Goal: Task Accomplishment & Management: Complete application form

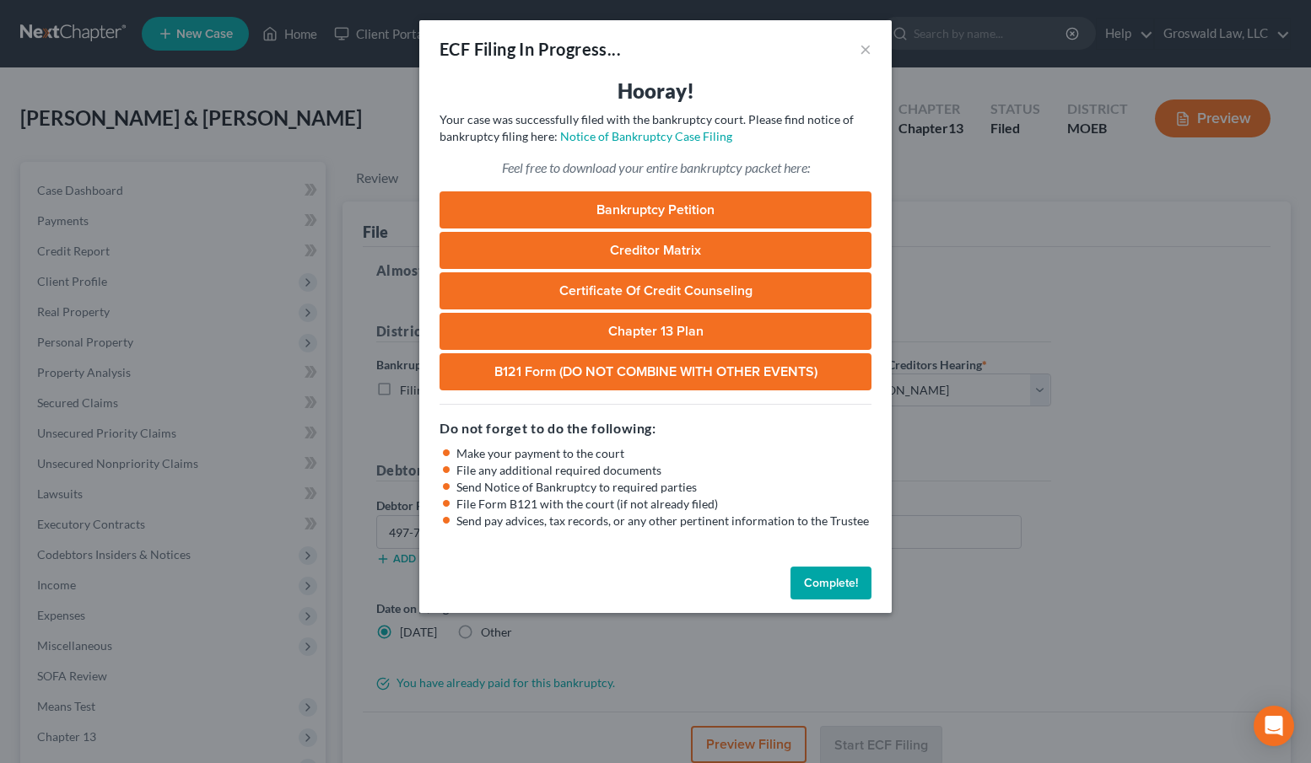
select select "2"
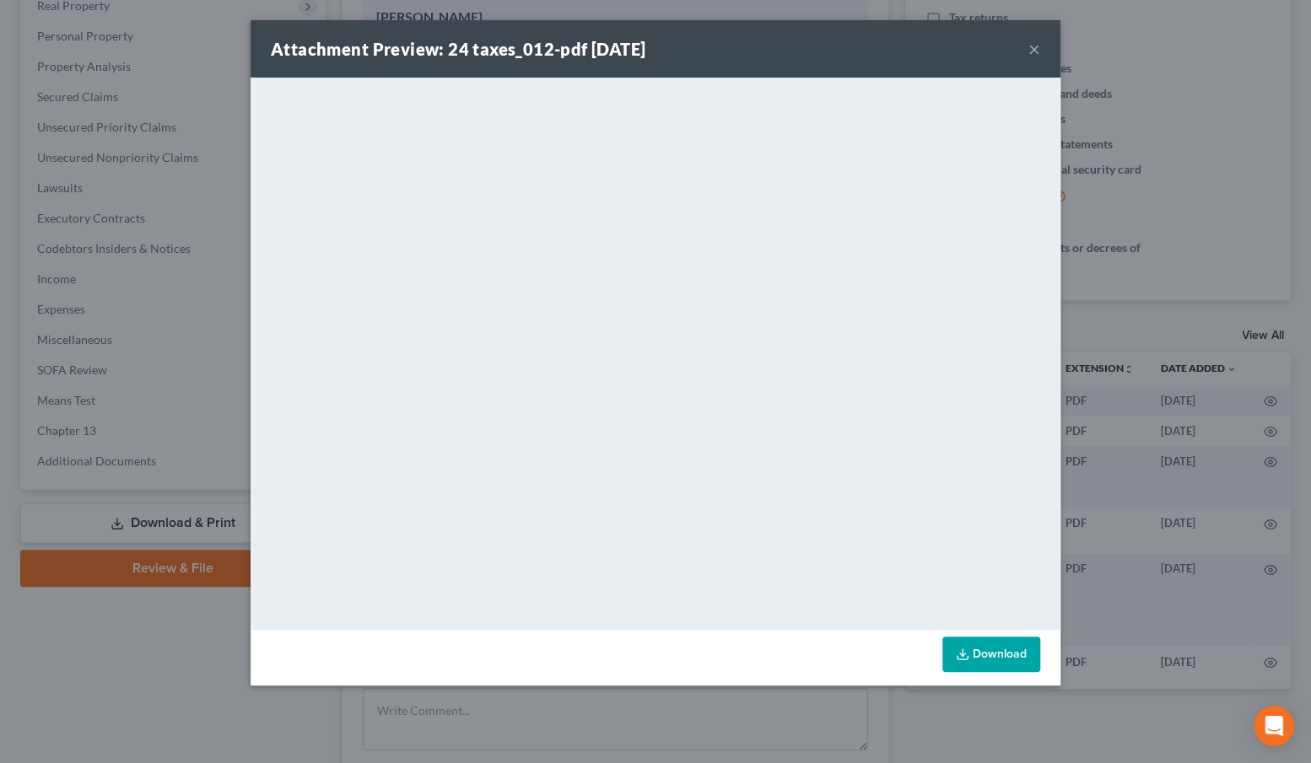
scroll to position [256, 0]
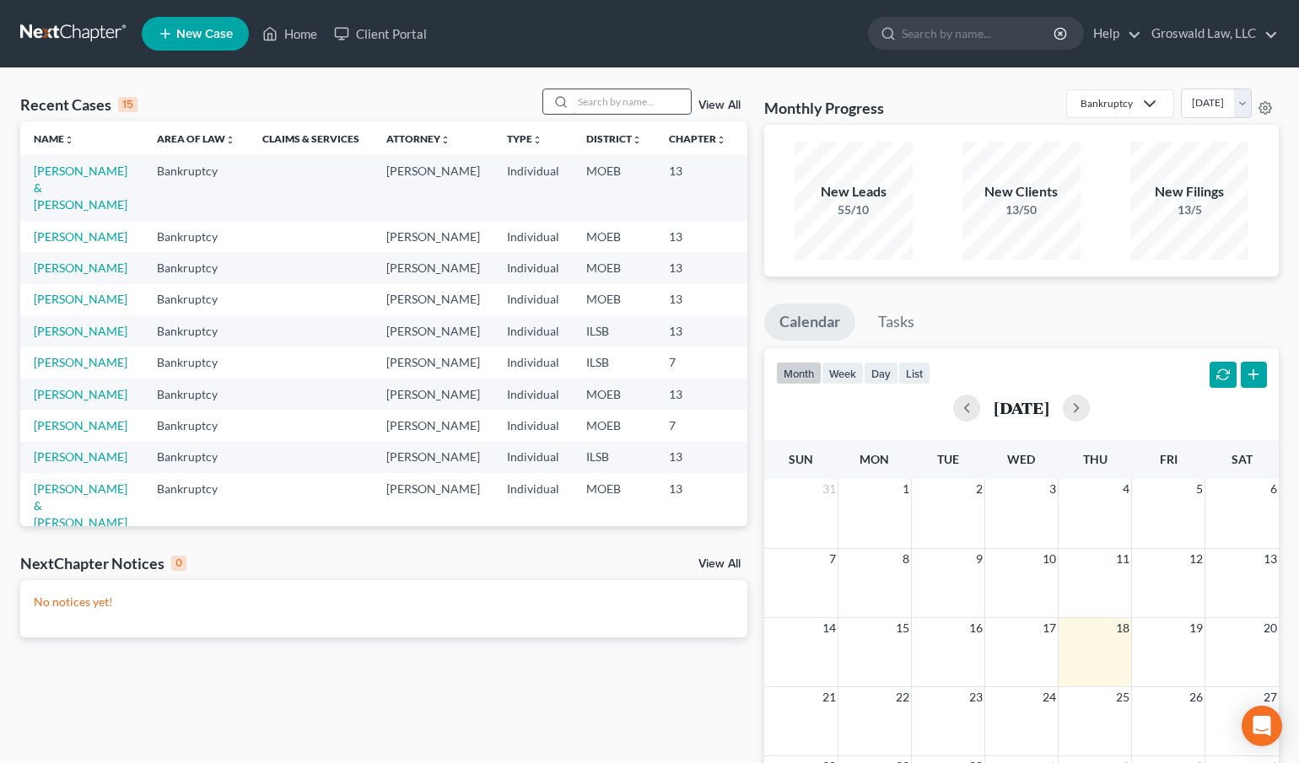
drag, startPoint x: 601, startPoint y: 106, endPoint x: 597, endPoint y: 91, distance: 15.6
click at [599, 105] on input "search" at bounding box center [632, 101] width 118 height 24
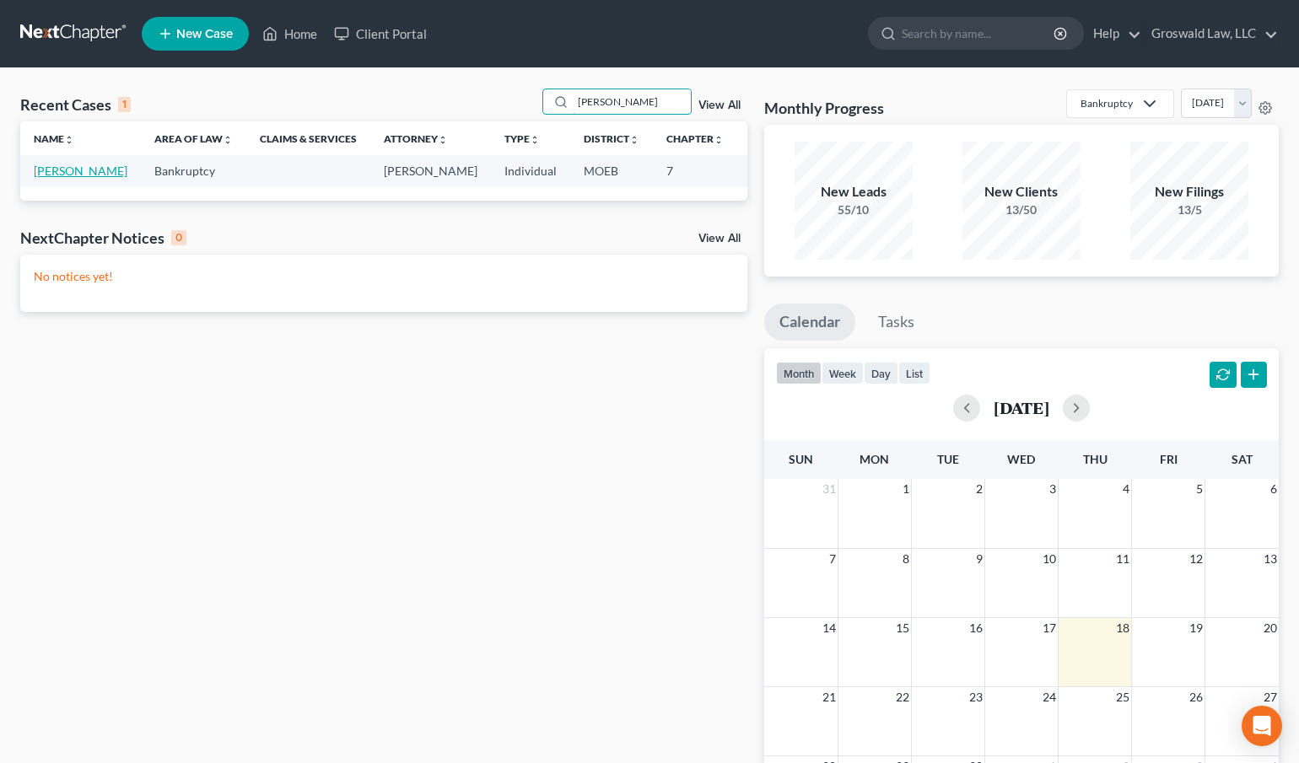
type input "[PERSON_NAME]"
drag, startPoint x: 62, startPoint y: 186, endPoint x: 49, endPoint y: 177, distance: 15.9
click at [62, 178] on link "[PERSON_NAME]" at bounding box center [81, 171] width 94 height 14
select select "6"
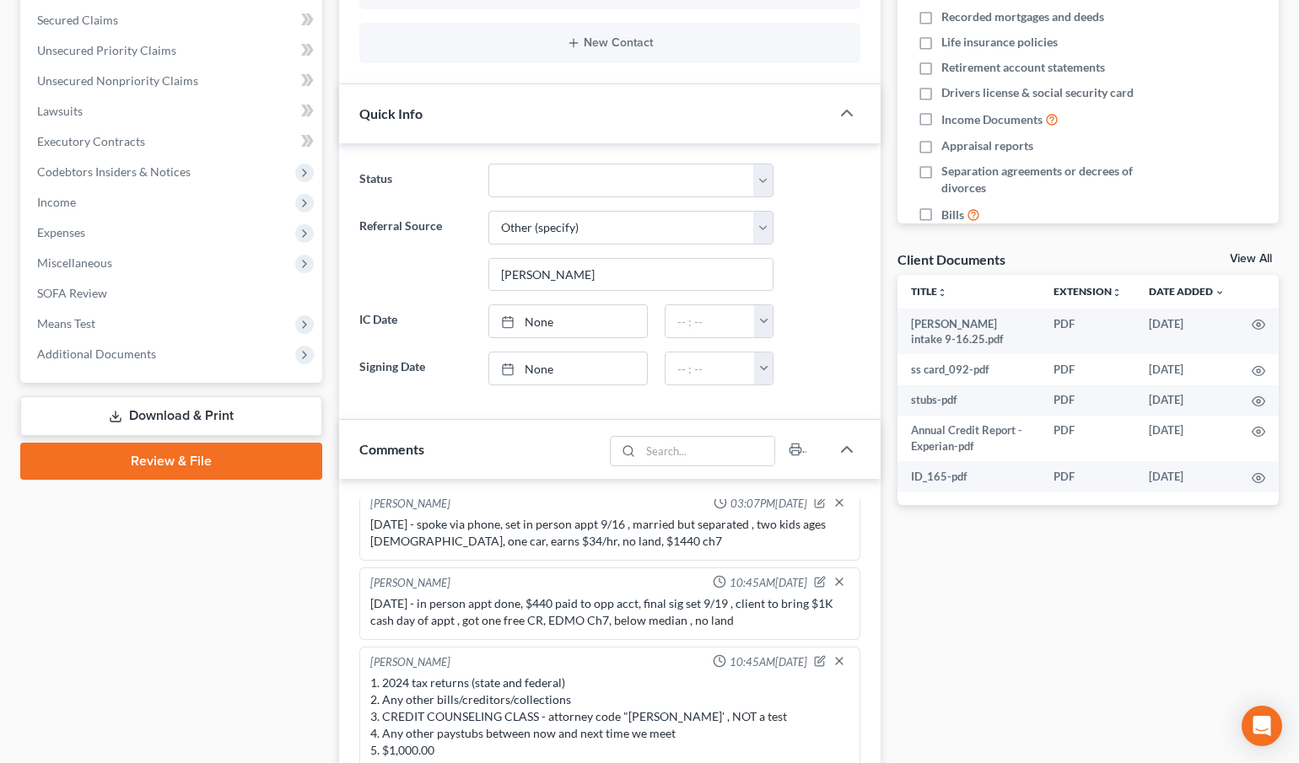
scroll to position [10, 0]
click at [1257, 371] on icon "button" at bounding box center [1258, 370] width 13 height 13
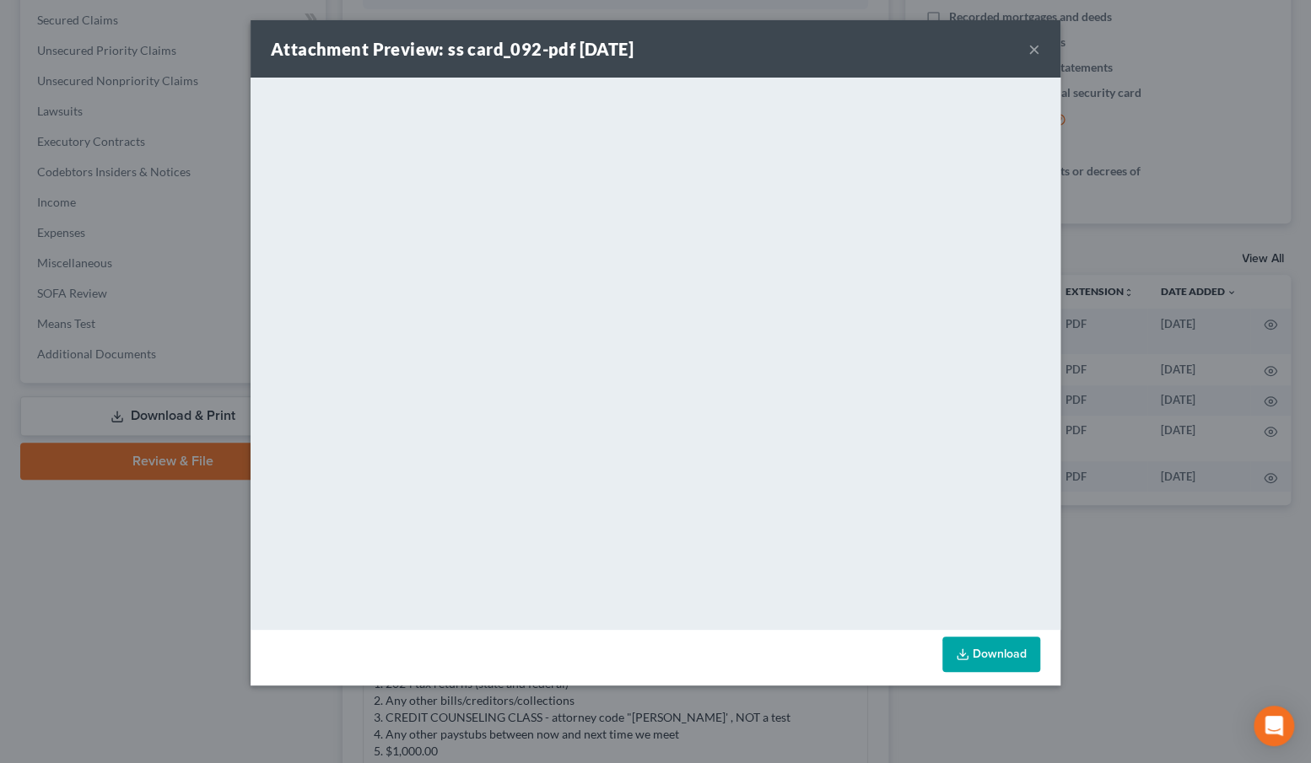
click at [1036, 53] on button "×" at bounding box center [1034, 49] width 12 height 20
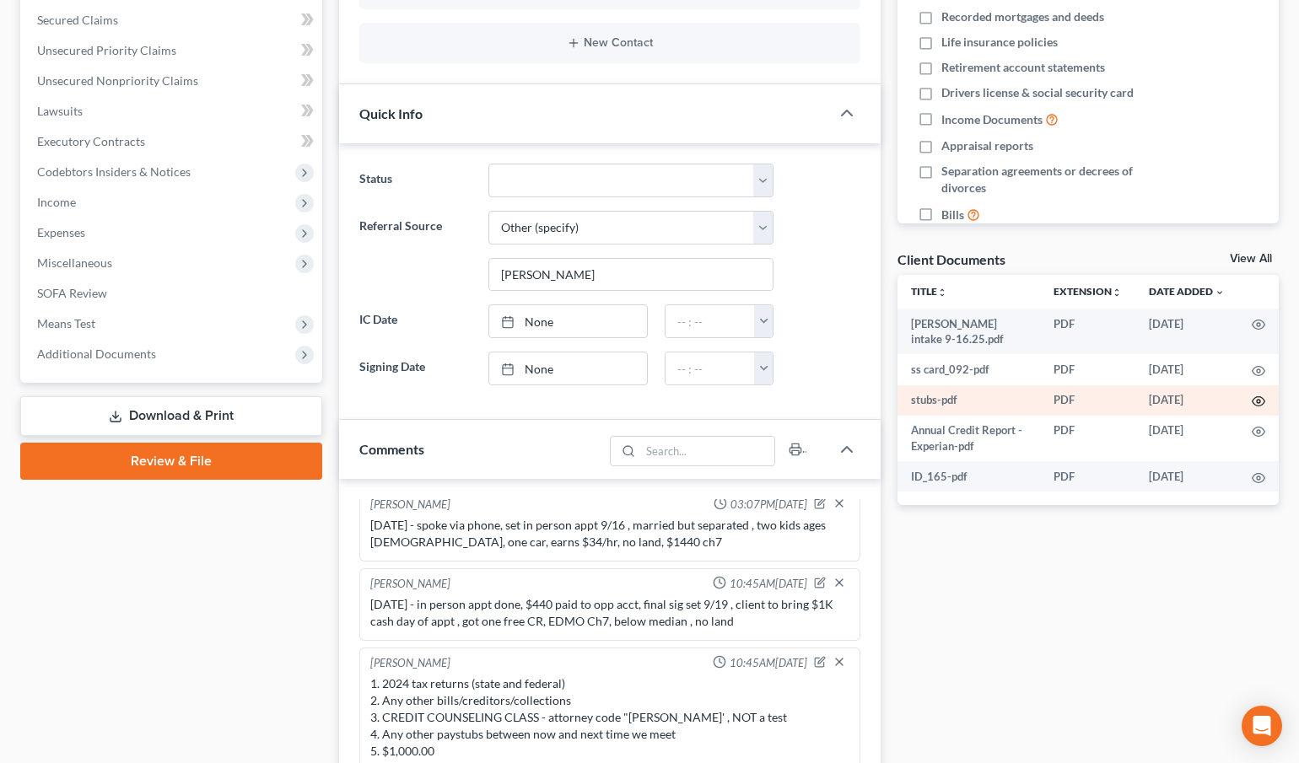
click at [1258, 400] on circle "button" at bounding box center [1258, 401] width 3 height 3
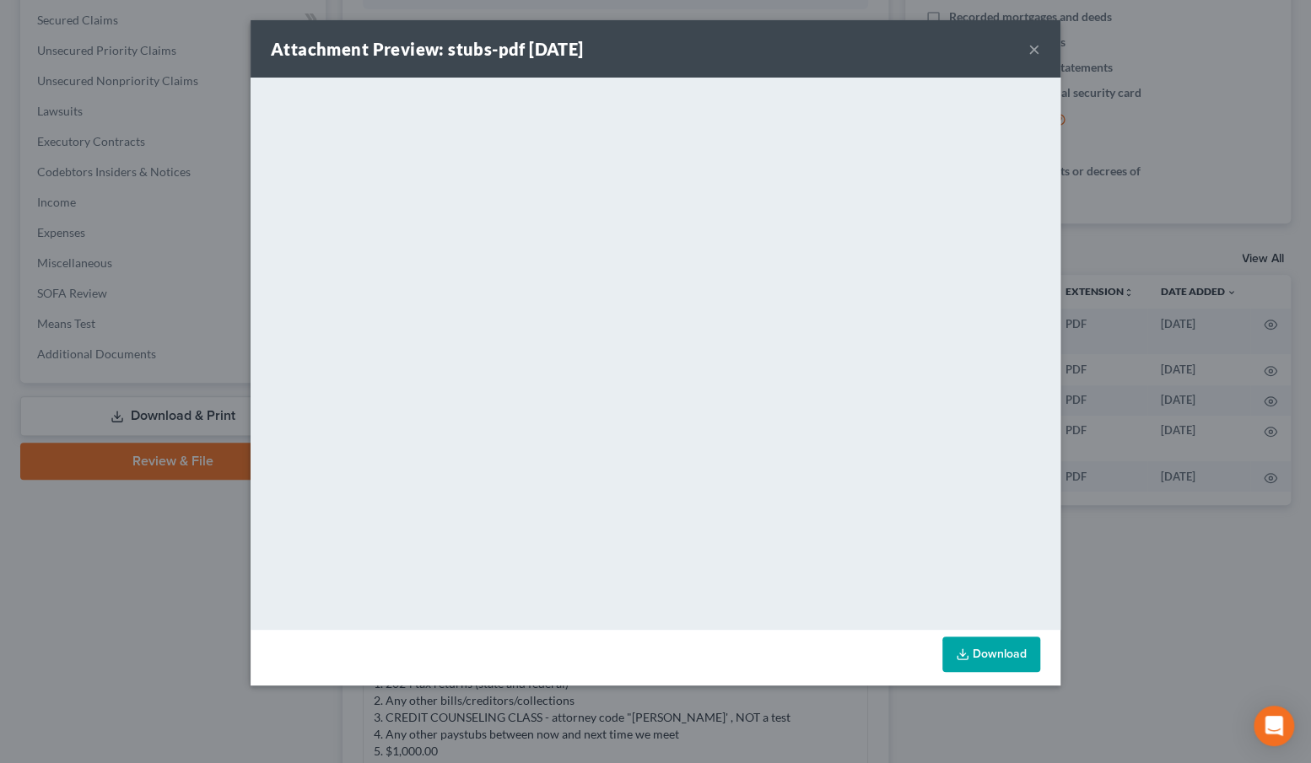
click at [1007, 649] on link "Download" at bounding box center [991, 654] width 98 height 35
click at [1035, 48] on button "×" at bounding box center [1034, 49] width 12 height 20
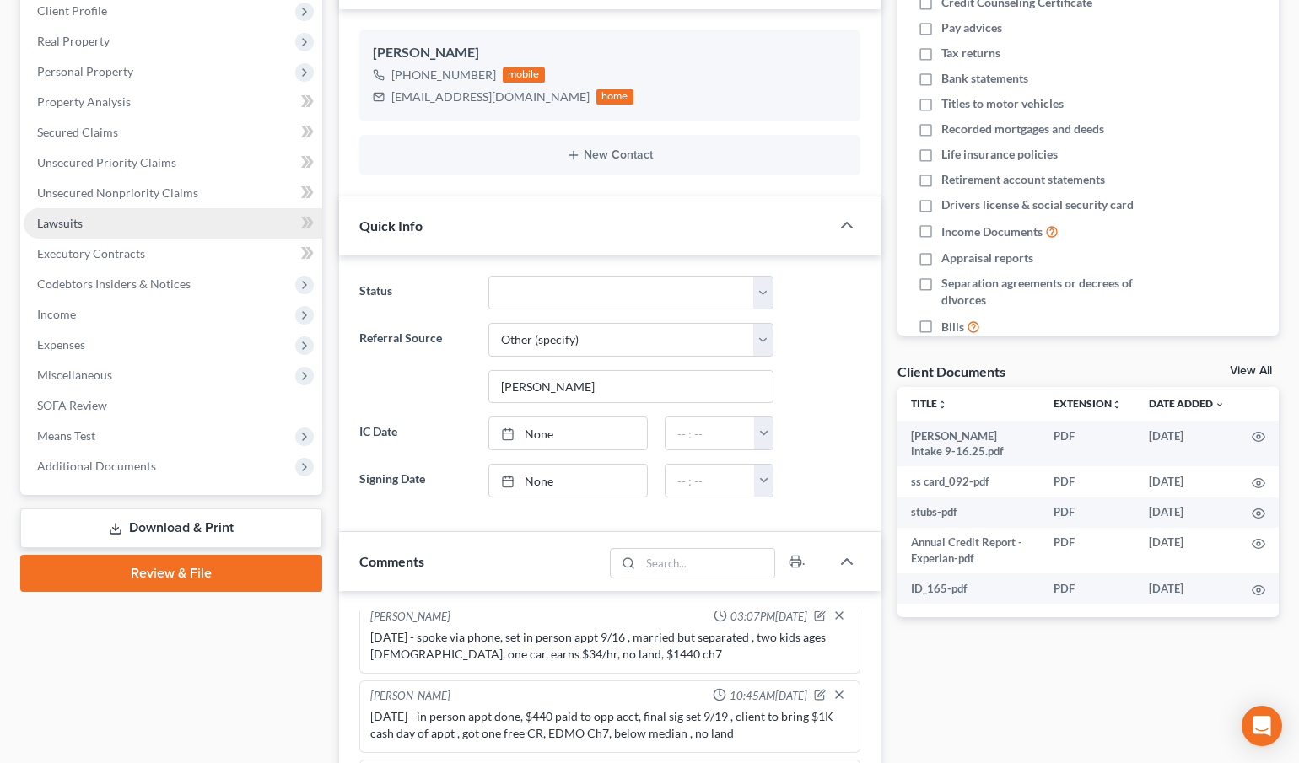
scroll to position [153, 0]
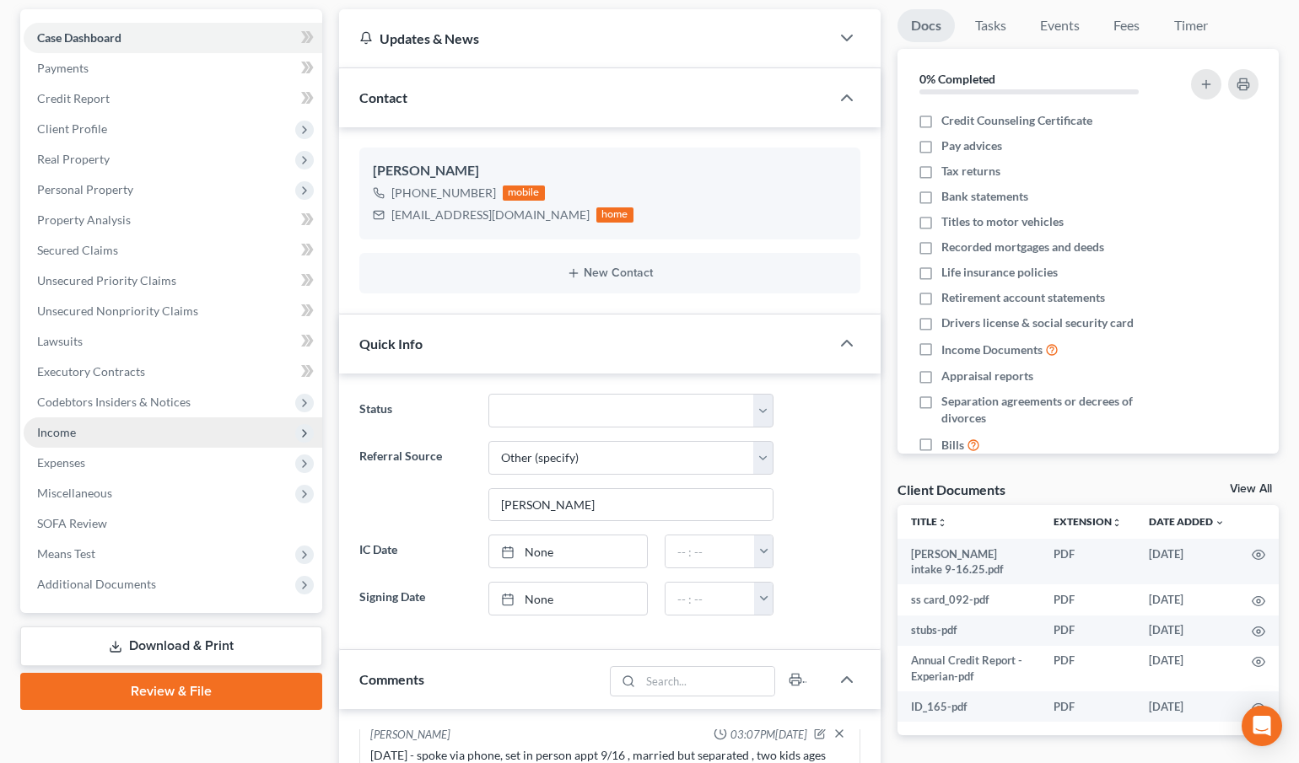
click at [99, 431] on span "Income" at bounding box center [173, 433] width 299 height 30
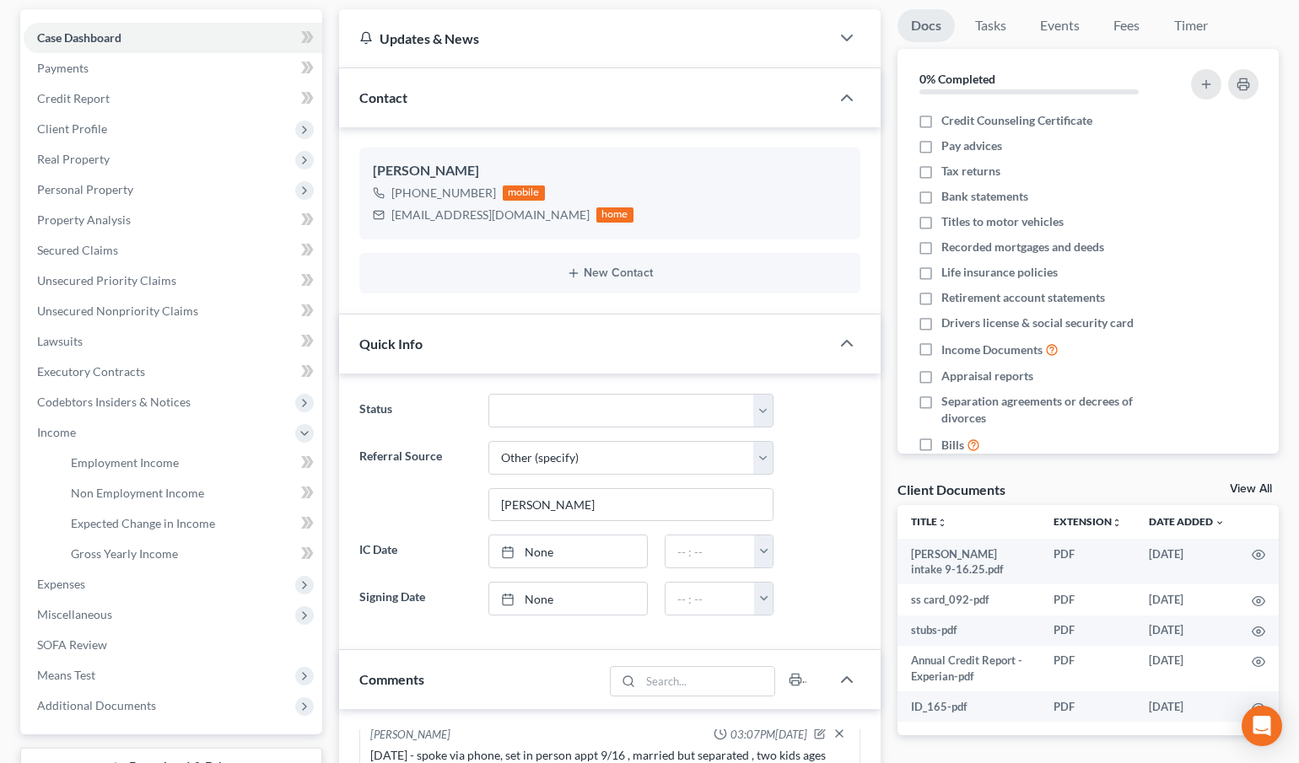
drag, startPoint x: 892, startPoint y: 533, endPoint x: 801, endPoint y: 466, distance: 112.9
click at [891, 531] on div "Docs Tasks Events Fees Timer 0% Completed Nothing here yet! Credit Counseling C…" at bounding box center [1088, 666] width 399 height 1314
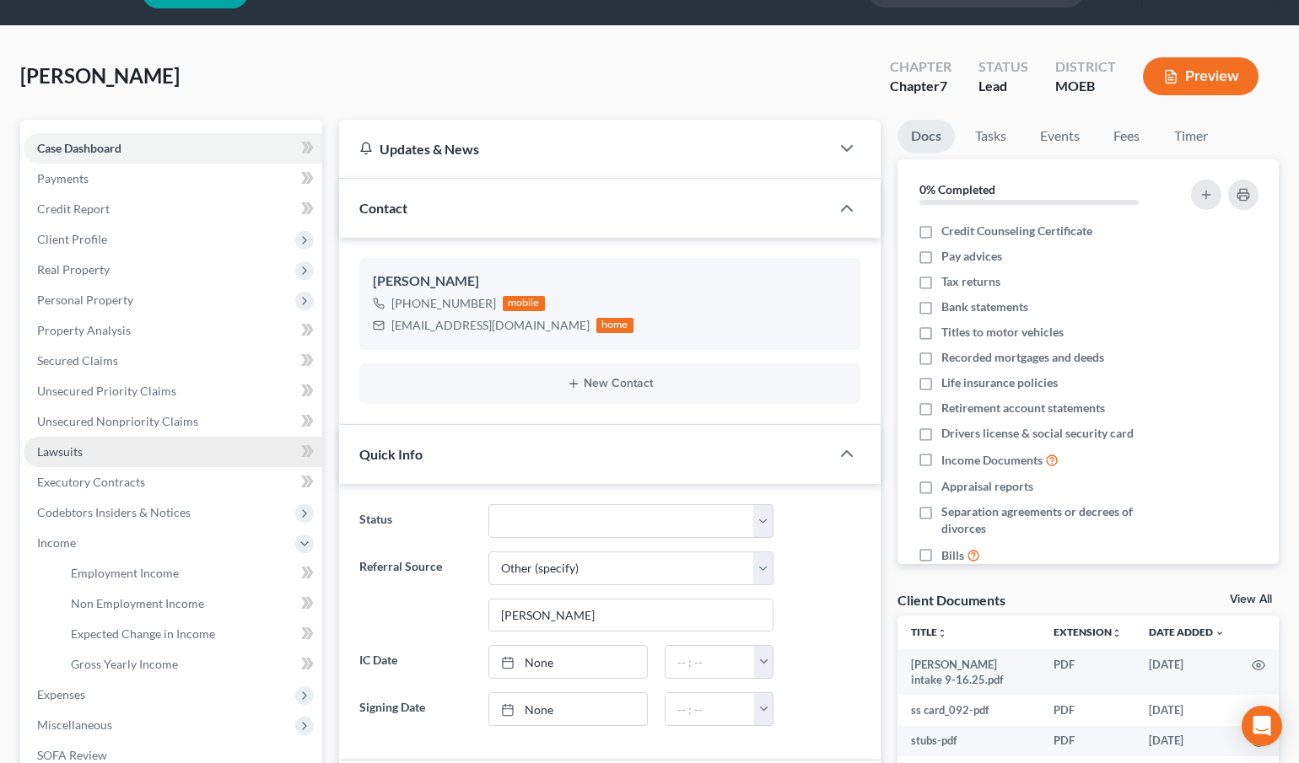
scroll to position [0, 0]
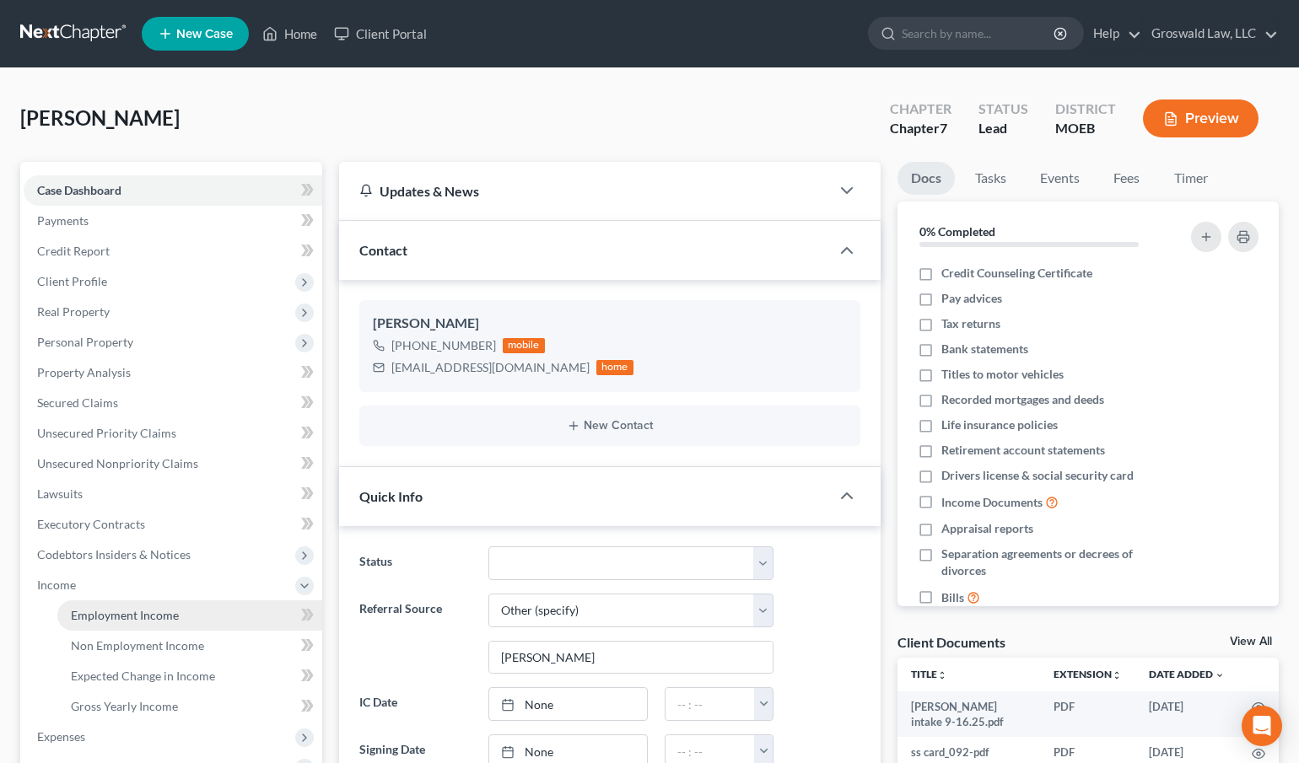
click at [108, 606] on link "Employment Income" at bounding box center [189, 616] width 265 height 30
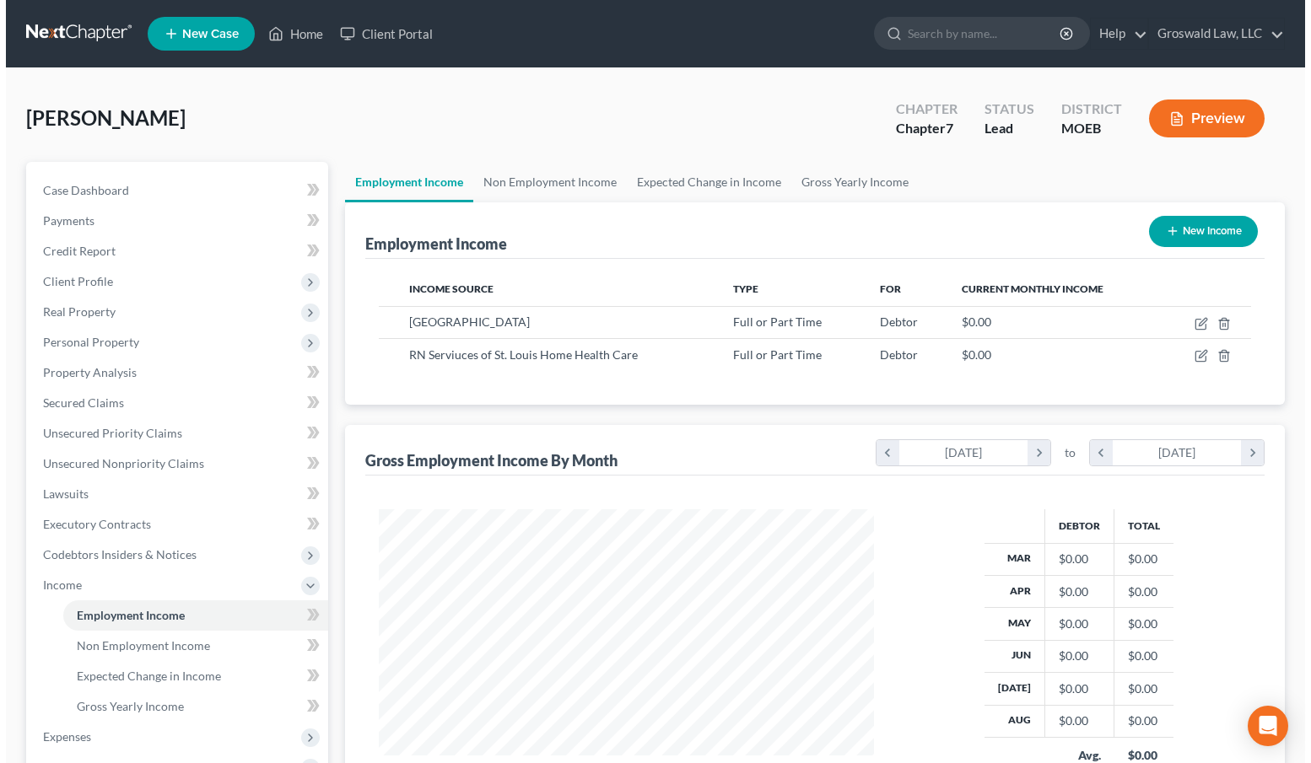
scroll to position [302, 528]
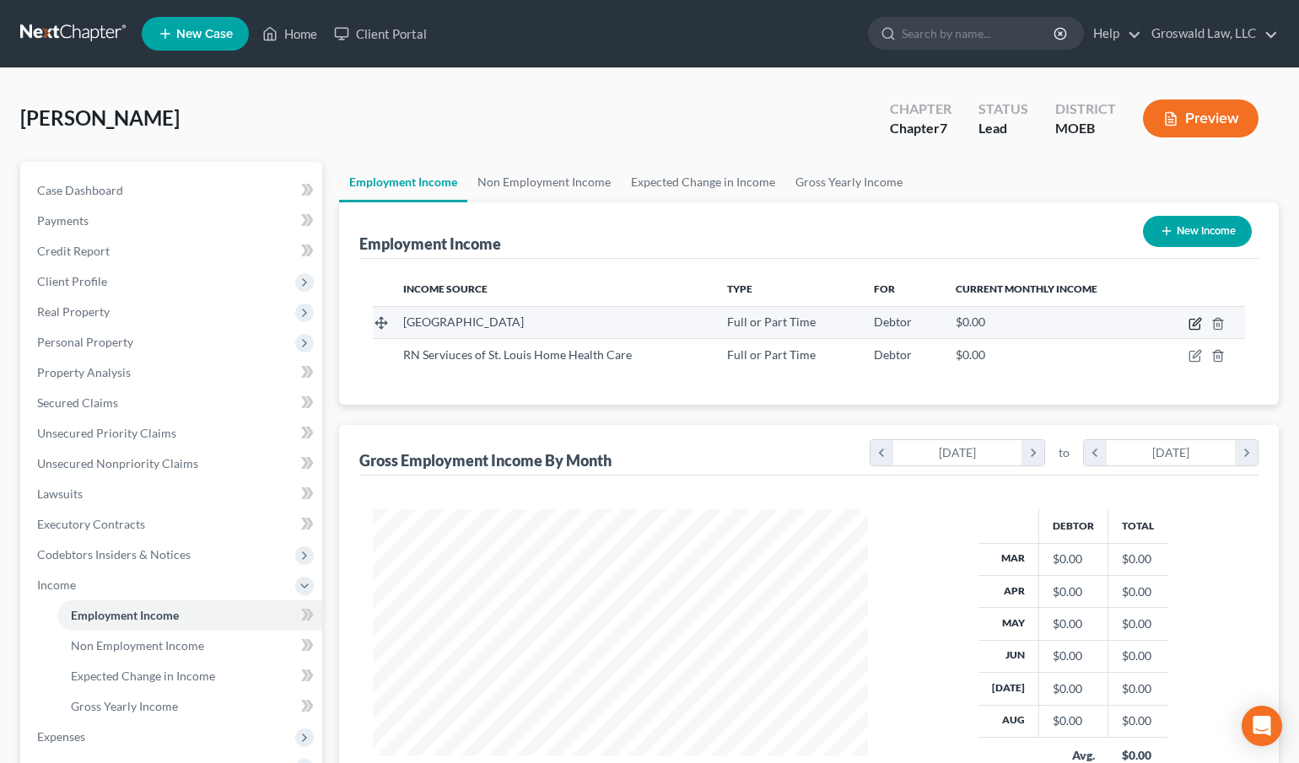
click at [1191, 320] on icon "button" at bounding box center [1194, 325] width 10 height 10
select select "0"
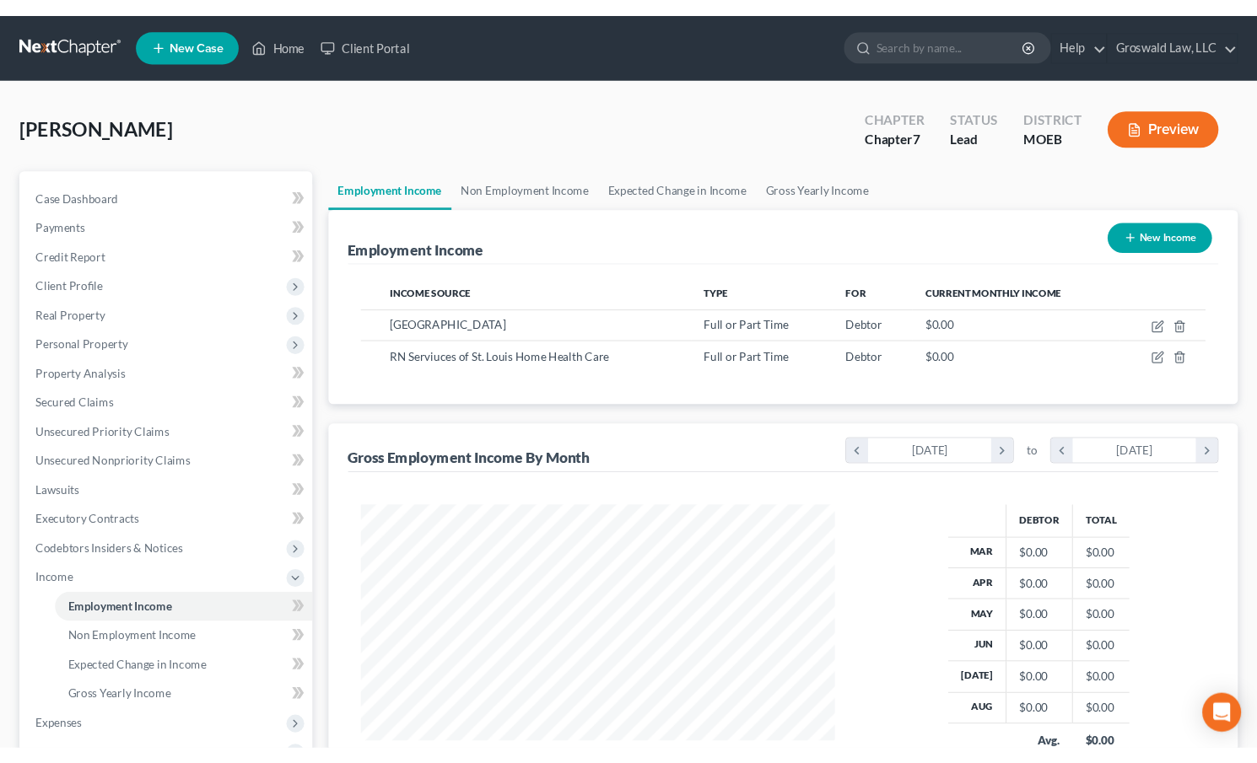
scroll to position [302, 532]
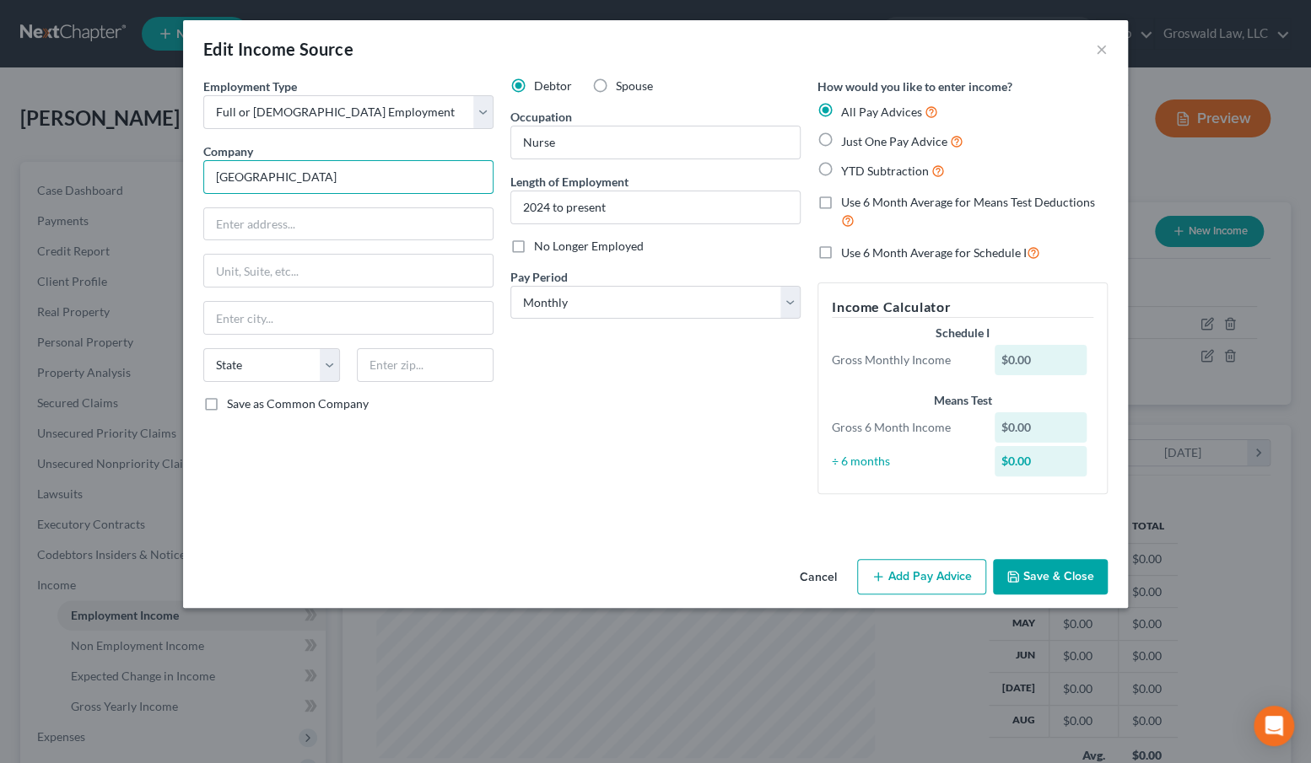
drag, startPoint x: 298, startPoint y: 179, endPoint x: 242, endPoint y: 176, distance: 55.7
click at [242, 176] on input "Parc Province" at bounding box center [348, 177] width 290 height 34
type input "Parc Provence Management LLC"
type input "605 Coueurdeville Drive"
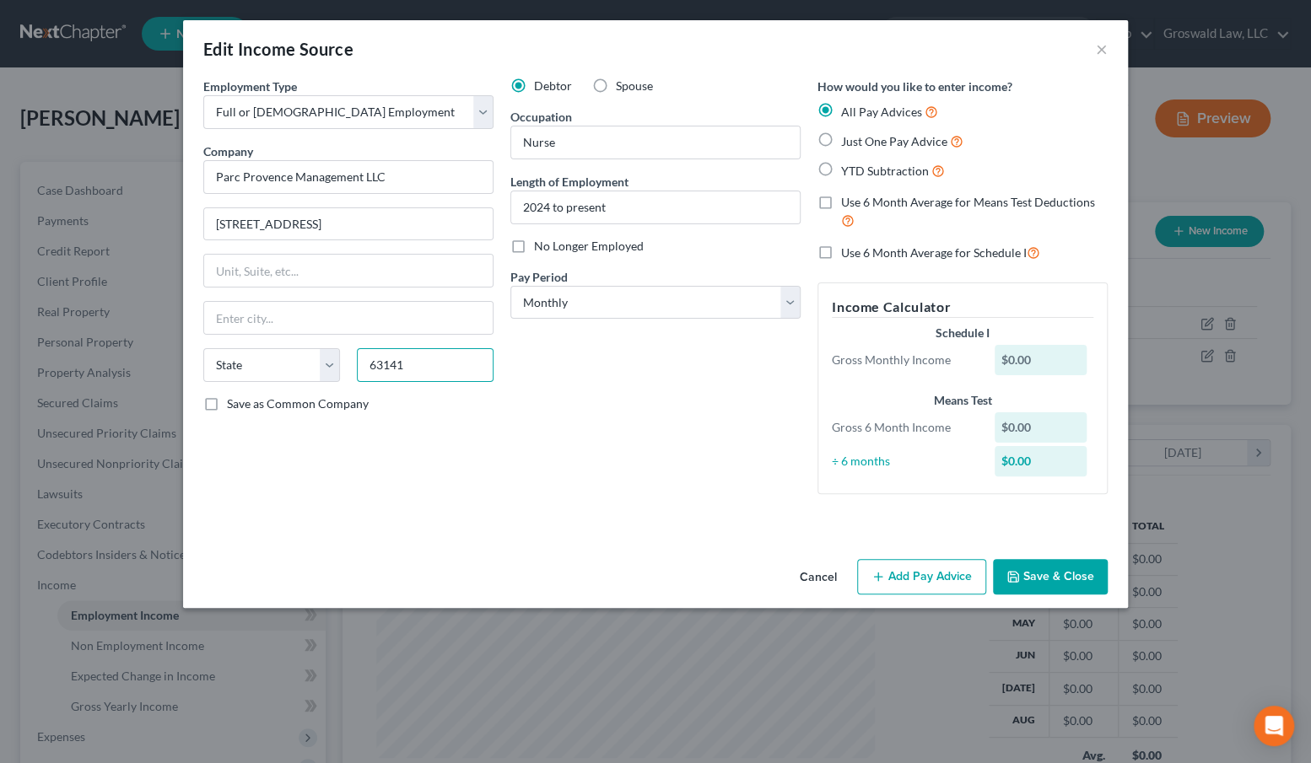
type input "63141"
type input "Saint Louis"
select select "26"
click at [876, 169] on span "YTD Subtraction" at bounding box center [885, 171] width 88 height 14
click at [859, 169] on input "YTD Subtraction" at bounding box center [853, 166] width 11 height 11
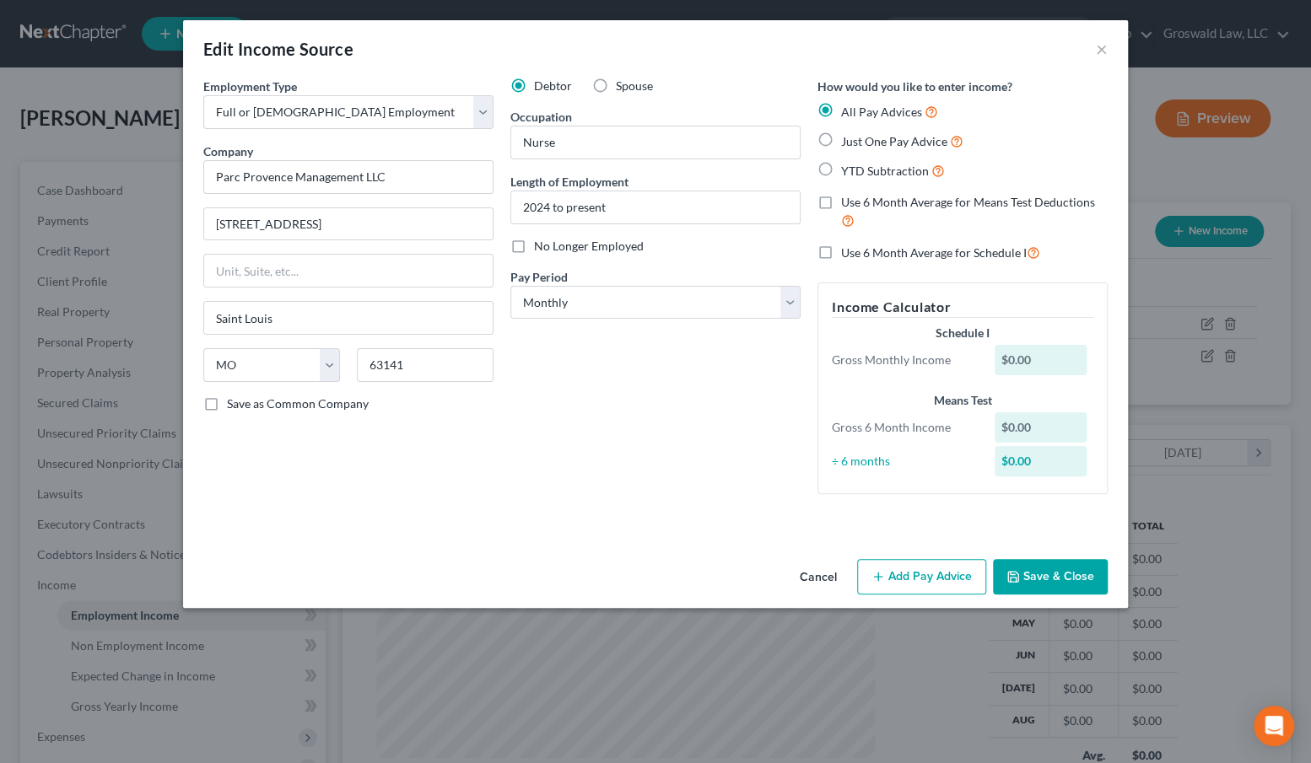
radio input "true"
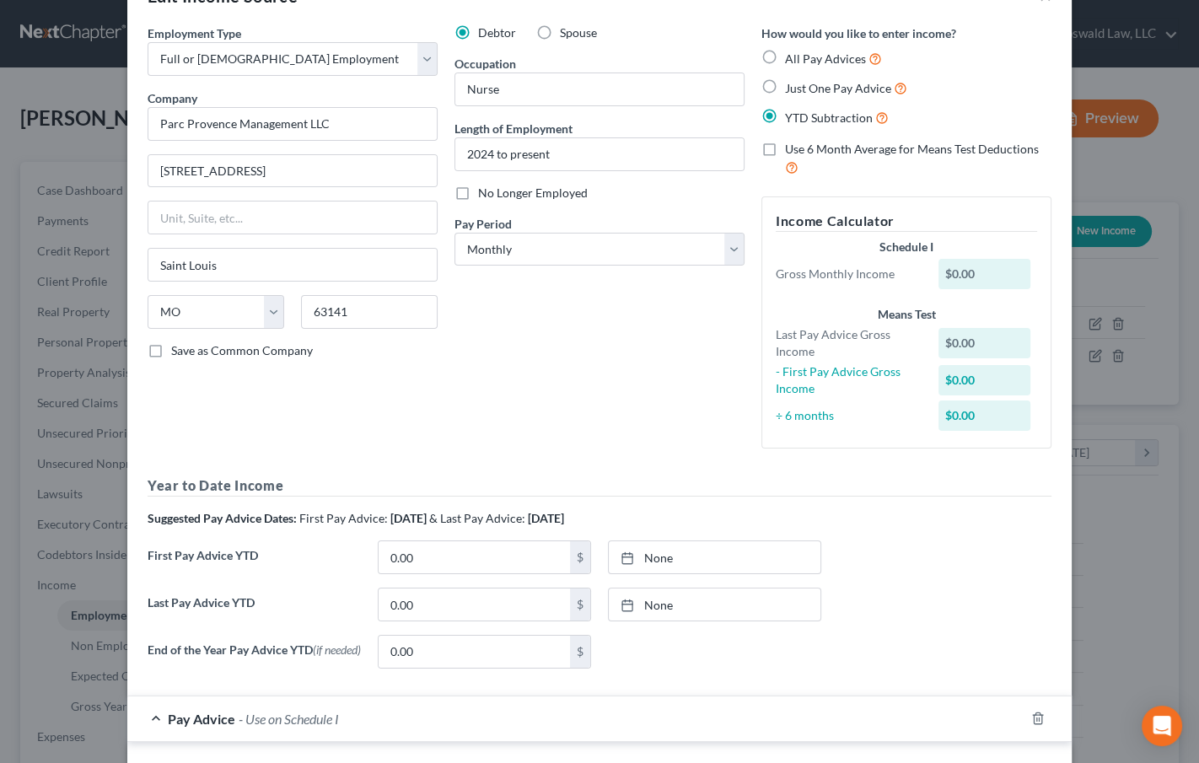
scroll to position [153, 0]
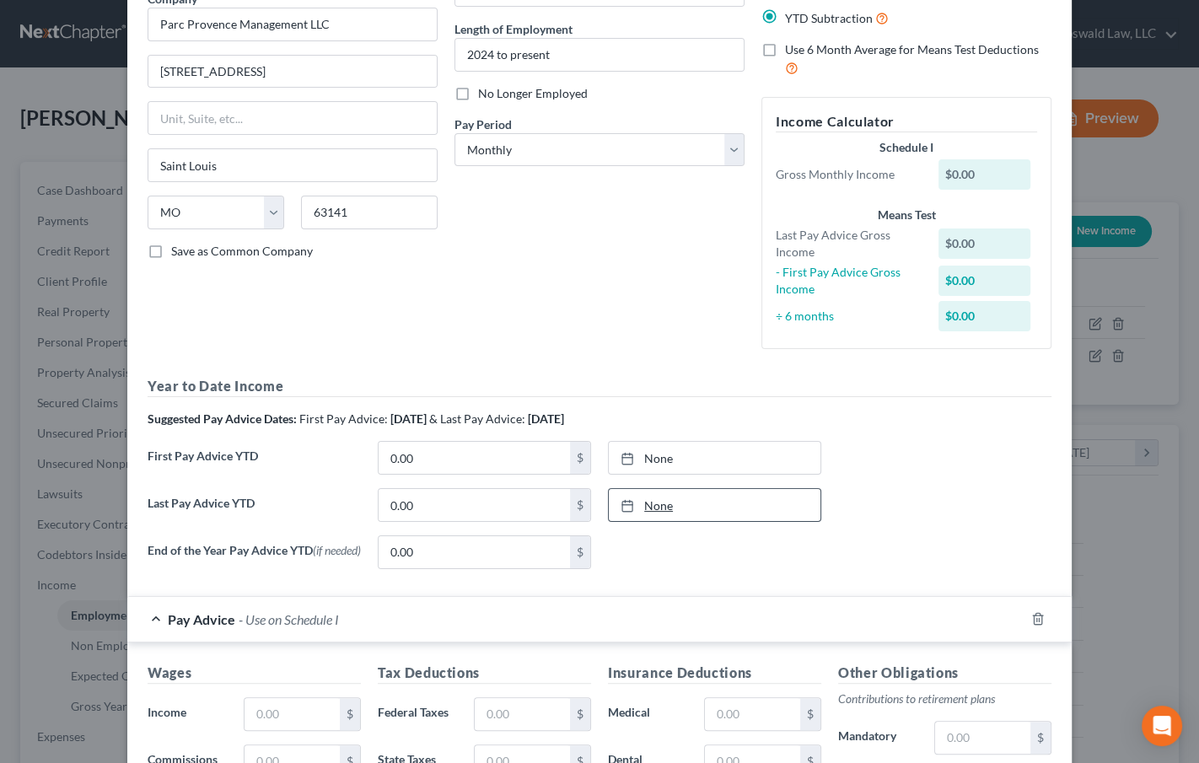
type input "9/18/2025"
click at [654, 499] on link "None" at bounding box center [715, 505] width 212 height 32
click at [445, 509] on input "0.00" at bounding box center [474, 505] width 191 height 32
type input "48,002.22"
type input "9/18/2025"
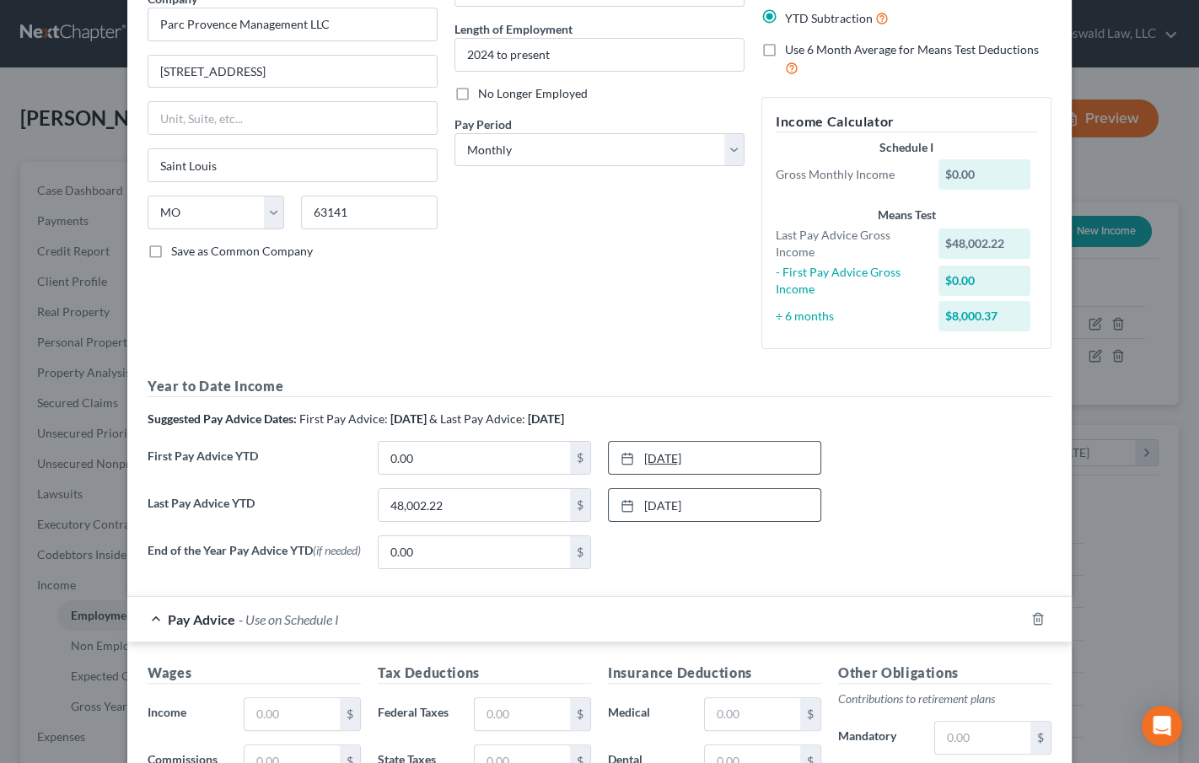
click at [630, 459] on div at bounding box center [633, 458] width 24 height 14
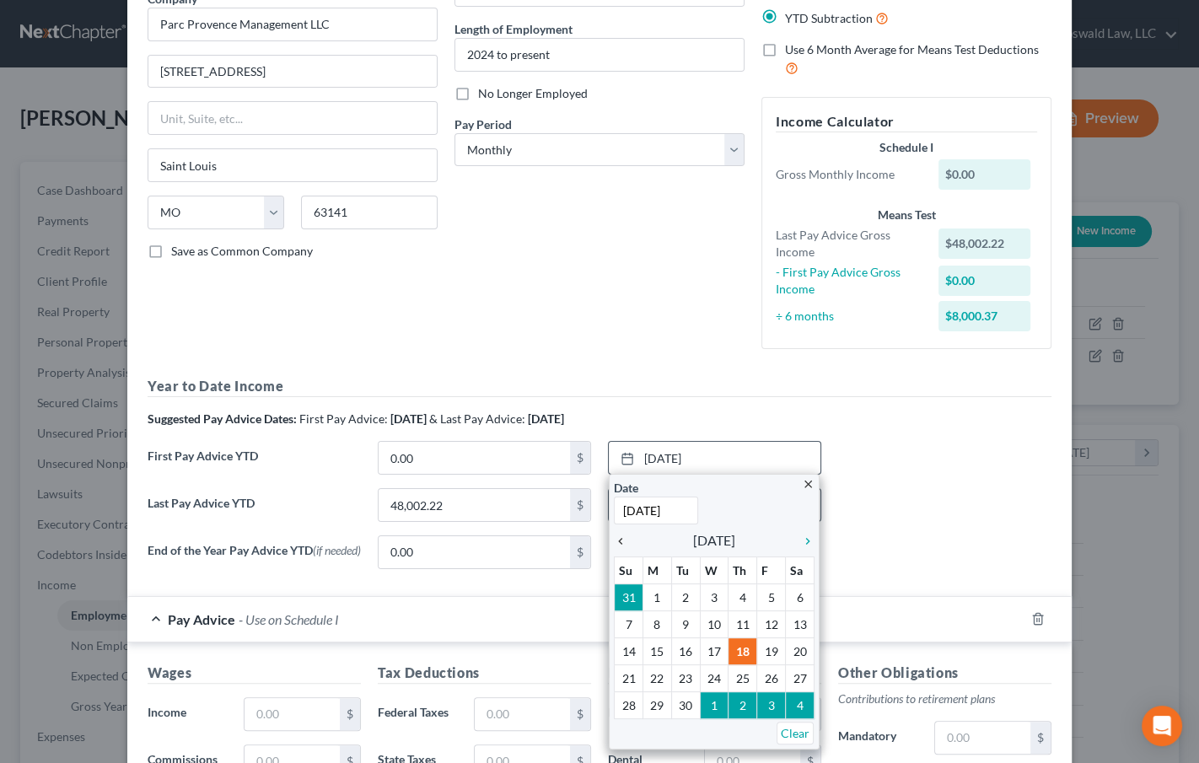
click at [614, 537] on icon "chevron_left" at bounding box center [625, 541] width 22 height 13
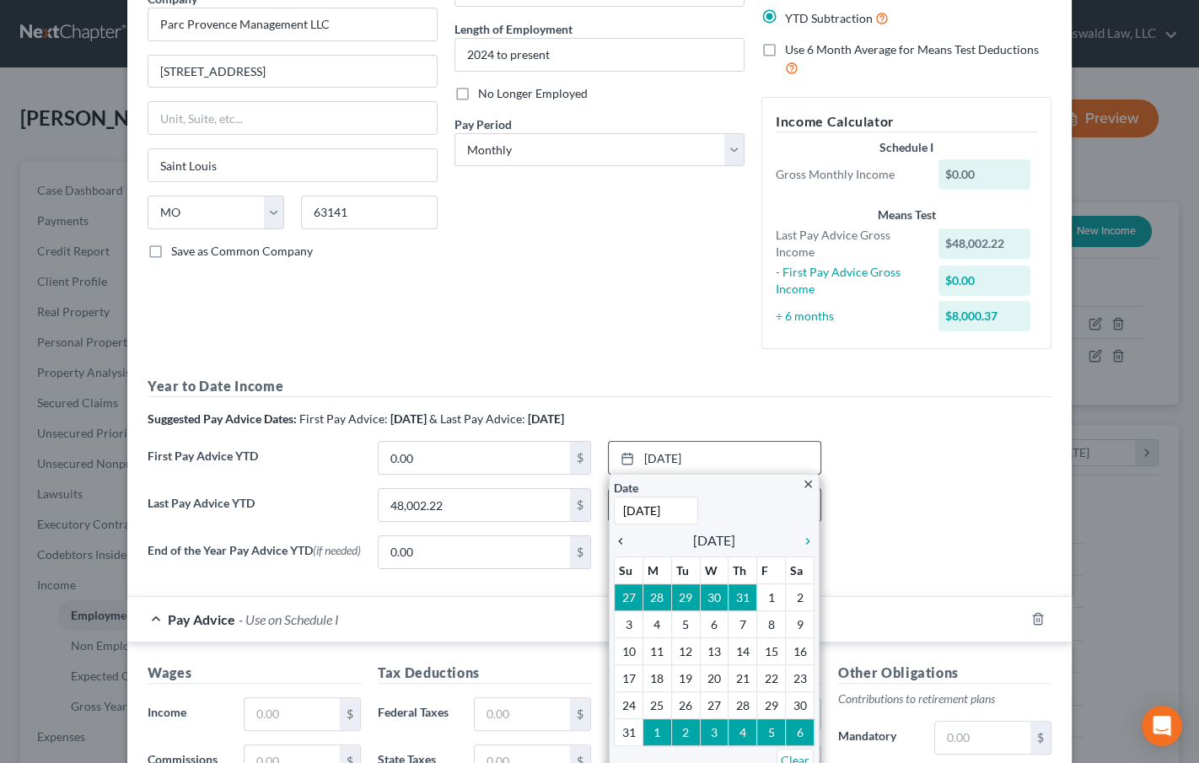
click at [614, 537] on icon "chevron_left" at bounding box center [625, 541] width 22 height 13
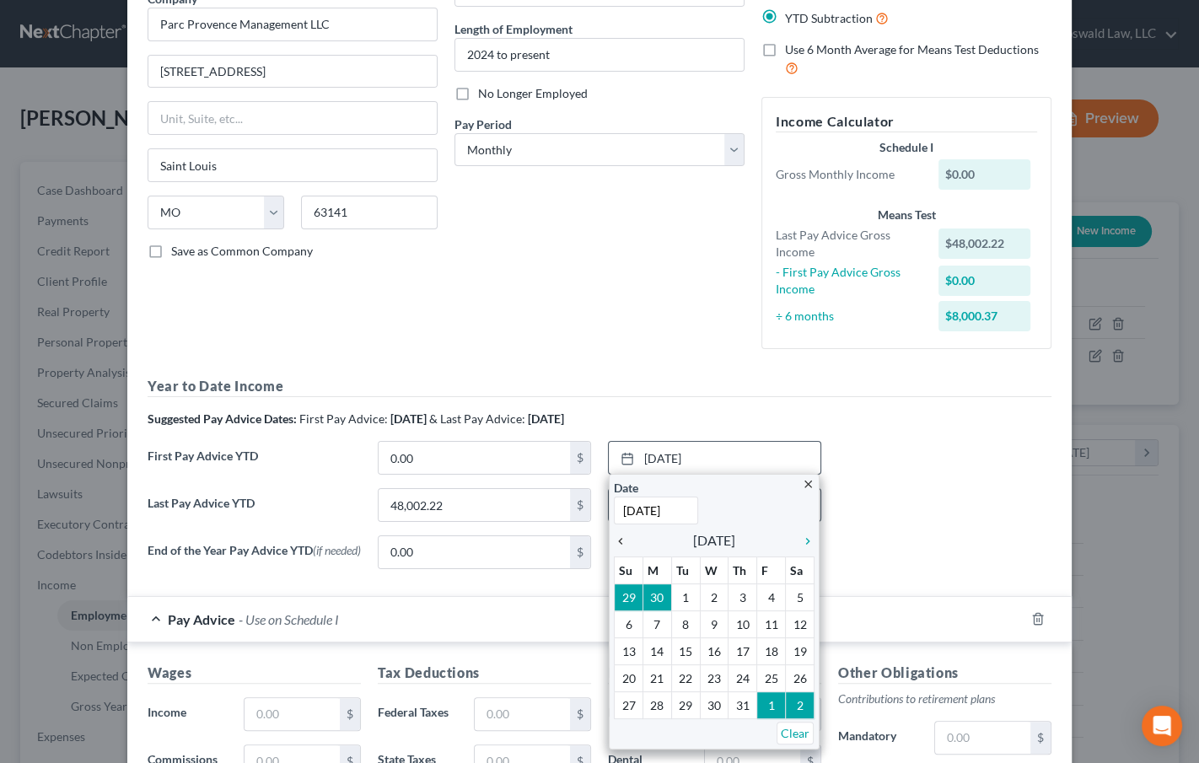
click at [614, 537] on icon "chevron_left" at bounding box center [625, 541] width 22 height 13
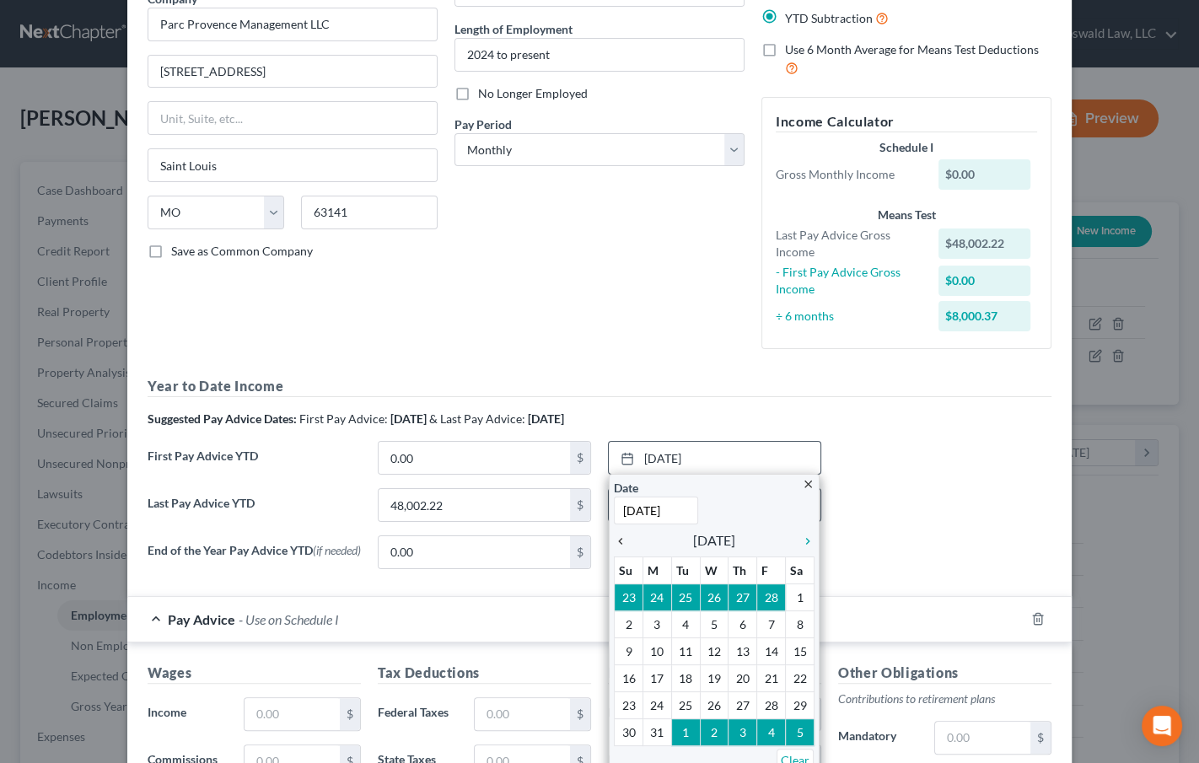
click at [614, 537] on icon "chevron_left" at bounding box center [625, 541] width 22 height 13
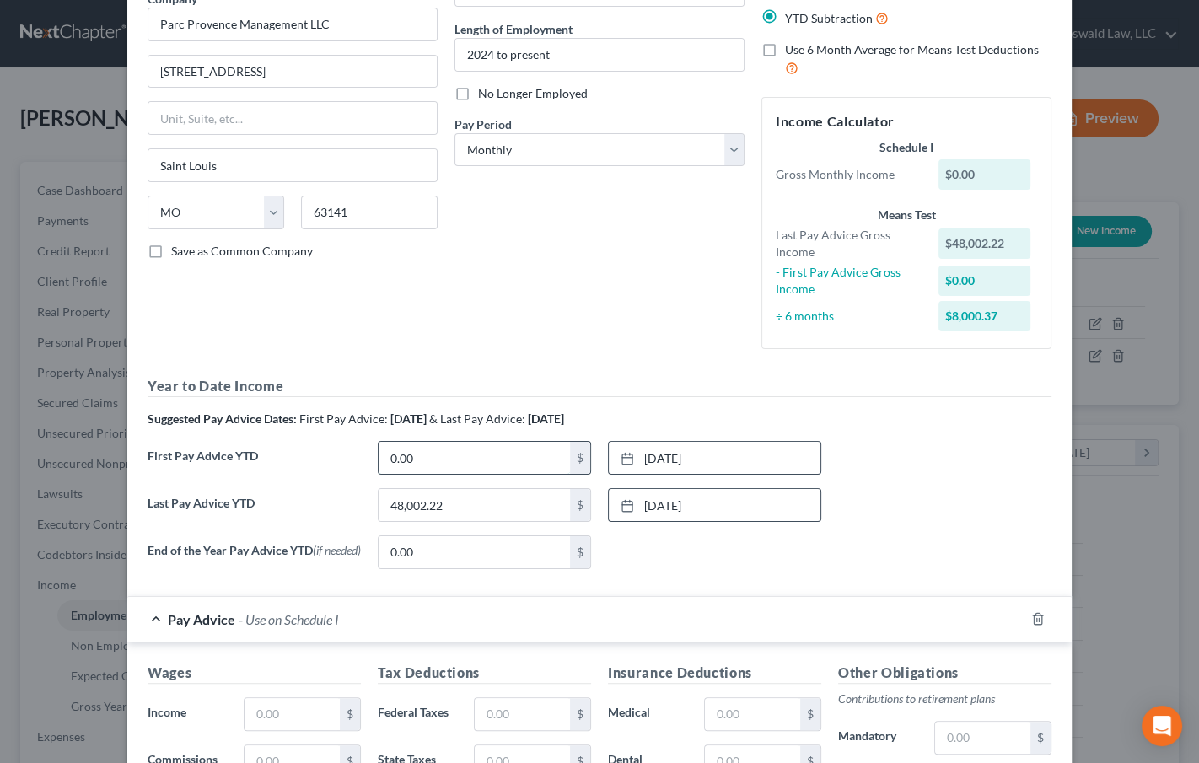
click at [450, 450] on input "0.00" at bounding box center [474, 458] width 191 height 32
type input "11,364.47"
click at [1034, 616] on icon "button" at bounding box center [1038, 619] width 8 height 11
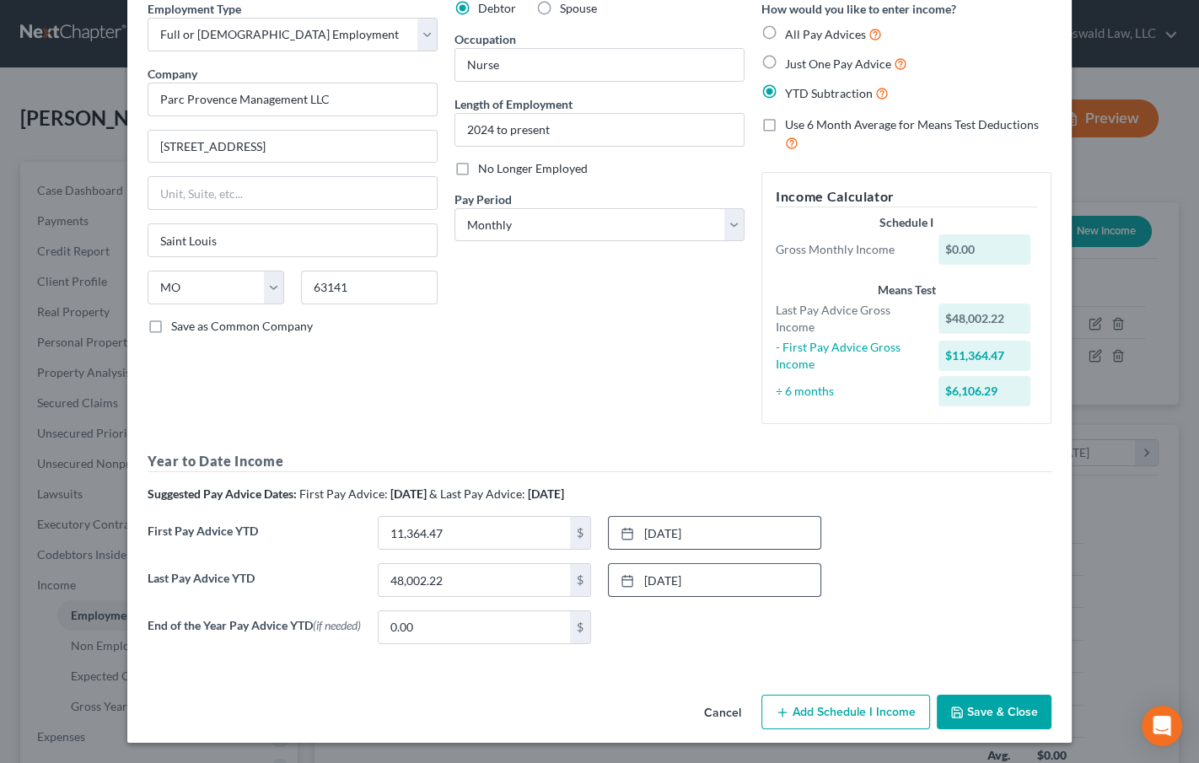
click at [877, 715] on button "Add Schedule I Income" at bounding box center [846, 712] width 169 height 35
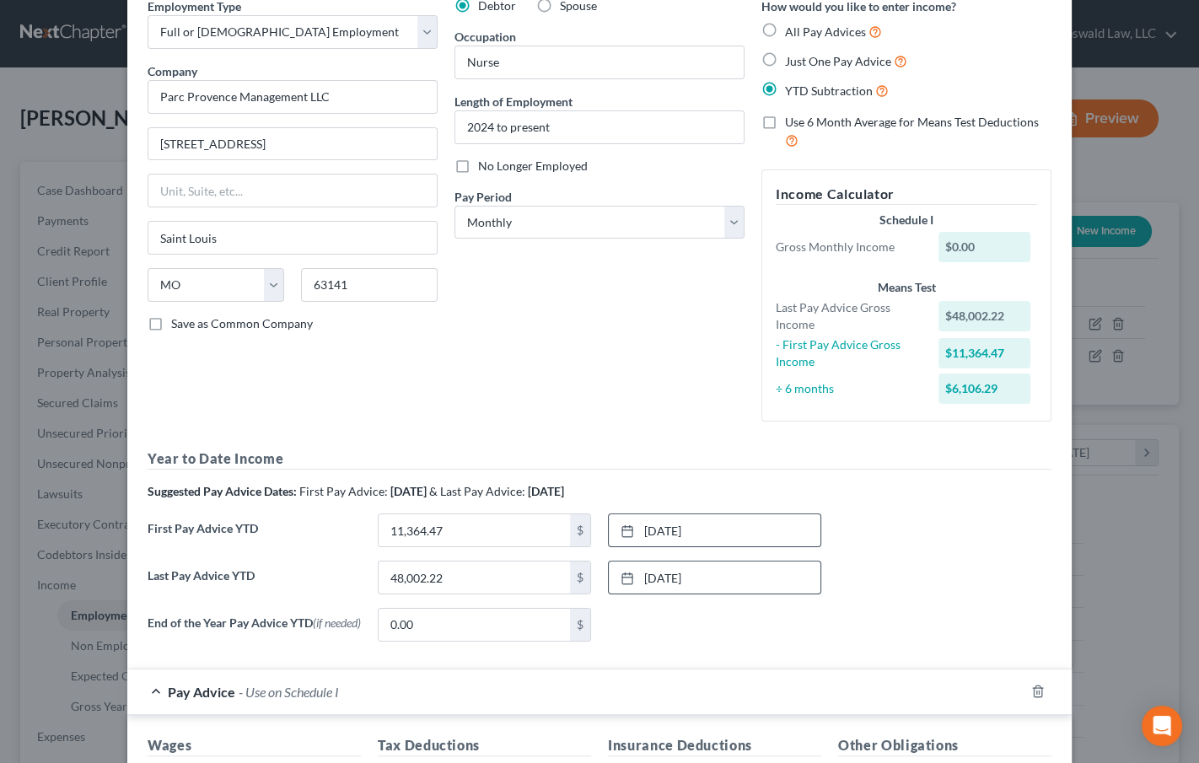
scroll to position [464, 0]
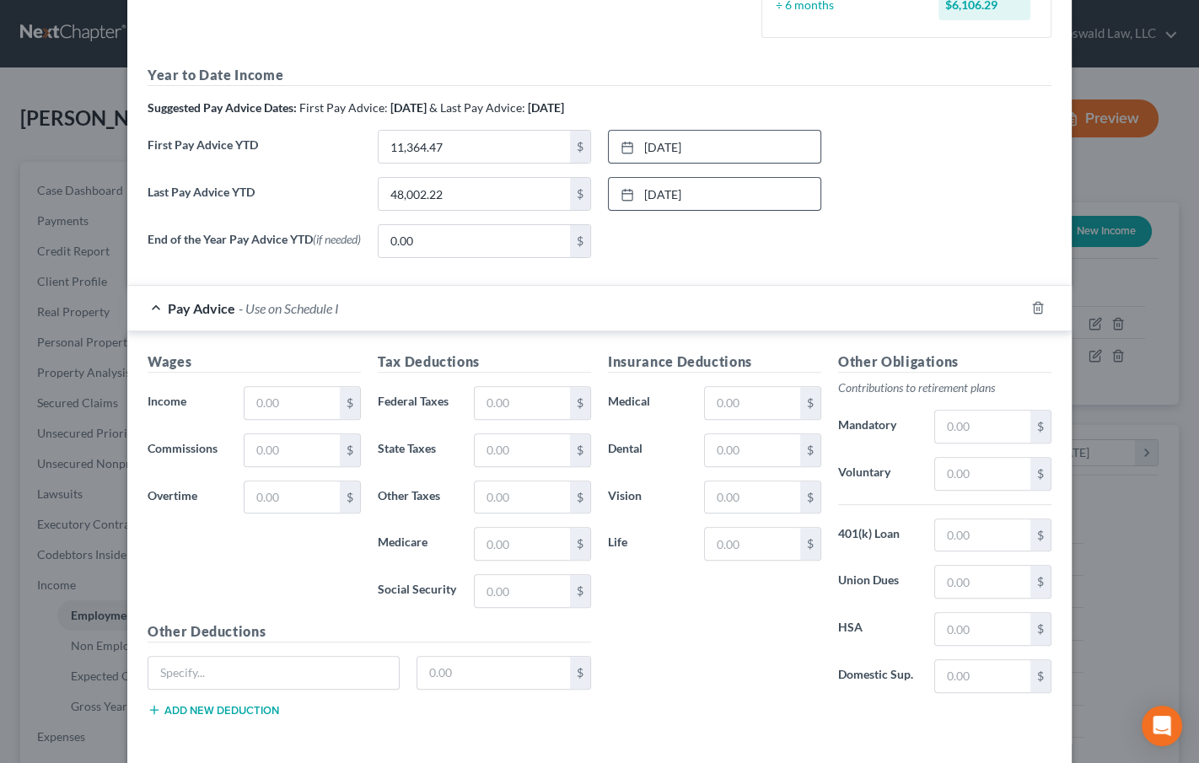
drag, startPoint x: 815, startPoint y: 245, endPoint x: 494, endPoint y: 330, distance: 331.7
click at [814, 245] on div "None close Date Time chevron_left September 2025 chevron_right Su M Tu W Th F S…" at bounding box center [715, 241] width 230 height 34
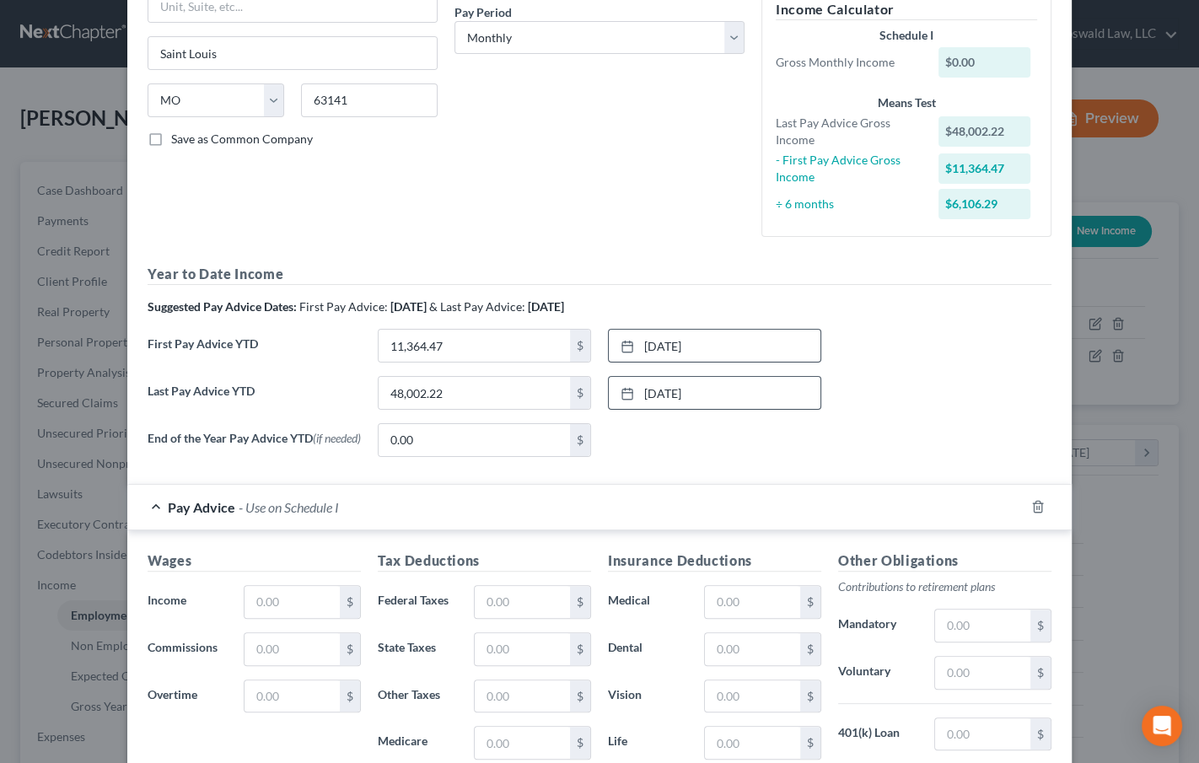
scroll to position [80, 0]
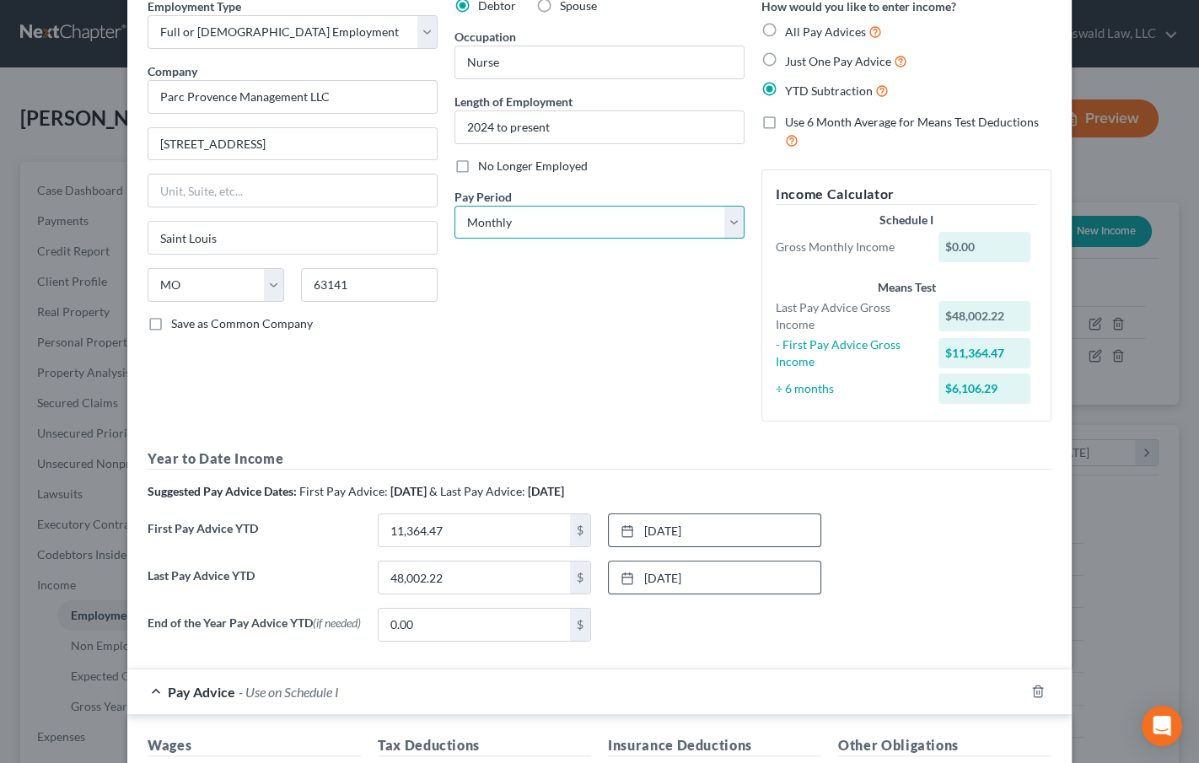
drag, startPoint x: 541, startPoint y: 218, endPoint x: 539, endPoint y: 228, distance: 10.3
click at [541, 218] on select "Select Monthly Twice Monthly Every Other Week Weekly" at bounding box center [600, 223] width 290 height 34
select select "2"
click at [455, 206] on select "Select Monthly Twice Monthly Every Other Week Weekly" at bounding box center [600, 223] width 290 height 34
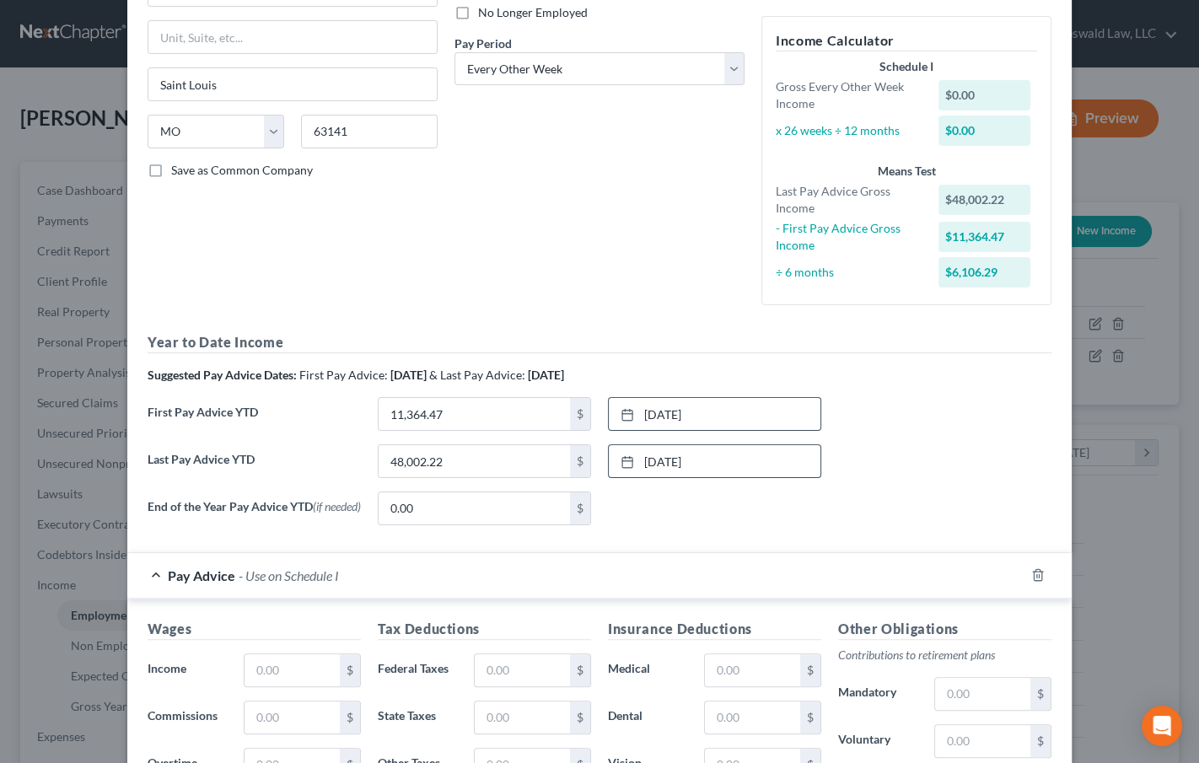
click at [693, 515] on div "None close Date Time chevron_left September 2025 chevron_right Su M Tu W Th F S…" at bounding box center [715, 509] width 230 height 34
drag, startPoint x: 283, startPoint y: 676, endPoint x: 288, endPoint y: 666, distance: 11.3
click at [283, 676] on input "text" at bounding box center [292, 671] width 95 height 32
type input "2,685.80"
click at [536, 672] on input "text" at bounding box center [522, 671] width 95 height 32
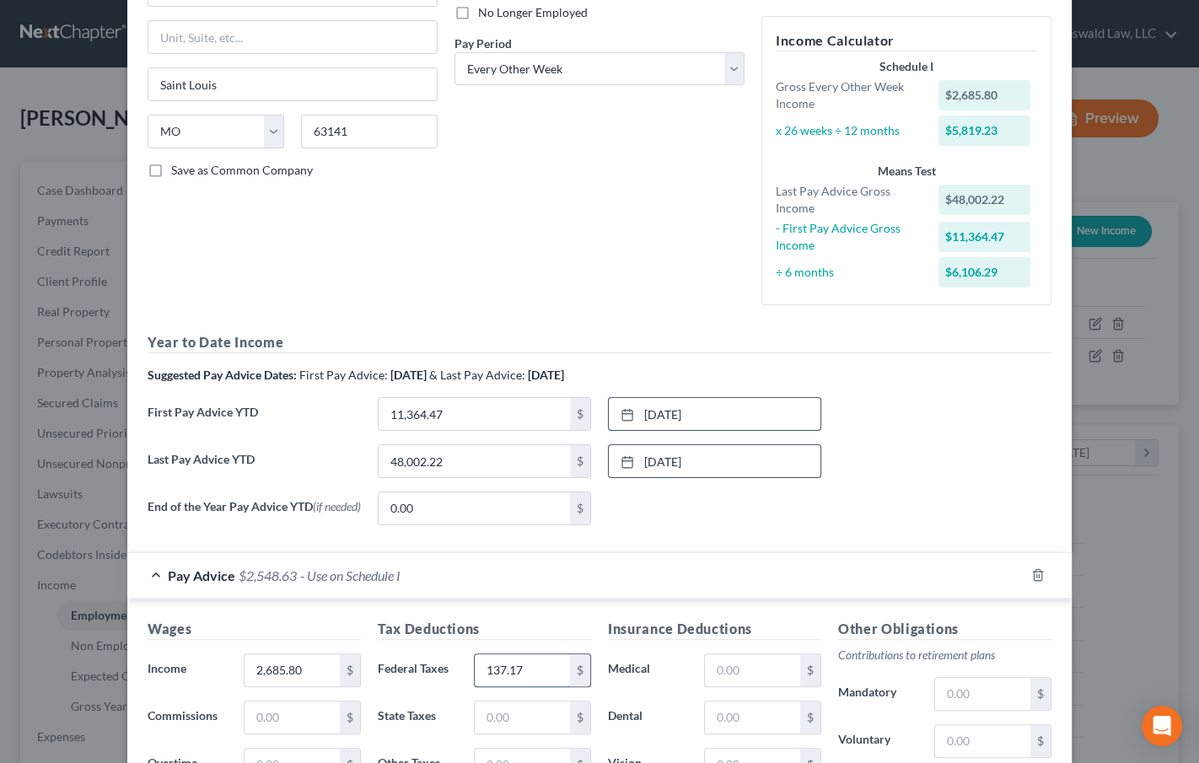
type input "137.17"
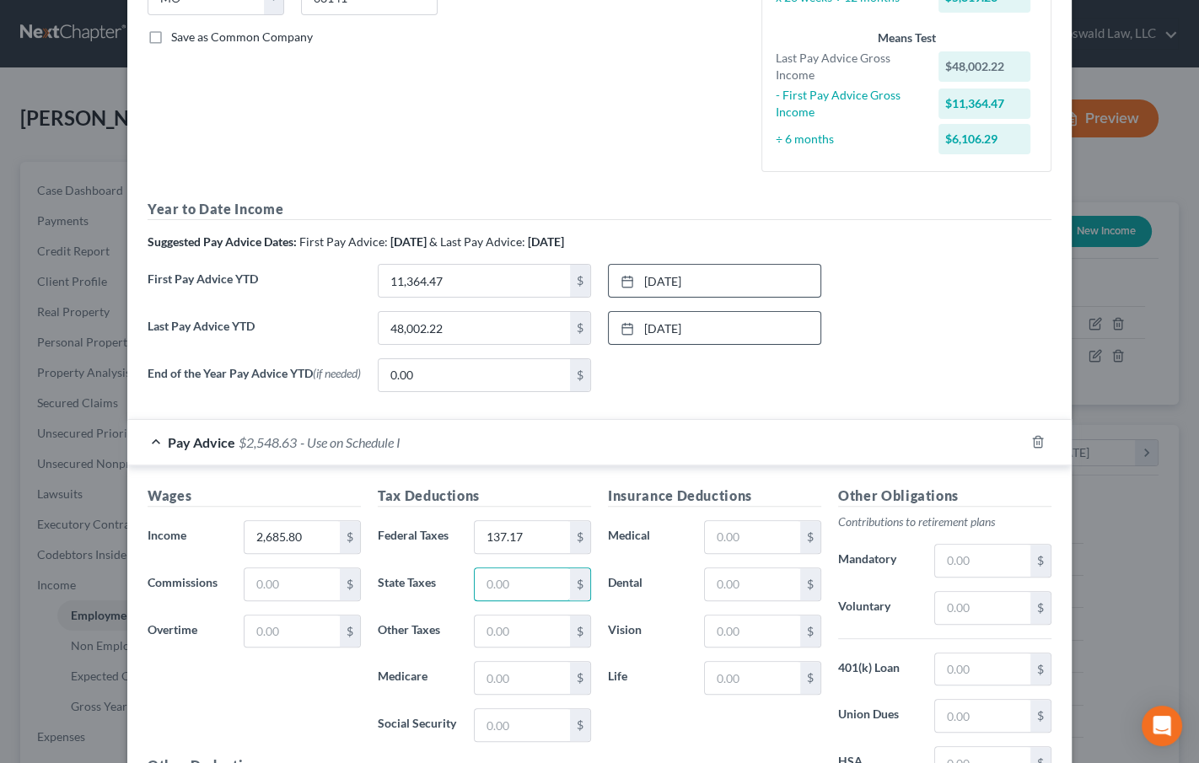
scroll to position [387, 0]
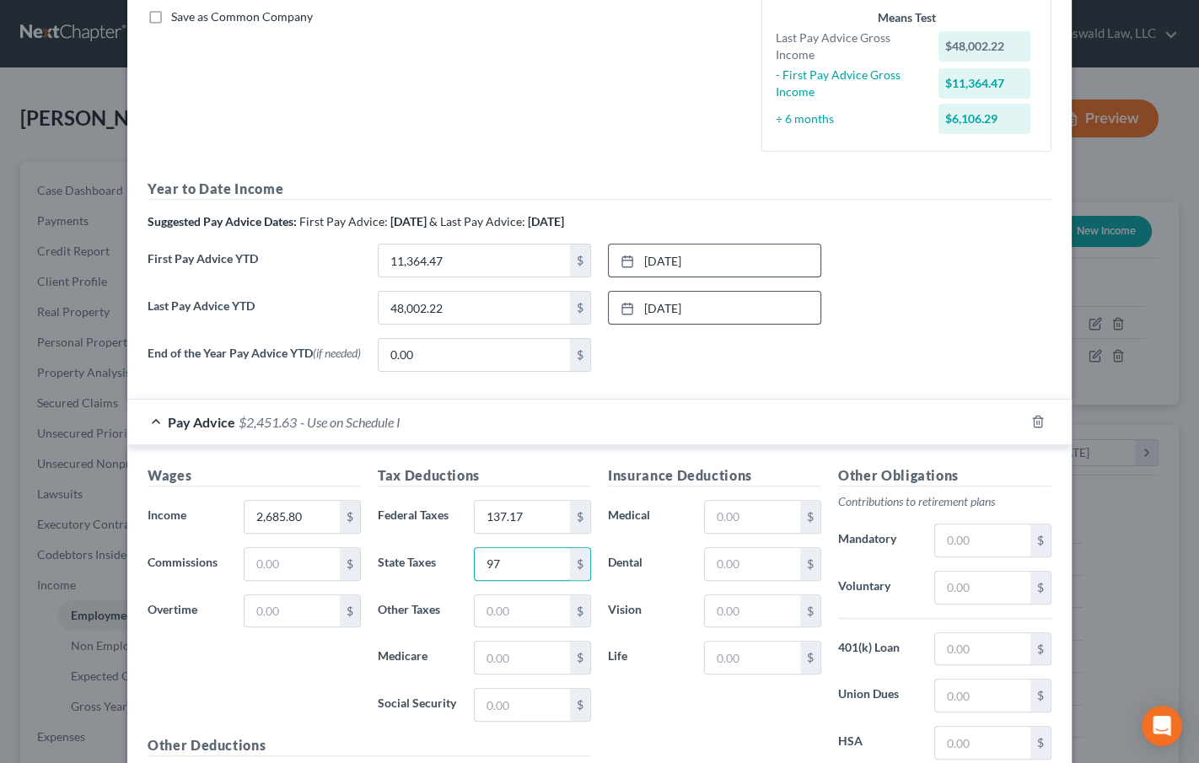
type input "97"
type input "40.44"
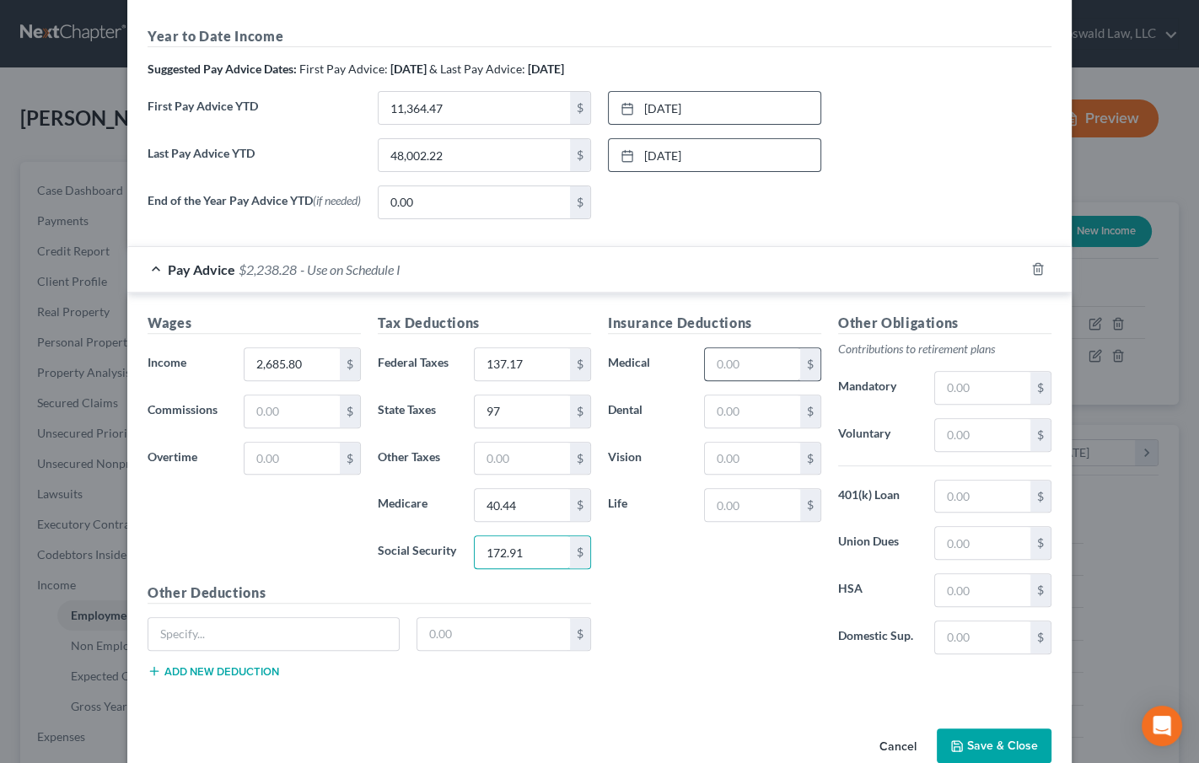
type input "172.91"
click at [735, 360] on input "text" at bounding box center [752, 364] width 95 height 32
type input "70.56"
click at [730, 424] on input "text" at bounding box center [752, 412] width 95 height 32
type input "6.39"
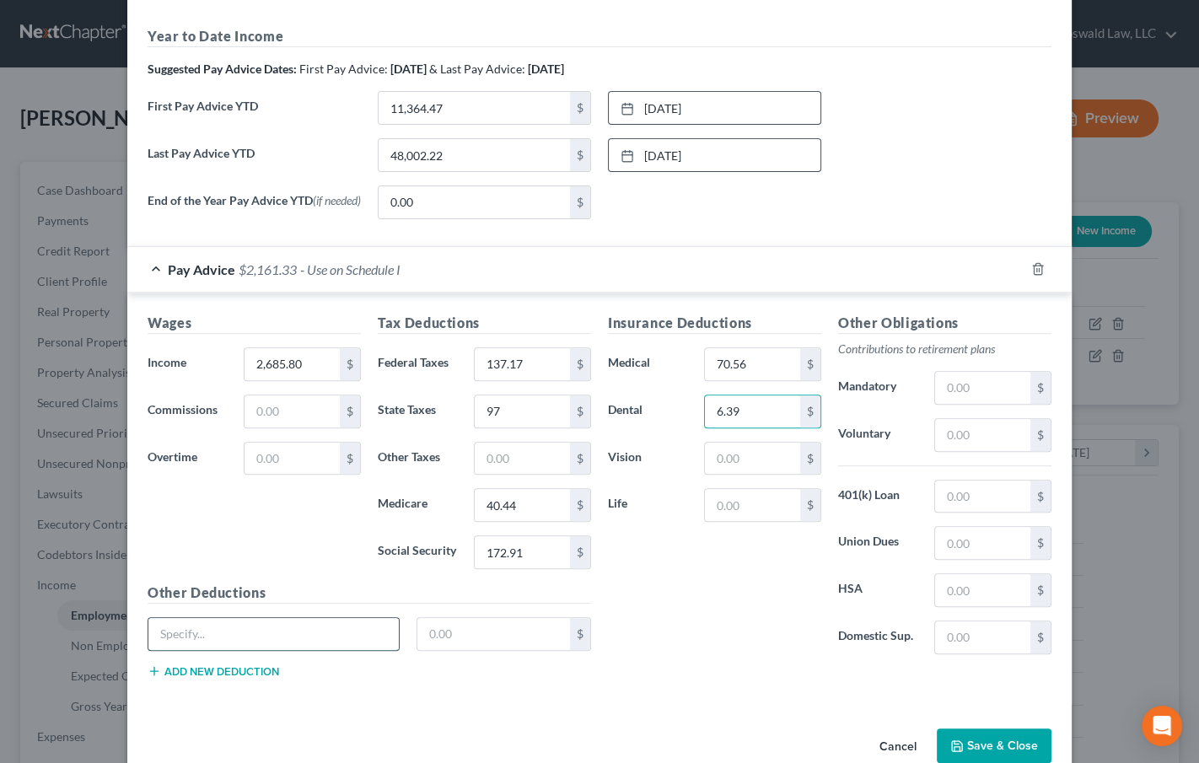
click at [269, 640] on input "text" at bounding box center [273, 634] width 251 height 32
type input "Accident Coverage"
type input "6.03"
click at [715, 657] on div "Insurance Deductions Medical 70.56 $ Dental 6.39 $ Vision $ Life $" at bounding box center [715, 490] width 230 height 355
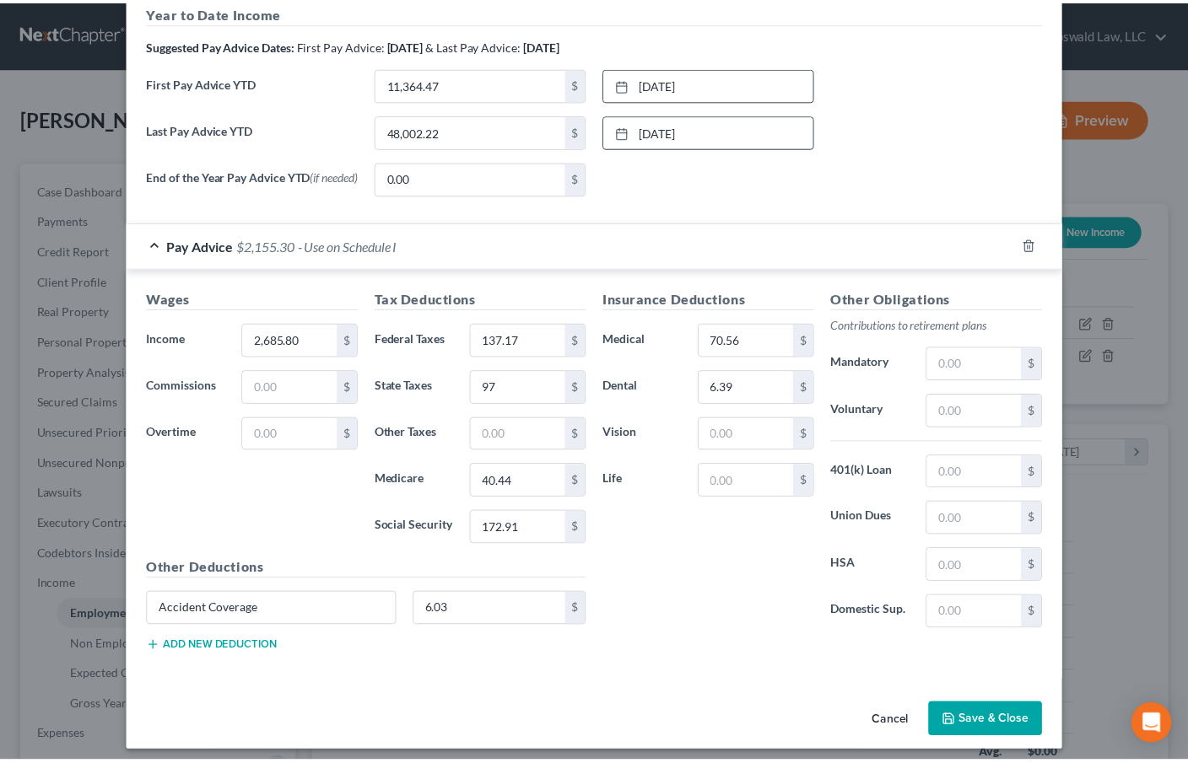
scroll to position [574, 0]
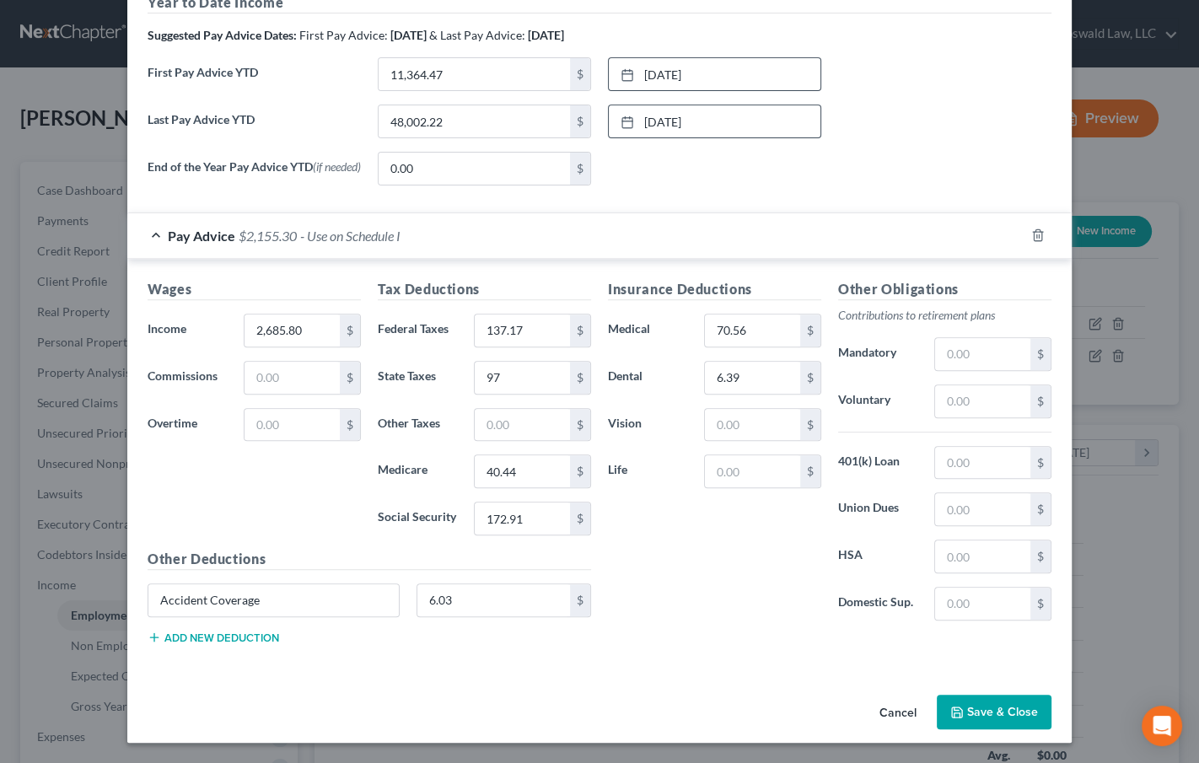
click at [985, 708] on button "Save & Close" at bounding box center [994, 712] width 115 height 35
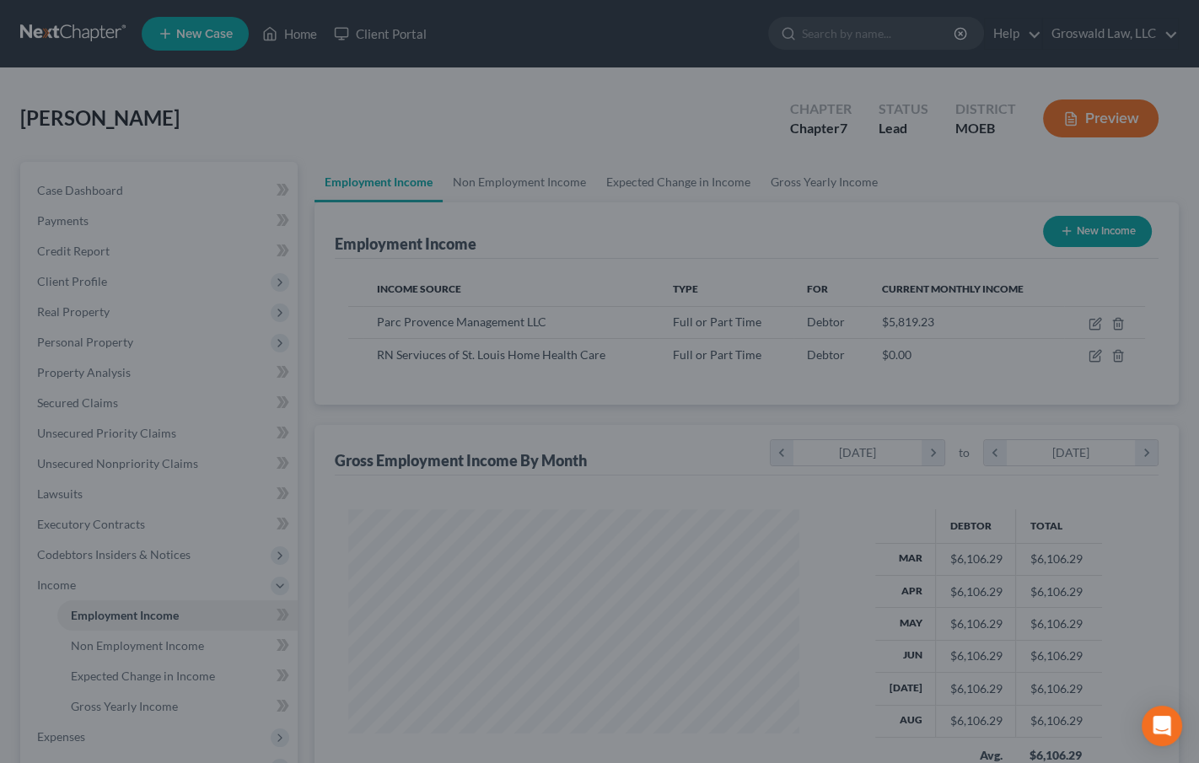
scroll to position [843189, 843010]
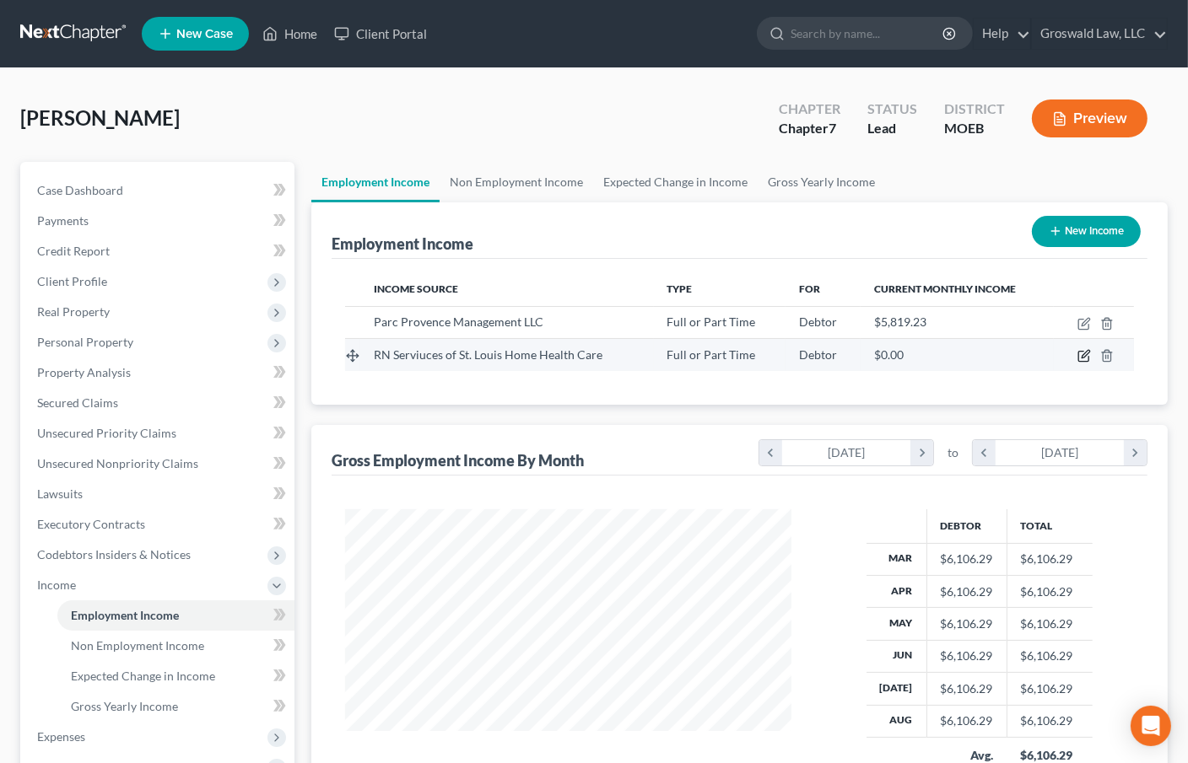
click at [1083, 349] on icon "button" at bounding box center [1083, 355] width 13 height 13
select select "0"
select select "26"
select select "0"
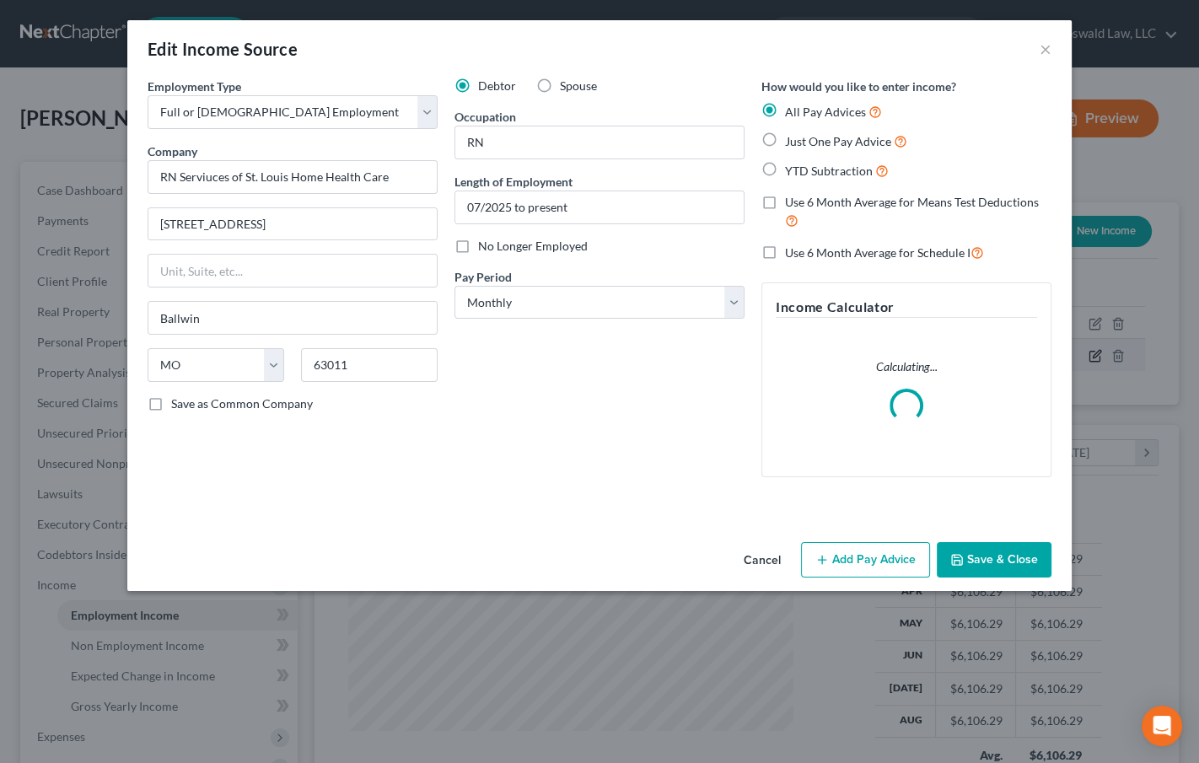
scroll to position [302, 485]
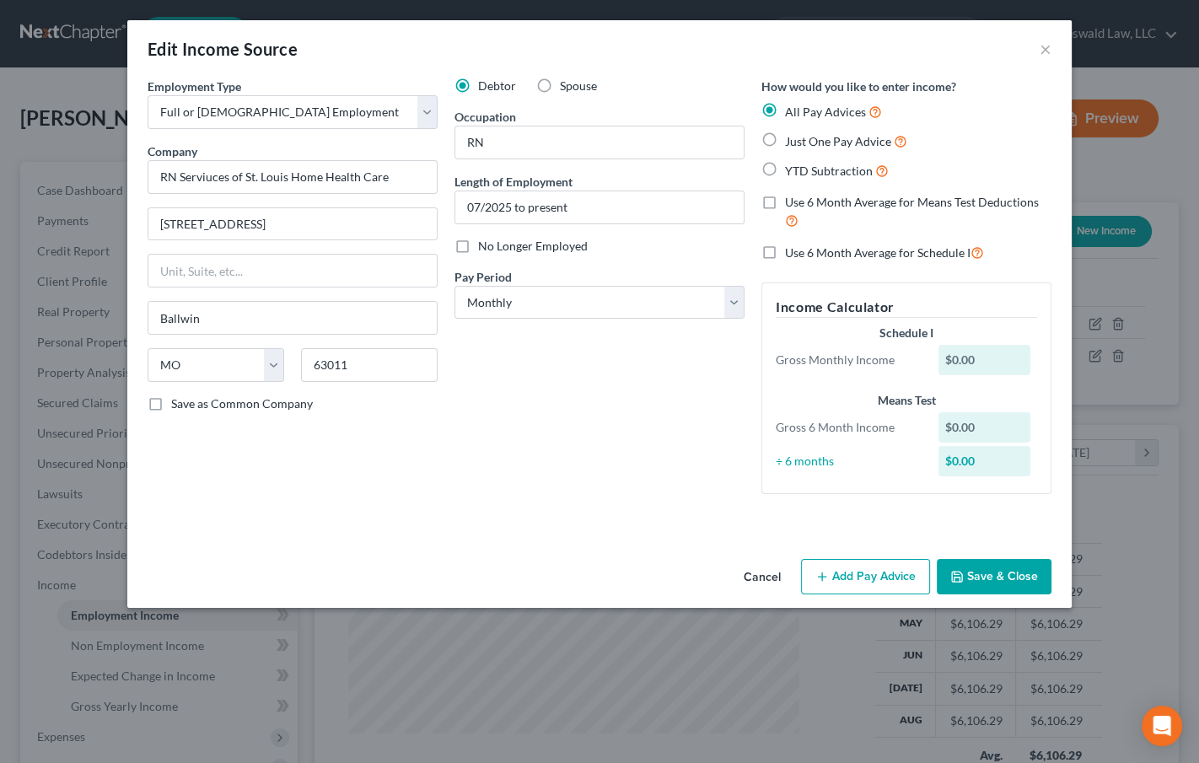
click at [807, 175] on span "YTD Subtraction" at bounding box center [829, 171] width 88 height 14
click at [803, 172] on input "YTD Subtraction" at bounding box center [797, 166] width 11 height 11
radio input "true"
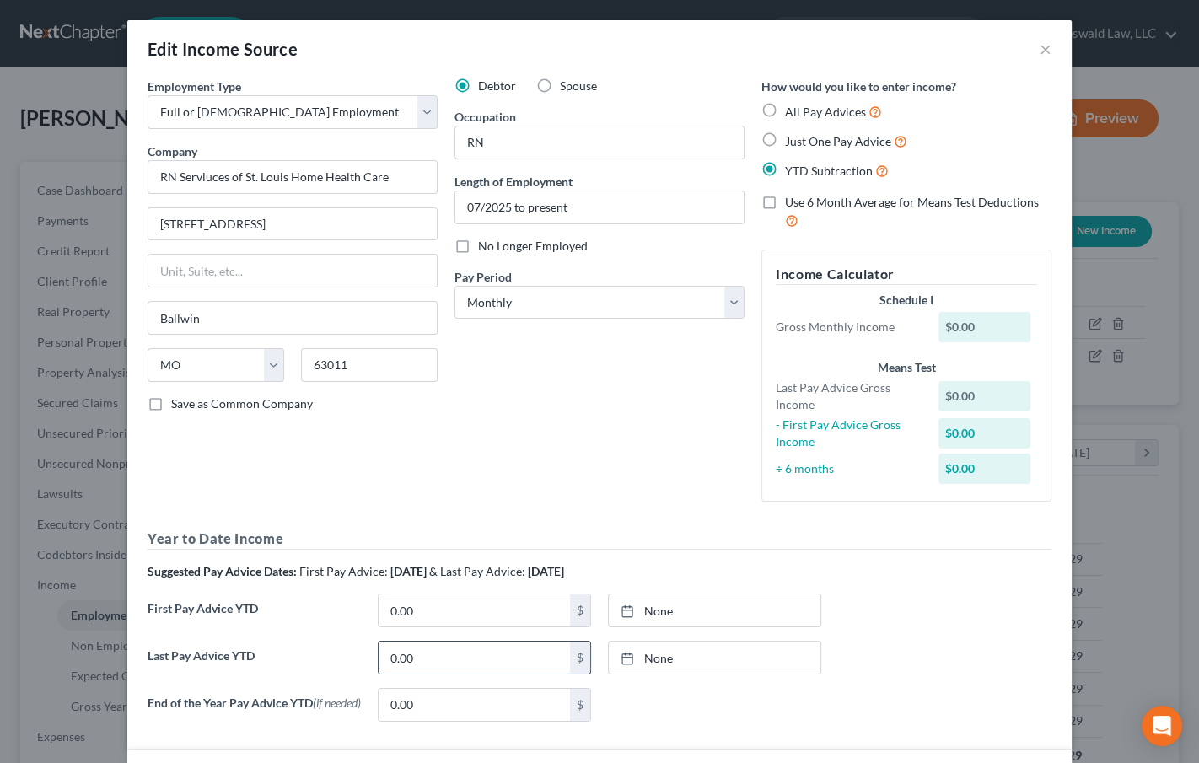
click at [472, 648] on input "0.00" at bounding box center [474, 658] width 191 height 32
type input "1,711.50"
click at [692, 399] on div "Debtor Spouse Occupation RN Length of Employment 07/2025 to present No Longer E…" at bounding box center [599, 297] width 307 height 438
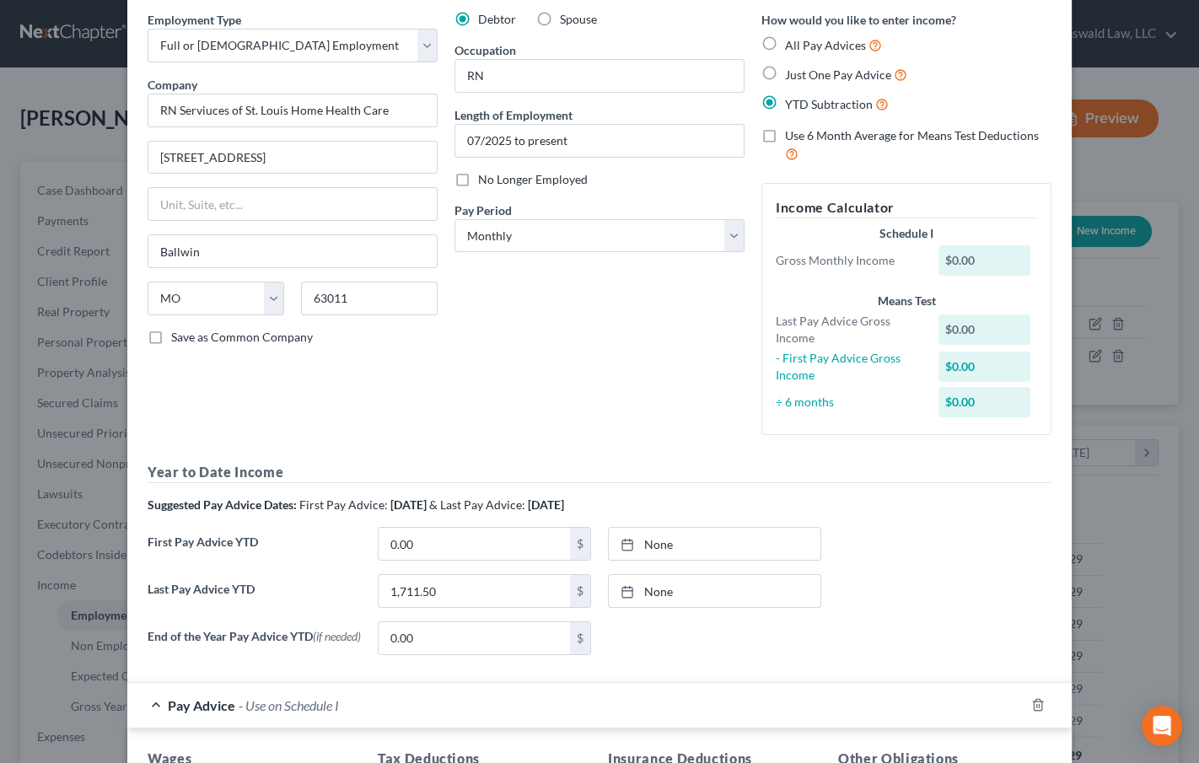
scroll to position [153, 0]
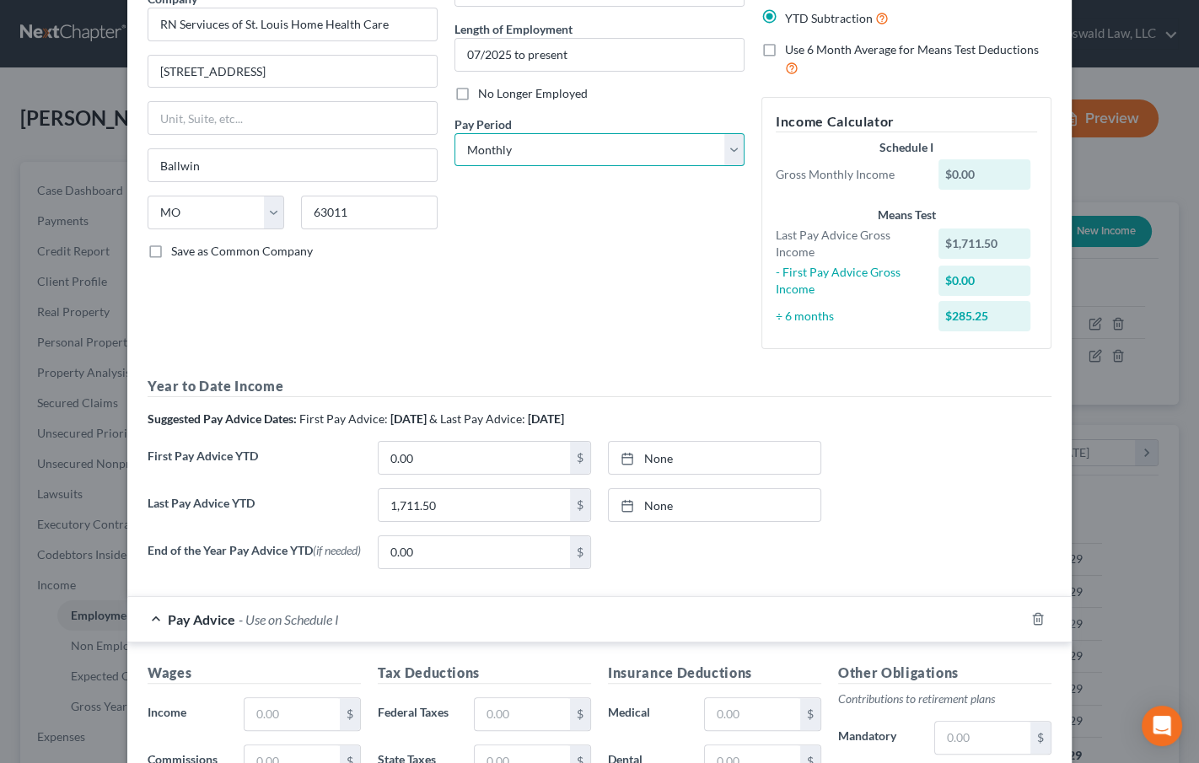
click at [551, 145] on select "Select Monthly Twice Monthly Every Other Week Weekly" at bounding box center [600, 150] width 290 height 34
select select "2"
click at [455, 133] on select "Select Monthly Twice Monthly Every Other Week Weekly" at bounding box center [600, 150] width 290 height 34
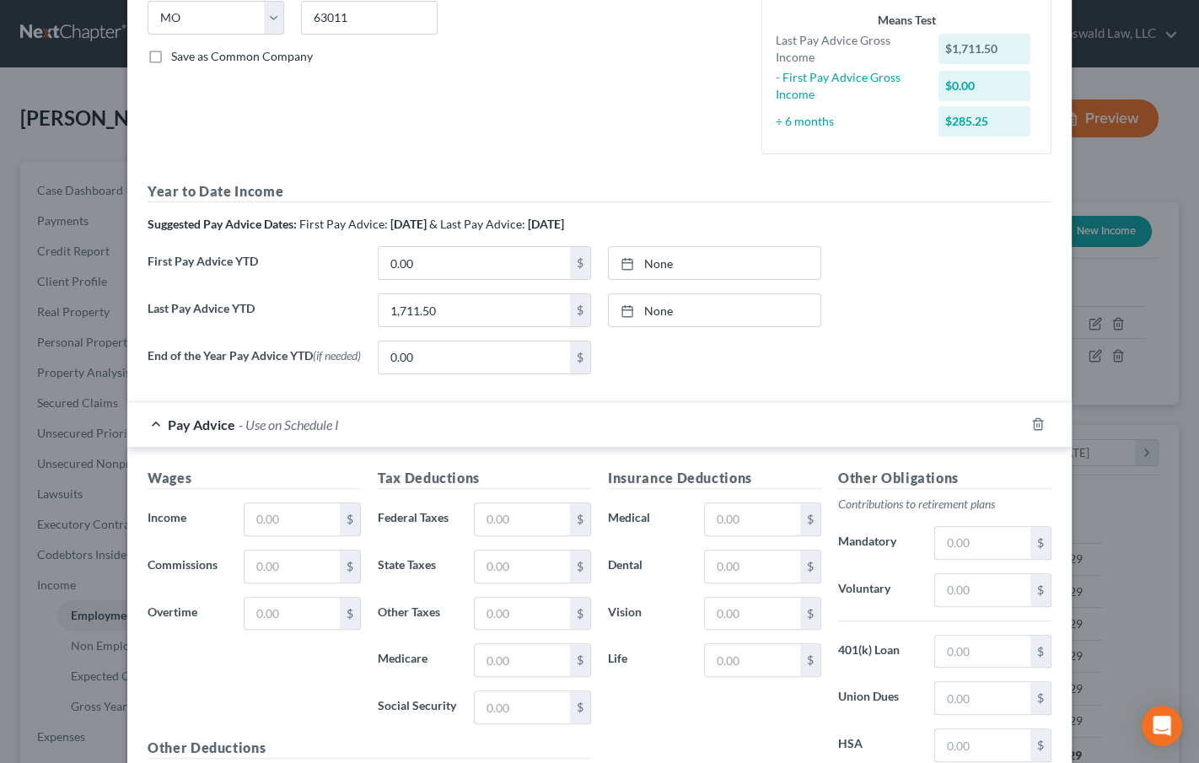
scroll to position [460, 0]
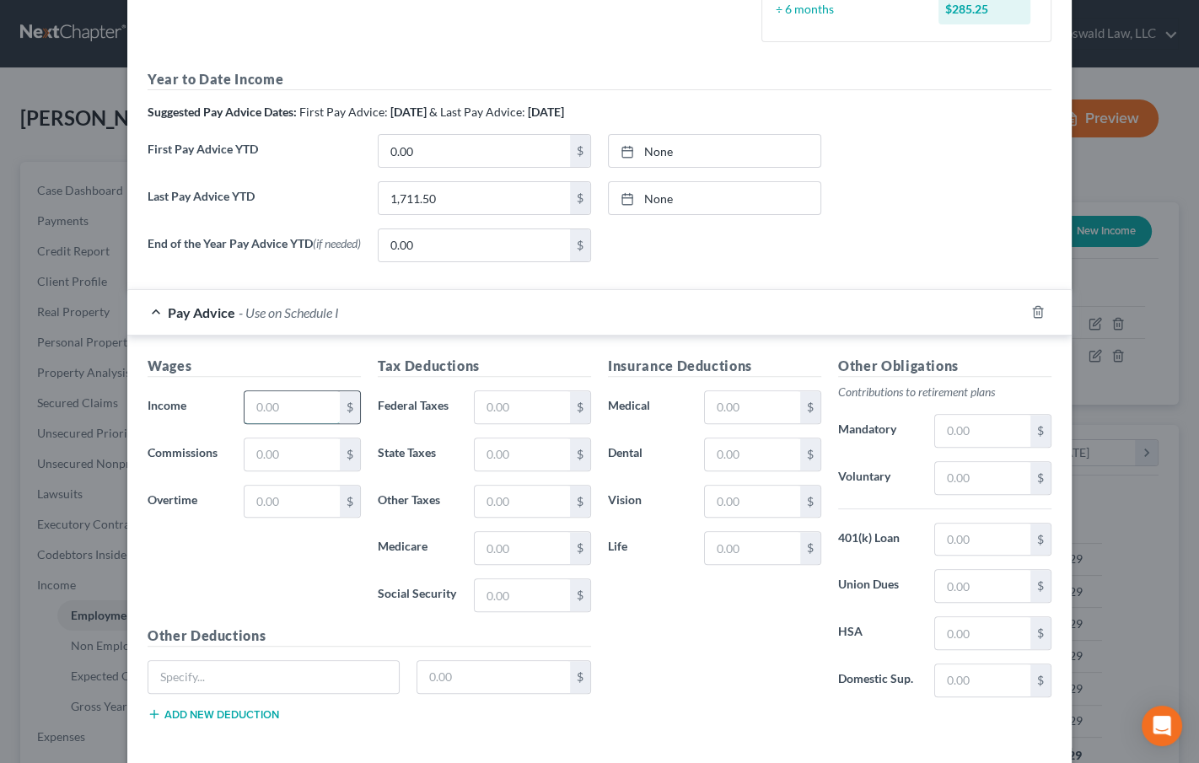
click at [274, 411] on input "text" at bounding box center [292, 407] width 95 height 32
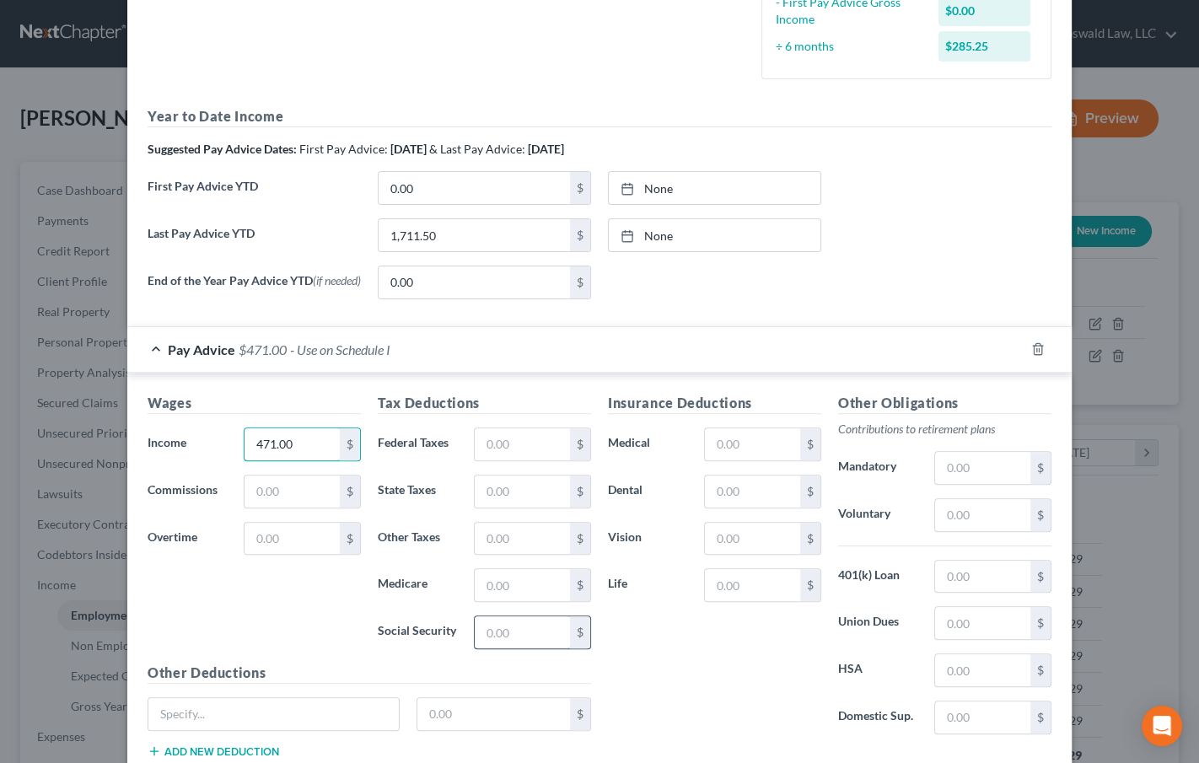
type input "471.00"
click at [520, 637] on input "text" at bounding box center [522, 633] width 95 height 32
type input "29.21"
click at [499, 573] on input "text" at bounding box center [522, 585] width 95 height 32
type input "6.83"
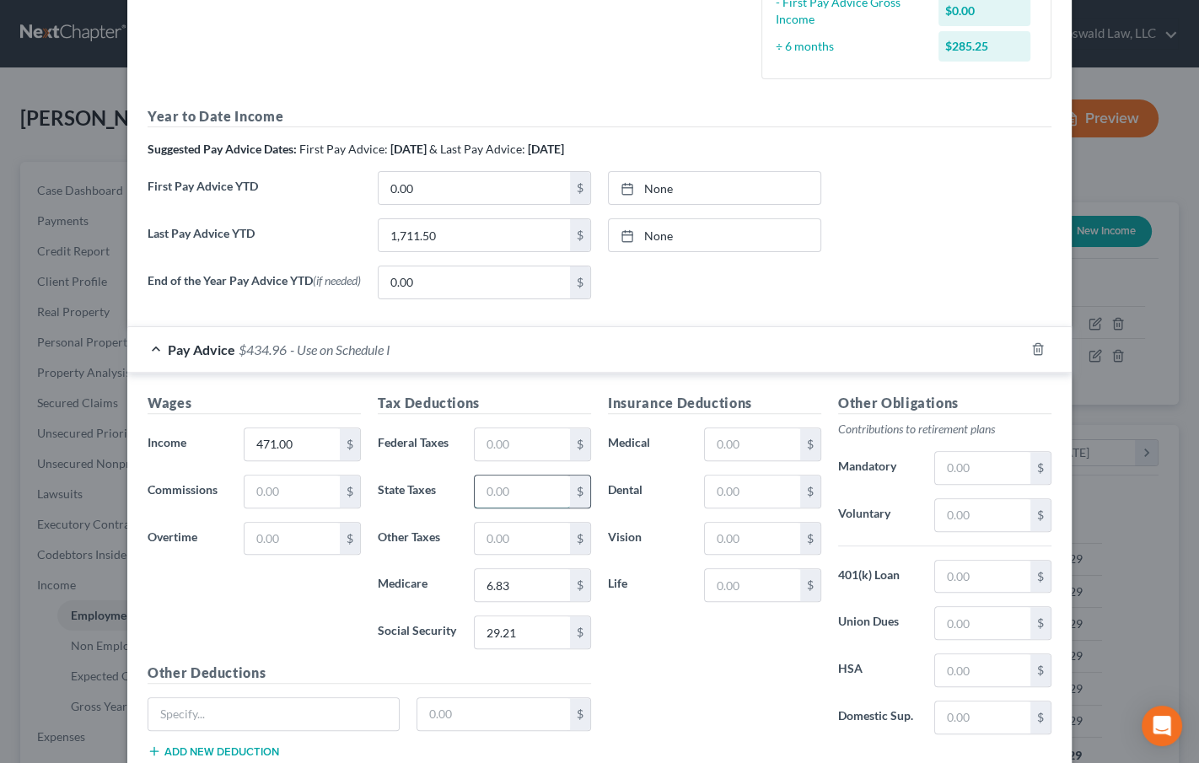
click at [513, 489] on input "text" at bounding box center [522, 492] width 95 height 32
type input "80"
click at [884, 215] on div "First Pay Advice YTD 0.00 $ None close Date Time chevron_left September 2025 ch…" at bounding box center [599, 194] width 921 height 47
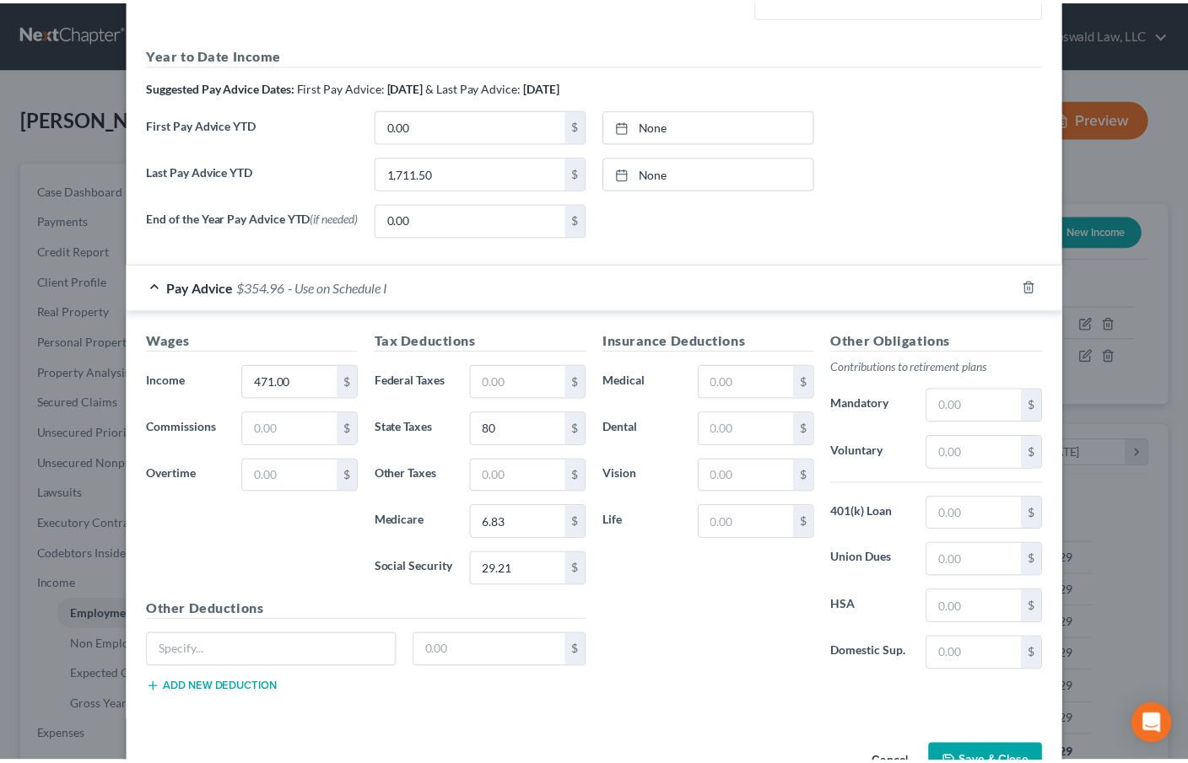
scroll to position [574, 0]
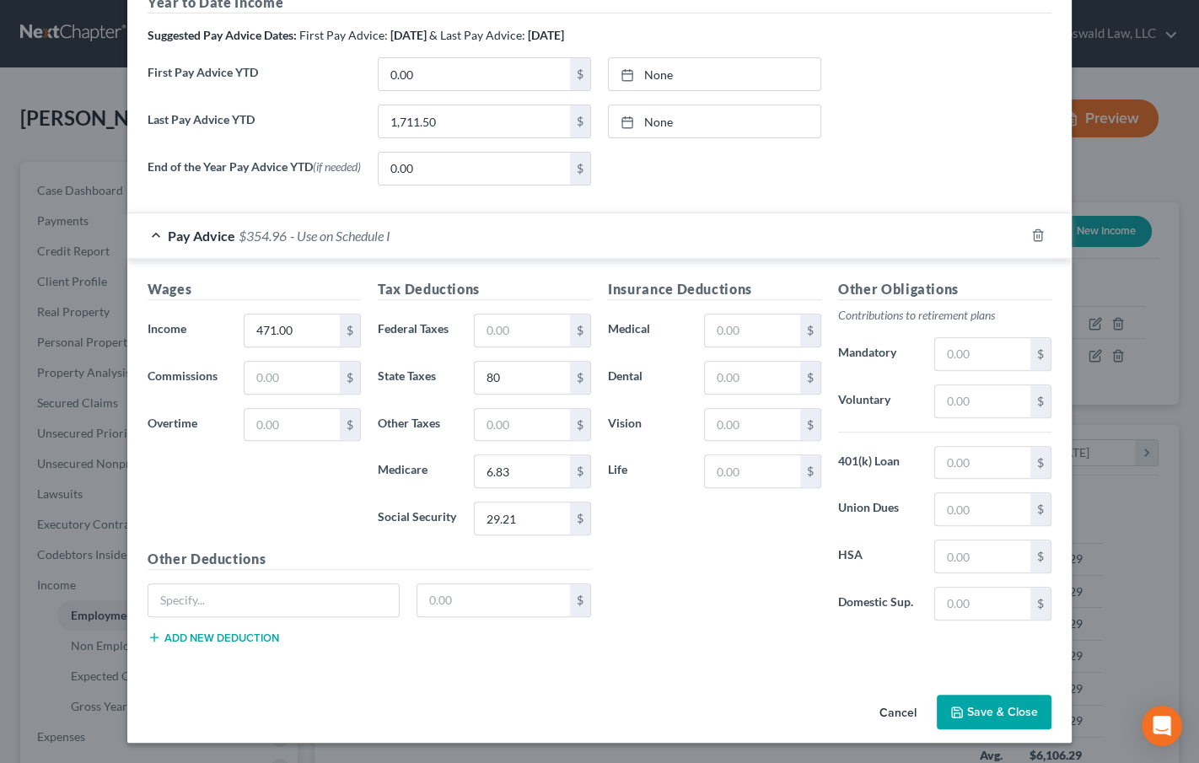
drag, startPoint x: 994, startPoint y: 714, endPoint x: 1001, endPoint y: 708, distance: 9.0
click at [995, 713] on button "Save & Close" at bounding box center [994, 712] width 115 height 35
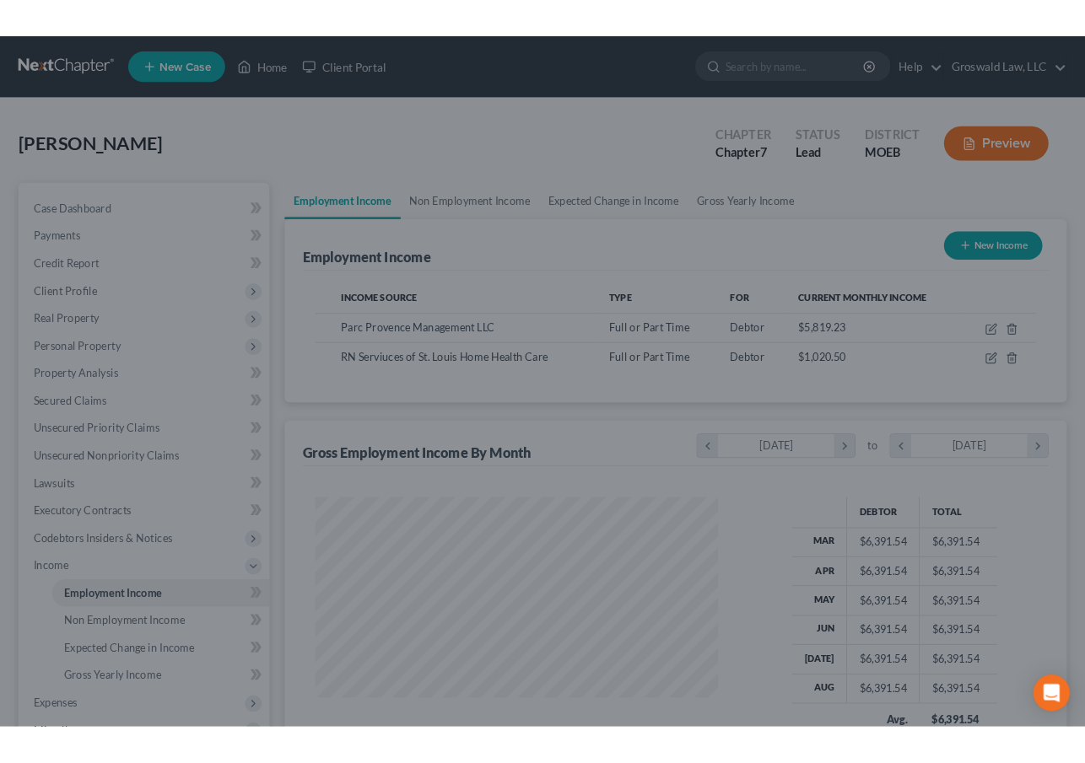
scroll to position [843189, 843010]
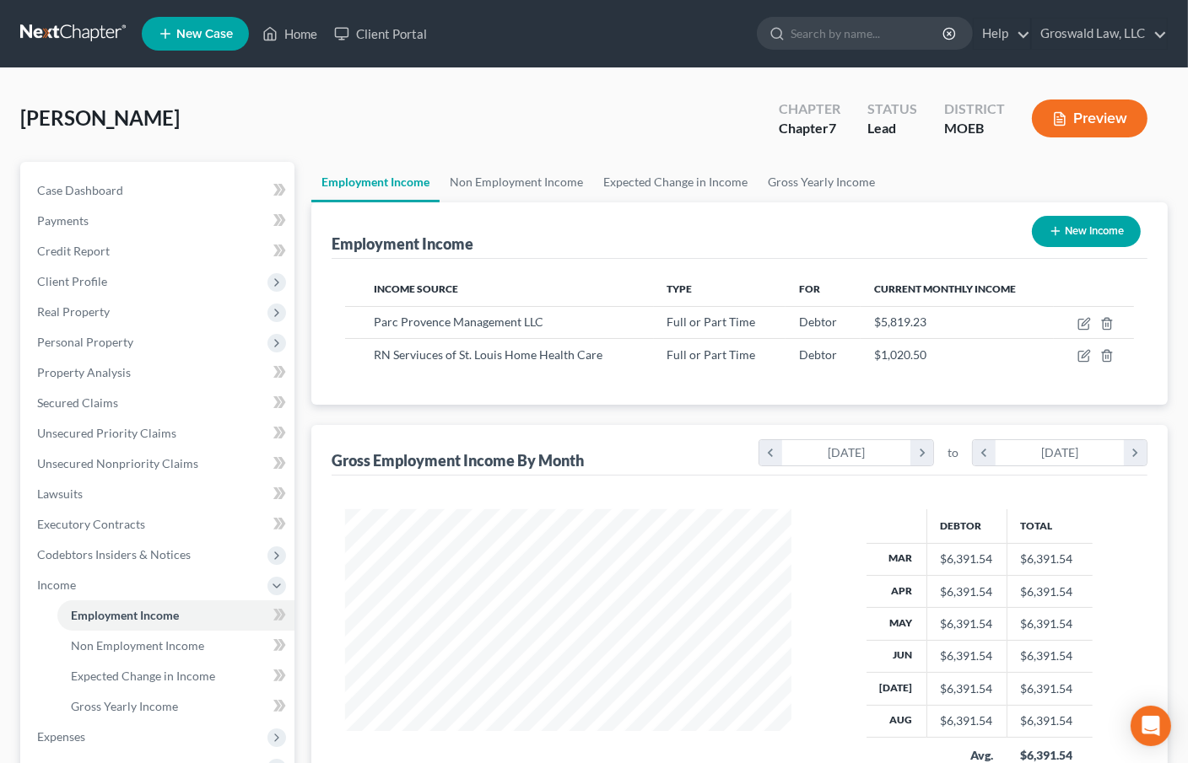
click at [713, 133] on div "[PERSON_NAME] Upgraded Chapter Chapter 7 Status Lead District MOEB Preview" at bounding box center [593, 125] width 1147 height 73
click at [163, 460] on span "Unsecured Nonpriority Claims" at bounding box center [117, 463] width 161 height 14
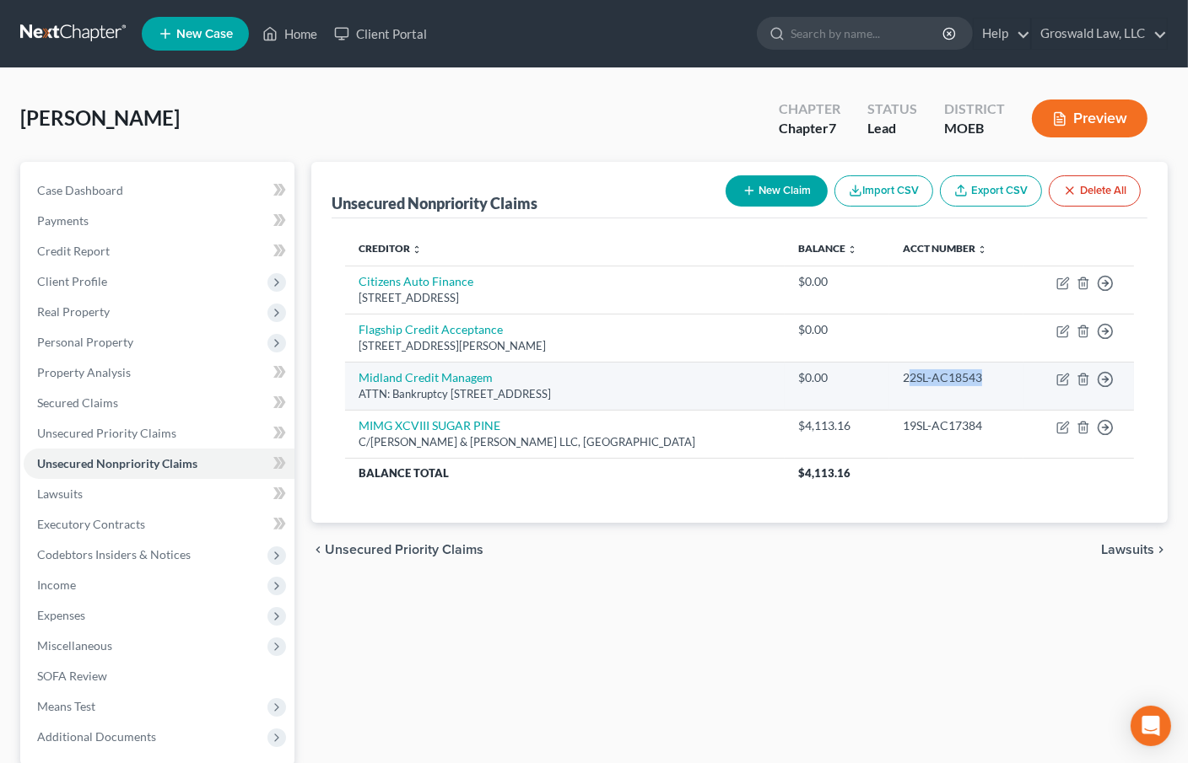
drag, startPoint x: 968, startPoint y: 375, endPoint x: 877, endPoint y: 378, distance: 91.1
click at [903, 378] on div "22SL-AC18543" at bounding box center [957, 377] width 108 height 17
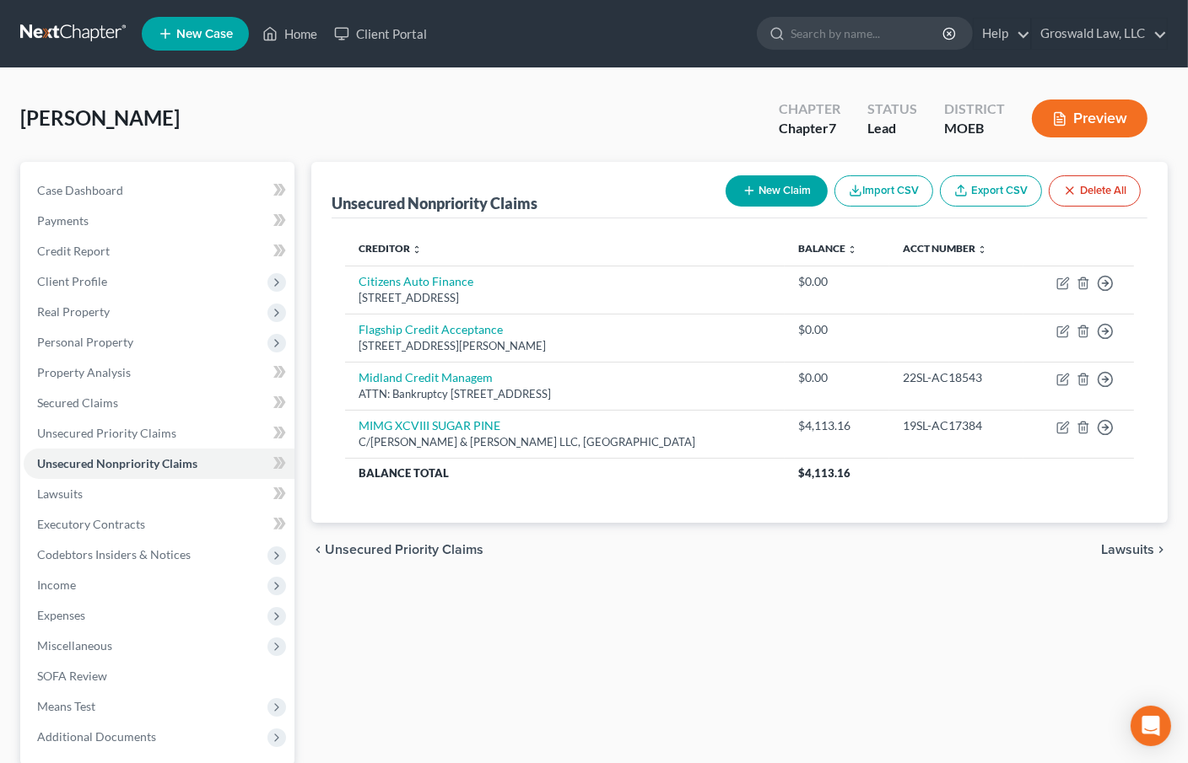
click at [865, 679] on div "Unsecured Nonpriority Claims New Claim Import CSV Export CSV Delete All Credito…" at bounding box center [739, 512] width 873 height 701
click at [763, 189] on button "New Claim" at bounding box center [776, 190] width 102 height 31
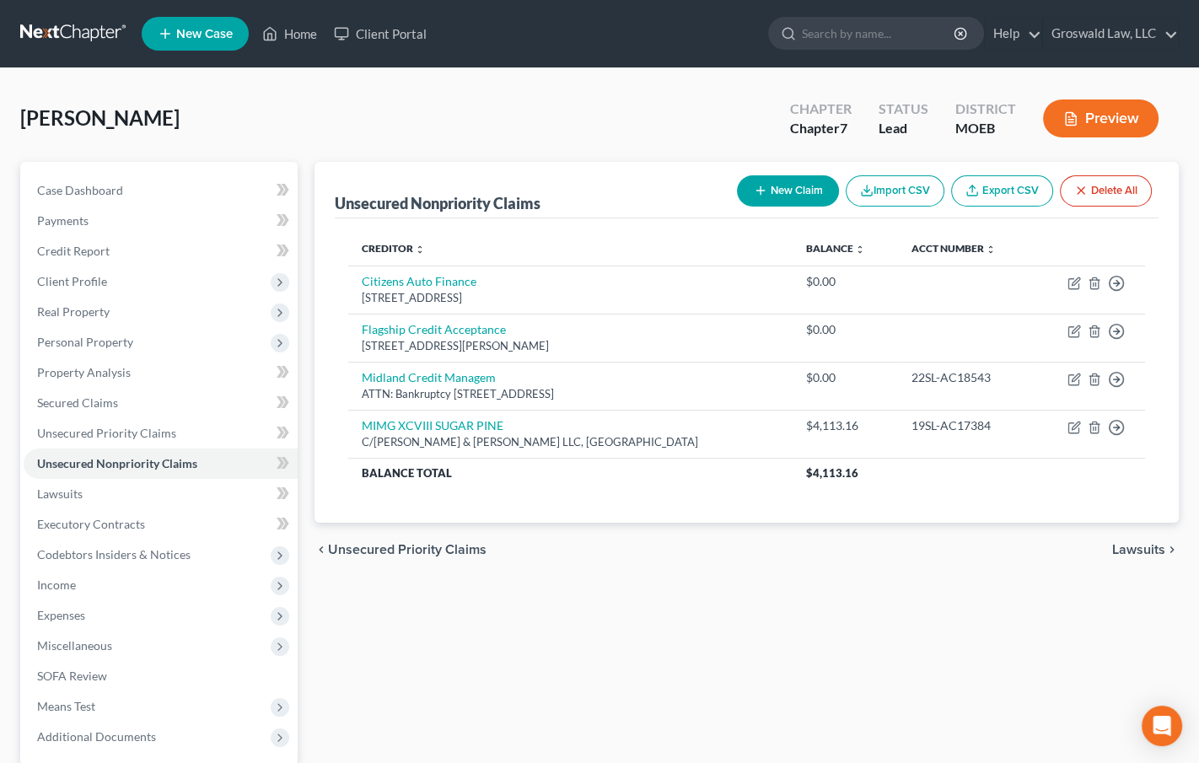
select select "0"
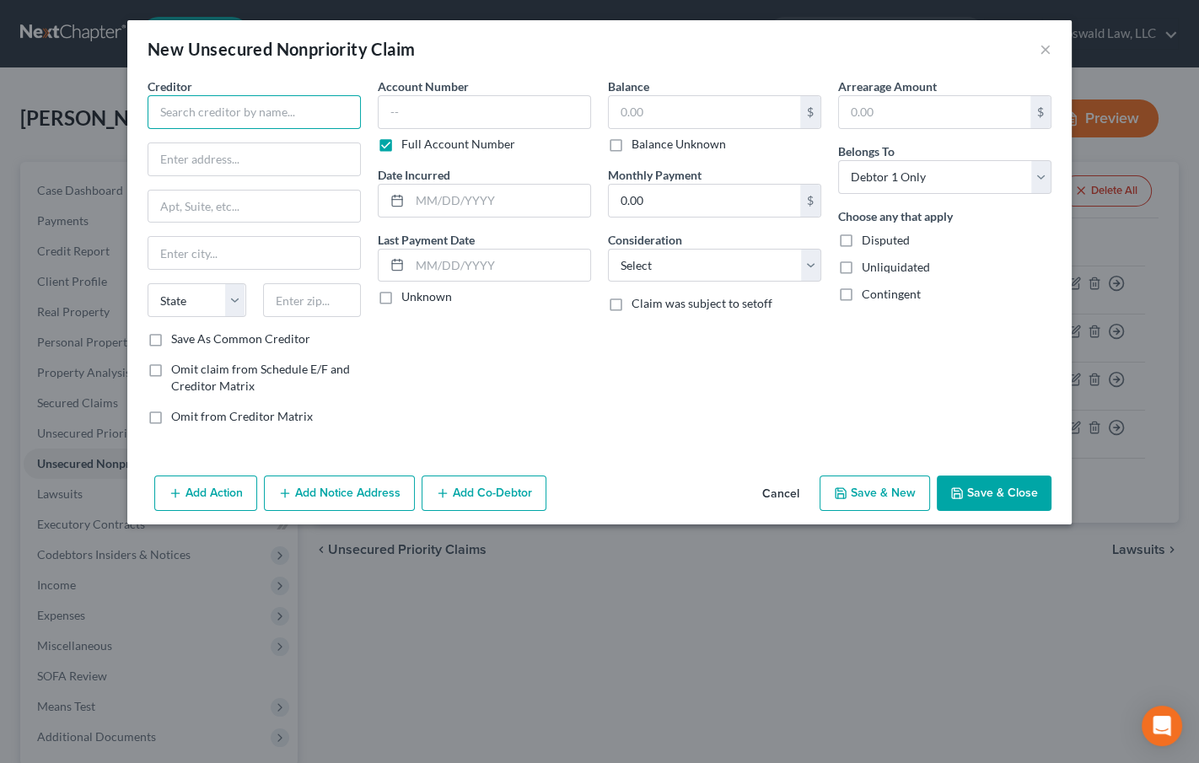
drag, startPoint x: 268, startPoint y: 105, endPoint x: 270, endPoint y: 95, distance: 9.4
click at [268, 101] on input "text" at bounding box center [254, 112] width 213 height 34
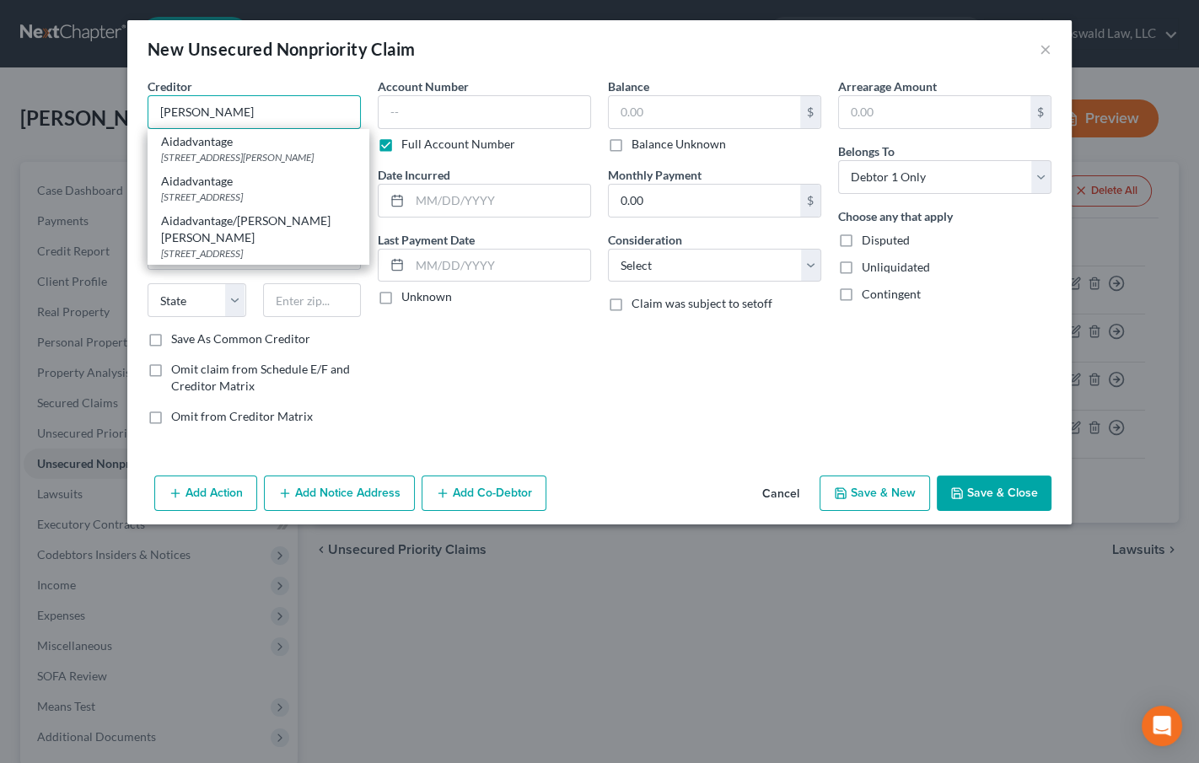
drag, startPoint x: 250, startPoint y: 105, endPoint x: 35, endPoint y: 104, distance: 214.2
click at [35, 104] on div "New Unsecured Nonpriority Claim × Creditor * aida Aidadvantage PO Box 9635, Wil…" at bounding box center [599, 381] width 1199 height 763
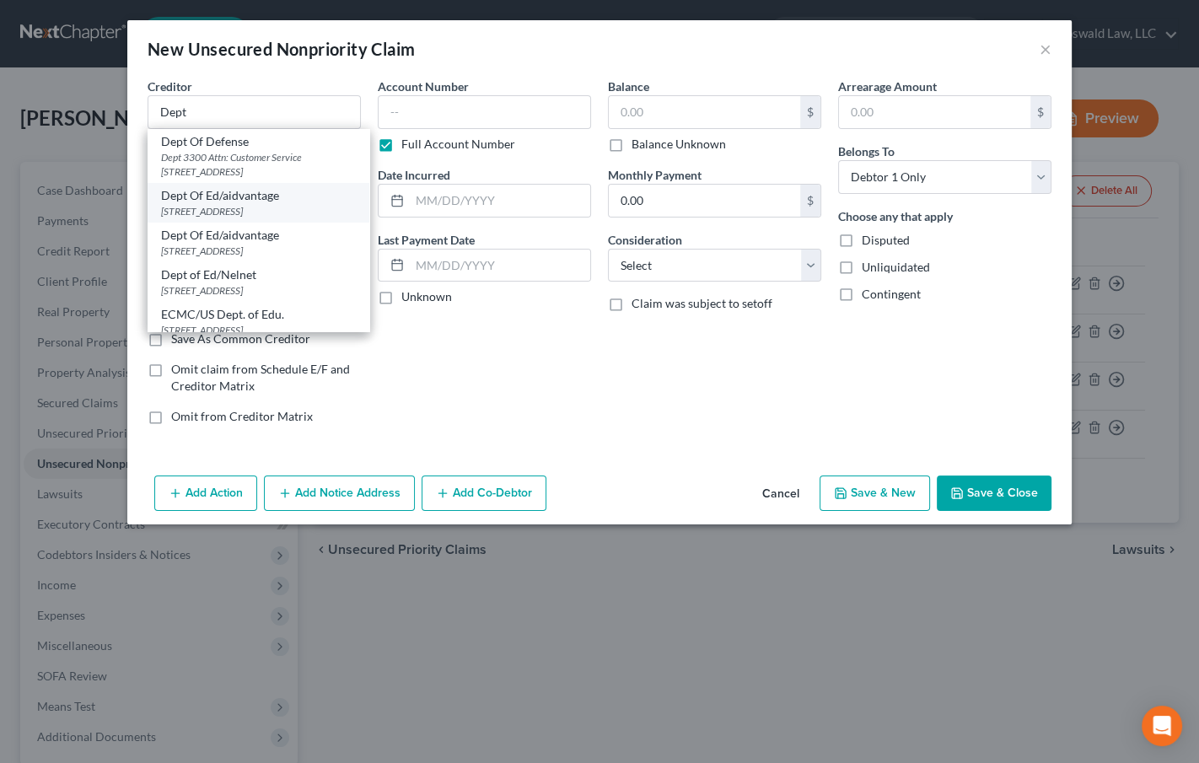
click at [256, 210] on div "[STREET_ADDRESS]" at bounding box center [258, 211] width 195 height 14
type input "Dept Of Ed/aidvantage"
type input "Po Box 300001"
type input "[GEOGRAPHIC_DATA]"
select select "45"
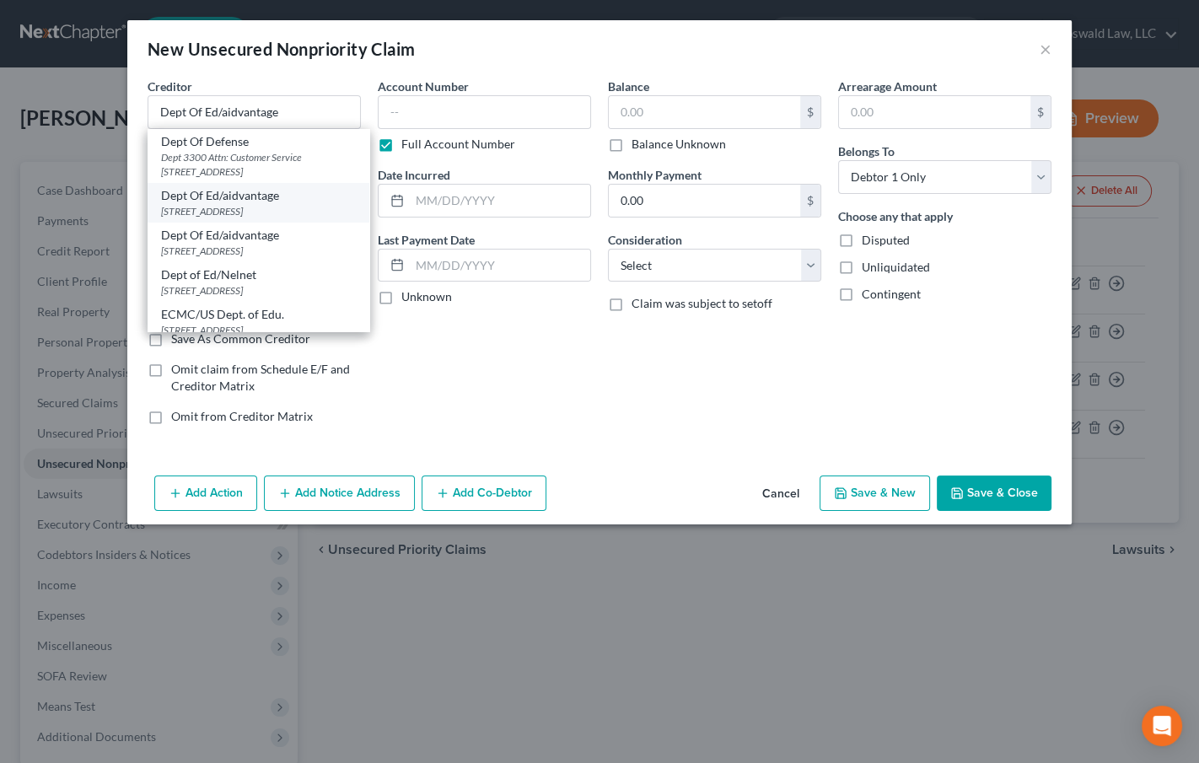
type input "75403"
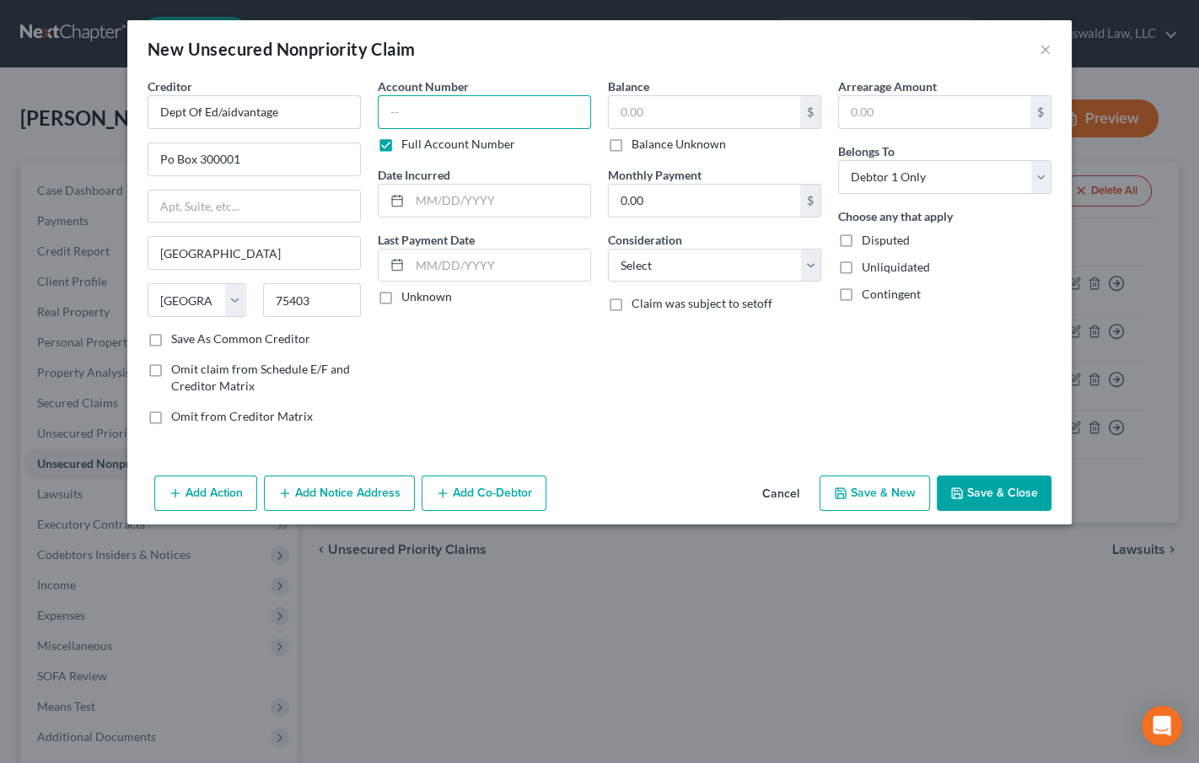
click at [486, 113] on input "text" at bounding box center [484, 112] width 213 height 34
type input "0218"
type input "12/2016"
type input "36,390"
select select "17"
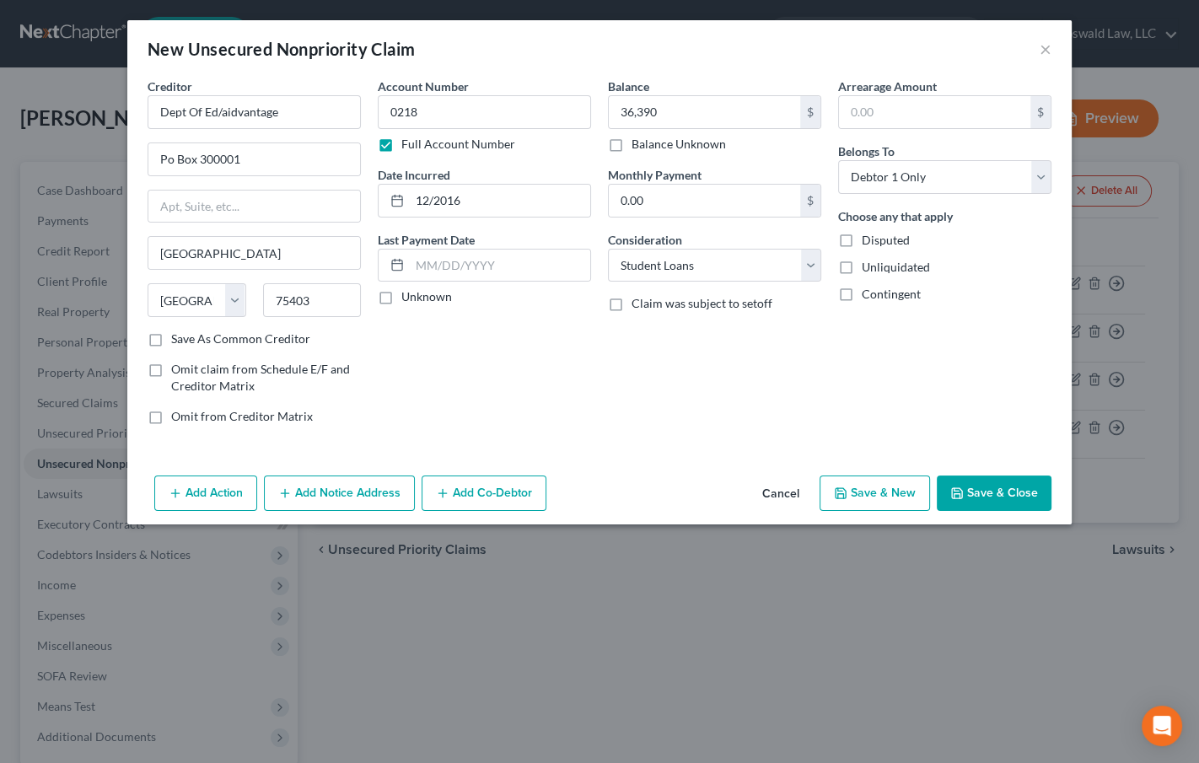
click at [962, 492] on icon "button" at bounding box center [957, 493] width 13 height 13
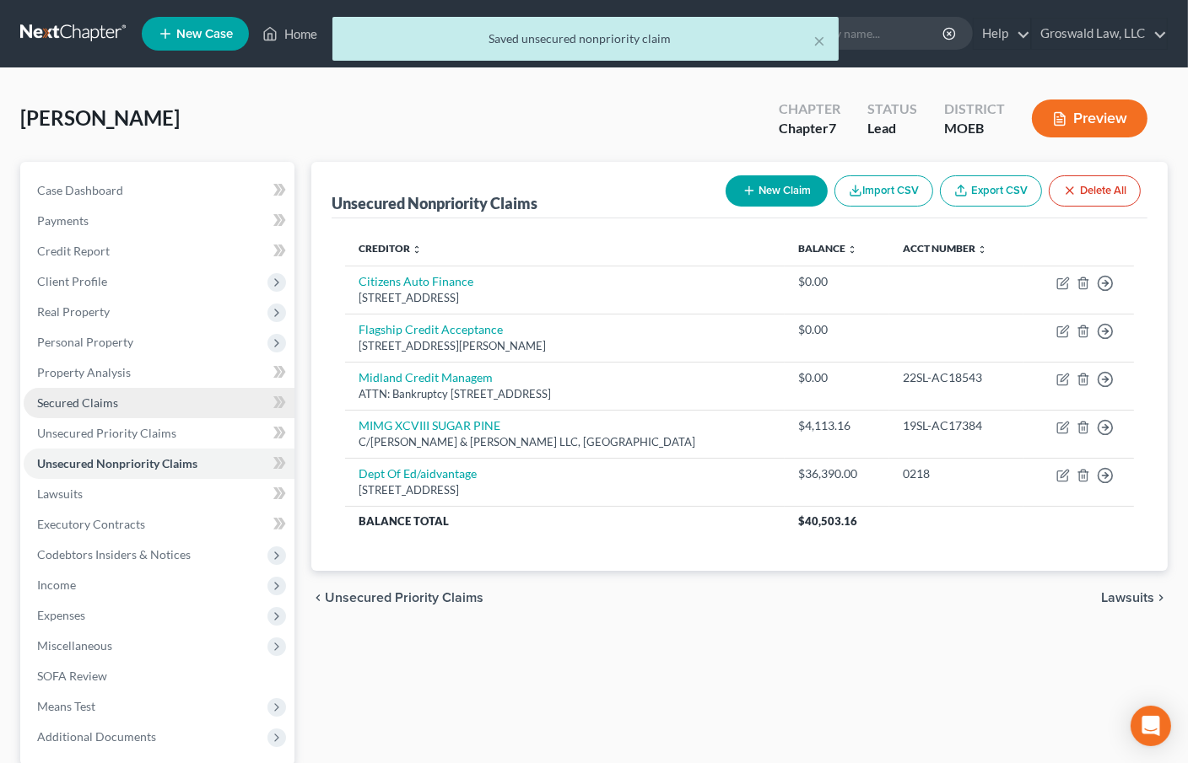
click at [108, 407] on span "Secured Claims" at bounding box center [77, 403] width 81 height 14
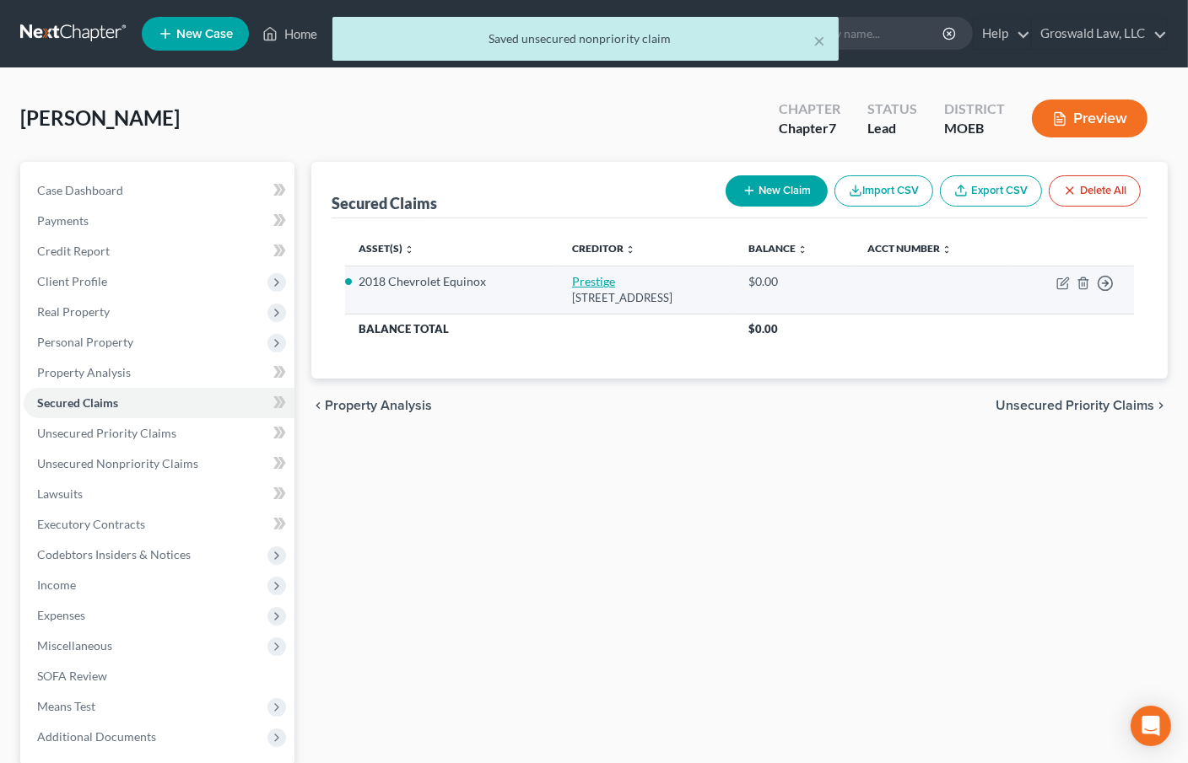
click at [576, 278] on link "Prestige" at bounding box center [593, 281] width 43 height 14
select select "46"
select select "0"
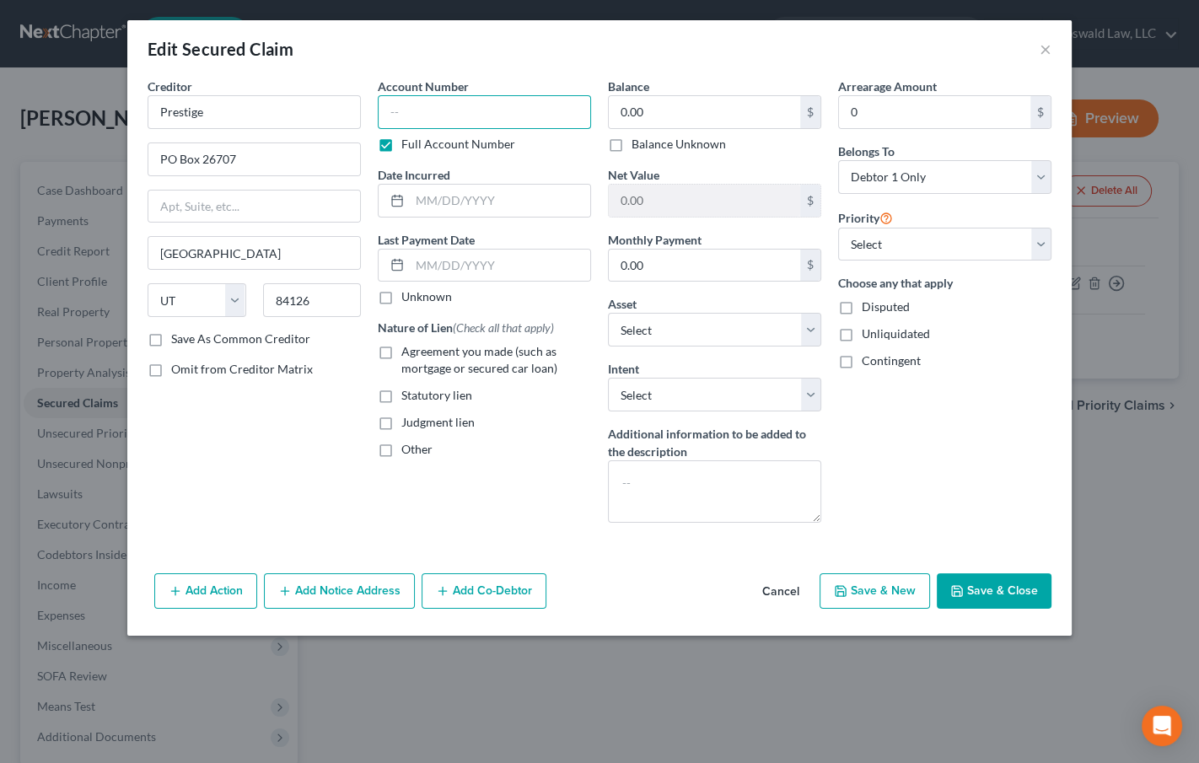
click at [492, 109] on input "text" at bounding box center [484, 112] width 213 height 34
type input "2390"
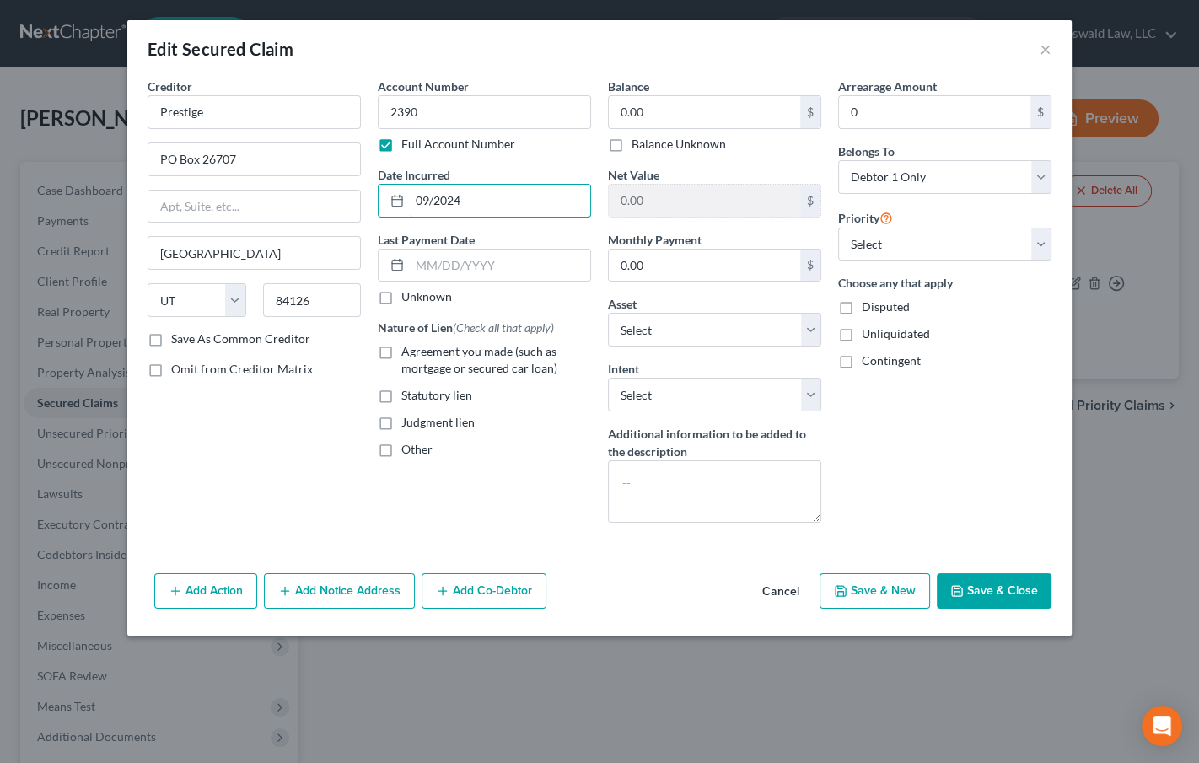
type input "09/2024"
click at [440, 359] on label "Agreement you made (such as mortgage or secured car loan)" at bounding box center [497, 360] width 190 height 34
click at [419, 354] on input "Agreement you made (such as mortgage or secured car loan)" at bounding box center [413, 348] width 11 height 11
checkbox input "true"
click at [670, 112] on input "0.00" at bounding box center [704, 112] width 191 height 32
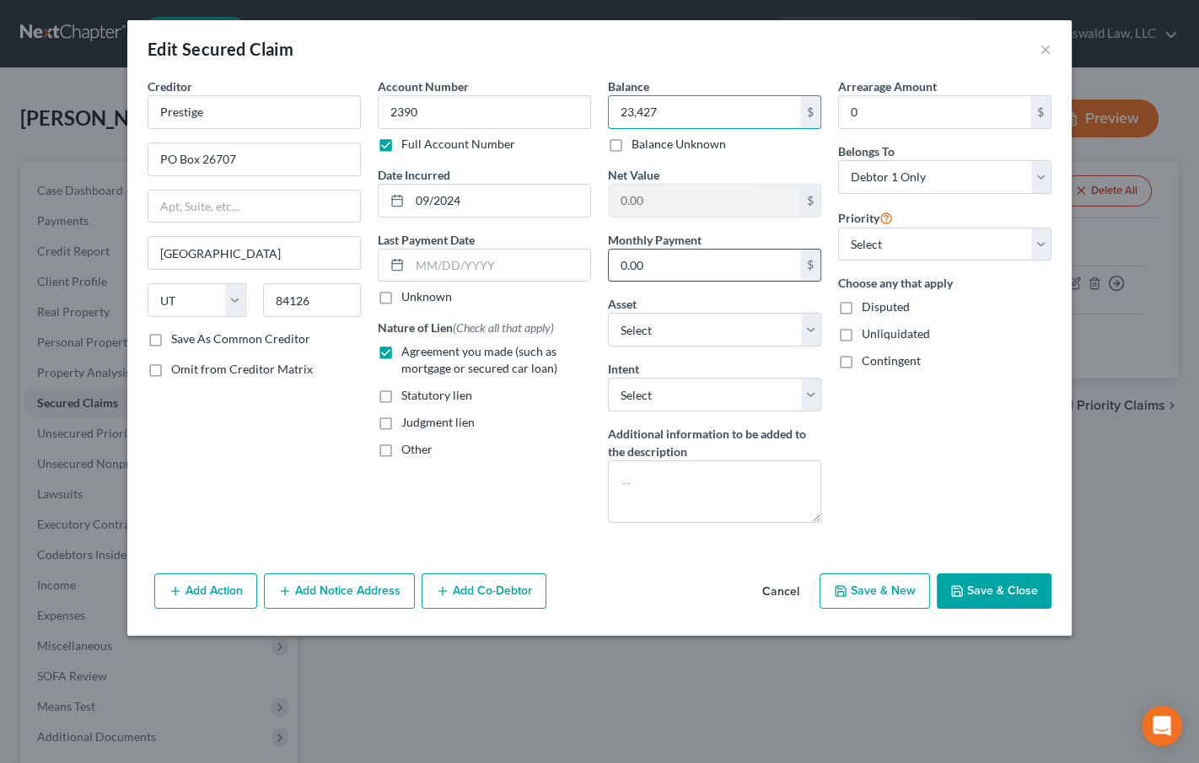
type input "23,427"
click at [675, 270] on input "0.00" at bounding box center [704, 266] width 191 height 32
type input "674"
click at [525, 508] on div "Account Number 2390 Full Account Number Date Incurred 09/2024 Last Payment Date…" at bounding box center [484, 307] width 230 height 459
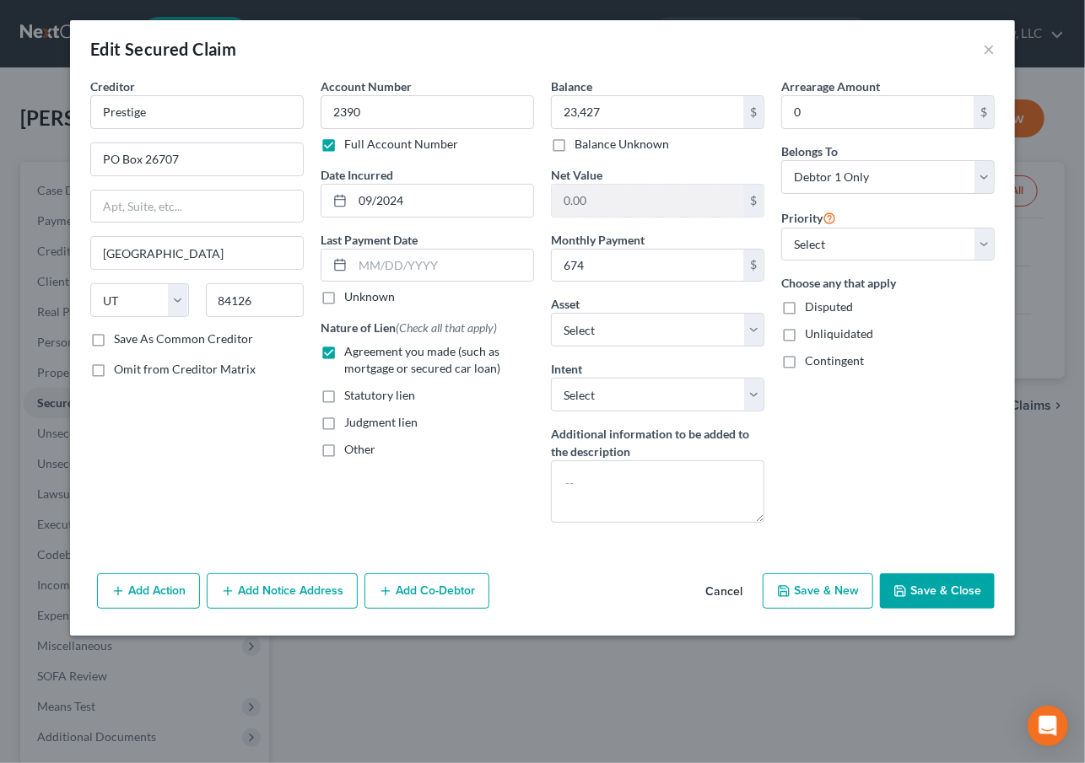
click at [270, 586] on button "Add Notice Address" at bounding box center [282, 591] width 151 height 35
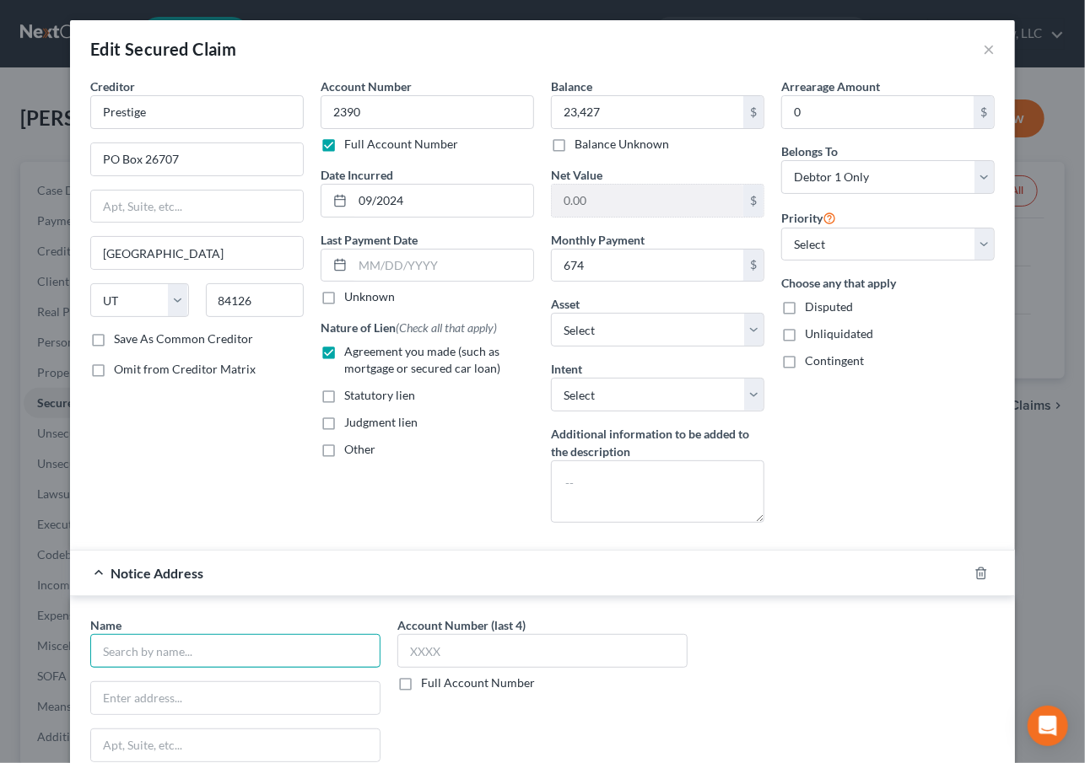
click at [240, 646] on input "text" at bounding box center [235, 651] width 290 height 34
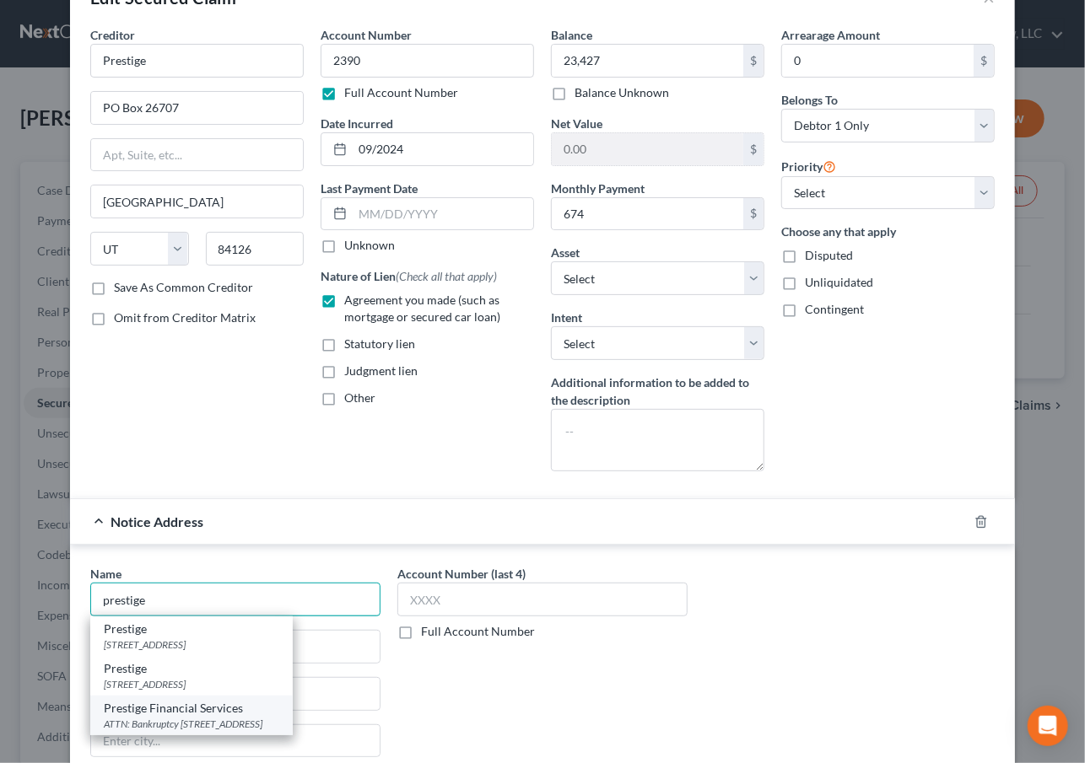
scroll to position [153, 0]
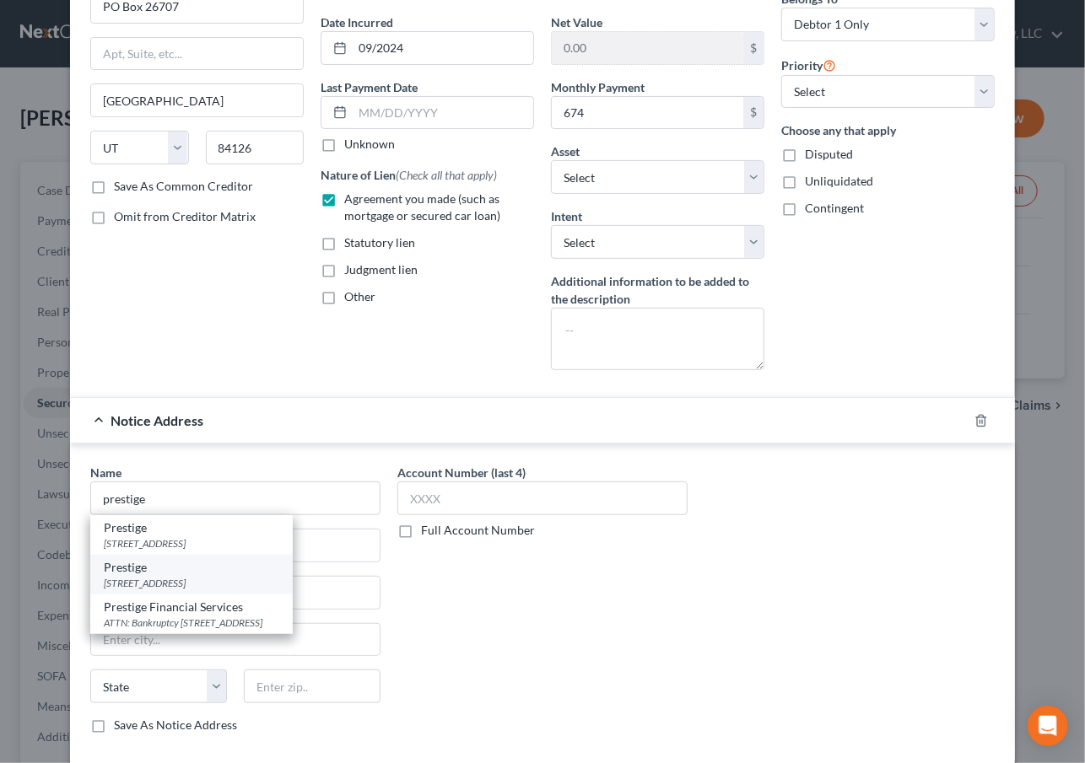
click at [213, 581] on div "1420 S. 500 W, Salt Lake City, UT 84115" at bounding box center [191, 583] width 175 height 14
type input "Prestige"
type input "1420 S. 500 W"
type input "[GEOGRAPHIC_DATA]"
select select "46"
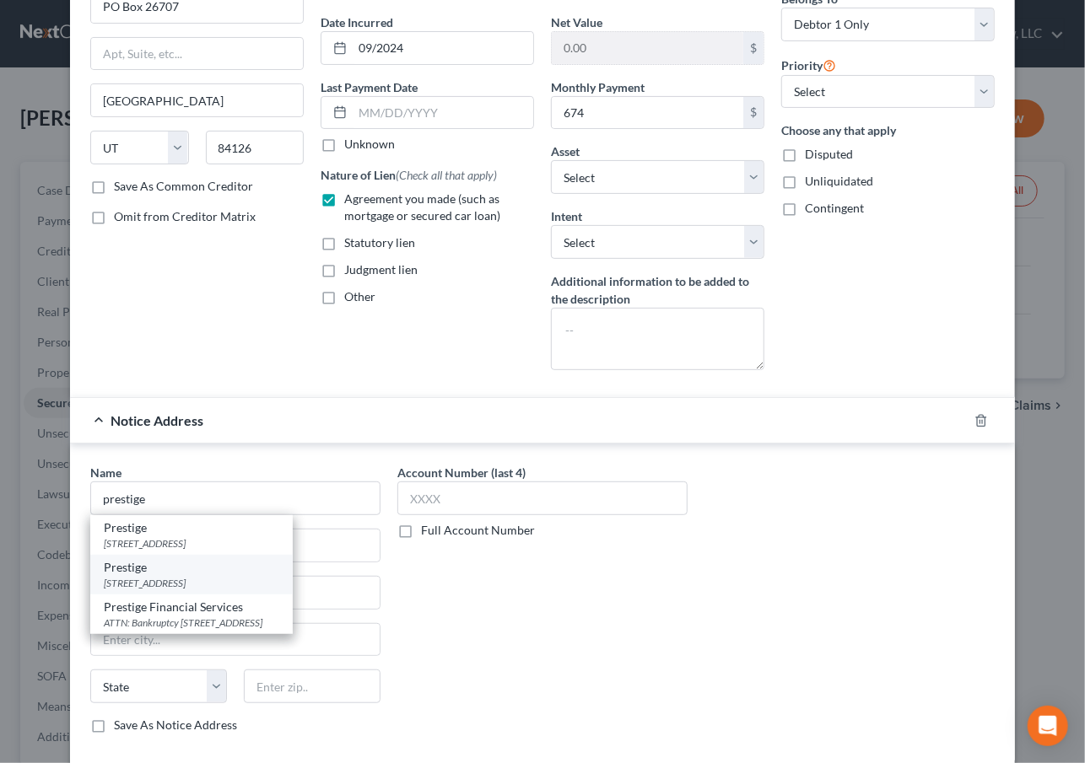
type input "84115"
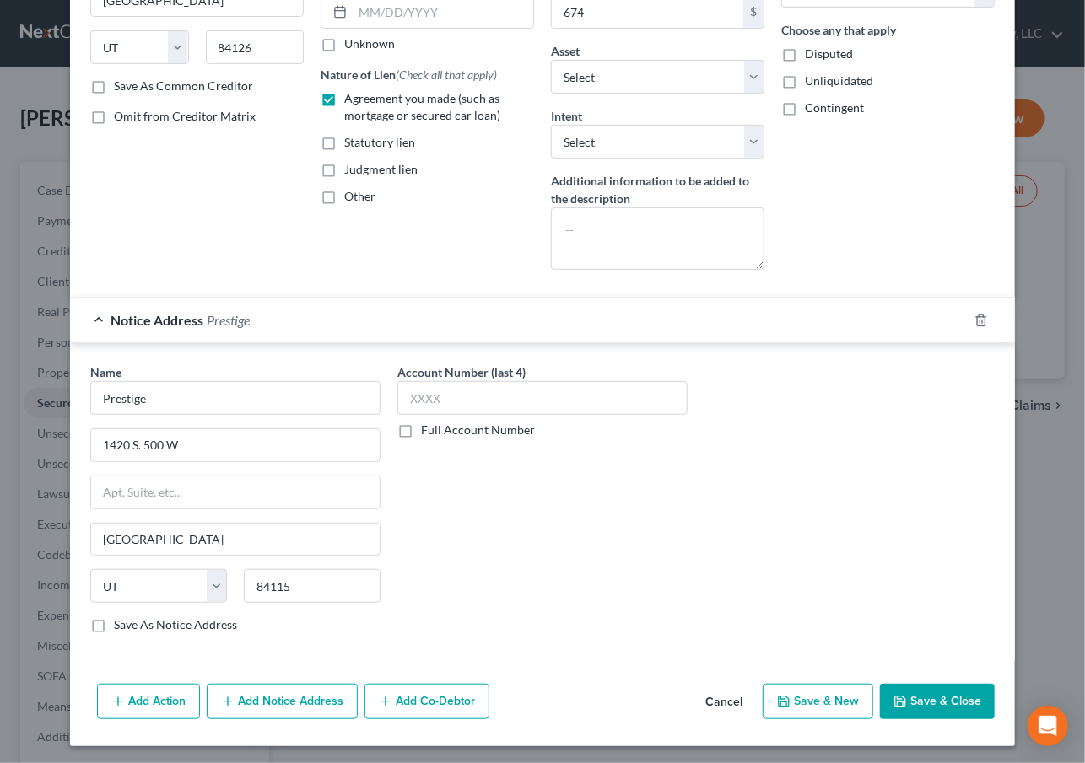
click at [213, 699] on button "Add Notice Address" at bounding box center [282, 701] width 151 height 35
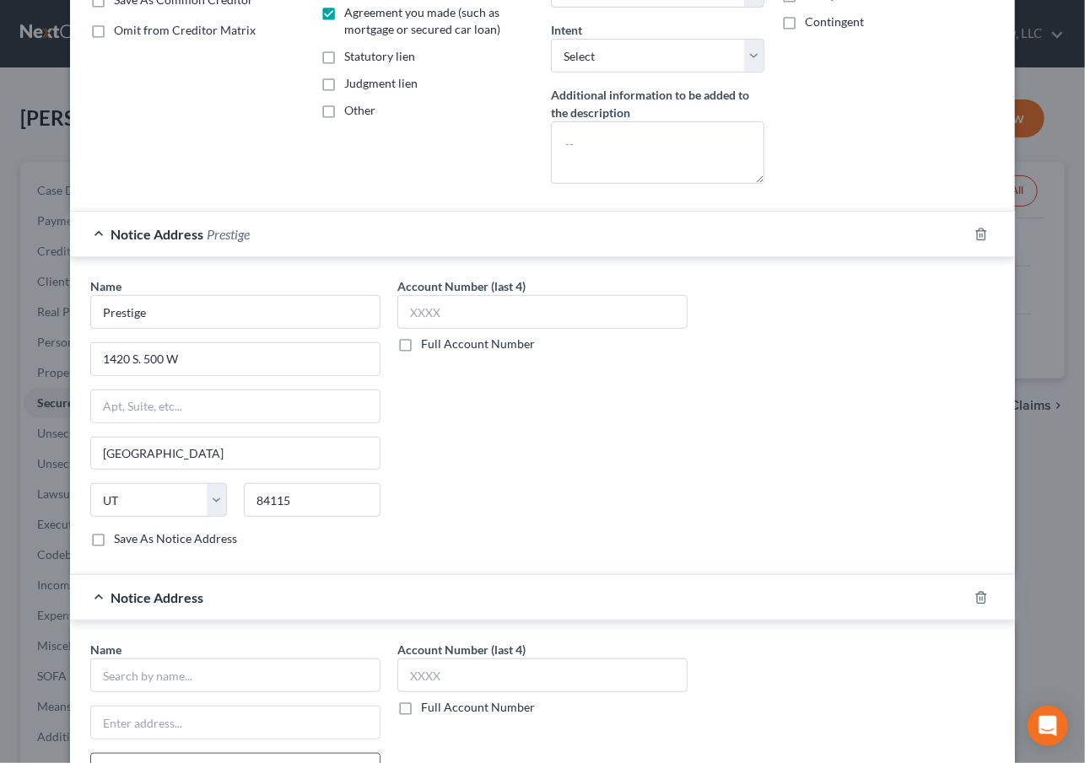
scroll to position [483, 0]
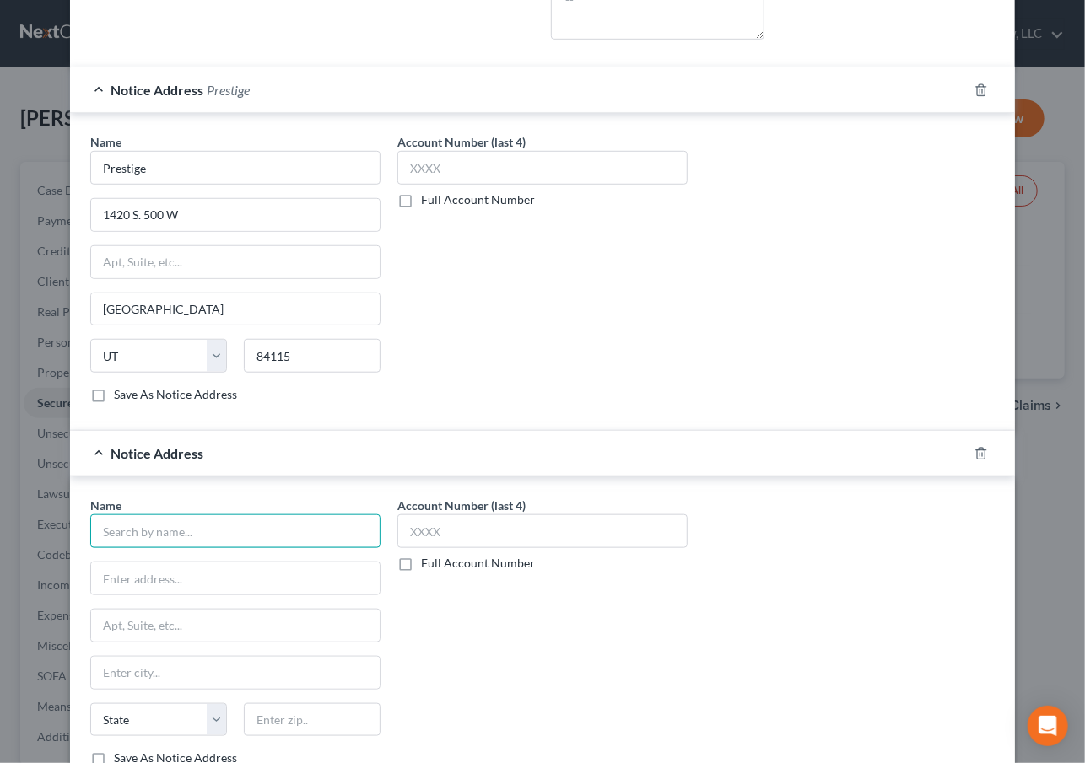
click at [130, 524] on input "text" at bounding box center [235, 532] width 290 height 34
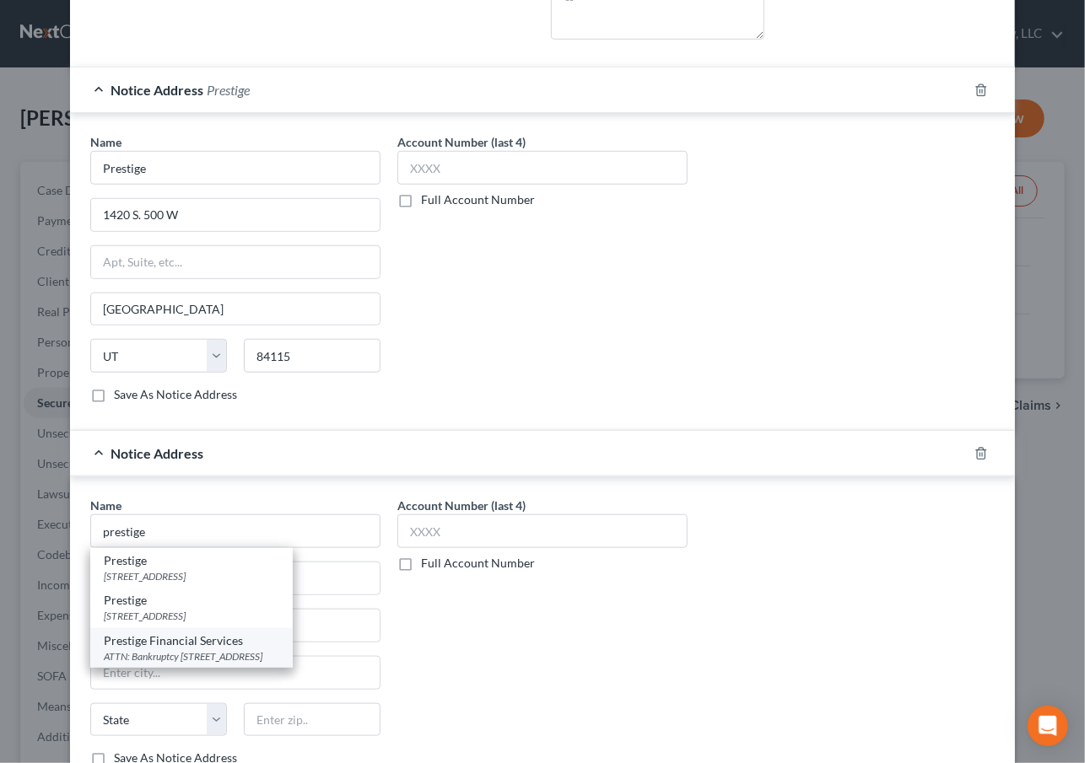
click at [177, 649] on div "ATTN: Bankruptcy 351 W Opportunity Way, Draper, UT 84020" at bounding box center [191, 656] width 175 height 14
type input "Prestige Financial Services"
type input "ATTN: Bankruptcy"
type input "351 W Opportunity Way"
type input "Draper"
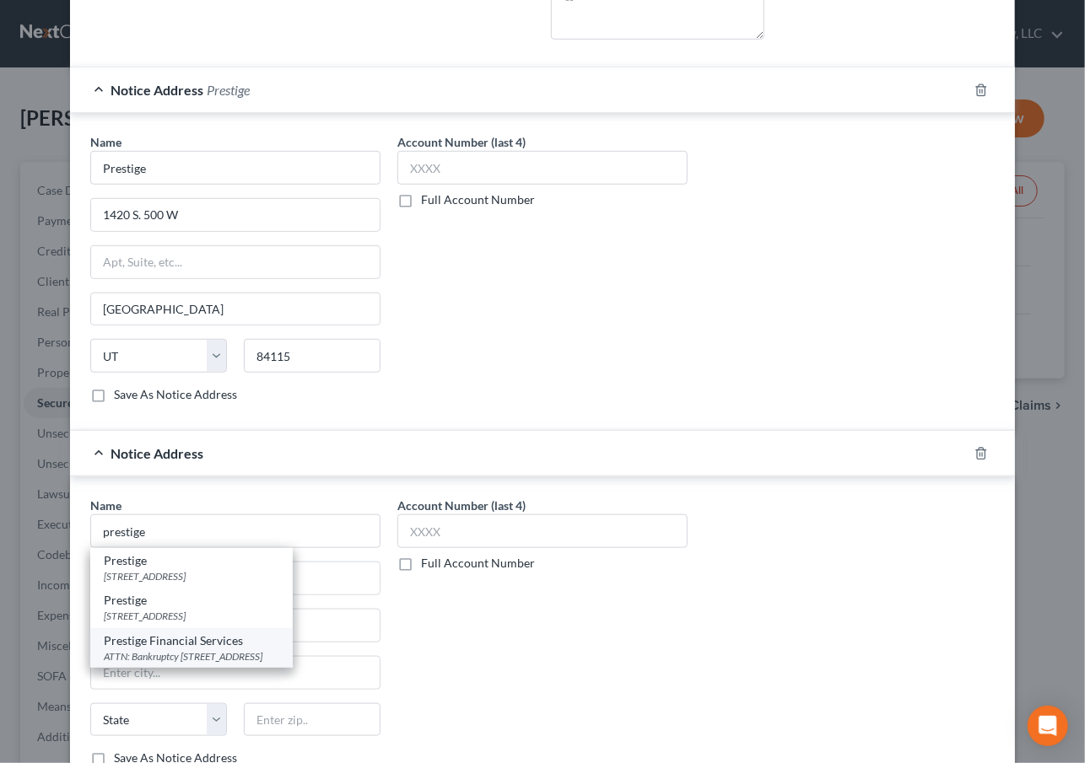
select select "46"
type input "84020"
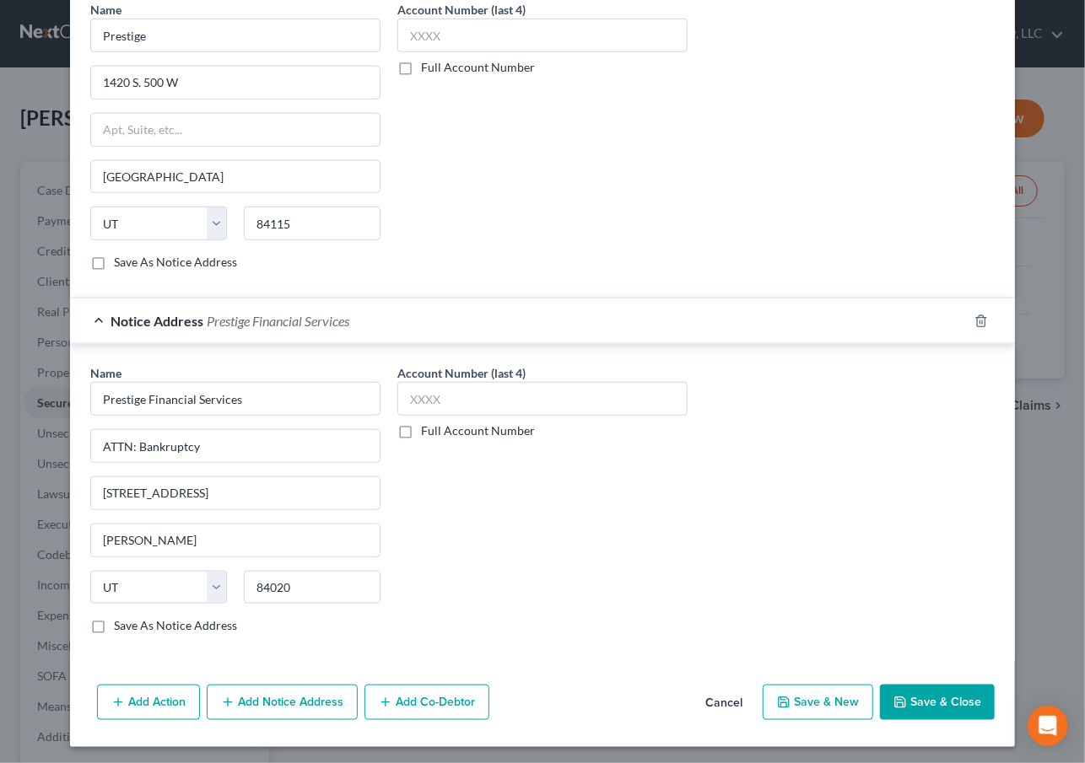
scroll to position [616, 0]
click at [932, 699] on button "Save & Close" at bounding box center [937, 702] width 115 height 35
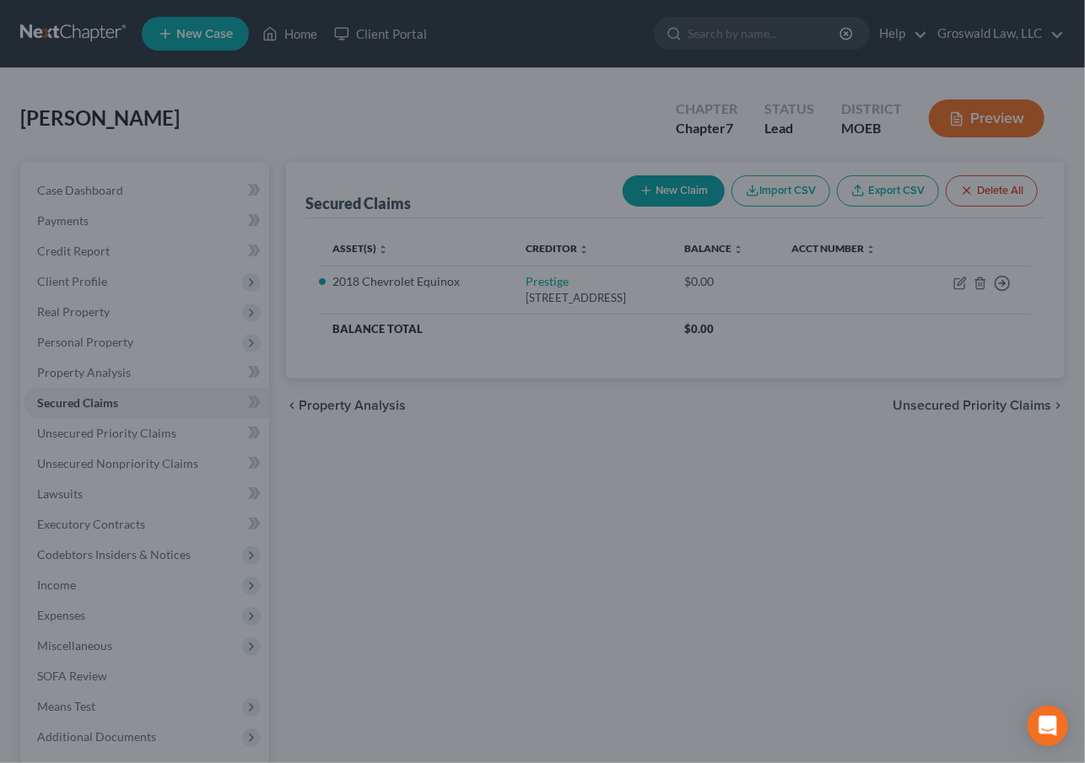
scroll to position [0, 0]
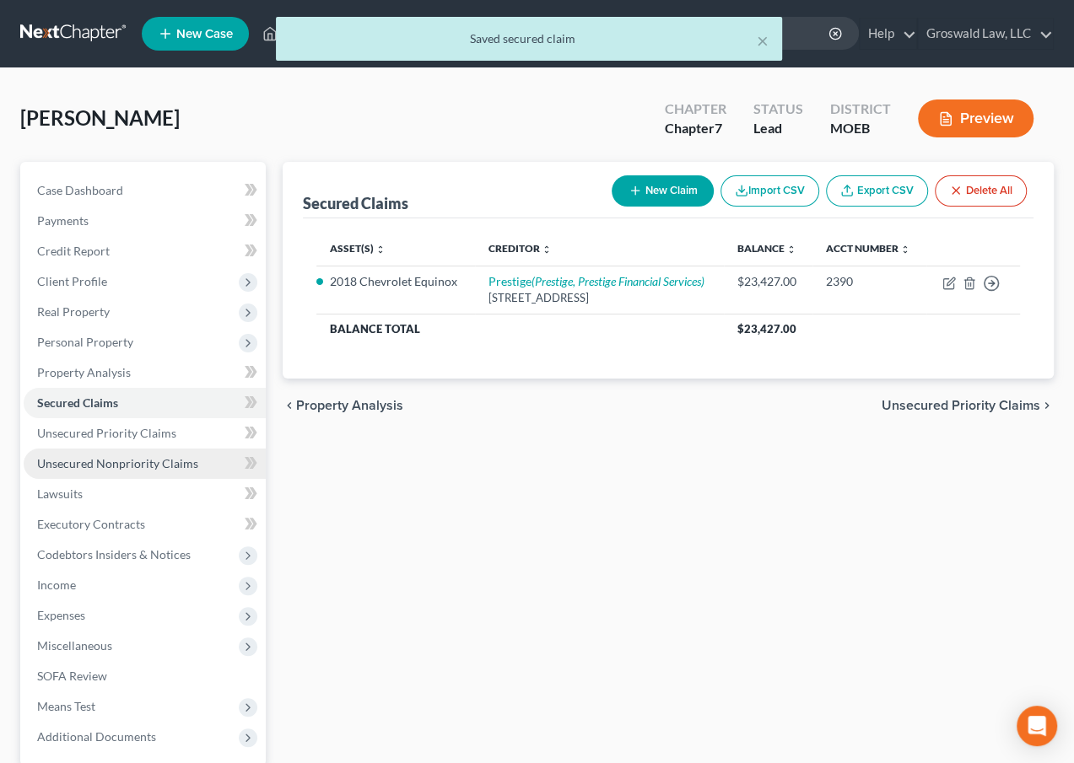
click at [135, 463] on span "Unsecured Nonpriority Claims" at bounding box center [117, 463] width 161 height 14
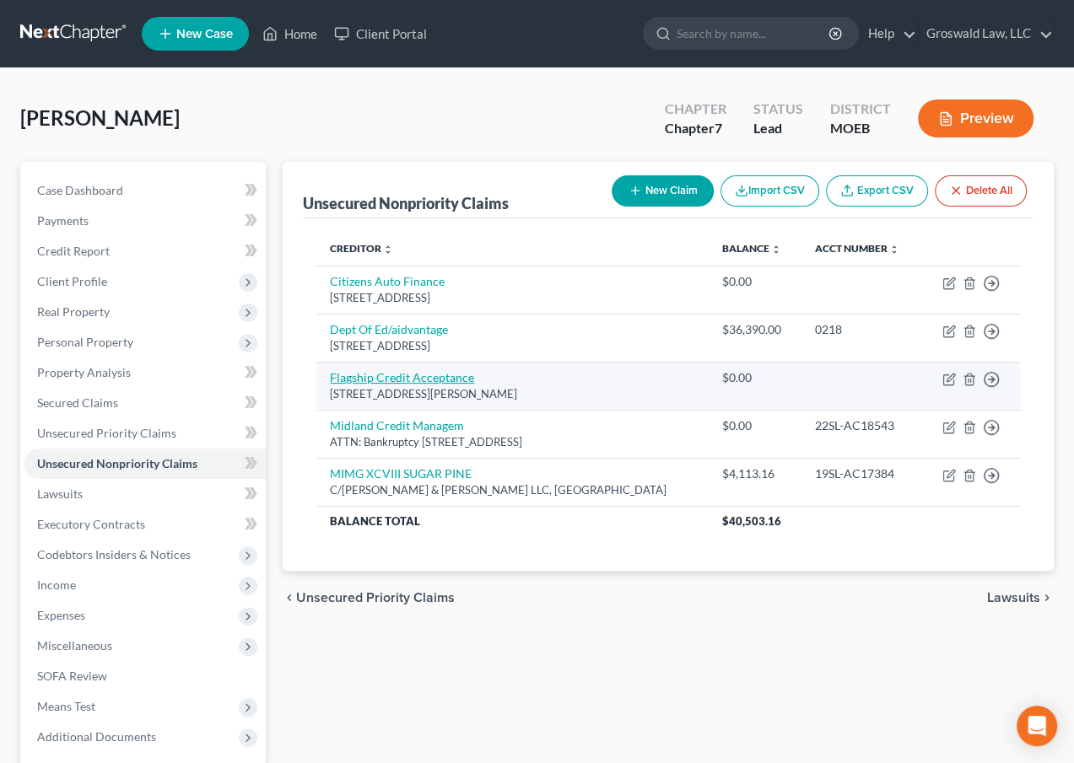
click at [392, 375] on link "Flagship Credit Acceptance" at bounding box center [402, 377] width 144 height 14
select select "39"
select select "14"
select select "0"
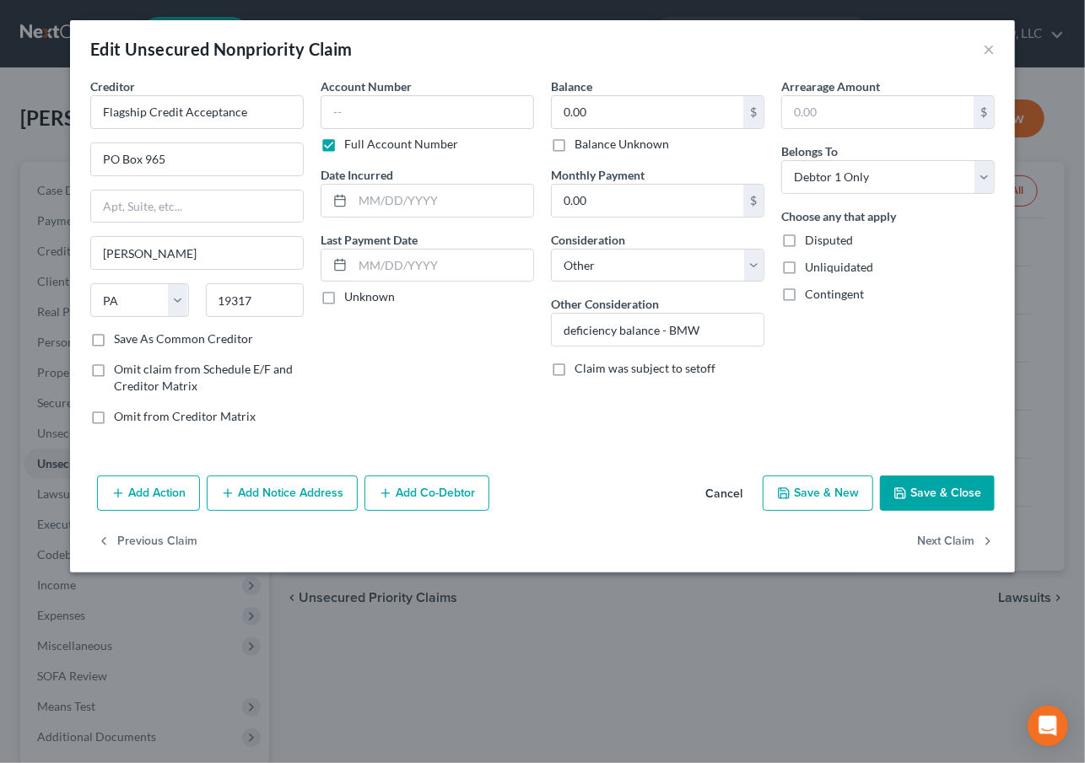
click at [244, 489] on button "Add Notice Address" at bounding box center [282, 493] width 151 height 35
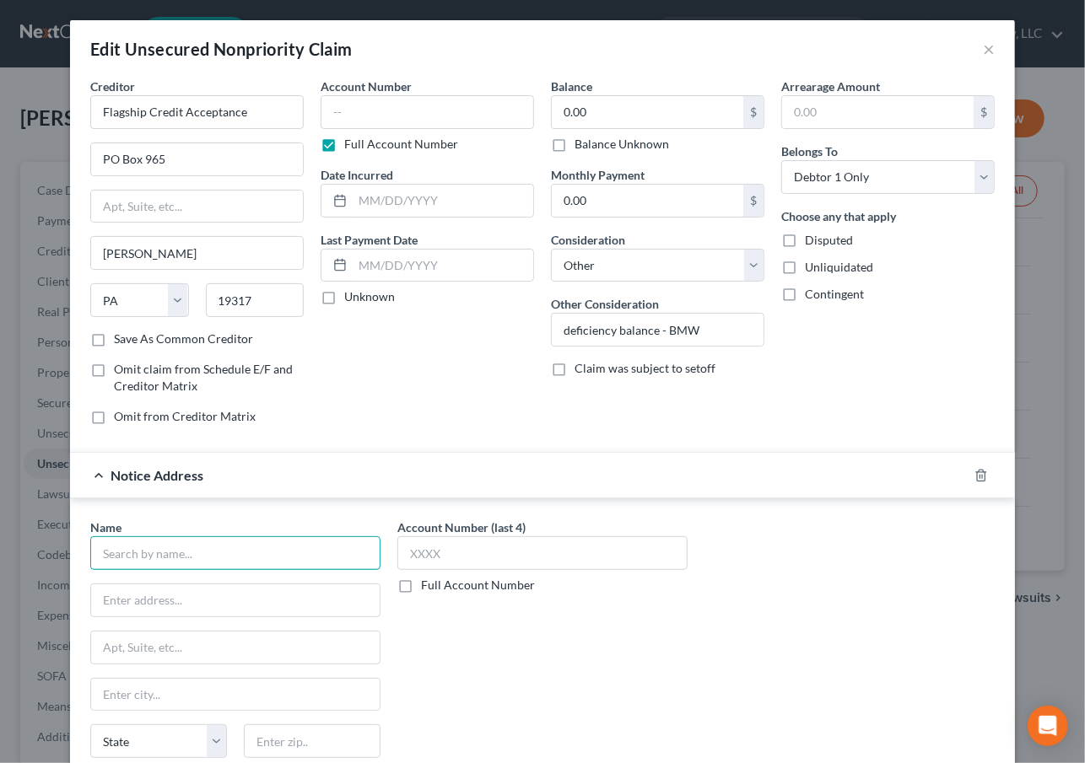
drag, startPoint x: 239, startPoint y: 551, endPoint x: 241, endPoint y: 539, distance: 12.1
click at [239, 548] on input "text" at bounding box center [235, 553] width 290 height 34
type input "Flagship Credit Acceptance"
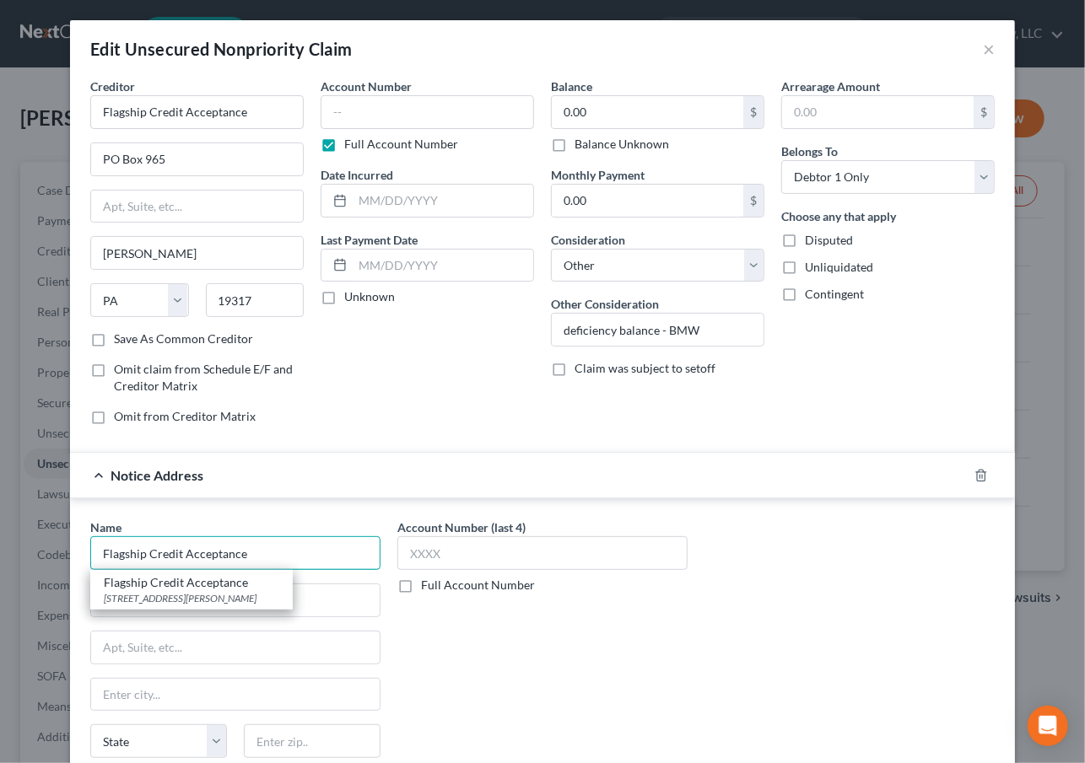
type input "PO Box 965"
type input "Chadds Ford"
select select "39"
type input "19317"
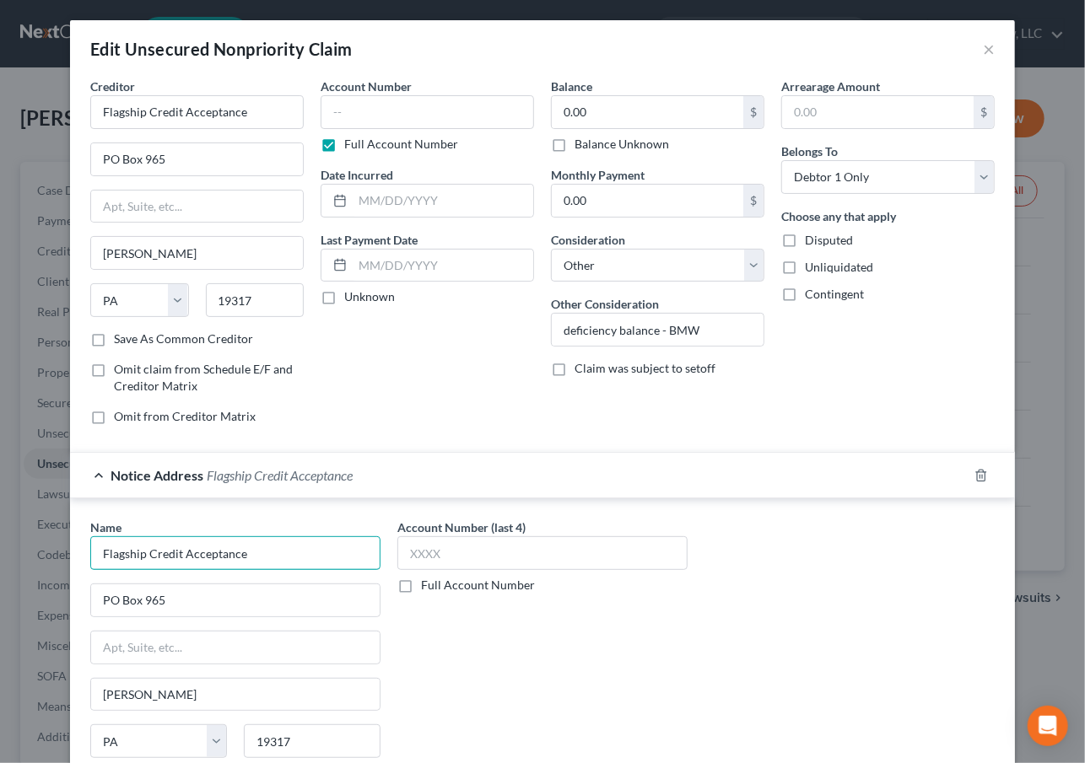
type input "Flagship Credit Acceptance"
drag, startPoint x: 482, startPoint y: 669, endPoint x: 241, endPoint y: 616, distance: 247.0
click at [480, 667] on div "Account Number (last 4) Full Account Number" at bounding box center [542, 660] width 307 height 283
drag, startPoint x: 228, startPoint y: 597, endPoint x: -156, endPoint y: 579, distance: 384.2
click at [0, 579] on html "Home New Case Client Portal Groswald Law, LLC maxwell@groswald.com My Account S…" at bounding box center [542, 487] width 1085 height 974
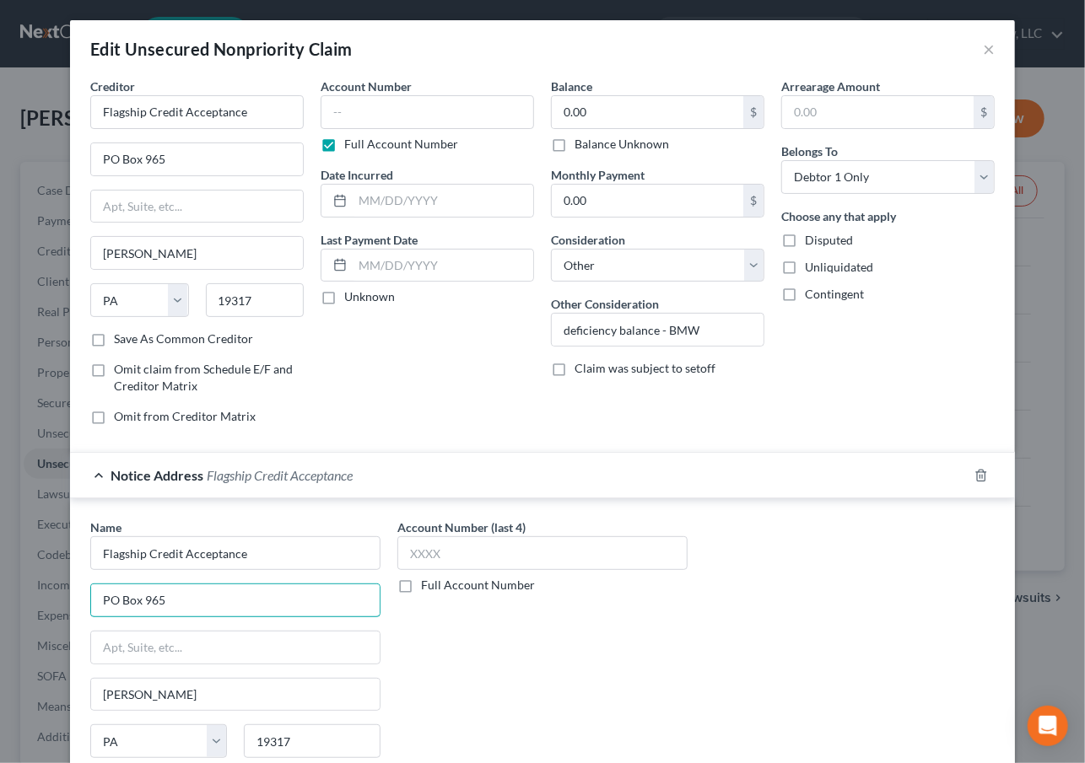
paste input "3807"
type input "PO Box 3807"
type input "75019"
type input "Coppell"
select select "45"
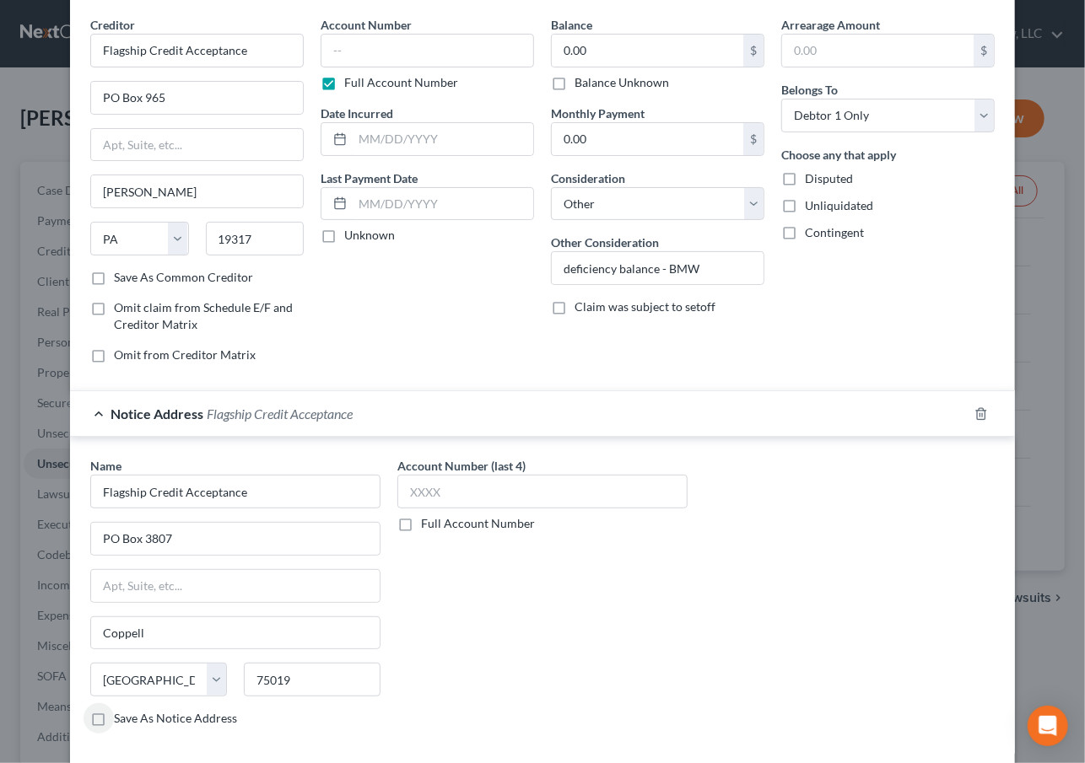
scroll to position [153, 0]
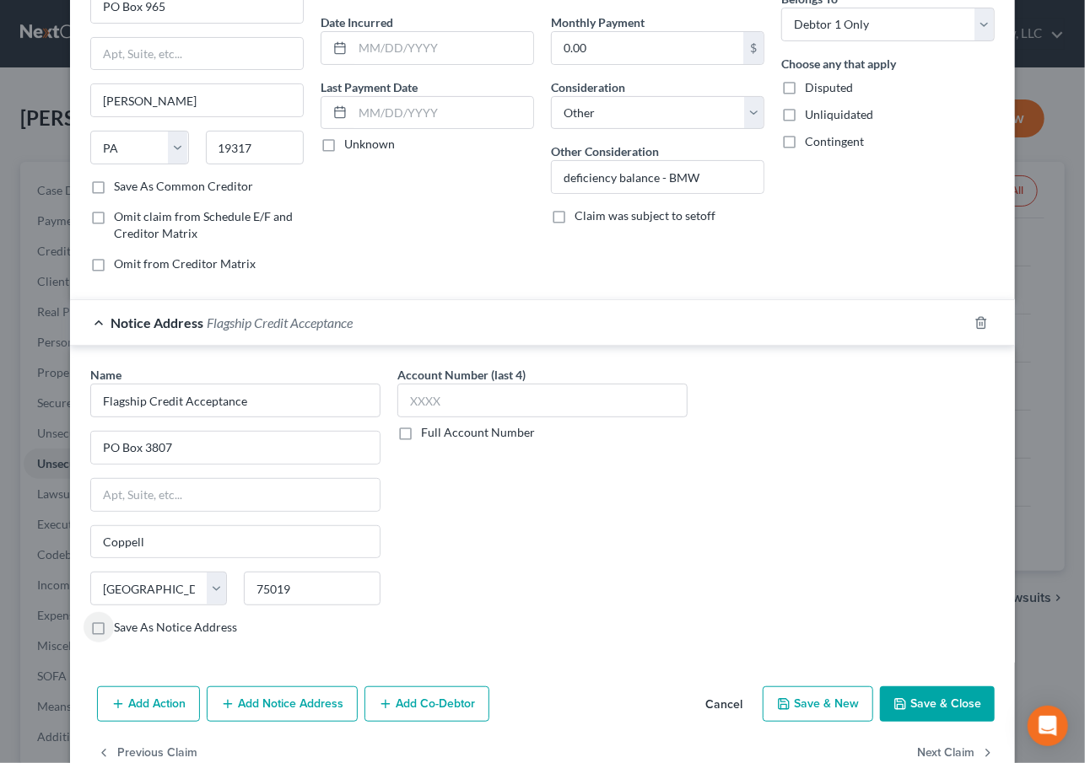
click at [114, 624] on label "Save As Notice Address" at bounding box center [175, 627] width 123 height 17
click at [121, 624] on input "Save As Notice Address" at bounding box center [126, 624] width 11 height 11
checkbox input "true"
drag, startPoint x: 632, startPoint y: 607, endPoint x: 621, endPoint y: 593, distance: 18.1
click at [632, 605] on div "Account Number (last 4) Full Account Number" at bounding box center [542, 507] width 307 height 283
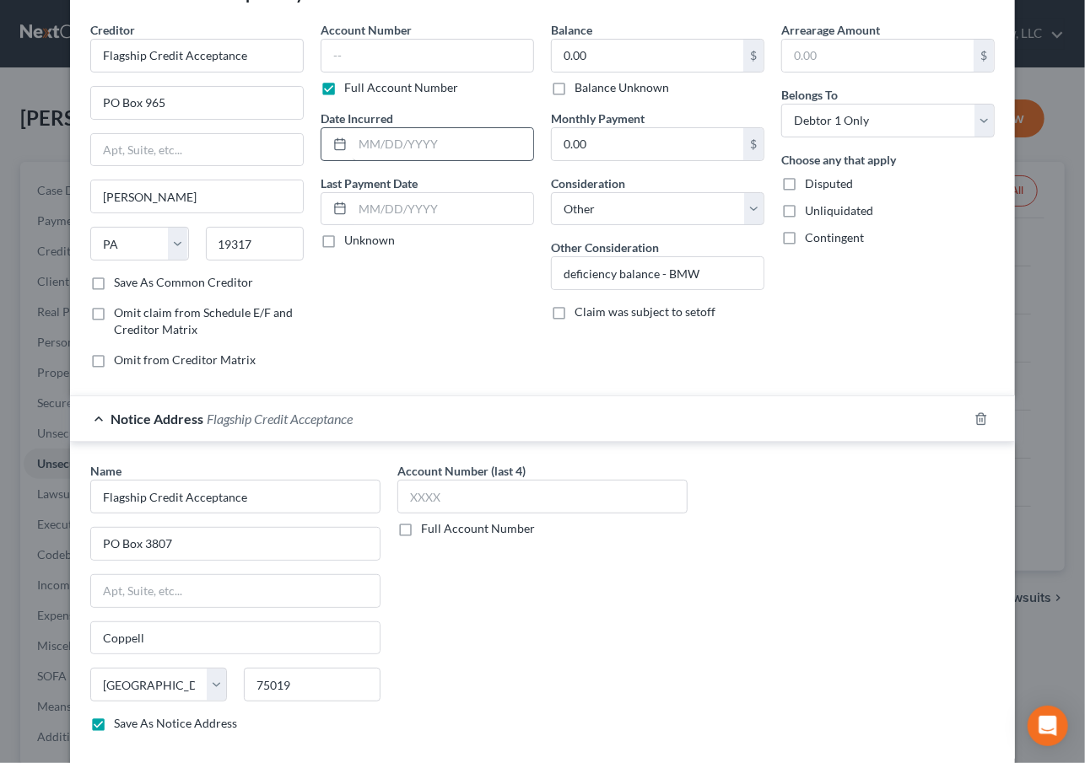
scroll to position [0, 0]
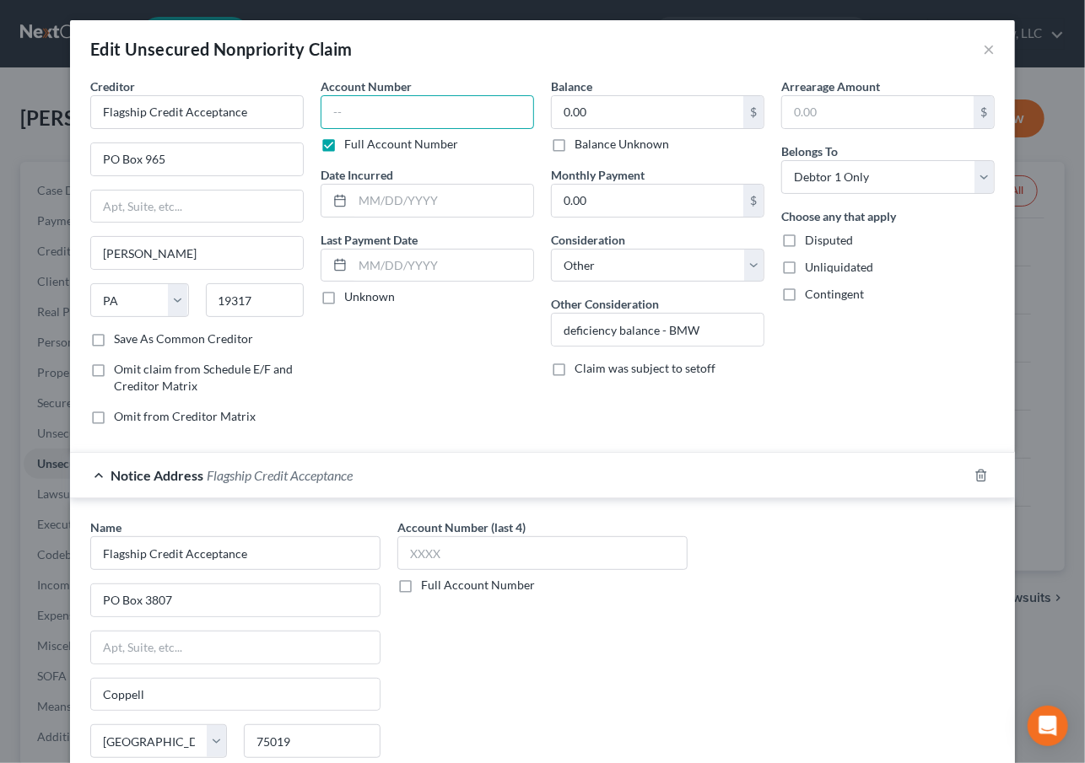
click at [403, 118] on input "text" at bounding box center [427, 112] width 213 height 34
type input "1001"
type input "05/2021"
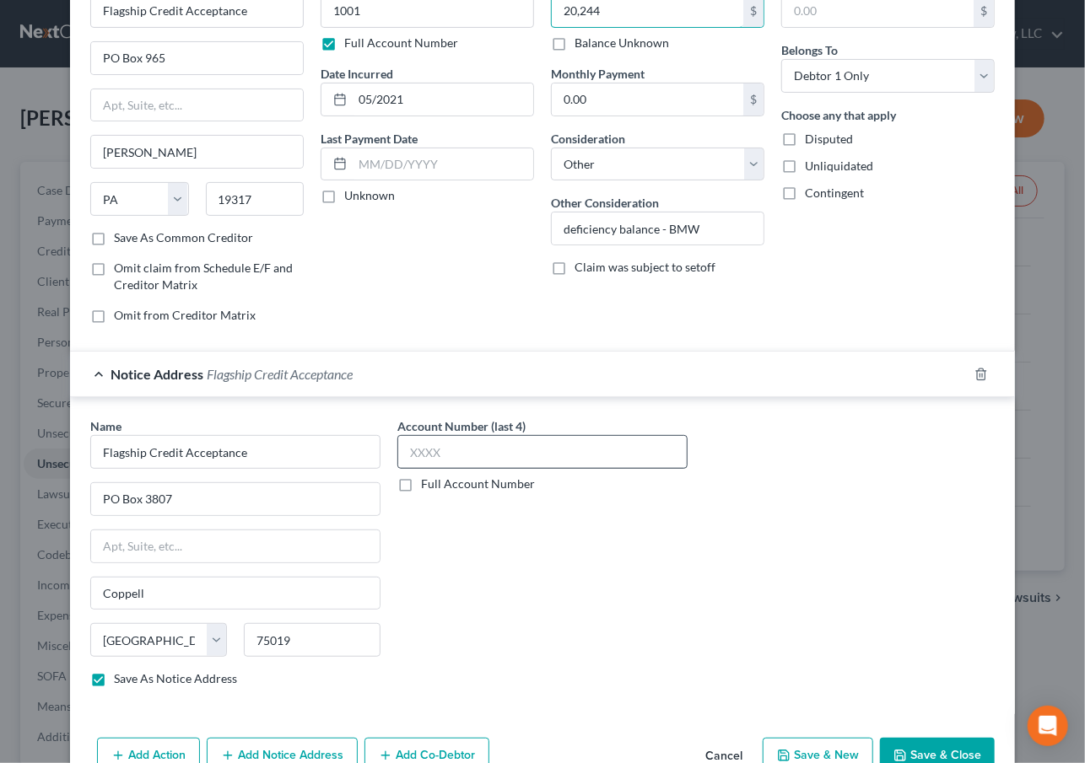
scroll to position [191, 0]
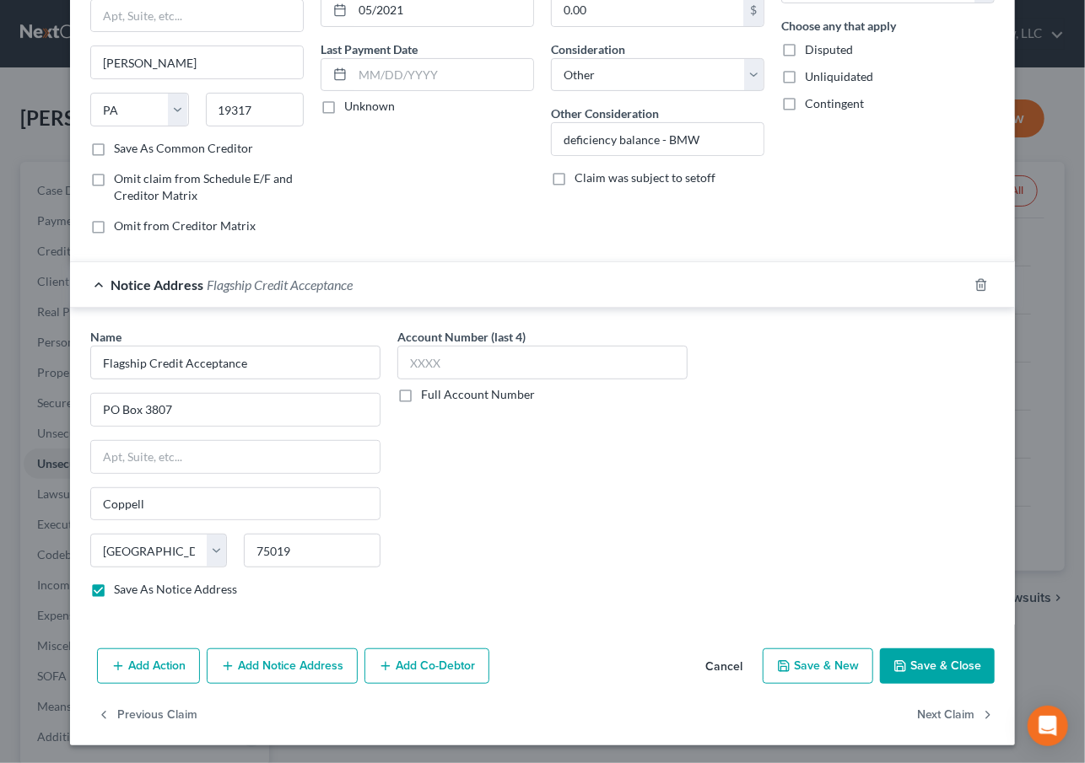
type input "20,244"
click at [930, 653] on button "Save & Close" at bounding box center [937, 666] width 115 height 35
checkbox input "false"
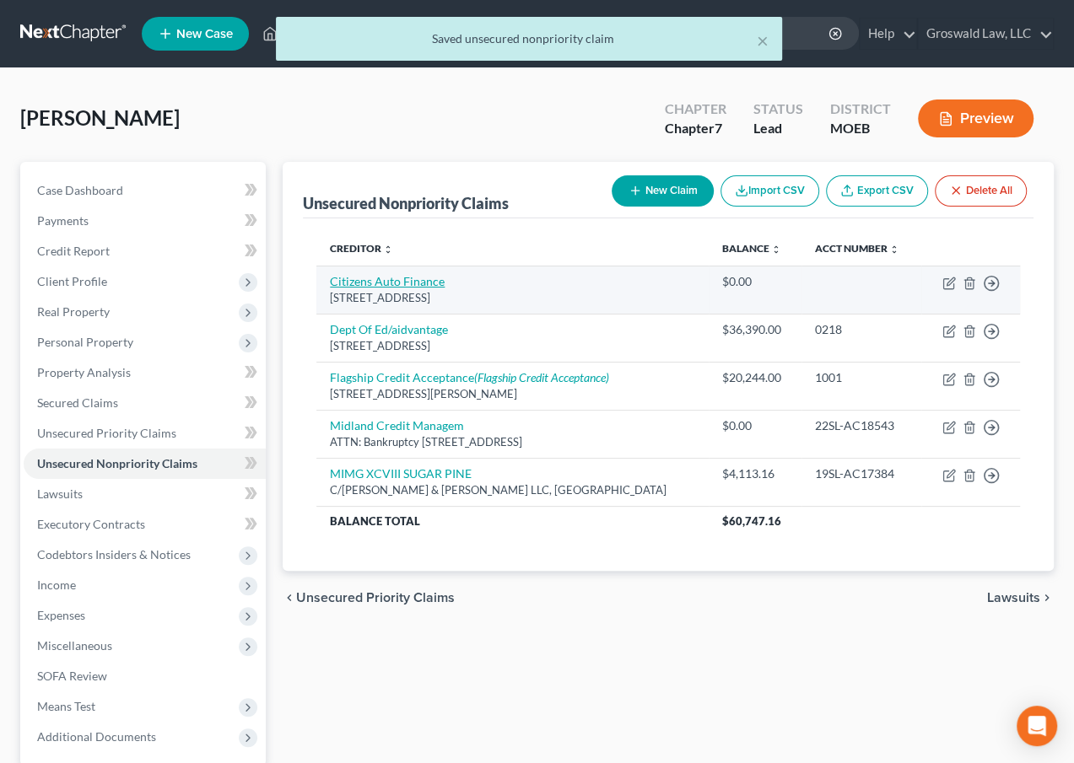
click at [383, 280] on link "Citizens Auto Finance" at bounding box center [387, 281] width 115 height 14
select select "41"
select select "14"
select select "0"
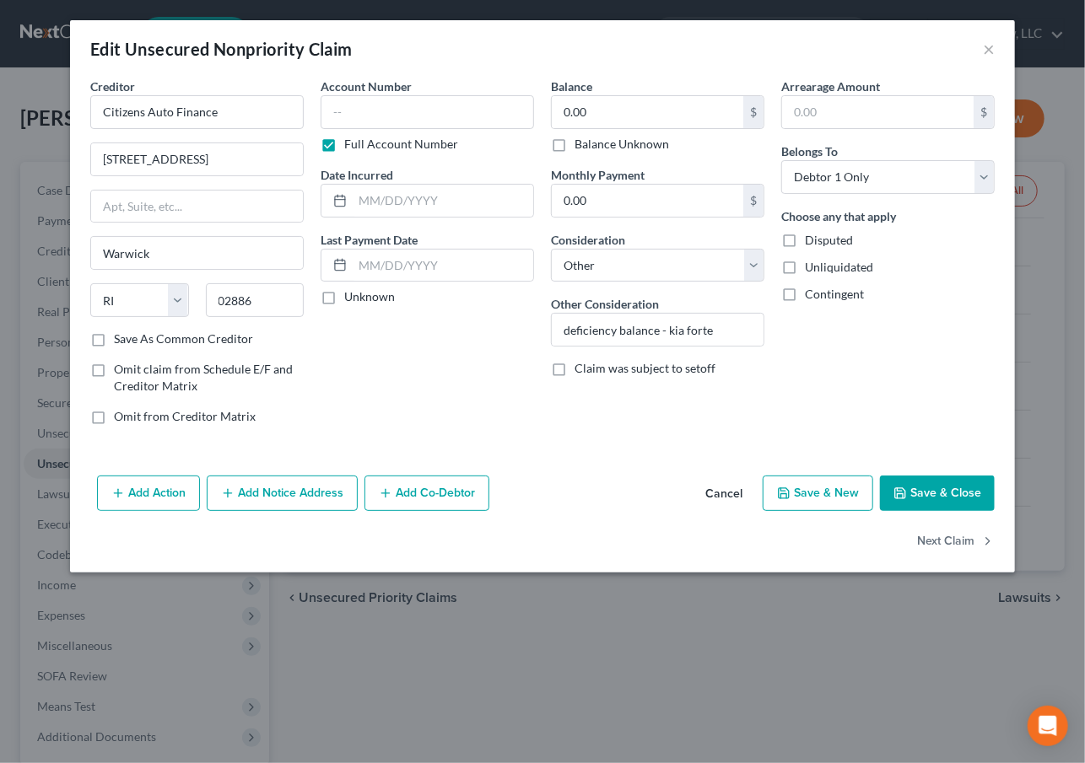
click at [343, 394] on div "Account Number Full Account Number Date Incurred Last Payment Date Unknown" at bounding box center [427, 258] width 230 height 361
drag, startPoint x: 225, startPoint y: 160, endPoint x: -95, endPoint y: 143, distance: 321.0
click at [0, 143] on html "Home New Case Client Portal Groswald Law, LLC maxwell@groswald.com My Account S…" at bounding box center [542, 487] width 1085 height 974
paste input "efferson Blv"
type input "480 Jefferson Blvd"
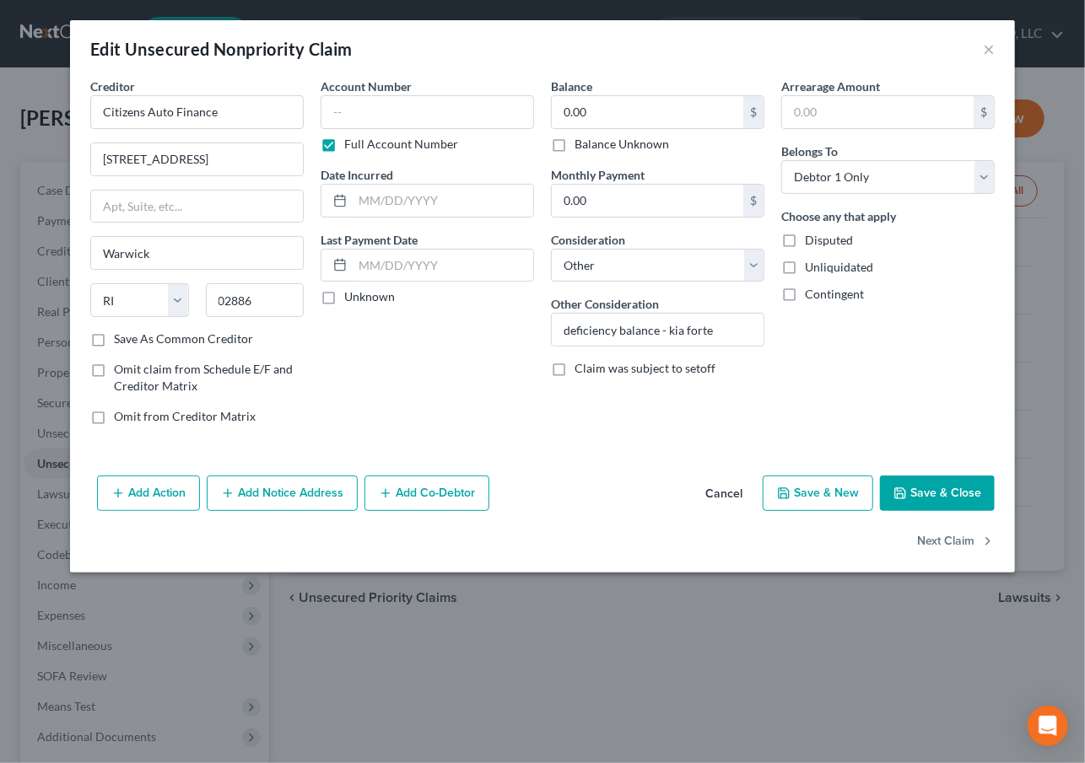
click at [364, 406] on div "Account Number Full Account Number Date Incurred Last Payment Date Unknown" at bounding box center [427, 258] width 230 height 361
click at [278, 496] on button "Add Notice Address" at bounding box center [282, 493] width 151 height 35
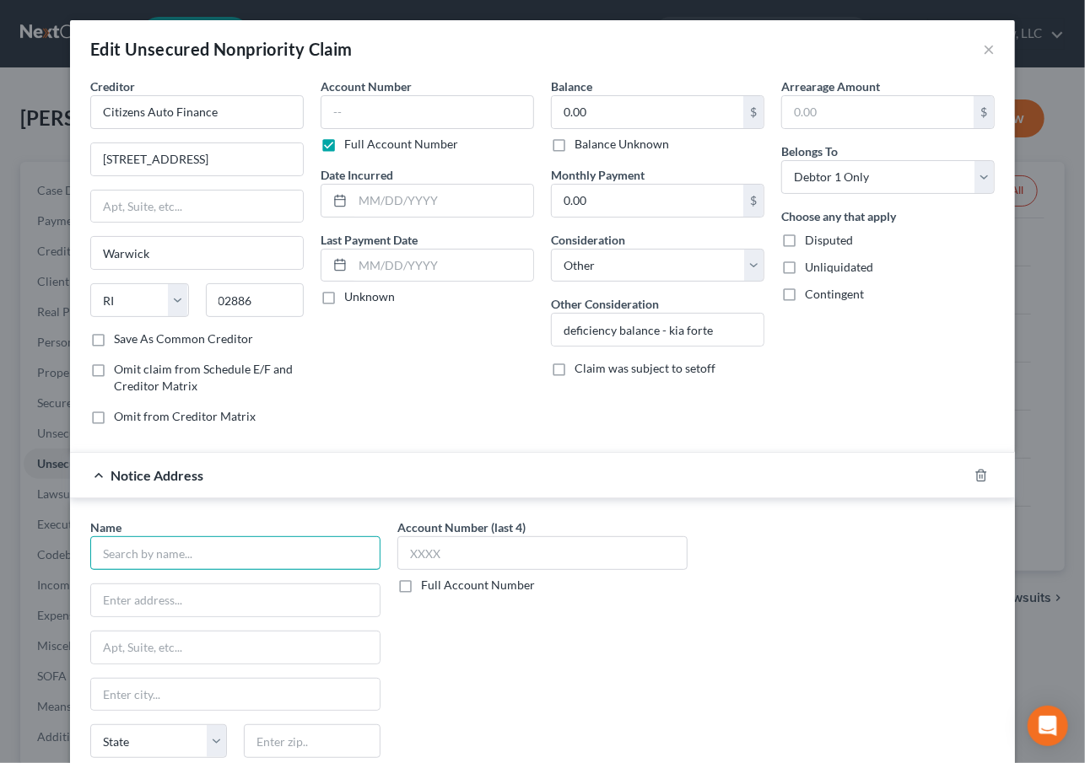
drag, startPoint x: 222, startPoint y: 550, endPoint x: 197, endPoint y: 548, distance: 25.4
click at [222, 548] on input "text" at bounding box center [235, 553] width 290 height 34
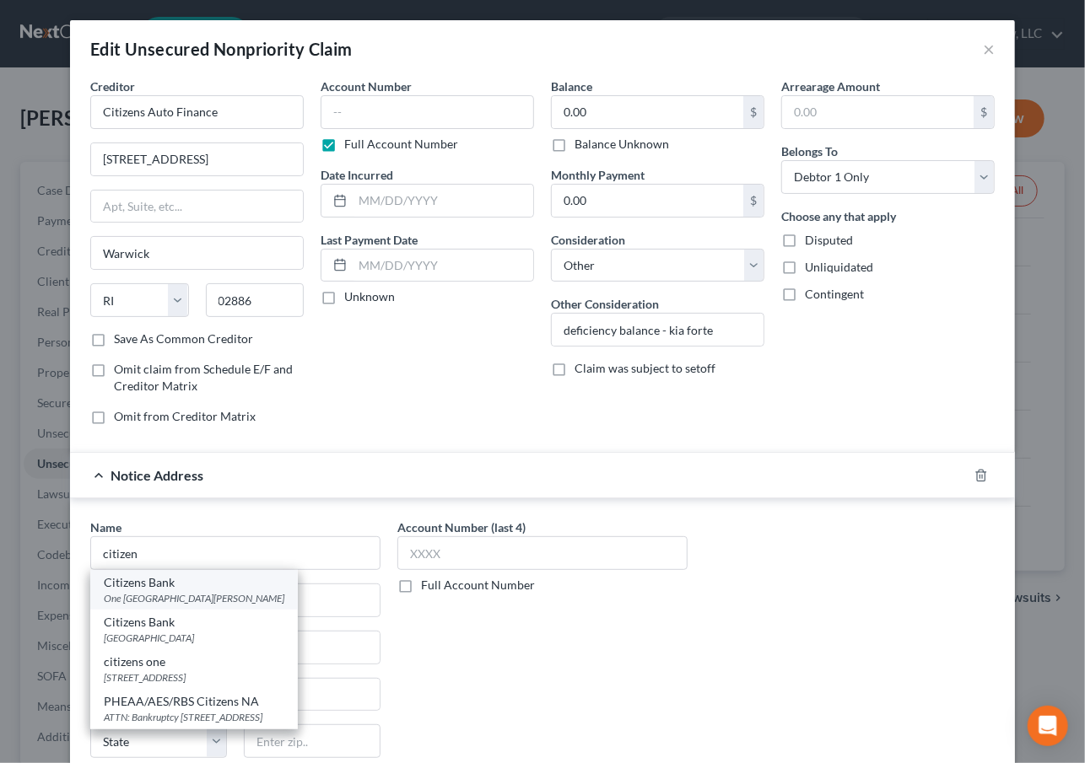
click at [248, 595] on div "One [GEOGRAPHIC_DATA][PERSON_NAME]" at bounding box center [194, 598] width 181 height 14
type input "Citizens Bank"
type input "One Citizens Bank Way"
type input "[PERSON_NAME]"
select select "41"
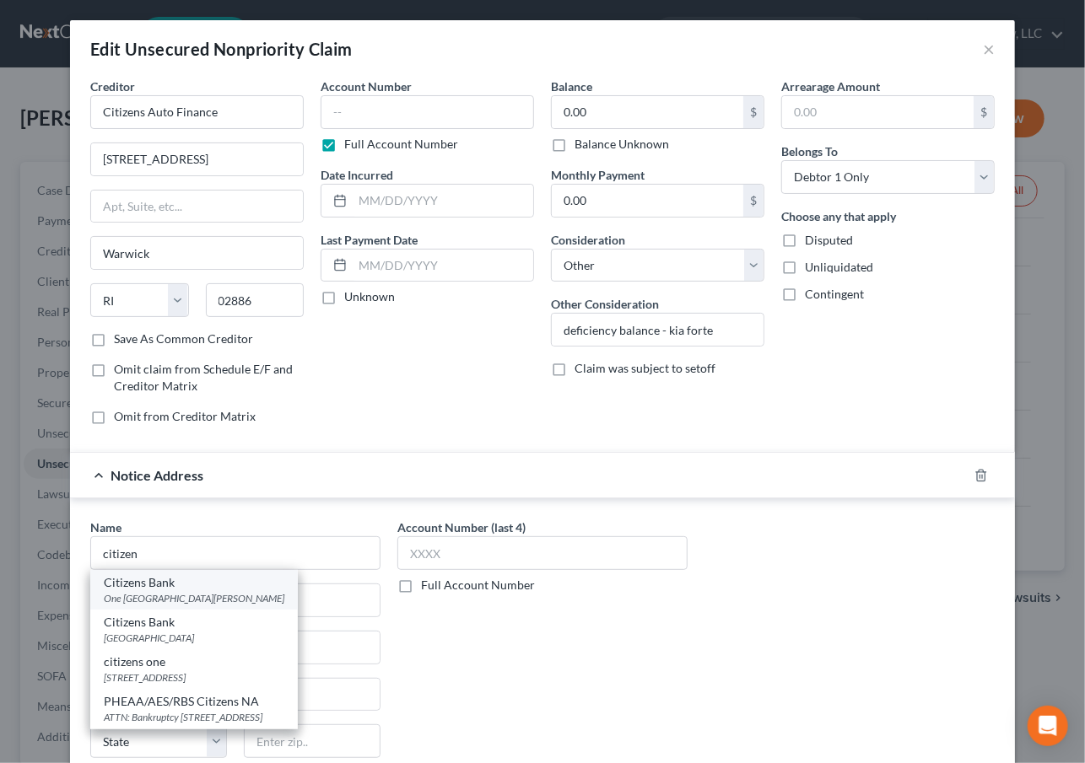
type input "02919"
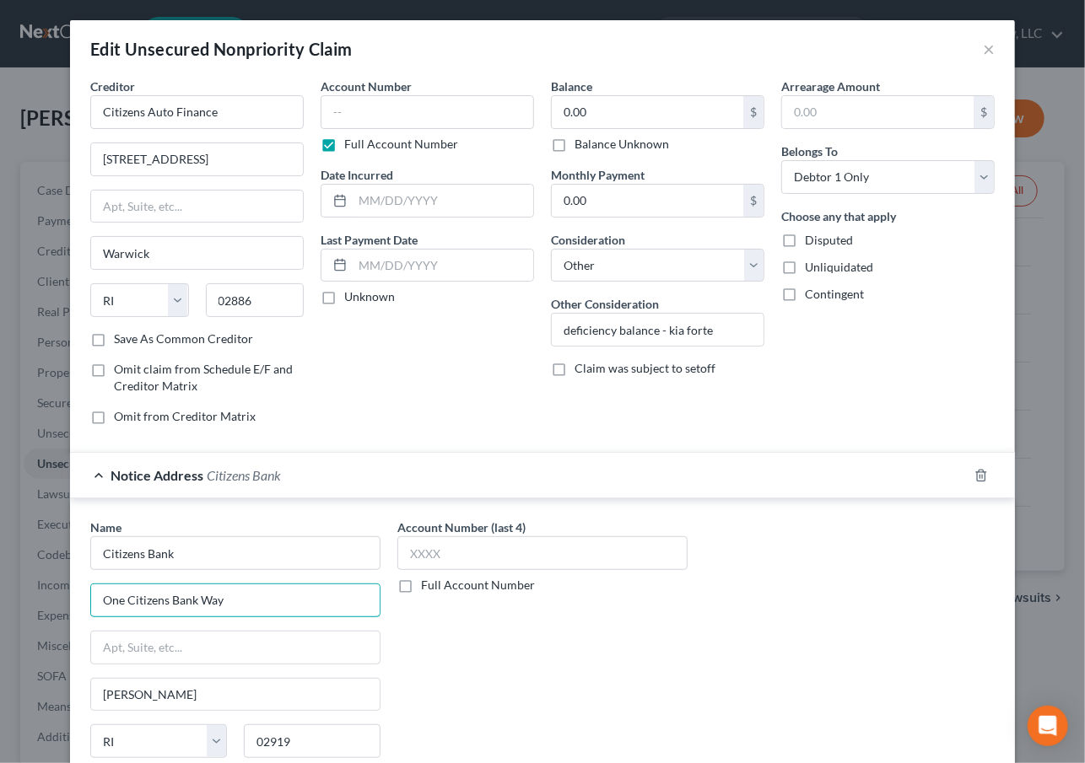
drag, startPoint x: 118, startPoint y: 599, endPoint x: 23, endPoint y: 599, distance: 95.3
click at [23, 599] on div "Edit Unsecured Nonpriority Claim × Creditor * Citizens Auto Finance 480 Jeffers…" at bounding box center [542, 381] width 1085 height 763
drag, startPoint x: 303, startPoint y: 603, endPoint x: -33, endPoint y: 590, distance: 336.0
click at [0, 590] on html "Home New Case Client Portal Groswald Law, LLC maxwell@groswald.com My Account S…" at bounding box center [542, 487] width 1085 height 974
paste input "Plaza"
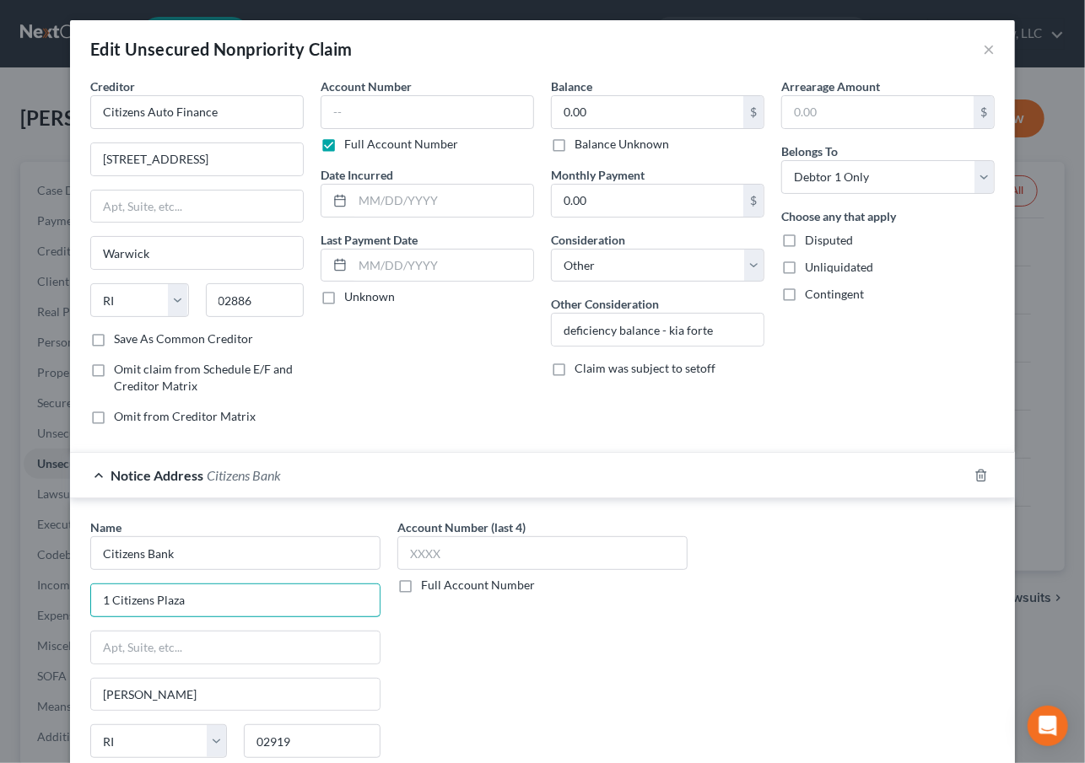
type input "1 Citizens Plaza"
drag, startPoint x: 730, startPoint y: 689, endPoint x: 558, endPoint y: 649, distance: 176.6
click at [675, 672] on div "Name * Citizens Bank 1 Citizens Plaza Johnston State AL AK AR AZ CA CO CT DE DC…" at bounding box center [542, 660] width 921 height 283
click at [244, 642] on input "text" at bounding box center [235, 648] width 288 height 32
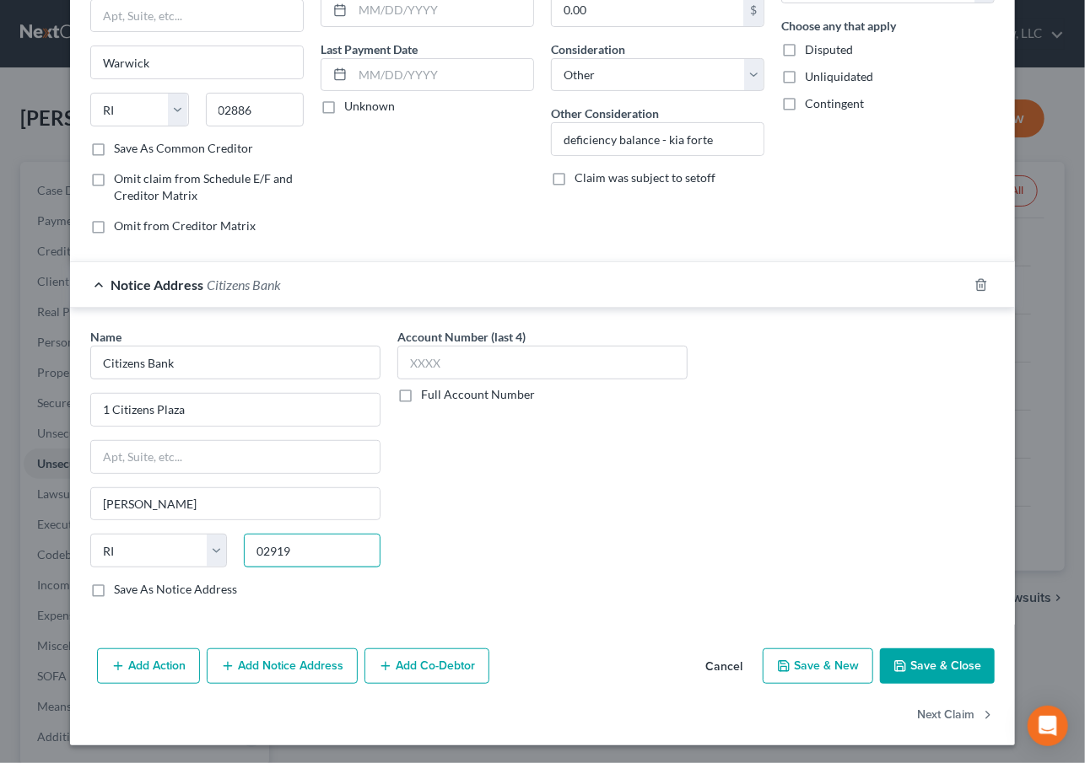
paste input "03"
type input "02903"
type input "[GEOGRAPHIC_DATA]"
click at [261, 658] on button "Add Notice Address" at bounding box center [282, 666] width 151 height 35
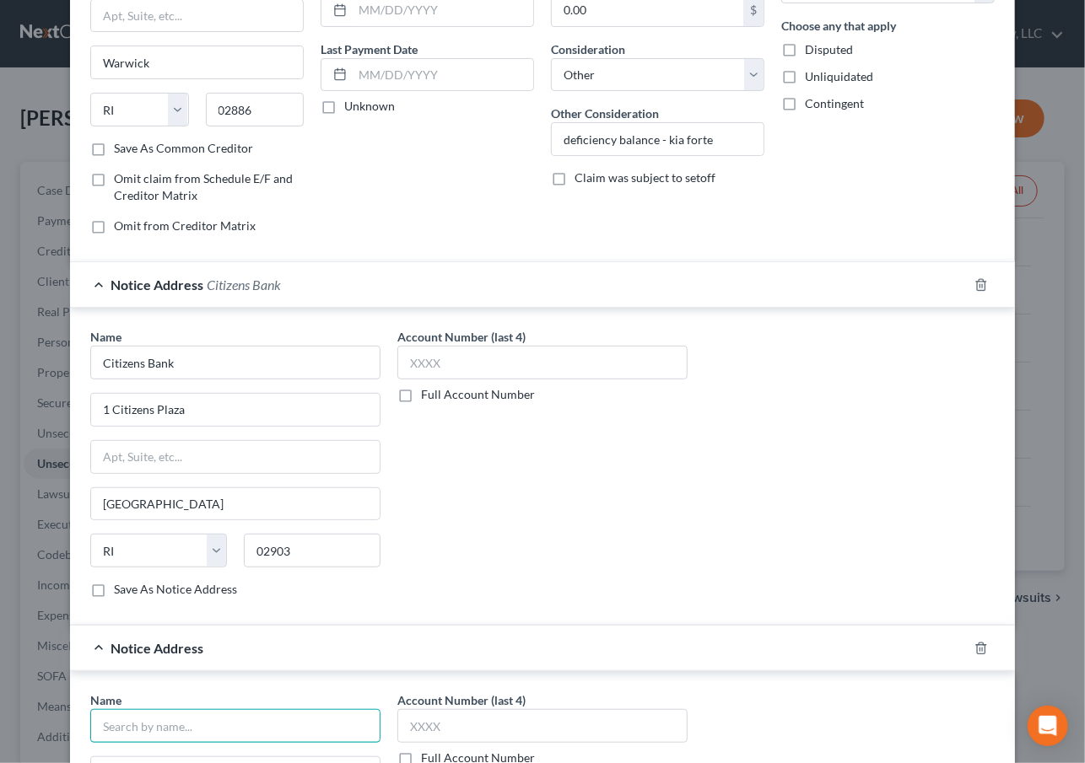
click at [190, 719] on input "text" at bounding box center [235, 726] width 290 height 34
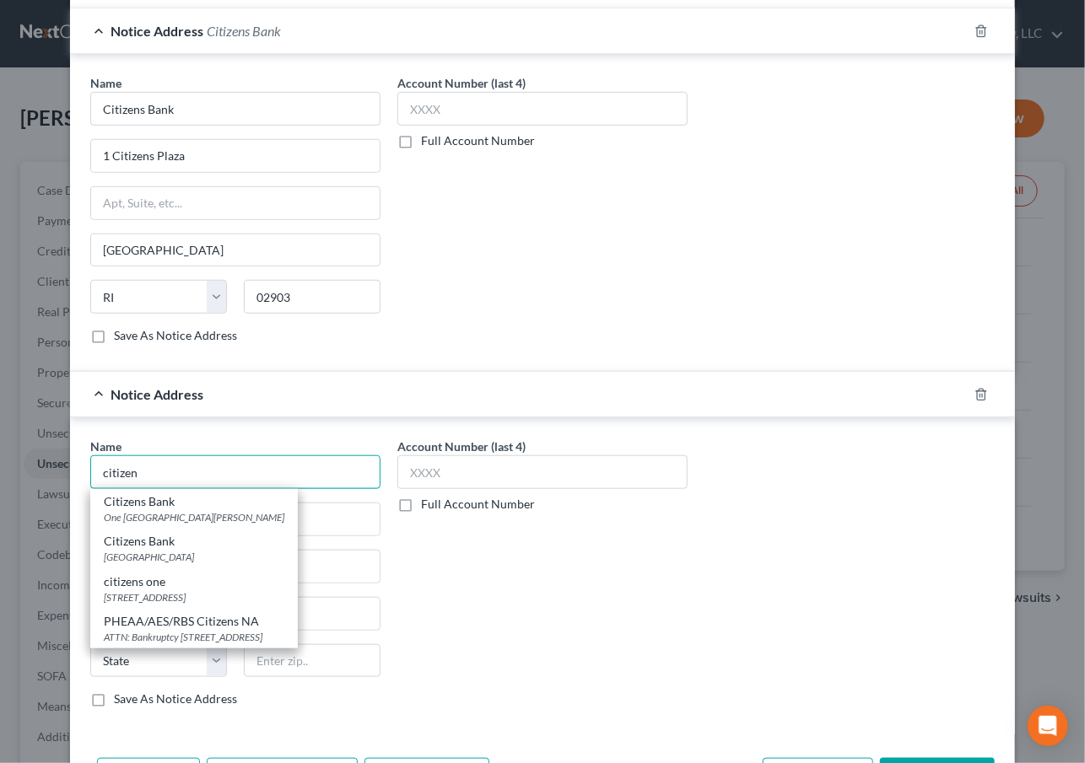
scroll to position [498, 0]
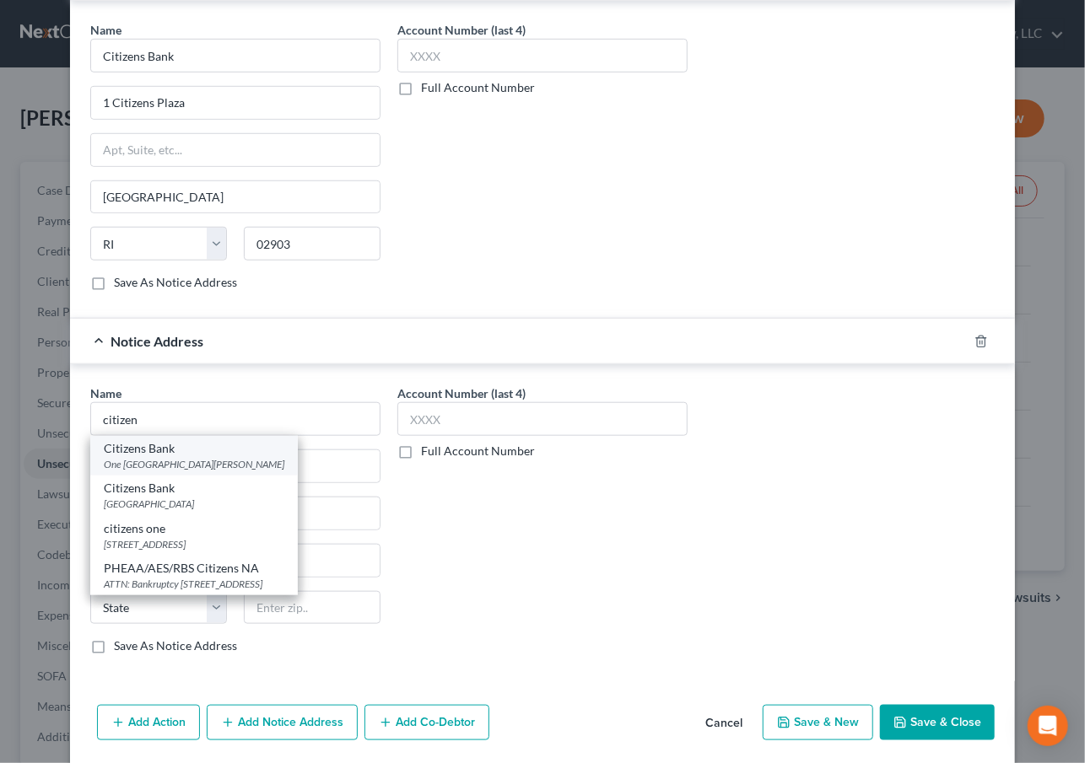
click at [224, 464] on div "One [GEOGRAPHIC_DATA][PERSON_NAME]" at bounding box center [194, 464] width 181 height 14
type input "Citizens Bank"
type input "One Citizens Bank Way"
type input "[PERSON_NAME]"
select select "41"
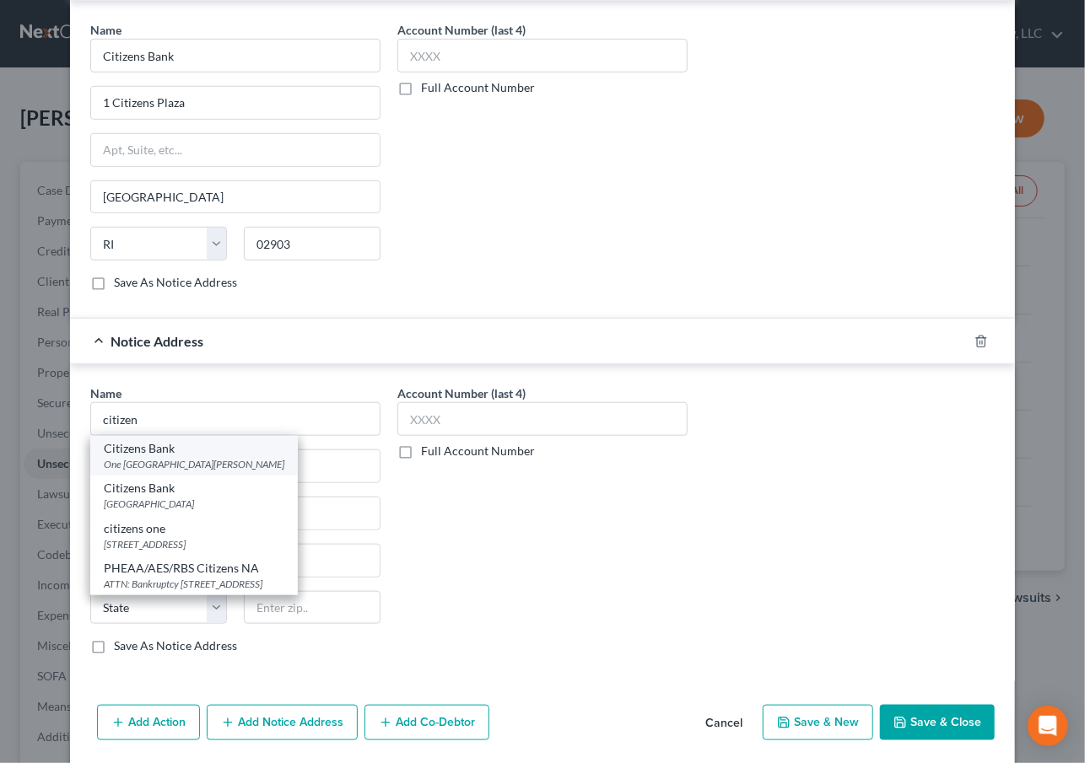
type input "02919"
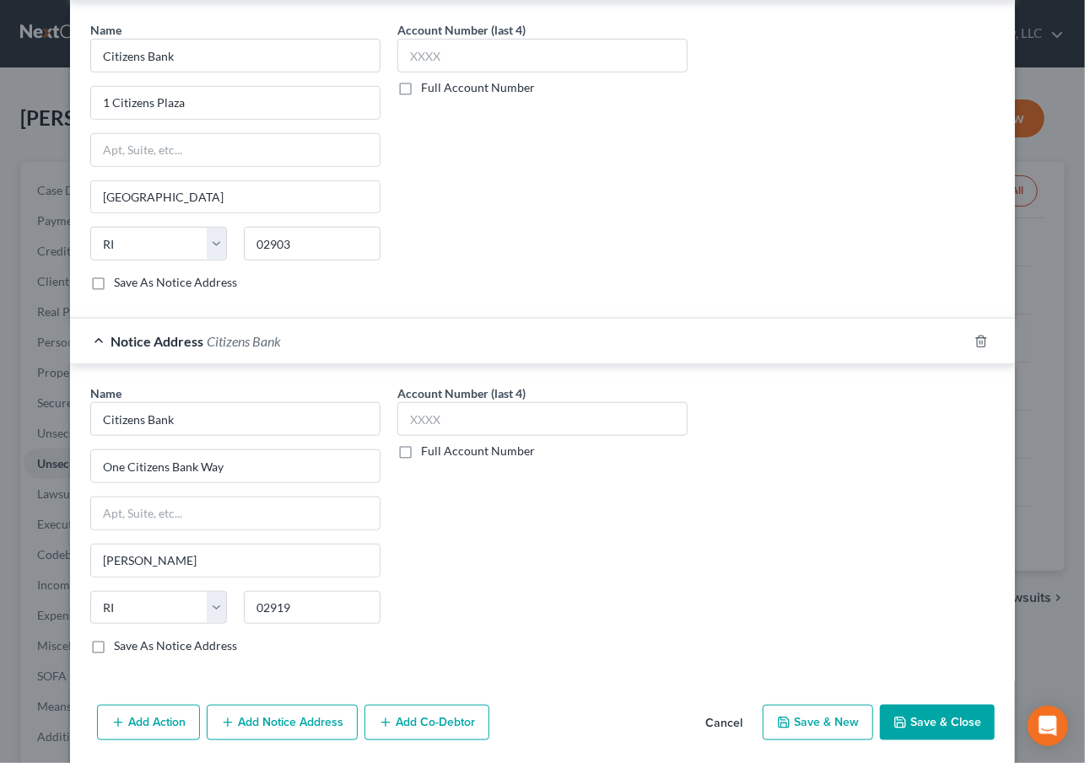
click at [960, 712] on button "Save & Close" at bounding box center [937, 722] width 115 height 35
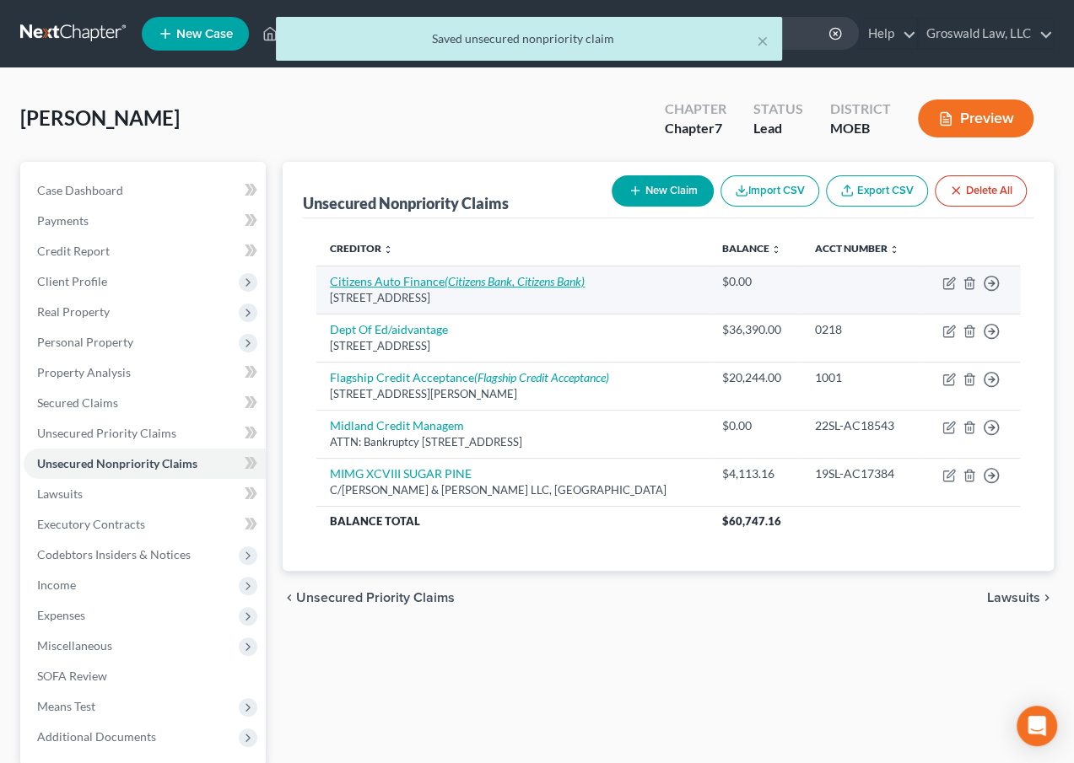
click at [399, 280] on link "Citizens Auto Finance (Citizens Bank, Citizens Bank)" at bounding box center [457, 281] width 255 height 14
select select "41"
select select "14"
select select "0"
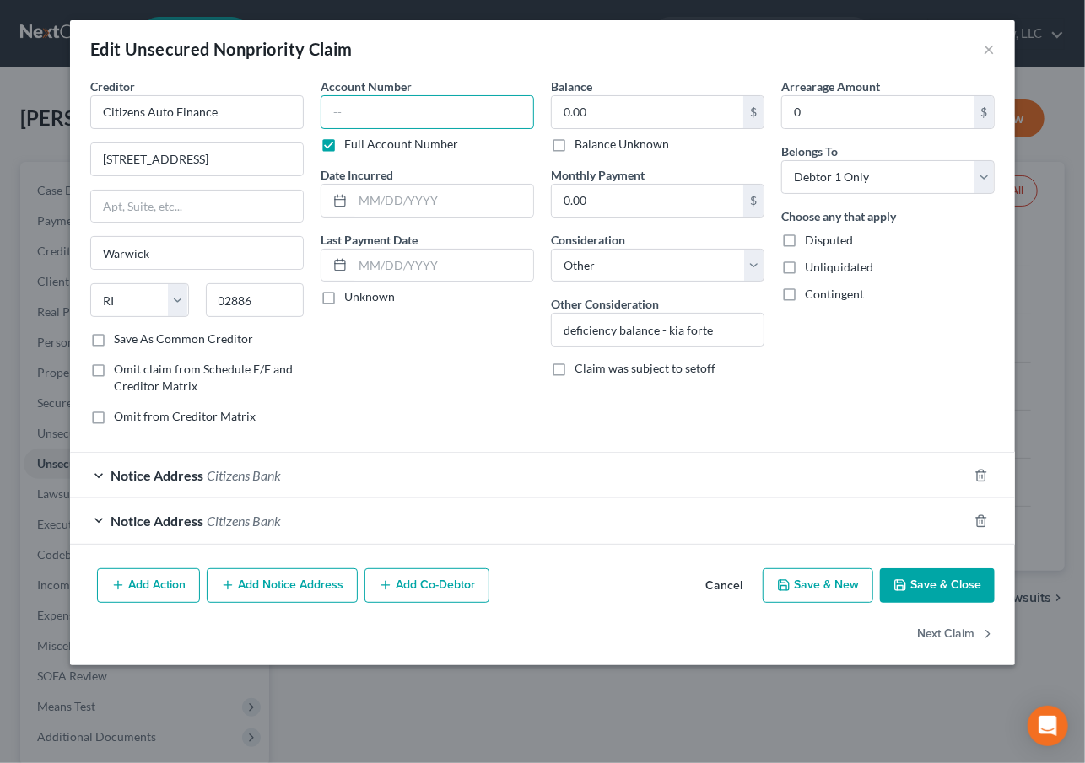
drag, startPoint x: 380, startPoint y: 110, endPoint x: 380, endPoint y: 94, distance: 16.0
click at [376, 100] on input "text" at bounding box center [427, 112] width 213 height 34
type input "6249"
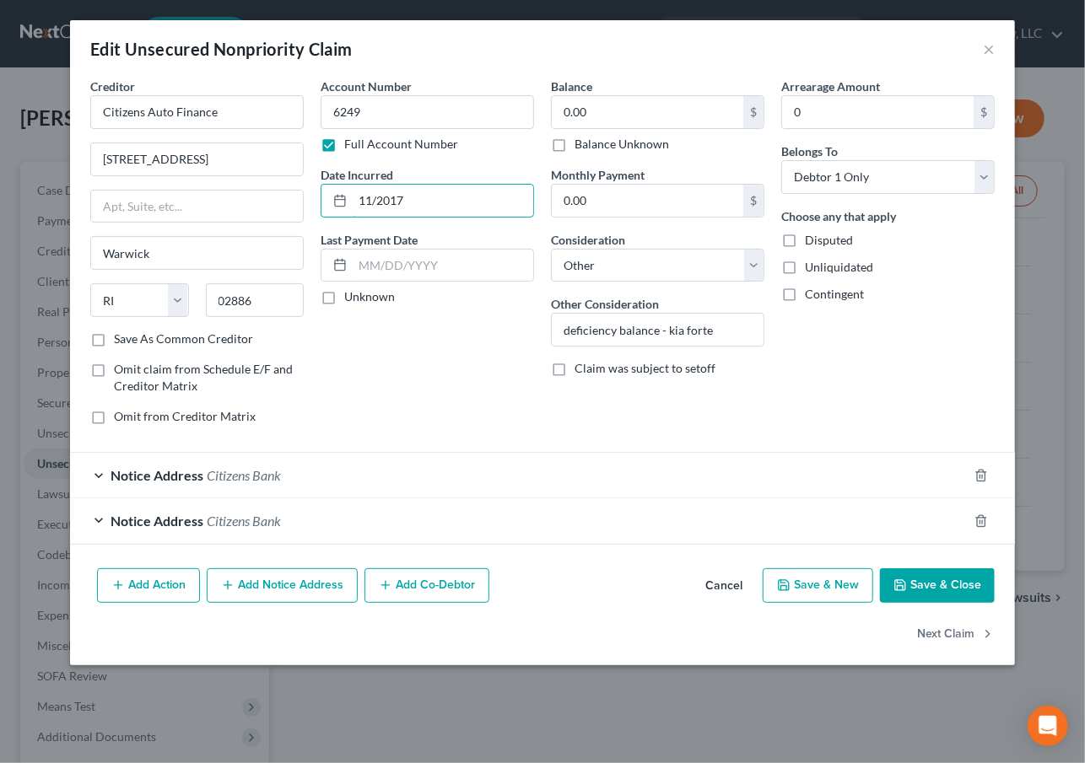
type input "11/2017"
type input "13,783"
click at [932, 593] on button "Save & Close" at bounding box center [937, 586] width 115 height 35
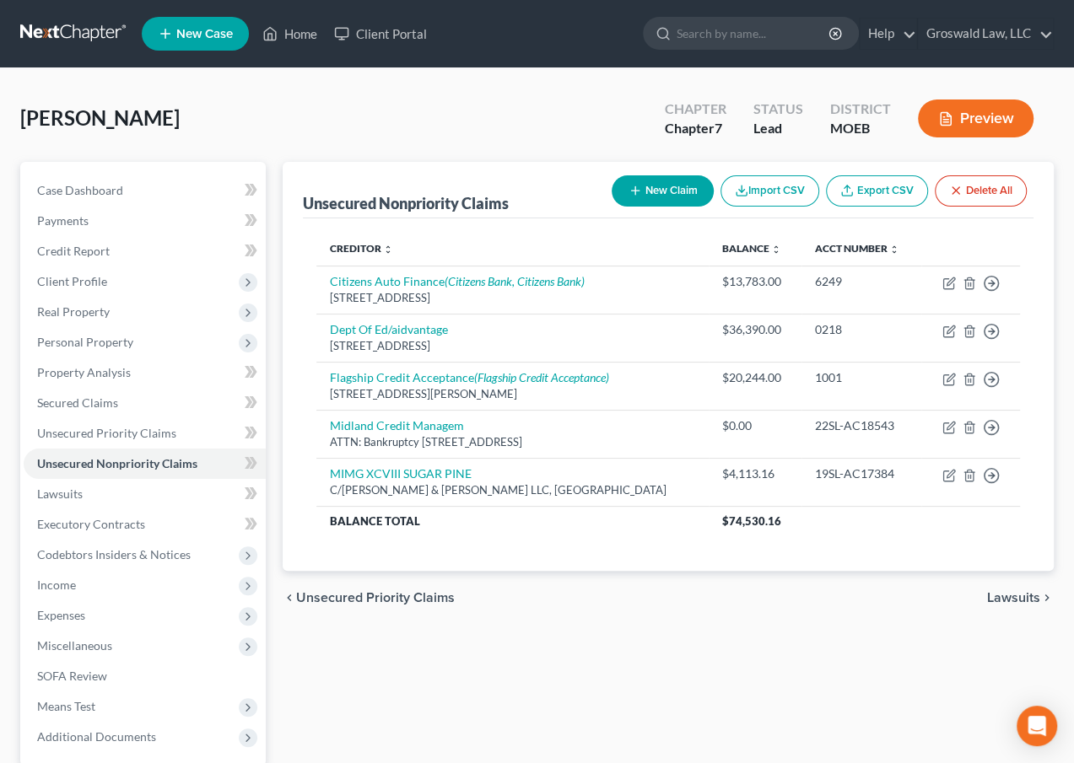
click at [649, 191] on button "New Claim" at bounding box center [663, 190] width 102 height 31
select select "0"
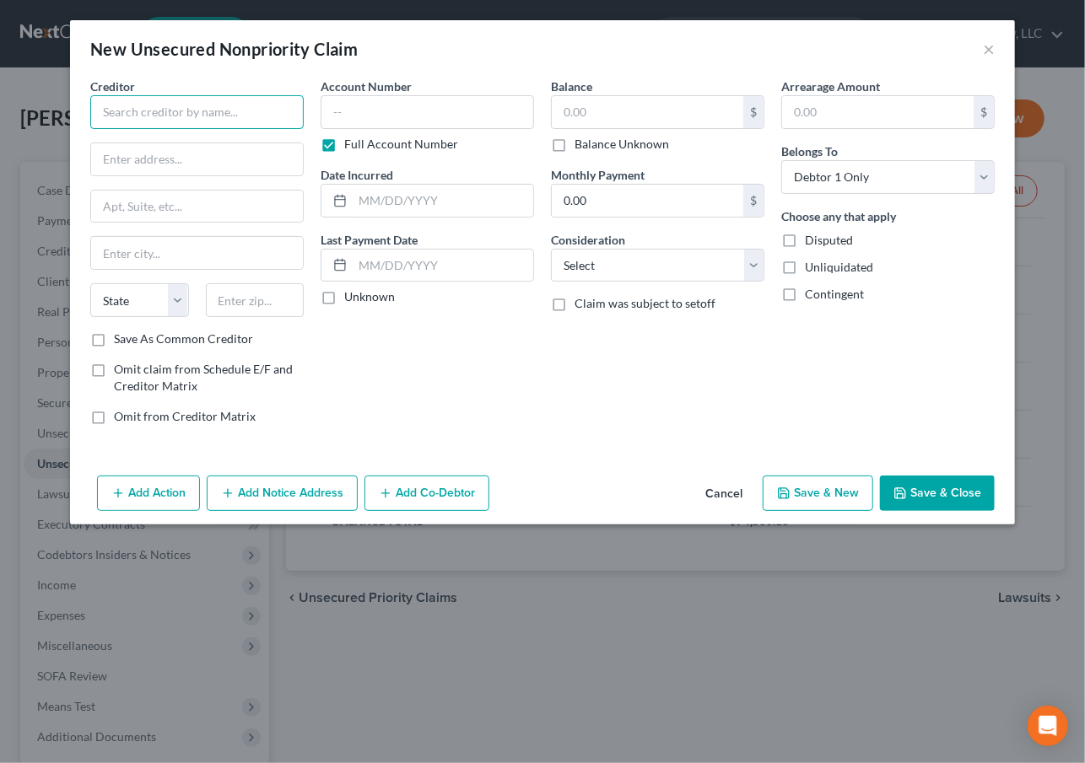
click at [224, 110] on input "text" at bounding box center [196, 112] width 213 height 34
type input "Genesis Credit Management"
drag, startPoint x: 396, startPoint y: 411, endPoint x: 258, endPoint y: 229, distance: 227.6
click at [395, 407] on div "Account Number Full Account Number Date Incurred Last Payment Date Unknown" at bounding box center [427, 258] width 230 height 361
click at [229, 170] on input "text" at bounding box center [197, 159] width 212 height 32
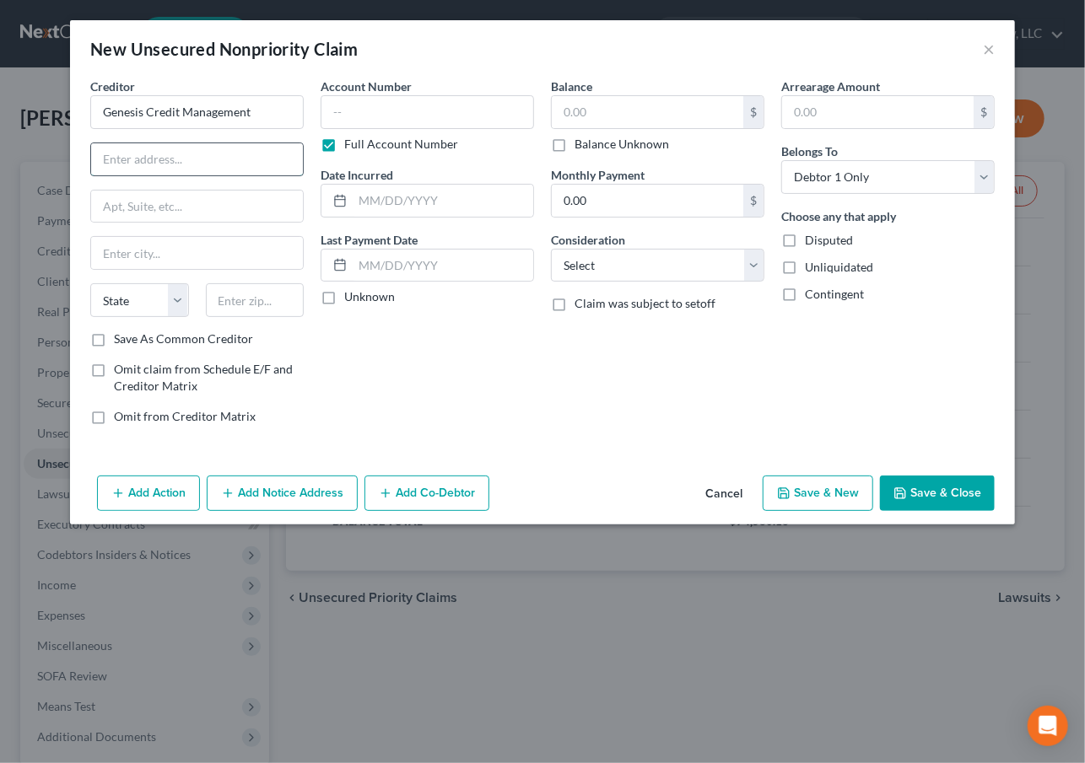
paste input "PO Box 3630"
type input "PO Box 3630"
click at [544, 392] on div "Balance $ Balance Unknown Balance Undetermined $ Balance Unknown Monthly Paymen…" at bounding box center [657, 258] width 230 height 361
click at [275, 248] on input "text" at bounding box center [197, 253] width 212 height 32
type input "98213"
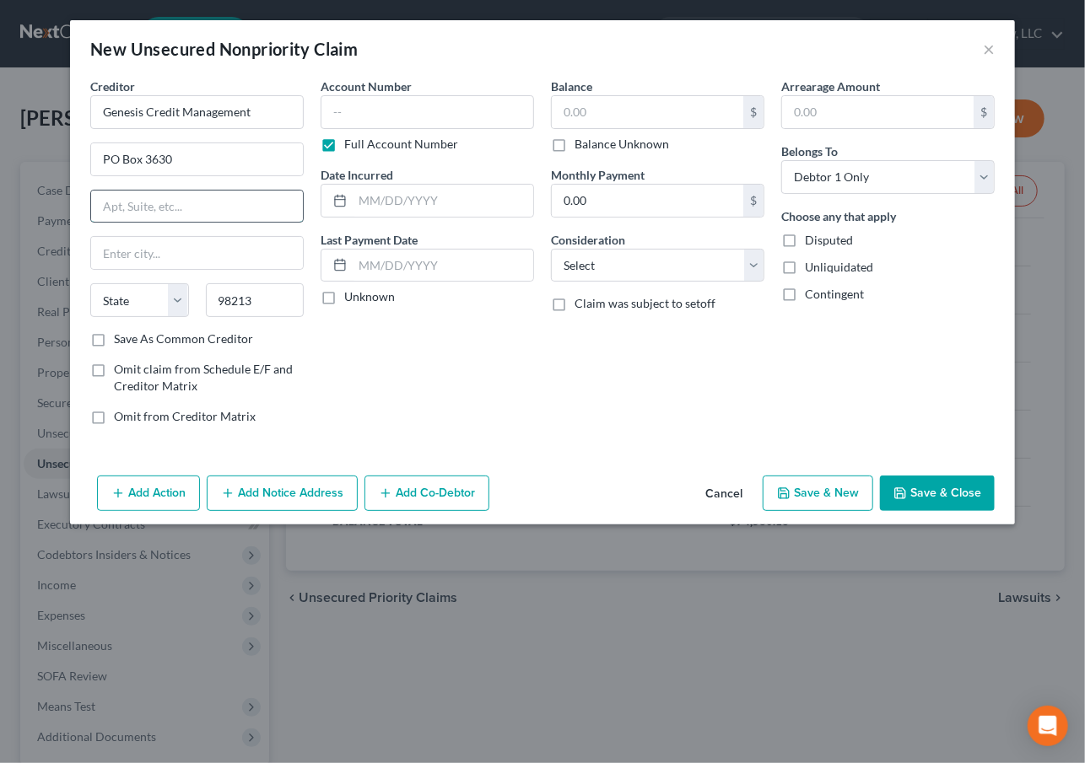
click at [218, 206] on input "text" at bounding box center [197, 207] width 212 height 32
drag, startPoint x: 251, startPoint y: 299, endPoint x: 126, endPoint y: 299, distance: 125.7
click at [126, 299] on div "State AL AK AR AZ CA CO CT DE DC FL GA GU HI ID IL IN IA KS KY LA ME MD MA MI M…" at bounding box center [197, 306] width 230 height 47
type input "8"
type input "98213"
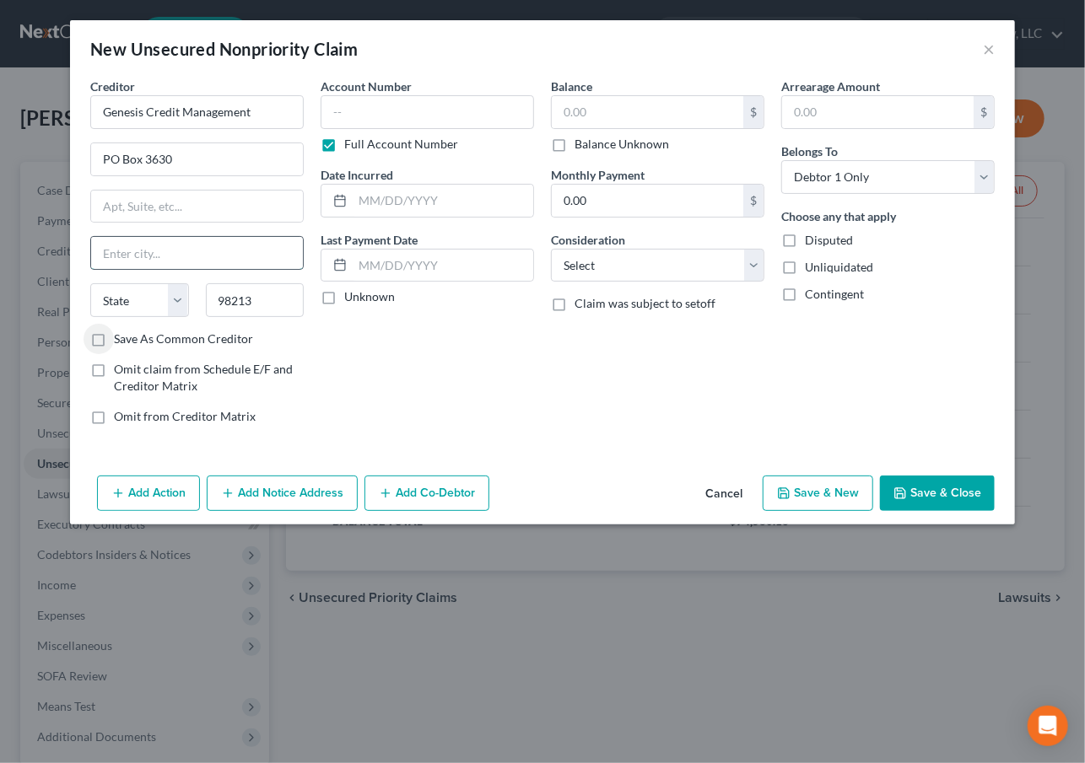
click at [164, 254] on input "text" at bounding box center [197, 253] width 212 height 32
type input "Everett"
select select "50"
click at [383, 103] on input "text" at bounding box center [427, 112] width 213 height 34
type input "2521"
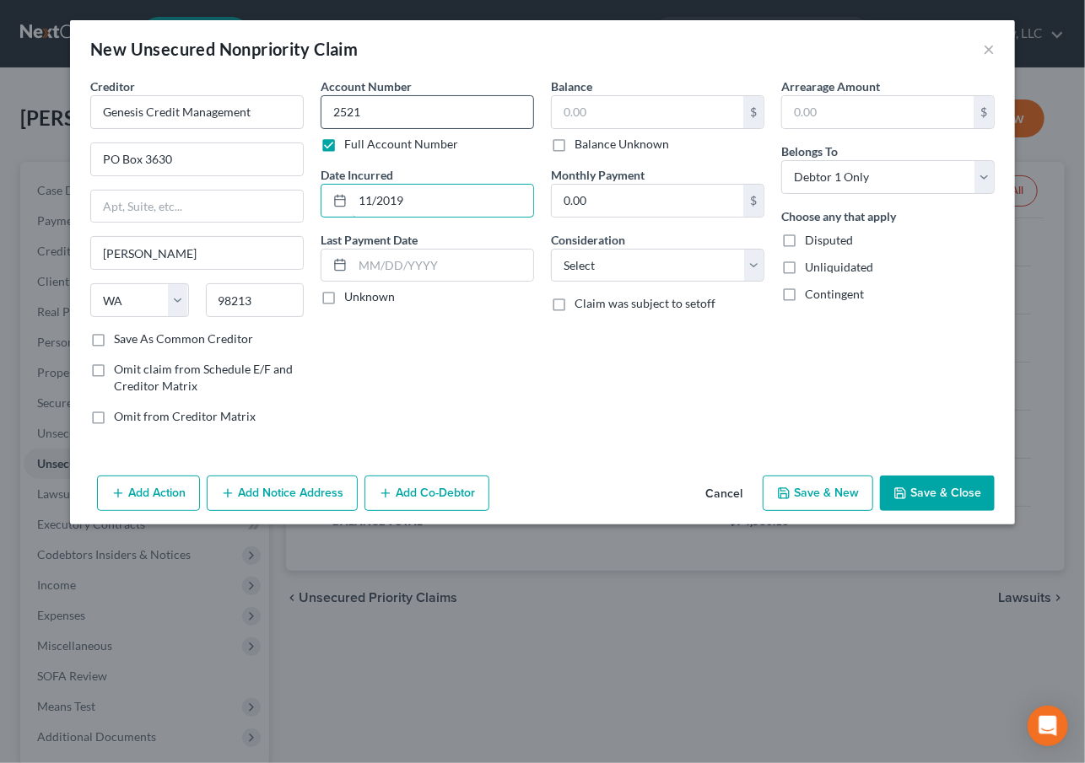
type input "11/2019"
type input "3,935"
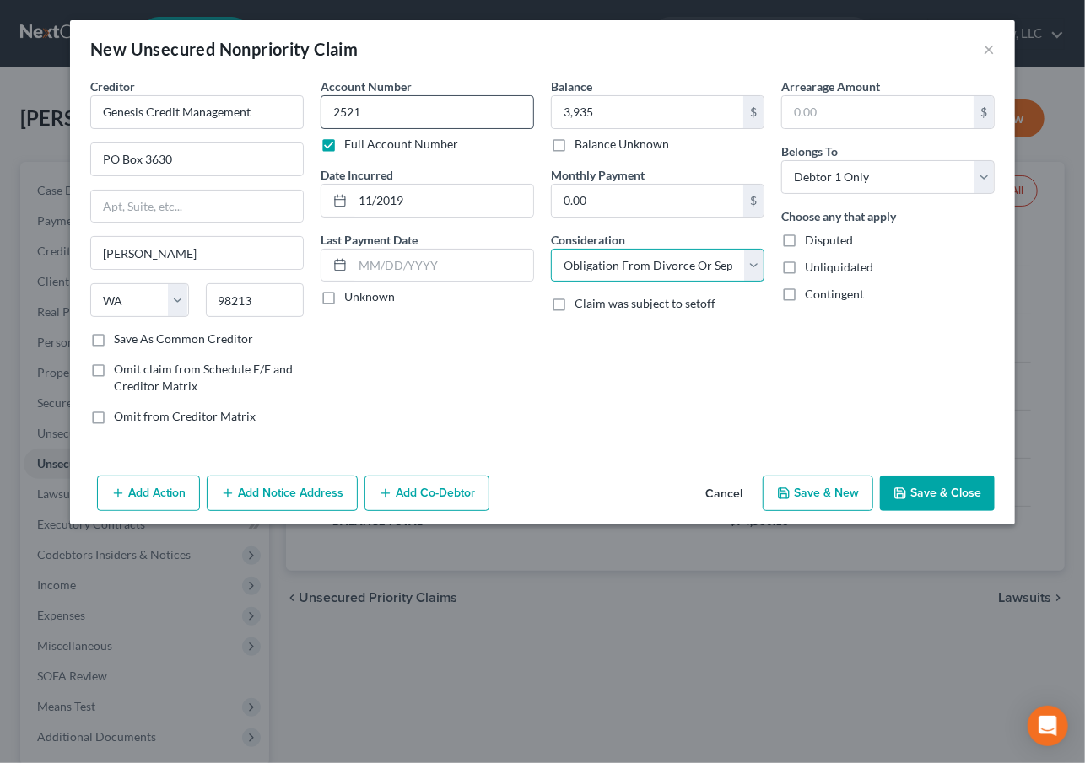
select select "14"
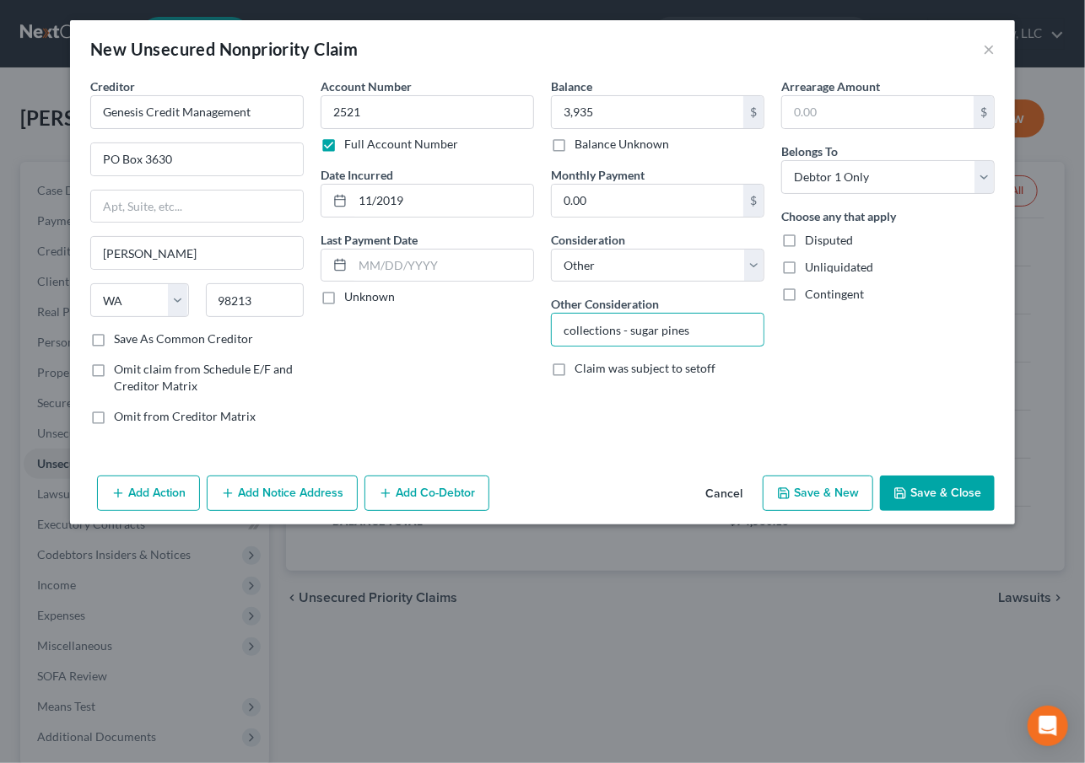
type input "collections - sugar pines"
click at [955, 499] on button "Save & Close" at bounding box center [937, 493] width 115 height 35
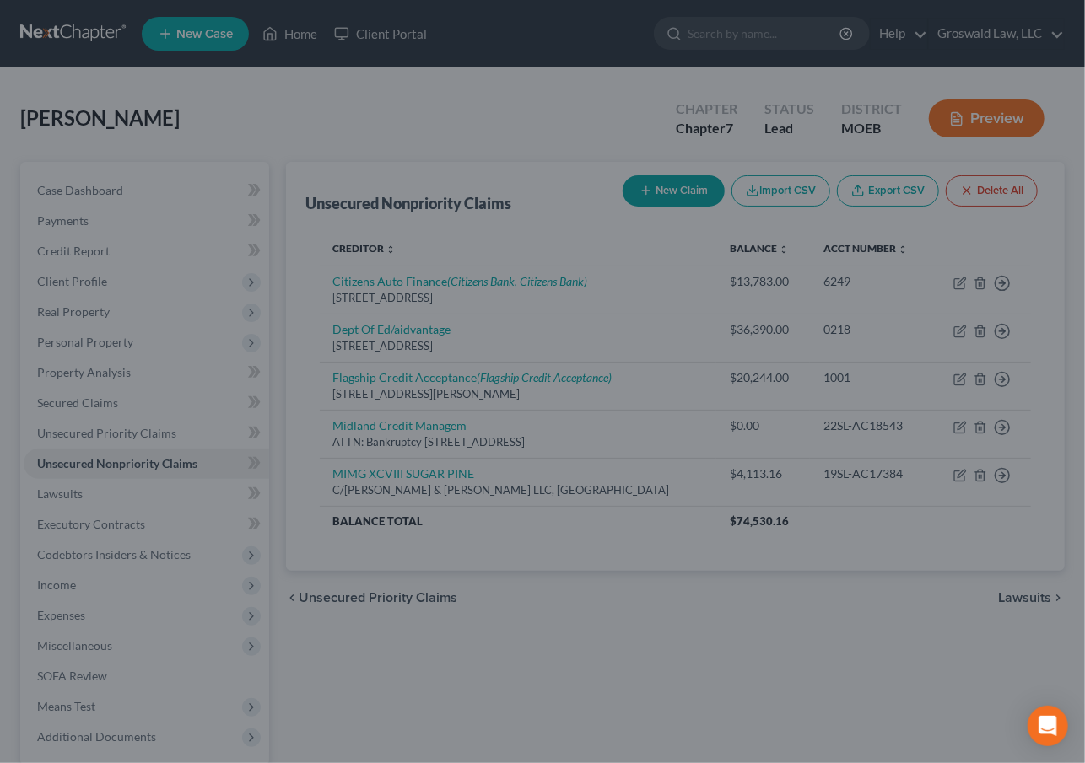
type input "3,935.00"
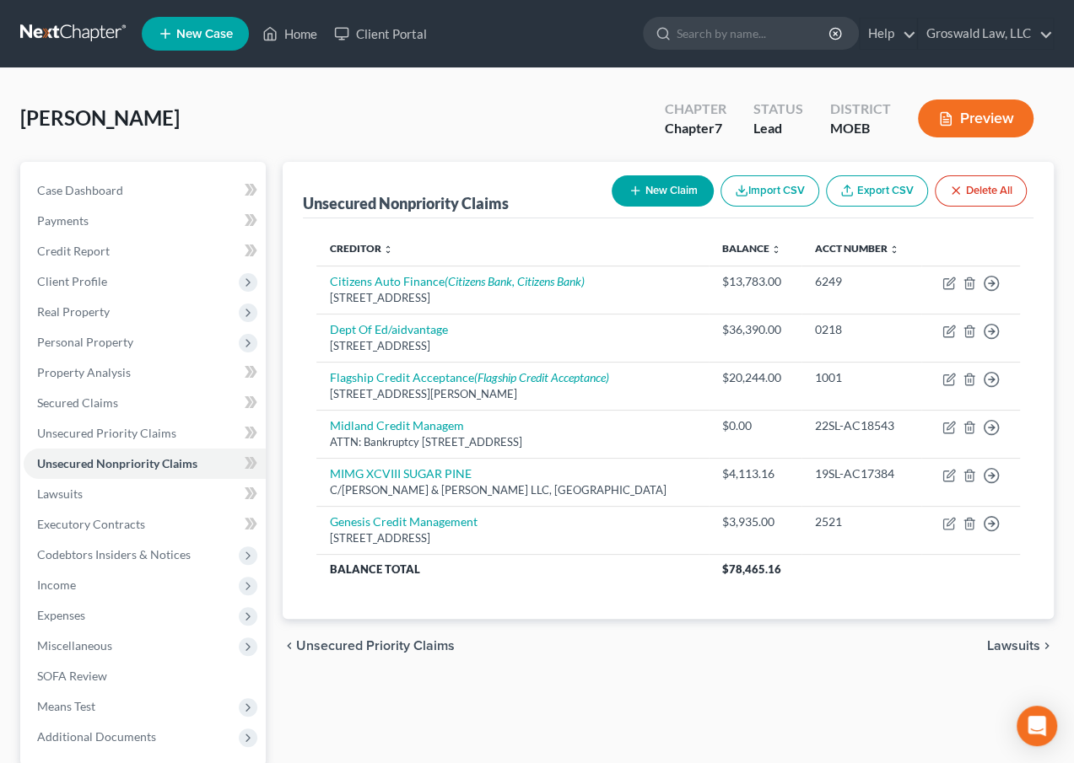
click at [666, 193] on button "New Claim" at bounding box center [663, 190] width 102 height 31
select select "0"
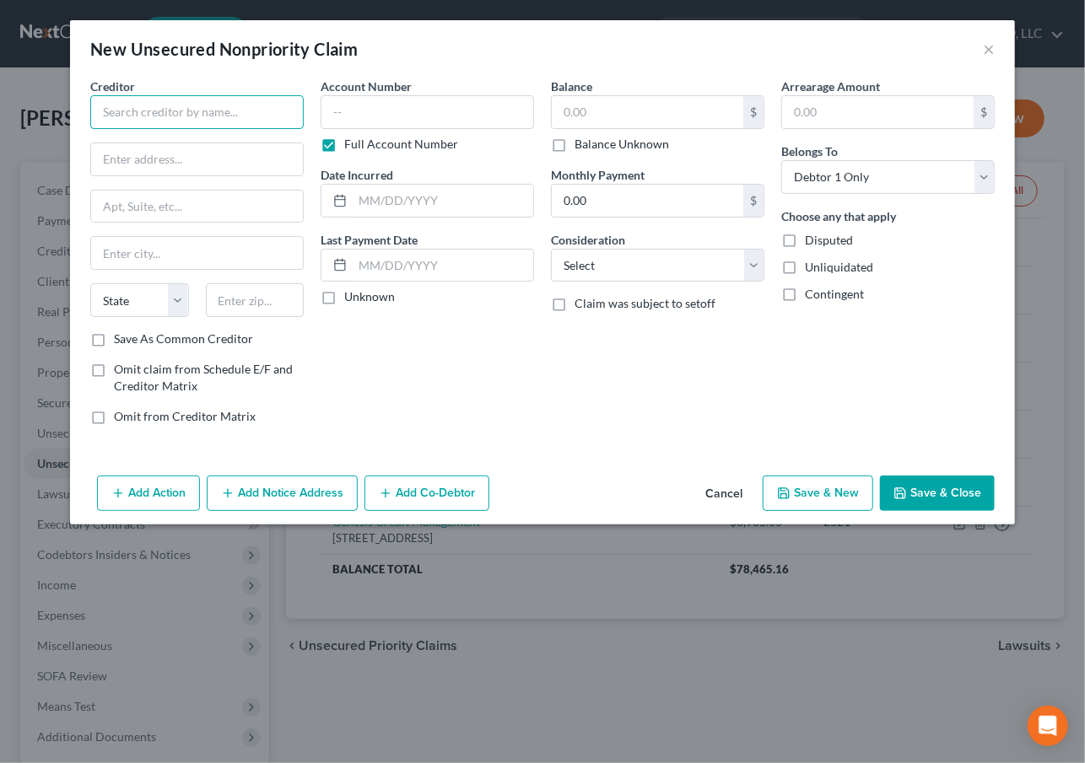
click at [178, 105] on input "text" at bounding box center [196, 112] width 213 height 34
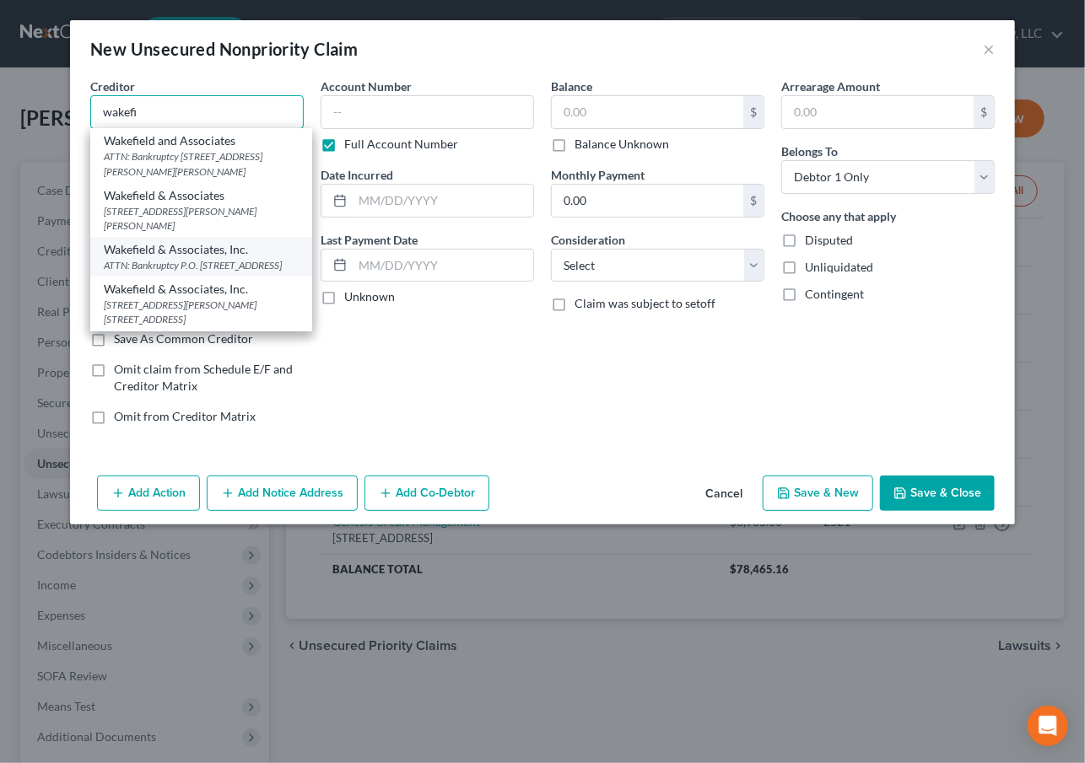
scroll to position [0, 0]
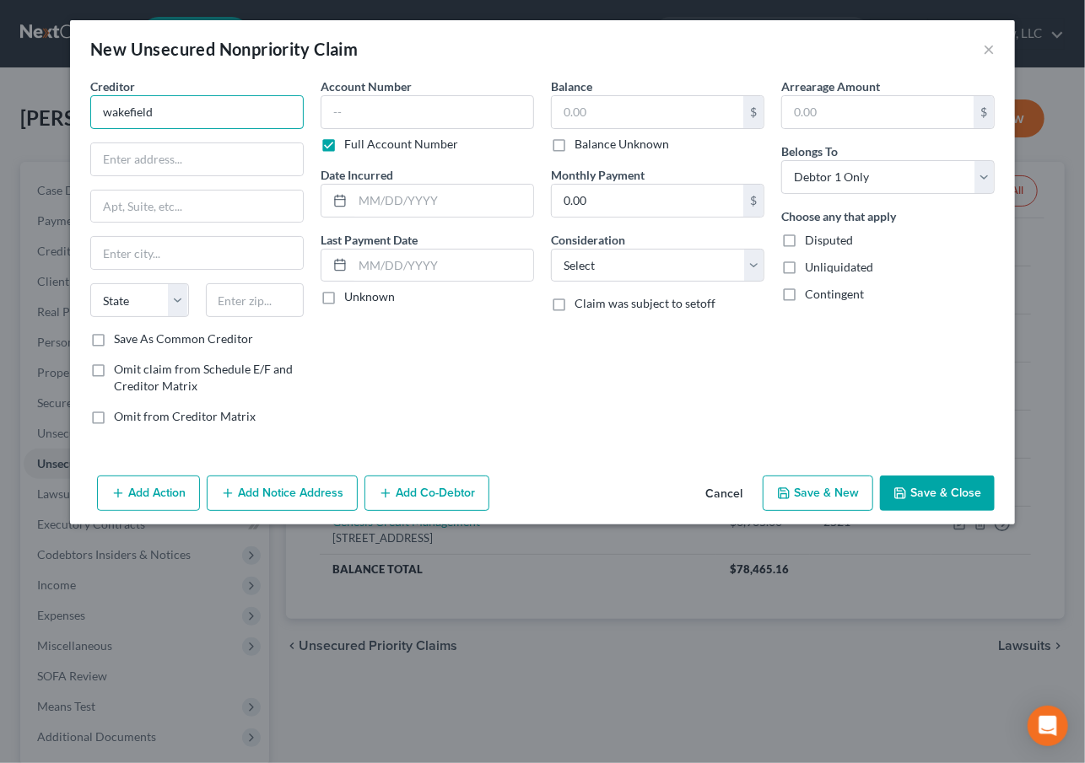
click at [270, 125] on input "wakefield" at bounding box center [196, 112] width 213 height 34
drag, startPoint x: 56, startPoint y: 118, endPoint x: -17, endPoint y: 118, distance: 72.5
click at [0, 118] on html "Home New Case Client Portal Groswald Law, LLC maxwell@groswald.com My Account S…" at bounding box center [542, 487] width 1085 height 974
paste input "Wakefield & Associates"
type input "Wakefield & Associates"
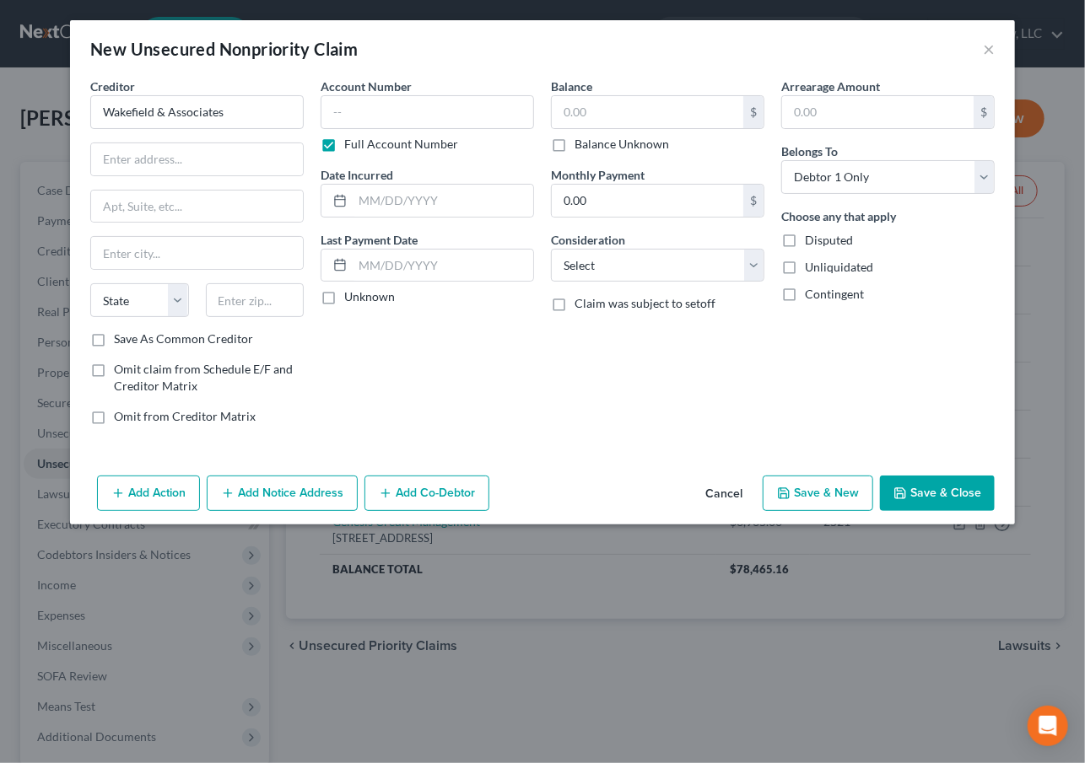
drag, startPoint x: 569, startPoint y: 372, endPoint x: 400, endPoint y: 245, distance: 212.1
click at [558, 366] on div "Balance $ Balance Unknown Balance Undetermined $ Balance Unknown Monthly Paymen…" at bounding box center [657, 258] width 230 height 361
click at [253, 159] on input "text" at bounding box center [197, 159] width 212 height 32
paste input "320 N Cedar Bluff Road"
type input "320 N Cedar Bluff Road"
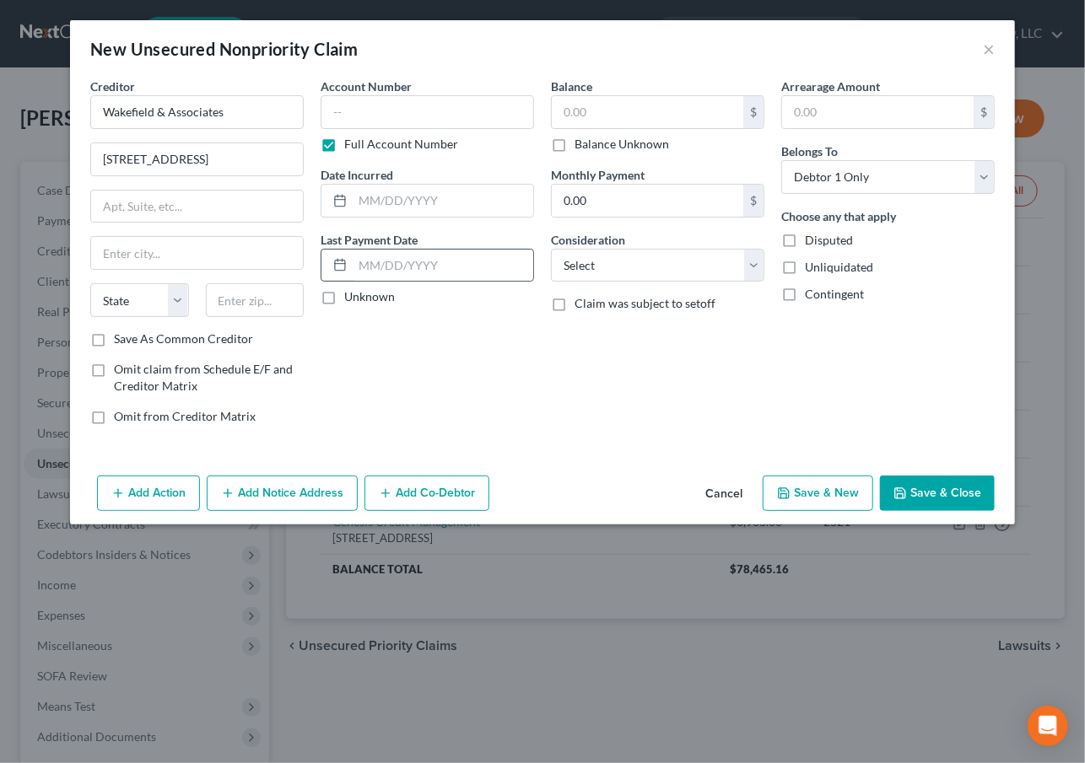
drag, startPoint x: 412, startPoint y: 318, endPoint x: 326, endPoint y: 268, distance: 99.4
click at [412, 316] on div "Account Number Full Account Number Date Incurred Last Payment Date Unknown" at bounding box center [427, 258] width 230 height 361
click at [253, 207] on input "text" at bounding box center [197, 207] width 212 height 32
type input "Suite 300"
type input "37923"
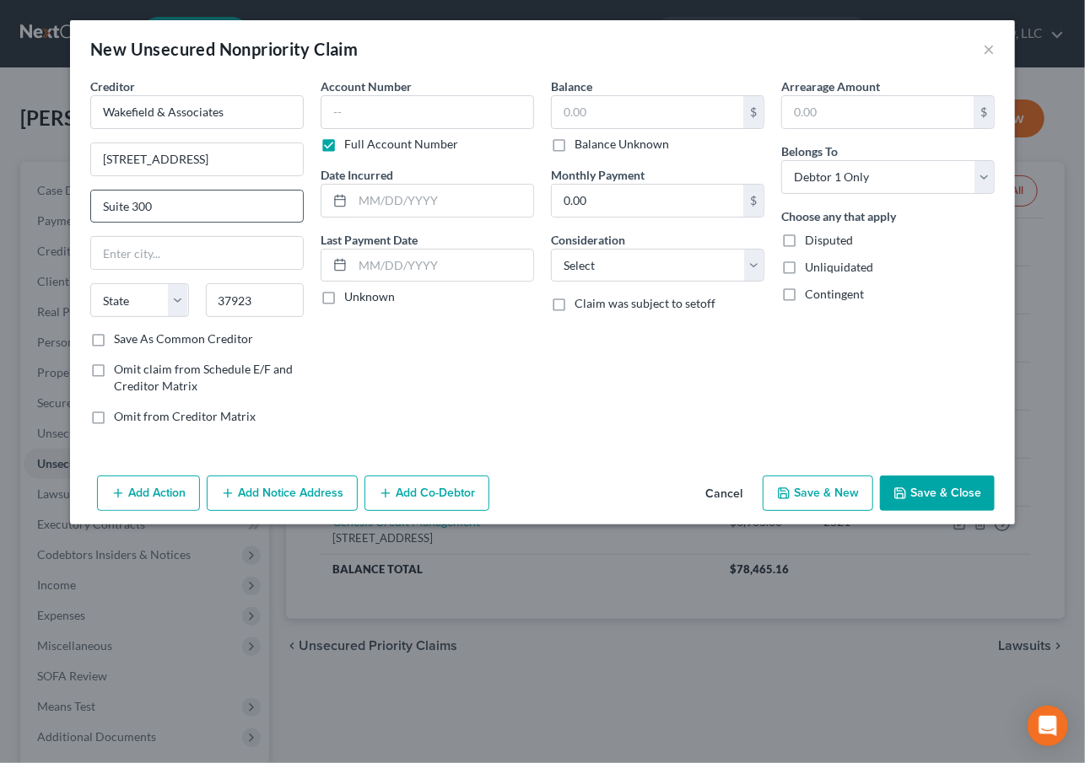
type input "Knoxville"
select select "44"
click at [307, 498] on button "Add Notice Address" at bounding box center [282, 493] width 151 height 35
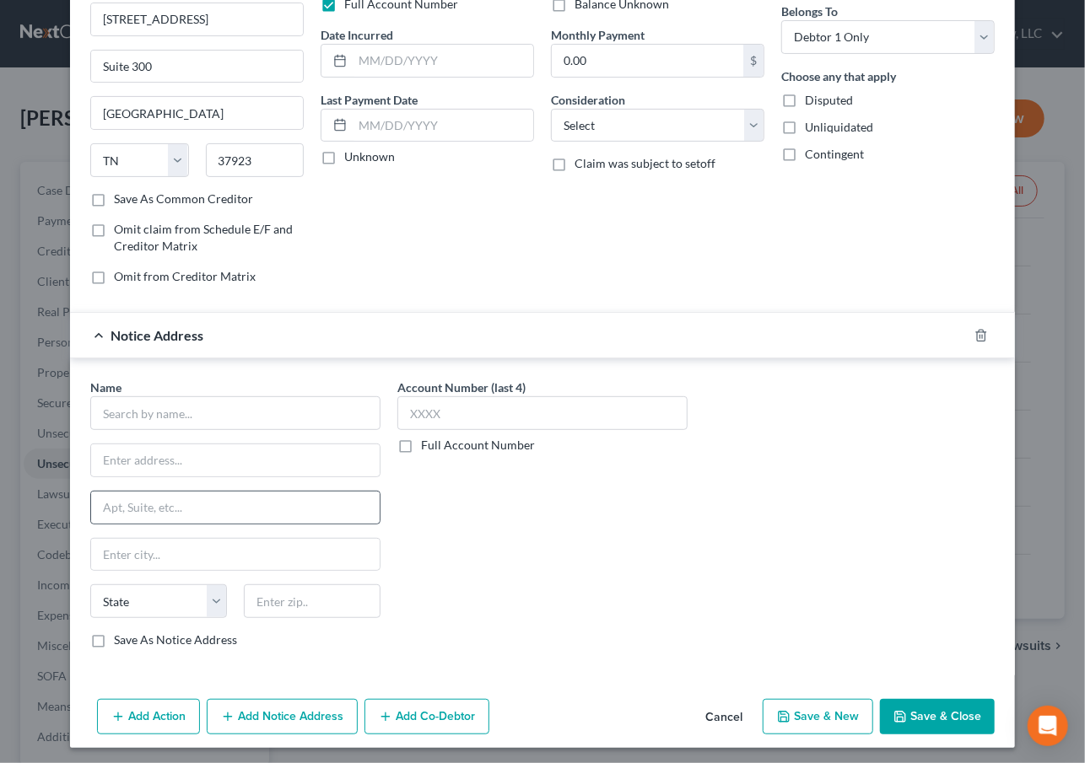
scroll to position [143, 0]
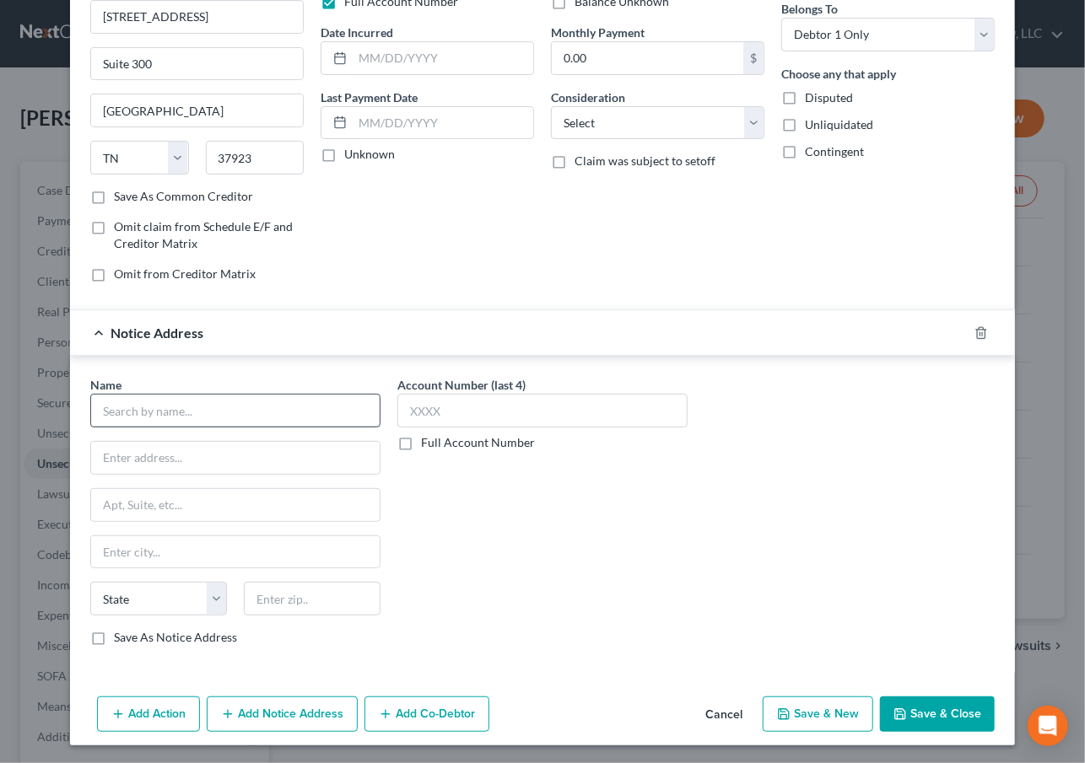
click at [229, 397] on div "Name *" at bounding box center [235, 401] width 290 height 51
click at [229, 402] on input "text" at bounding box center [235, 411] width 290 height 34
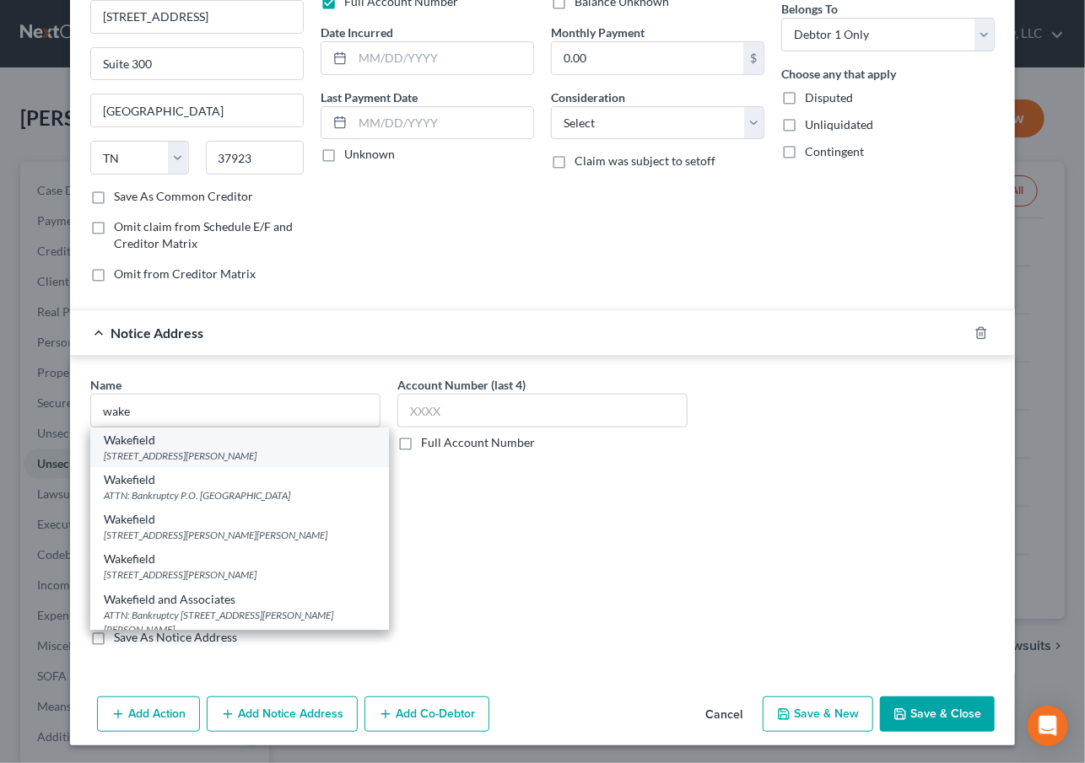
click at [231, 450] on div "830 E Platte Ave., Unit A, Fort Morgan, CO 80701" at bounding box center [240, 456] width 272 height 14
type input "Wakefield"
type input "830 E Platte Ave., Unit A"
type input "Fort Morgan"
select select "5"
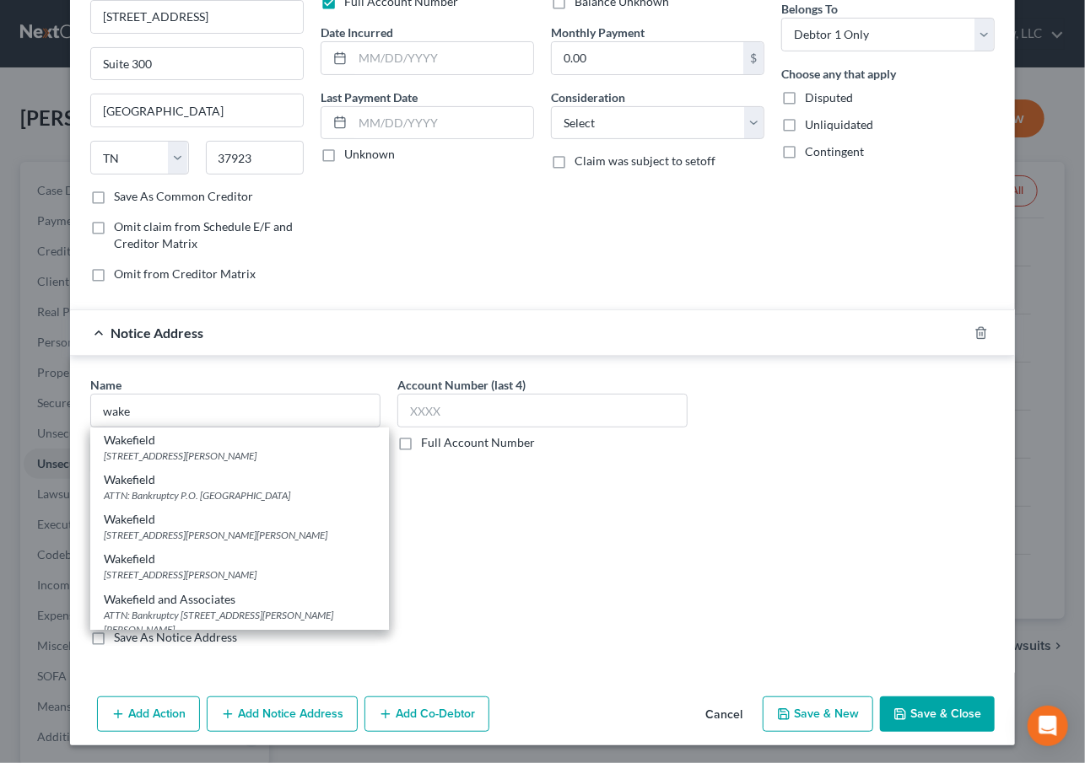
type input "80701"
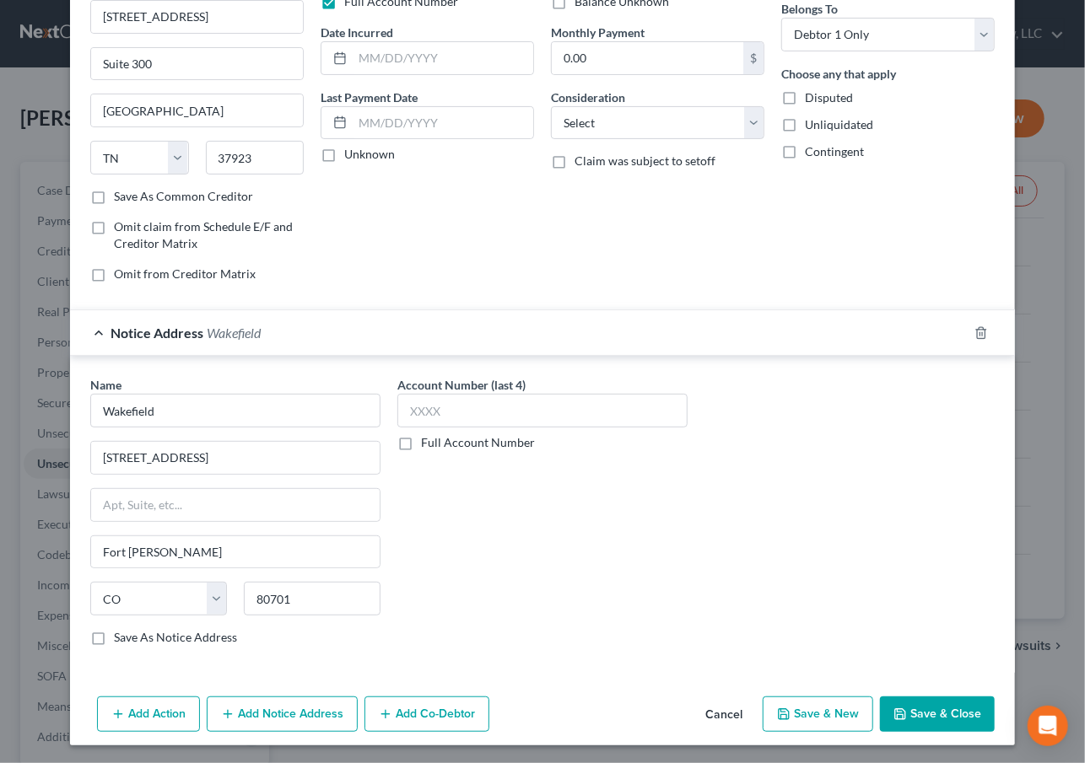
click at [267, 724] on button "Add Notice Address" at bounding box center [282, 714] width 151 height 35
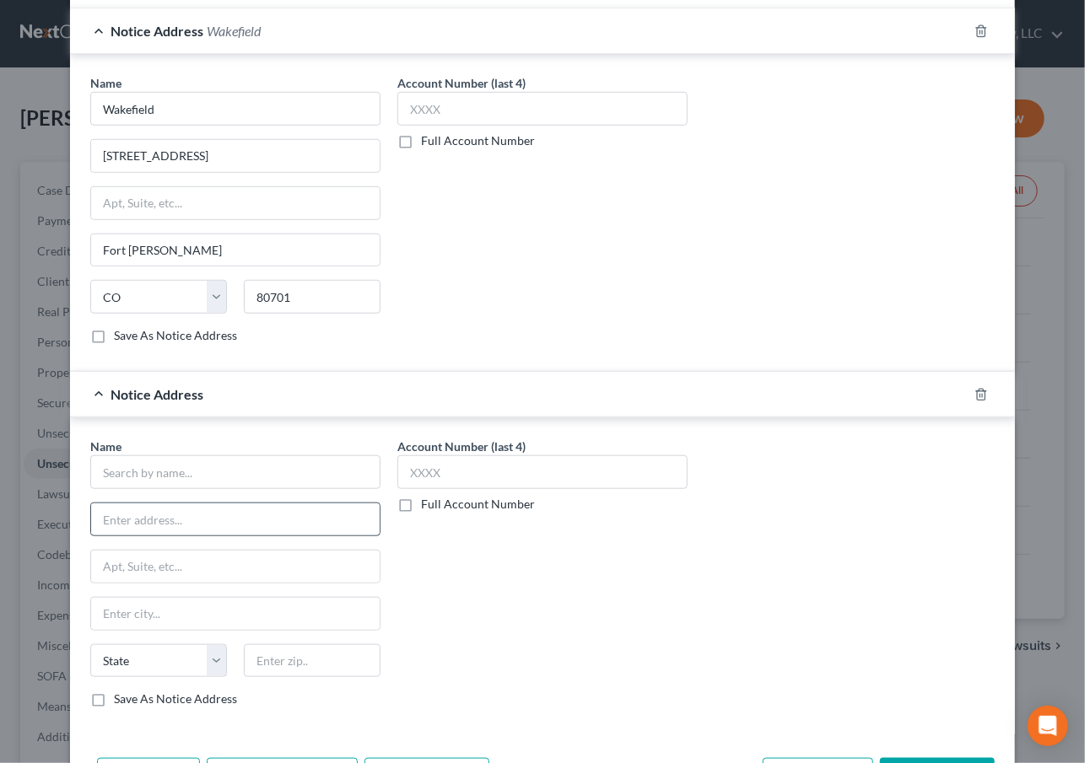
scroll to position [449, 0]
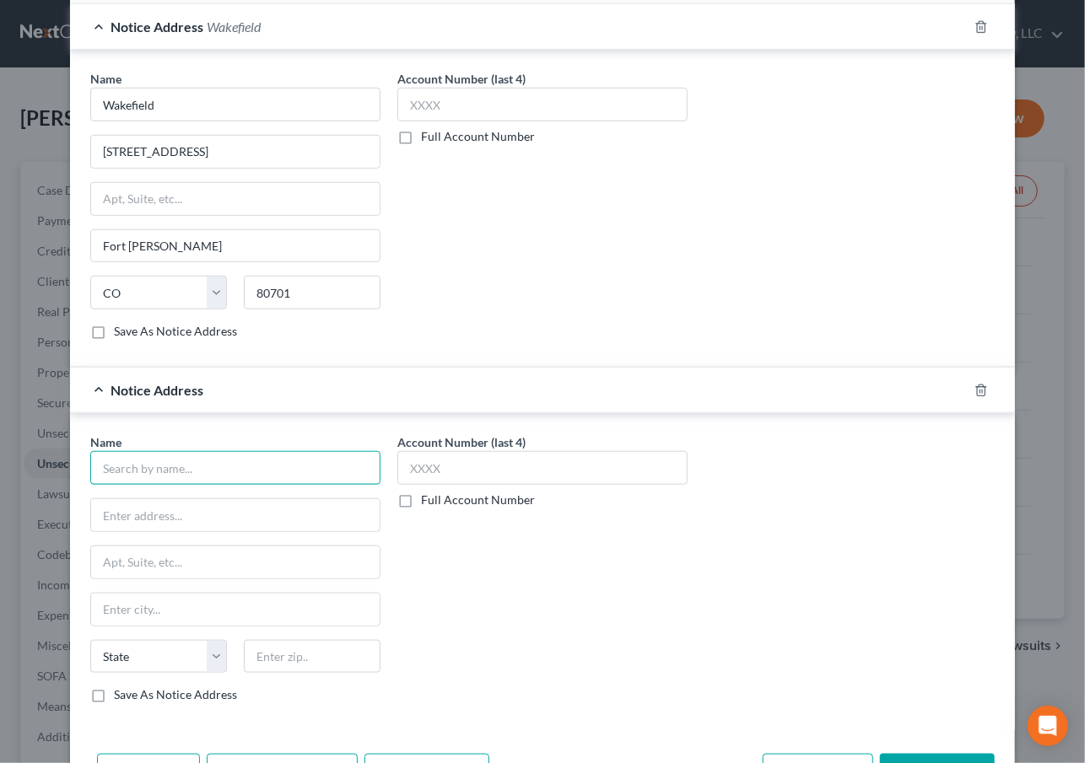
click at [170, 460] on input "text" at bounding box center [235, 468] width 290 height 34
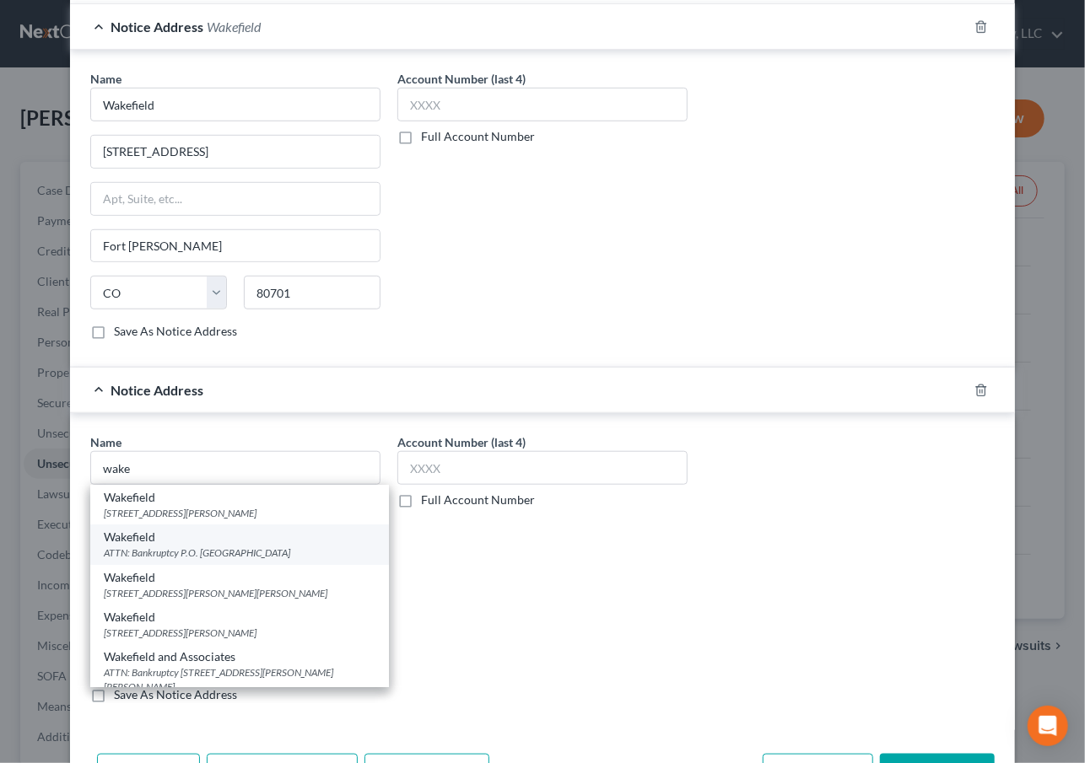
click at [245, 546] on div "ATTN: Bankruptcy P.O. Box 50250, Knoxville, TN 37950" at bounding box center [240, 553] width 272 height 14
type input "Wakefield"
type input "ATTN: Bankruptcy"
type input "P.O. Box 50250"
type input "Knoxville"
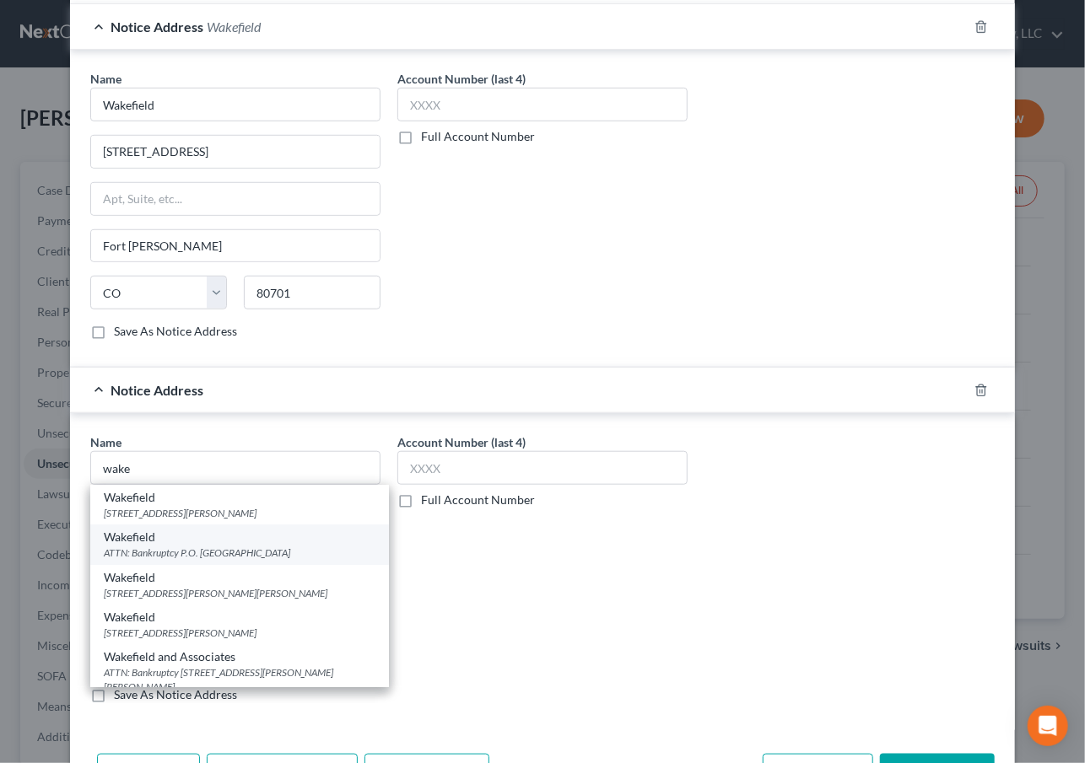
select select "44"
type input "37950"
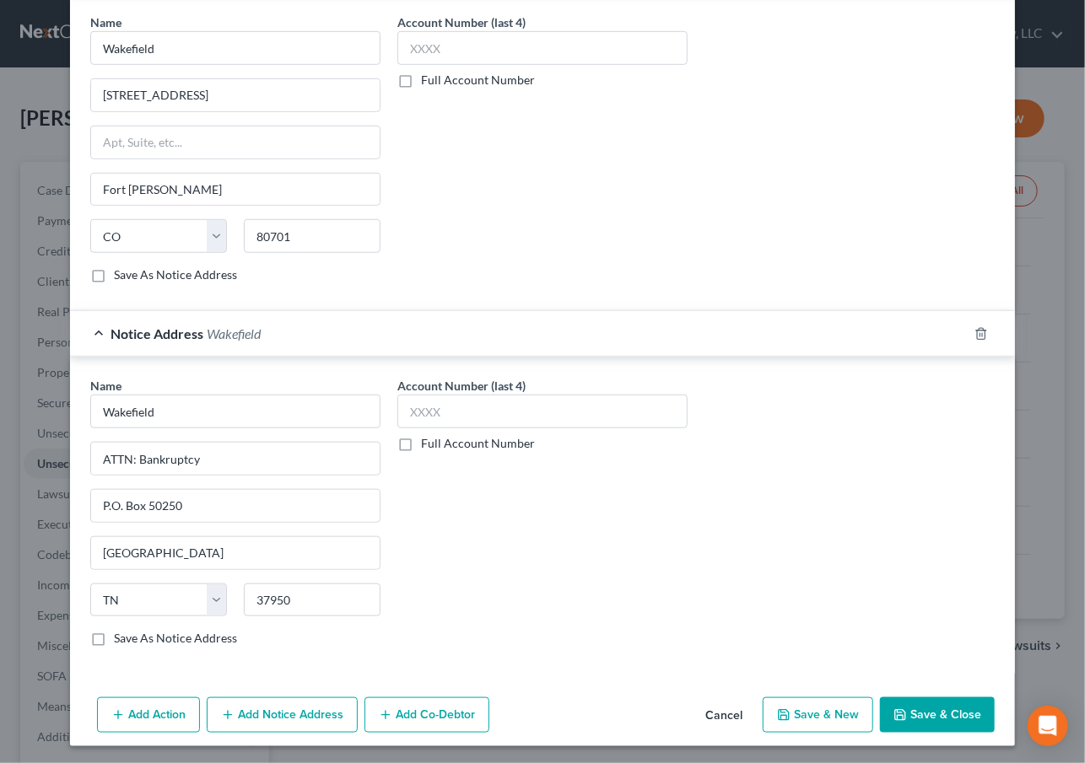
click at [253, 713] on button "Add Notice Address" at bounding box center [282, 715] width 151 height 35
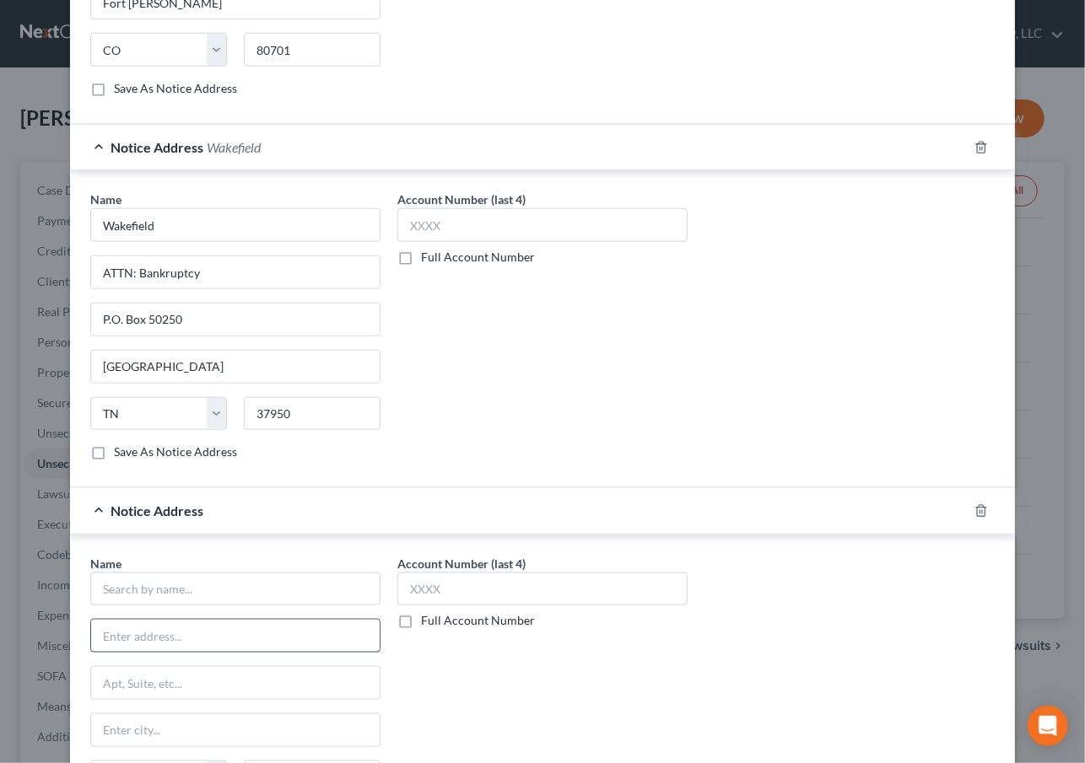
scroll to position [735, 0]
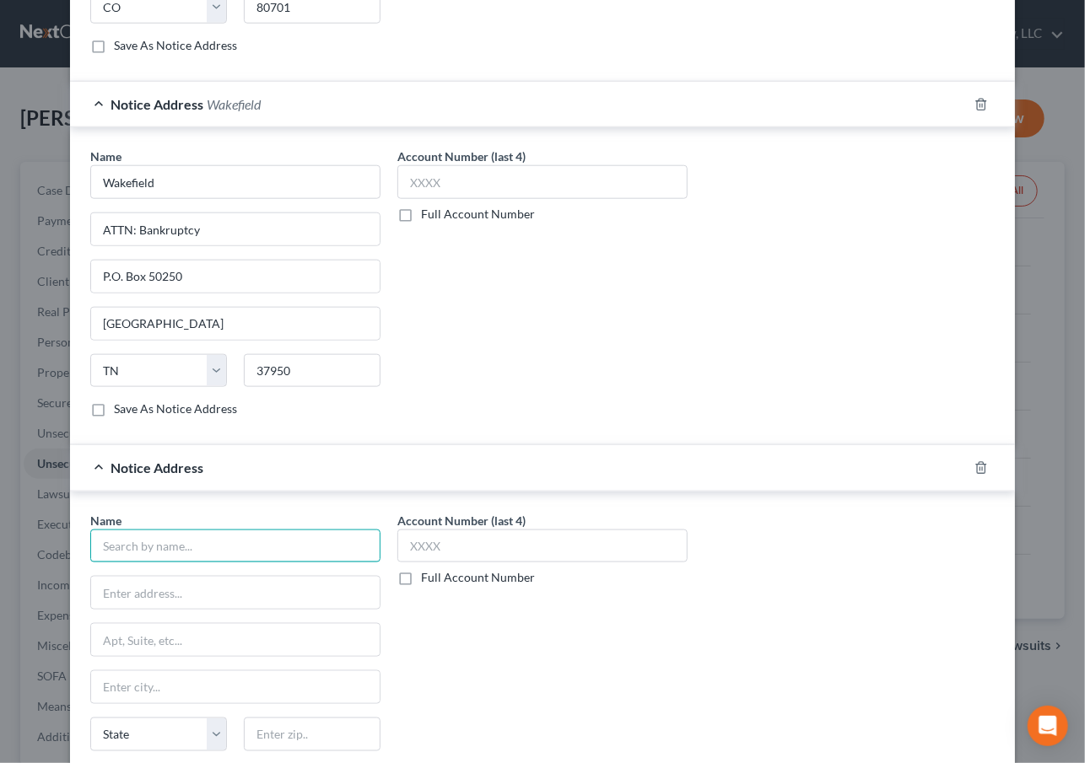
click at [207, 551] on input "text" at bounding box center [235, 547] width 290 height 34
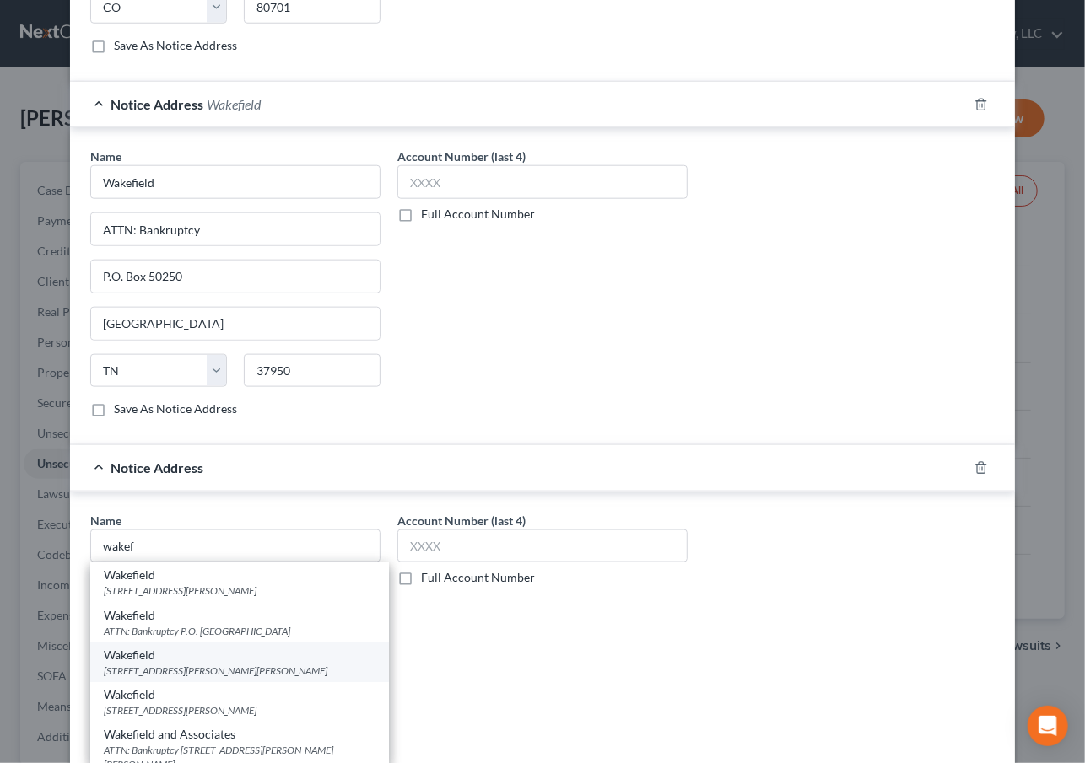
click at [214, 666] on div "7005 Middlebrook Pike, Knoxville, TN 37909" at bounding box center [240, 671] width 272 height 14
type input "Wakefield"
type input "7005 Middlebrook Pike"
type input "Knoxville"
select select "44"
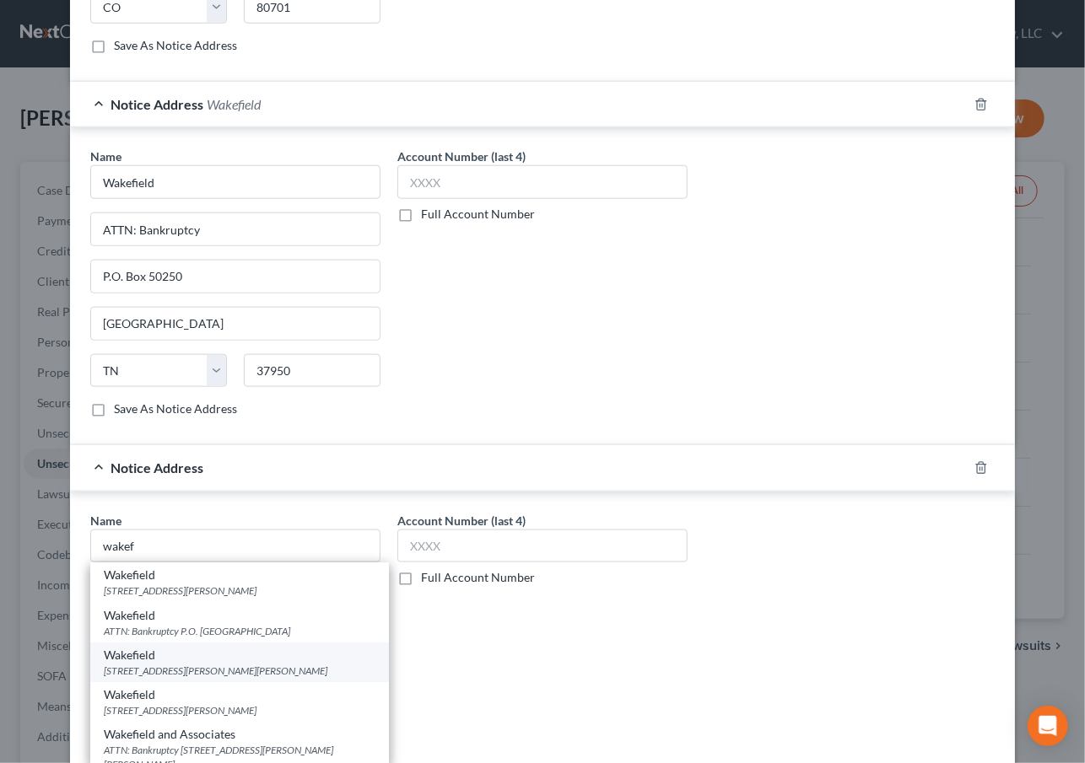
type input "37909"
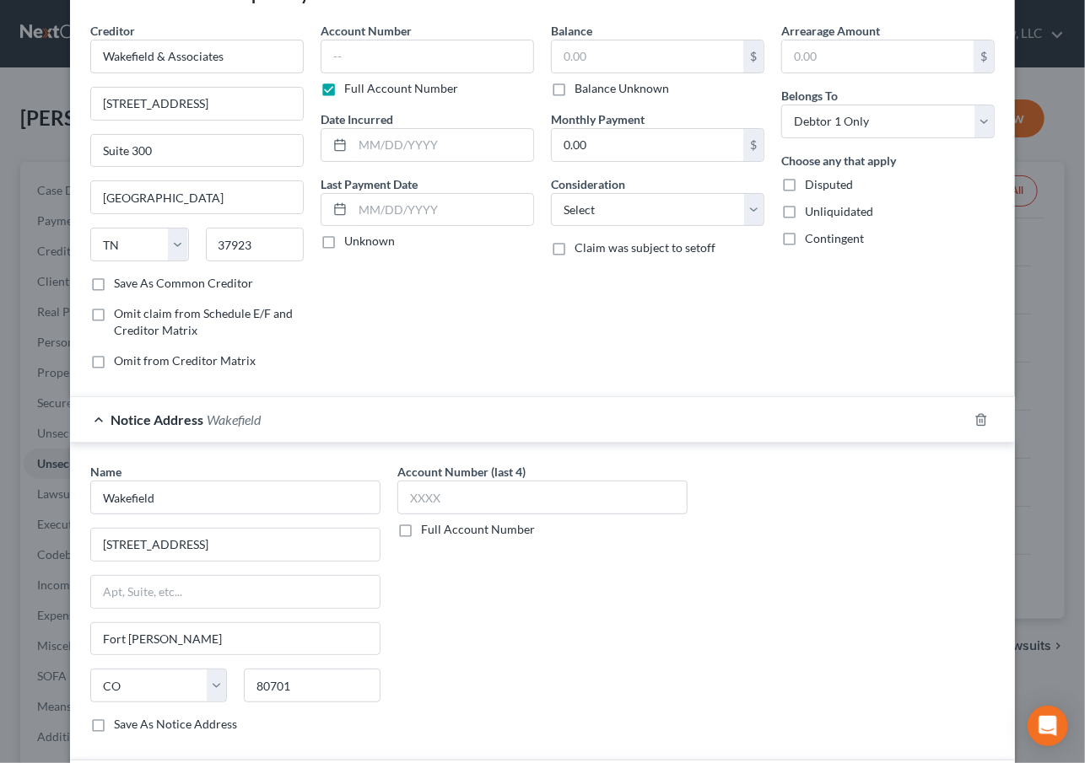
scroll to position [0, 0]
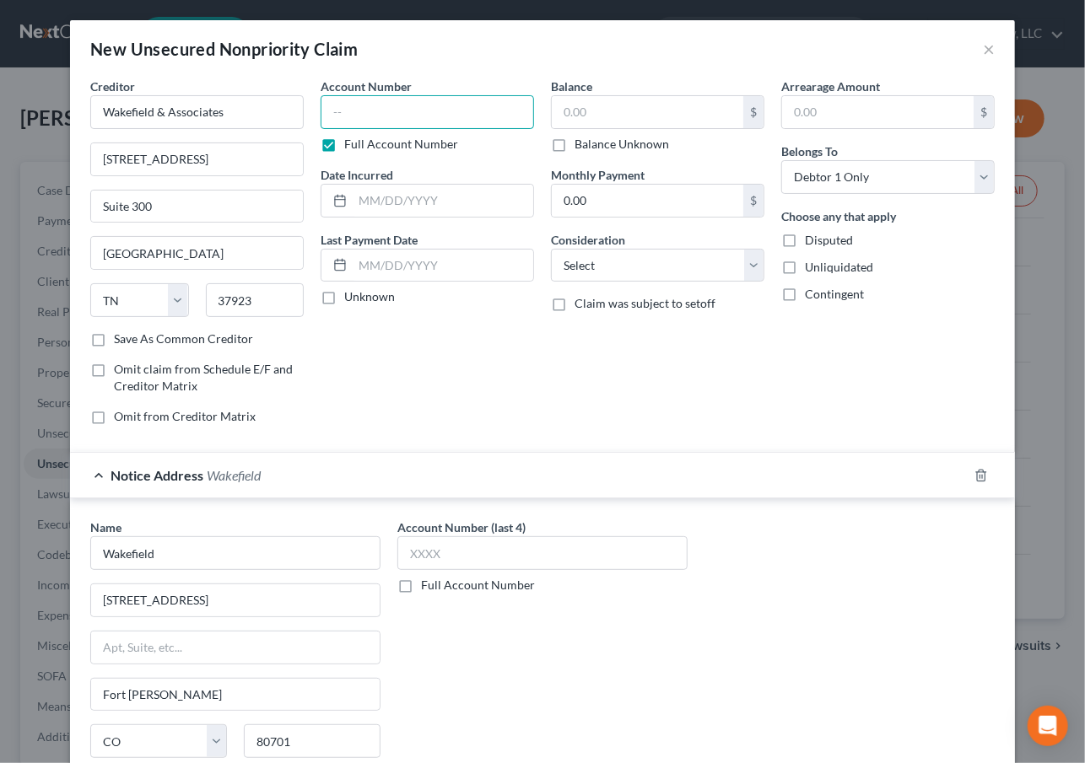
click at [382, 110] on input "text" at bounding box center [427, 112] width 213 height 34
type input "1840"
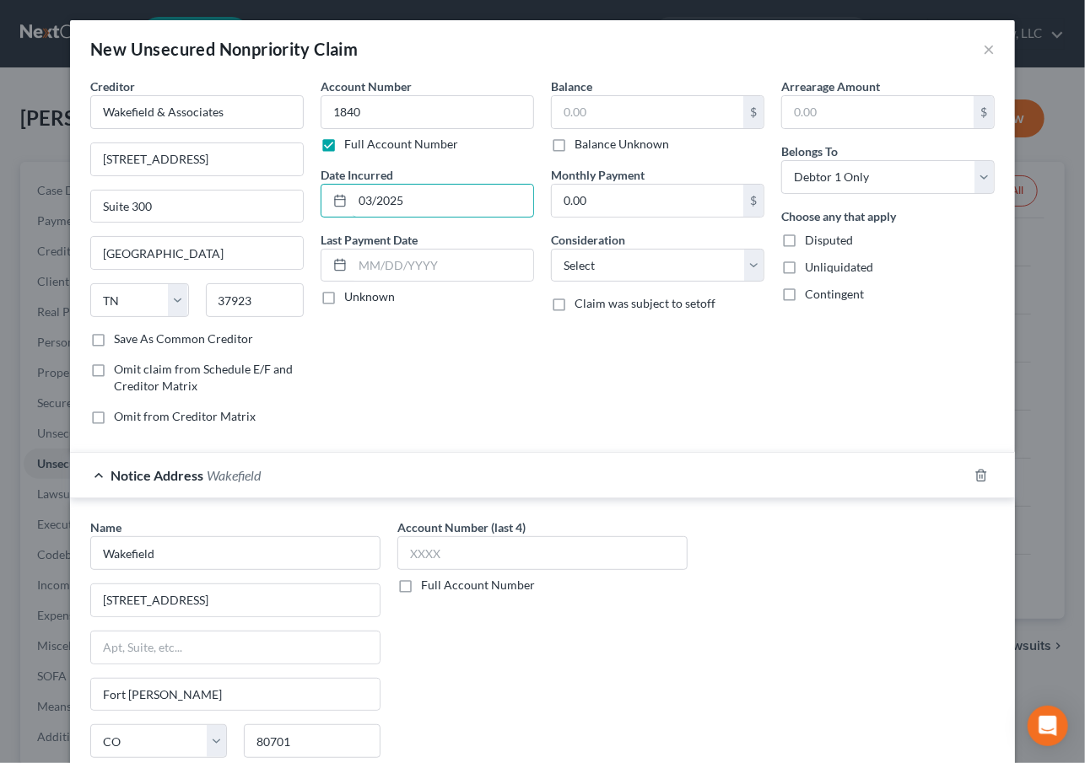
type input "03/2025"
type input "1,298"
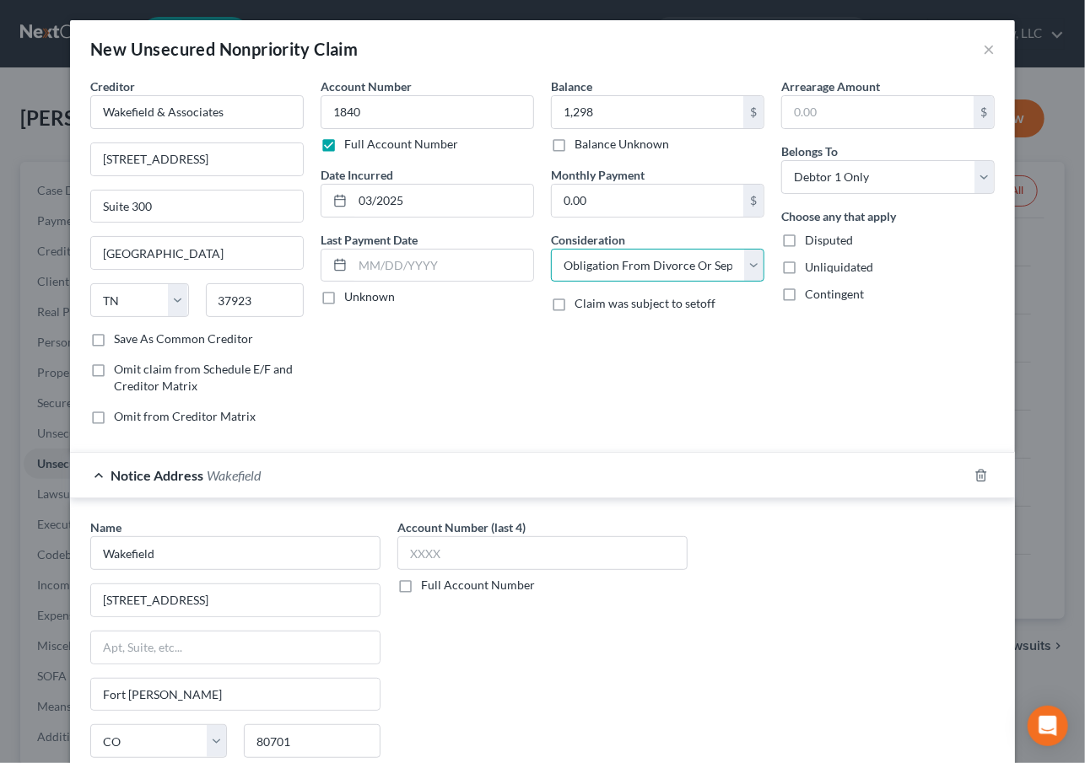
select select "14"
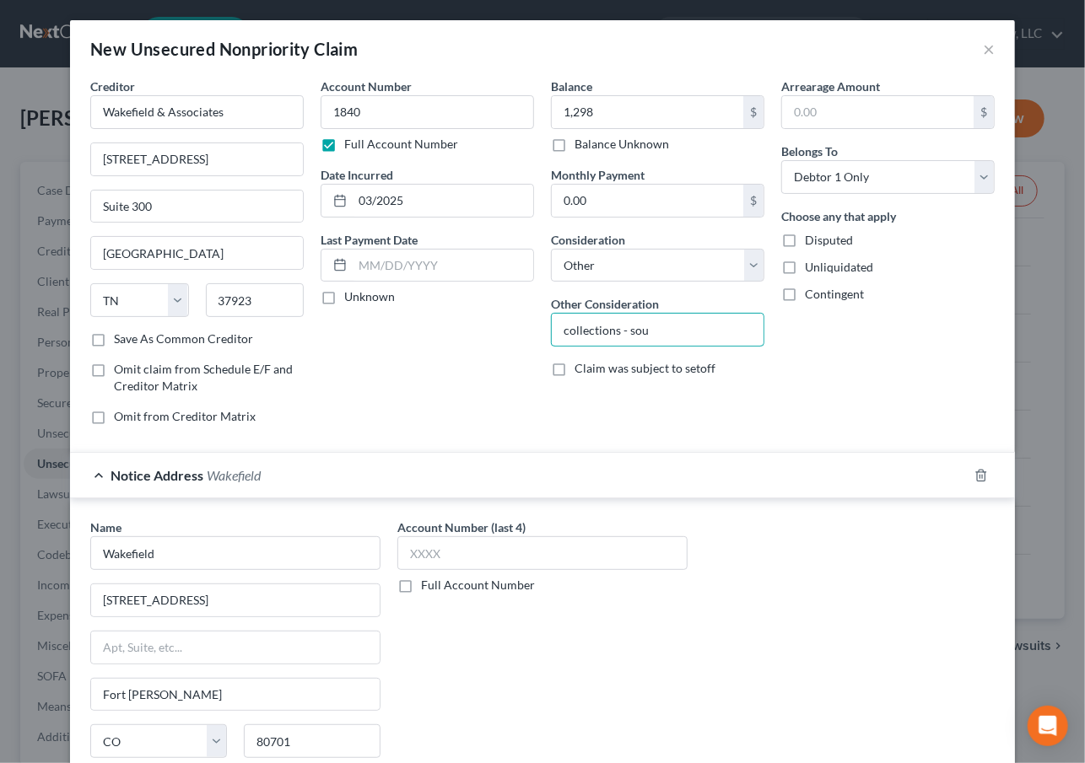
type input "collections - SOUTHEASTERN EMERGENCY SVC OF"
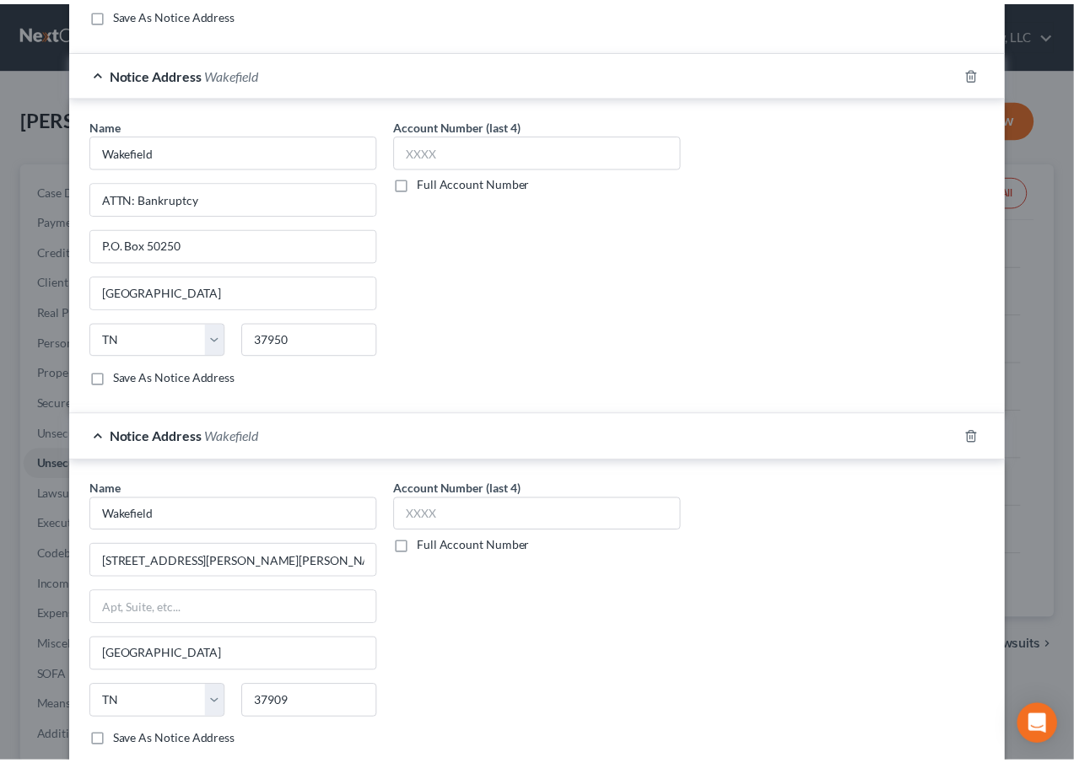
scroll to position [868, 0]
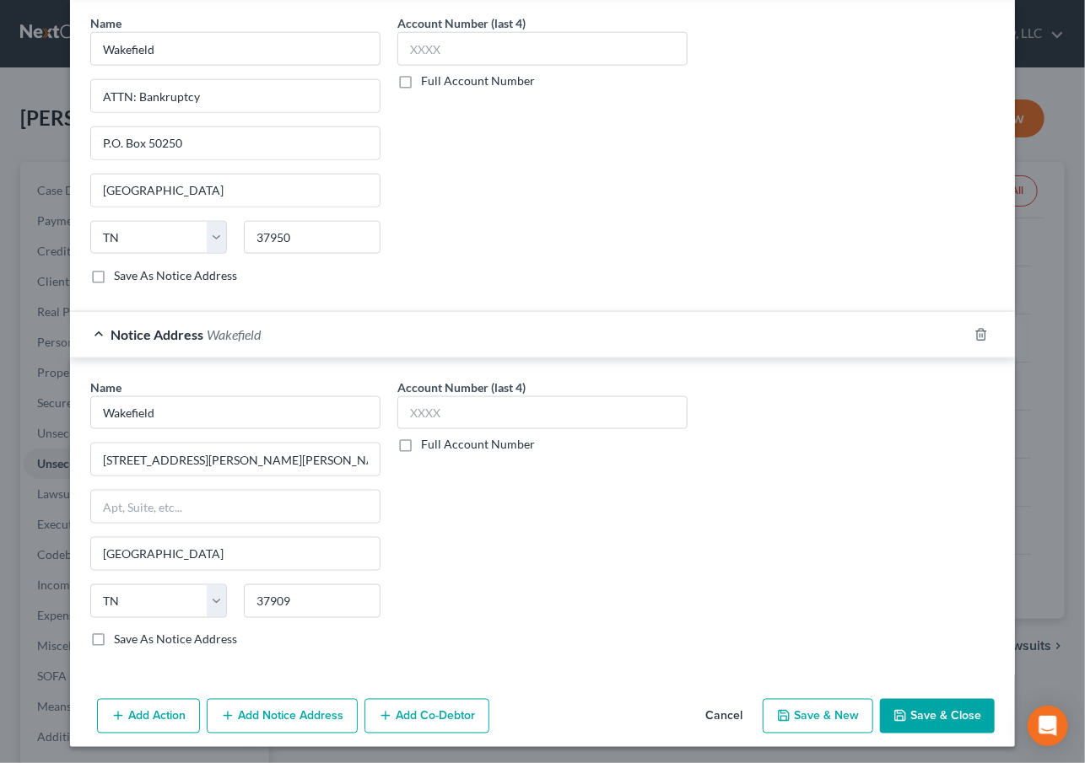
click at [938, 709] on button "Save & Close" at bounding box center [937, 716] width 115 height 35
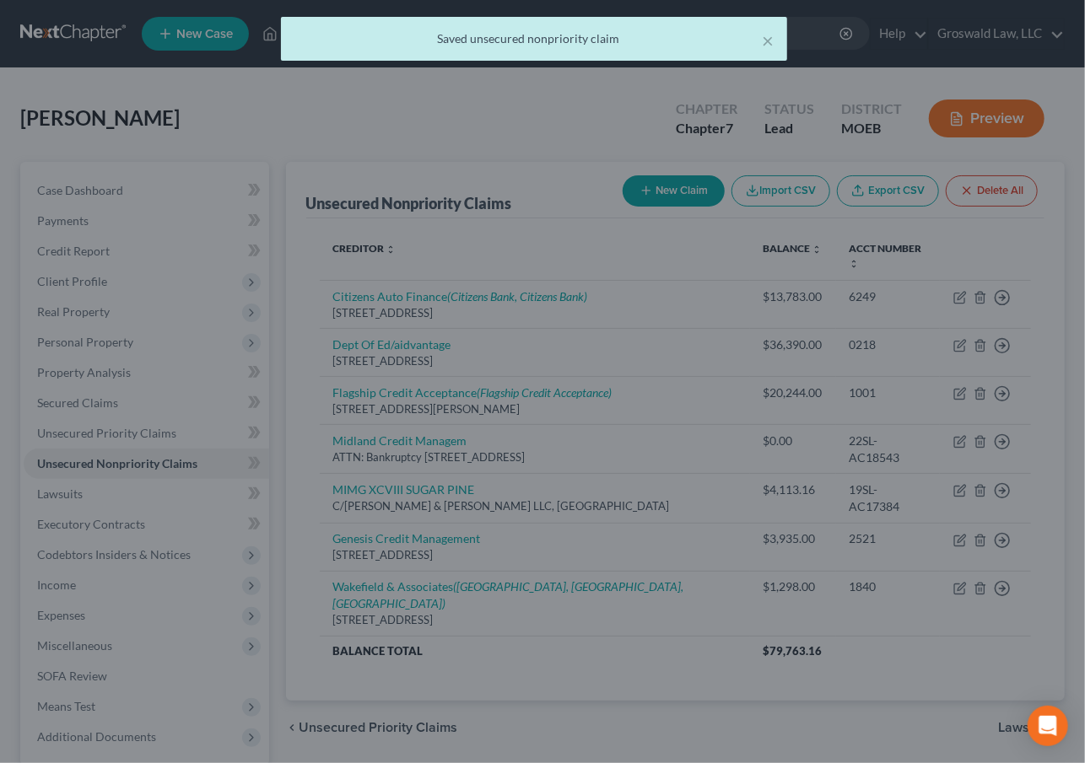
scroll to position [0, 0]
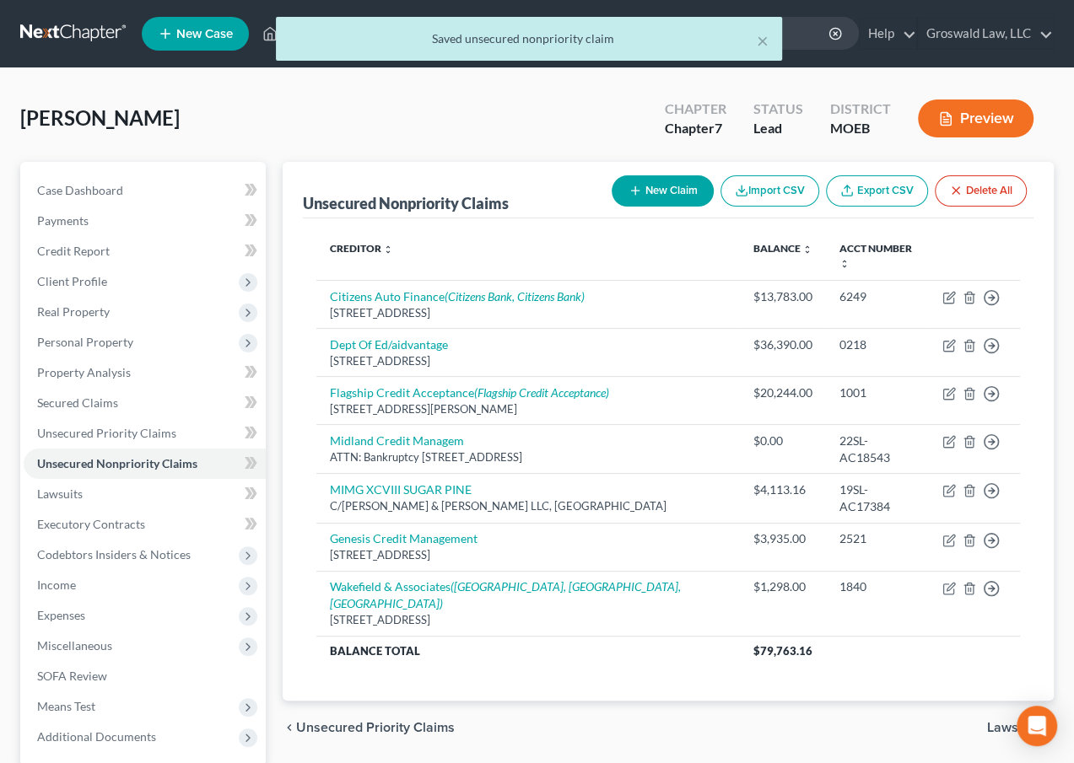
click at [628, 193] on icon "button" at bounding box center [634, 190] width 13 height 13
select select "0"
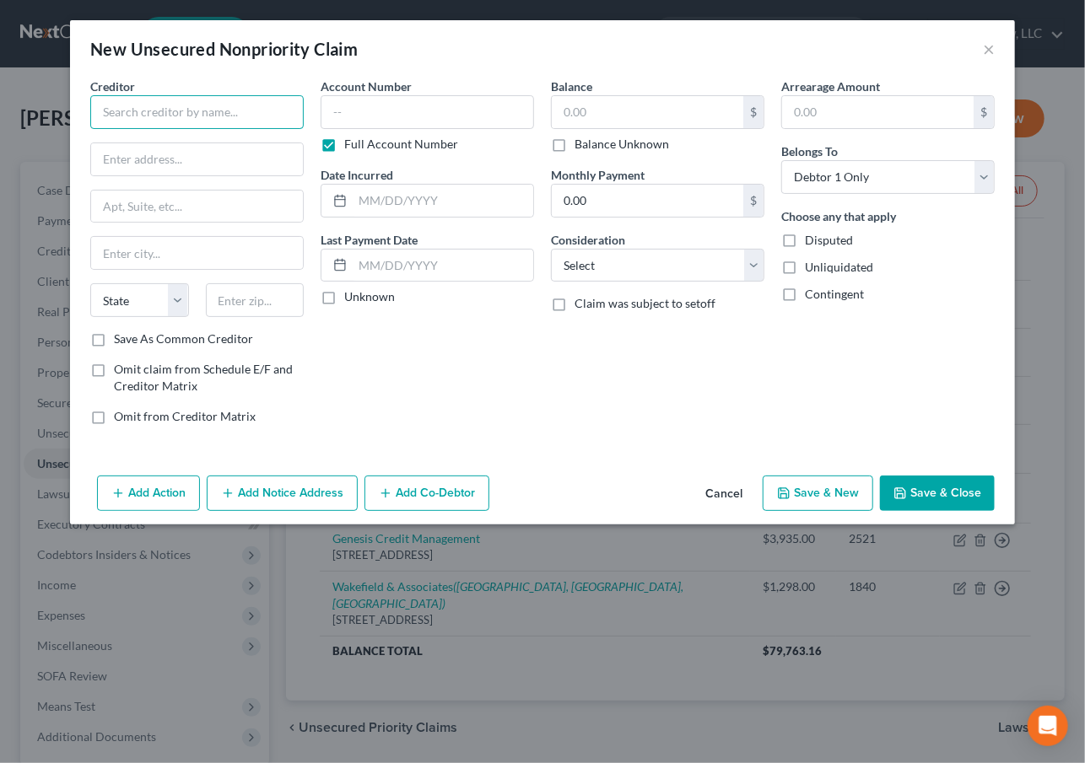
click at [214, 121] on input "text" at bounding box center [196, 112] width 213 height 34
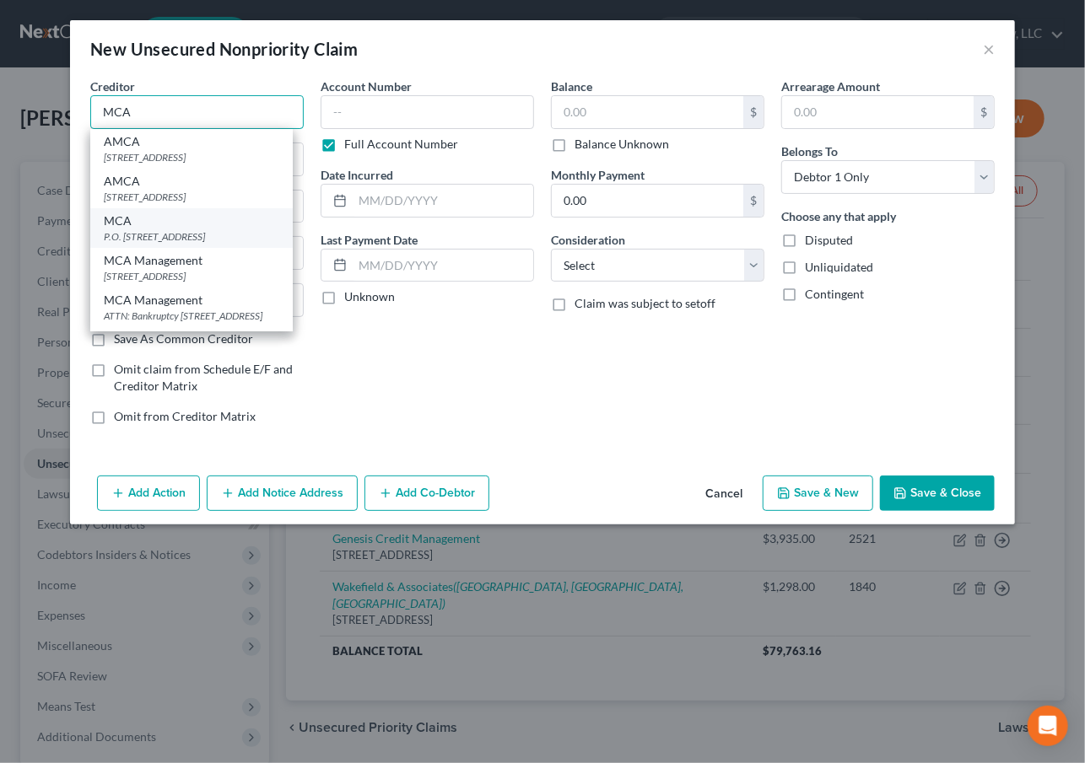
type input "MCA"
click at [246, 244] on div "P.O. [STREET_ADDRESS]" at bounding box center [191, 236] width 175 height 14
type input "P.O. Box 480"
type input "High Ridge"
select select "26"
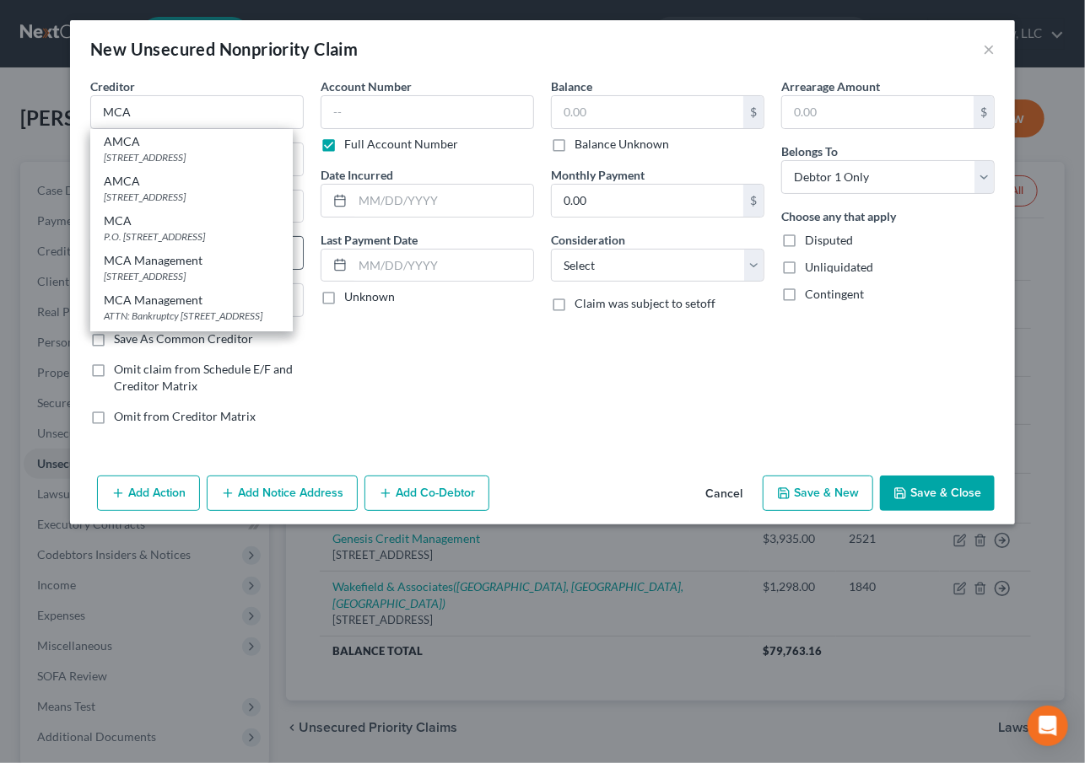
type input "63049"
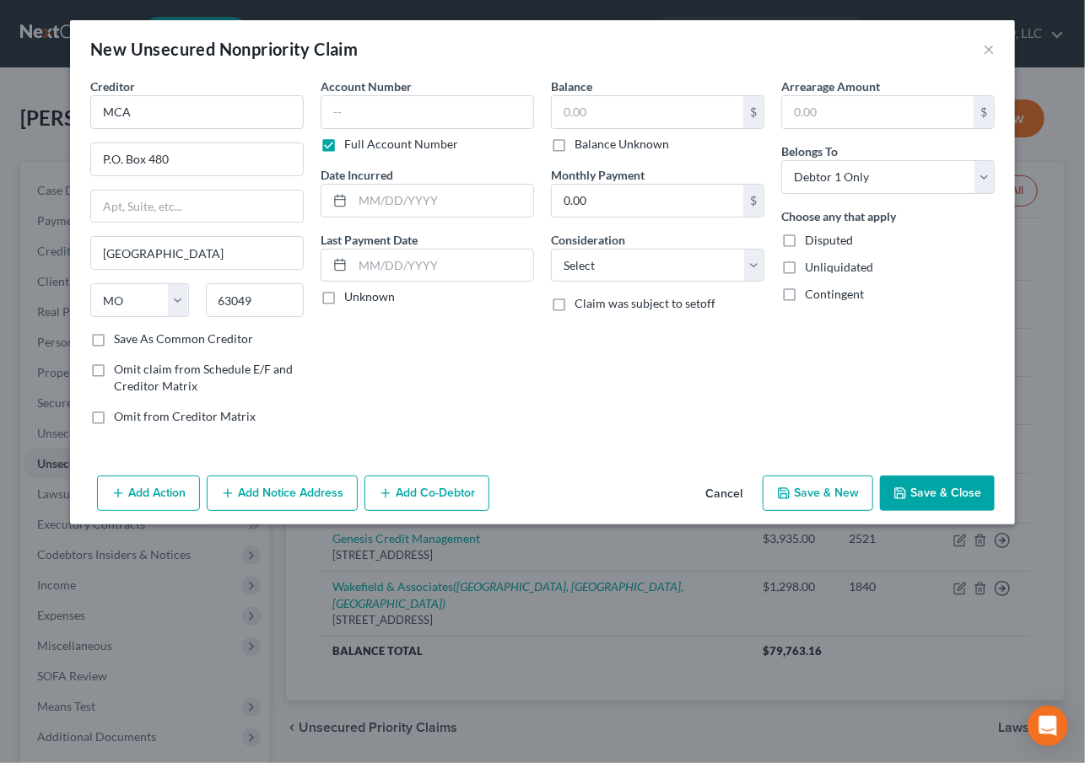
click at [272, 489] on button "Add Notice Address" at bounding box center [282, 493] width 151 height 35
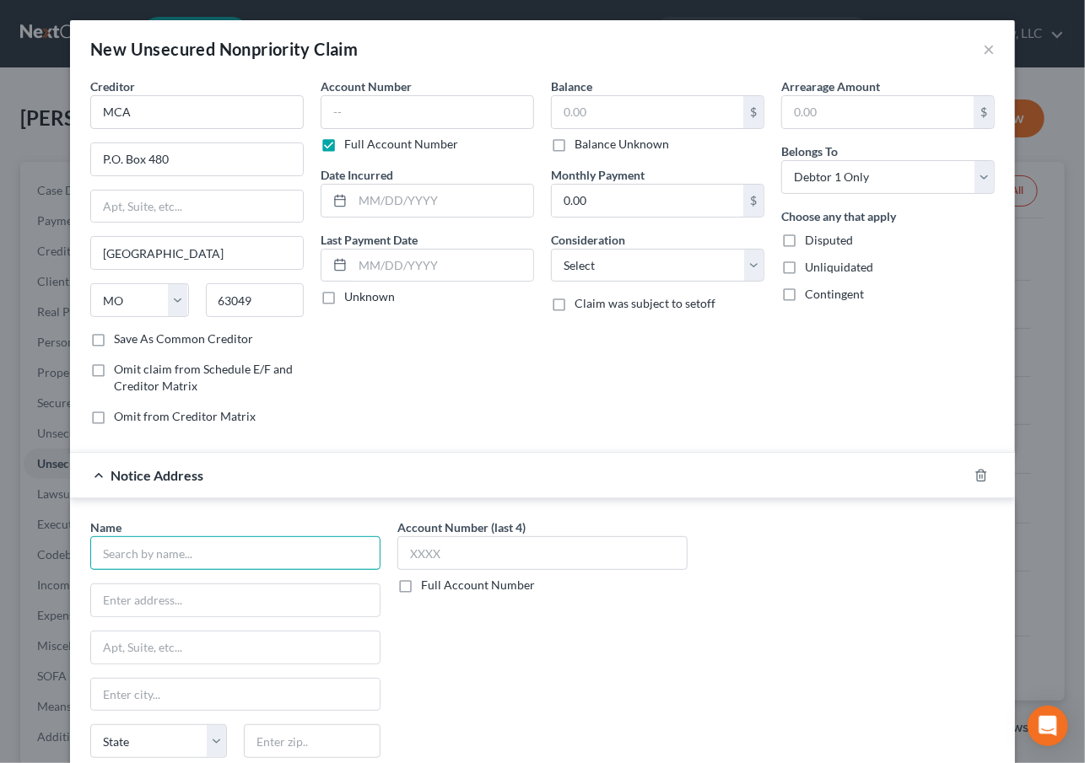
drag, startPoint x: 163, startPoint y: 537, endPoint x: 169, endPoint y: 550, distance: 14.0
click at [163, 540] on input "text" at bounding box center [235, 553] width 290 height 34
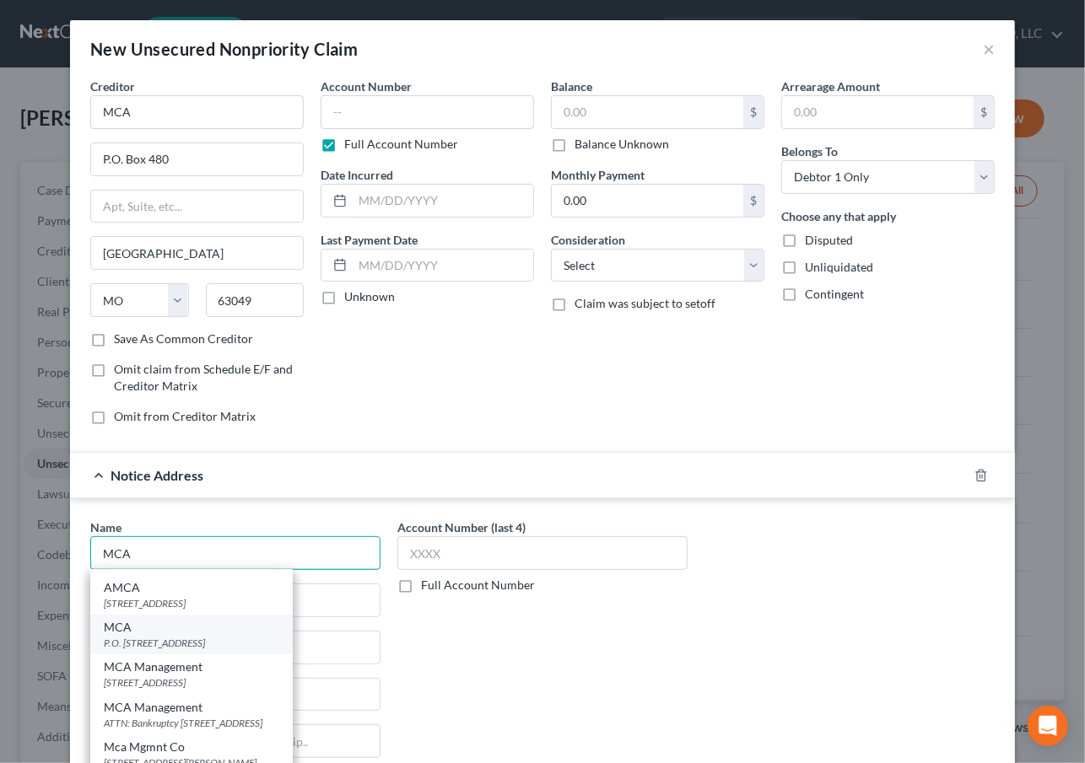
scroll to position [51, 0]
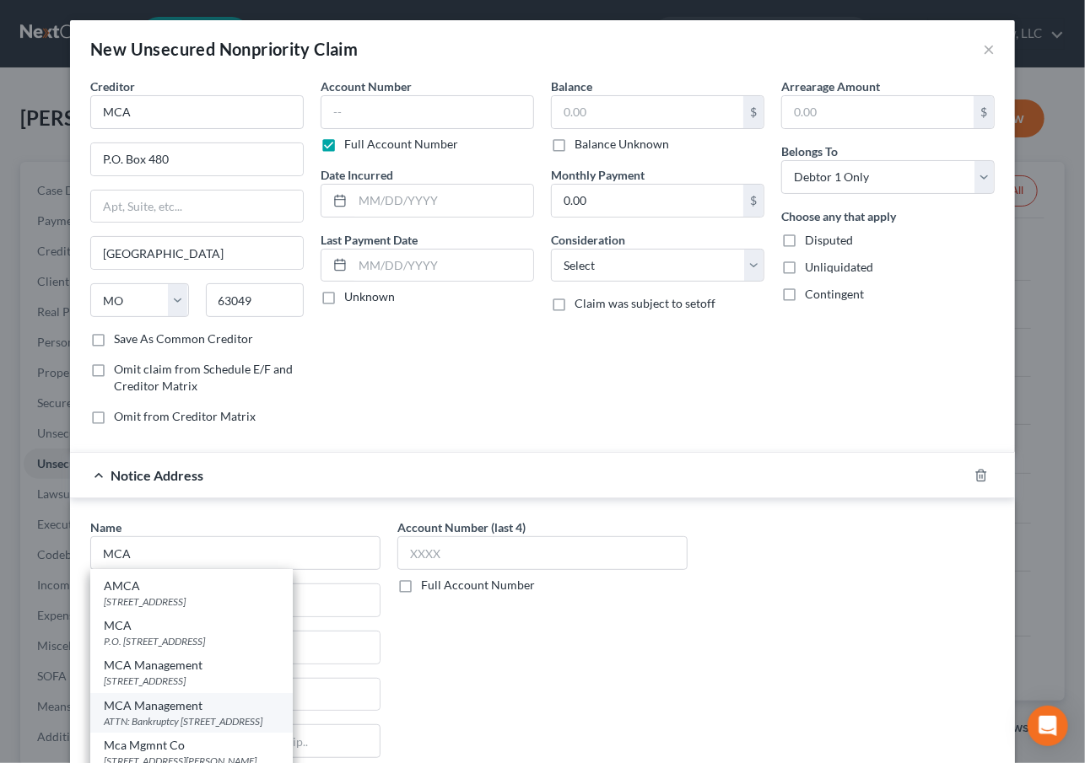
click at [227, 714] on div "ATTN: Bankruptcy 2835A High Ridge Blvd, High Ridge, MO 63049" at bounding box center [191, 721] width 175 height 14
type input "MCA Management"
type input "ATTN: Bankruptcy"
type input "2835A High Ridge Blvd"
type input "High Ridge"
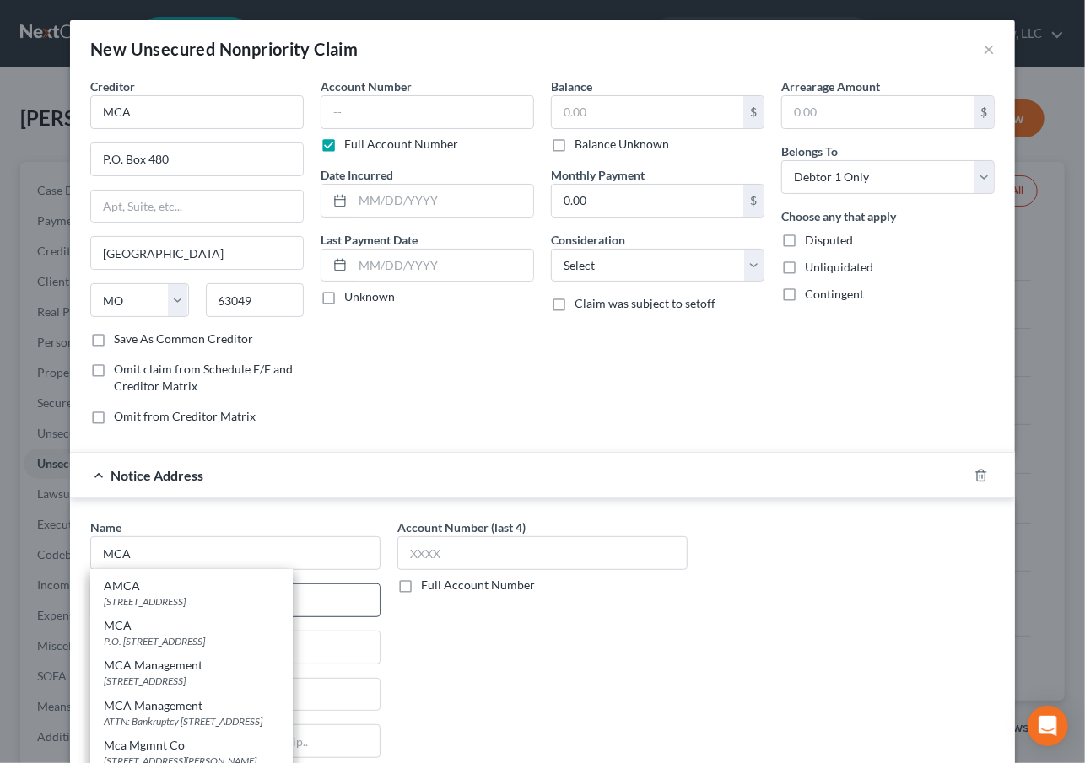
select select "26"
type input "63049"
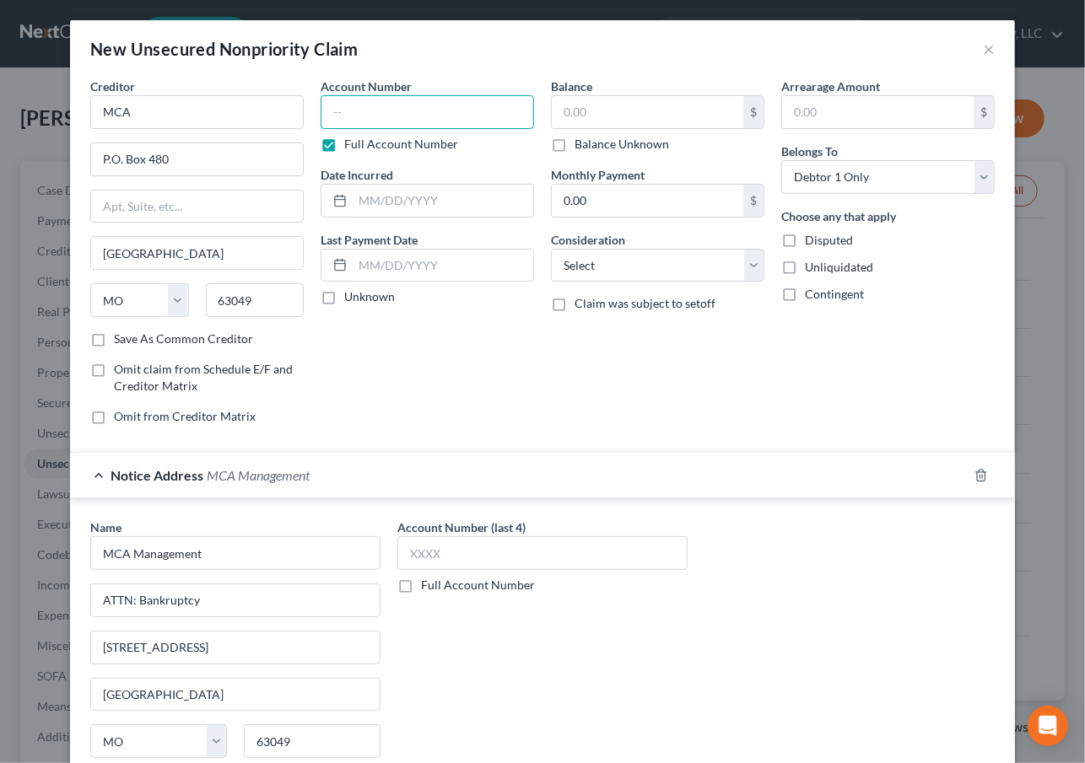
click at [375, 109] on input "text" at bounding box center [427, 112] width 213 height 34
type input "0047"
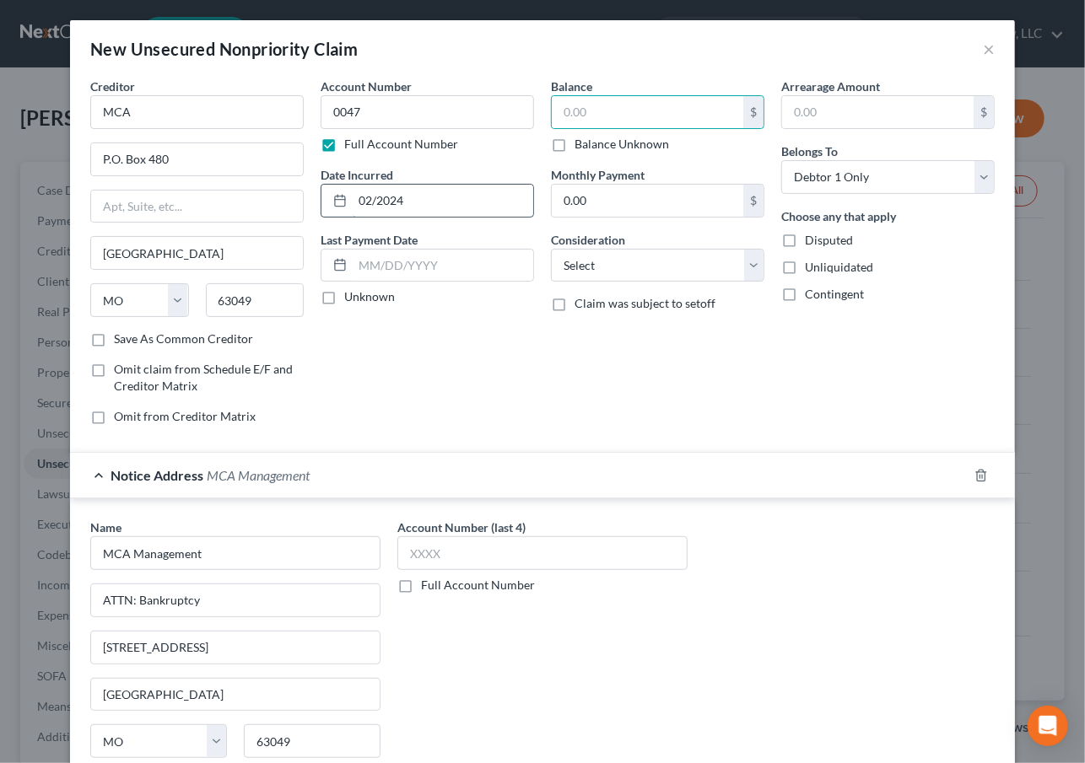
click at [468, 191] on input "02/2024" at bounding box center [443, 201] width 181 height 32
type input "02/2023"
type input "832"
select select "14"
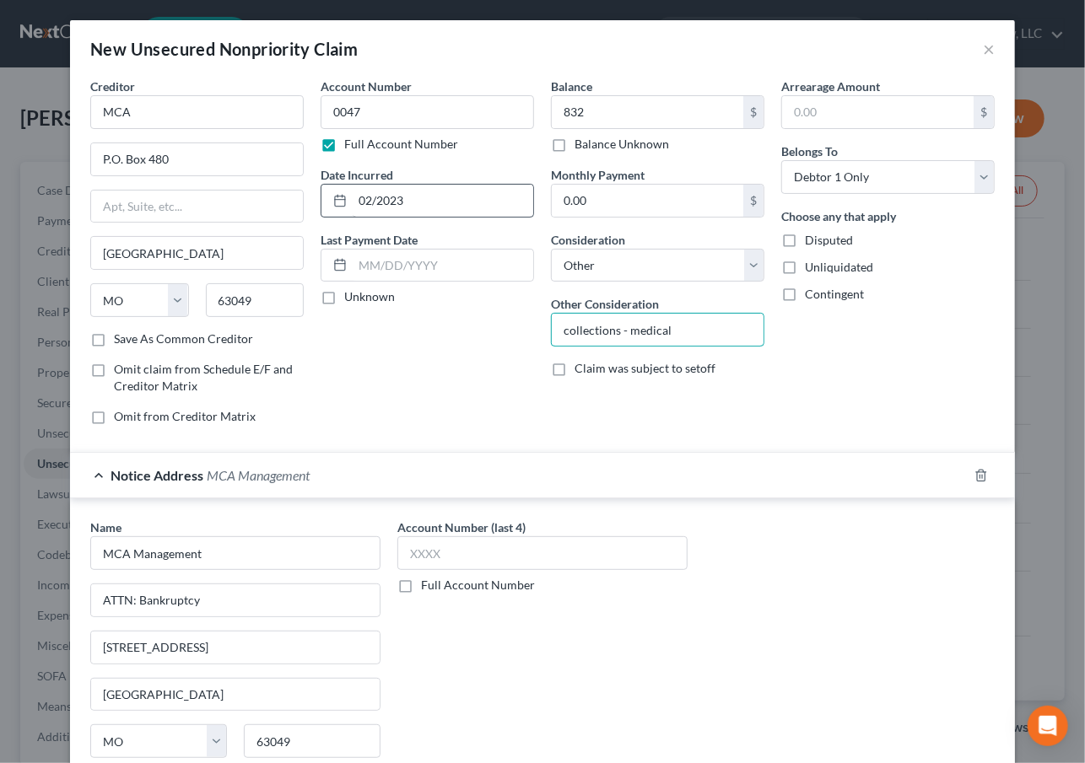
type input "collections - medical"
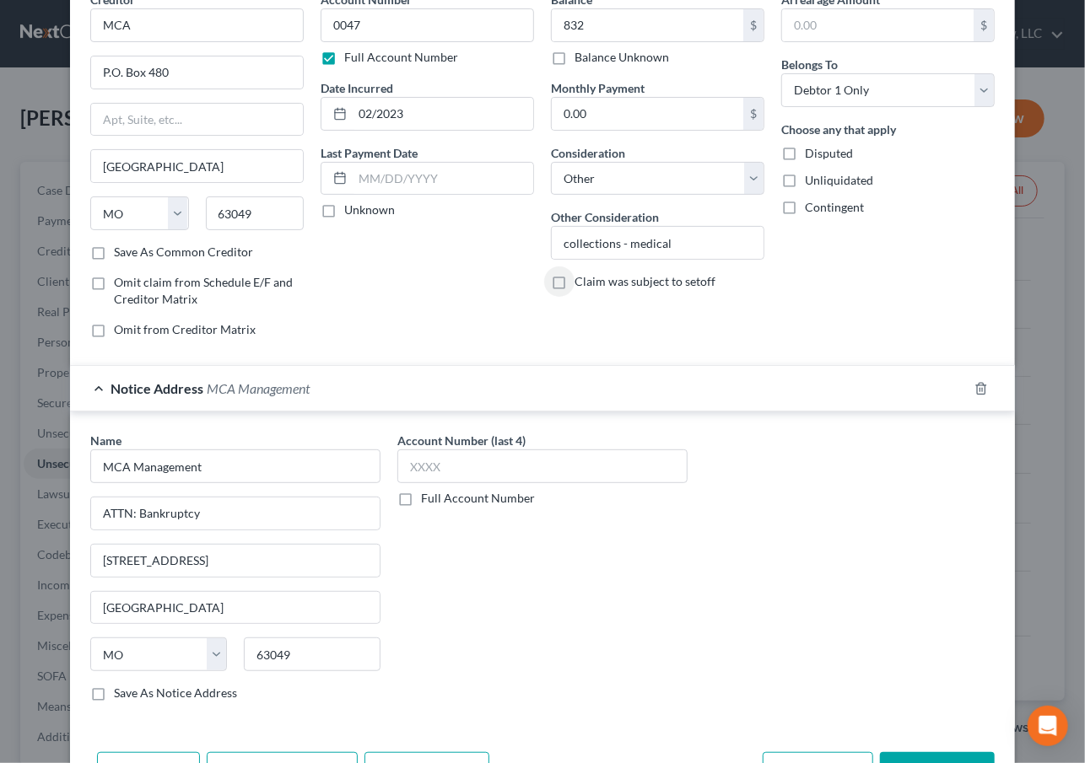
scroll to position [143, 0]
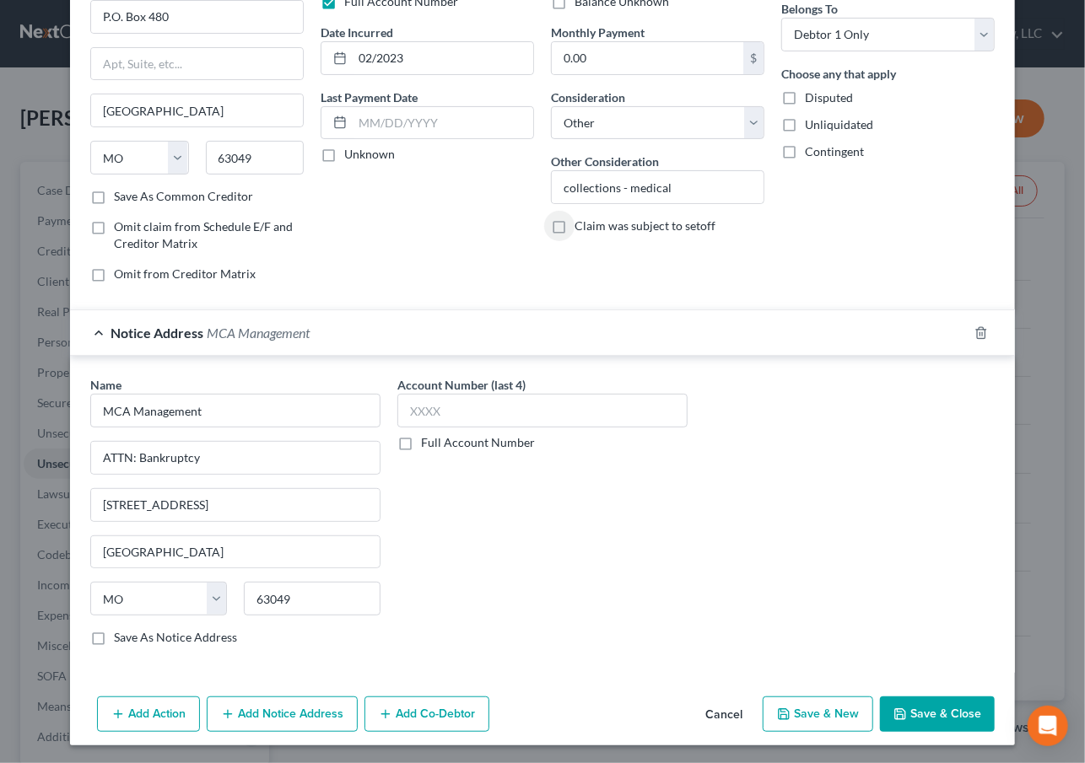
click at [812, 716] on button "Save & New" at bounding box center [818, 714] width 110 height 35
select select "0"
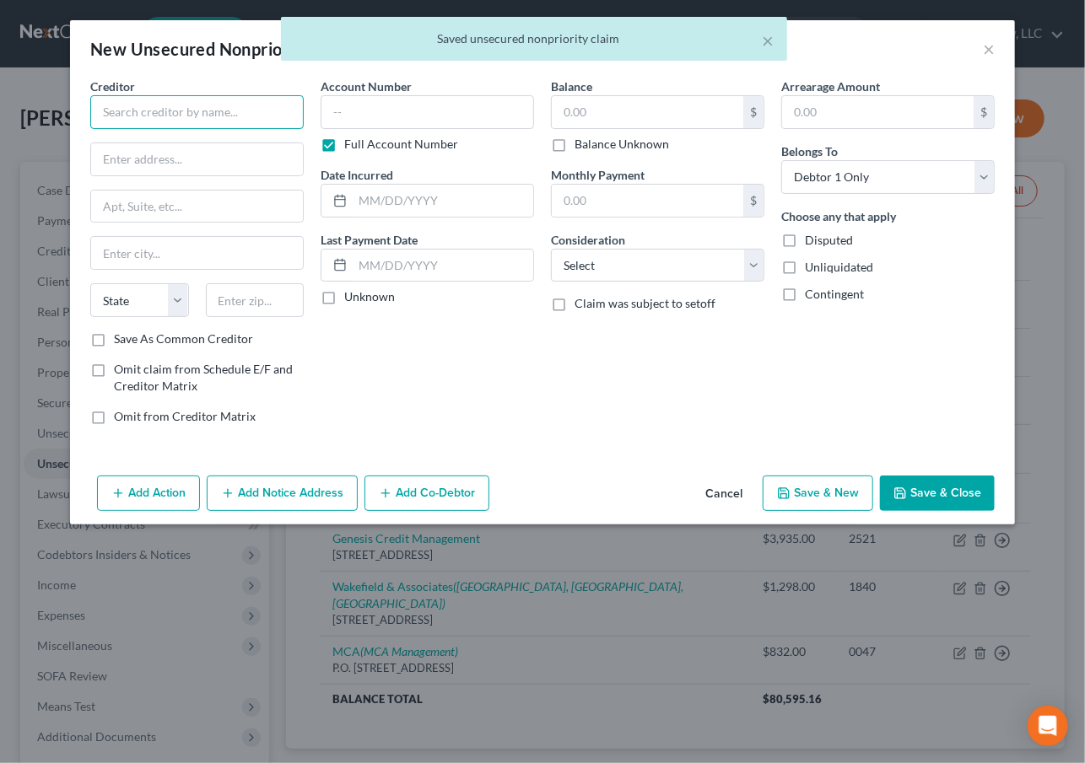
click at [219, 113] on input "text" at bounding box center [196, 112] width 213 height 34
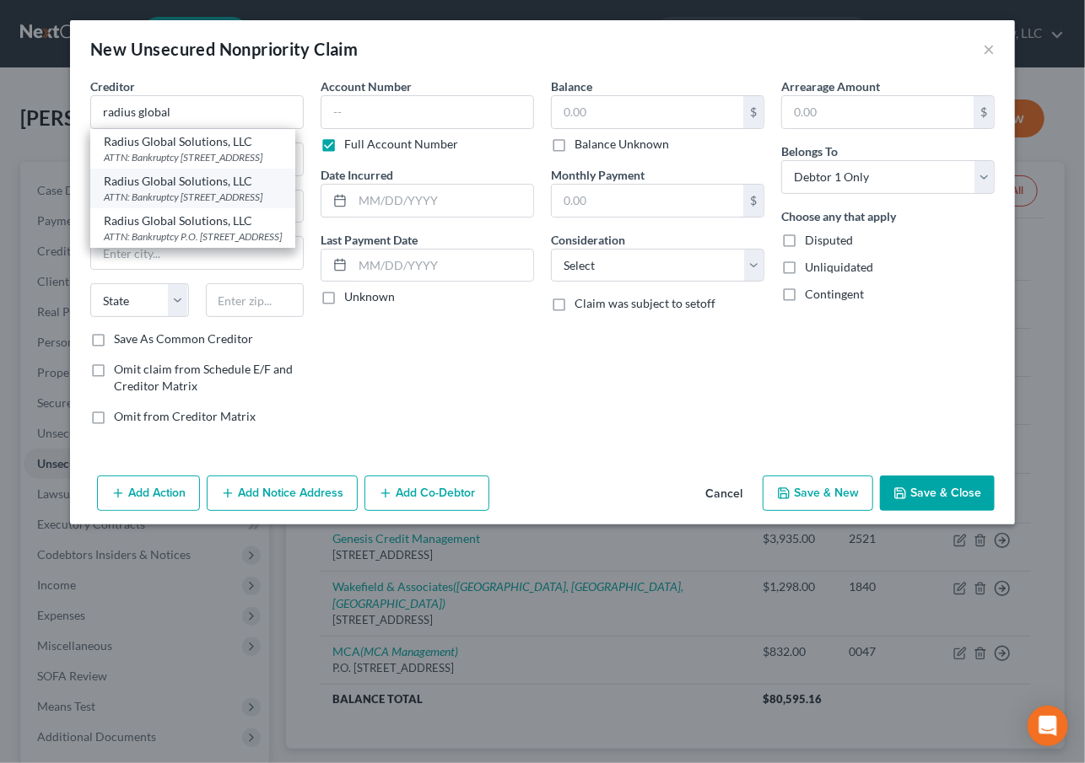
click at [202, 204] on div "ATTN: Bankruptcy [STREET_ADDRESS]" at bounding box center [193, 197] width 178 height 14
type input "Radius Global Solutions, LLC"
type input "ATTN: Bankruptcy"
type input "7831 Glenroy Rd., Ste. 250-A"
type input "[GEOGRAPHIC_DATA]"
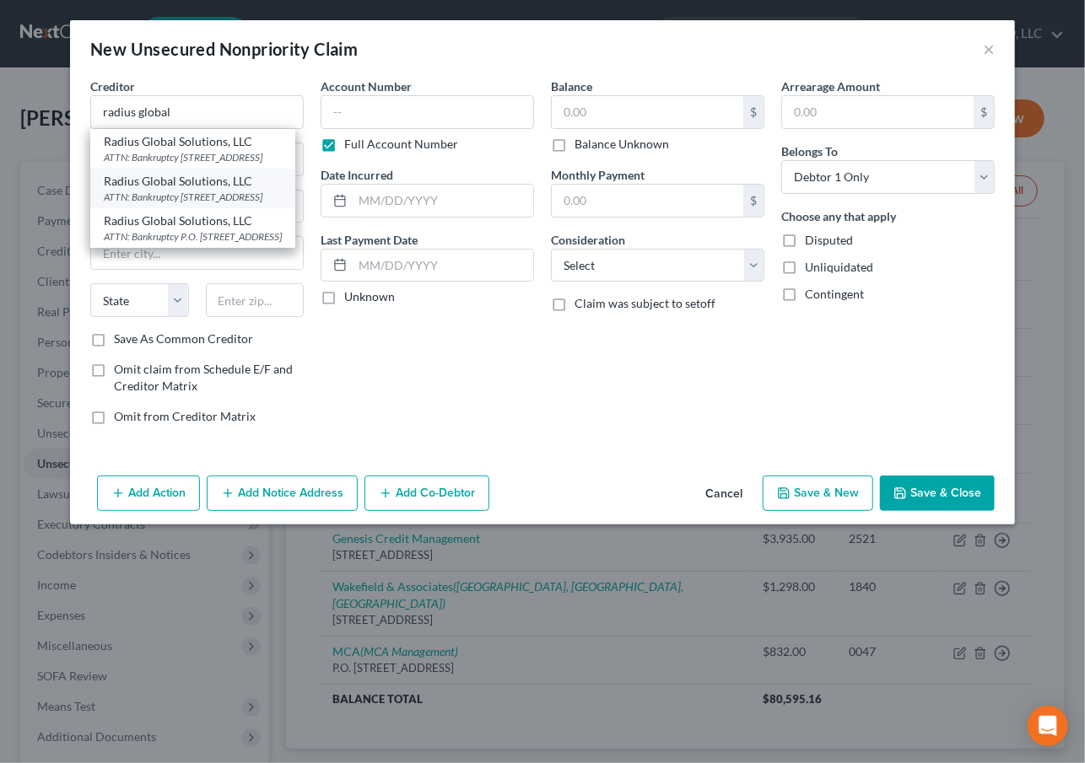
select select "24"
type input "55439"
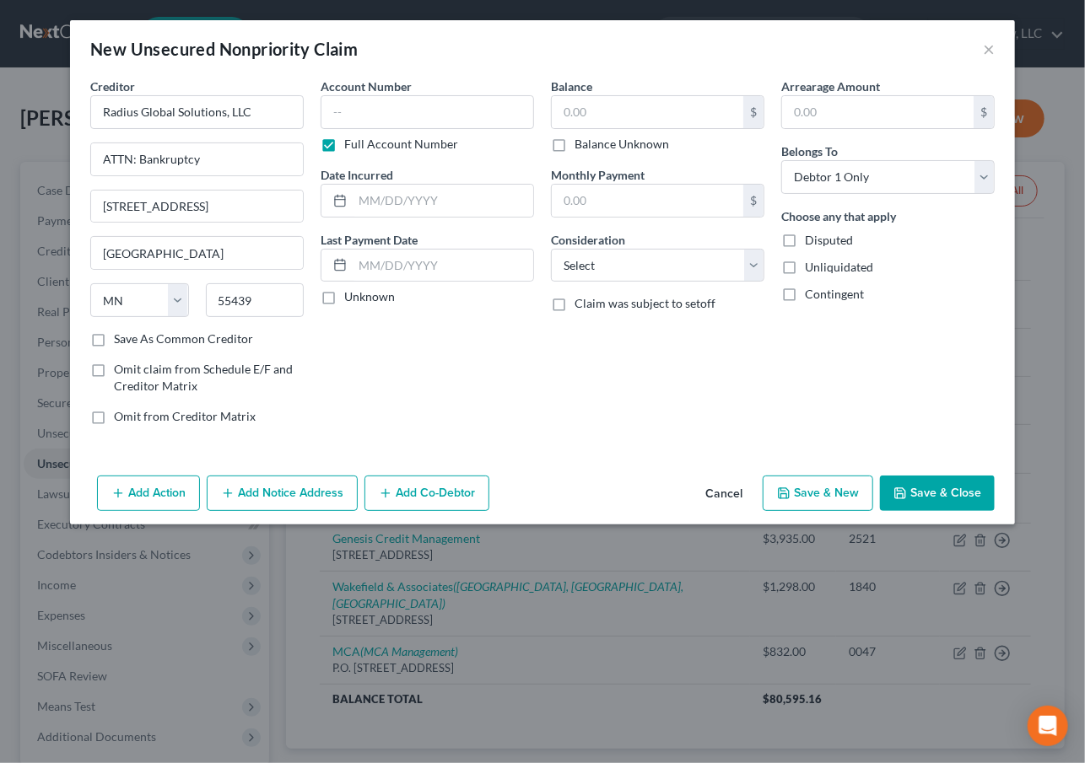
click at [242, 486] on button "Add Notice Address" at bounding box center [282, 493] width 151 height 35
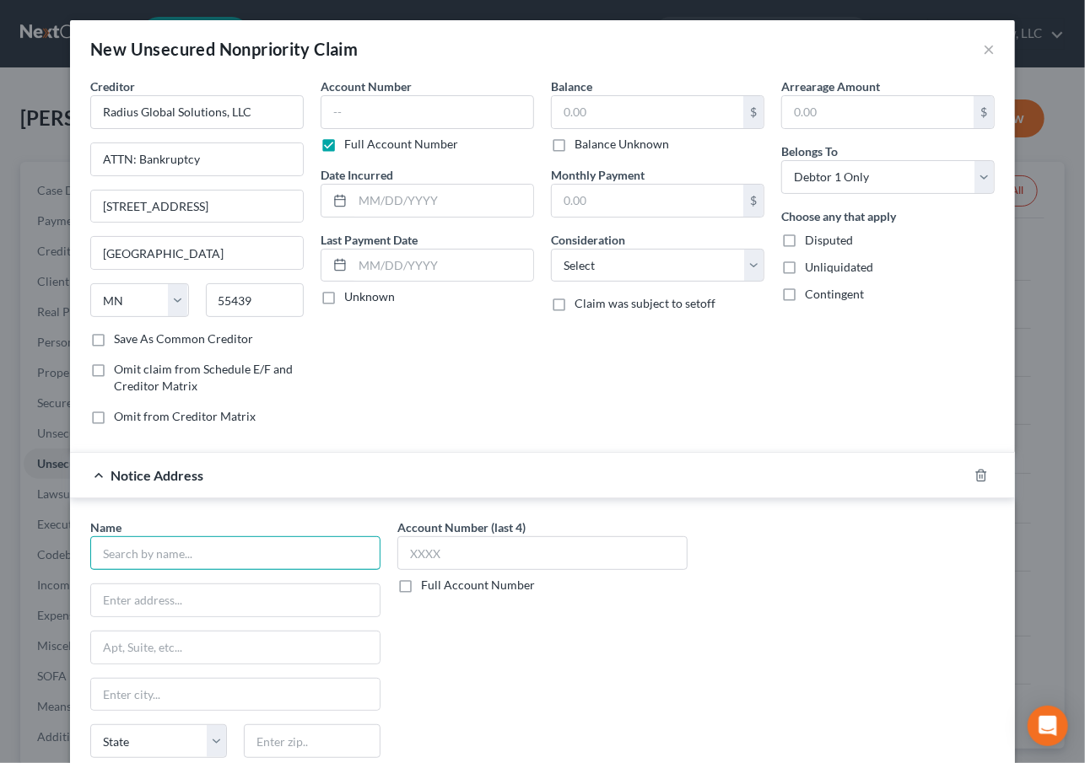
click at [146, 557] on input "text" at bounding box center [235, 553] width 290 height 34
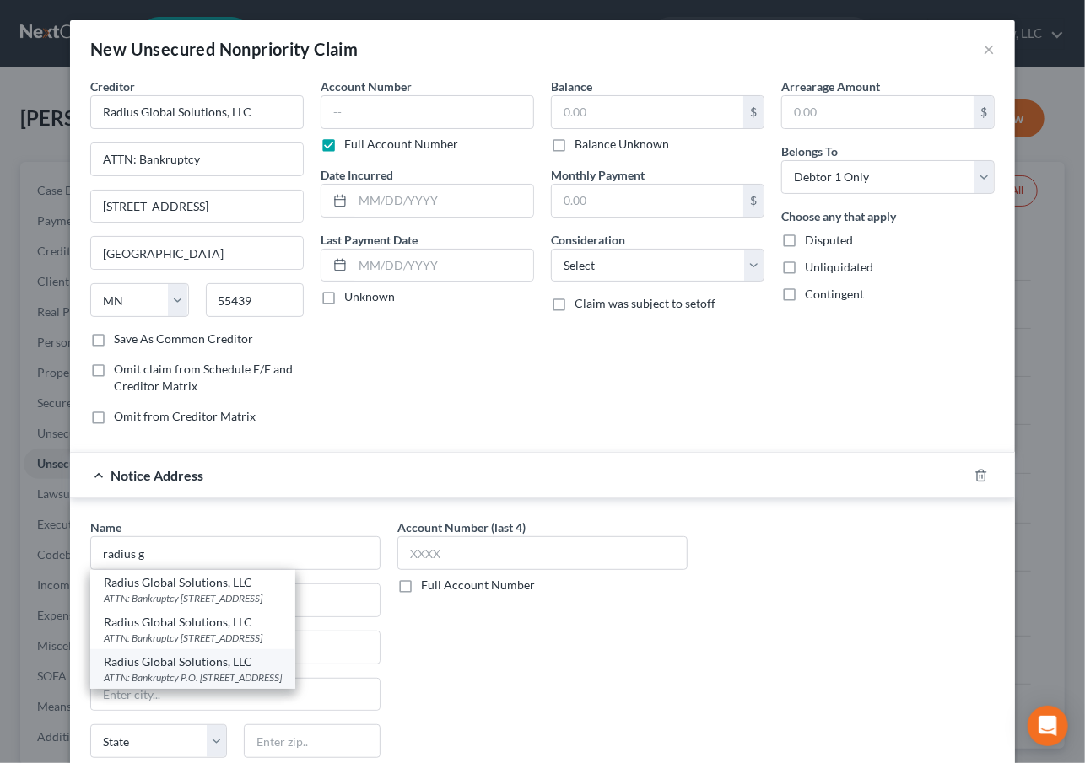
click at [270, 685] on div "ATTN: Bankruptcy P.O. Box 390916, Minneapolis, MN 55439" at bounding box center [193, 678] width 178 height 14
type input "Radius Global Solutions, LLC"
type input "ATTN: Bankruptcy"
type input "P.O. Box 390916"
type input "[GEOGRAPHIC_DATA]"
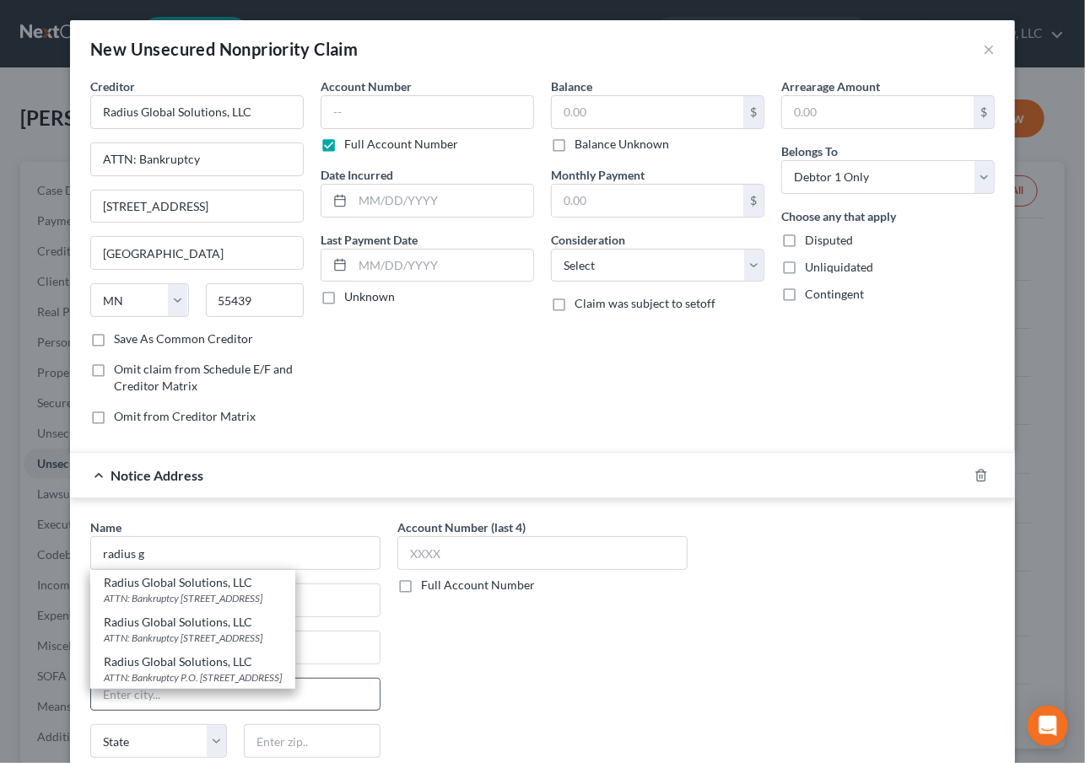
select select "24"
type input "55439"
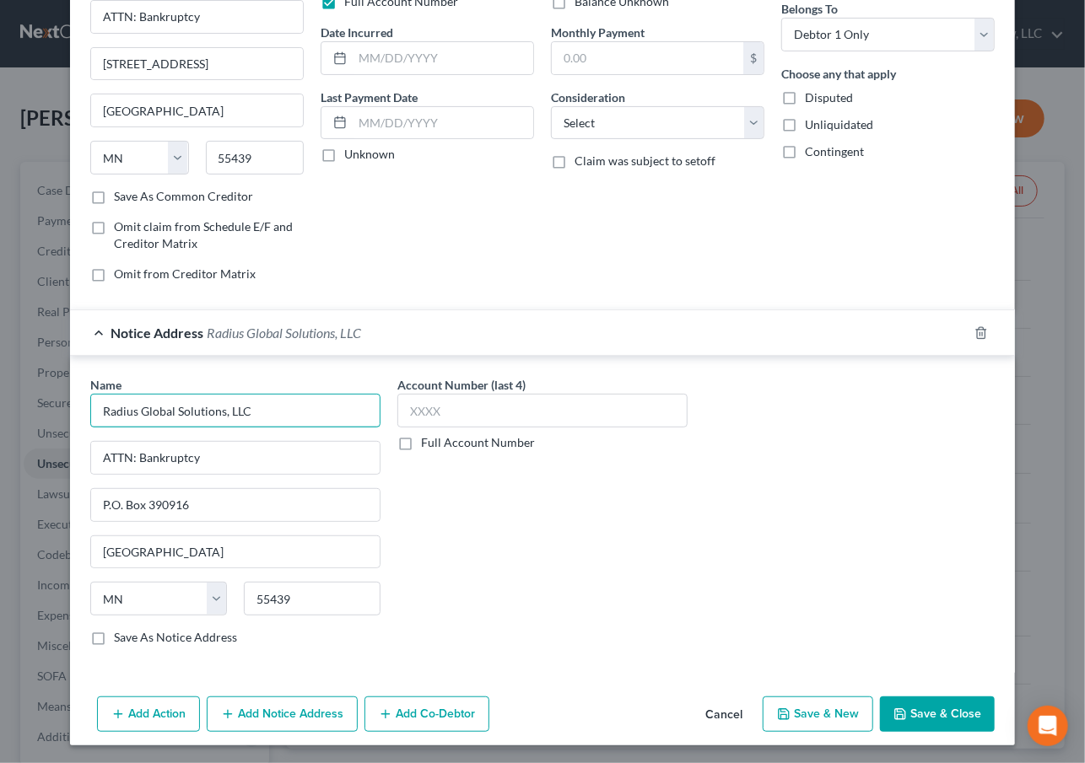
drag, startPoint x: 267, startPoint y: 412, endPoint x: -304, endPoint y: 405, distance: 570.3
click at [0, 405] on html "Home New Case Client Portal Groswald Law, LLC maxwell@groswald.com My Account S…" at bounding box center [542, 487] width 1085 height 974
click at [237, 712] on button "Add Notice Address" at bounding box center [282, 714] width 151 height 35
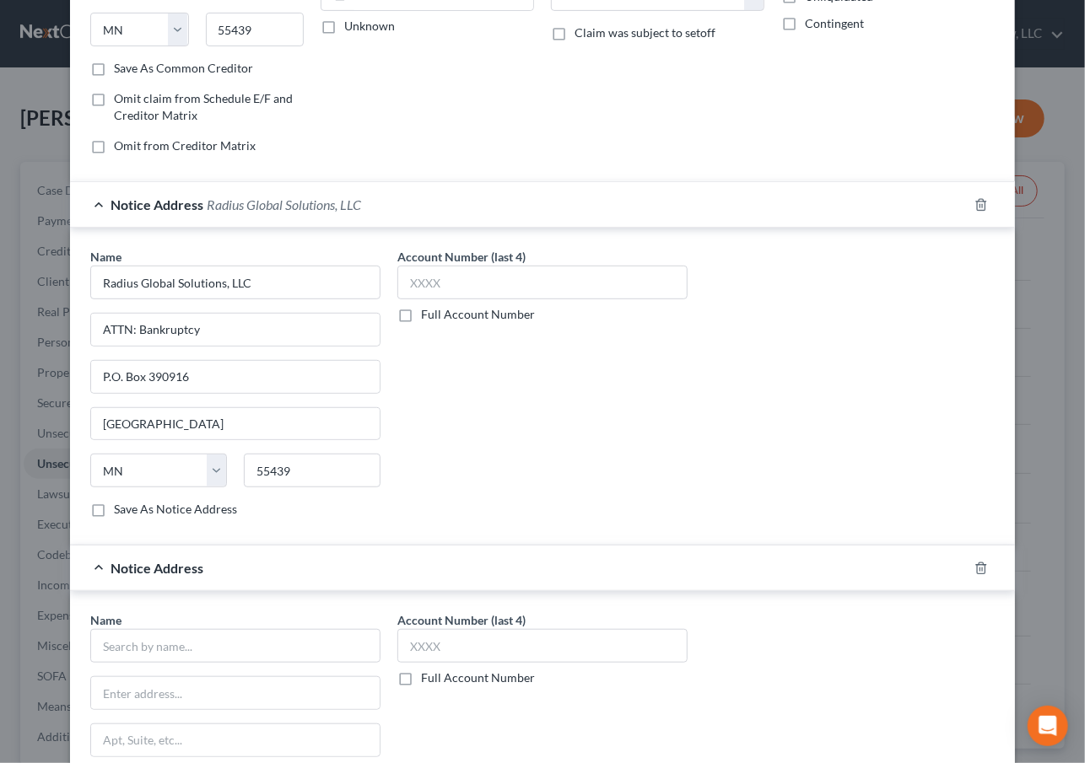
scroll to position [449, 0]
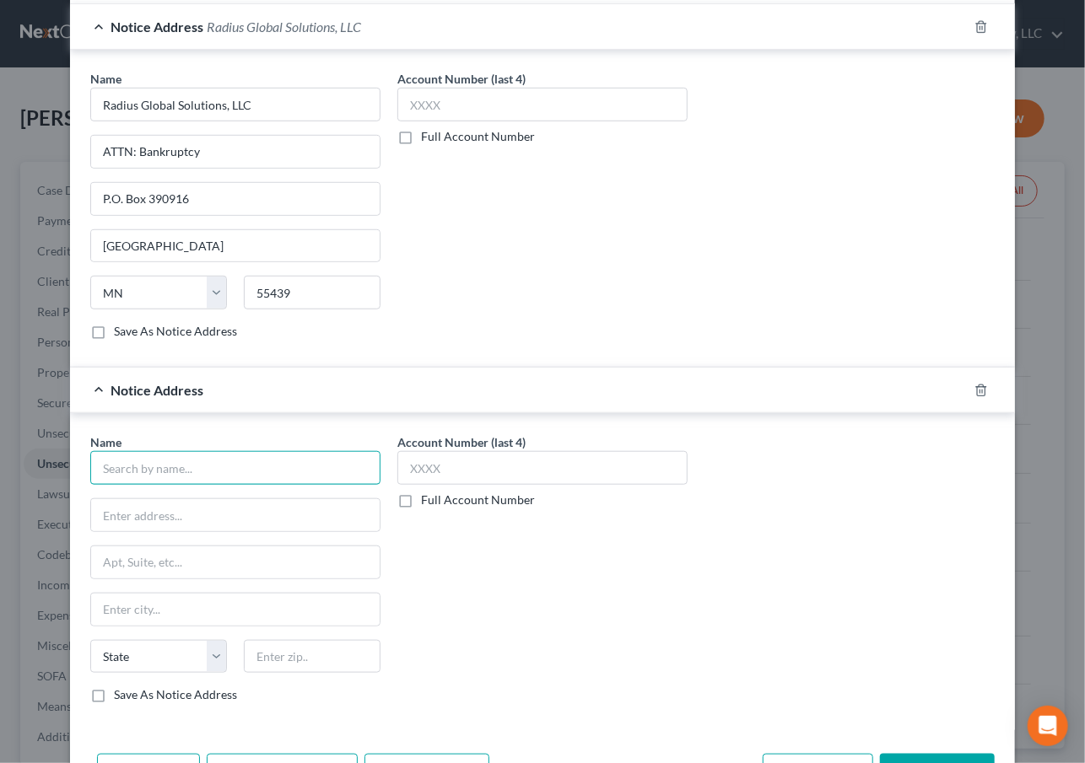
click at [137, 468] on input "text" at bounding box center [235, 468] width 290 height 34
paste input "Radius Global Solutions, LLC"
type input "Radius Global Solutions, LLC"
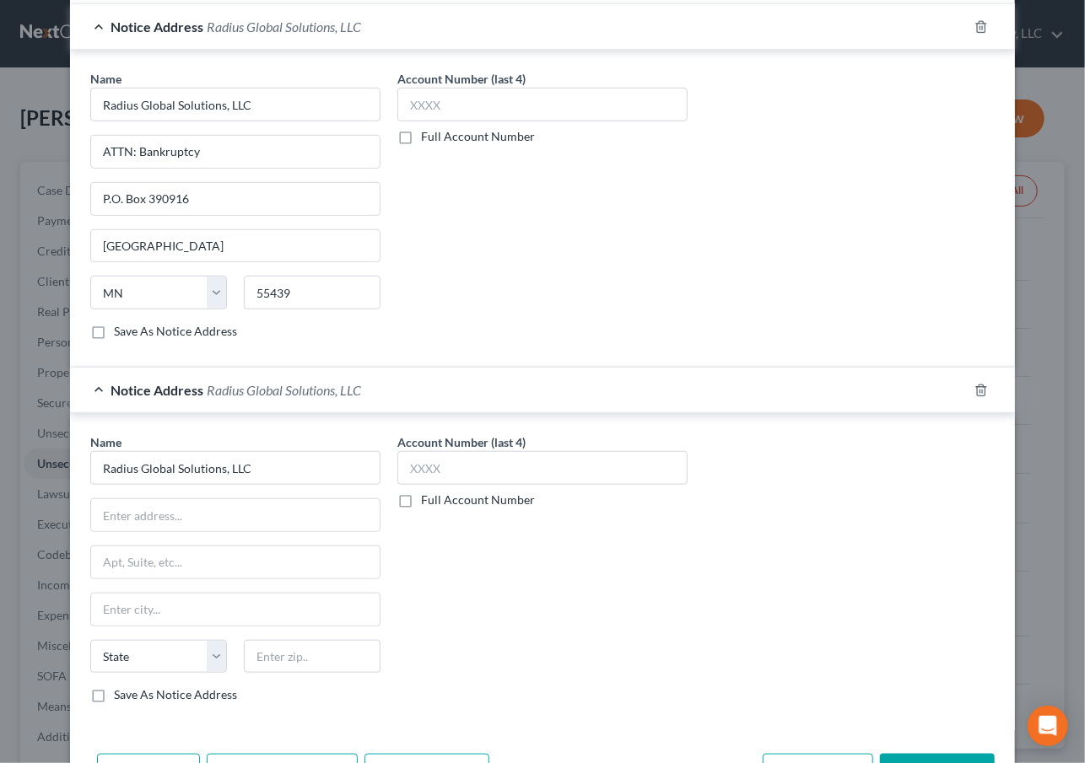
drag, startPoint x: 617, startPoint y: 667, endPoint x: 477, endPoint y: 625, distance: 145.4
click at [612, 665] on div "Account Number (last 4) Full Account Number" at bounding box center [542, 575] width 307 height 283
click at [192, 501] on input "text" at bounding box center [235, 515] width 288 height 32
paste input "PO Box 216"
type input "PO Box 216"
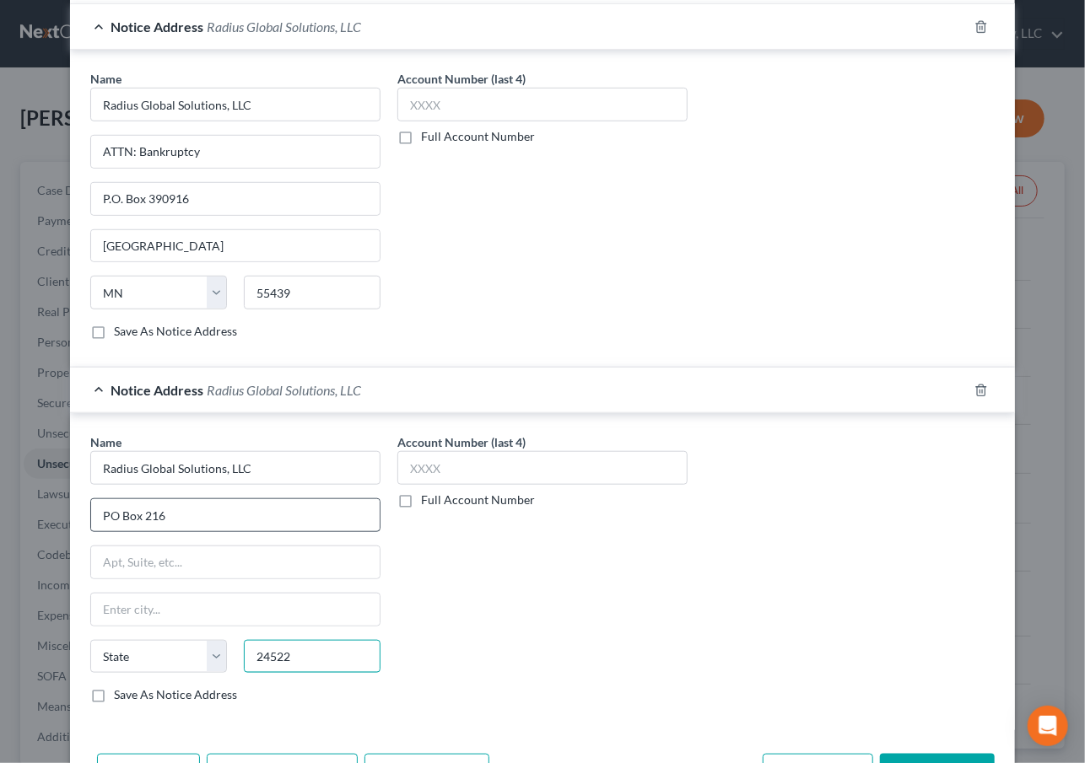
type input "24522"
type input "Appomattox"
select select "48"
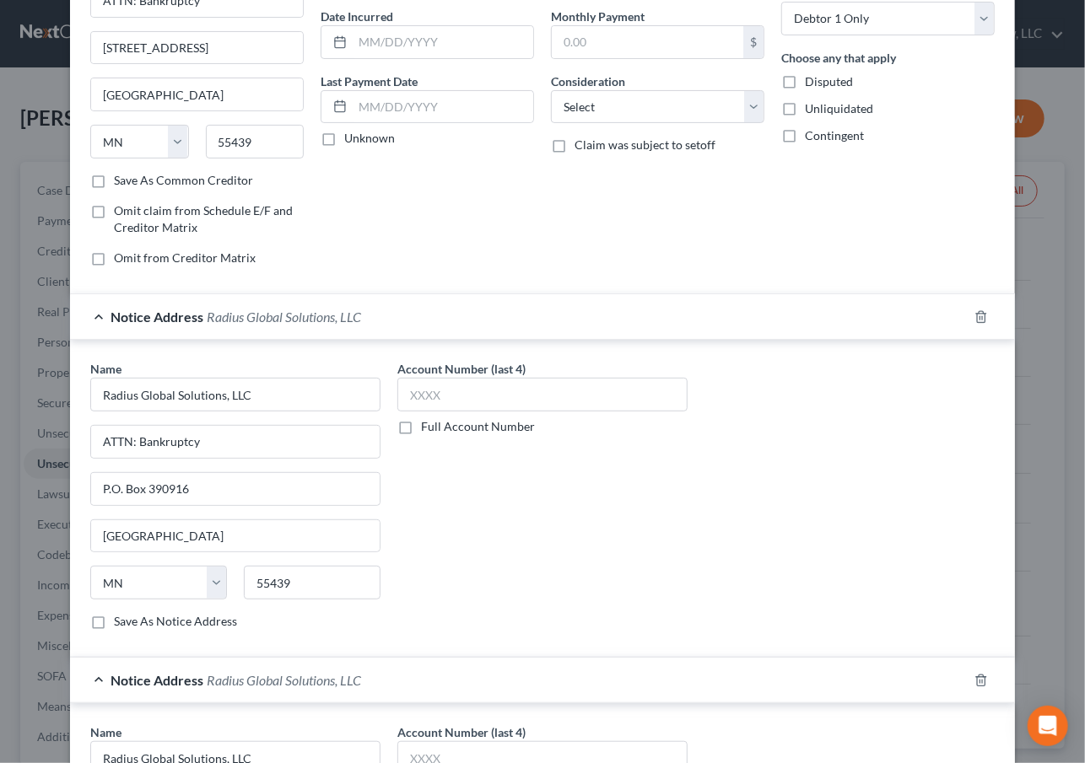
scroll to position [0, 0]
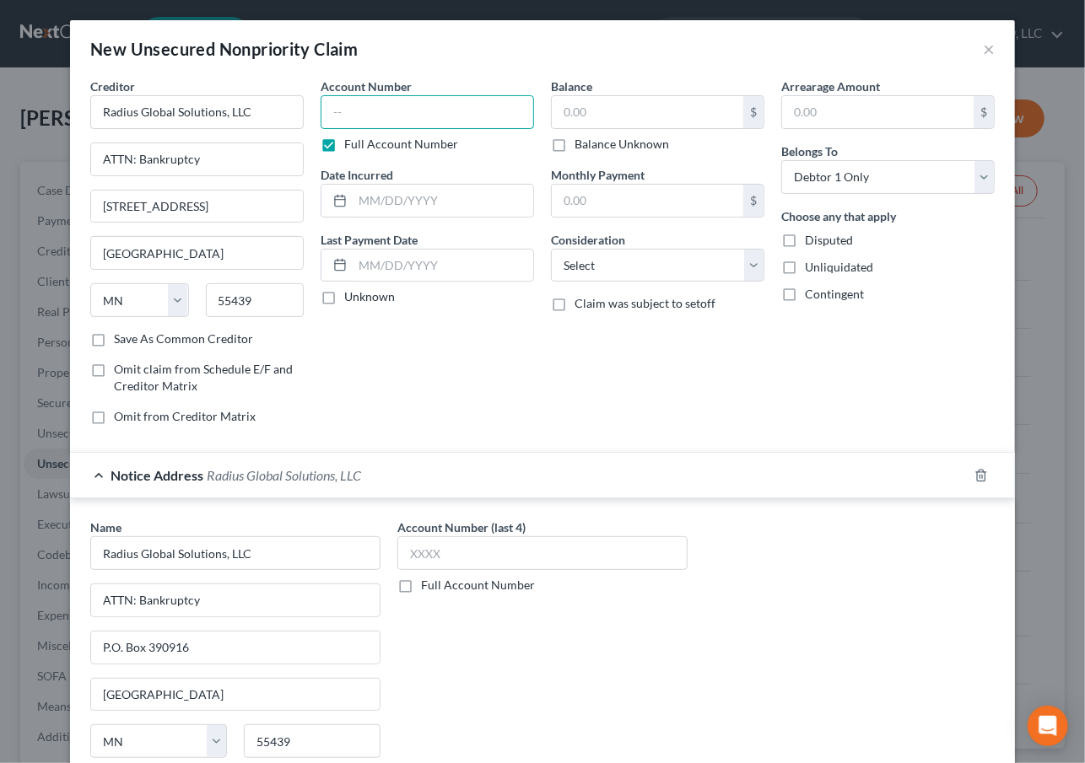
click at [415, 124] on input "text" at bounding box center [427, 112] width 213 height 34
type input "1826"
type input "04/2025"
type input "646"
select select "14"
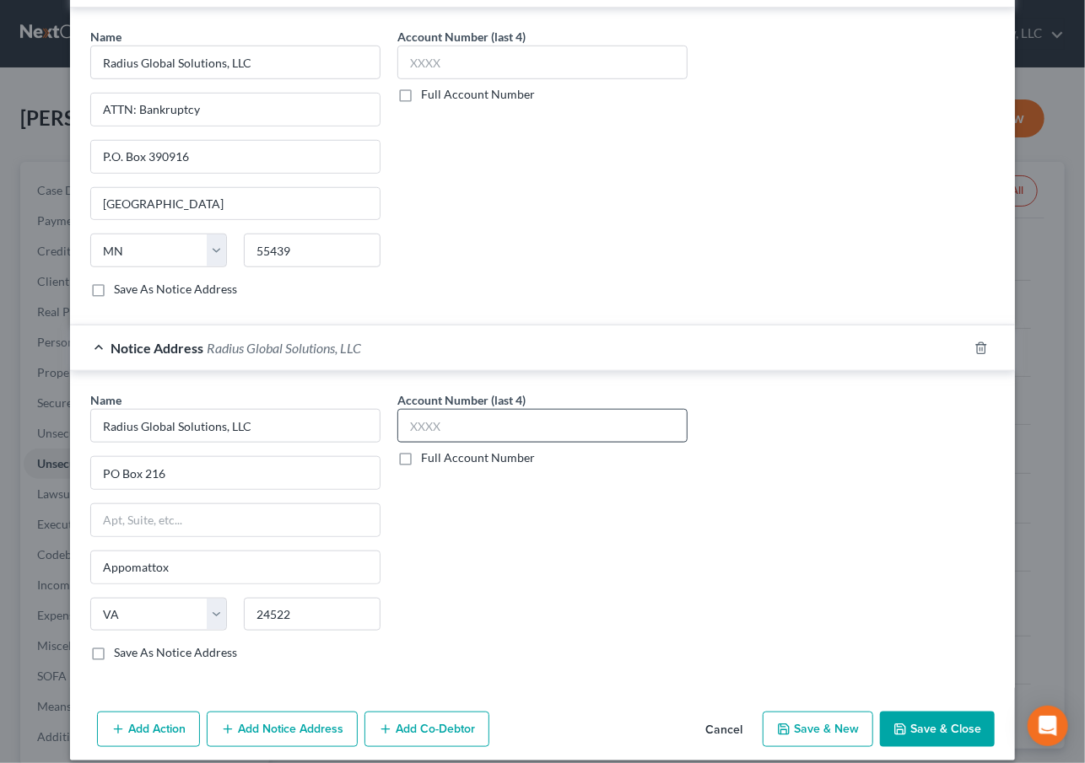
scroll to position [505, 0]
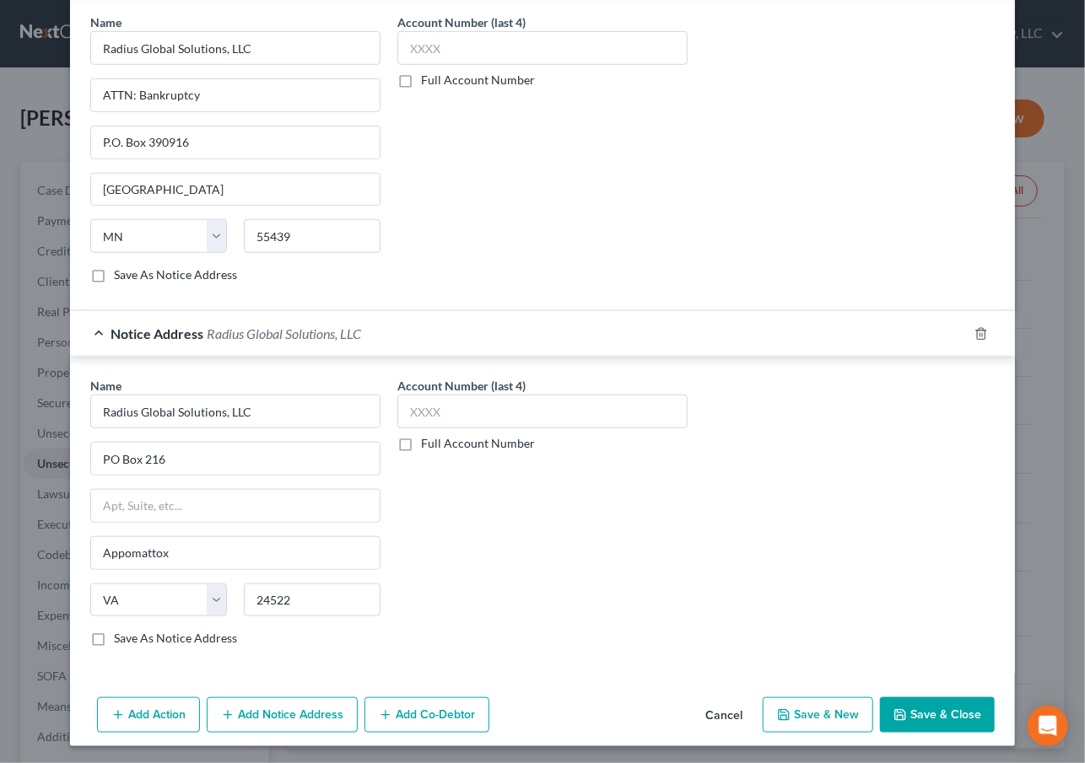
type input "collections - labcorp"
click at [806, 725] on button "Save & New" at bounding box center [818, 715] width 110 height 35
select select "0"
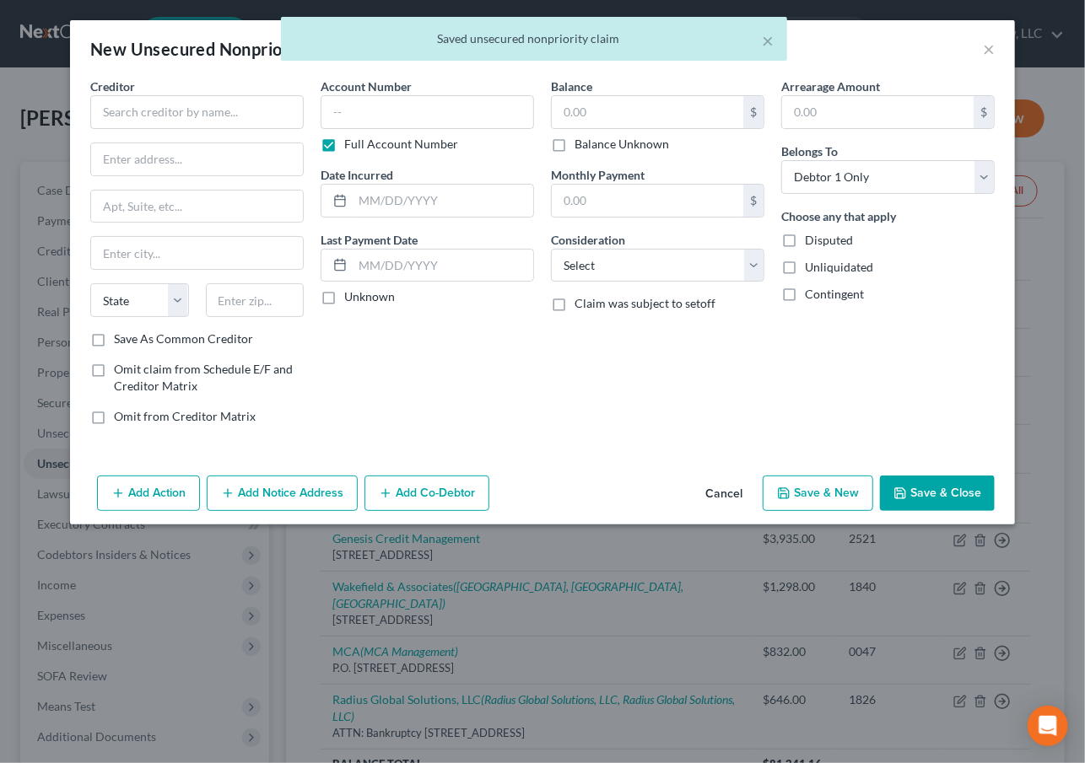
scroll to position [0, 0]
click at [156, 110] on input "text" at bounding box center [196, 112] width 213 height 34
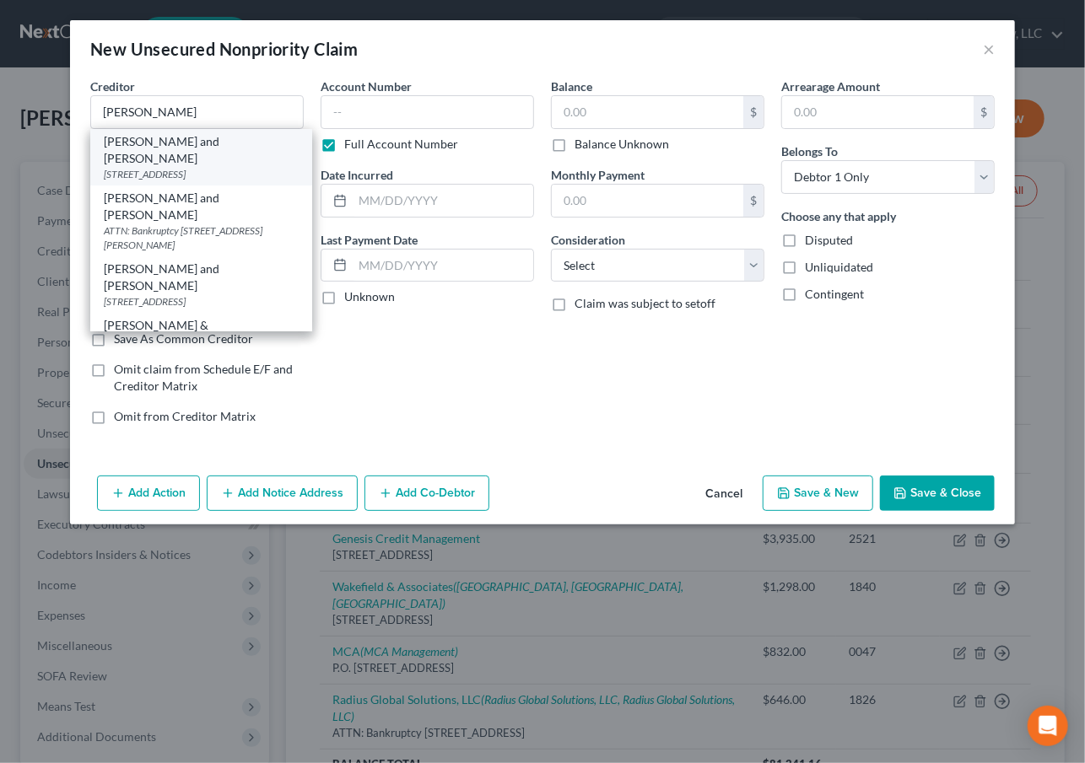
click at [177, 167] on div "[STREET_ADDRESS]" at bounding box center [201, 174] width 195 height 14
type input "[PERSON_NAME] and [PERSON_NAME]"
type input "12005 Ford Road"
type input "Suite 300"
type input "Dallas"
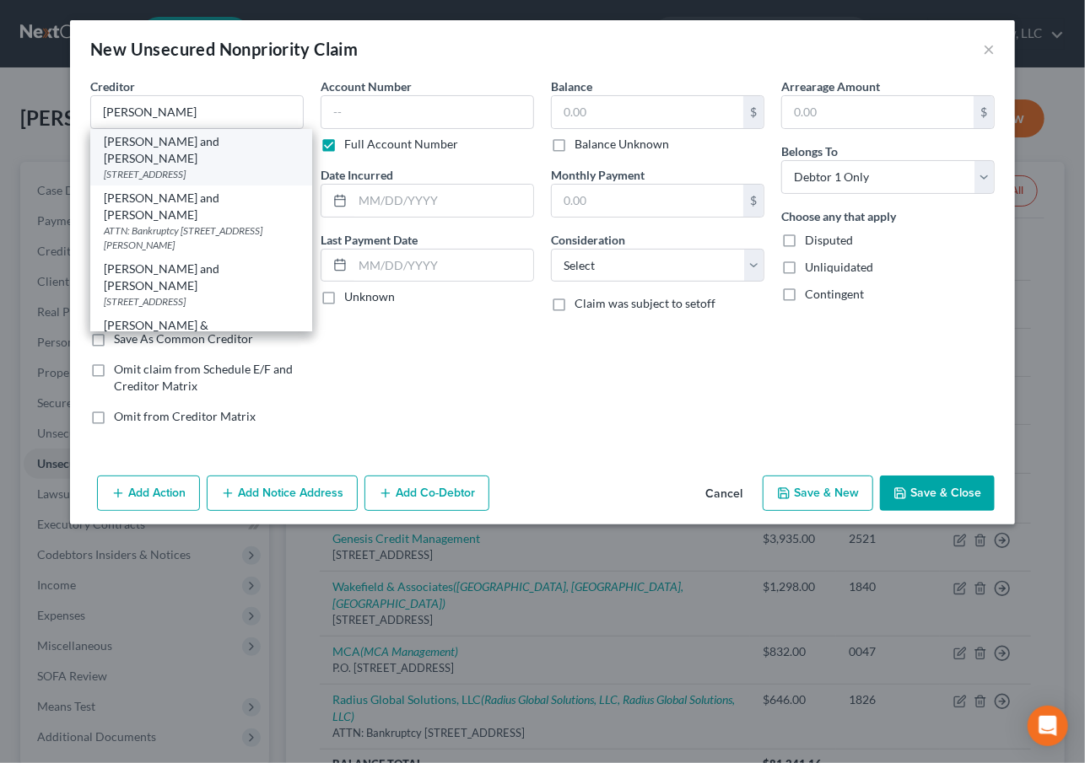
select select "45"
type input "75234"
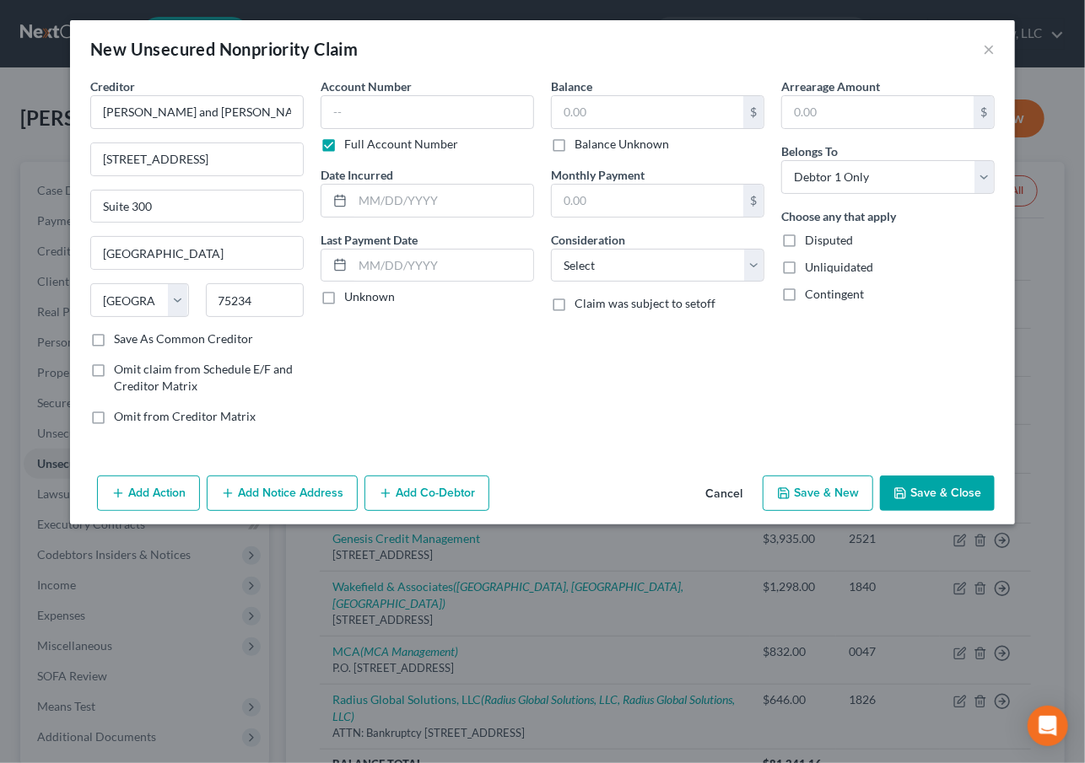
click at [238, 488] on button "Add Notice Address" at bounding box center [282, 493] width 151 height 35
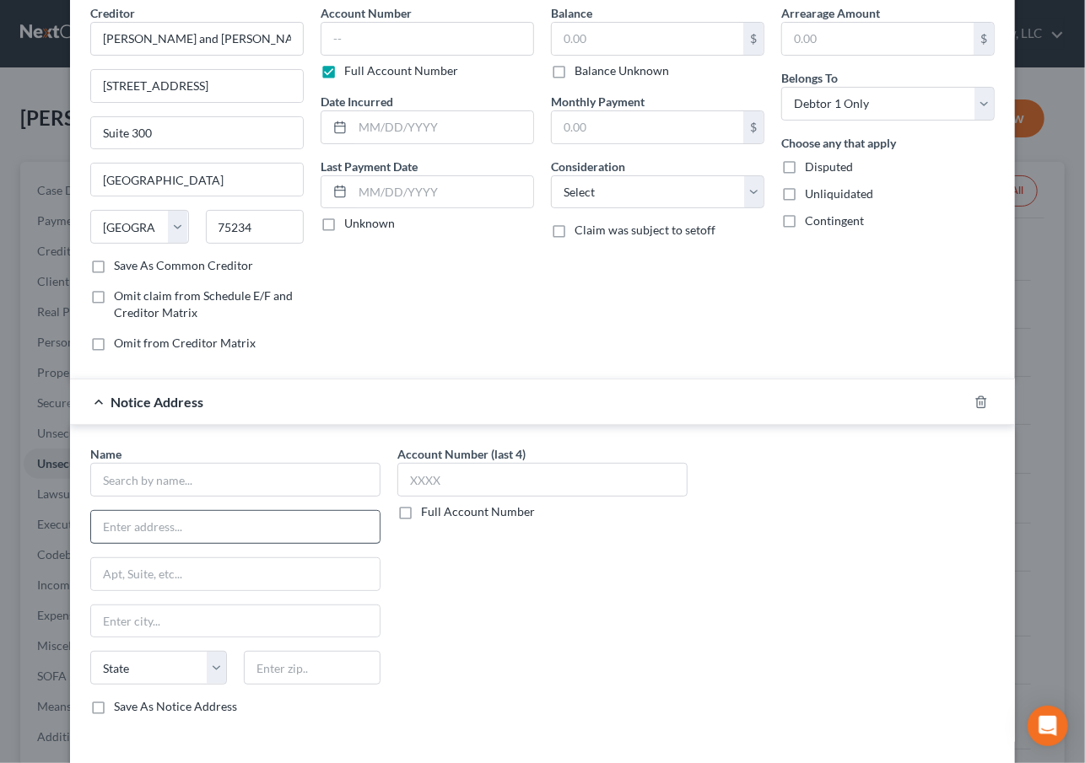
scroll to position [143, 0]
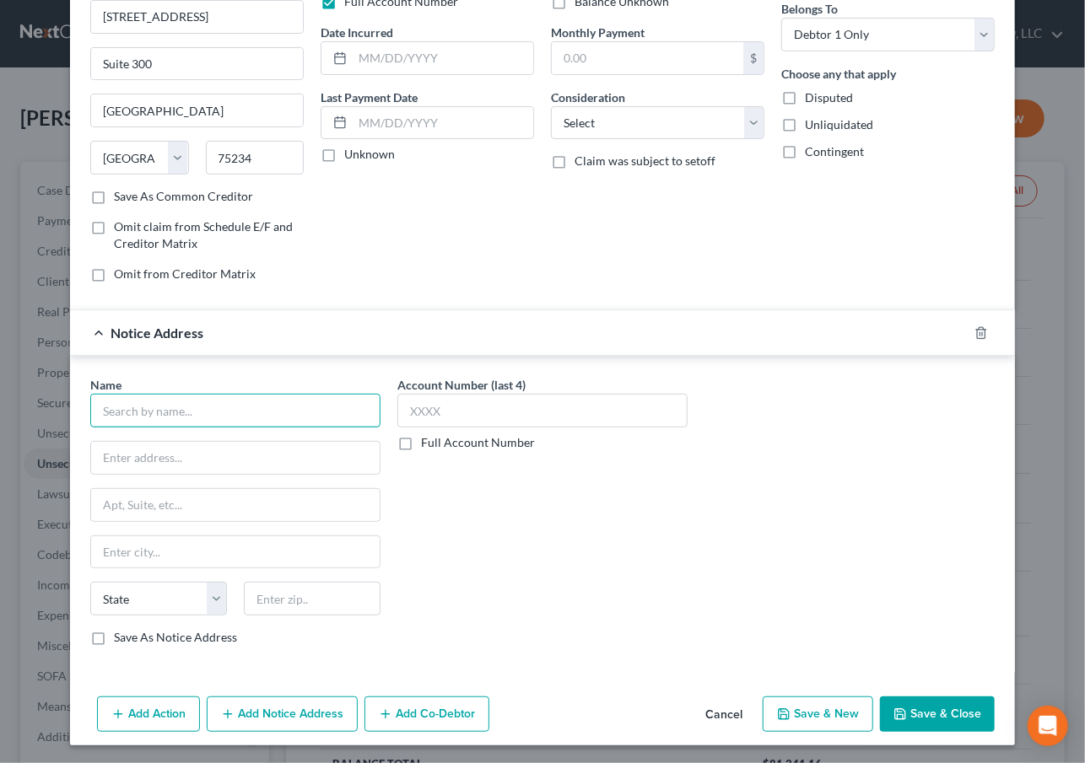
click at [189, 420] on input "text" at bounding box center [235, 411] width 290 height 34
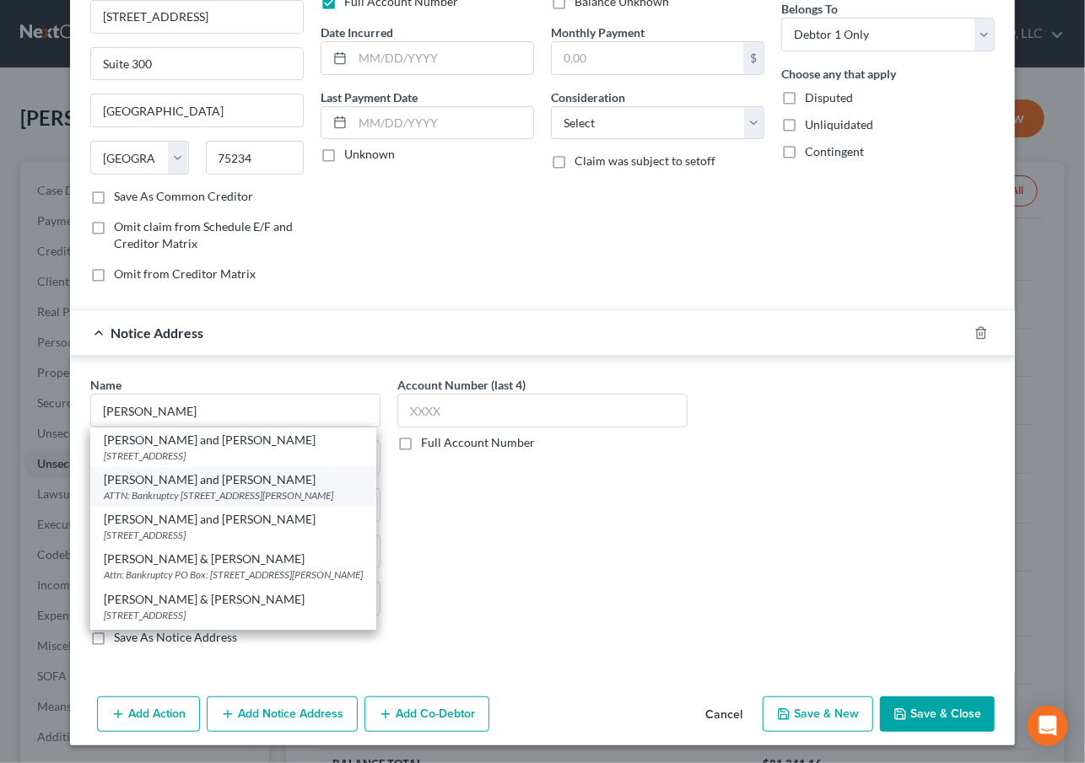
click at [174, 488] on div "ATTN: Bankruptcy PO Box 55848, Sherman Oaks, CA 91413" at bounding box center [233, 495] width 259 height 14
type input "[PERSON_NAME] and [PERSON_NAME]"
type input "ATTN: Bankruptcy"
type input "PO Box 55848"
type input "Sherman Oaks"
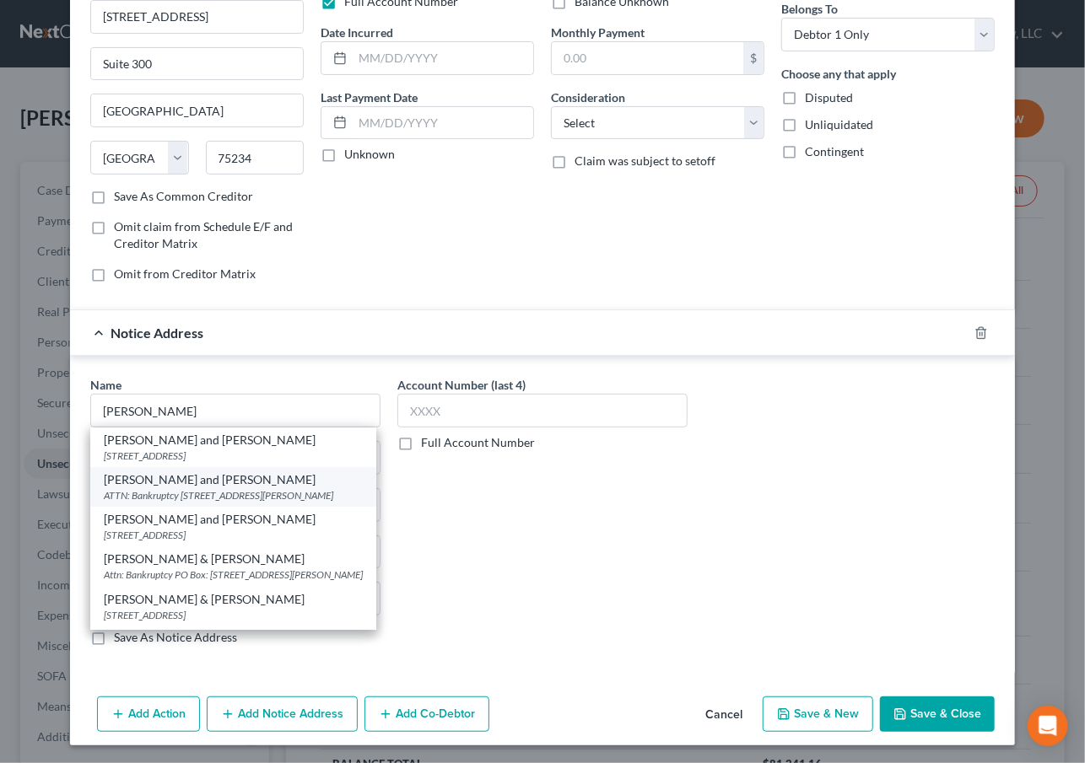
select select "4"
type input "91413"
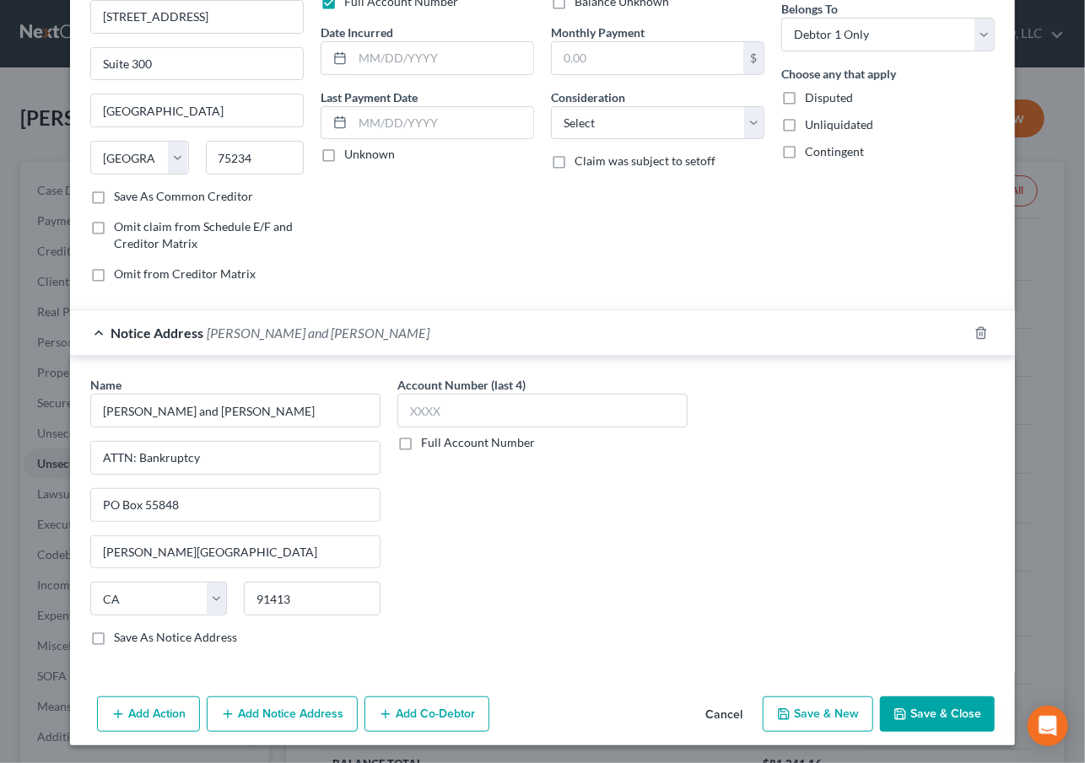
click at [256, 709] on button "Add Notice Address" at bounding box center [282, 714] width 151 height 35
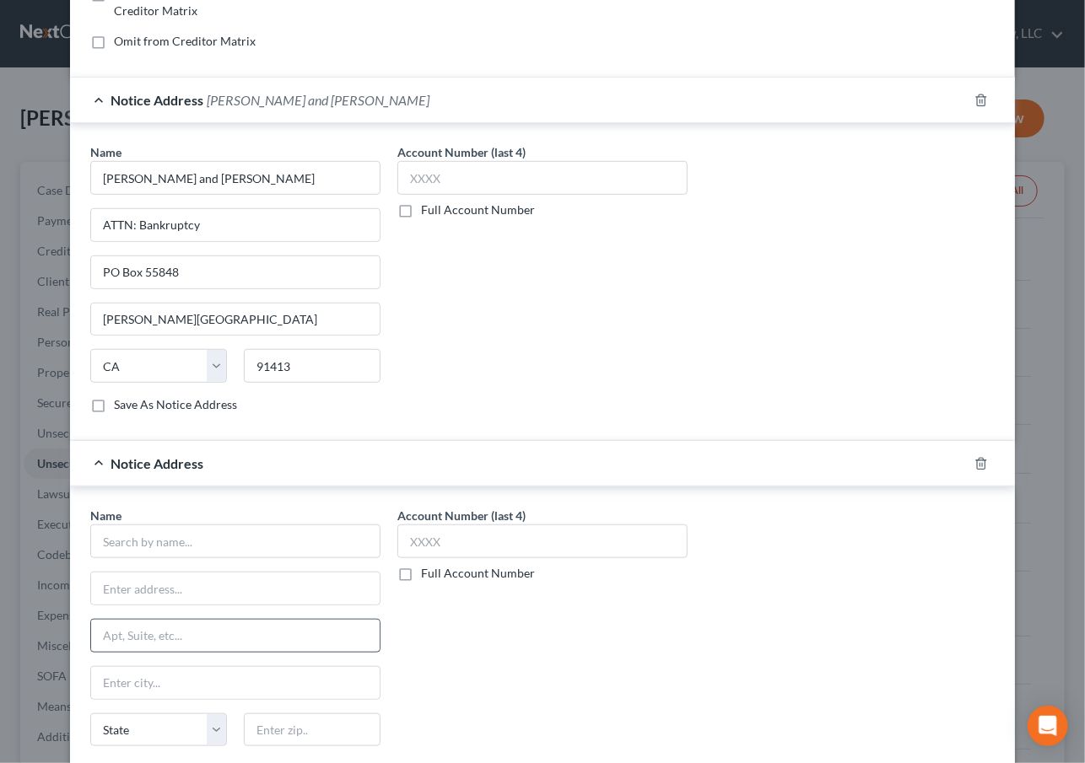
scroll to position [505, 0]
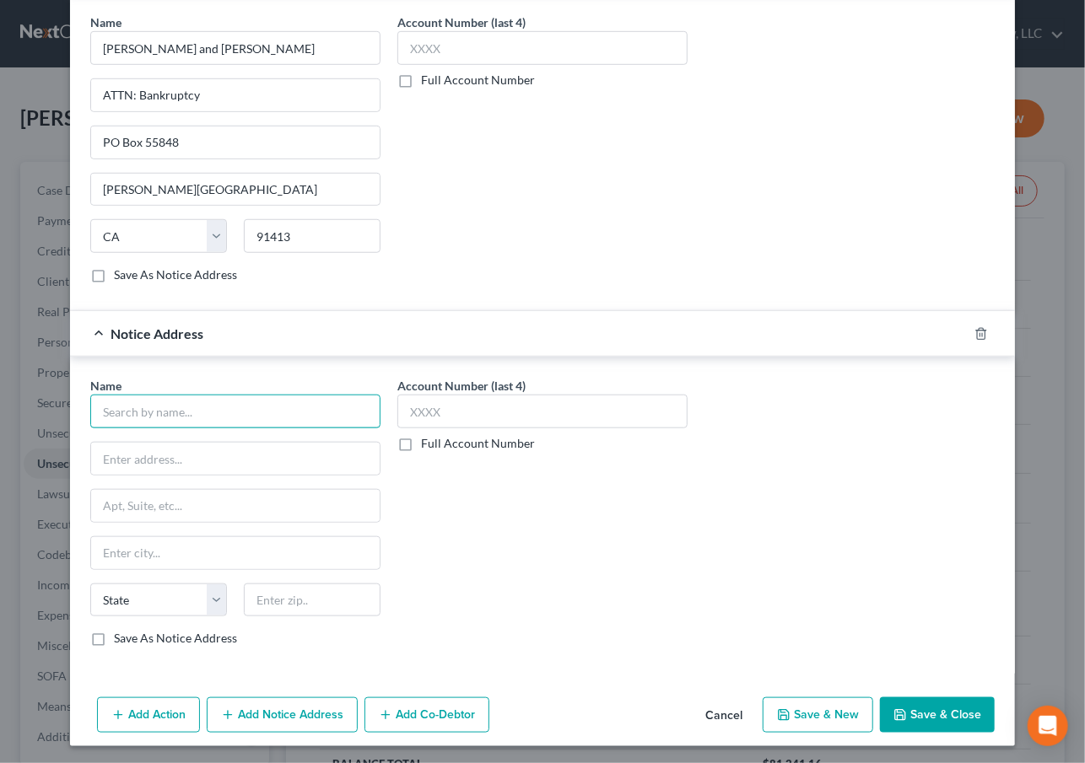
click at [178, 399] on input "text" at bounding box center [235, 412] width 290 height 34
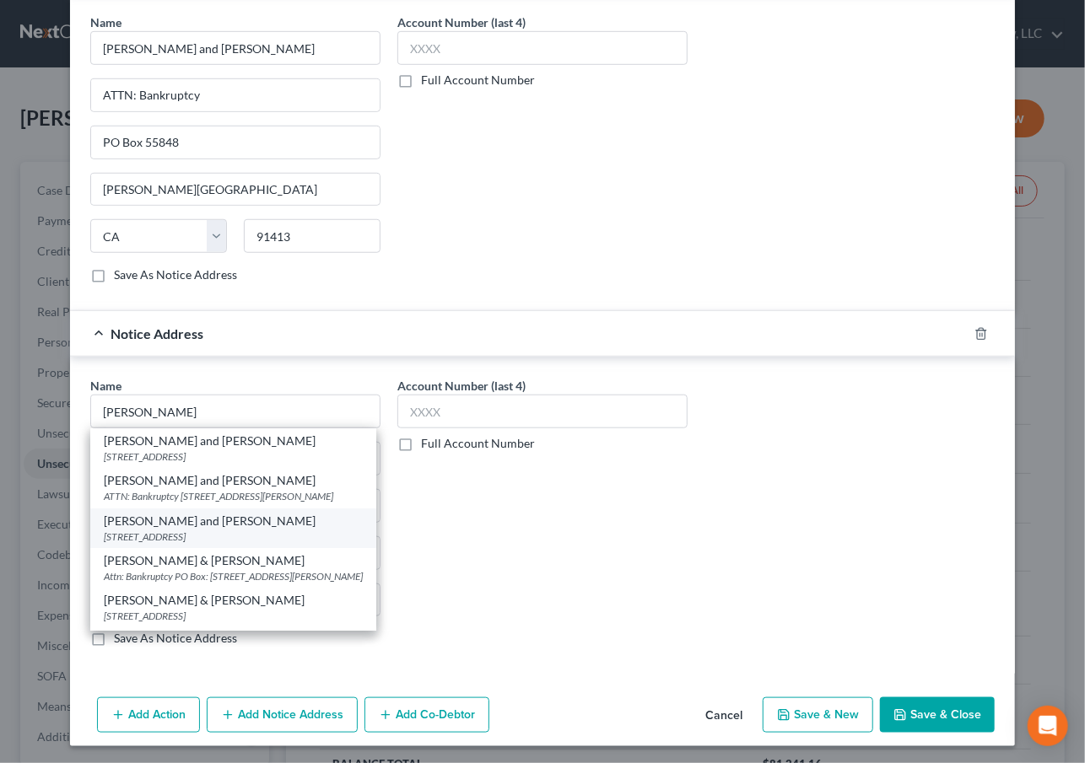
click at [210, 531] on div "12005 Ford Rd Ste 300, Dallas, TX 75234" at bounding box center [233, 537] width 259 height 14
type input "[PERSON_NAME] and [PERSON_NAME]"
type input "12005 Ford Rd"
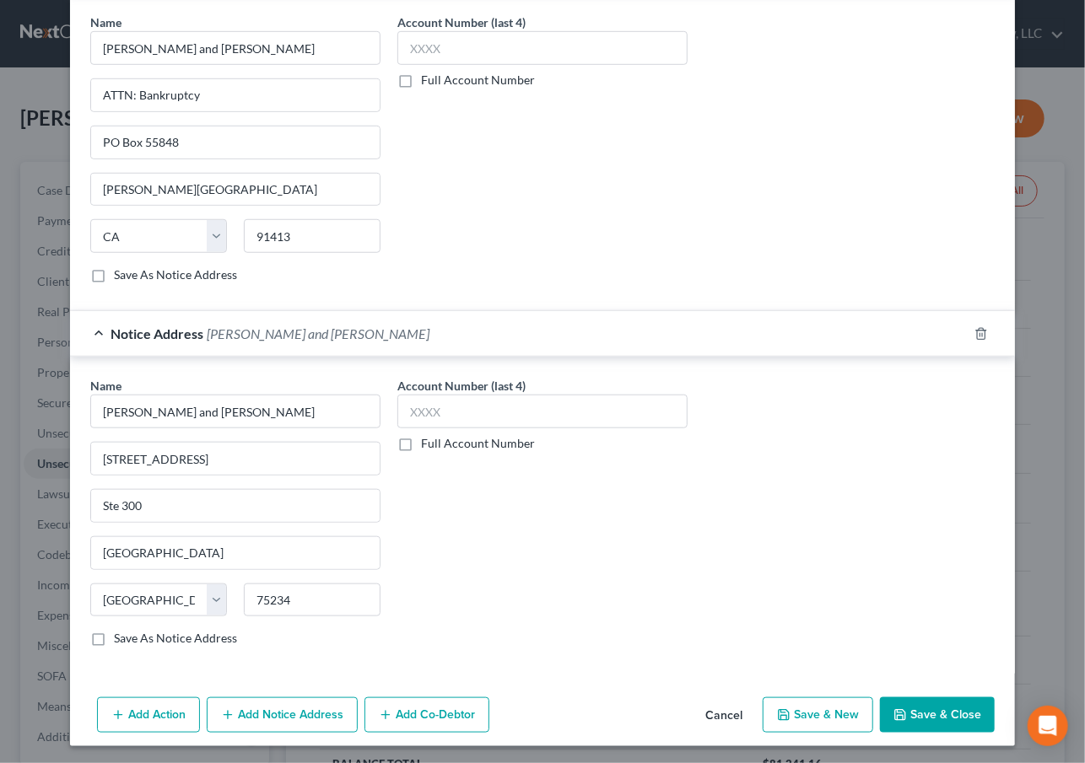
click at [269, 709] on button "Add Notice Address" at bounding box center [282, 715] width 151 height 35
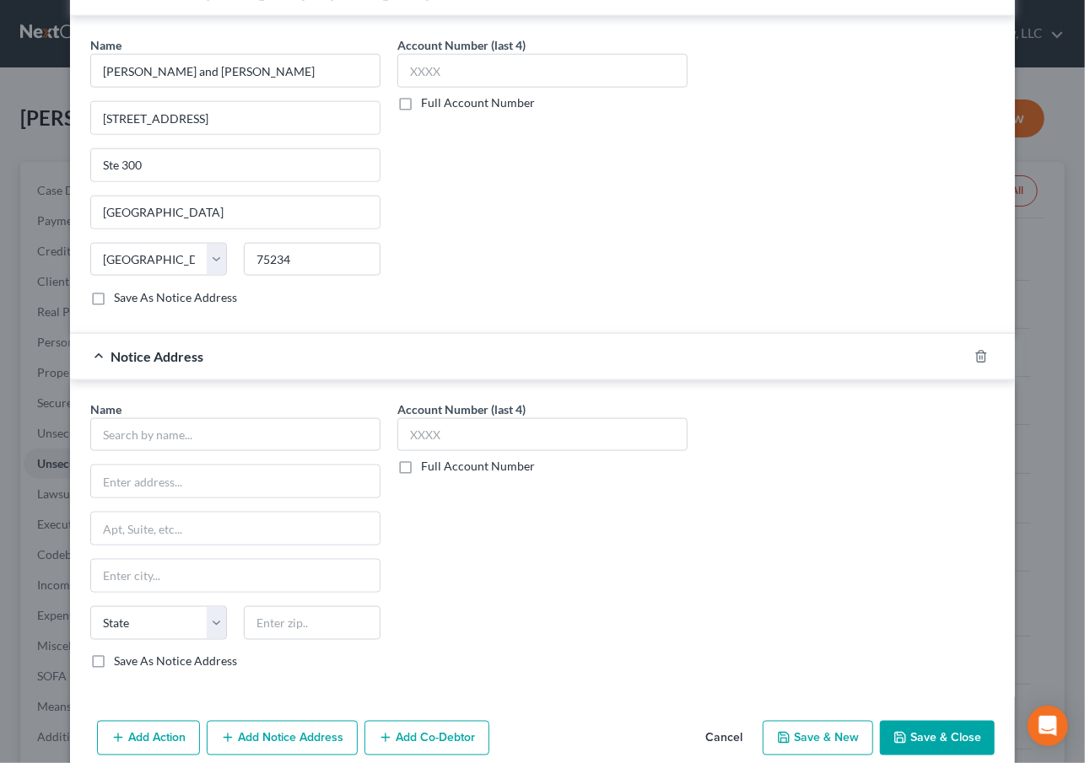
scroll to position [868, 0]
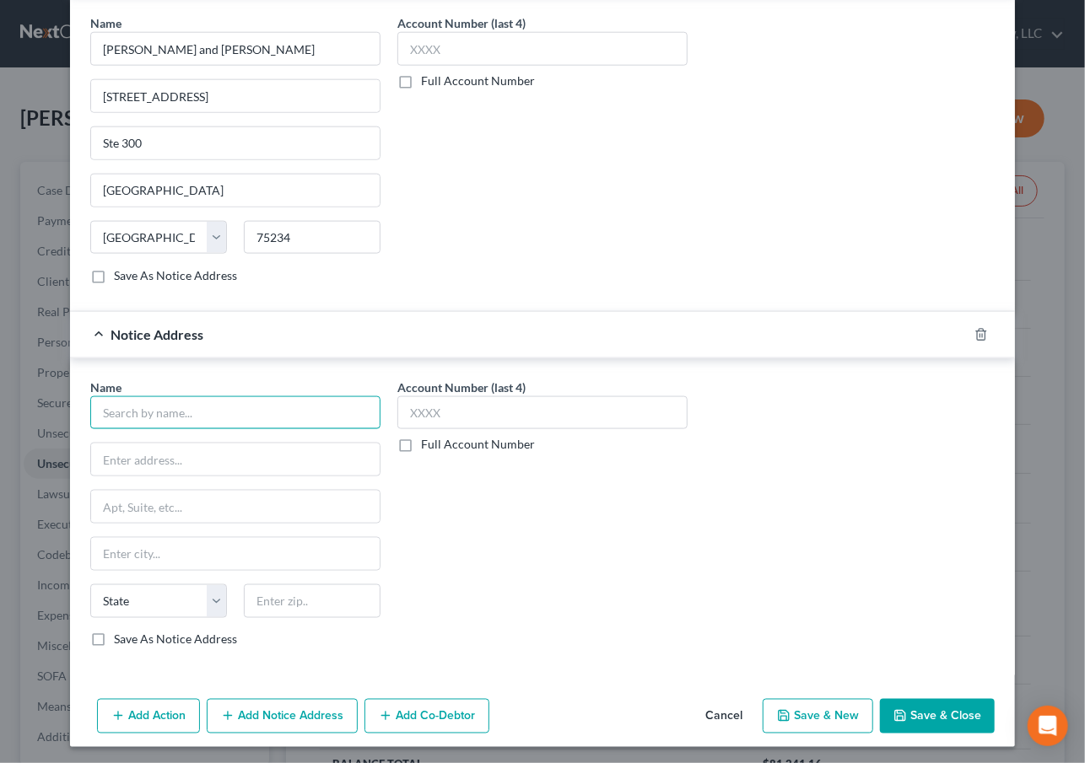
drag, startPoint x: 170, startPoint y: 407, endPoint x: 139, endPoint y: 414, distance: 31.9
click at [170, 407] on input "text" at bounding box center [235, 413] width 290 height 34
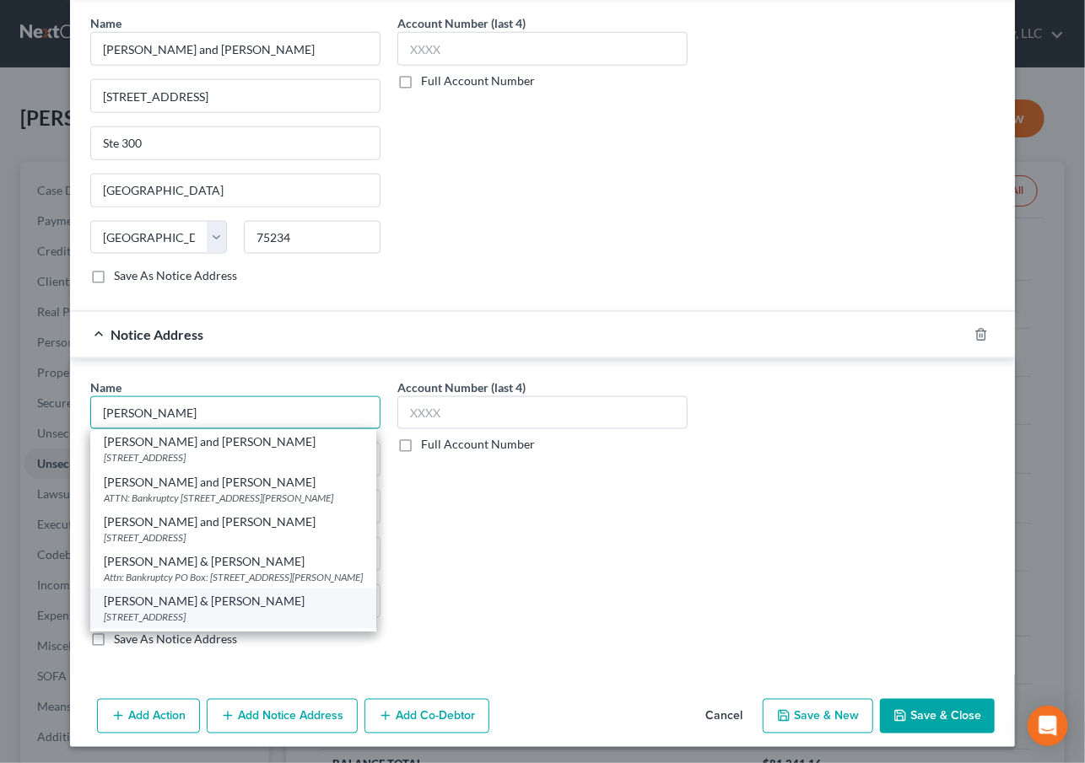
scroll to position [90, 0]
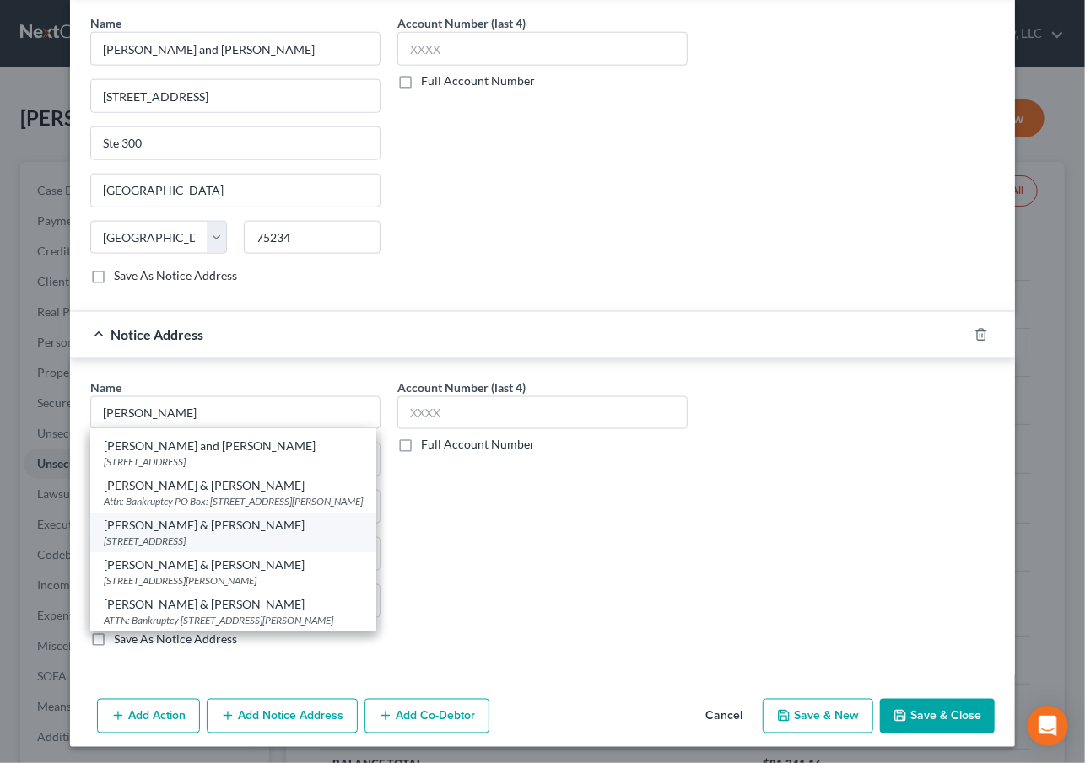
click at [194, 517] on div "Caine & Weiner" at bounding box center [233, 525] width 259 height 17
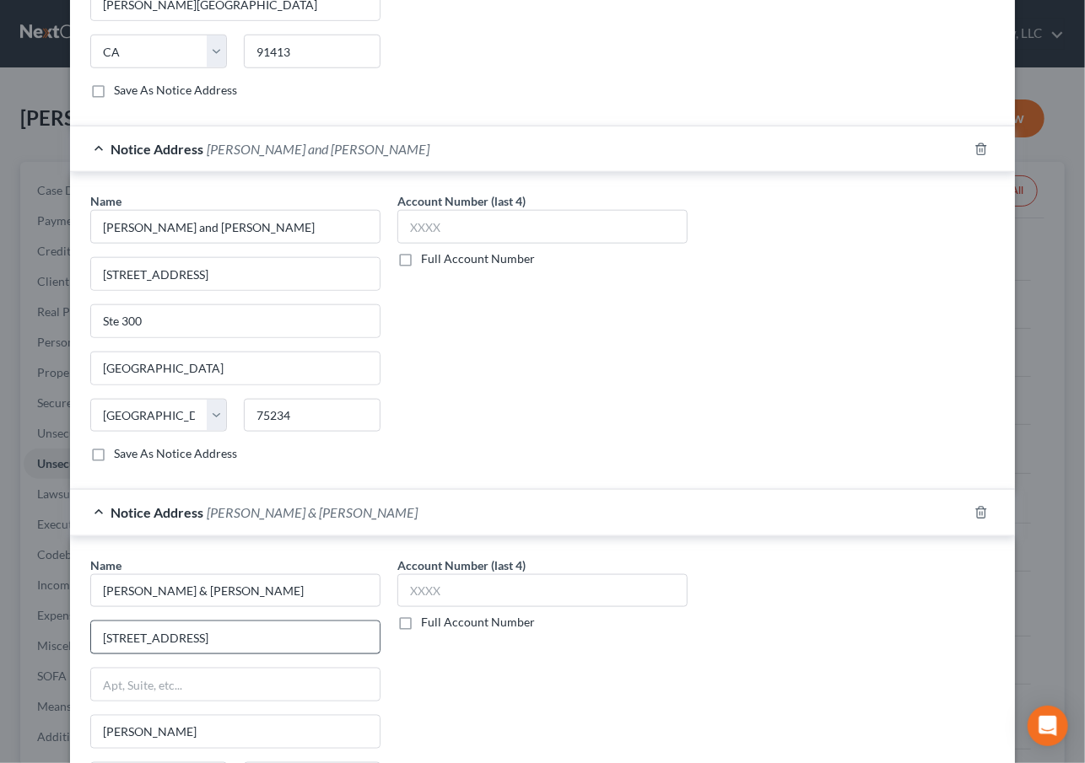
scroll to position [868, 0]
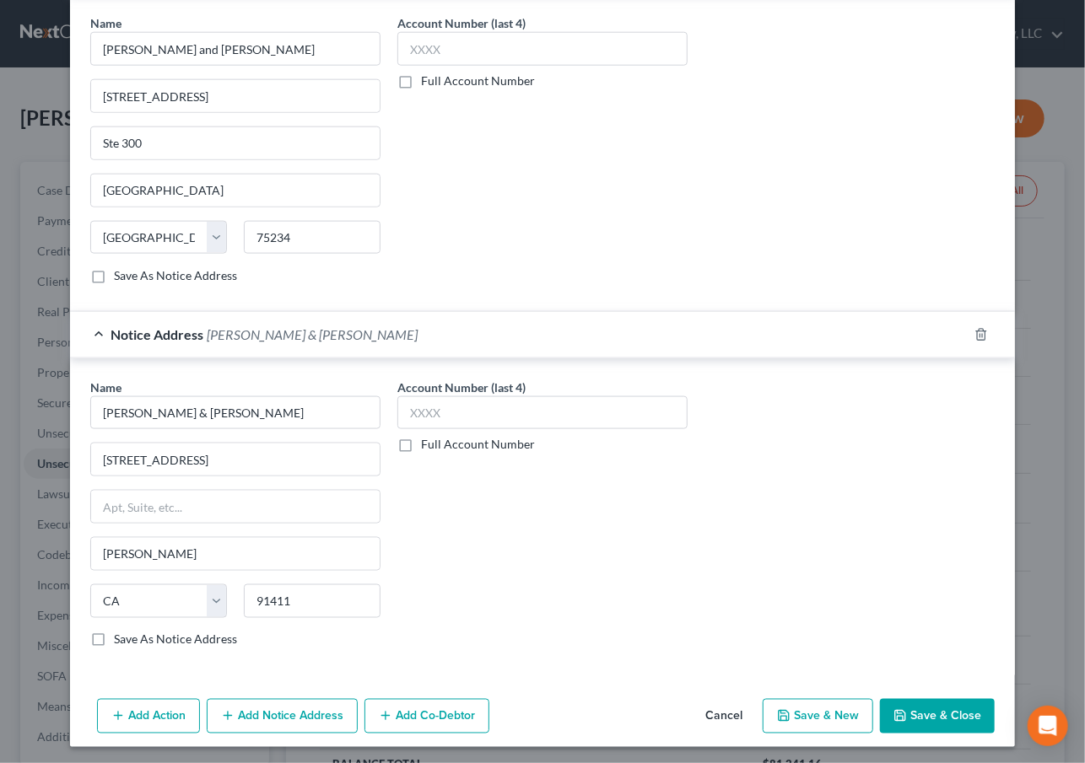
click at [284, 719] on button "Add Notice Address" at bounding box center [282, 716] width 151 height 35
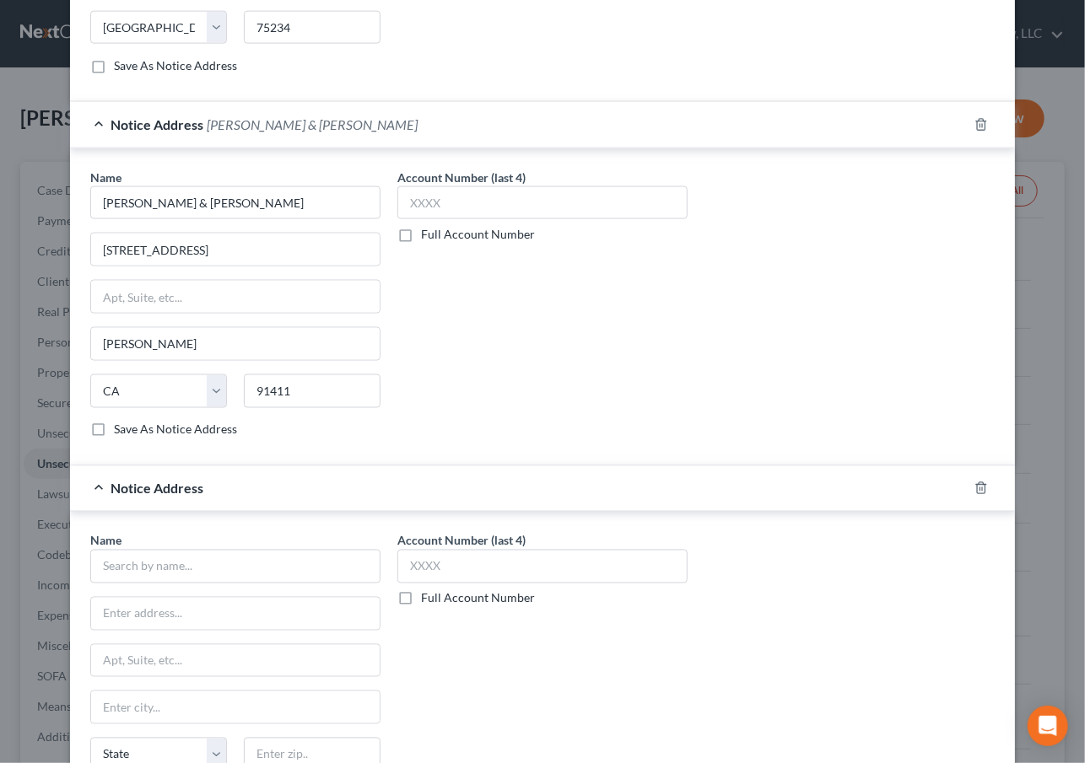
scroll to position [1102, 0]
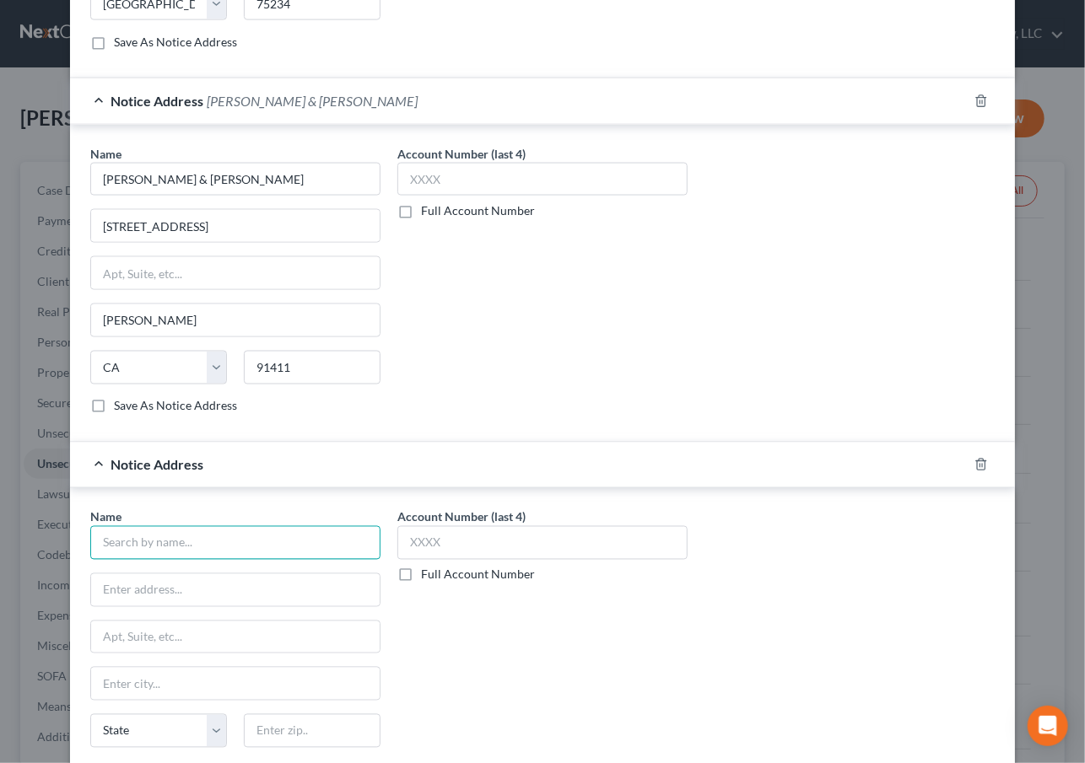
click at [190, 536] on input "text" at bounding box center [235, 543] width 290 height 34
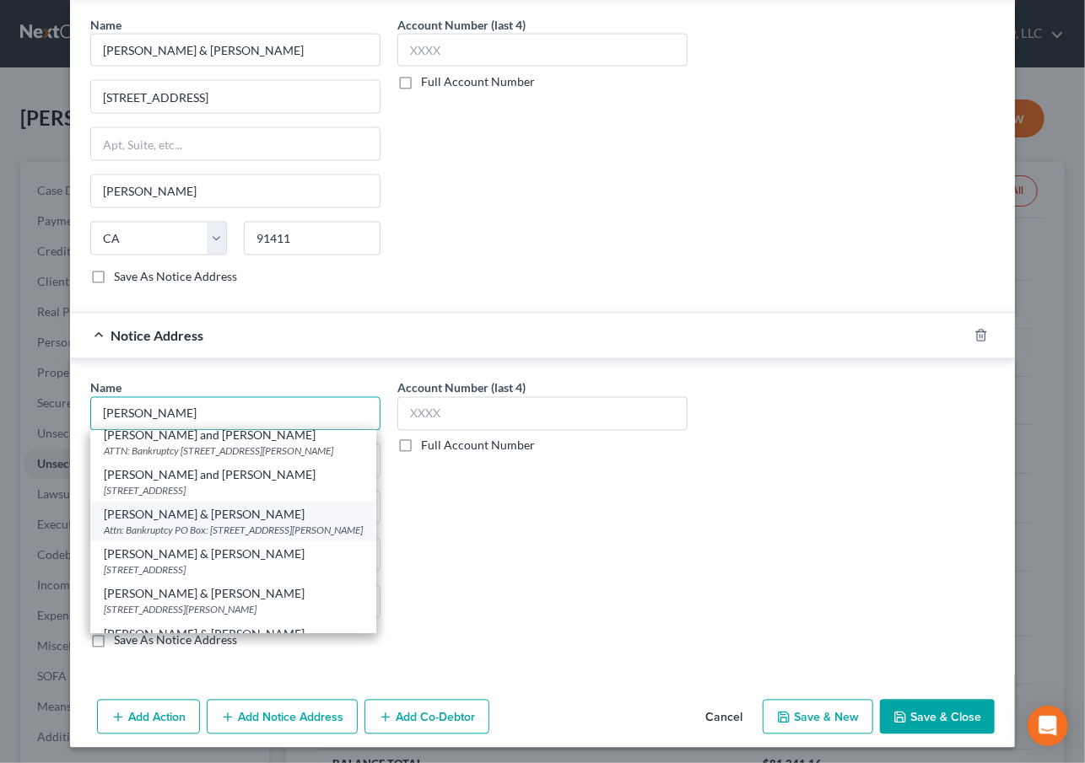
scroll to position [90, 0]
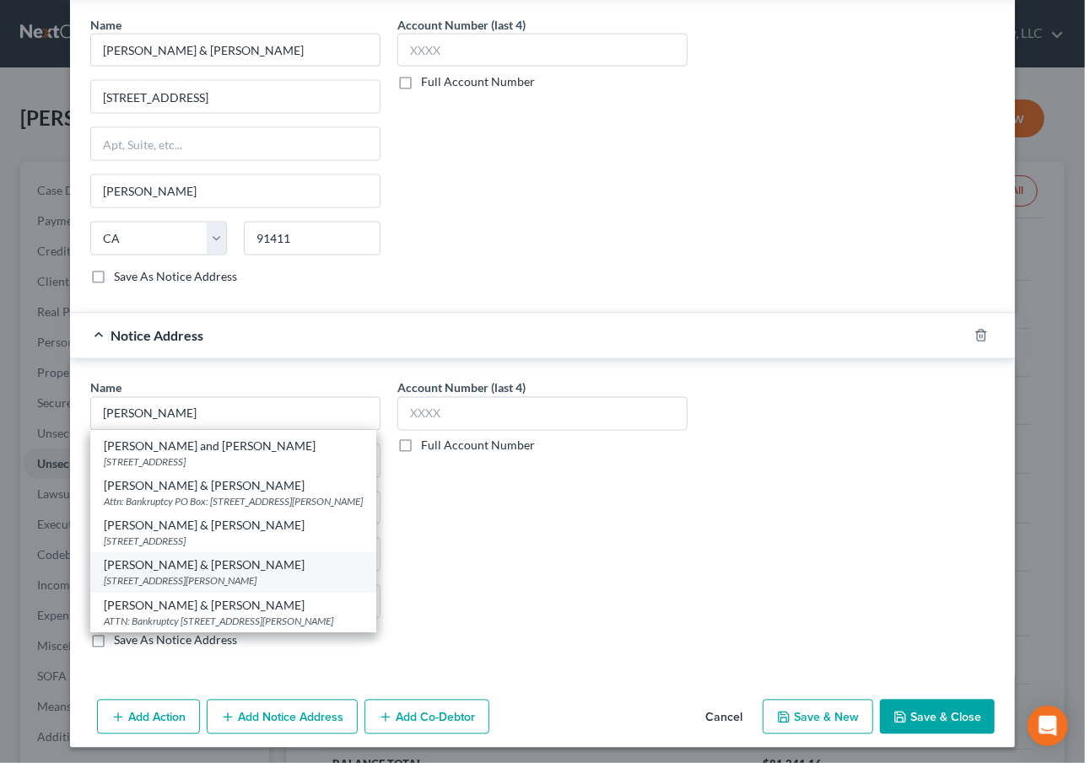
click at [207, 558] on div "Caine & Weiner" at bounding box center [233, 566] width 259 height 17
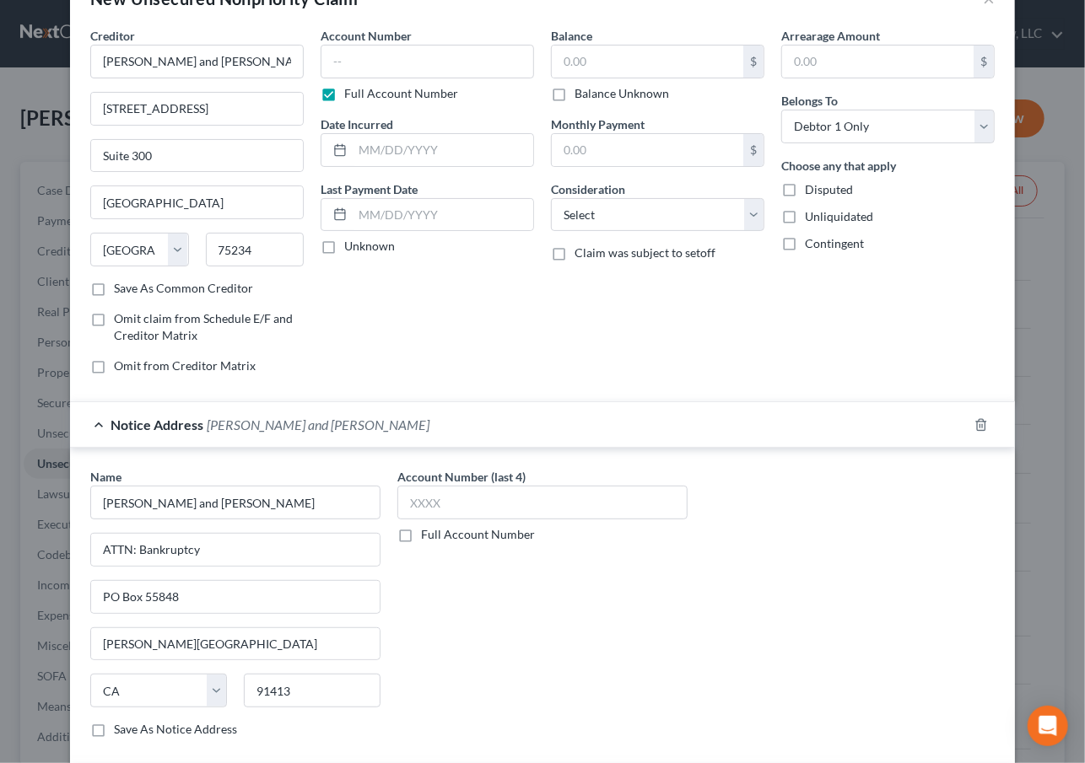
scroll to position [0, 0]
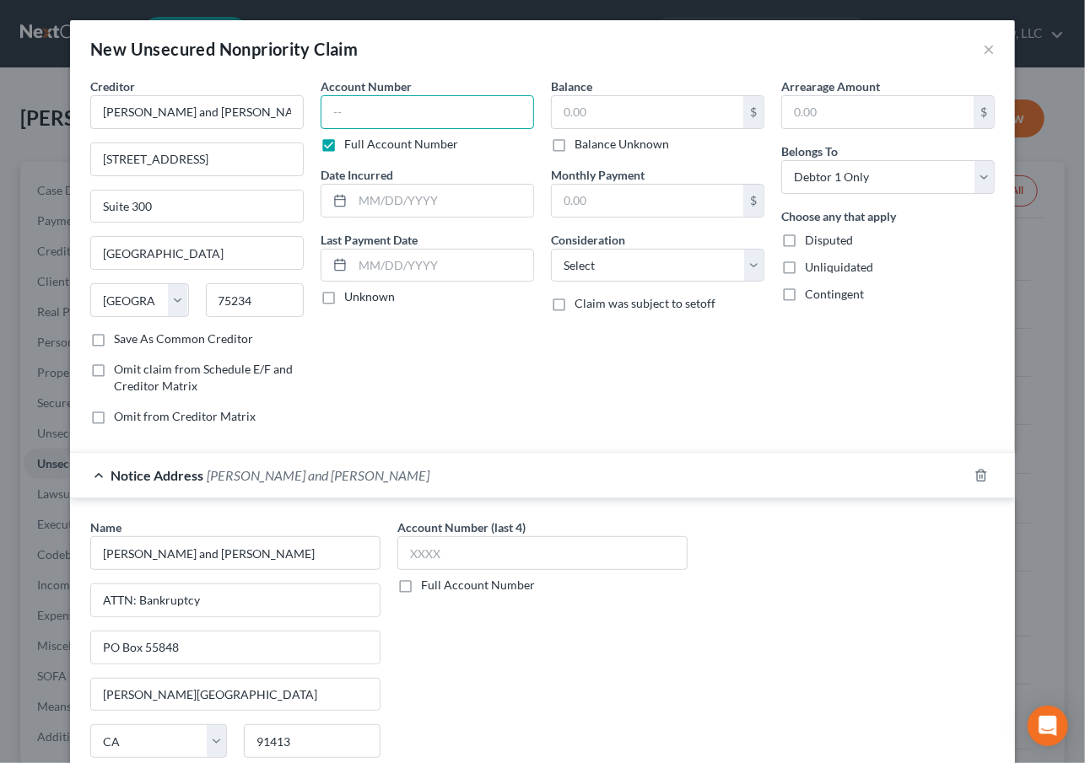
click at [376, 115] on input "text" at bounding box center [427, 112] width 213 height 34
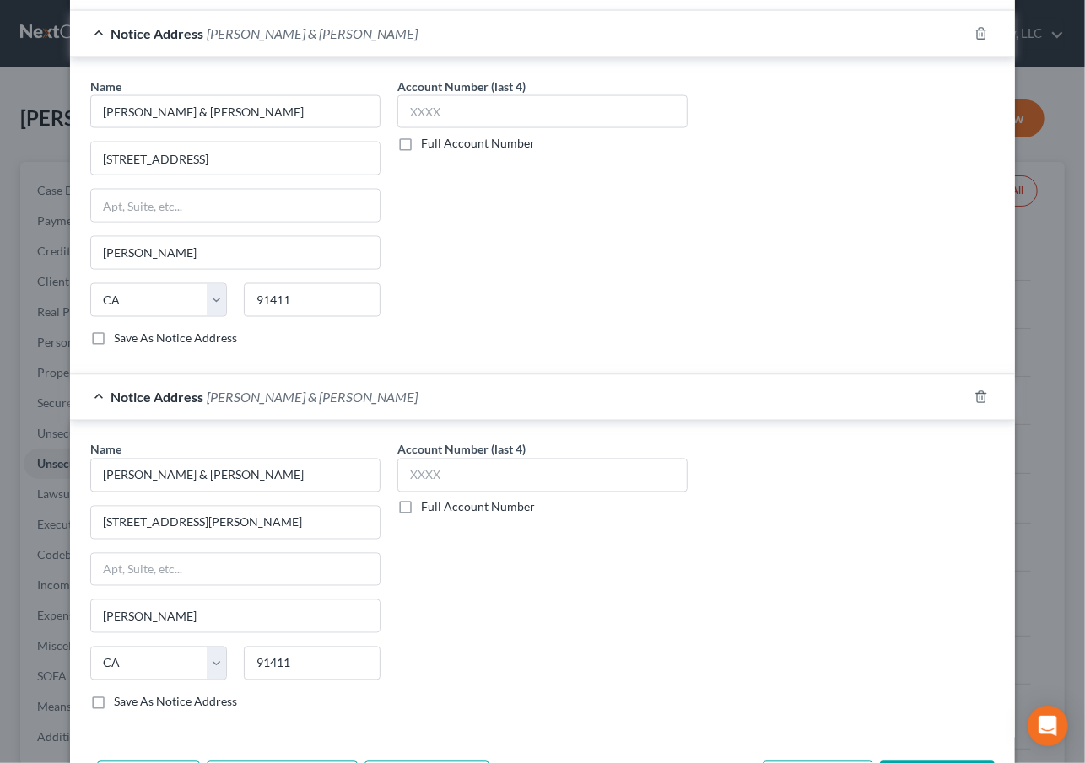
scroll to position [1231, 0]
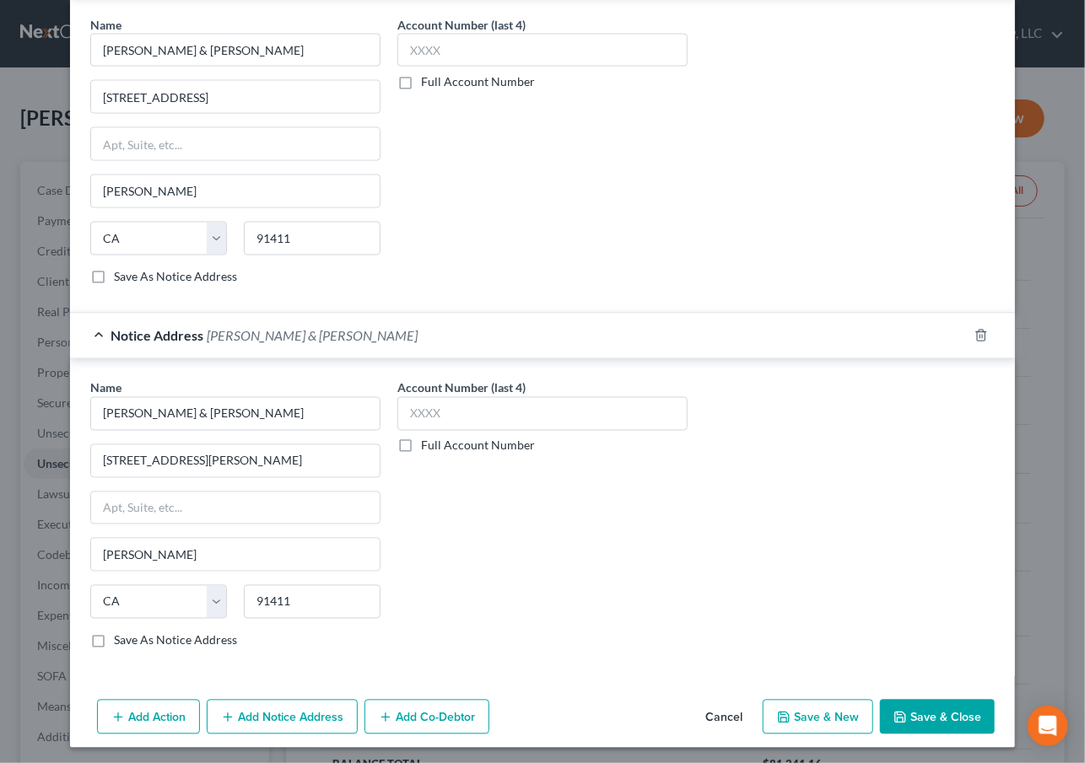
click at [935, 712] on button "Save & Close" at bounding box center [937, 717] width 115 height 35
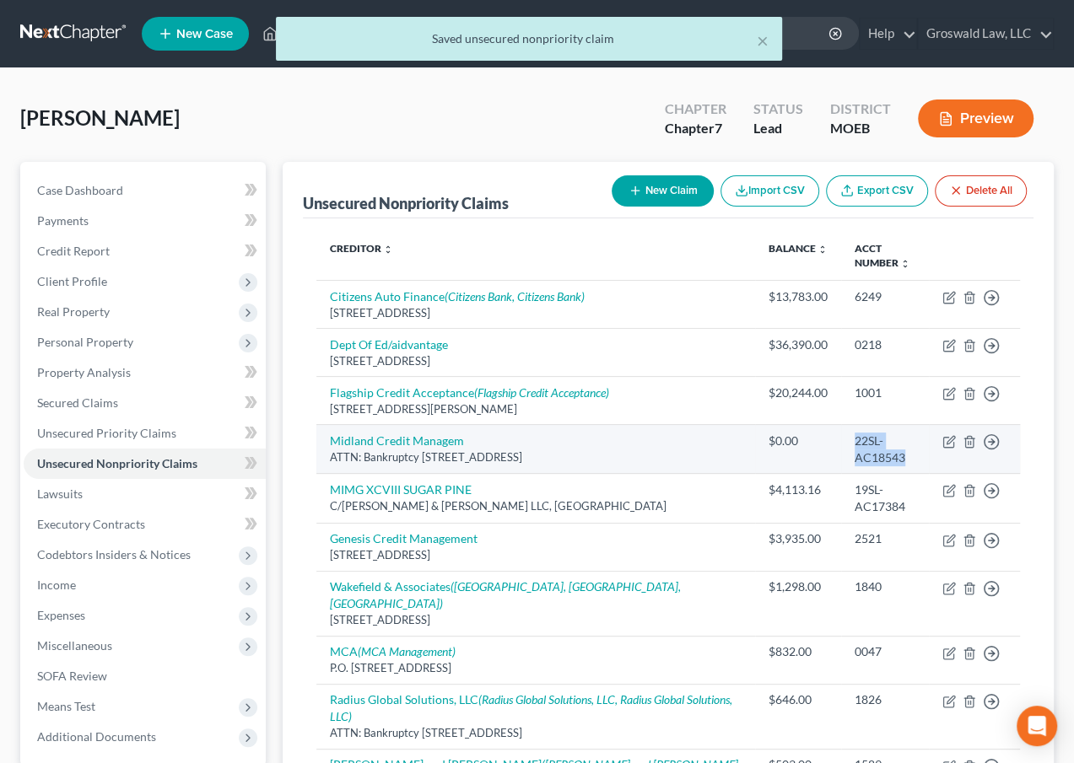
drag, startPoint x: 834, startPoint y: 439, endPoint x: 911, endPoint y: 445, distance: 76.9
click at [911, 445] on div "22SL-AC18543" at bounding box center [884, 450] width 61 height 34
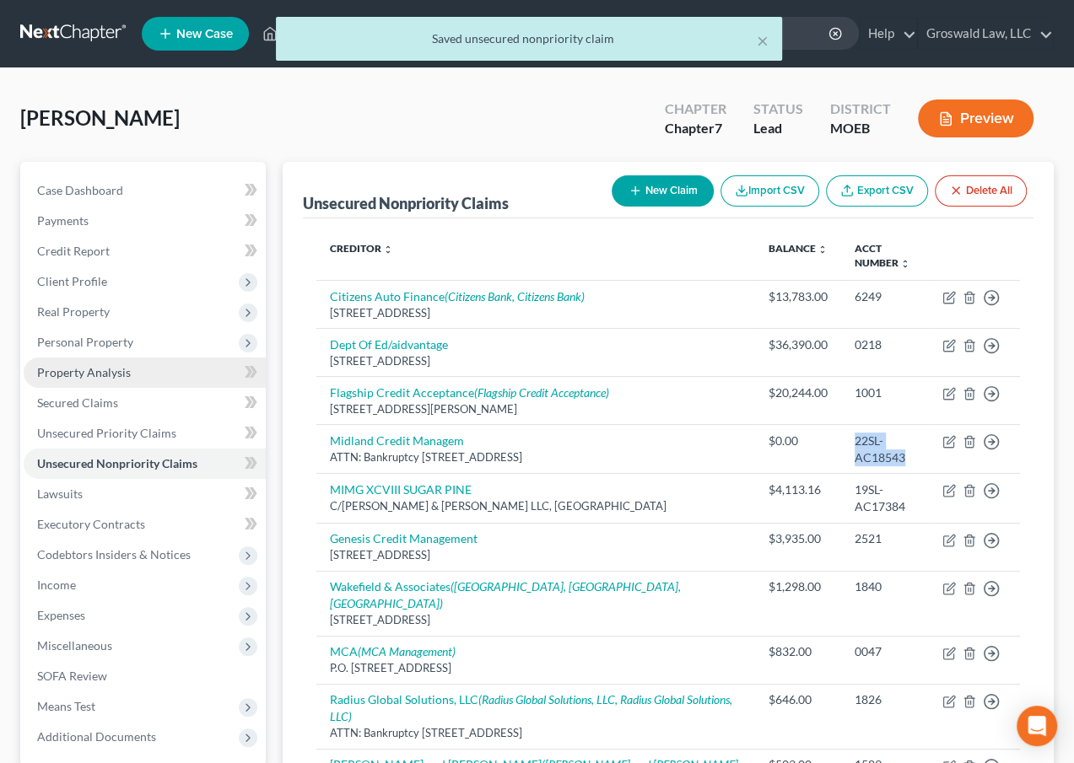
copy div "22SL-AC18543"
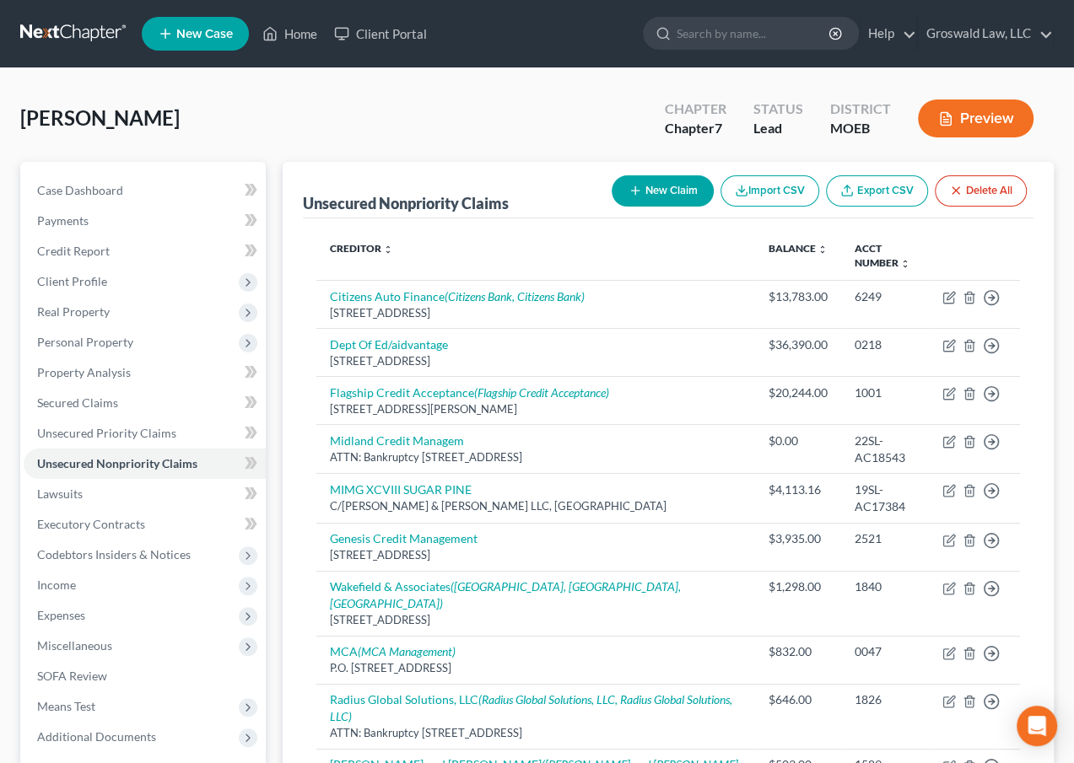
click at [504, 234] on th "Creditor expand_more expand_less unfold_more" at bounding box center [535, 256] width 439 height 49
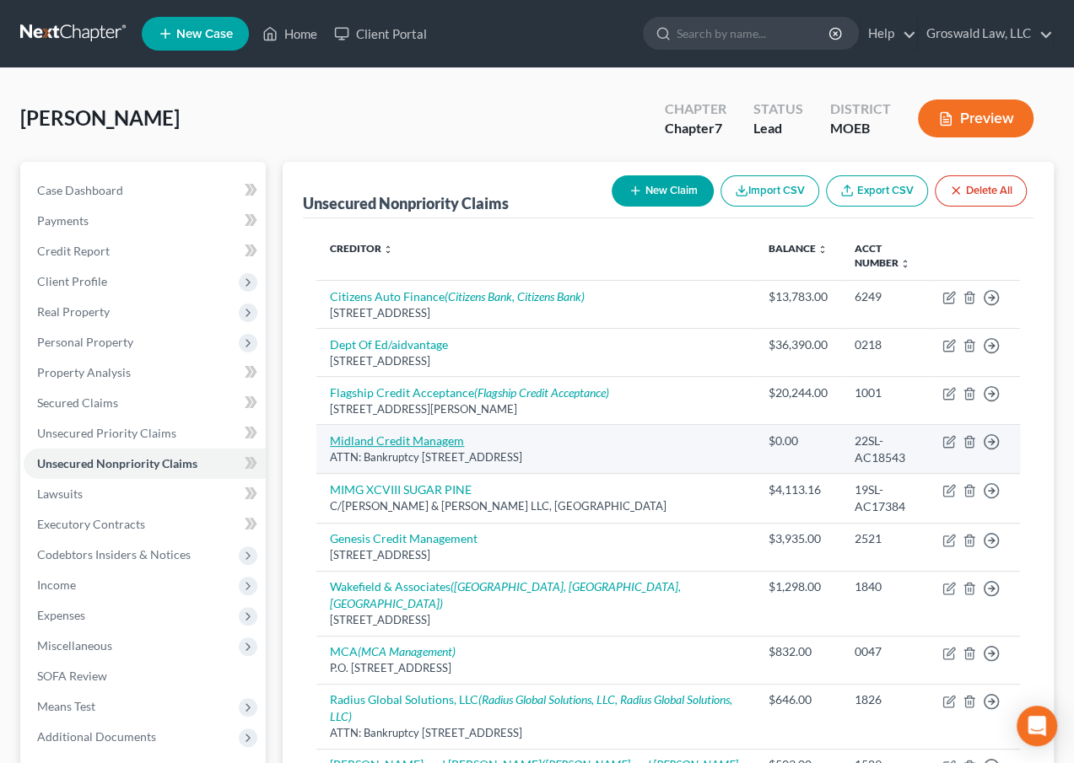
click at [447, 445] on link "Midland Credit Managem" at bounding box center [397, 441] width 134 height 14
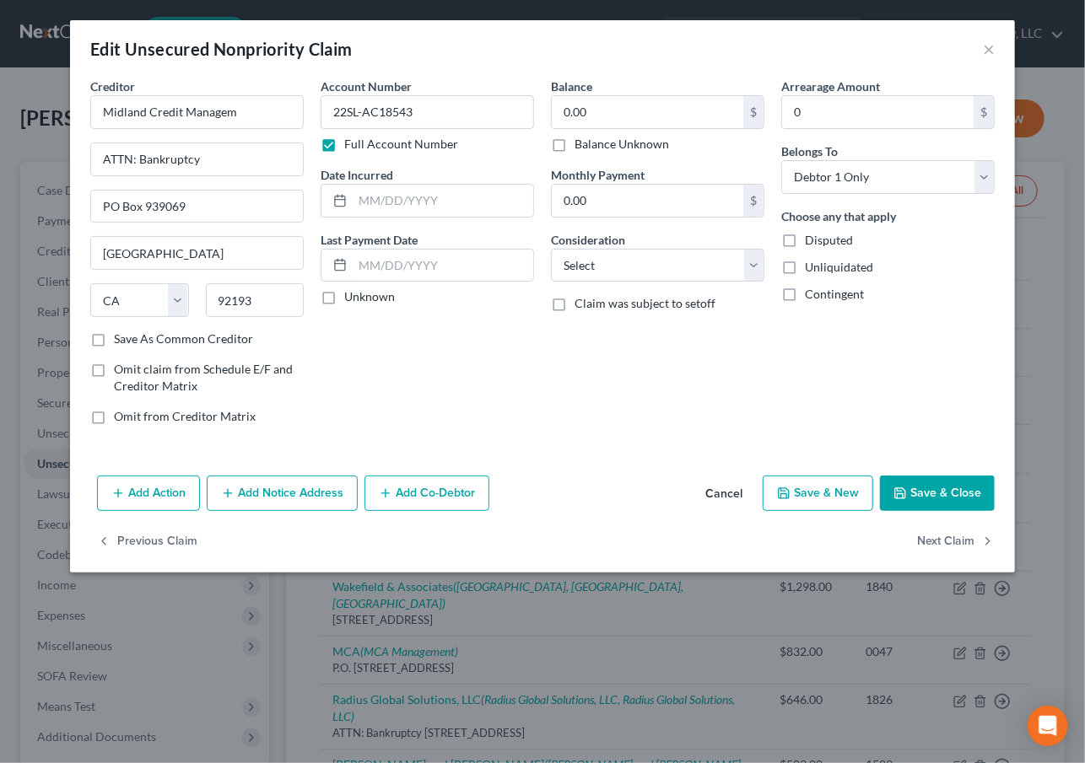
click at [588, 331] on div "Balance 0.00 $ Balance Unknown Balance Undetermined 0.00 $ Balance Unknown Mont…" at bounding box center [657, 258] width 230 height 361
click at [289, 497] on button "Add Notice Address" at bounding box center [282, 493] width 151 height 35
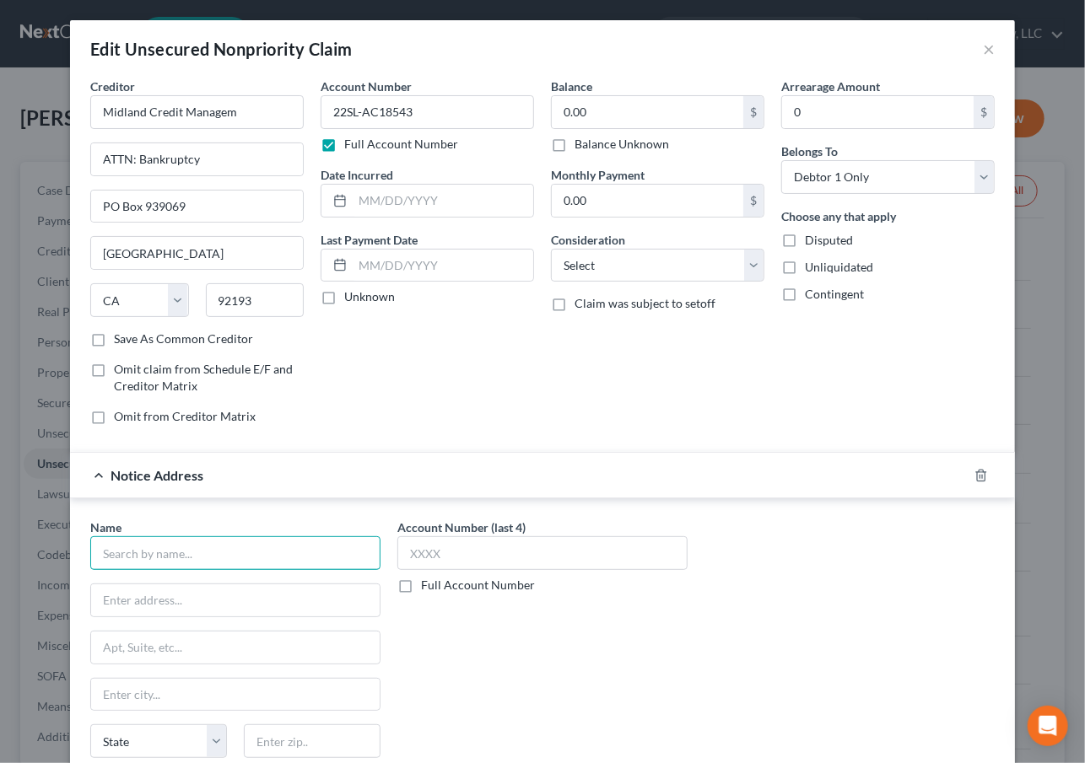
drag, startPoint x: 219, startPoint y: 559, endPoint x: 219, endPoint y: 544, distance: 15.2
click at [219, 552] on input "text" at bounding box center [235, 553] width 290 height 34
paste input "974 73RD ST SUITE 20"
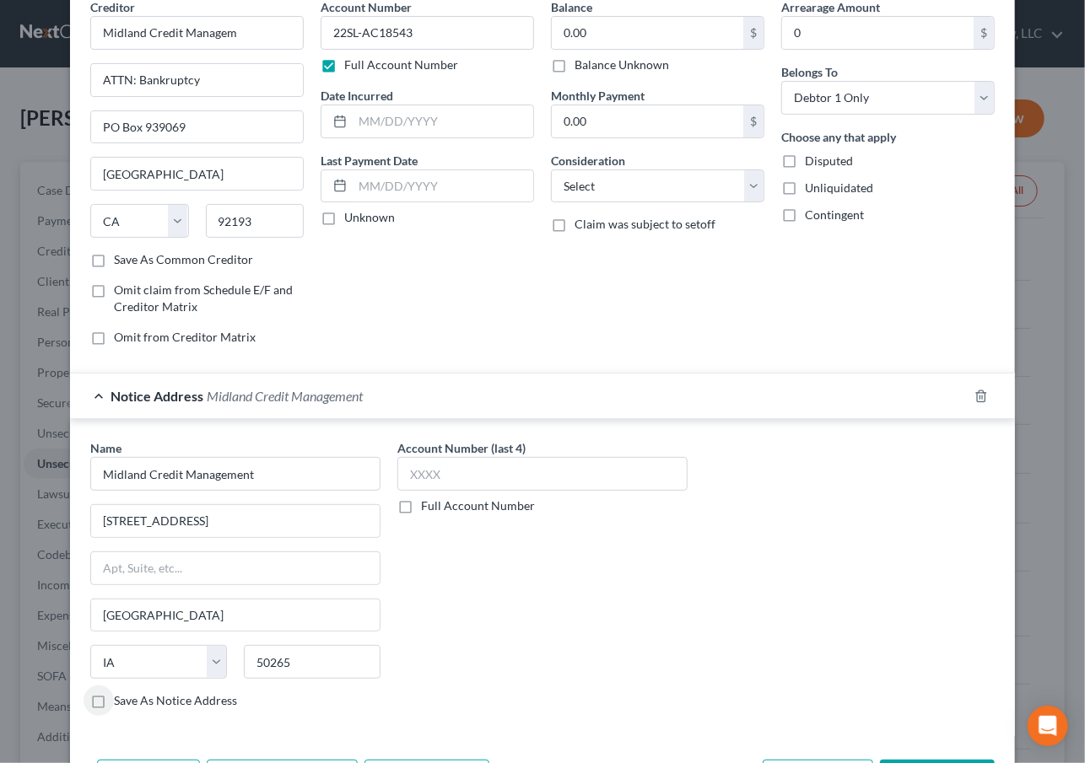
scroll to position [0, 0]
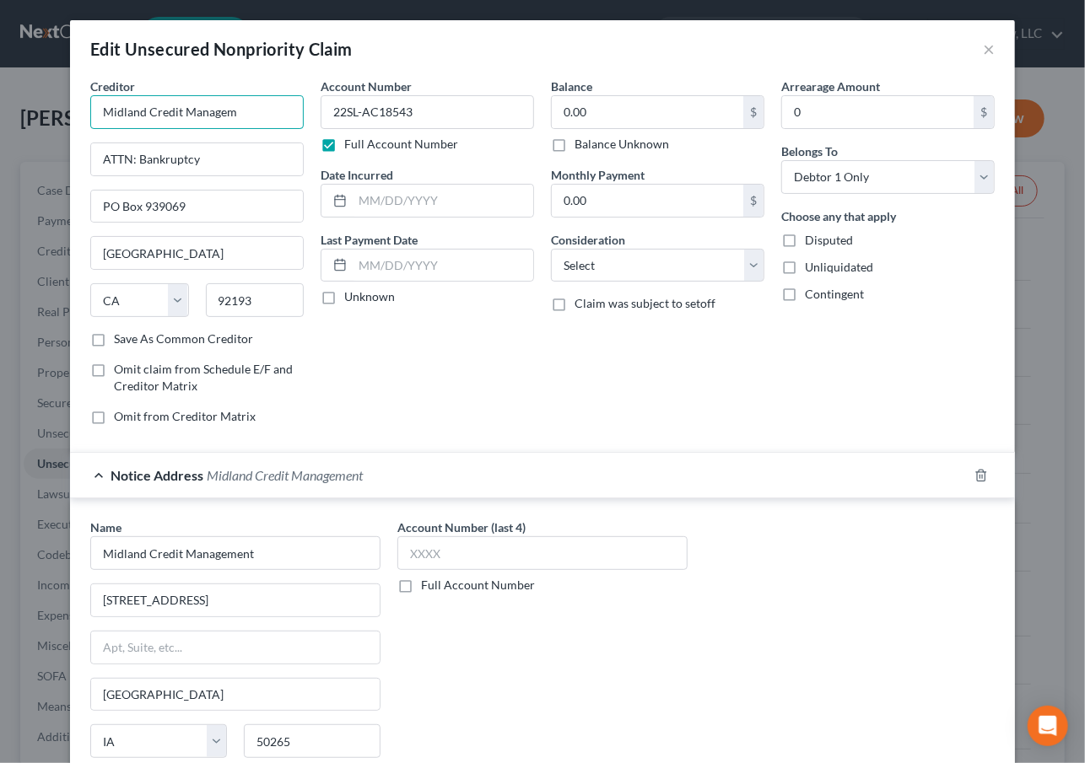
click at [244, 117] on input "Midland Credit Managem" at bounding box center [196, 112] width 213 height 34
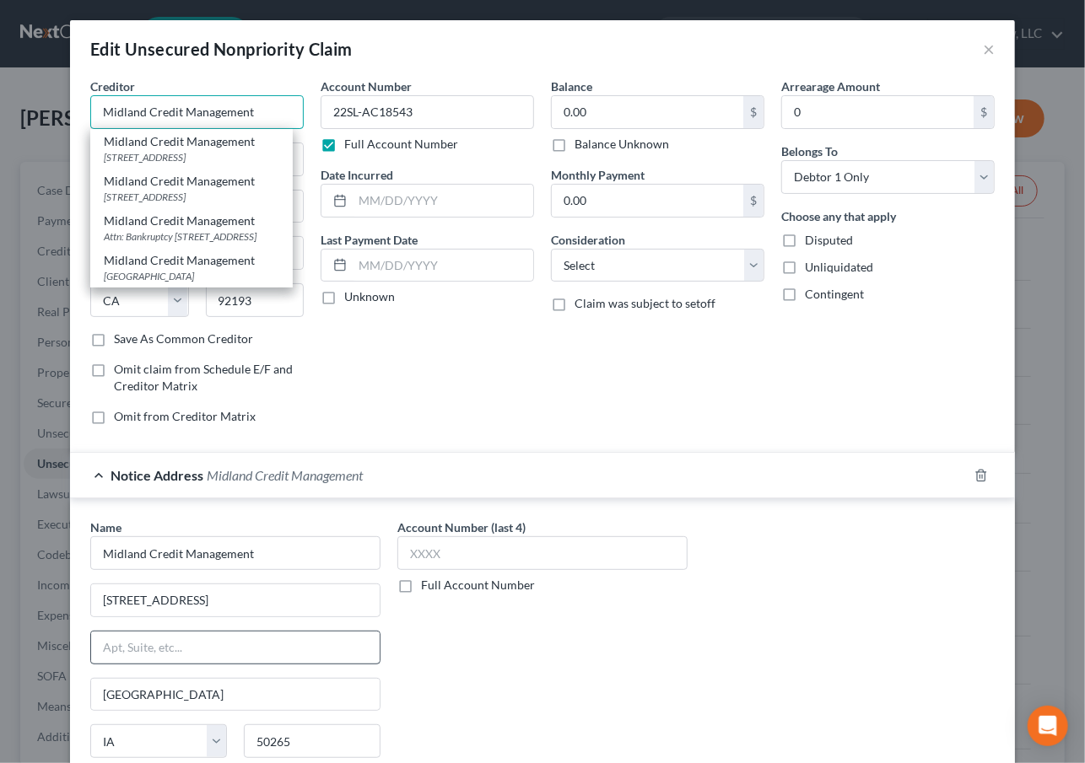
scroll to position [191, 0]
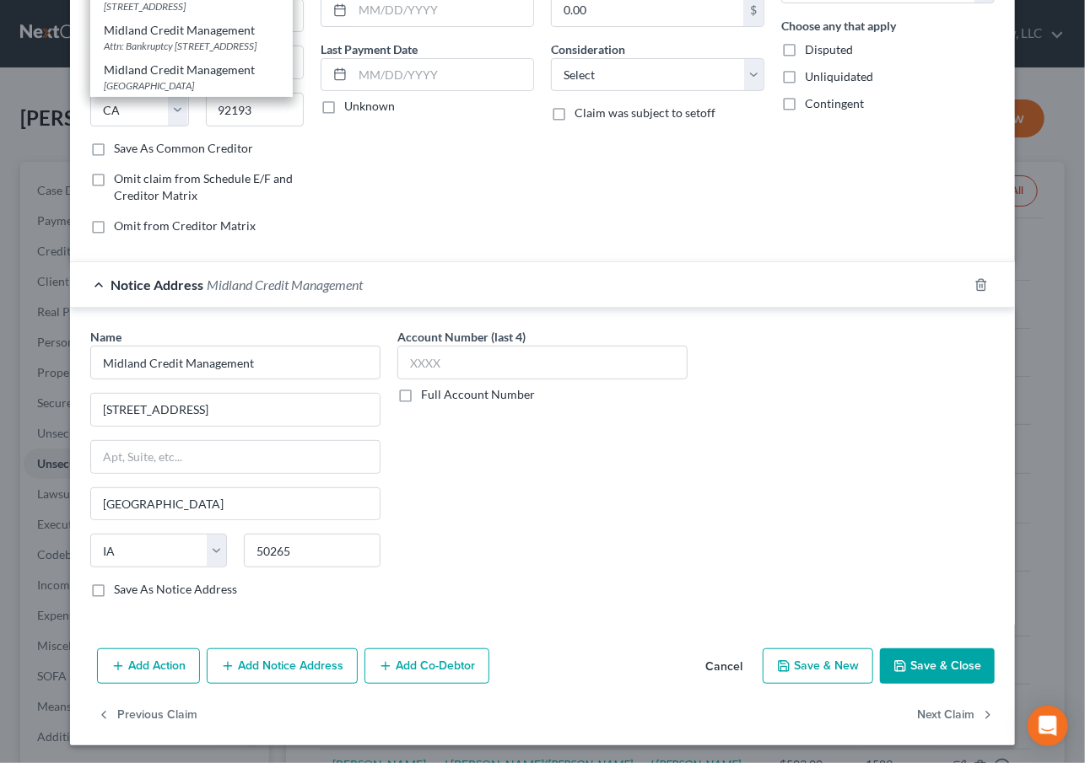
click at [298, 657] on button "Add Notice Address" at bounding box center [282, 666] width 151 height 35
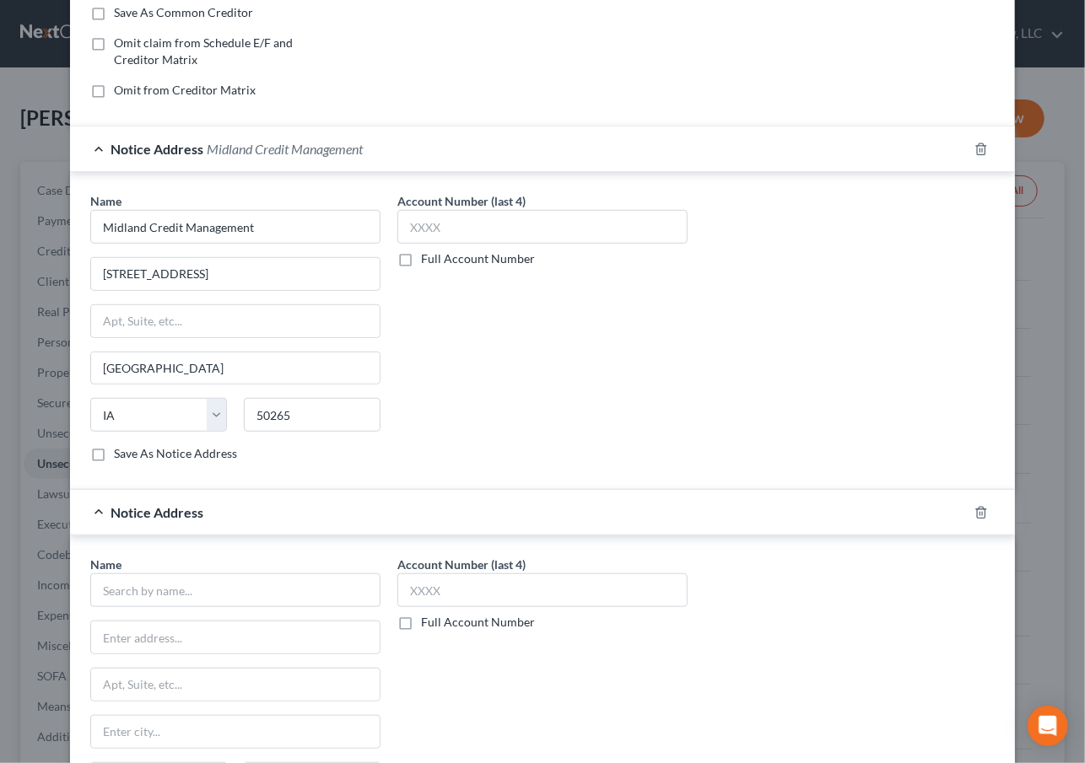
scroll to position [553, 0]
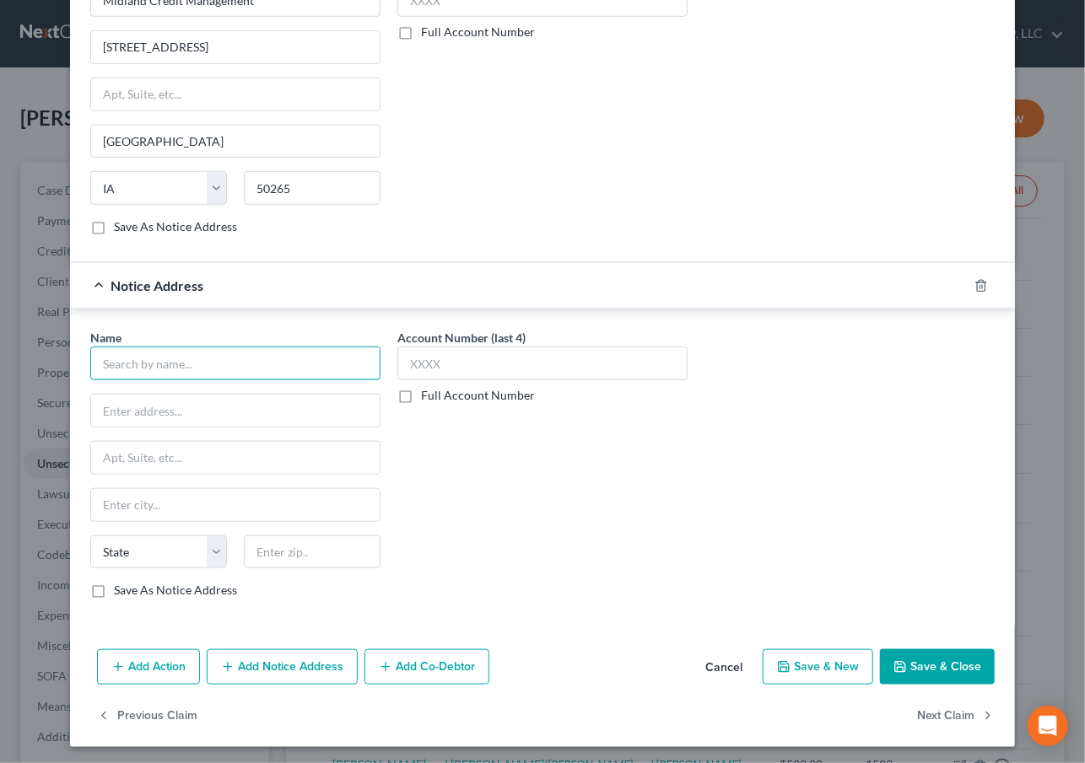
drag, startPoint x: 200, startPoint y: 364, endPoint x: 193, endPoint y: 354, distance: 11.5
click at [200, 359] on input "text" at bounding box center [235, 364] width 290 height 34
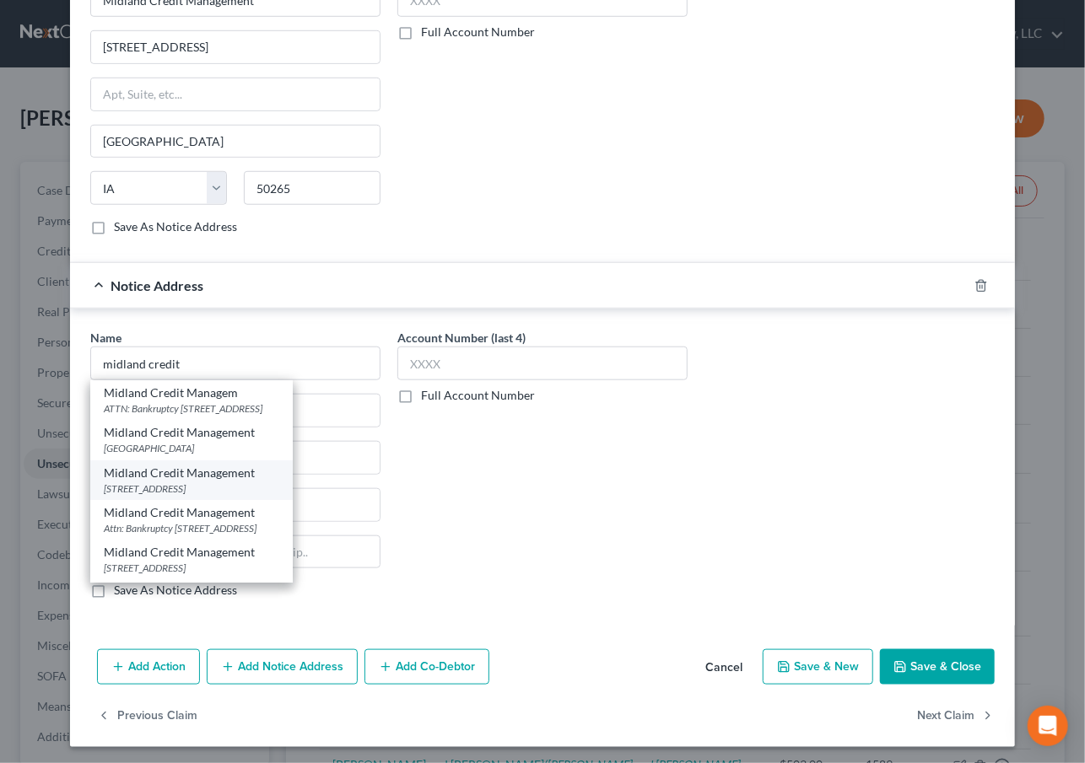
click at [202, 482] on div "[STREET_ADDRESS]" at bounding box center [191, 489] width 175 height 14
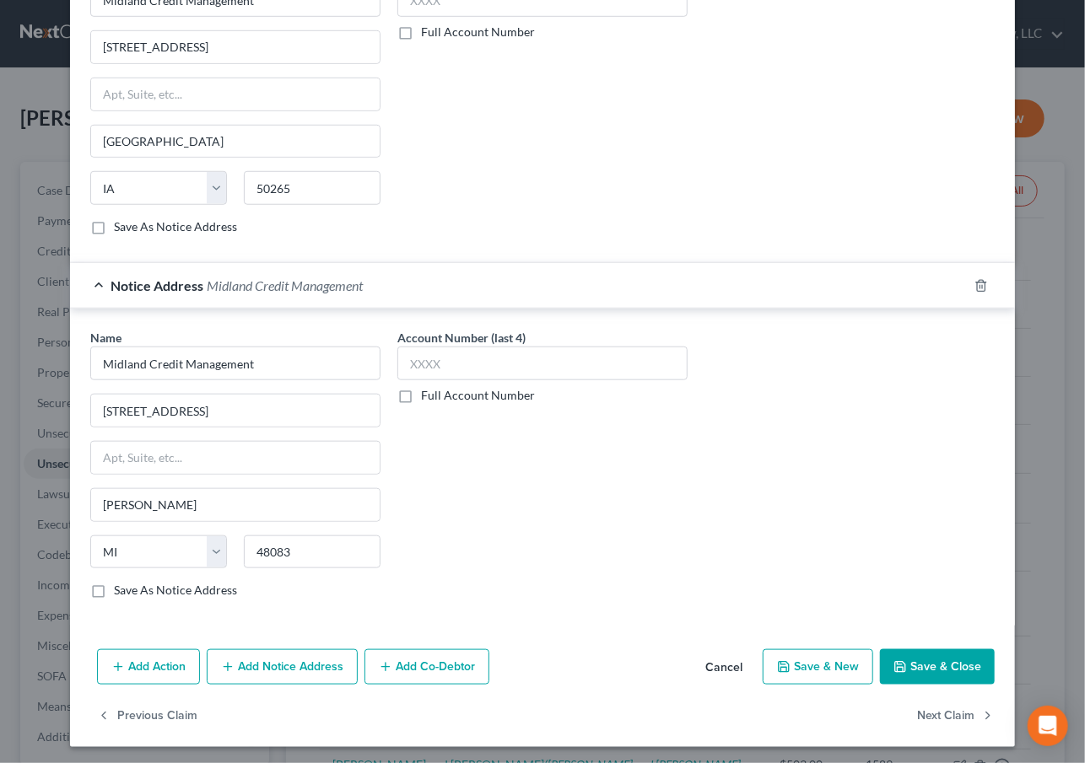
click at [247, 662] on button "Add Notice Address" at bounding box center [282, 666] width 151 height 35
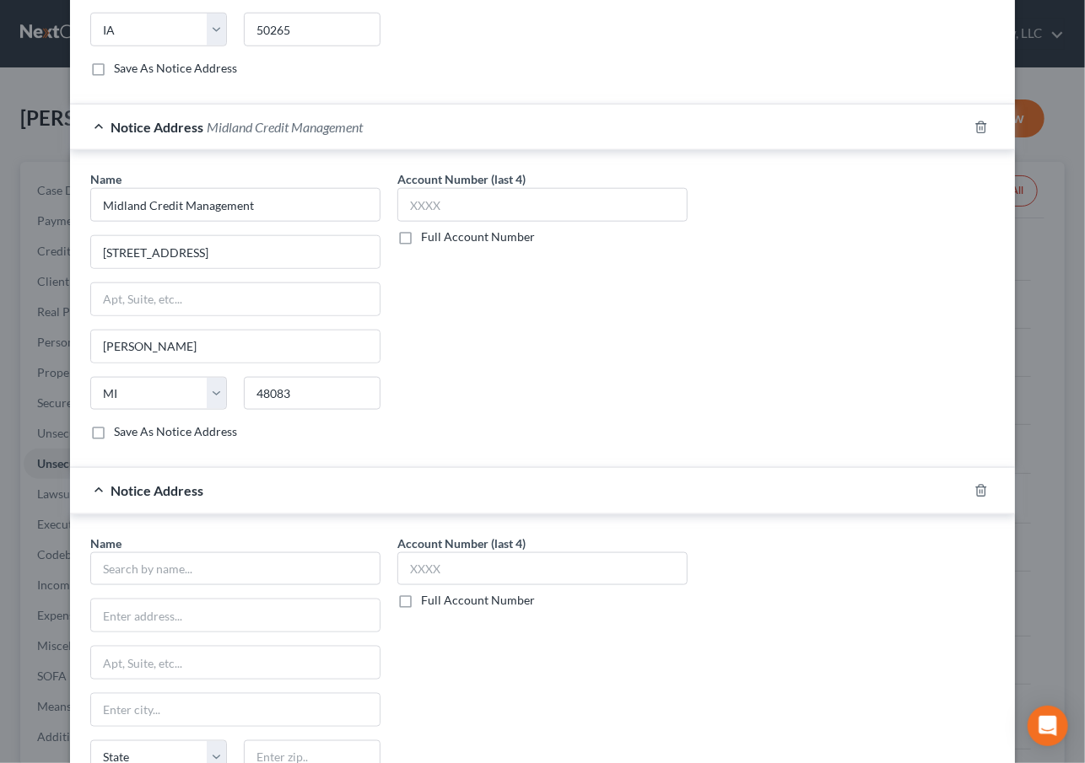
scroll to position [916, 0]
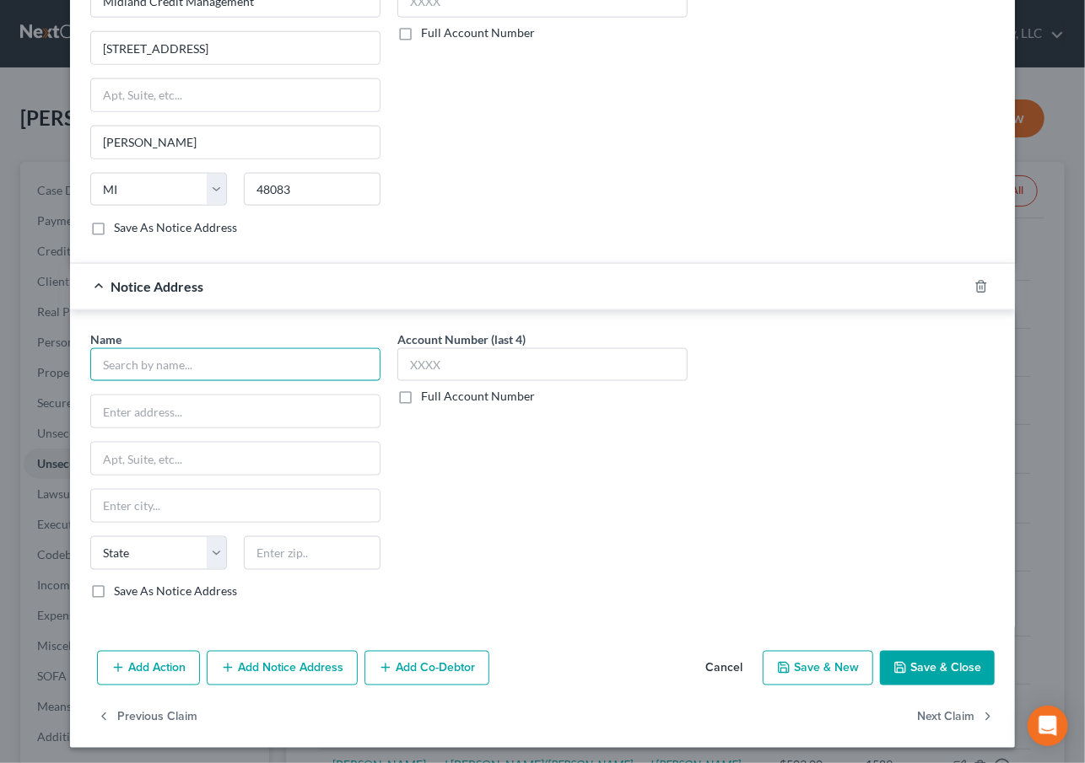
click at [189, 367] on input "text" at bounding box center [235, 365] width 290 height 34
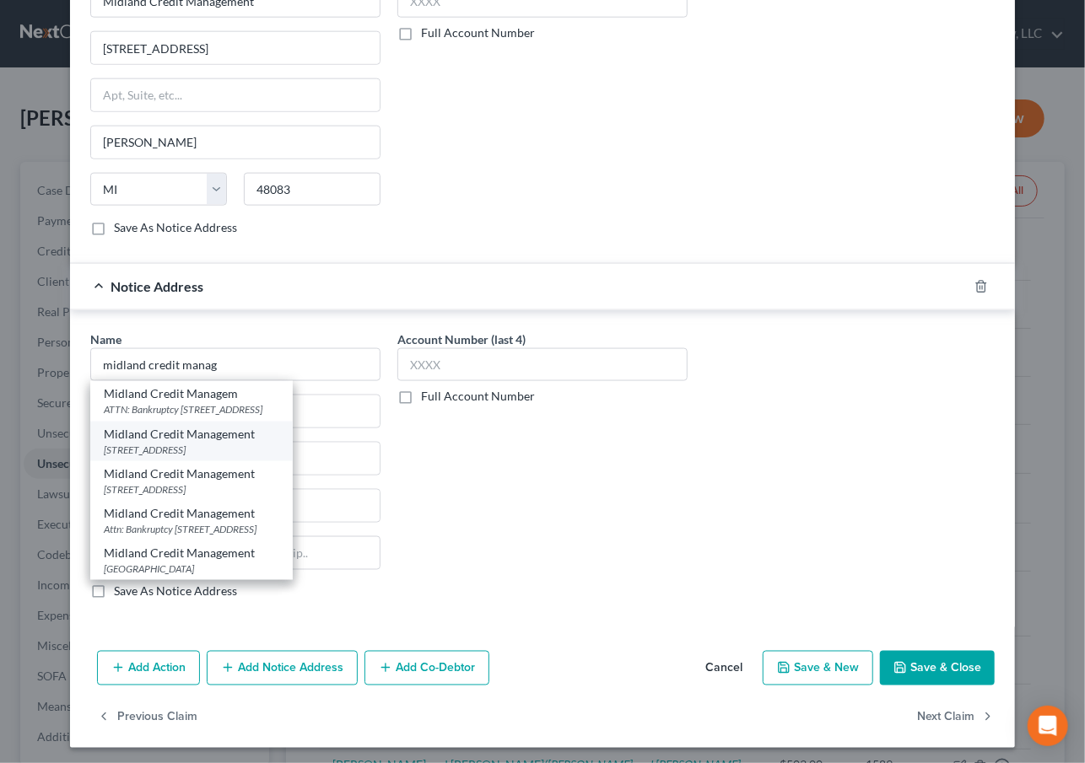
click at [203, 449] on div "[STREET_ADDRESS]" at bounding box center [191, 450] width 175 height 14
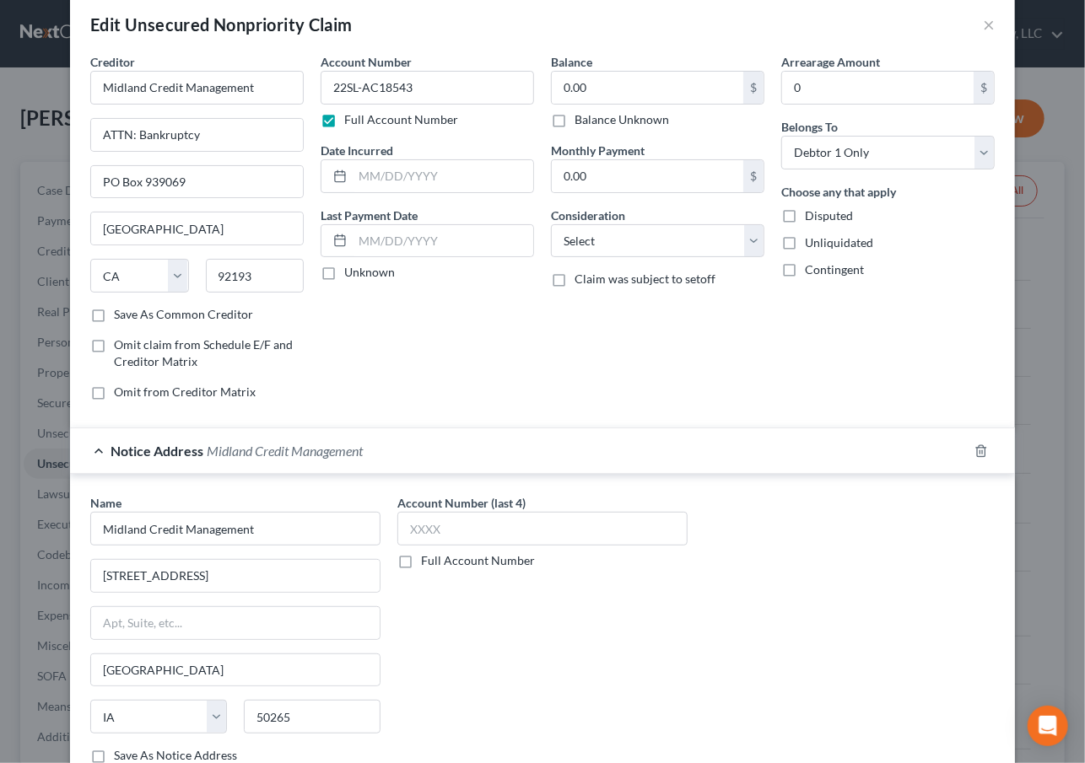
scroll to position [0, 0]
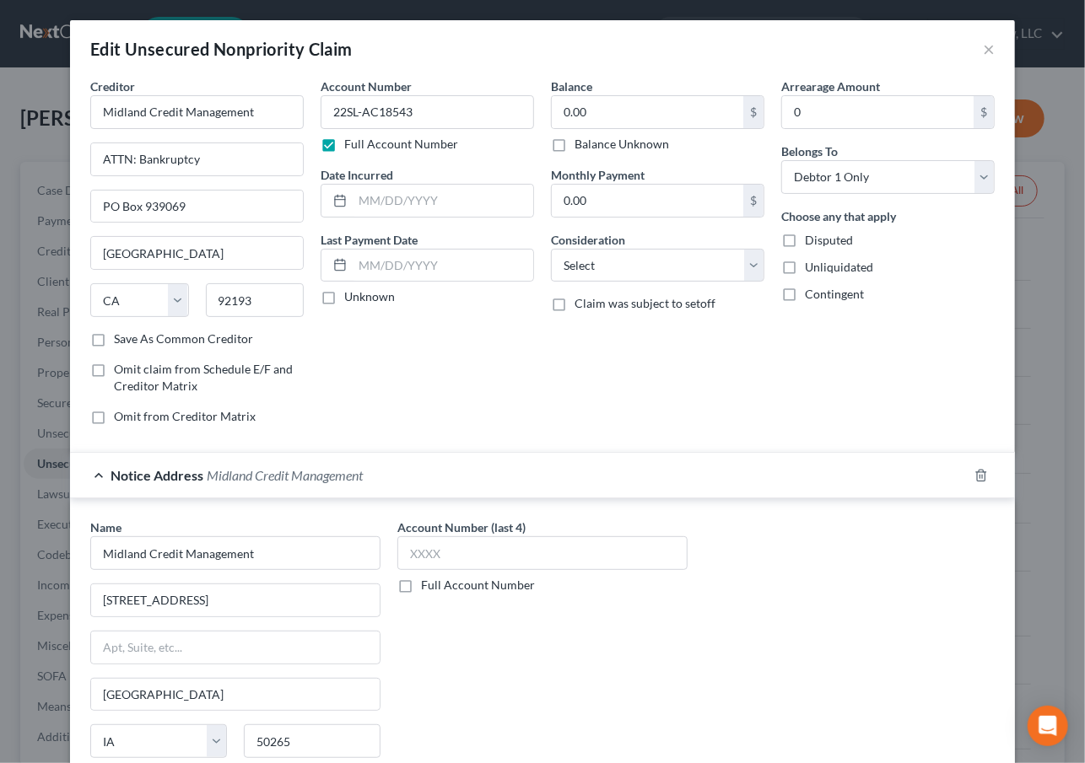
click at [542, 370] on div "Balance 0.00 $ Balance Unknown Balance Undetermined 0.00 $ Balance Unknown Mont…" at bounding box center [657, 258] width 230 height 361
click at [429, 196] on input "text" at bounding box center [443, 201] width 181 height 32
click at [590, 109] on input "0.00" at bounding box center [647, 112] width 191 height 32
click at [608, 261] on select "Select Cable / Satellite Services Collection Agency Credit Card Debt Debt Couns…" at bounding box center [657, 266] width 213 height 34
click at [551, 249] on select "Select Cable / Satellite Services Collection Agency Credit Card Debt Debt Couns…" at bounding box center [657, 266] width 213 height 34
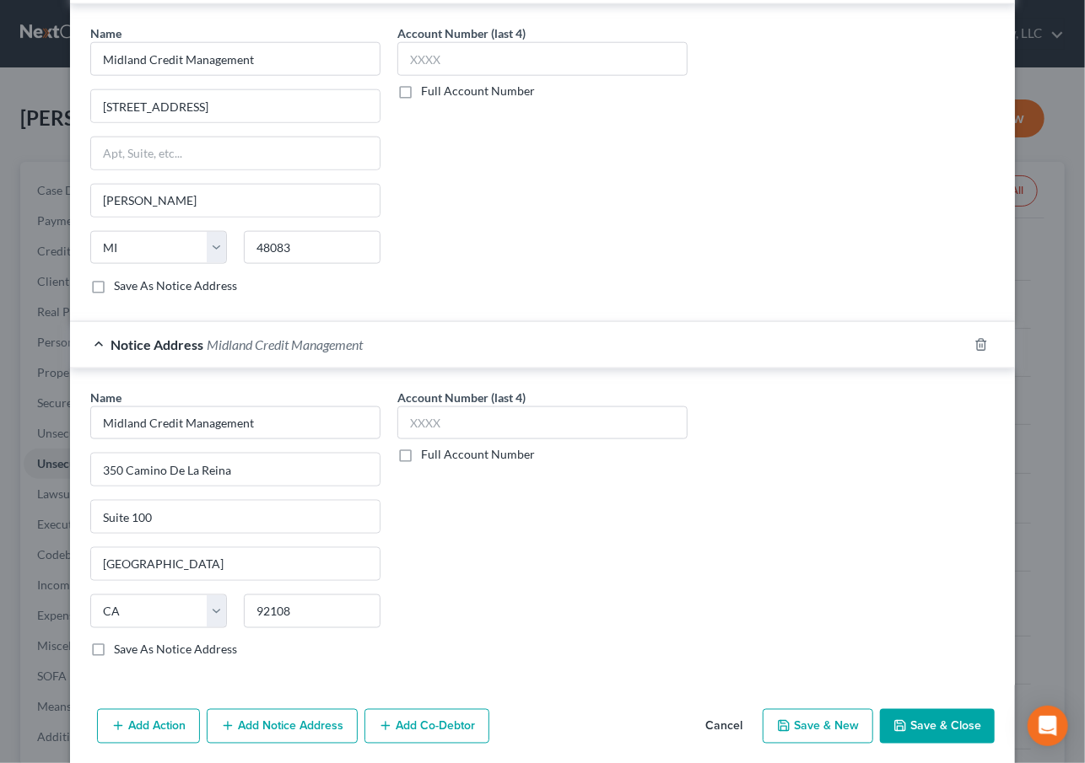
scroll to position [916, 0]
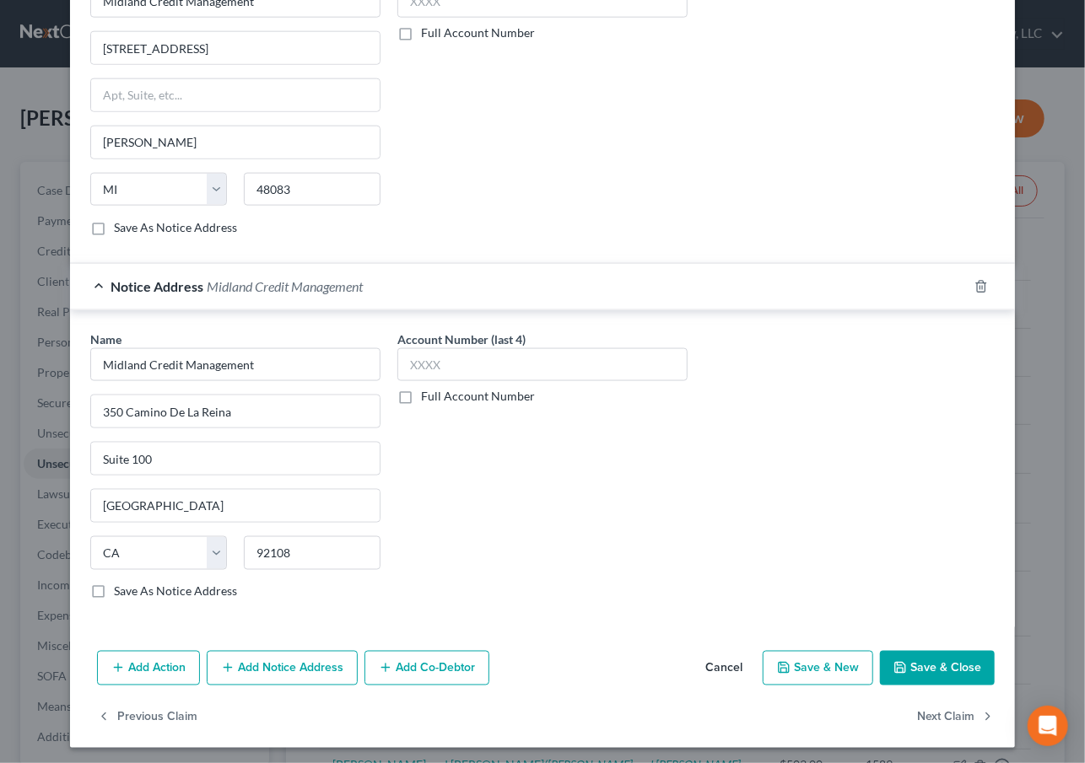
click at [787, 662] on icon "button" at bounding box center [783, 667] width 13 height 13
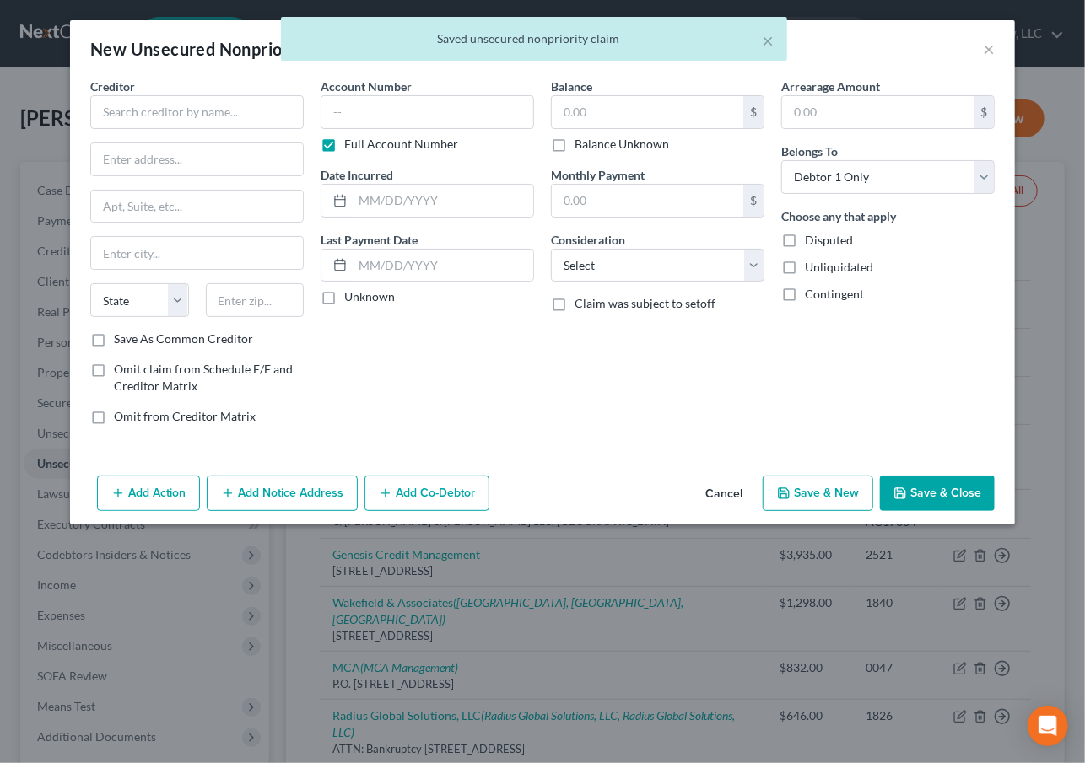
scroll to position [0, 0]
click at [224, 117] on input "text" at bounding box center [196, 112] width 213 height 34
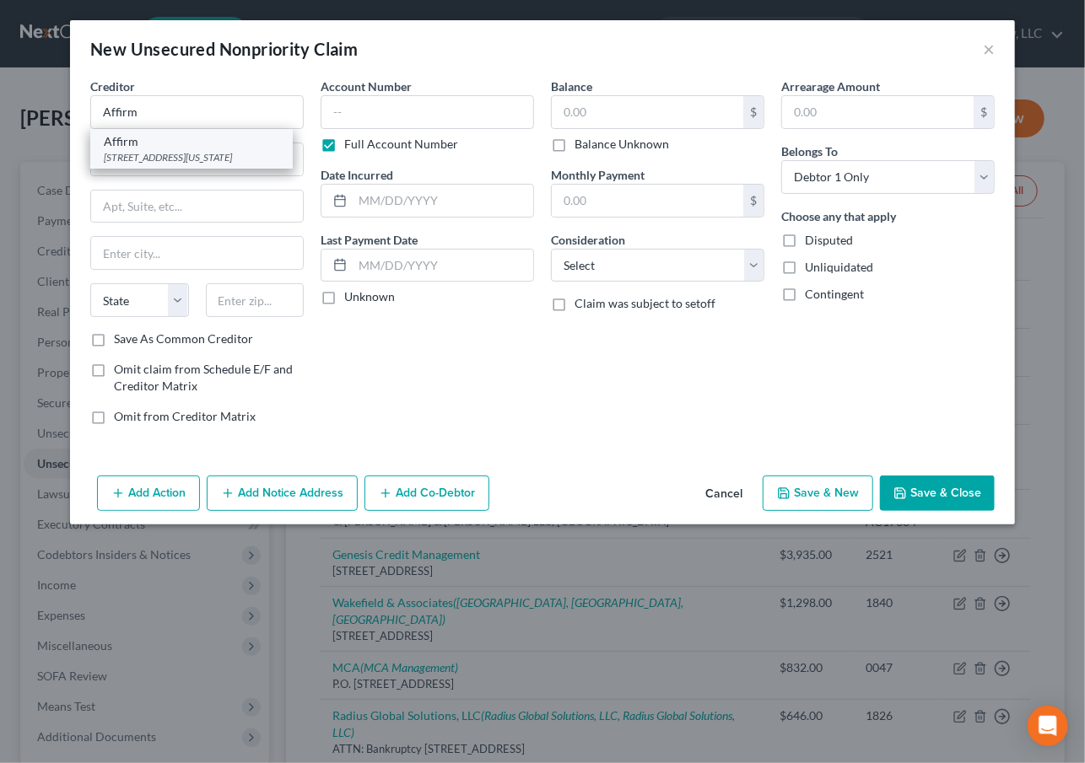
click at [152, 158] on div "[STREET_ADDRESS][US_STATE]" at bounding box center [191, 157] width 175 height 14
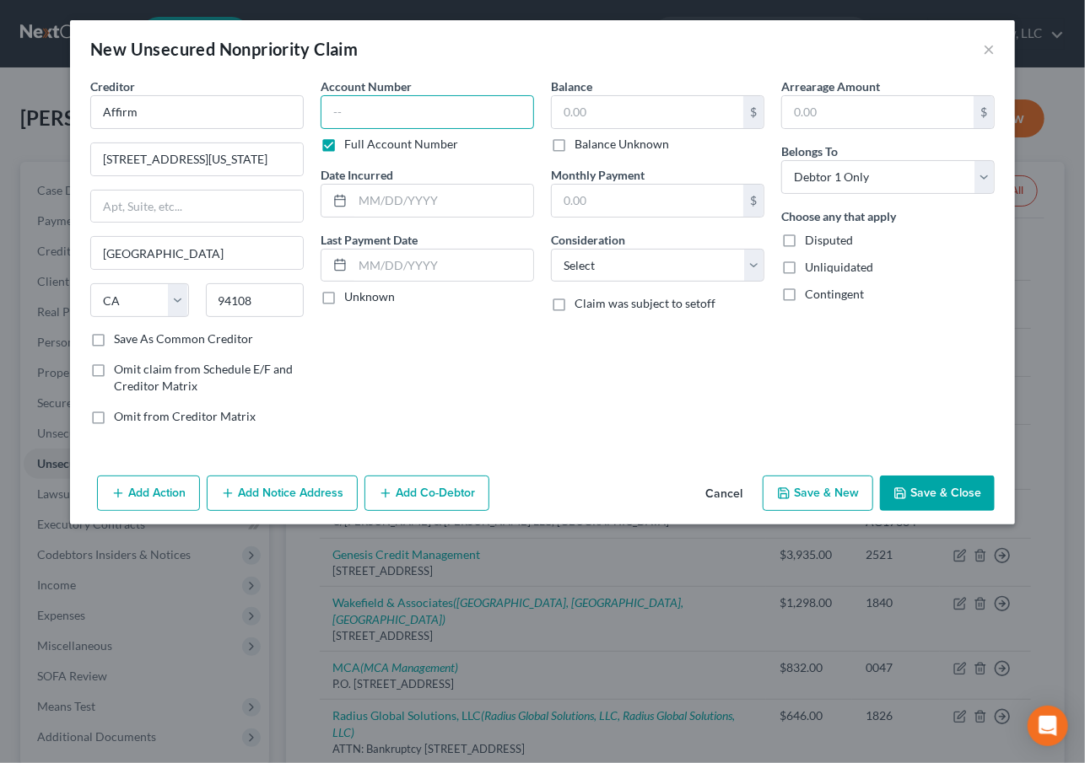
drag, startPoint x: 369, startPoint y: 115, endPoint x: 358, endPoint y: 118, distance: 11.5
click at [369, 115] on input "text" at bounding box center [427, 112] width 213 height 34
click at [830, 479] on button "Save & New" at bounding box center [818, 493] width 110 height 35
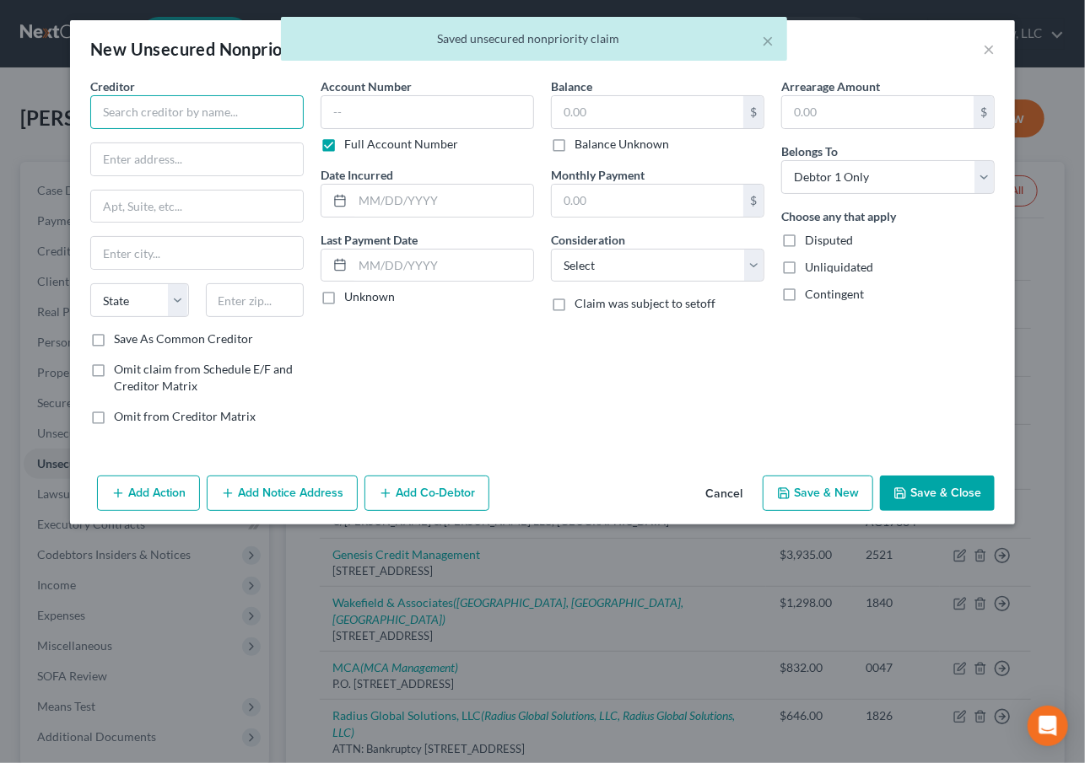
drag, startPoint x: 205, startPoint y: 117, endPoint x: 207, endPoint y: 106, distance: 11.3
click at [206, 110] on input "text" at bounding box center [196, 112] width 213 height 34
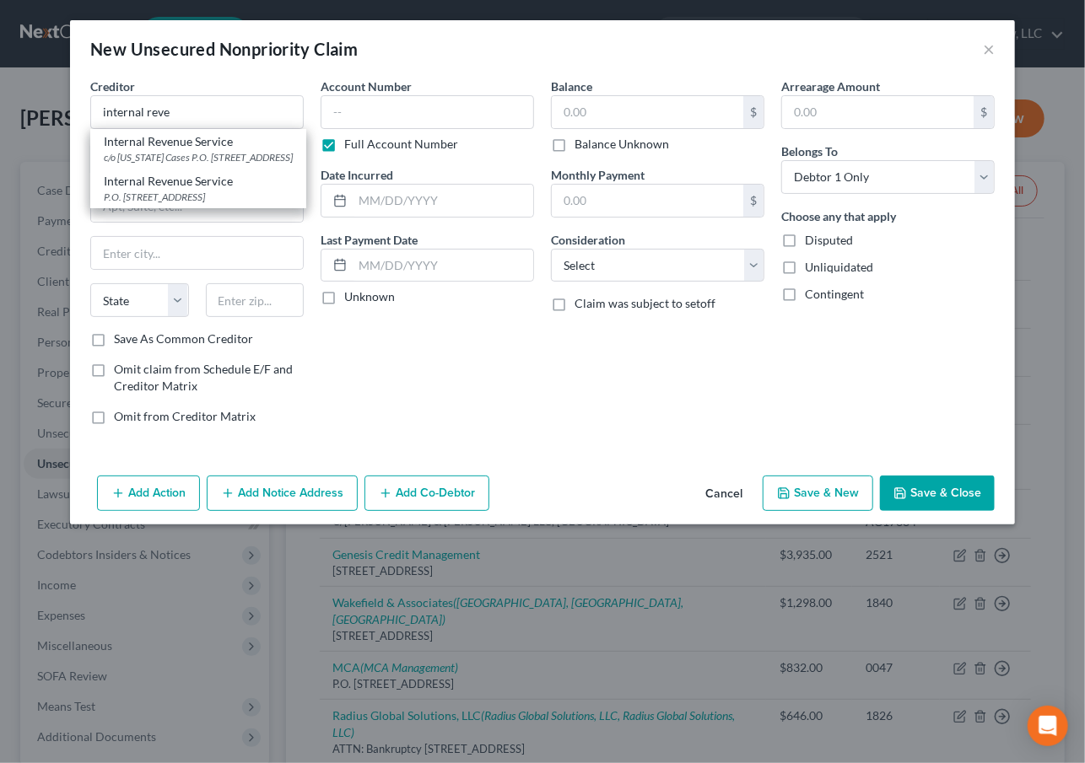
drag, startPoint x: 170, startPoint y: 210, endPoint x: 295, endPoint y: 161, distance: 134.1
click at [175, 204] on div "P.O. [STREET_ADDRESS]" at bounding box center [198, 197] width 189 height 14
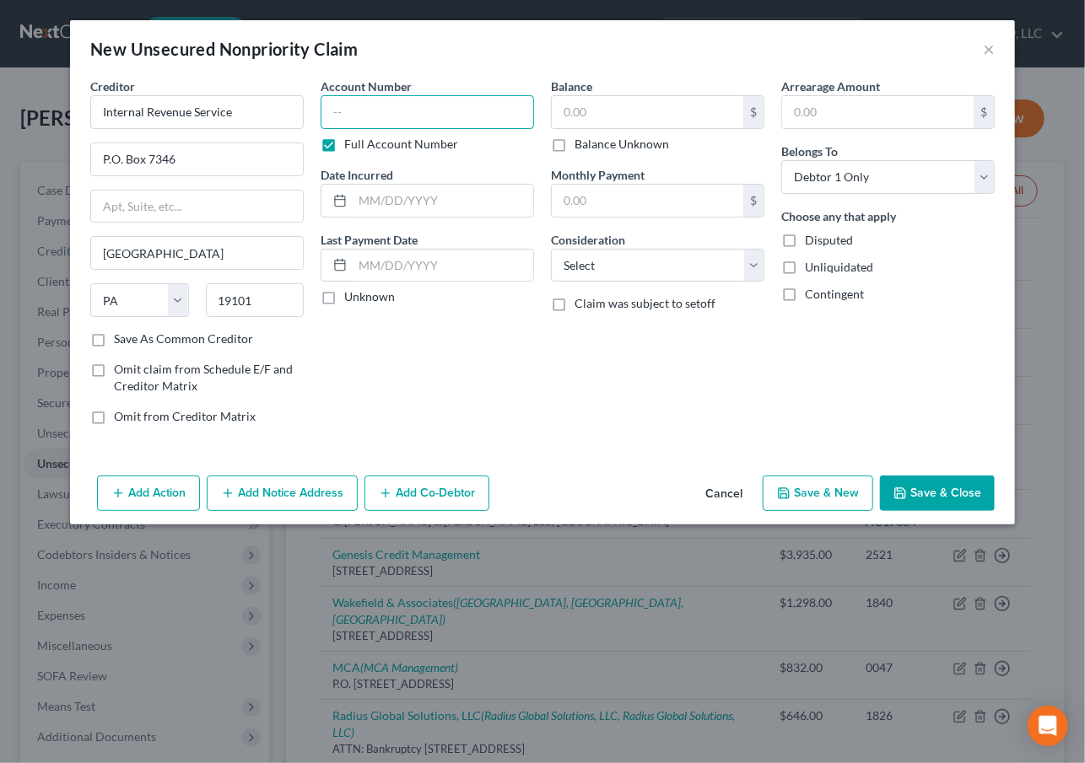
click at [364, 117] on input "text" at bounding box center [427, 112] width 213 height 34
click at [595, 251] on select "Select Cable / Satellite Services Collection Agency Credit Card Debt Debt Couns…" at bounding box center [657, 266] width 213 height 34
click at [551, 249] on select "Select Cable / Satellite Services Collection Agency Credit Card Debt Debt Couns…" at bounding box center [657, 266] width 213 height 34
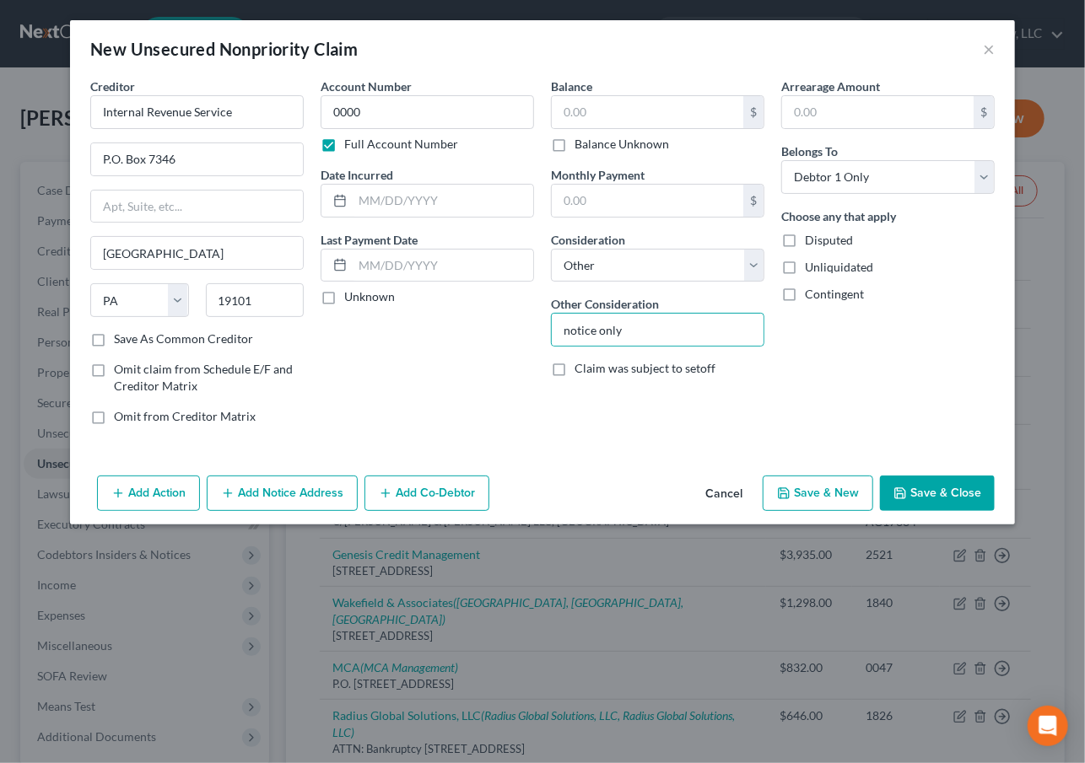
click at [816, 491] on button "Save & New" at bounding box center [818, 493] width 110 height 35
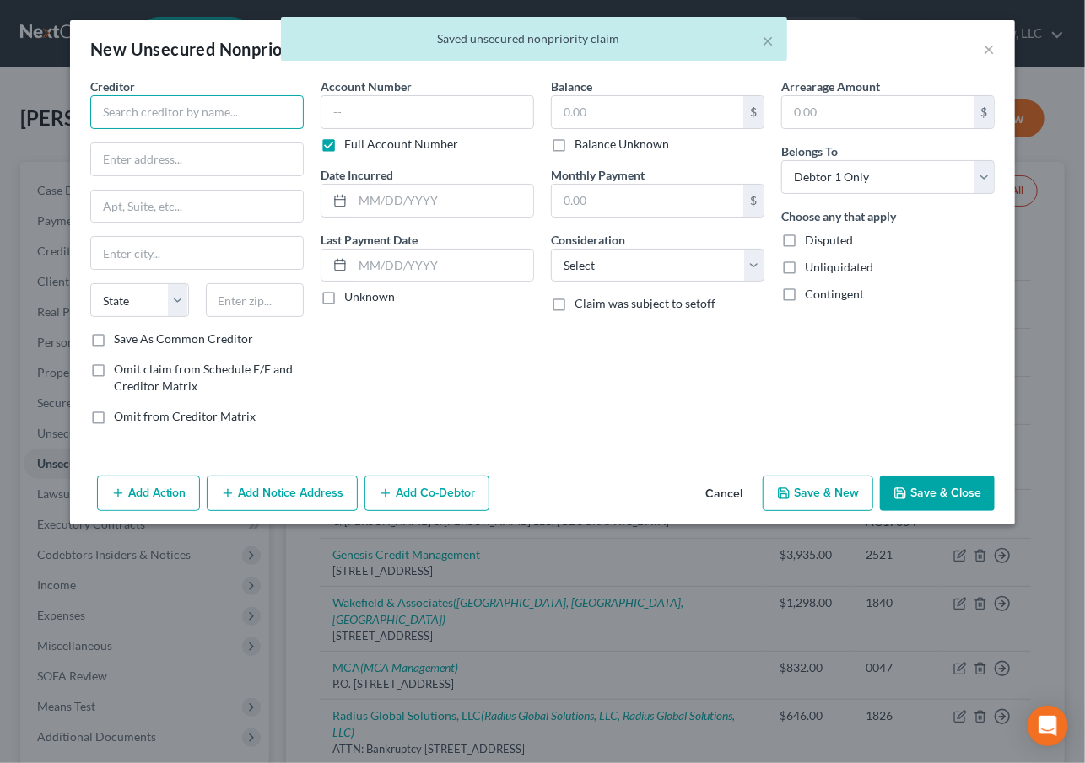
click at [178, 122] on input "text" at bounding box center [196, 112] width 213 height 34
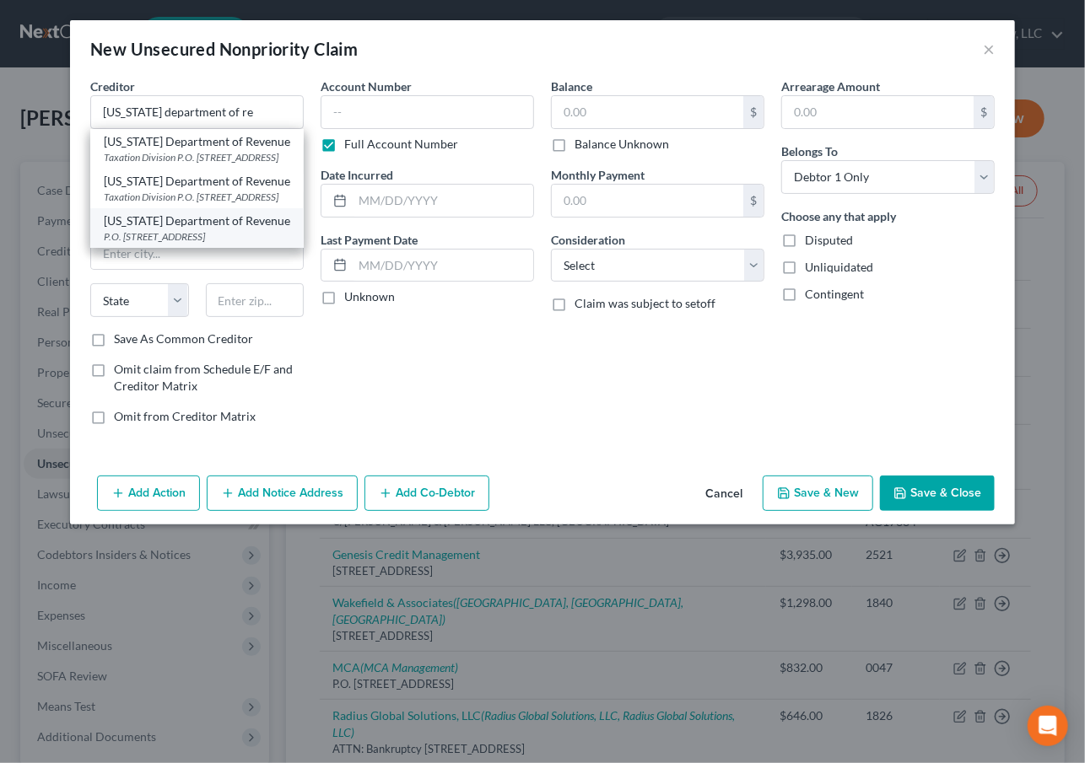
click at [127, 244] on div "P.O. [STREET_ADDRESS]" at bounding box center [197, 236] width 186 height 14
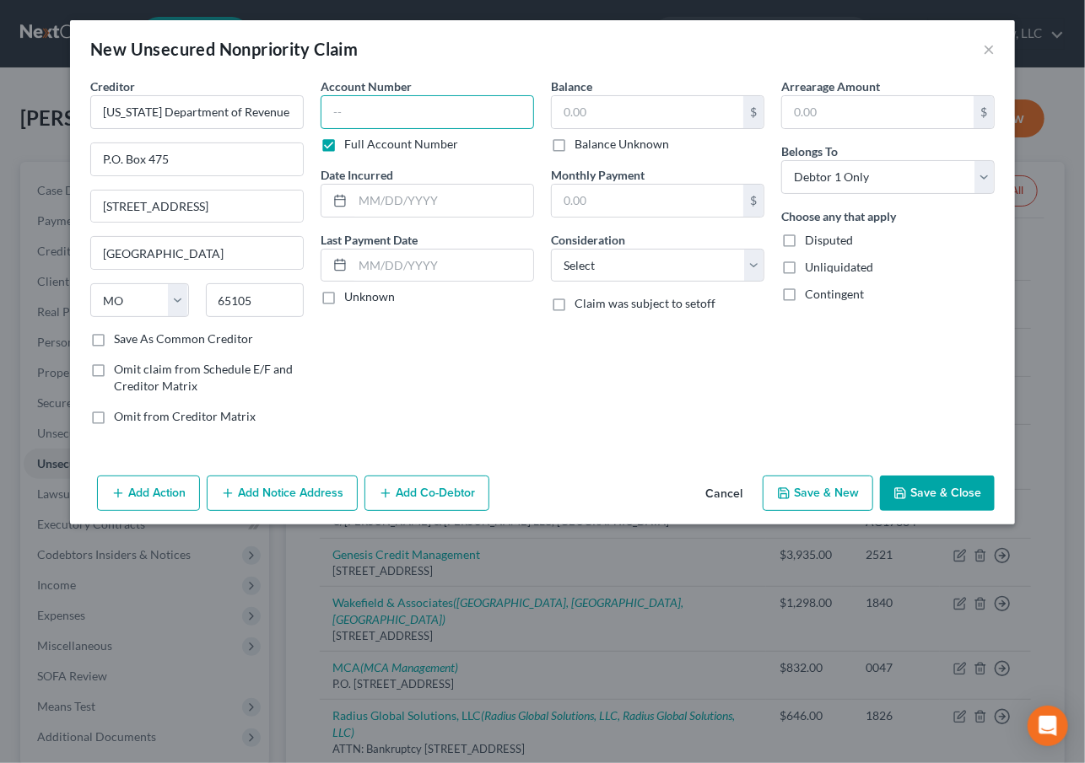
click at [410, 100] on input "text" at bounding box center [427, 112] width 213 height 34
click at [582, 273] on select "Select Cable / Satellite Services Collection Agency Credit Card Debt Debt Couns…" at bounding box center [657, 266] width 213 height 34
click at [551, 249] on select "Select Cable / Satellite Services Collection Agency Credit Card Debt Debt Couns…" at bounding box center [657, 266] width 213 height 34
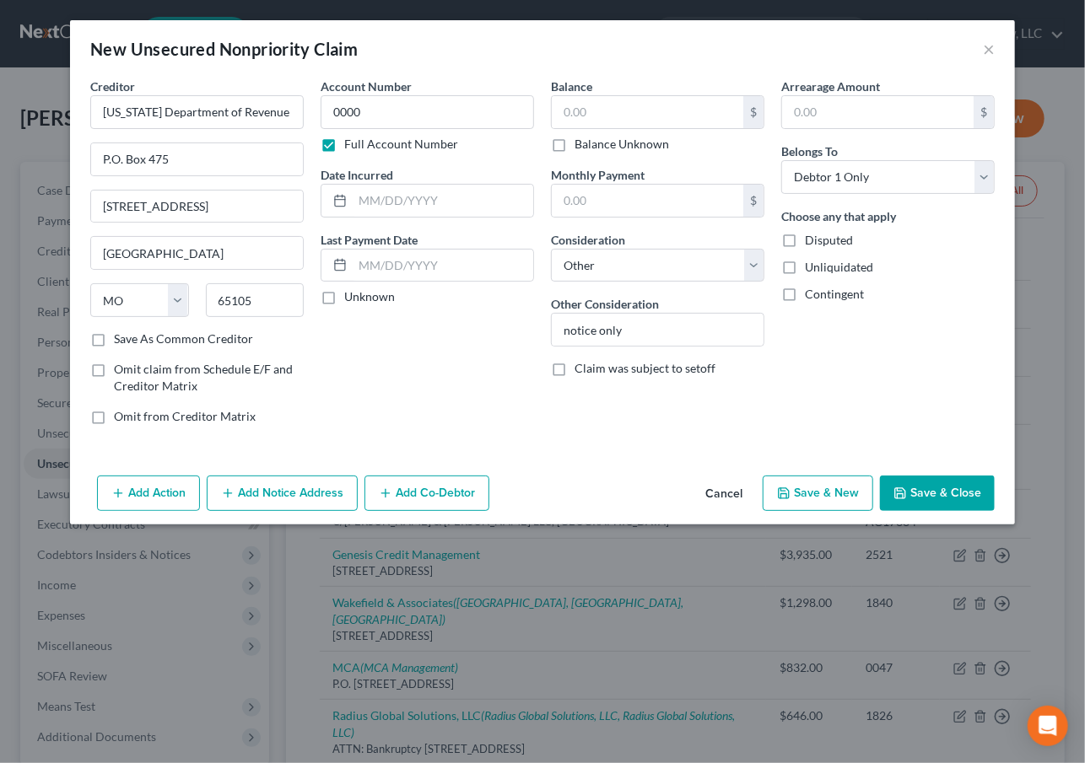
click at [277, 485] on button "Add Notice Address" at bounding box center [282, 493] width 151 height 35
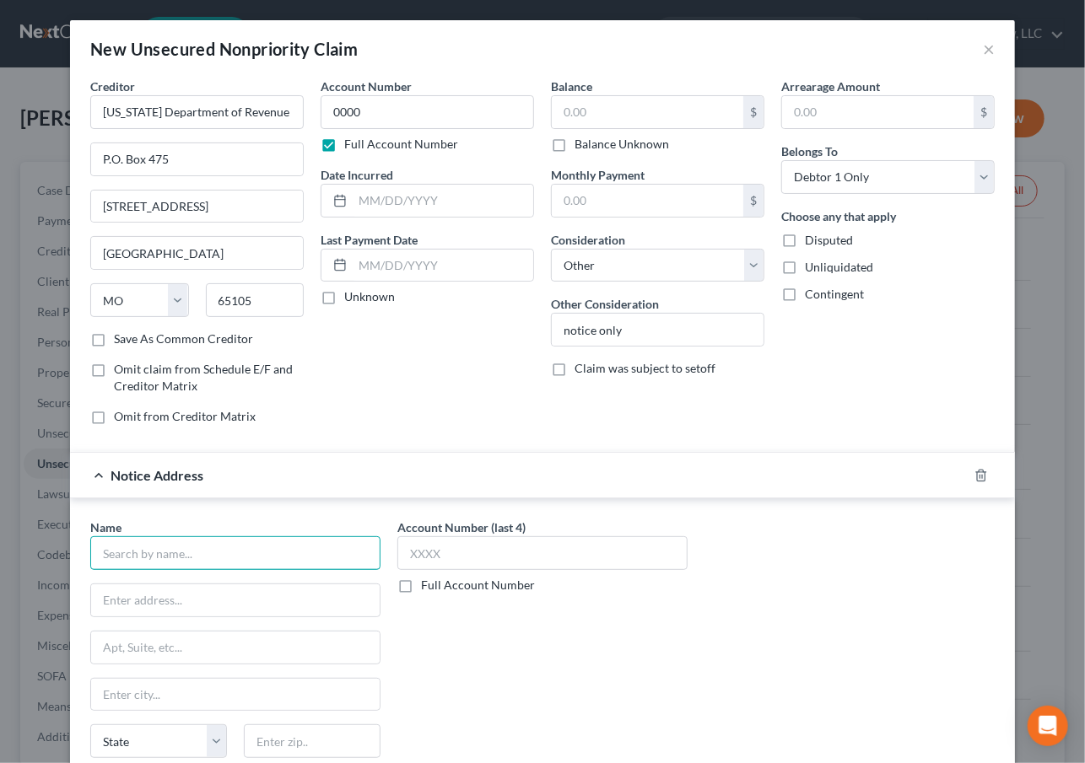
click at [143, 558] on input "text" at bounding box center [235, 553] width 290 height 34
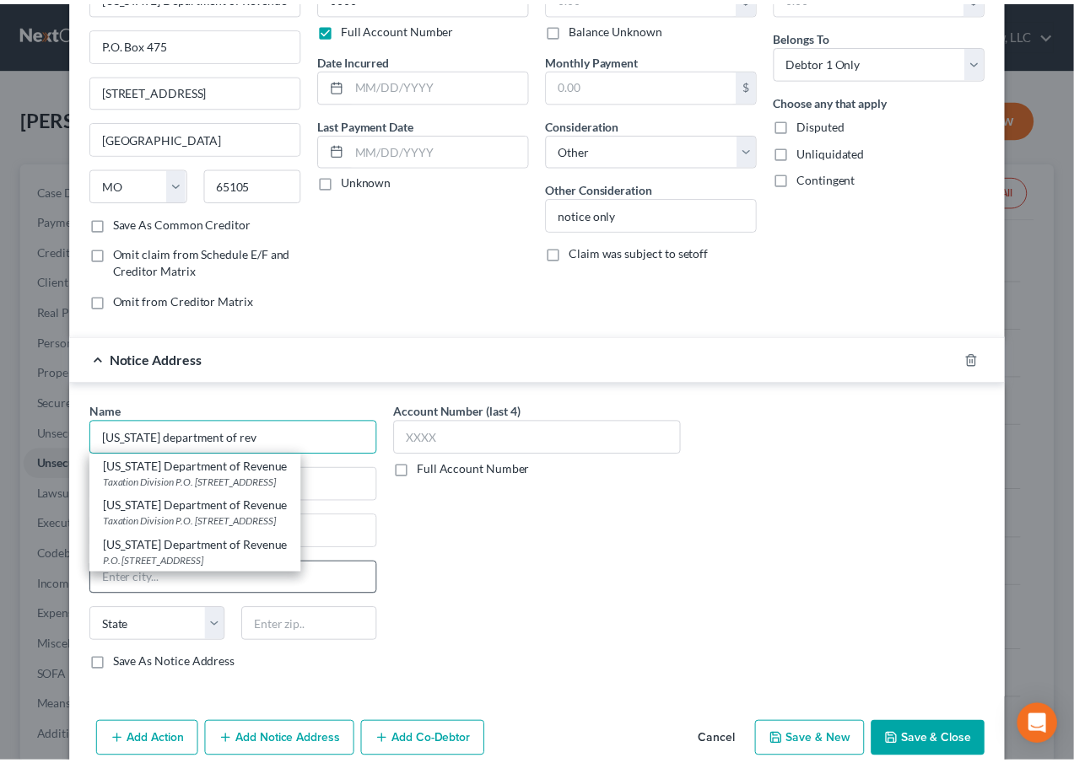
scroll to position [143, 0]
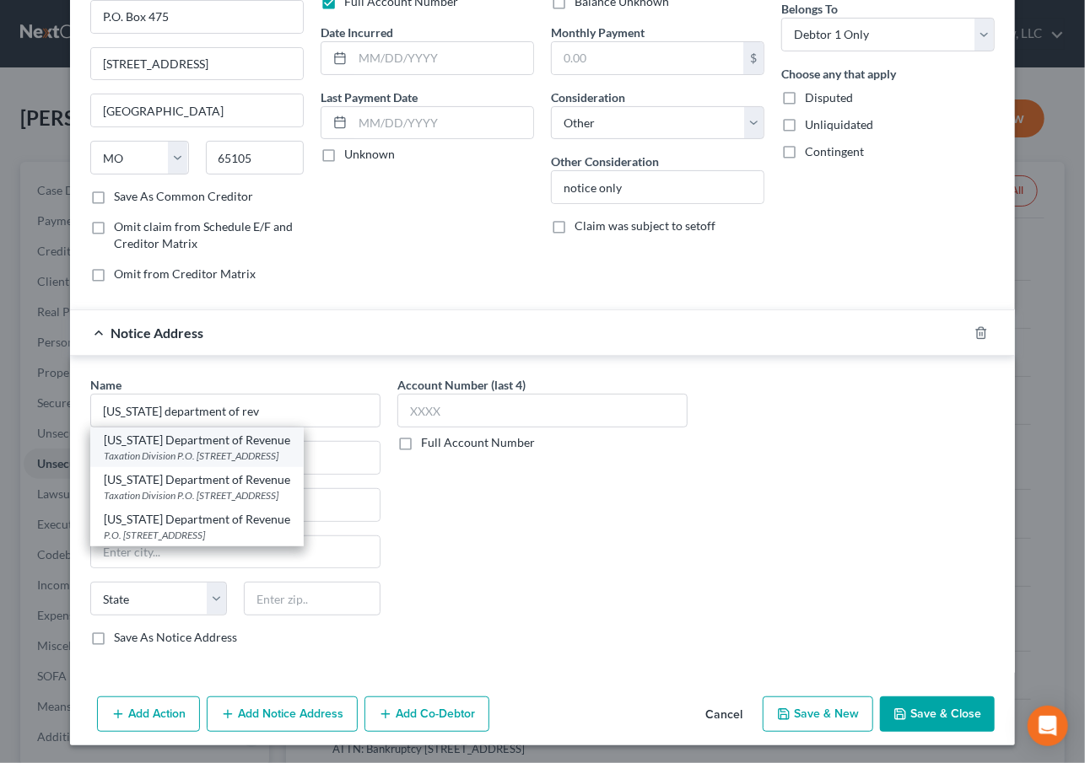
click at [277, 454] on div "Taxation Division P.O. [STREET_ADDRESS]" at bounding box center [197, 456] width 186 height 14
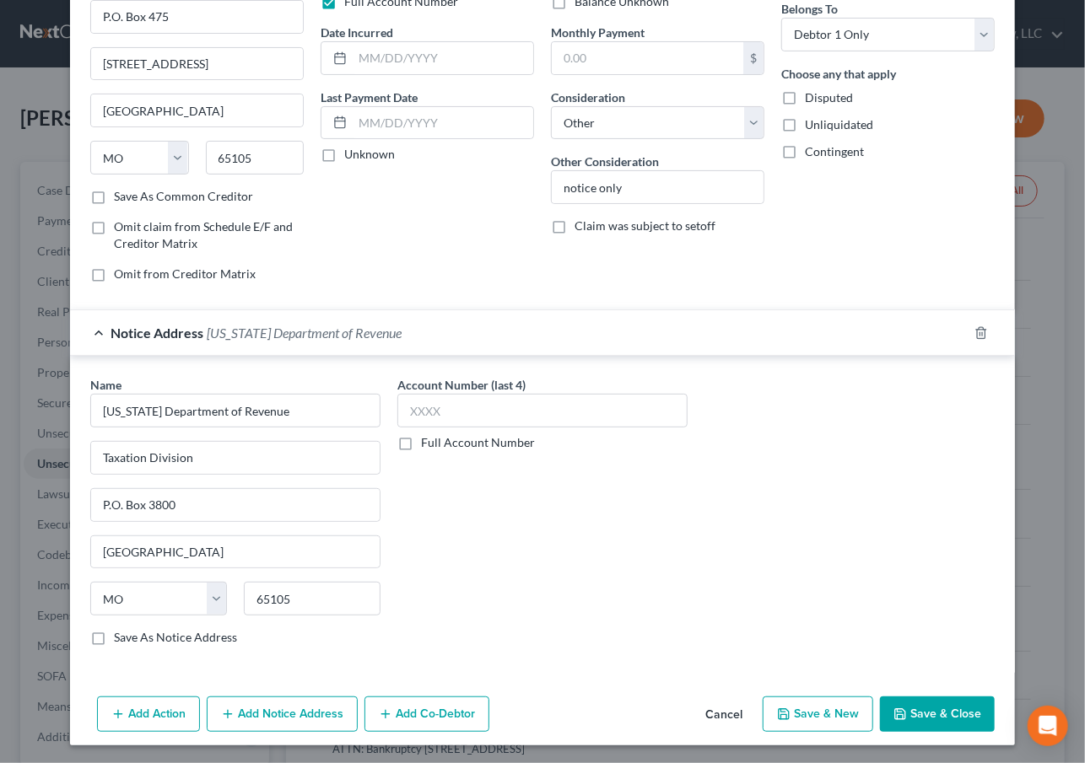
click at [924, 709] on button "Save & Close" at bounding box center [937, 714] width 115 height 35
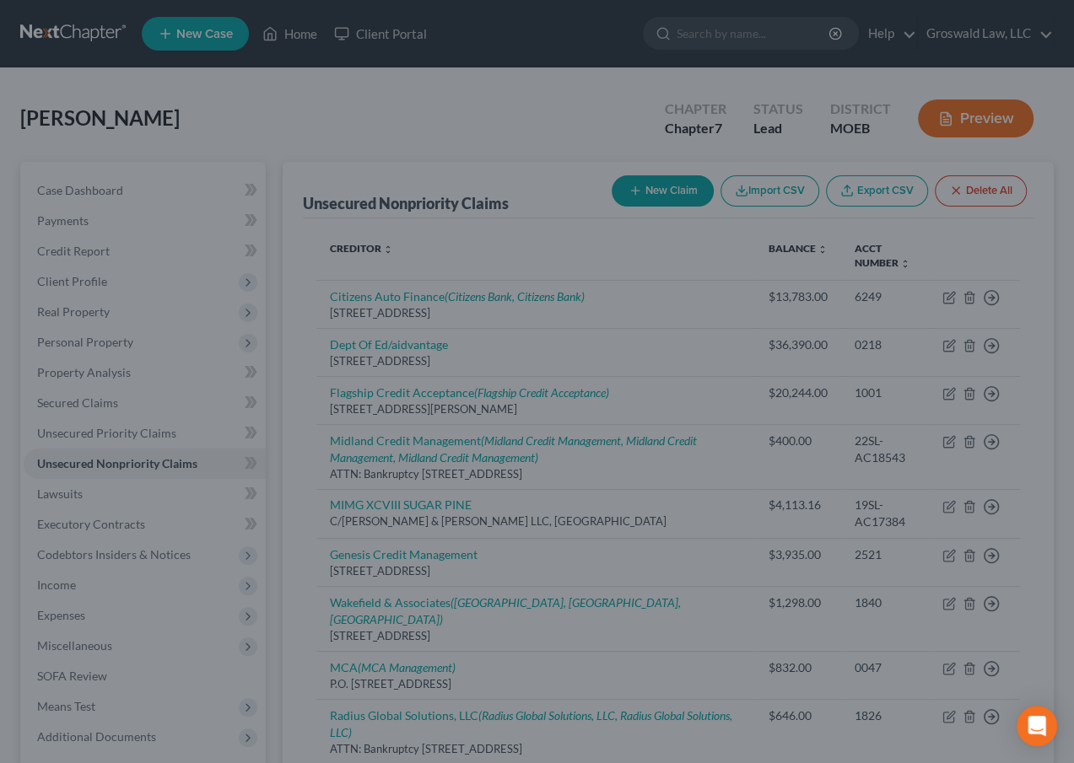
scroll to position [0, 0]
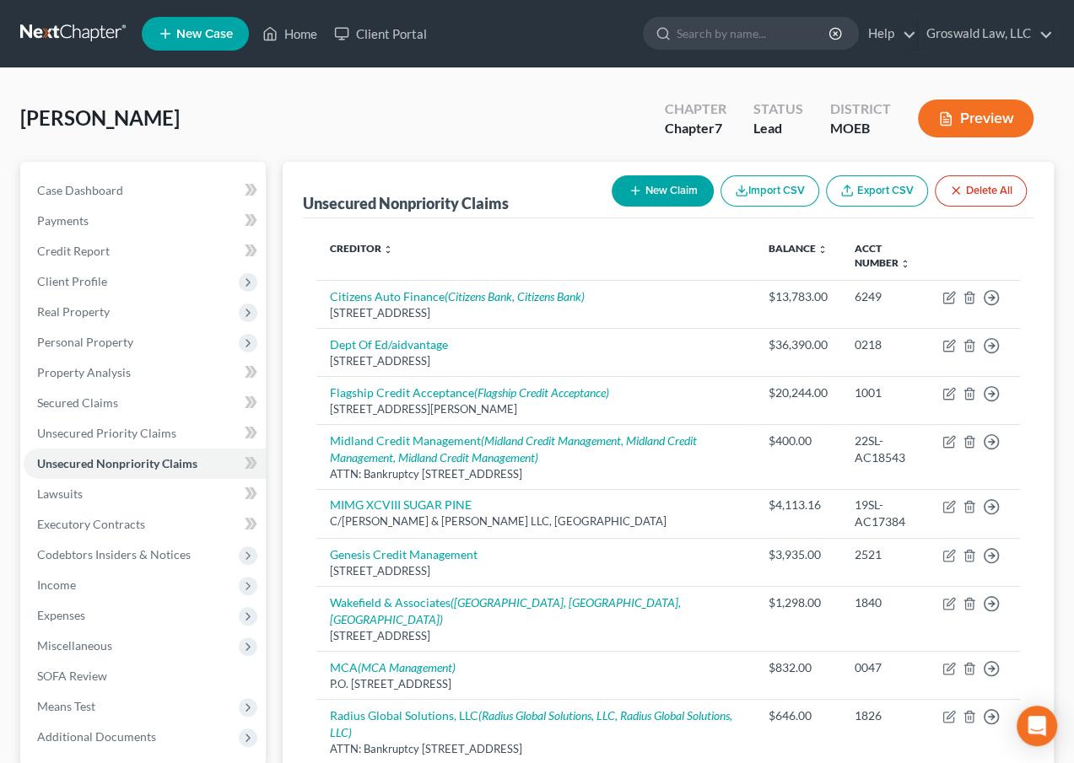
click at [565, 124] on div "[PERSON_NAME] Upgraded Chapter Chapter 7 Status Lead District MOEB Preview" at bounding box center [536, 125] width 1033 height 73
click at [569, 146] on div "[PERSON_NAME] Upgraded Chapter Chapter 7 Status Lead District MOEB Preview" at bounding box center [536, 125] width 1033 height 73
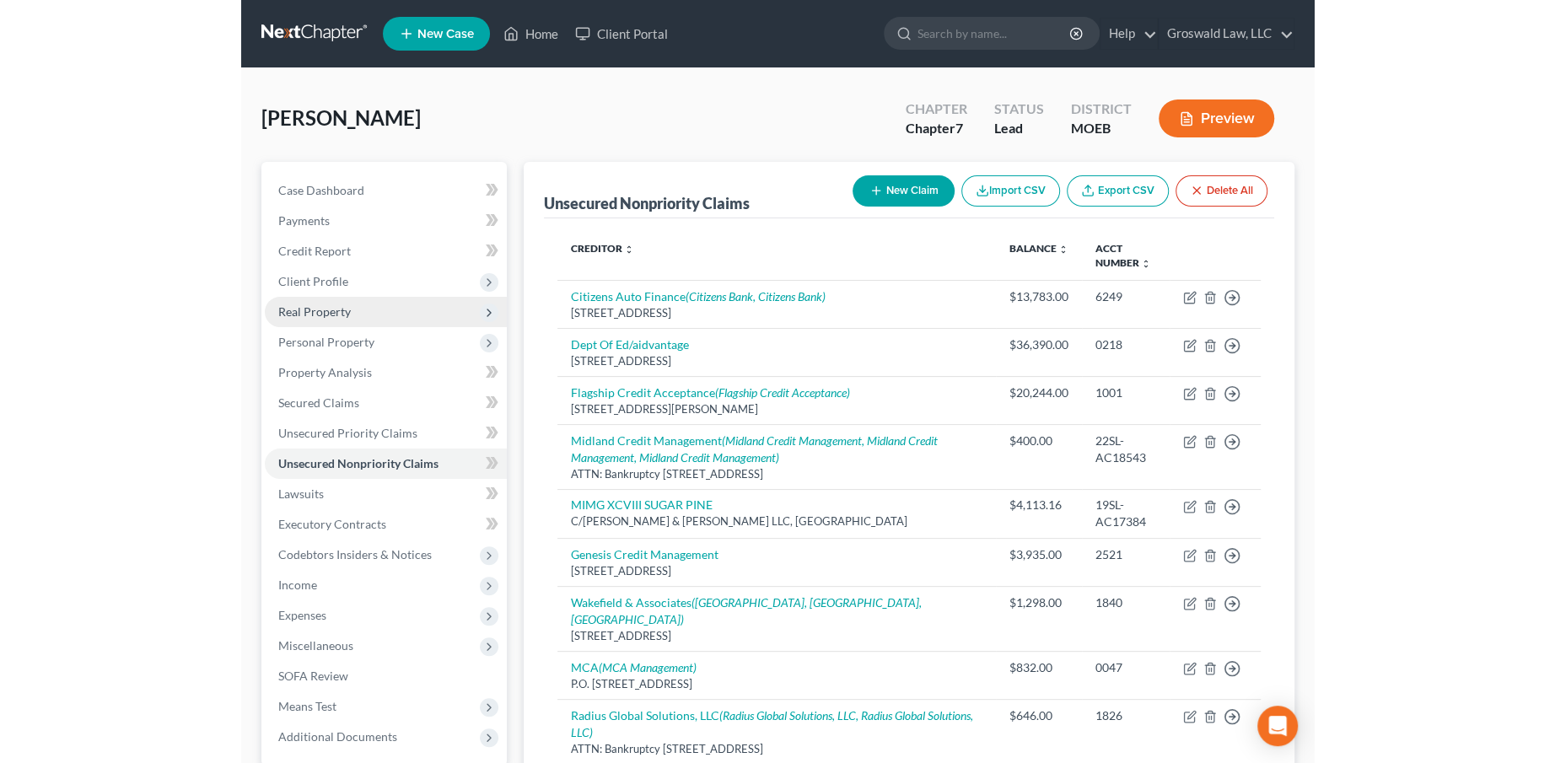
scroll to position [306, 0]
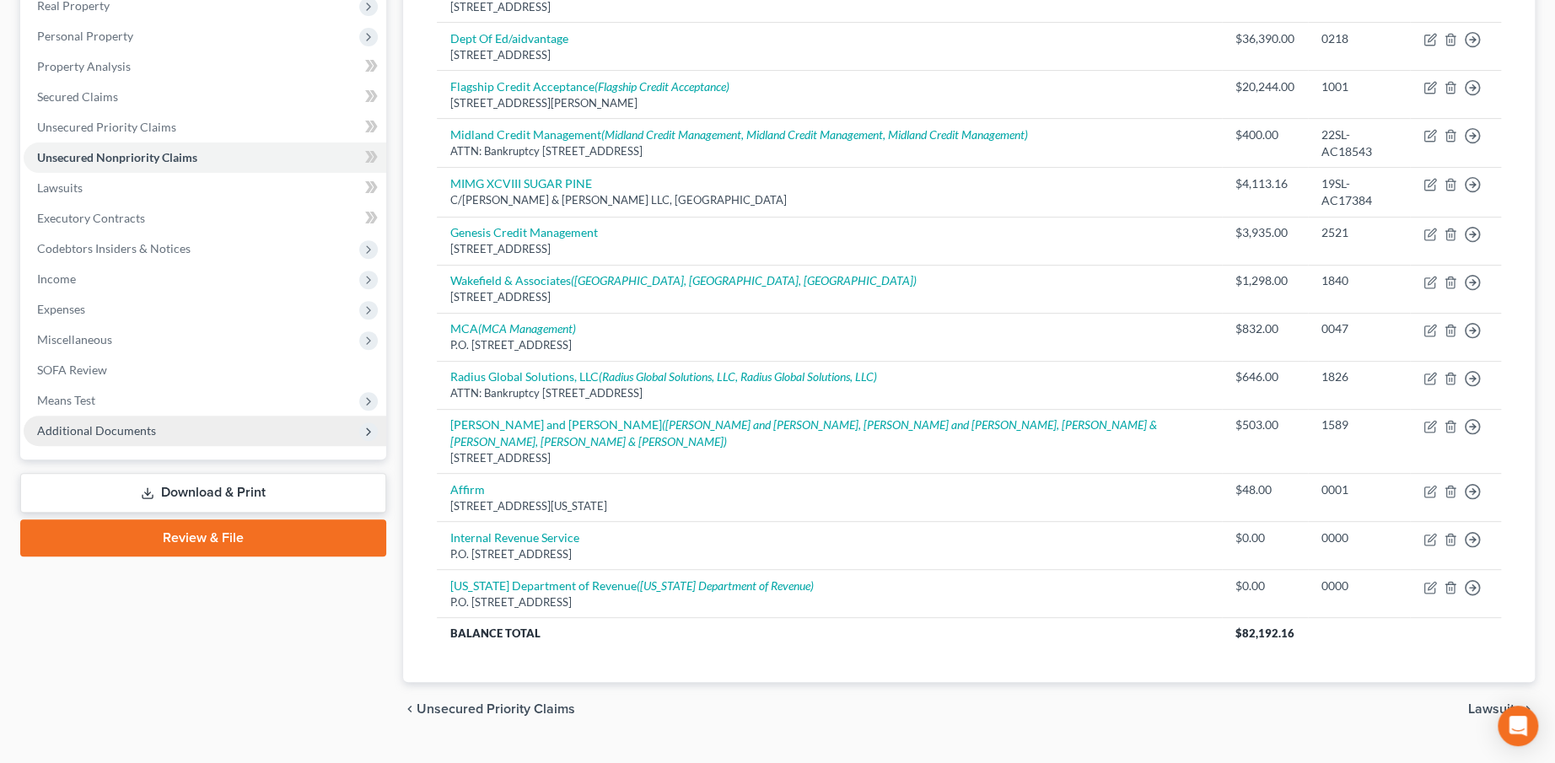
click at [193, 439] on span "Additional Documents" at bounding box center [205, 431] width 363 height 30
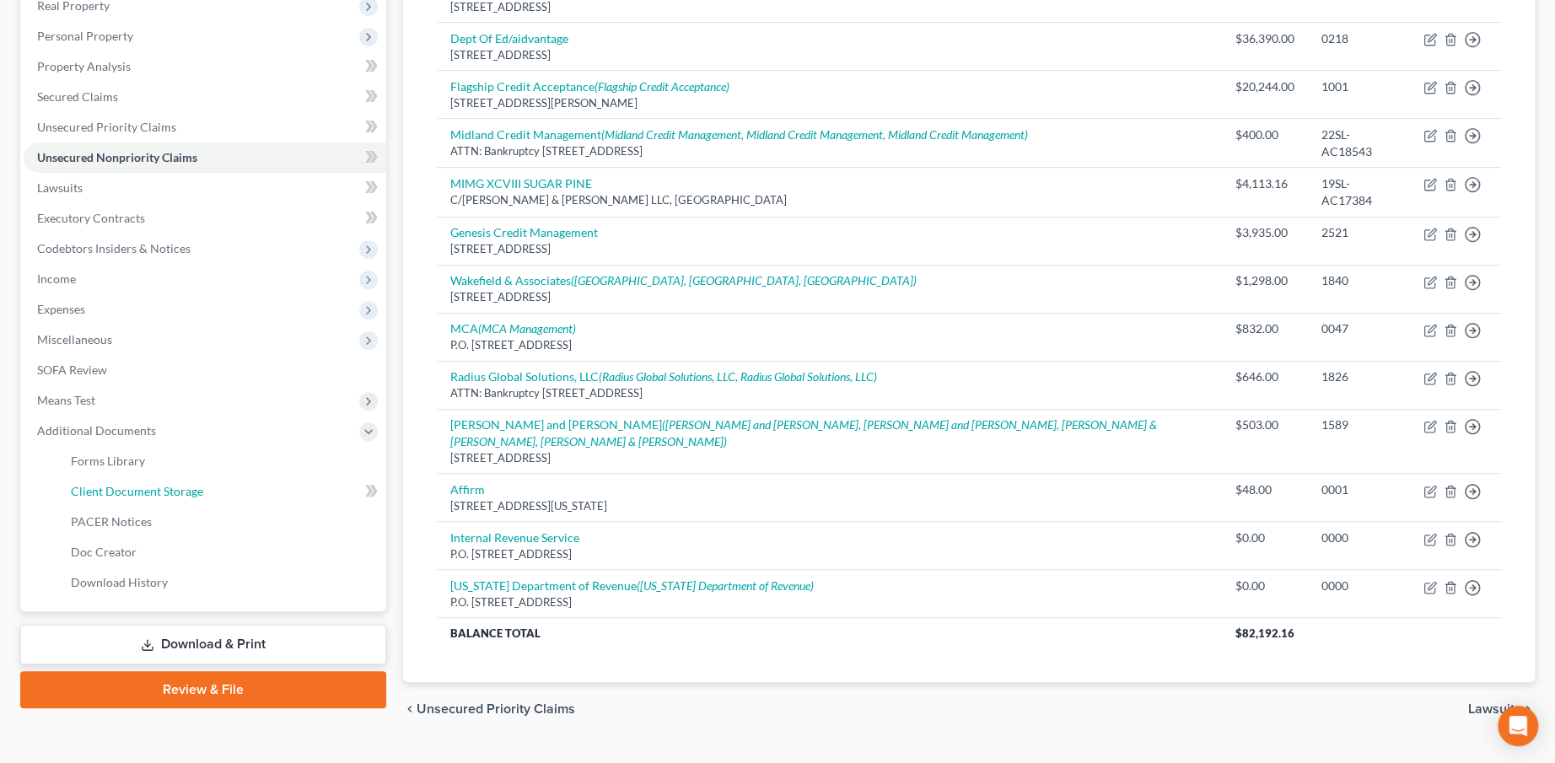
drag, startPoint x: 208, startPoint y: 491, endPoint x: 27, endPoint y: 472, distance: 182.3
click at [207, 491] on link "Client Document Storage" at bounding box center [221, 492] width 329 height 30
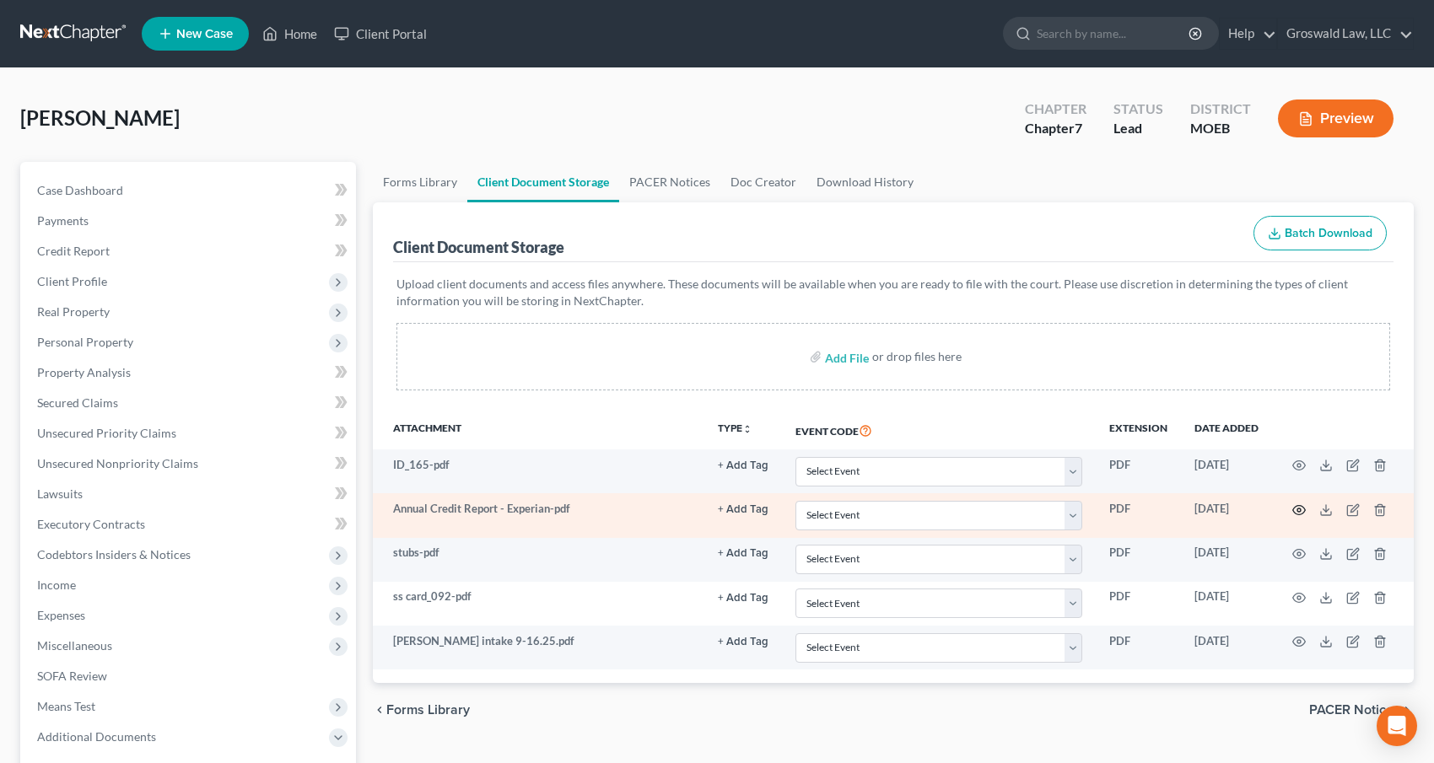
click at [1295, 513] on icon "button" at bounding box center [1298, 510] width 13 height 13
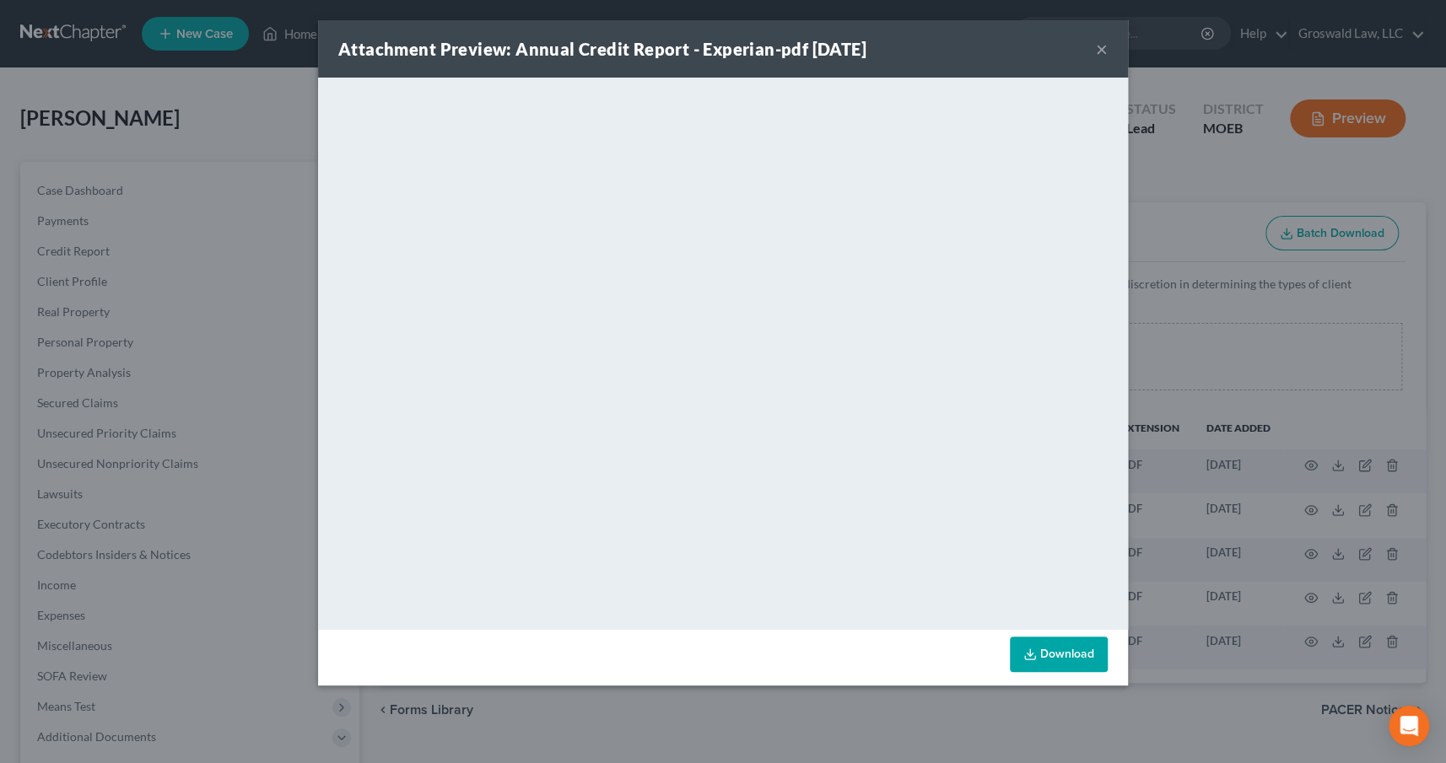
click at [1076, 649] on link "Download" at bounding box center [1059, 654] width 98 height 35
click at [1108, 46] on div "Attachment Preview: Annual Credit Report - Experian-pdf 09/16/2025 ×" at bounding box center [723, 48] width 810 height 57
click at [1097, 46] on button "×" at bounding box center [1102, 49] width 12 height 20
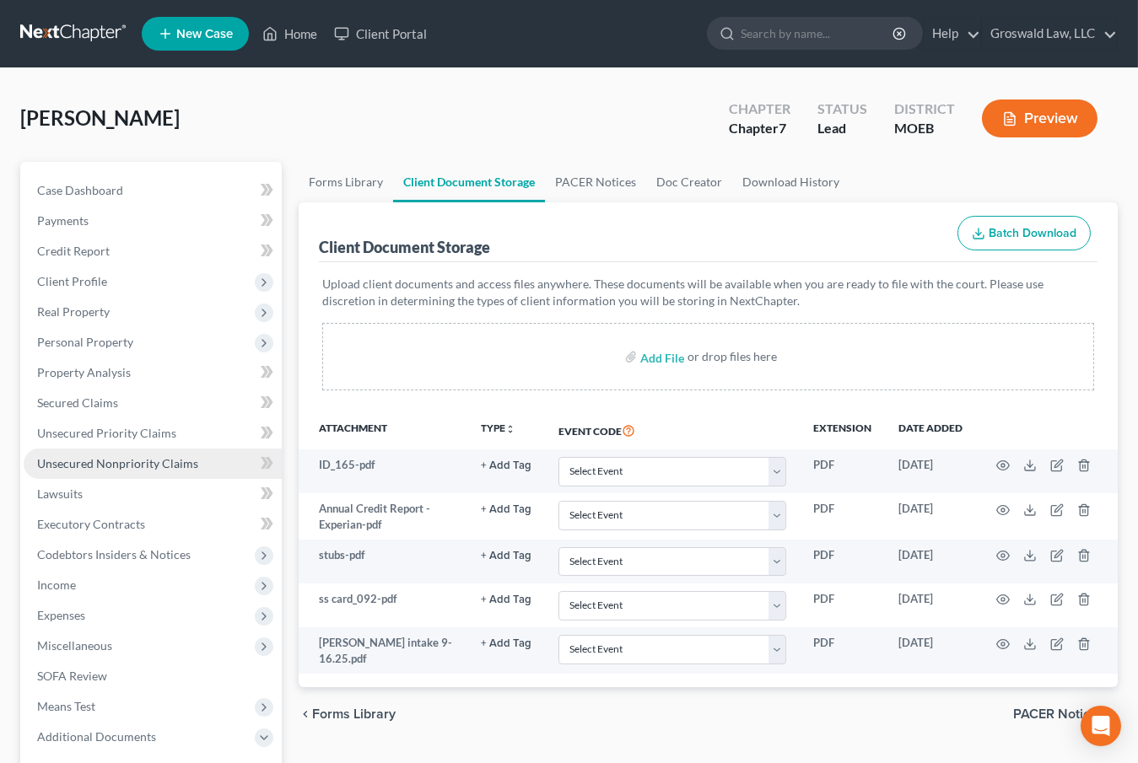
click at [110, 465] on span "Unsecured Nonpriority Claims" at bounding box center [117, 463] width 161 height 14
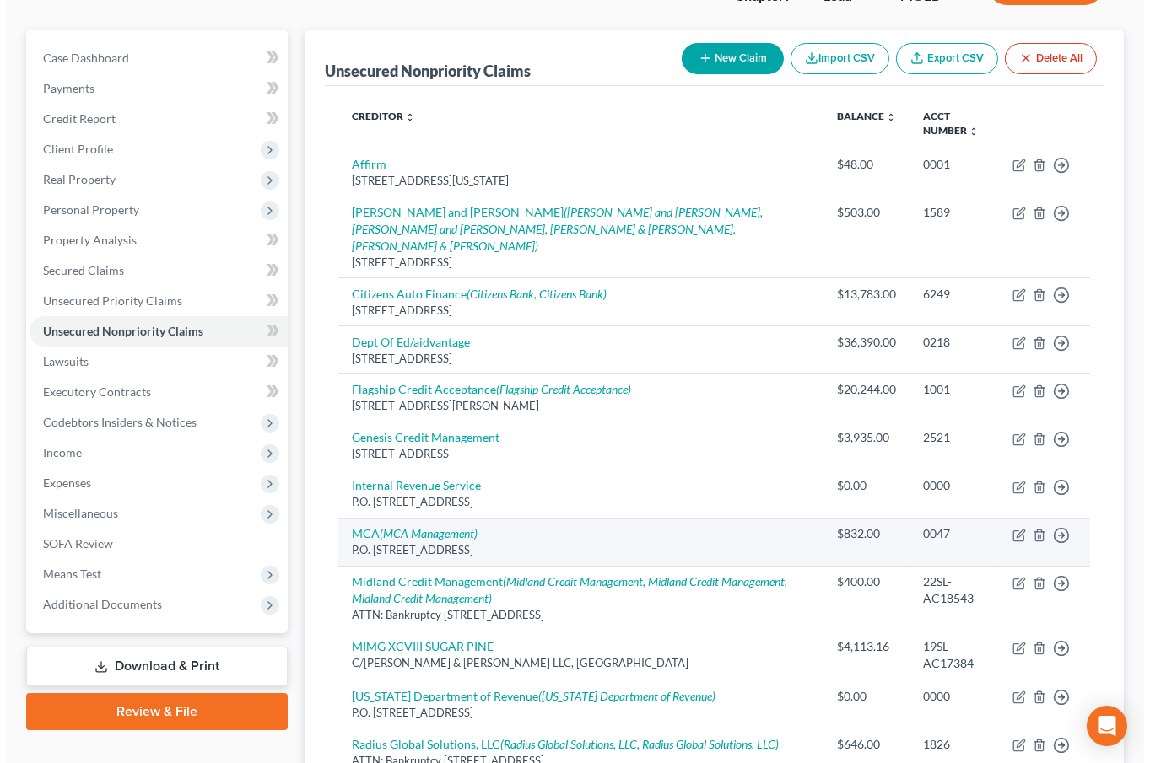
scroll to position [153, 0]
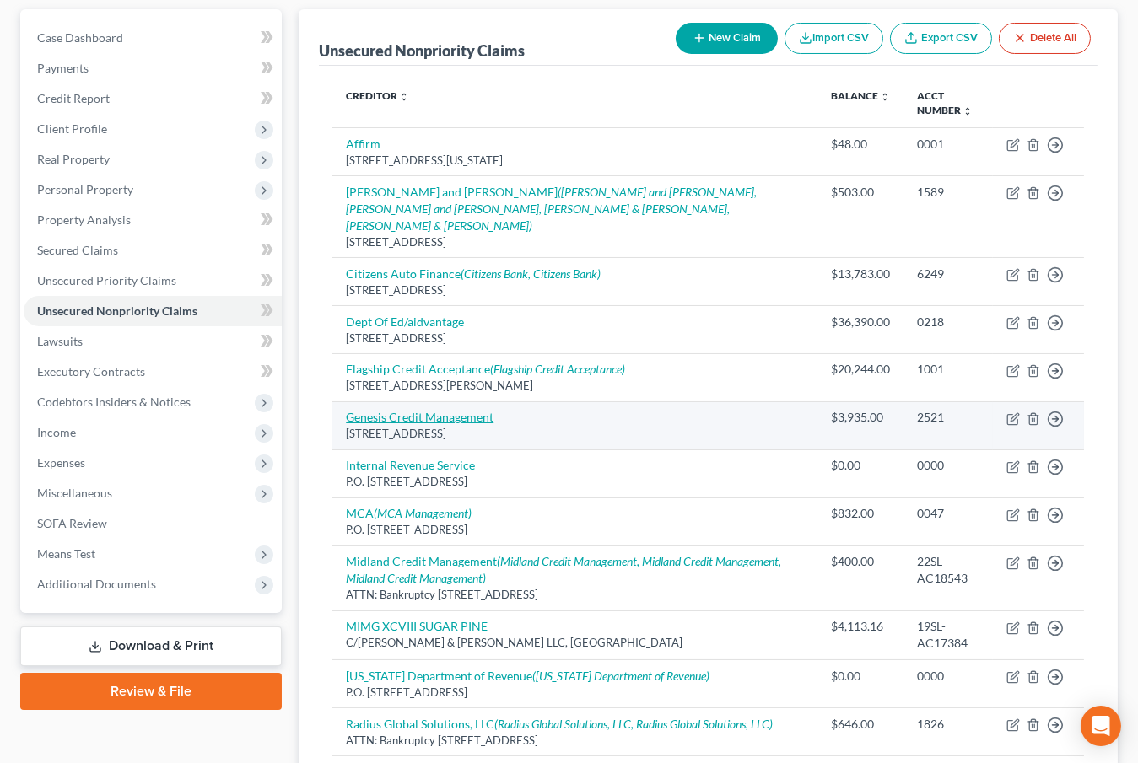
click at [435, 410] on link "Genesis Credit Management" at bounding box center [420, 417] width 148 height 14
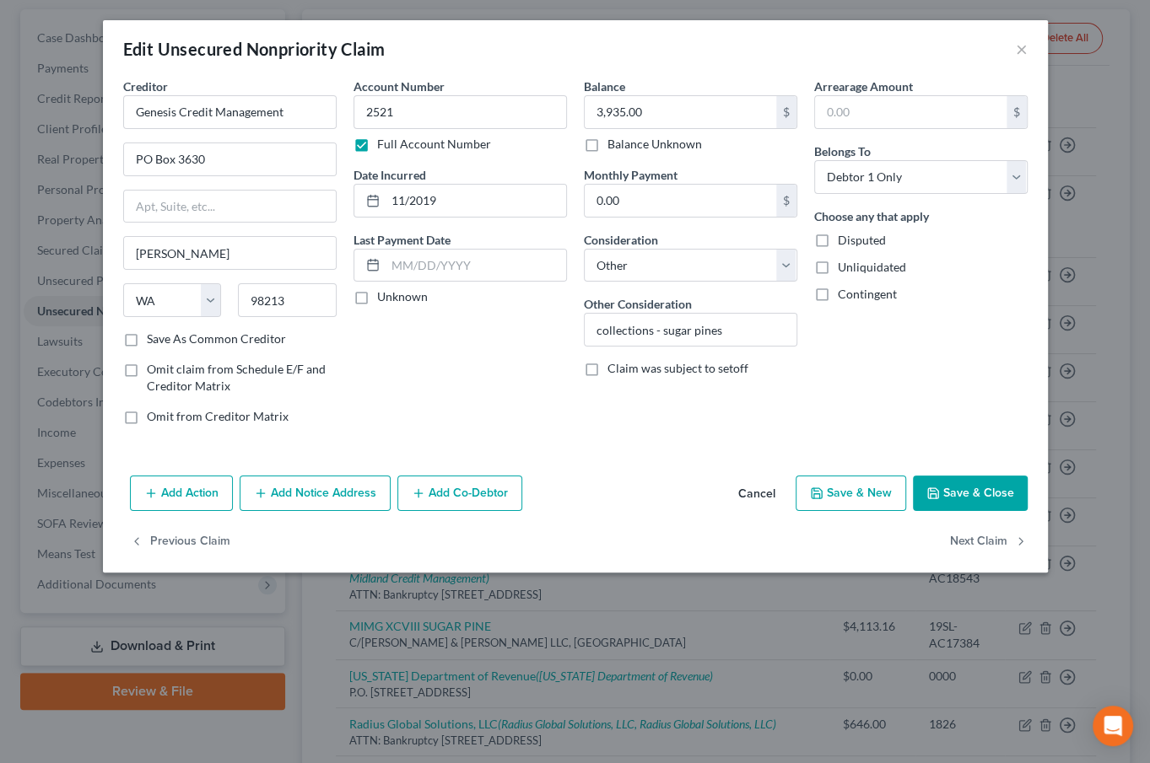
click at [303, 494] on button "Add Notice Address" at bounding box center [315, 493] width 151 height 35
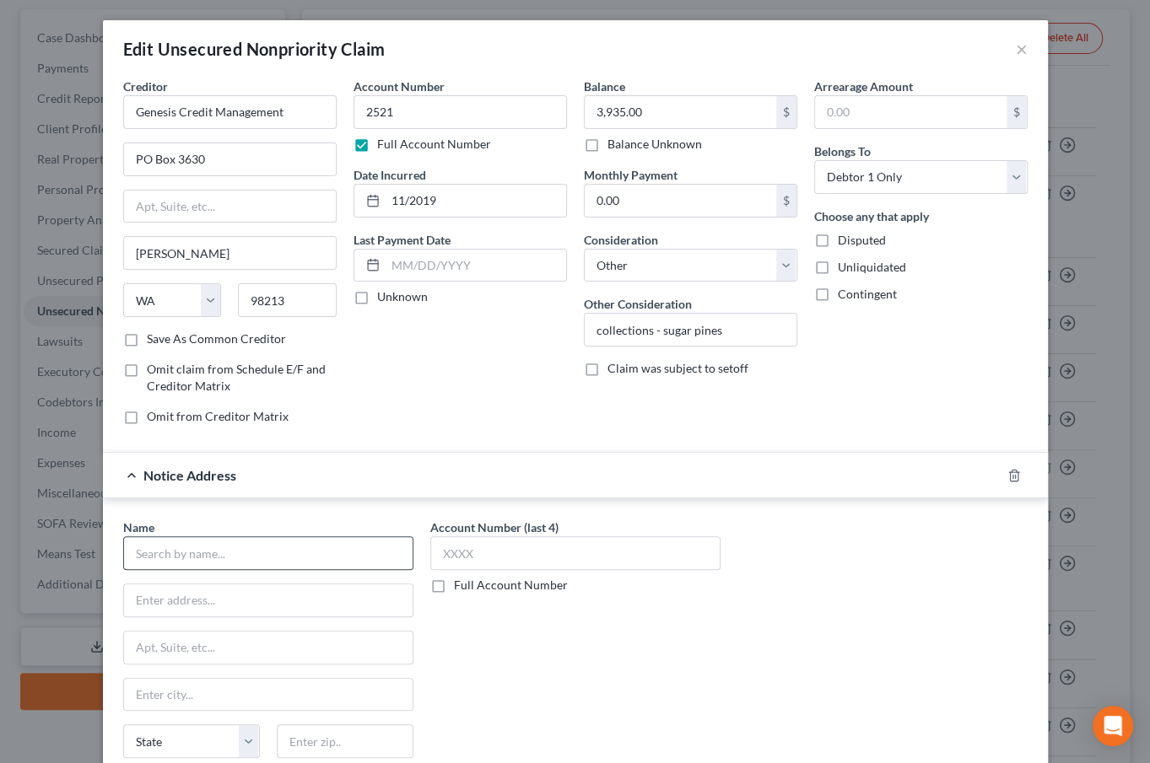
scroll to position [191, 0]
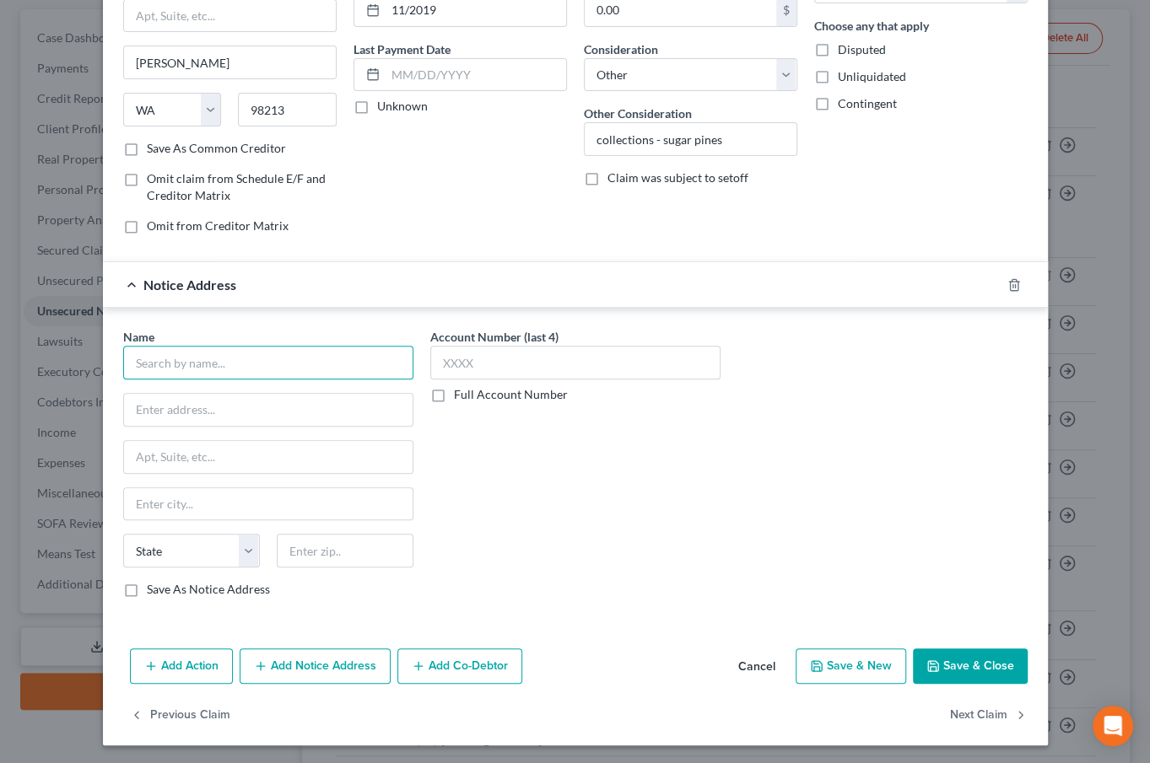
click at [189, 364] on input "text" at bounding box center [268, 363] width 290 height 34
click at [640, 550] on div "Account Number (last 4) Full Account Number" at bounding box center [575, 469] width 307 height 283
click at [270, 404] on input "text" at bounding box center [268, 410] width 288 height 32
paste input "906 SE EVERETT MALL WAY # 301"
drag, startPoint x: 548, startPoint y: 558, endPoint x: 523, endPoint y: 544, distance: 29.1
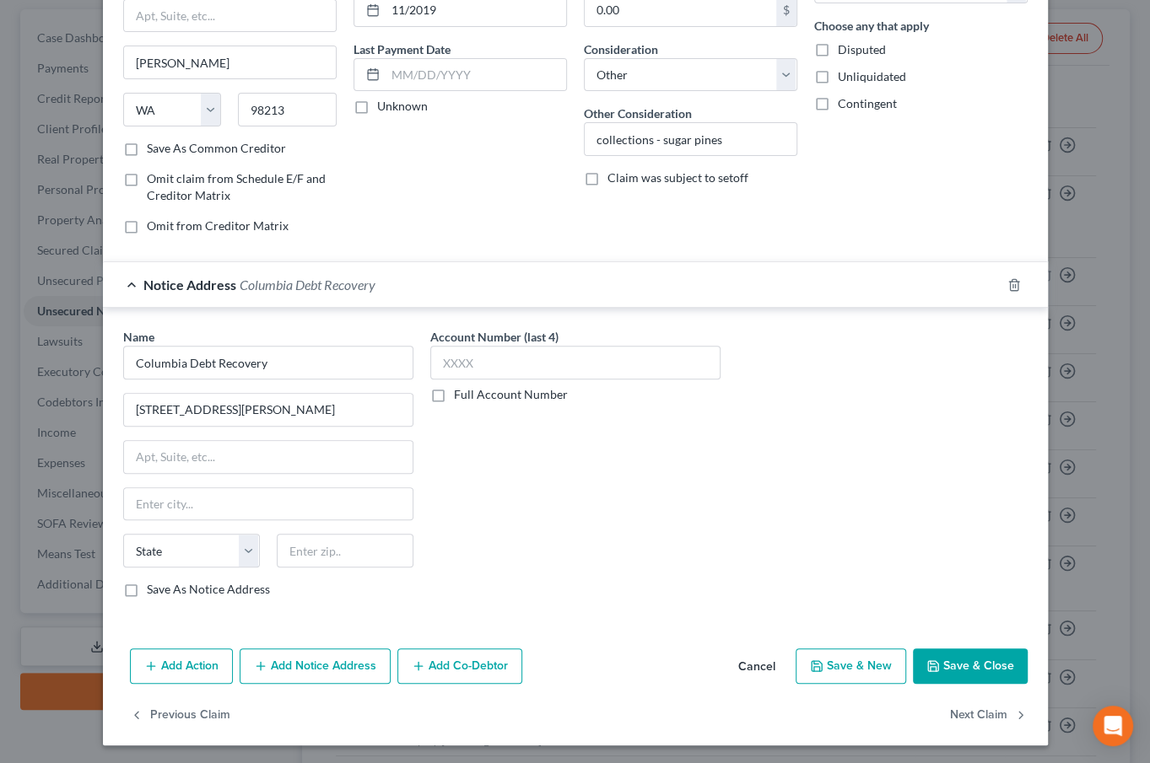
click at [547, 556] on div "Account Number (last 4) Full Account Number" at bounding box center [575, 469] width 307 height 283
click at [312, 506] on input "text" at bounding box center [268, 504] width 288 height 32
paste input "98208"
click at [147, 590] on label "Save As Notice Address" at bounding box center [208, 589] width 123 height 17
click at [154, 590] on input "Save As Notice Address" at bounding box center [159, 586] width 11 height 11
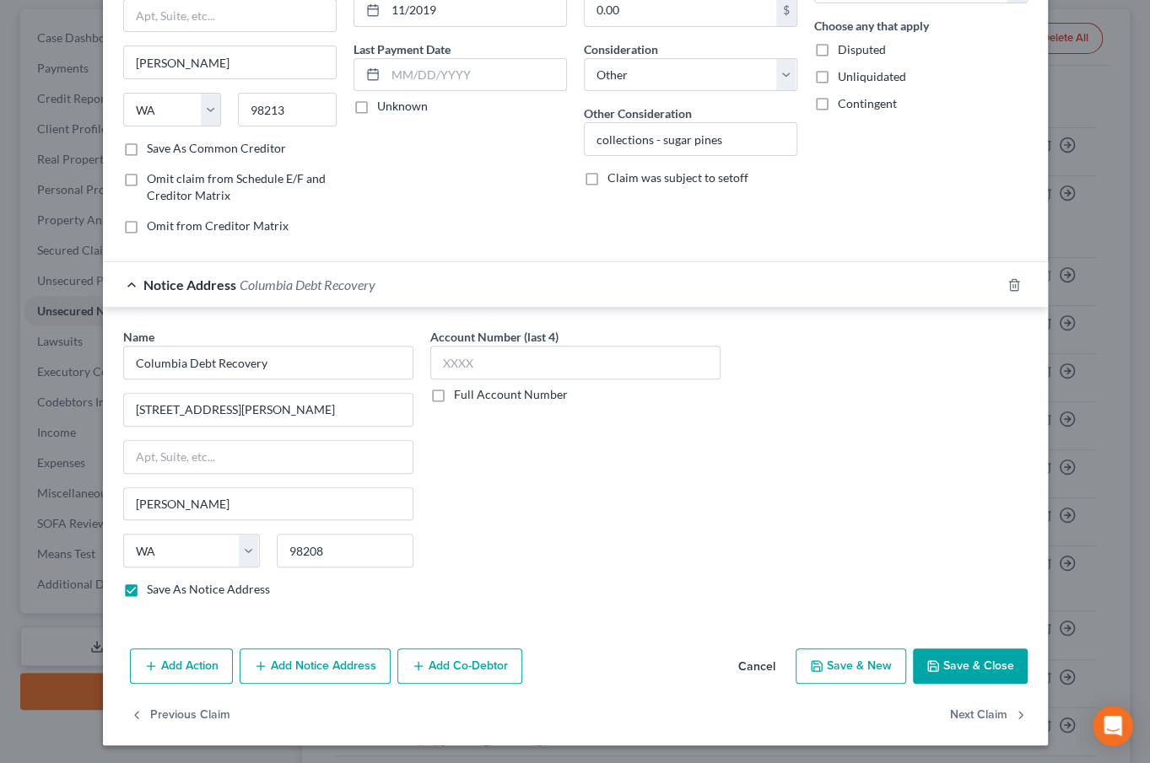
click at [950, 667] on button "Save & Close" at bounding box center [970, 666] width 115 height 35
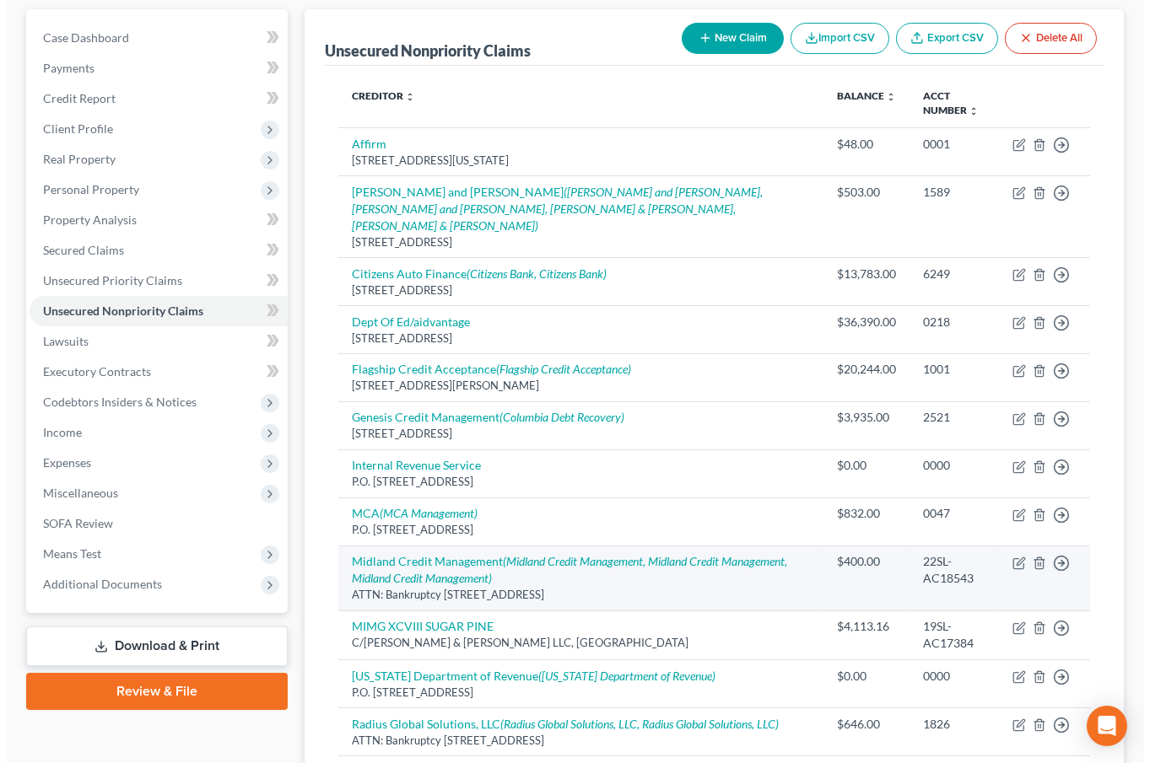
scroll to position [339, 0]
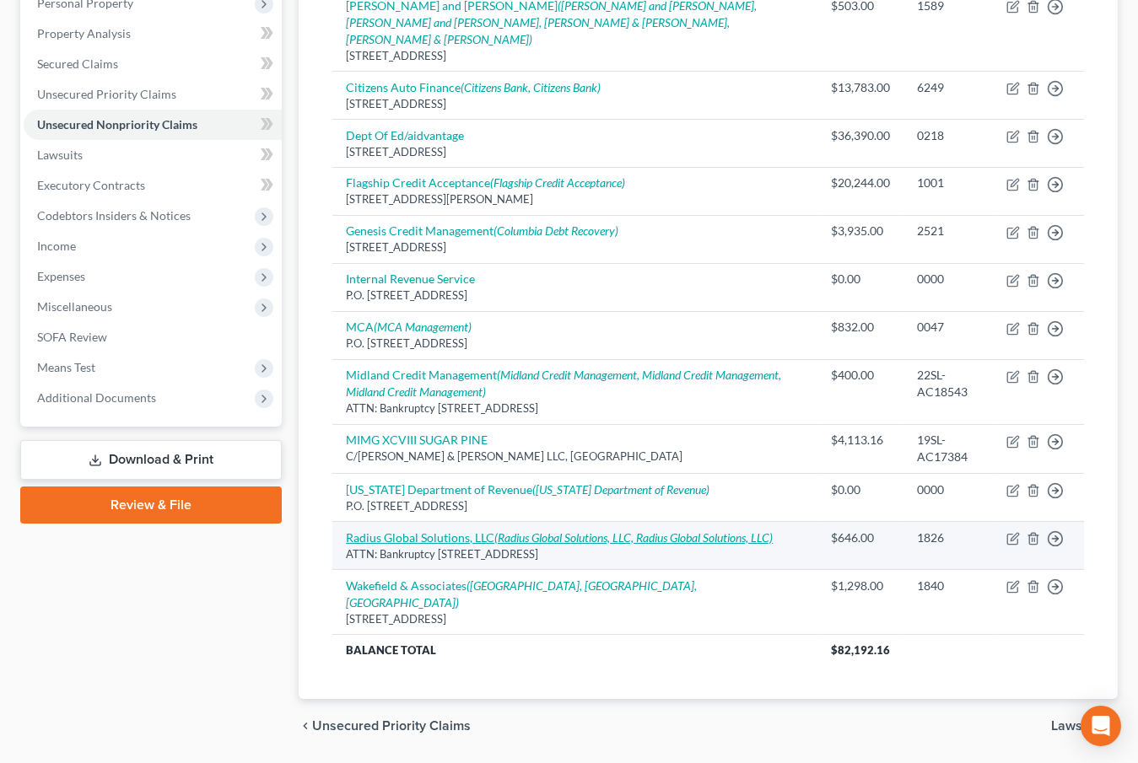
click at [413, 531] on link "Radius Global Solutions, LLC (Radius Global Solutions, LLC, Radius Global Solut…" at bounding box center [559, 538] width 427 height 14
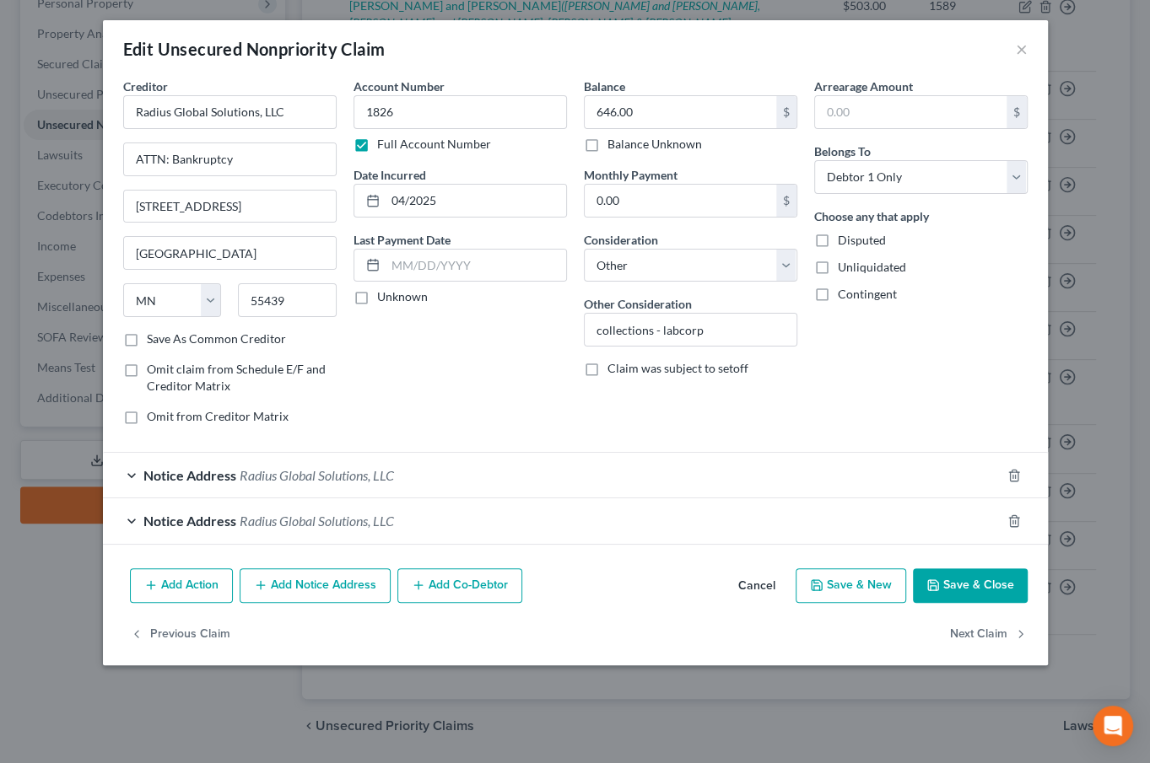
click at [251, 472] on span "Radius Global Solutions, LLC" at bounding box center [317, 475] width 154 height 16
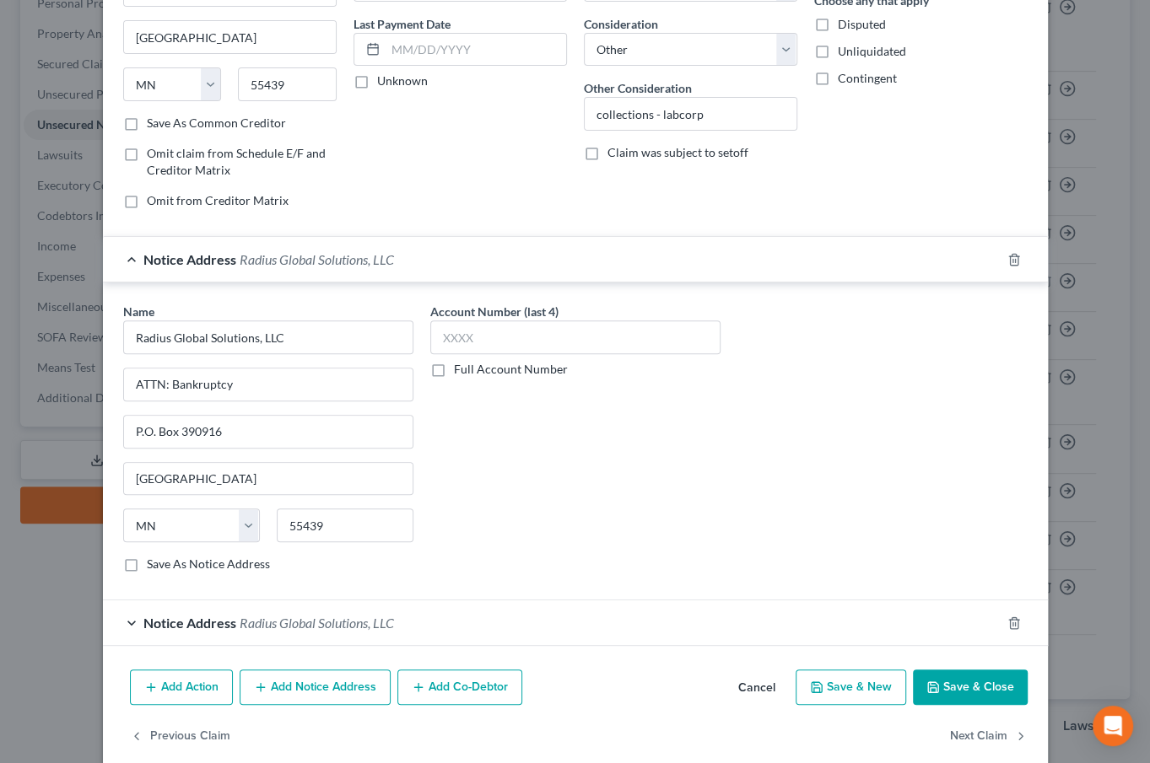
scroll to position [237, 0]
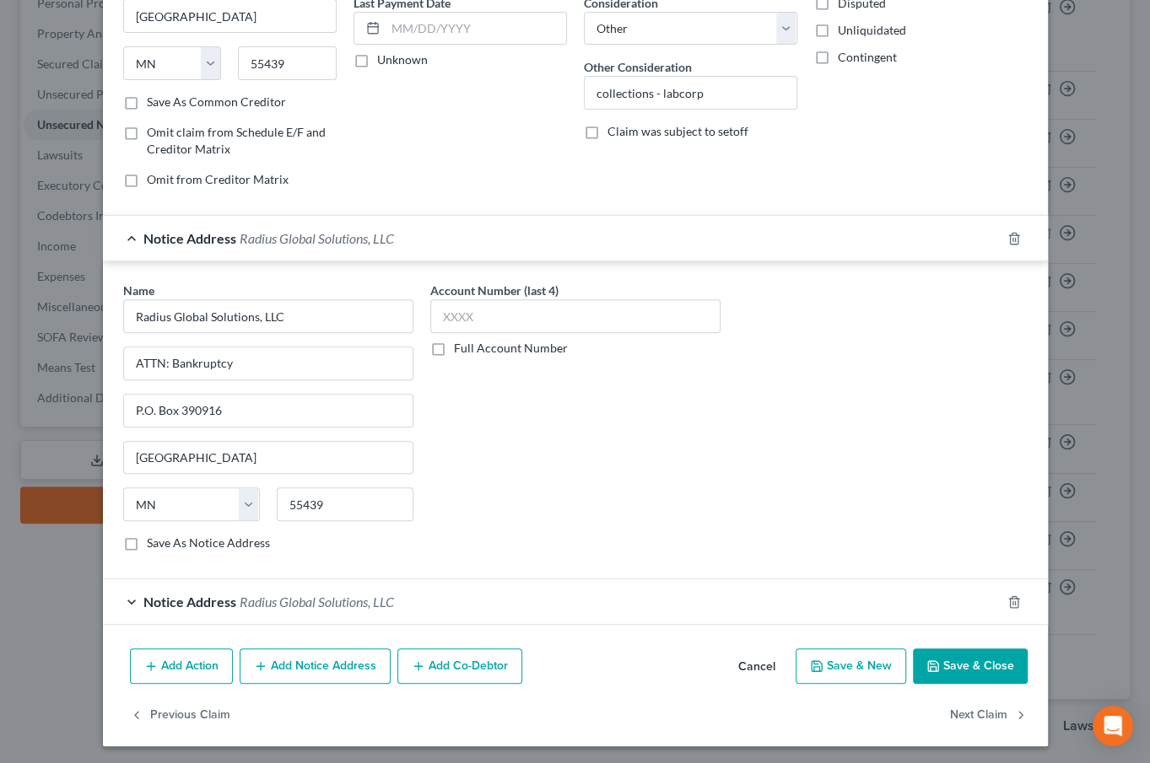
click at [248, 595] on span "Radius Global Solutions, LLC" at bounding box center [317, 602] width 154 height 16
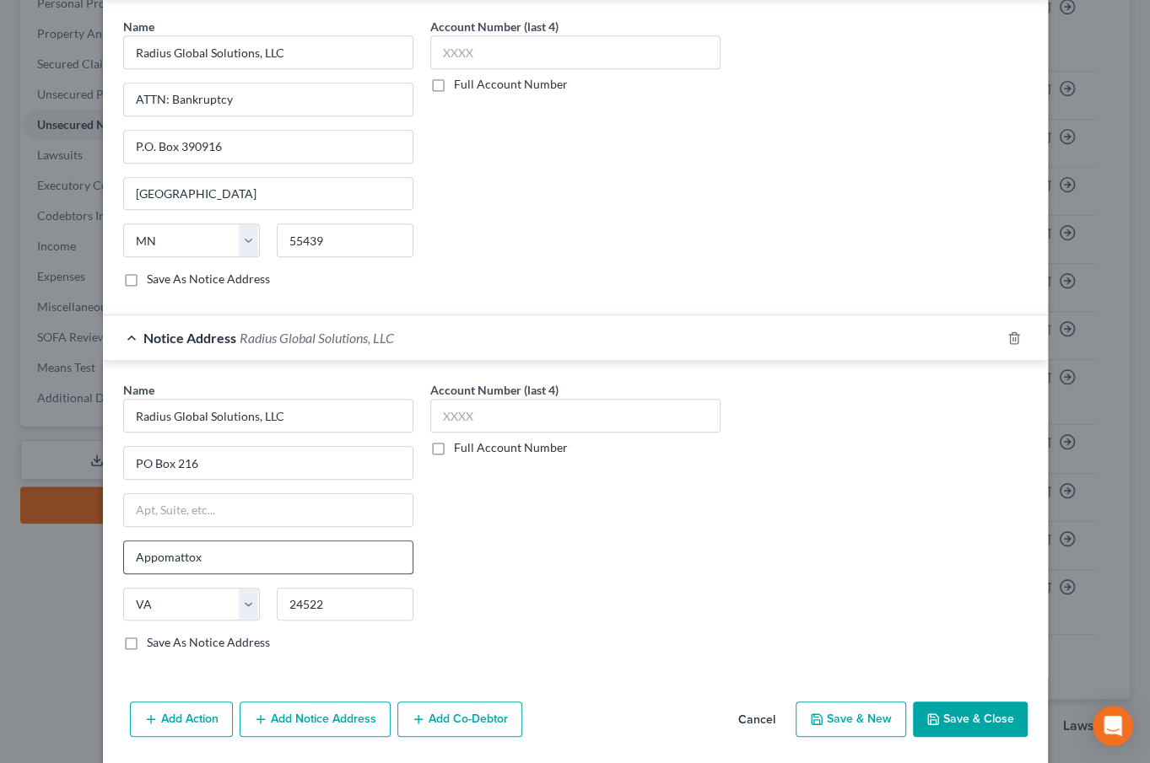
scroll to position [544, 0]
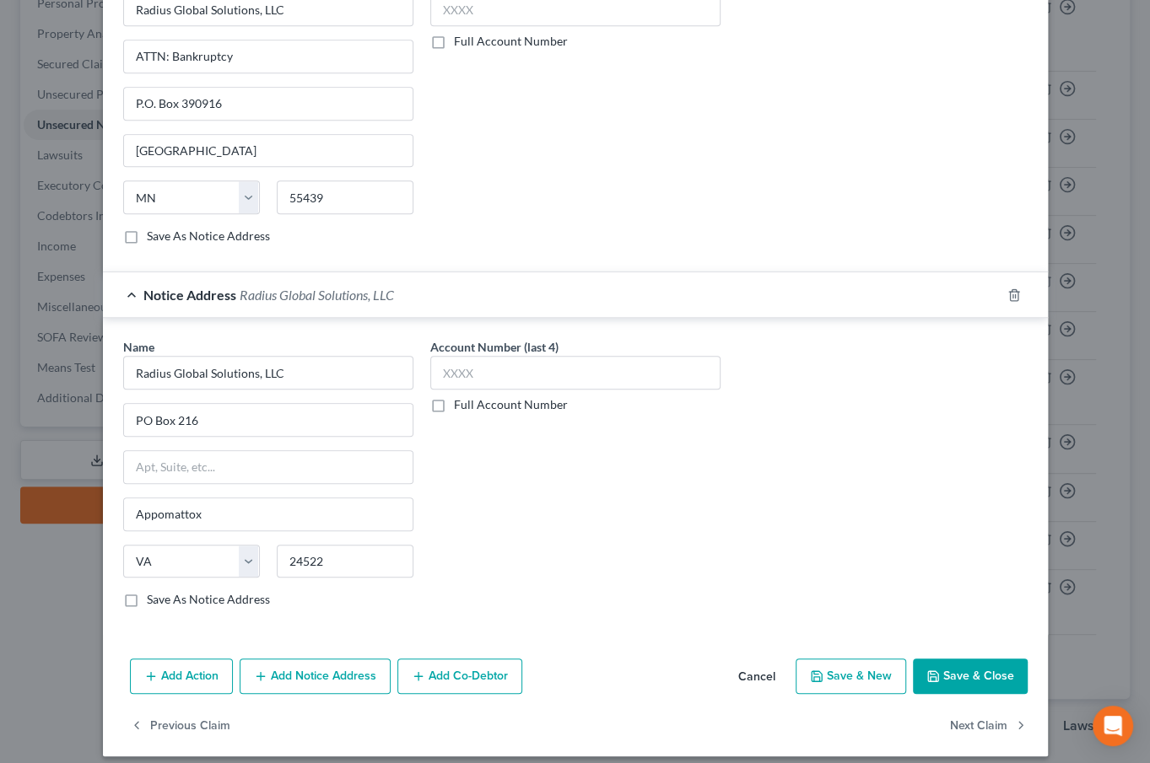
click at [272, 671] on button "Add Notice Address" at bounding box center [315, 676] width 151 height 35
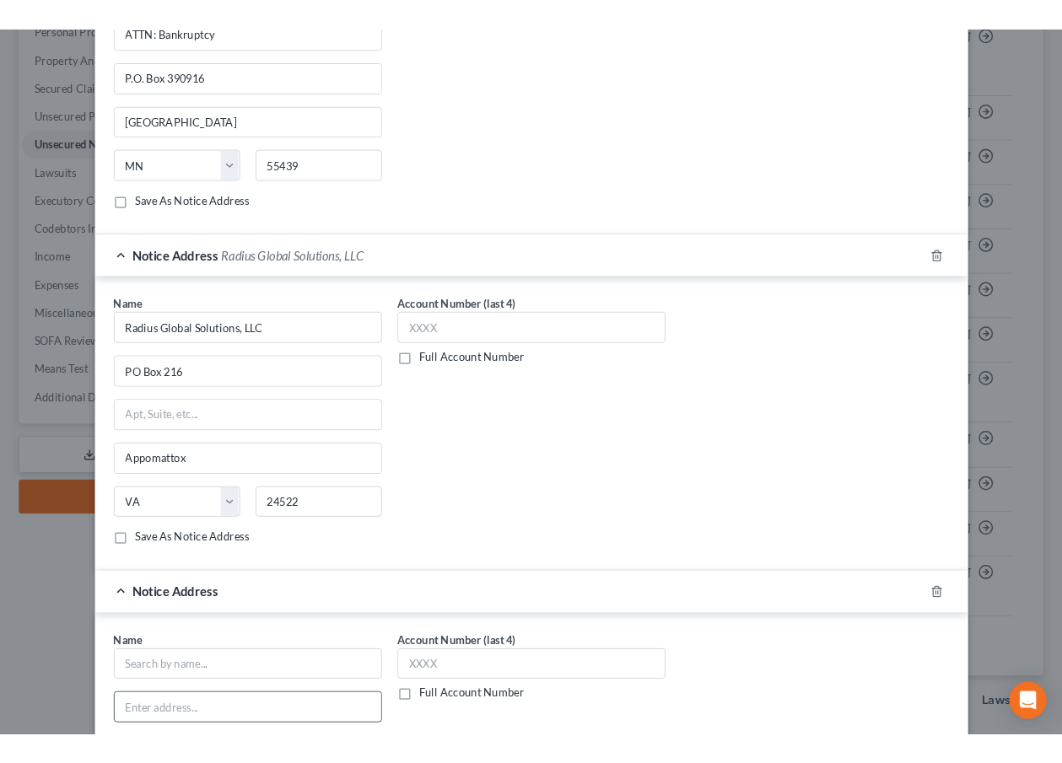
scroll to position [698, 0]
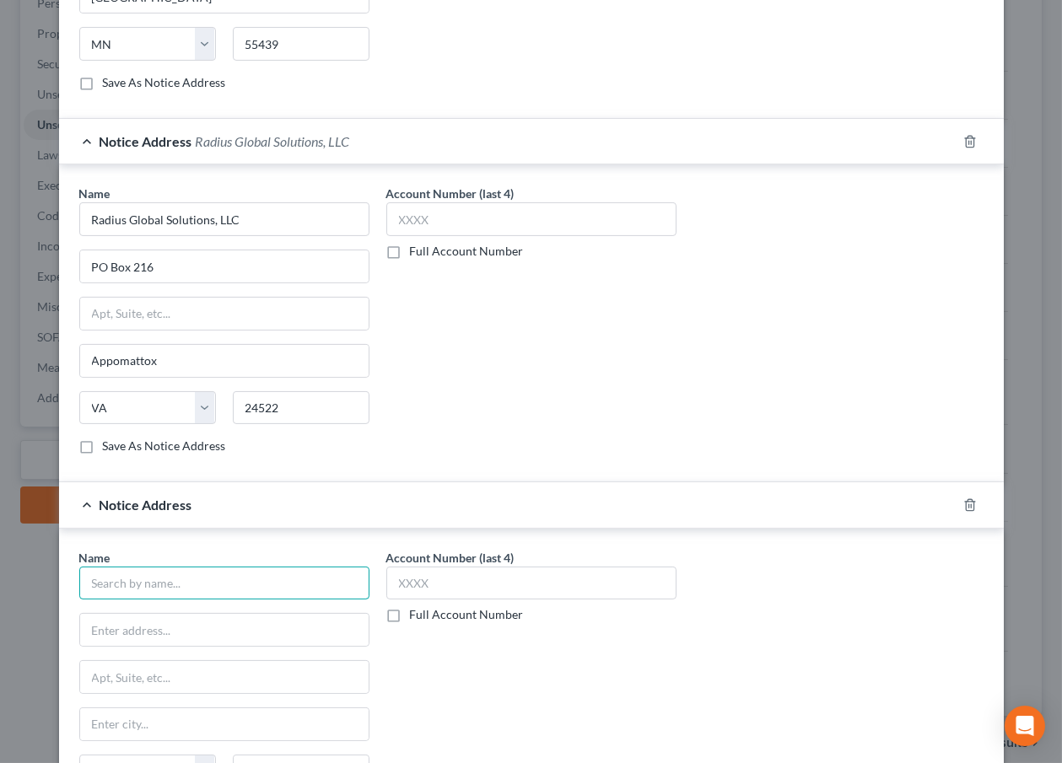
drag, startPoint x: 226, startPoint y: 582, endPoint x: 211, endPoint y: 571, distance: 18.7
click at [225, 582] on input "text" at bounding box center [224, 584] width 290 height 34
drag, startPoint x: 531, startPoint y: 736, endPoint x: 479, endPoint y: 693, distance: 67.7
click at [530, 730] on div "Account Number (last 4) Full Account Number" at bounding box center [531, 690] width 307 height 283
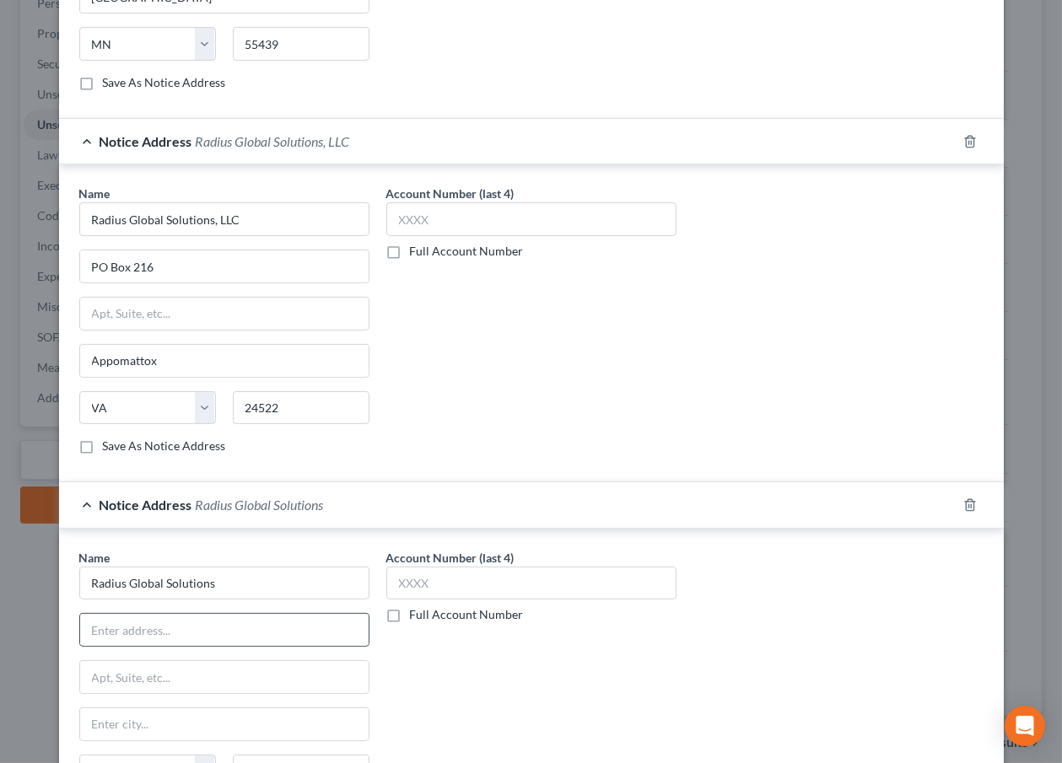
click at [168, 625] on input "text" at bounding box center [224, 630] width 288 height 32
paste input "7505 METRO BLVD SUITE 400"
click at [537, 682] on div "Account Number (last 4) Full Account Number" at bounding box center [531, 690] width 307 height 283
click at [169, 666] on input "text" at bounding box center [224, 677] width 288 height 32
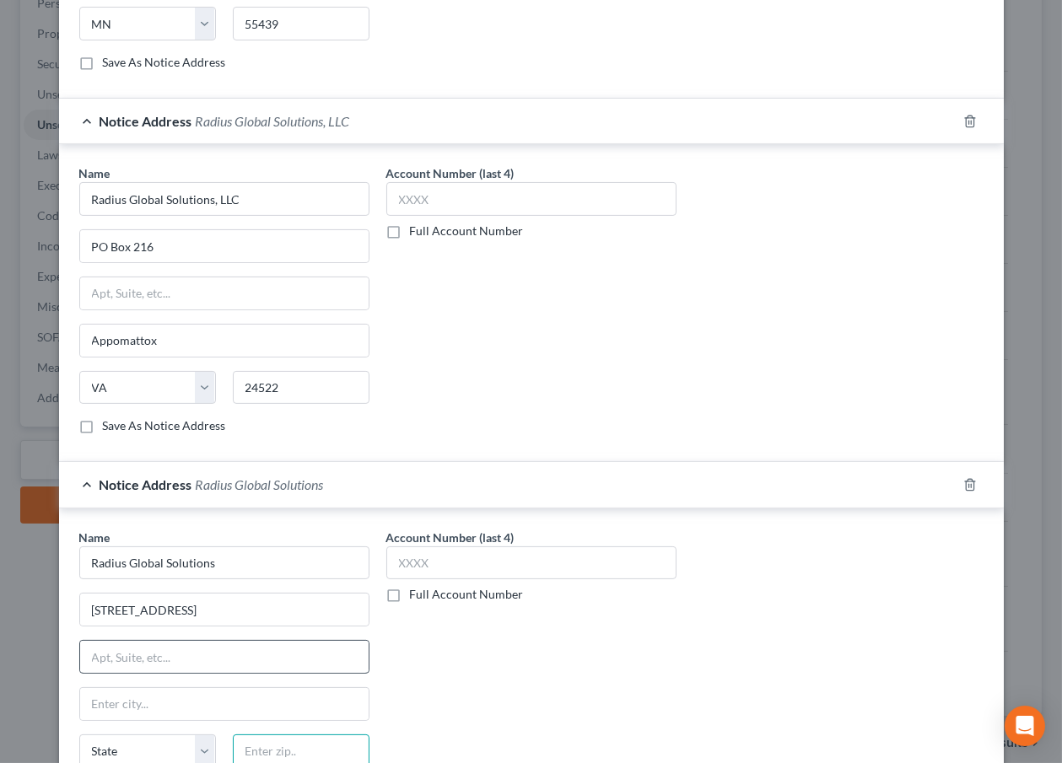
paste input "55439"
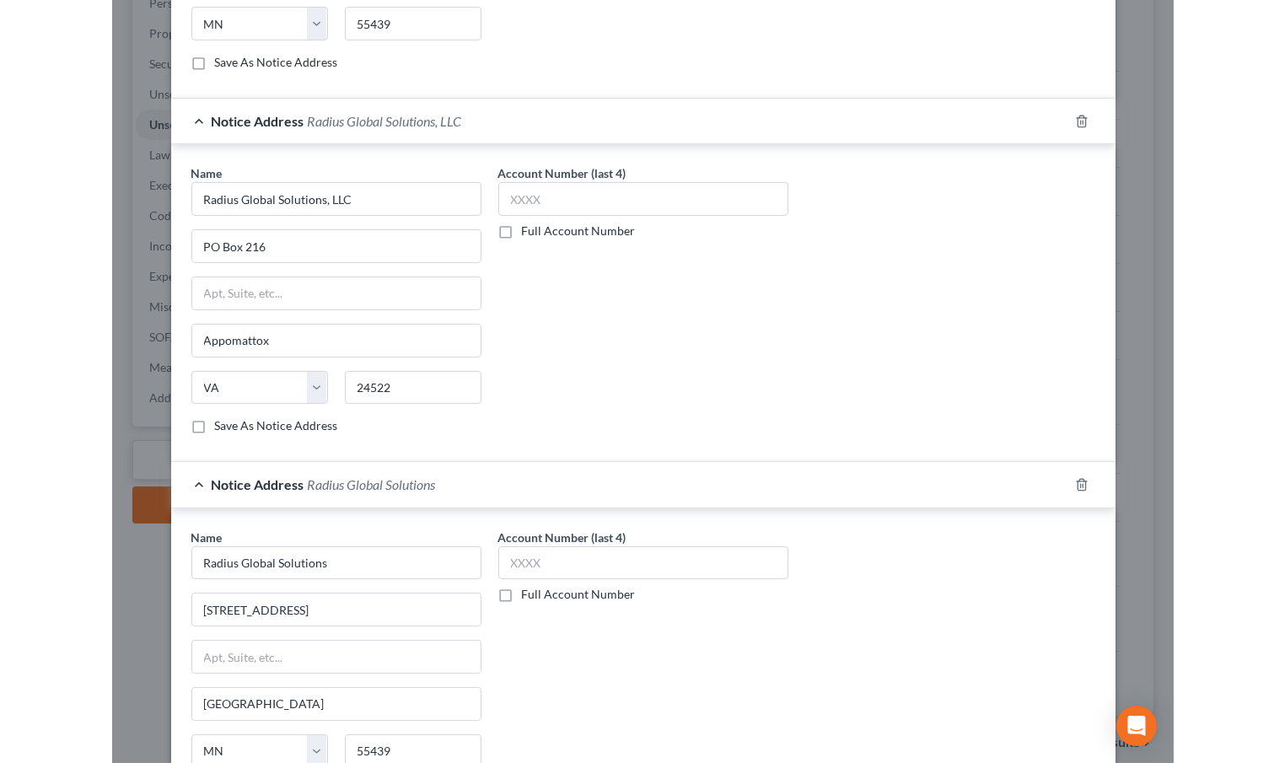
scroll to position [916, 0]
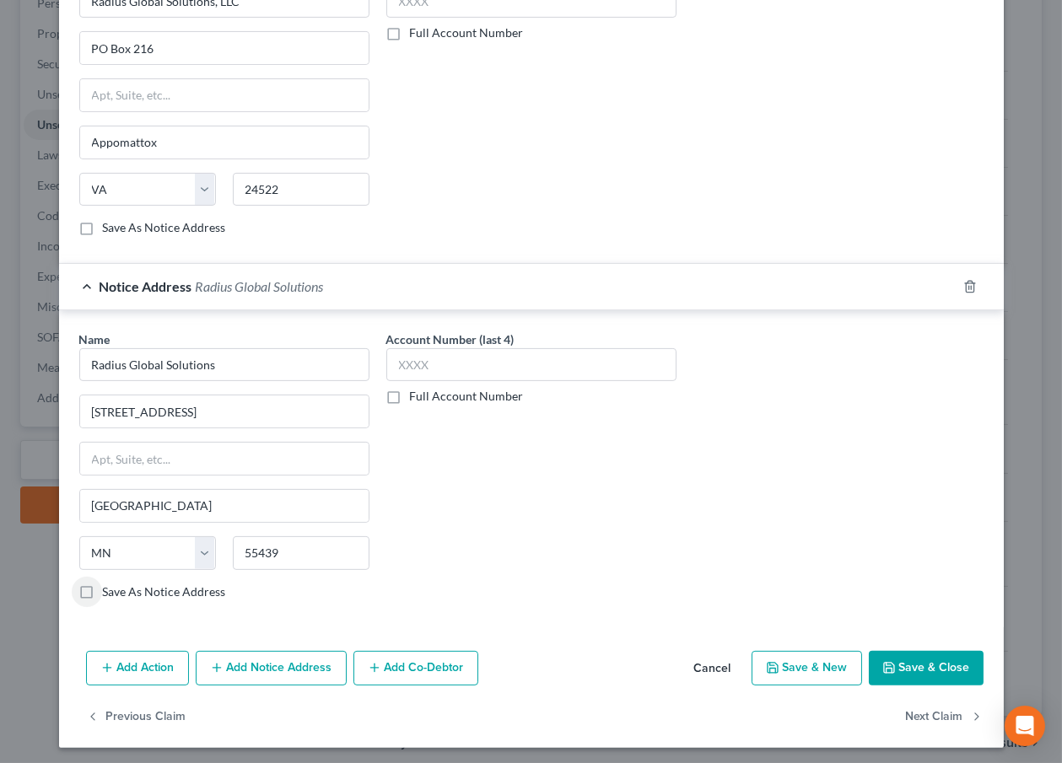
click at [116, 584] on label "Save As Notice Address" at bounding box center [164, 592] width 123 height 17
click at [116, 584] on input "Save As Notice Address" at bounding box center [115, 589] width 11 height 11
click at [918, 671] on button "Save & Close" at bounding box center [926, 668] width 115 height 35
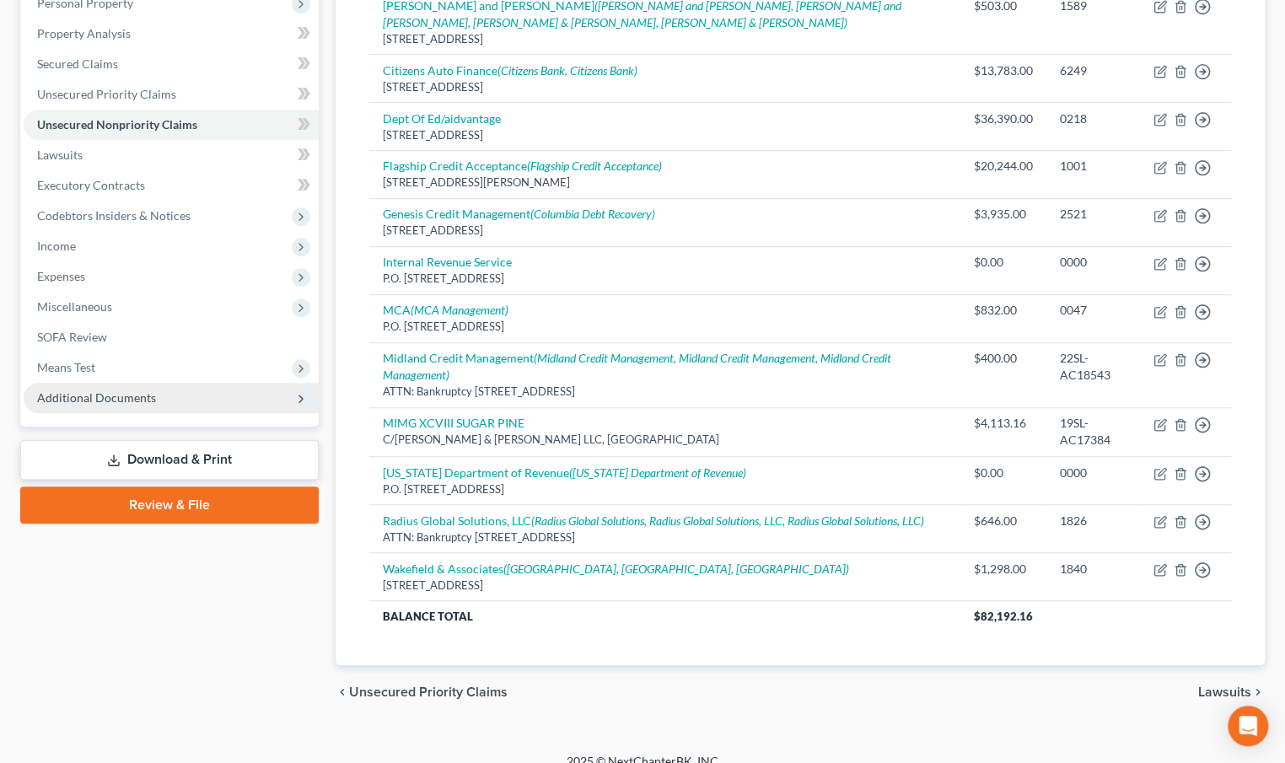
click at [219, 396] on span "Additional Documents" at bounding box center [171, 398] width 295 height 30
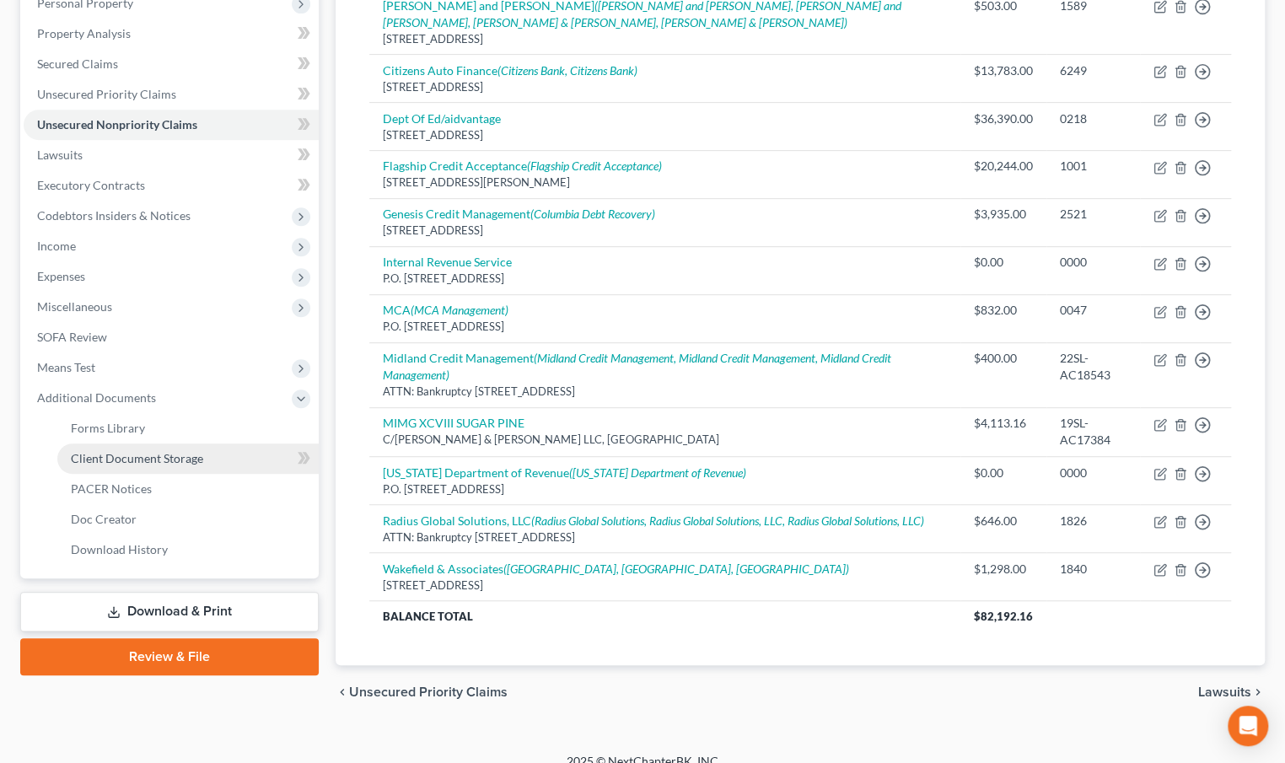
click at [182, 466] on link "Client Document Storage" at bounding box center [187, 459] width 261 height 30
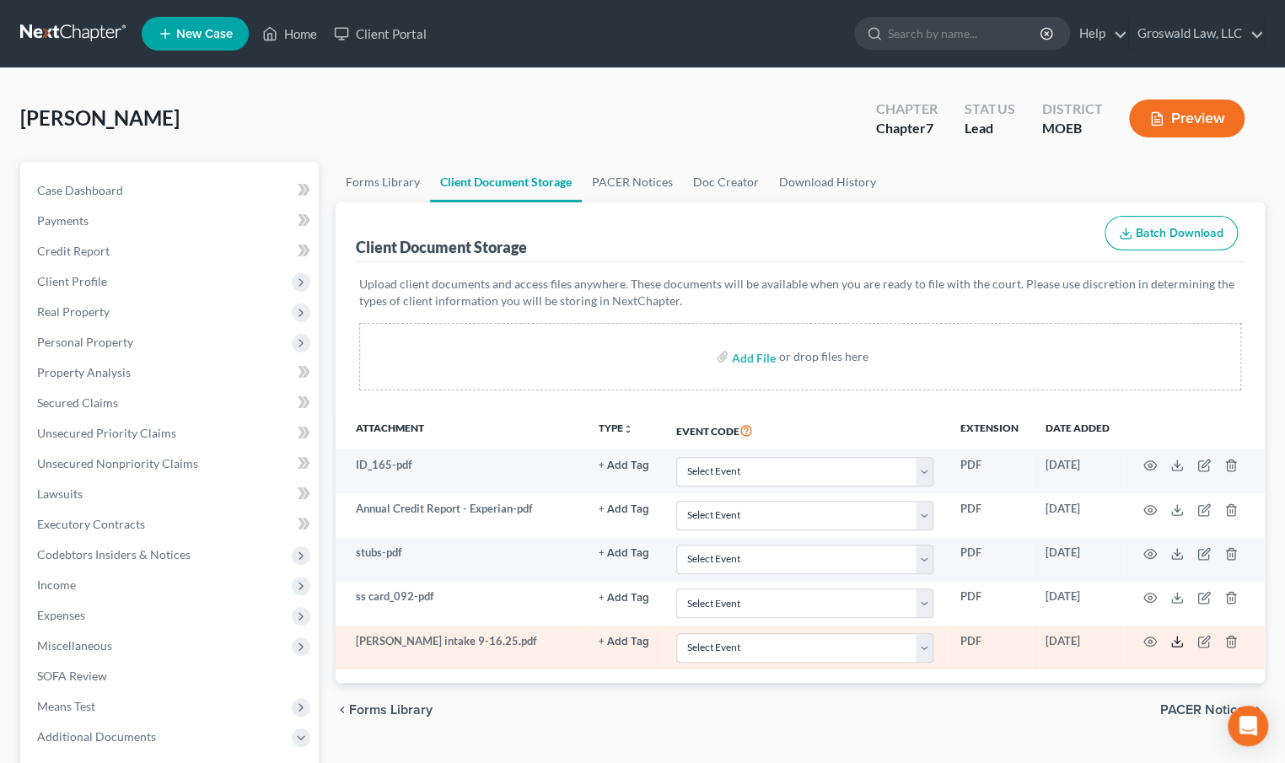
click at [1173, 642] on icon at bounding box center [1177, 641] width 13 height 13
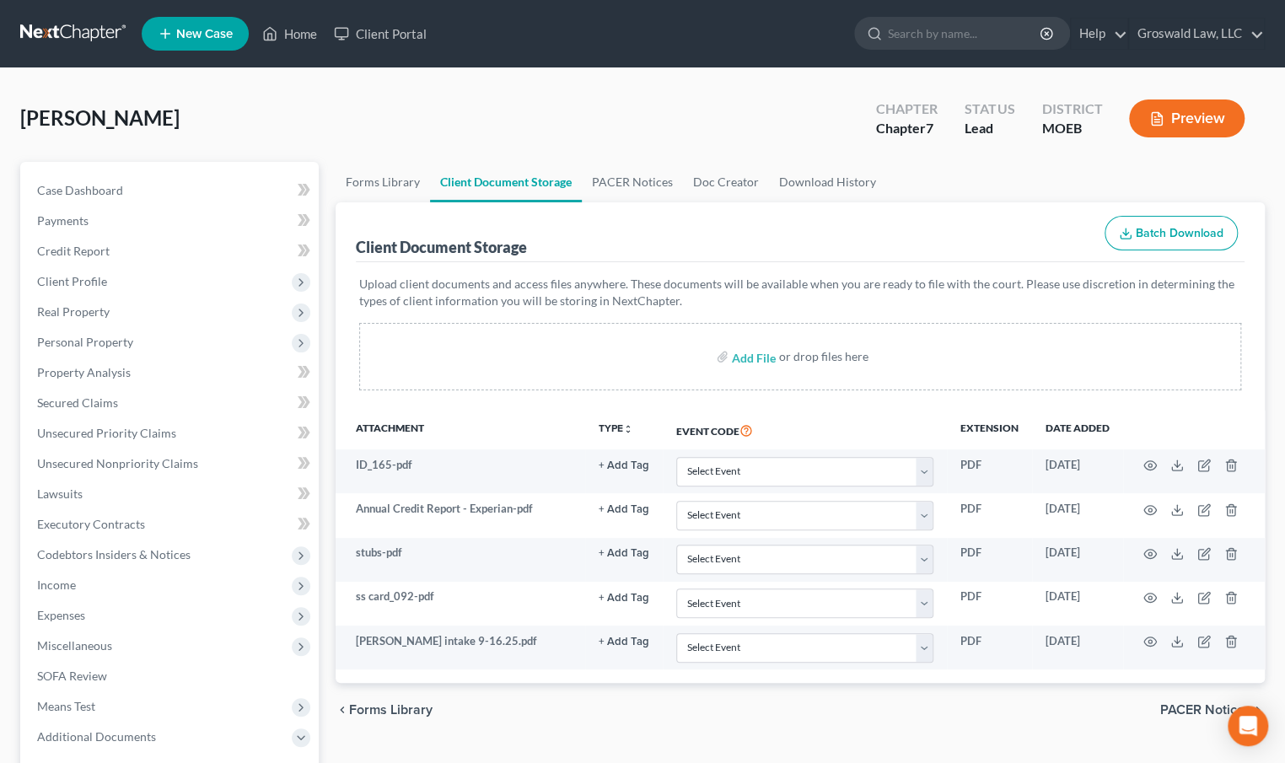
drag, startPoint x: 635, startPoint y: 240, endPoint x: 419, endPoint y: 245, distance: 216.0
click at [633, 240] on div "Client Document Storage Batch Download" at bounding box center [800, 232] width 889 height 61
click at [80, 318] on span "Real Property" at bounding box center [171, 312] width 295 height 30
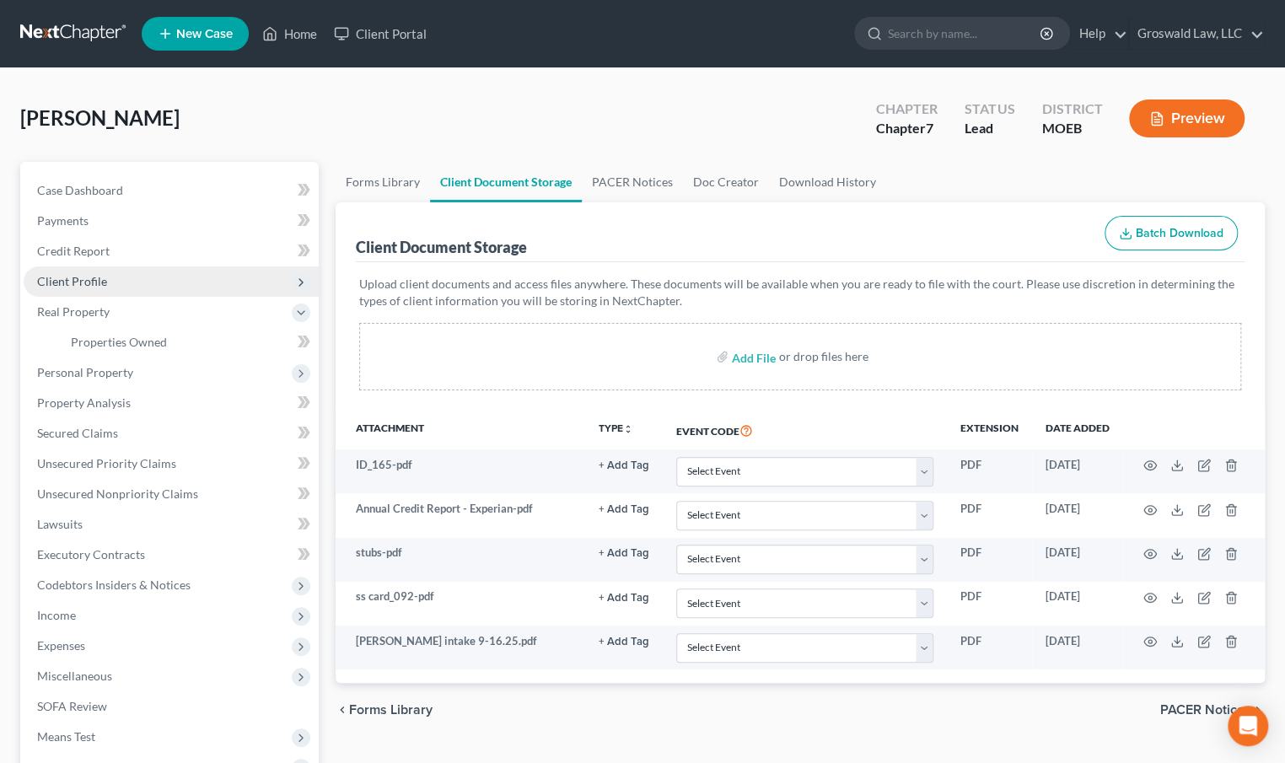
click at [114, 290] on span "Client Profile" at bounding box center [171, 282] width 295 height 30
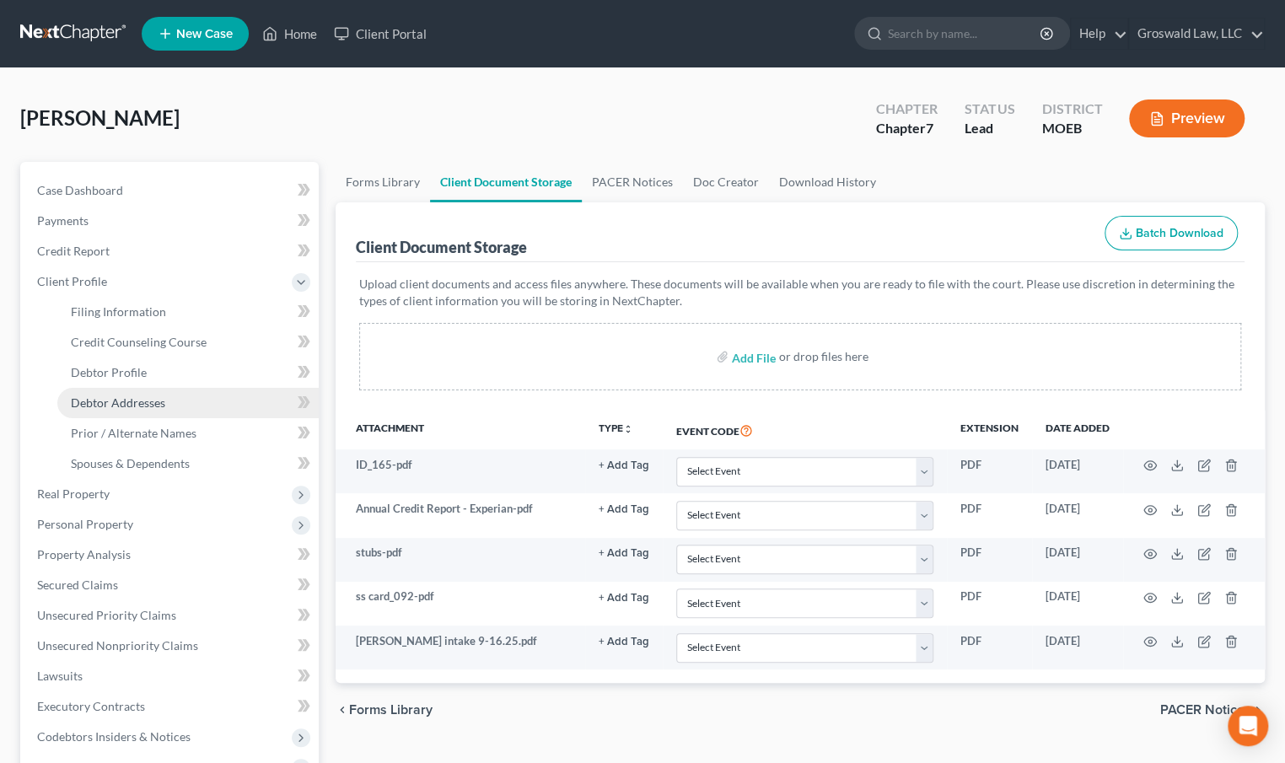
click at [141, 404] on span "Debtor Addresses" at bounding box center [118, 403] width 94 height 14
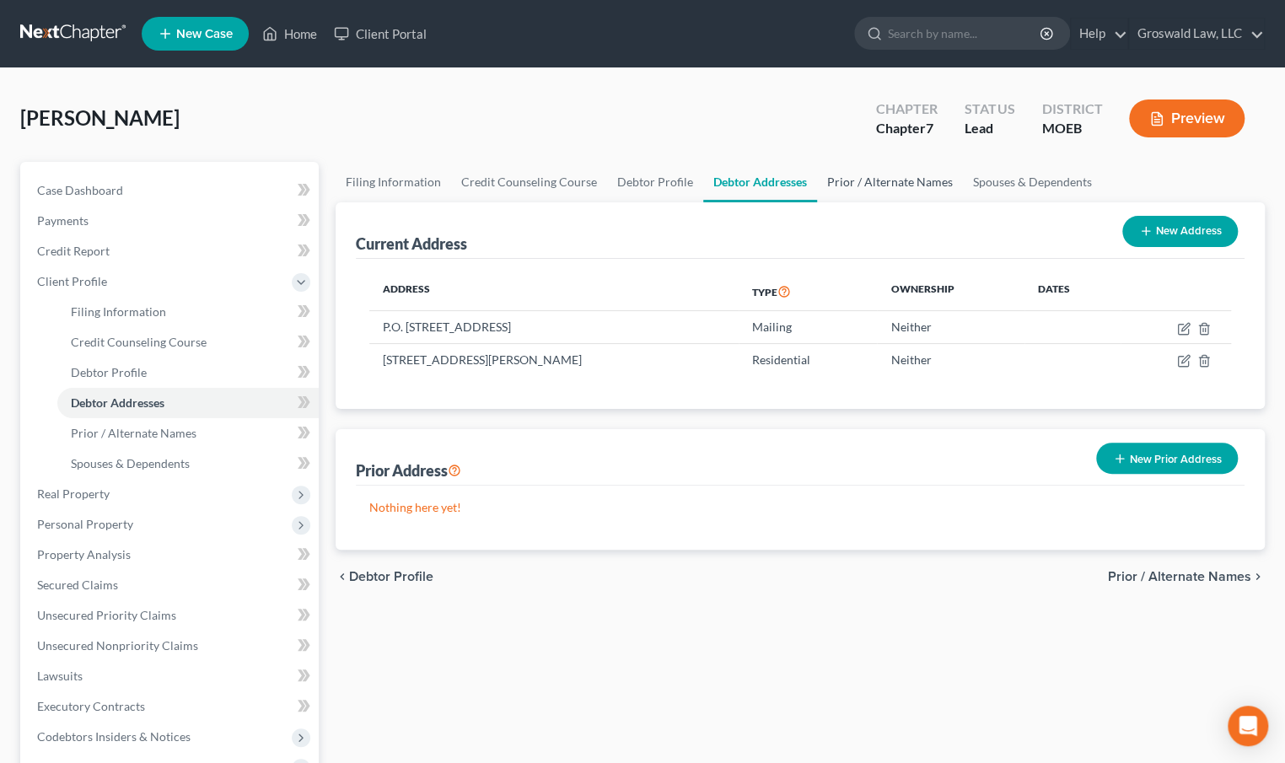
click at [914, 181] on link "Prior / Alternate Names" at bounding box center [890, 182] width 146 height 40
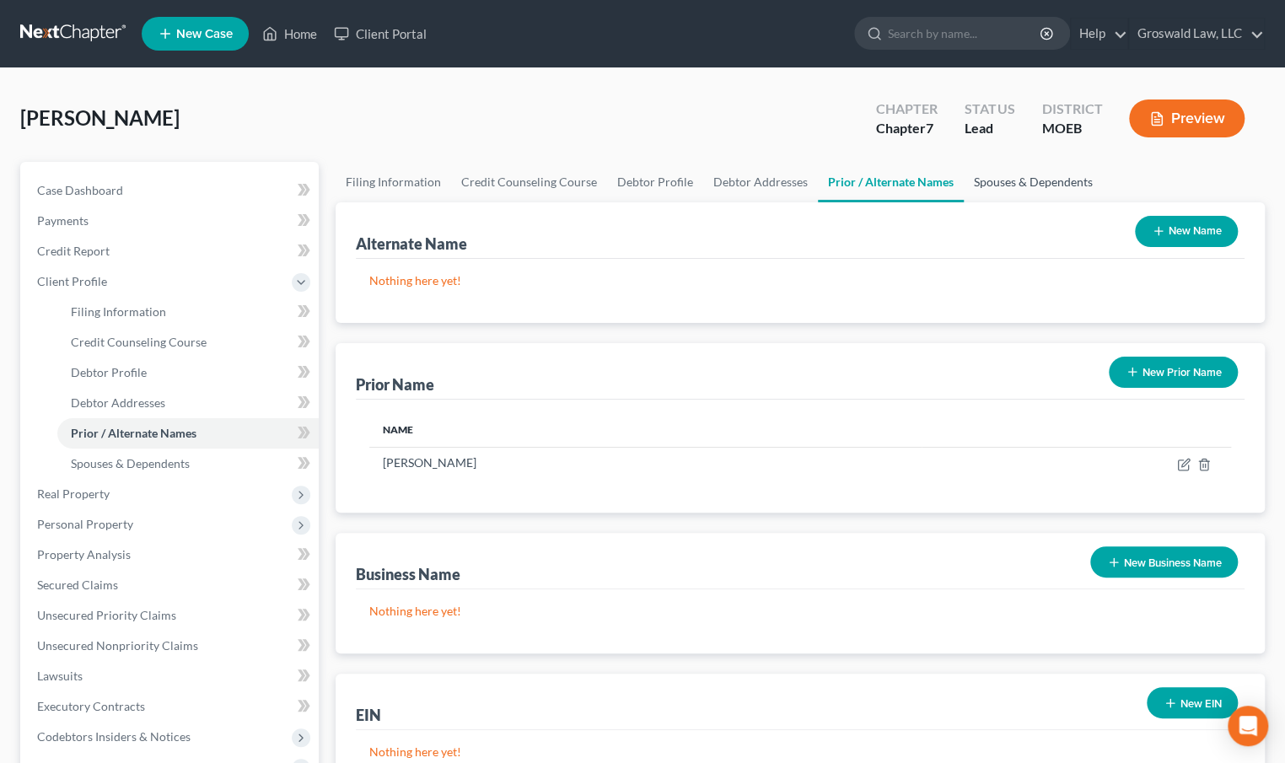
click at [1012, 185] on link "Spouses & Dependents" at bounding box center [1033, 182] width 139 height 40
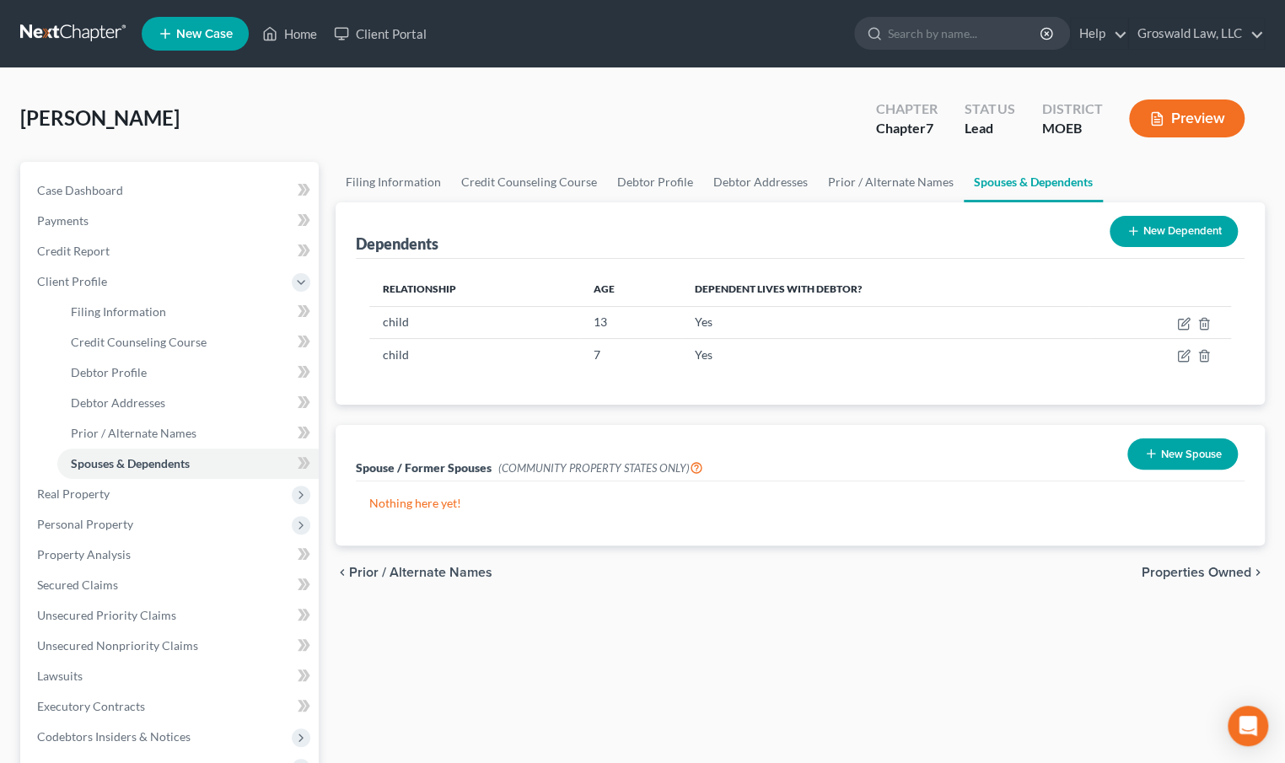
drag, startPoint x: 686, startPoint y: 671, endPoint x: 617, endPoint y: 624, distance: 83.1
click at [683, 666] on div "Filing Information Credit Counseling Course Debtor Profile Debtor Addresses Pri…" at bounding box center [800, 603] width 946 height 883
click at [109, 519] on span "Personal Property" at bounding box center [85, 524] width 96 height 14
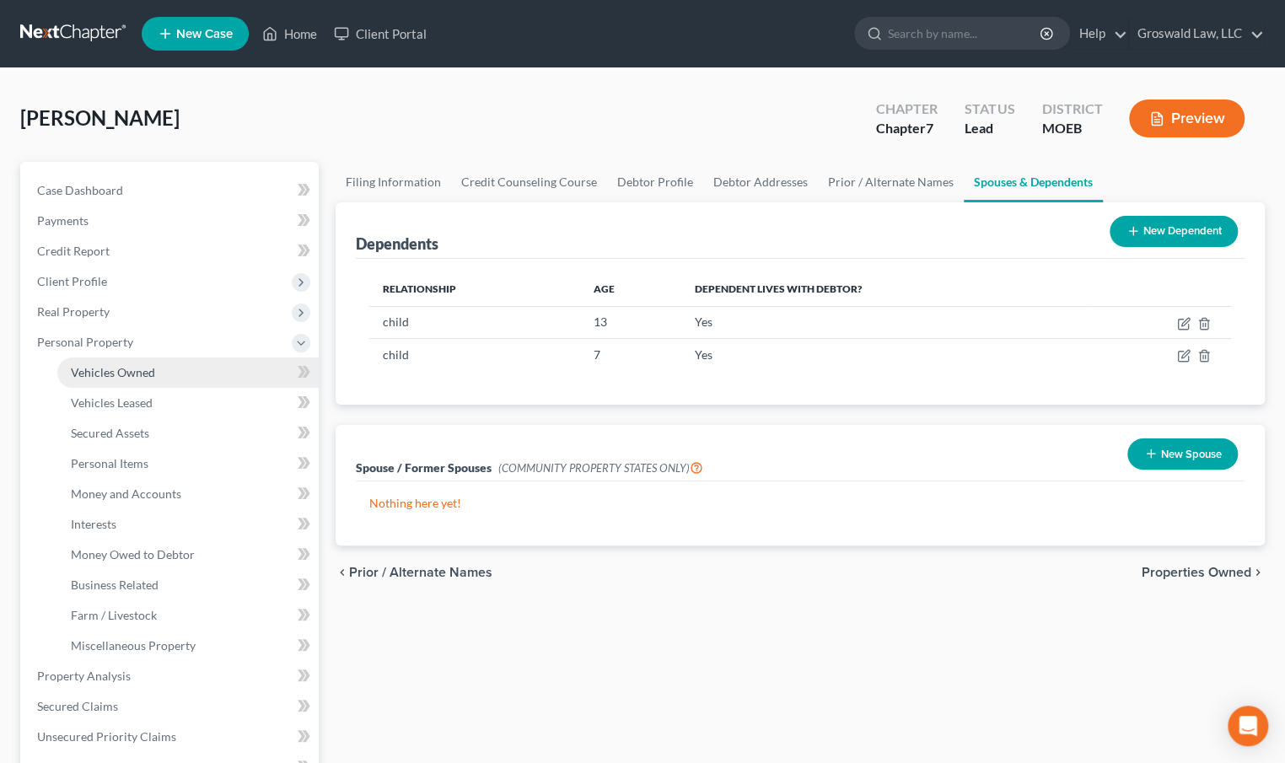
click at [132, 380] on link "Vehicles Owned" at bounding box center [187, 373] width 261 height 30
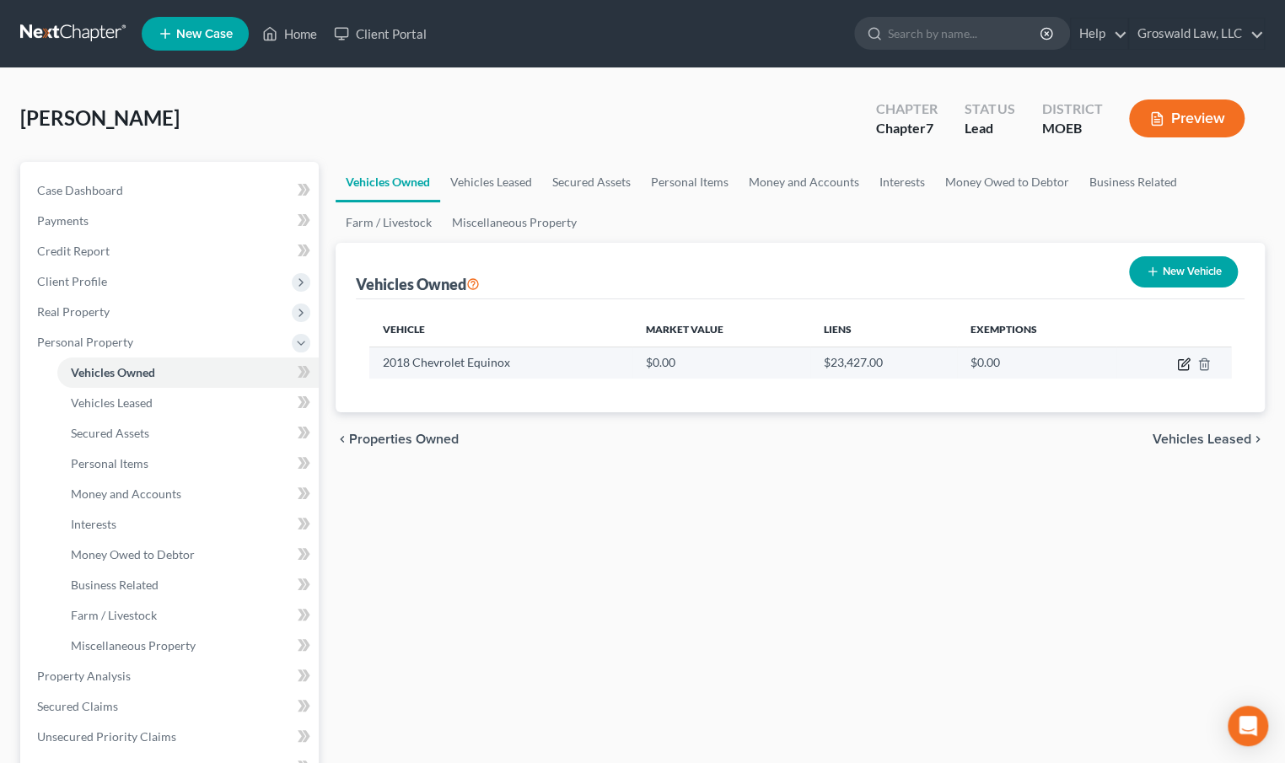
click at [1188, 364] on icon "button" at bounding box center [1183, 365] width 10 height 10
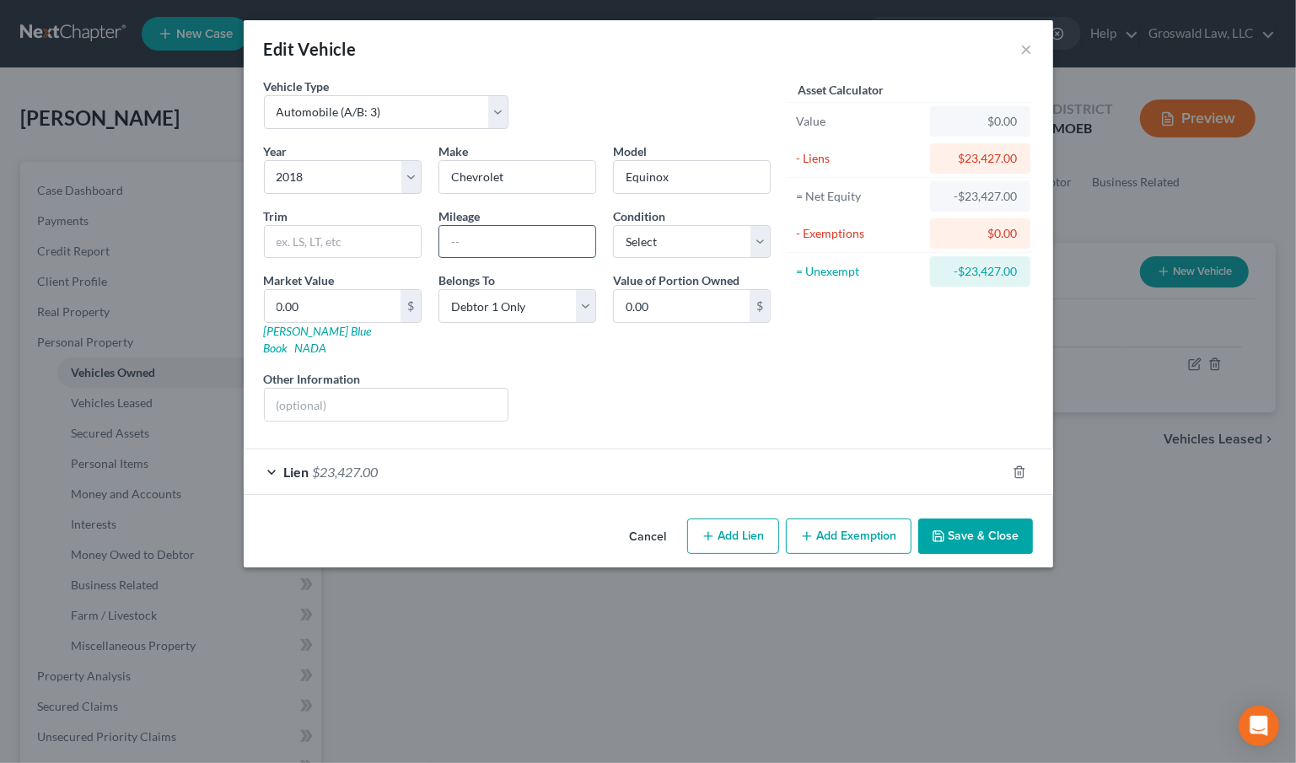
click at [524, 242] on input "text" at bounding box center [517, 242] width 156 height 32
click at [336, 312] on input "0.00" at bounding box center [333, 306] width 136 height 32
click at [848, 525] on button "Add Exemption" at bounding box center [849, 536] width 126 height 35
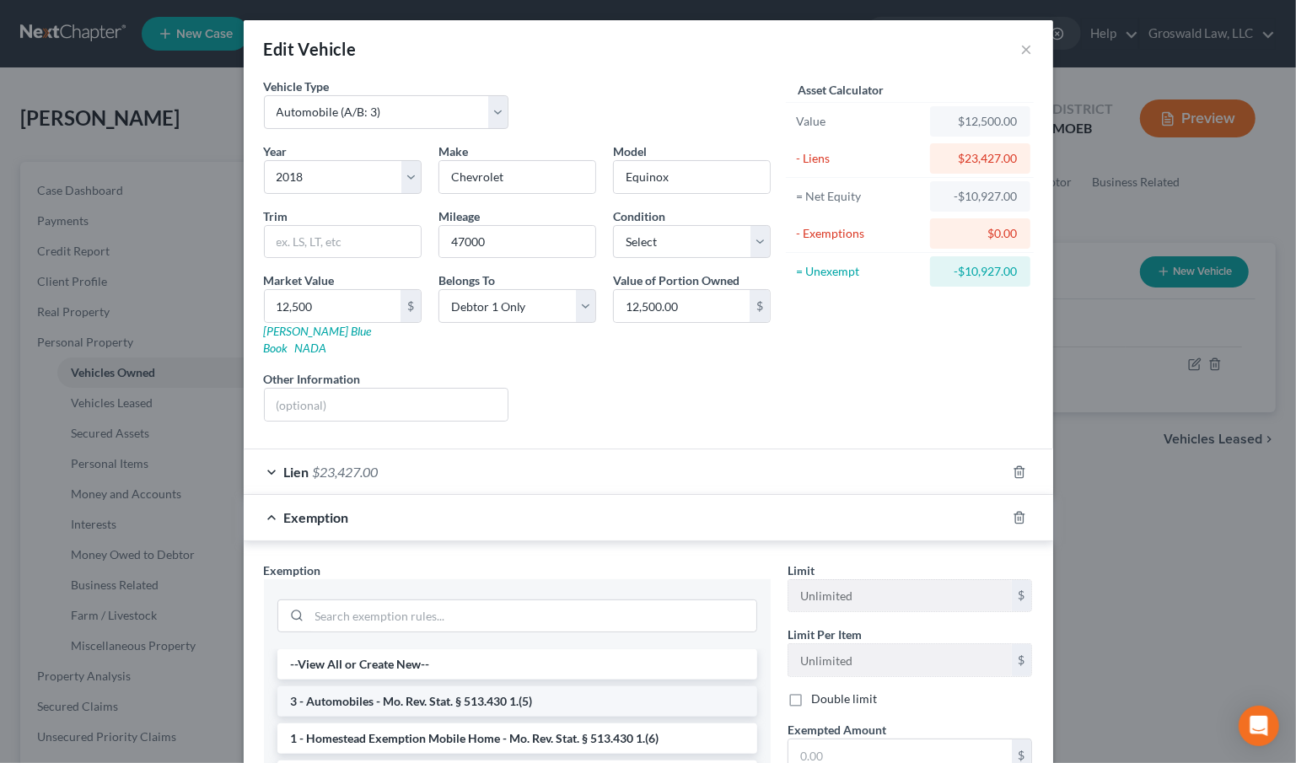
click at [413, 687] on li "3 - Automobiles - Mo. Rev. Stat. § 513.430 1.(5)" at bounding box center [518, 702] width 480 height 30
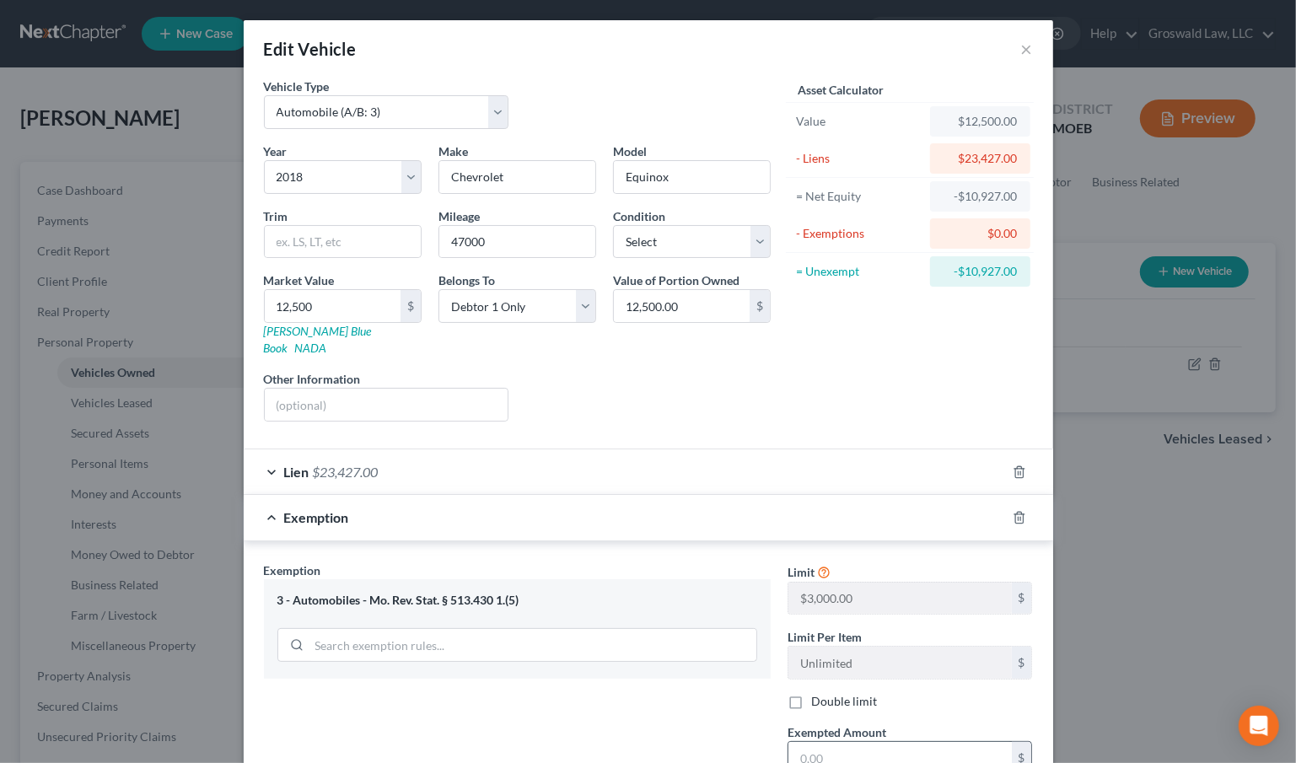
click at [816, 742] on input "text" at bounding box center [901, 758] width 224 height 32
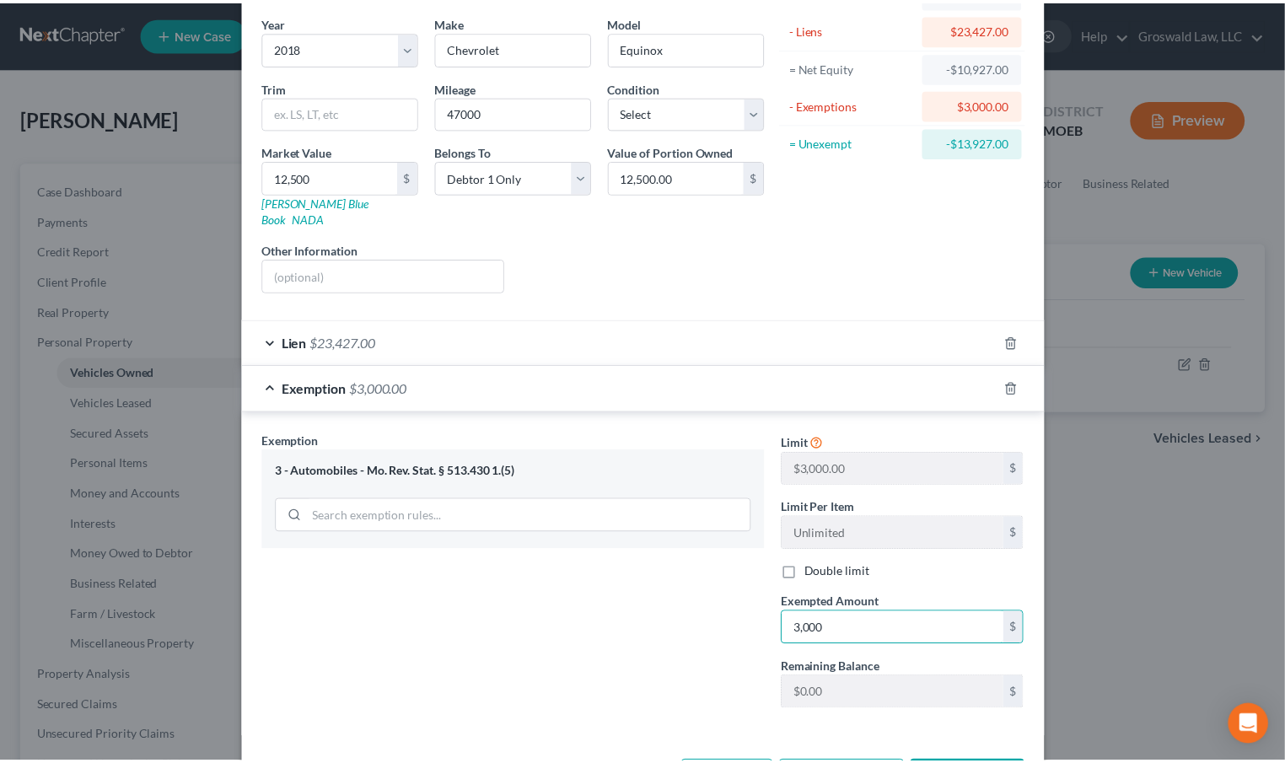
scroll to position [177, 0]
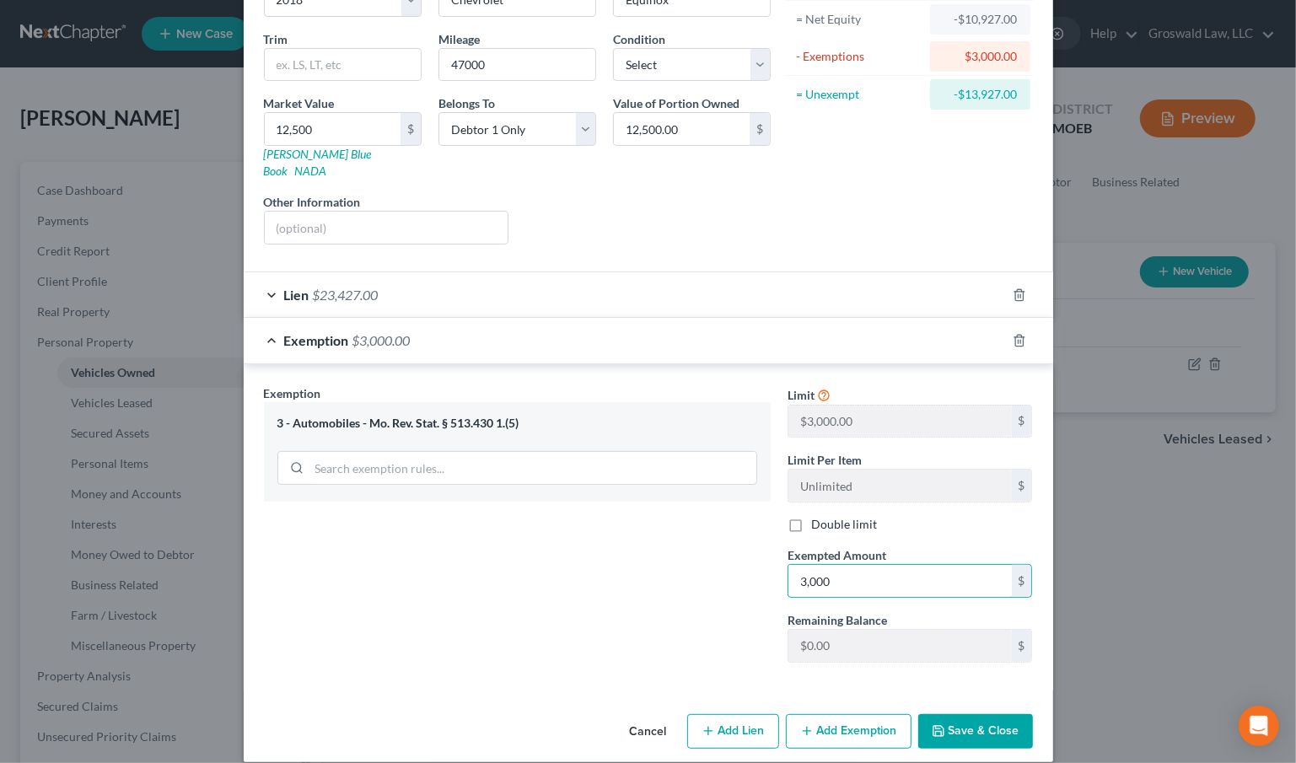
click at [932, 725] on icon "button" at bounding box center [938, 731] width 13 height 13
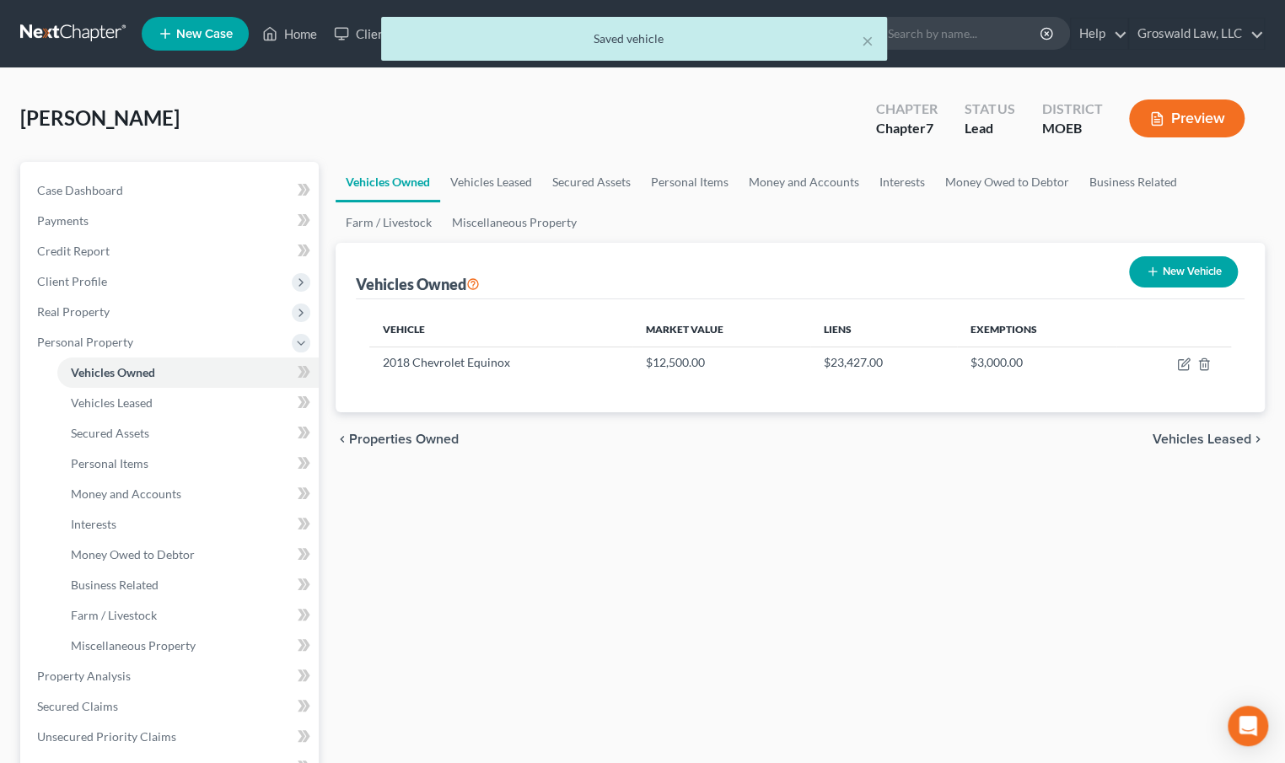
click at [766, 574] on div "Vehicles Owned Vehicles Leased Secured Assets Personal Items Money and Accounts…" at bounding box center [800, 664] width 946 height 1005
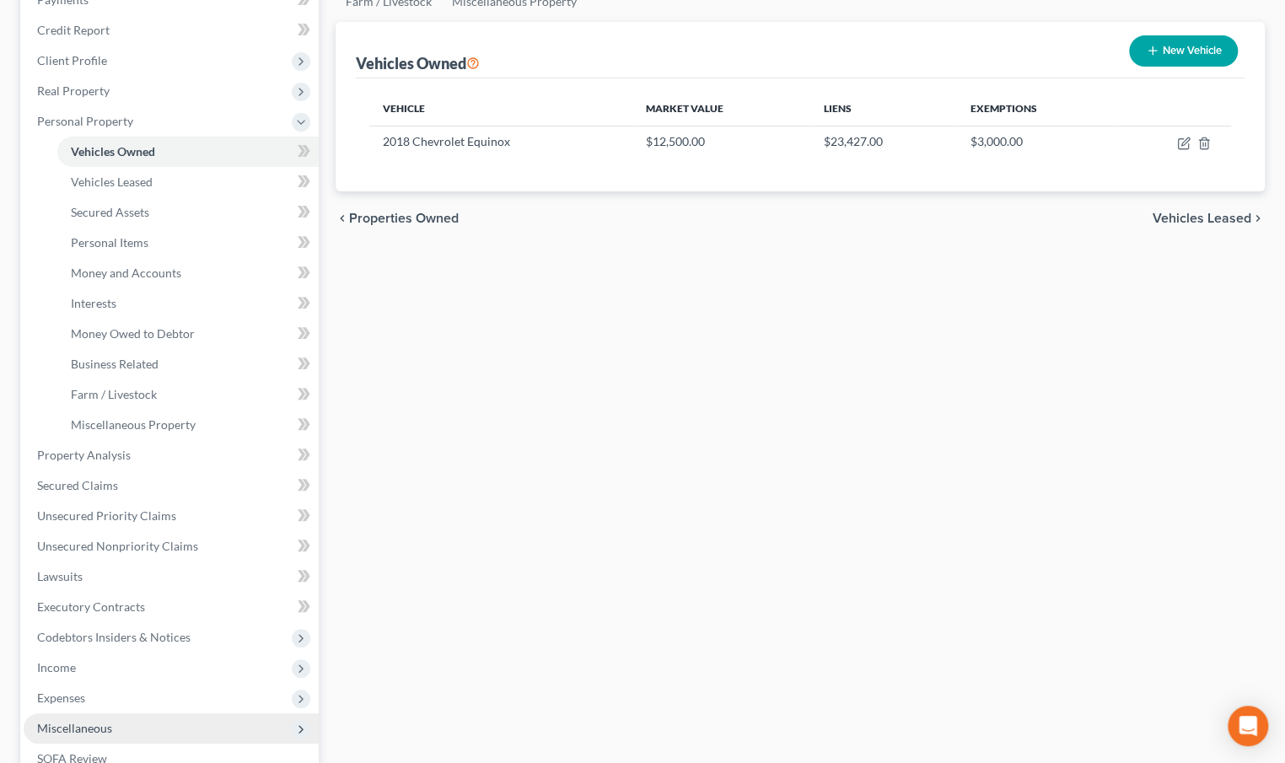
scroll to position [229, 0]
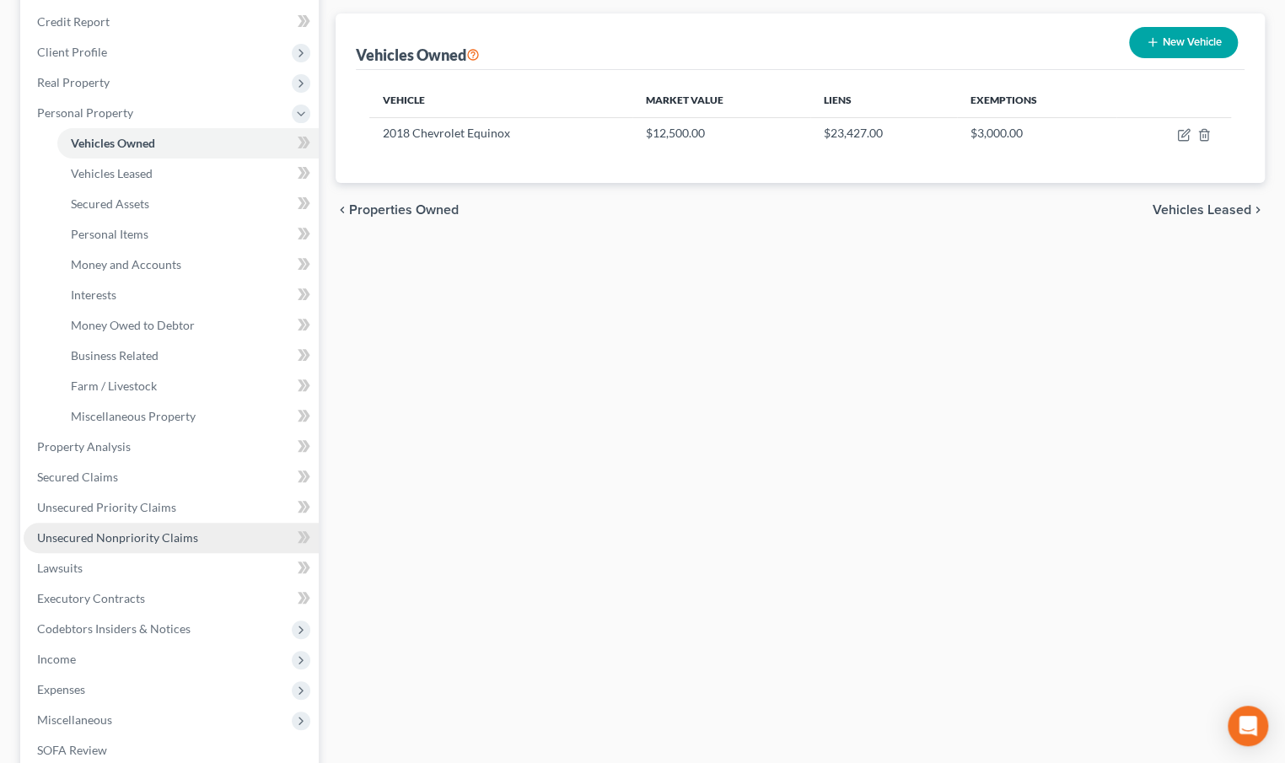
click at [154, 533] on span "Unsecured Nonpriority Claims" at bounding box center [117, 538] width 161 height 14
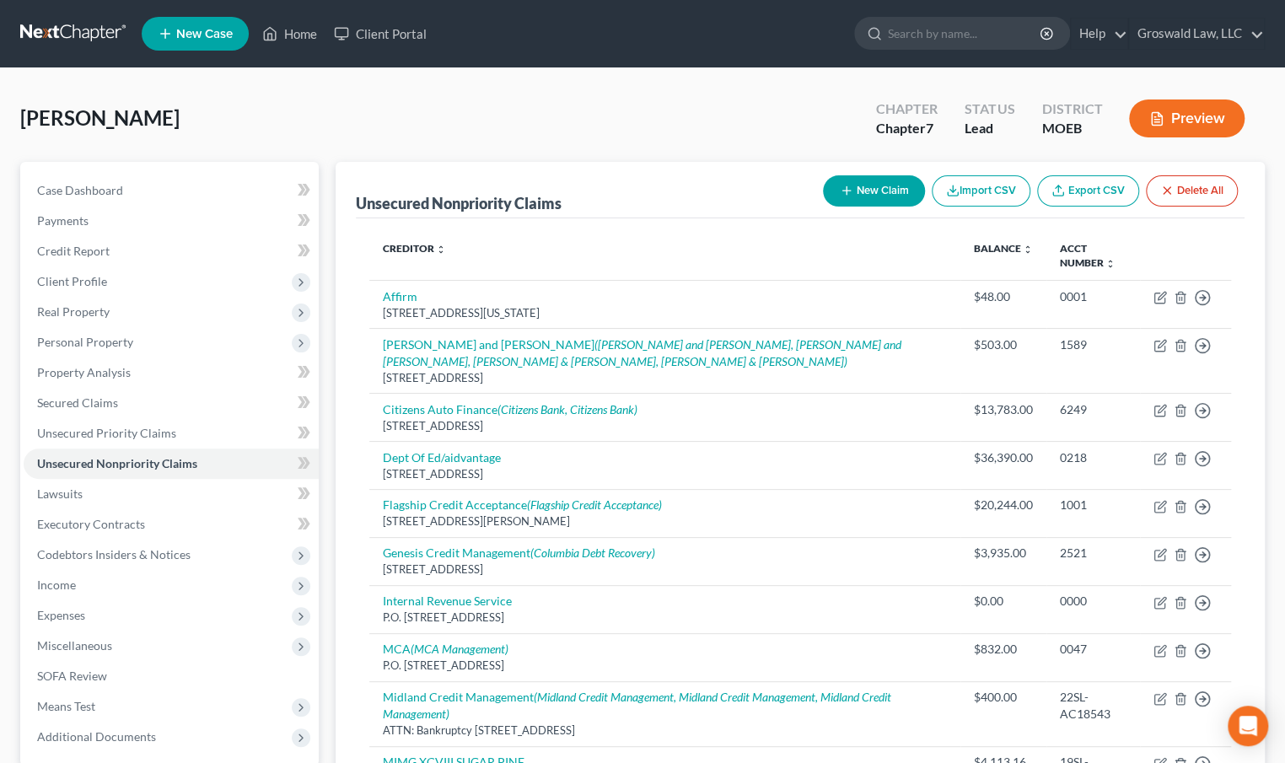
click at [859, 189] on button "New Claim" at bounding box center [874, 190] width 102 height 31
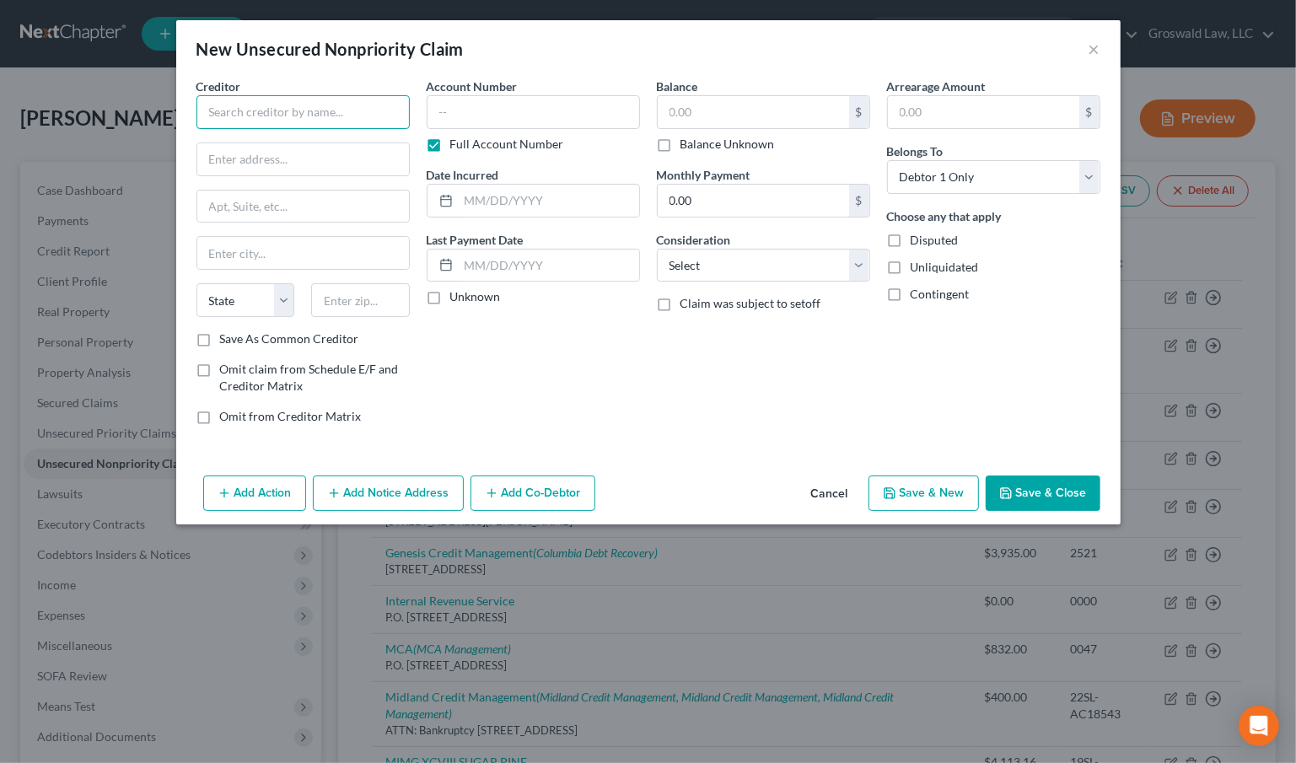
click at [308, 111] on input "text" at bounding box center [303, 112] width 213 height 34
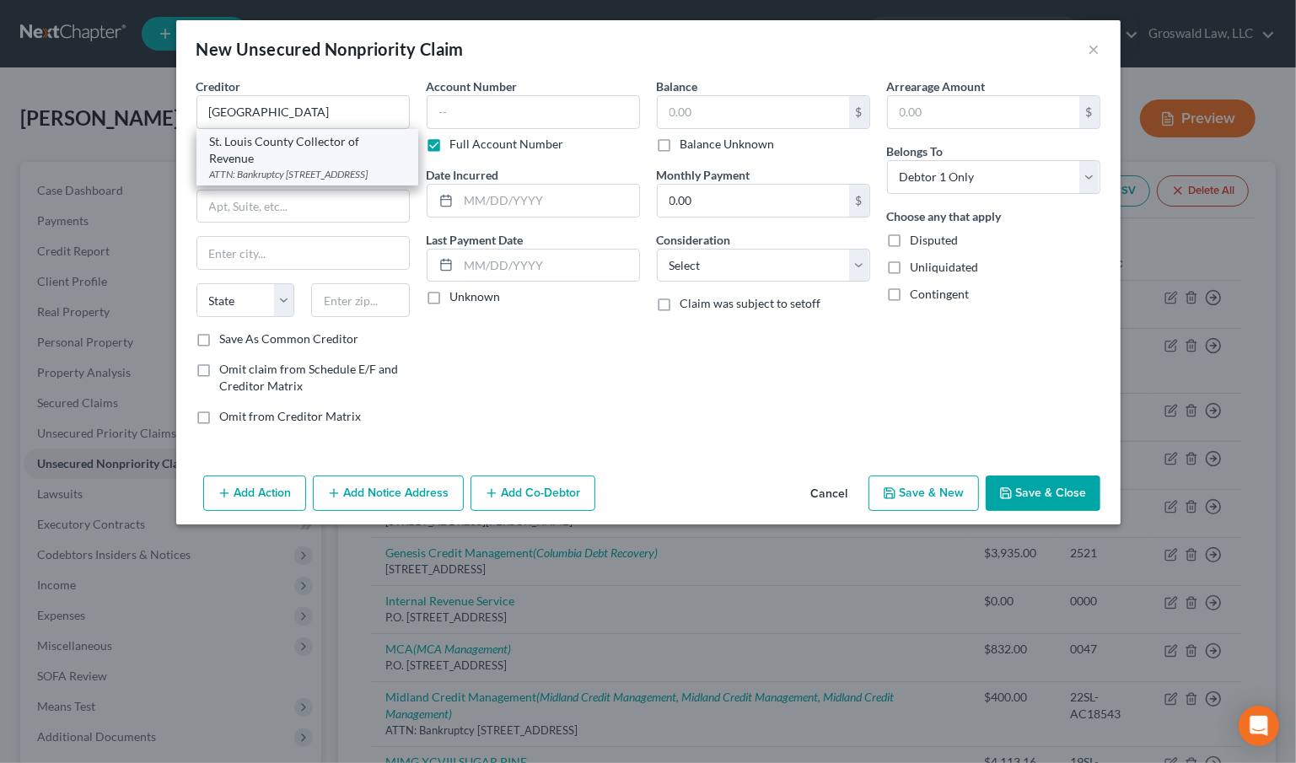
drag, startPoint x: 266, startPoint y: 170, endPoint x: 369, endPoint y: 132, distance: 109.4
click at [267, 170] on div "ATTN: Bankruptcy [STREET_ADDRESS]" at bounding box center [307, 174] width 195 height 14
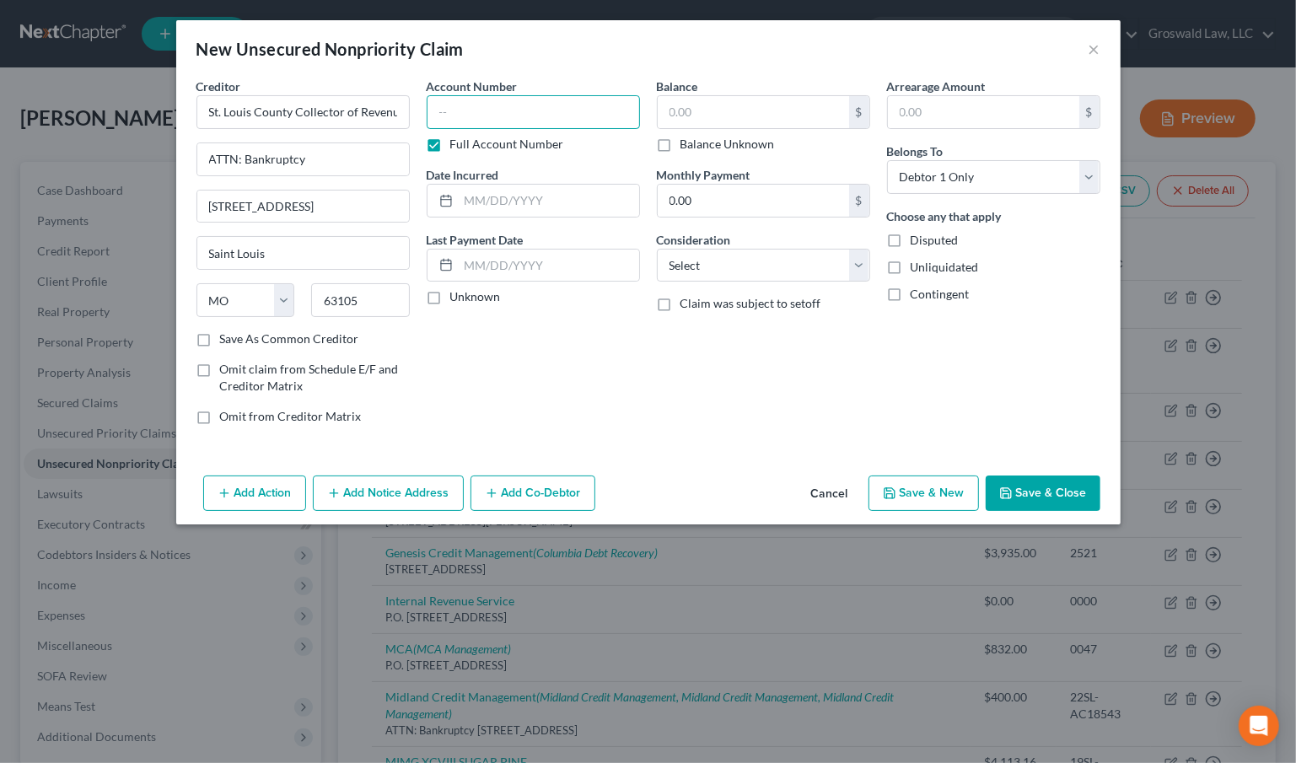
click at [432, 110] on input "text" at bounding box center [533, 112] width 213 height 34
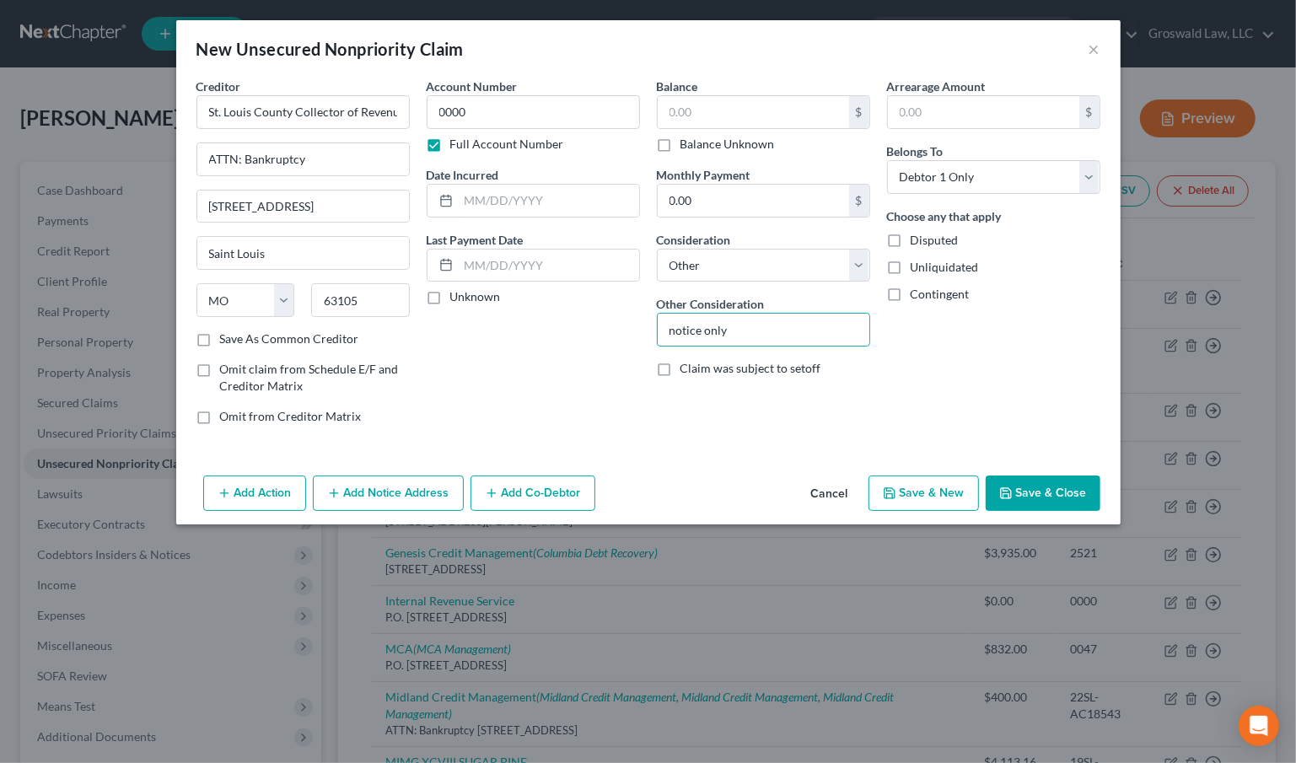
click at [1034, 488] on button "Save & Close" at bounding box center [1043, 493] width 115 height 35
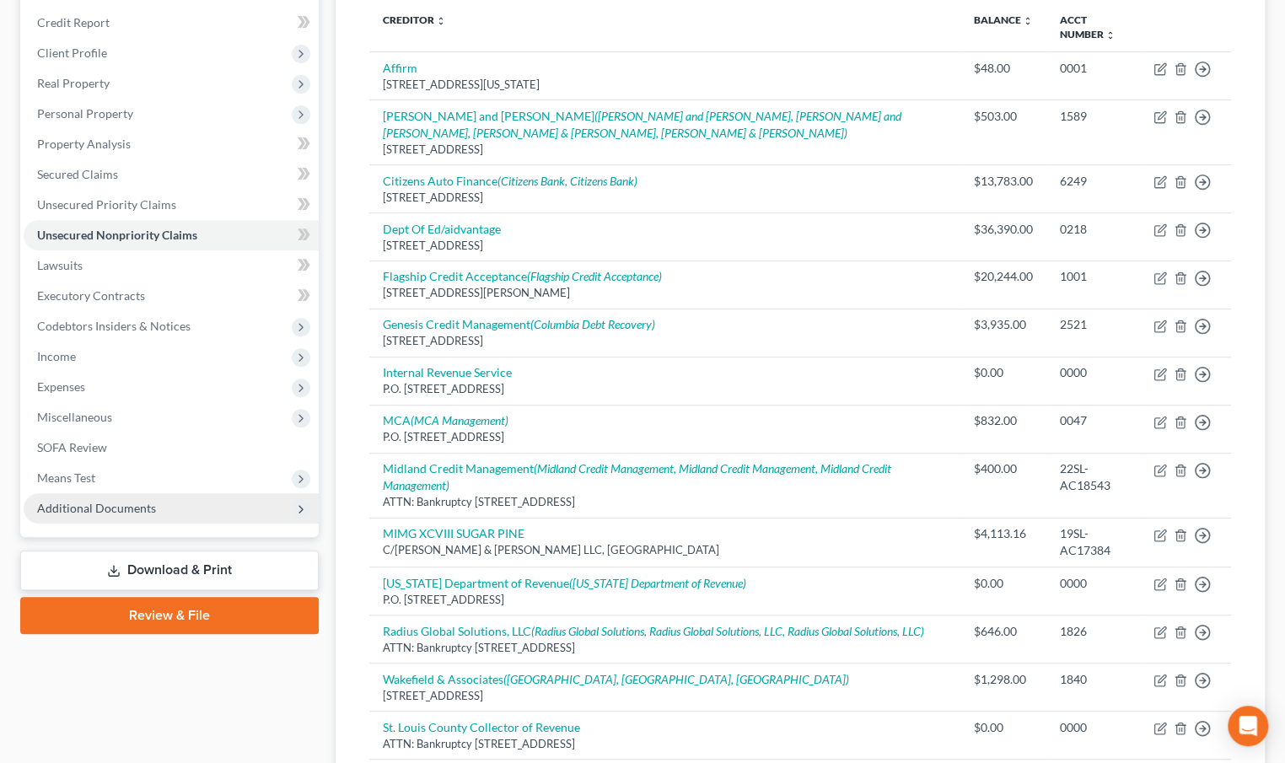
scroll to position [229, 0]
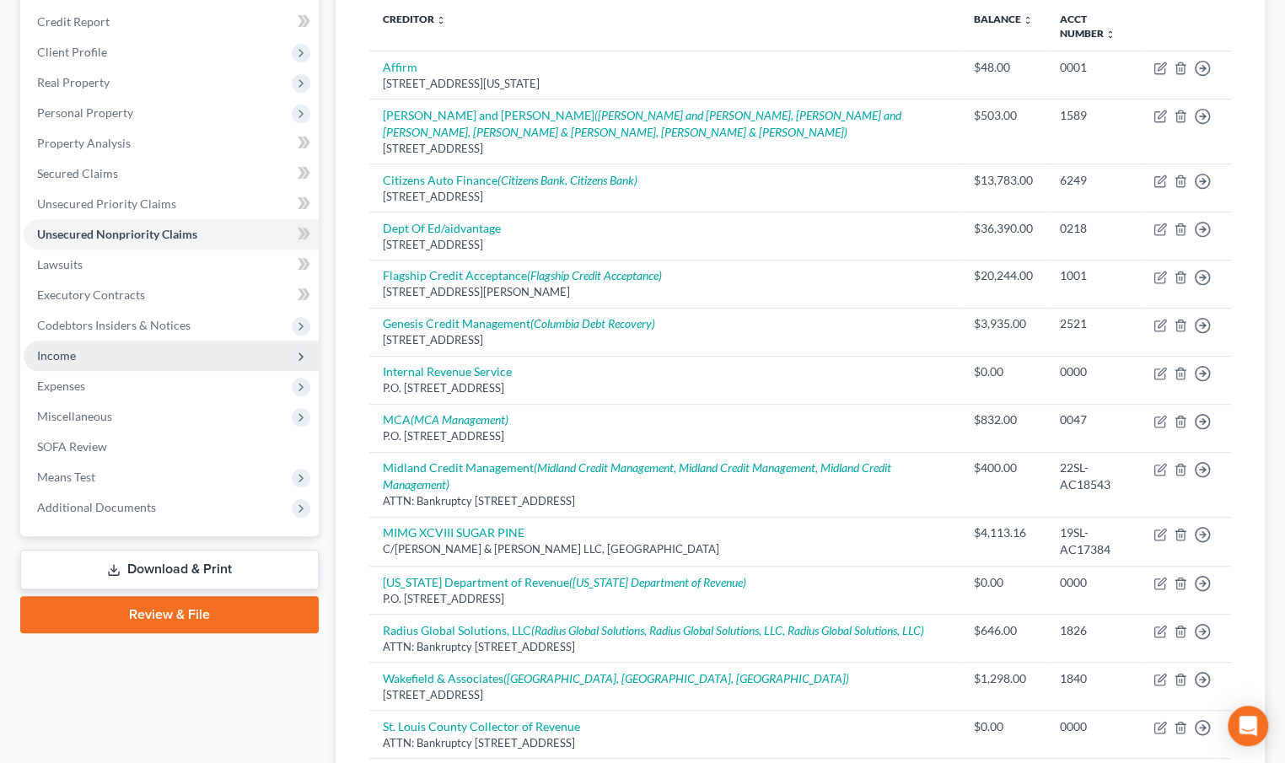
click at [110, 355] on span "Income" at bounding box center [171, 356] width 295 height 30
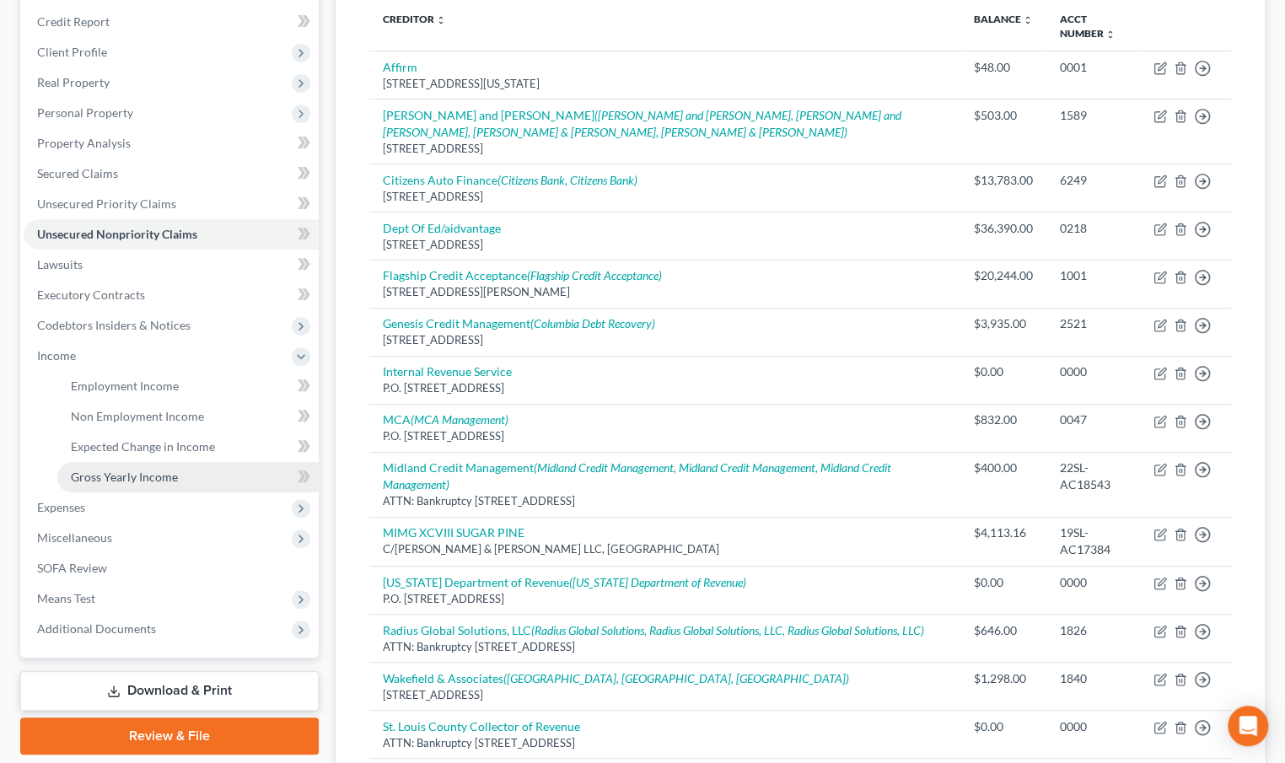
click at [154, 472] on span "Gross Yearly Income" at bounding box center [124, 477] width 107 height 14
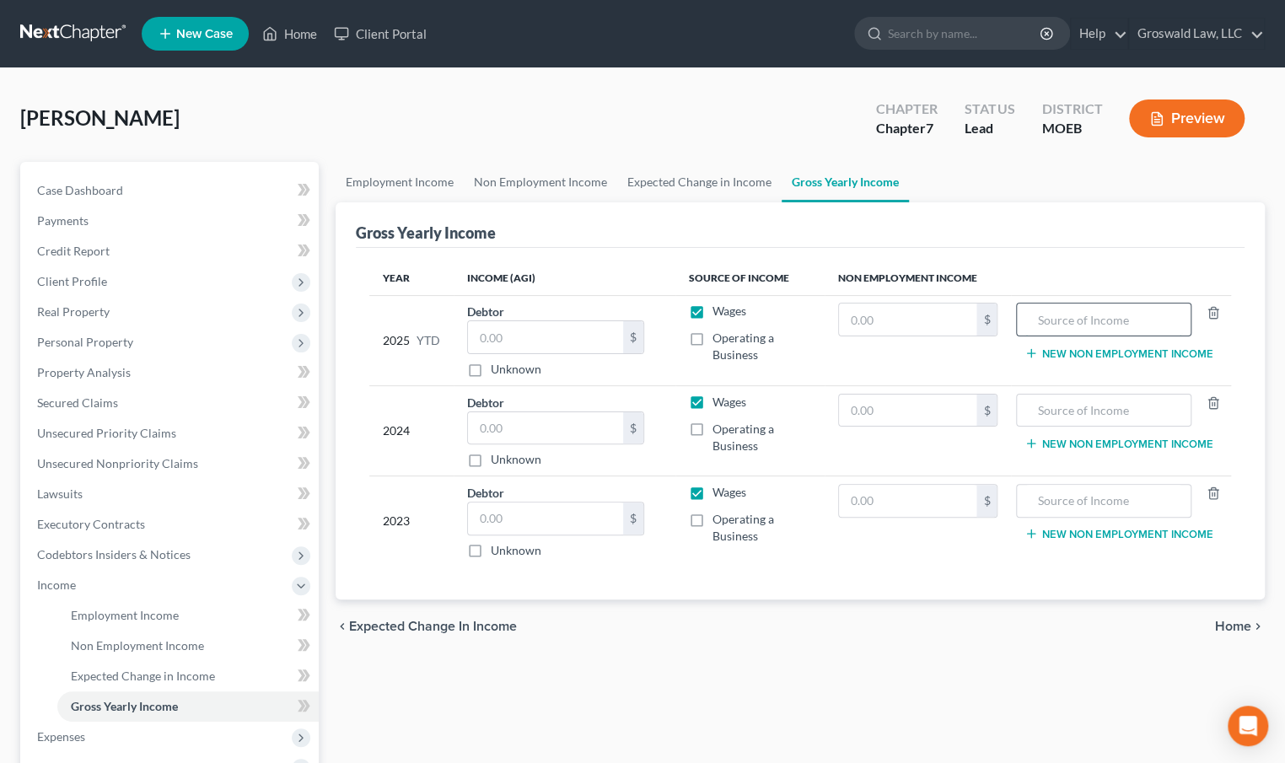
click at [1080, 323] on input "text" at bounding box center [1104, 320] width 156 height 32
drag, startPoint x: 1125, startPoint y: 321, endPoint x: 726, endPoint y: 321, distance: 399.0
click at [726, 321] on tr "2025 YTD Debtor $ Unknown Balance Undetermined $ Unknown Wages Operating a Busi…" at bounding box center [800, 340] width 862 height 90
click at [1111, 410] on input "text" at bounding box center [1104, 411] width 156 height 32
paste input "child support"
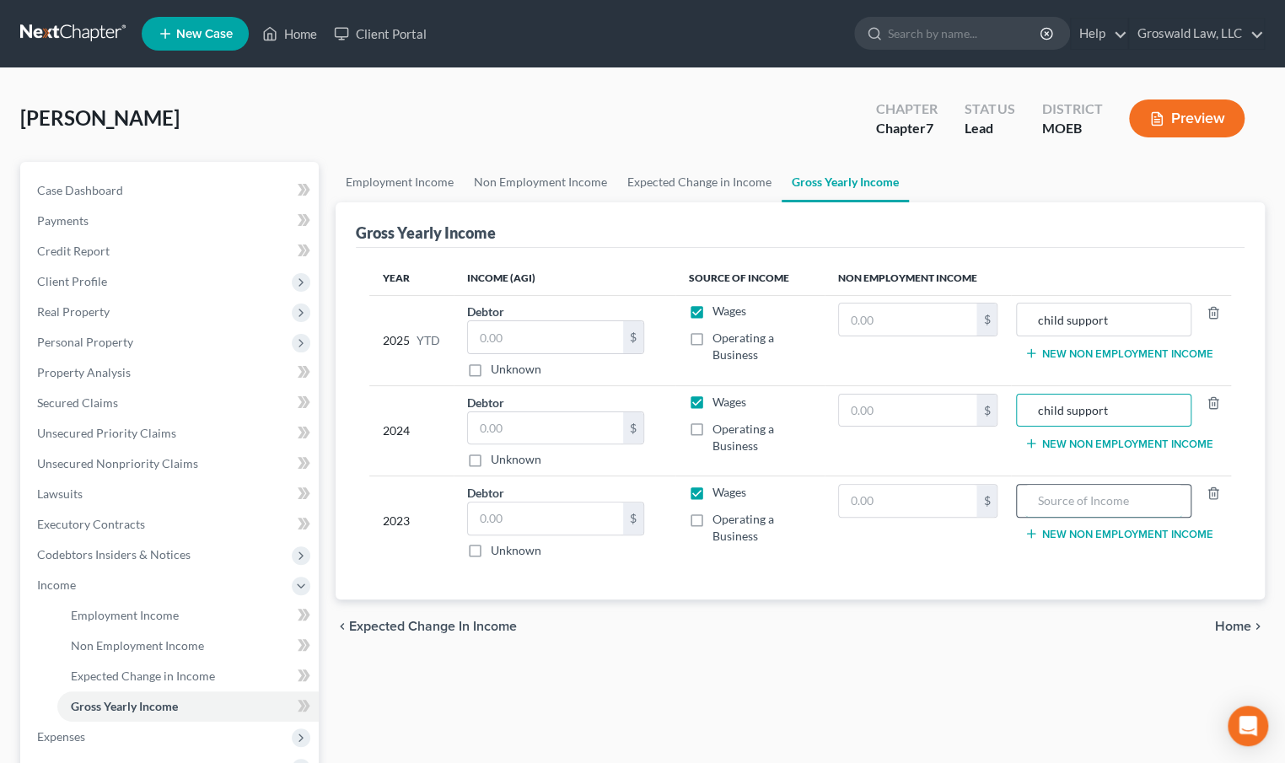
click at [1101, 494] on input "text" at bounding box center [1104, 501] width 156 height 32
paste input "child support"
click at [888, 430] on td "$" at bounding box center [918, 430] width 186 height 90
click at [886, 411] on input "text" at bounding box center [907, 411] width 137 height 32
click at [866, 500] on input "text" at bounding box center [907, 501] width 137 height 32
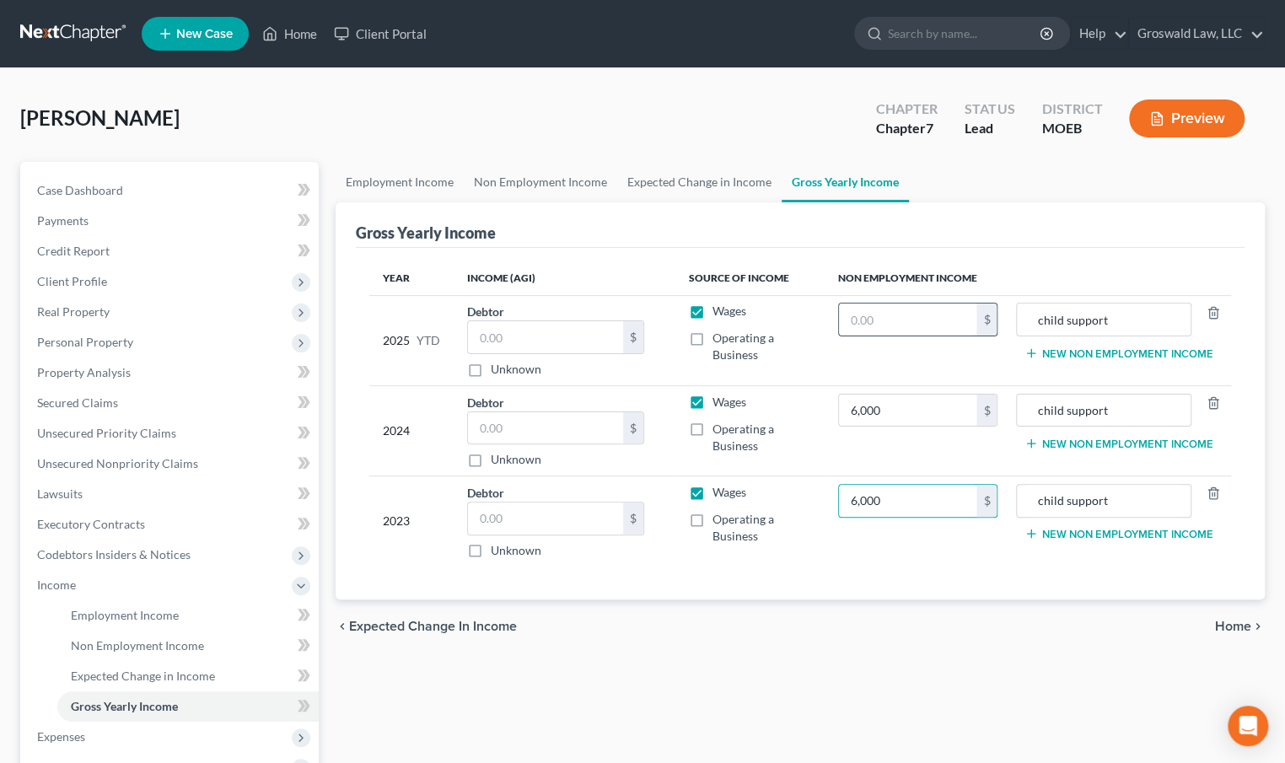
click at [881, 324] on input "text" at bounding box center [907, 320] width 137 height 32
click at [729, 191] on link "Expected Change in Income" at bounding box center [699, 182] width 164 height 40
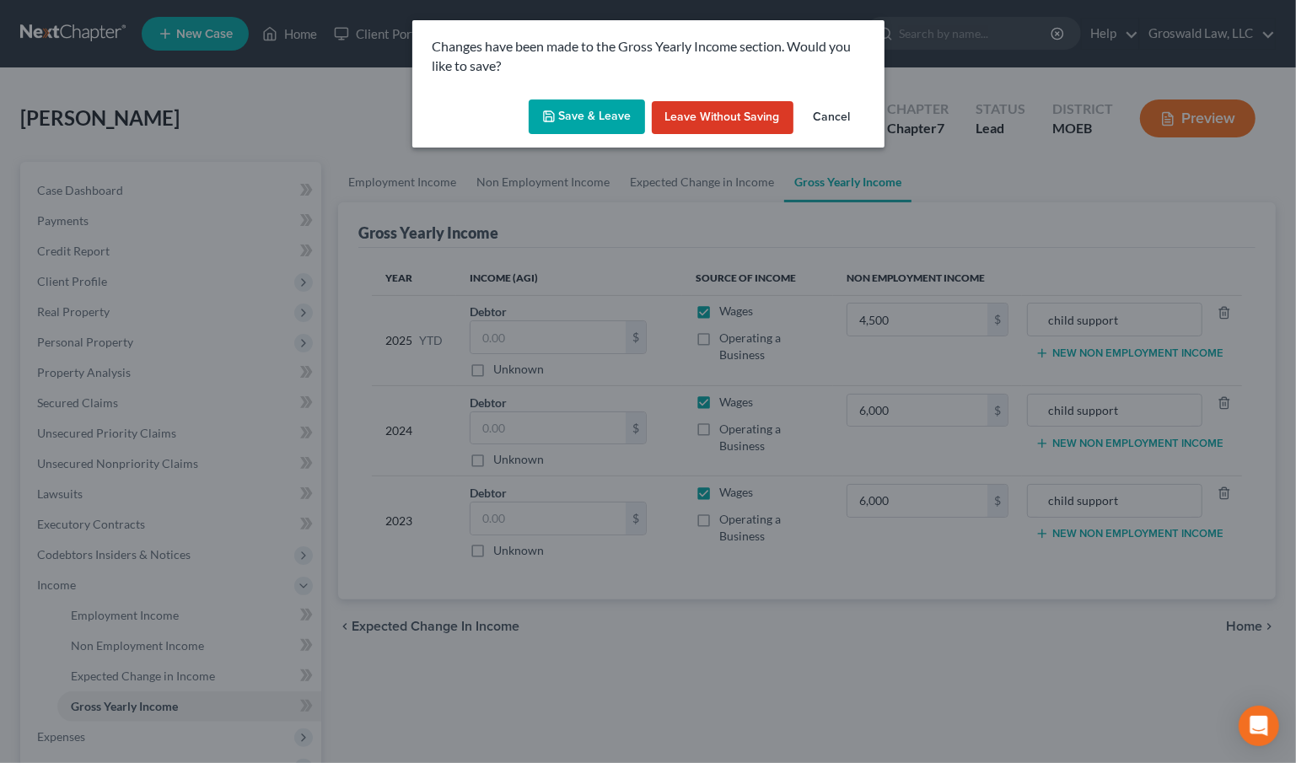
click at [600, 119] on button "Save & Leave" at bounding box center [587, 117] width 116 height 35
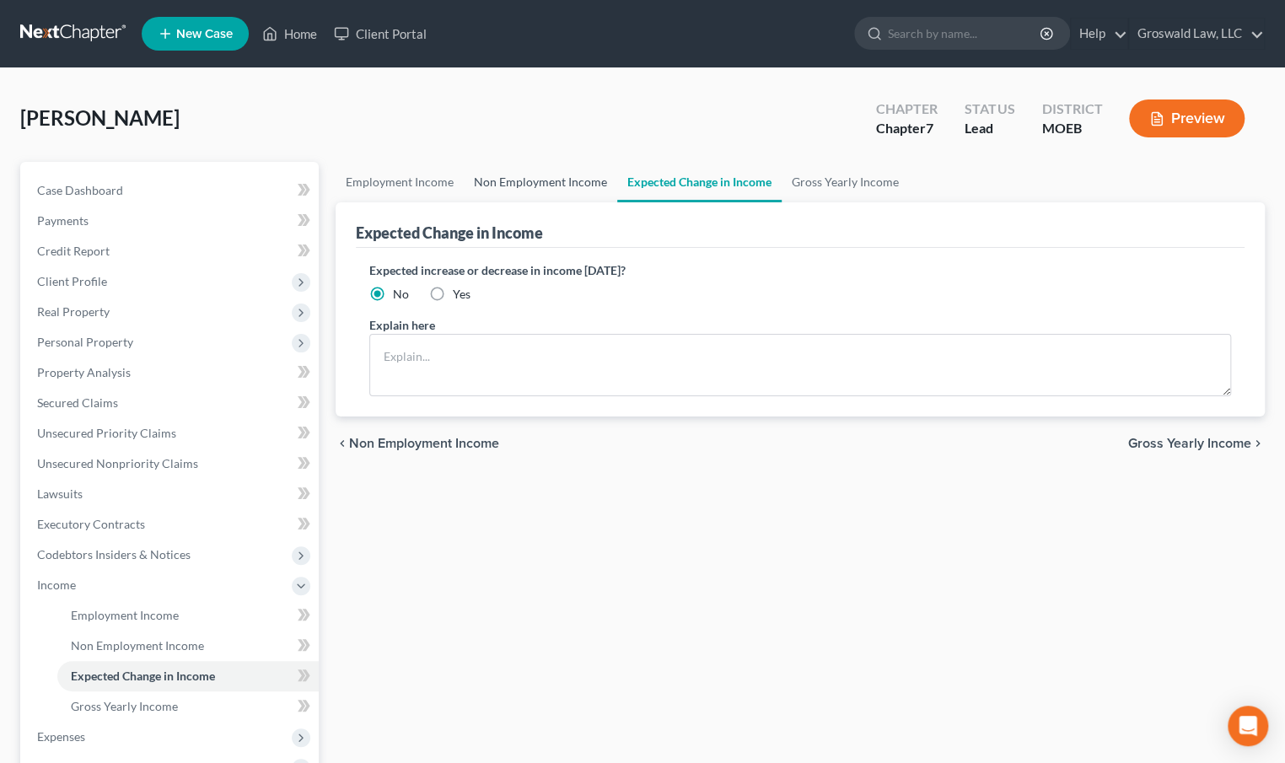
click at [539, 186] on link "Non Employment Income" at bounding box center [541, 182] width 154 height 40
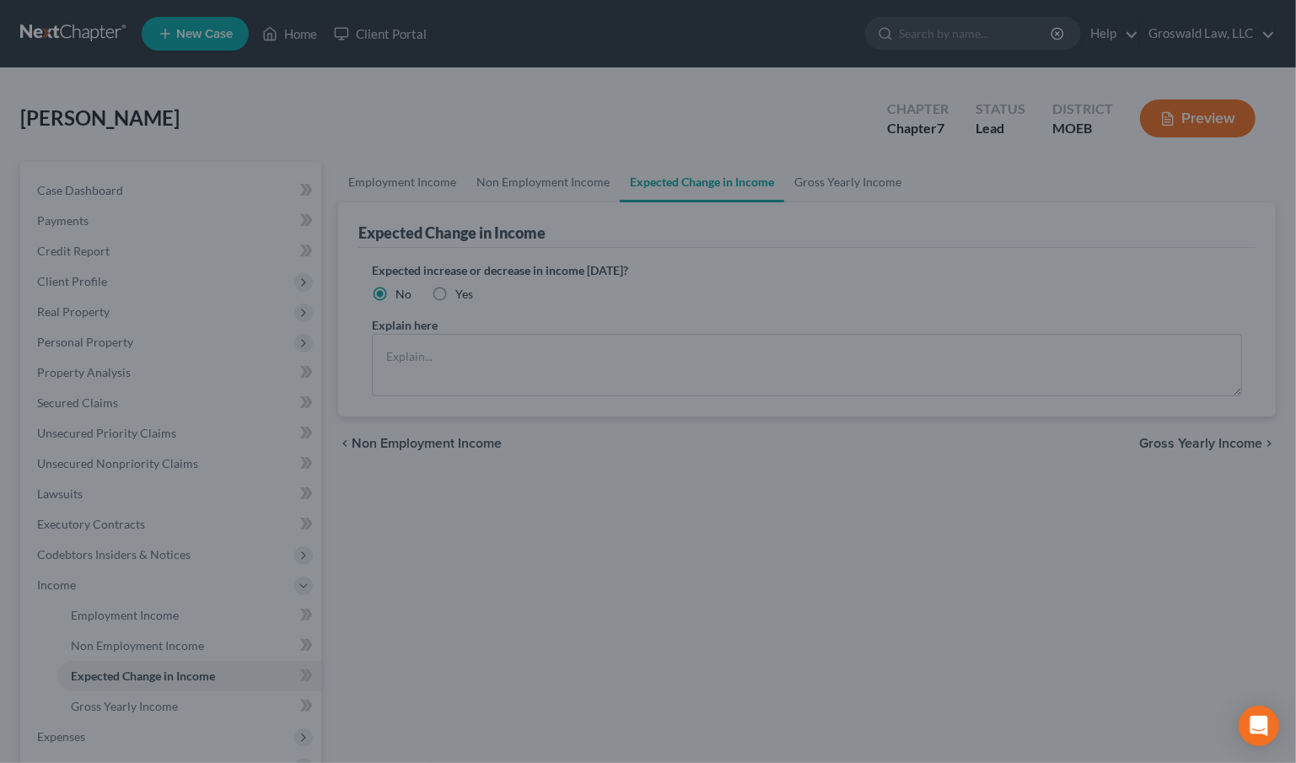
click at [542, 182] on div at bounding box center [648, 381] width 1296 height 763
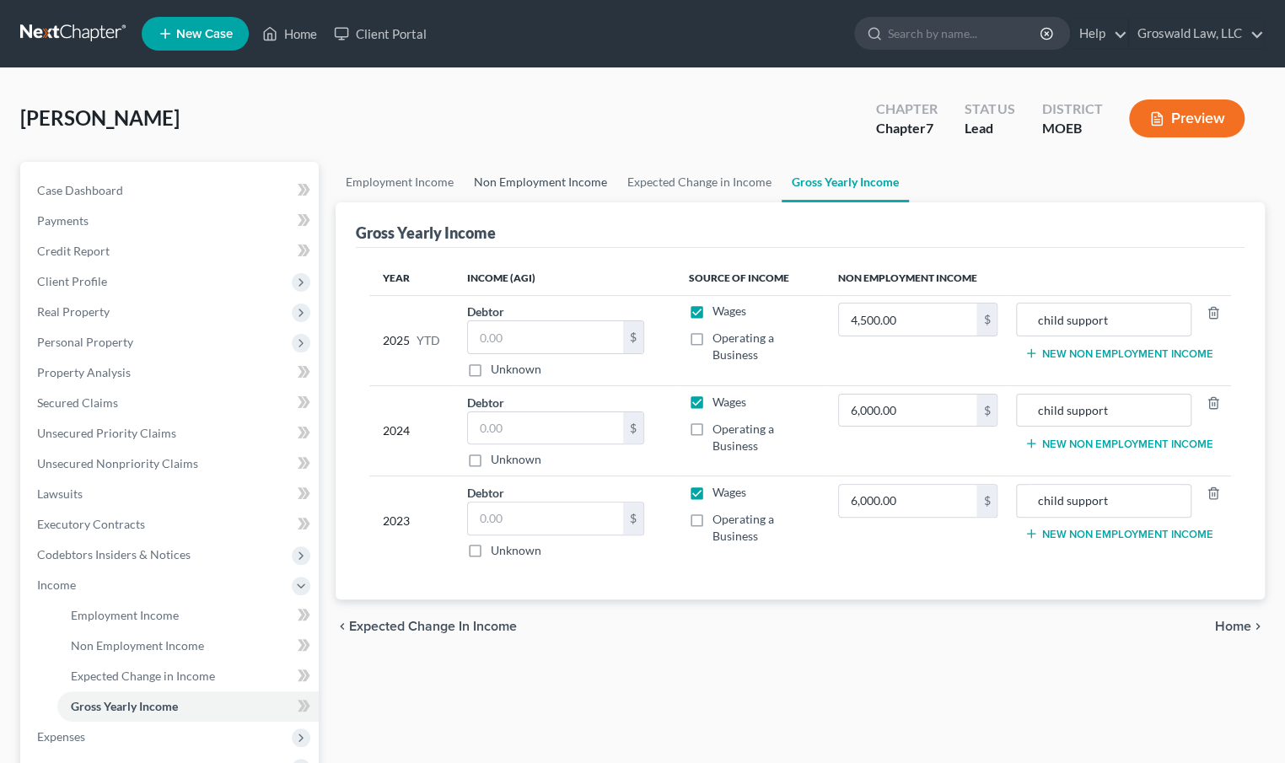
click at [539, 178] on link "Non Employment Income" at bounding box center [541, 182] width 154 height 40
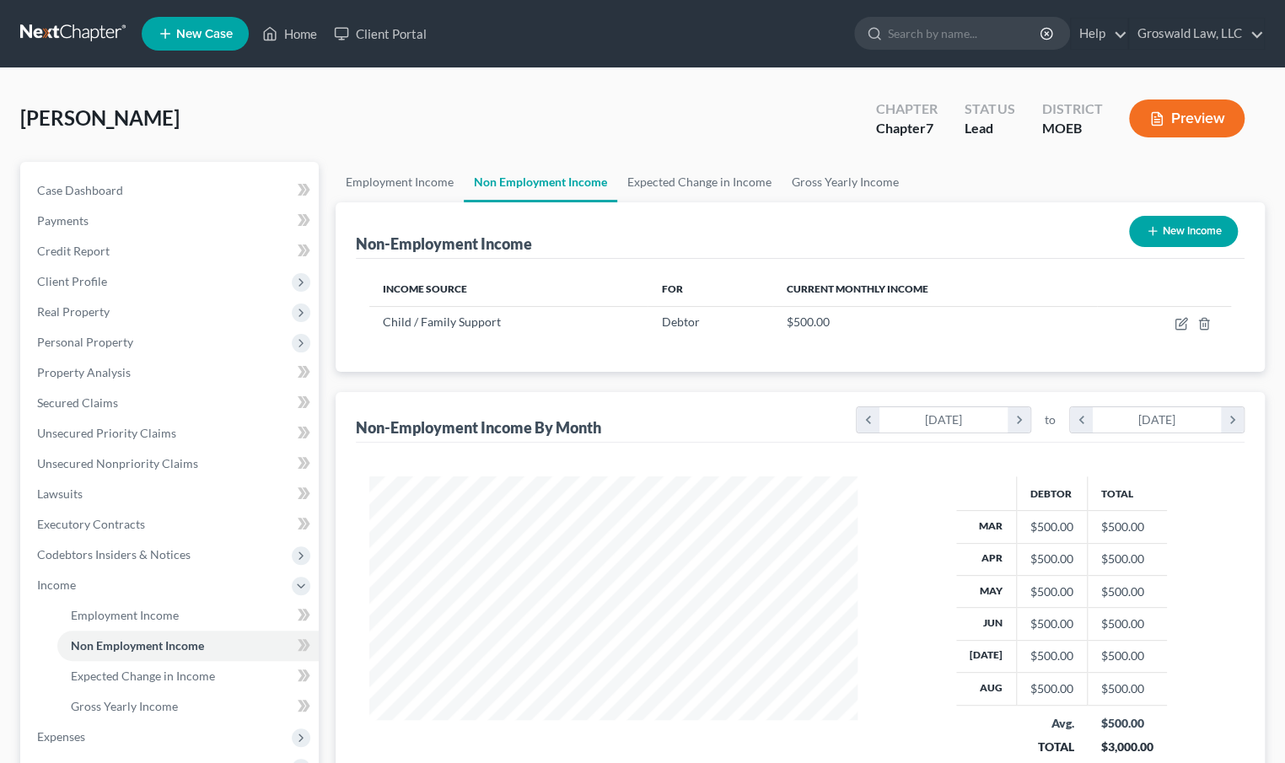
scroll to position [302, 523]
click at [127, 287] on span "Client Profile" at bounding box center [171, 282] width 295 height 30
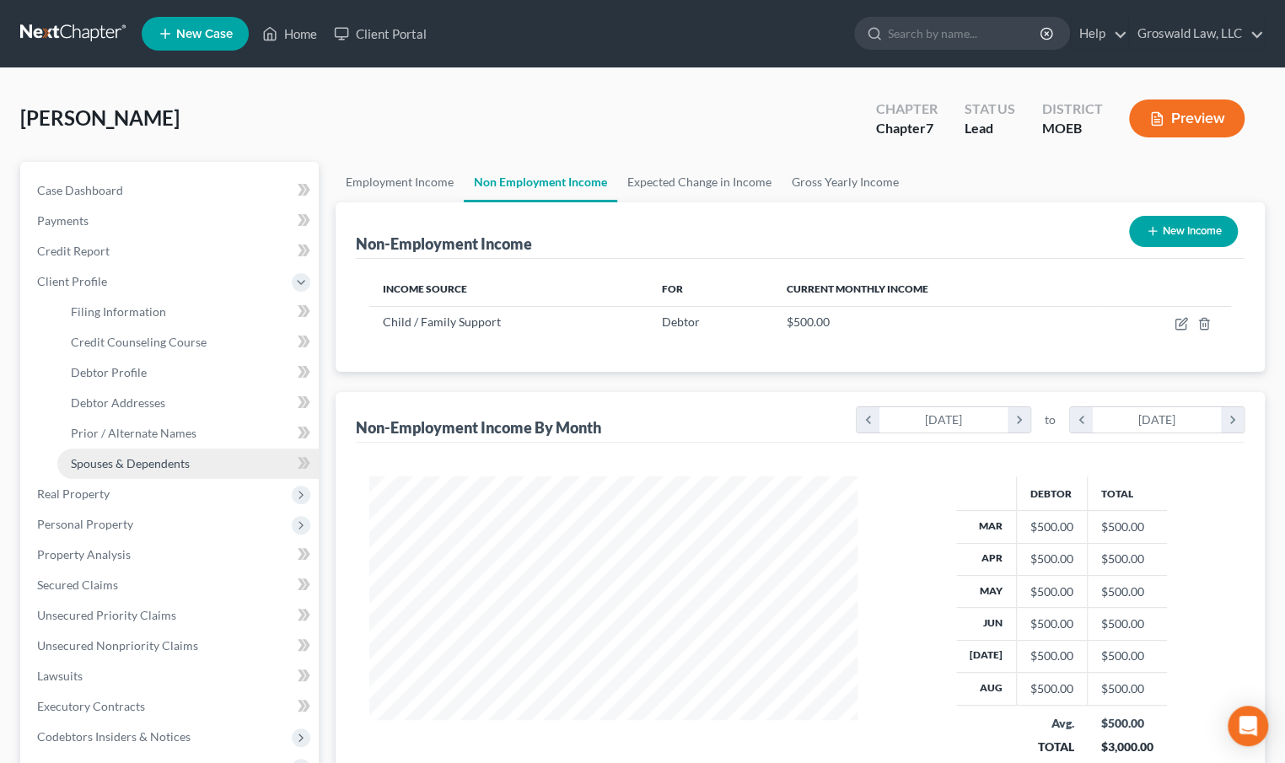
click at [135, 458] on span "Spouses & Dependents" at bounding box center [130, 463] width 119 height 14
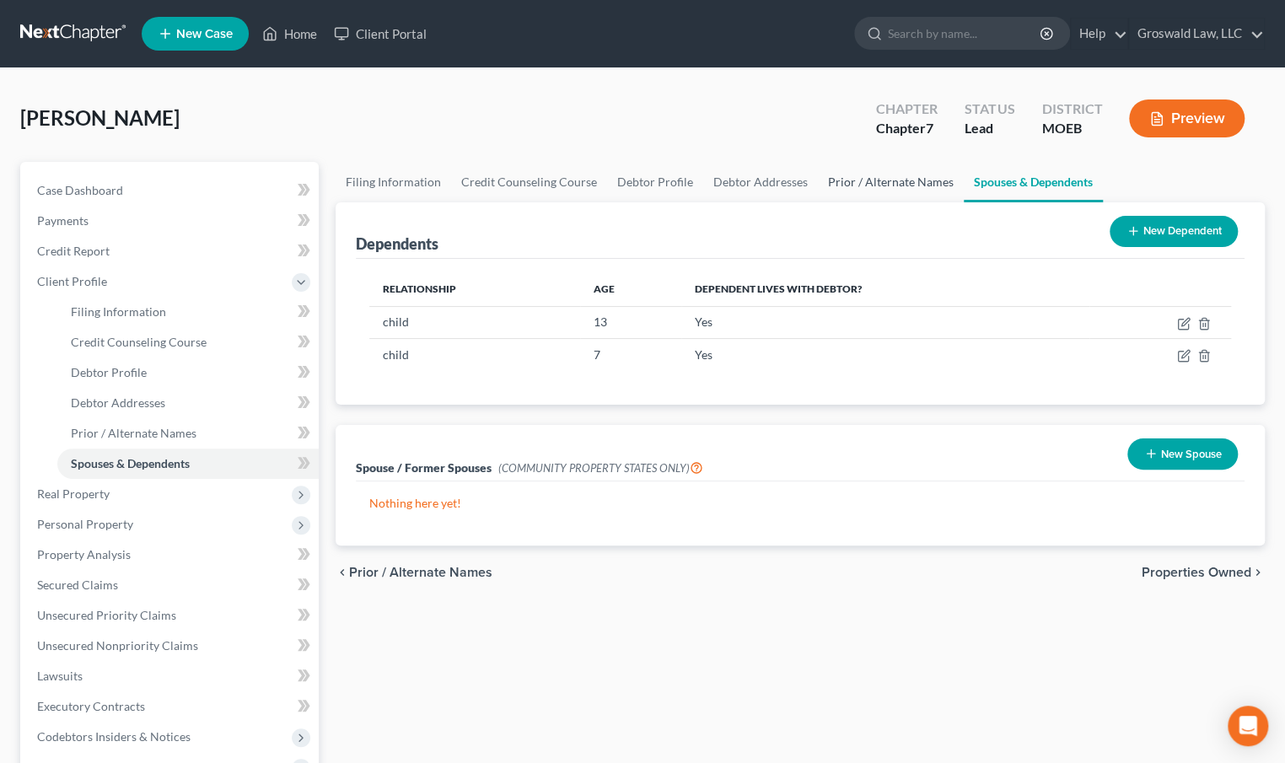
click at [841, 177] on link "Prior / Alternate Names" at bounding box center [891, 182] width 146 height 40
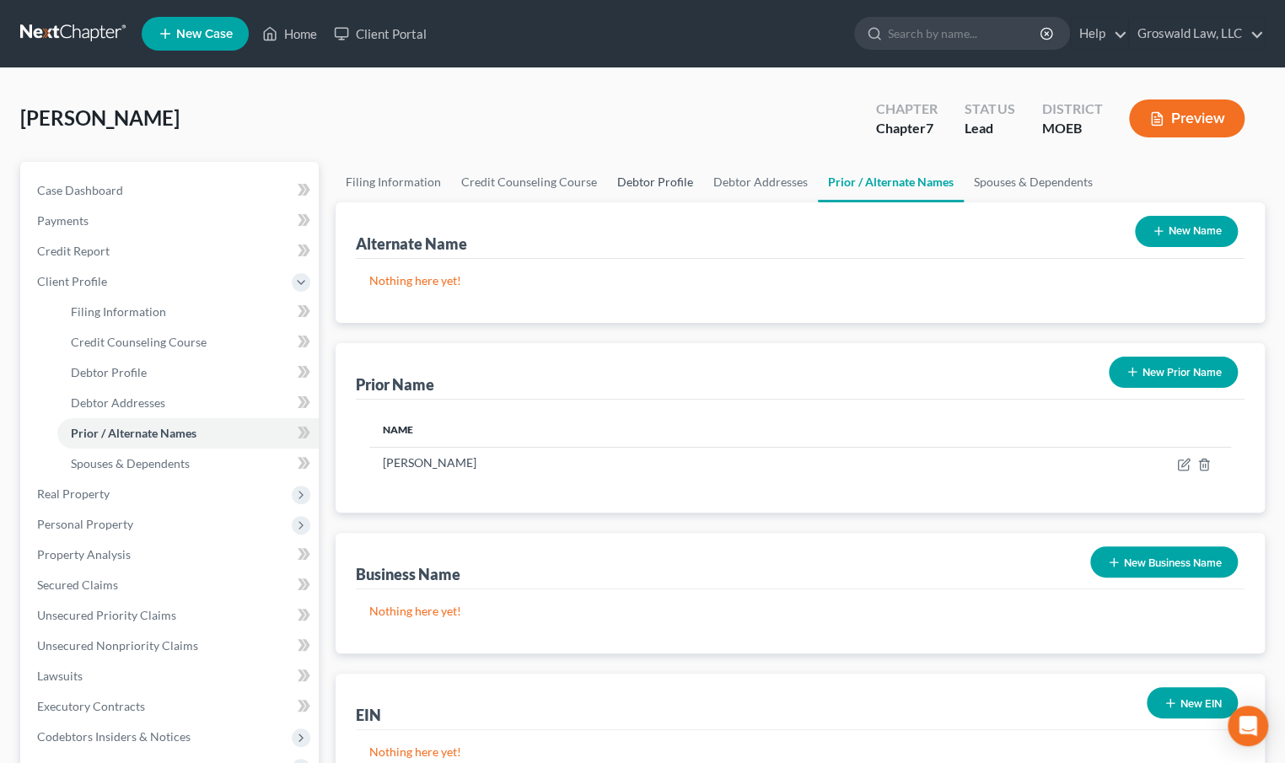
click at [667, 181] on link "Debtor Profile" at bounding box center [655, 182] width 96 height 40
select select "2"
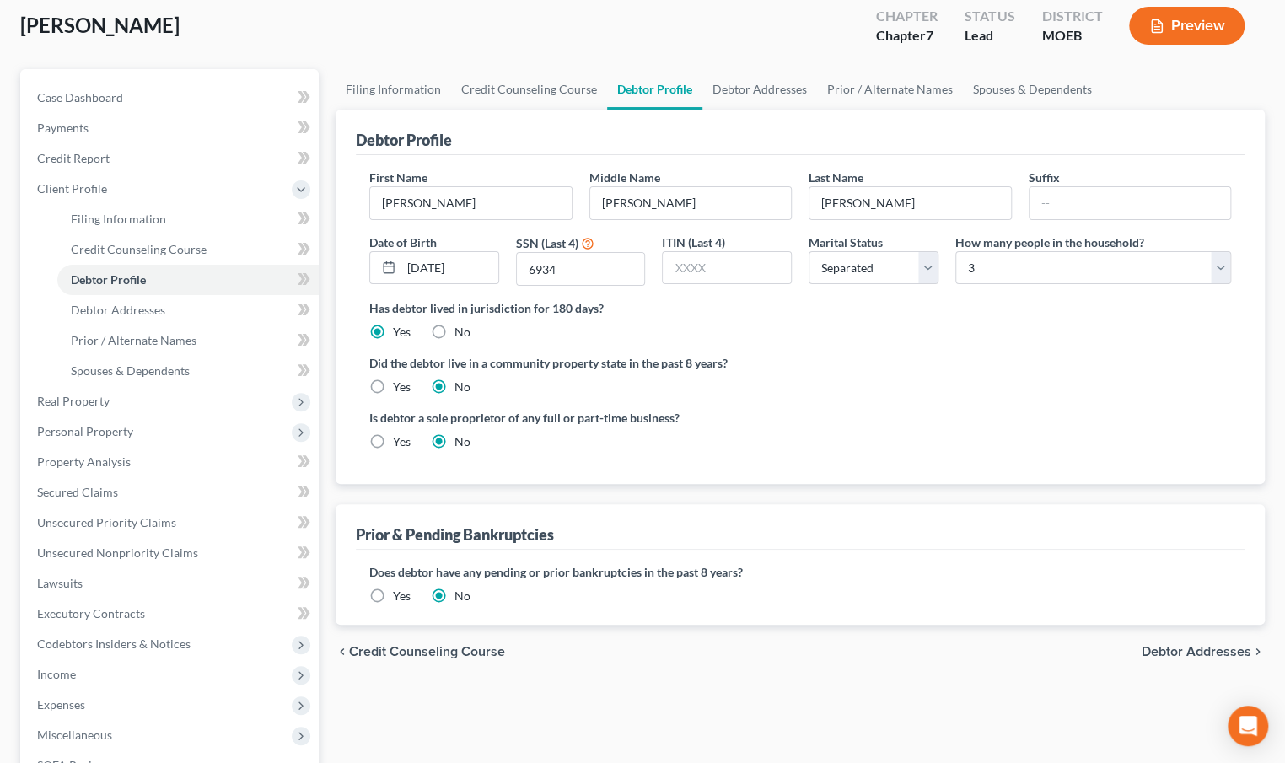
scroll to position [343, 0]
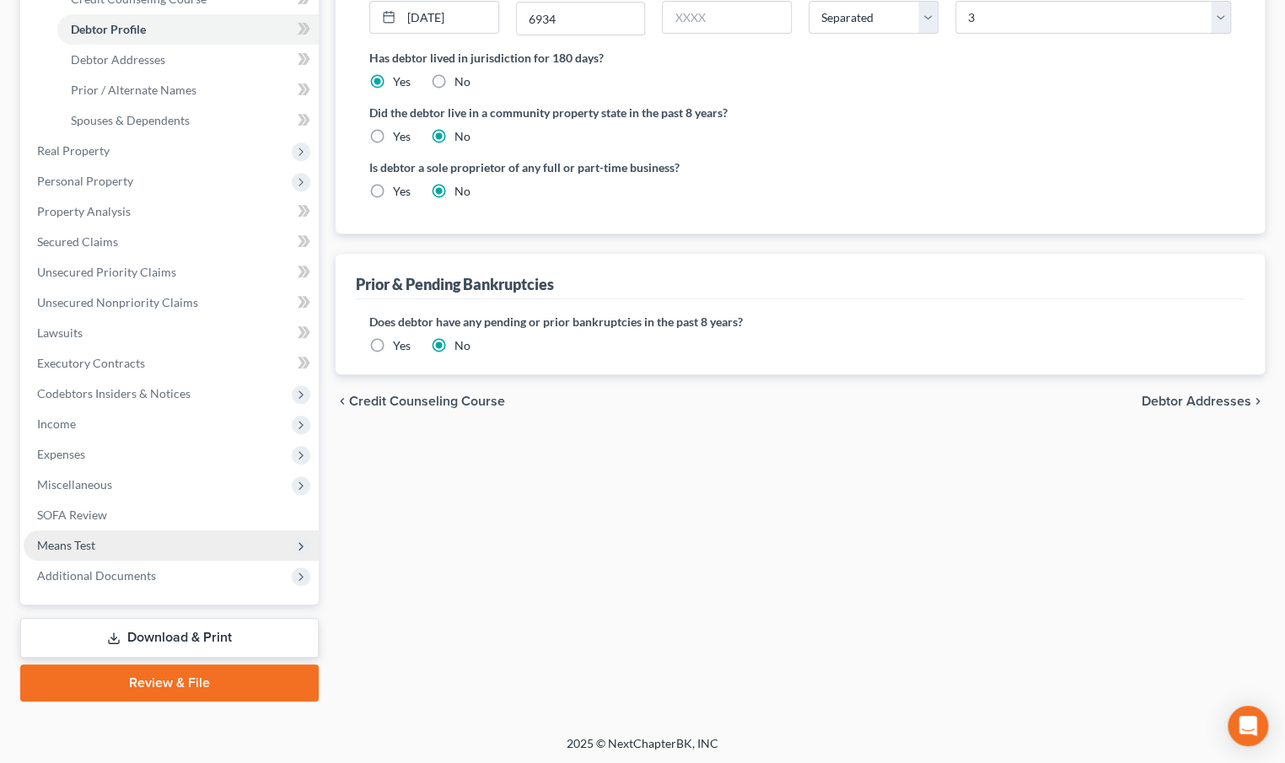
click at [85, 534] on span "Means Test" at bounding box center [171, 546] width 295 height 30
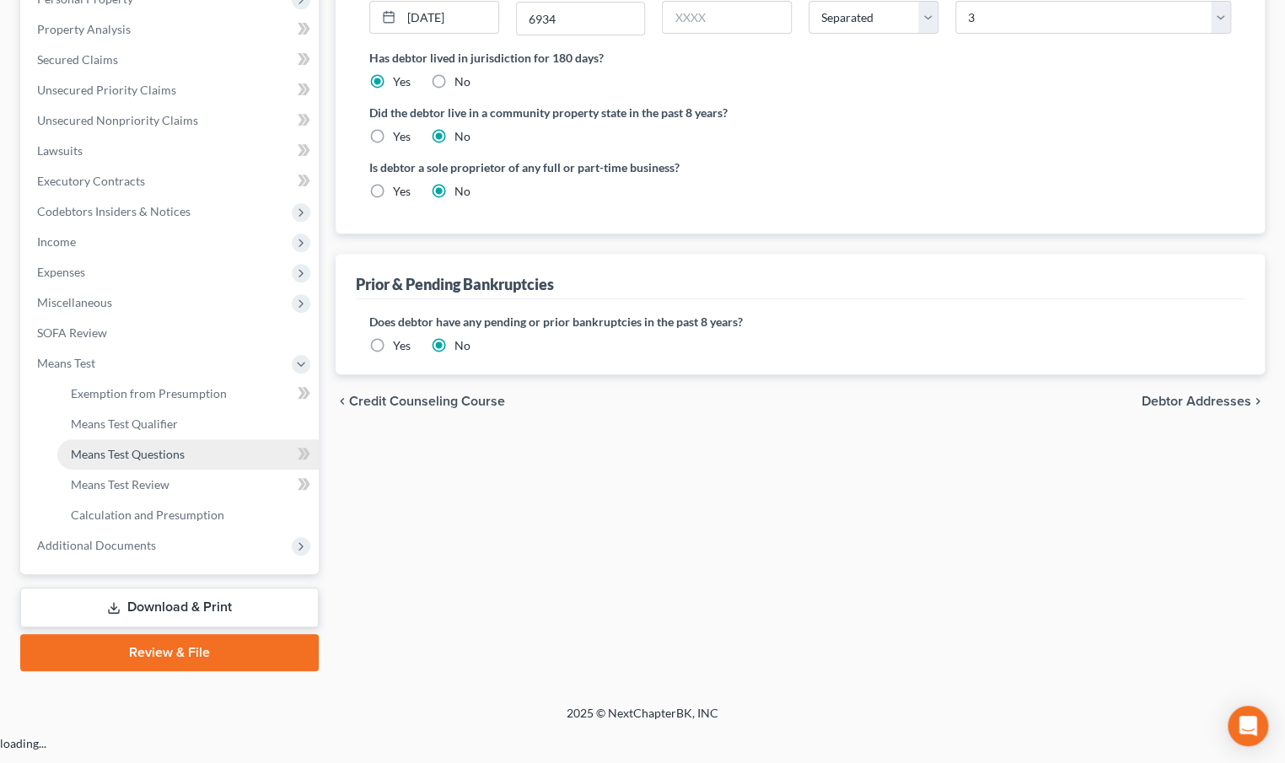
scroll to position [312, 0]
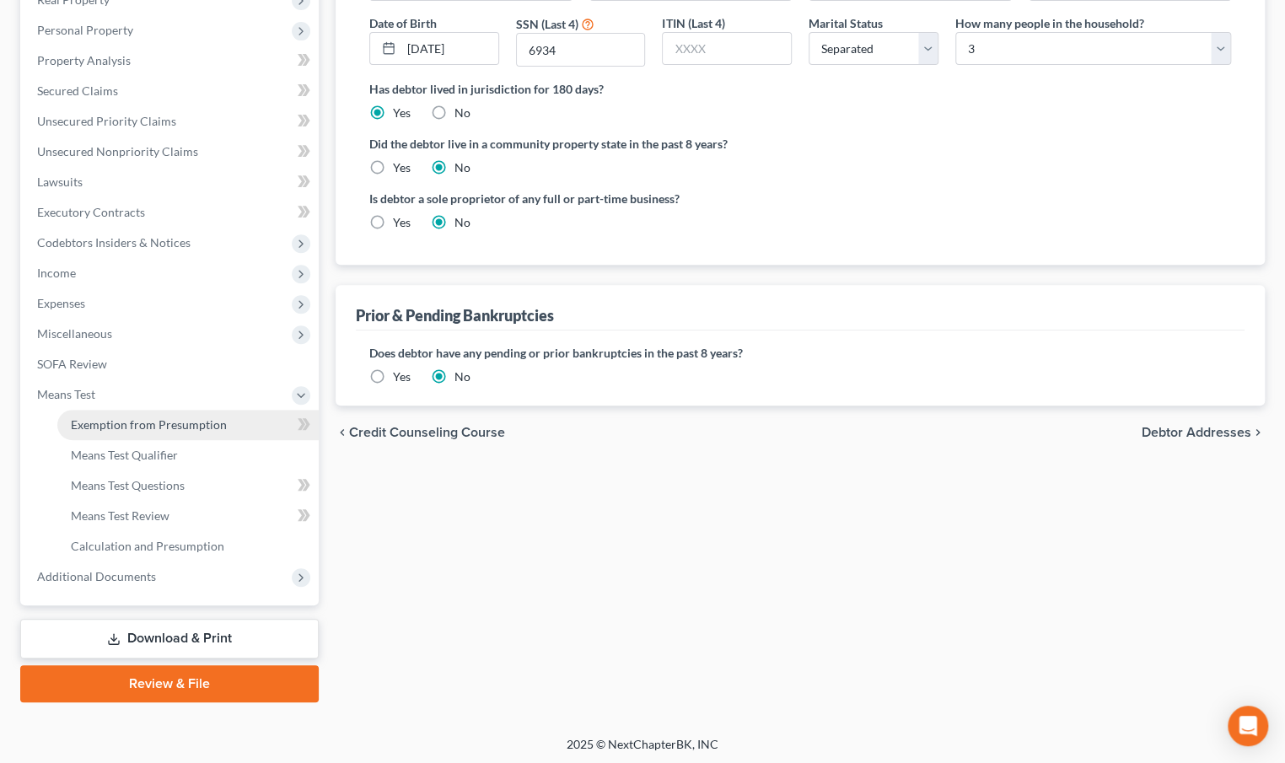
click at [154, 419] on span "Exemption from Presumption" at bounding box center [149, 425] width 156 height 14
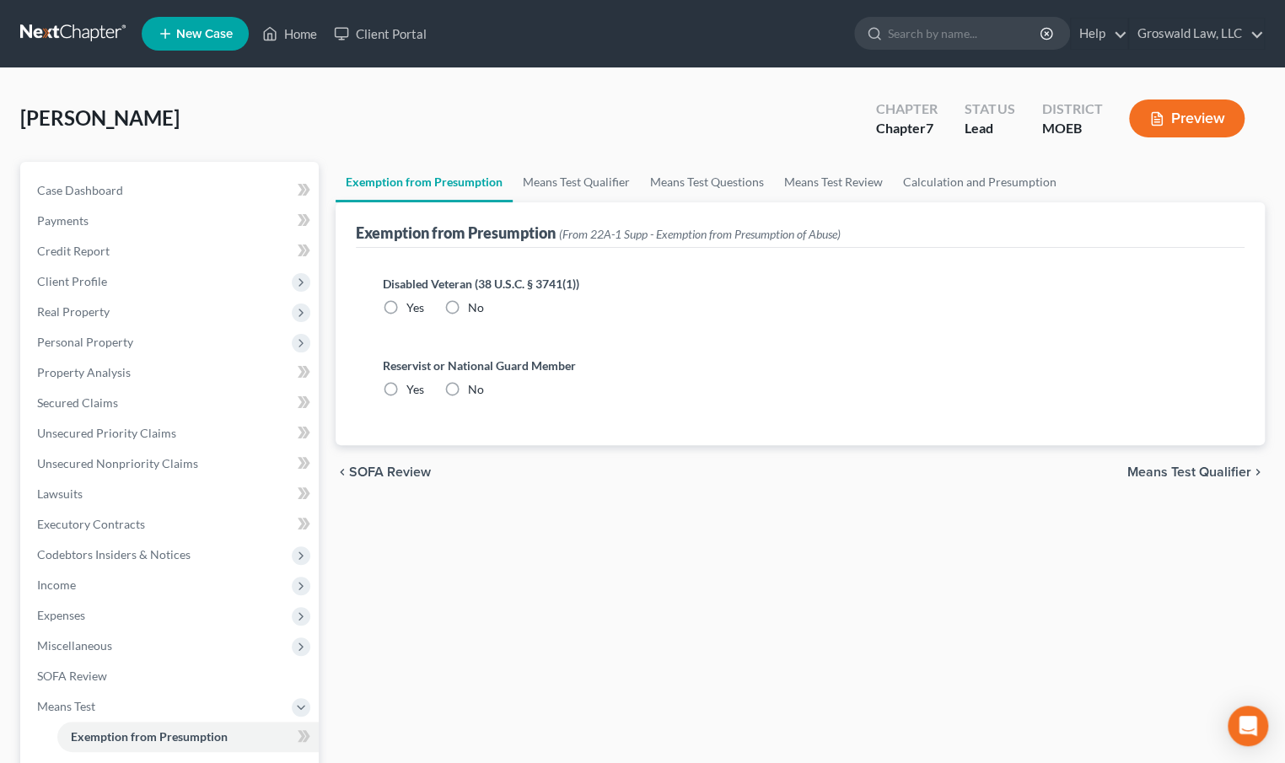
drag, startPoint x: 462, startPoint y: 304, endPoint x: 460, endPoint y: 312, distance: 8.8
click at [468, 304] on label "No" at bounding box center [476, 307] width 16 height 17
click at [475, 304] on input "No" at bounding box center [480, 304] width 11 height 11
radio input "true"
click at [468, 389] on label "No" at bounding box center [476, 389] width 16 height 17
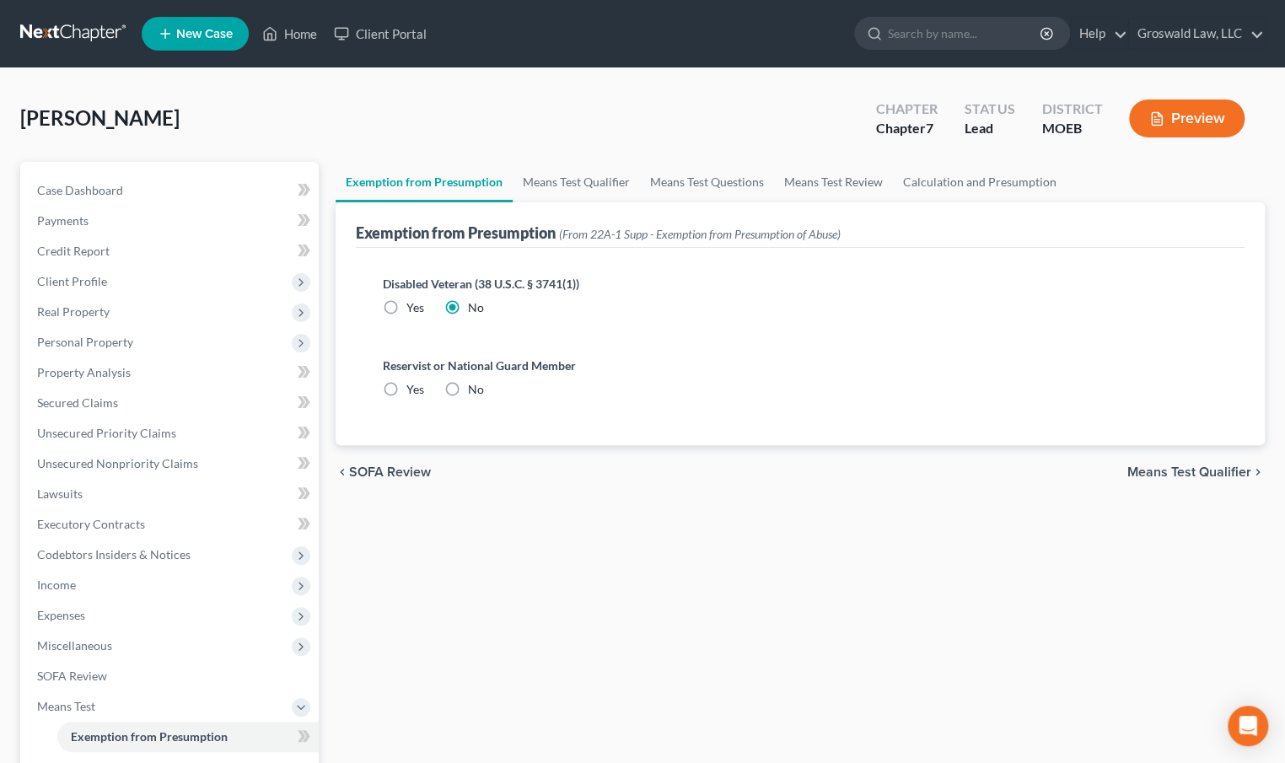
click at [475, 389] on input "No" at bounding box center [480, 386] width 11 height 11
radio input "true"
click at [564, 175] on link "Means Test Qualifier" at bounding box center [576, 182] width 127 height 40
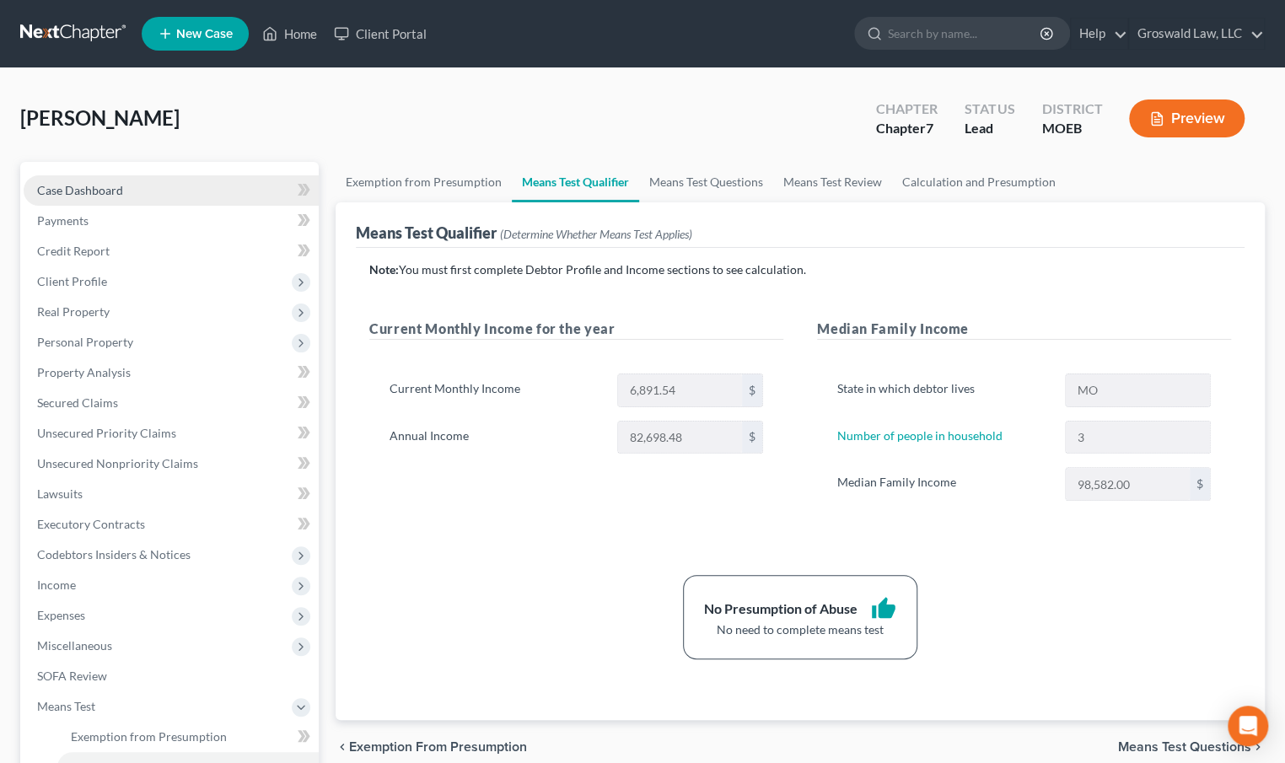
click at [143, 185] on link "Case Dashboard" at bounding box center [171, 190] width 295 height 30
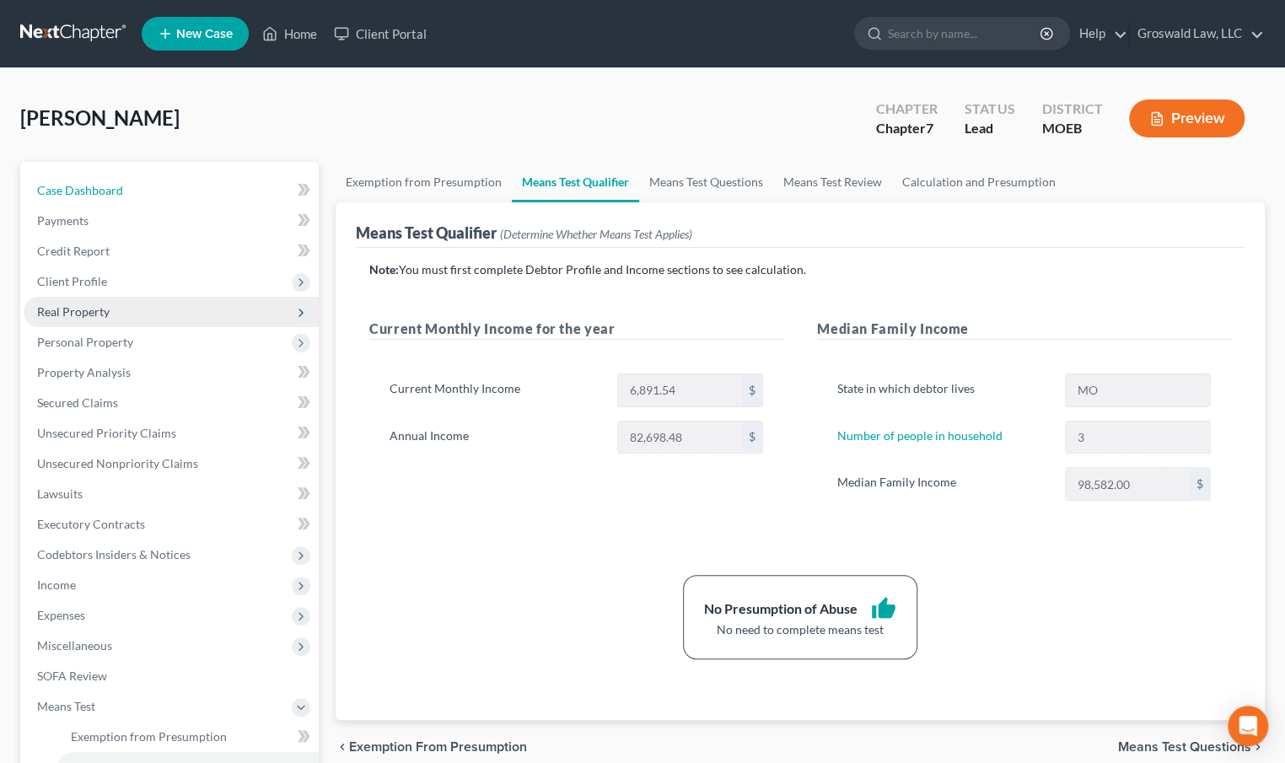
select select "6"
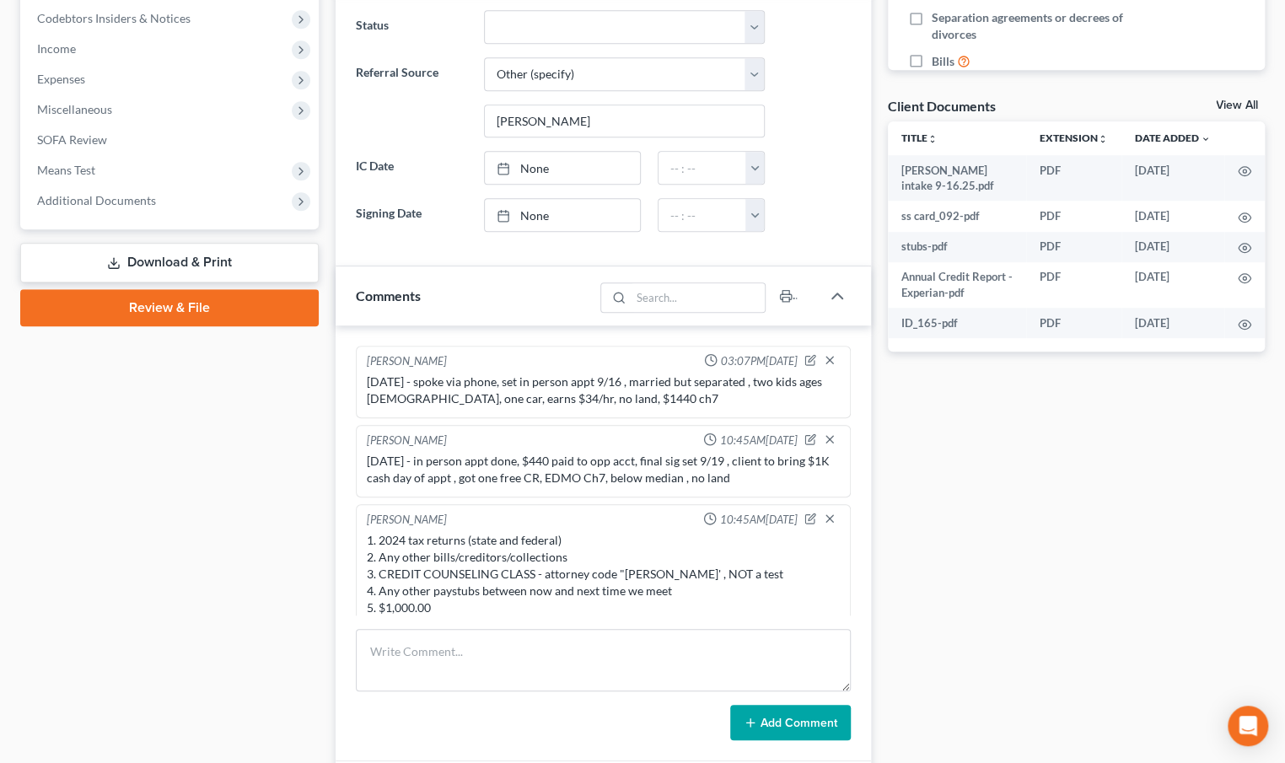
scroll to position [11, 0]
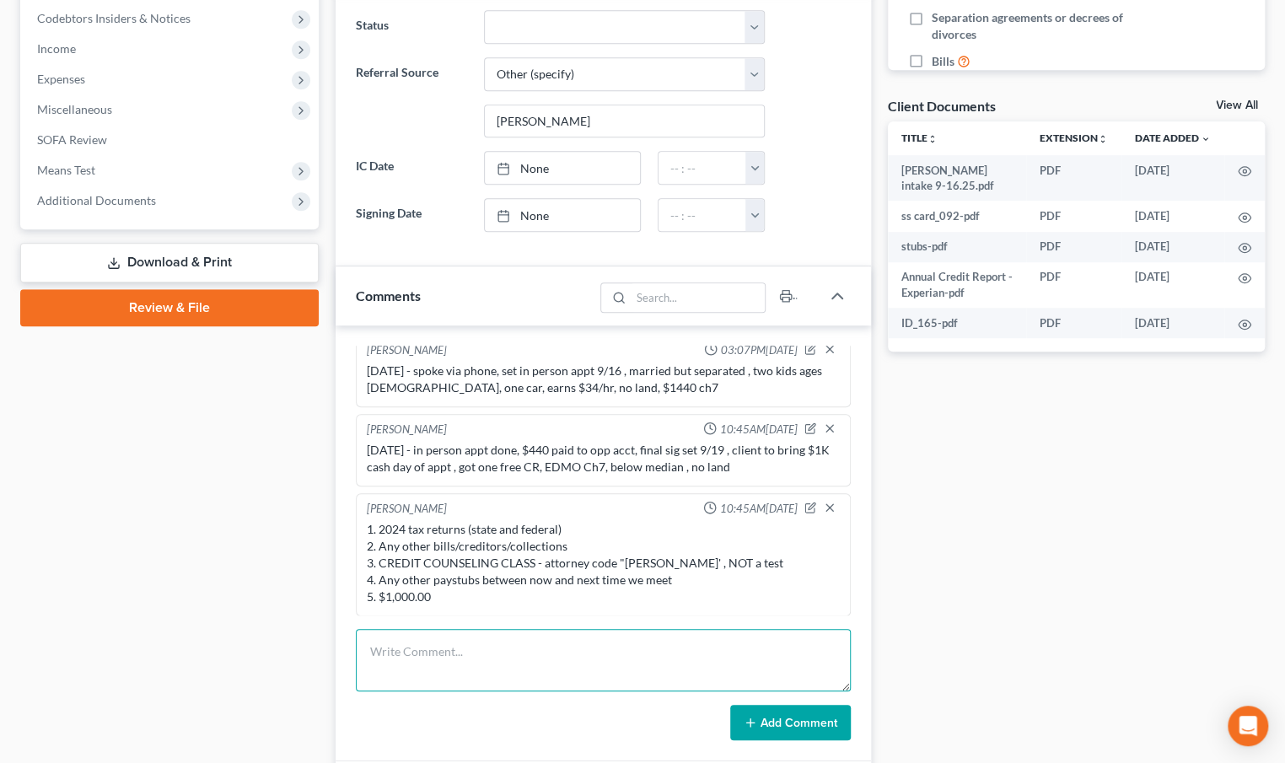
click at [487, 666] on textarea at bounding box center [603, 660] width 495 height 62
type textarea "[DATE] - means test and sched I done, got hard credit report $50, D/E/F done, d…"
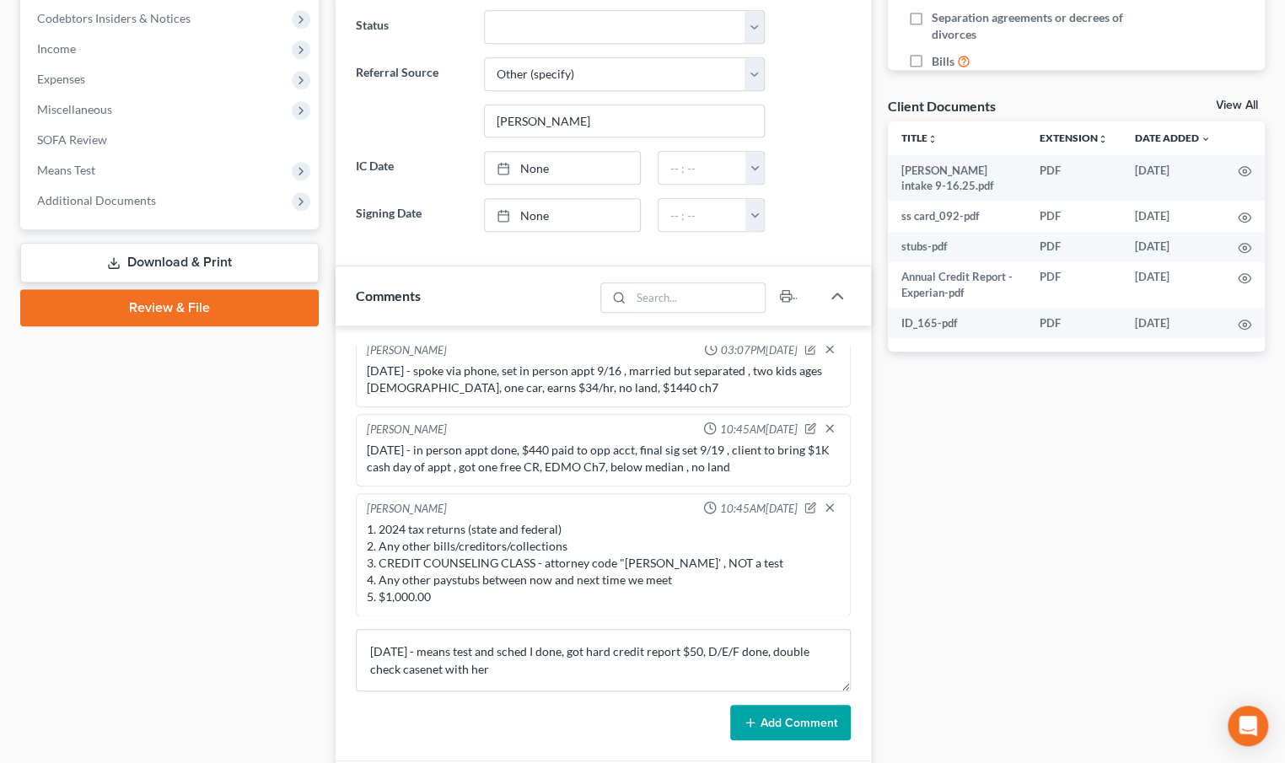
click at [778, 722] on button "Add Comment" at bounding box center [790, 722] width 121 height 35
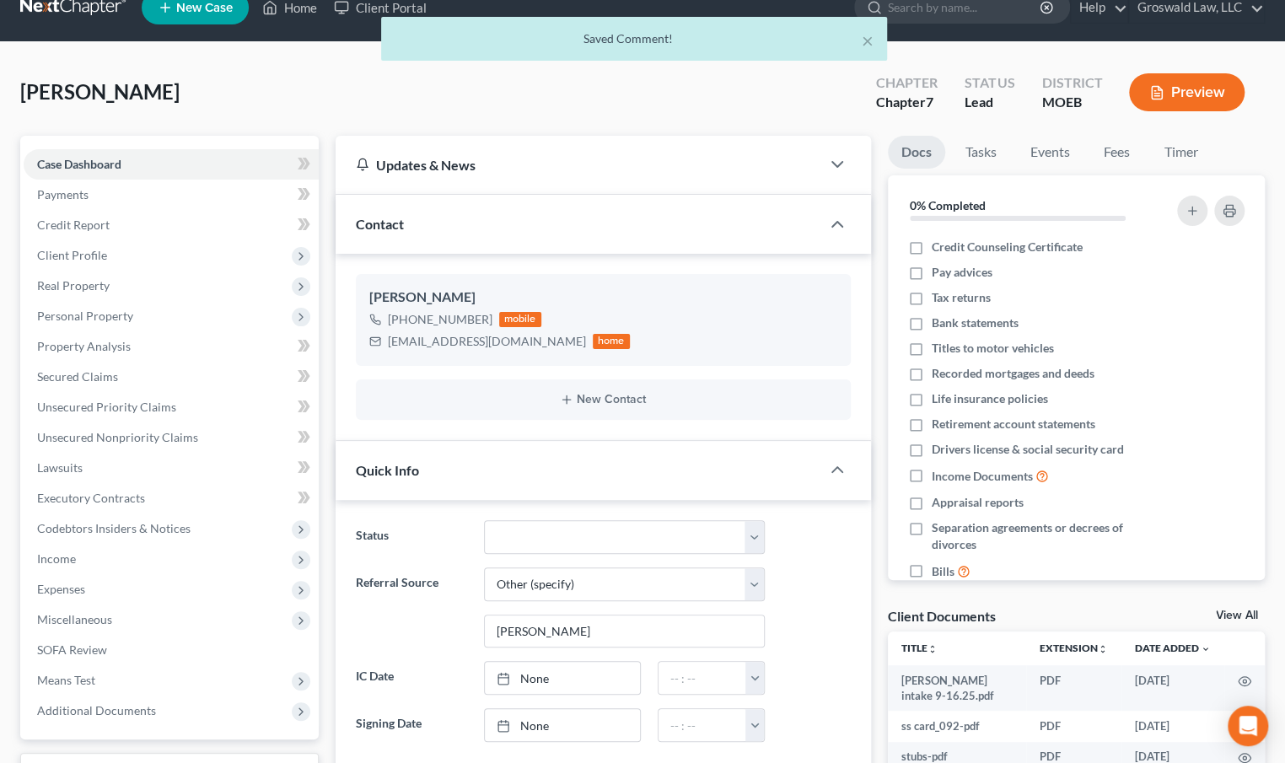
scroll to position [0, 0]
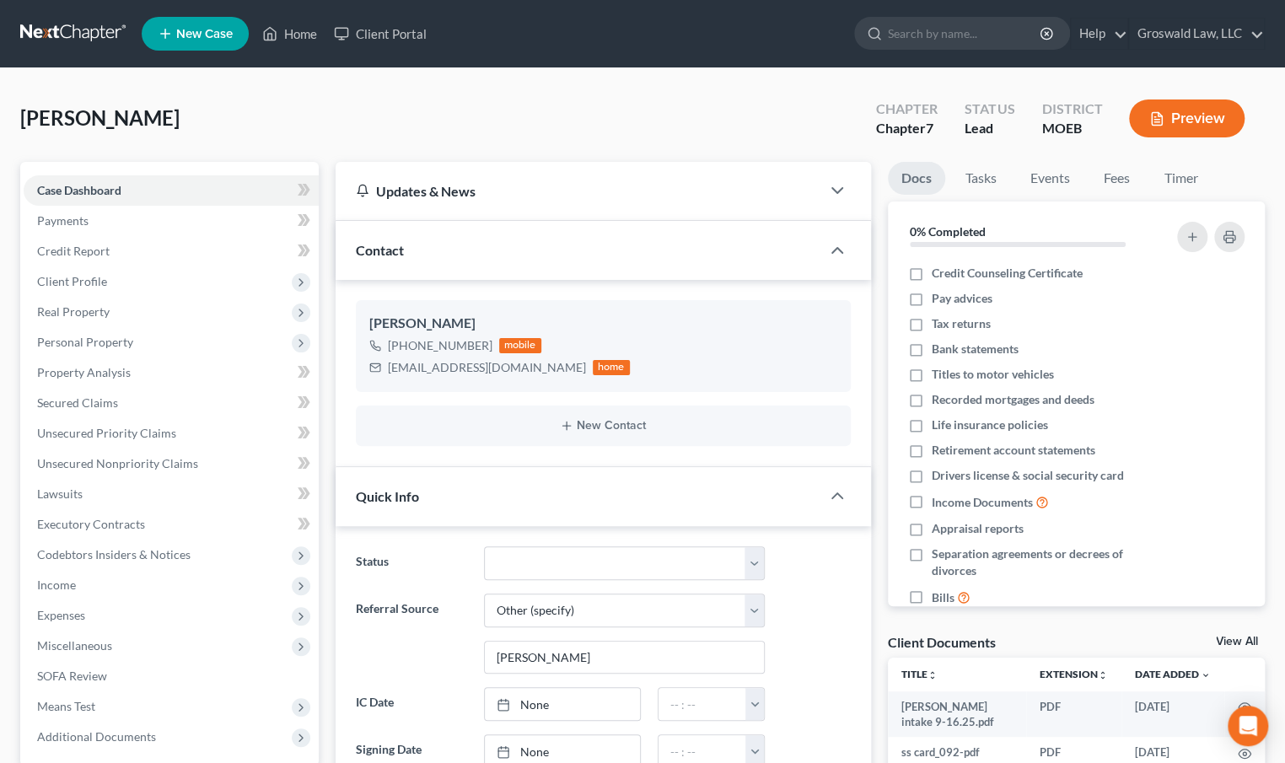
click at [562, 127] on div "[PERSON_NAME] Upgraded Chapter Chapter 7 Status Lead District MOEB Preview" at bounding box center [642, 125] width 1245 height 73
click at [137, 471] on link "Unsecured Nonpriority Claims" at bounding box center [171, 464] width 295 height 30
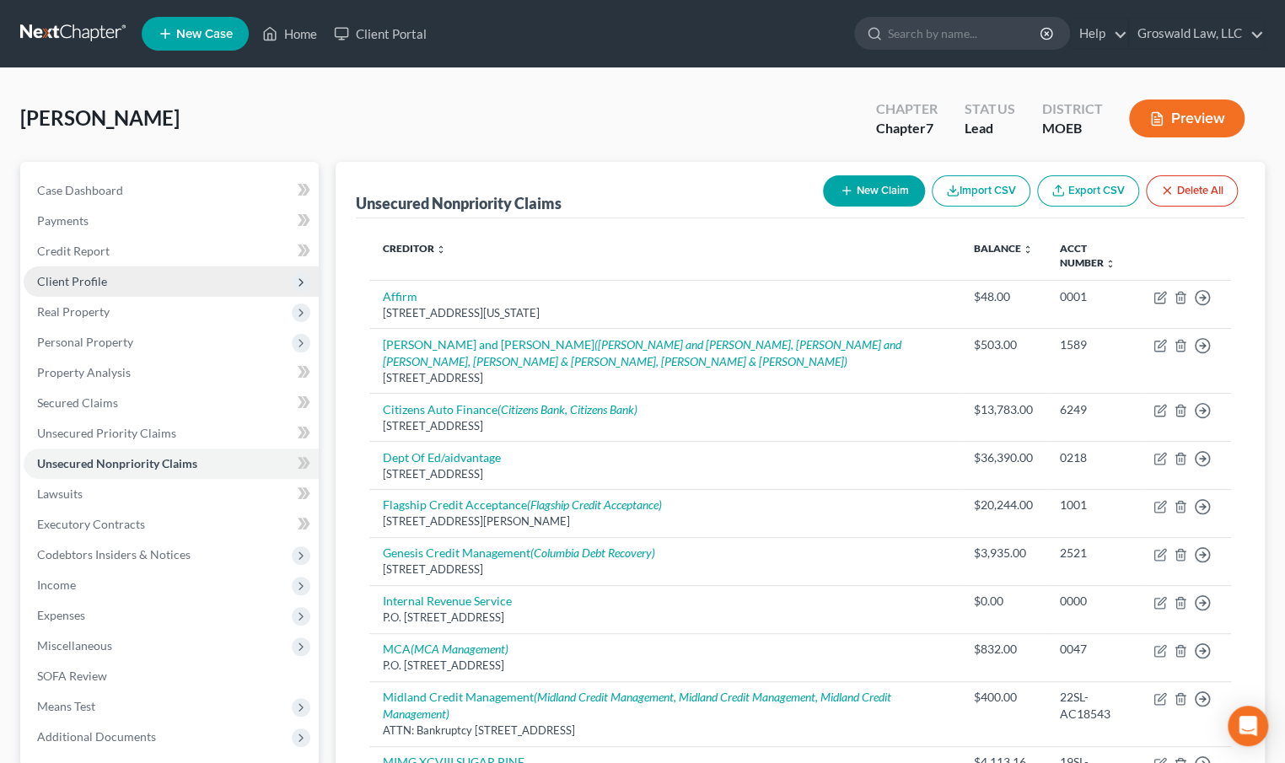
click at [124, 279] on span "Client Profile" at bounding box center [171, 282] width 295 height 30
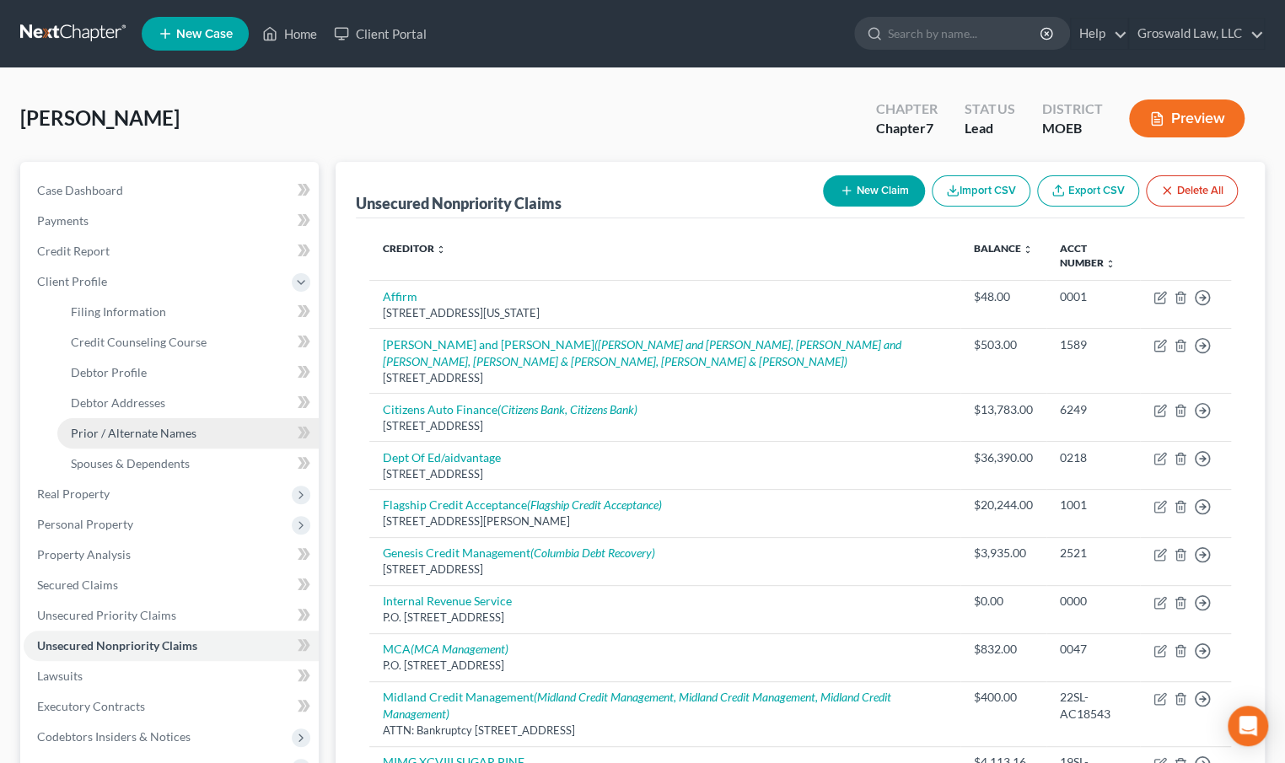
click at [154, 436] on span "Prior / Alternate Names" at bounding box center [134, 433] width 126 height 14
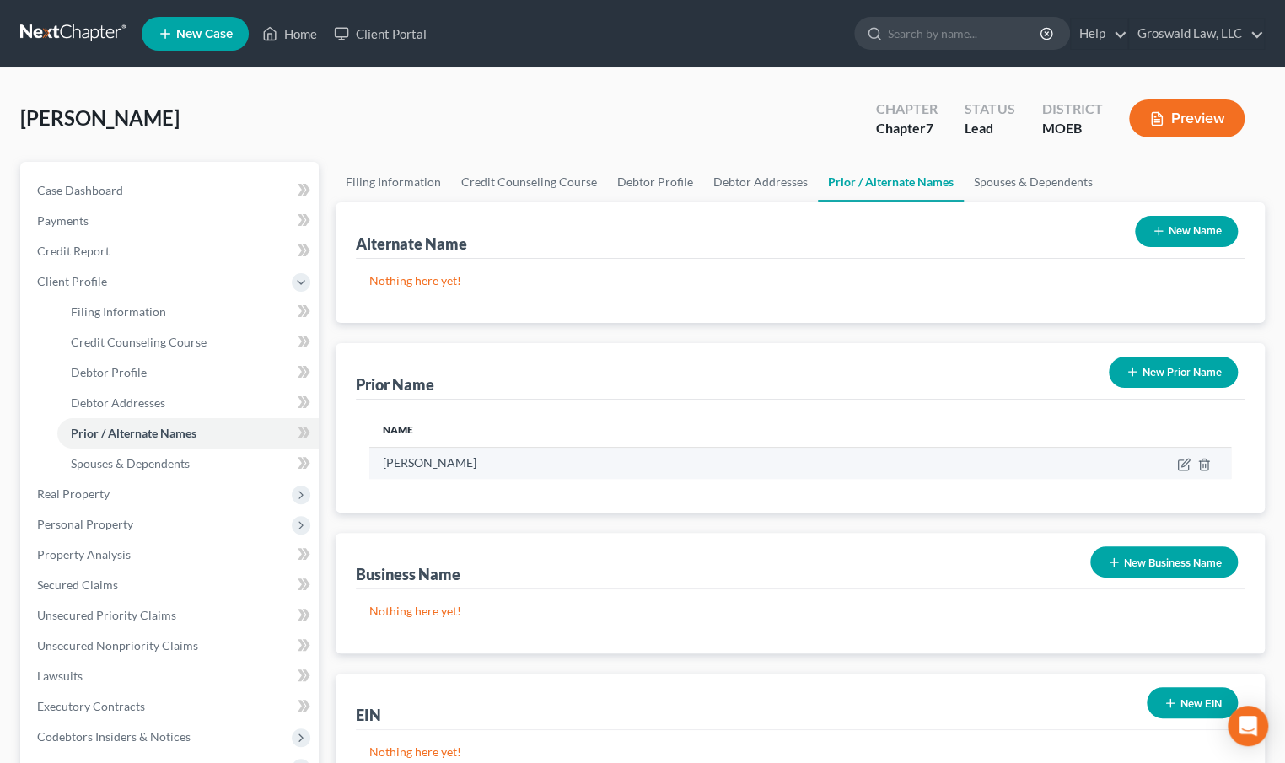
drag, startPoint x: 491, startPoint y: 464, endPoint x: 442, endPoint y: 466, distance: 49.0
click at [442, 466] on td "[PERSON_NAME]" at bounding box center [645, 463] width 552 height 32
copy td "[PERSON_NAME]"
click at [860, 523] on div "Alternate Name New Name Nothing here yet! Prior Name New Prior Name Name [PERSO…" at bounding box center [801, 498] width 930 height 592
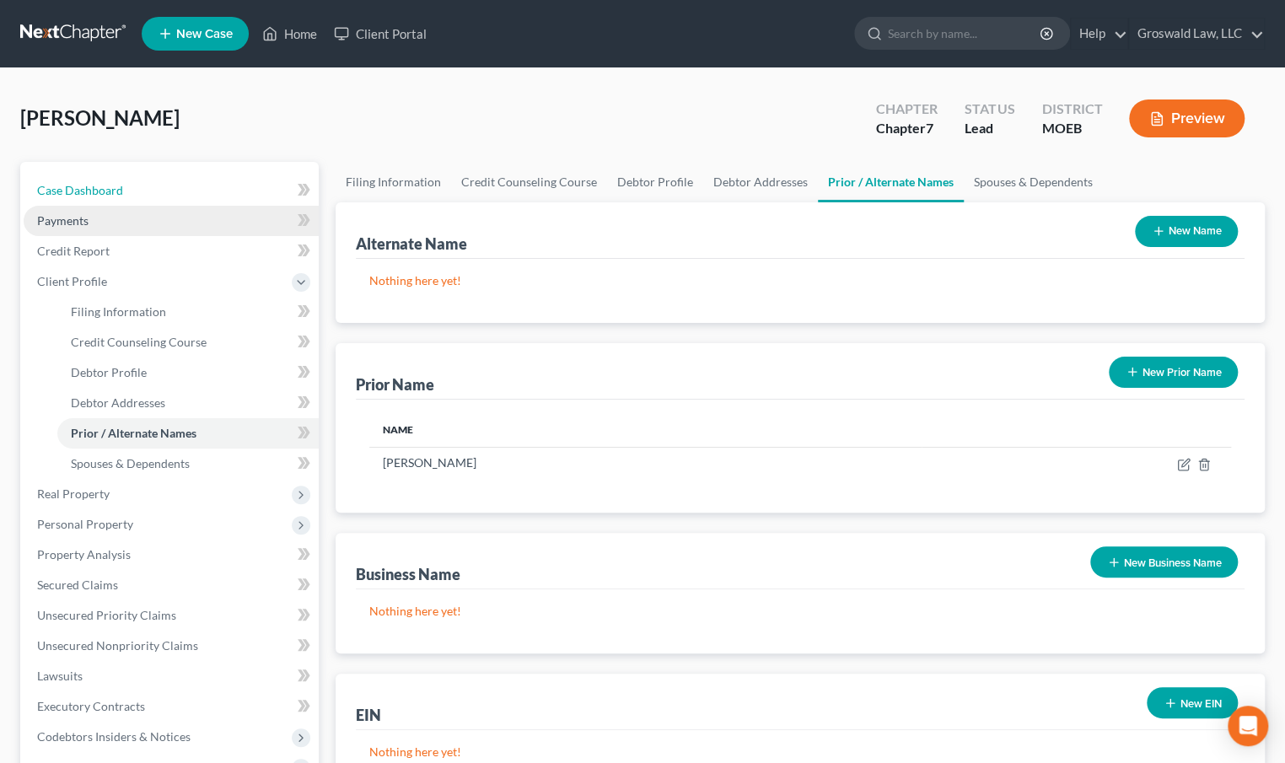
drag, startPoint x: 89, startPoint y: 199, endPoint x: 210, endPoint y: 219, distance: 123.1
click at [89, 199] on link "Case Dashboard" at bounding box center [171, 190] width 295 height 30
select select "6"
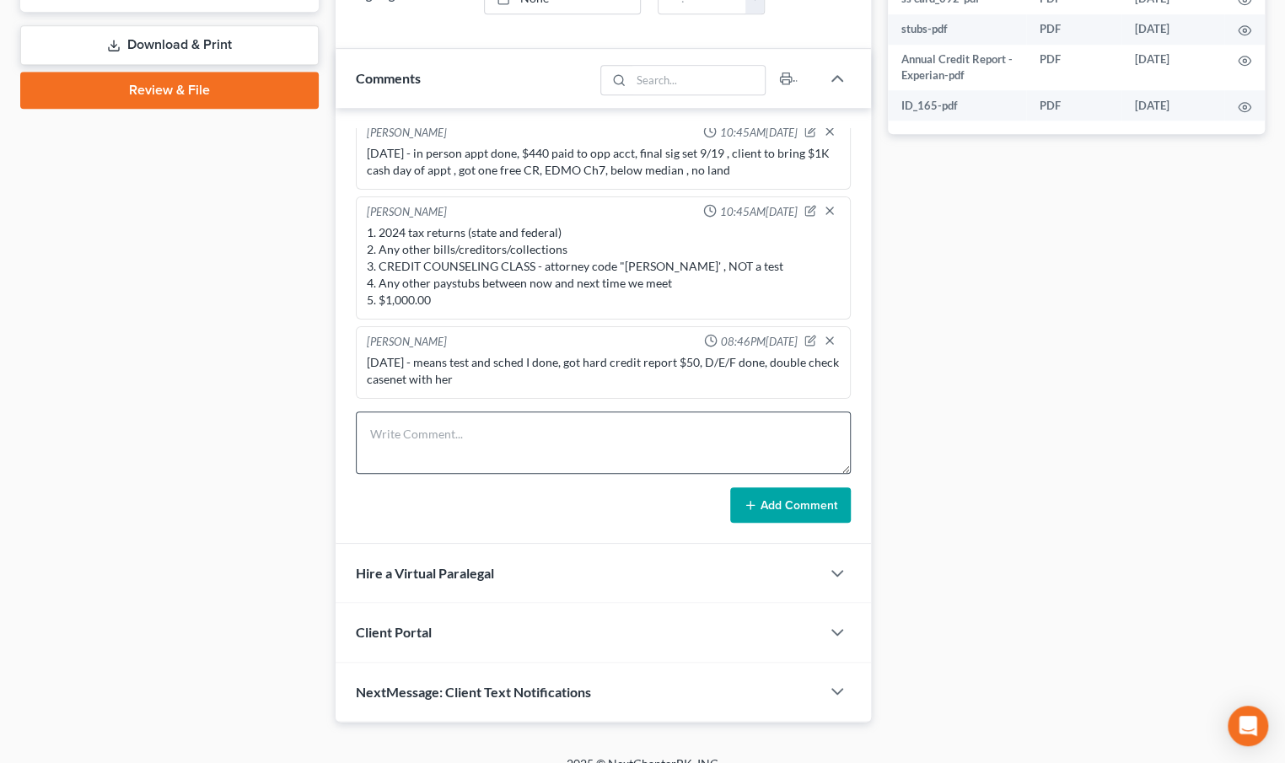
scroll to position [773, 0]
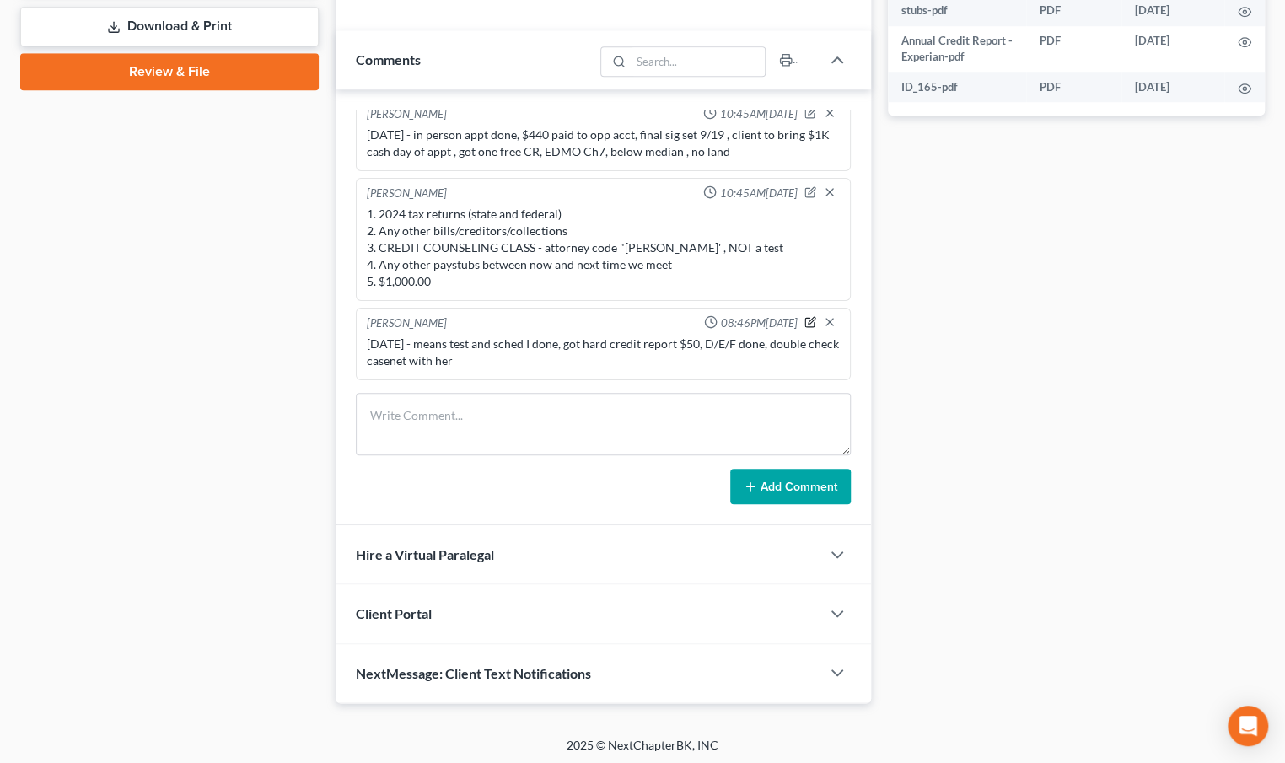
click at [805, 316] on icon "button" at bounding box center [811, 322] width 12 height 12
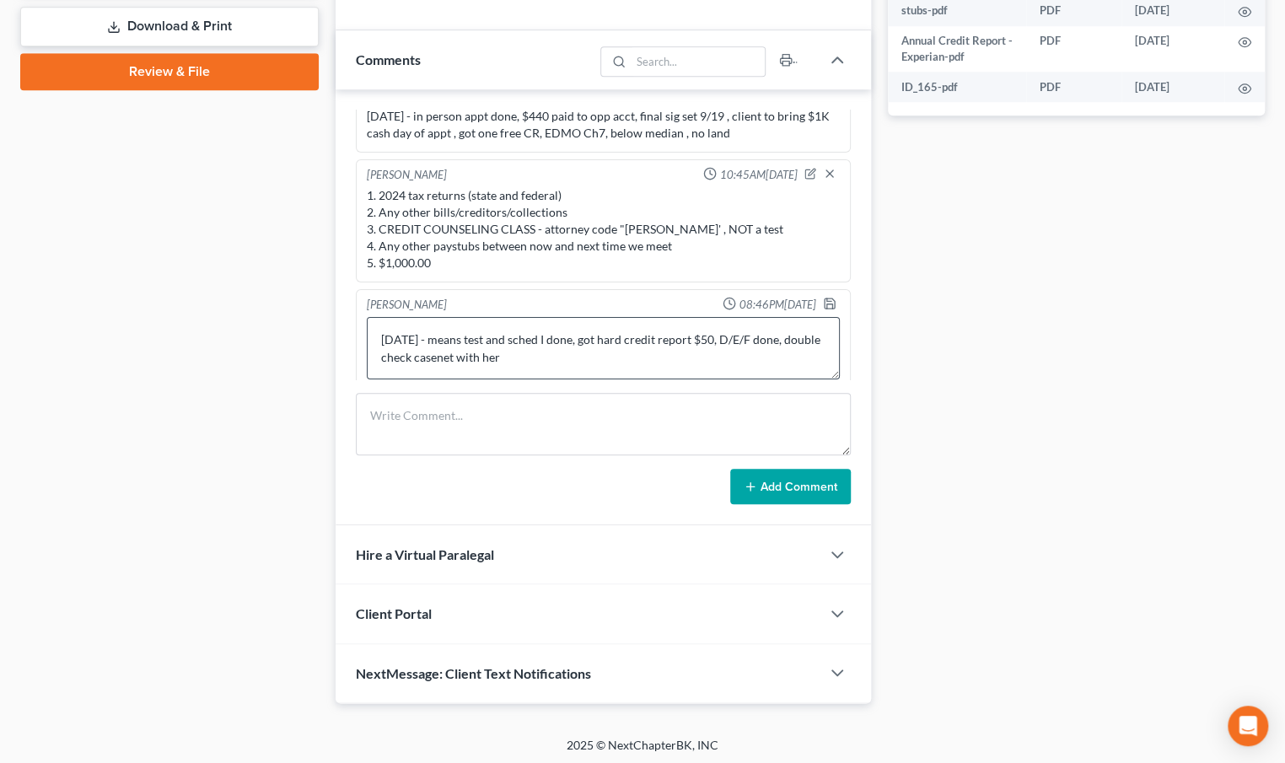
scroll to position [118, 0]
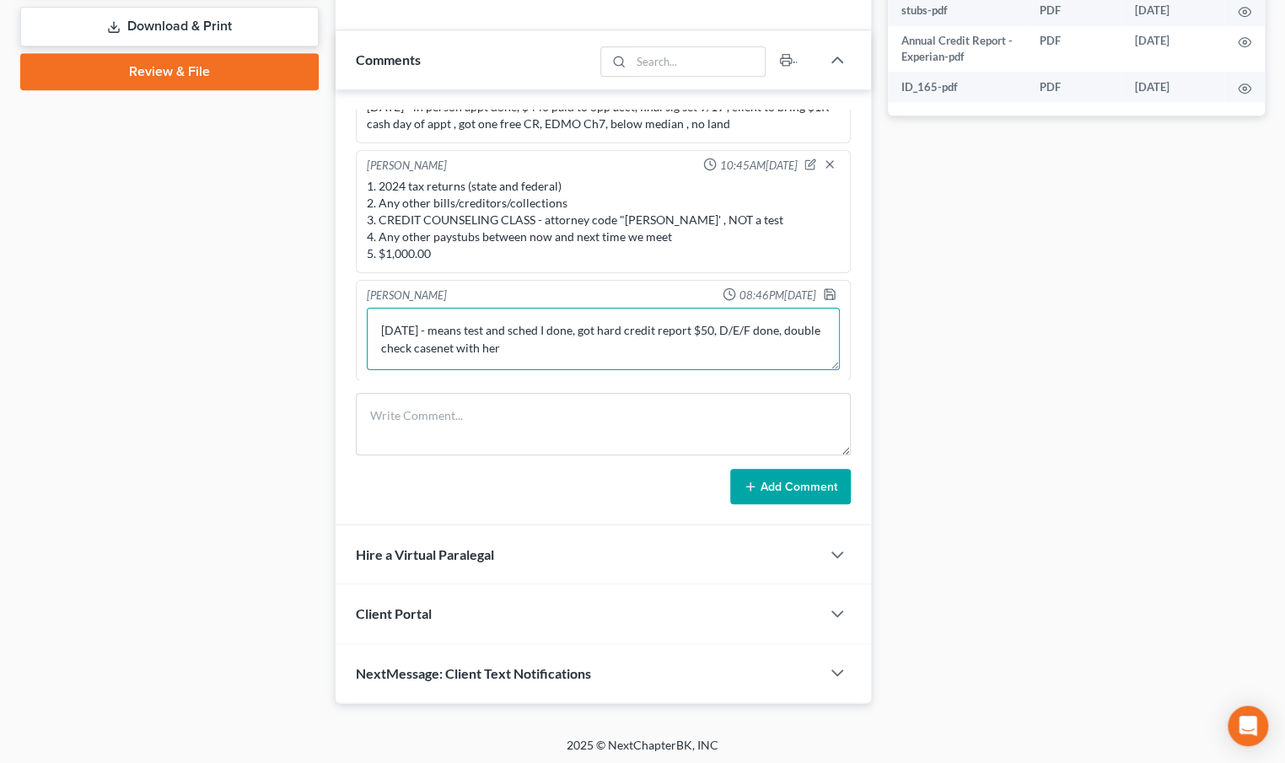
drag, startPoint x: 624, startPoint y: 345, endPoint x: 387, endPoint y: 345, distance: 237.0
click at [387, 345] on textarea "[DATE] - means test and sched I done, got hard credit report $50, D/E/F done, d…" at bounding box center [603, 339] width 473 height 62
type textarea "[DATE] - means test and sched I done, got hard credit report $50, D/E/F done"
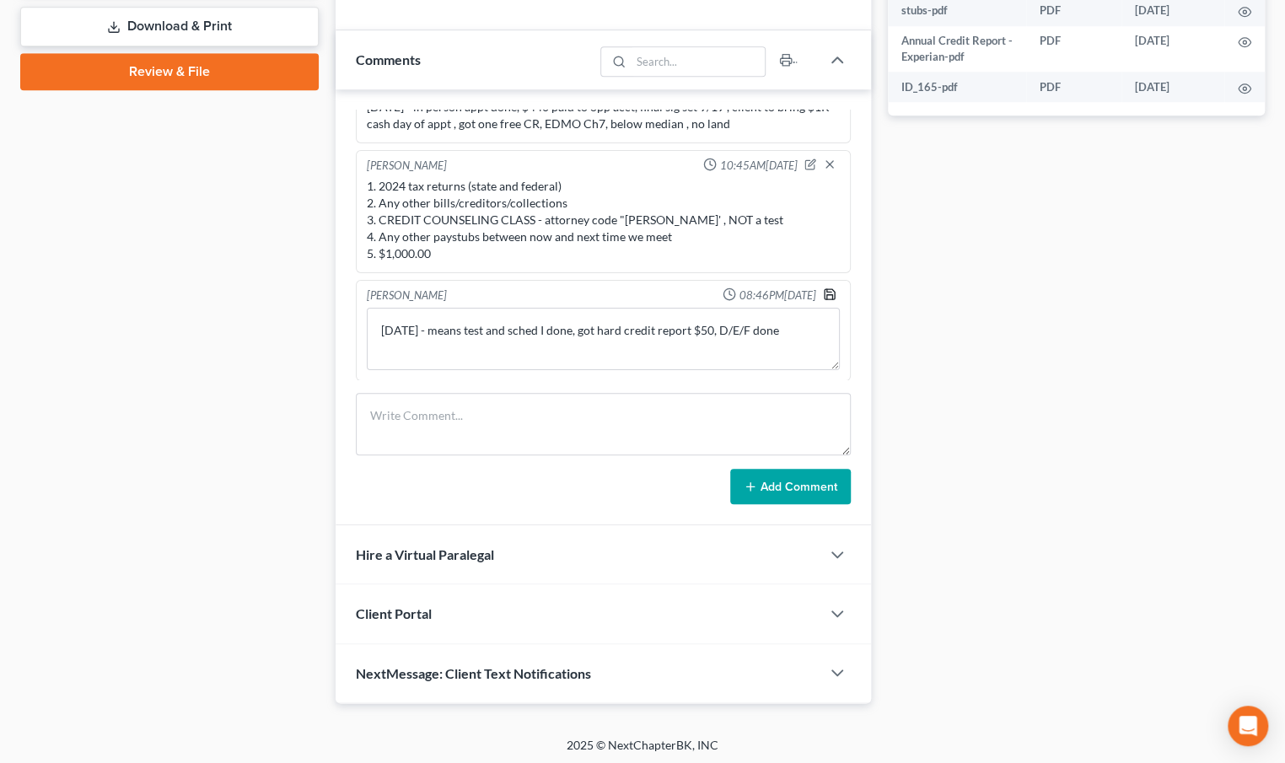
click at [825, 290] on icon "button" at bounding box center [830, 294] width 10 height 10
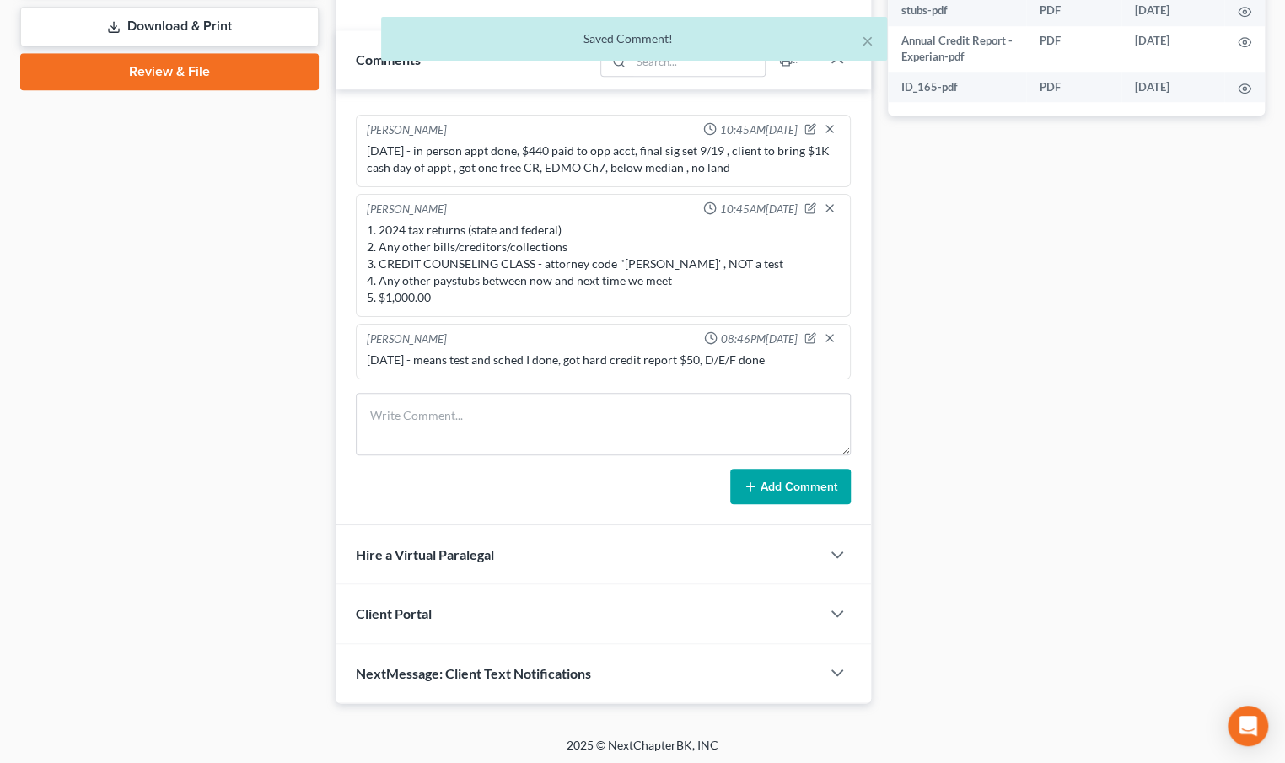
scroll to position [73, 0]
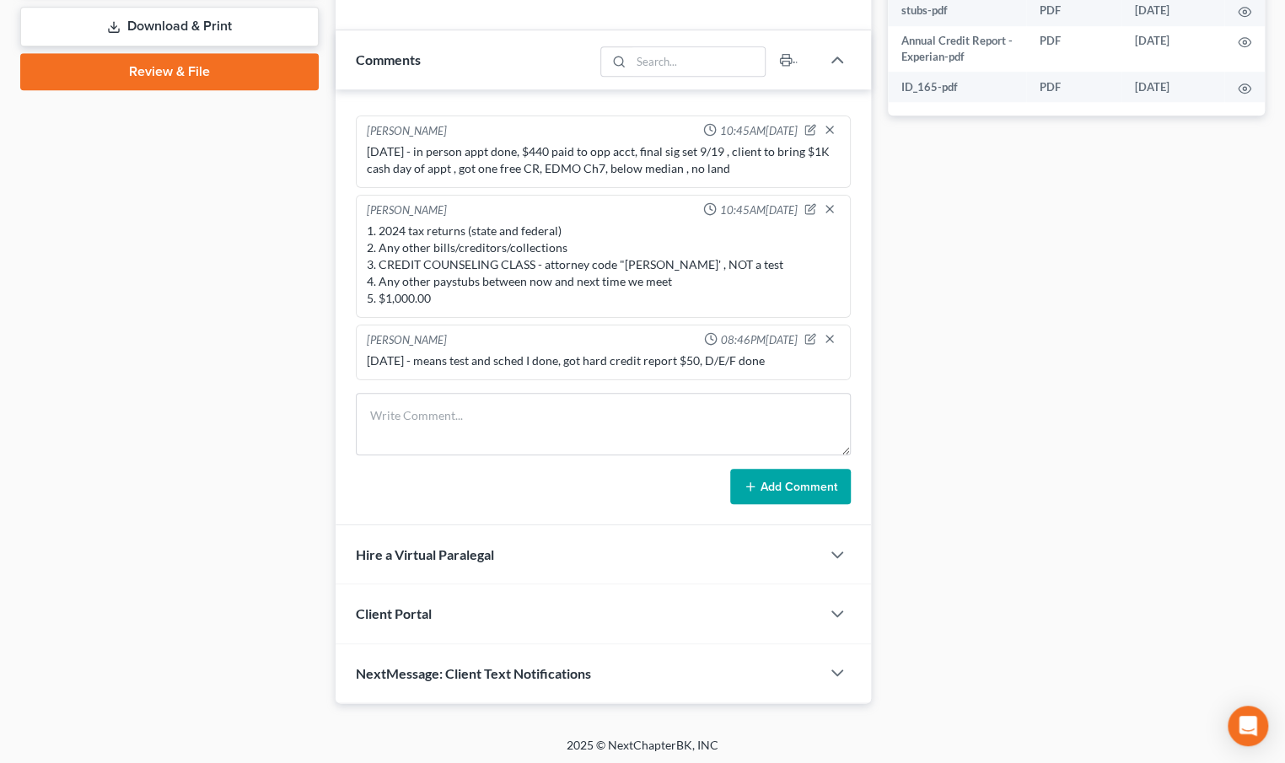
click at [1075, 542] on div "Docs Tasks Events Fees Timer 0% Completed Nothing here yet! Credit Counseling C…" at bounding box center [1077, 46] width 395 height 1314
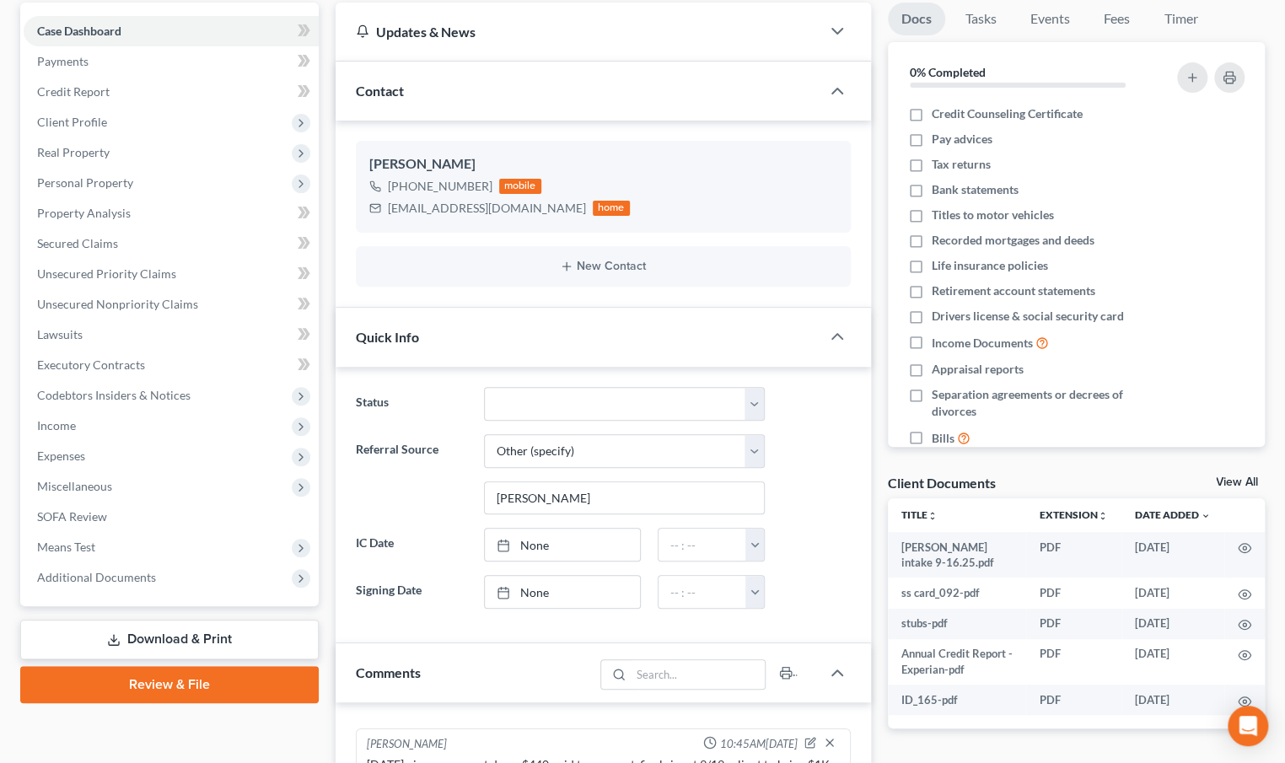
scroll to position [0, 0]
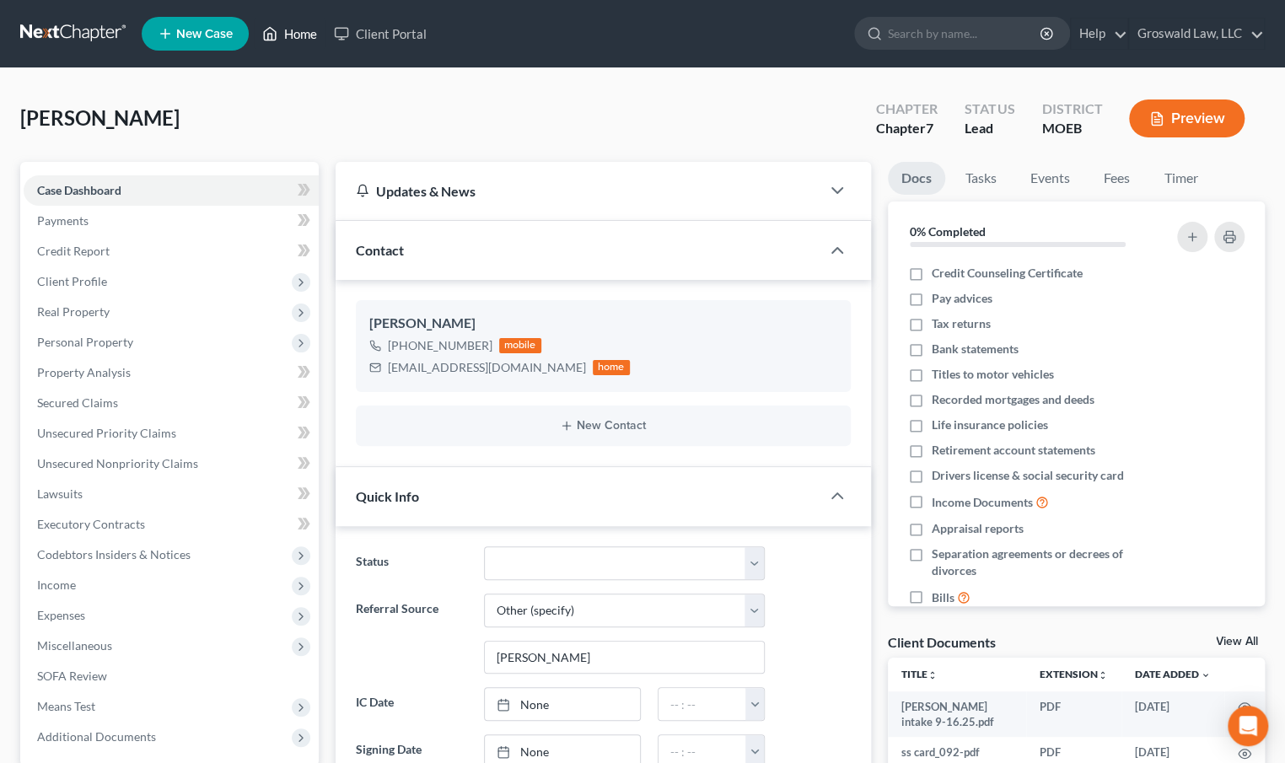
click at [308, 34] on link "Home" at bounding box center [290, 34] width 72 height 30
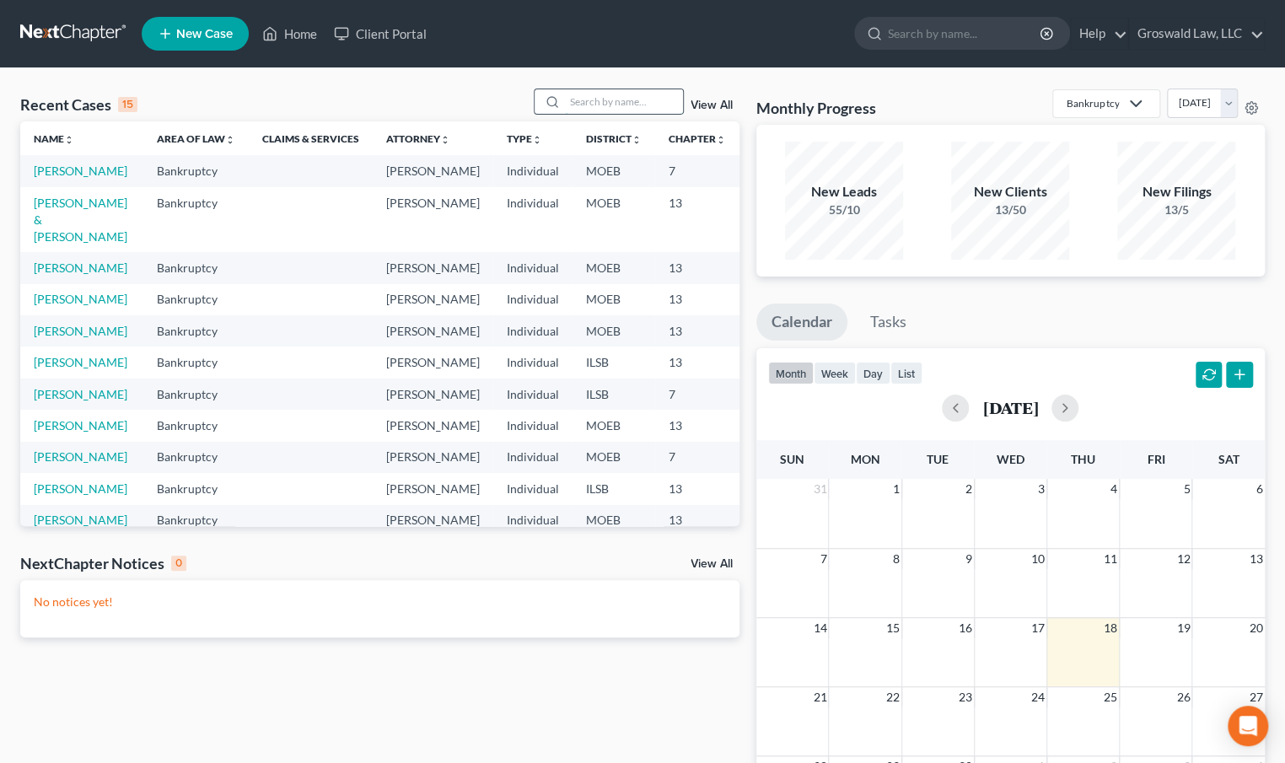
click at [671, 106] on input "search" at bounding box center [624, 101] width 118 height 24
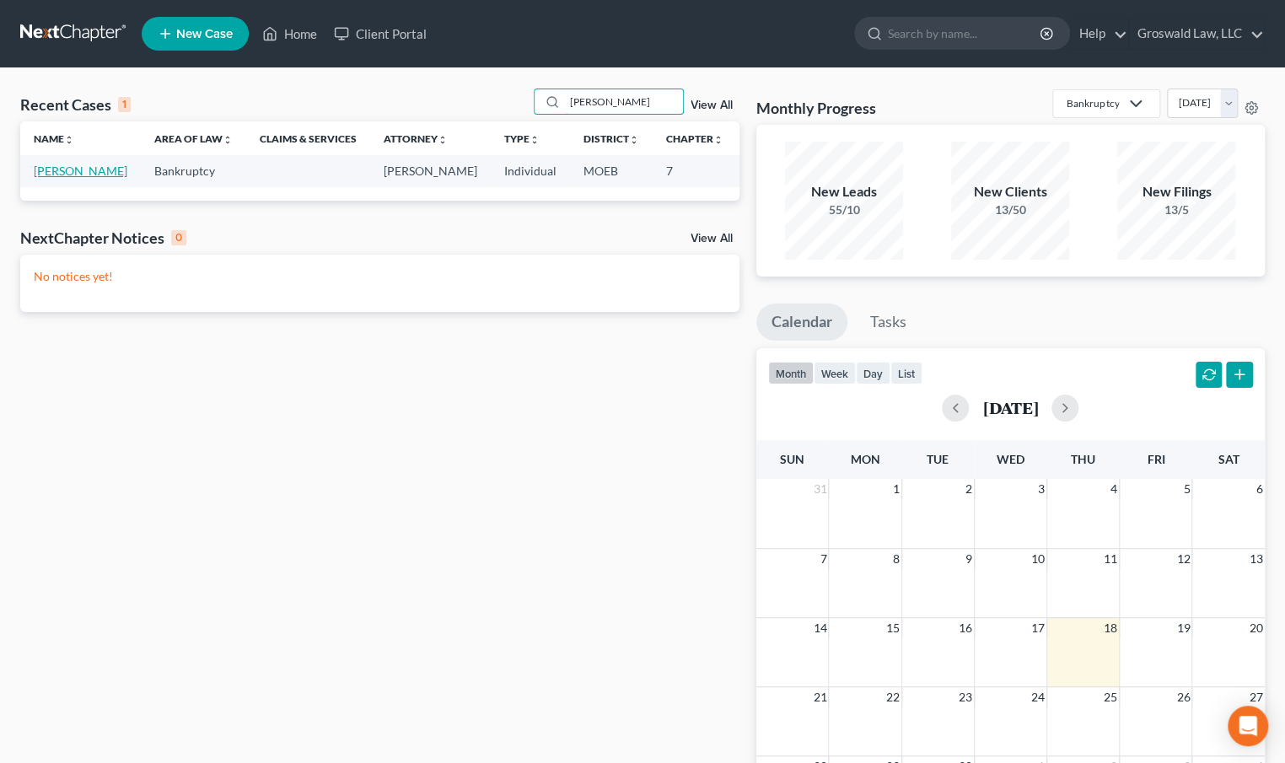
type input "[PERSON_NAME]"
click at [63, 178] on link "[PERSON_NAME]" at bounding box center [81, 171] width 94 height 14
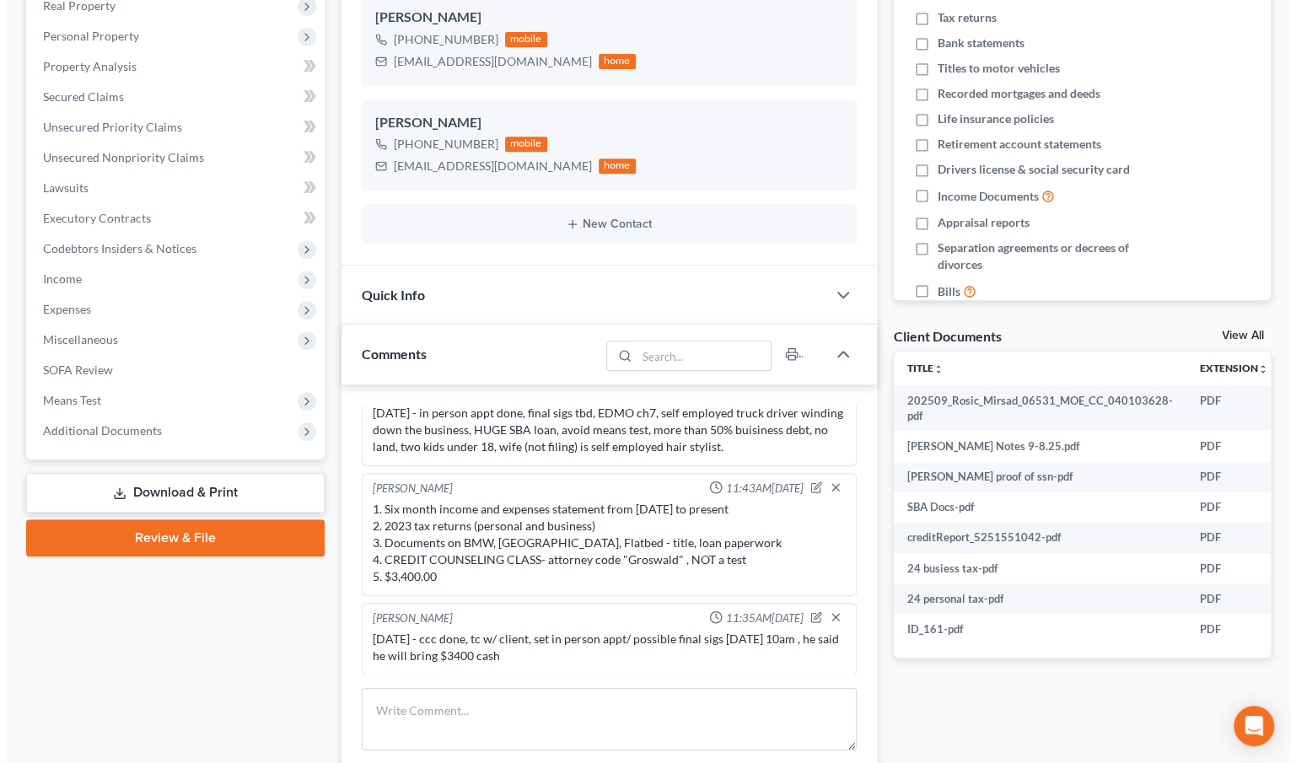
scroll to position [0, 145]
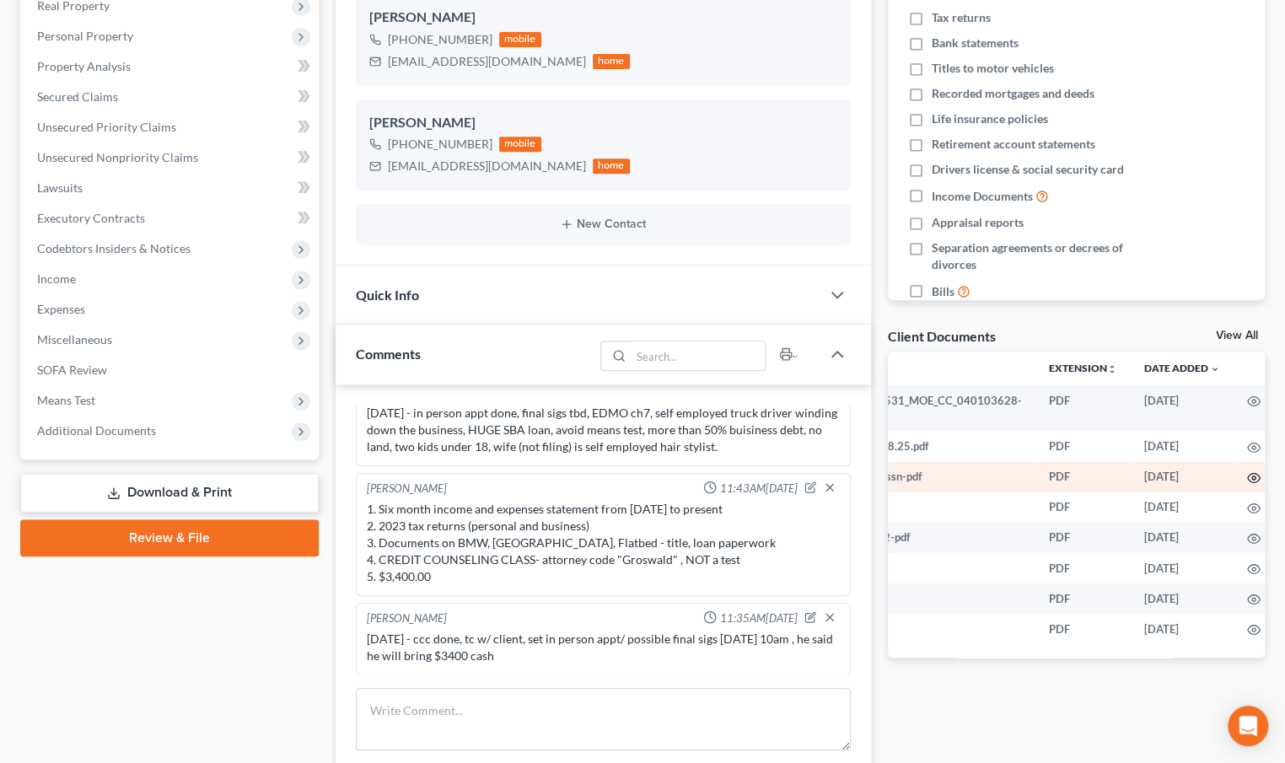
click at [1248, 475] on icon "button" at bounding box center [1254, 478] width 13 height 13
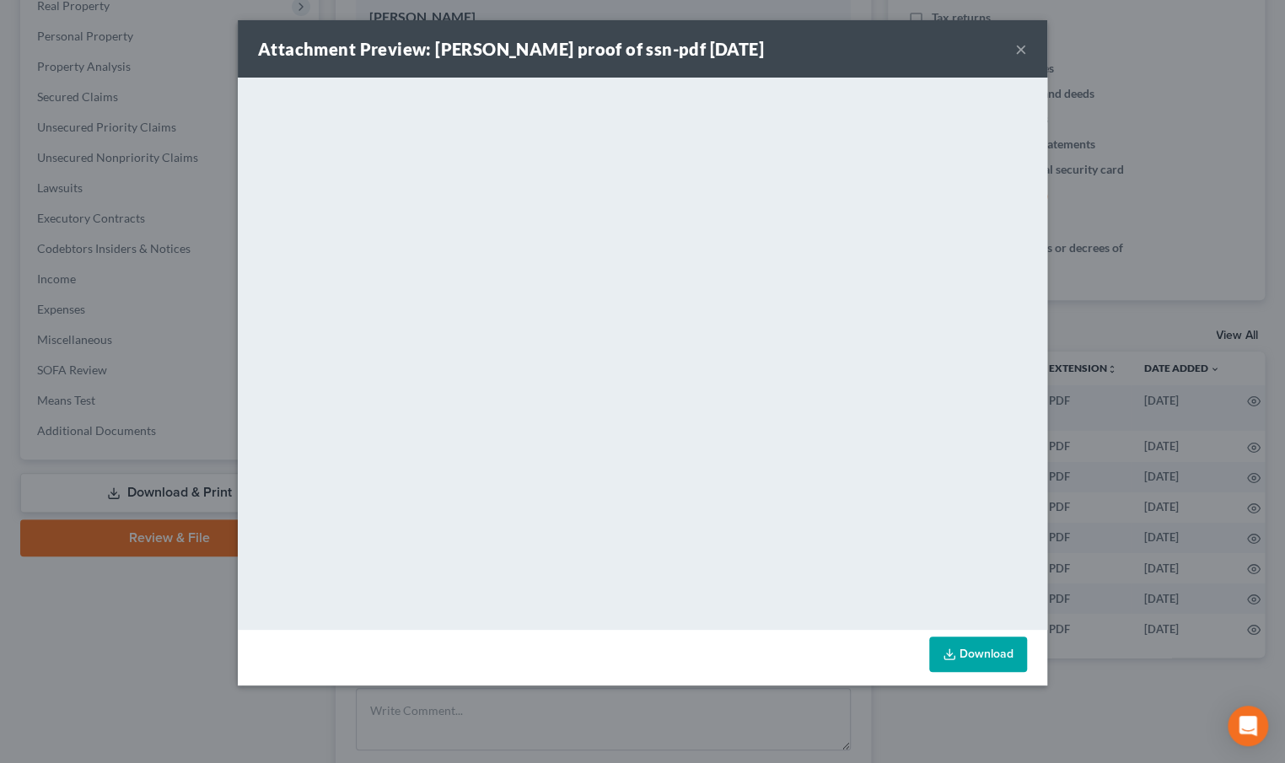
scroll to position [0, 143]
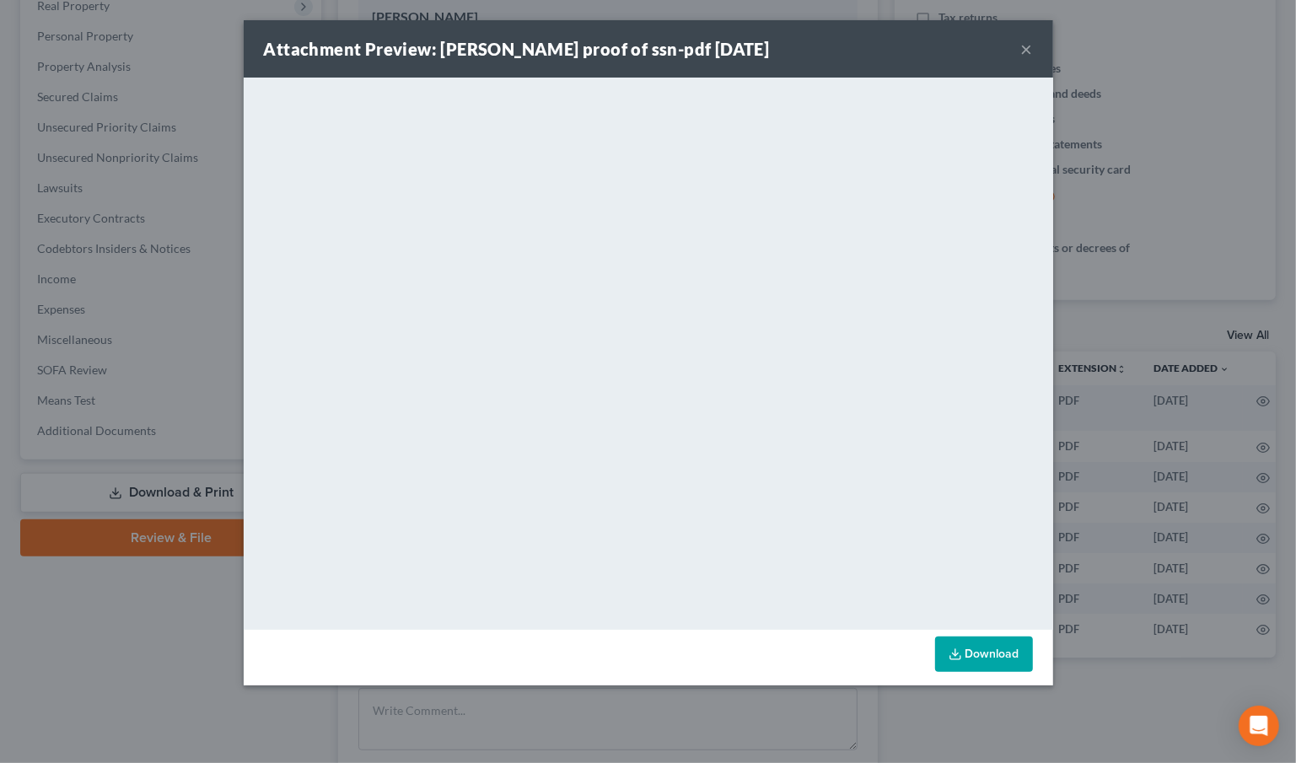
click at [996, 648] on link "Download" at bounding box center [984, 654] width 98 height 35
click at [1021, 50] on button "×" at bounding box center [1027, 49] width 12 height 20
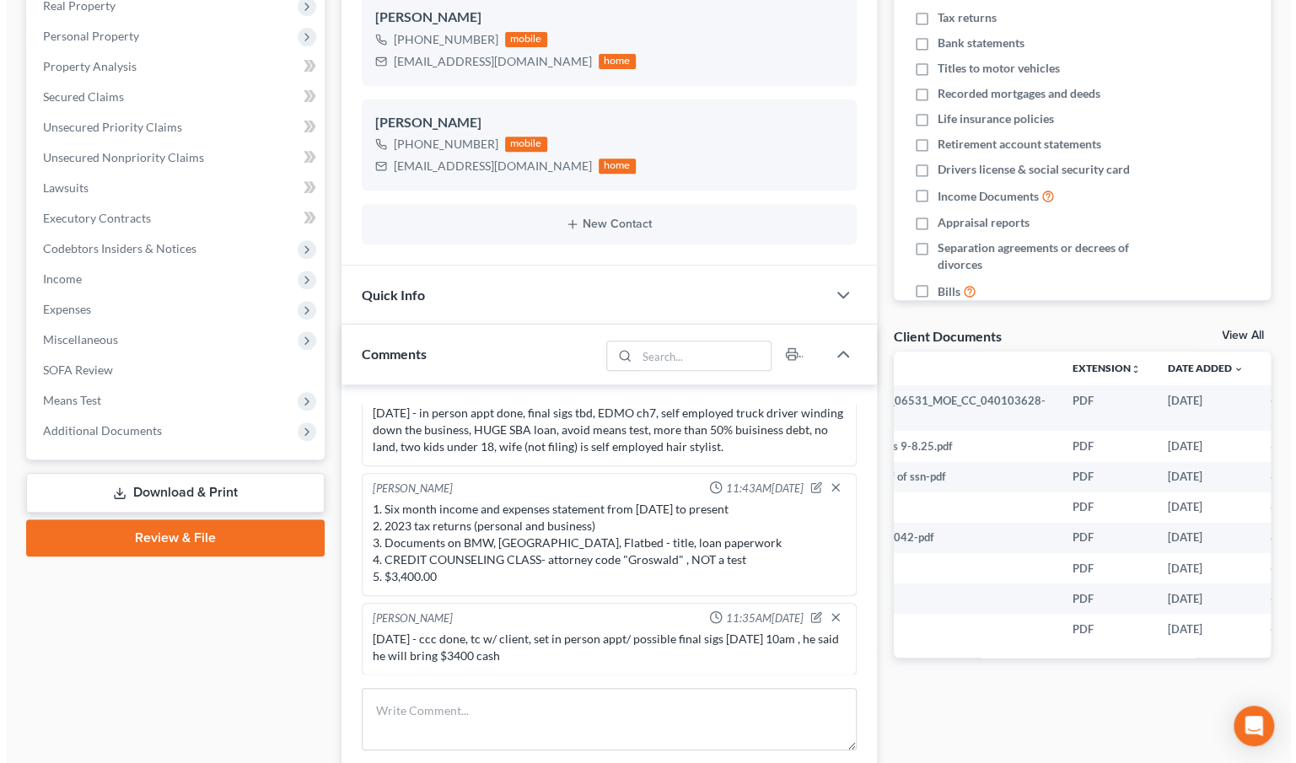
scroll to position [0, 145]
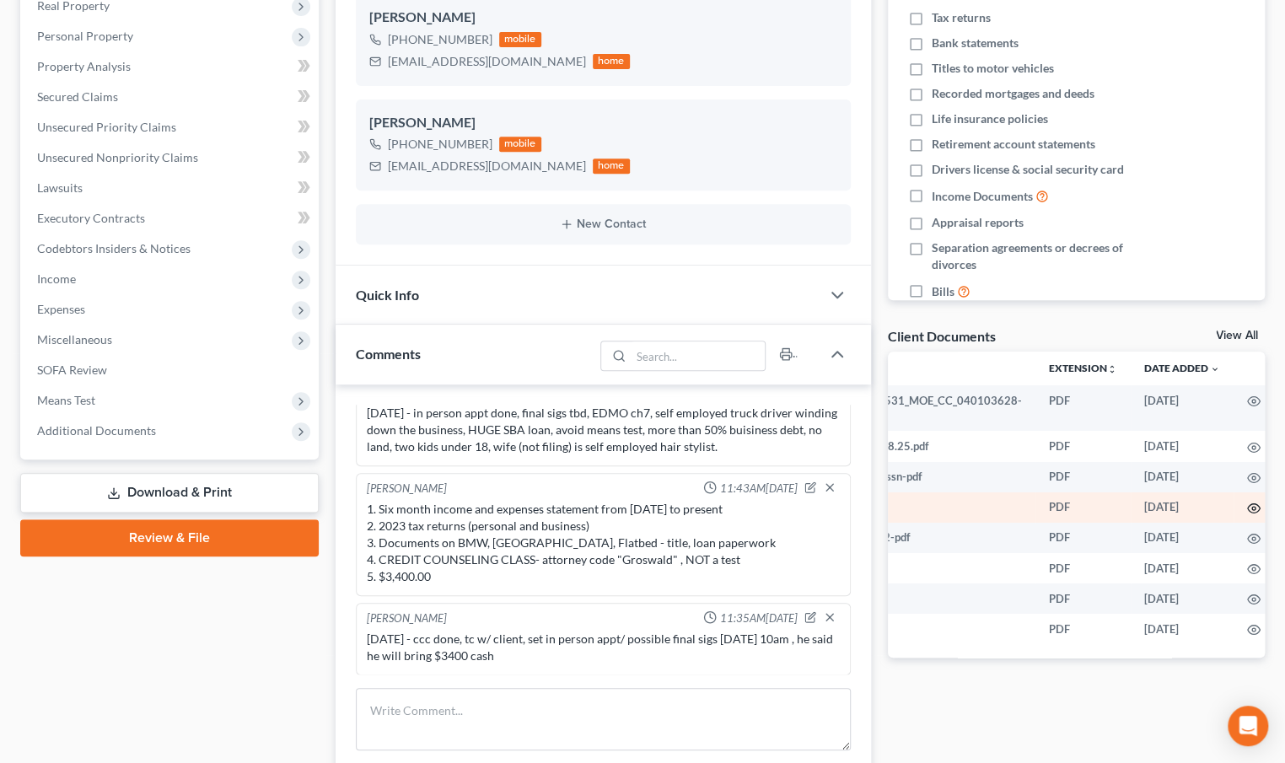
click at [1248, 505] on icon "button" at bounding box center [1254, 508] width 13 height 13
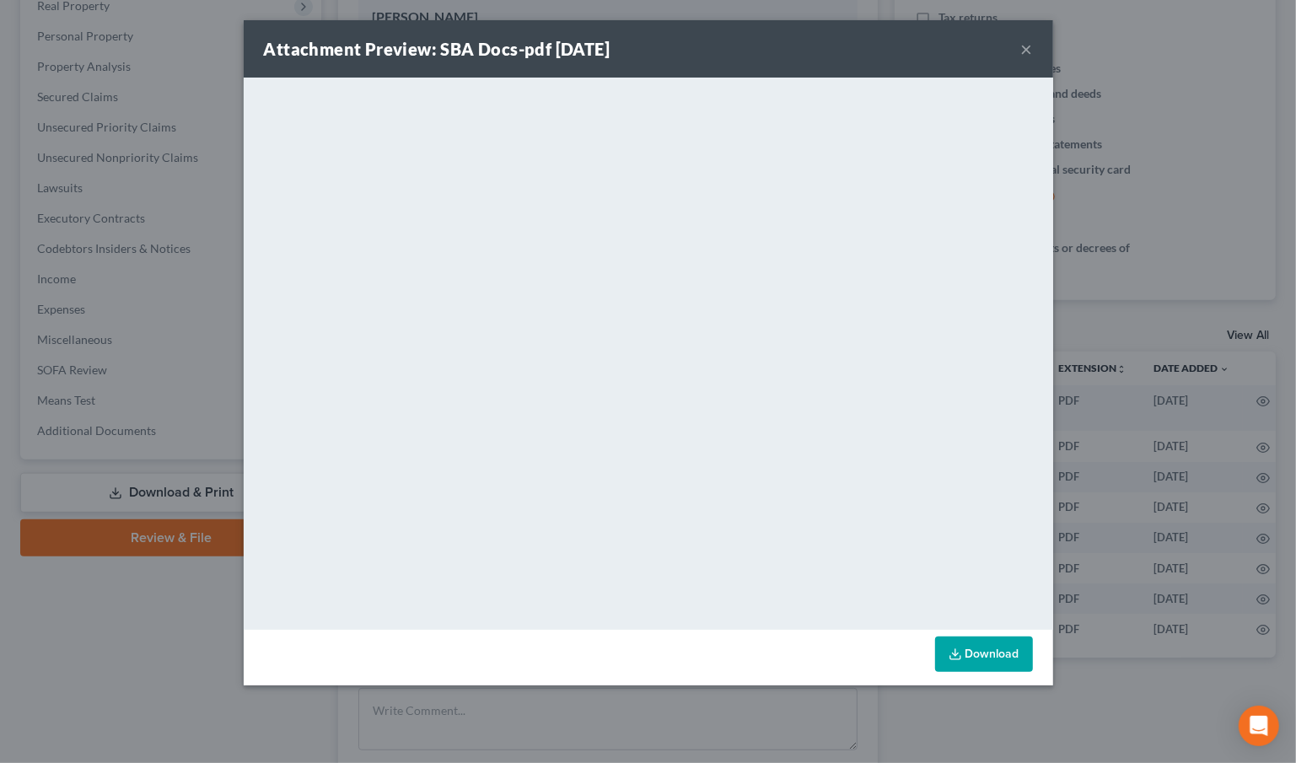
click at [996, 649] on link "Download" at bounding box center [984, 654] width 98 height 35
drag, startPoint x: 1024, startPoint y: 49, endPoint x: 1023, endPoint y: 63, distance: 14.4
click at [1024, 49] on button "×" at bounding box center [1027, 49] width 12 height 20
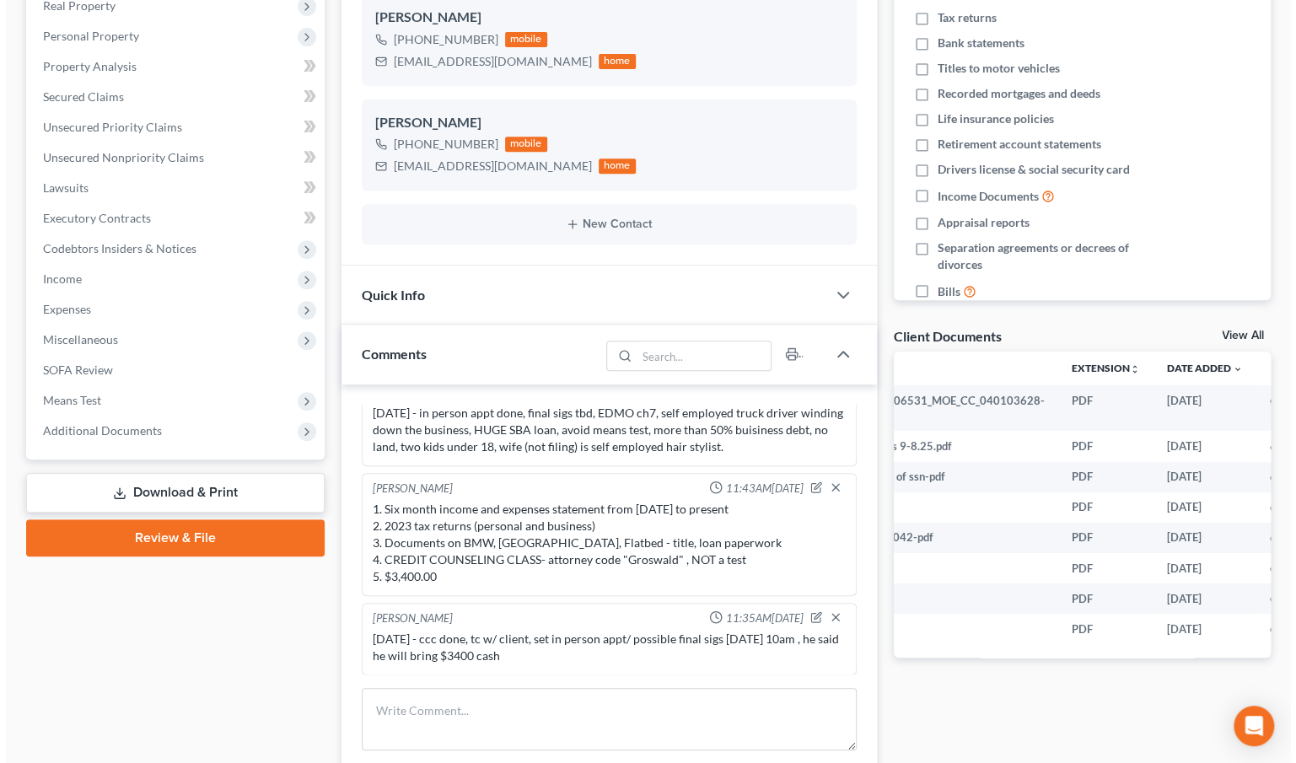
scroll to position [0, 145]
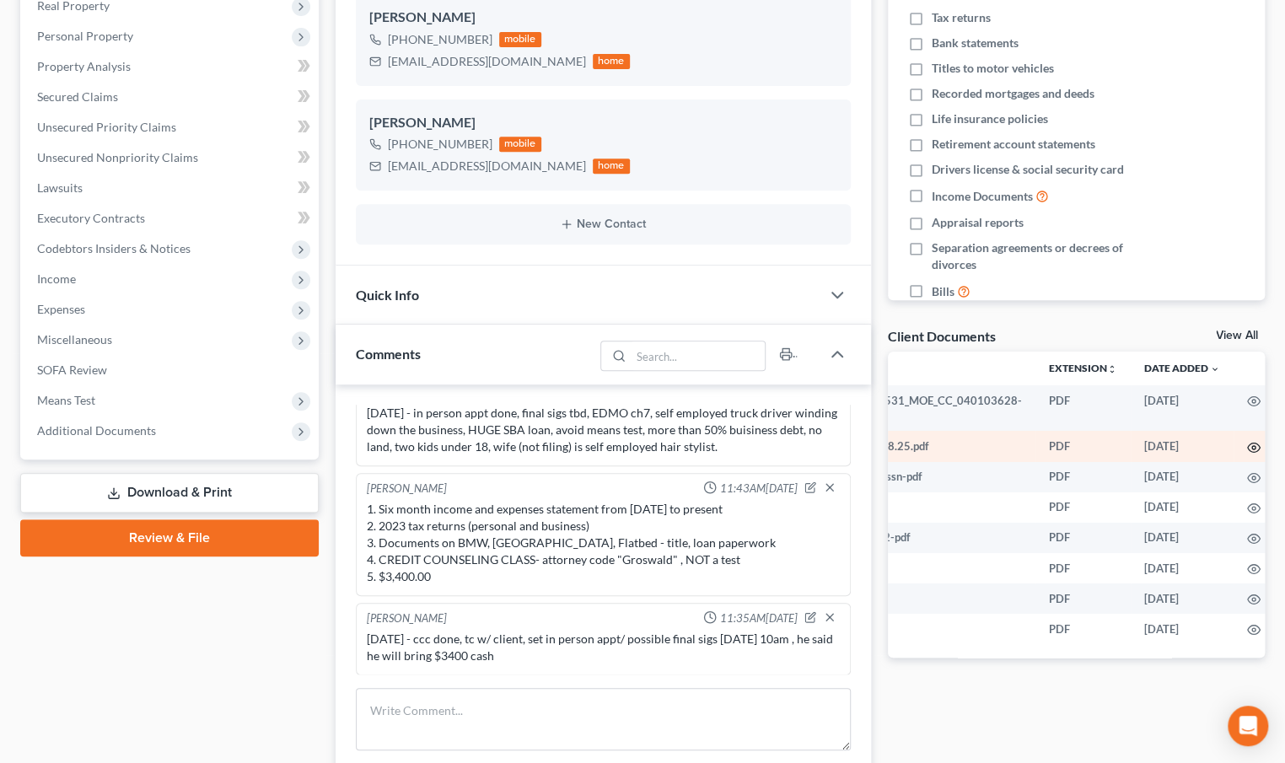
click at [1253, 446] on circle "button" at bounding box center [1254, 447] width 3 height 3
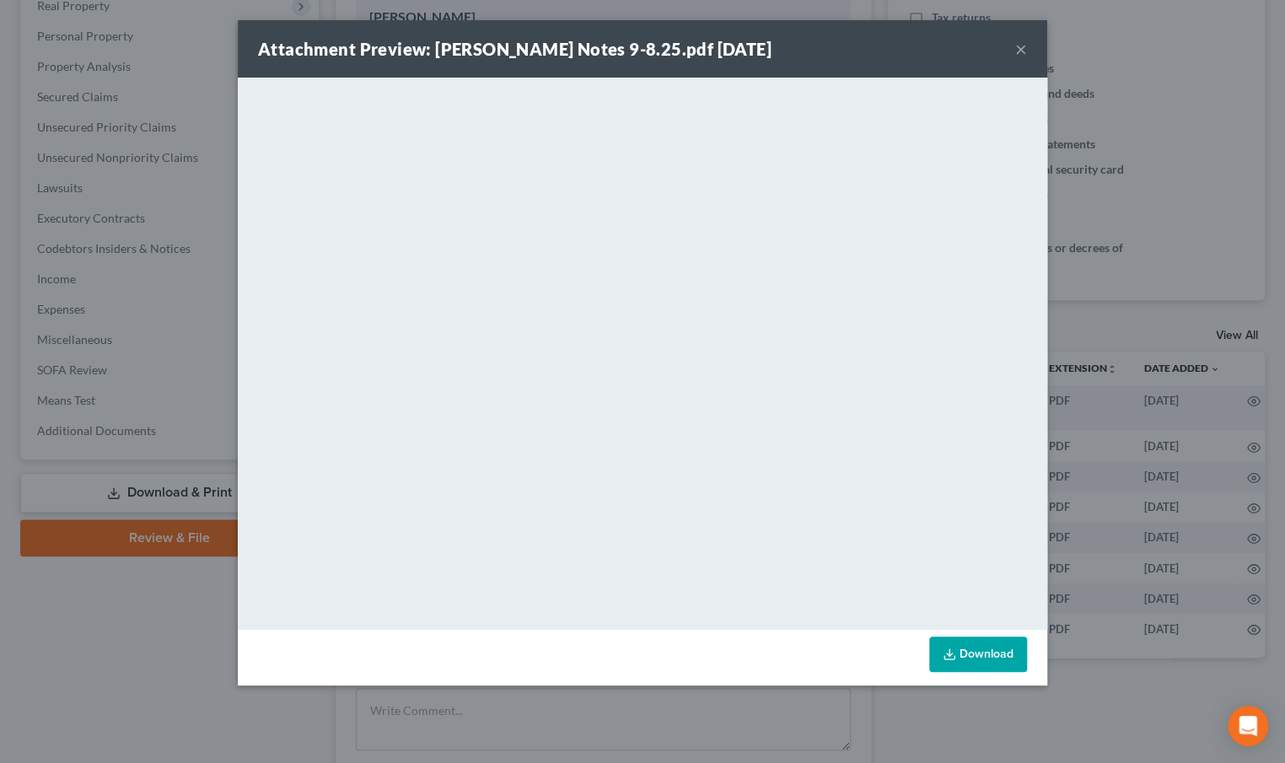
scroll to position [0, 143]
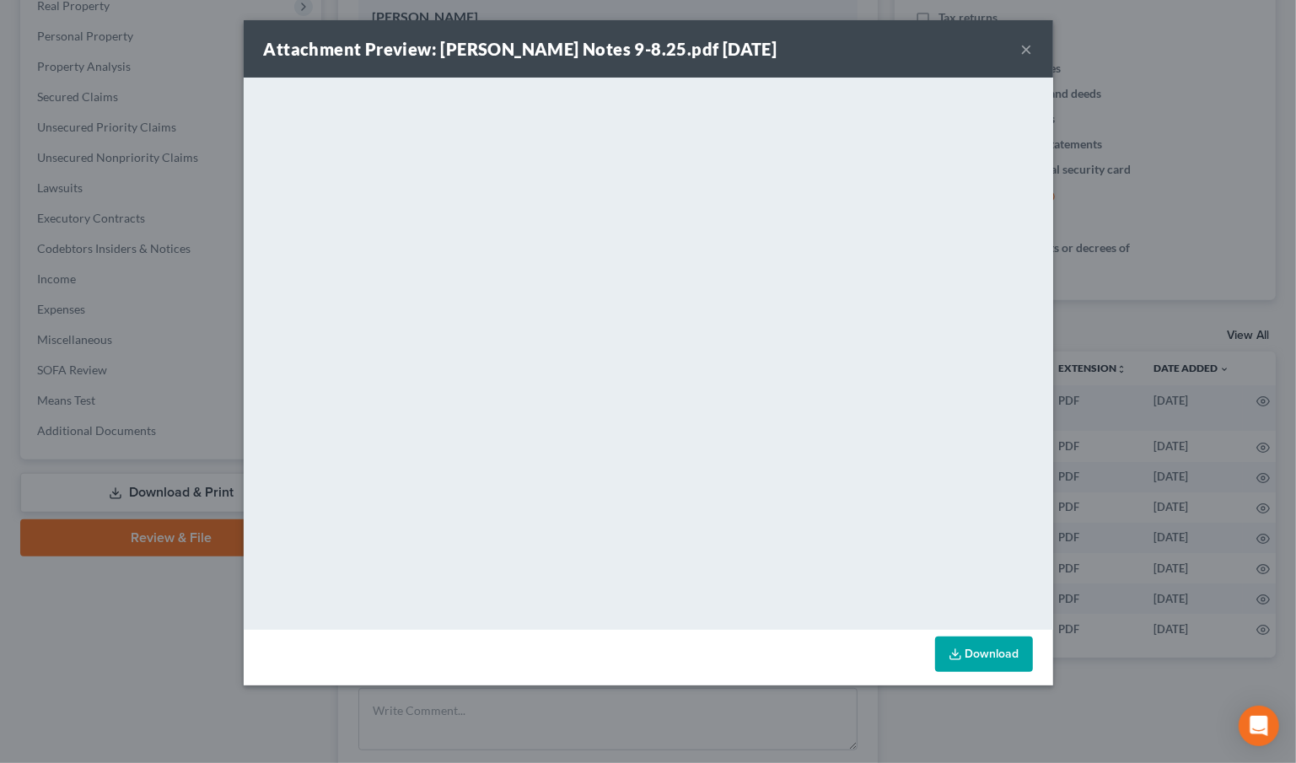
click at [1010, 660] on link "Download" at bounding box center [984, 654] width 98 height 35
click at [1029, 51] on button "×" at bounding box center [1027, 49] width 12 height 20
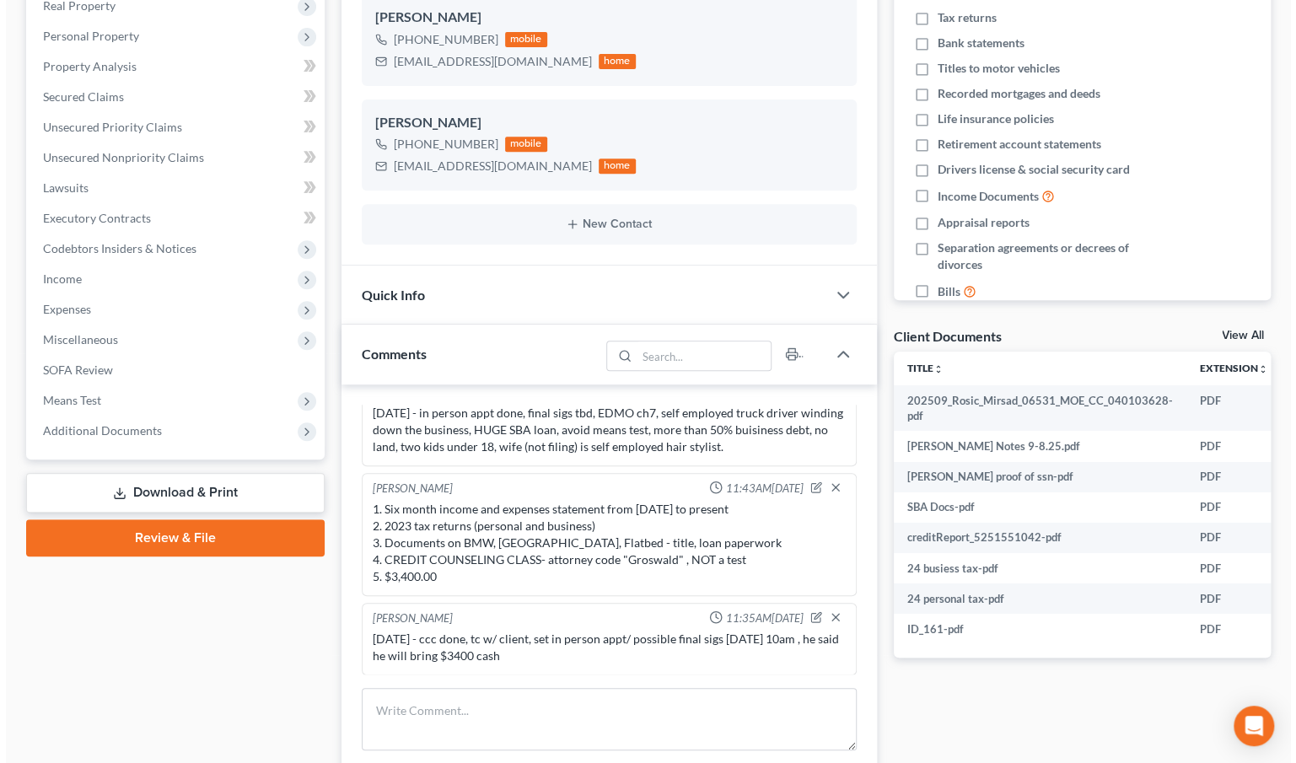
scroll to position [0, 145]
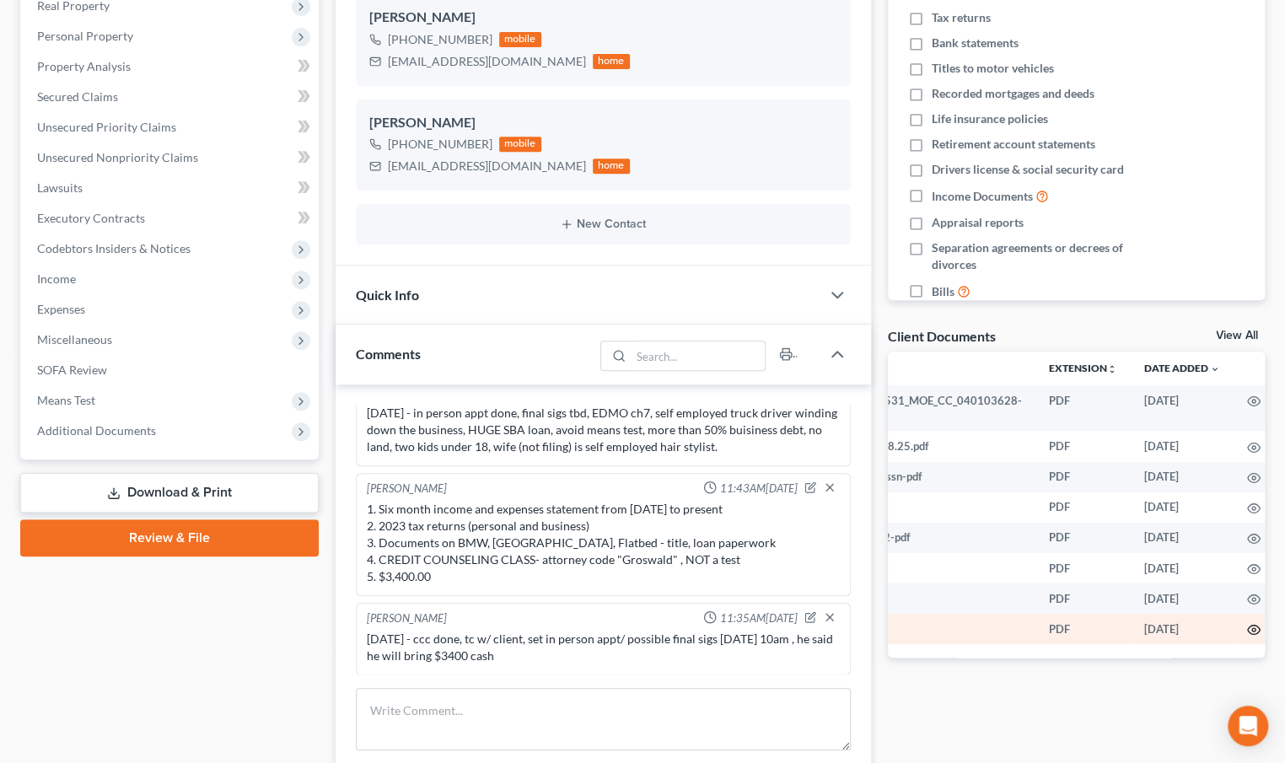
click at [1248, 628] on icon "button" at bounding box center [1254, 629] width 13 height 13
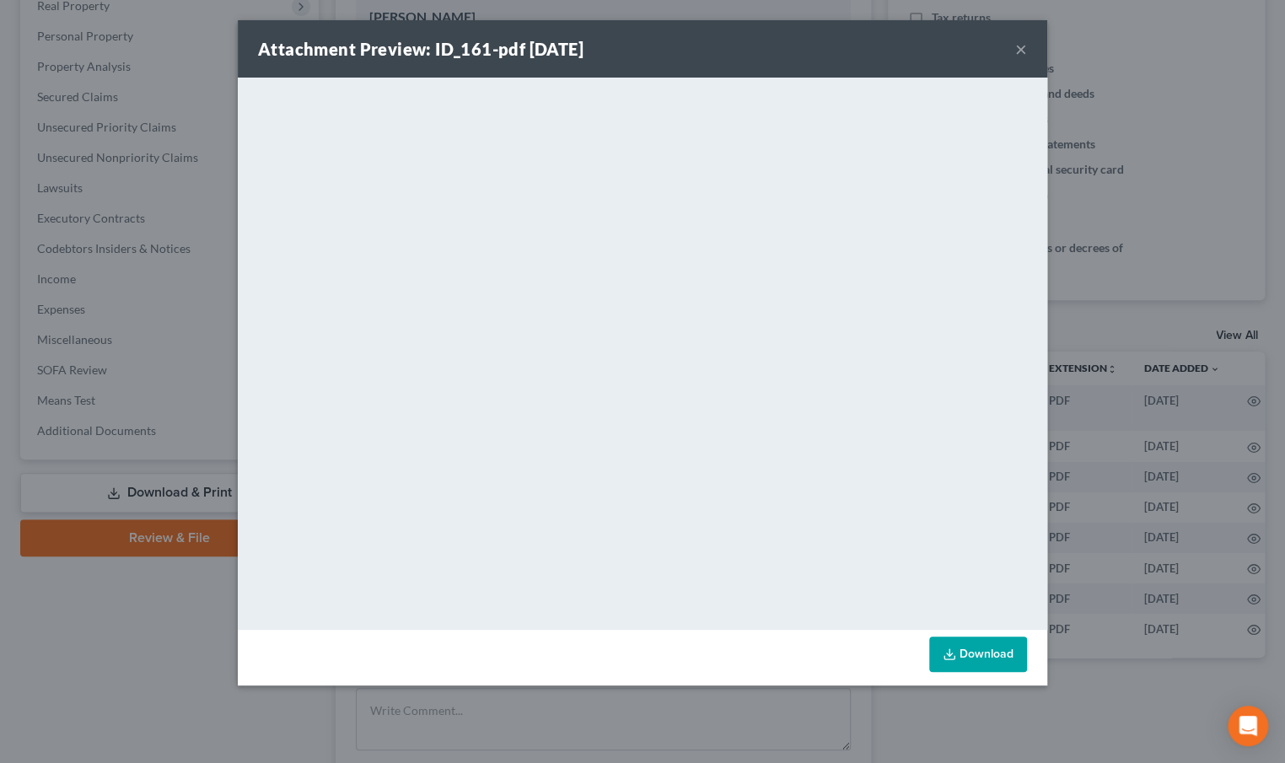
scroll to position [0, 143]
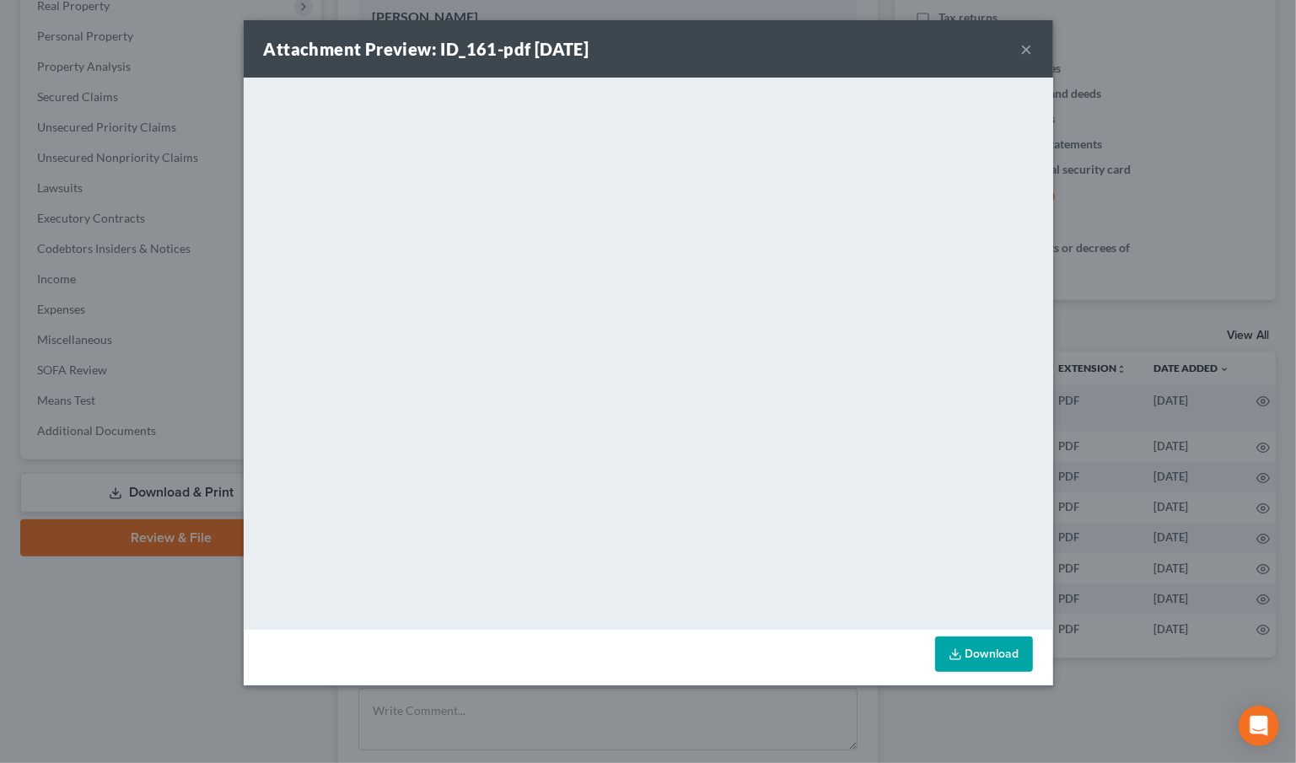
click at [994, 644] on link "Download" at bounding box center [984, 654] width 98 height 35
click at [1026, 51] on button "×" at bounding box center [1027, 49] width 12 height 20
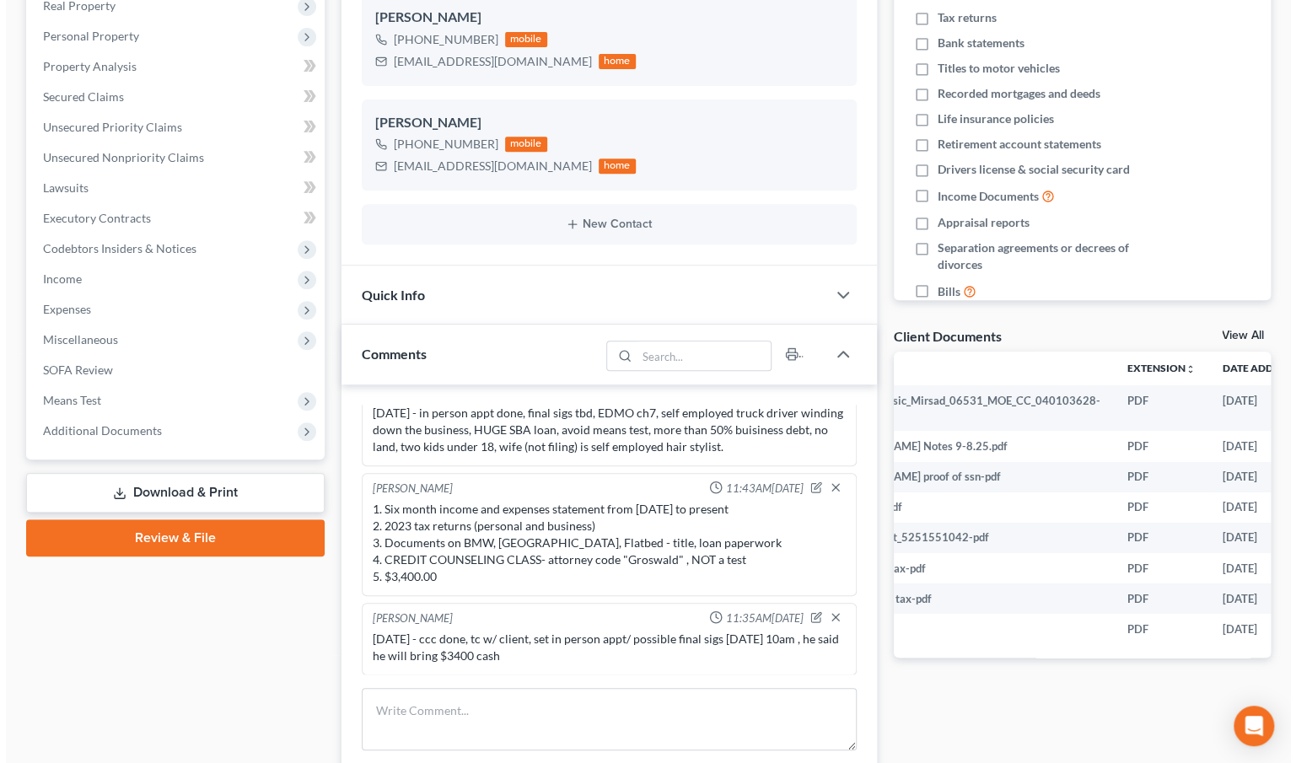
scroll to position [0, 145]
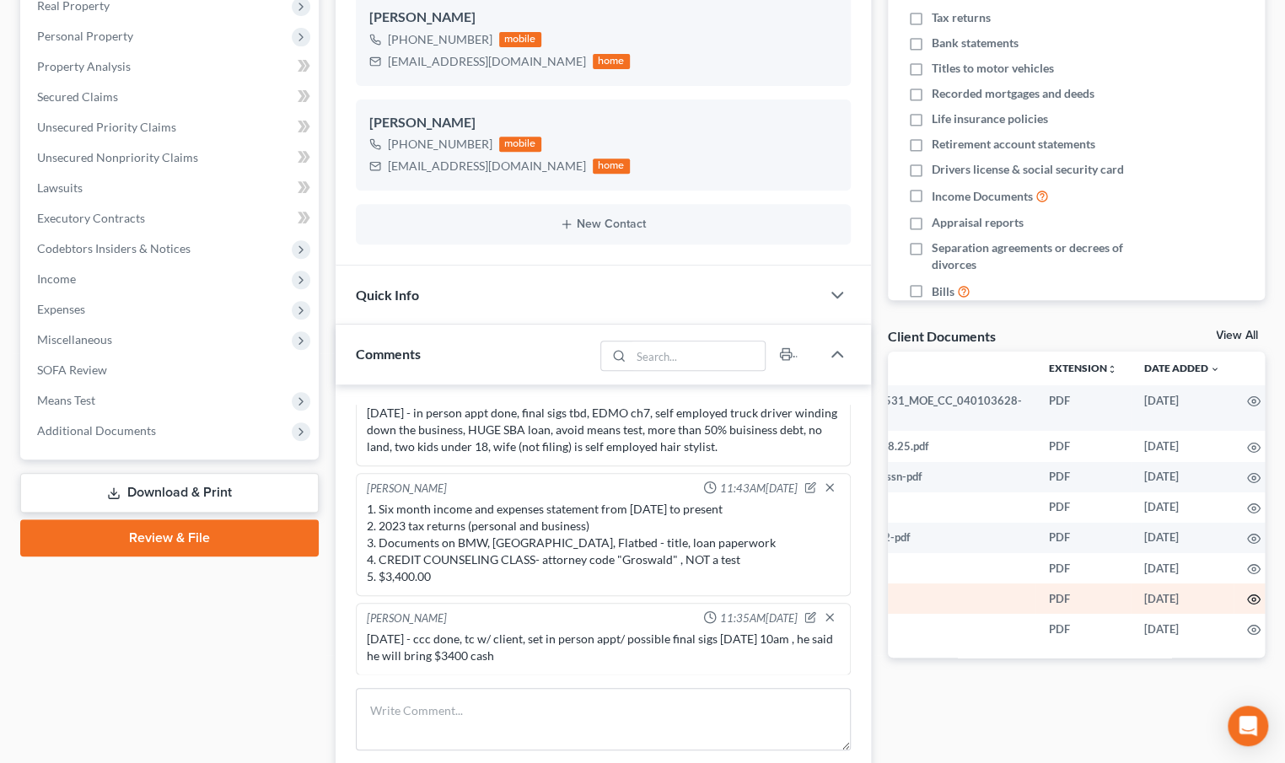
click at [1248, 594] on icon "button" at bounding box center [1254, 599] width 13 height 13
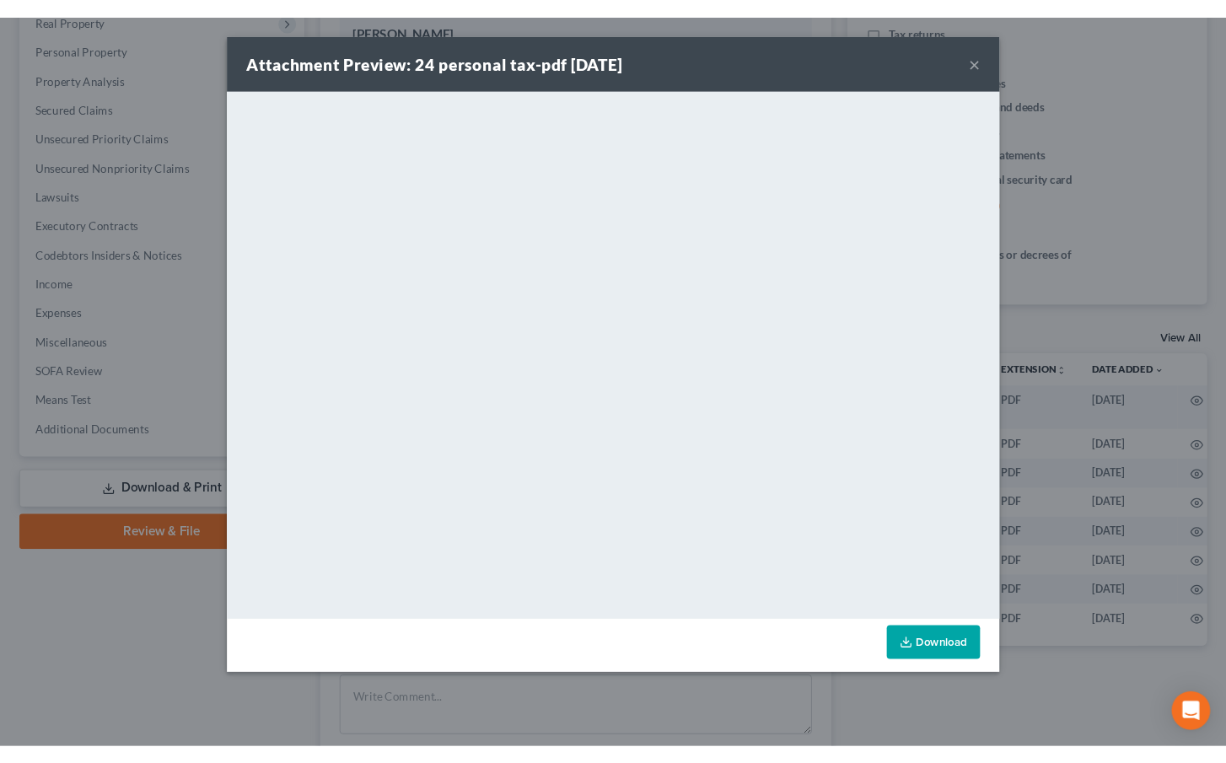
scroll to position [0, 143]
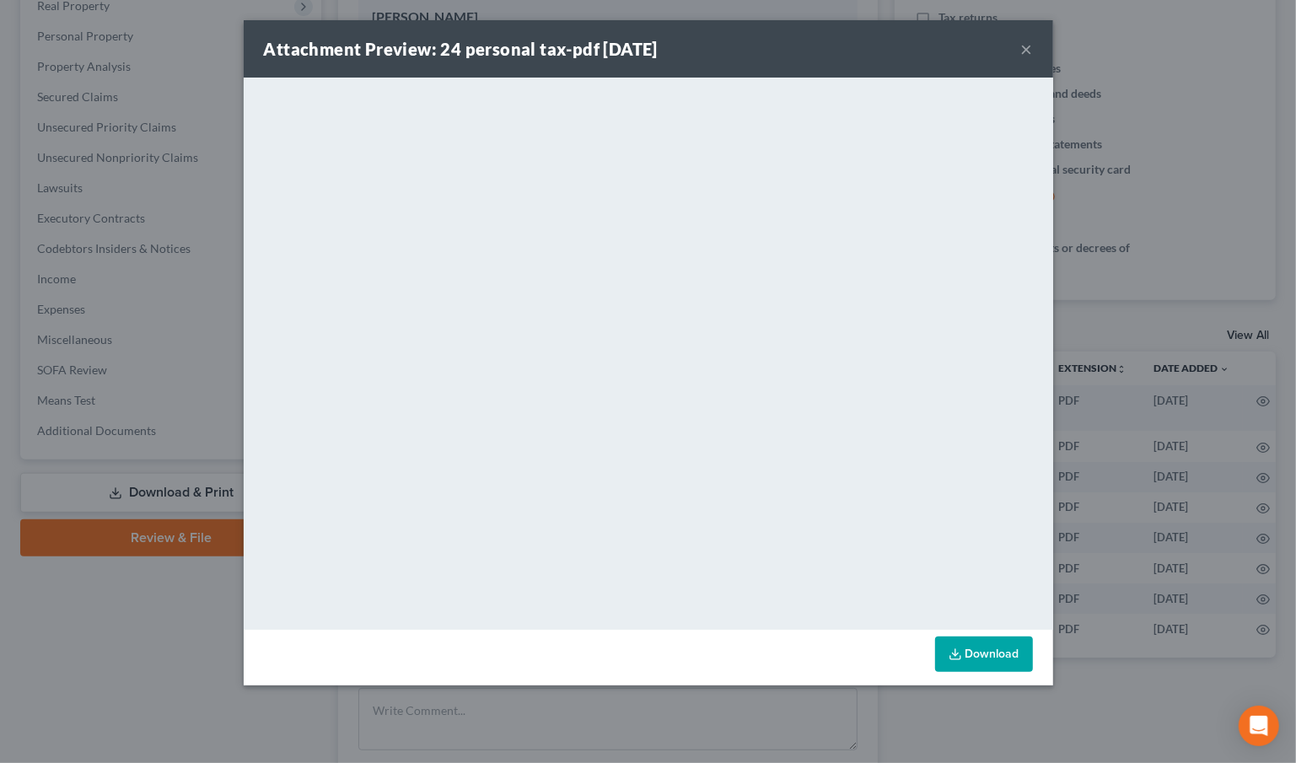
click at [994, 654] on link "Download" at bounding box center [984, 654] width 98 height 35
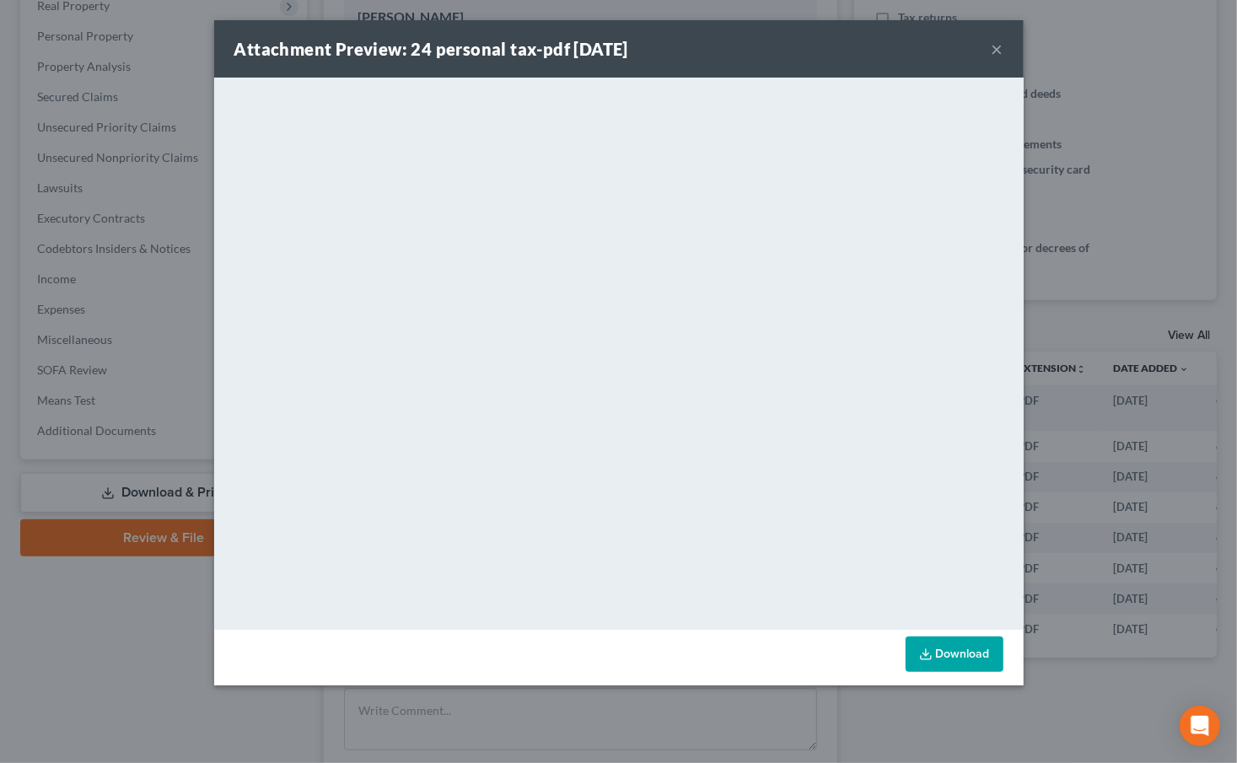
click at [996, 55] on button "×" at bounding box center [998, 49] width 12 height 20
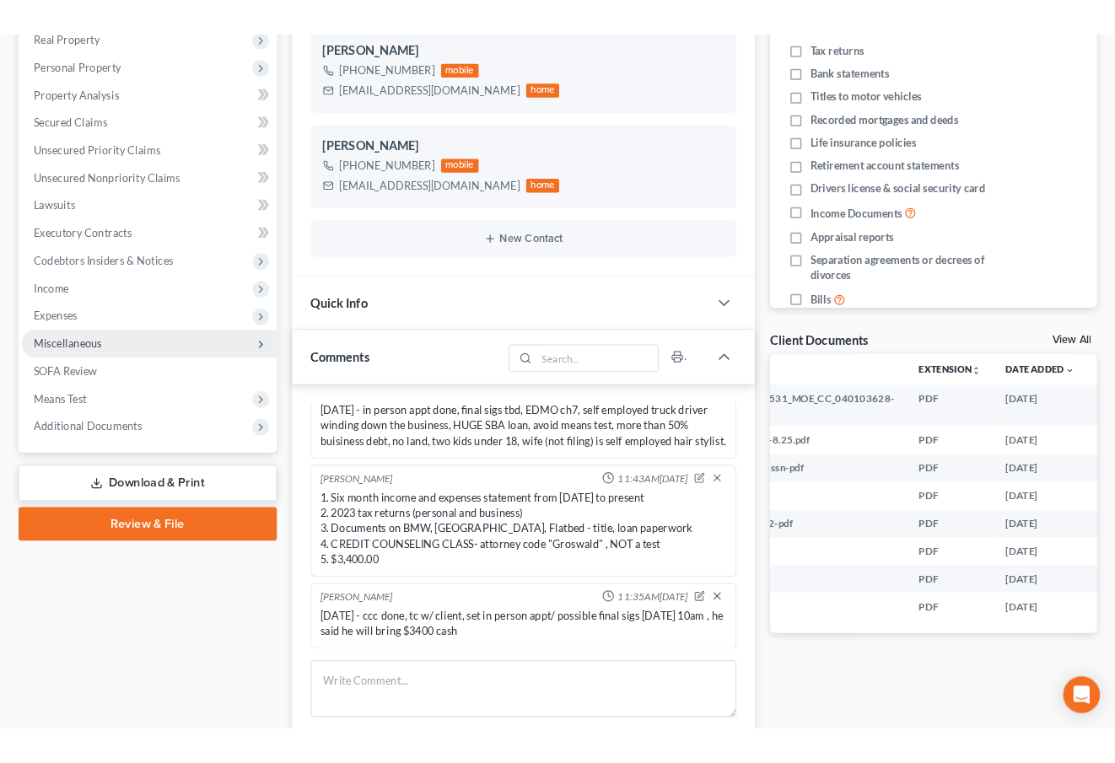
scroll to position [0, 0]
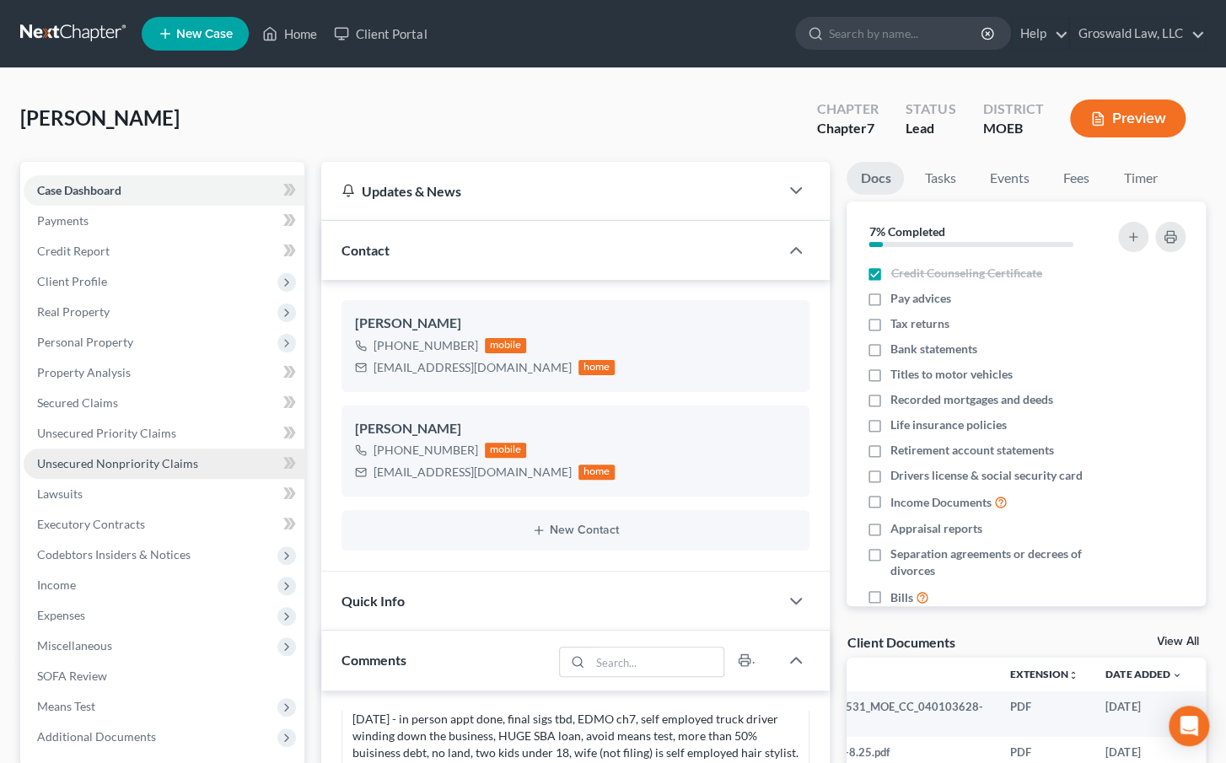
click at [178, 462] on span "Unsecured Nonpriority Claims" at bounding box center [117, 463] width 161 height 14
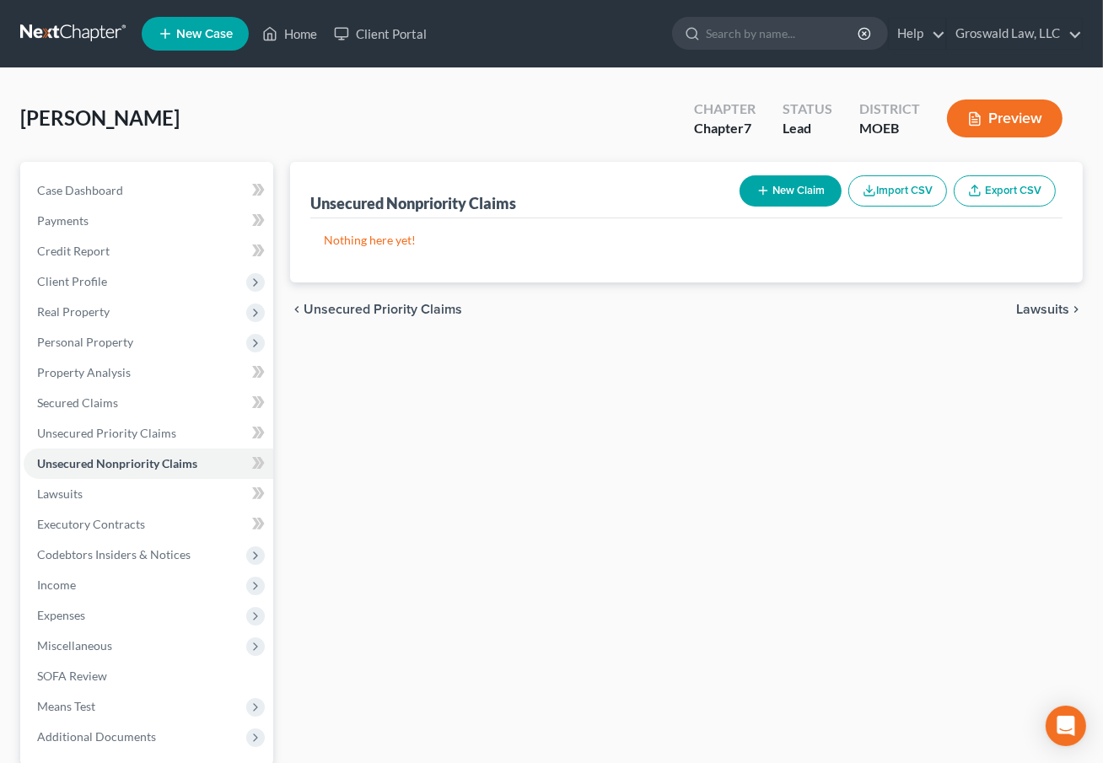
click at [773, 183] on button "New Claim" at bounding box center [791, 190] width 102 height 31
select select "0"
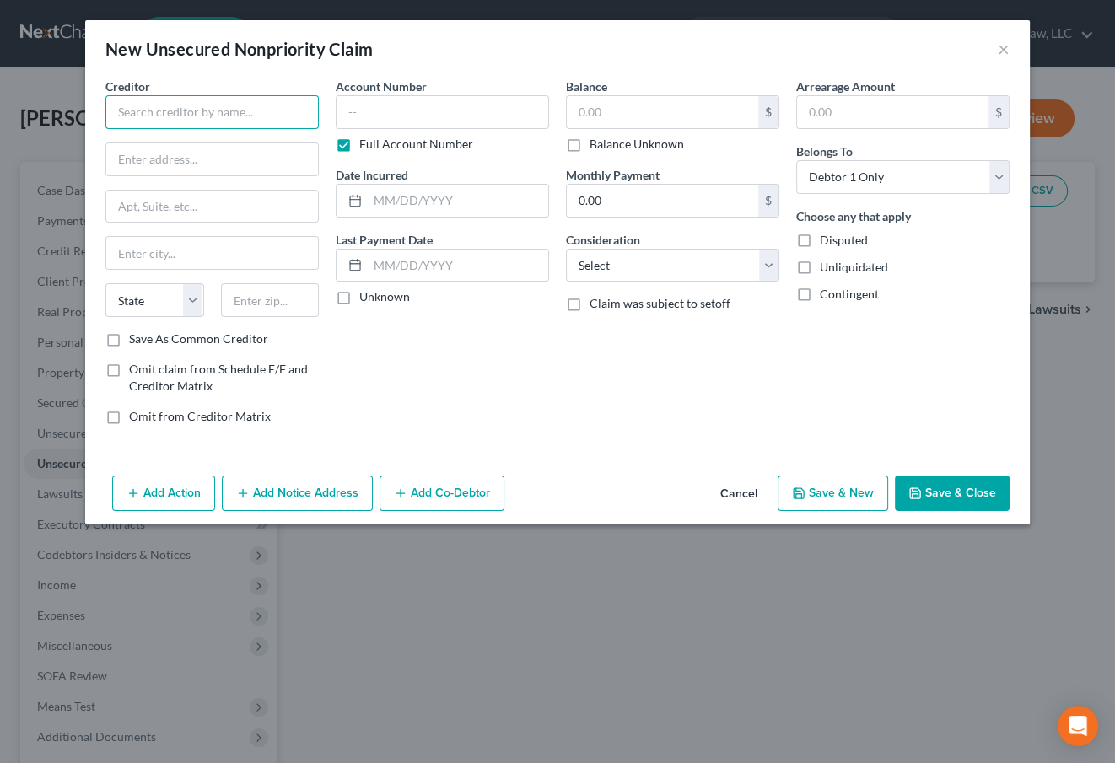
click at [155, 112] on input "text" at bounding box center [211, 112] width 213 height 34
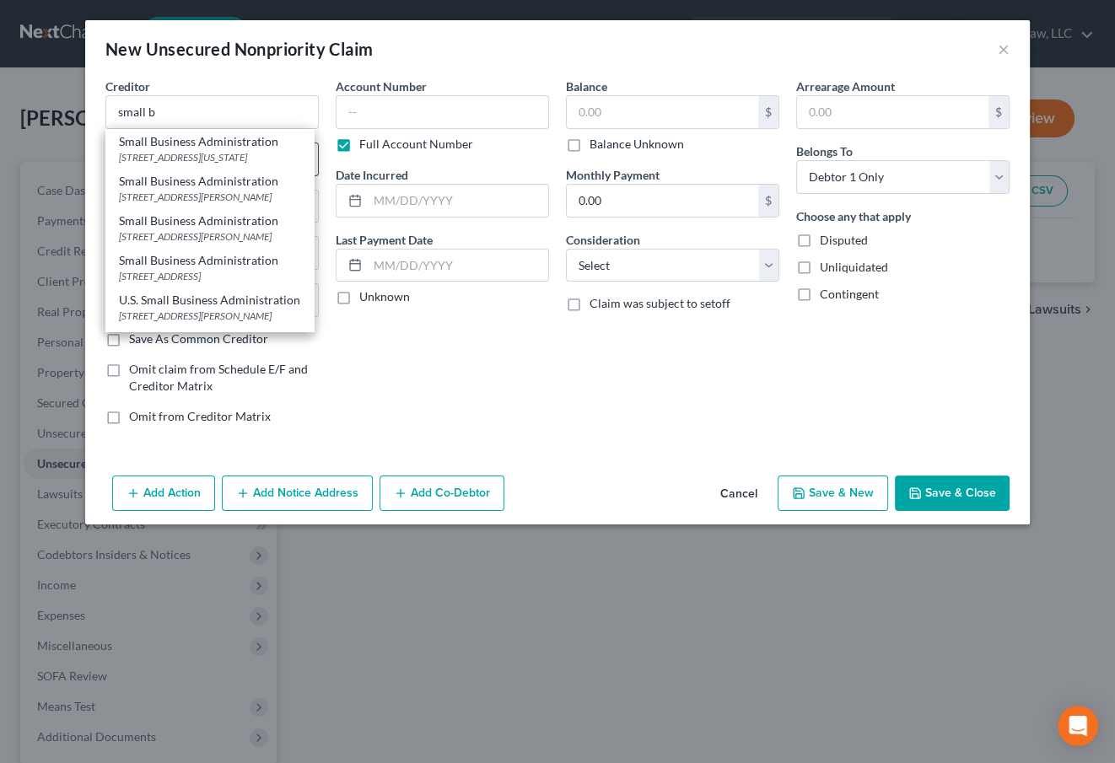
click at [193, 154] on div "[STREET_ADDRESS][US_STATE]" at bounding box center [209, 157] width 181 height 14
type input "Small Business Administration"
type input "[STREET_ADDRESS]"
type input "[US_STATE]"
select select "8"
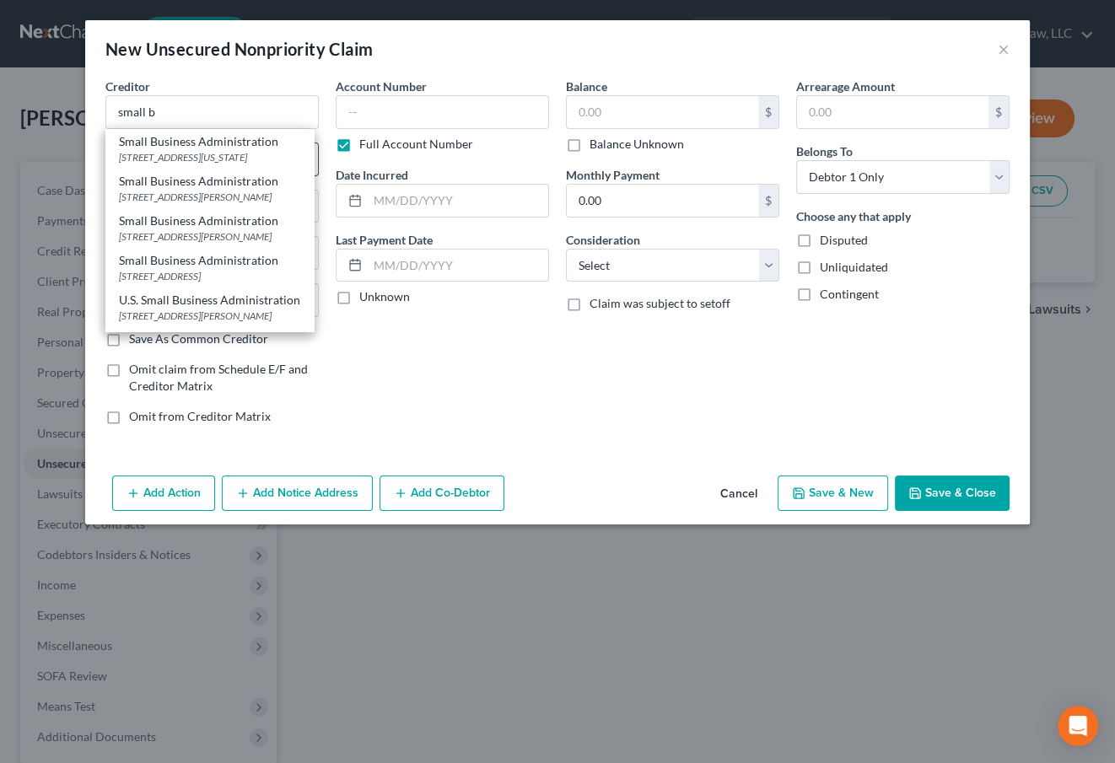
type input "20416"
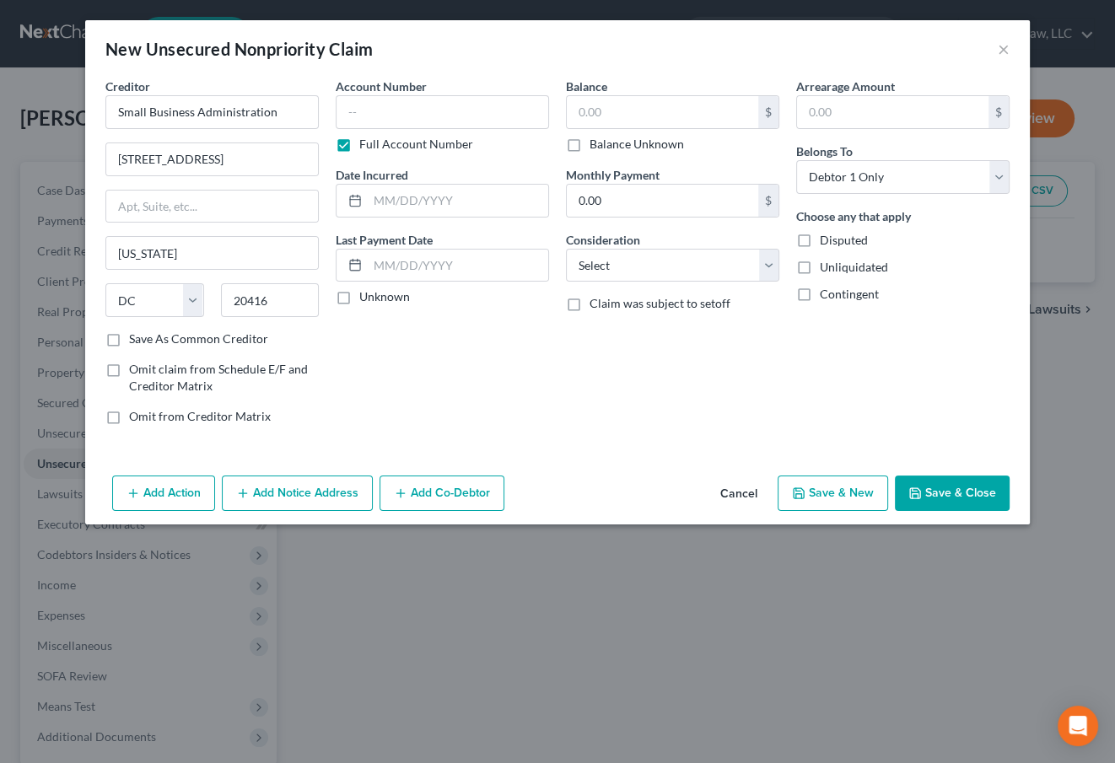
click at [298, 491] on button "Add Notice Address" at bounding box center [297, 493] width 151 height 35
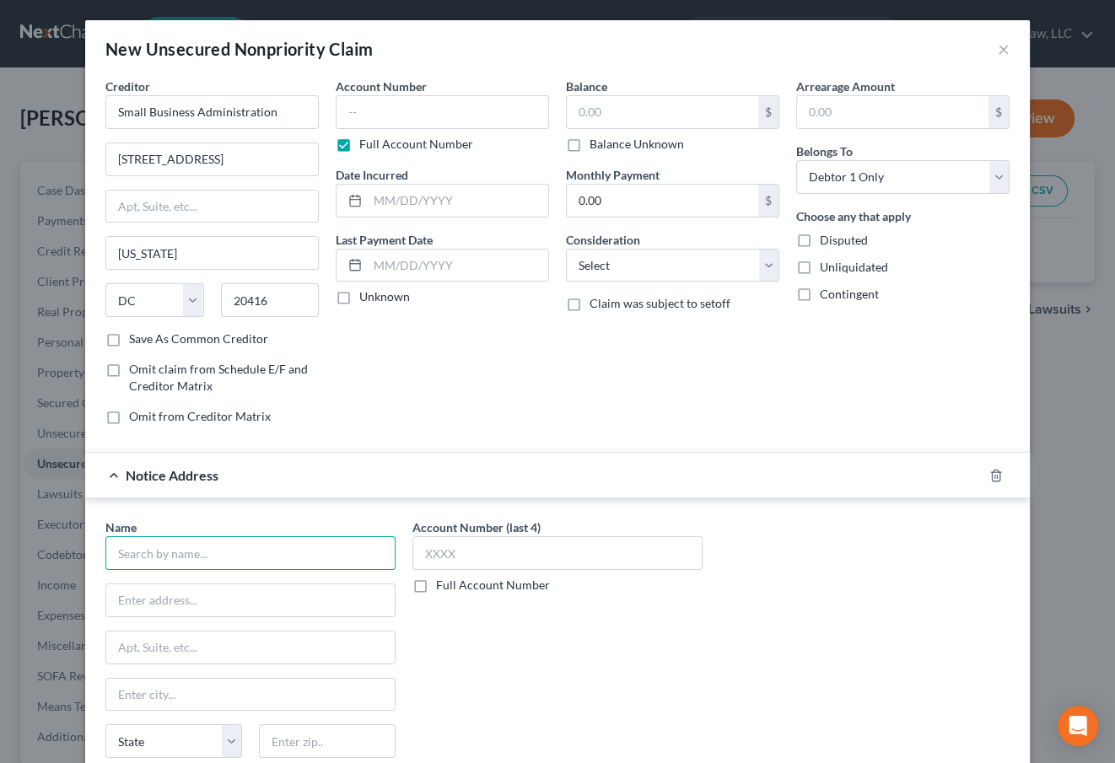
drag, startPoint x: 193, startPoint y: 566, endPoint x: 201, endPoint y: 559, distance: 10.2
click at [199, 562] on input "text" at bounding box center [250, 553] width 290 height 34
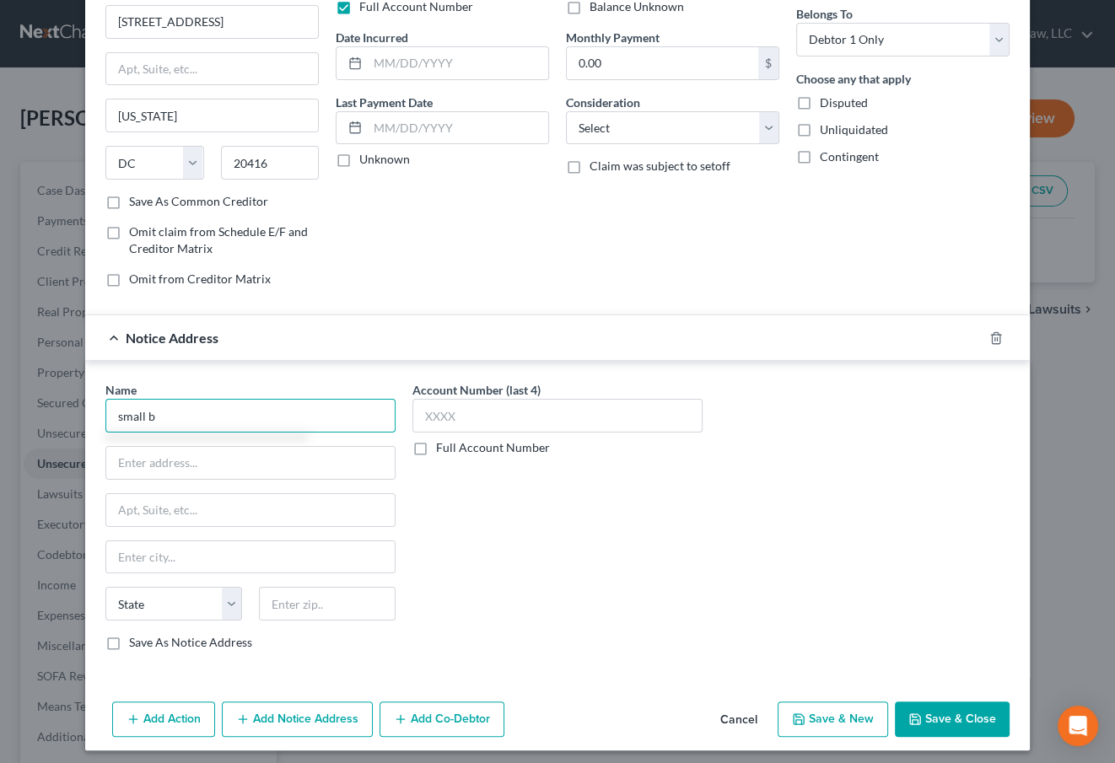
scroll to position [143, 0]
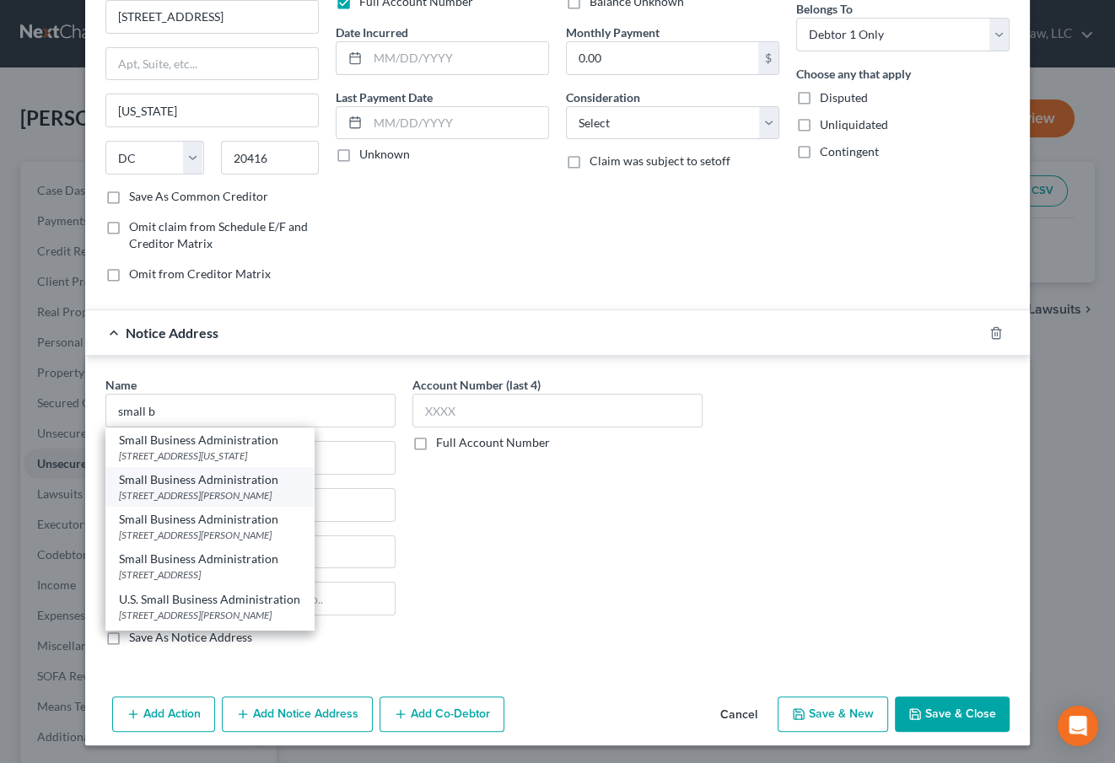
click at [197, 485] on div "Small Business Administration" at bounding box center [209, 480] width 181 height 17
type input "Small Business Administration"
type input "[STREET_ADDRESS][PERSON_NAME]"
type input "[GEOGRAPHIC_DATA]"
select select "45"
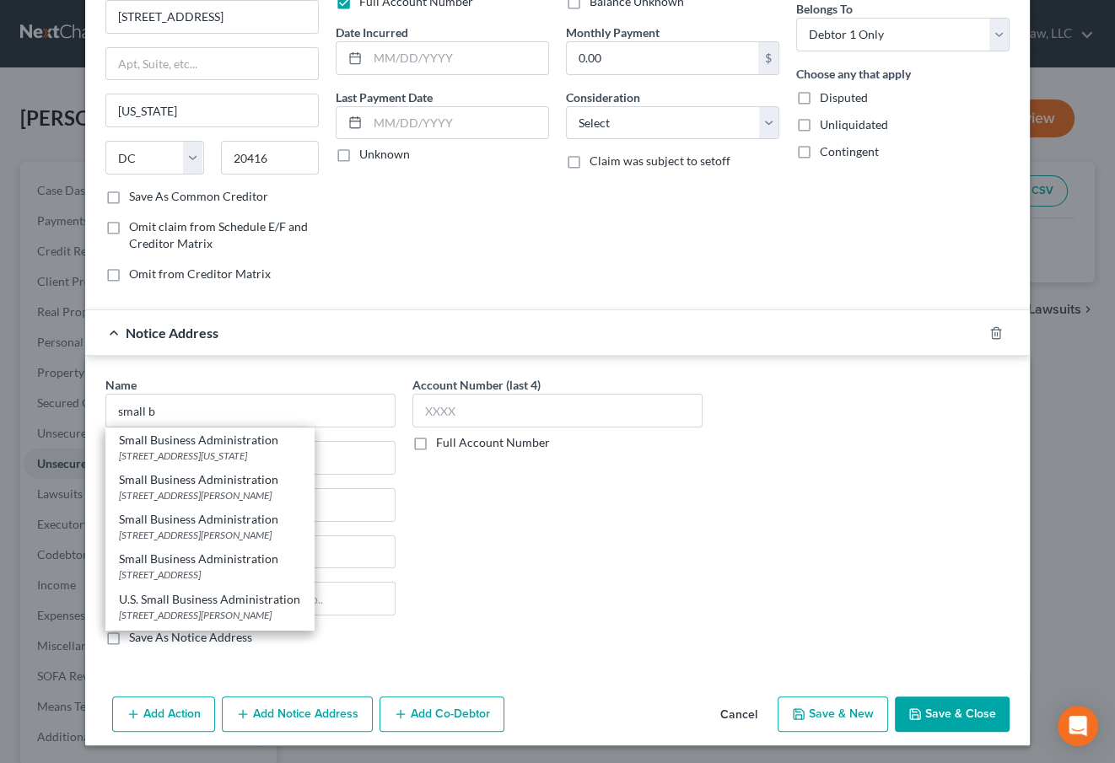
type input "79925"
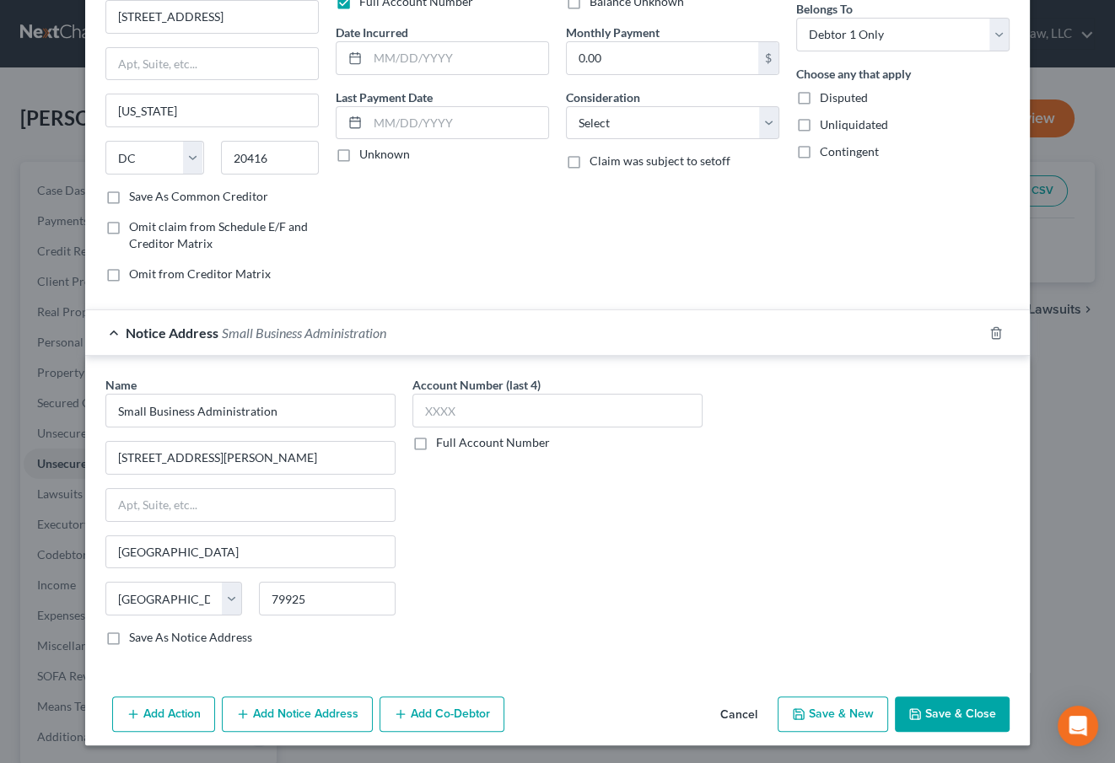
click at [244, 700] on button "Add Notice Address" at bounding box center [297, 714] width 151 height 35
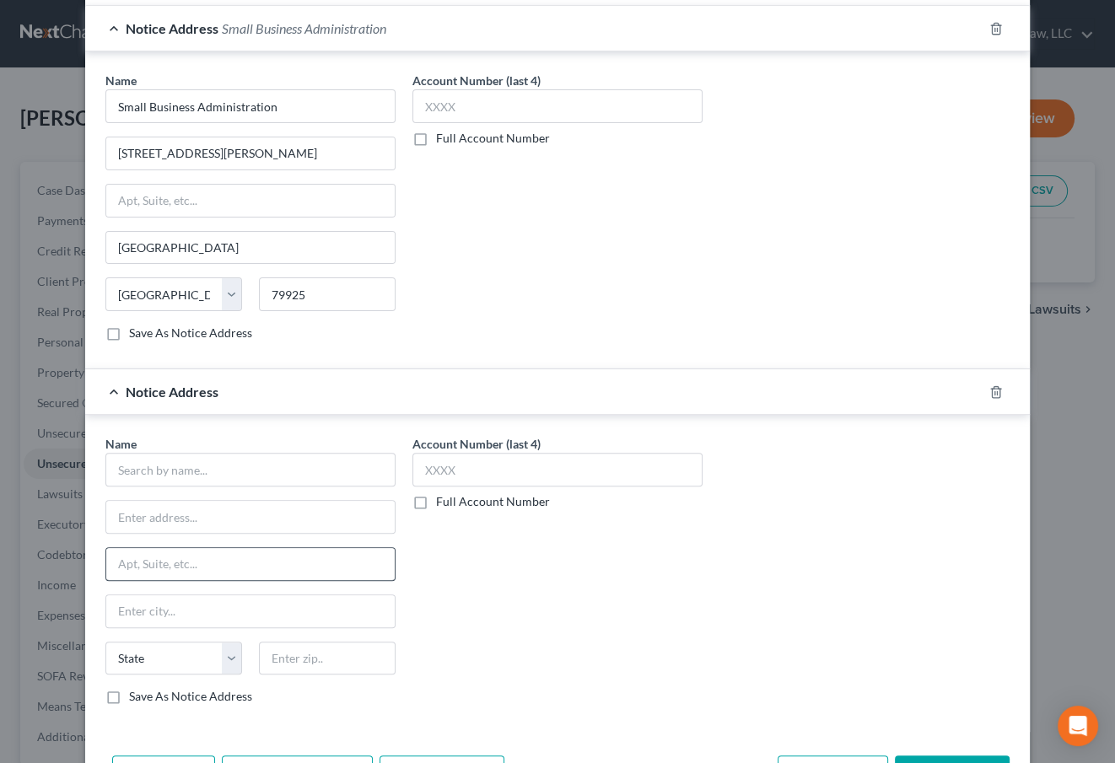
scroll to position [449, 0]
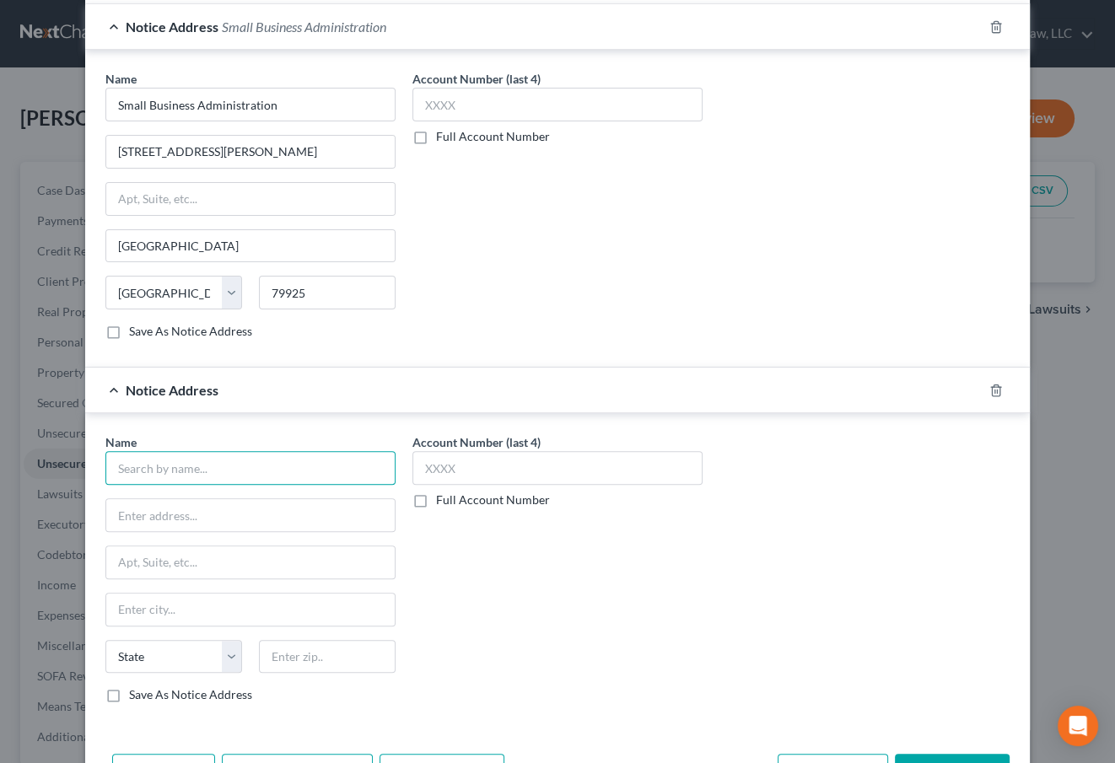
drag, startPoint x: 154, startPoint y: 470, endPoint x: 159, endPoint y: 462, distance: 8.7
click at [154, 468] on input "text" at bounding box center [250, 468] width 290 height 34
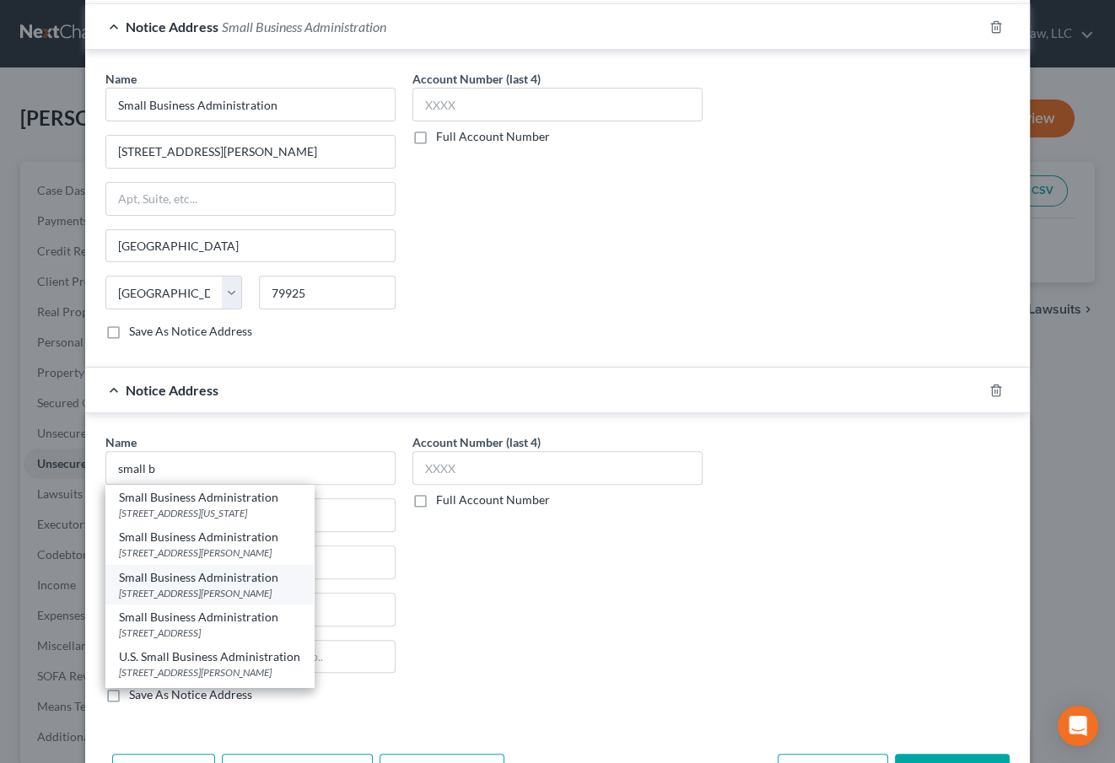
click at [272, 586] on div "[STREET_ADDRESS][PERSON_NAME]" at bounding box center [209, 593] width 181 height 14
type input "Small Business Administration"
type input "[STREET_ADDRESS][PERSON_NAME]"
type input "Santa [PERSON_NAME]"
select select "4"
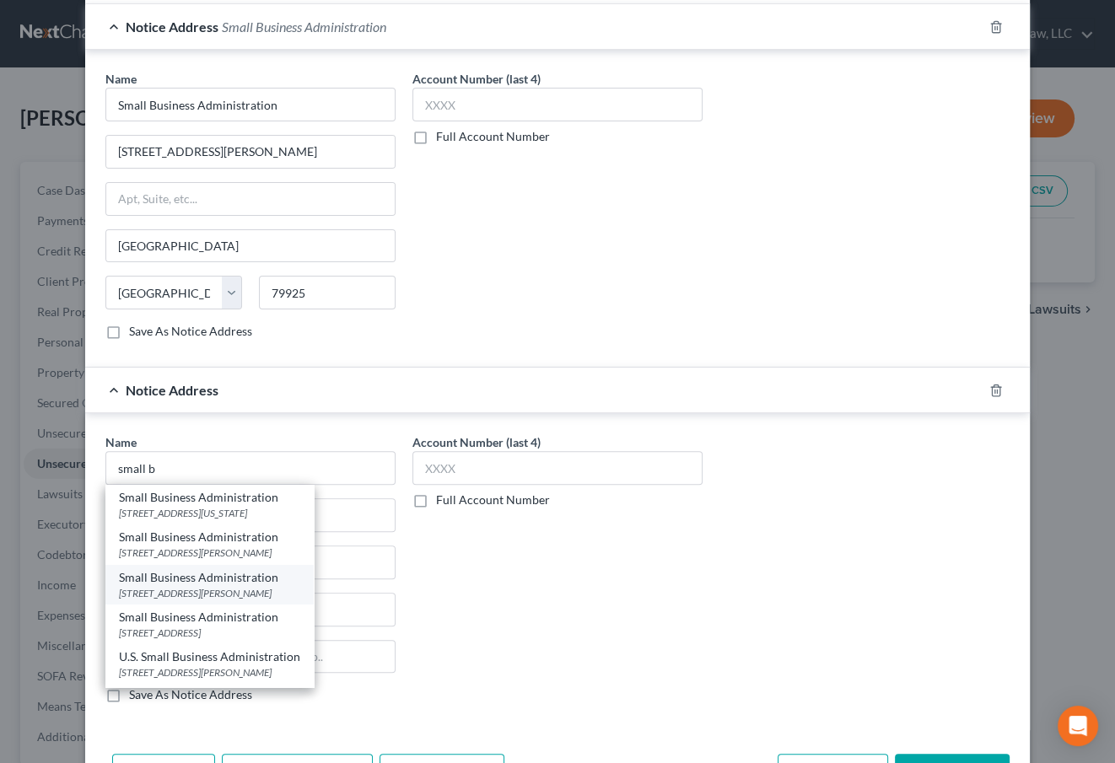
type input "92701"
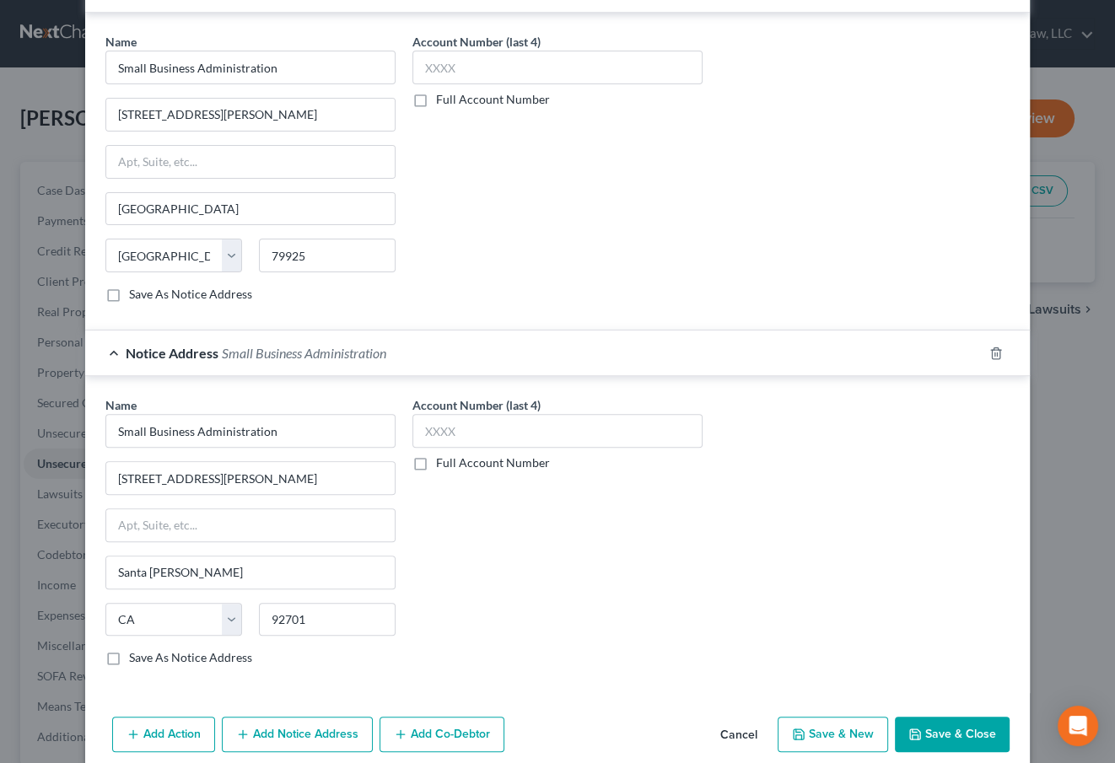
scroll to position [505, 0]
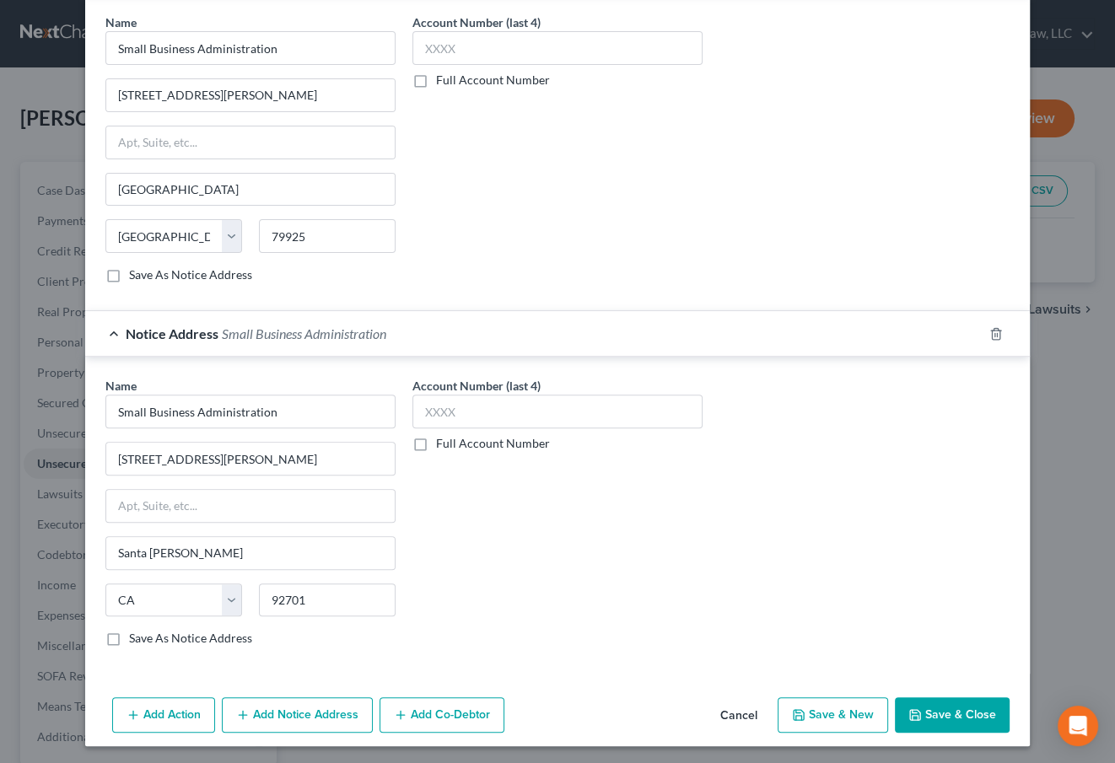
click at [300, 705] on button "Add Notice Address" at bounding box center [297, 715] width 151 height 35
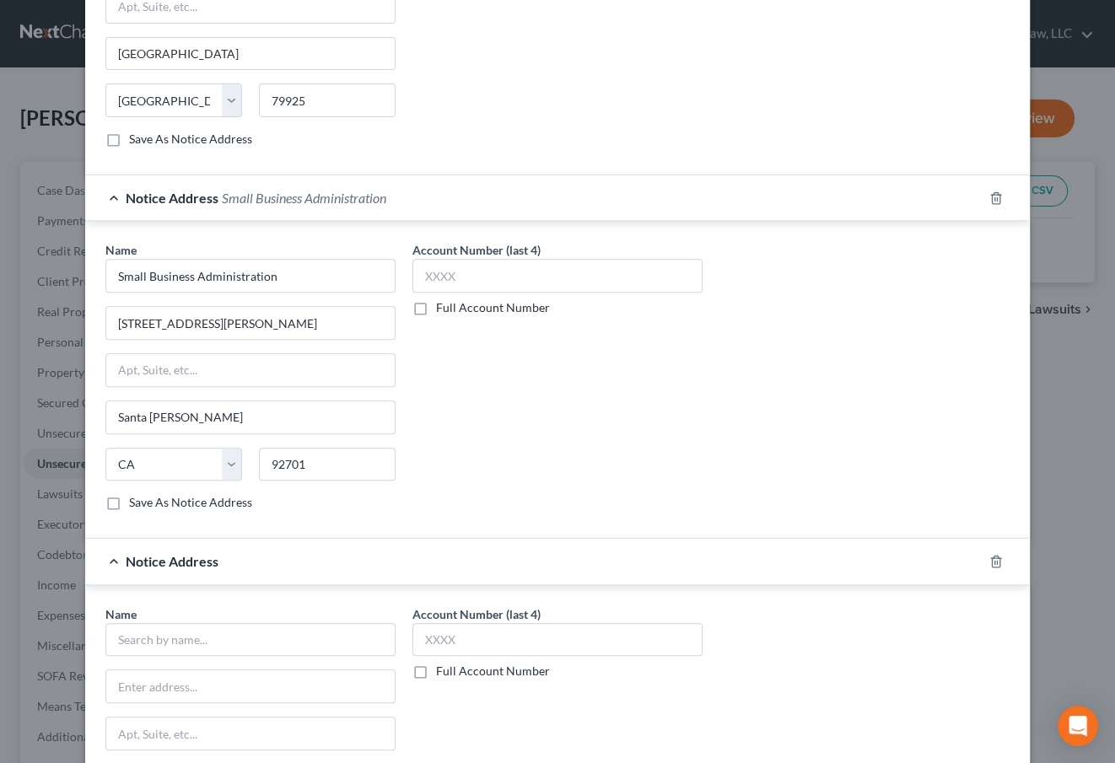
scroll to position [811, 0]
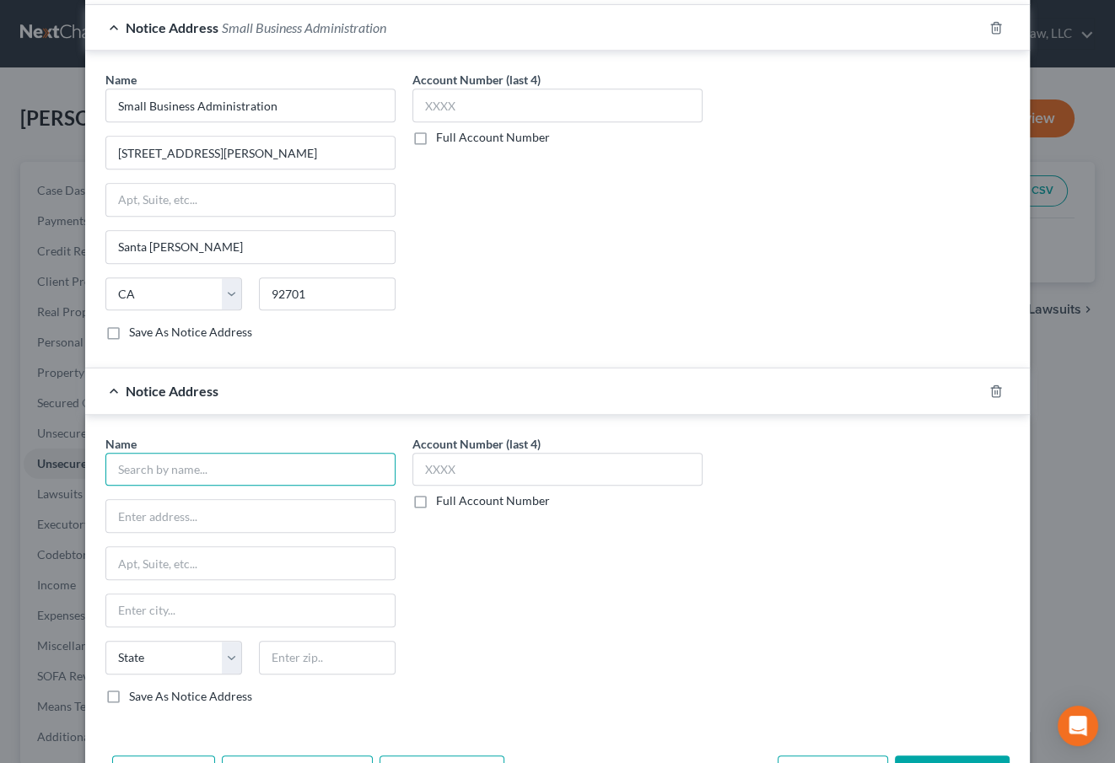
click at [219, 465] on input "text" at bounding box center [250, 470] width 290 height 34
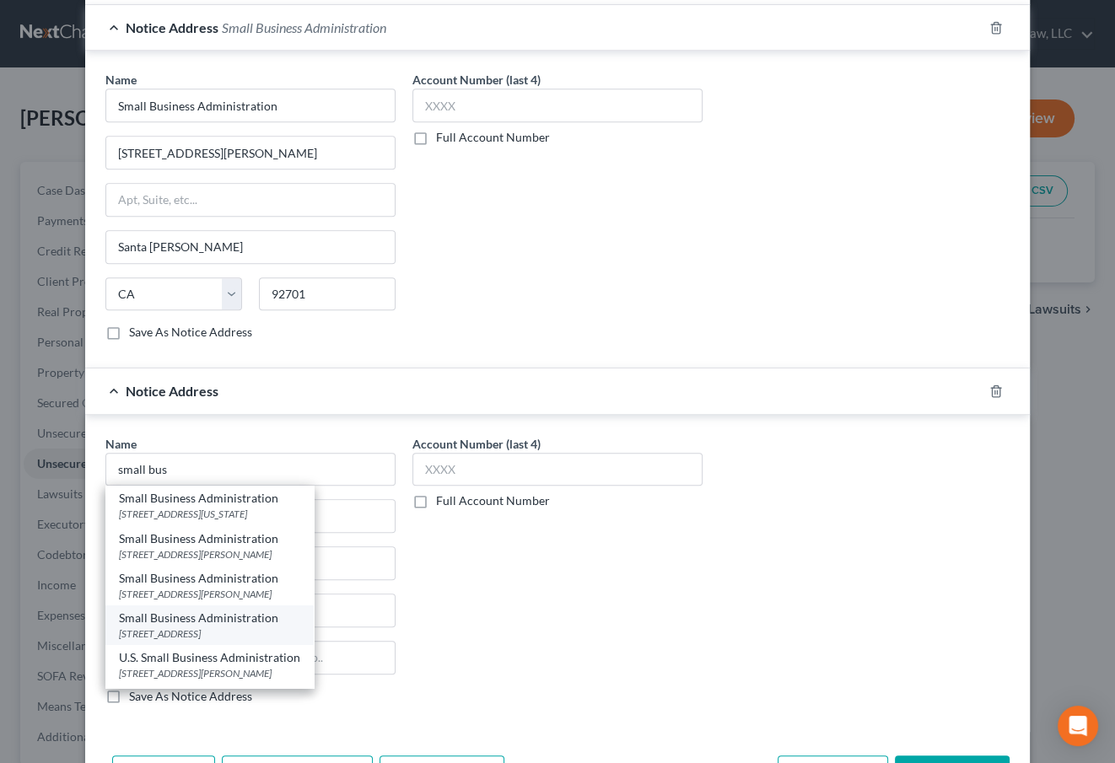
click at [225, 627] on div "[STREET_ADDRESS]" at bounding box center [209, 634] width 181 height 14
type input "Small Business Administration"
type input "[STREET_ADDRESS]"
type input "[GEOGRAPHIC_DATA]"
select select "45"
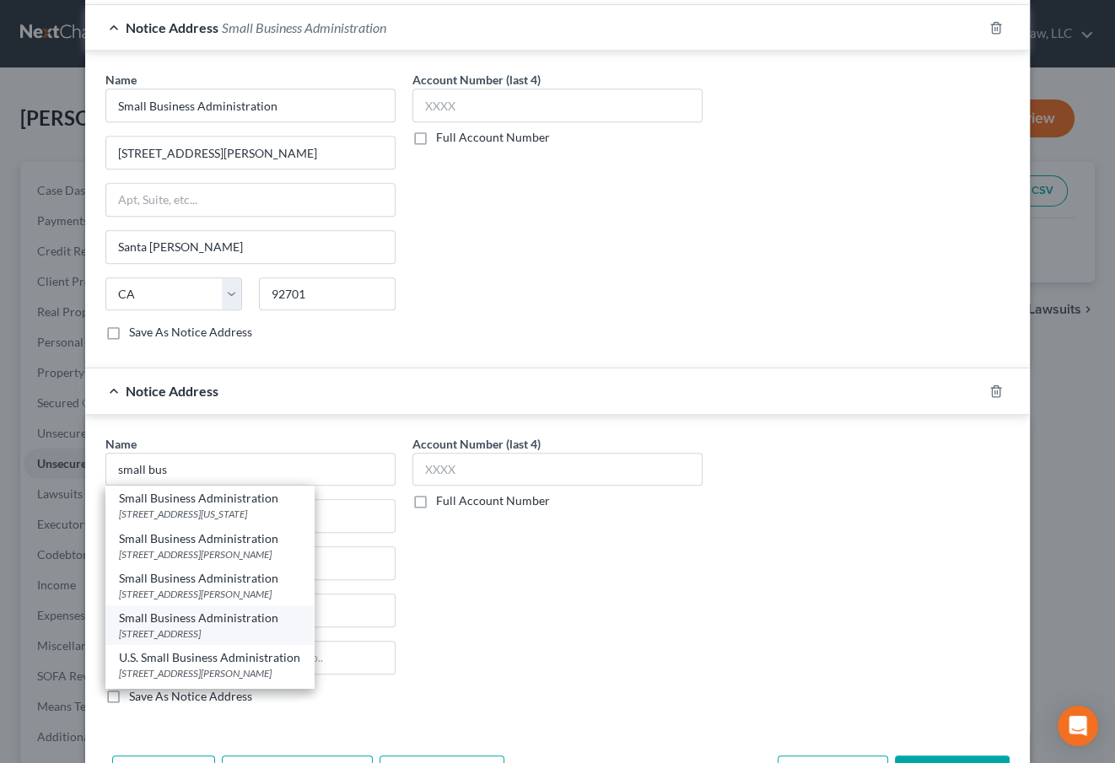
type input "76155"
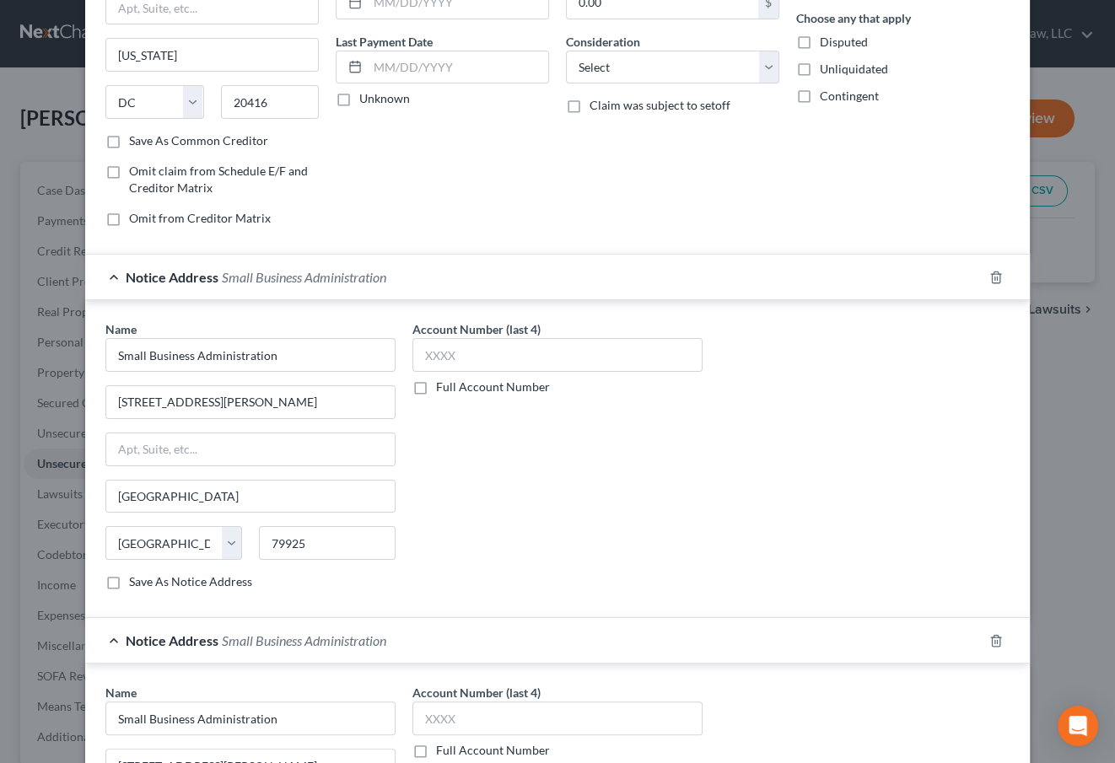
scroll to position [0, 0]
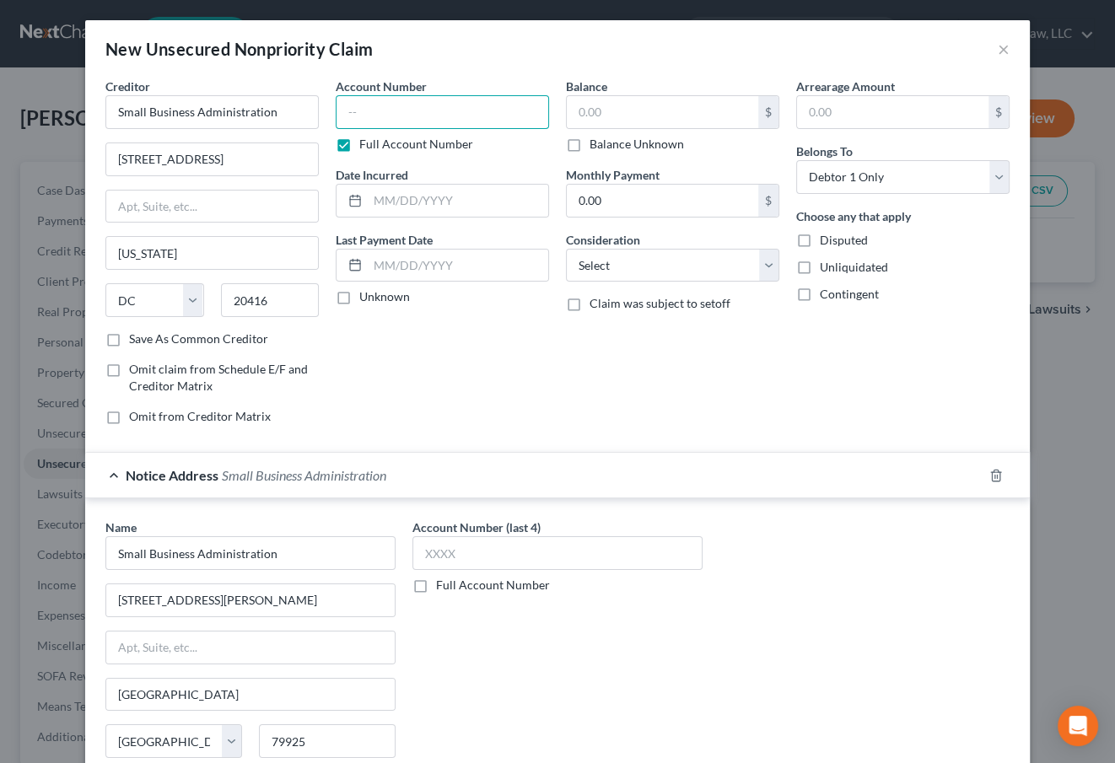
click at [421, 106] on input "text" at bounding box center [442, 112] width 213 height 34
type input "7905"
type input "2020"
click at [815, 610] on div "Name * Small Business Administration [STREET_ADDRESS][GEOGRAPHIC_DATA][PERSON_N…" at bounding box center [557, 660] width 921 height 283
click at [623, 110] on input "text" at bounding box center [662, 112] width 191 height 32
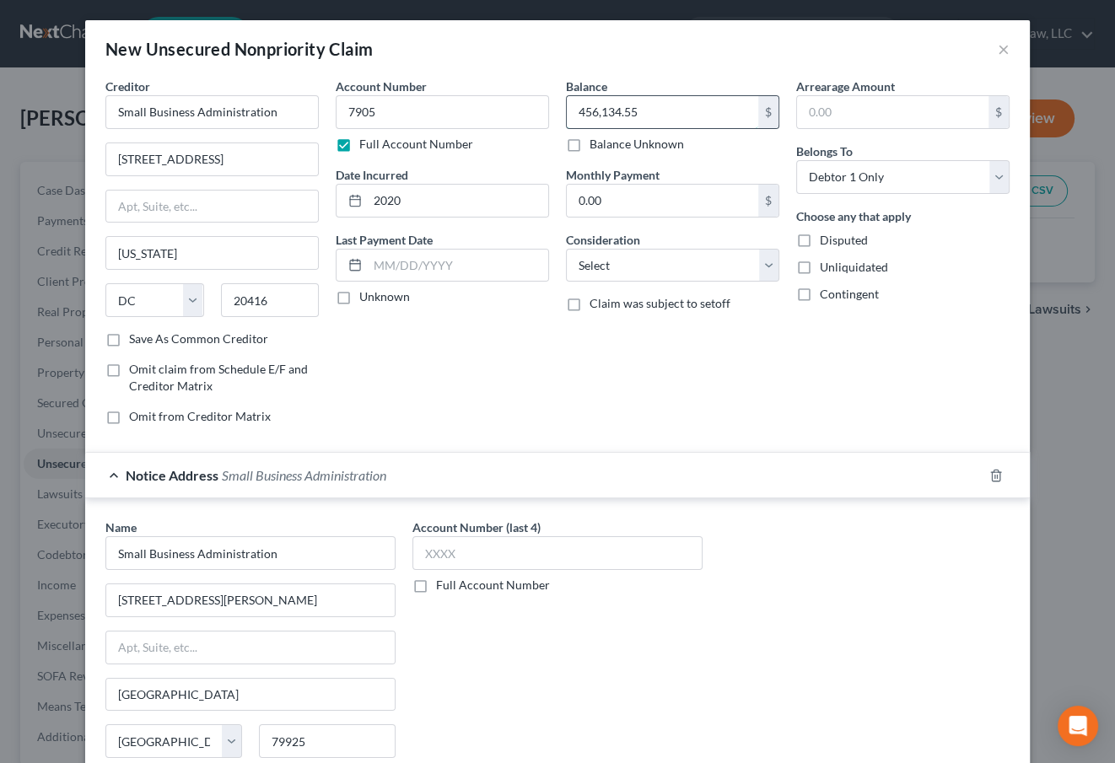
type input "456,134.55"
select select "14"
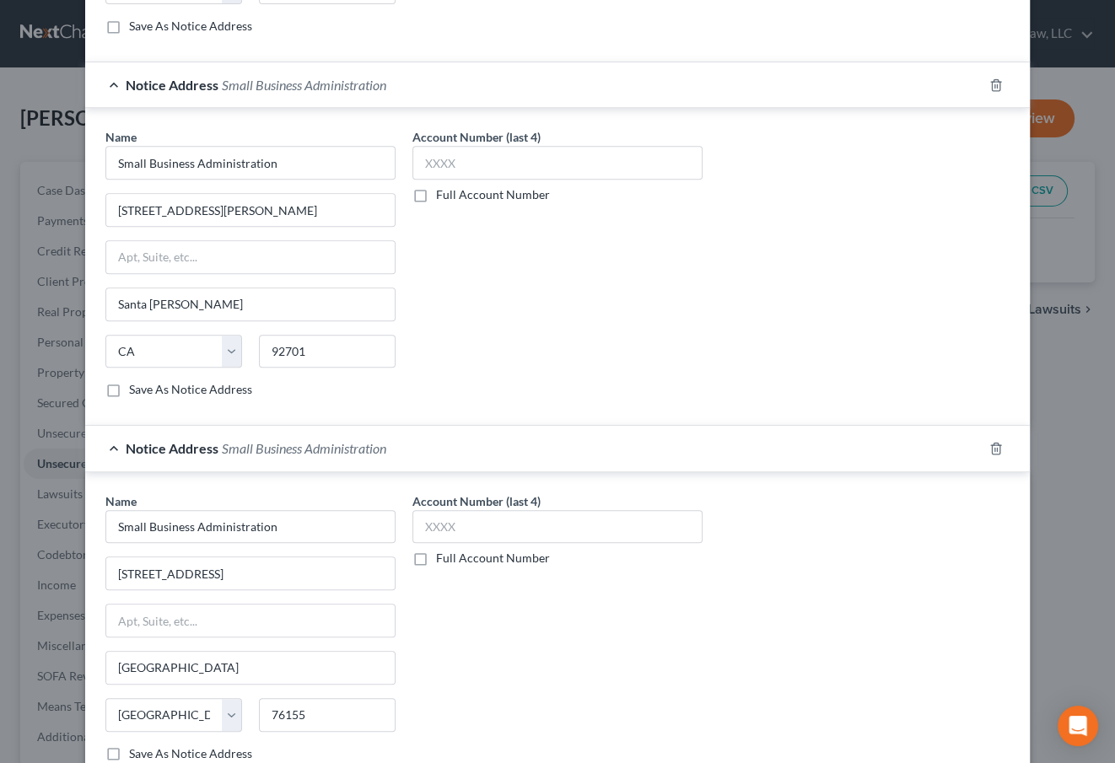
scroll to position [868, 0]
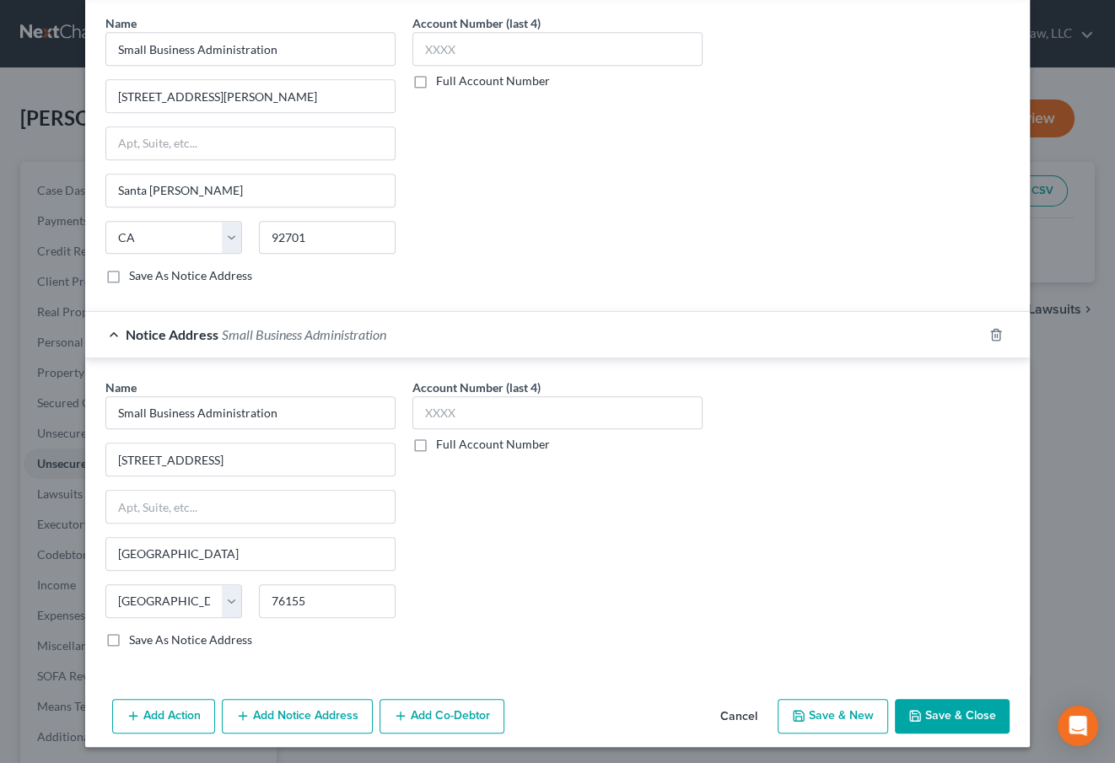
type input "small business loan"
click at [951, 699] on button "Save & Close" at bounding box center [952, 716] width 115 height 35
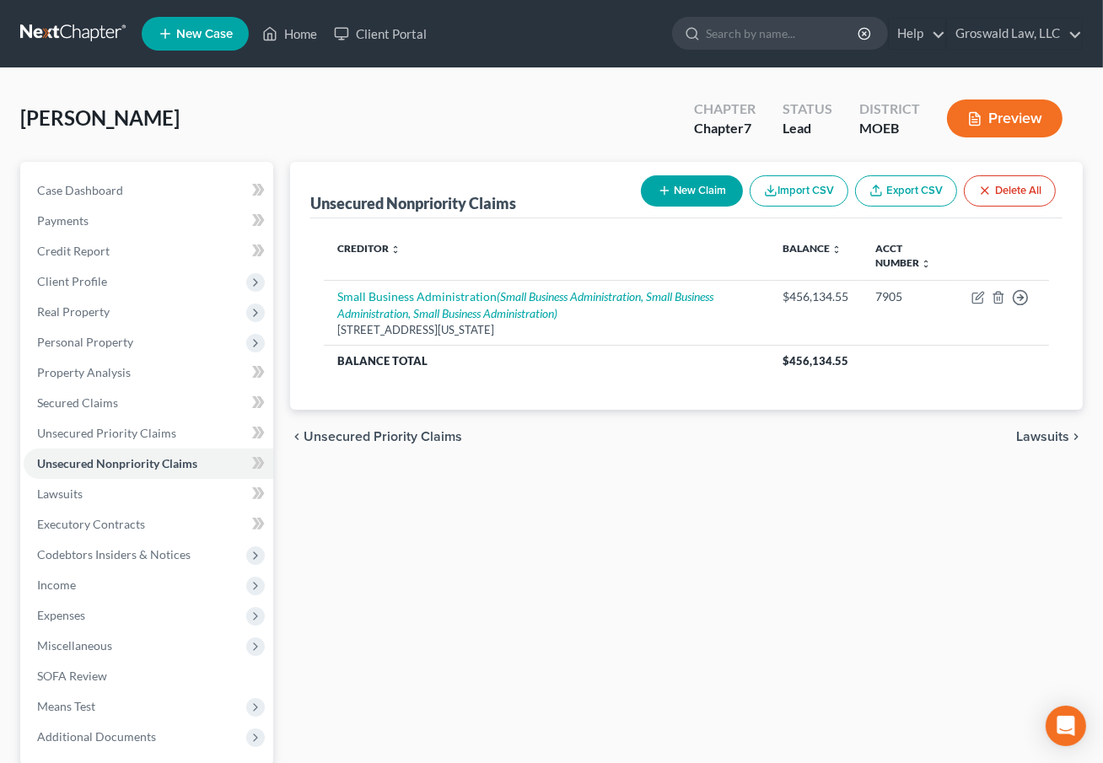
click at [831, 497] on div "Unsecured Nonpriority Claims New Claim Import CSV Export CSV Delete All Credito…" at bounding box center [687, 512] width 810 height 701
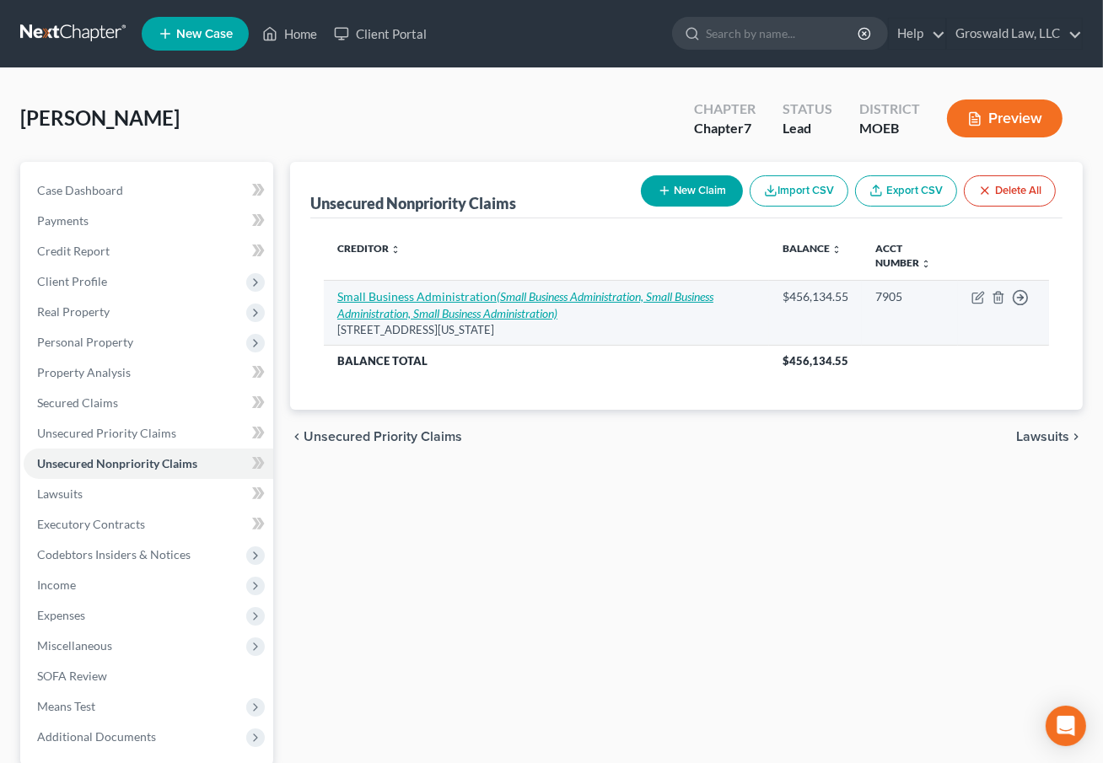
click at [473, 308] on icon "(Small Business Administration, Small Business Administration, Small Business A…" at bounding box center [525, 304] width 376 height 31
select select "8"
select select "14"
select select "0"
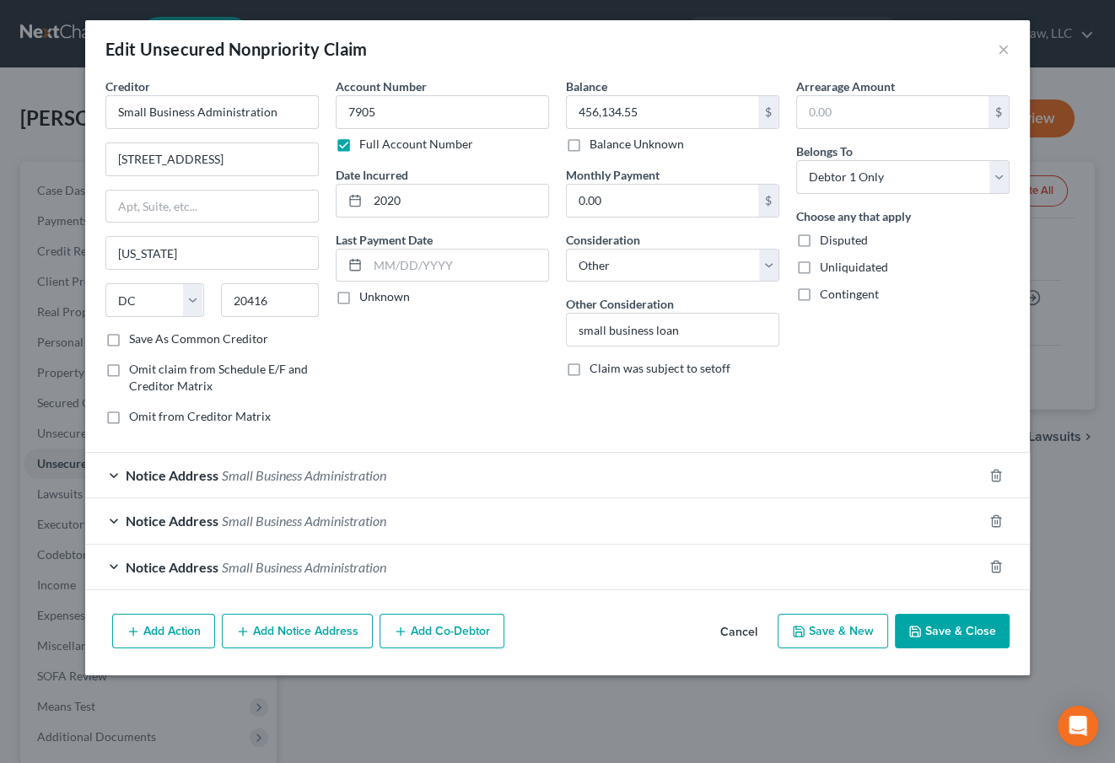
click at [298, 467] on span "Small Business Administration" at bounding box center [304, 475] width 164 height 16
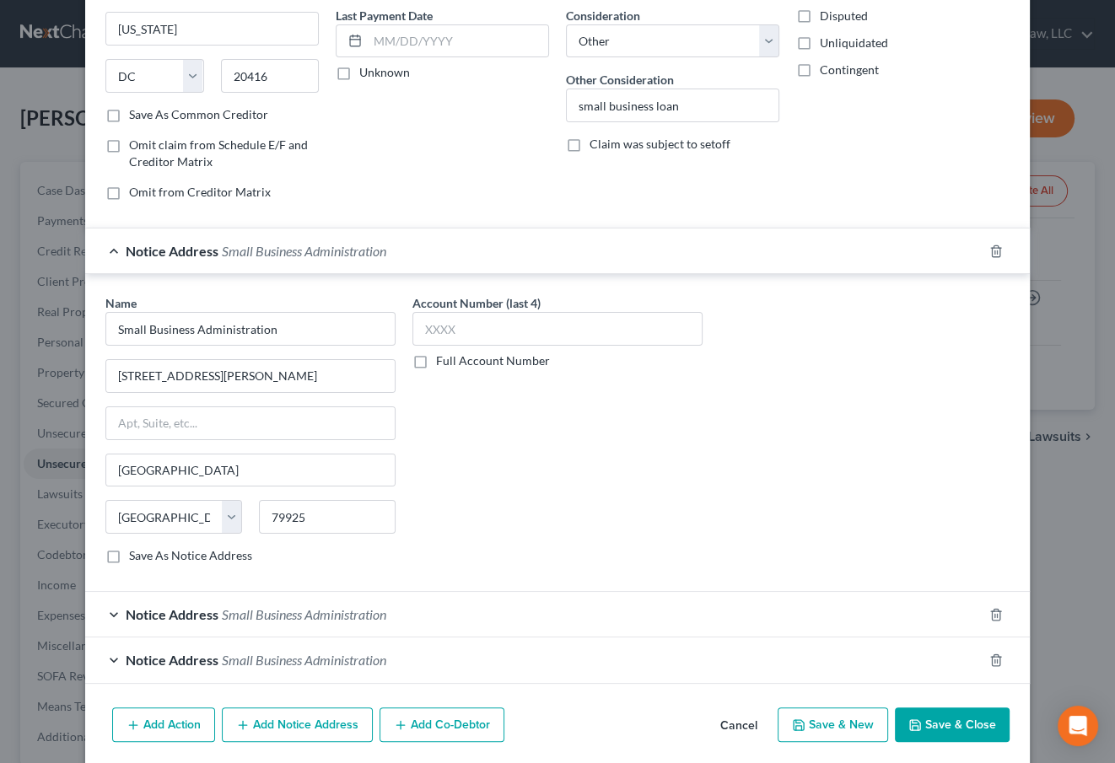
scroll to position [229, 0]
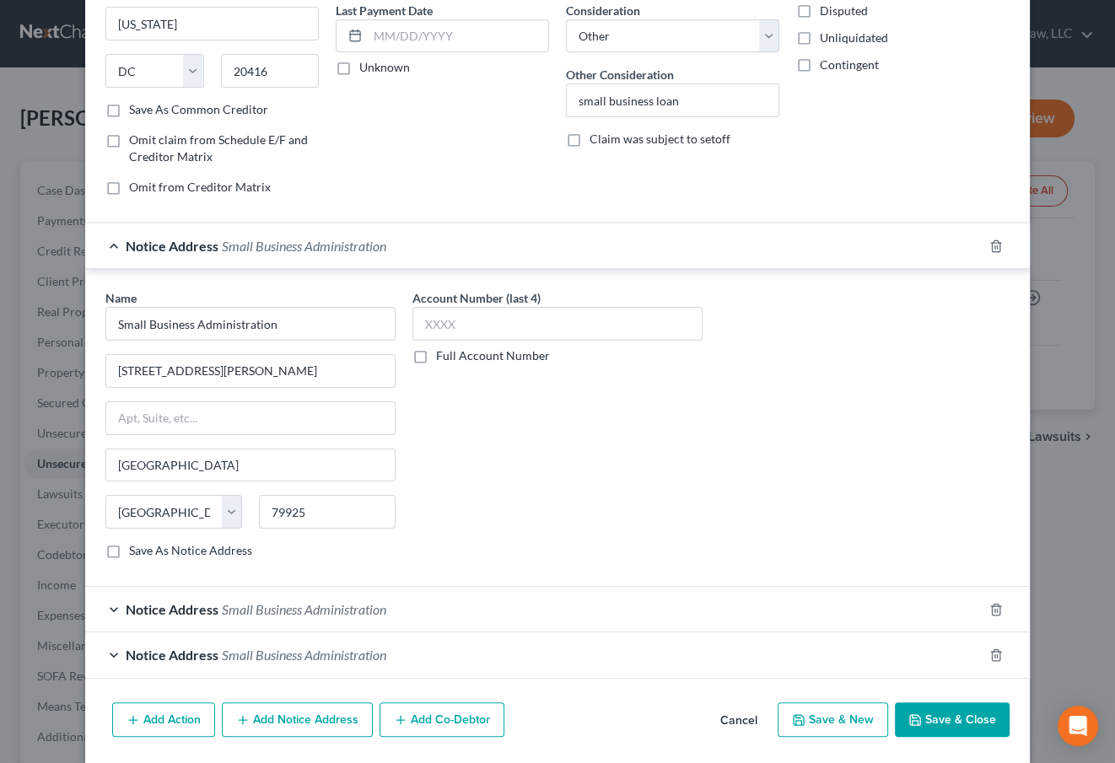
click at [243, 622] on div "Notice Address Small Business Administration" at bounding box center [533, 609] width 897 height 45
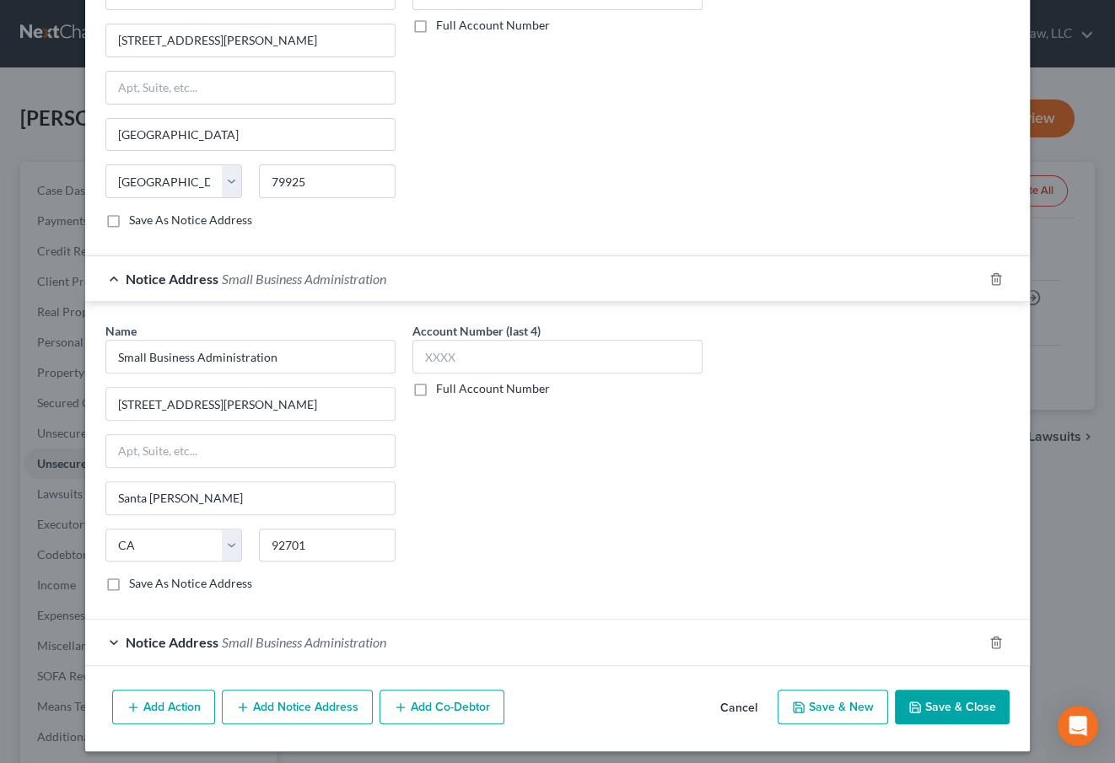
scroll to position [565, 0]
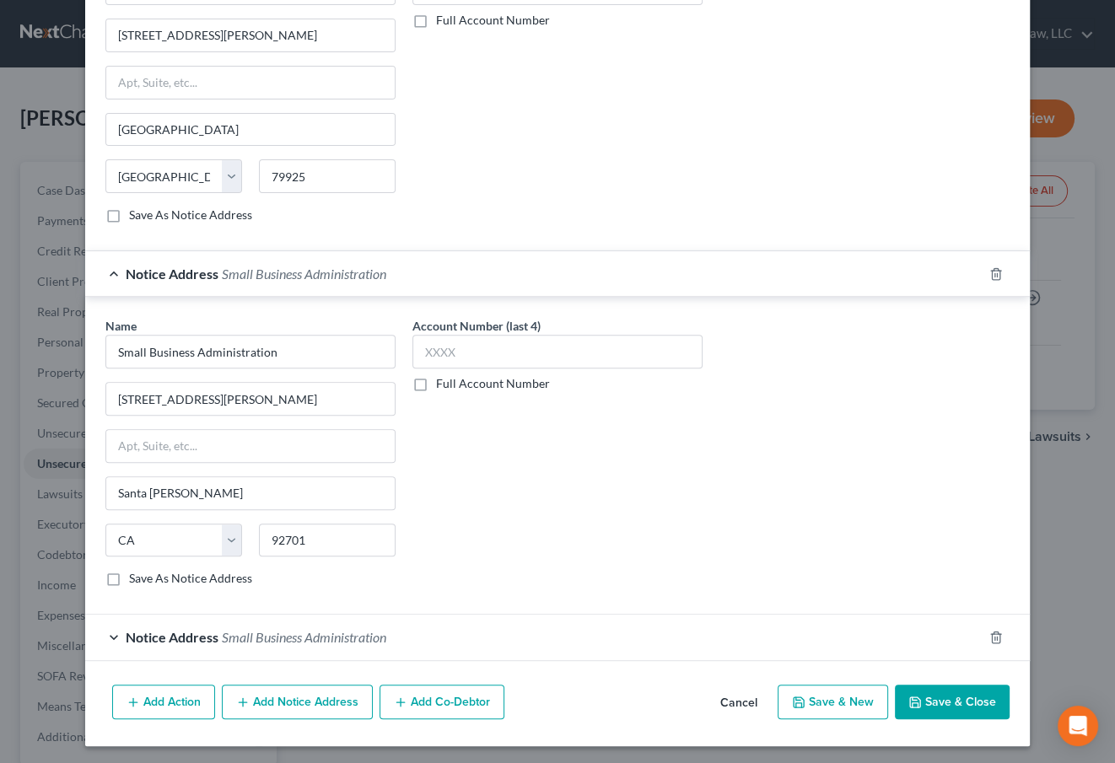
click at [216, 643] on div "Notice Address Small Business Administration" at bounding box center [533, 637] width 897 height 45
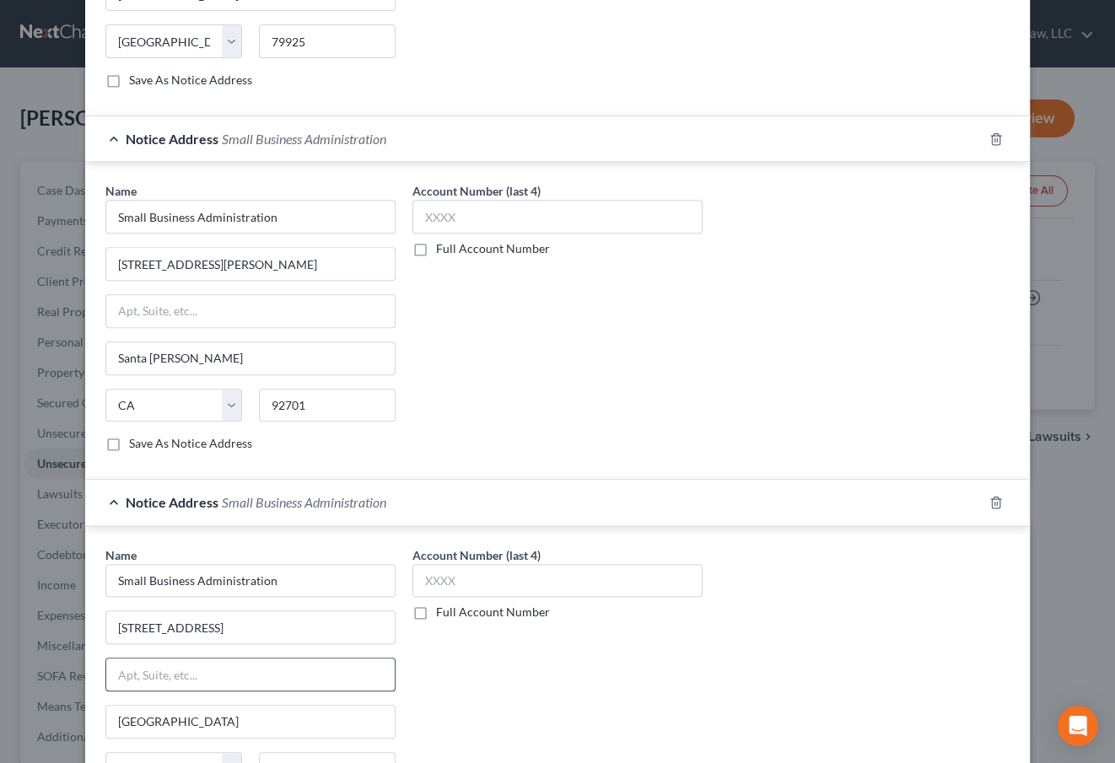
scroll to position [718, 0]
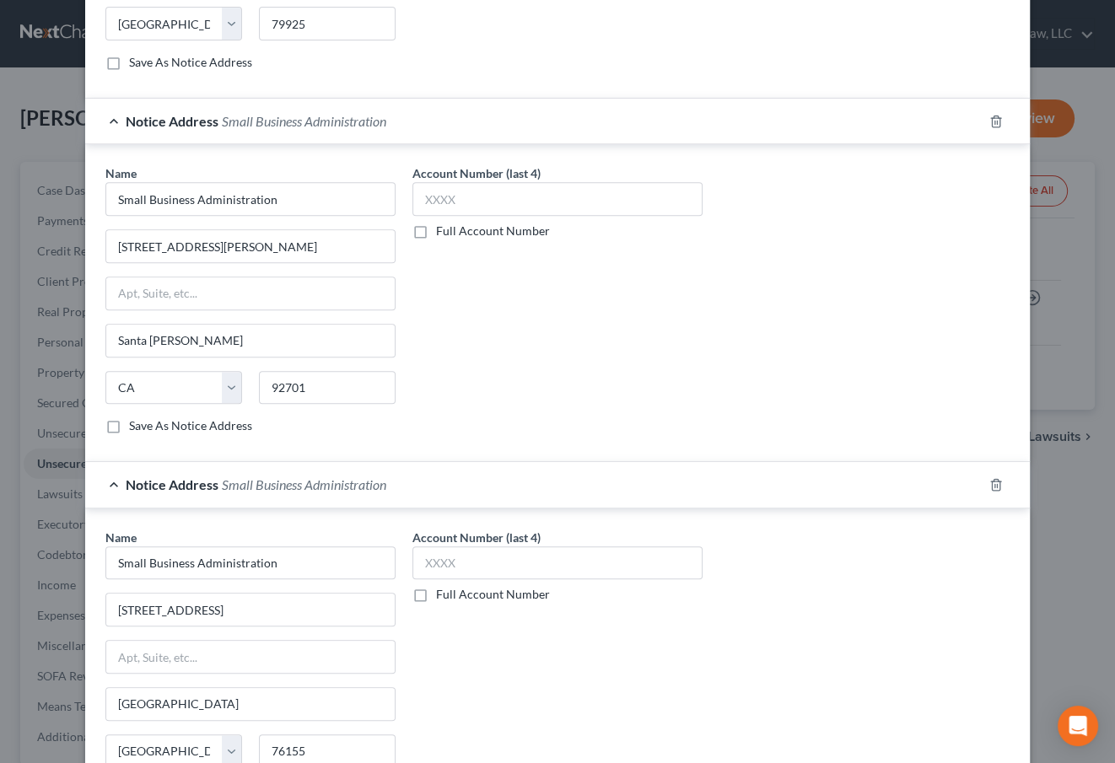
click at [748, 616] on div "Name * Small Business Administration [STREET_ADDRESS] State [US_STATE][GEOGRAPH…" at bounding box center [557, 670] width 921 height 283
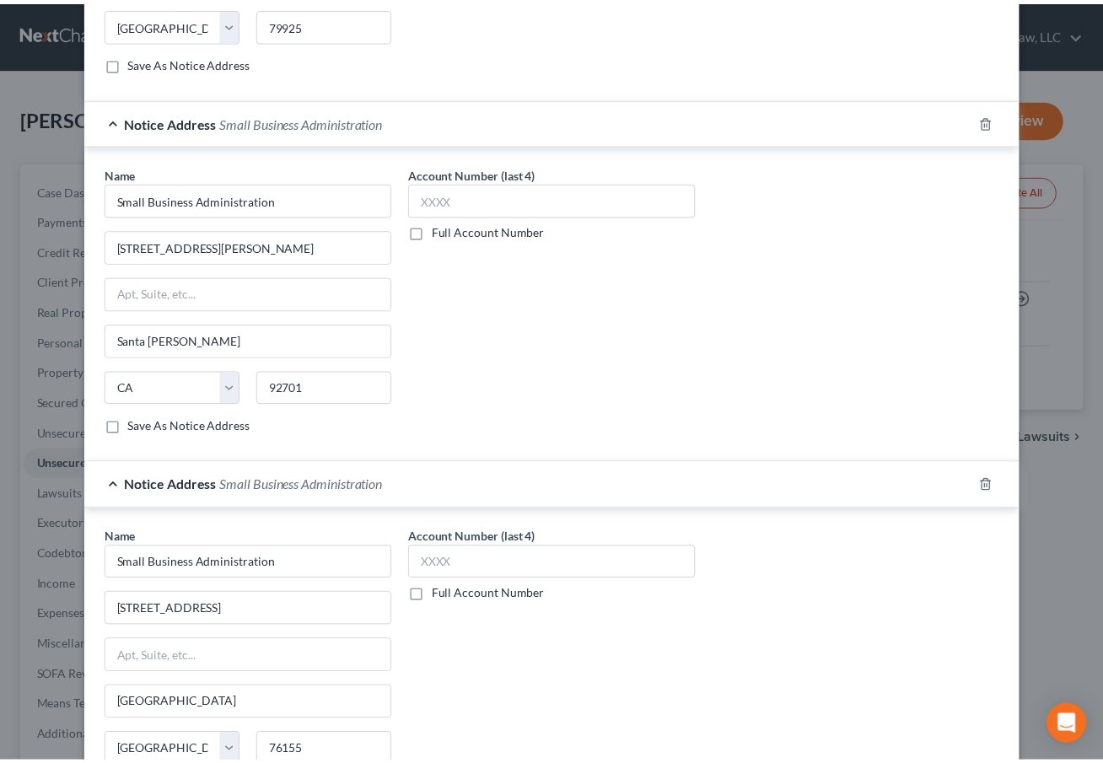
scroll to position [881, 0]
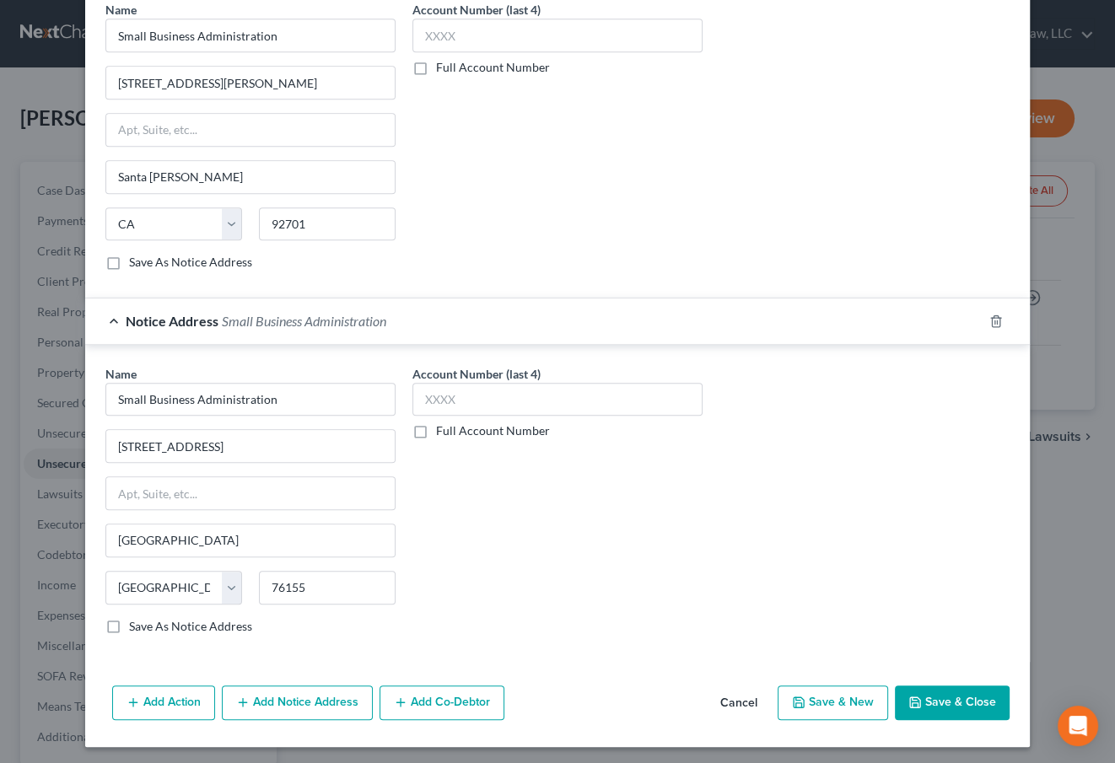
click at [916, 690] on button "Save & Close" at bounding box center [952, 703] width 115 height 35
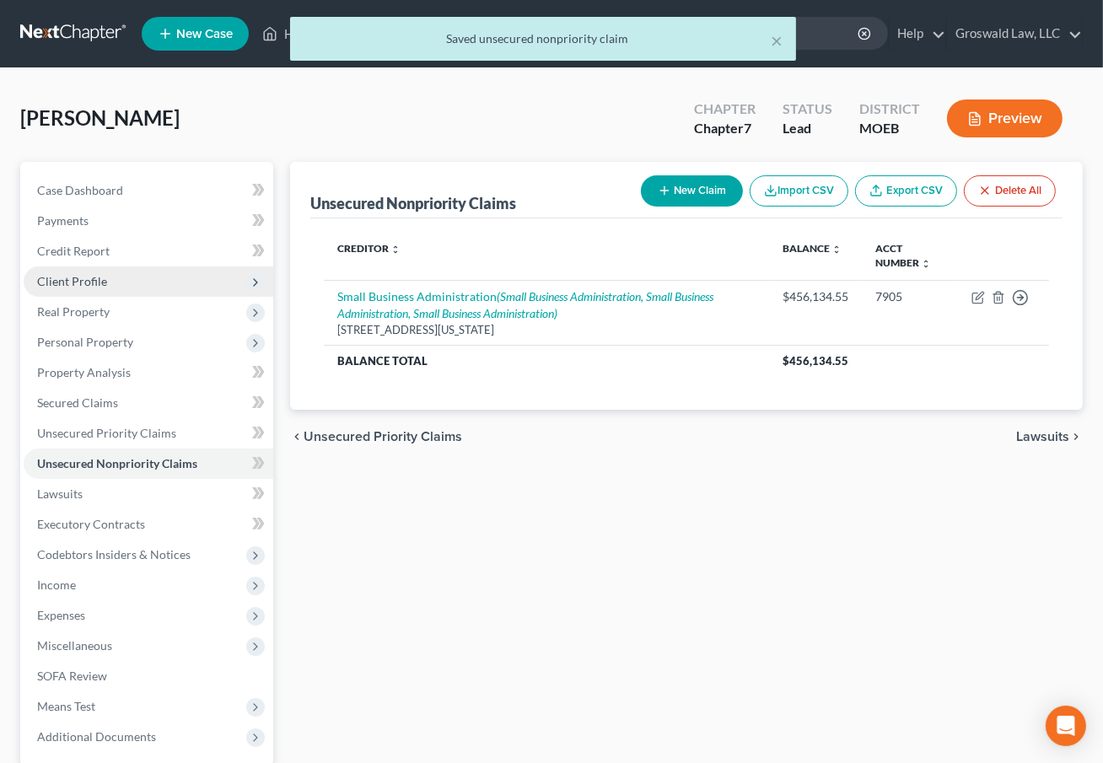
click at [61, 277] on span "Client Profile" at bounding box center [72, 281] width 70 height 14
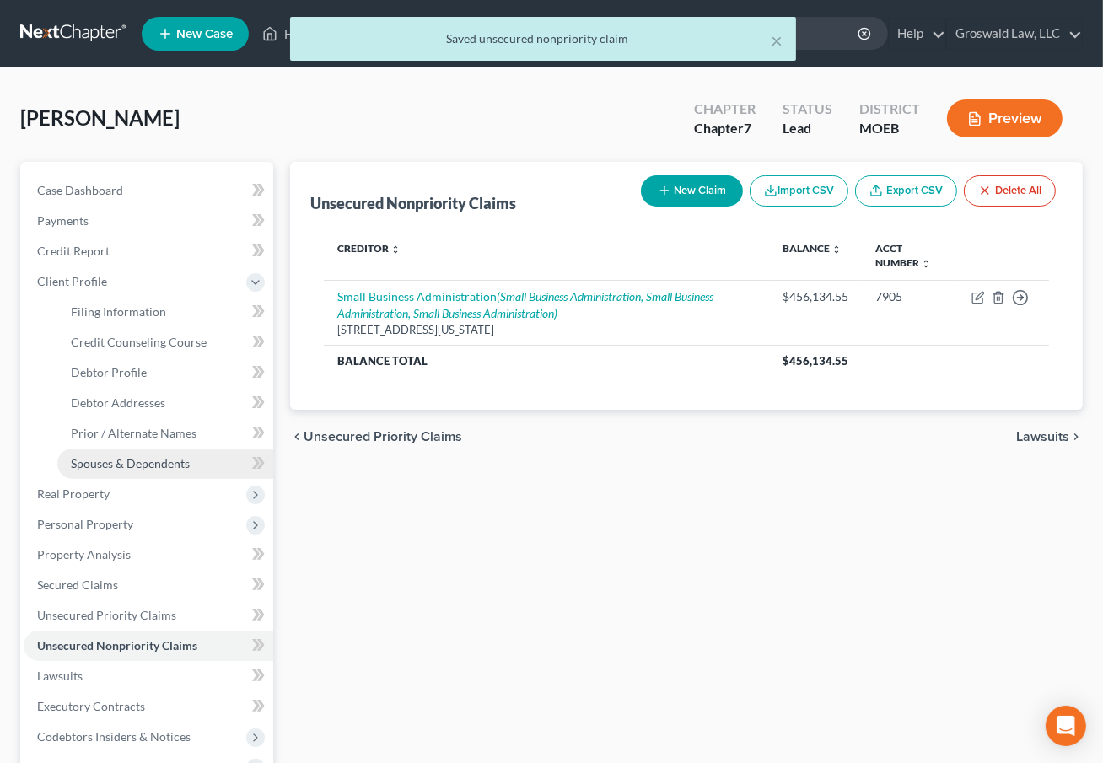
click at [126, 456] on span "Spouses & Dependents" at bounding box center [130, 463] width 119 height 14
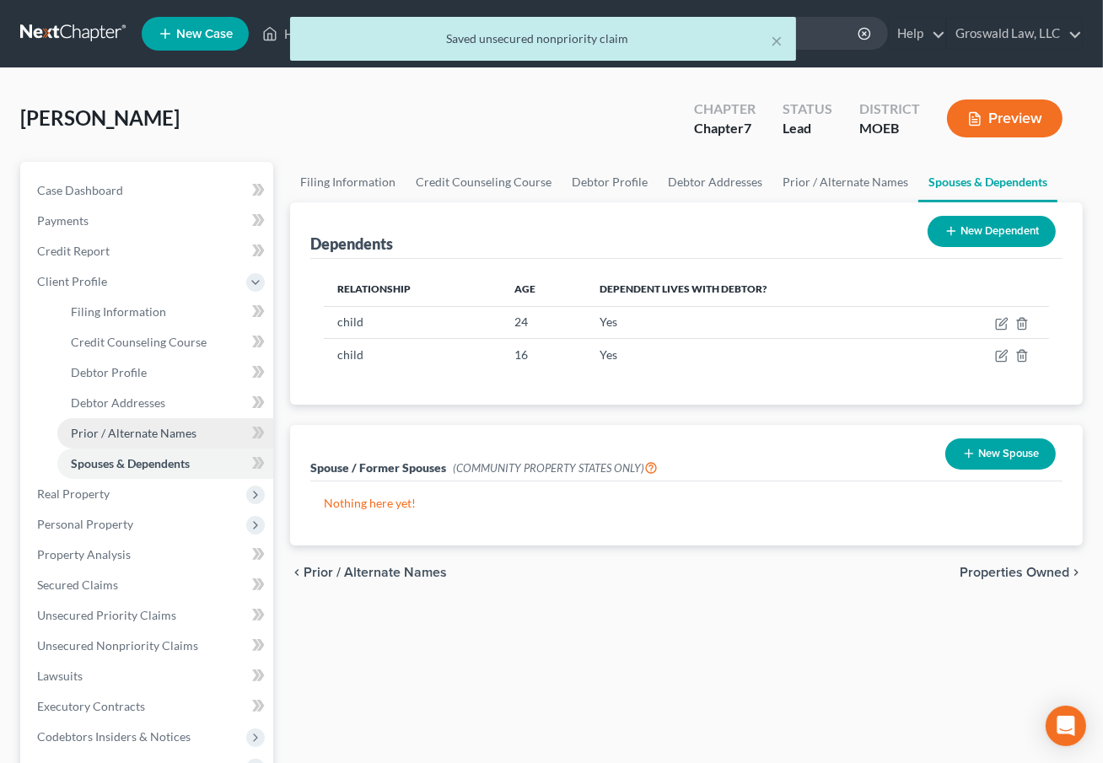
click at [135, 436] on span "Prior / Alternate Names" at bounding box center [134, 433] width 126 height 14
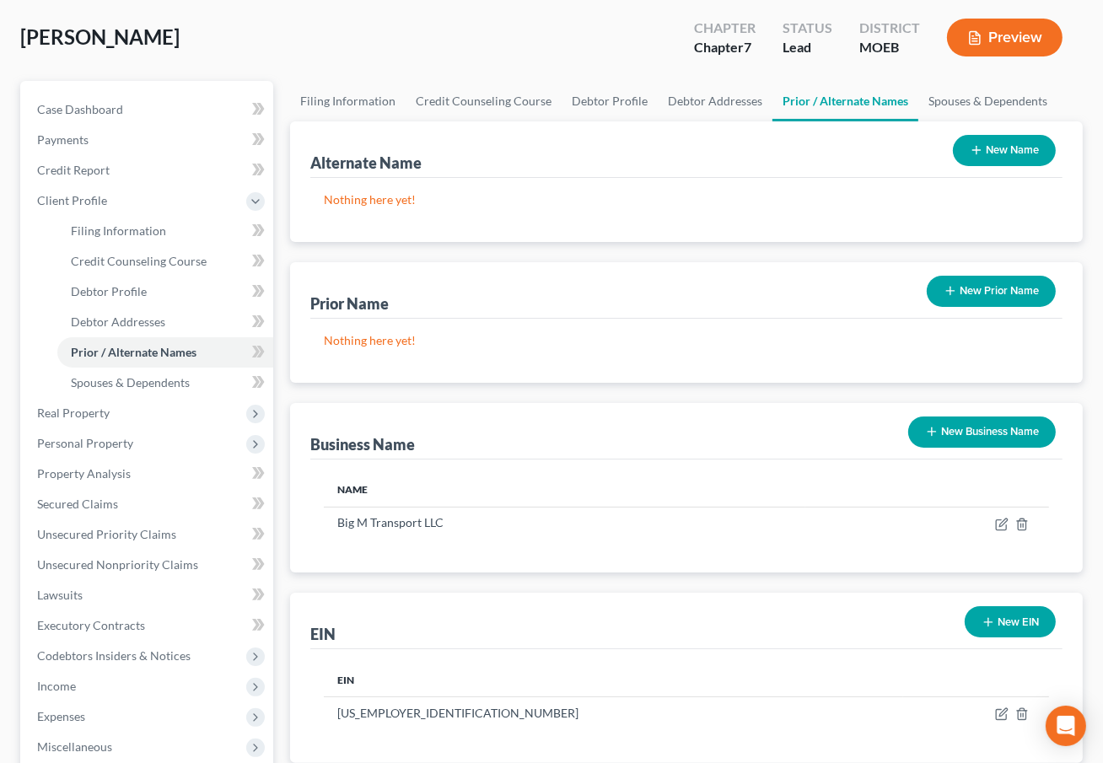
scroll to position [153, 0]
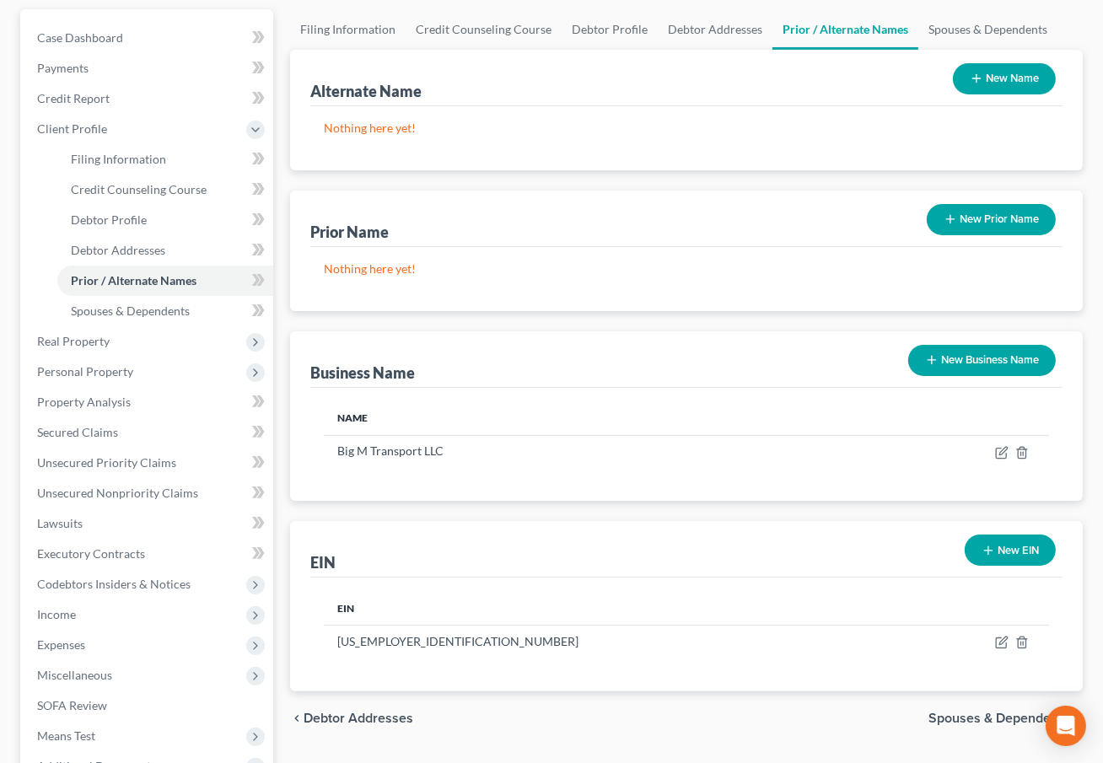
click at [776, 718] on div "chevron_left Debtor Addresses Spouses & Dependents chevron_right" at bounding box center [686, 719] width 793 height 54
drag, startPoint x: 703, startPoint y: 733, endPoint x: 692, endPoint y: 706, distance: 29.5
click at [703, 733] on div "chevron_left Debtor Addresses Spouses & Dependents chevron_right" at bounding box center [686, 719] width 793 height 54
drag, startPoint x: 144, startPoint y: 493, endPoint x: 340, endPoint y: 472, distance: 196.7
click at [143, 493] on span "Unsecured Nonpriority Claims" at bounding box center [117, 493] width 161 height 14
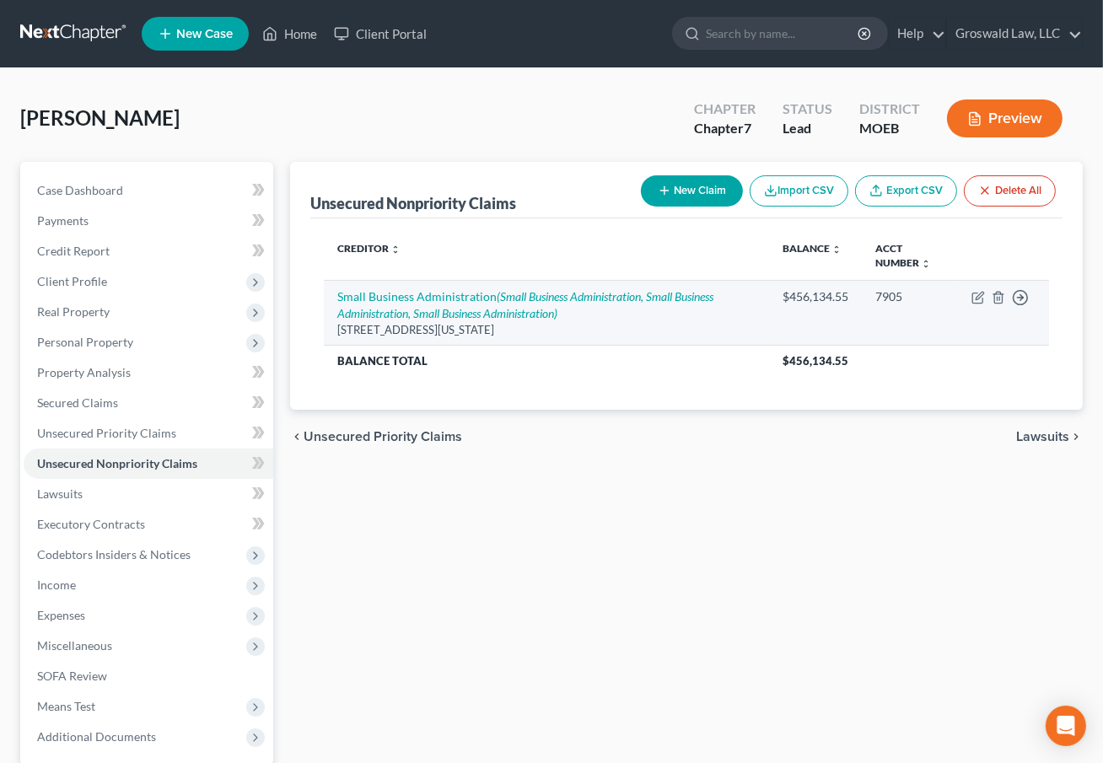
click at [575, 302] on td "Small Business Administration (Small Business Administration, Small Business Ad…" at bounding box center [546, 312] width 445 height 65
click at [577, 295] on icon "(Small Business Administration, Small Business Administration, Small Business A…" at bounding box center [525, 304] width 376 height 31
select select "8"
select select "14"
select select "0"
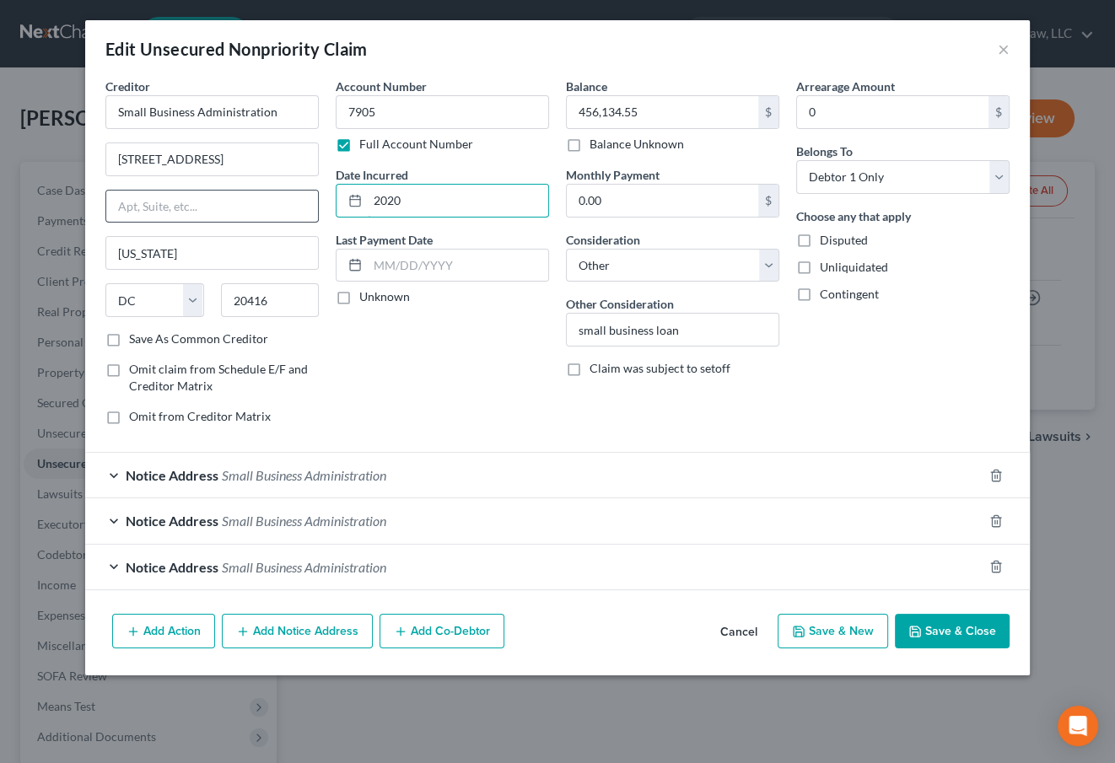
drag, startPoint x: 436, startPoint y: 204, endPoint x: 266, endPoint y: 201, distance: 170.4
click at [266, 202] on div "Creditor * Small Business Administration [GEOGRAPHIC_DATA][PERSON_NAME][US_STAT…" at bounding box center [557, 258] width 921 height 361
type input "[DATE]"
drag, startPoint x: 946, startPoint y: 622, endPoint x: 752, endPoint y: 622, distance: 194.0
click at [945, 622] on button "Save & Close" at bounding box center [952, 631] width 115 height 35
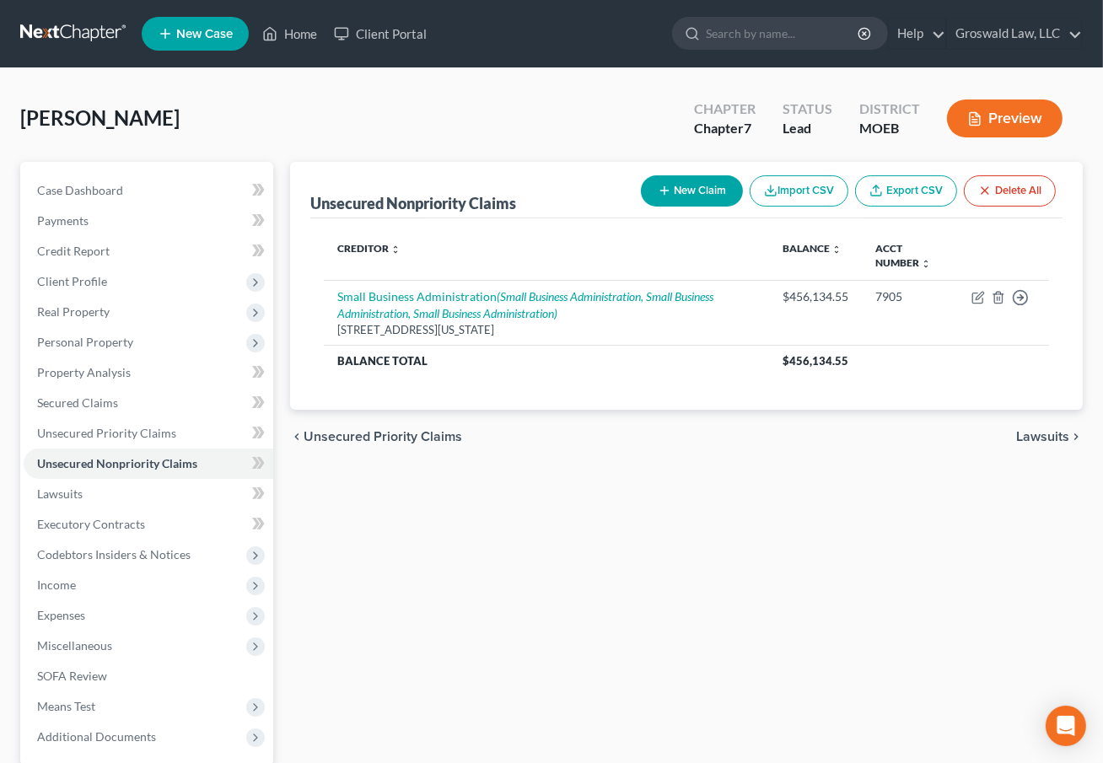
drag, startPoint x: 851, startPoint y: 547, endPoint x: 773, endPoint y: 527, distance: 80.0
click at [851, 547] on div "Unsecured Nonpriority Claims New Claim Import CSV Export CSV Delete All Credito…" at bounding box center [687, 512] width 810 height 701
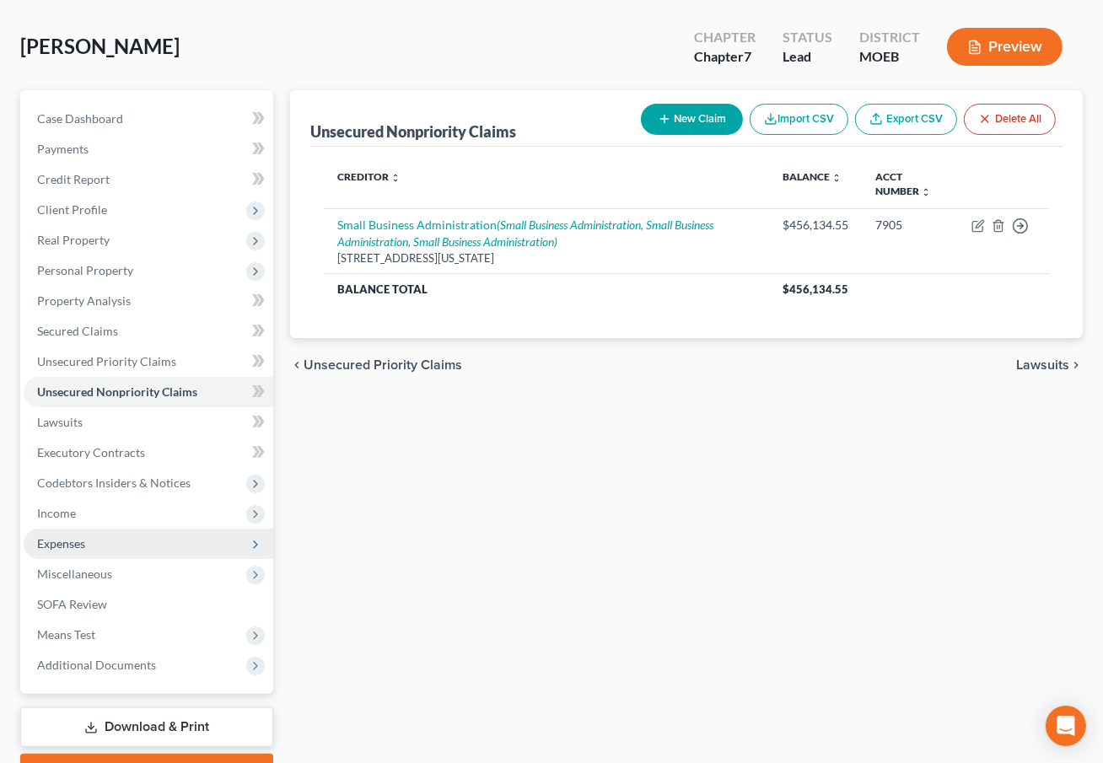
scroll to position [160, 0]
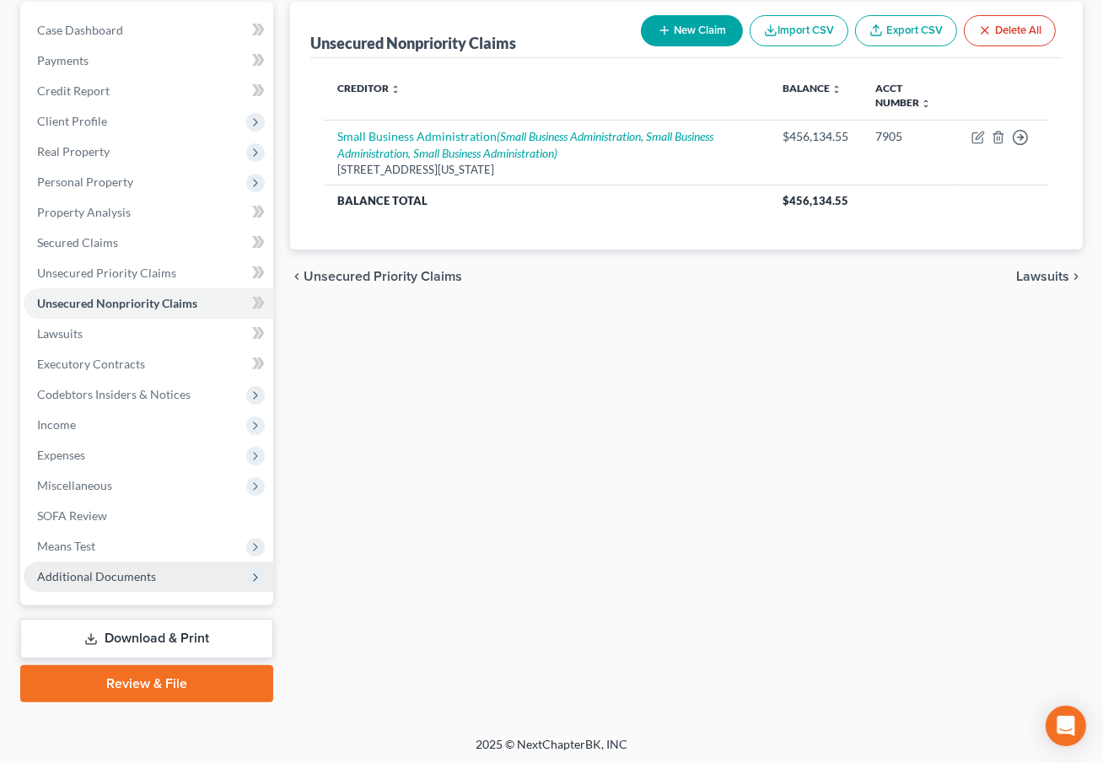
click at [127, 570] on span "Additional Documents" at bounding box center [96, 576] width 119 height 14
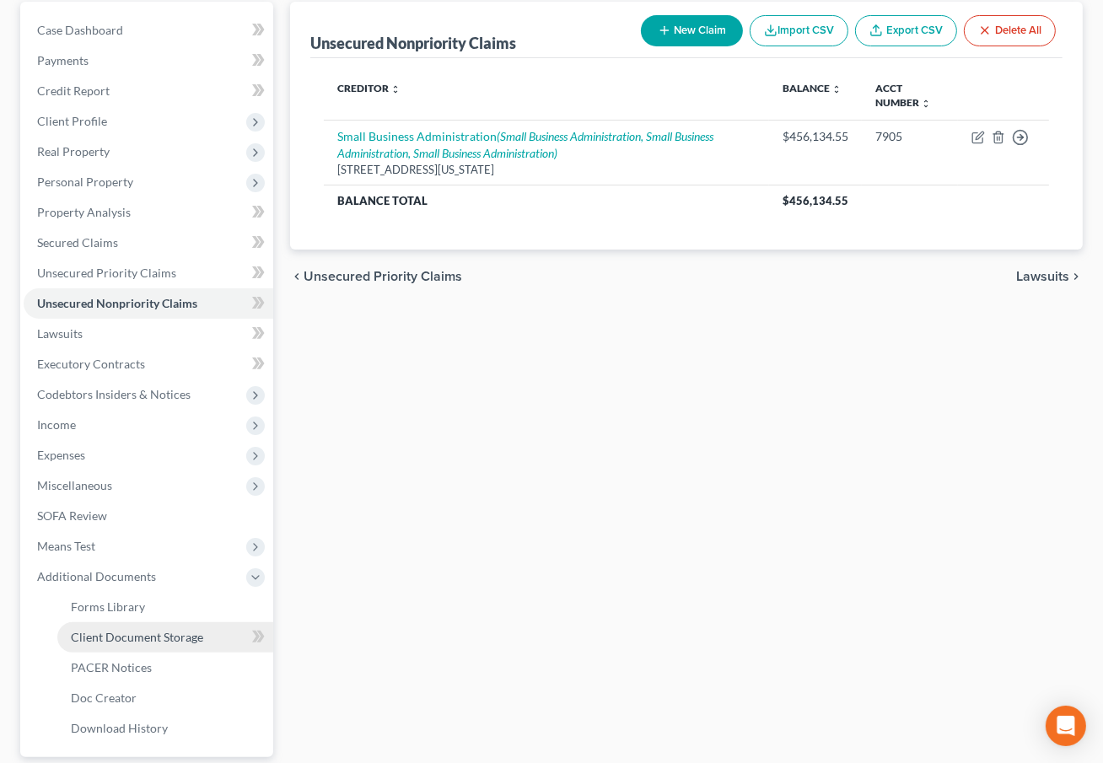
click at [149, 631] on span "Client Document Storage" at bounding box center [137, 637] width 132 height 14
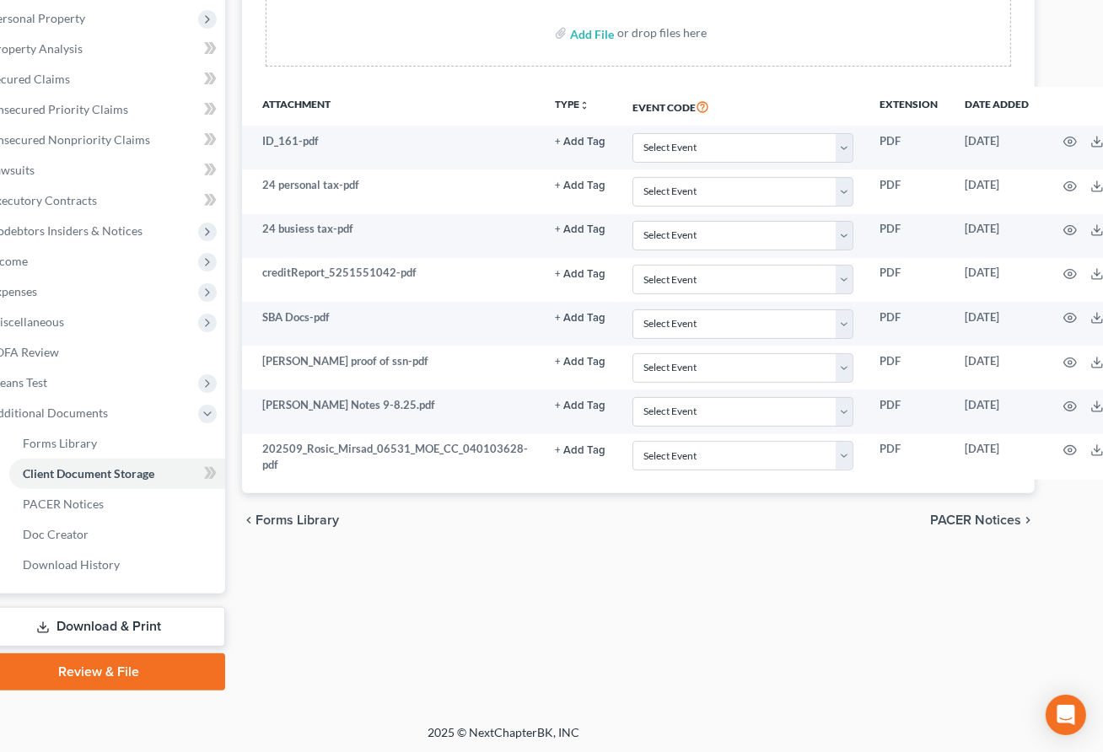
scroll to position [324, 119]
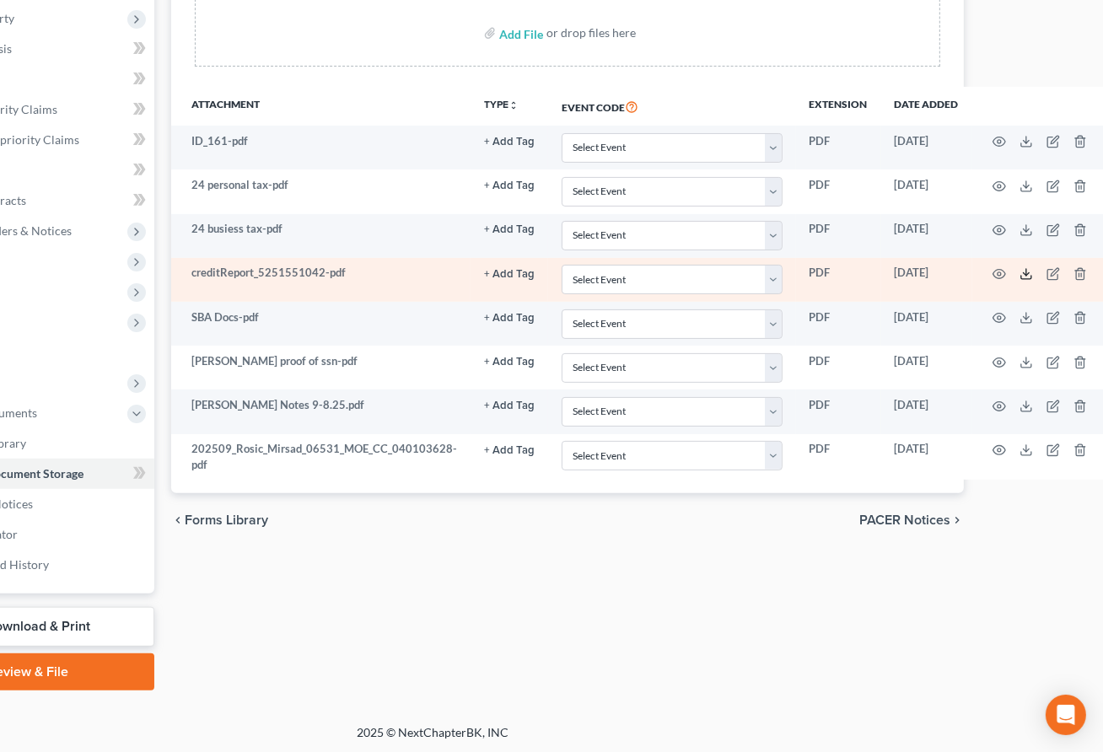
click at [1020, 274] on icon at bounding box center [1026, 273] width 13 height 13
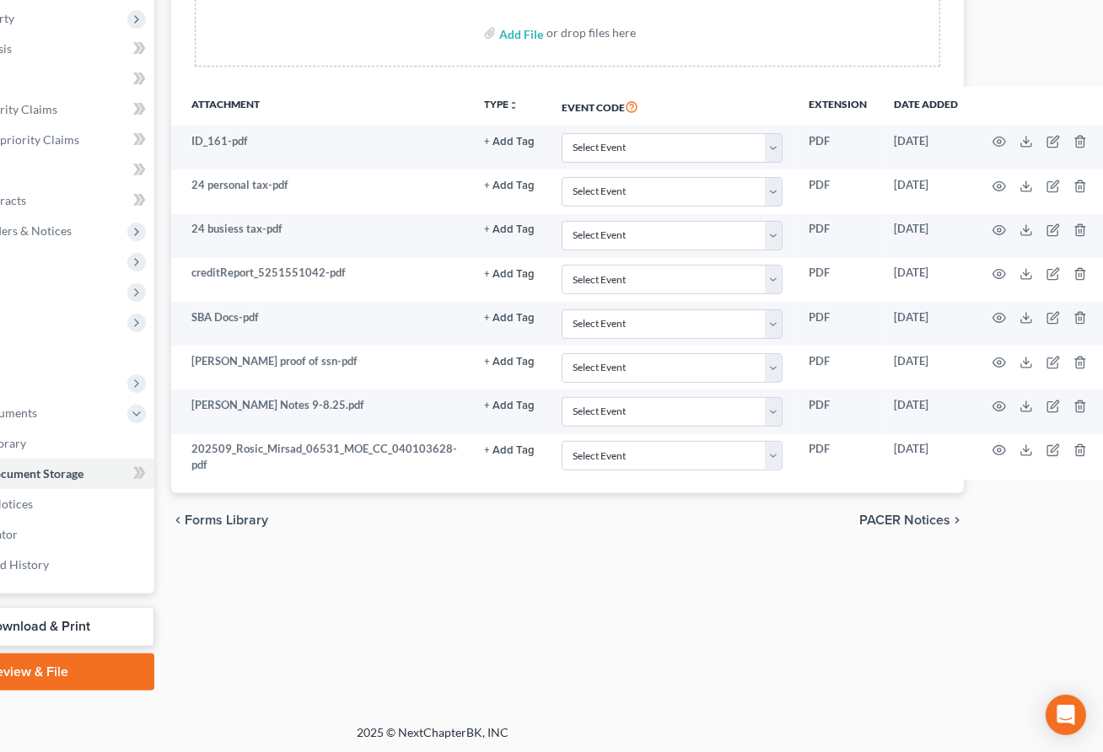
click at [659, 610] on div "Forms Library Client Document Storage PACER Notices Doc Creator Download Histor…" at bounding box center [568, 264] width 810 height 853
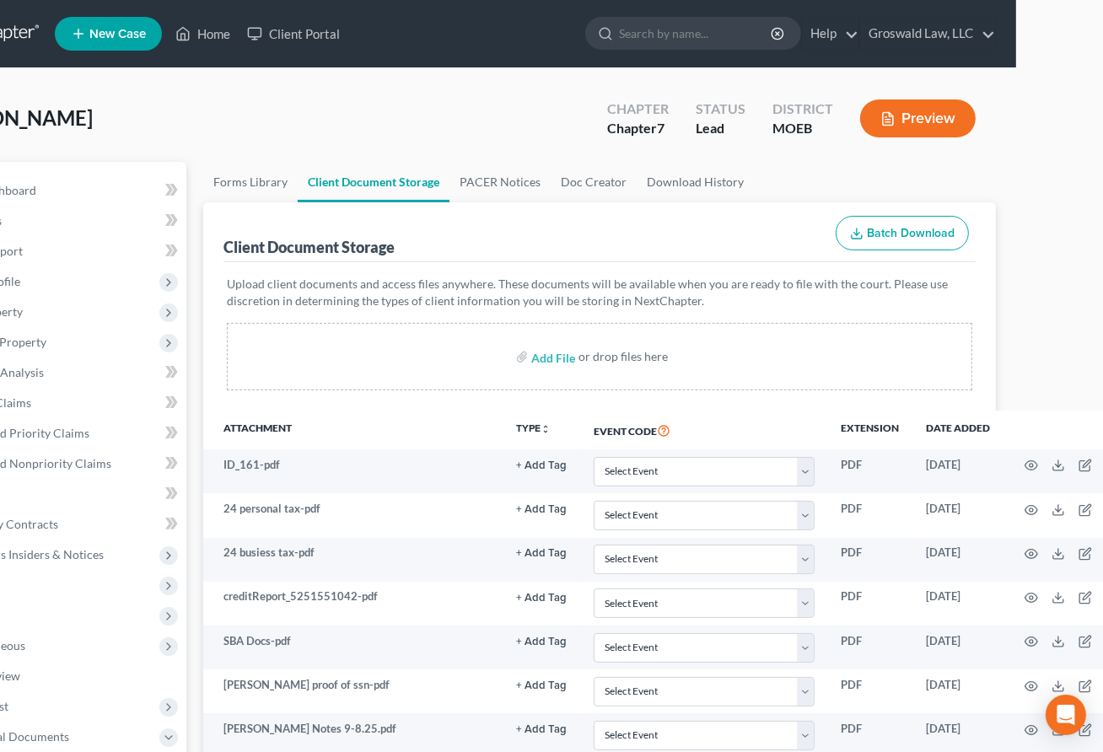
scroll to position [0, 25]
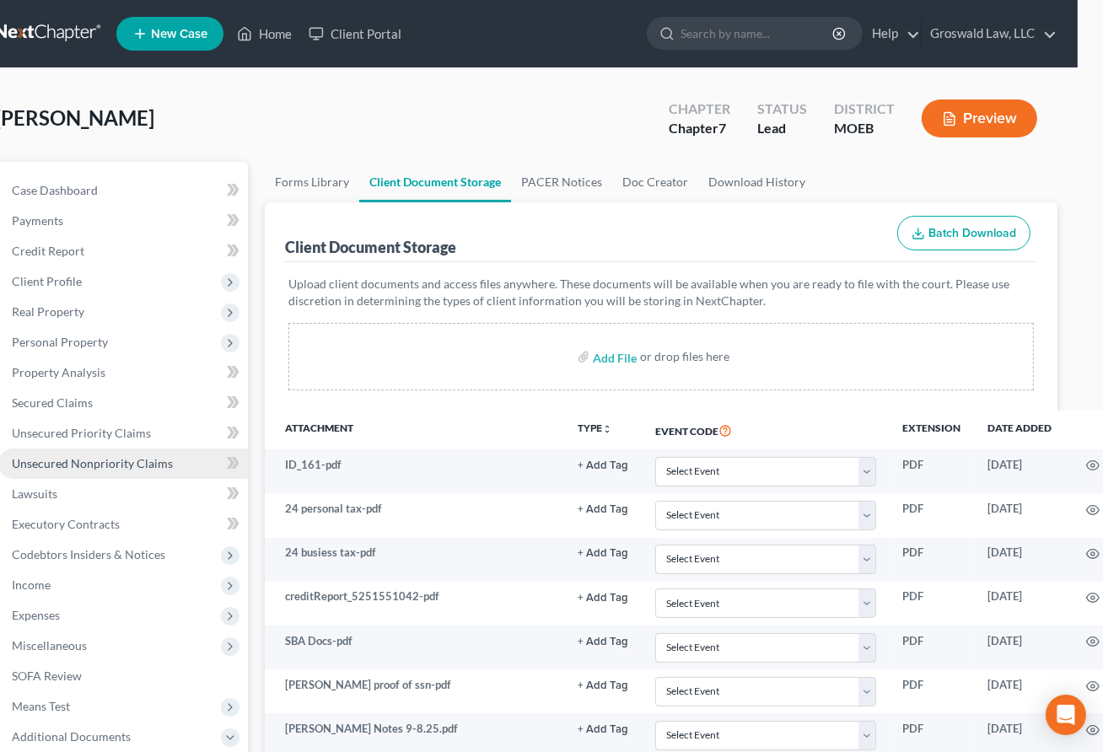
click at [154, 452] on link "Unsecured Nonpriority Claims" at bounding box center [123, 464] width 250 height 30
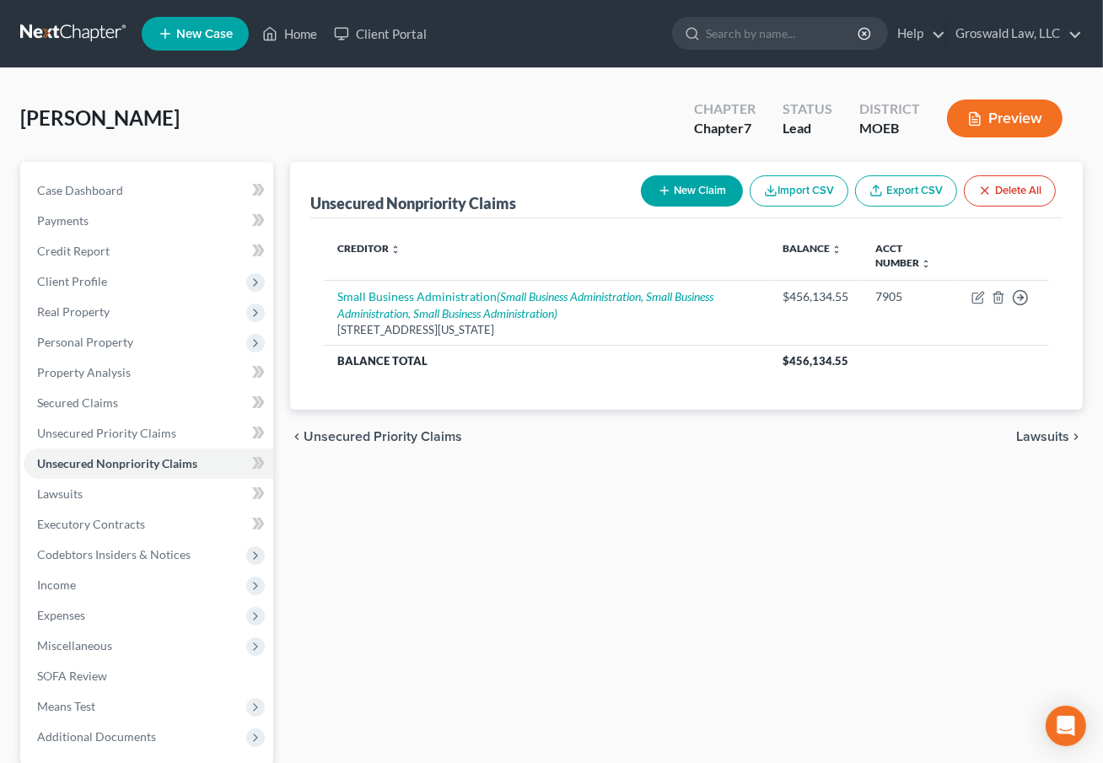
click at [675, 180] on button "New Claim" at bounding box center [692, 190] width 102 height 31
select select "0"
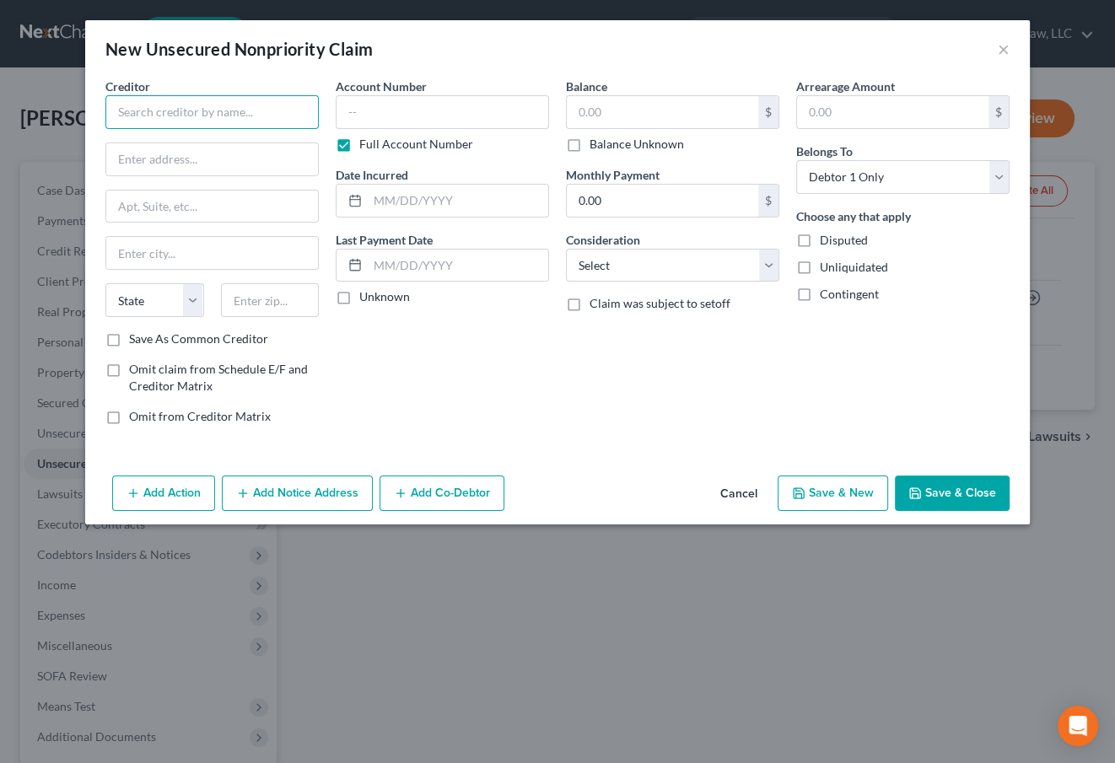
drag, startPoint x: 228, startPoint y: 108, endPoint x: 221, endPoint y: 99, distance: 11.5
click at [227, 103] on input "text" at bounding box center [211, 112] width 213 height 34
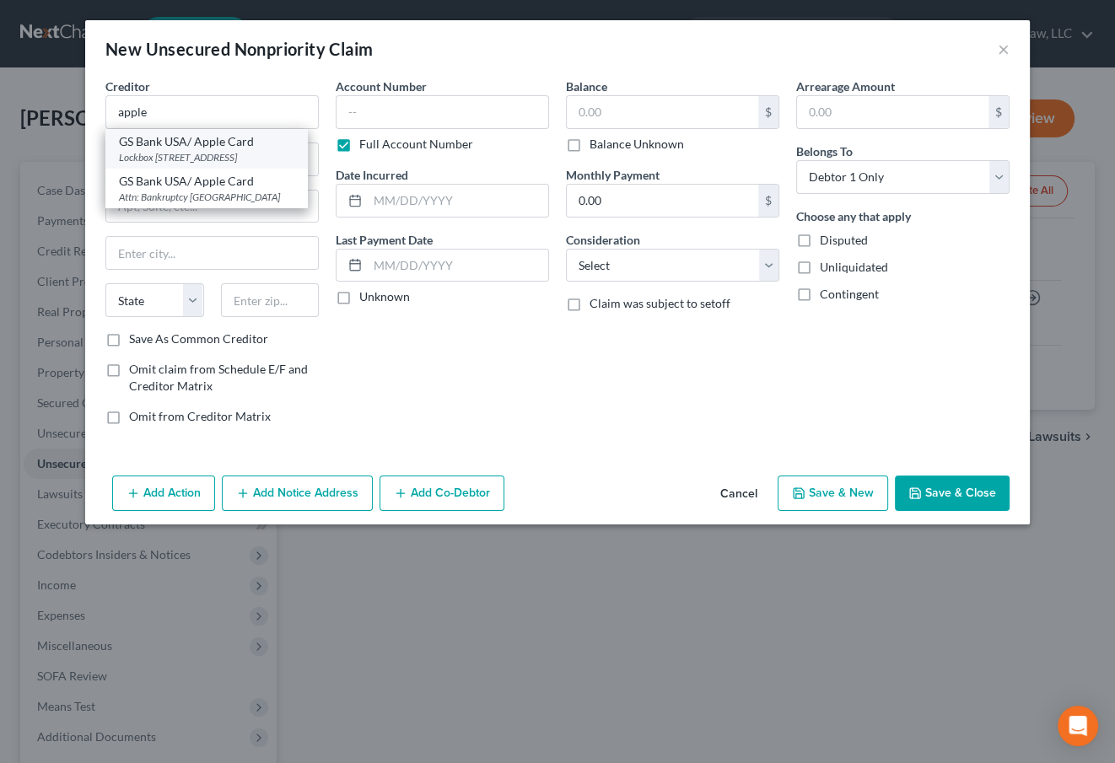
click at [191, 156] on div "Lockbox [STREET_ADDRESS]" at bounding box center [206, 157] width 175 height 14
type input "GS Bank USA/ Apple Card"
type input "Lockbox 6112"
type input "PO Box 7247"
type input "[GEOGRAPHIC_DATA]"
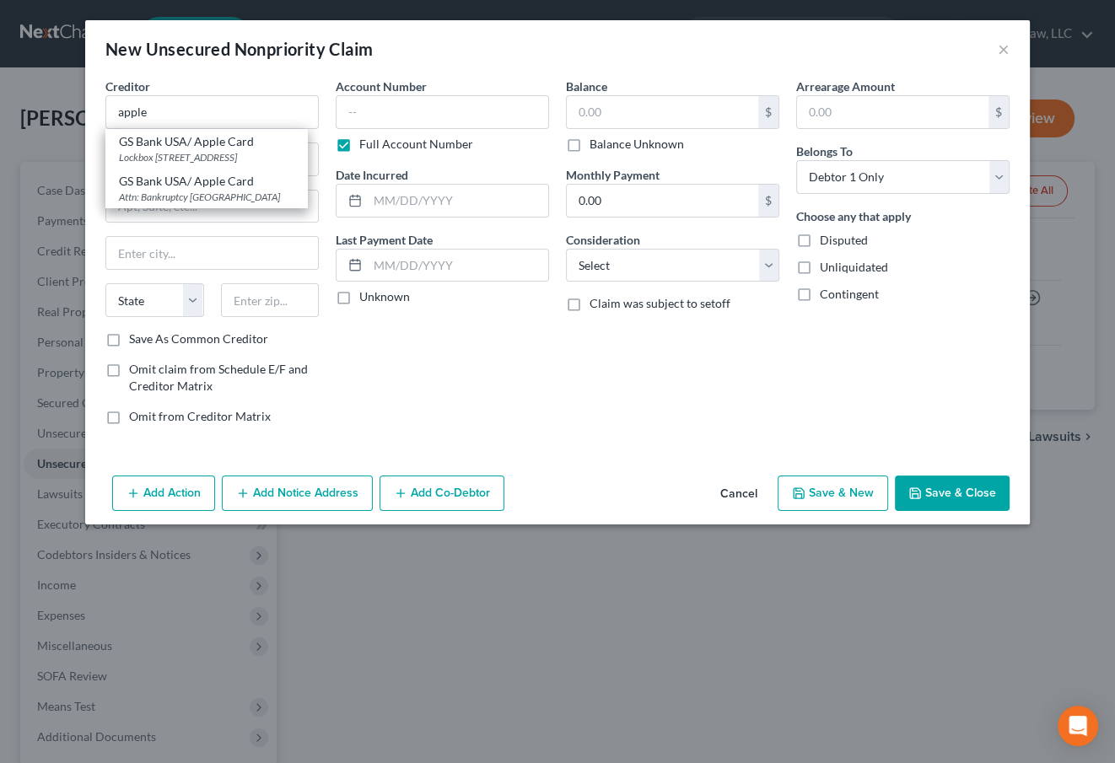
select select "39"
type input "19170"
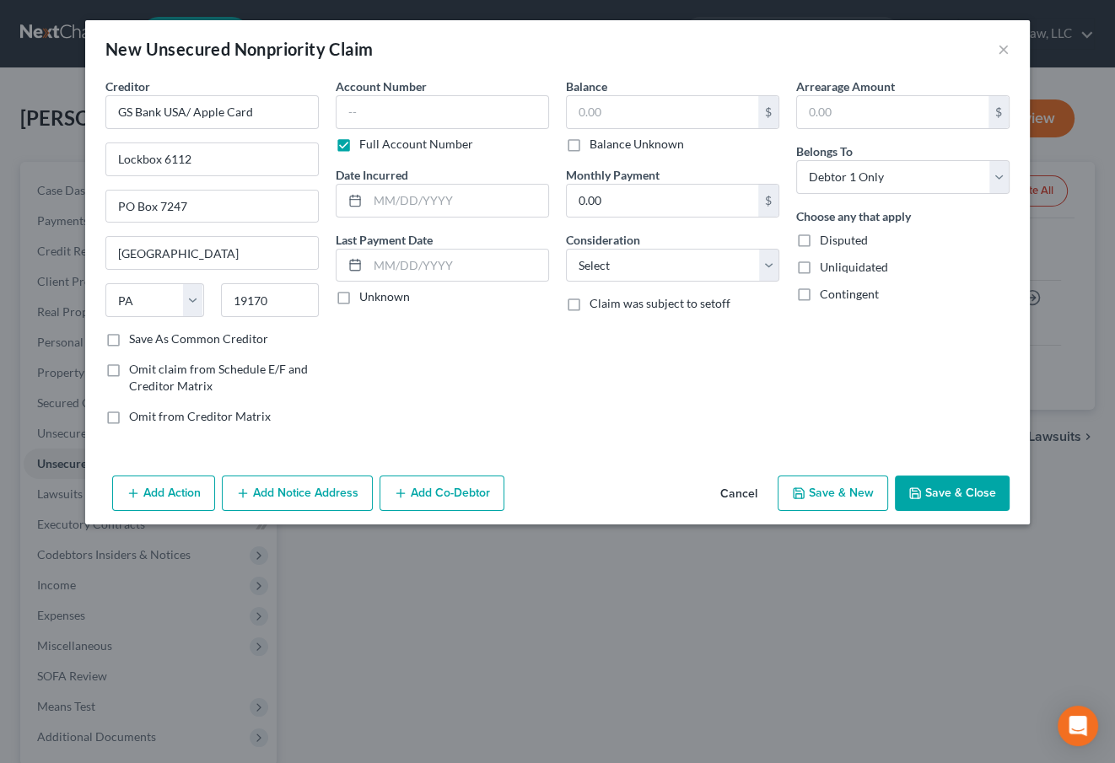
click at [251, 493] on button "Add Notice Address" at bounding box center [297, 493] width 151 height 35
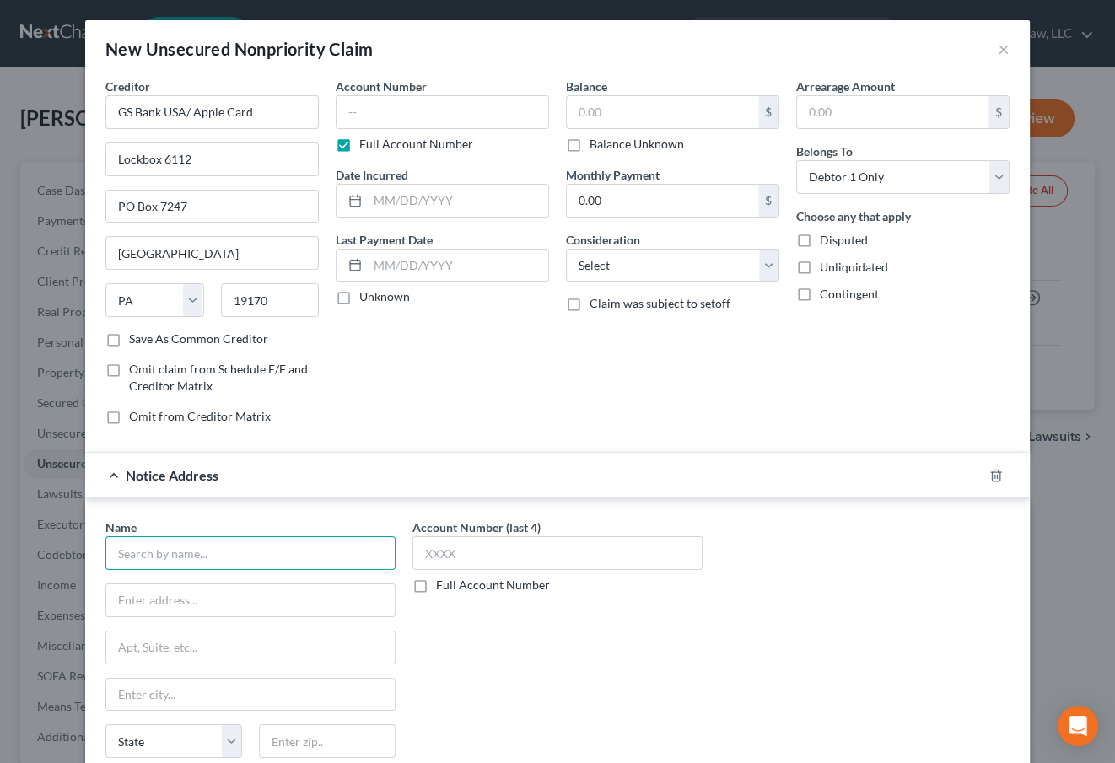
click at [124, 547] on input "text" at bounding box center [250, 553] width 290 height 34
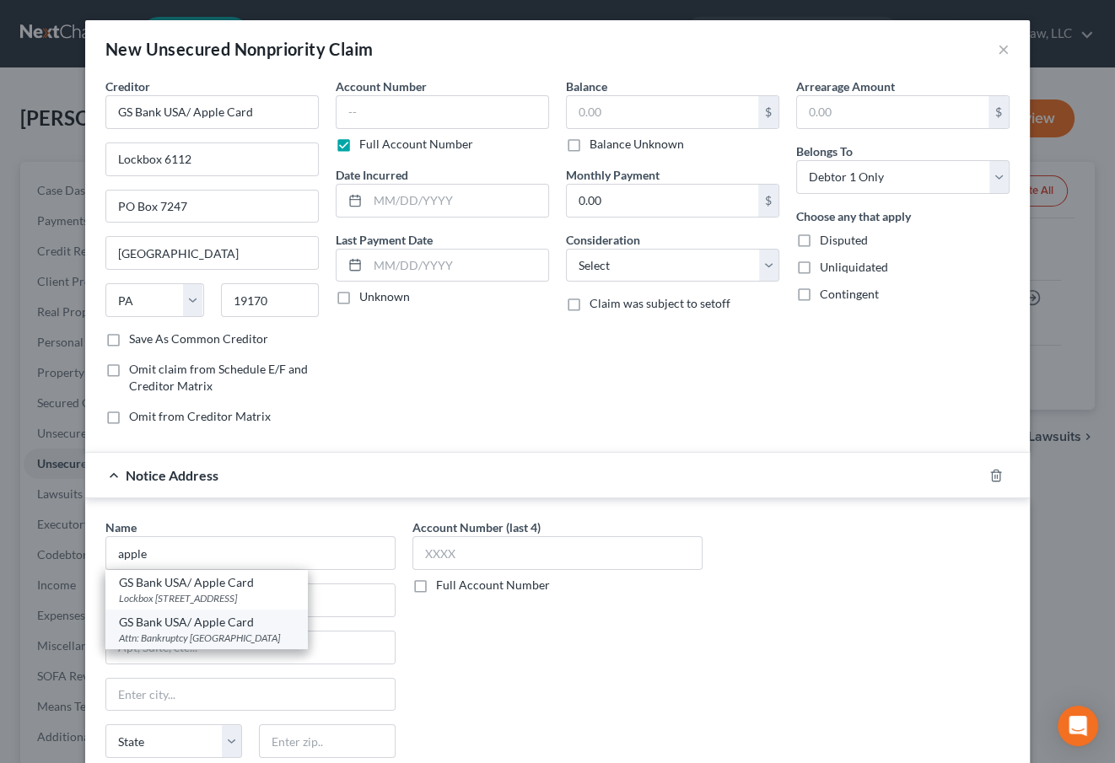
click at [253, 623] on div "GS Bank USA/ Apple Card" at bounding box center [206, 622] width 175 height 17
type input "GS Bank USA/ Apple Card"
type input "Attn: Bankruptcy"
type input "PO Box 70379"
type input "[GEOGRAPHIC_DATA]"
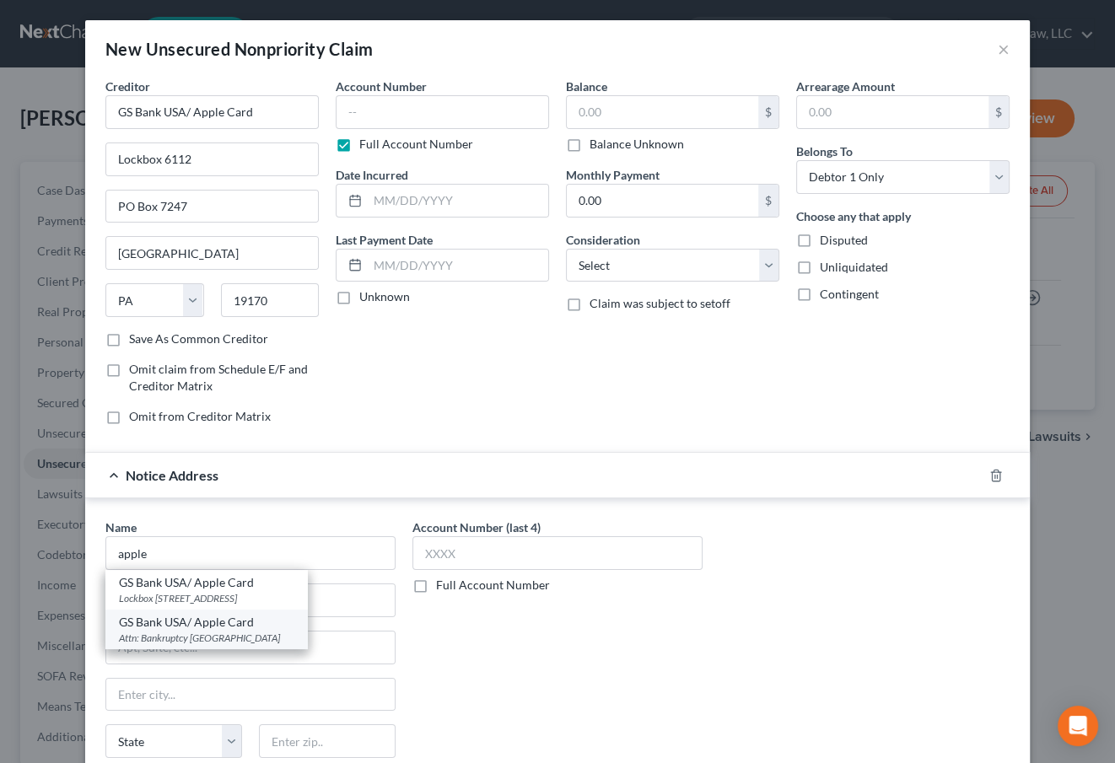
select select "39"
type input "19176"
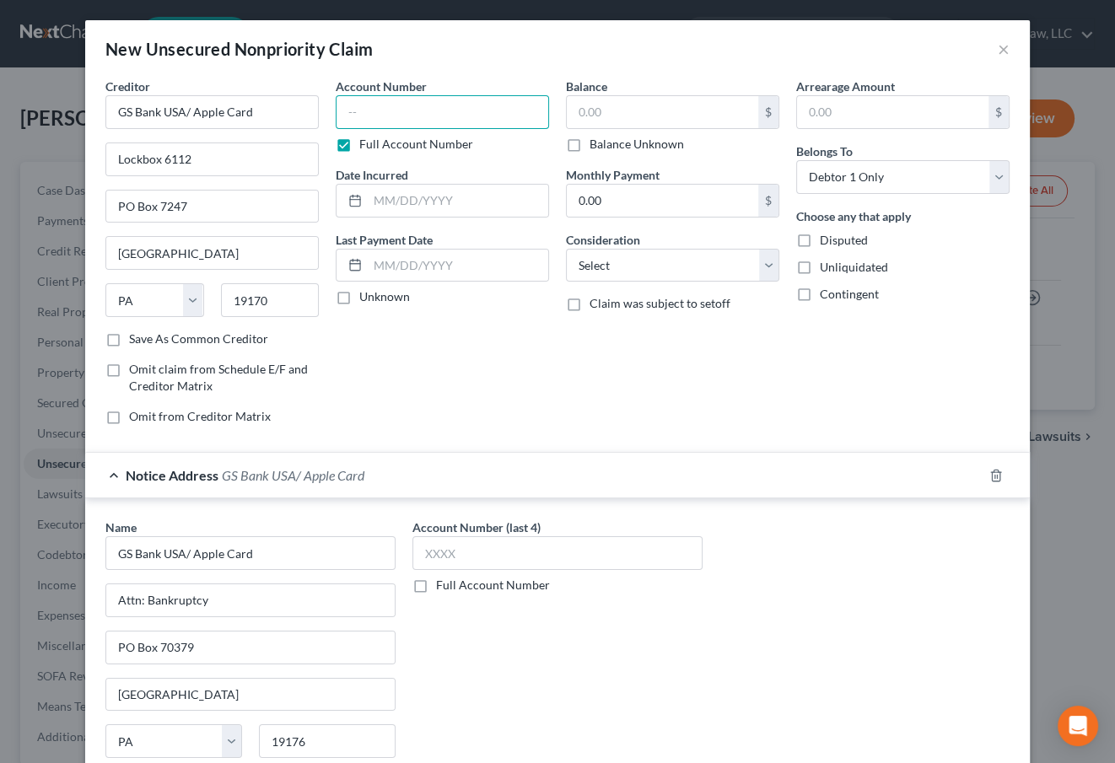
click at [405, 111] on input "text" at bounding box center [442, 112] width 213 height 34
type input "8920"
type input "4"
type input "04/2023"
drag, startPoint x: 697, startPoint y: 400, endPoint x: 689, endPoint y: 390, distance: 12.7
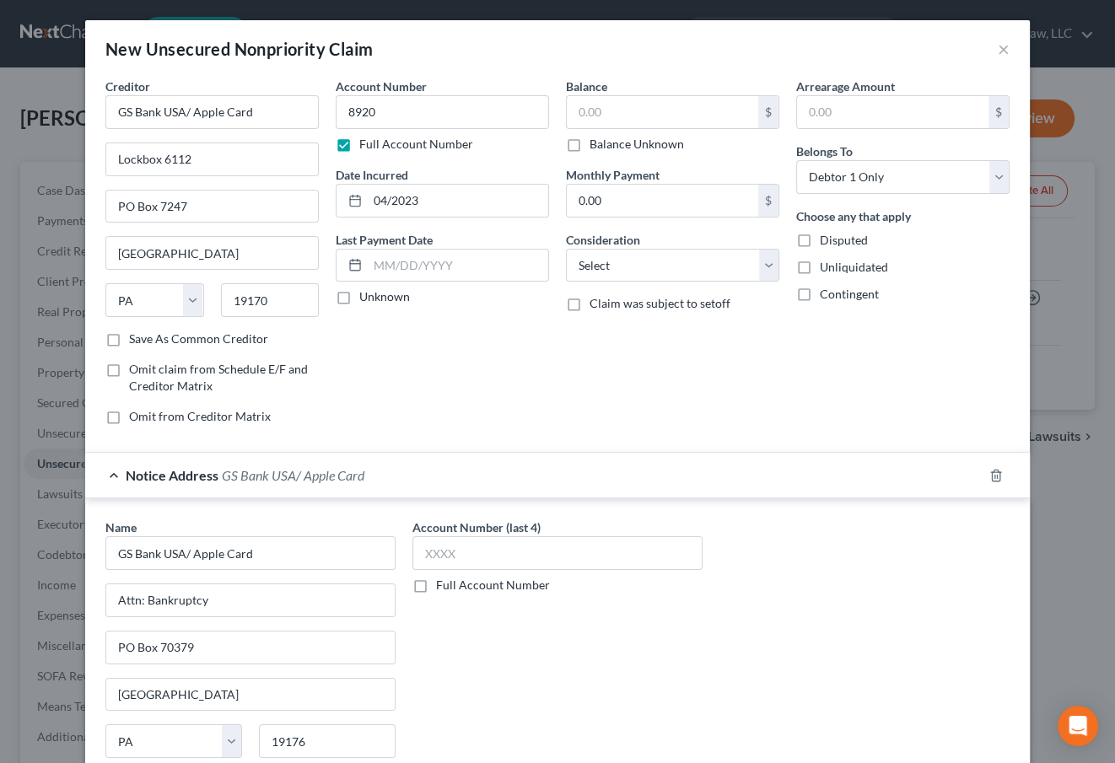
click at [697, 400] on div "Balance $ Balance Unknown Balance Undetermined $ Balance Unknown Monthly Paymen…" at bounding box center [673, 258] width 230 height 361
click at [580, 100] on input "text" at bounding box center [662, 112] width 191 height 32
type input "8,291"
select select "2"
click at [772, 374] on div "Balance 8,291.00 $ Balance Unknown Balance Undetermined 8,291 $ Balance Unknown…" at bounding box center [673, 258] width 230 height 361
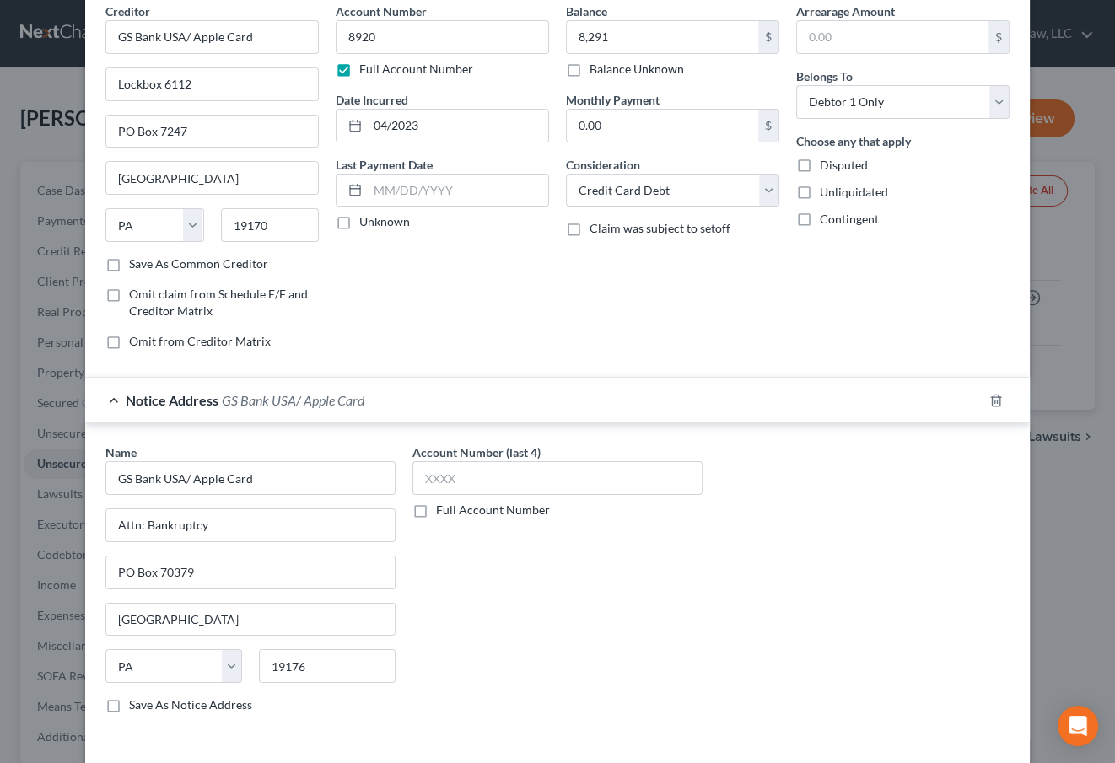
scroll to position [143, 0]
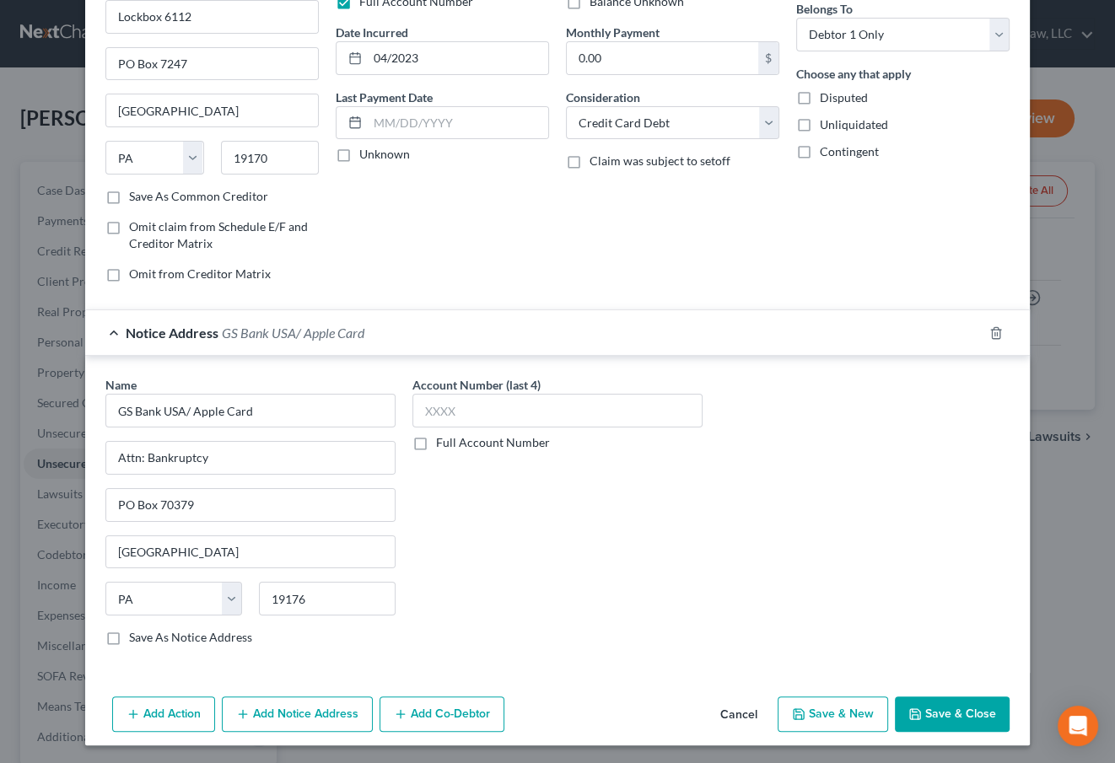
click at [928, 709] on button "Save & Close" at bounding box center [952, 714] width 115 height 35
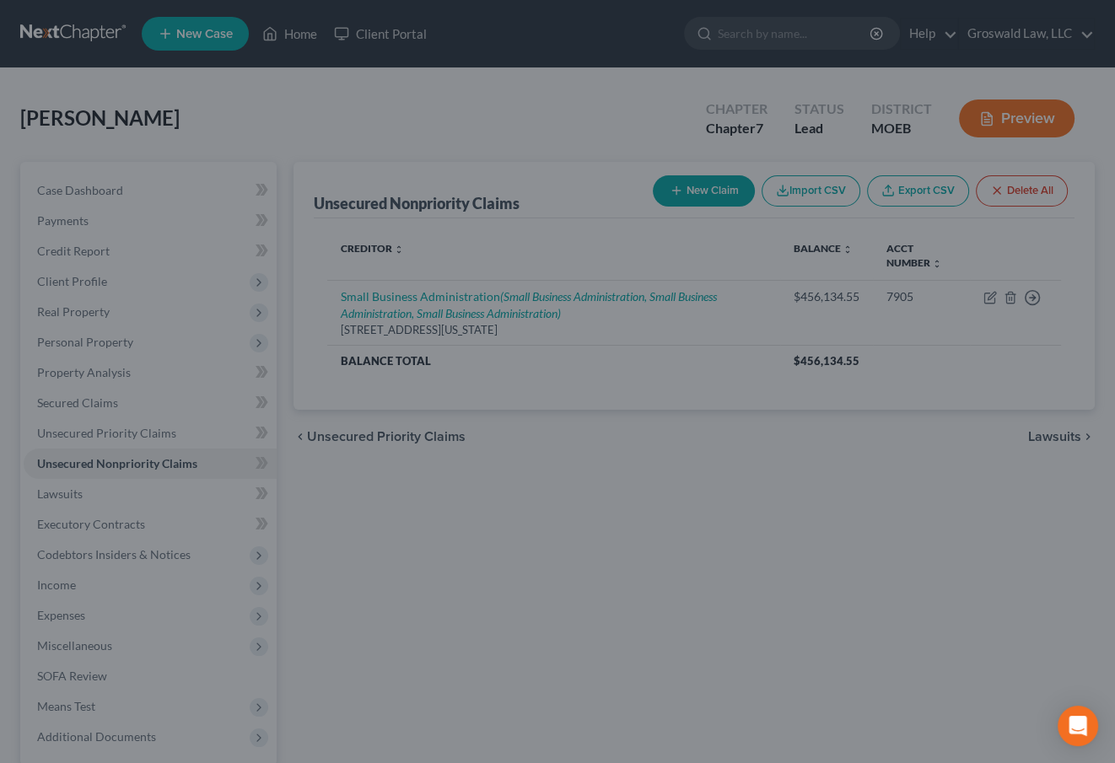
type input "8,291.00"
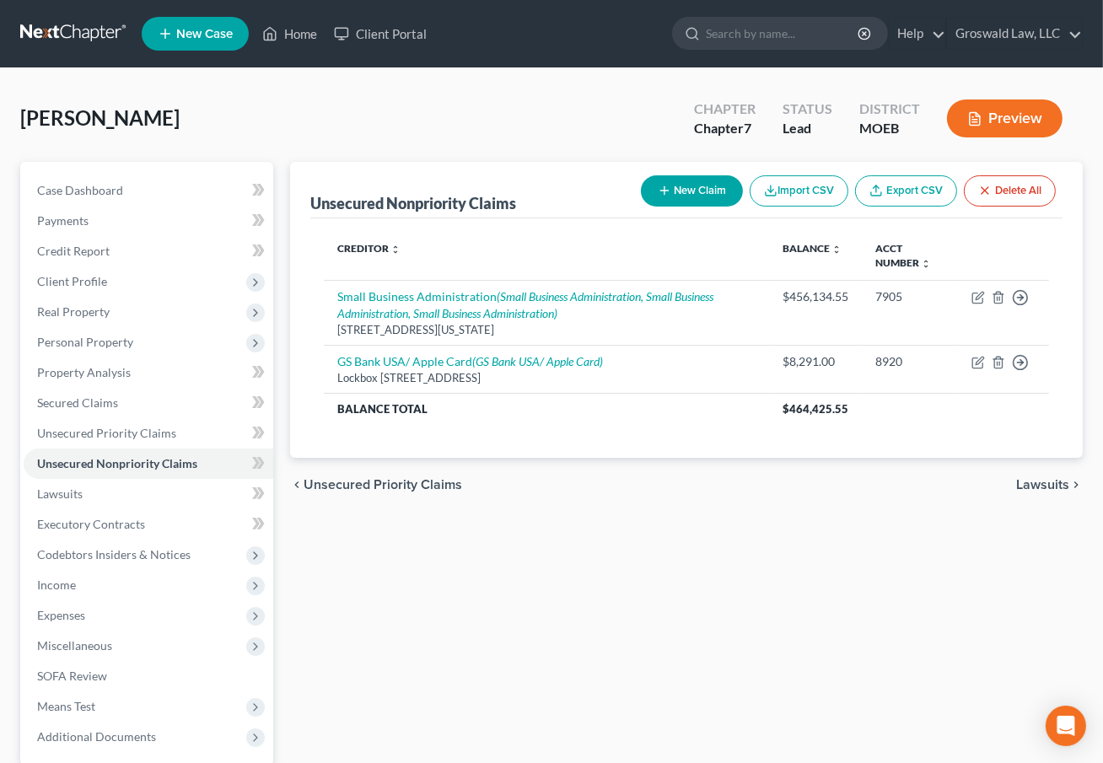
click at [680, 531] on div "Unsecured Nonpriority Claims New Claim Import CSV Export CSV Delete All Credito…" at bounding box center [687, 512] width 810 height 701
click at [132, 402] on link "Secured Claims" at bounding box center [149, 403] width 250 height 30
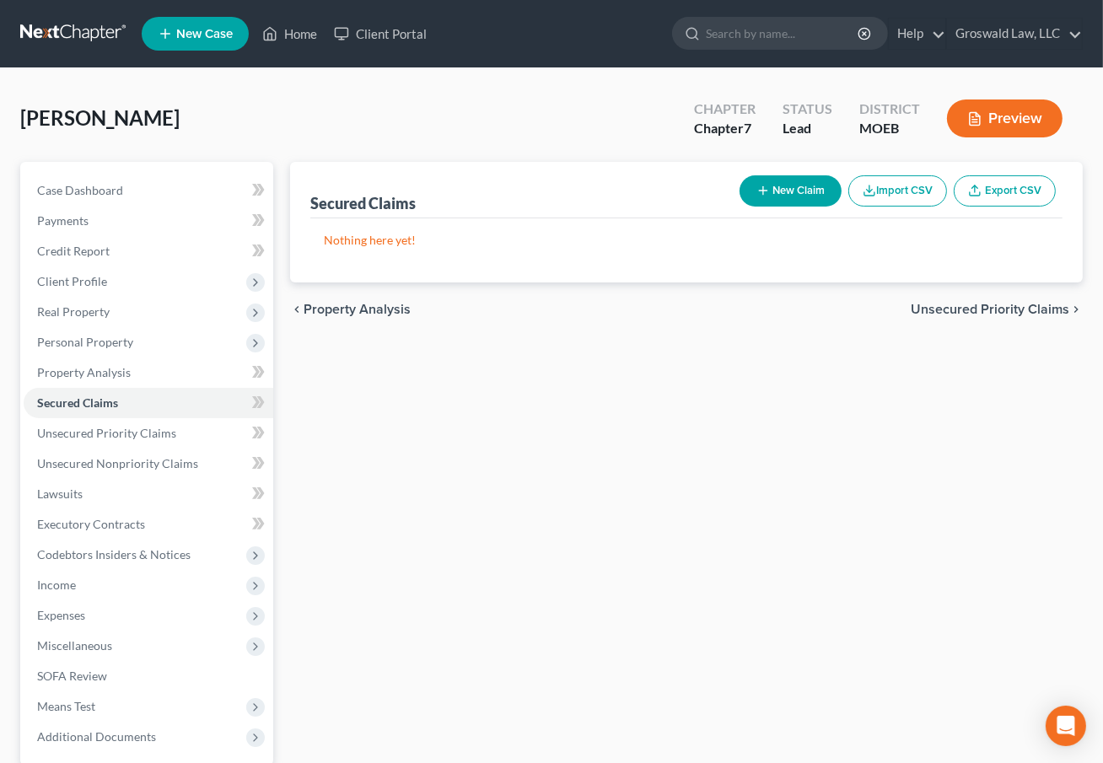
click at [799, 187] on button "New Claim" at bounding box center [791, 190] width 102 height 31
select select "0"
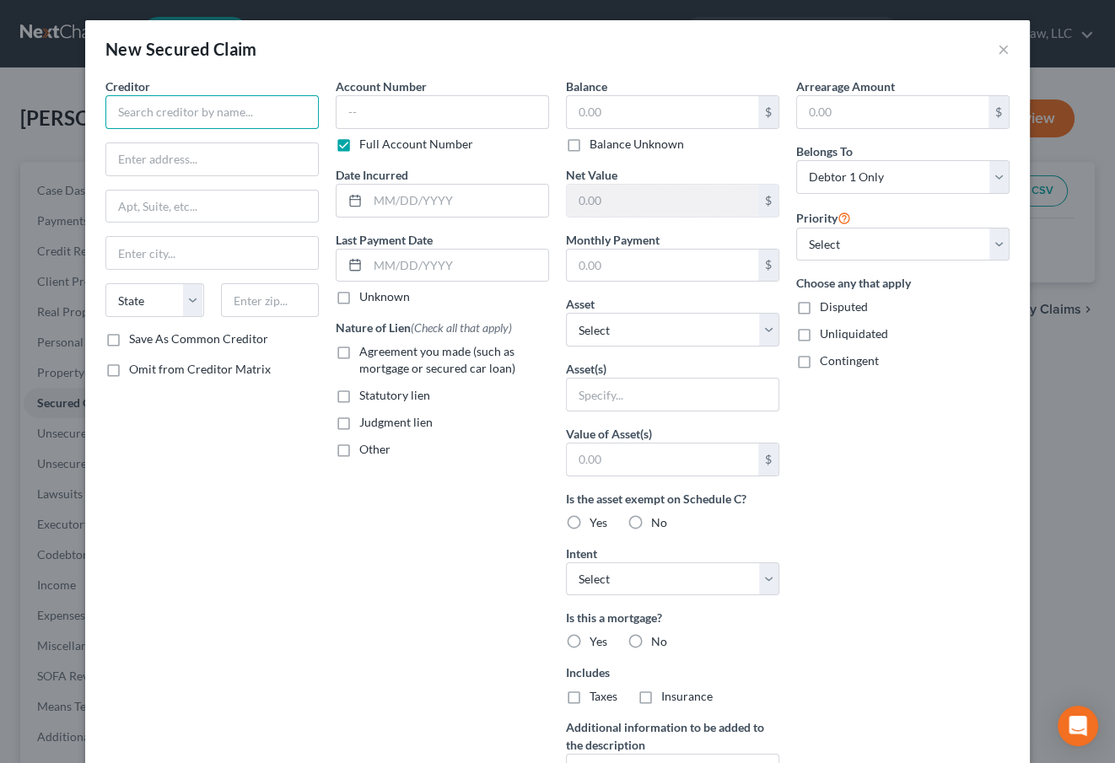
click at [197, 108] on input "text" at bounding box center [211, 112] width 213 height 34
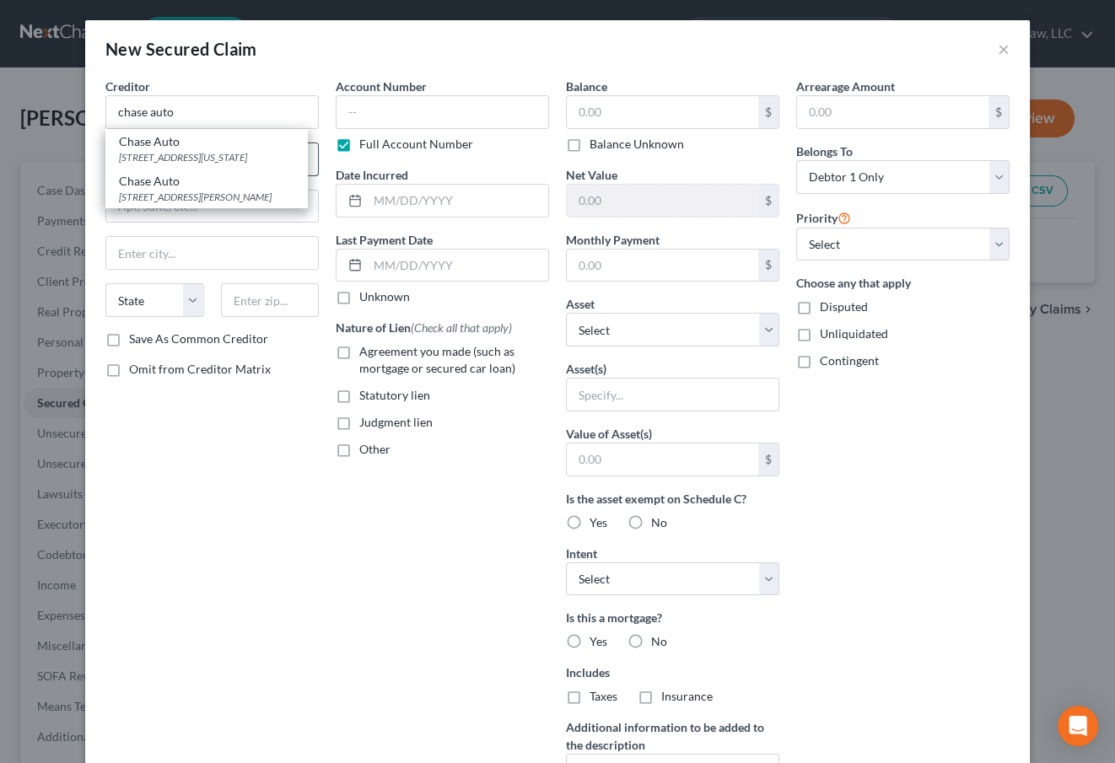
click at [194, 159] on div "[STREET_ADDRESS][US_STATE]" at bounding box center [206, 157] width 175 height 14
type input "Chase Auto"
type input "[STREET_ADDRESS][US_STATE]"
type input "Monroe"
select select "19"
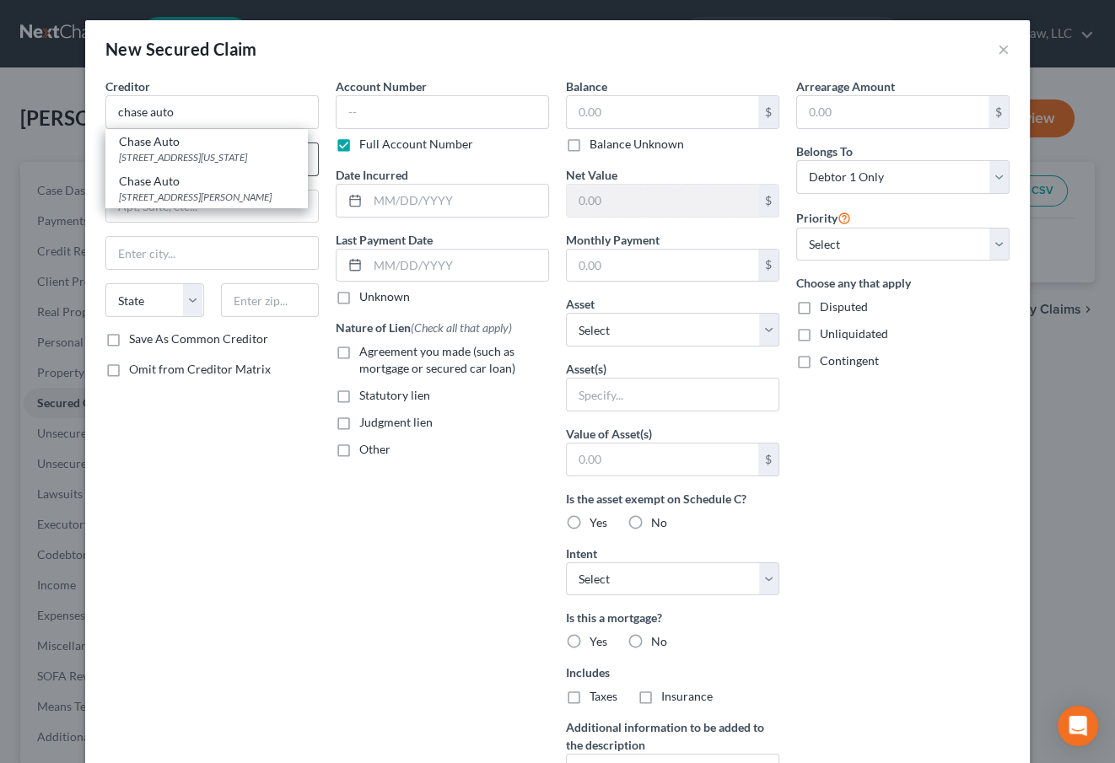
type input "71203"
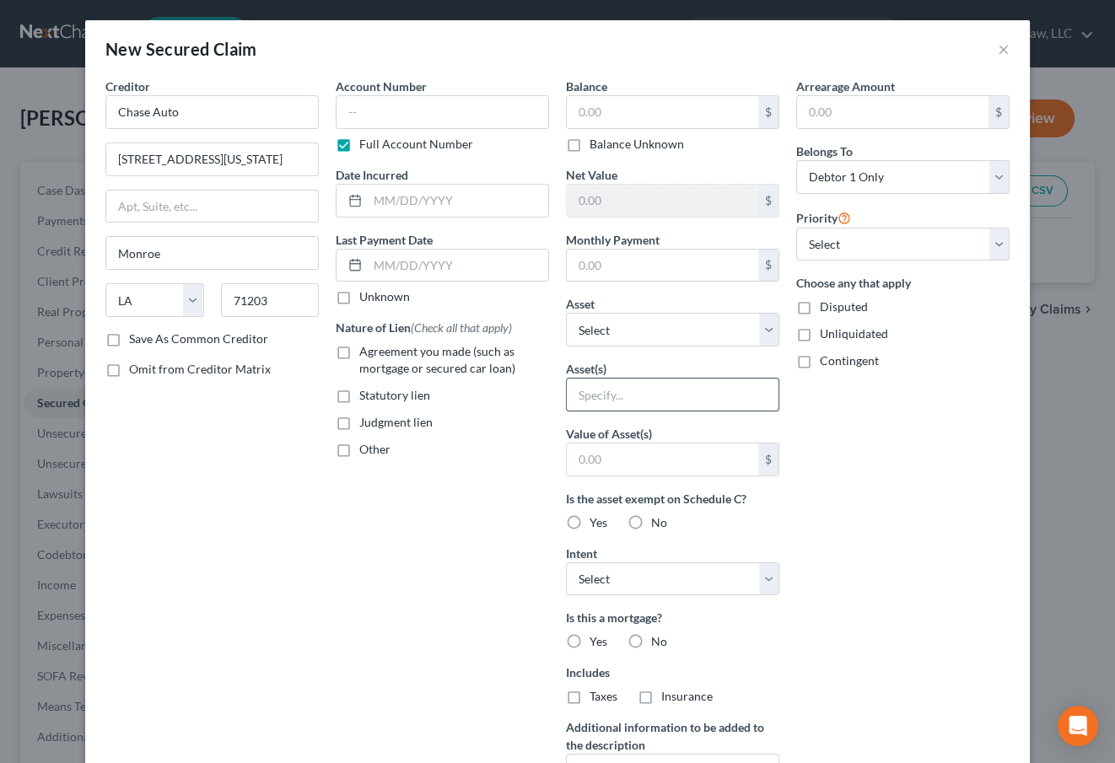
drag, startPoint x: 952, startPoint y: 452, endPoint x: 675, endPoint y: 393, distance: 283.7
click at [947, 451] on div "Arrearage Amount $ Belongs To * Select Debtor 1 Only Debtor 2 Only Debtor 1 And…" at bounding box center [903, 454] width 230 height 752
click at [203, 205] on input "text" at bounding box center [212, 207] width 212 height 32
paste input "MAIL CODE LA 44025"
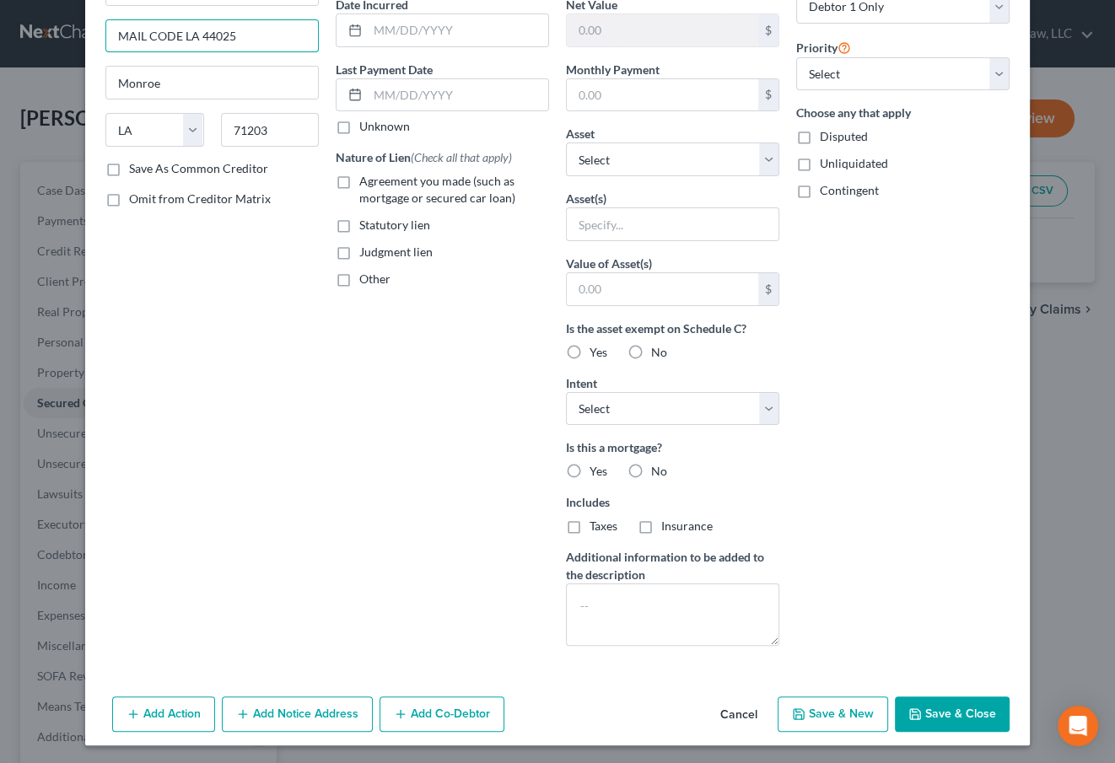
type input "MAIL CODE LA 44025"
click at [297, 710] on button "Add Notice Address" at bounding box center [297, 714] width 151 height 35
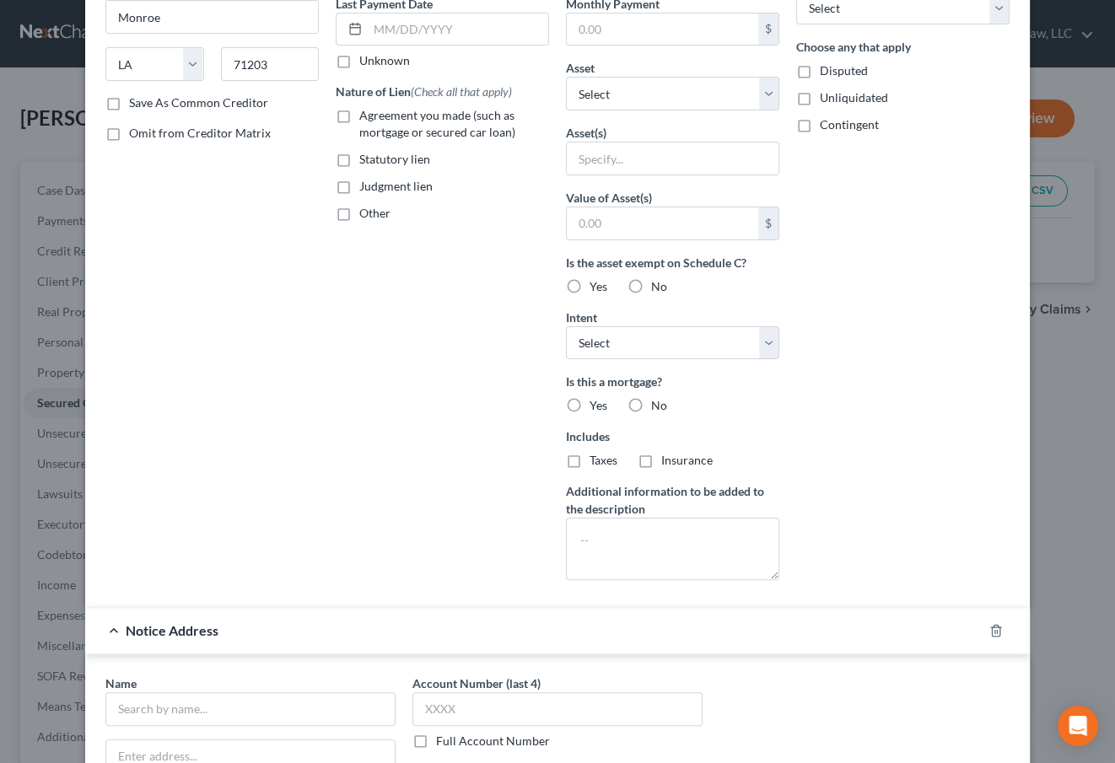
scroll to position [477, 0]
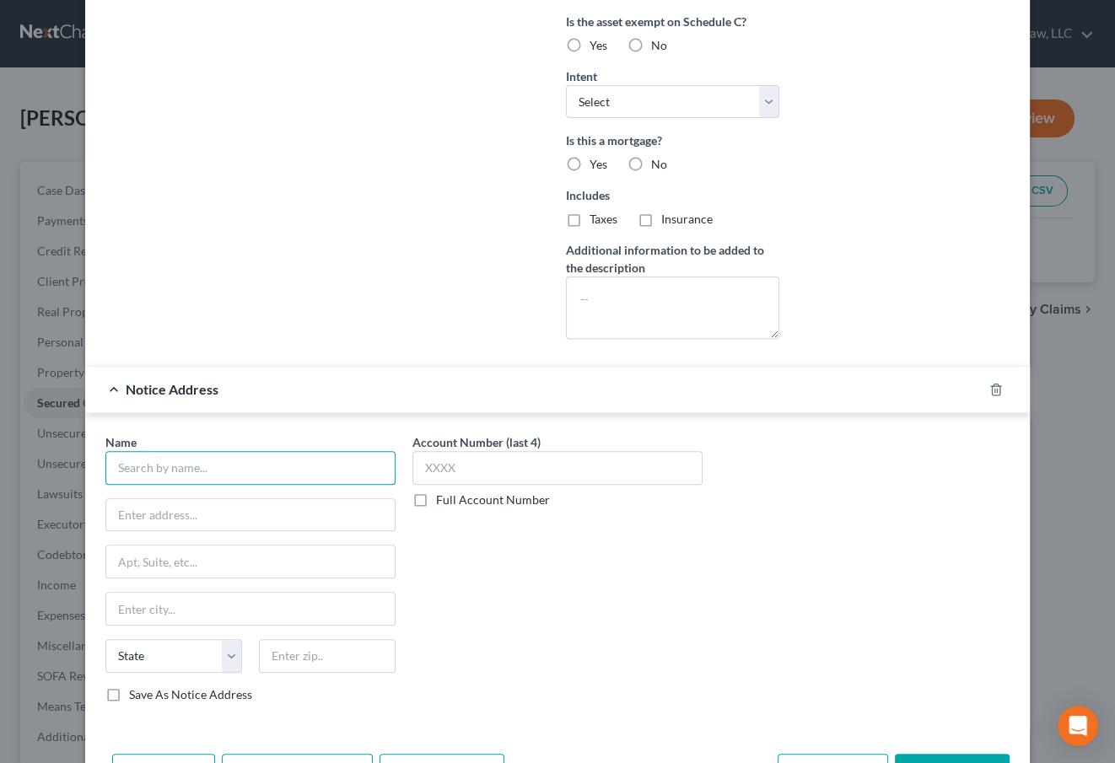
click at [184, 464] on input "text" at bounding box center [250, 468] width 290 height 34
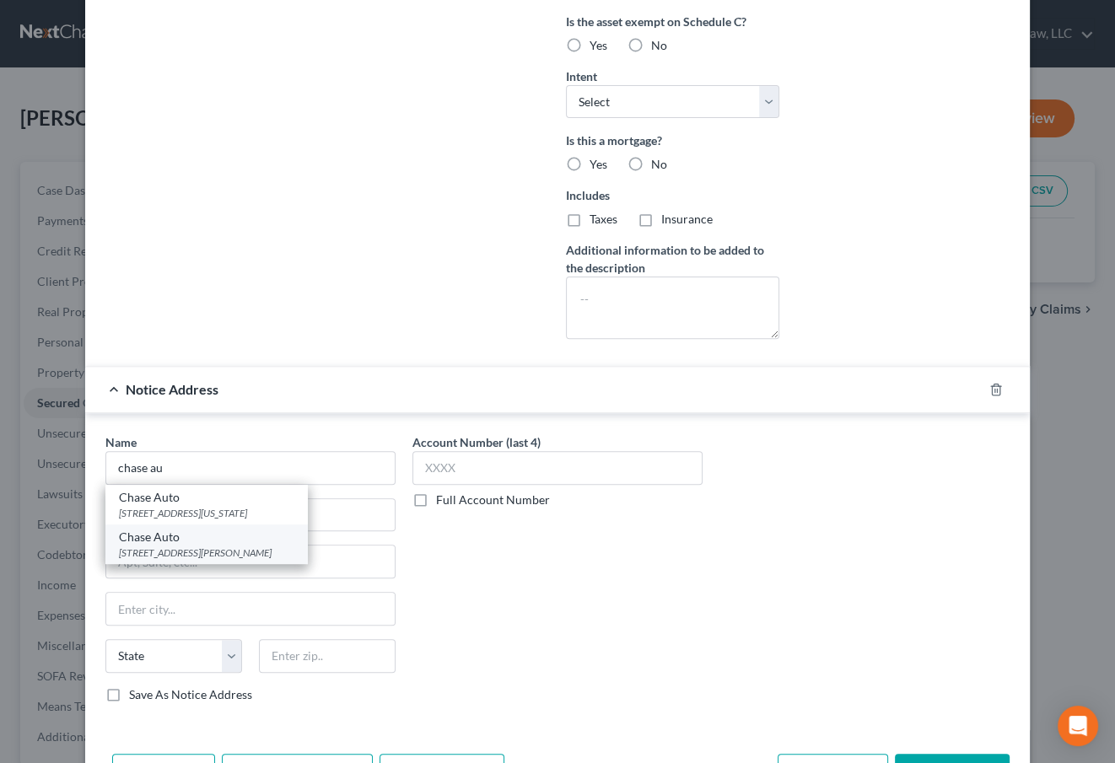
click at [203, 546] on div "[STREET_ADDRESS][PERSON_NAME]" at bounding box center [206, 553] width 175 height 14
type input "Chase Auto"
type input "[STREET_ADDRESS][PERSON_NAME]"
type input "[GEOGRAPHIC_DATA]"
select select "35"
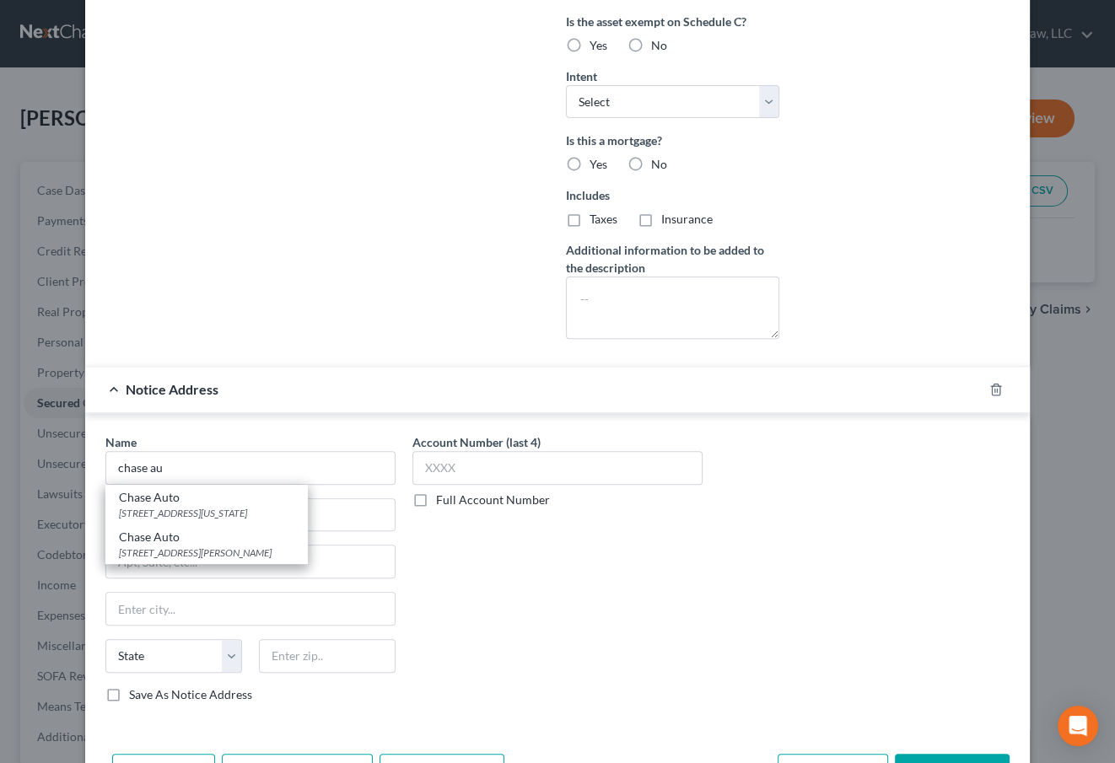
type input "11530"
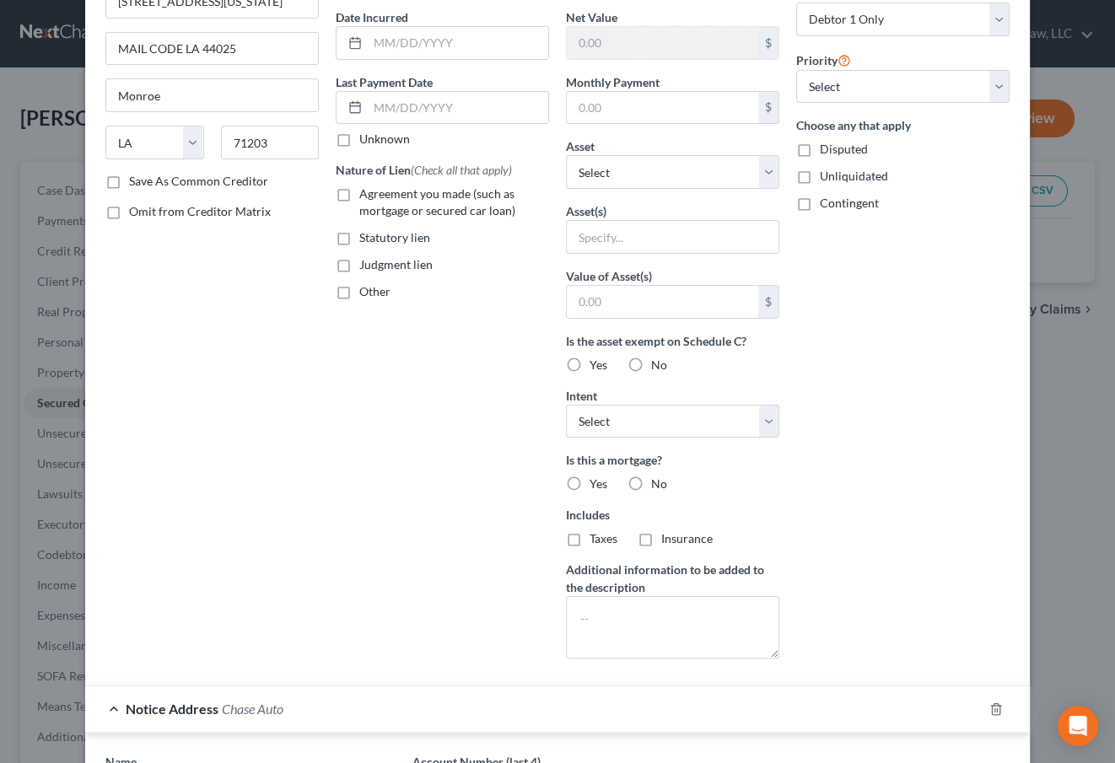
scroll to position [0, 0]
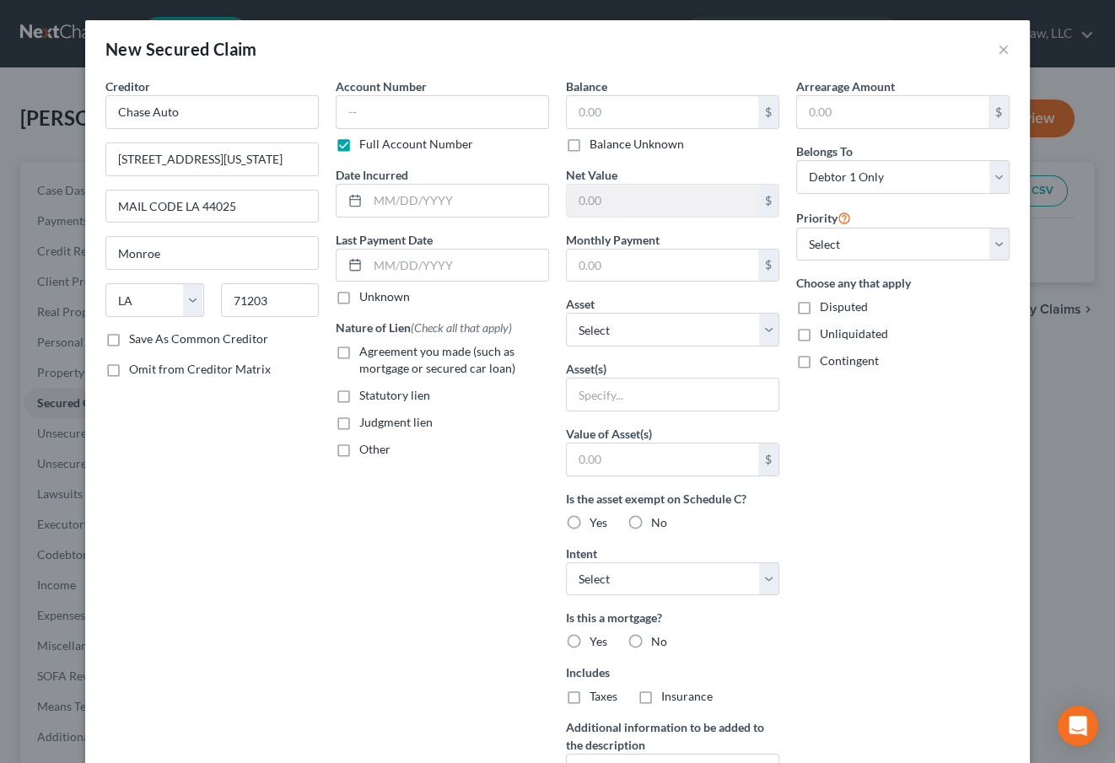
click at [617, 69] on div "New Secured Claim ×" at bounding box center [557, 48] width 945 height 57
click at [480, 118] on input "text" at bounding box center [442, 112] width 213 height 34
type input "1800"
click at [459, 207] on input "text" at bounding box center [458, 201] width 181 height 32
type input "09/2021"
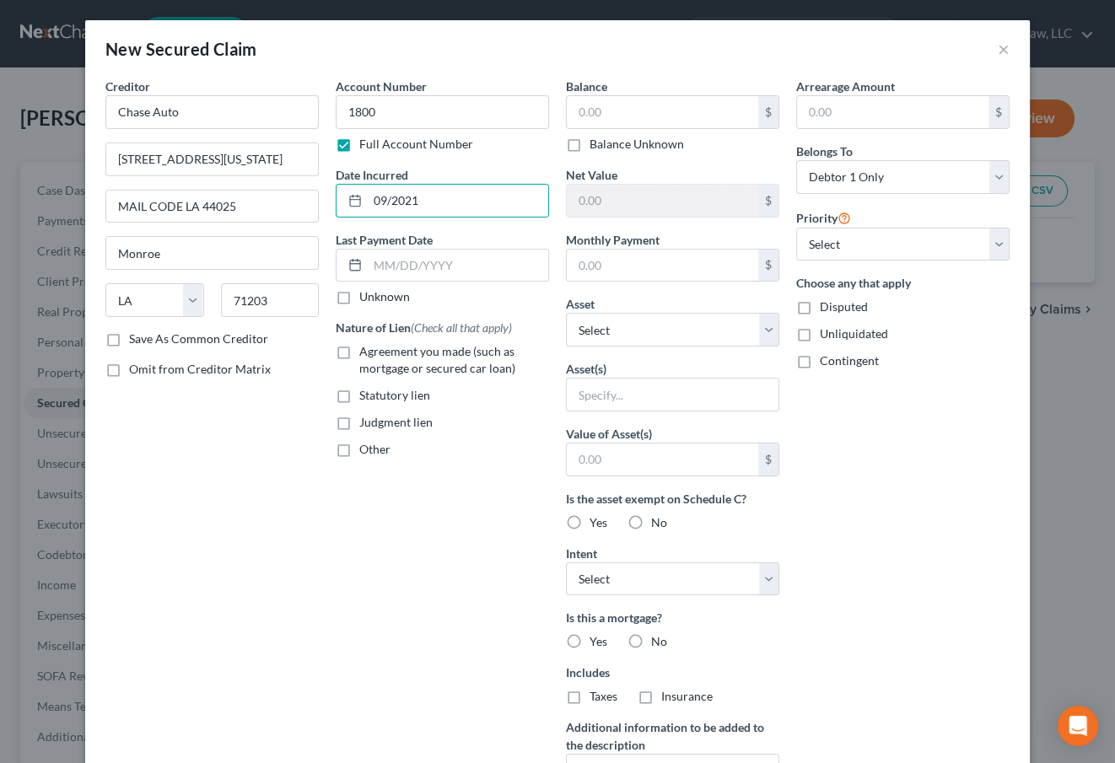
click at [401, 359] on label "Agreement you made (such as mortgage or secured car loan)" at bounding box center [454, 360] width 190 height 34
click at [377, 354] on input "Agreement you made (such as mortgage or secured car loan)" at bounding box center [371, 348] width 11 height 11
checkbox input "true"
click at [851, 473] on div "Arrearage Amount $ Belongs To * Select Debtor 1 Only Debtor 2 Only Debtor 1 And…" at bounding box center [903, 454] width 230 height 752
drag, startPoint x: 620, startPoint y: 106, endPoint x: 622, endPoint y: 89, distance: 17.1
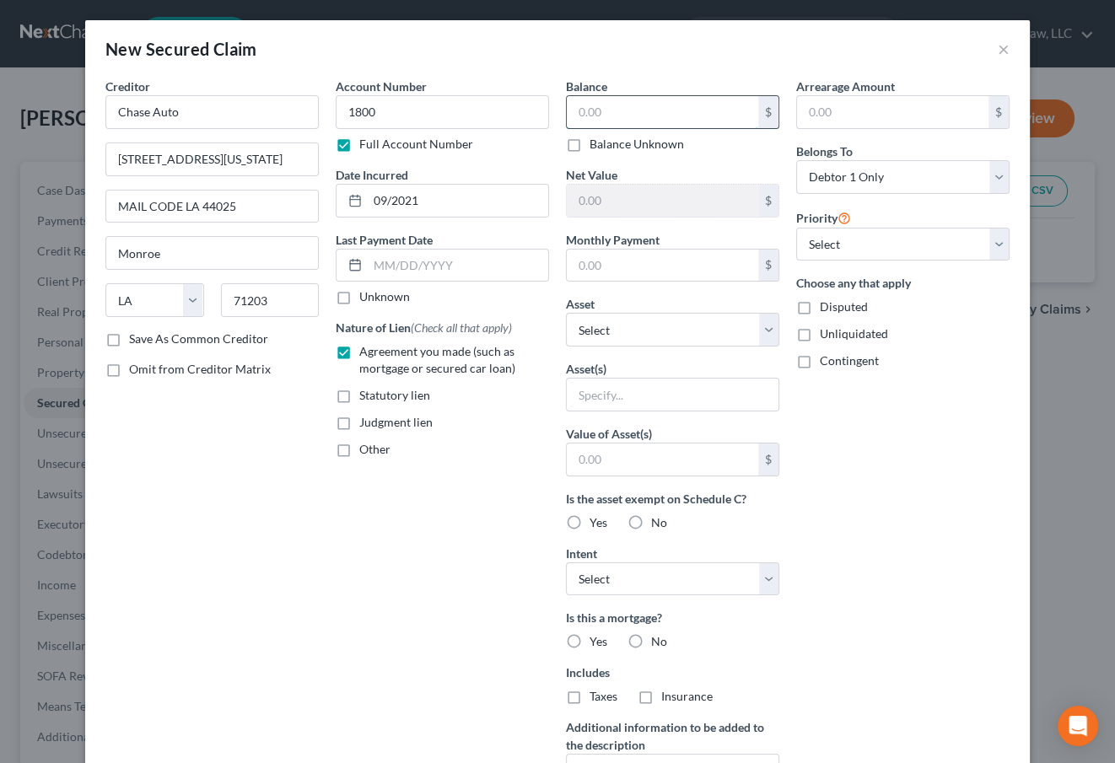
click at [620, 105] on input "text" at bounding box center [662, 112] width 191 height 32
type input "20,297"
click at [860, 436] on div "Arrearage Amount $ Belongs To * Select Debtor 1 Only Debtor 2 Only Debtor 1 And…" at bounding box center [903, 454] width 230 height 752
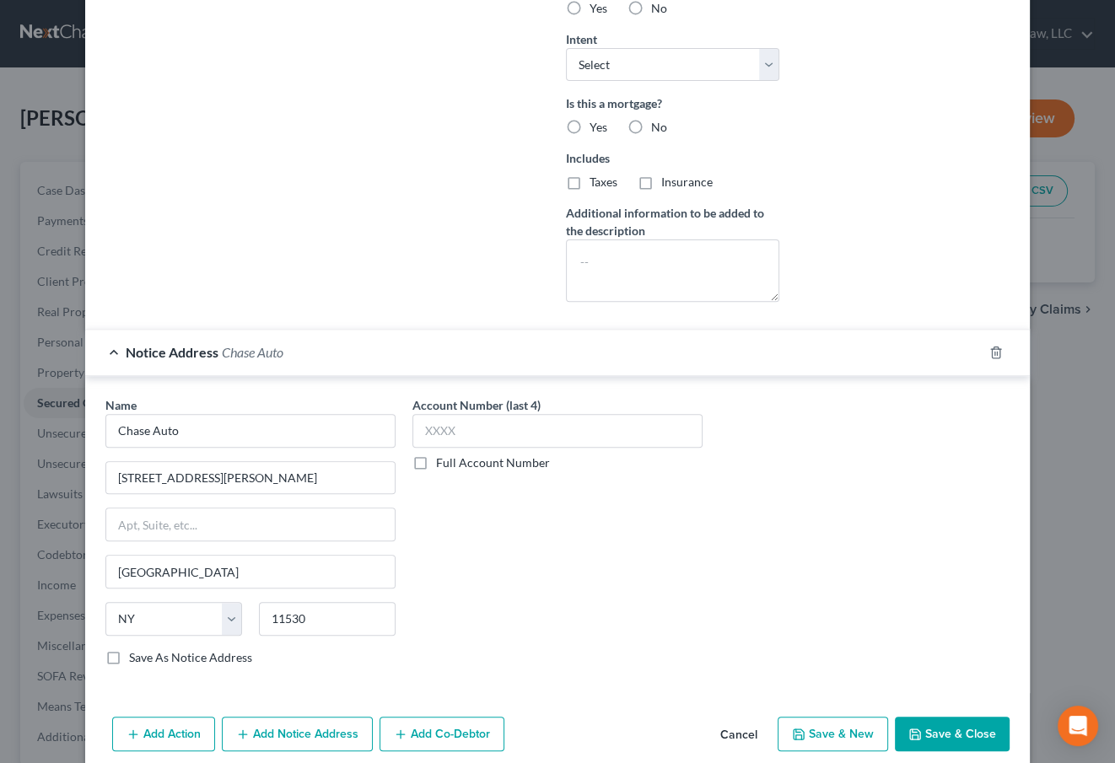
scroll to position [533, 0]
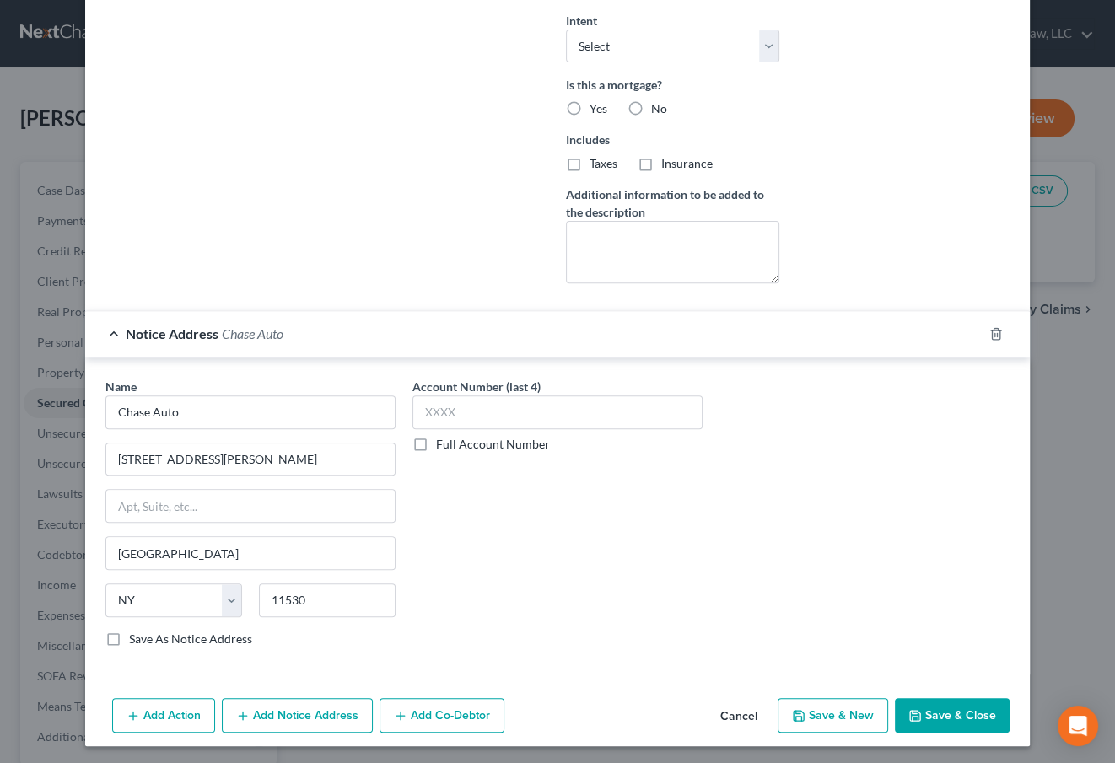
click at [932, 708] on button "Save & Close" at bounding box center [952, 715] width 115 height 35
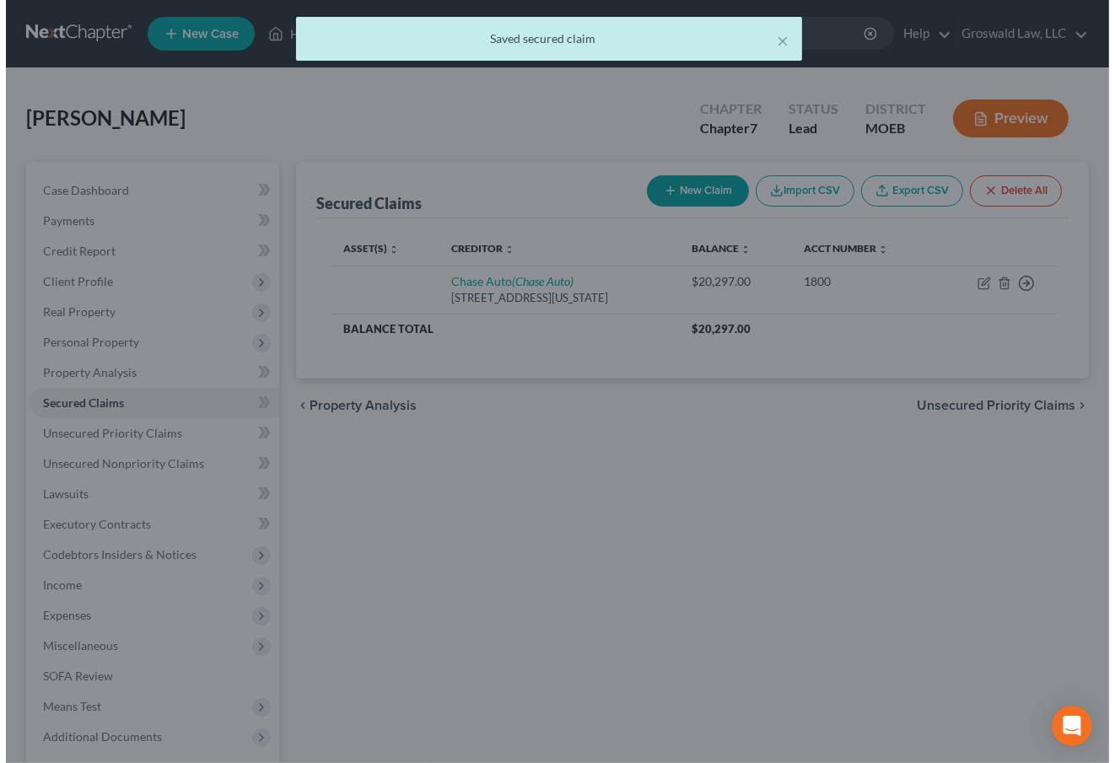
scroll to position [0, 0]
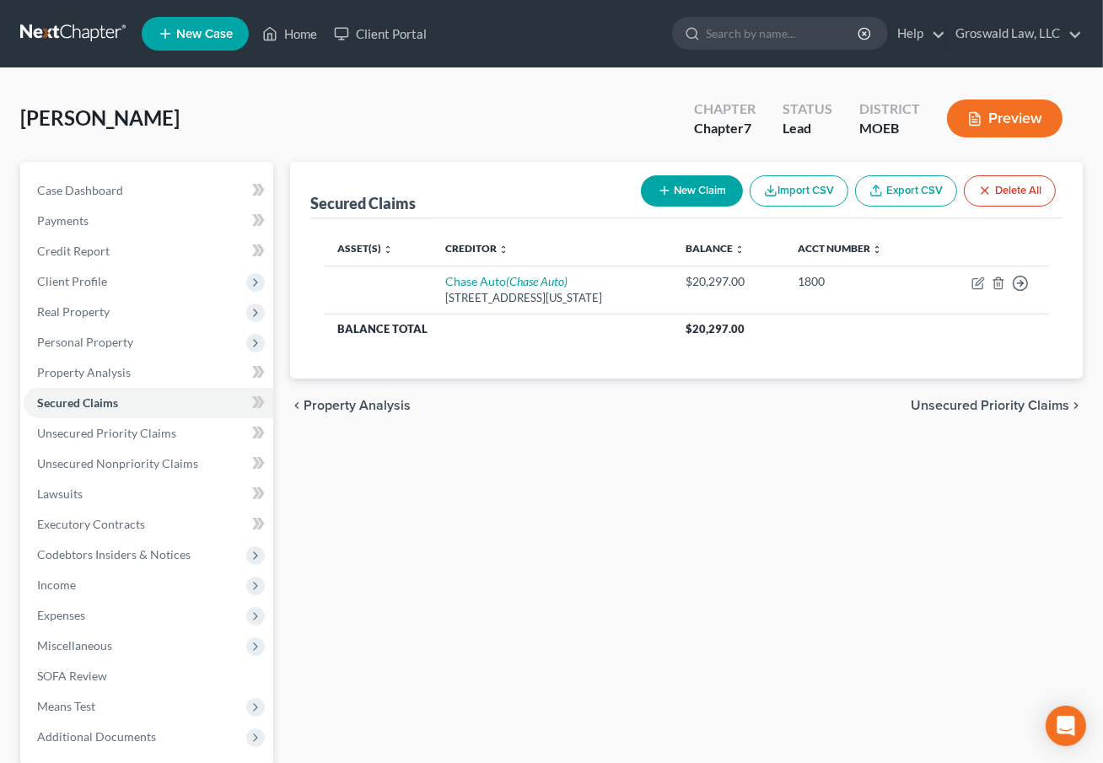
click at [621, 582] on div "Secured Claims New Claim Import CSV Export CSV Delete All Asset(s) expand_more …" at bounding box center [687, 512] width 810 height 701
click at [145, 461] on span "Unsecured Nonpriority Claims" at bounding box center [117, 463] width 161 height 14
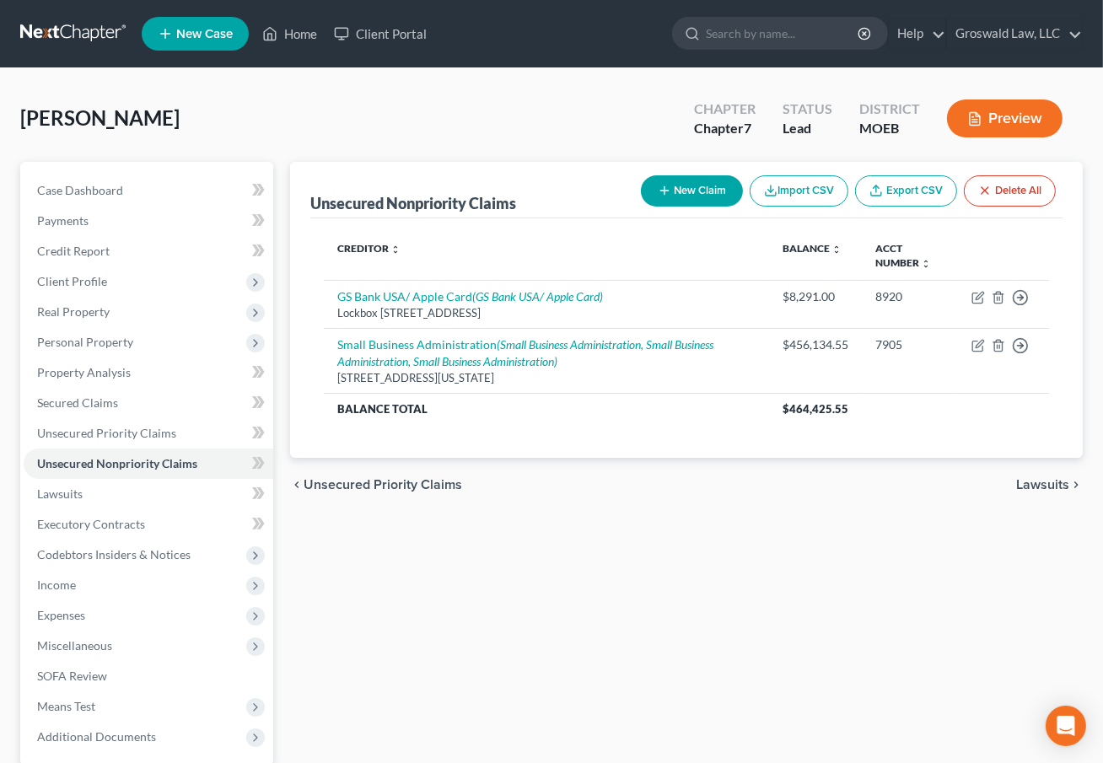
click at [666, 193] on icon "button" at bounding box center [664, 190] width 13 height 13
select select "0"
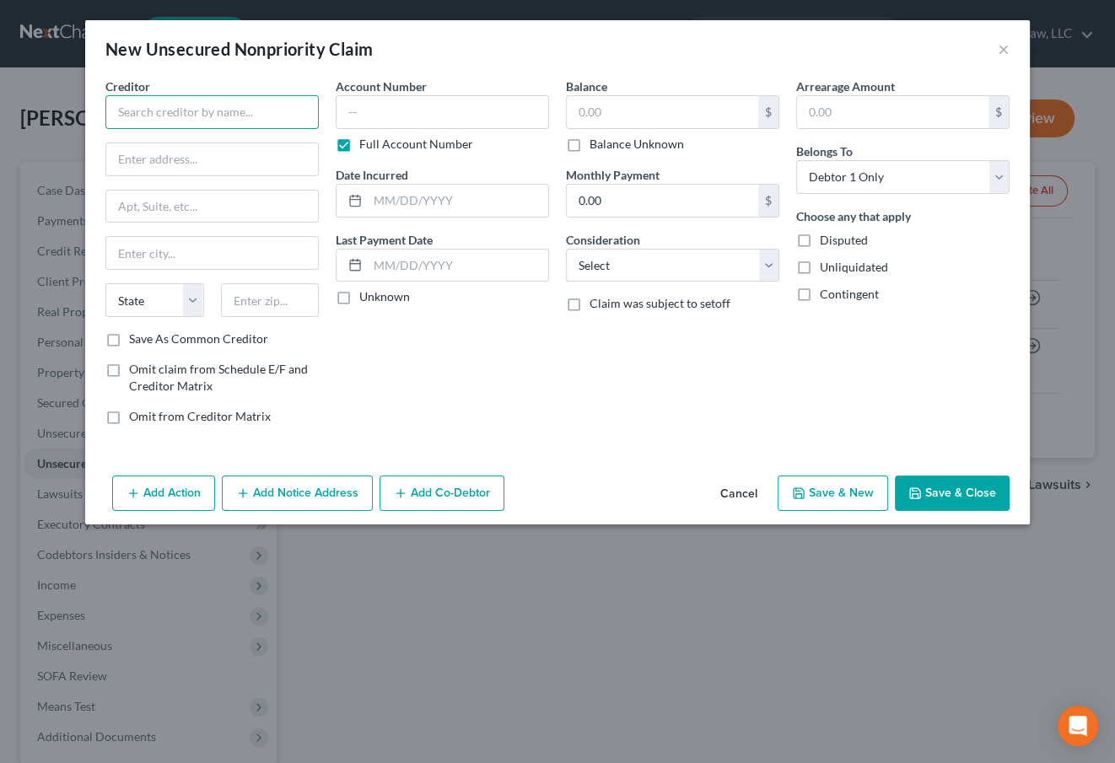
click at [257, 119] on input "text" at bounding box center [211, 112] width 213 height 34
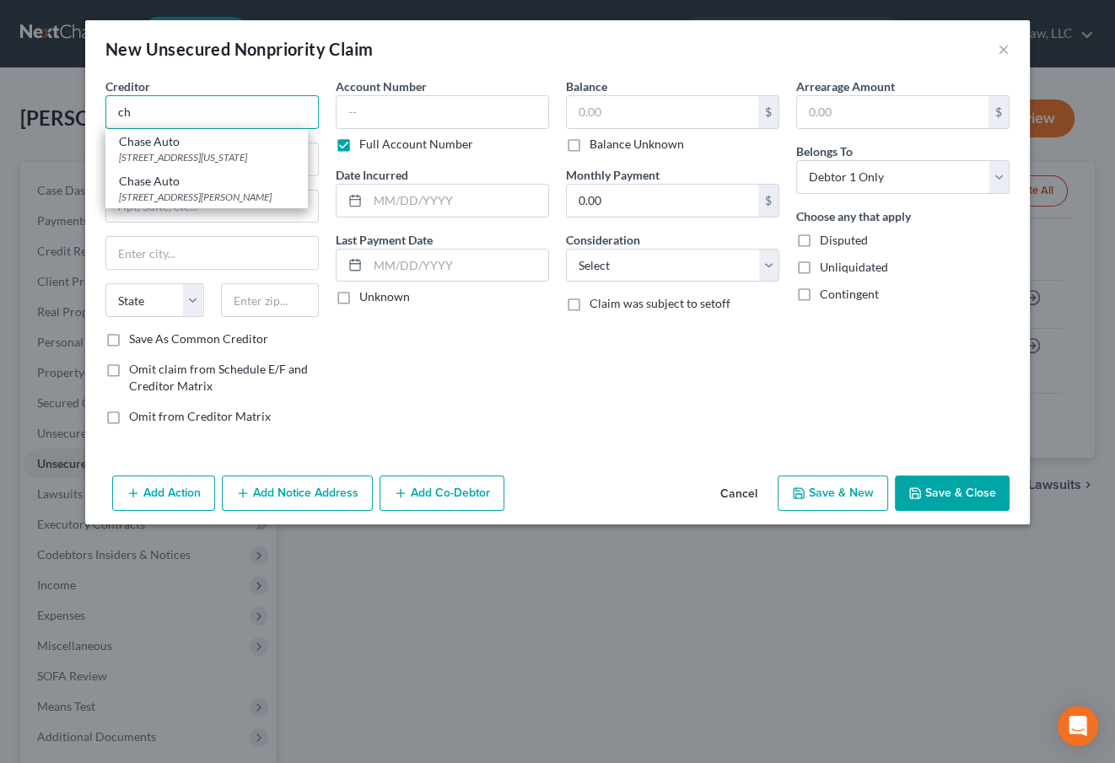
type input "c"
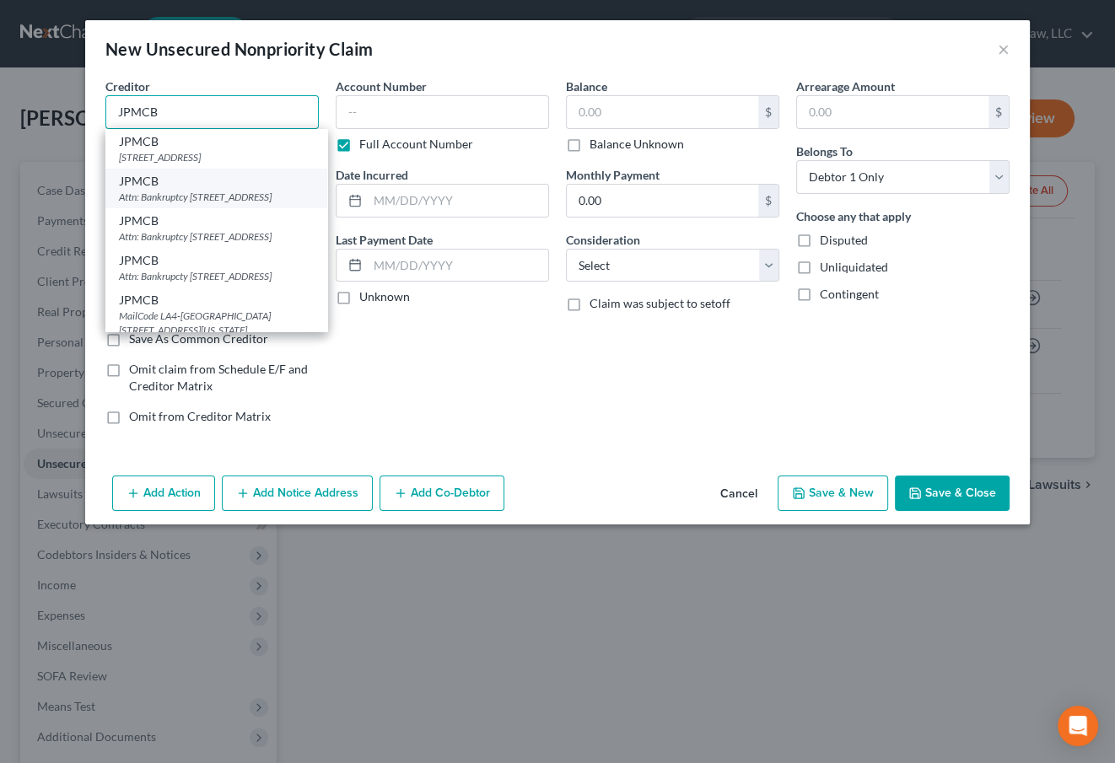
type input "JPMCB"
click at [265, 204] on div "Attn: Bankruptcy [STREET_ADDRESS]" at bounding box center [216, 197] width 195 height 14
type input "Attn: Bankruptcy"
type input "PO Box 16369"
type input "Wilmington"
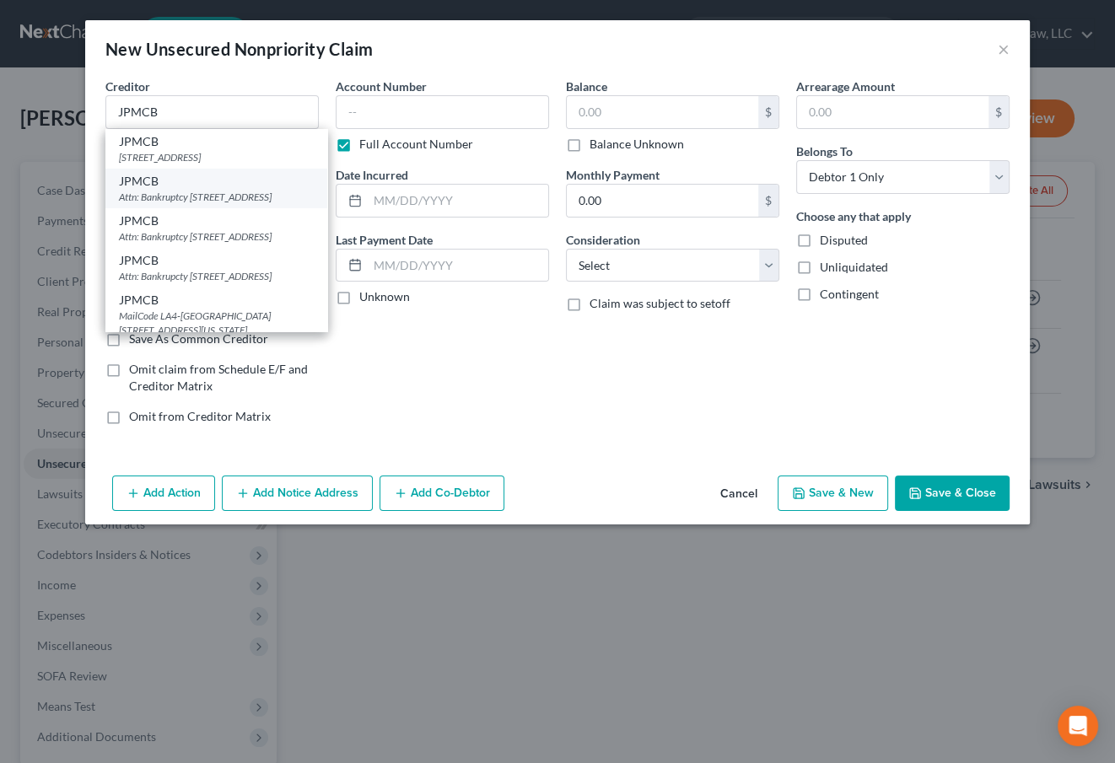
select select "7"
type input "19850"
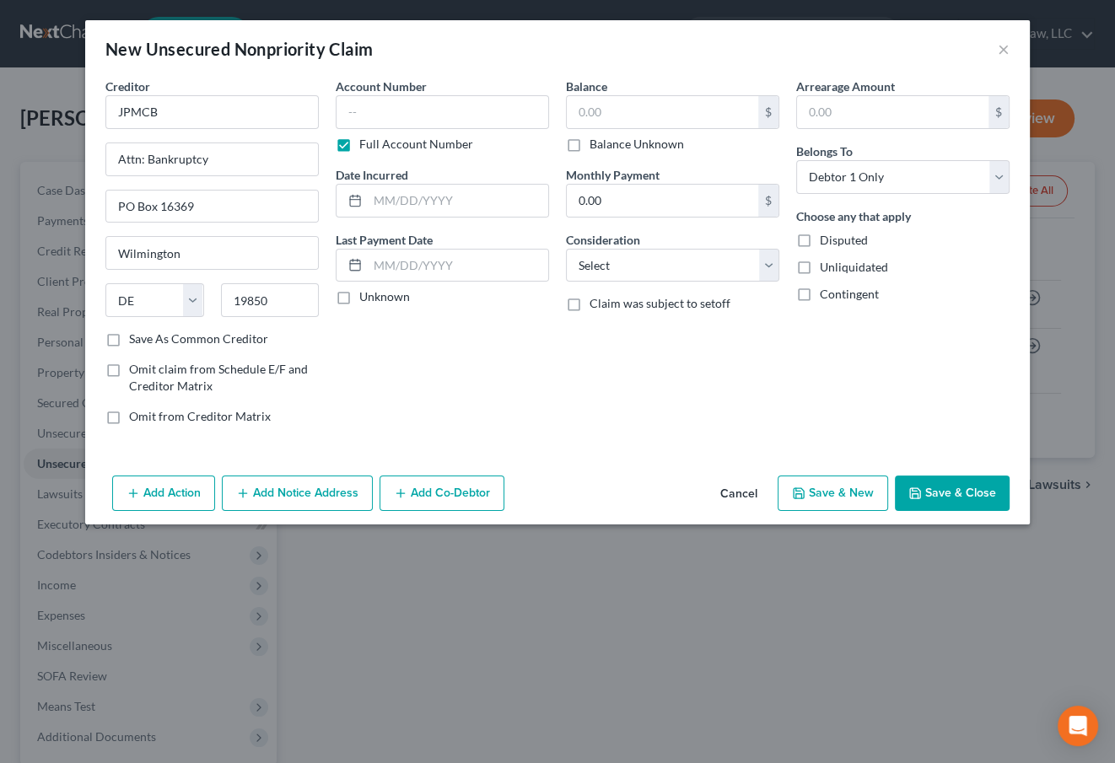
click at [272, 493] on button "Add Notice Address" at bounding box center [297, 493] width 151 height 35
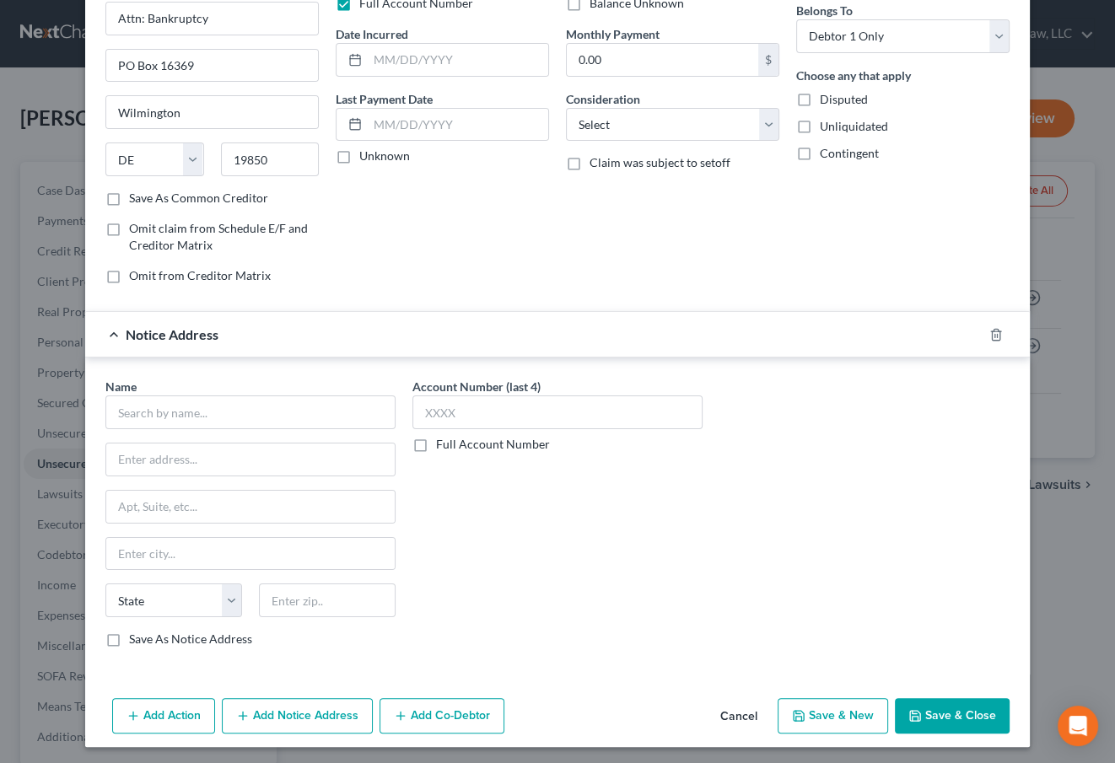
scroll to position [143, 0]
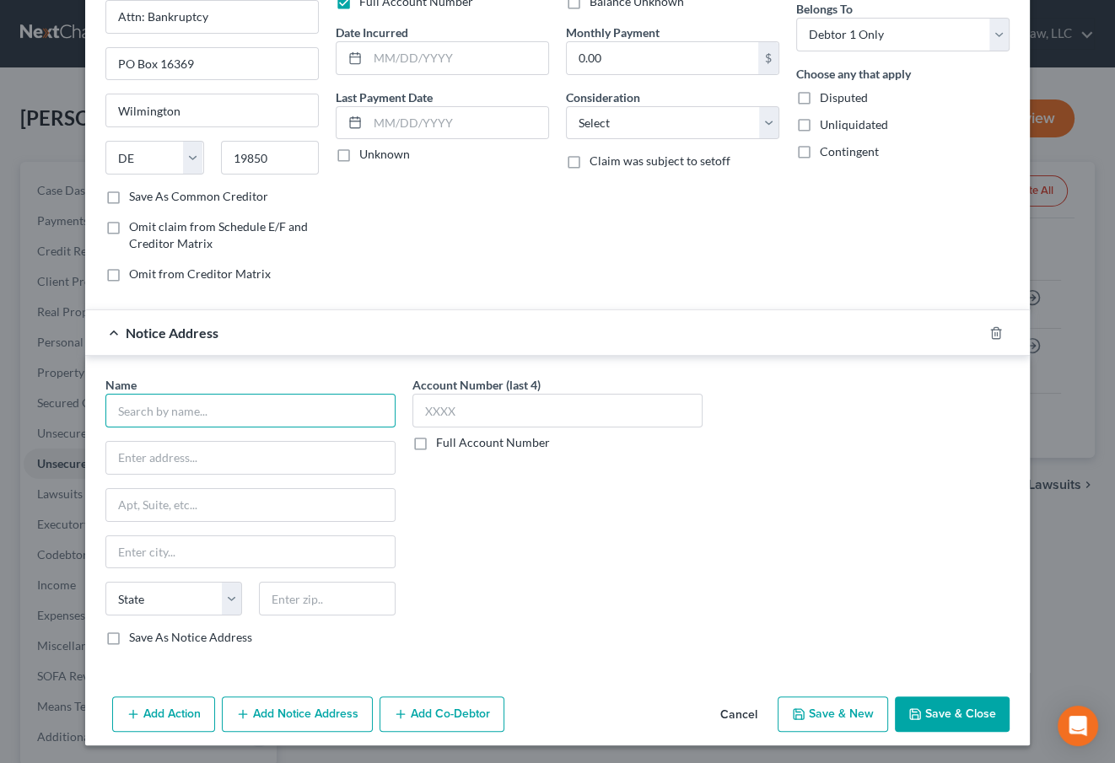
drag, startPoint x: 234, startPoint y: 409, endPoint x: 233, endPoint y: 401, distance: 8.6
click at [234, 407] on input "text" at bounding box center [250, 411] width 290 height 34
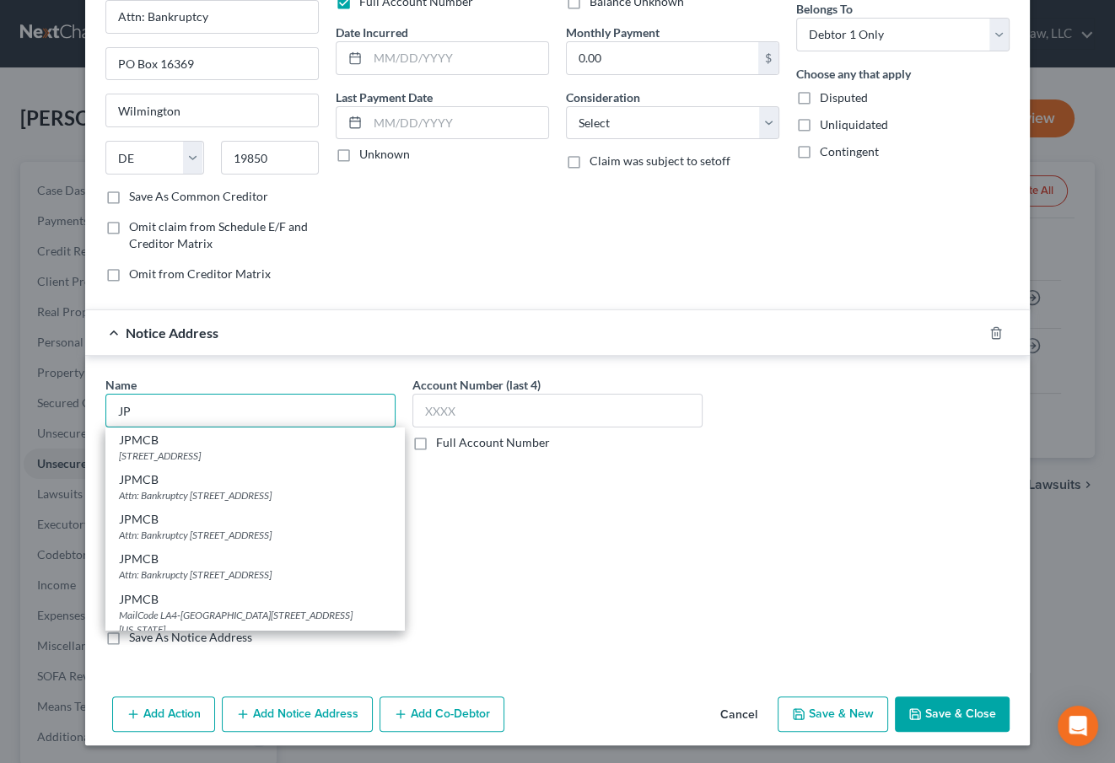
type input "J"
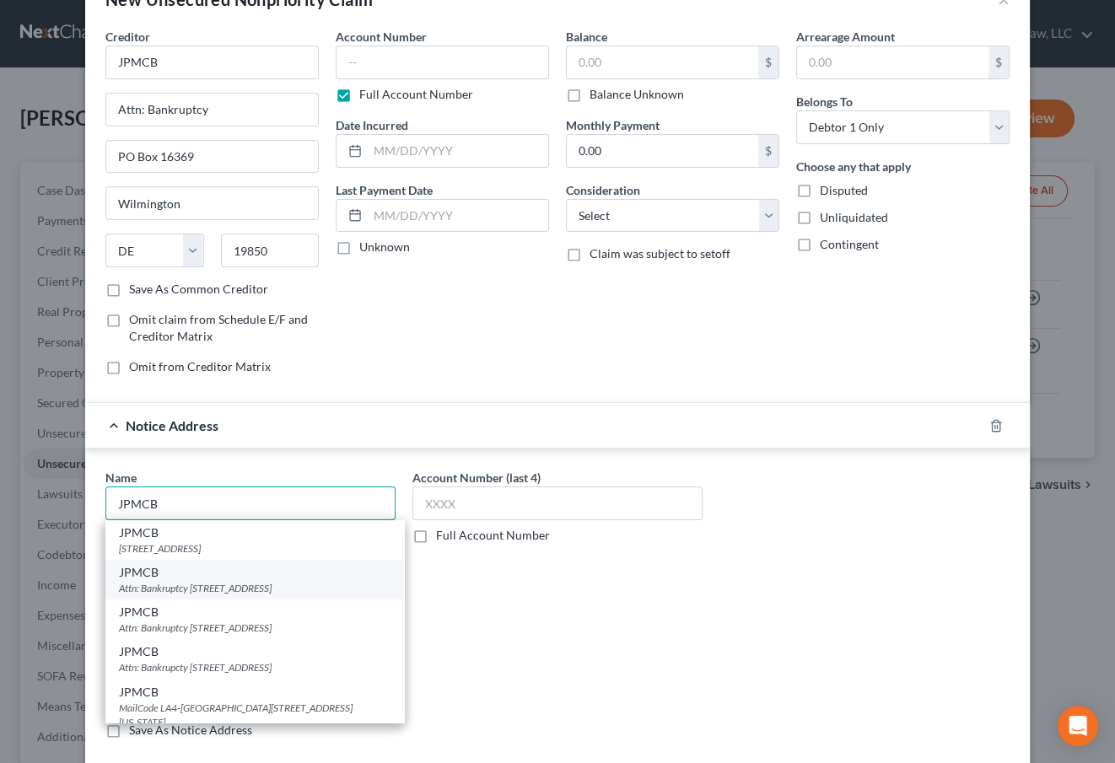
scroll to position [76, 0]
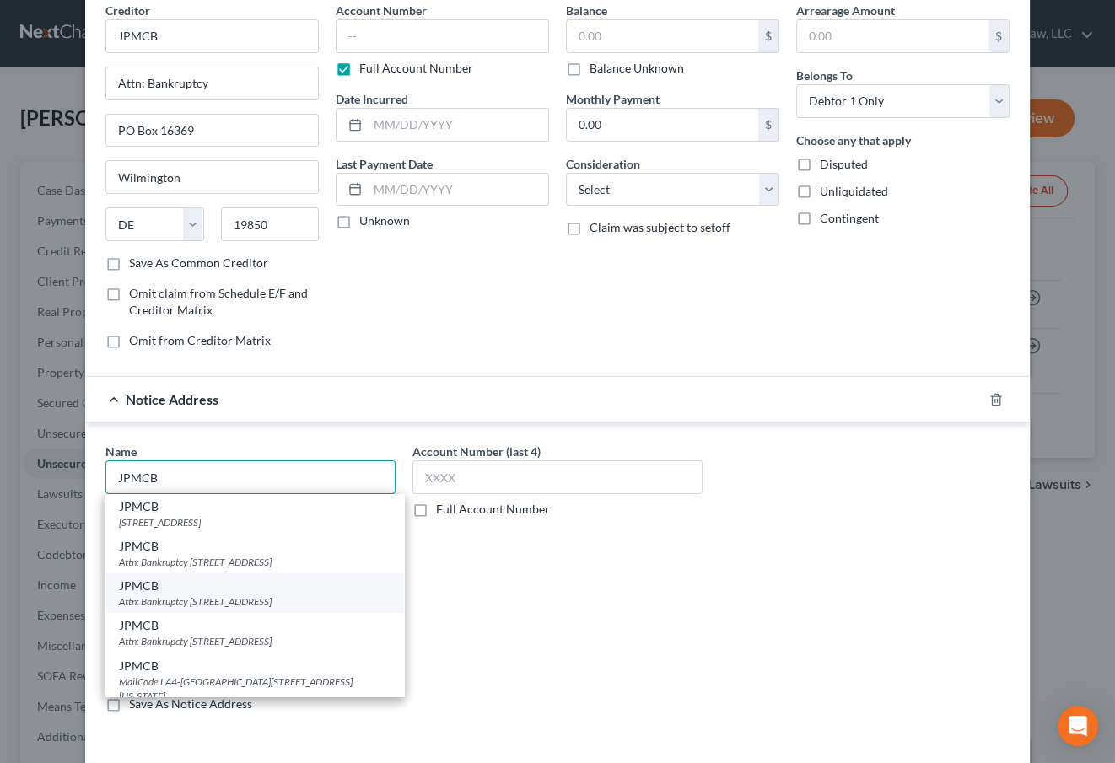
type input "JPMCB"
click at [261, 595] on div "Attn: Bankruptcy [STREET_ADDRESS]" at bounding box center [255, 602] width 272 height 14
type input "Attn: Bankruptcy"
type input "PO Box 15369"
type input "Wilmington"
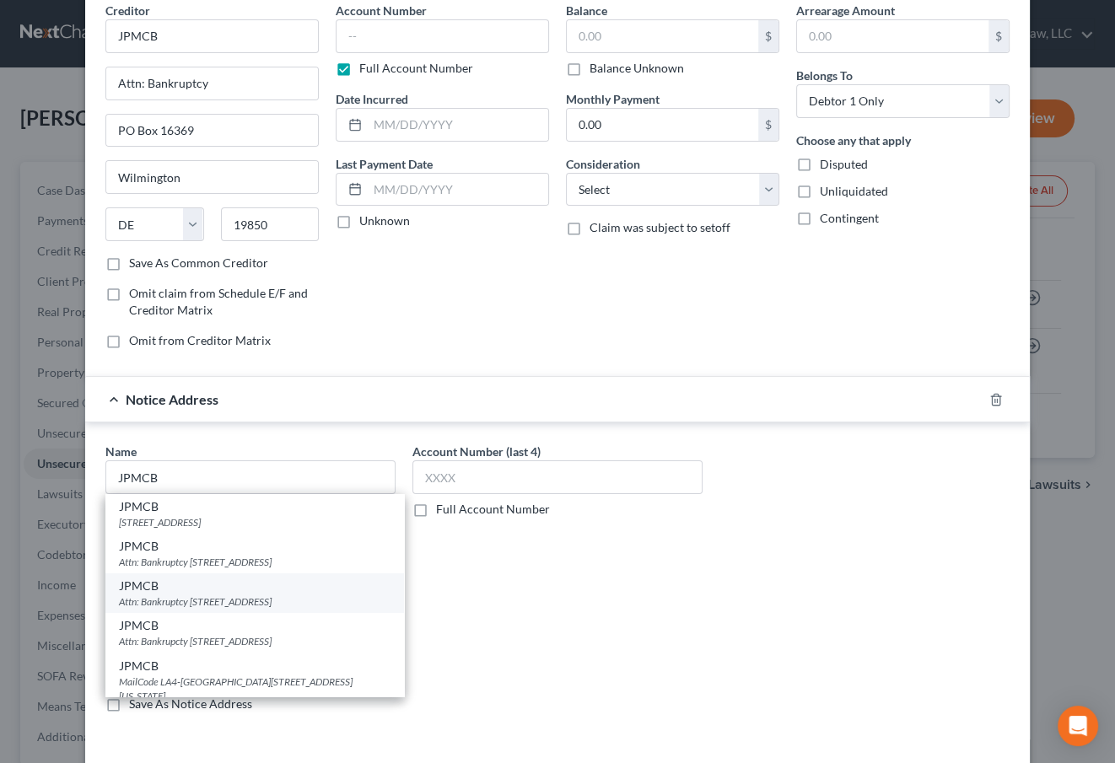
select select "7"
type input "19850"
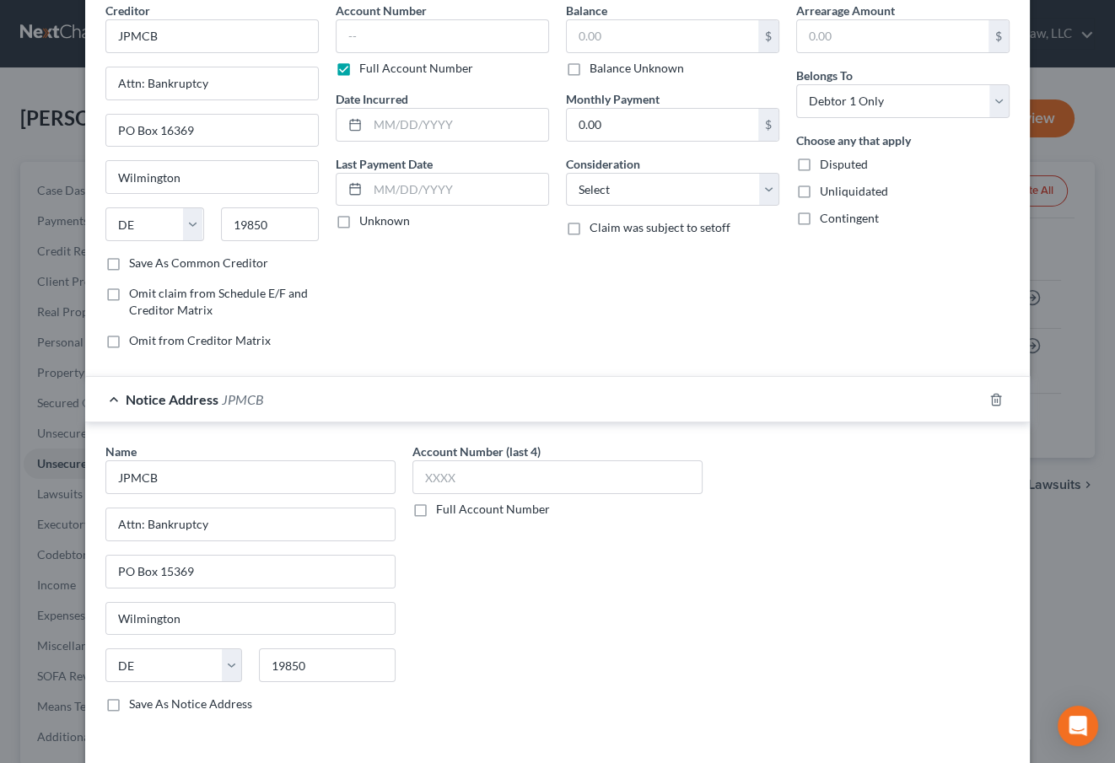
scroll to position [143, 0]
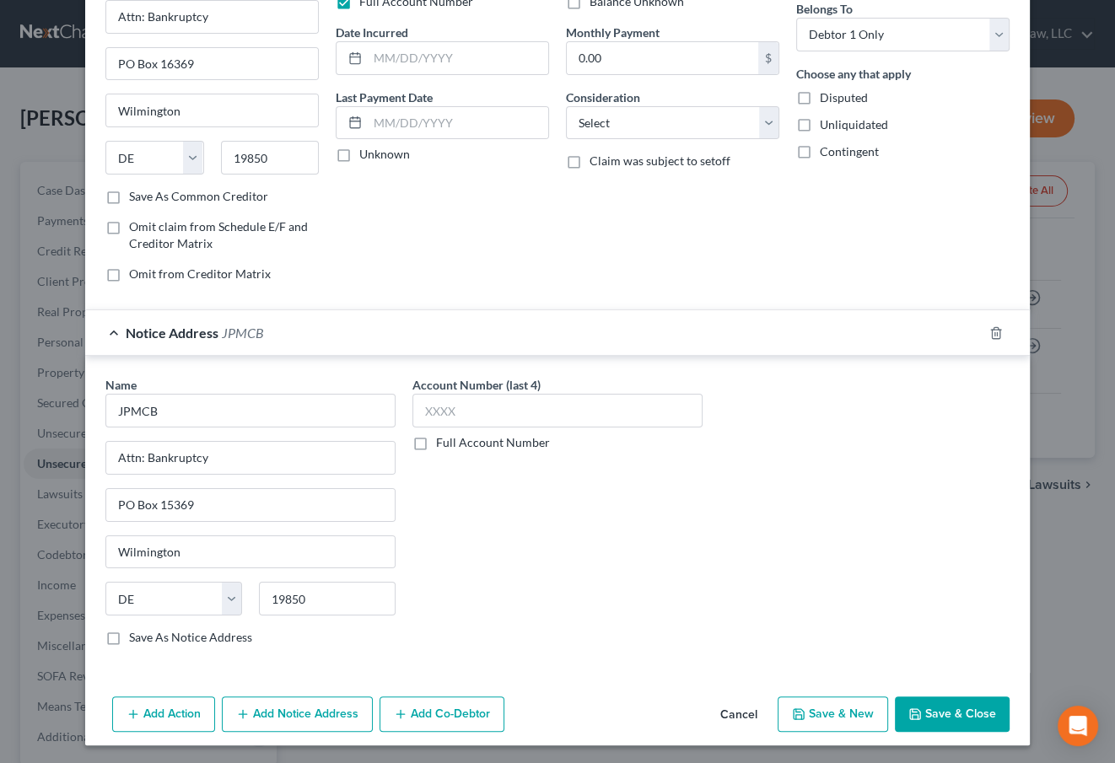
click at [270, 712] on button "Add Notice Address" at bounding box center [297, 714] width 151 height 35
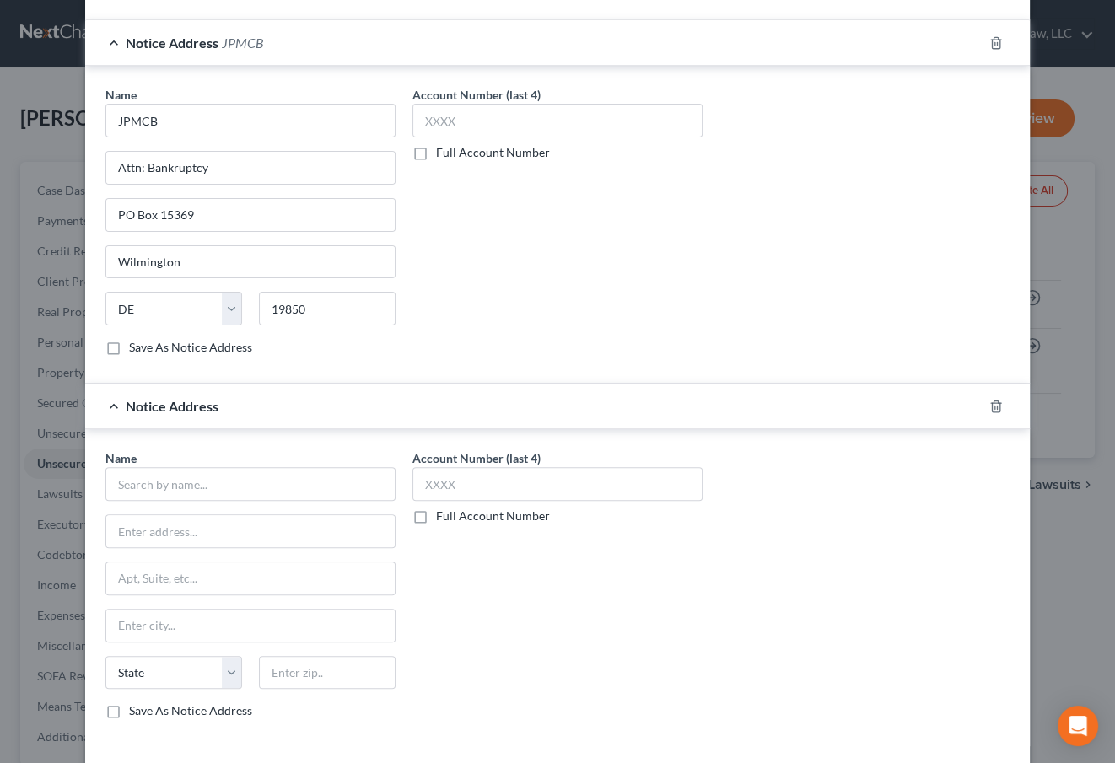
scroll to position [449, 0]
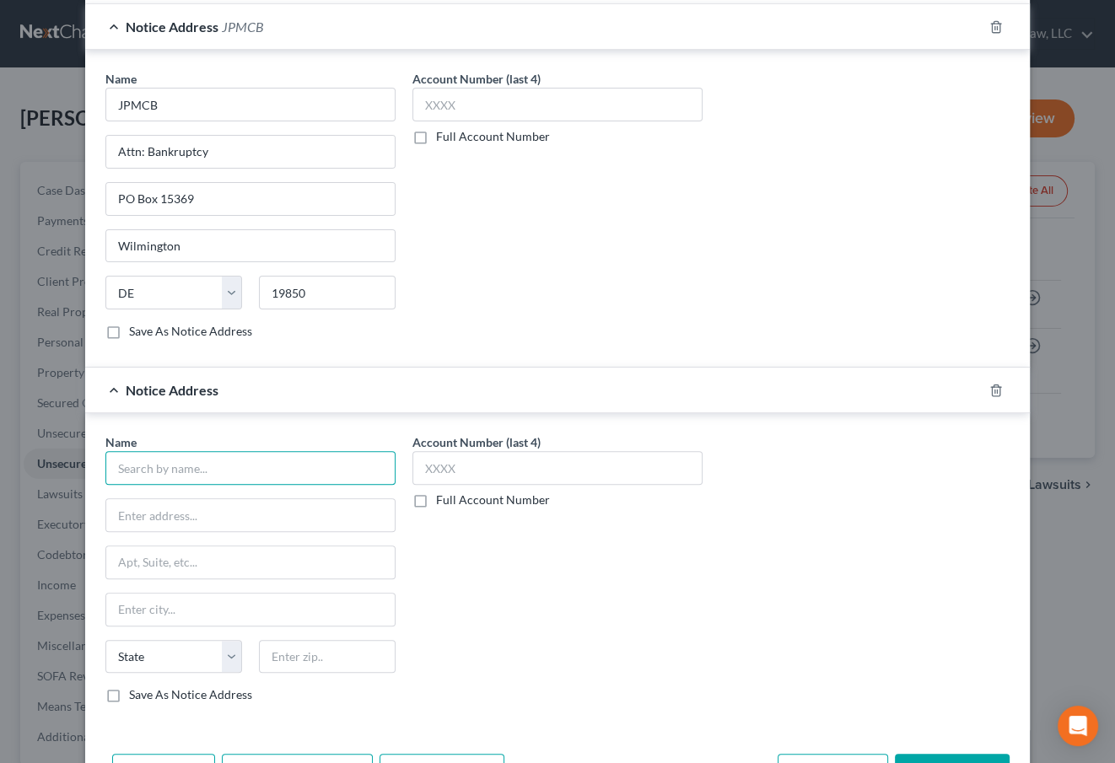
click at [176, 458] on input "text" at bounding box center [250, 468] width 290 height 34
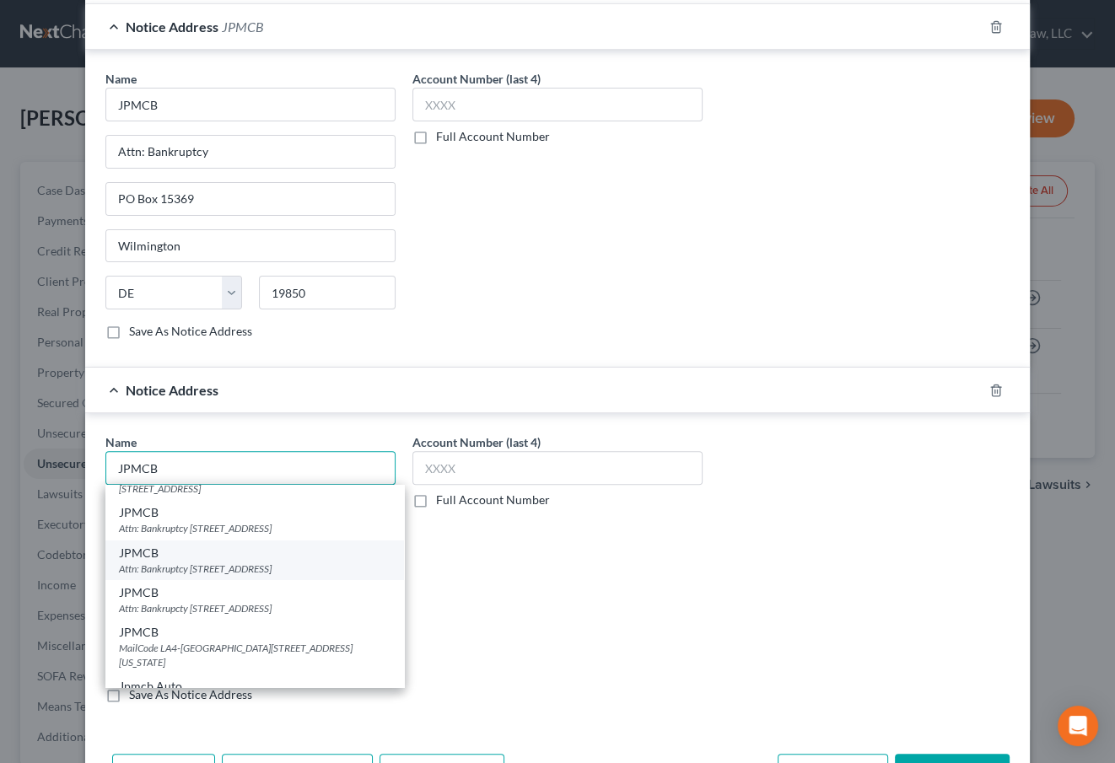
scroll to position [35, 0]
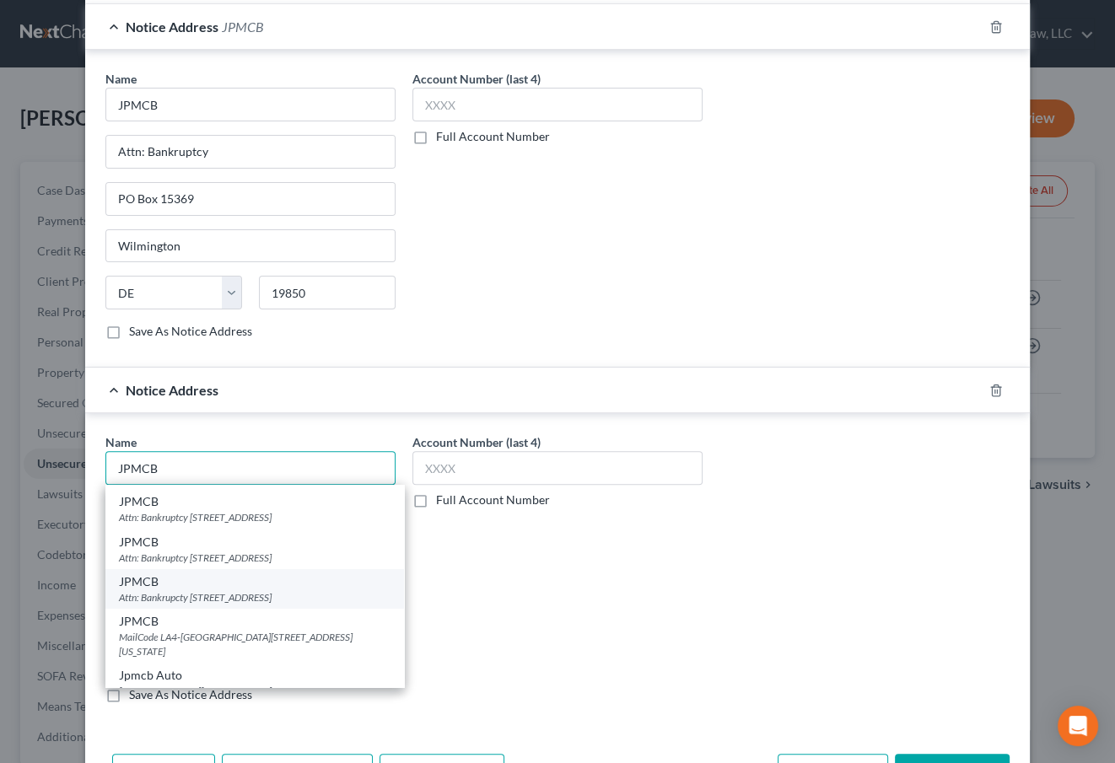
type input "JPMCB"
click at [251, 595] on div "Attn: Bankrupcty [STREET_ADDRESS]" at bounding box center [255, 597] width 272 height 14
type input "Attn: Bankrupcty"
type input "PO Box 15298"
type input "Wilmington"
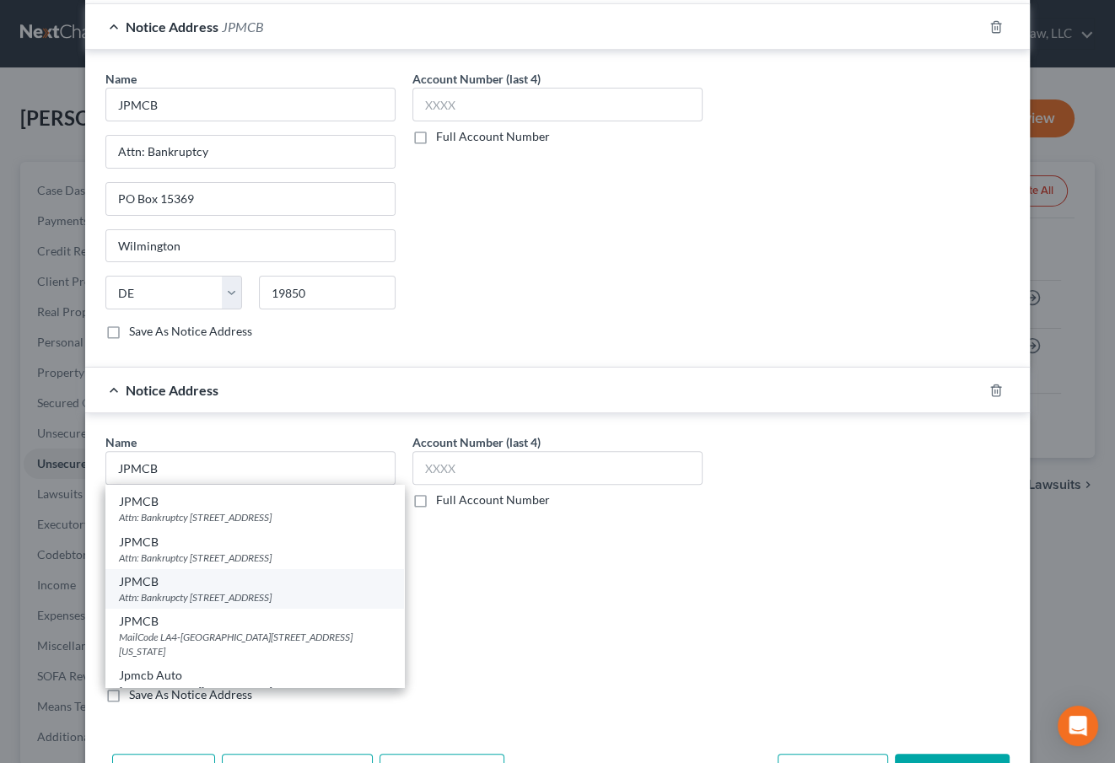
select select "7"
type input "19850"
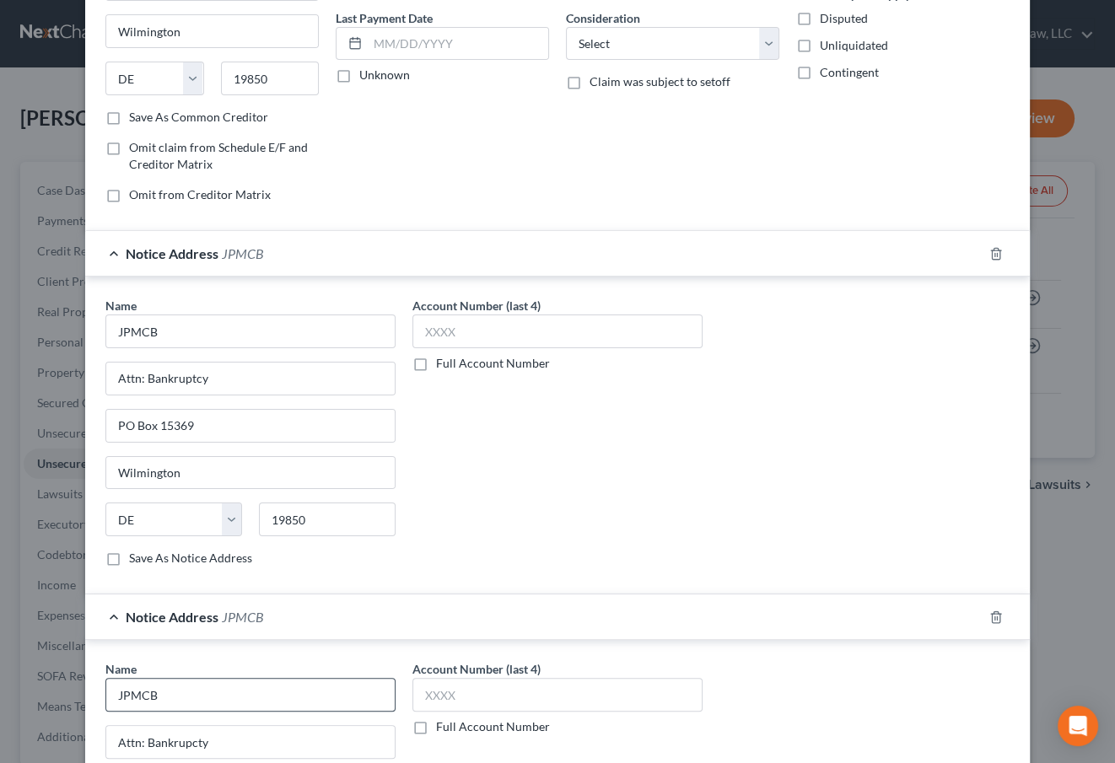
scroll to position [0, 0]
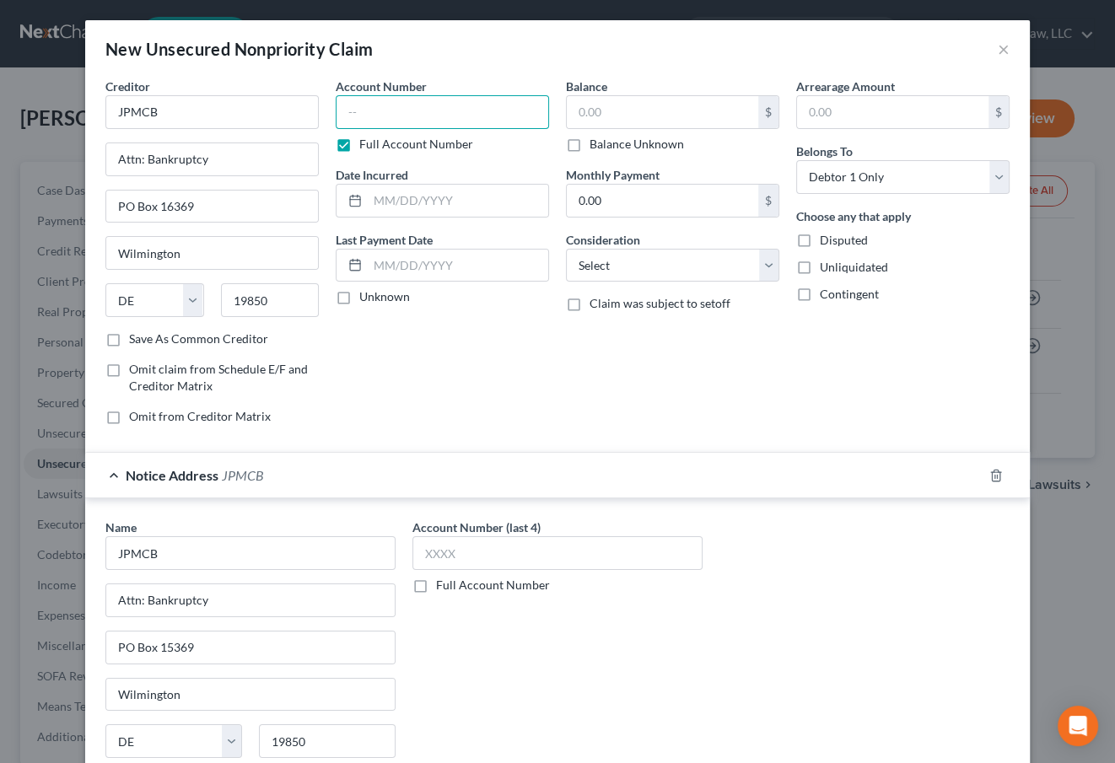
click at [401, 118] on input "text" at bounding box center [442, 112] width 213 height 34
type input "0250"
type input "2023"
drag, startPoint x: 622, startPoint y: 361, endPoint x: 540, endPoint y: 232, distance: 153.3
click at [622, 361] on div "Balance $ Balance Unknown Balance Undetermined $ Balance Unknown Monthly Paymen…" at bounding box center [673, 258] width 230 height 361
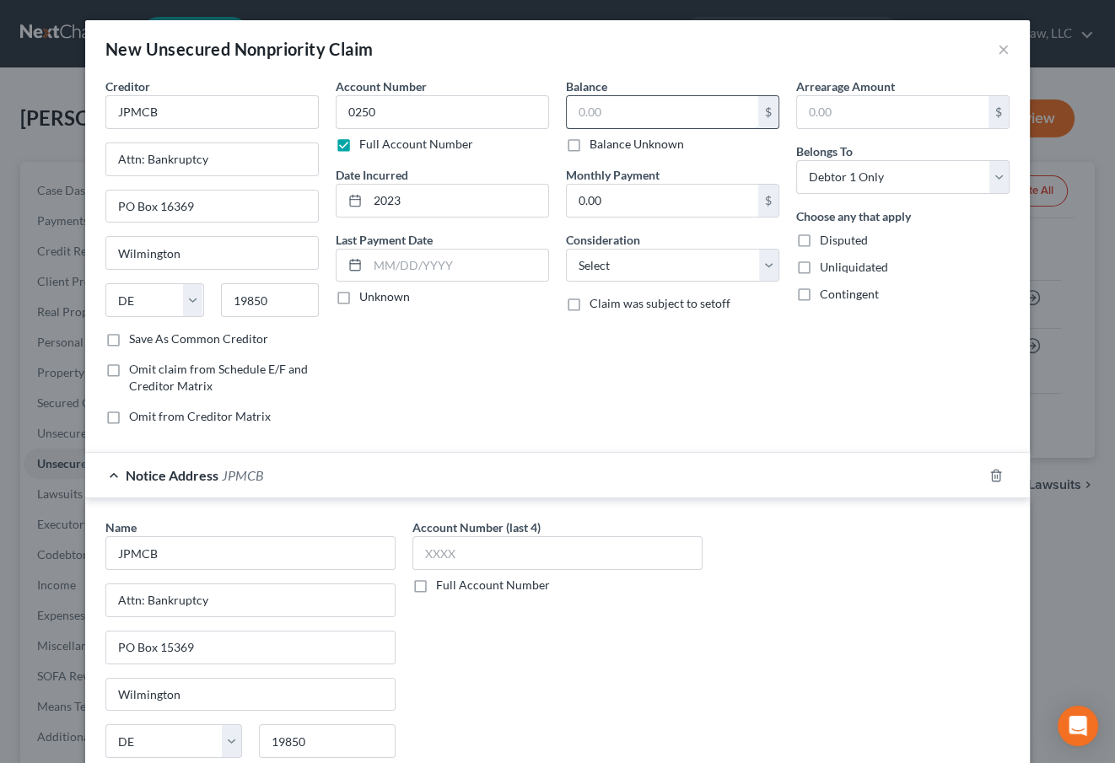
click at [596, 115] on input "text" at bounding box center [662, 112] width 191 height 32
type input "16,245"
select select "2"
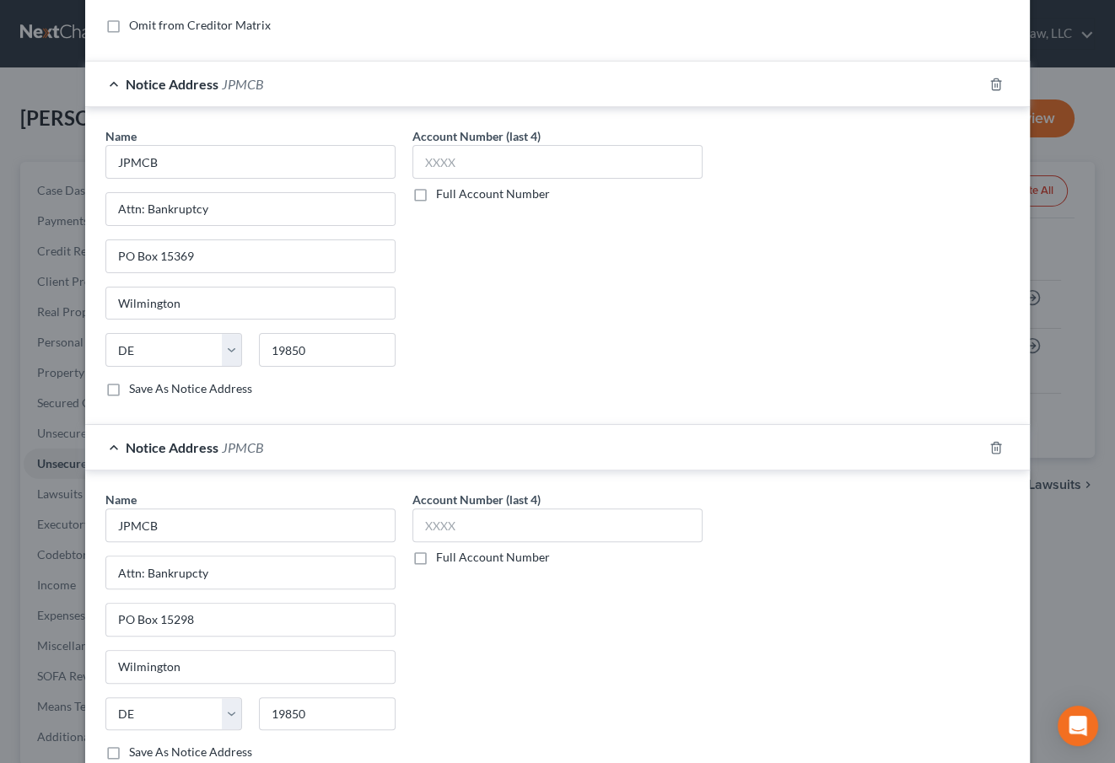
scroll to position [505, 0]
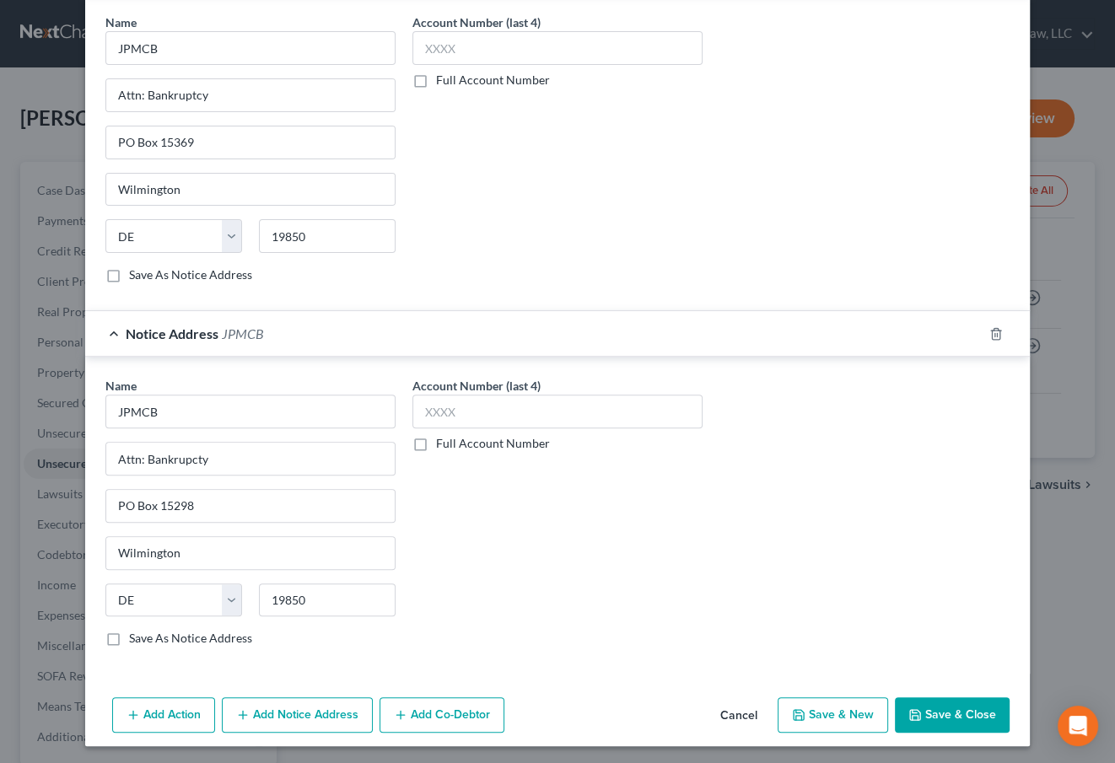
click at [960, 705] on button "Save & Close" at bounding box center [952, 715] width 115 height 35
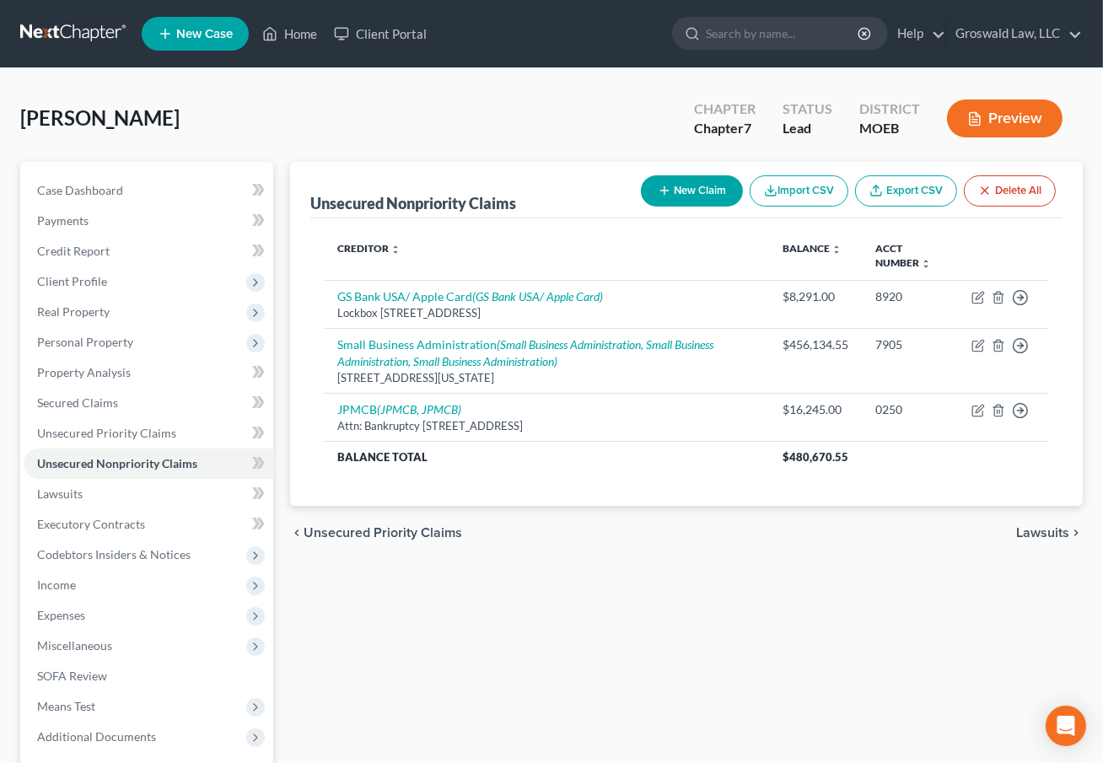
click at [714, 185] on button "New Claim" at bounding box center [692, 190] width 102 height 31
select select "0"
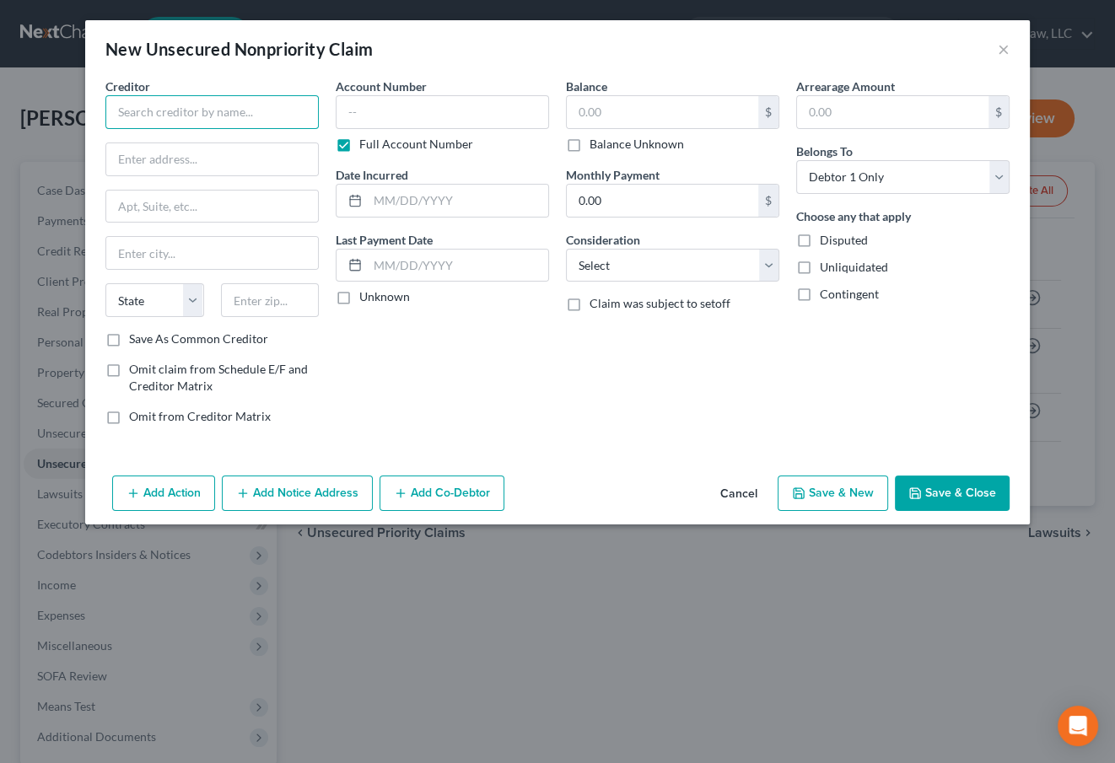
click at [236, 101] on input "text" at bounding box center [211, 112] width 213 height 34
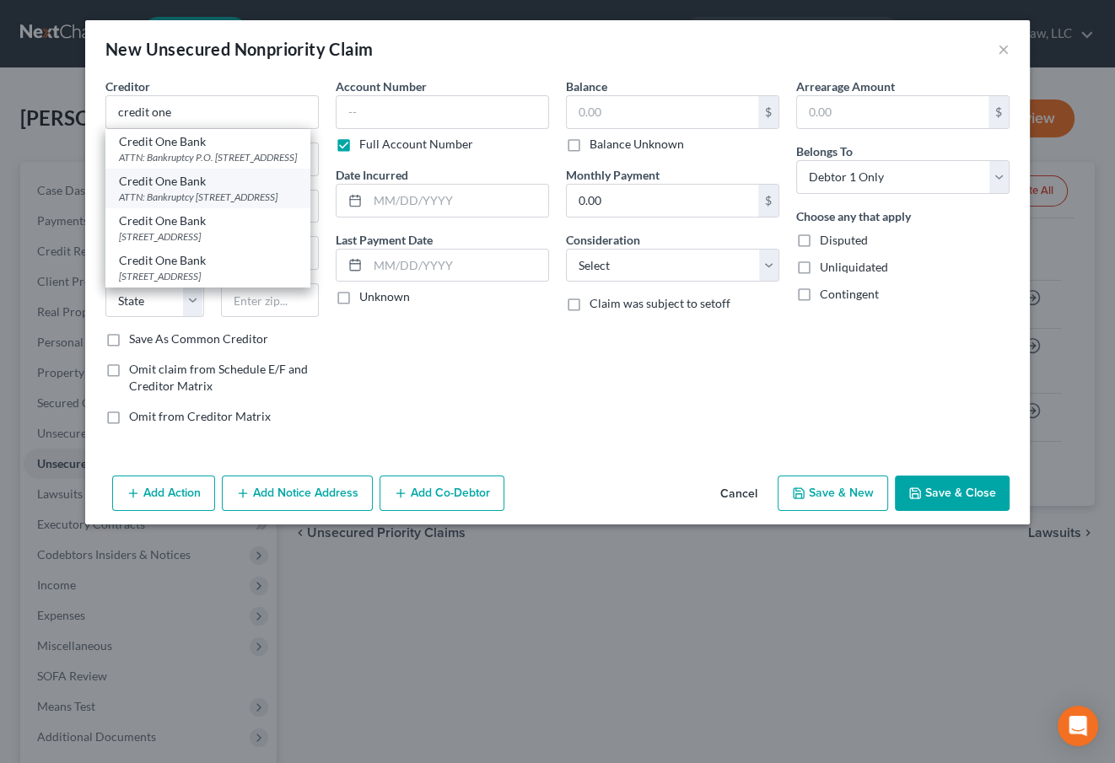
click at [197, 204] on div "ATTN: Bankruptcy [STREET_ADDRESS]" at bounding box center [208, 197] width 178 height 14
type input "Credit One Bank"
type input "ATTN: Bankruptcy"
type input "[STREET_ADDRESS]"
type input "[GEOGRAPHIC_DATA]"
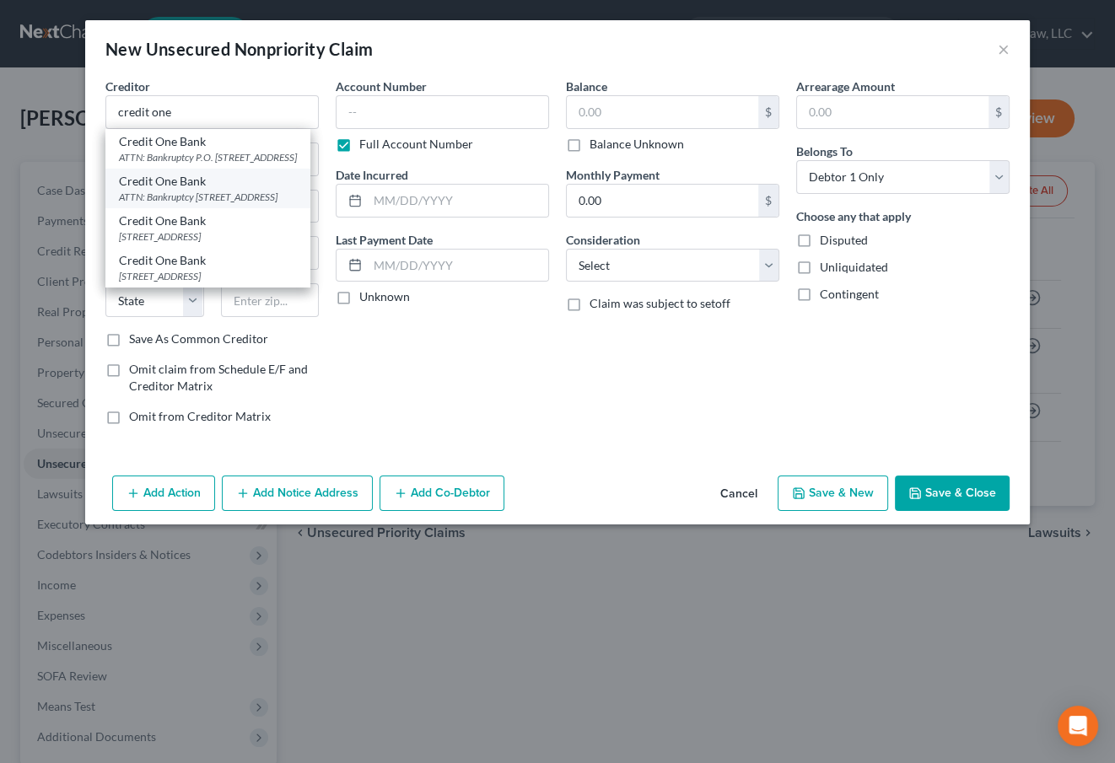
select select "31"
type input "89113"
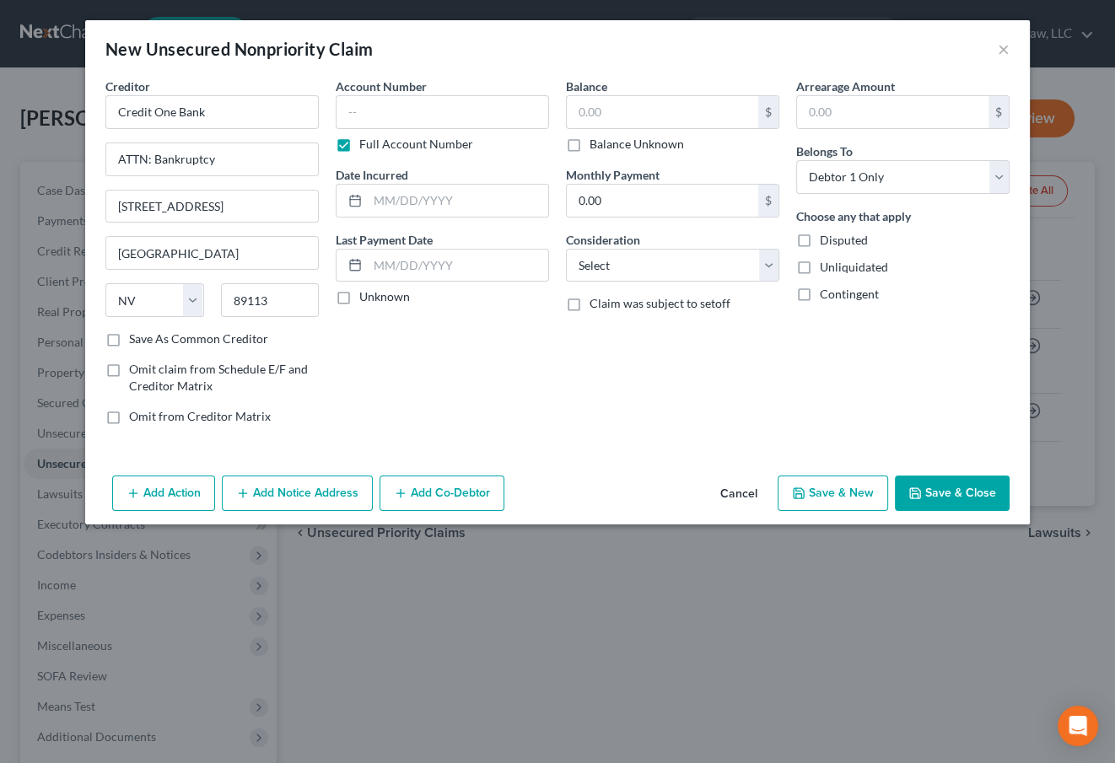
click at [290, 490] on button "Add Notice Address" at bounding box center [297, 493] width 151 height 35
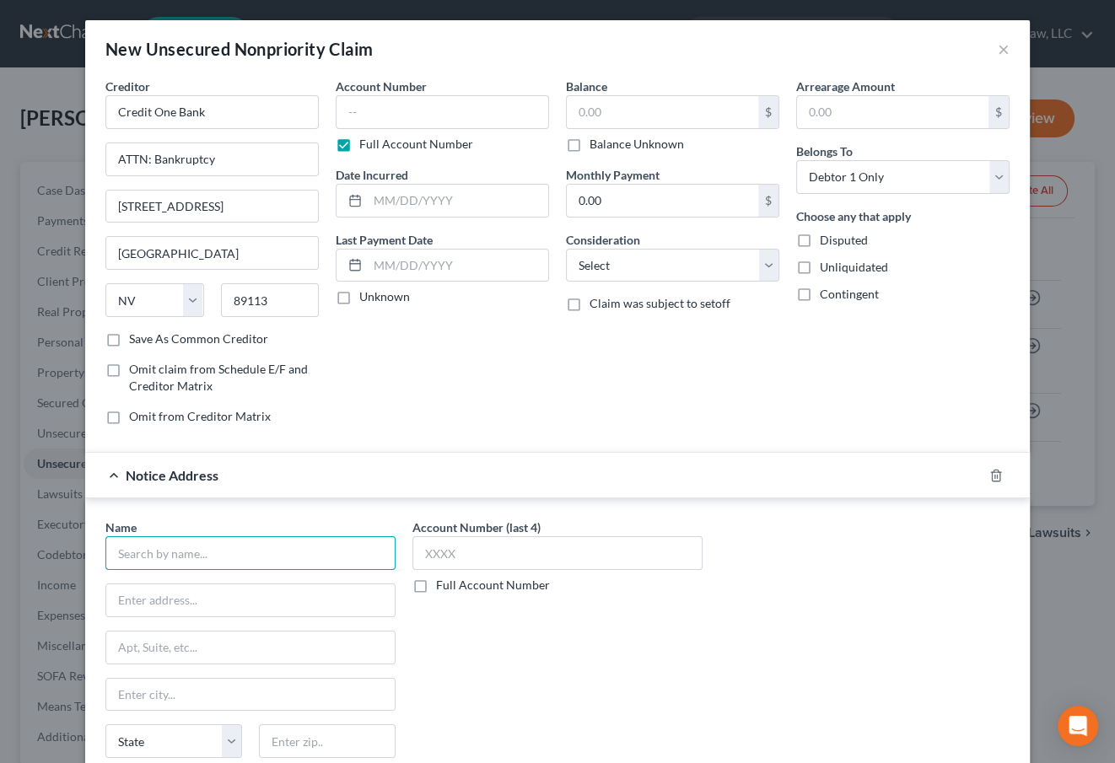
click at [250, 558] on input "text" at bounding box center [250, 553] width 290 height 34
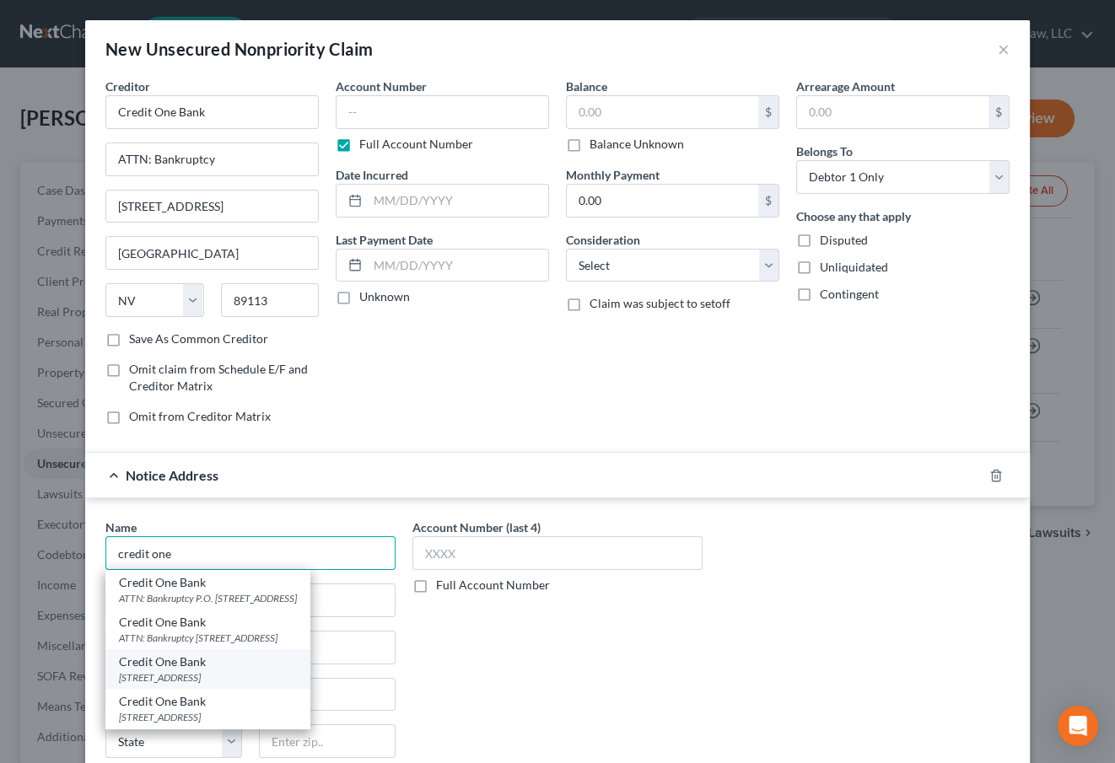
scroll to position [76, 0]
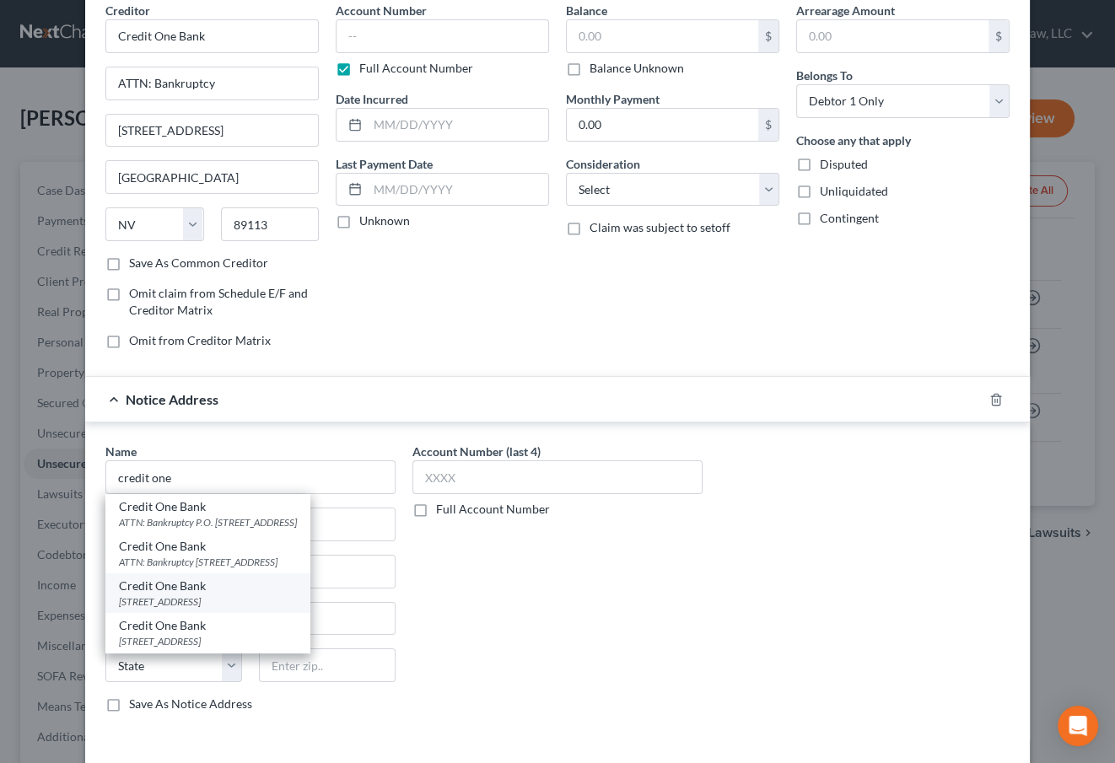
click at [224, 585] on div "Credit One Bank" at bounding box center [208, 586] width 178 height 17
type input "Credit One Bank"
type input "Po Box 98872"
type input "[GEOGRAPHIC_DATA]"
select select "31"
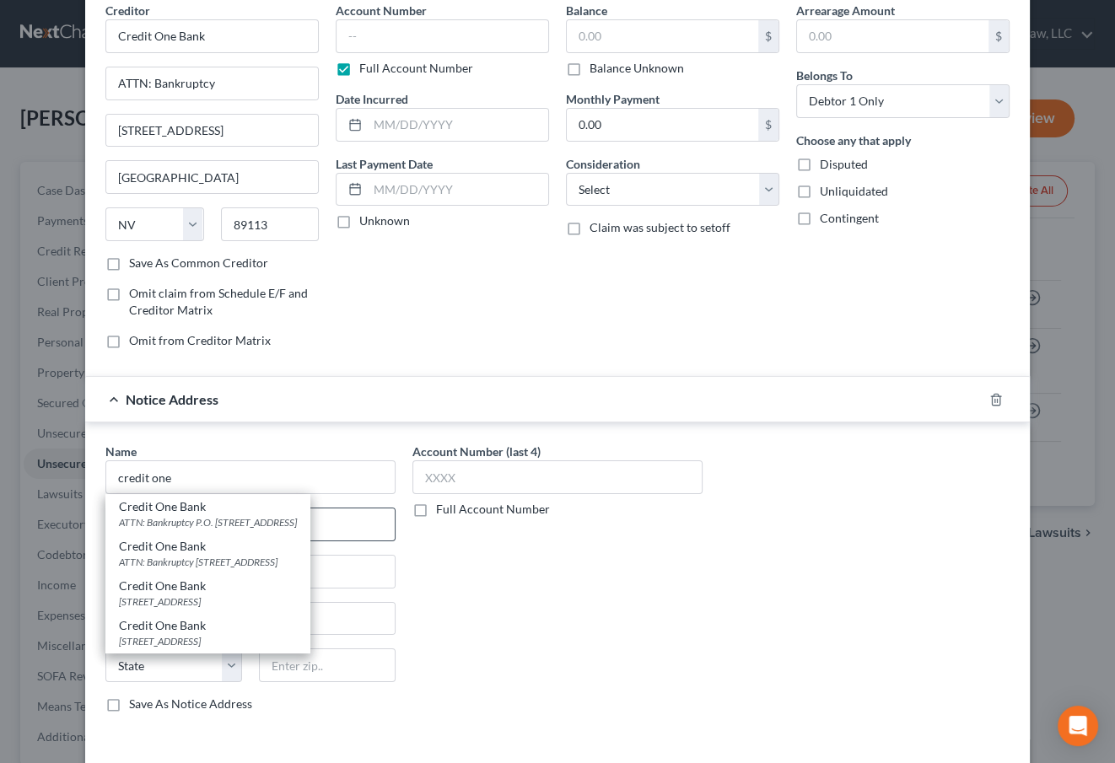
type input "89193"
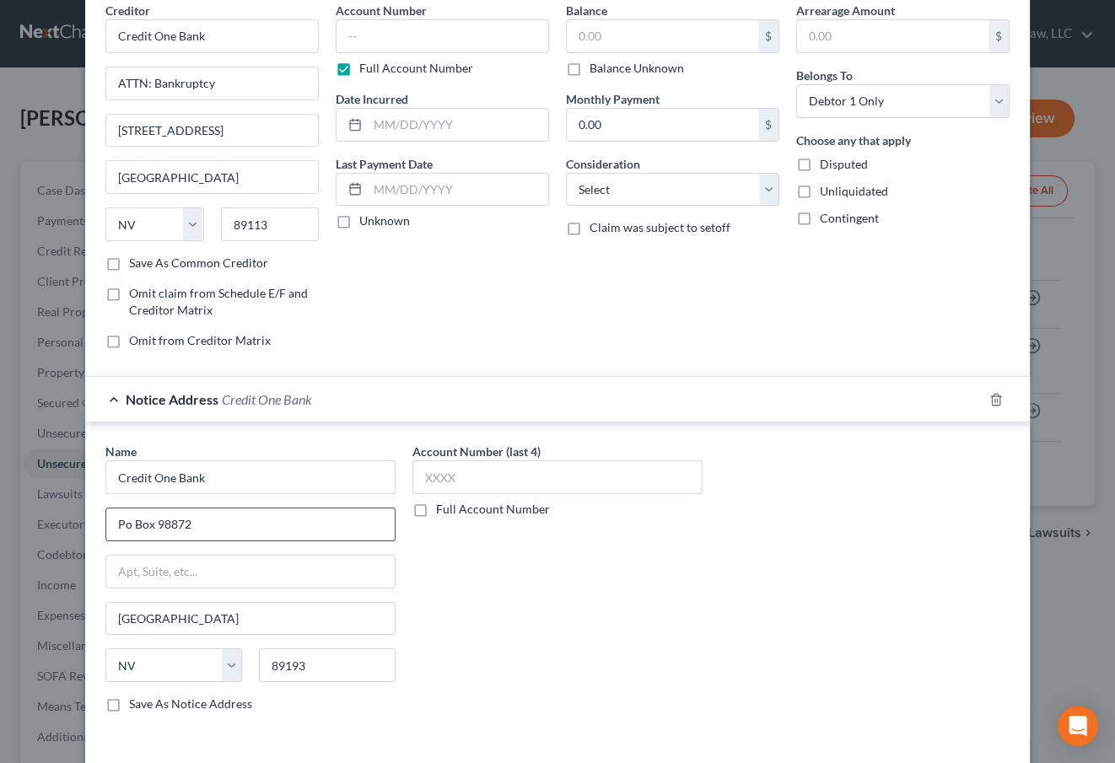
click at [195, 523] on input "Po Box 98872" at bounding box center [250, 525] width 288 height 32
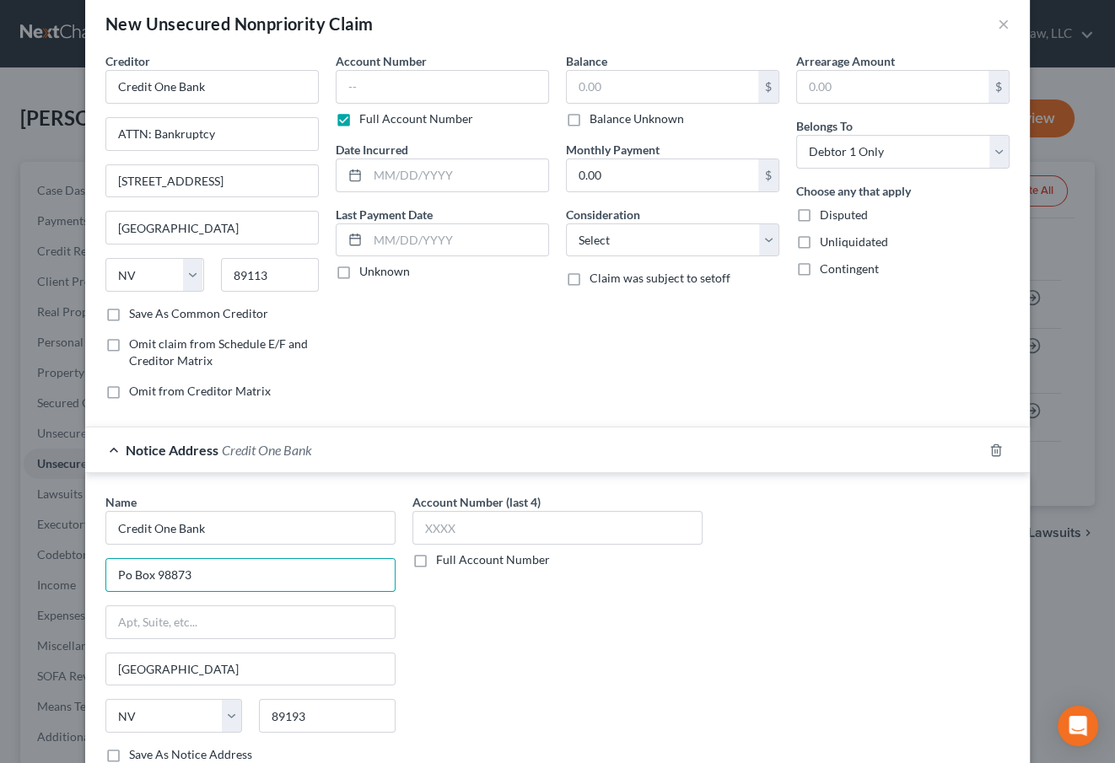
scroll to position [0, 0]
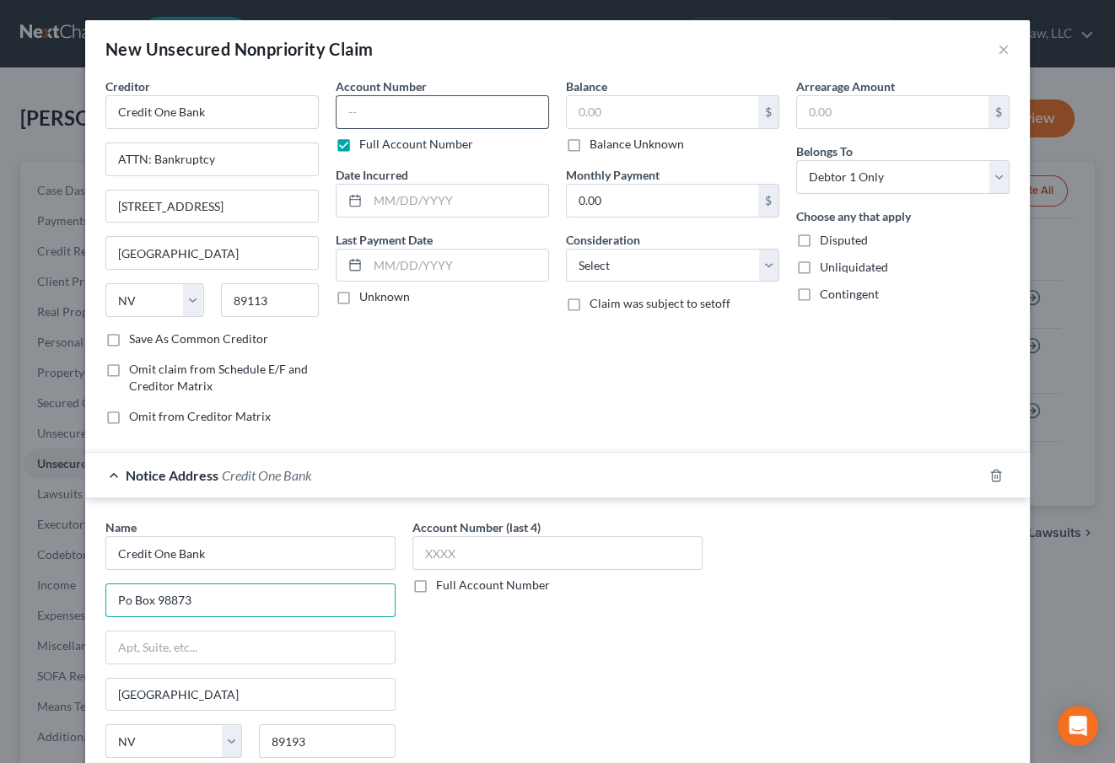
type input "Po Box 98873"
click at [402, 123] on input "text" at bounding box center [442, 112] width 213 height 34
type input "5340"
type input "2020"
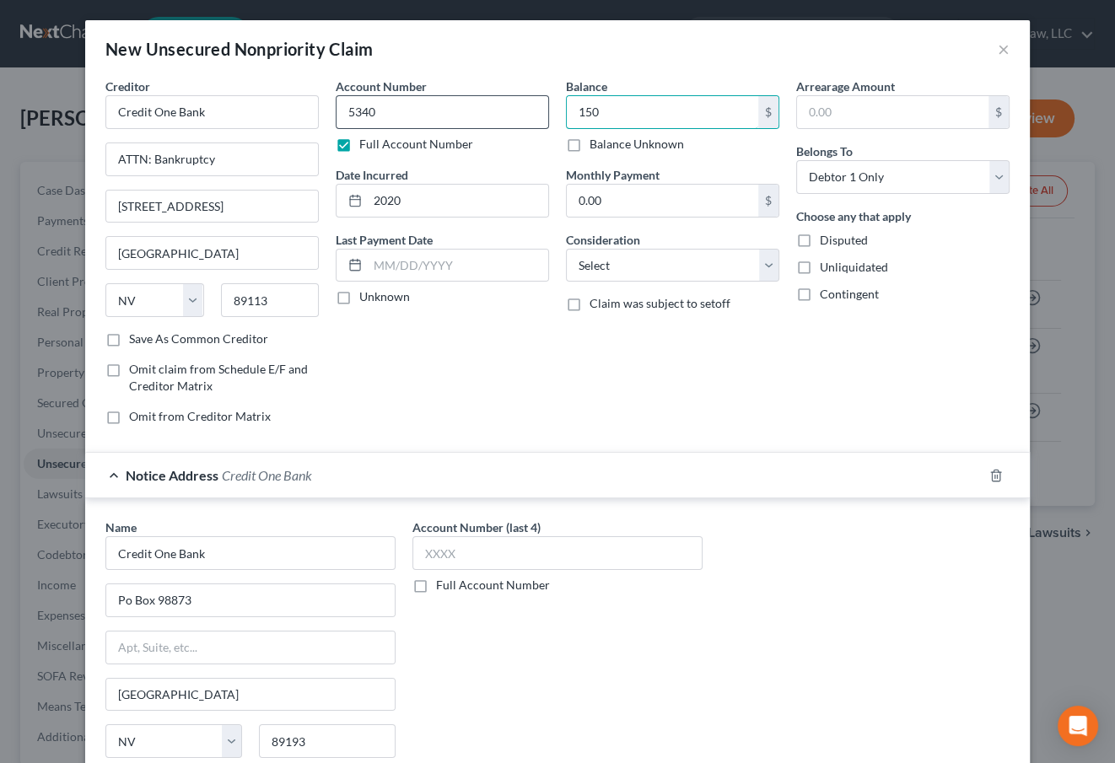
type input "150"
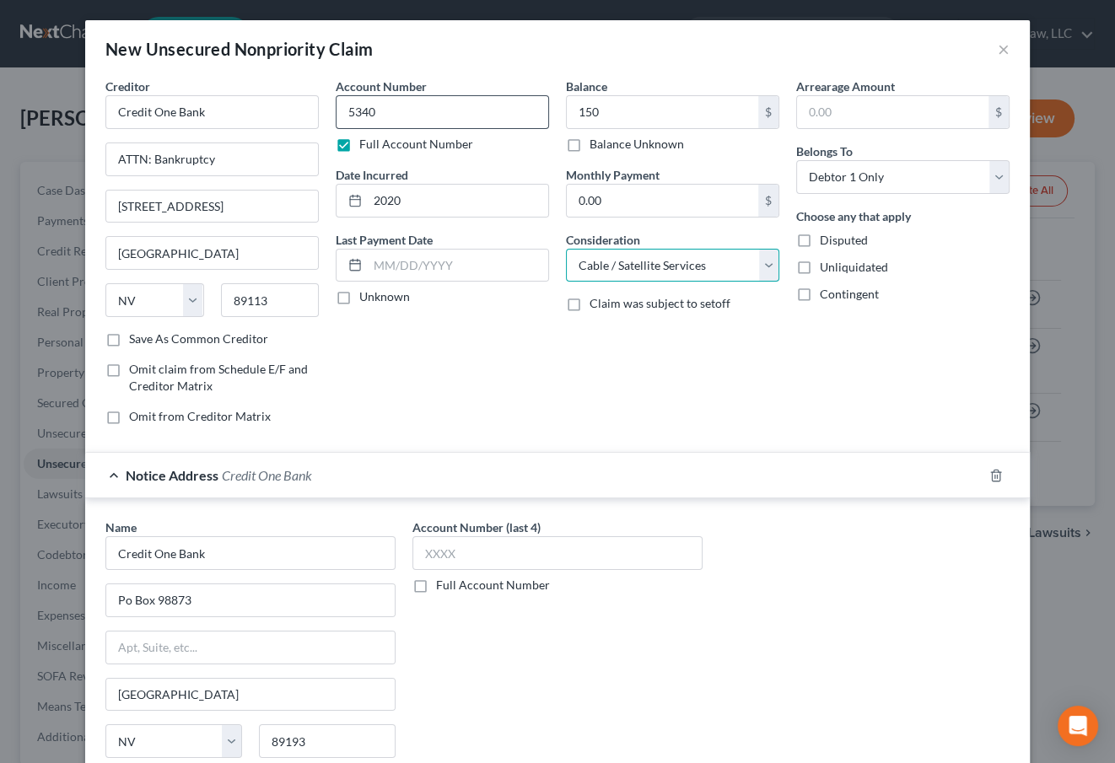
select select "2"
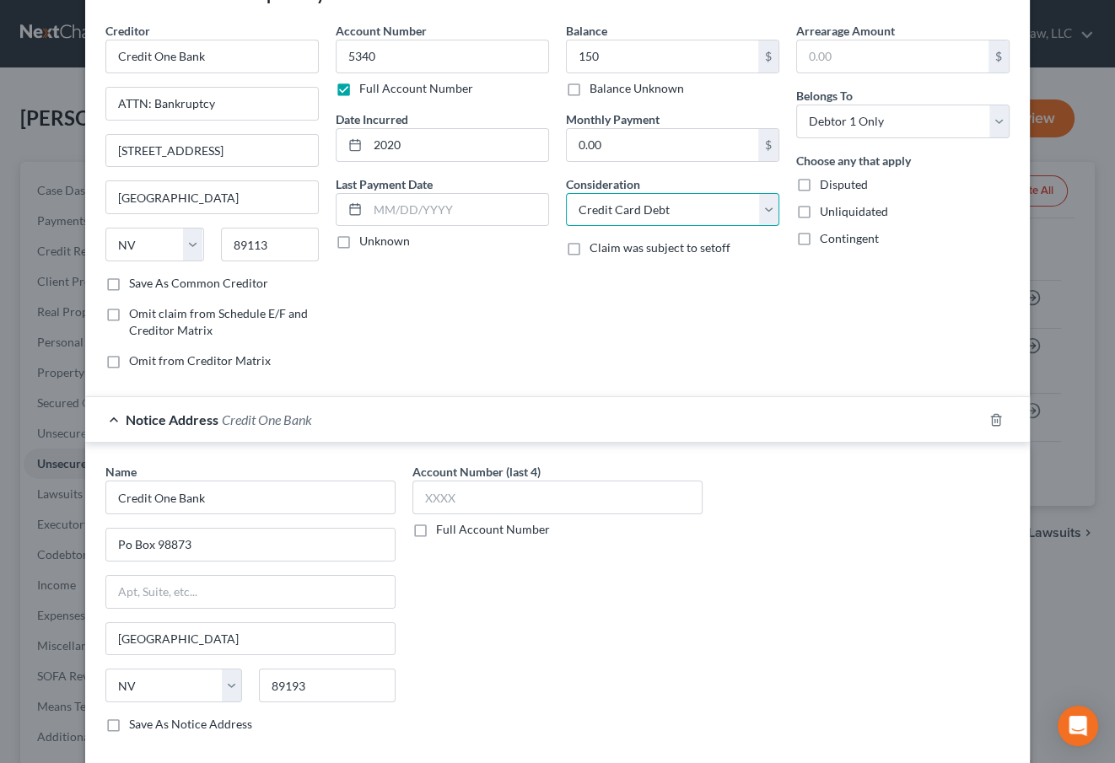
scroll to position [143, 0]
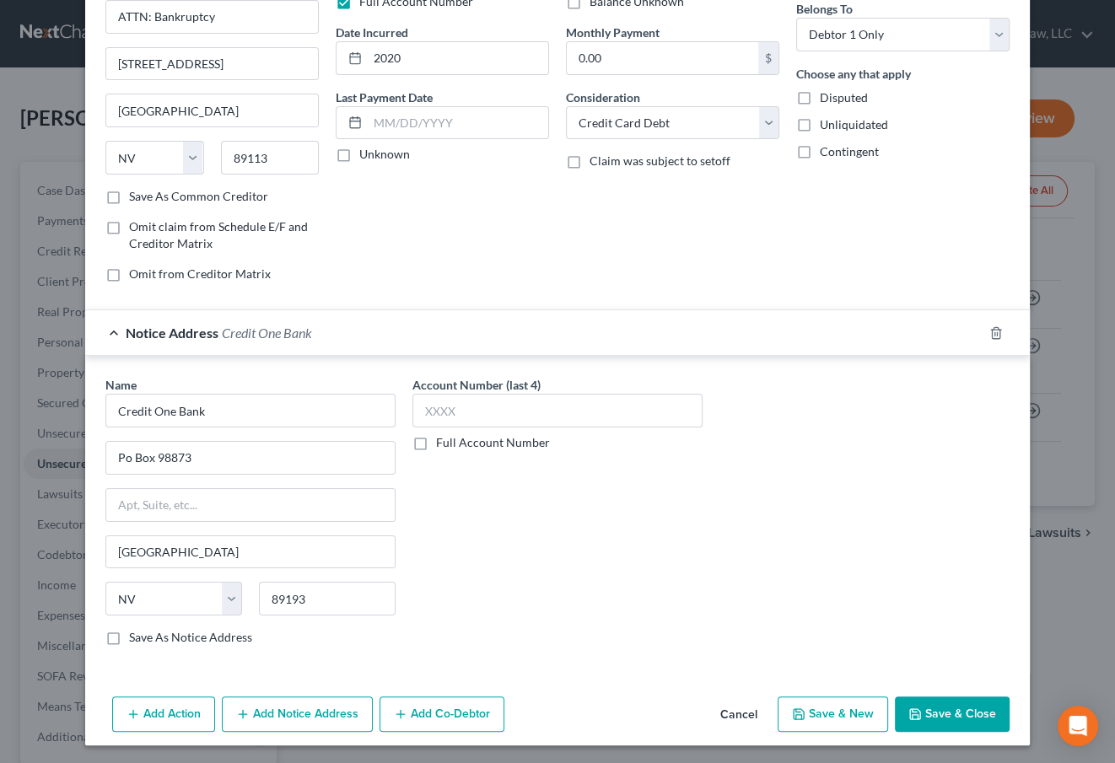
click at [940, 715] on button "Save & Close" at bounding box center [952, 714] width 115 height 35
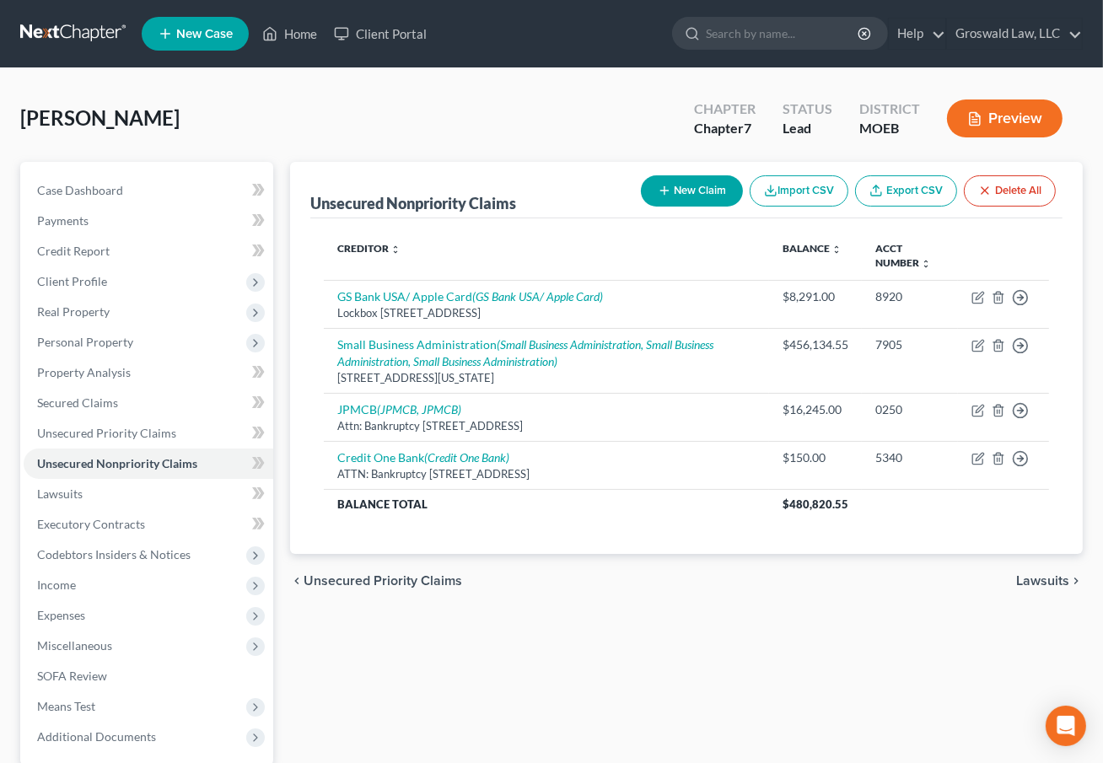
click at [664, 634] on div "Unsecured Nonpriority Claims New Claim Import CSV Export CSV Delete All Credito…" at bounding box center [687, 512] width 810 height 701
click at [703, 184] on button "New Claim" at bounding box center [692, 190] width 102 height 31
select select "0"
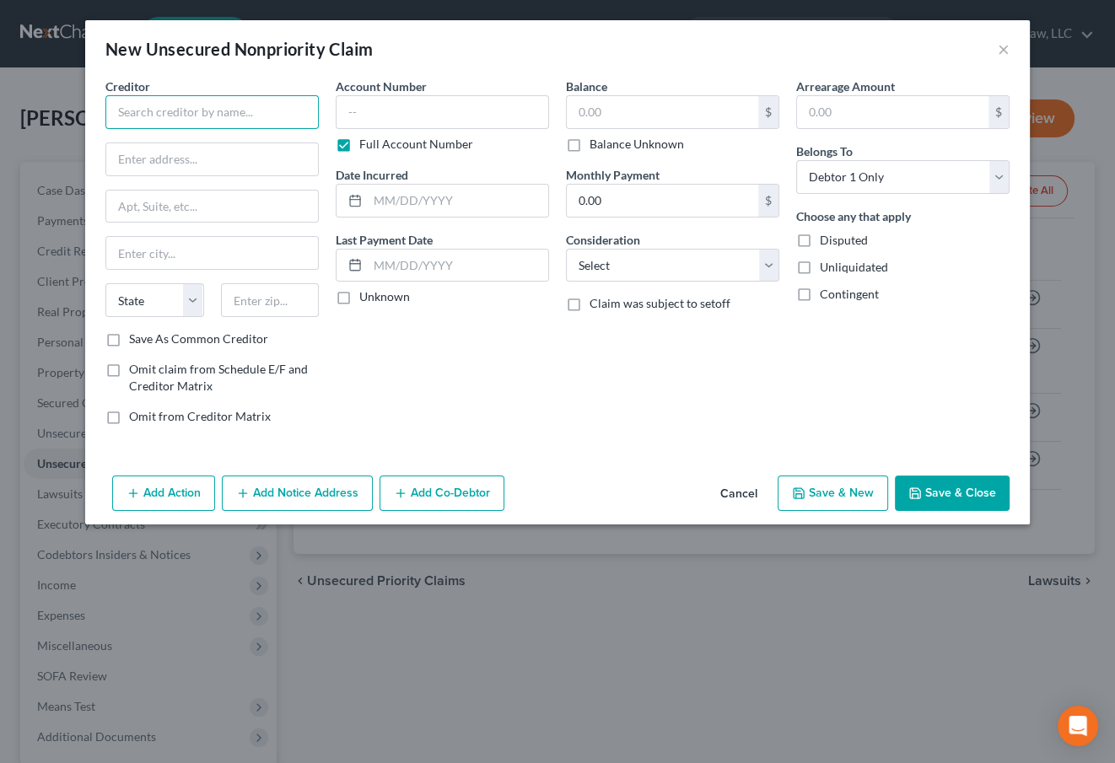
click at [250, 120] on input "text" at bounding box center [211, 112] width 213 height 34
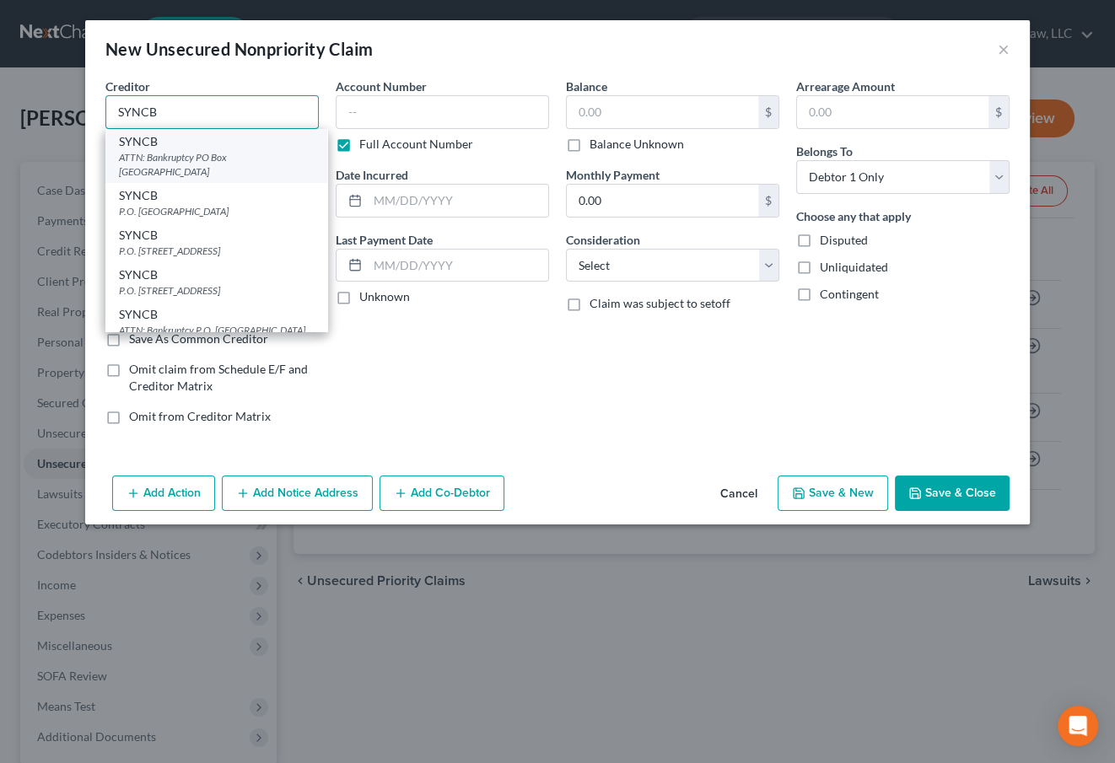
type input "SYNCB"
click at [213, 150] on div "ATTN: Bankruptcy PO Box [GEOGRAPHIC_DATA]" at bounding box center [216, 164] width 195 height 29
type input "ATTN: Bankruptcy"
type input "PO Box 965060"
type input "Orlando"
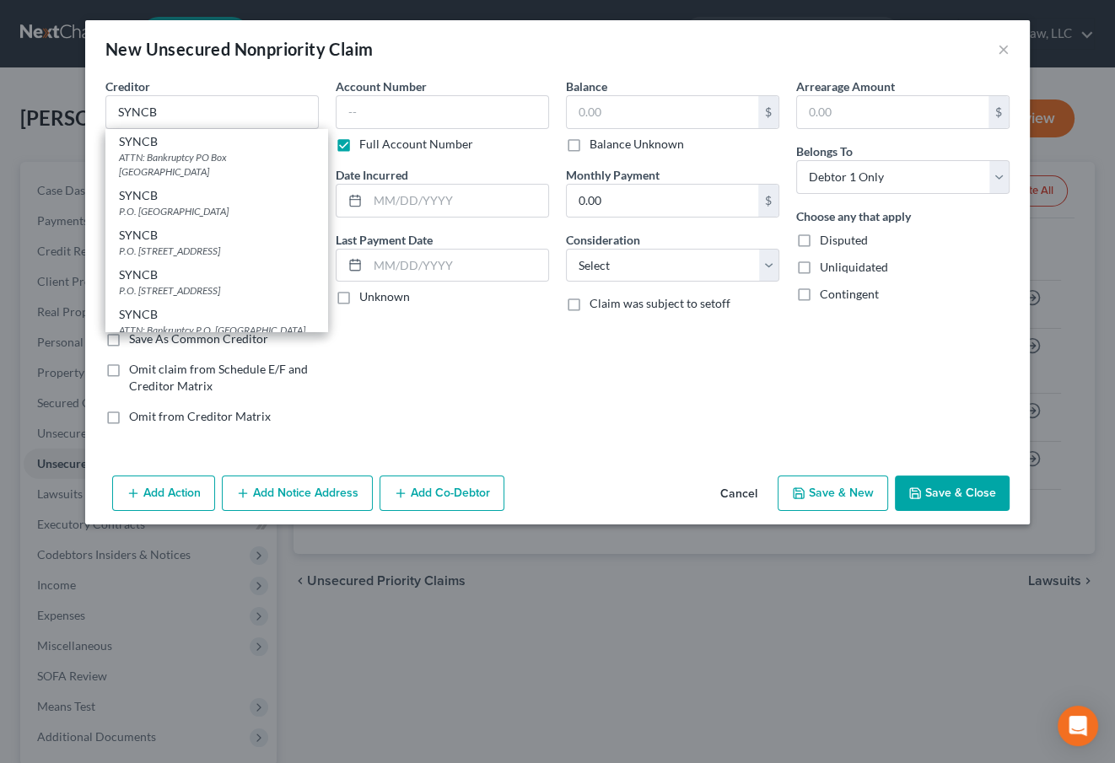
select select "9"
type input "32896"
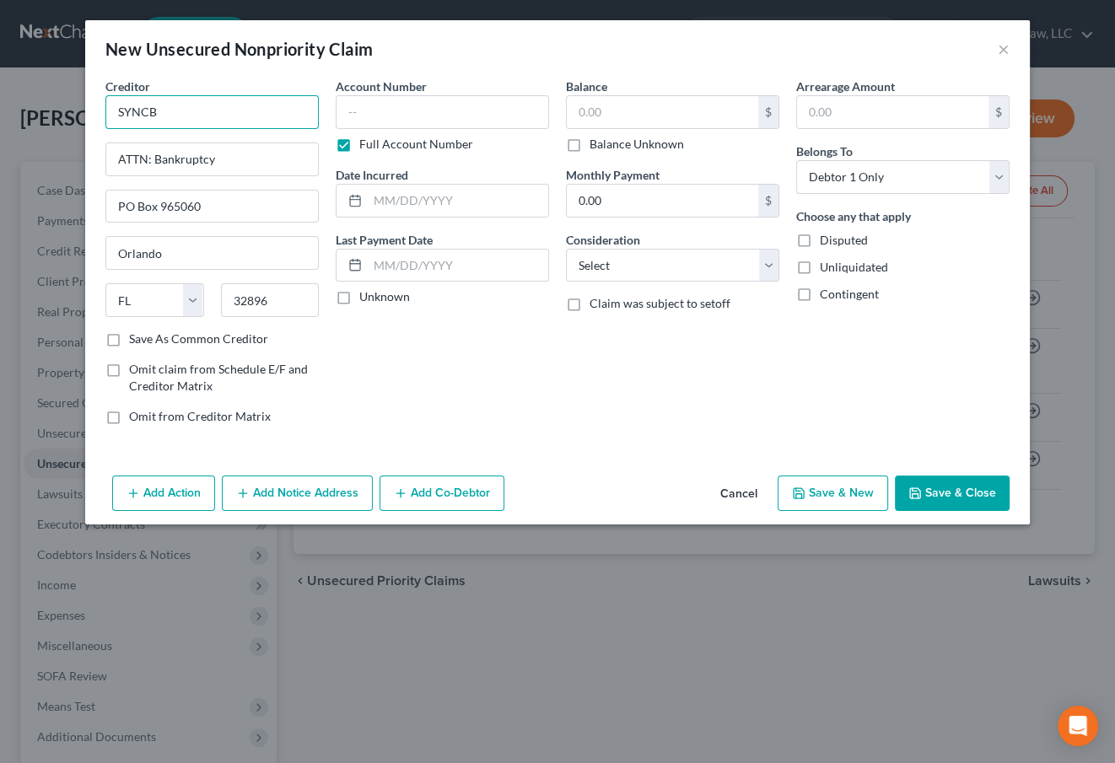
click at [218, 110] on input "SYNCB" at bounding box center [211, 112] width 213 height 34
click at [187, 113] on input "SYNCB/SamsClub" at bounding box center [211, 112] width 213 height 34
type input "SYNCB/[PERSON_NAME] Club"
click at [342, 110] on input "text" at bounding box center [442, 112] width 213 height 34
click at [445, 110] on input "text" at bounding box center [442, 112] width 213 height 34
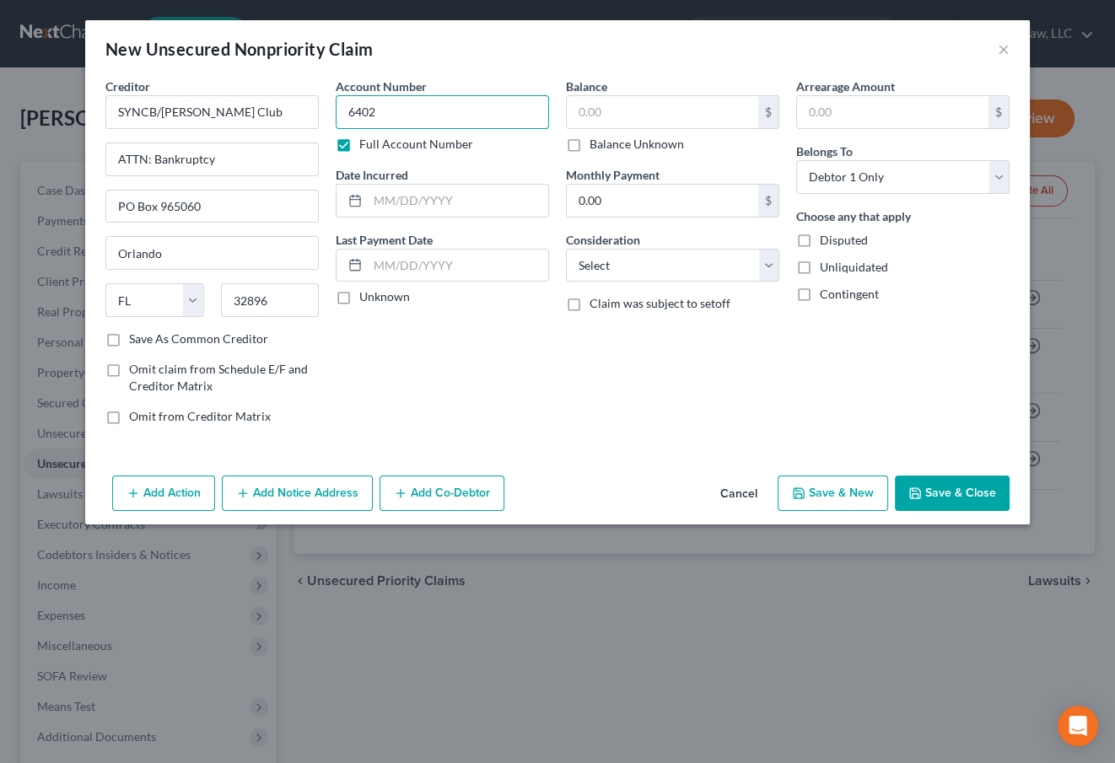
type input "6402"
type input "2024"
click at [612, 116] on input "text" at bounding box center [662, 112] width 191 height 32
type input "699"
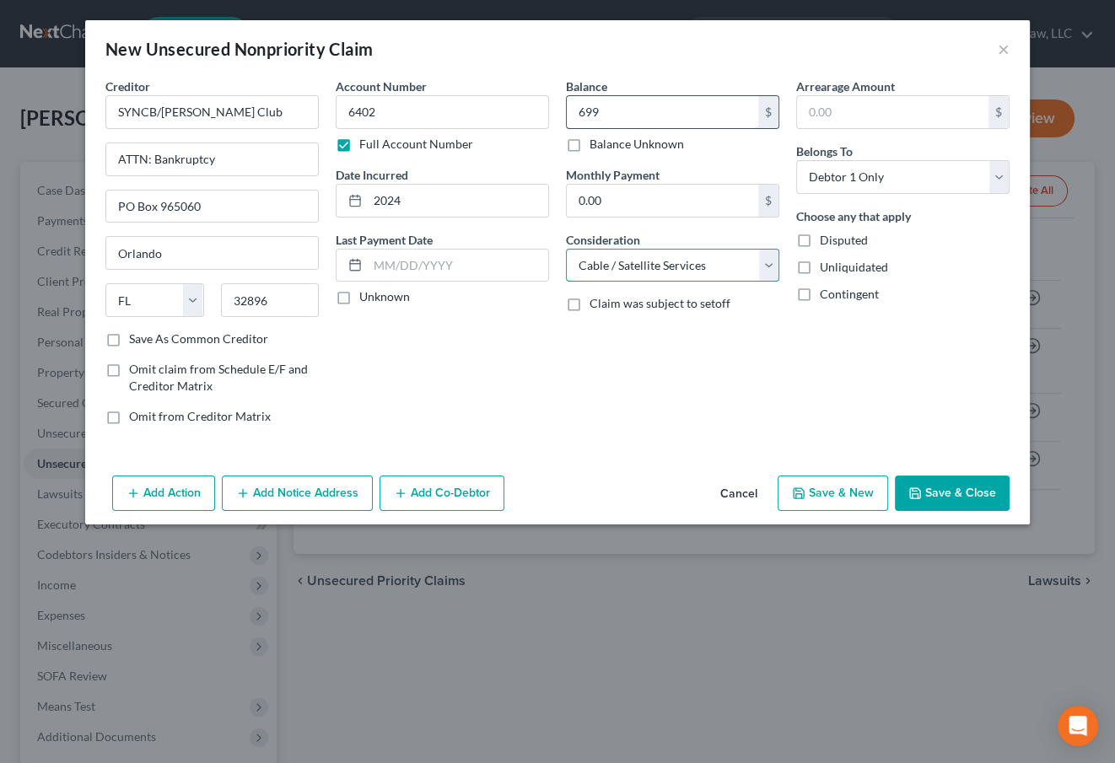
select select "2"
drag, startPoint x: 957, startPoint y: 494, endPoint x: 13, endPoint y: 493, distance: 943.9
click at [957, 494] on button "Save & Close" at bounding box center [952, 493] width 115 height 35
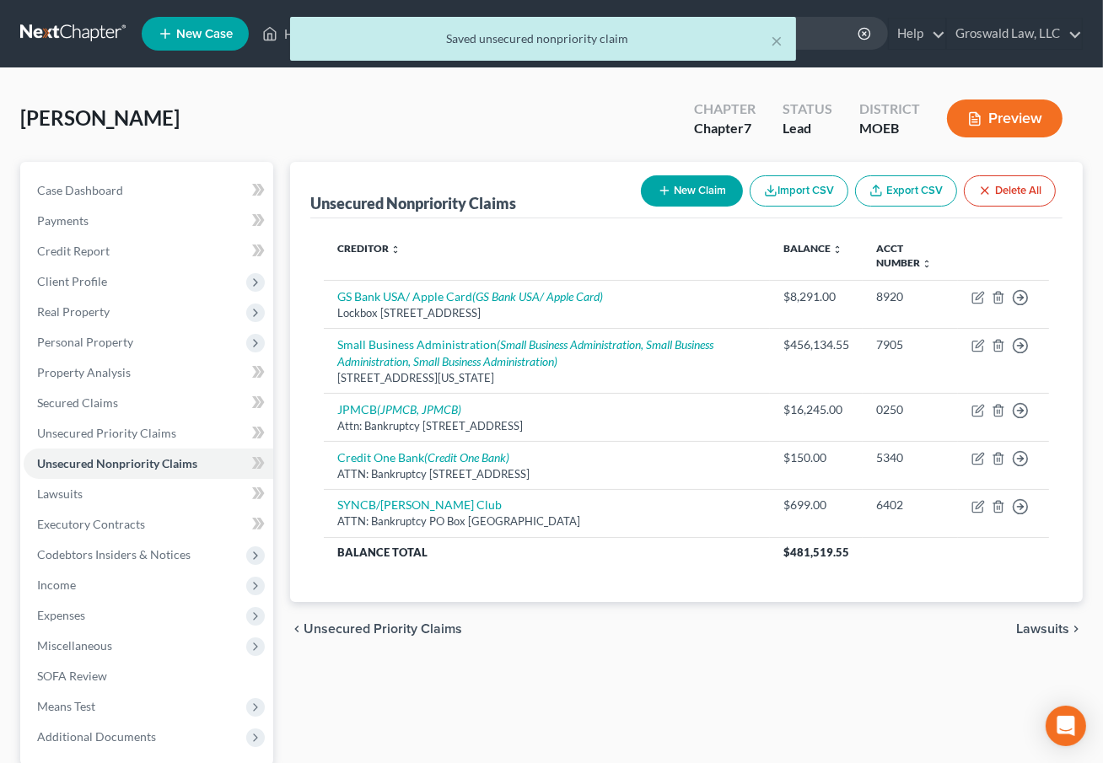
drag, startPoint x: 710, startPoint y: 649, endPoint x: 722, endPoint y: 647, distance: 12.1
click at [719, 649] on div "chevron_left Unsecured Priority Claims Lawsuits chevron_right" at bounding box center [686, 629] width 793 height 54
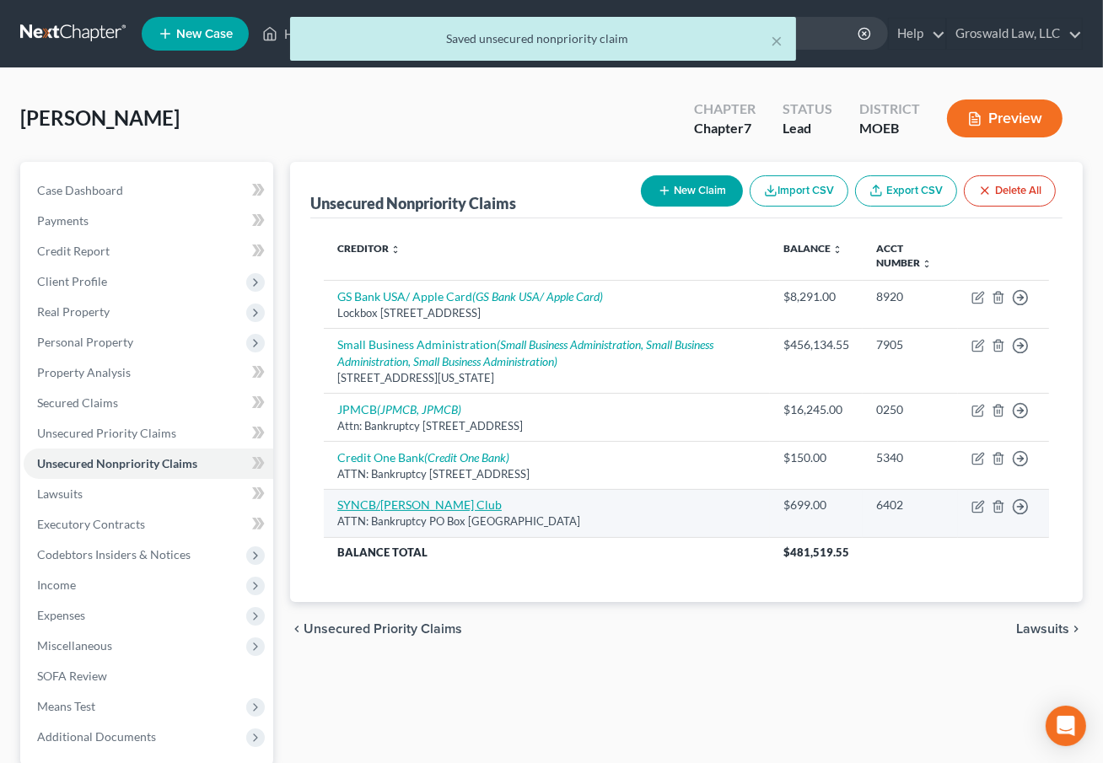
click at [414, 498] on link "SYNCB/[PERSON_NAME] Club" at bounding box center [419, 505] width 164 height 14
select select "9"
select select "2"
select select "0"
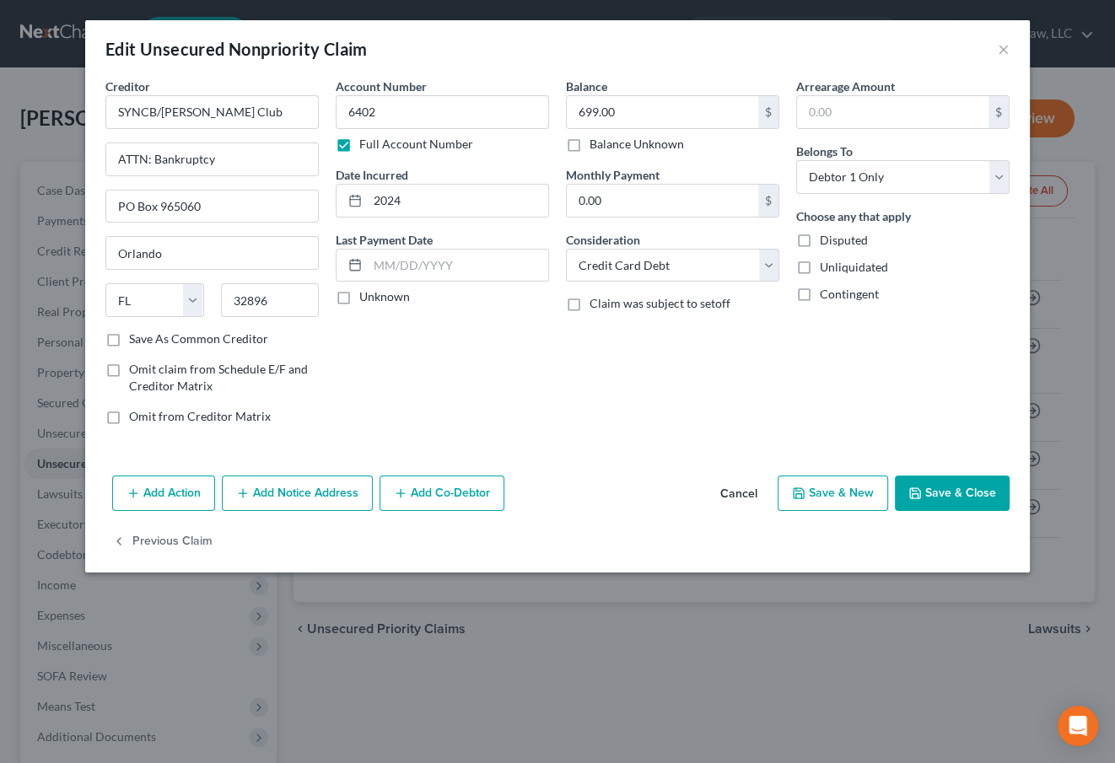
click at [298, 488] on button "Add Notice Address" at bounding box center [297, 493] width 151 height 35
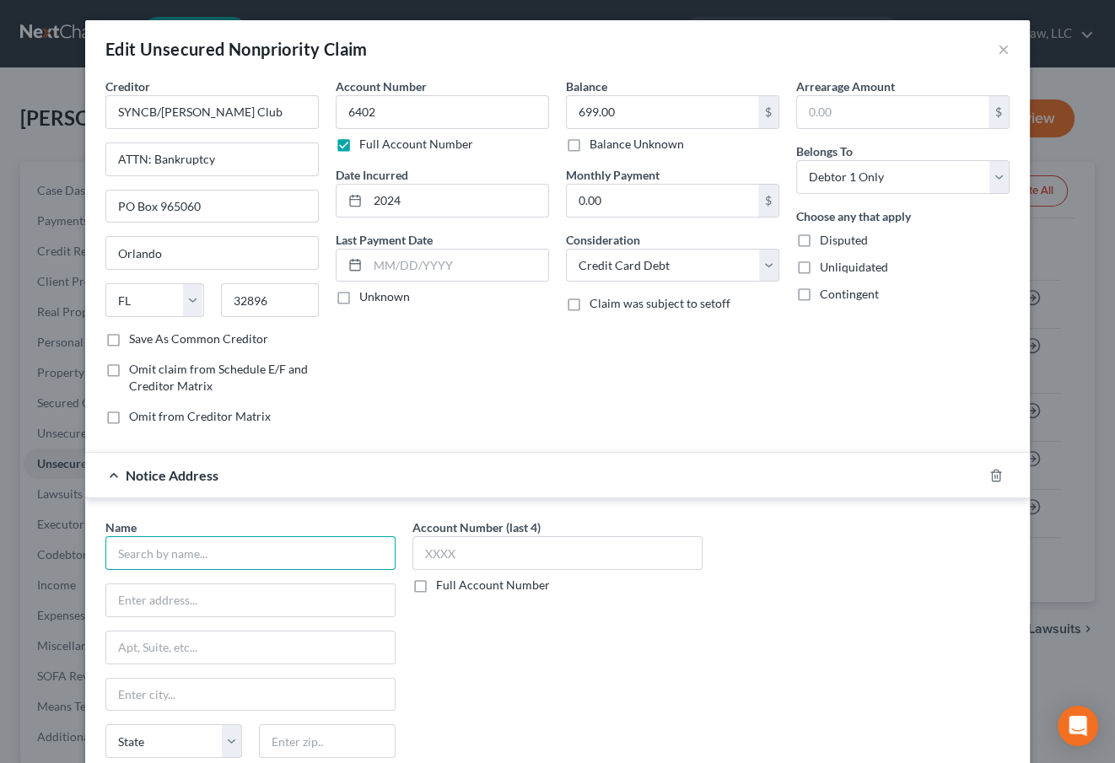
drag, startPoint x: 188, startPoint y: 561, endPoint x: 190, endPoint y: 550, distance: 11.1
click at [188, 558] on input "text" at bounding box center [250, 553] width 290 height 34
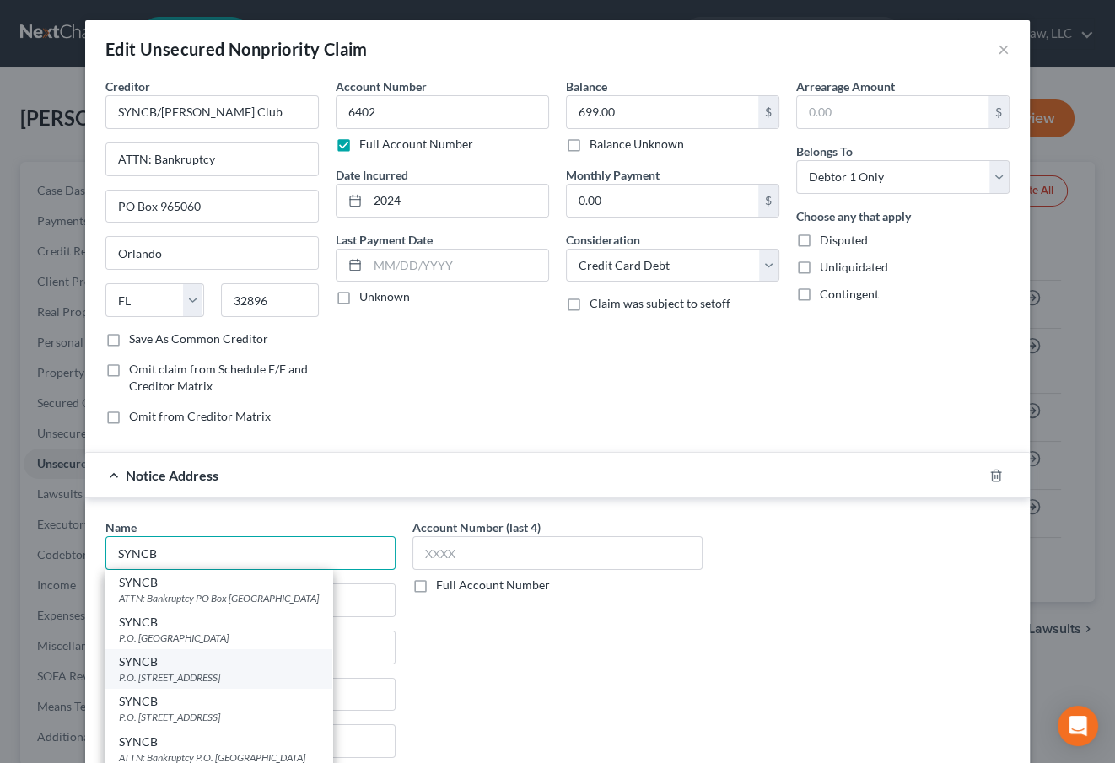
type input "SYNCB"
click at [213, 675] on div "P.O. [STREET_ADDRESS]" at bounding box center [219, 678] width 200 height 14
type input "P.O. Box 71757"
type input "[GEOGRAPHIC_DATA]"
select select "39"
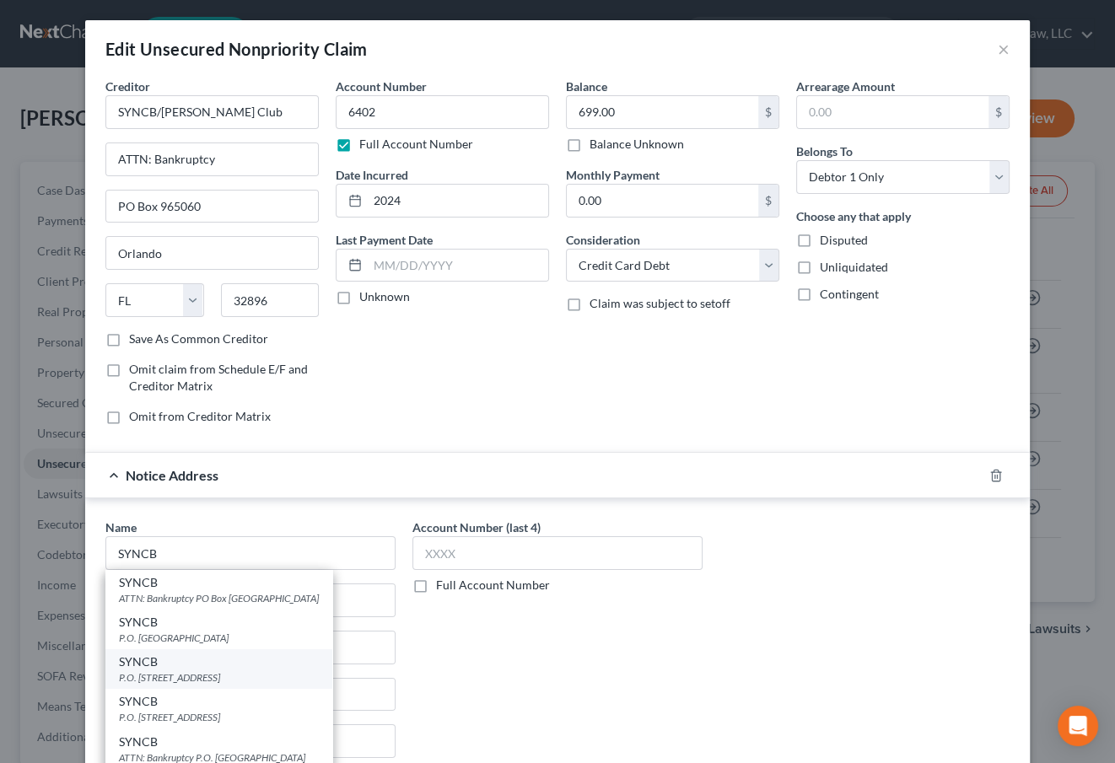
type input "19176"
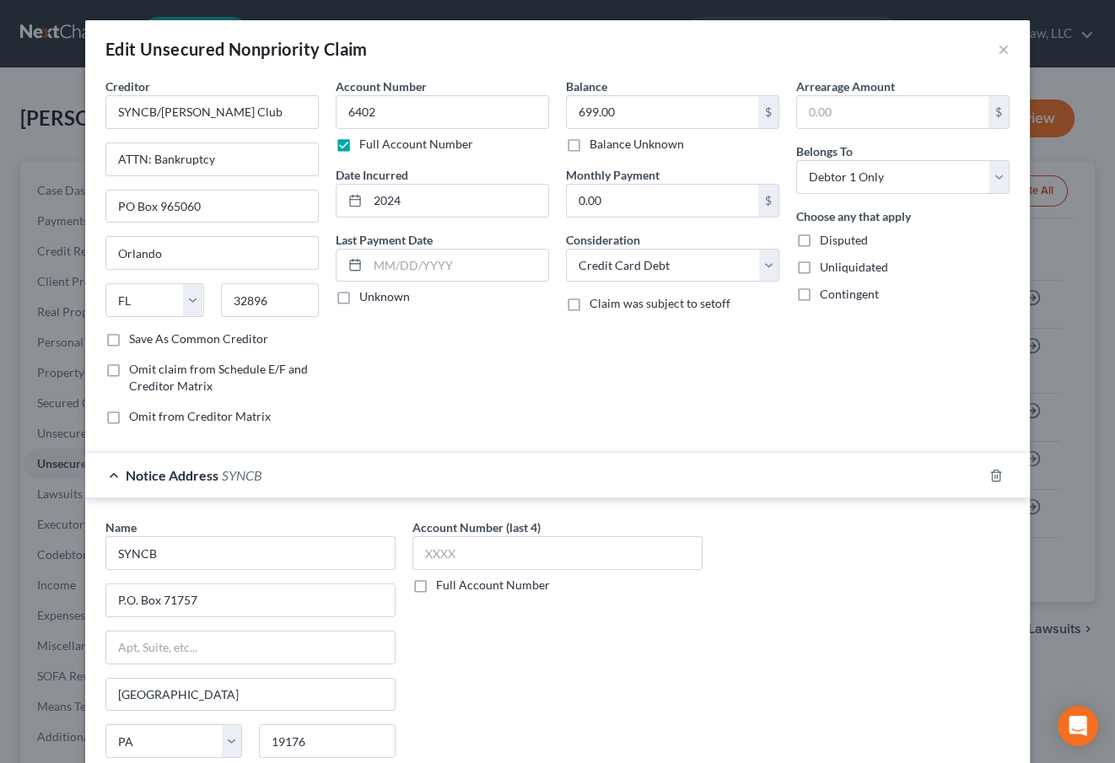
scroll to position [191, 0]
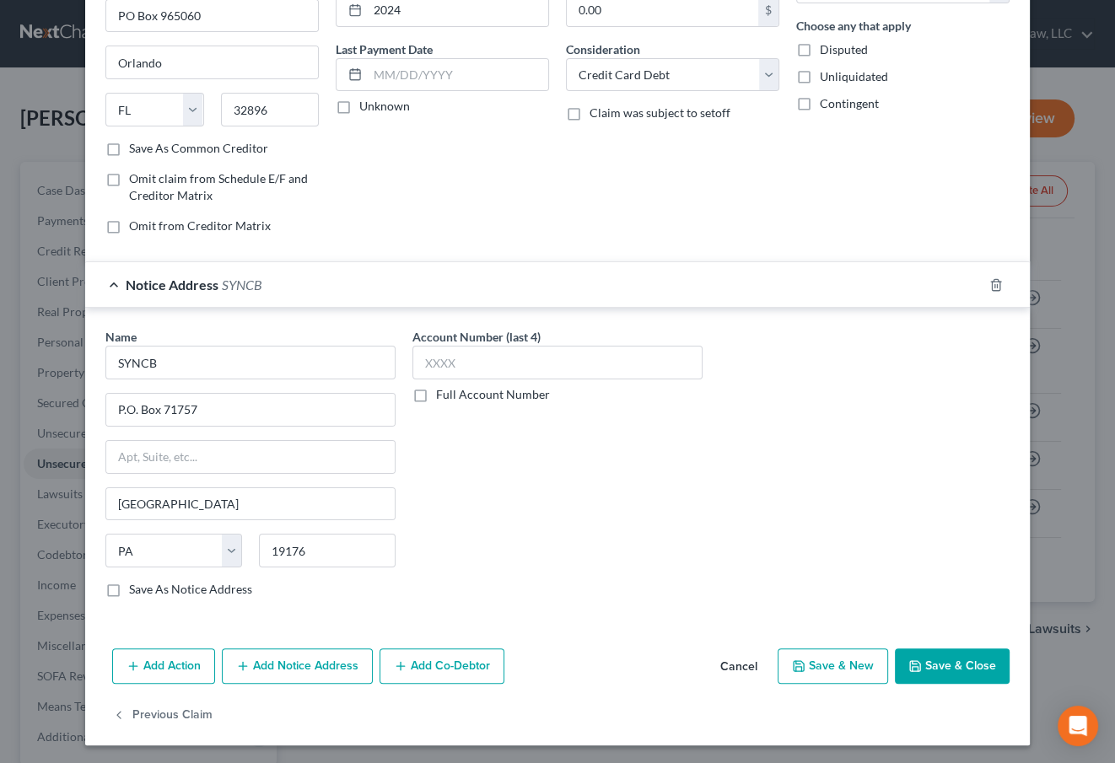
click at [943, 666] on button "Save & Close" at bounding box center [952, 666] width 115 height 35
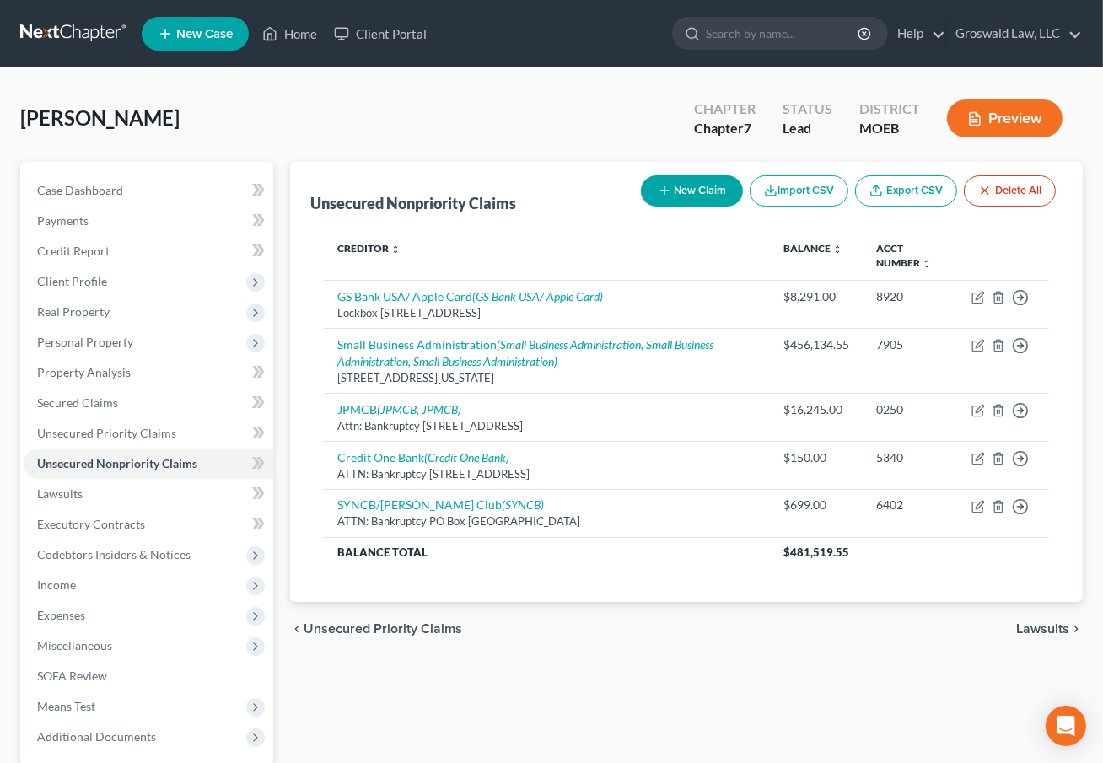
click at [752, 677] on div "Unsecured Nonpriority Claims New Claim Import CSV Export CSV Delete All Credito…" at bounding box center [687, 512] width 810 height 701
click at [697, 184] on button "New Claim" at bounding box center [692, 190] width 102 height 31
select select "0"
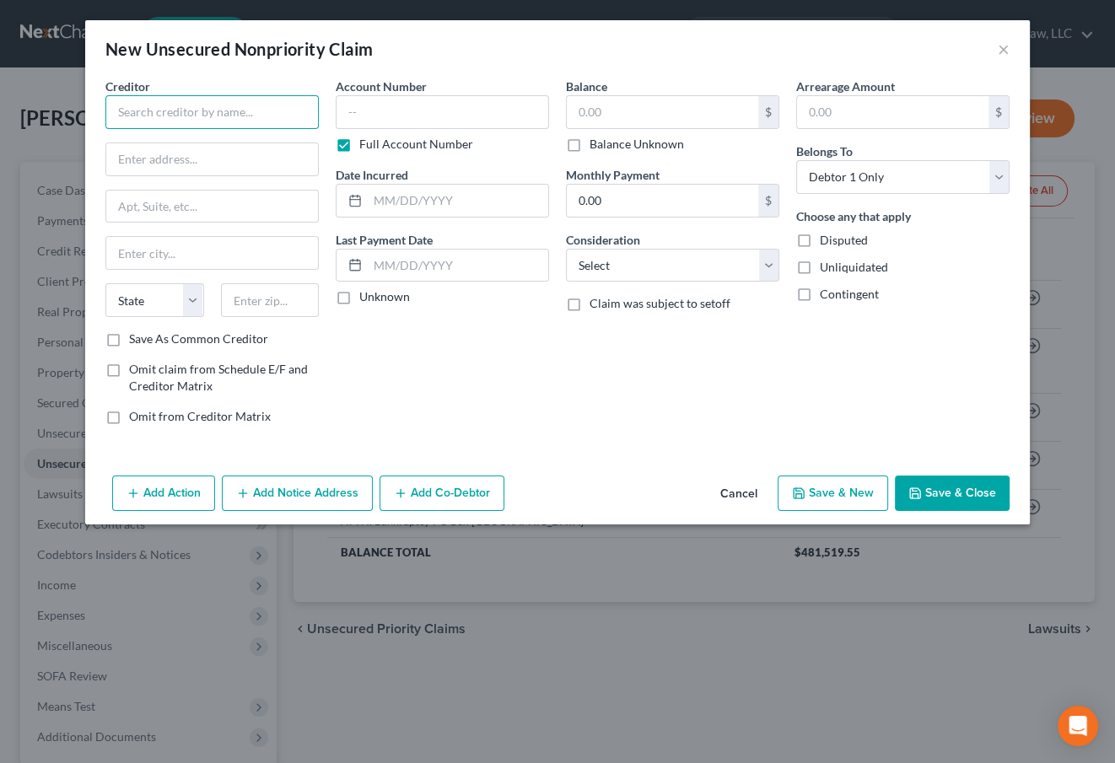
click at [240, 111] on input "text" at bounding box center [211, 112] width 213 height 34
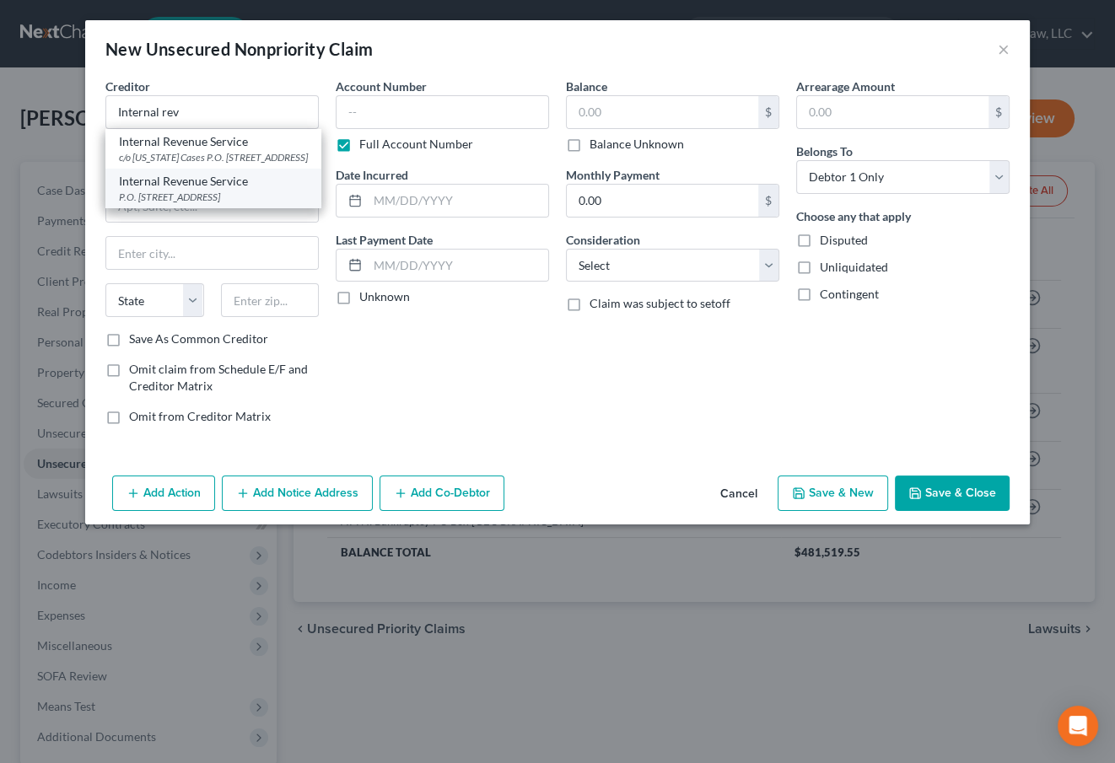
click at [181, 190] on div "Internal Revenue Service" at bounding box center [213, 181] width 189 height 17
type input "Internal Revenue Service"
type input "P.O. Box 7346"
type input "[GEOGRAPHIC_DATA]"
select select "39"
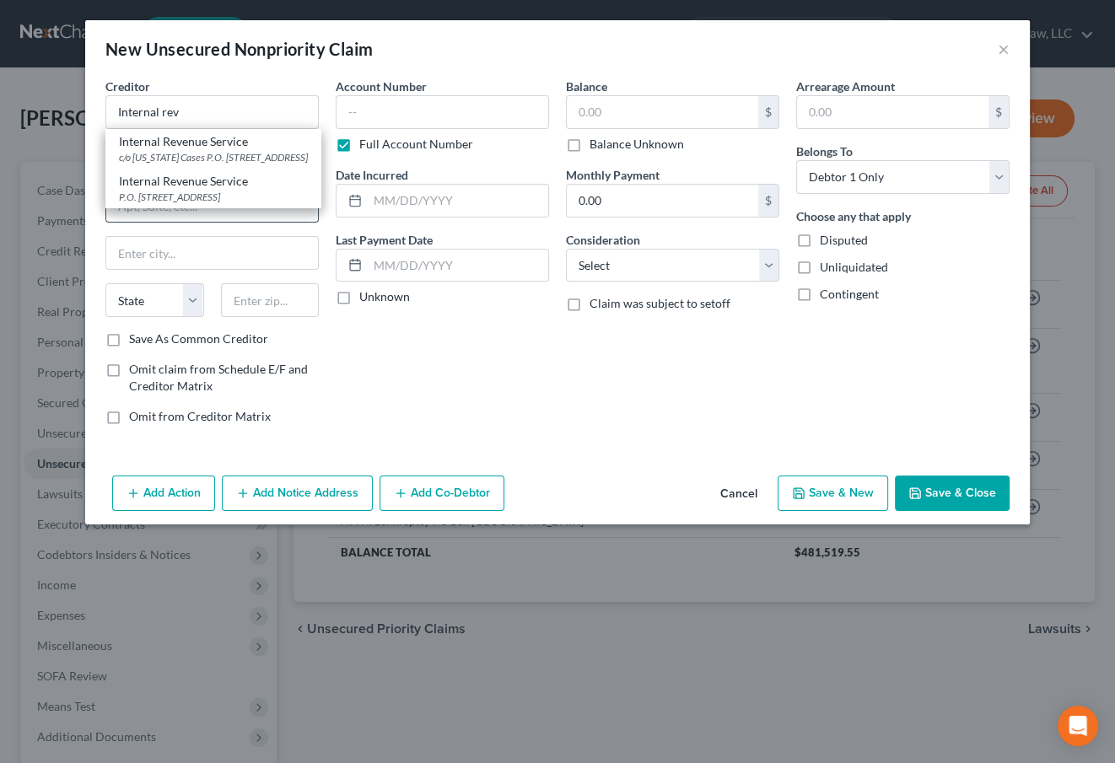
type input "19101"
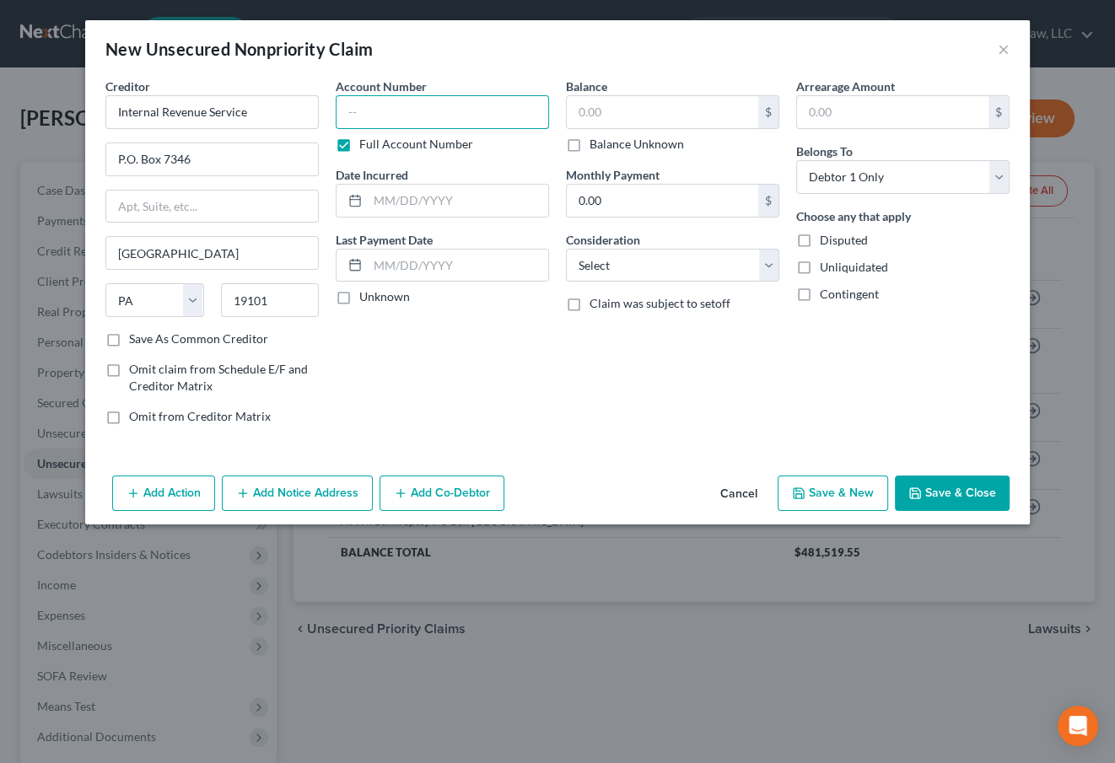
click at [464, 116] on input "text" at bounding box center [442, 112] width 213 height 34
type input "0000"
click at [652, 271] on select "Select Cable / Satellite Services Collection Agency Credit Card Debt Debt Couns…" at bounding box center [672, 266] width 213 height 34
select select "14"
click at [566, 249] on select "Select Cable / Satellite Services Collection Agency Credit Card Debt Debt Couns…" at bounding box center [672, 266] width 213 height 34
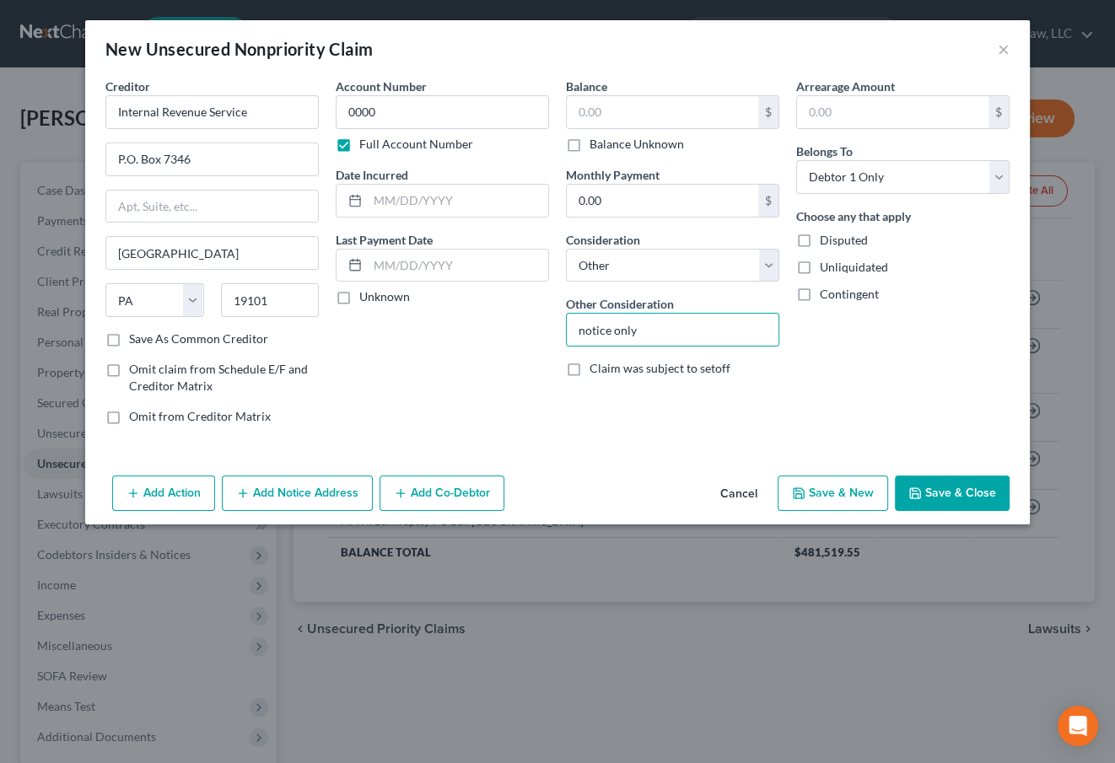
type input "notice only"
click at [838, 500] on button "Save & New" at bounding box center [833, 493] width 110 height 35
select select "0"
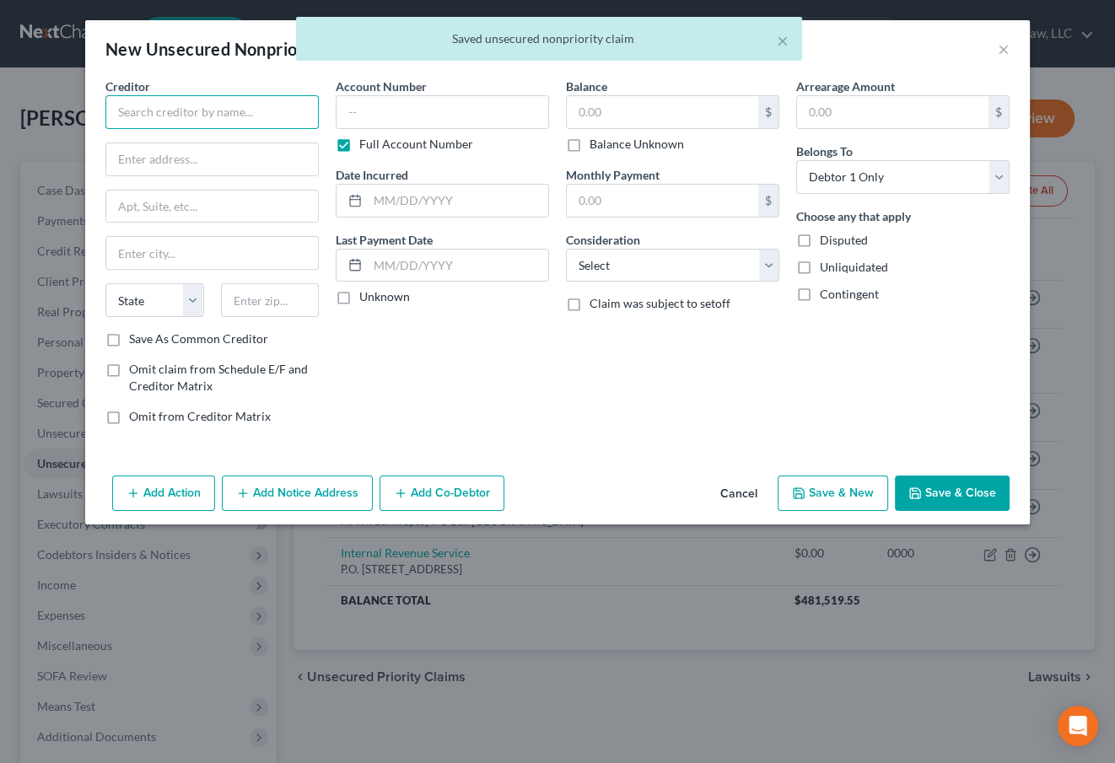
drag, startPoint x: 169, startPoint y: 108, endPoint x: 208, endPoint y: 85, distance: 45.7
click at [177, 97] on input "text" at bounding box center [211, 112] width 213 height 34
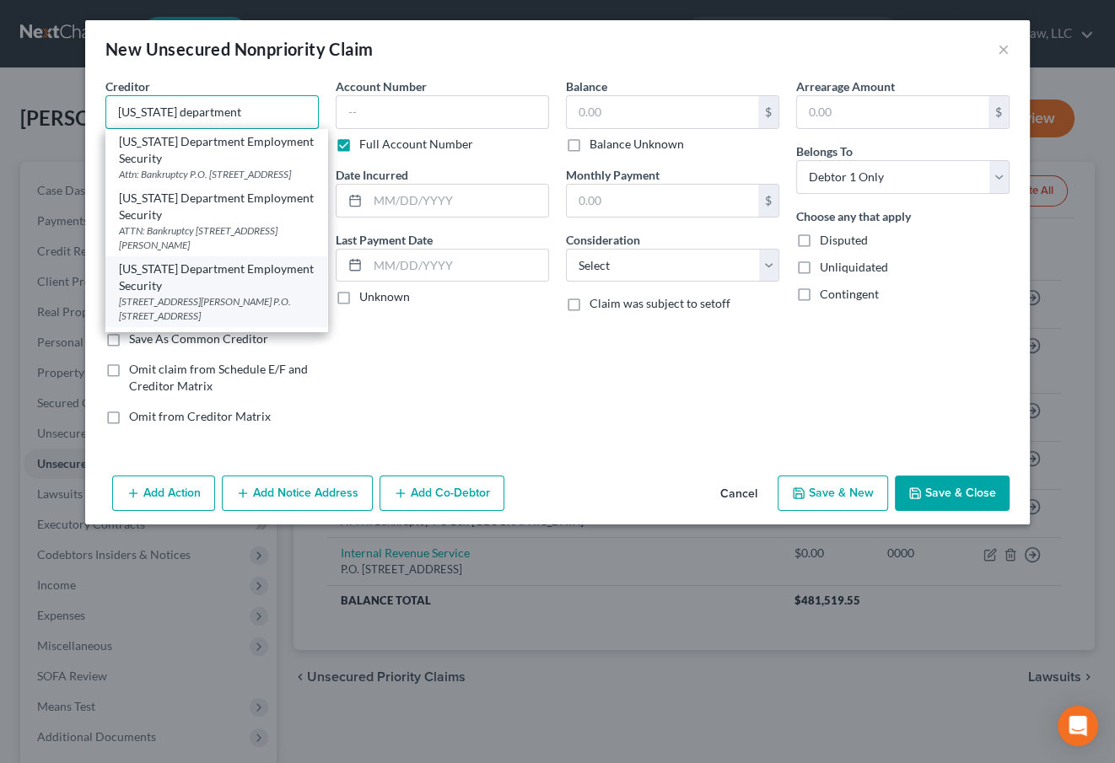
scroll to position [173, 0]
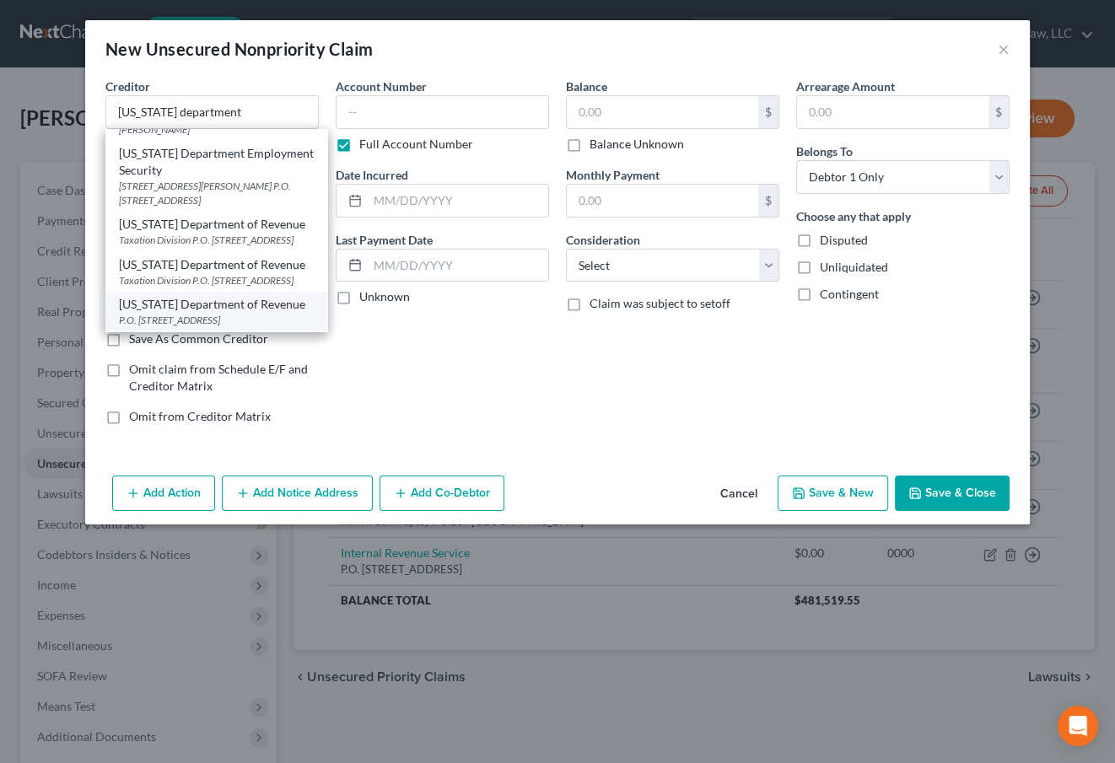
click at [223, 313] on div "P.O. [STREET_ADDRESS]" at bounding box center [216, 320] width 195 height 14
type input "[US_STATE] Department of Revenue"
type input "P.O. Box 475"
type input "[STREET_ADDRESS]"
type input "[GEOGRAPHIC_DATA]"
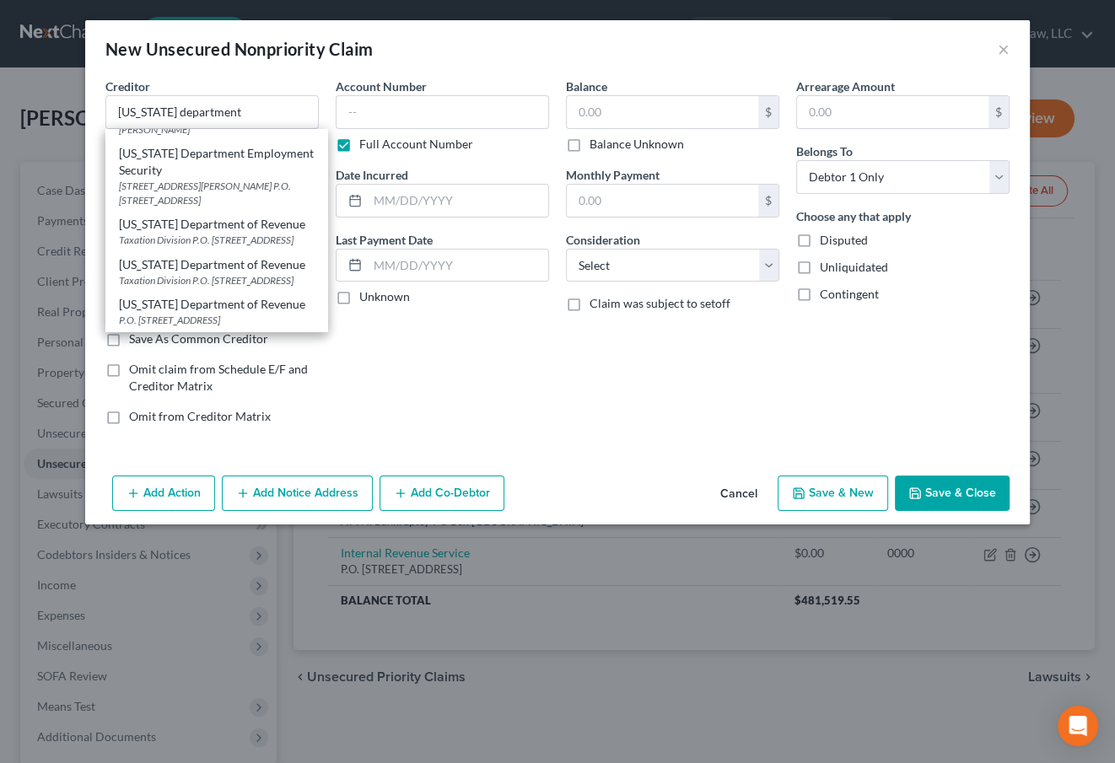
select select "26"
type input "65105"
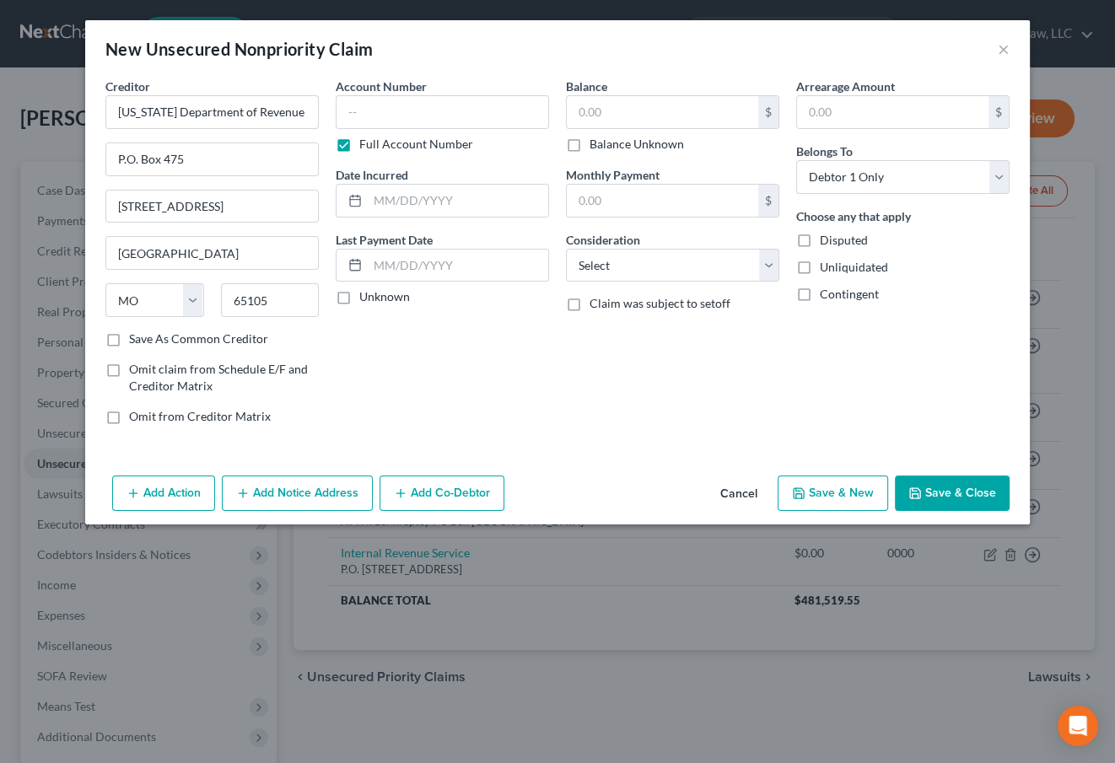
scroll to position [0, 0]
click at [380, 97] on input "text" at bounding box center [442, 112] width 213 height 34
type input "0000"
click at [634, 266] on select "Select Cable / Satellite Services Collection Agency Credit Card Debt Debt Couns…" at bounding box center [672, 266] width 213 height 34
select select "14"
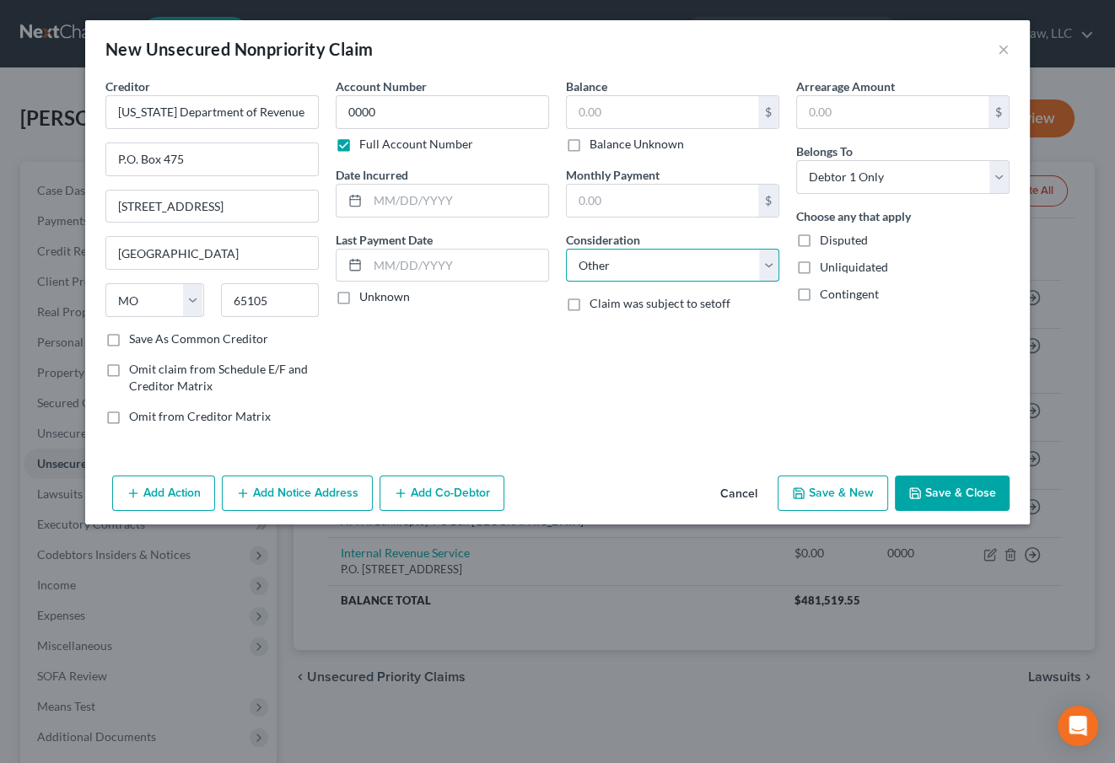
click at [566, 249] on select "Select Cable / Satellite Services Collection Agency Credit Card Debt Debt Couns…" at bounding box center [672, 266] width 213 height 34
type input "notice only"
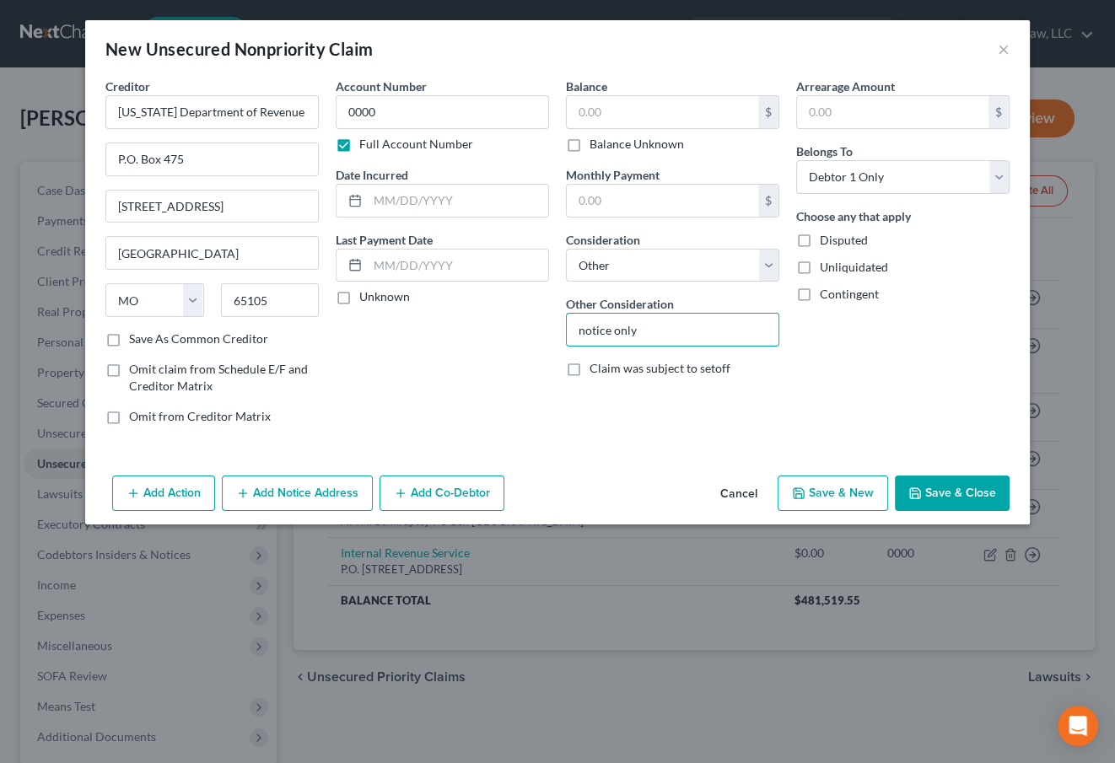
click at [286, 482] on button "Add Notice Address" at bounding box center [297, 493] width 151 height 35
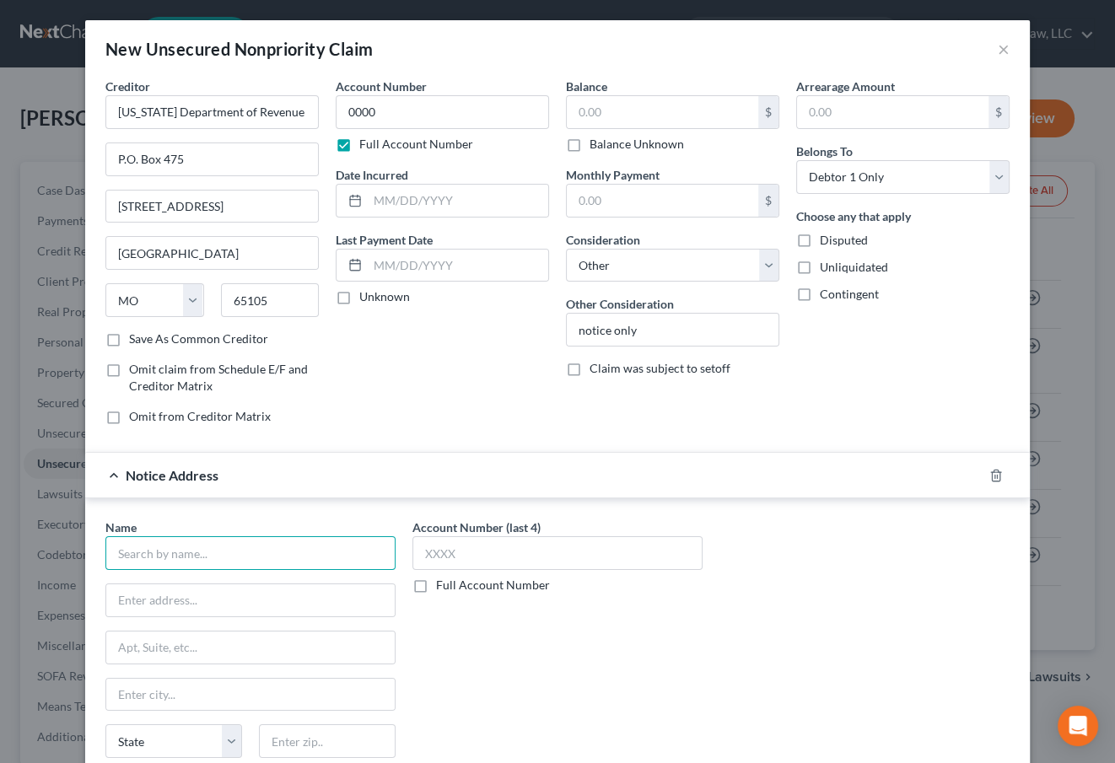
drag, startPoint x: 243, startPoint y: 544, endPoint x: 186, endPoint y: 574, distance: 64.9
click at [242, 545] on input "text" at bounding box center [250, 553] width 290 height 34
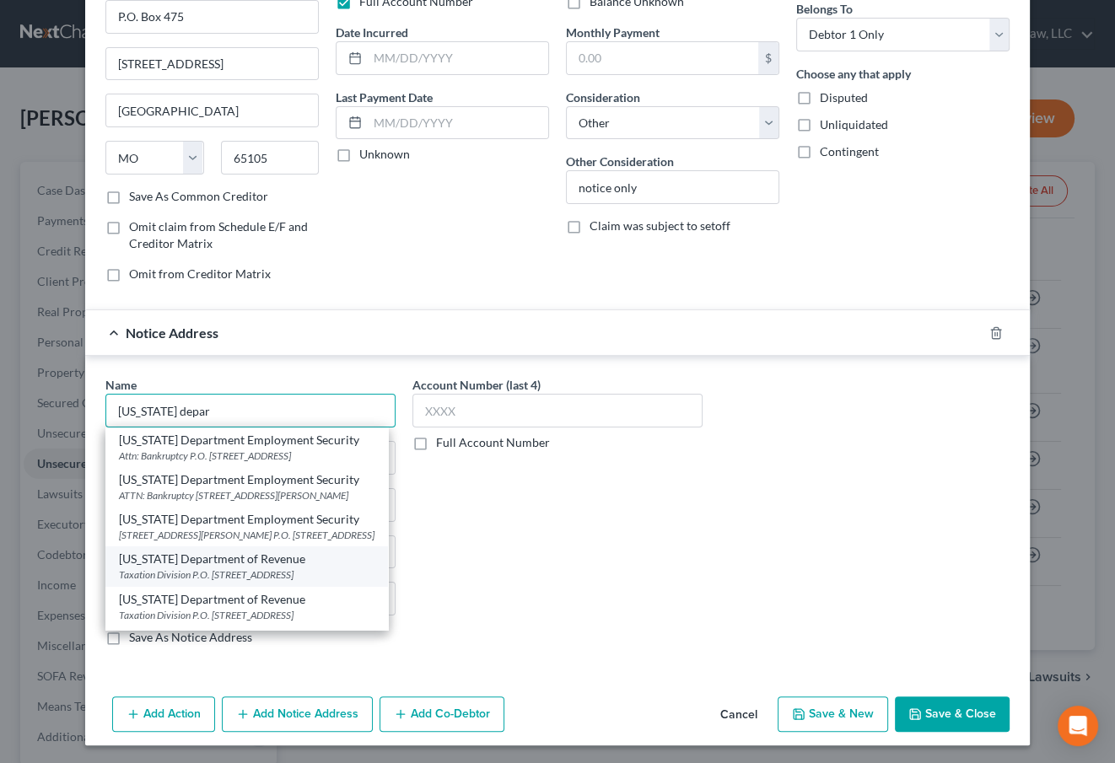
scroll to position [65, 0]
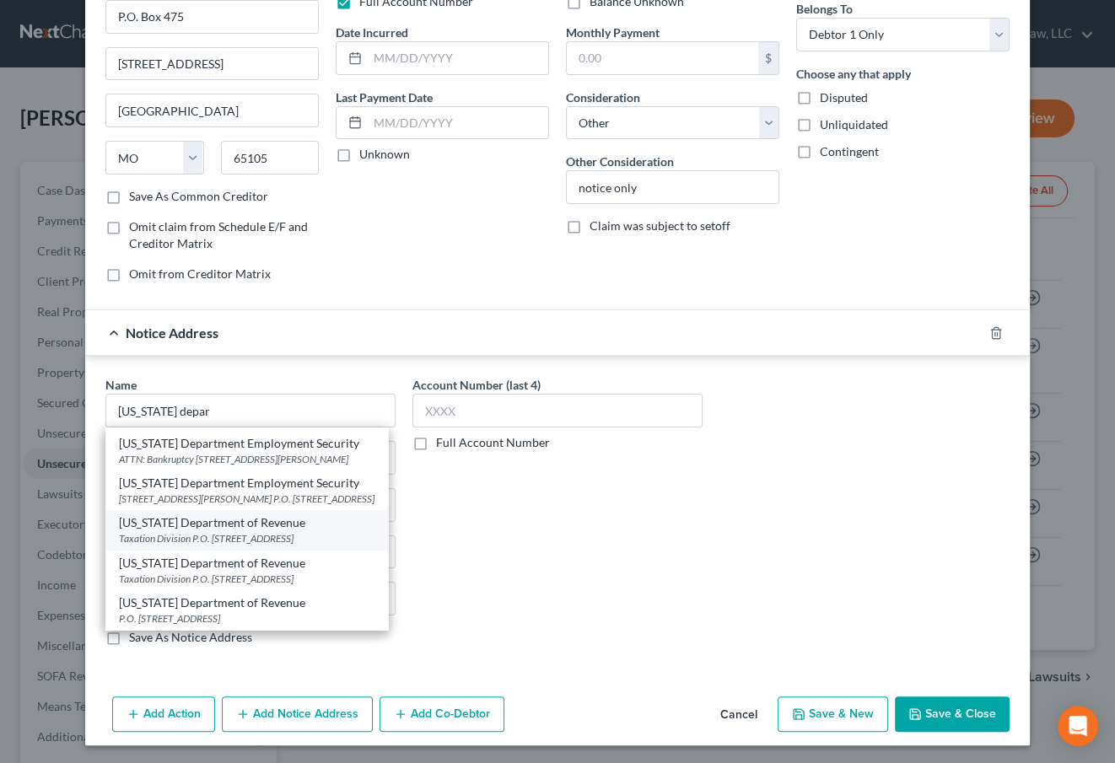
click at [281, 536] on div "Taxation Division P.O. [STREET_ADDRESS]" at bounding box center [247, 538] width 256 height 14
type input "[US_STATE] Department of Revenue"
type input "Taxation Division"
type input "P.O. Box 3800"
type input "[GEOGRAPHIC_DATA]"
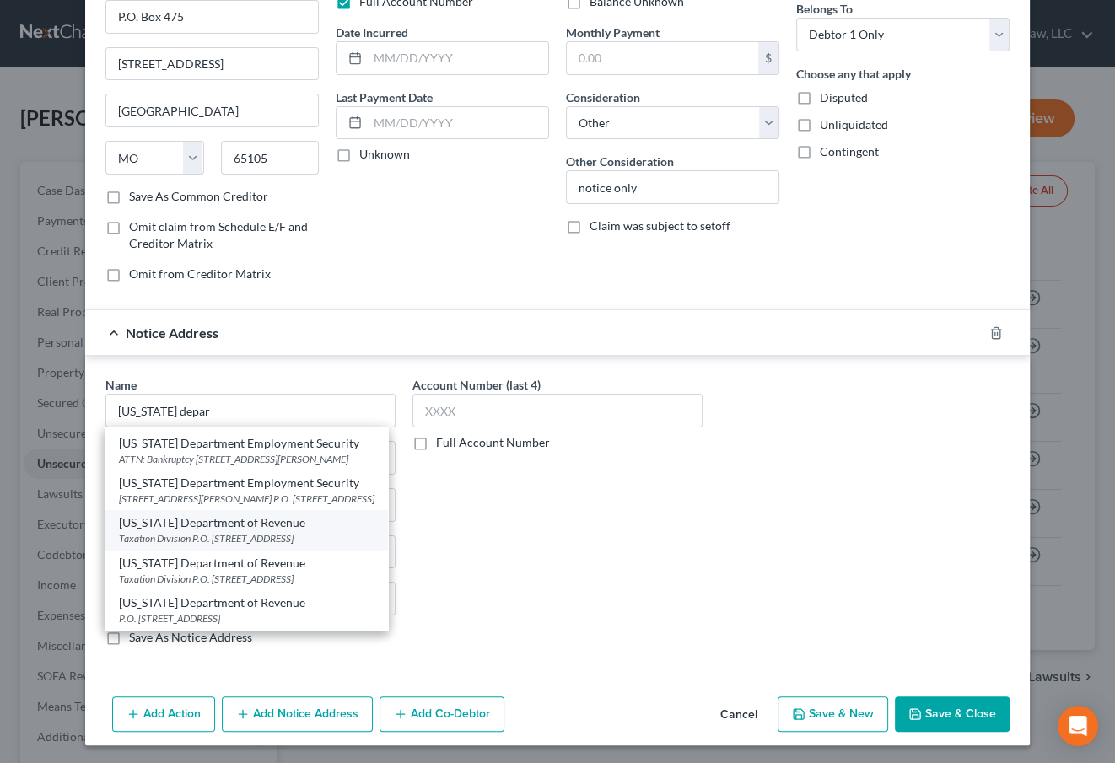
select select "26"
type input "65105"
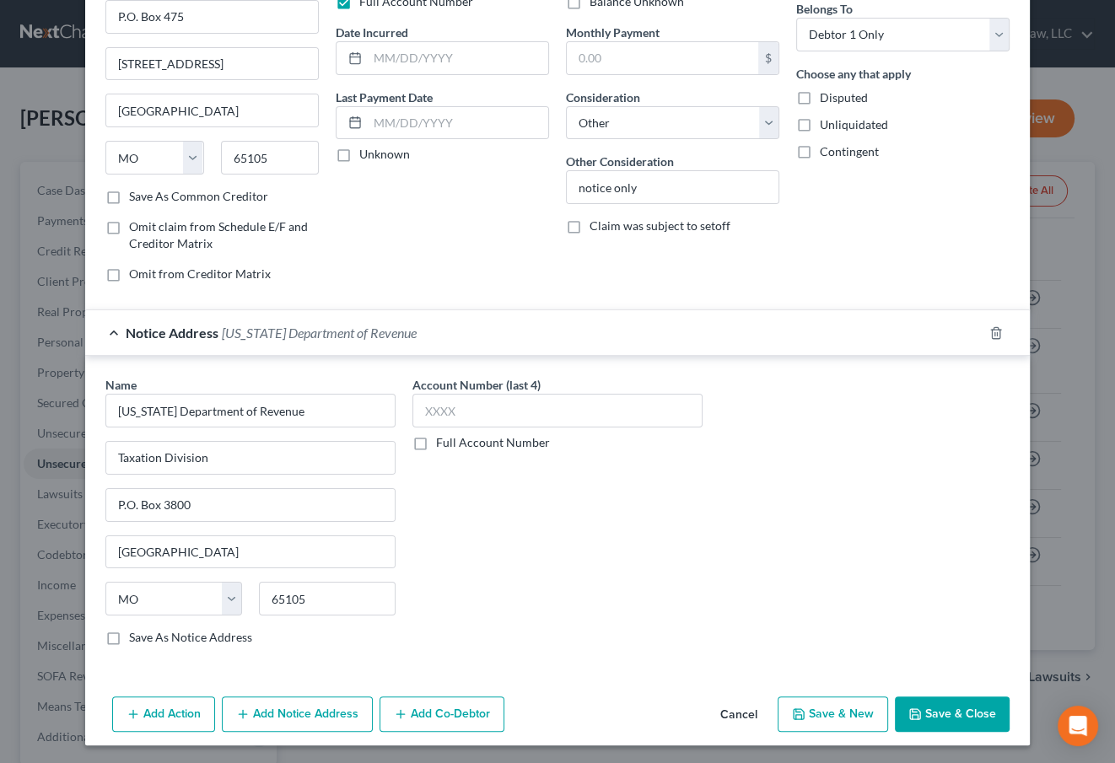
scroll to position [0, 0]
click at [973, 711] on button "Save & Close" at bounding box center [952, 714] width 115 height 35
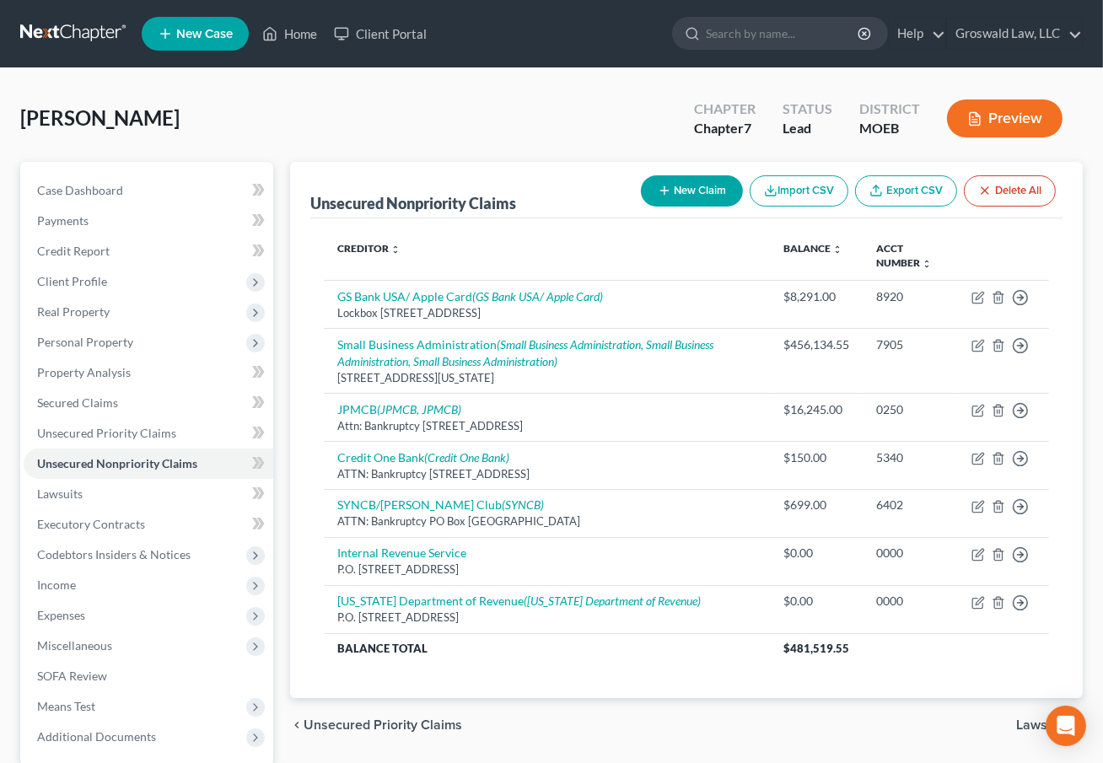
drag, startPoint x: 699, startPoint y: 740, endPoint x: 693, endPoint y: 731, distance: 10.8
click at [699, 740] on div "chevron_left Unsecured Priority Claims Lawsuits chevron_right" at bounding box center [686, 725] width 793 height 54
click at [110, 275] on span "Client Profile" at bounding box center [149, 282] width 250 height 30
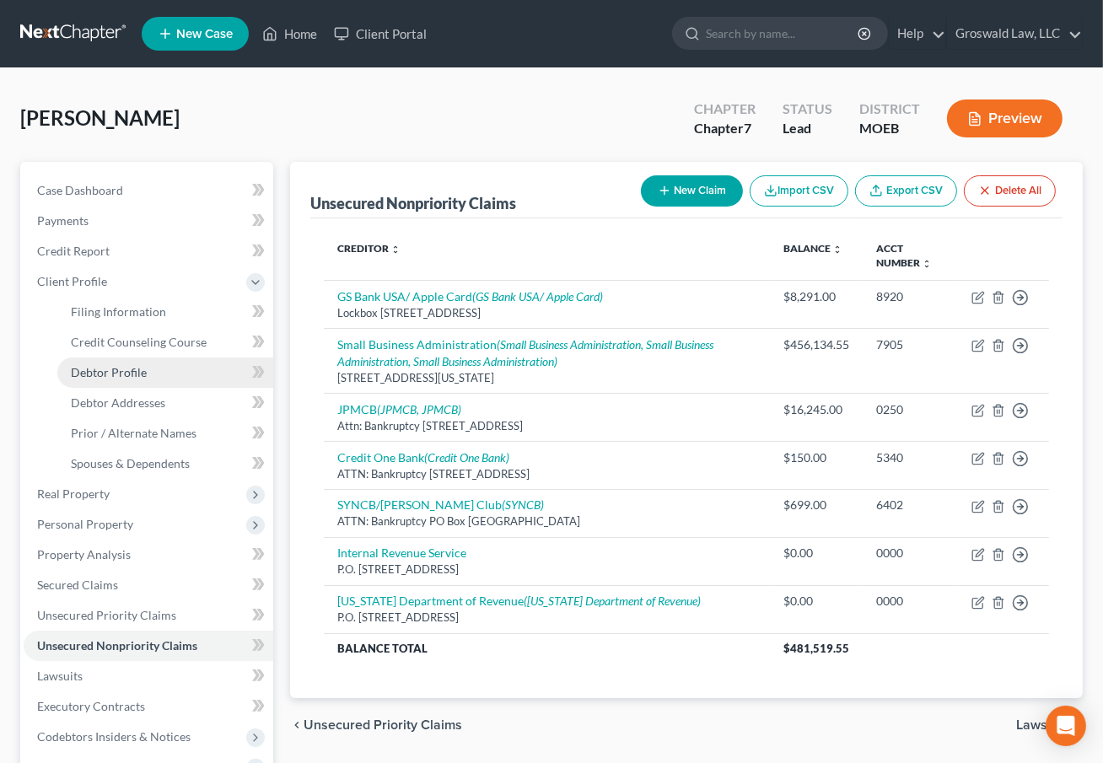
click at [135, 374] on span "Debtor Profile" at bounding box center [109, 372] width 76 height 14
select select "1"
select select "3"
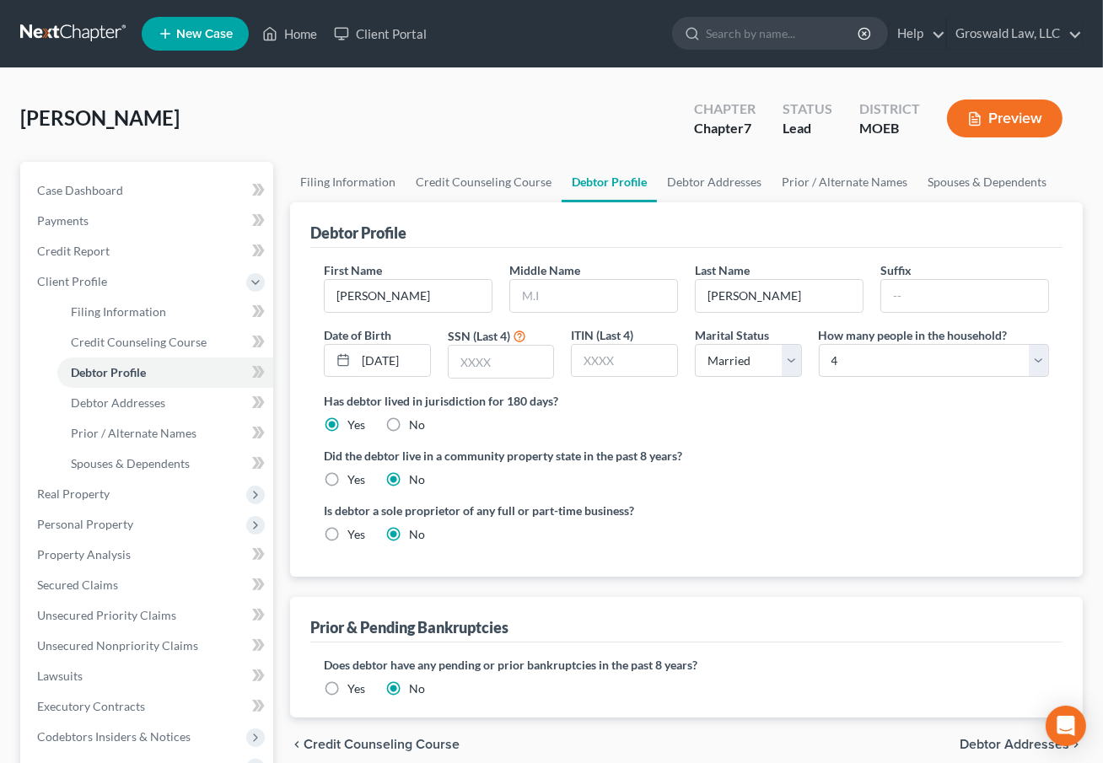
click at [711, 460] on label "Did the debtor live in a community property state in the past 8 years?" at bounding box center [686, 456] width 725 height 18
click at [914, 450] on label "Did the debtor live in a community property state in the past 8 years?" at bounding box center [686, 456] width 725 height 18
click at [92, 517] on span "Personal Property" at bounding box center [85, 524] width 96 height 14
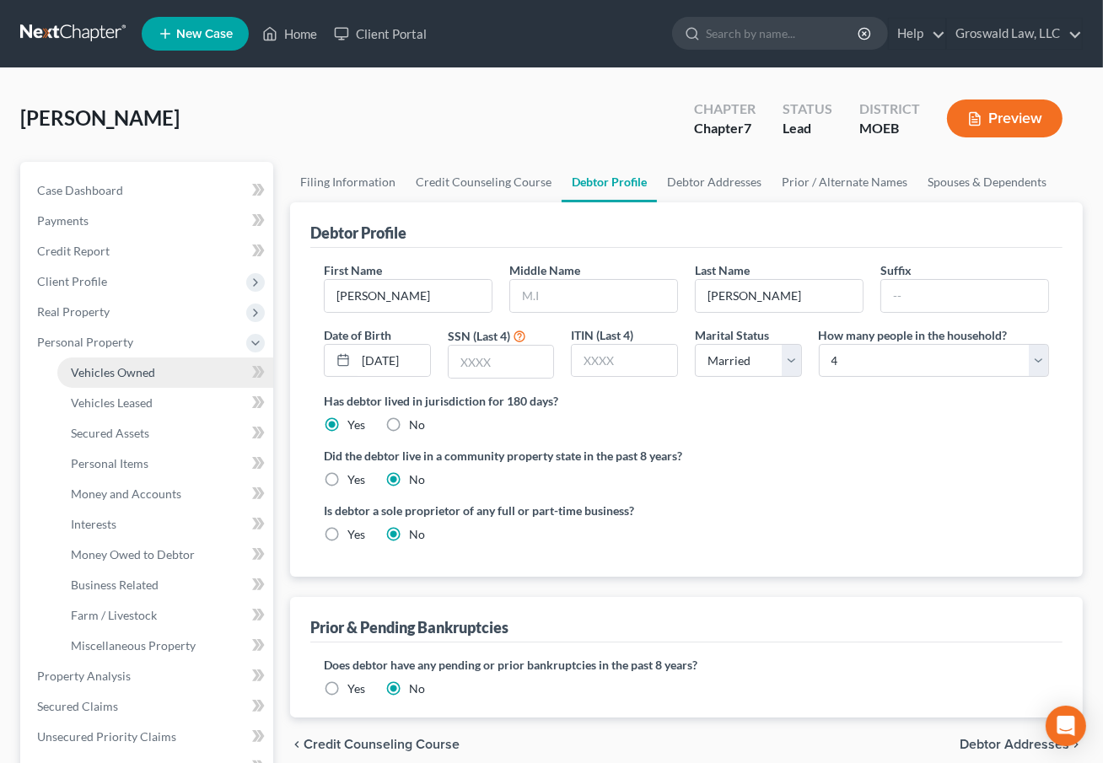
click at [123, 375] on span "Vehicles Owned" at bounding box center [113, 372] width 84 height 14
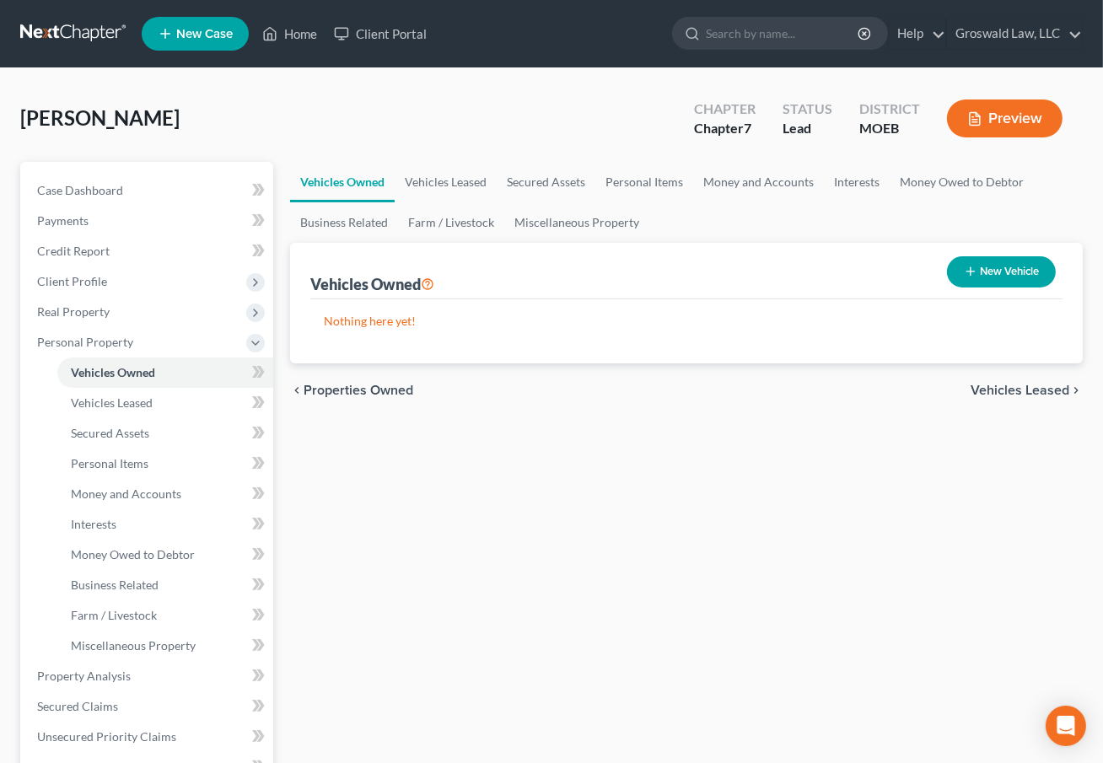
click at [1033, 268] on button "New Vehicle" at bounding box center [1001, 271] width 109 height 31
select select "0"
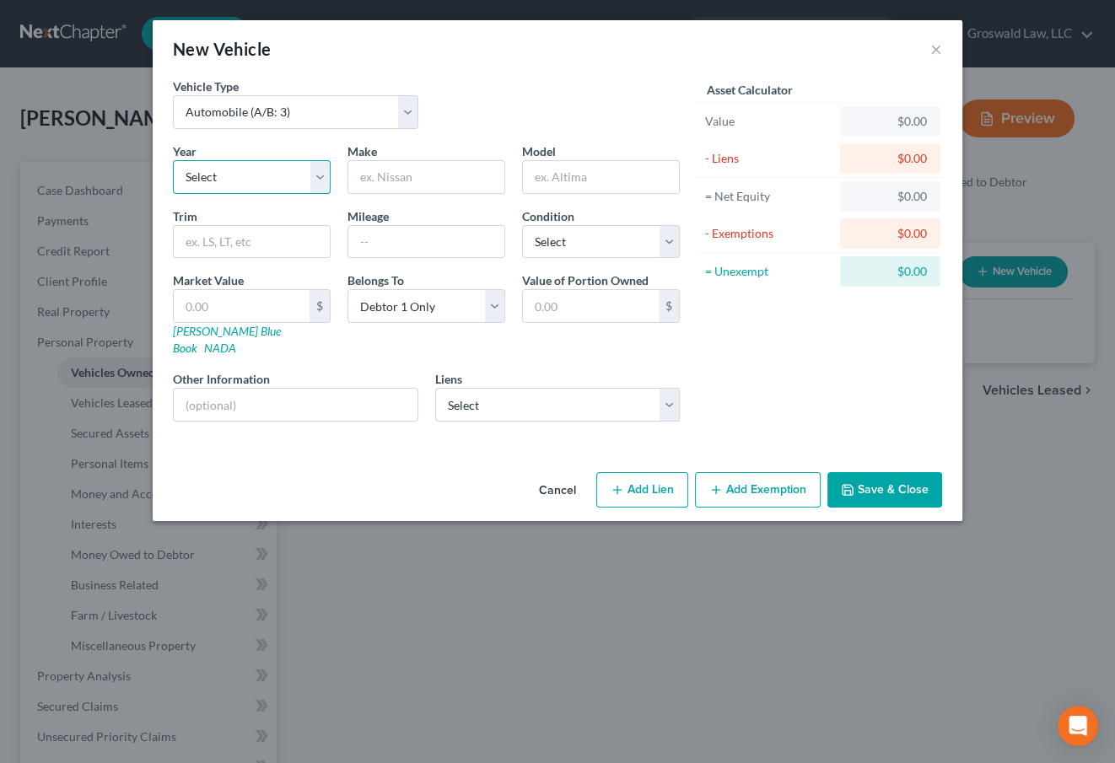
click at [261, 176] on select "Select 2026 2025 2024 2023 2022 2021 2020 2019 2018 2017 2016 2015 2014 2013 20…" at bounding box center [252, 177] width 158 height 34
select select "5"
click at [173, 160] on select "Select 2026 2025 2024 2023 2022 2021 2020 2019 2018 2017 2016 2015 2014 2013 20…" at bounding box center [252, 177] width 158 height 34
drag, startPoint x: 404, startPoint y: 183, endPoint x: 407, endPoint y: 172, distance: 11.5
click at [404, 181] on input "text" at bounding box center [426, 177] width 156 height 32
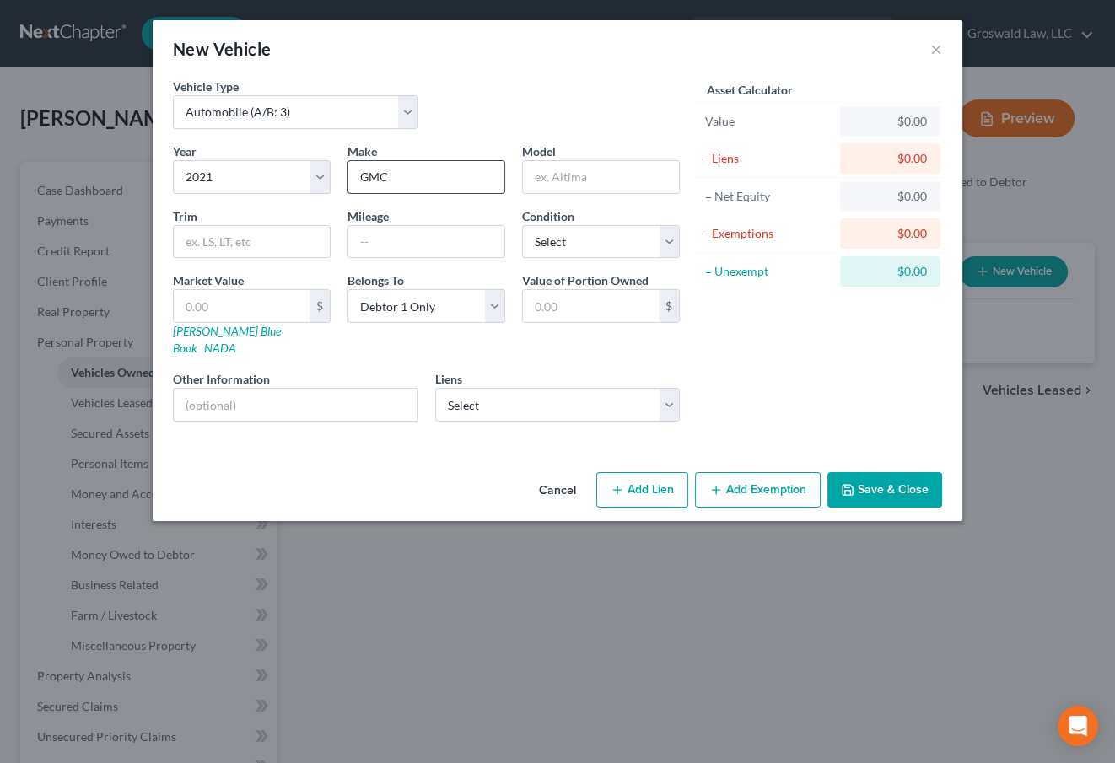
type input "GMC"
type input "Yukon Denali"
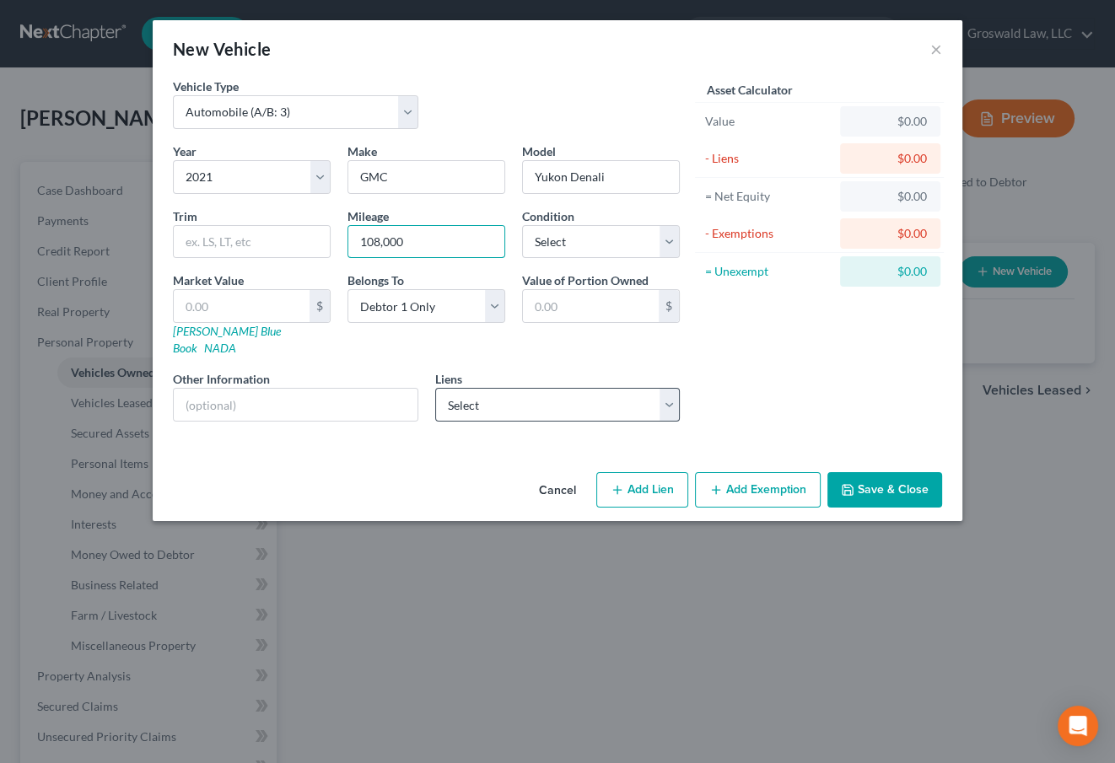
type input "108,000"
click at [535, 390] on select "Select Chase Auto - $20,297.00" at bounding box center [557, 405] width 245 height 34
select select "19"
select select "0"
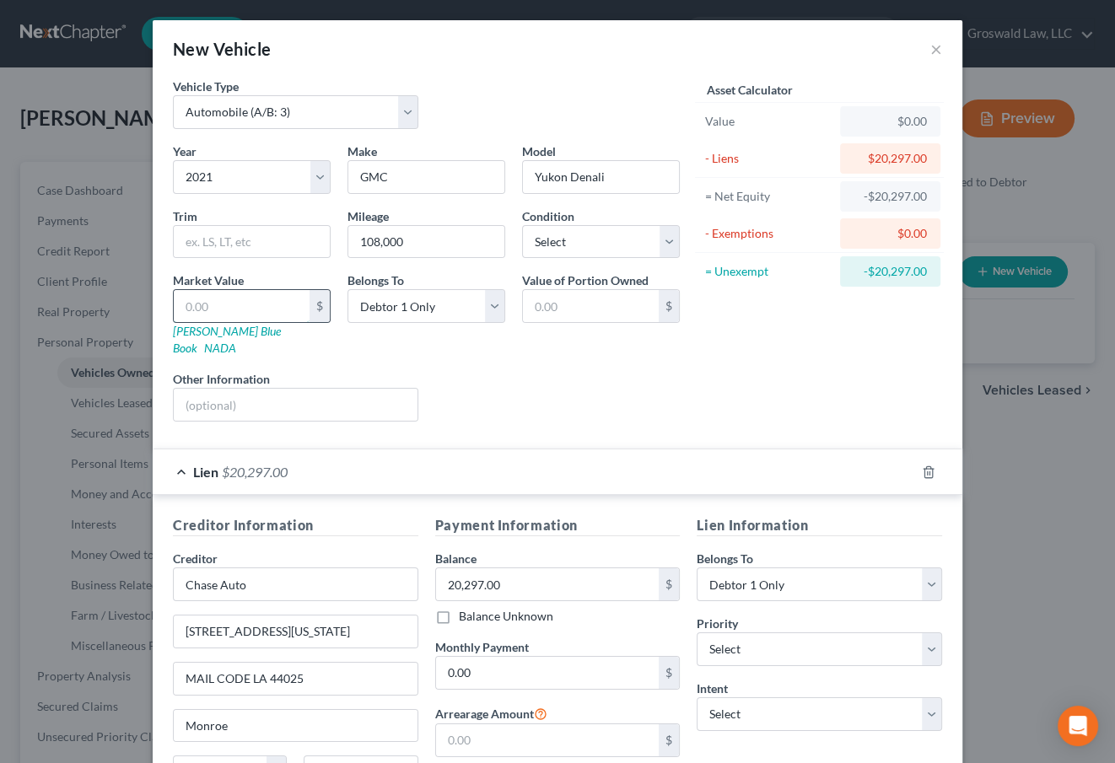
click at [234, 305] on input "text" at bounding box center [242, 306] width 136 height 32
type input "1"
type input "1.00"
type input "11"
type input "11.00"
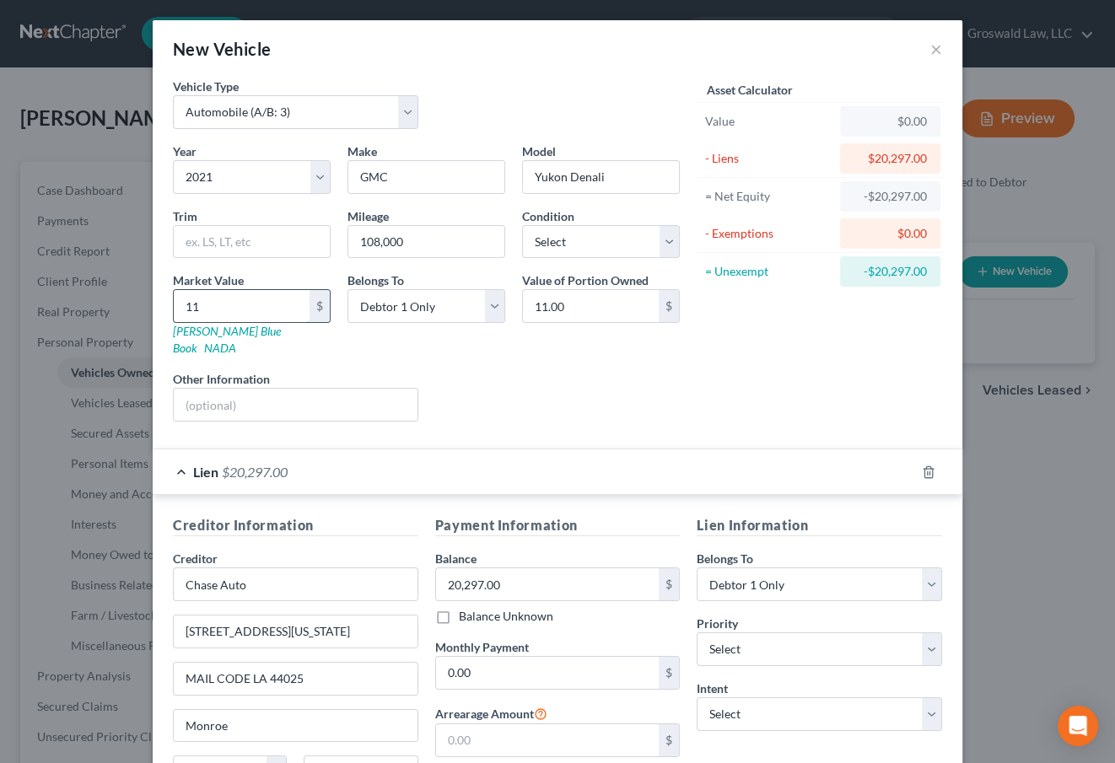
type input "110"
type input "110.00"
type input "1100"
type input "1,100.00"
type input "1,1000"
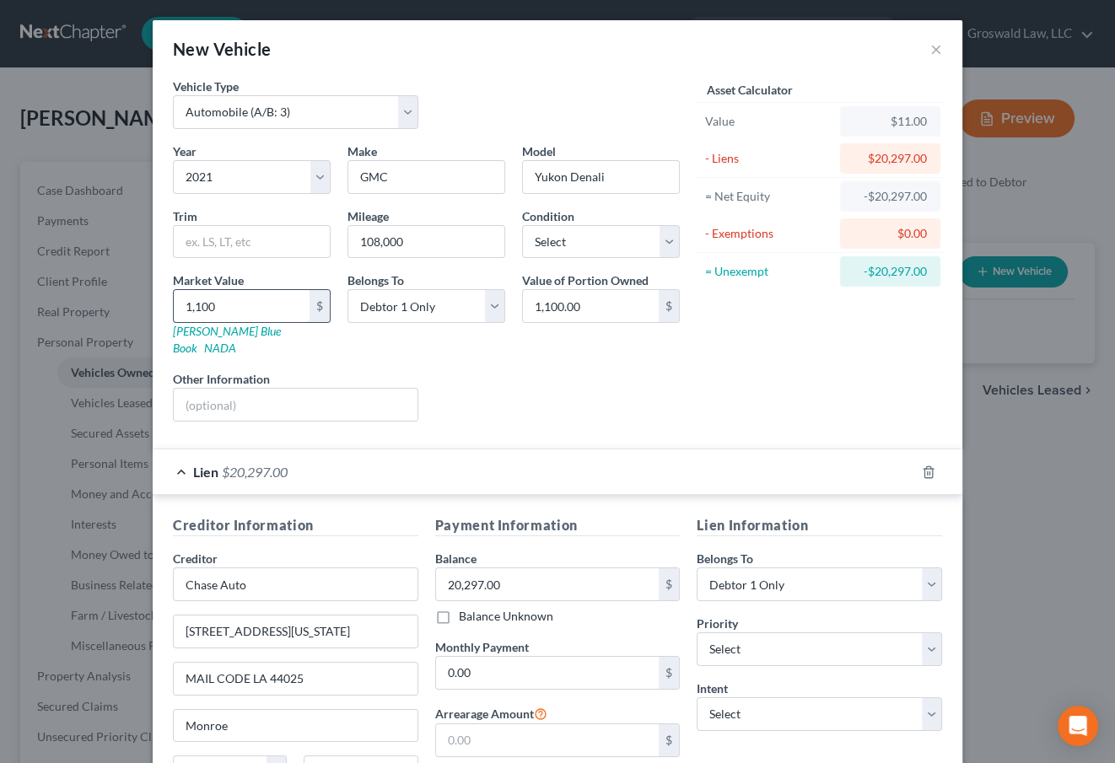
type input "11,000.00"
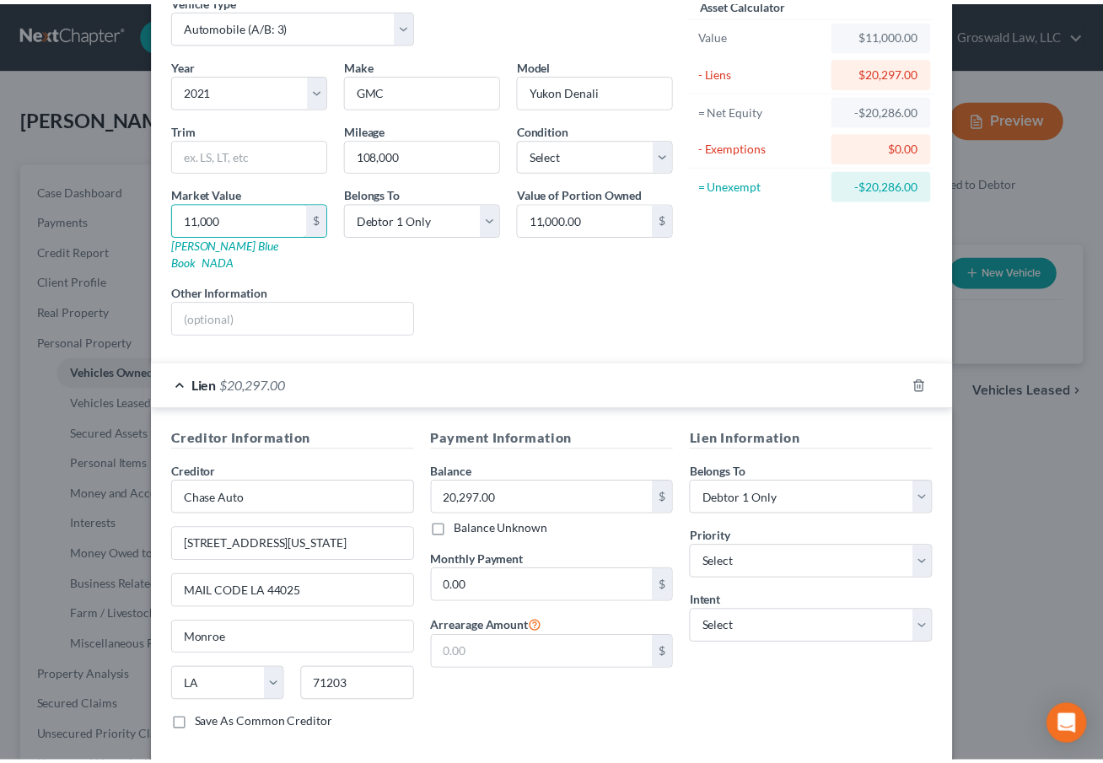
scroll to position [157, 0]
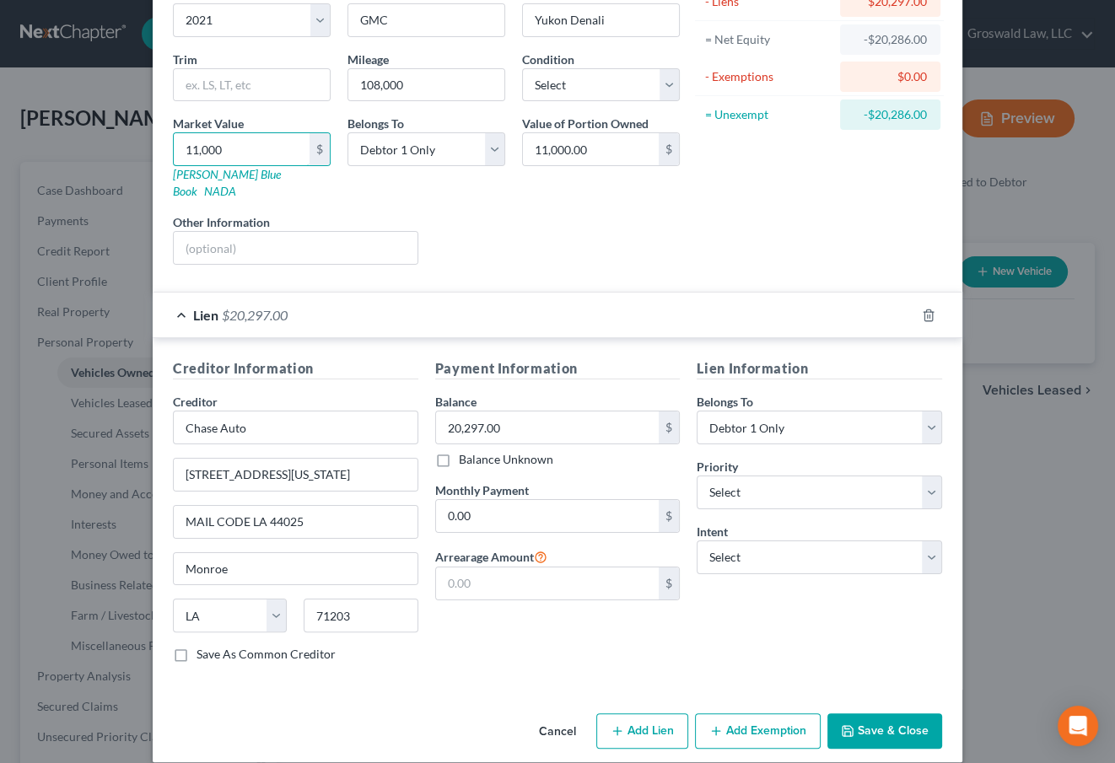
type input "11,000"
click at [851, 714] on button "Save & Close" at bounding box center [884, 731] width 115 height 35
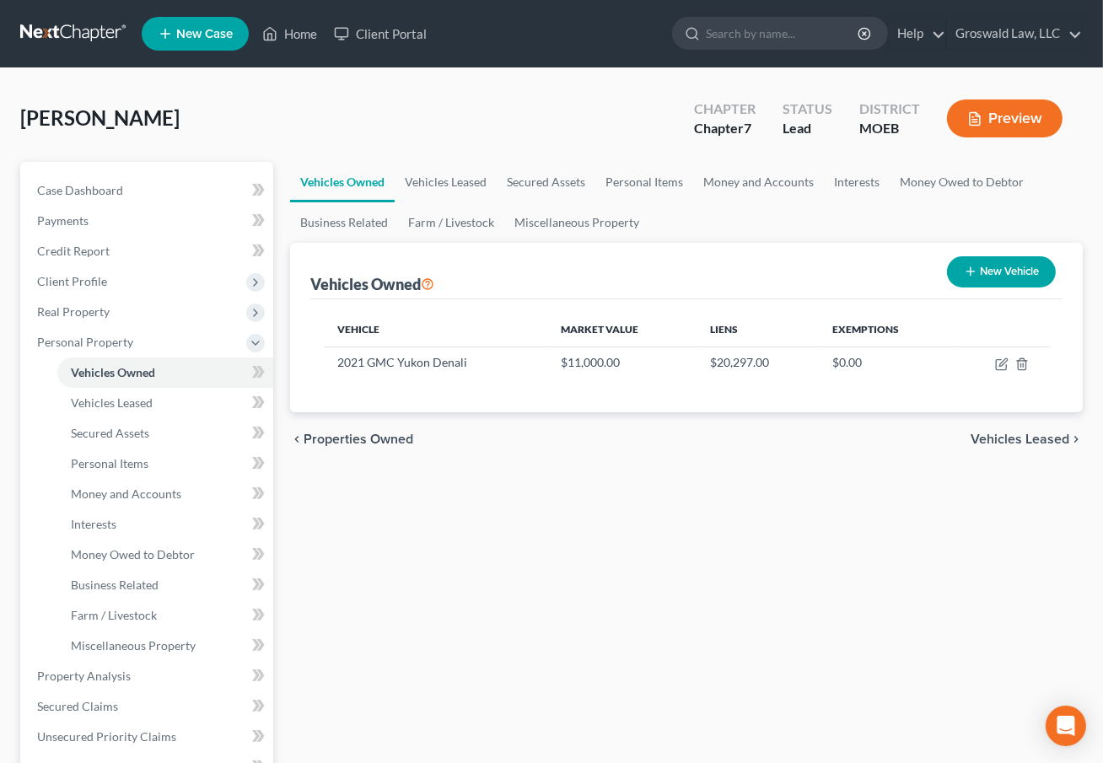
drag, startPoint x: 937, startPoint y: 626, endPoint x: 876, endPoint y: 569, distance: 83.0
click at [936, 624] on div "Vehicles Owned Vehicles Leased Secured Assets Personal Items Money and Accounts…" at bounding box center [687, 664] width 810 height 1005
click at [94, 278] on span "Client Profile" at bounding box center [72, 281] width 70 height 14
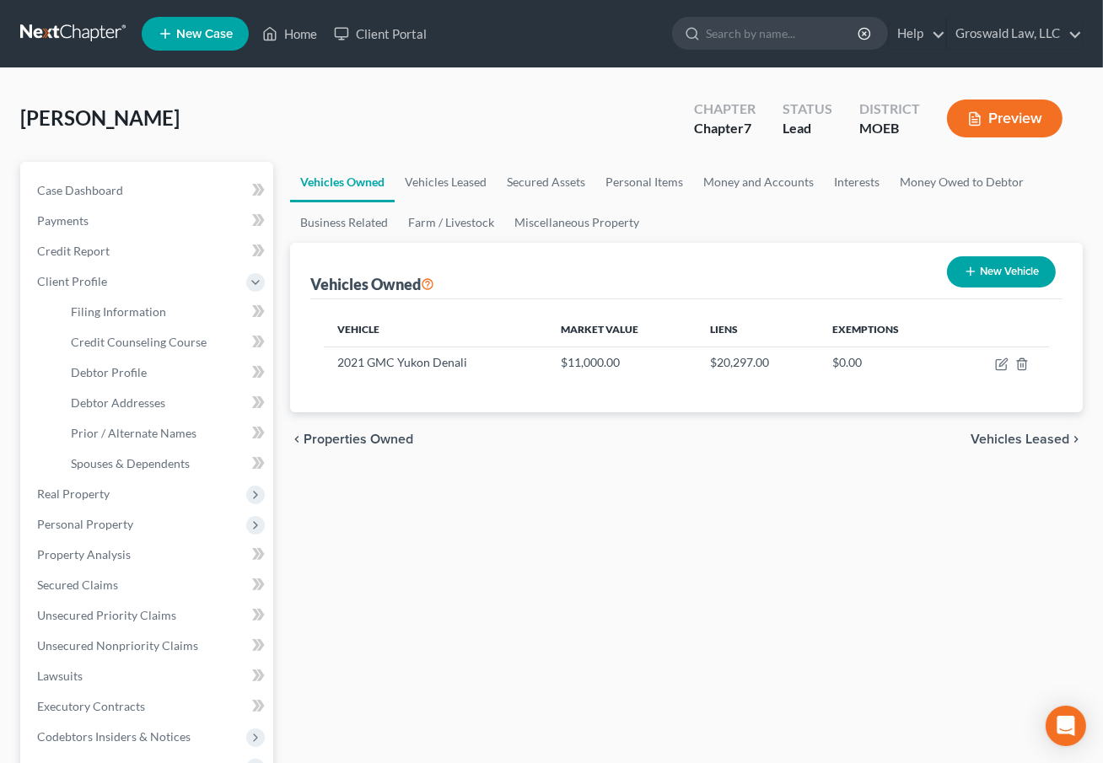
click at [730, 537] on div "Vehicles Owned Vehicles Leased Secured Assets Personal Items Money and Accounts…" at bounding box center [687, 603] width 810 height 883
drag, startPoint x: 111, startPoint y: 369, endPoint x: 135, endPoint y: 370, distance: 23.7
click at [111, 369] on span "Debtor Profile" at bounding box center [109, 372] width 76 height 14
select select "1"
select select "3"
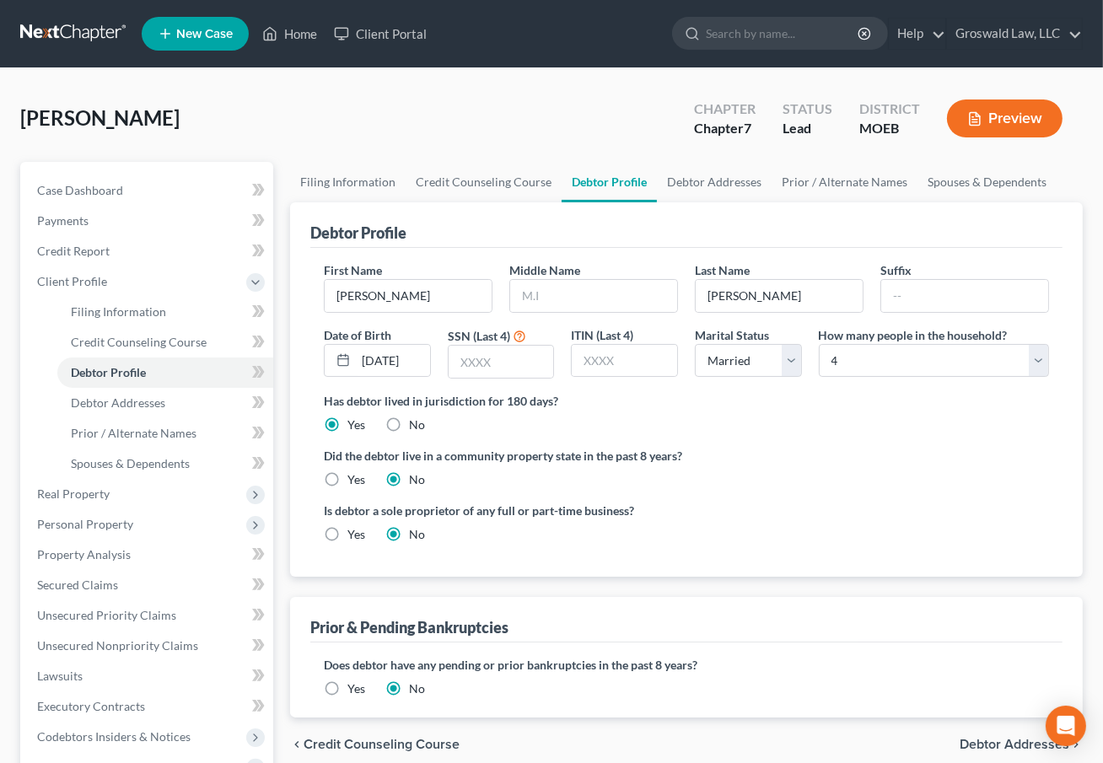
click at [805, 517] on div "Is debtor a sole proprietor of any full or part-time business? Yes No" at bounding box center [686, 529] width 742 height 55
click at [943, 671] on label "Does debtor have any pending or prior bankruptcies in the past 8 years?" at bounding box center [686, 665] width 725 height 18
click at [794, 658] on label "Does debtor have any pending or prior bankruptcies in the past 8 years?" at bounding box center [686, 665] width 725 height 18
click at [843, 660] on label "Does debtor have any pending or prior bankruptcies in the past 8 years?" at bounding box center [686, 665] width 725 height 18
click at [809, 666] on label "Does debtor have any pending or prior bankruptcies in the past 8 years?" at bounding box center [686, 665] width 725 height 18
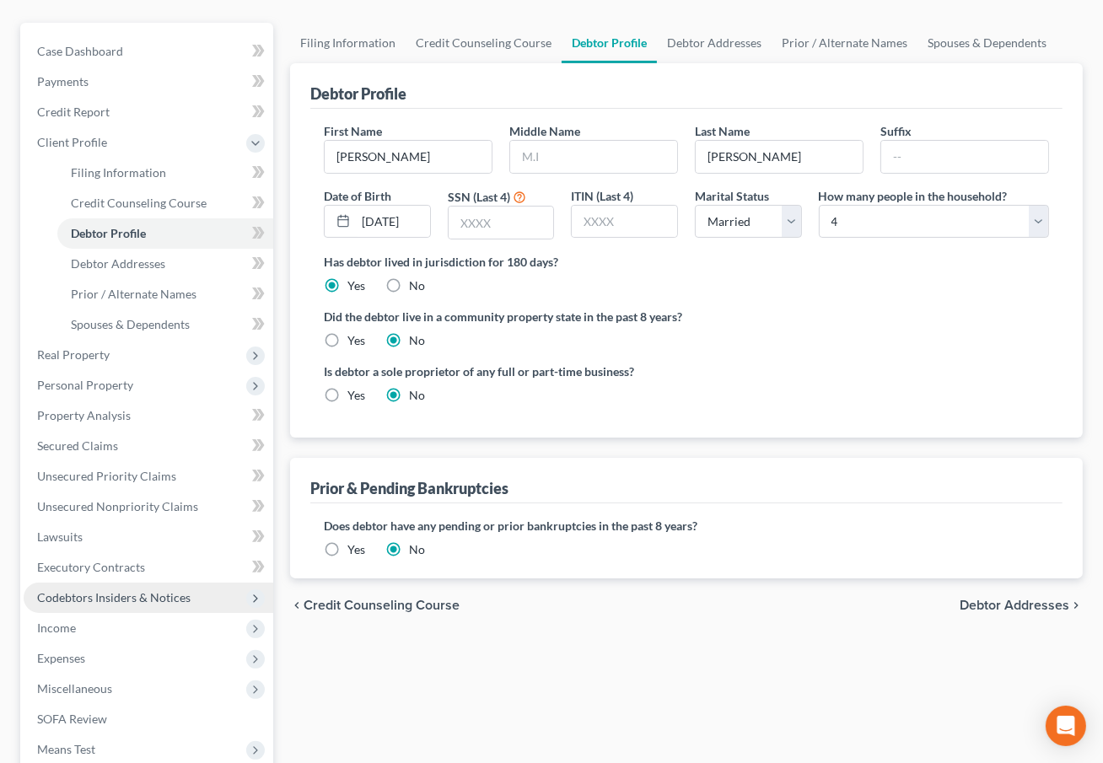
scroll to position [153, 0]
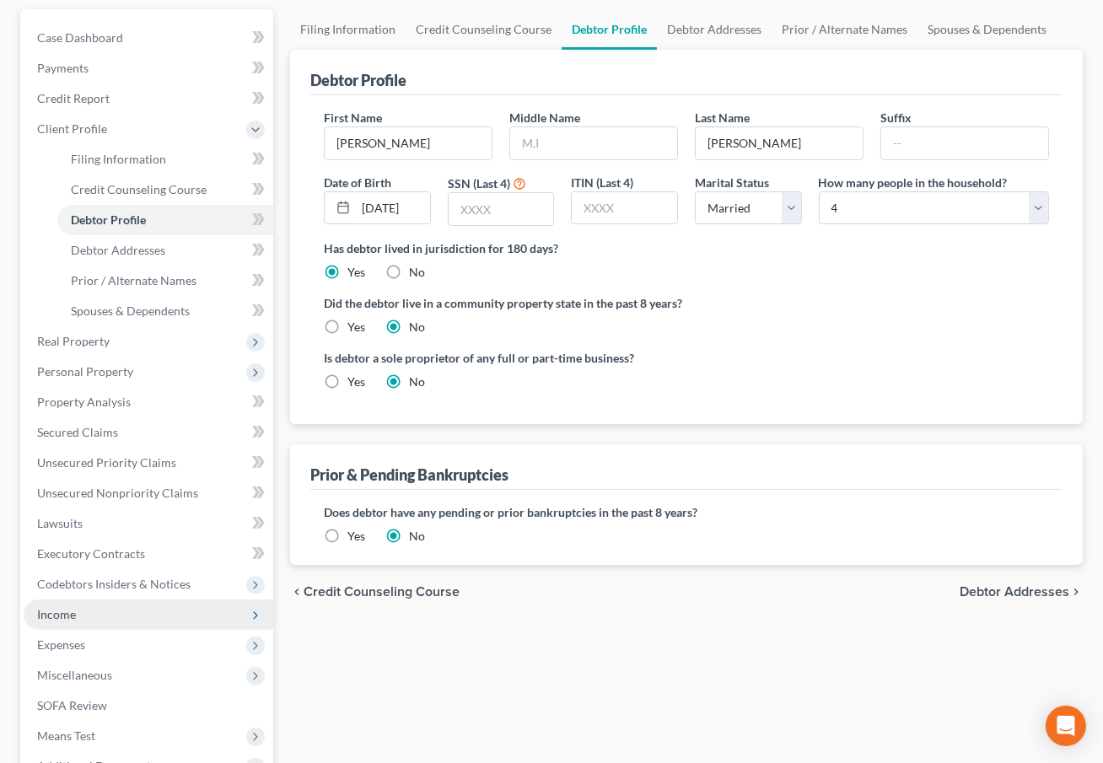
click at [66, 620] on span "Income" at bounding box center [149, 615] width 250 height 30
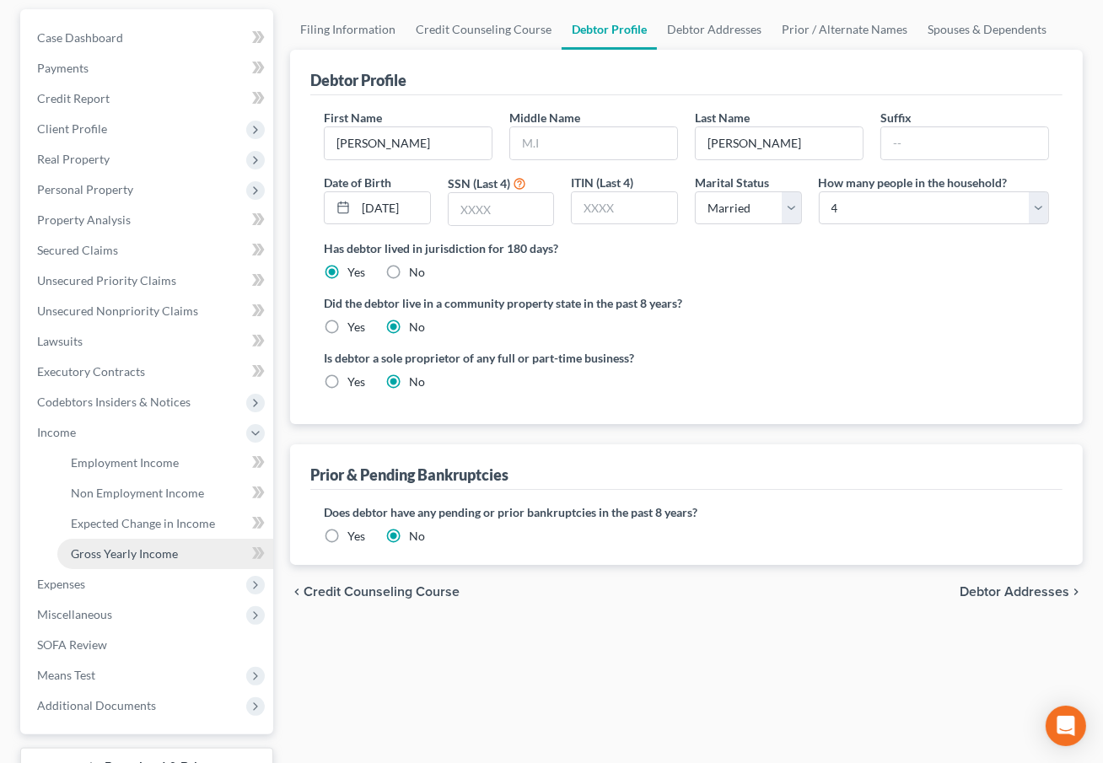
click at [112, 556] on span "Gross Yearly Income" at bounding box center [124, 554] width 107 height 14
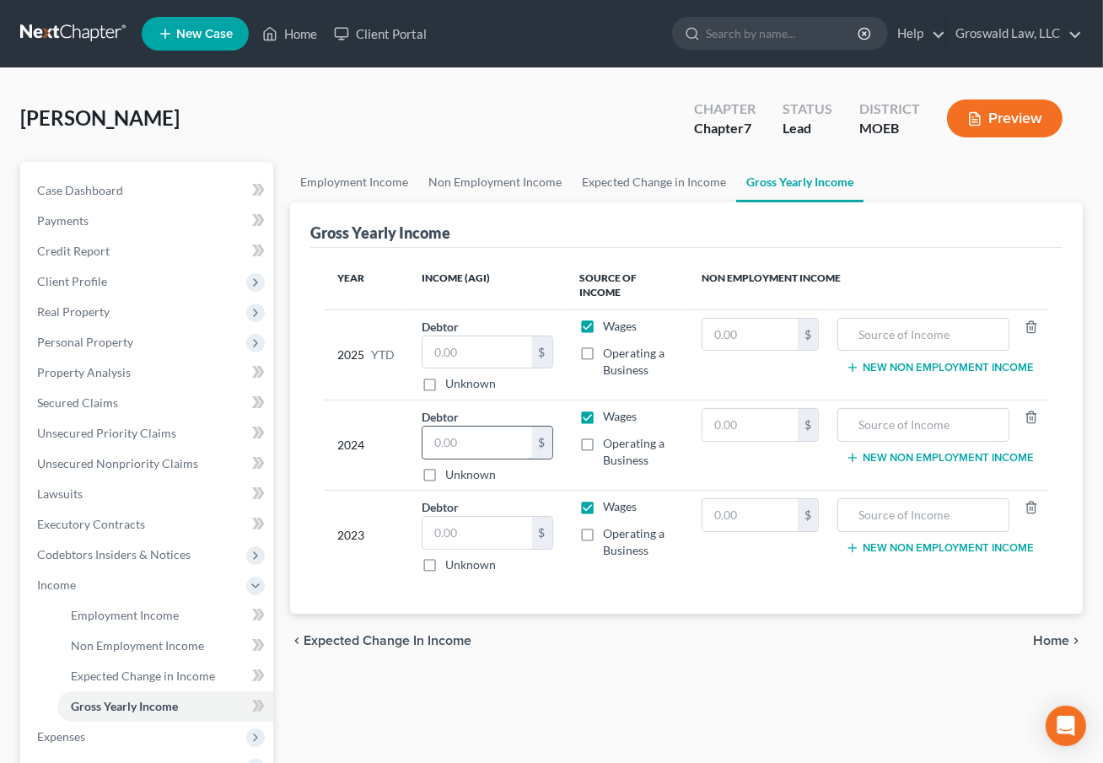
click at [502, 431] on input "text" at bounding box center [478, 443] width 110 height 32
type input "34,402"
click at [438, 538] on input "text" at bounding box center [478, 533] width 110 height 32
type input "30,000"
click at [401, 601] on div "Year Income (AGI) Source of Income Non Employment Income 2025 YTD Debtor $ Unkn…" at bounding box center [686, 431] width 752 height 367
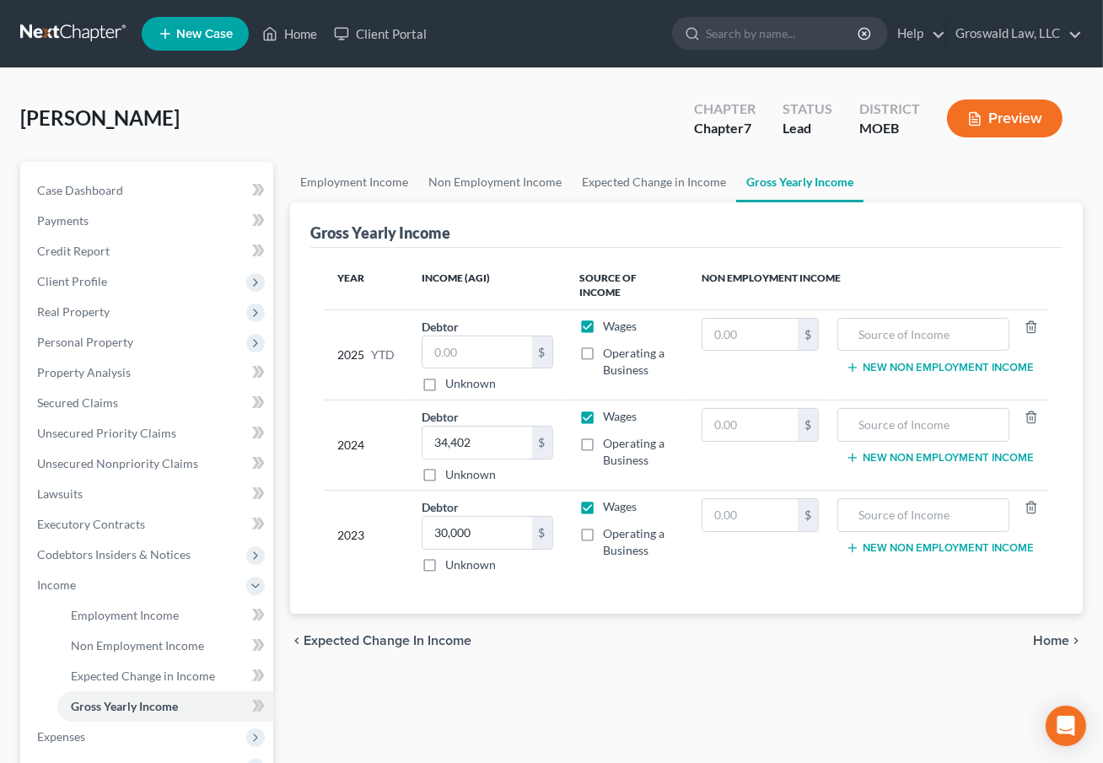
click at [643, 681] on div "Employment Income Non Employment Income Expected Change in Income Gross Yearly …" at bounding box center [687, 573] width 810 height 822
click at [89, 276] on span "Client Profile" at bounding box center [72, 281] width 70 height 14
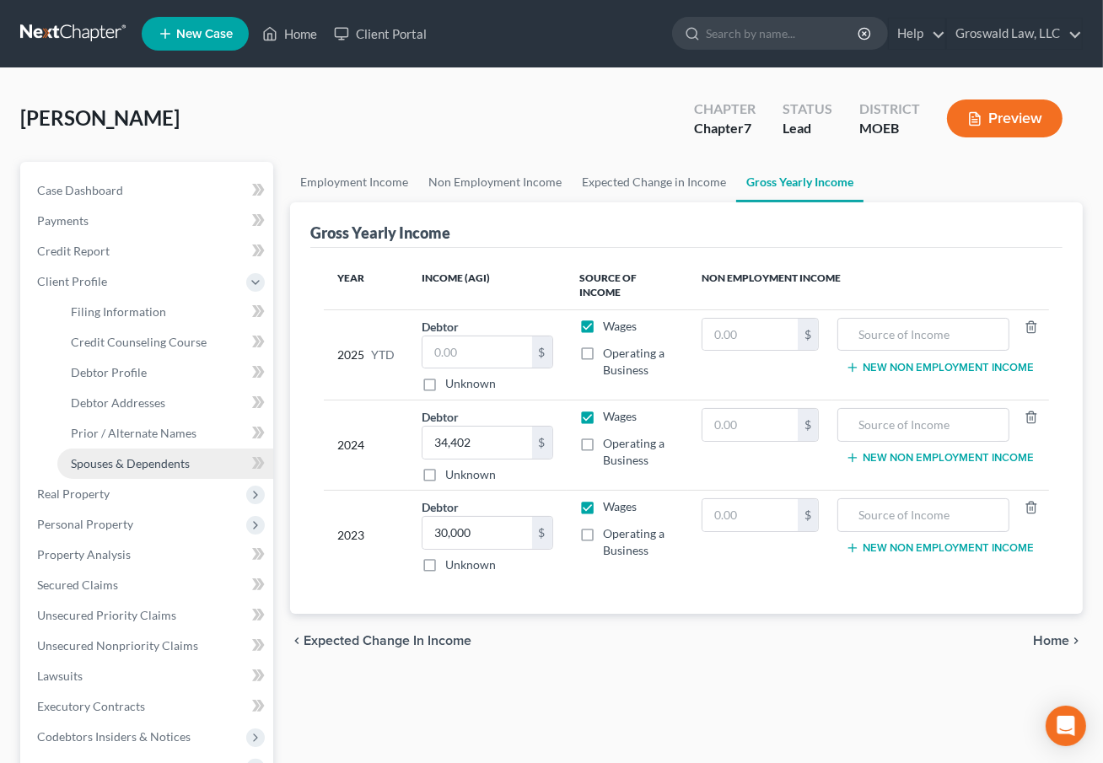
click at [143, 465] on span "Spouses & Dependents" at bounding box center [130, 463] width 119 height 14
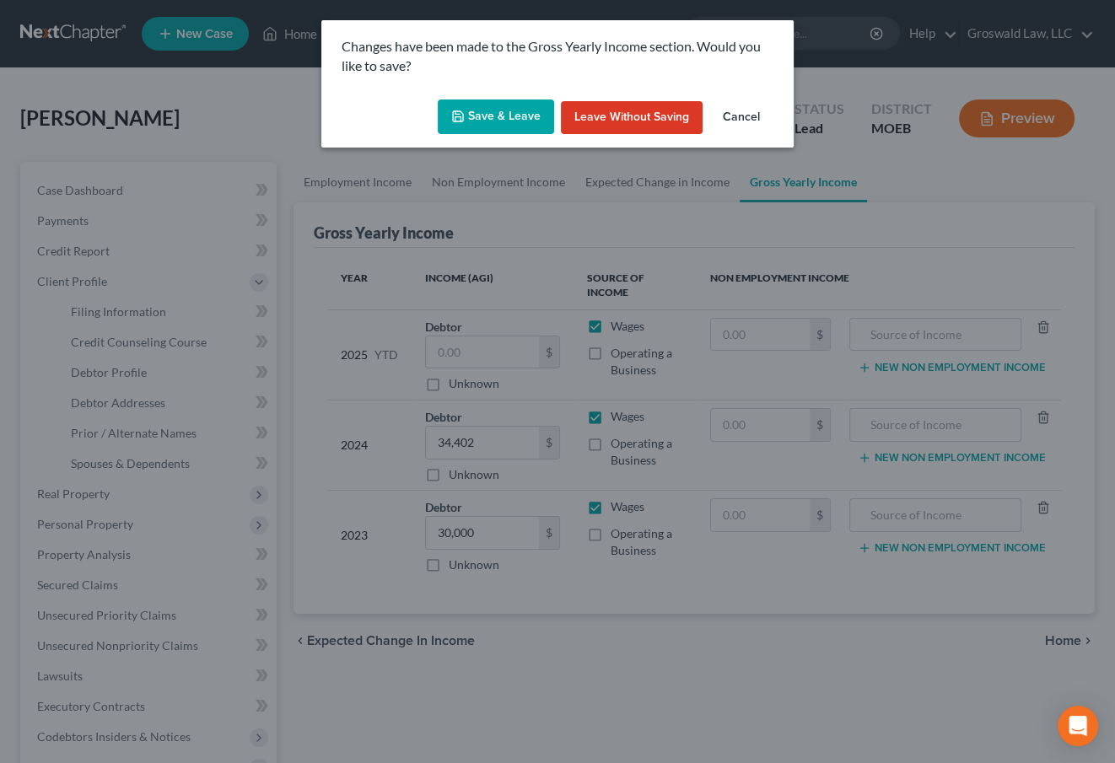
click at [477, 112] on button "Save & Leave" at bounding box center [496, 117] width 116 height 35
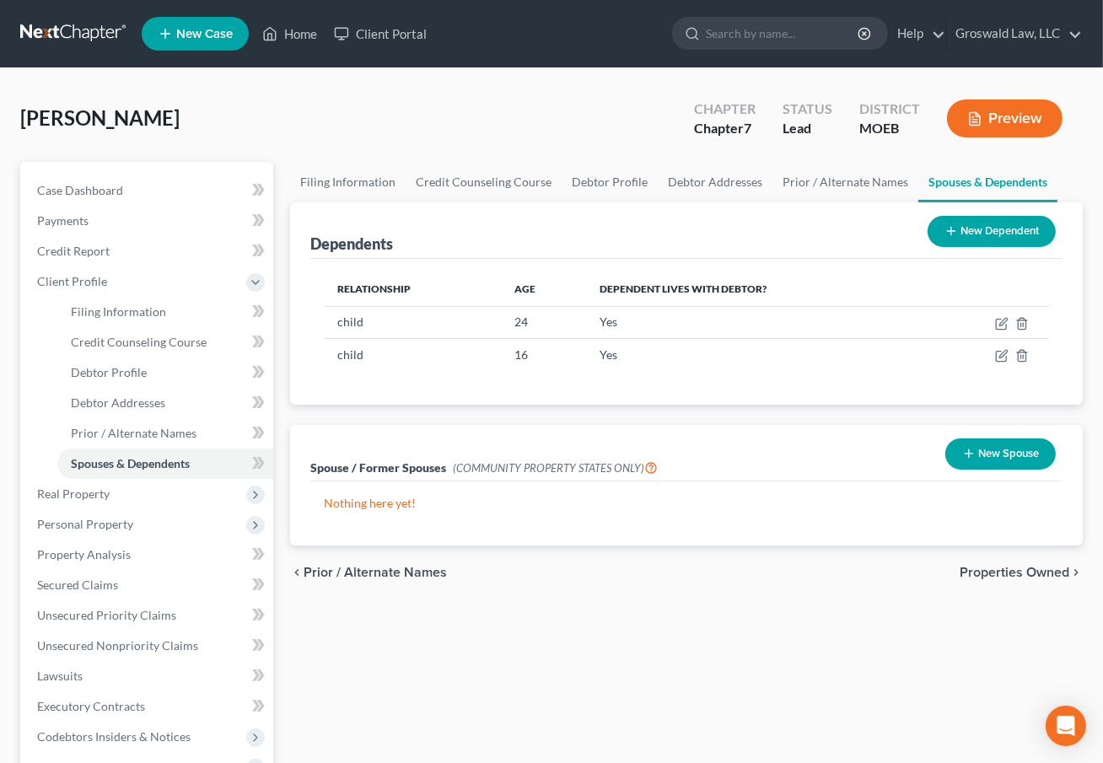
click at [744, 645] on div "Filing Information Credit Counseling Course Debtor Profile Debtor Addresses Pri…" at bounding box center [687, 603] width 810 height 883
click at [582, 628] on div "Filing Information Credit Counseling Course Debtor Profile Debtor Addresses Pri…" at bounding box center [687, 603] width 810 height 883
click at [89, 528] on span "Personal Property" at bounding box center [85, 524] width 96 height 14
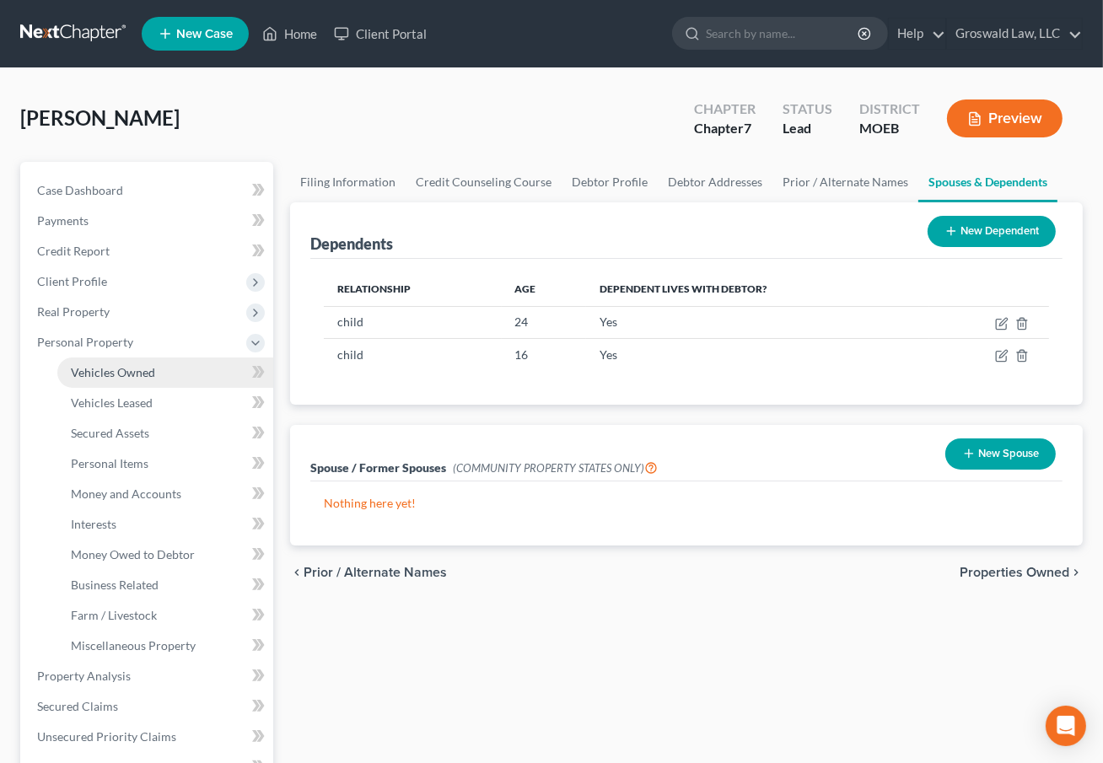
click at [115, 378] on span "Vehicles Owned" at bounding box center [113, 372] width 84 height 14
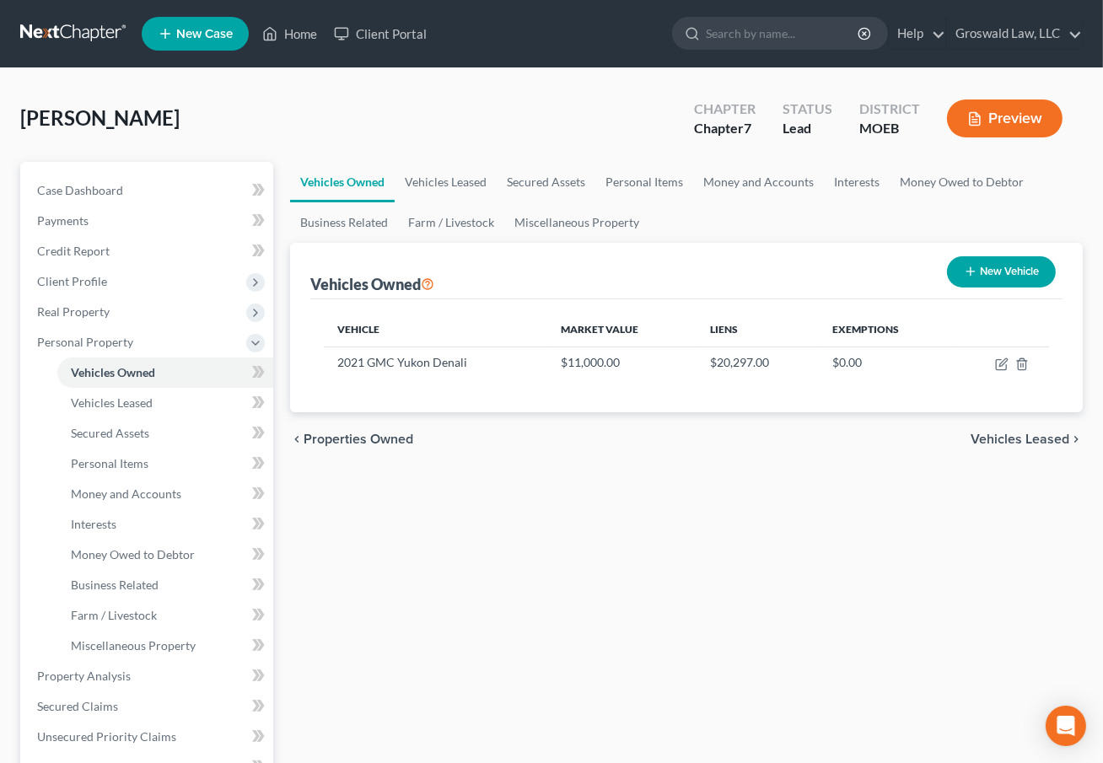
click at [1030, 278] on button "New Vehicle" at bounding box center [1001, 271] width 109 height 31
select select "0"
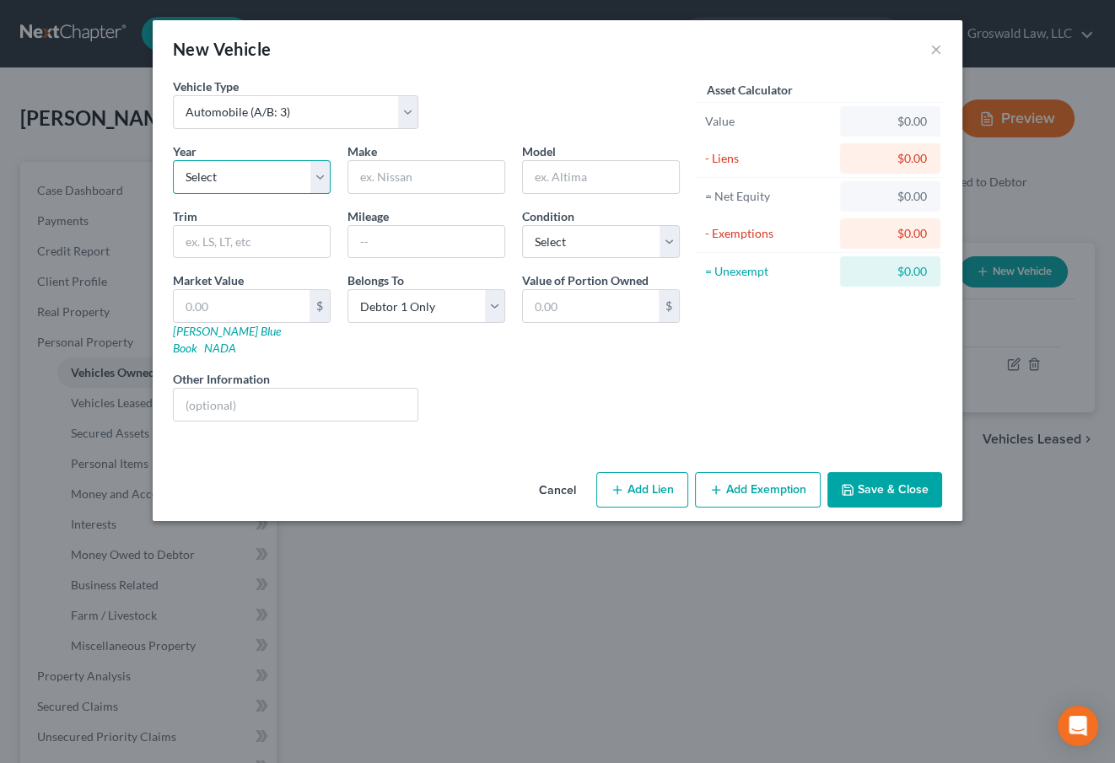
click at [235, 173] on select "Select 2026 2025 2024 2023 2022 2021 2020 2019 2018 2017 2016 2015 2014 2013 20…" at bounding box center [252, 177] width 158 height 34
select select "26"
click at [173, 160] on select "Select 2026 2025 2024 2023 2022 2021 2020 2019 2018 2017 2016 2015 2014 2013 20…" at bounding box center [252, 177] width 158 height 34
click at [425, 166] on input "text" at bounding box center [426, 177] width 156 height 32
type input "Kenworth"
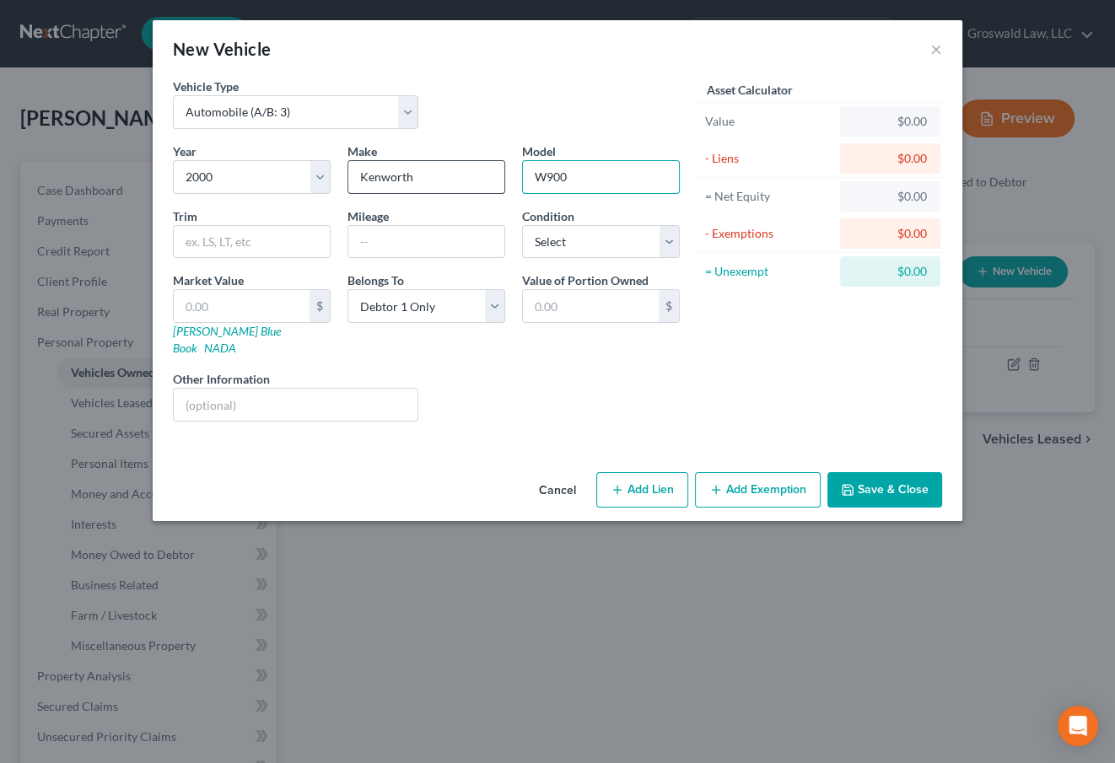
type input "W900"
type input "2,000,000"
click at [921, 472] on button "Save & Close" at bounding box center [884, 489] width 115 height 35
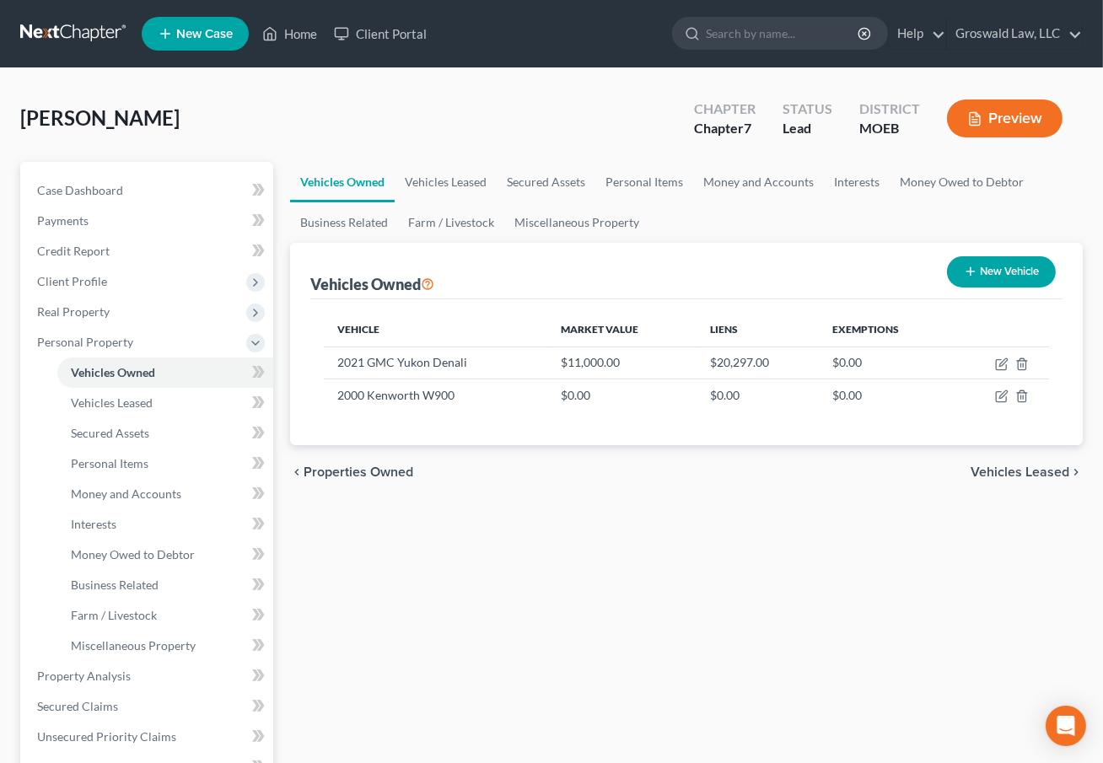
click at [675, 645] on div "Vehicles Owned Vehicles Leased Secured Assets Personal Items Money and Accounts…" at bounding box center [687, 664] width 810 height 1005
click at [1006, 268] on button "New Vehicle" at bounding box center [1001, 271] width 109 height 31
select select "0"
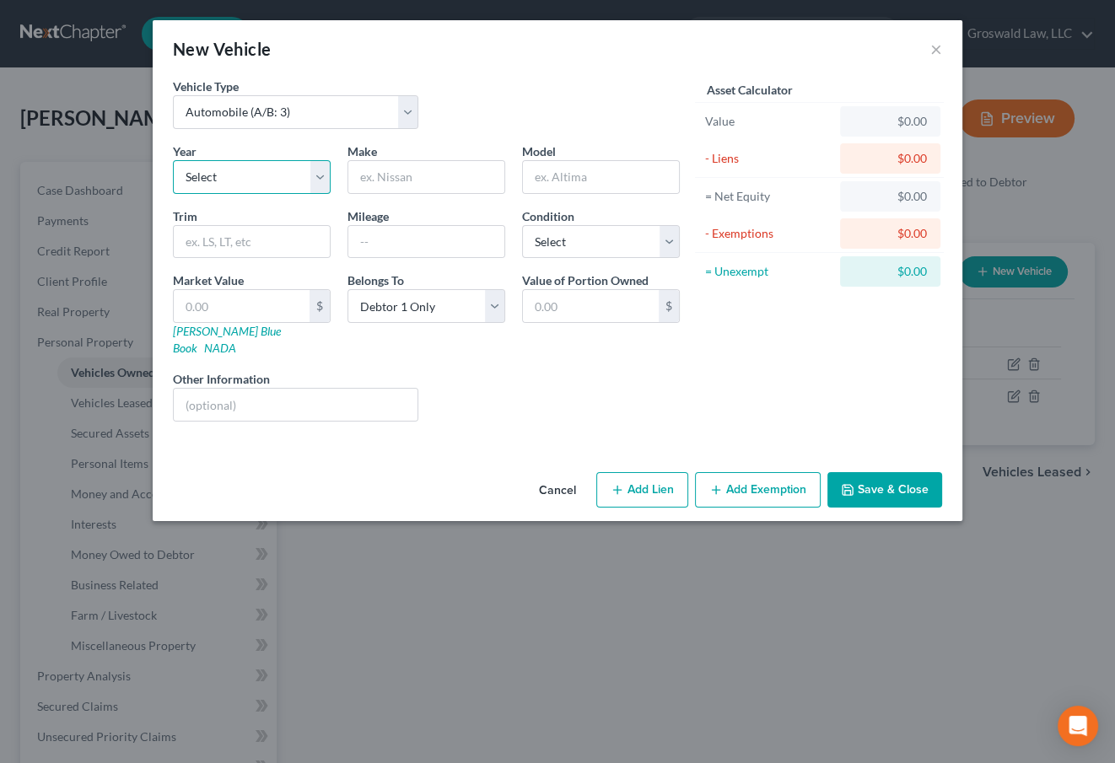
click at [231, 174] on select "Select 2026 2025 2024 2023 2022 2021 2020 2019 2018 2017 2016 2015 2014 2013 20…" at bounding box center [252, 177] width 158 height 34
select select "2"
click at [173, 160] on select "Select 2026 2025 2024 2023 2022 2021 2020 2019 2018 2017 2016 2015 2014 2013 20…" at bounding box center [252, 177] width 158 height 34
click at [427, 168] on input "text" at bounding box center [426, 177] width 156 height 32
type input "Flatbet"
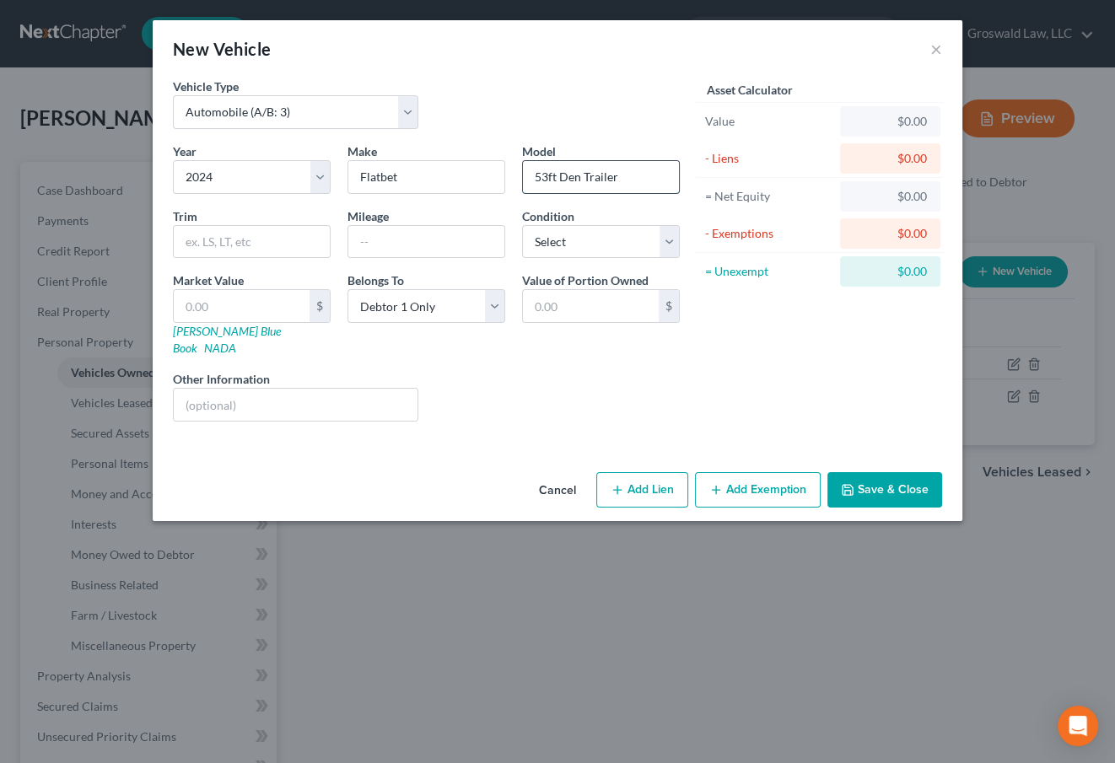
drag, startPoint x: 558, startPoint y: 177, endPoint x: 574, endPoint y: 177, distance: 16.0
click at [561, 177] on input "53ft Den Trailer" at bounding box center [601, 177] width 156 height 32
click at [866, 472] on button "Save & Close" at bounding box center [884, 489] width 115 height 35
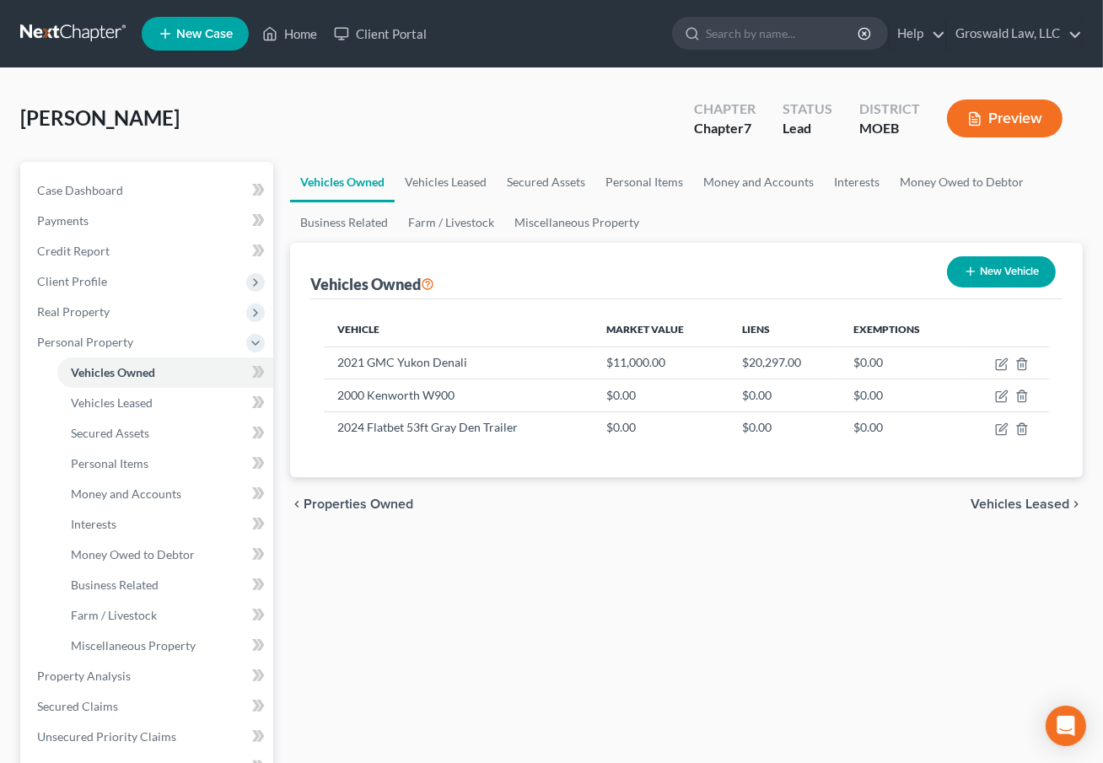
click at [671, 643] on div "Vehicles Owned Vehicles Leased Secured Assets Personal Items Money and Accounts…" at bounding box center [687, 664] width 810 height 1005
click at [152, 175] on link "Case Dashboard" at bounding box center [149, 190] width 250 height 30
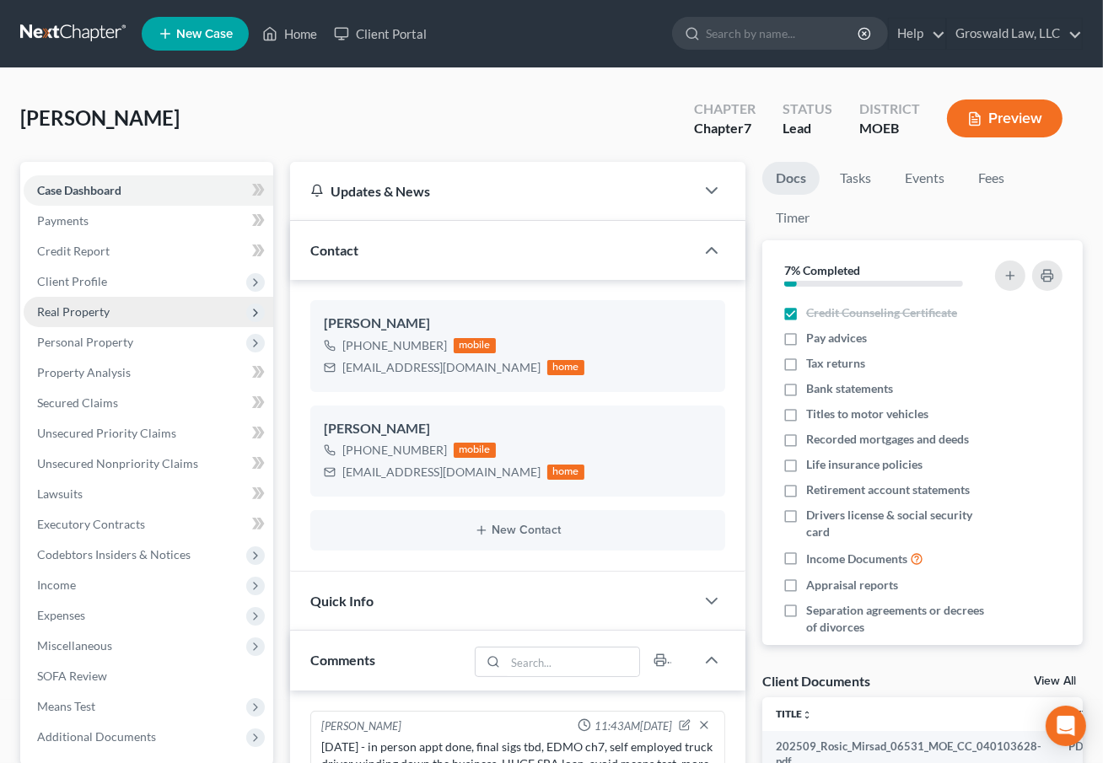
scroll to position [45, 0]
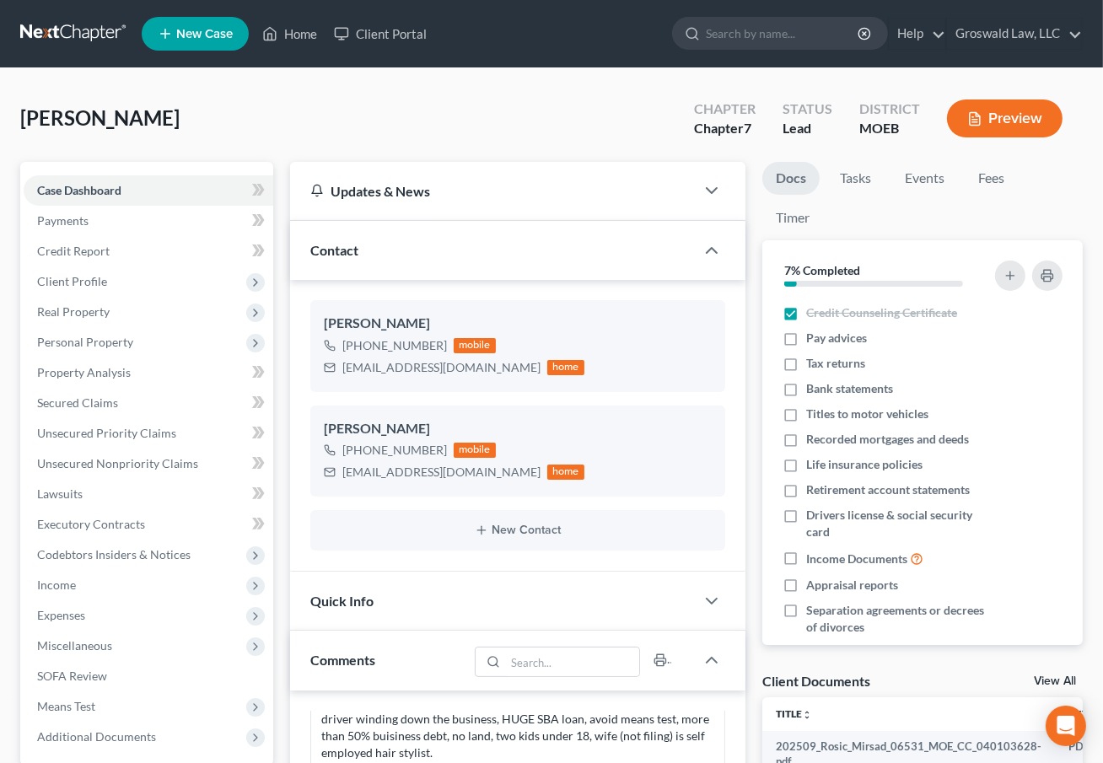
click at [758, 537] on div "Docs Tasks Events Fees Timer 7% Completed Nothing here yet! Credit Counseling C…" at bounding box center [922, 733] width 337 height 1143
click at [756, 688] on div "Docs Tasks Events Fees Timer 7% Completed Nothing here yet! Credit Counseling C…" at bounding box center [922, 733] width 337 height 1143
click at [292, 33] on link "Home" at bounding box center [290, 34] width 72 height 30
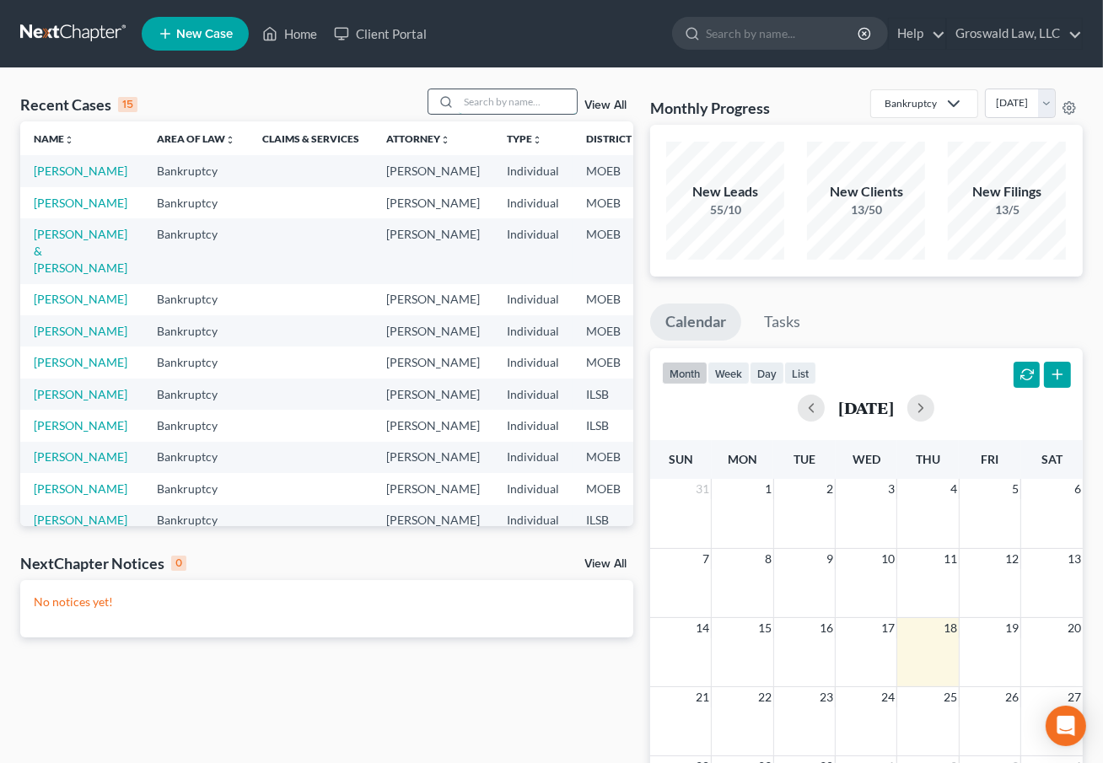
click at [515, 100] on input "search" at bounding box center [518, 101] width 118 height 24
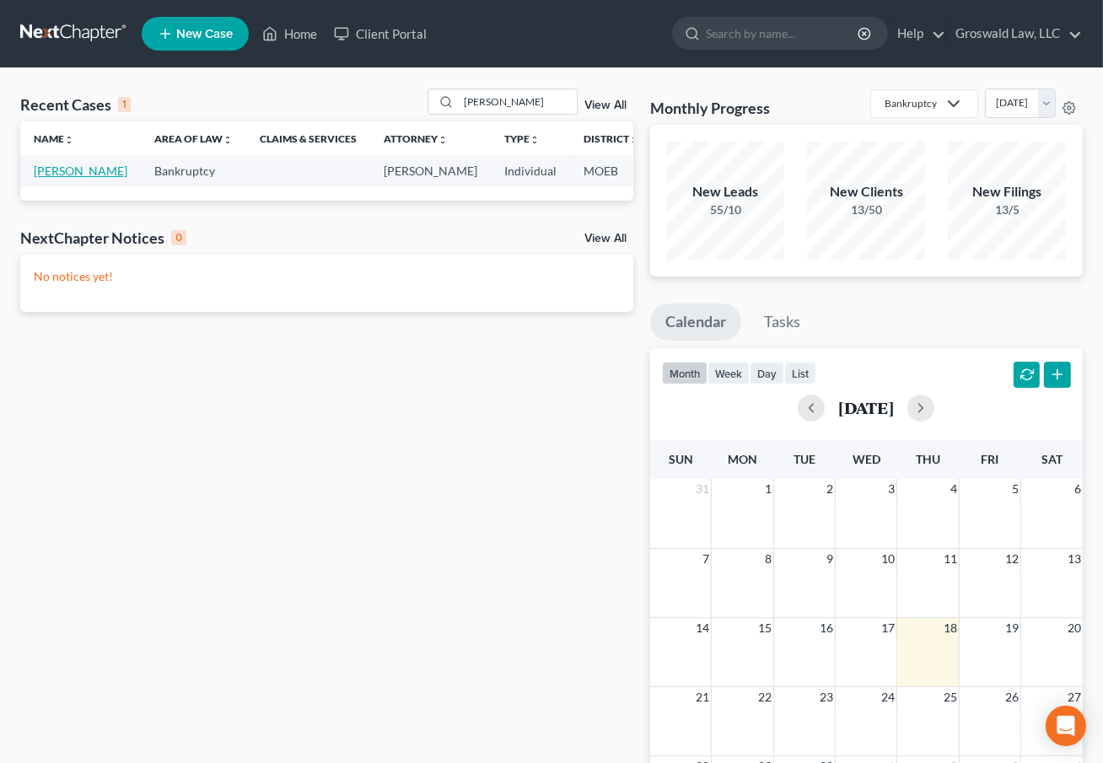
click at [50, 178] on link "[PERSON_NAME]" at bounding box center [81, 171] width 94 height 14
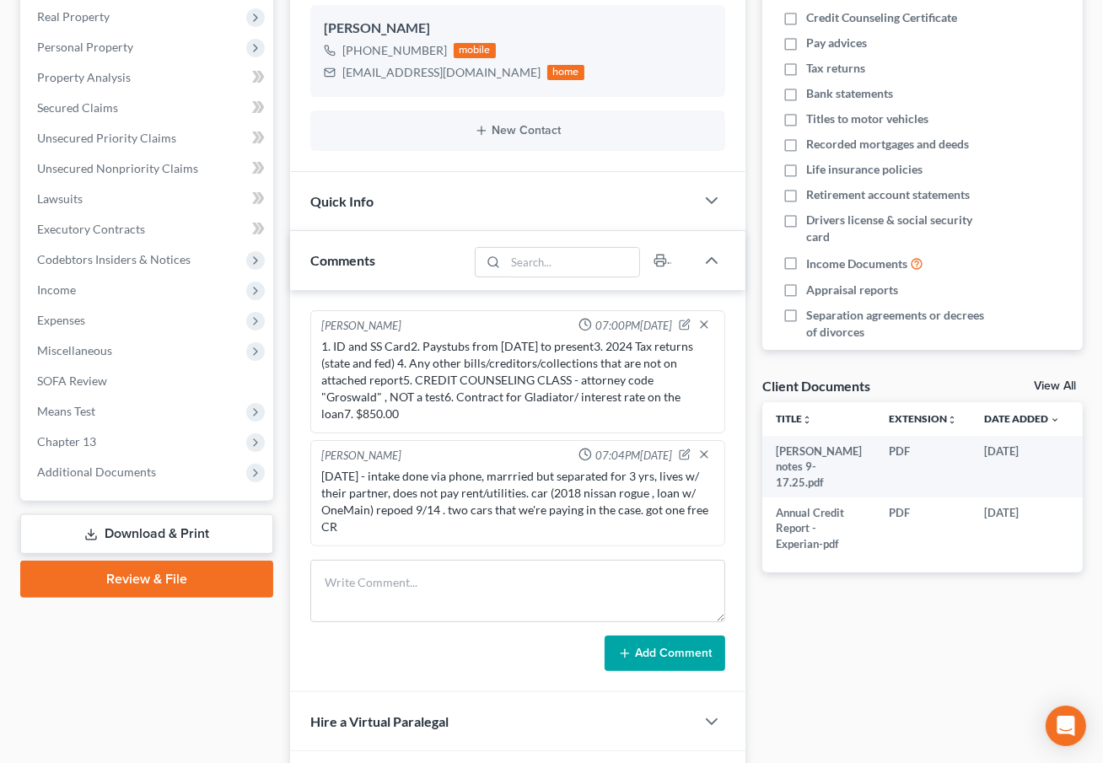
scroll to position [306, 0]
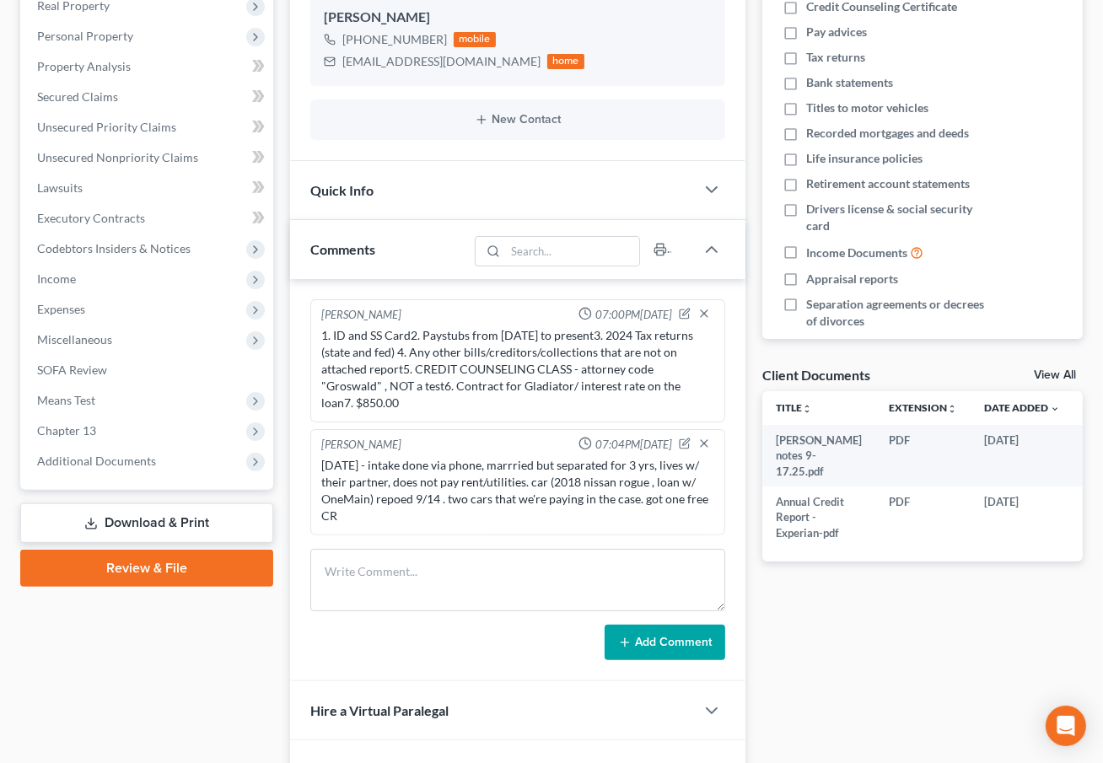
drag, startPoint x: 114, startPoint y: 455, endPoint x: 138, endPoint y: 495, distance: 46.6
click at [114, 455] on span "Additional Documents" at bounding box center [96, 461] width 119 height 14
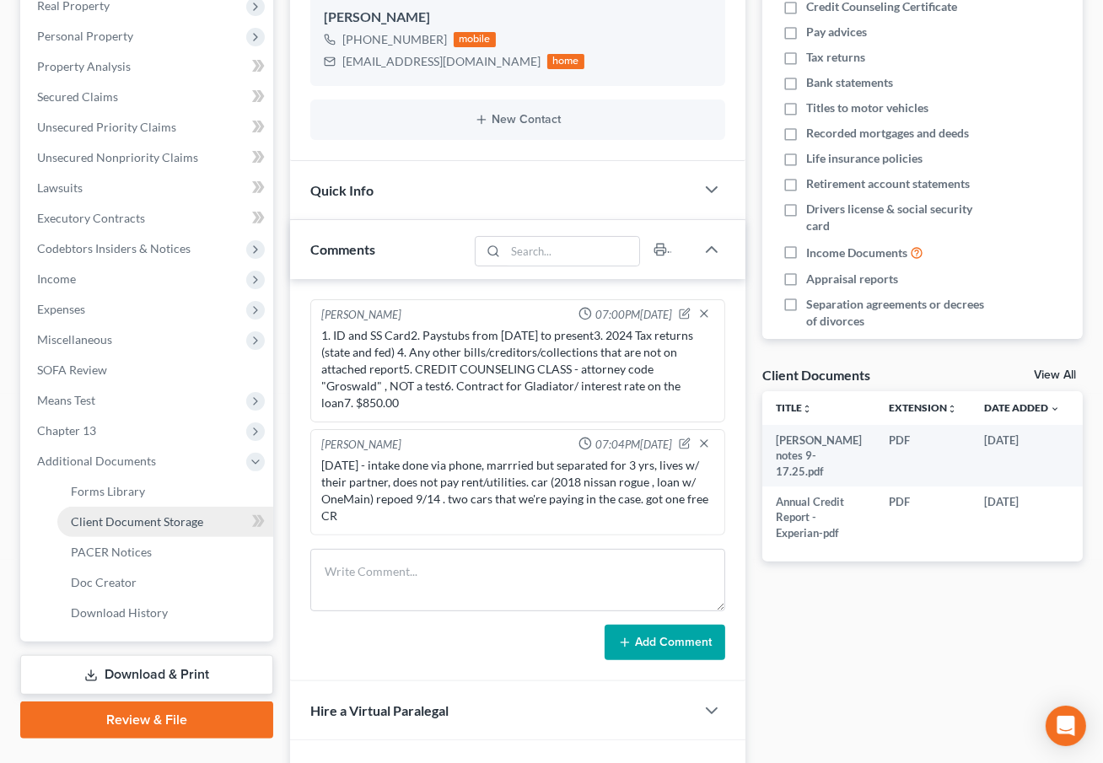
click at [148, 518] on span "Client Document Storage" at bounding box center [137, 522] width 132 height 14
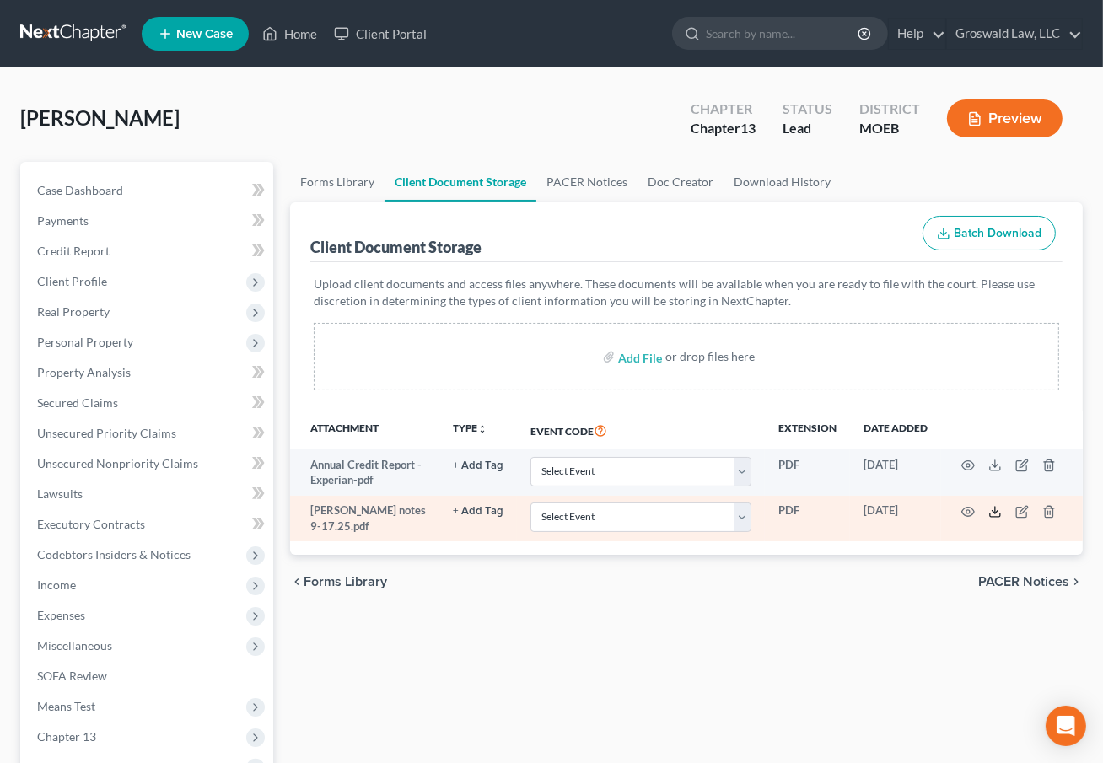
click at [995, 509] on icon at bounding box center [995, 511] width 13 height 13
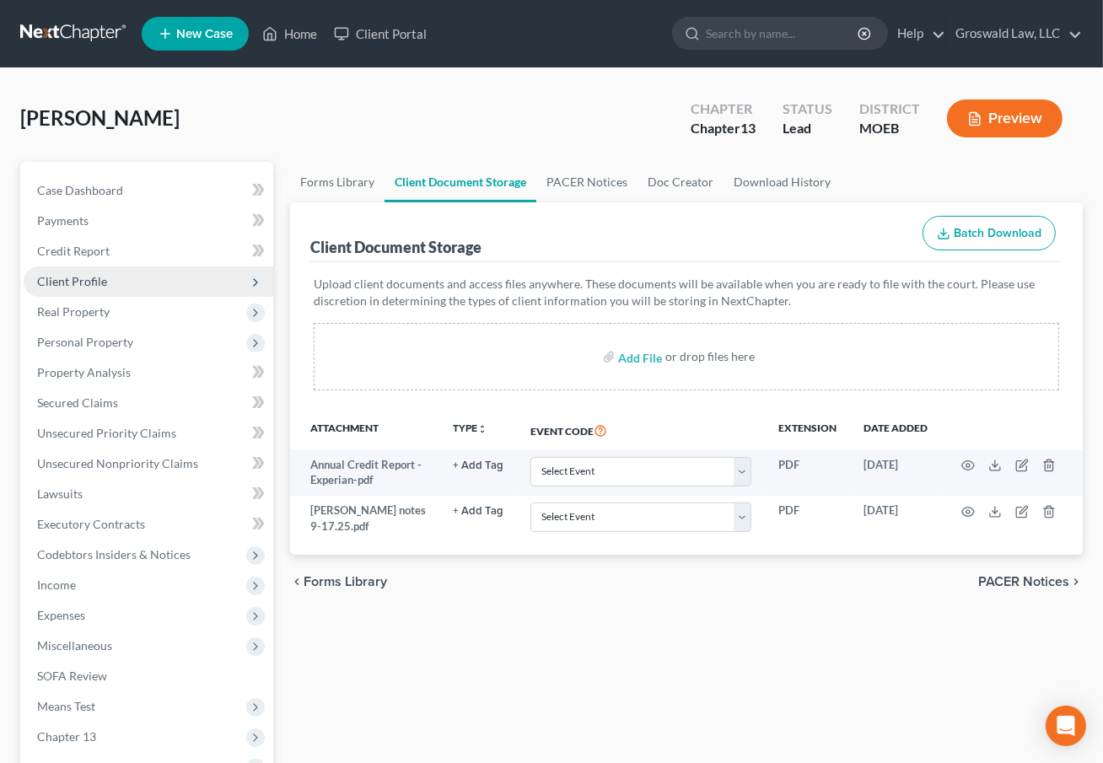
click at [117, 275] on span "Client Profile" at bounding box center [149, 282] width 250 height 30
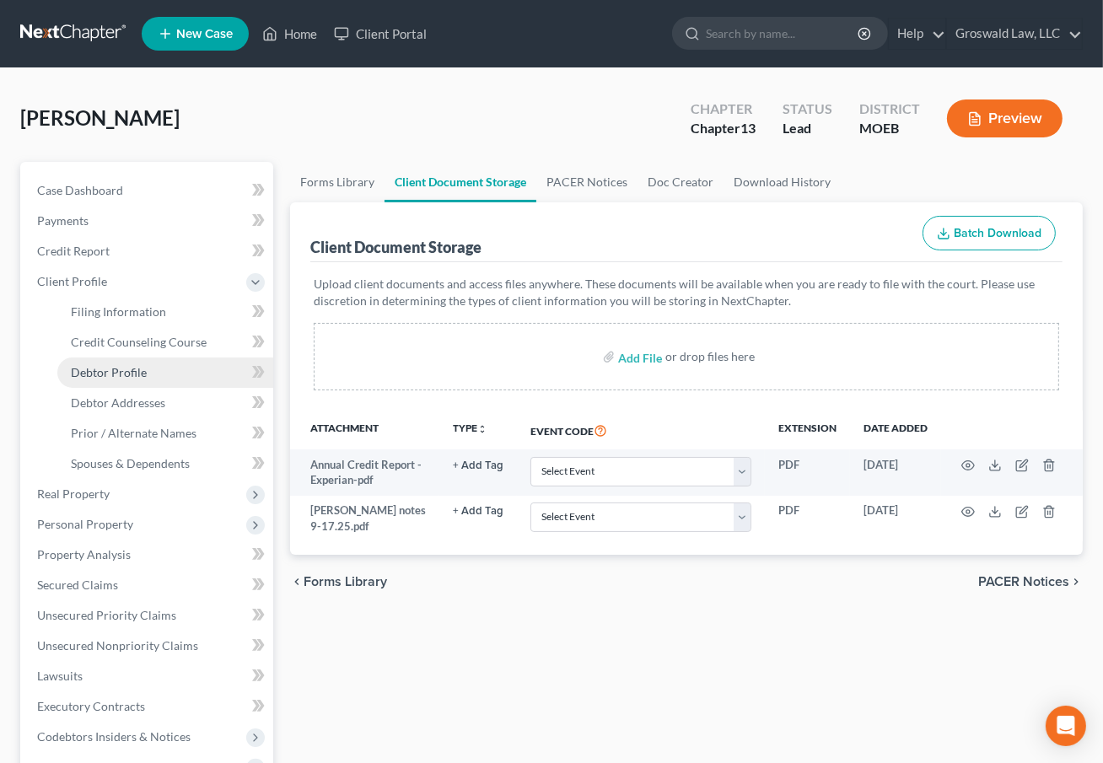
click at [135, 365] on span "Debtor Profile" at bounding box center [109, 372] width 76 height 14
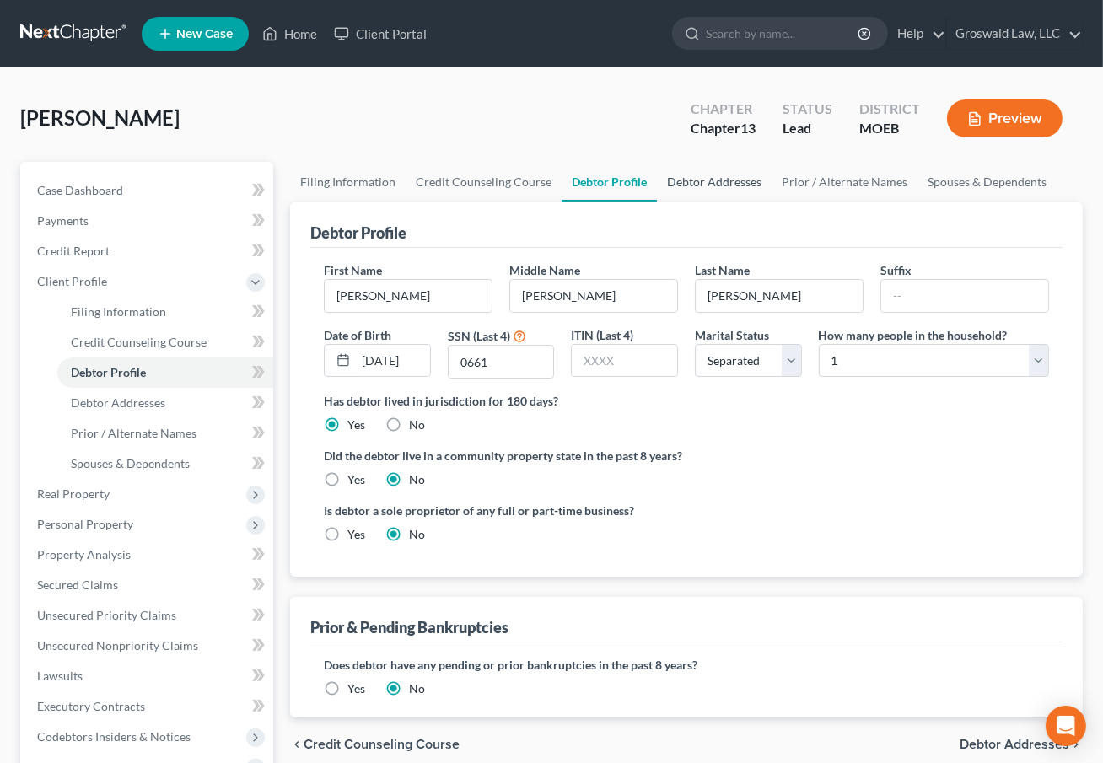
click at [689, 182] on link "Debtor Addresses" at bounding box center [714, 182] width 115 height 40
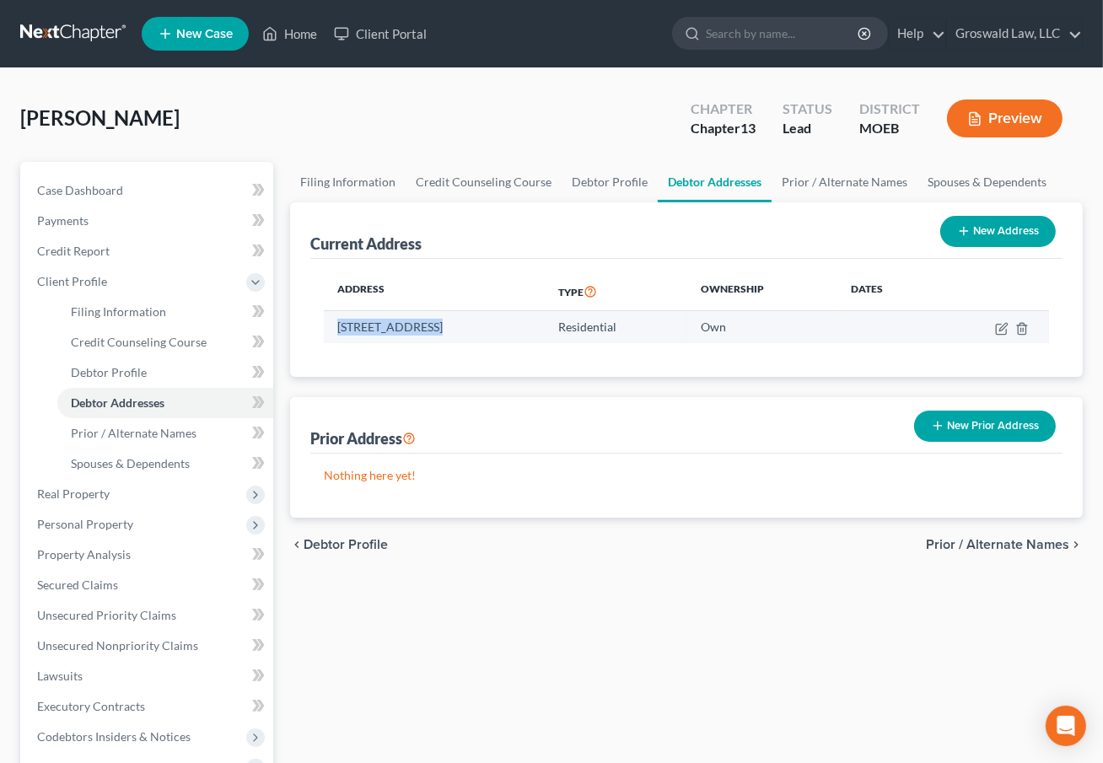
drag, startPoint x: 432, startPoint y: 328, endPoint x: 337, endPoint y: 326, distance: 95.3
click at [337, 326] on td "[STREET_ADDRESS]" at bounding box center [434, 327] width 221 height 32
copy td "2357 Madison 208"
click at [506, 329] on td "[STREET_ADDRESS]" at bounding box center [434, 327] width 221 height 32
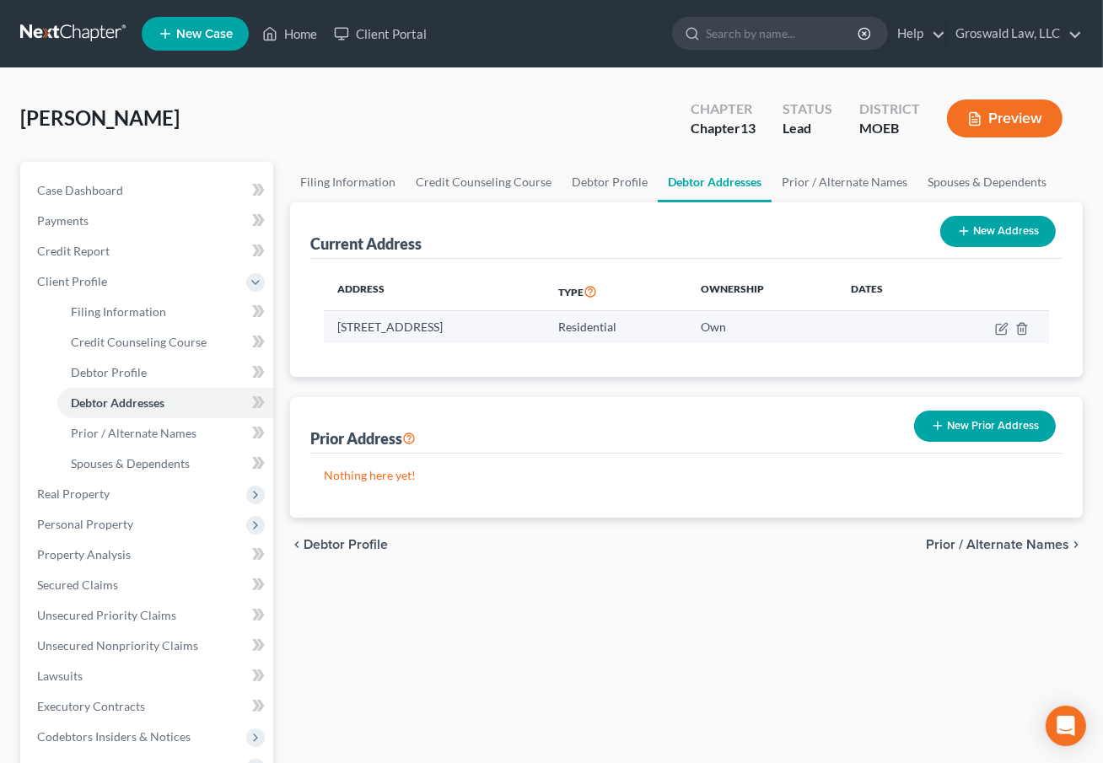
copy td "[GEOGRAPHIC_DATA]"
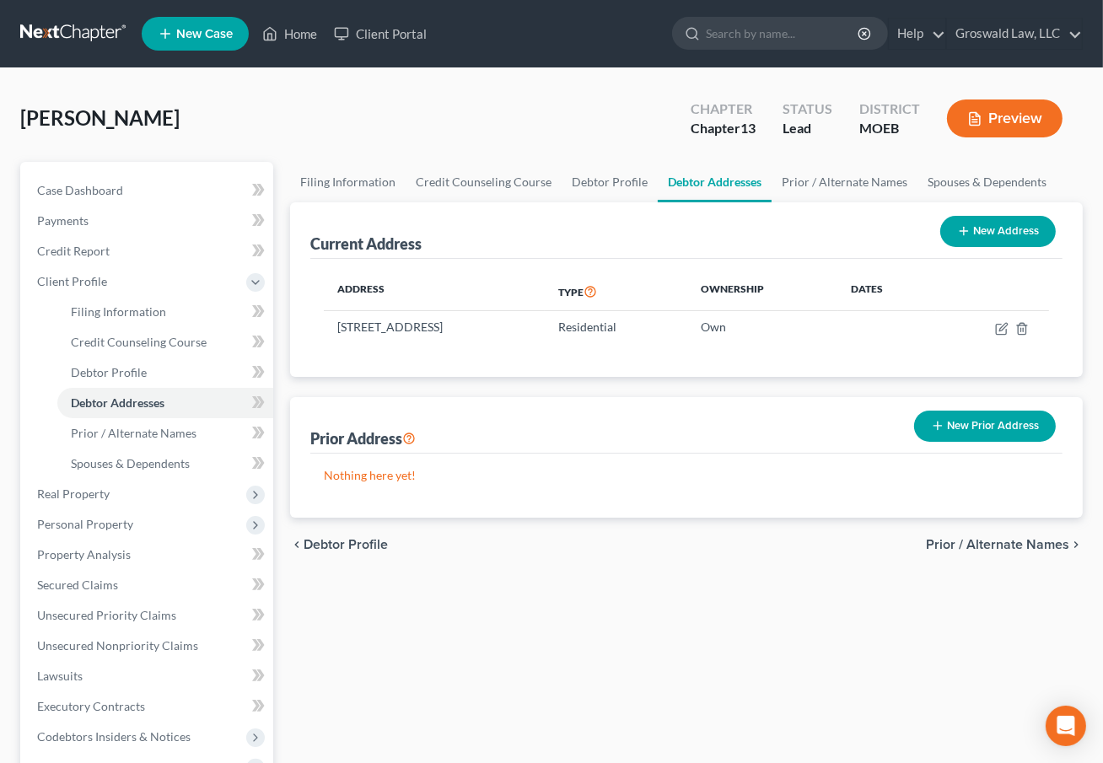
click at [547, 658] on div "Filing Information Credit Counseling Course Debtor Profile Debtor Addresses Pri…" at bounding box center [687, 619] width 810 height 914
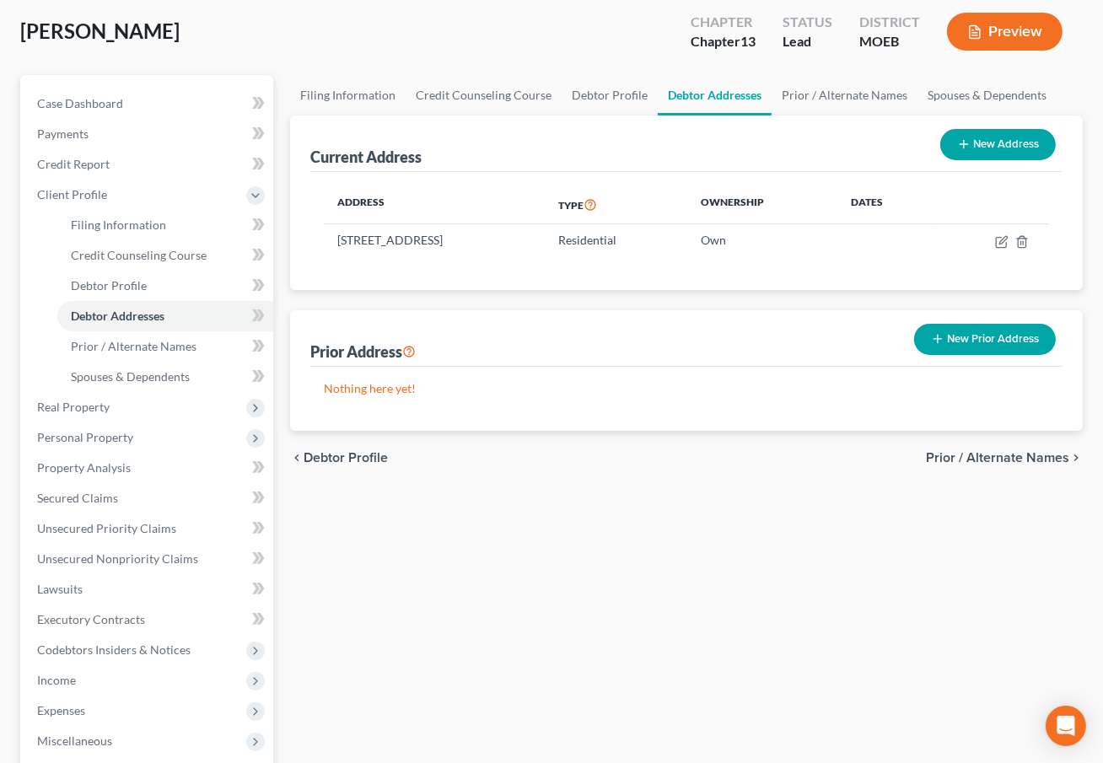
scroll to position [374, 0]
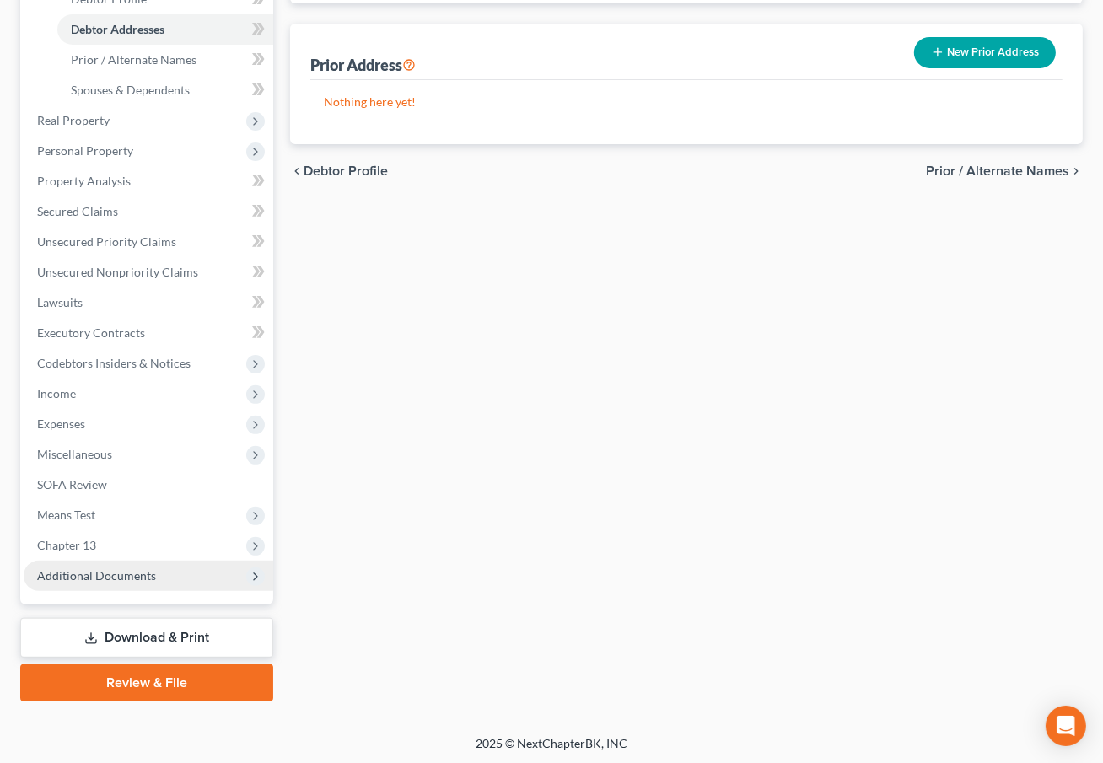
click at [142, 569] on span "Additional Documents" at bounding box center [96, 576] width 119 height 14
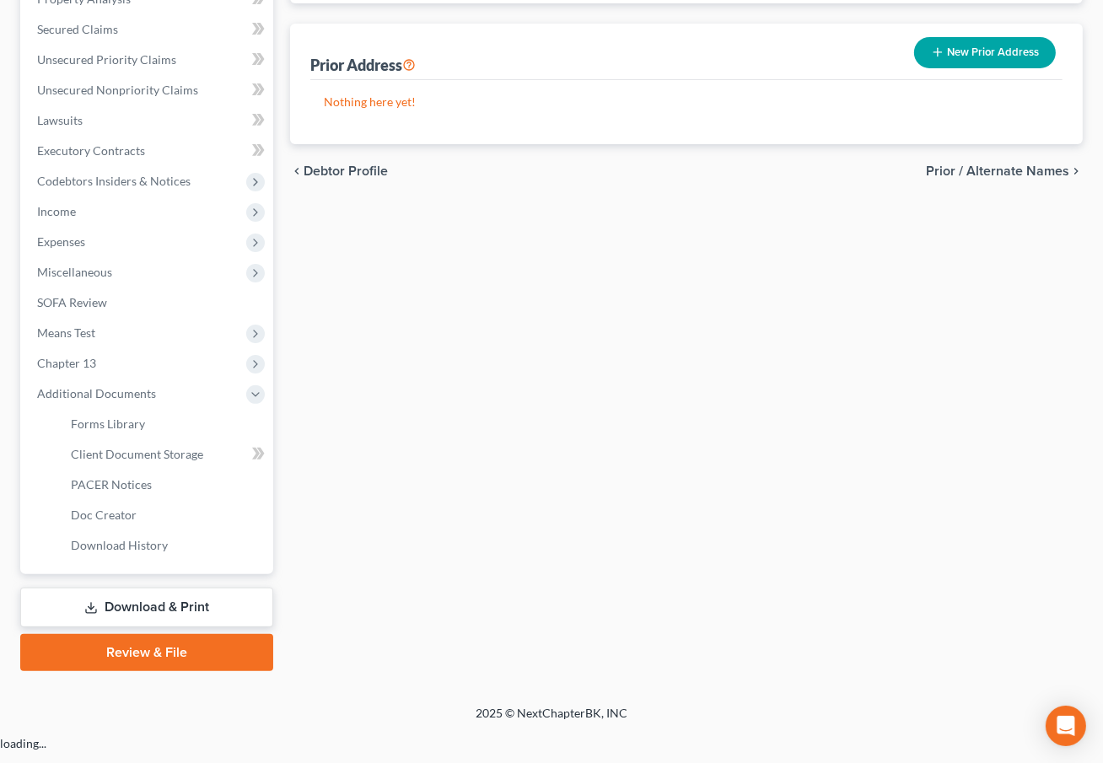
scroll to position [343, 0]
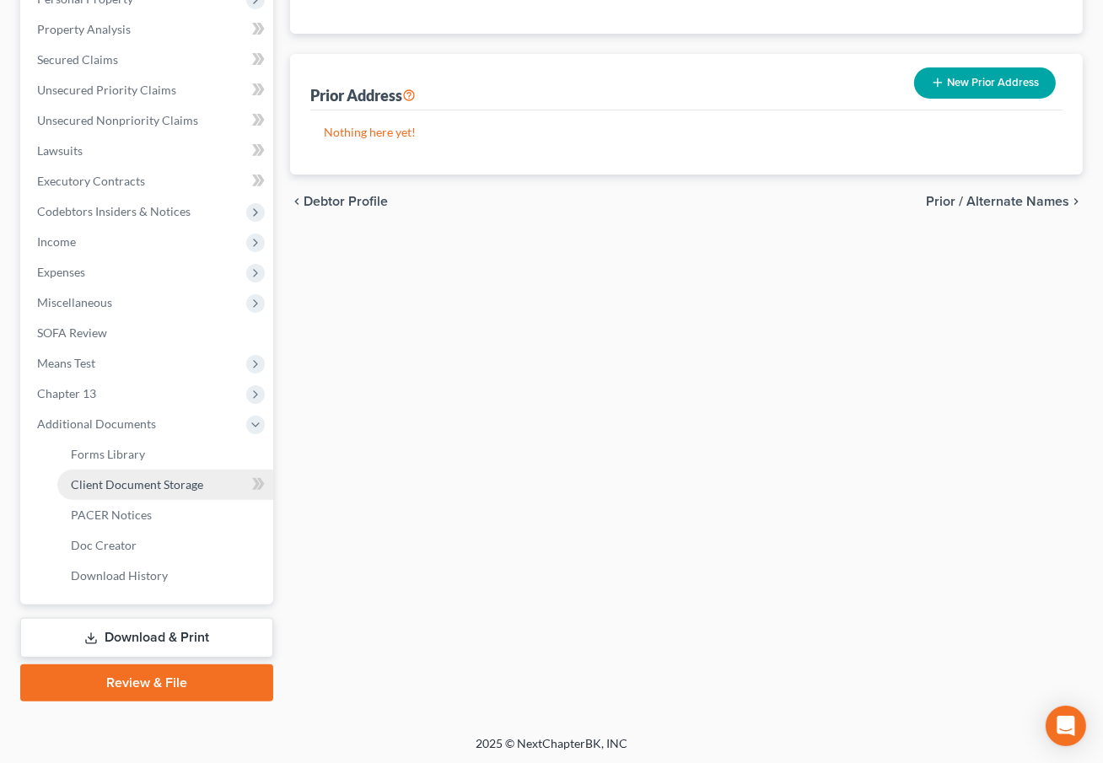
click at [171, 489] on span "Client Document Storage" at bounding box center [137, 484] width 132 height 14
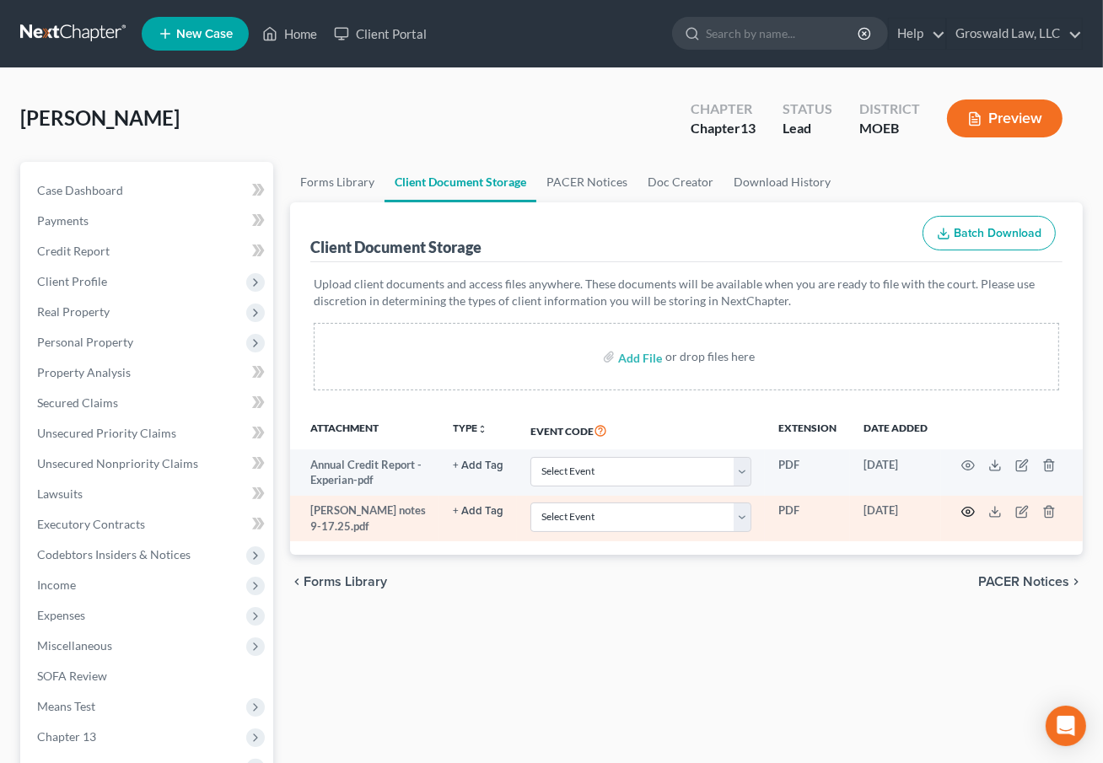
click at [970, 509] on icon "button" at bounding box center [968, 511] width 13 height 13
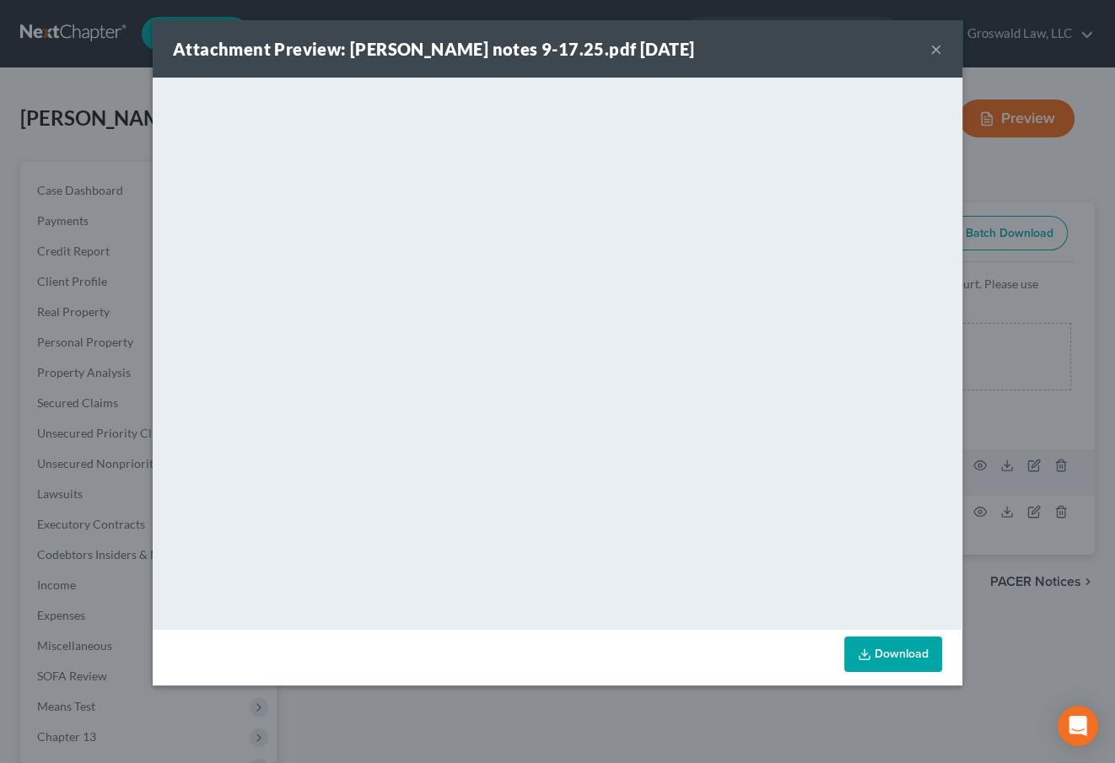
click at [937, 50] on button "×" at bounding box center [936, 49] width 12 height 20
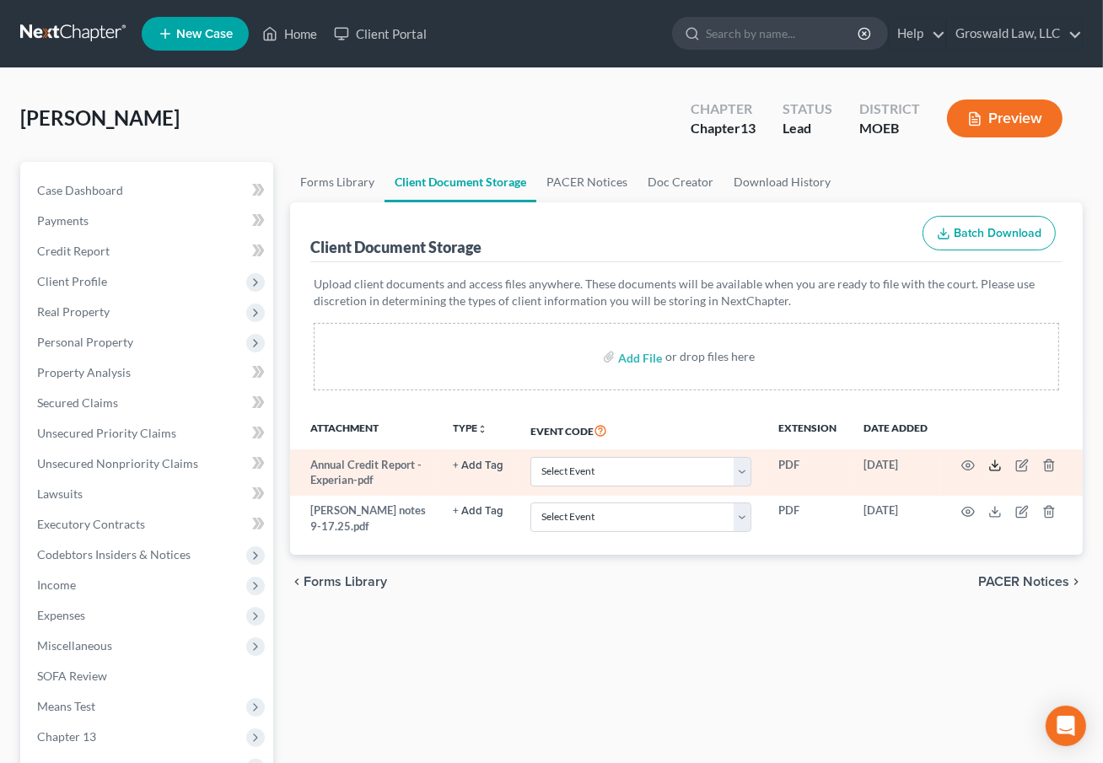
click at [1000, 460] on icon at bounding box center [995, 465] width 13 height 13
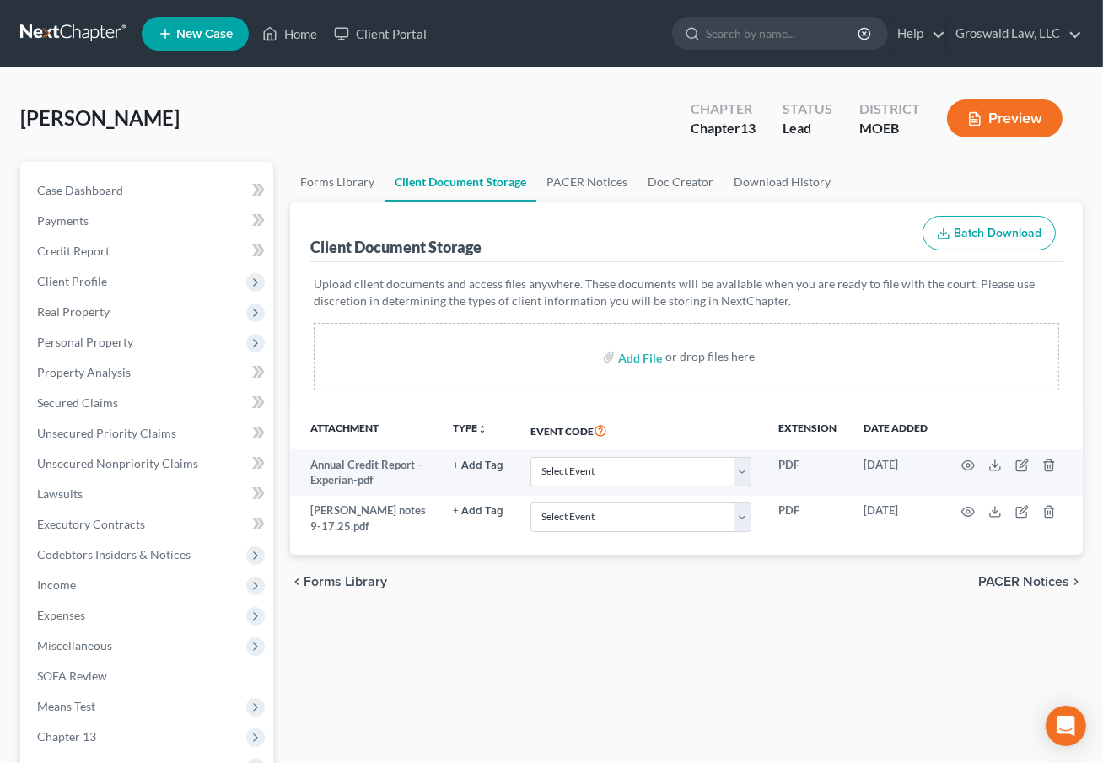
drag, startPoint x: 486, startPoint y: 628, endPoint x: 493, endPoint y: 612, distance: 18.5
click at [487, 628] on div "Forms Library Client Document Storage PACER Notices Doc Creator Download Histor…" at bounding box center [687, 603] width 810 height 883
click at [97, 434] on span "Unsecured Priority Claims" at bounding box center [106, 433] width 139 height 14
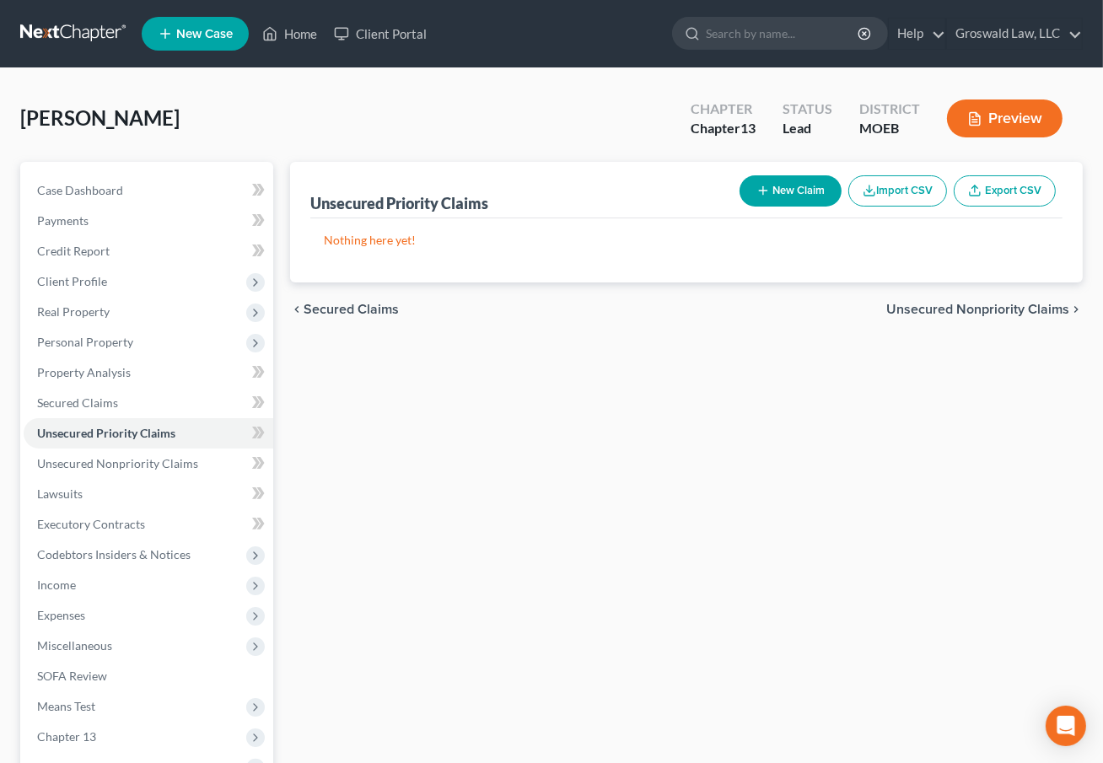
click at [614, 574] on div "Unsecured Priority Claims New Claim Import CSV Export CSV Nothing here yet! Pre…" at bounding box center [687, 527] width 810 height 731
click at [202, 452] on link "Unsecured Nonpriority Claims" at bounding box center [149, 464] width 250 height 30
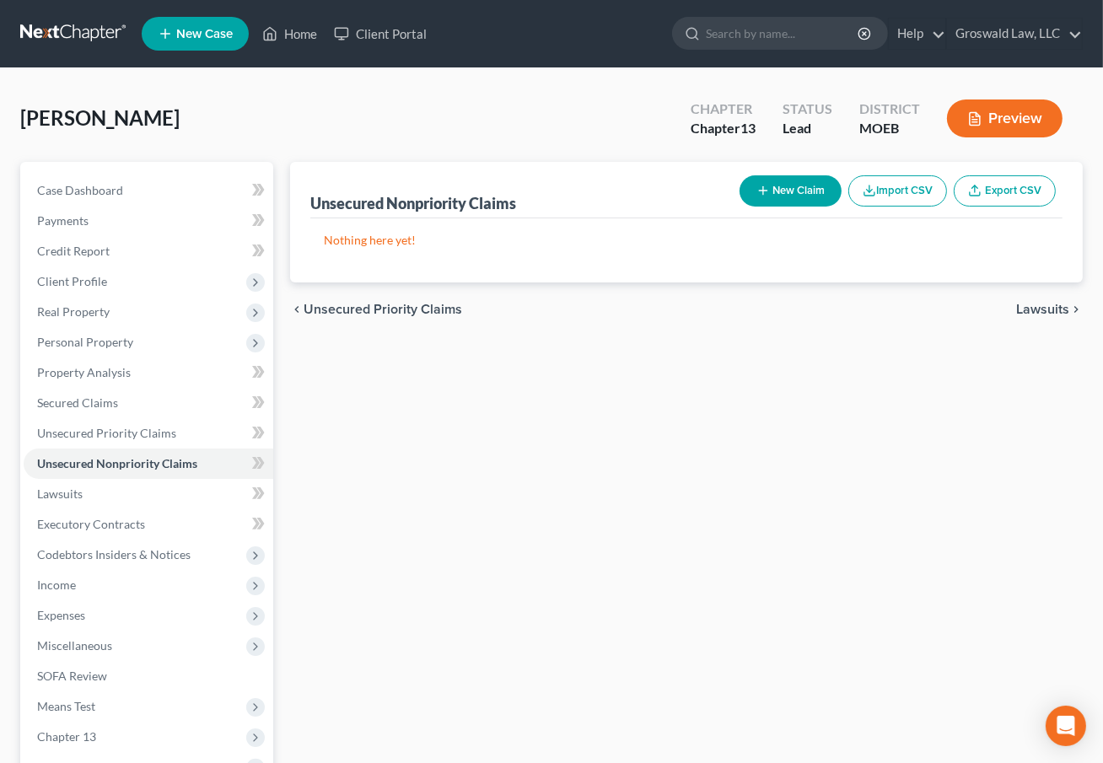
click at [800, 190] on button "New Claim" at bounding box center [791, 190] width 102 height 31
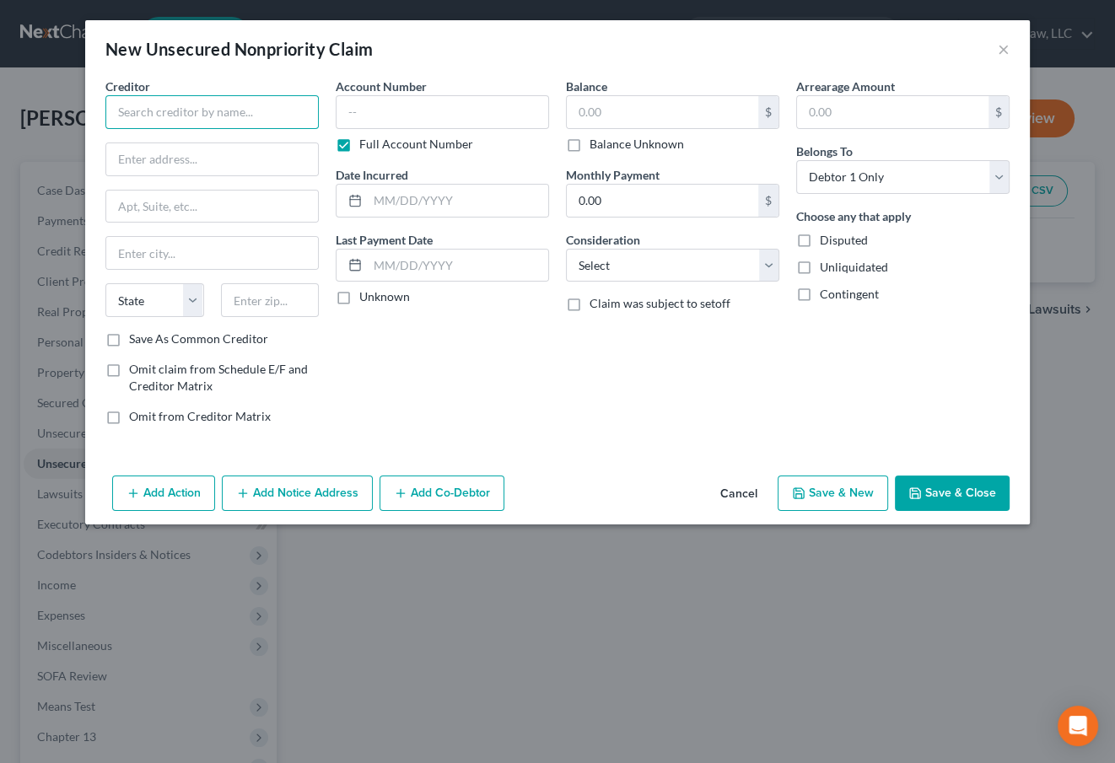
drag, startPoint x: 250, startPoint y: 118, endPoint x: 232, endPoint y: 110, distance: 19.3
click at [240, 114] on input "text" at bounding box center [211, 112] width 213 height 34
drag, startPoint x: 167, startPoint y: 157, endPoint x: 331, endPoint y: 132, distance: 165.5
click at [169, 157] on div "[STREET_ADDRESS][US_STATE]" at bounding box center [206, 157] width 175 height 14
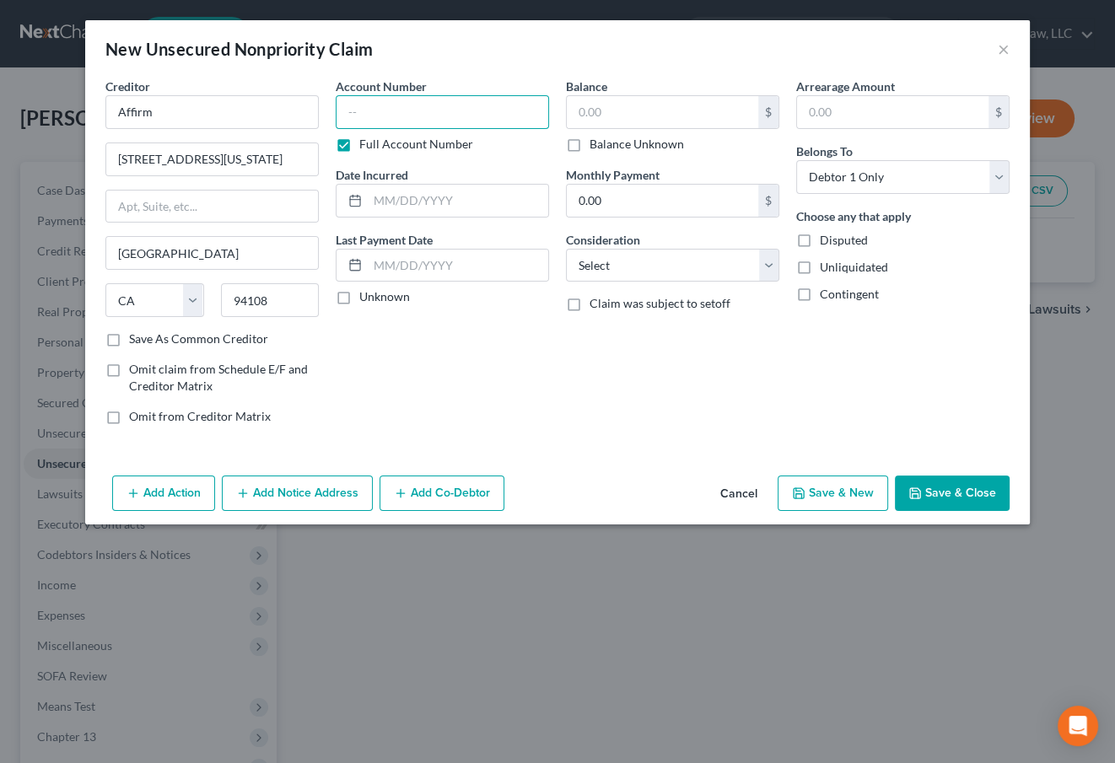
click at [375, 124] on input "text" at bounding box center [442, 112] width 213 height 34
click at [862, 476] on button "Save & New" at bounding box center [833, 493] width 110 height 35
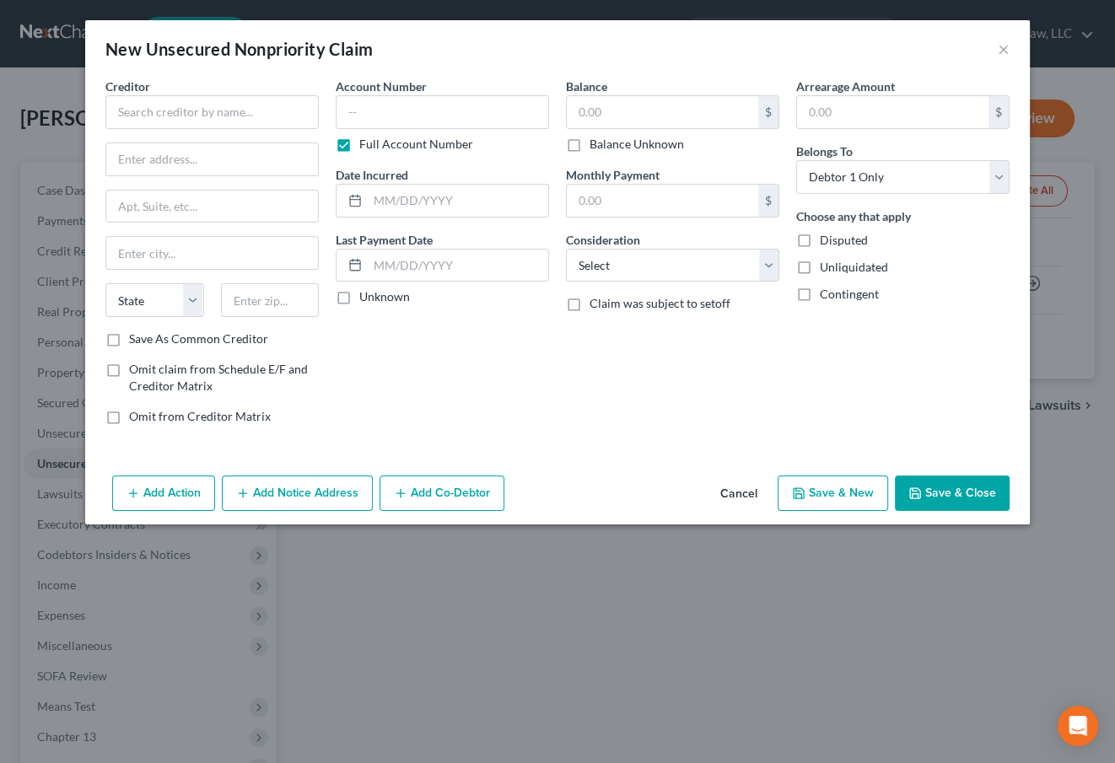
drag, startPoint x: 614, startPoint y: 406, endPoint x: 721, endPoint y: 442, distance: 113.1
click at [616, 406] on div "Balance $ Balance Unknown Balance Undetermined $ Balance Unknown Monthly Paymen…" at bounding box center [673, 258] width 230 height 361
click at [1000, 51] on button "×" at bounding box center [1004, 49] width 12 height 20
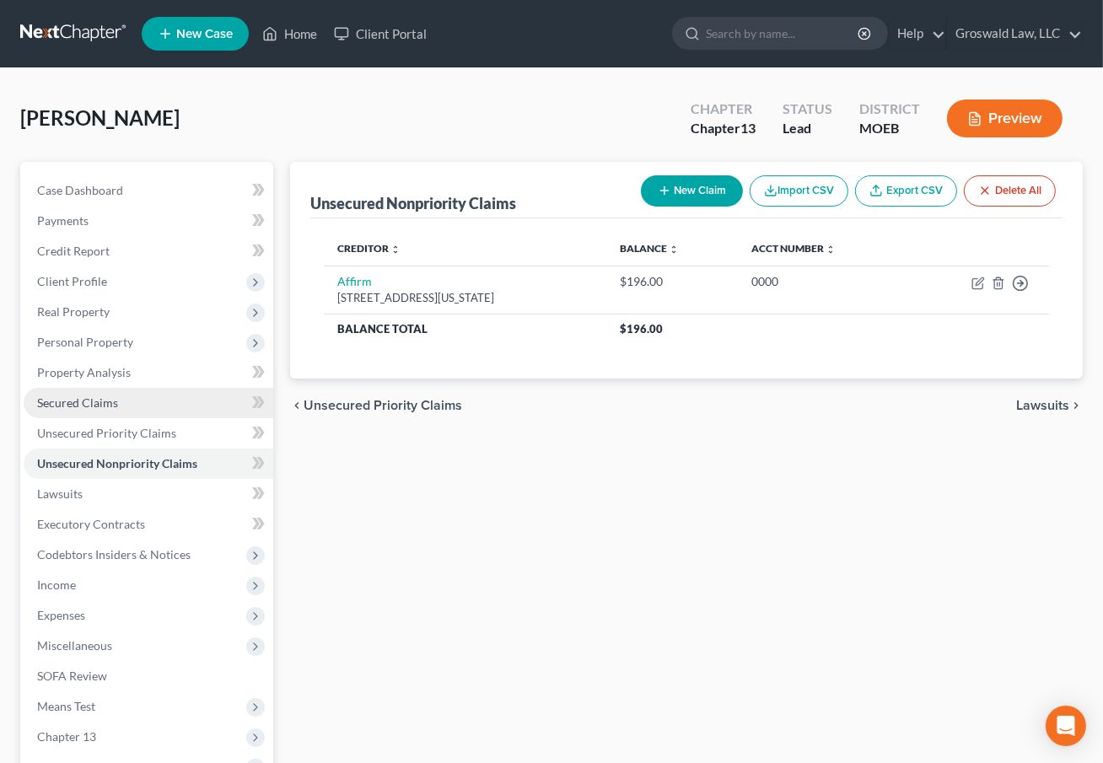
click at [101, 407] on span "Secured Claims" at bounding box center [77, 403] width 81 height 14
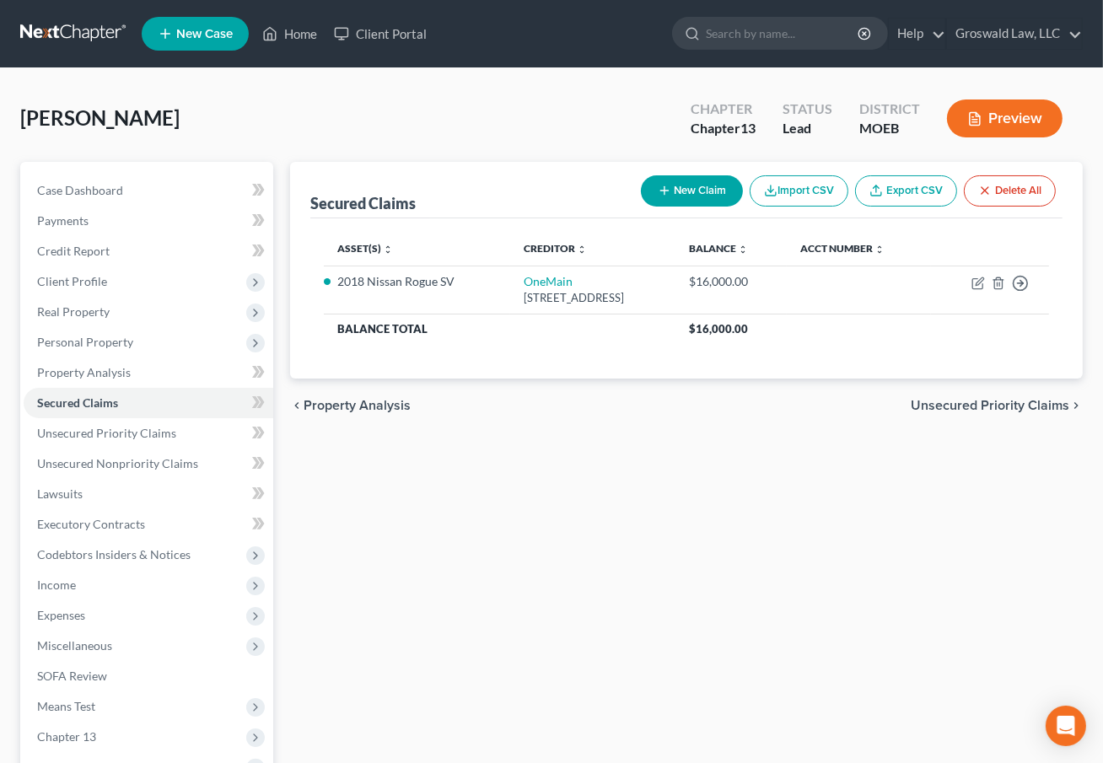
click at [680, 183] on button "New Claim" at bounding box center [692, 190] width 102 height 31
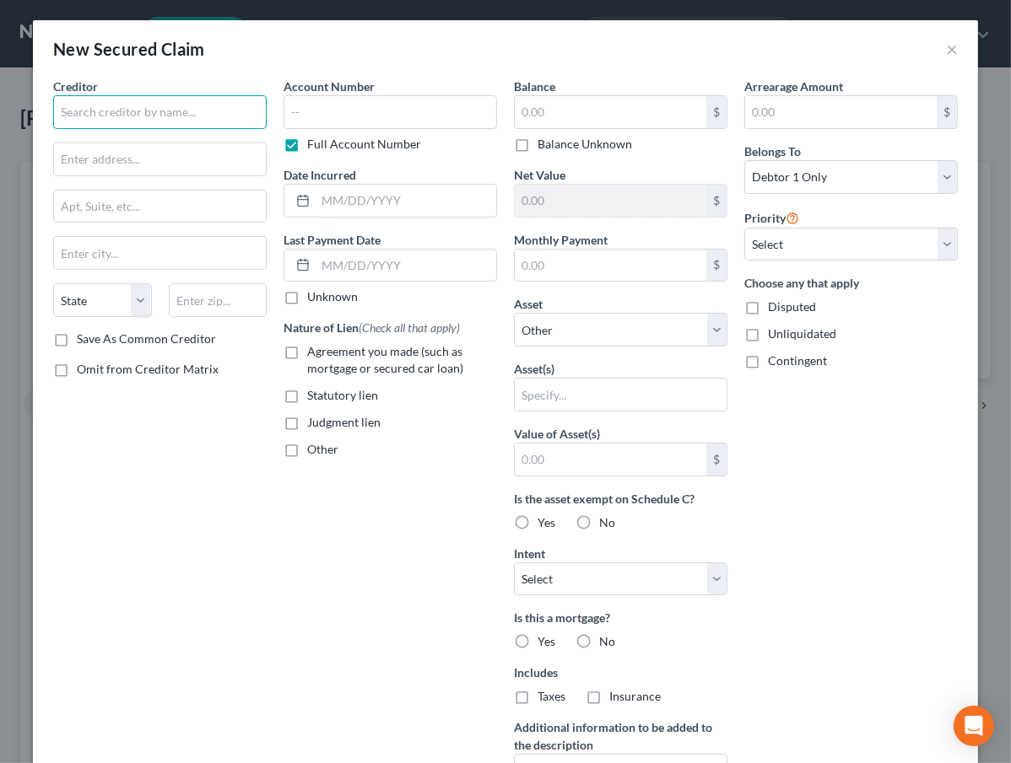
click at [191, 110] on input "text" at bounding box center [159, 112] width 213 height 34
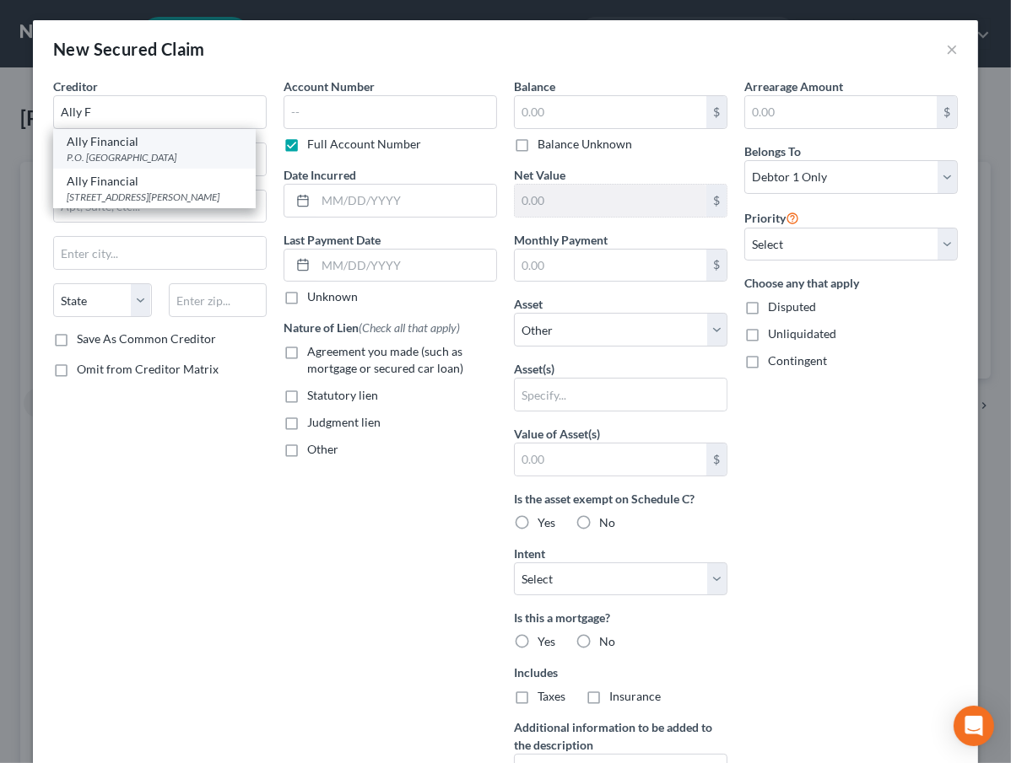
click at [143, 146] on div "Ally Financial" at bounding box center [154, 141] width 175 height 17
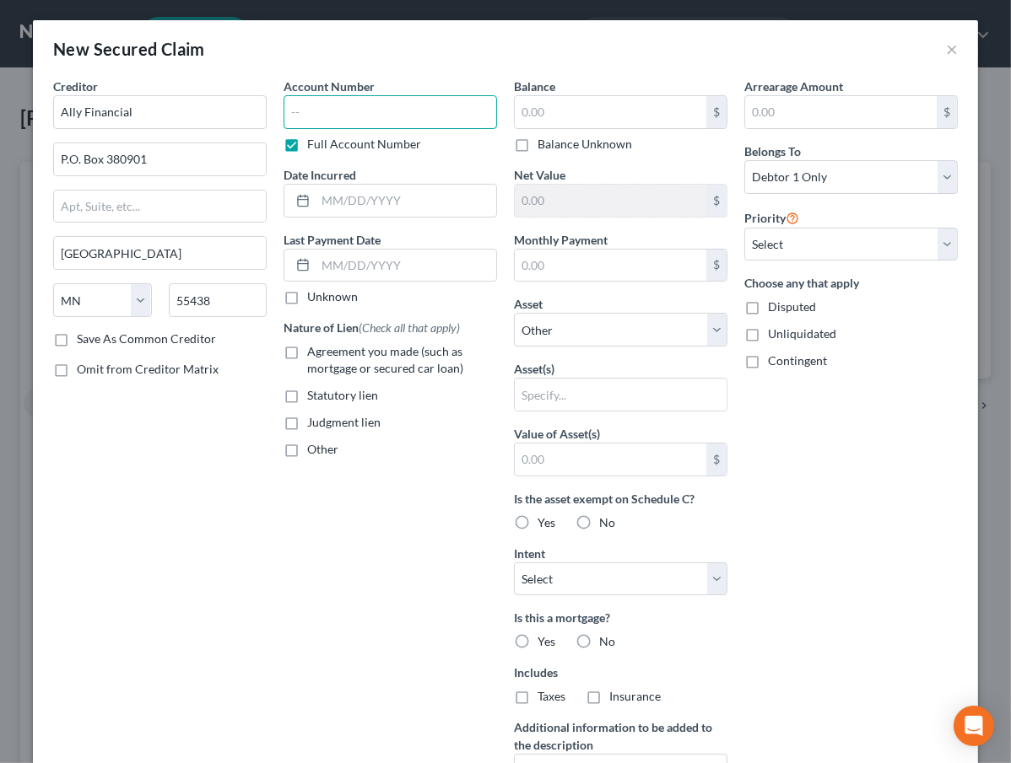
click at [342, 117] on input "text" at bounding box center [389, 112] width 213 height 34
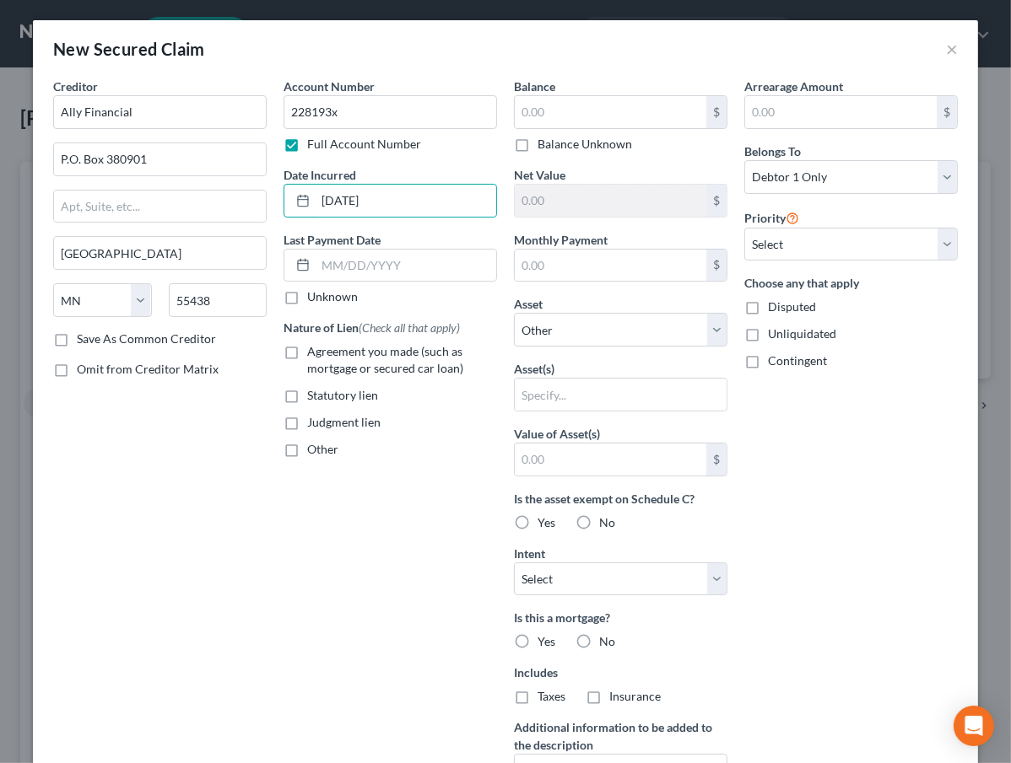
drag, startPoint x: 350, startPoint y: 358, endPoint x: 402, endPoint y: 278, distance: 95.0
click at [350, 357] on span "Agreement you made (such as mortgage or secured car loan)" at bounding box center [385, 359] width 156 height 31
click at [325, 354] on input "Agreement you made (such as mortgage or secured car loan)" at bounding box center [319, 348] width 11 height 11
click at [562, 108] on input "text" at bounding box center [610, 112] width 191 height 32
click at [786, 154] on span "Belongs To" at bounding box center [772, 151] width 57 height 14
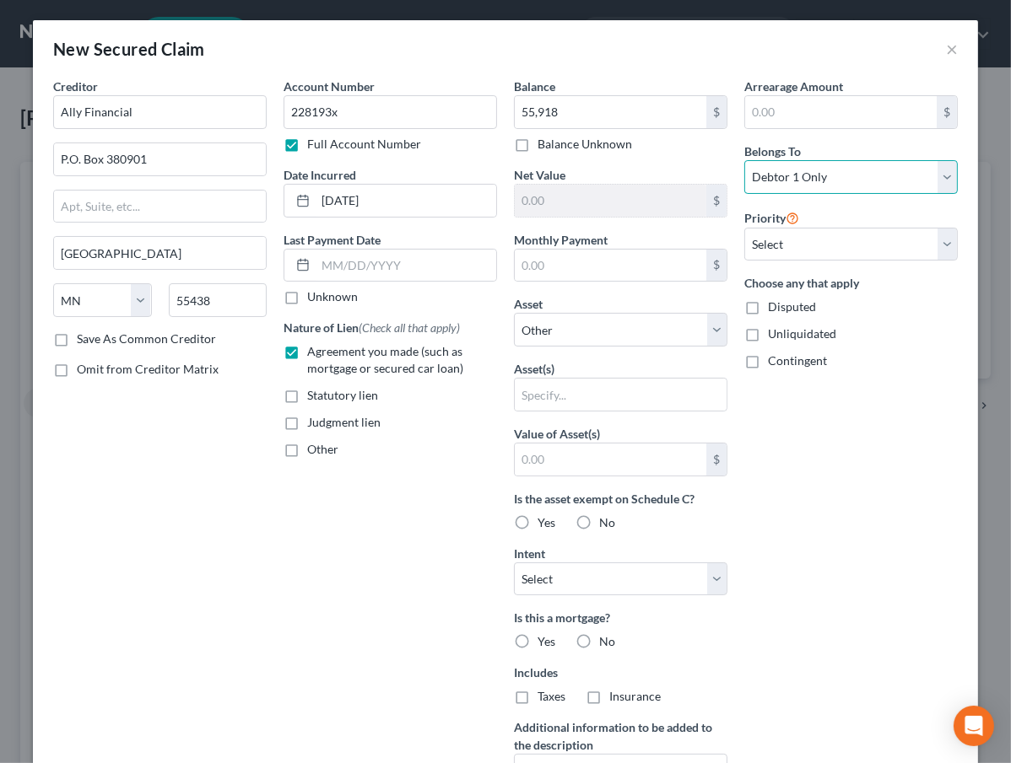
click at [786, 182] on select "Select Debtor 1 Only Debtor 2 Only Debtor 1 And Debtor 2 Only At Least One Of T…" at bounding box center [850, 177] width 213 height 34
click at [744, 160] on select "Select Debtor 1 Only Debtor 2 Only Debtor 1 And Debtor 2 Only At Least One Of T…" at bounding box center [850, 177] width 213 height 34
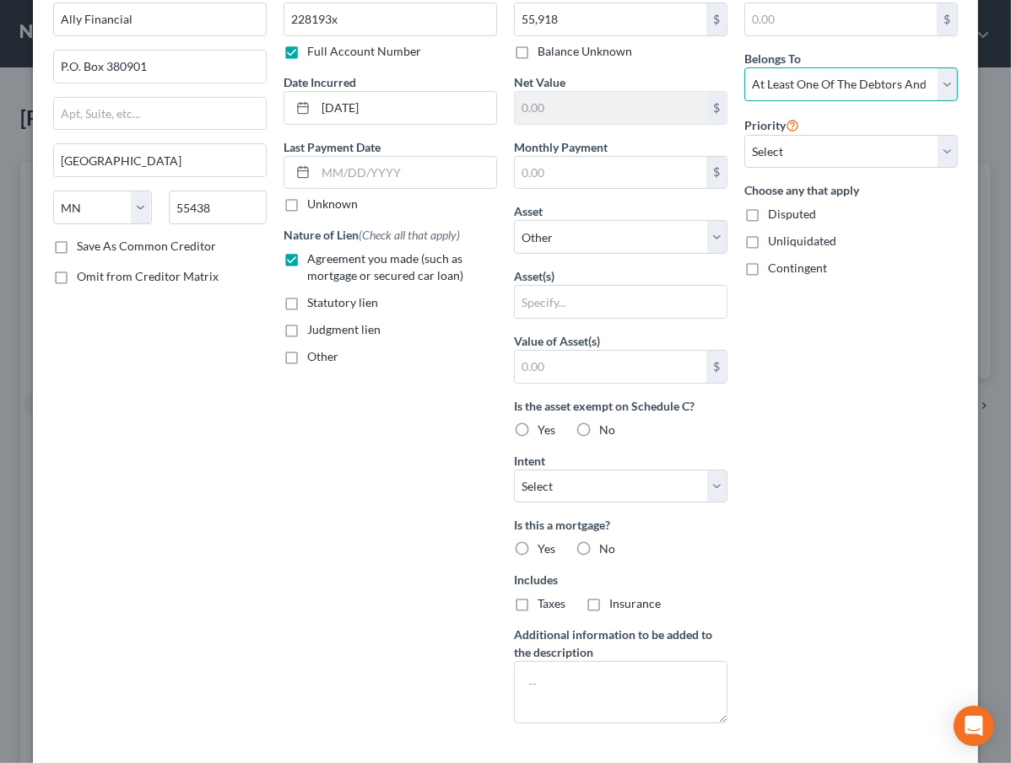
scroll to position [170, 0]
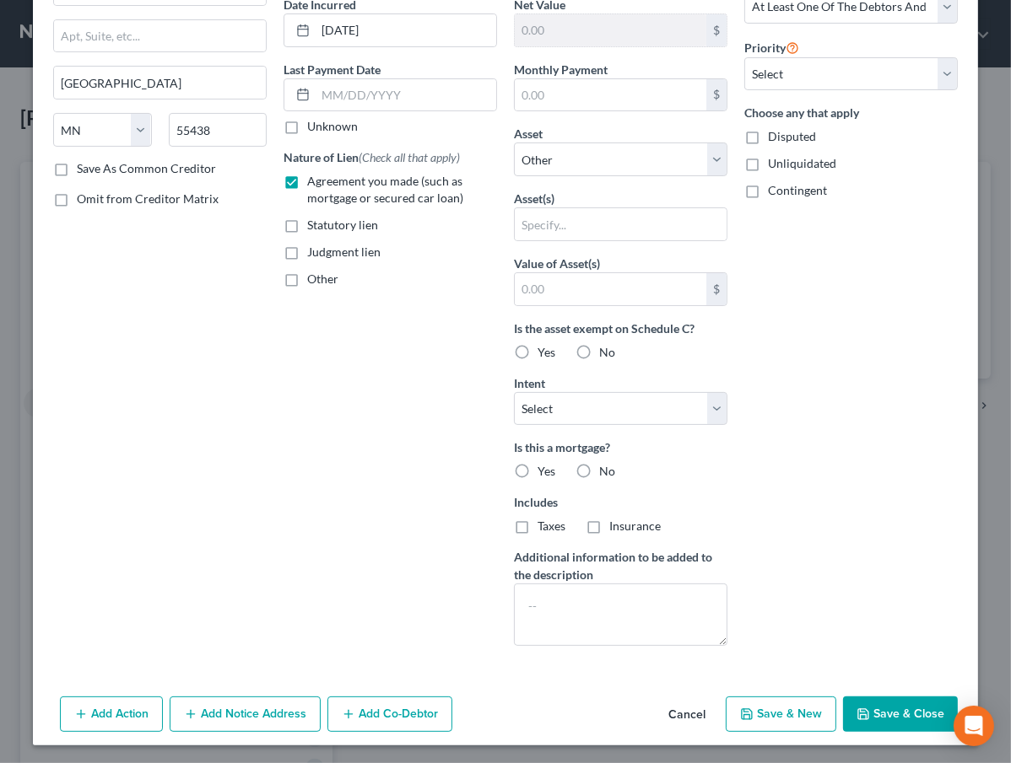
drag, startPoint x: 877, startPoint y: 704, endPoint x: 136, endPoint y: 710, distance: 741.5
click at [876, 704] on button "Save & Close" at bounding box center [900, 714] width 115 height 35
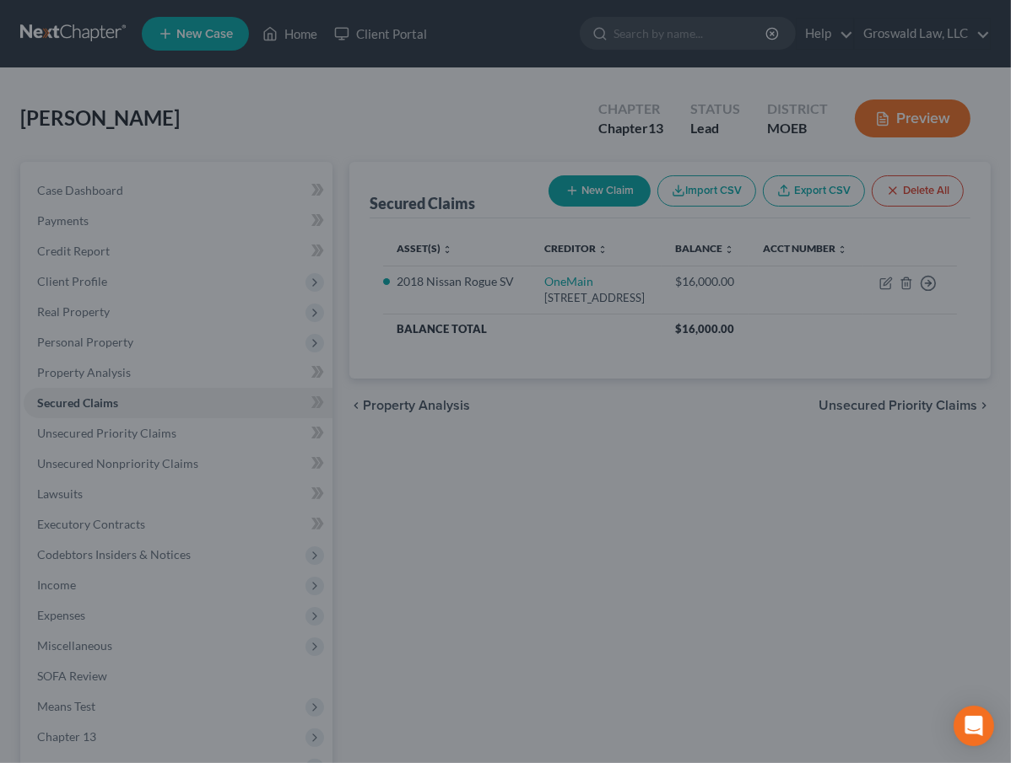
scroll to position [0, 0]
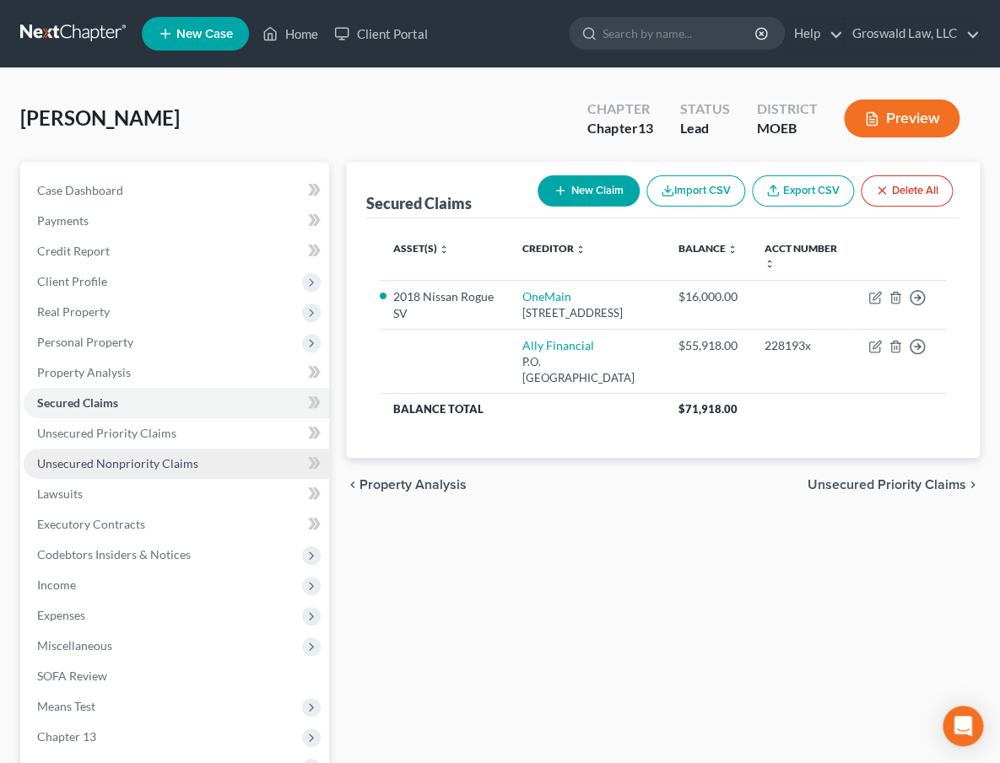
click at [152, 459] on span "Unsecured Nonpriority Claims" at bounding box center [117, 463] width 161 height 14
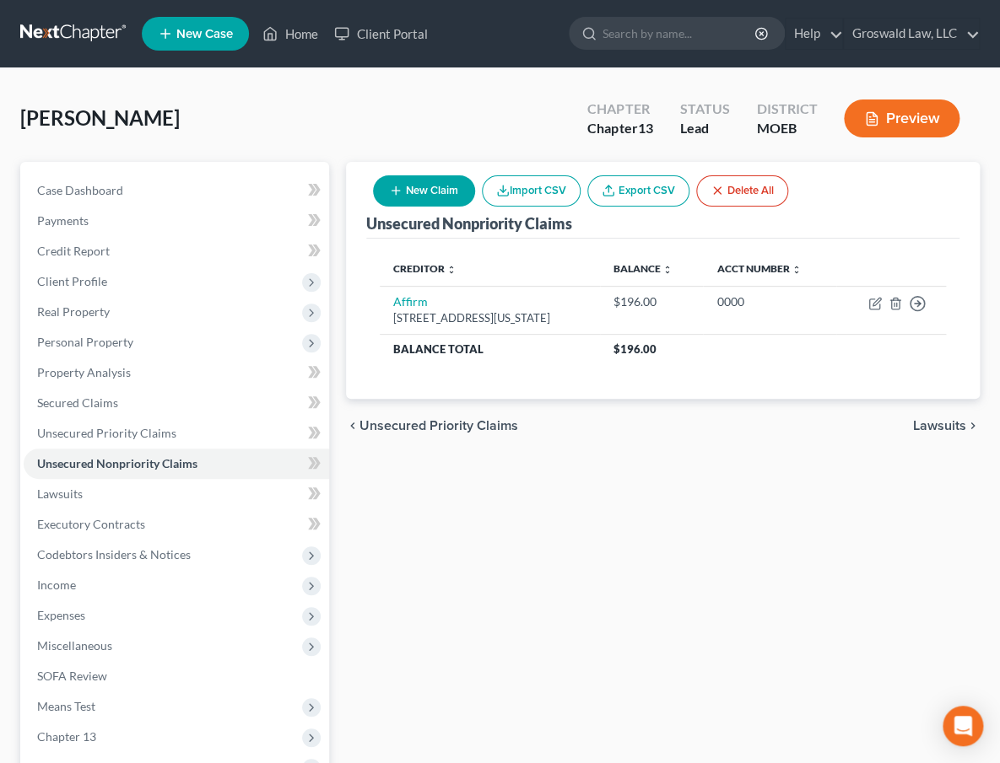
click at [415, 207] on div "New Claim Import CSV Export CSV Delete All" at bounding box center [580, 191] width 428 height 45
click at [415, 195] on button "New Claim" at bounding box center [424, 190] width 102 height 31
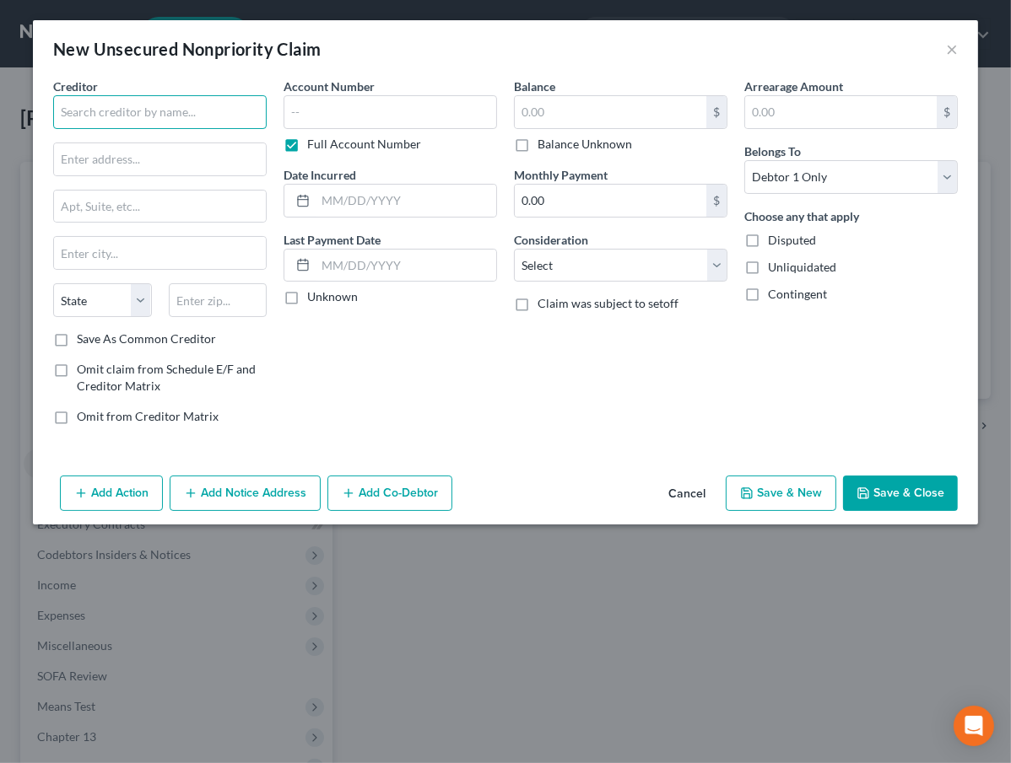
click at [216, 110] on input "text" at bounding box center [159, 112] width 213 height 34
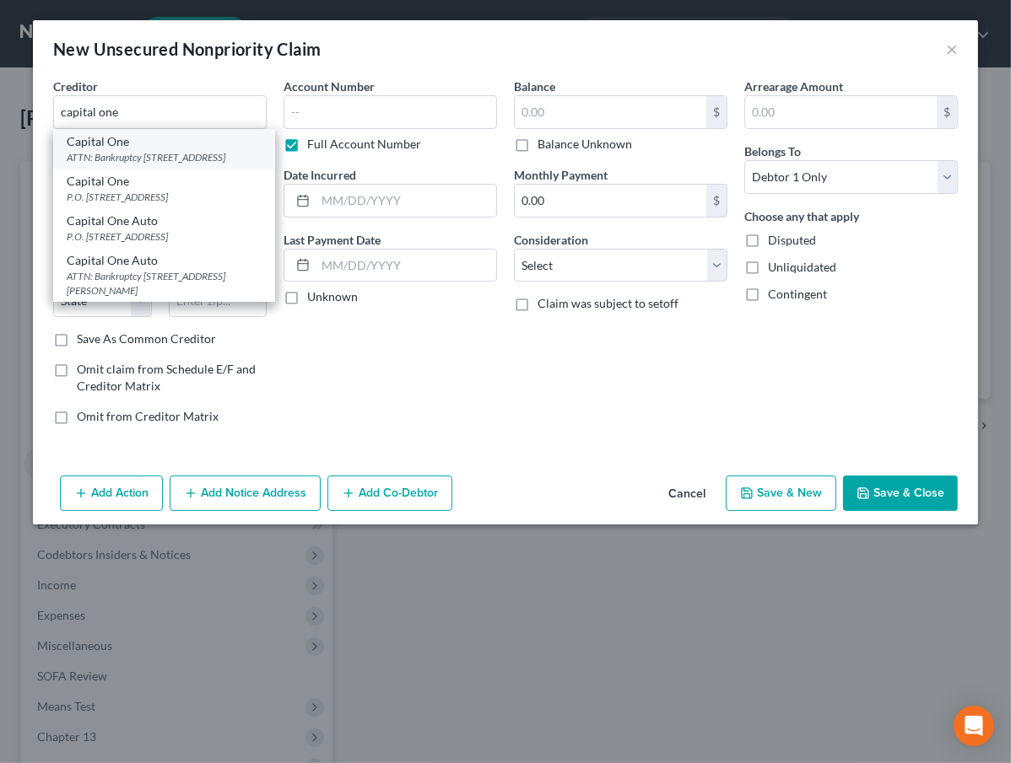
click at [142, 164] on div "ATTN: Bankruptcy [STREET_ADDRESS]" at bounding box center [164, 157] width 195 height 14
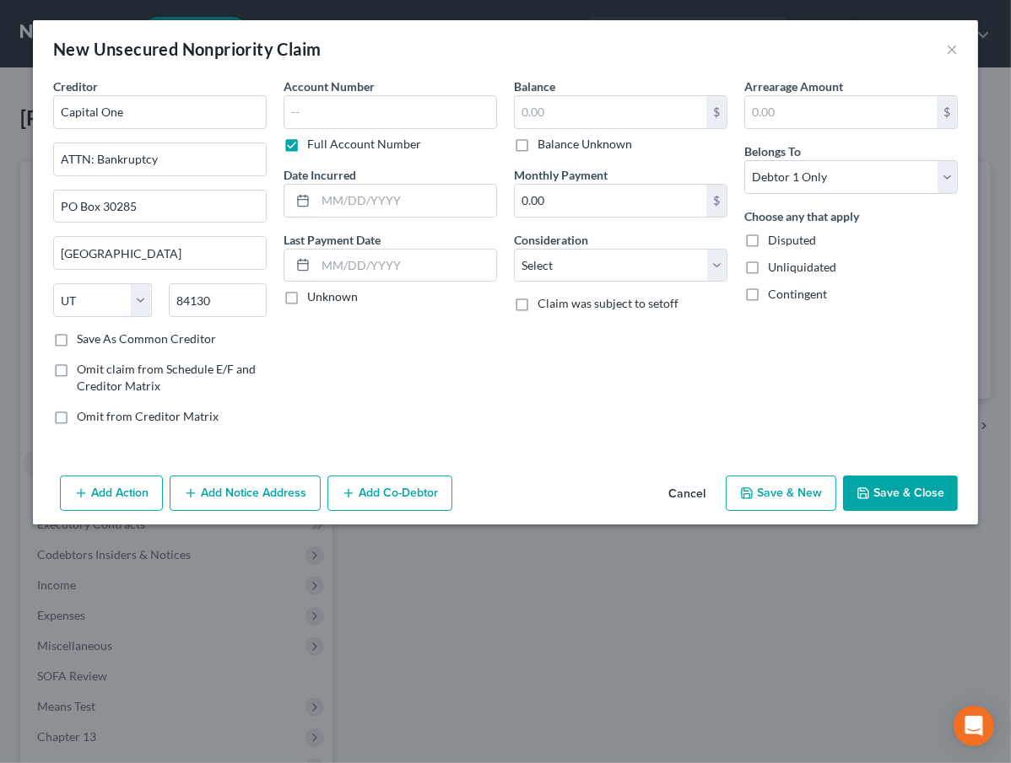
click at [267, 495] on button "Add Notice Address" at bounding box center [245, 493] width 151 height 35
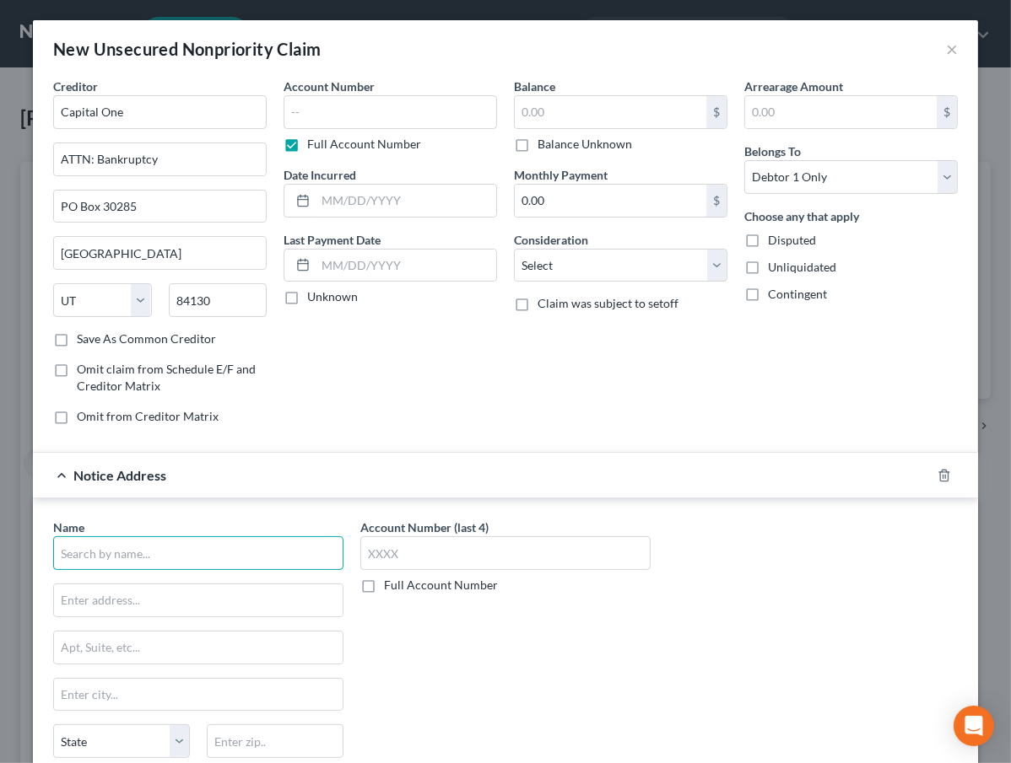
click at [170, 545] on input "text" at bounding box center [198, 553] width 290 height 34
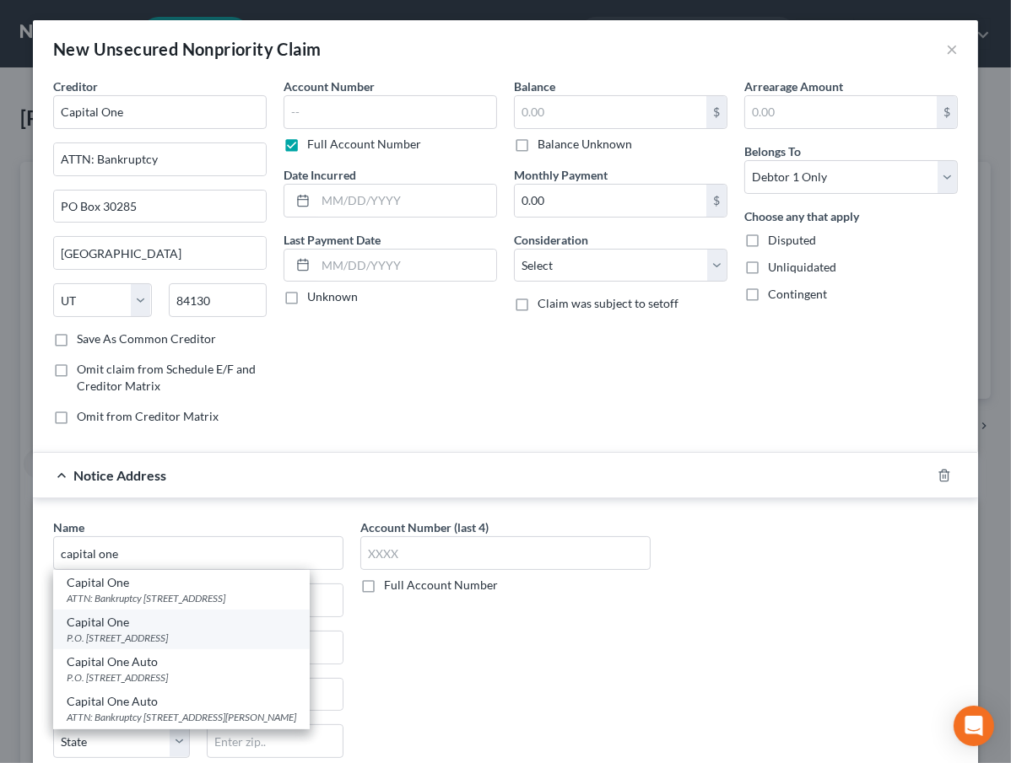
click at [181, 625] on div "Capital One" at bounding box center [181, 622] width 229 height 17
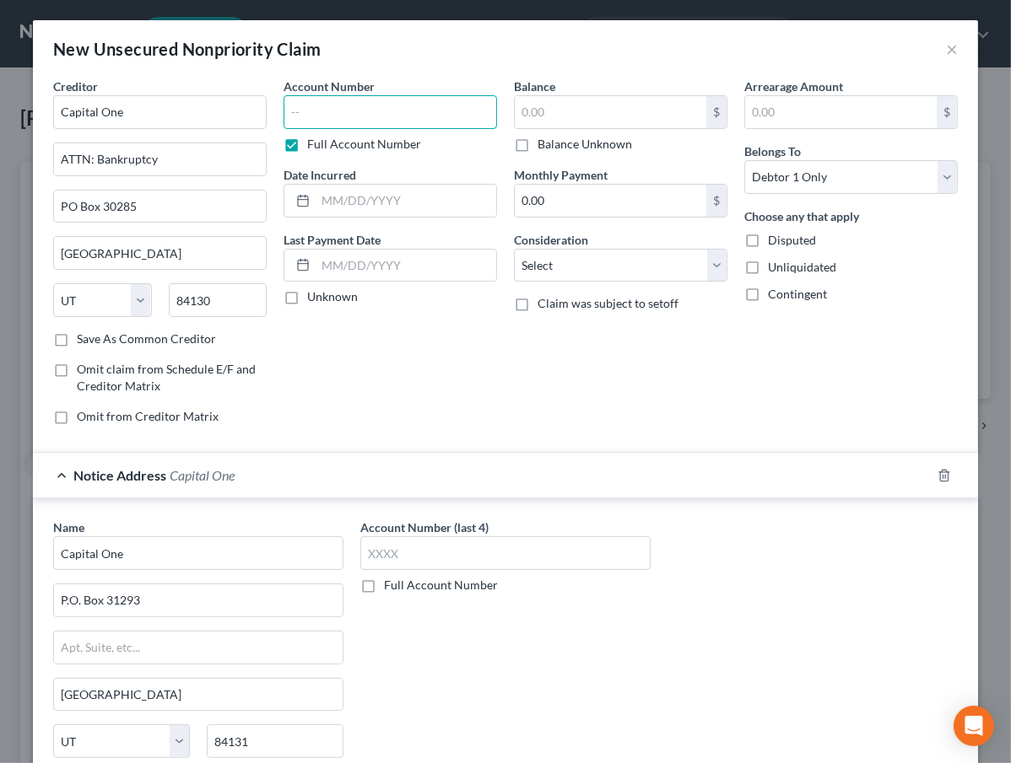
click at [362, 105] on input "text" at bounding box center [389, 112] width 213 height 34
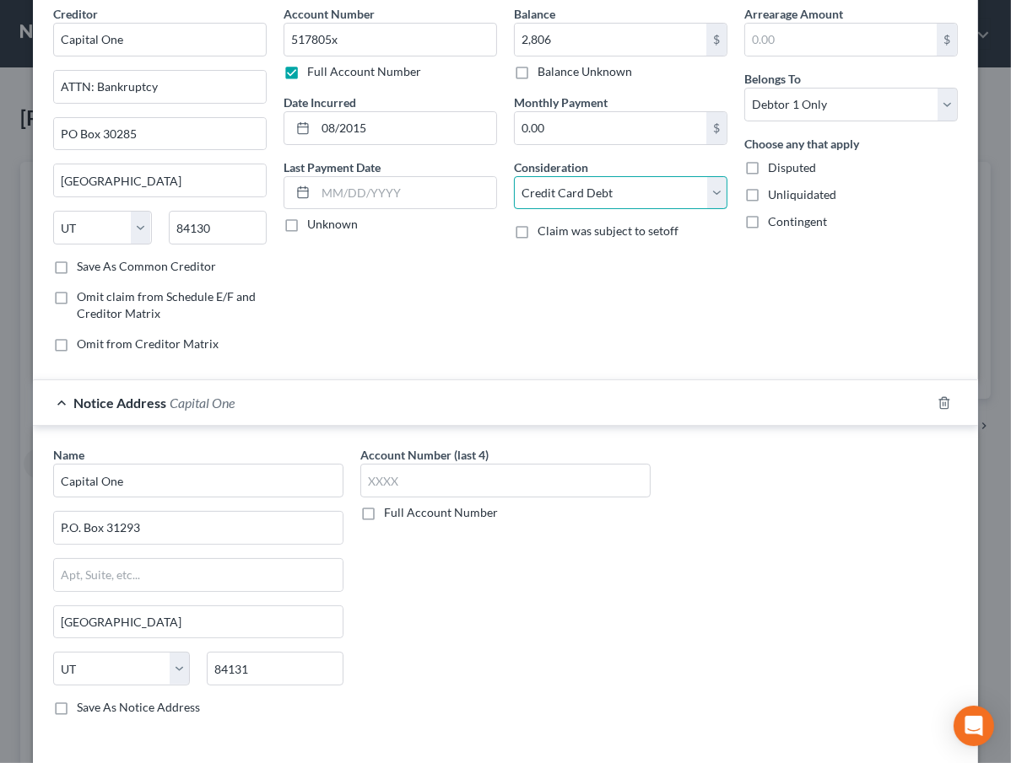
scroll to position [143, 0]
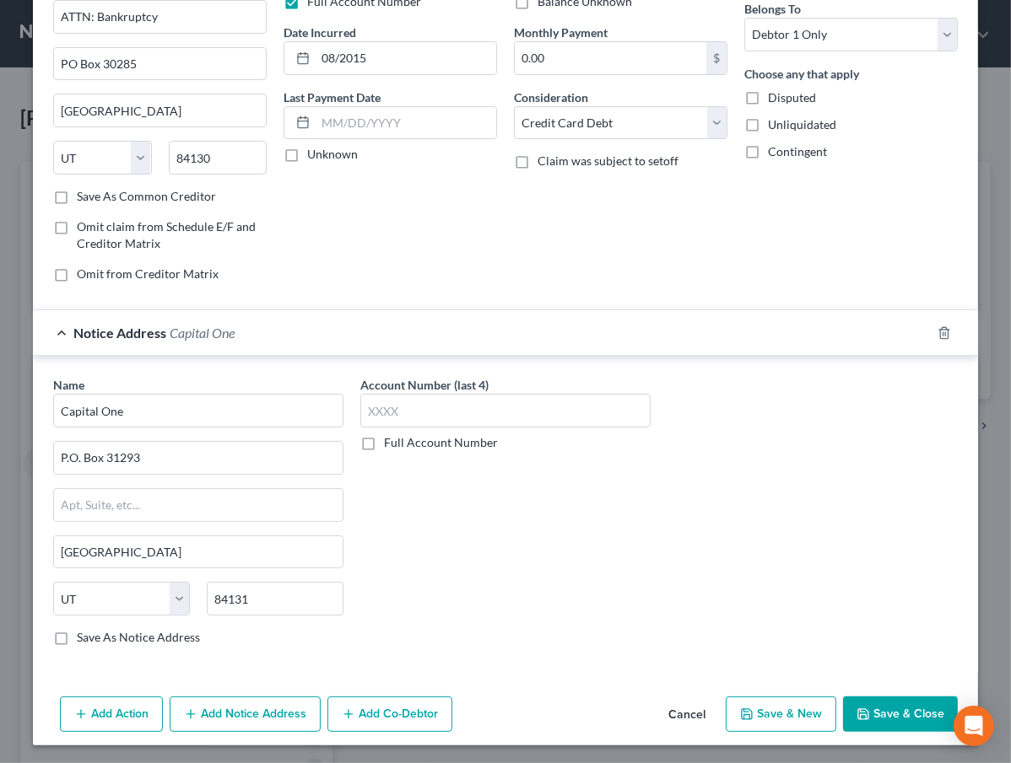
drag, startPoint x: 856, startPoint y: 713, endPoint x: 763, endPoint y: 720, distance: 93.9
click at [762, 721] on div "Add Action Add Notice Address Add Co-Debtor Cancel Save & New Save & Close" at bounding box center [505, 718] width 945 height 56
click at [857, 710] on icon "button" at bounding box center [862, 714] width 13 height 13
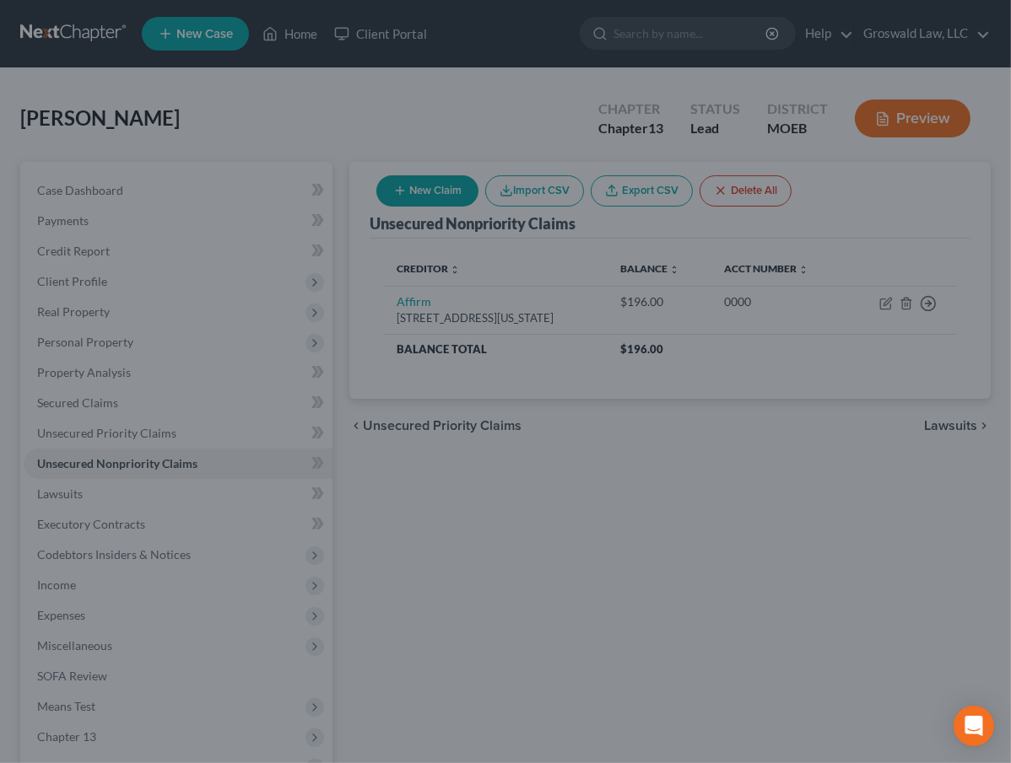
scroll to position [0, 0]
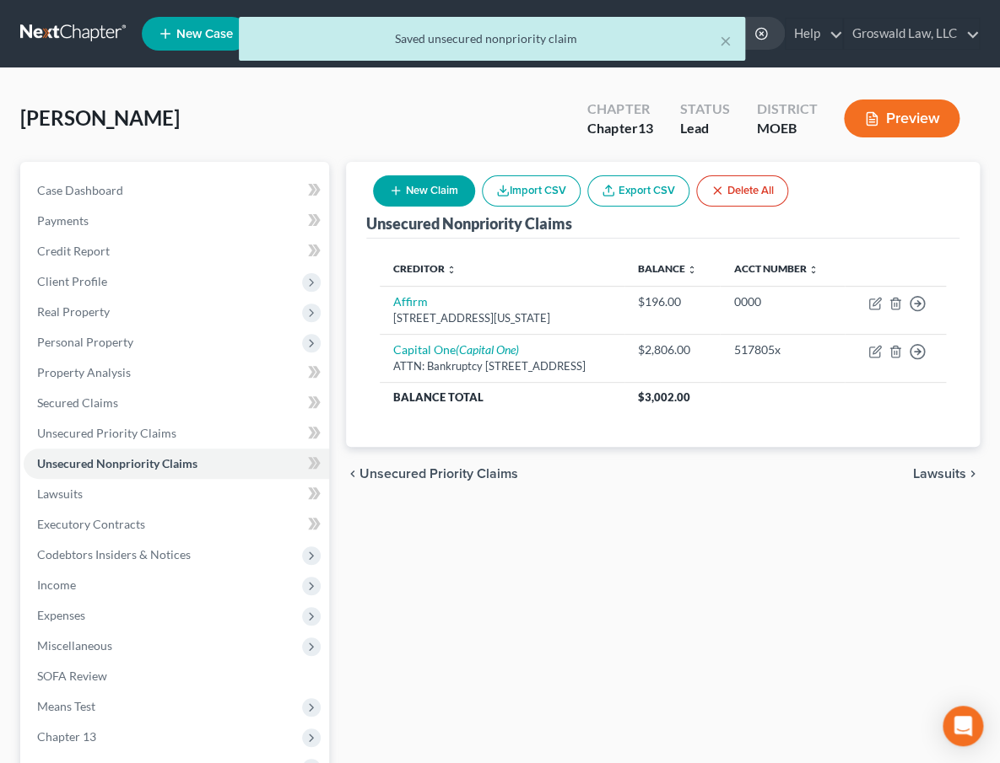
click at [400, 186] on icon "button" at bounding box center [395, 190] width 13 height 13
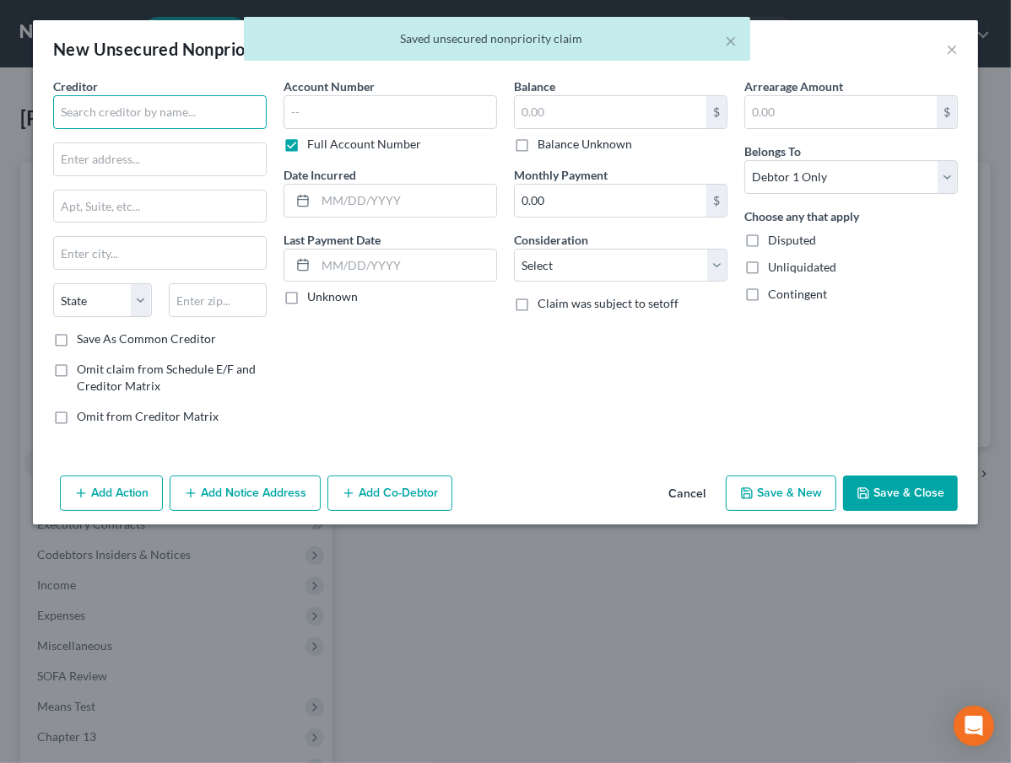
click at [119, 105] on input "text" at bounding box center [159, 112] width 213 height 34
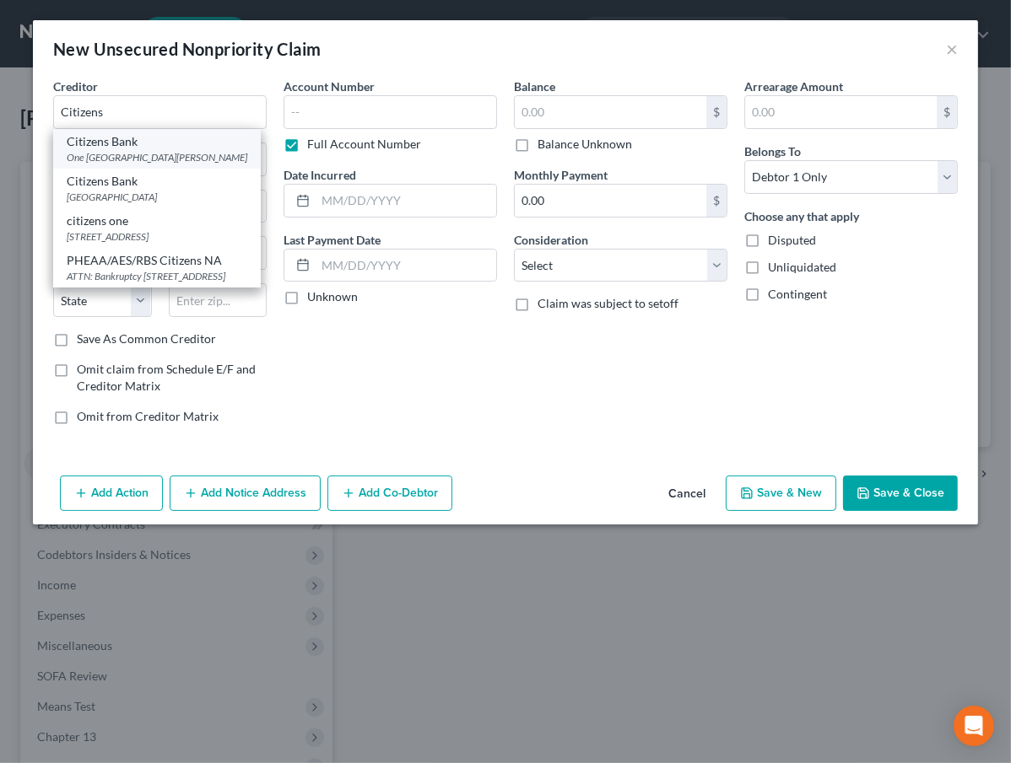
click at [160, 151] on div "One [GEOGRAPHIC_DATA][PERSON_NAME]" at bounding box center [157, 157] width 181 height 14
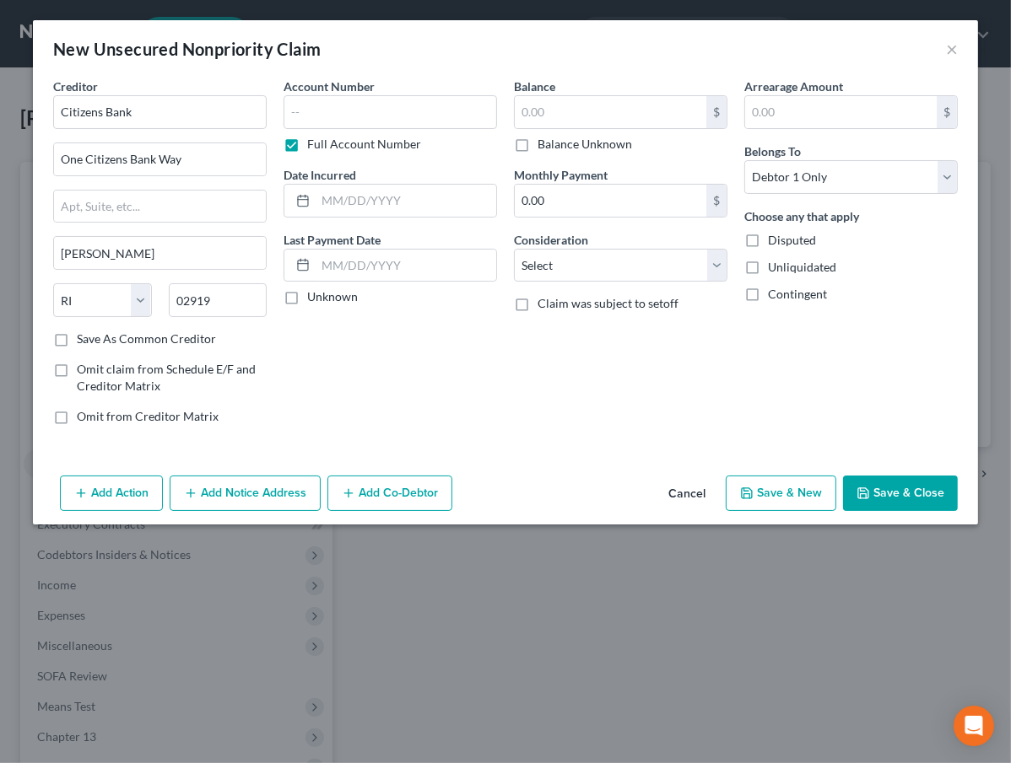
click at [231, 493] on button "Add Notice Address" at bounding box center [245, 493] width 151 height 35
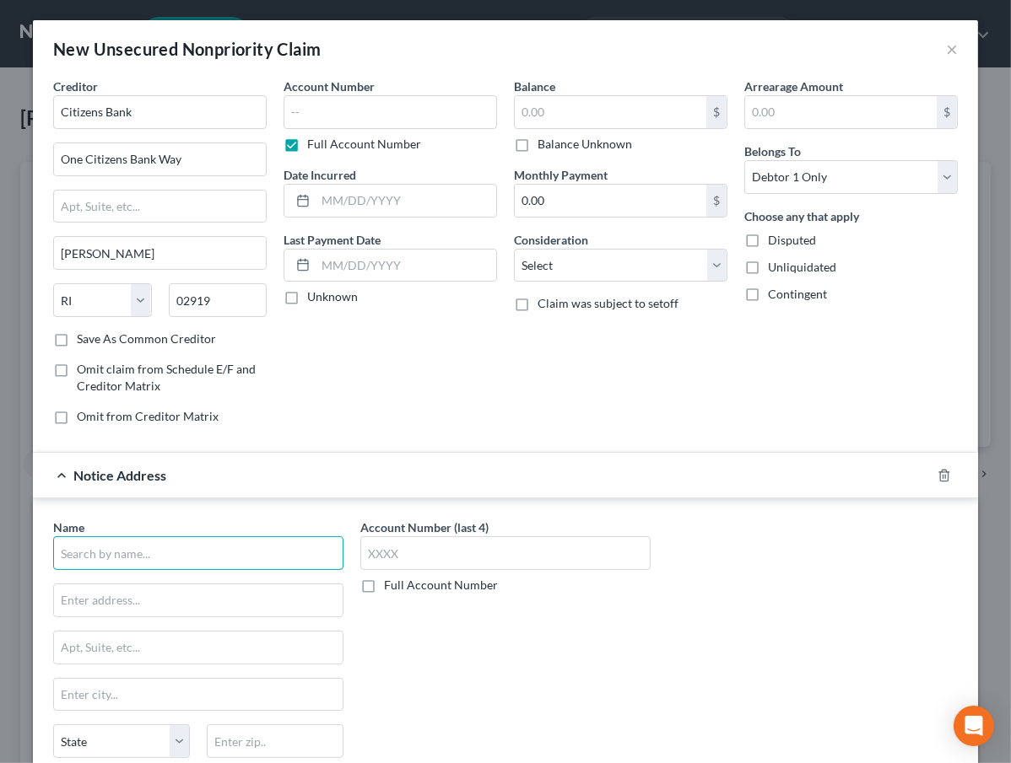
drag, startPoint x: 194, startPoint y: 549, endPoint x: 218, endPoint y: 525, distance: 34.0
click at [194, 548] on input "text" at bounding box center [198, 553] width 290 height 34
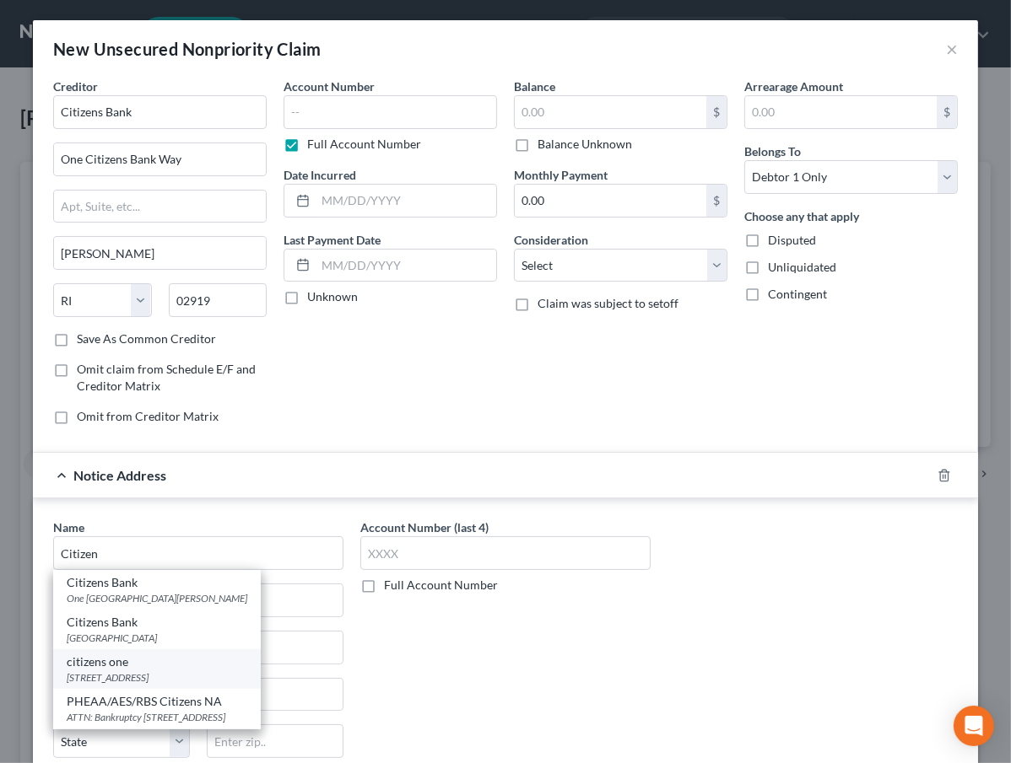
click at [247, 672] on div "[STREET_ADDRESS]" at bounding box center [157, 678] width 181 height 14
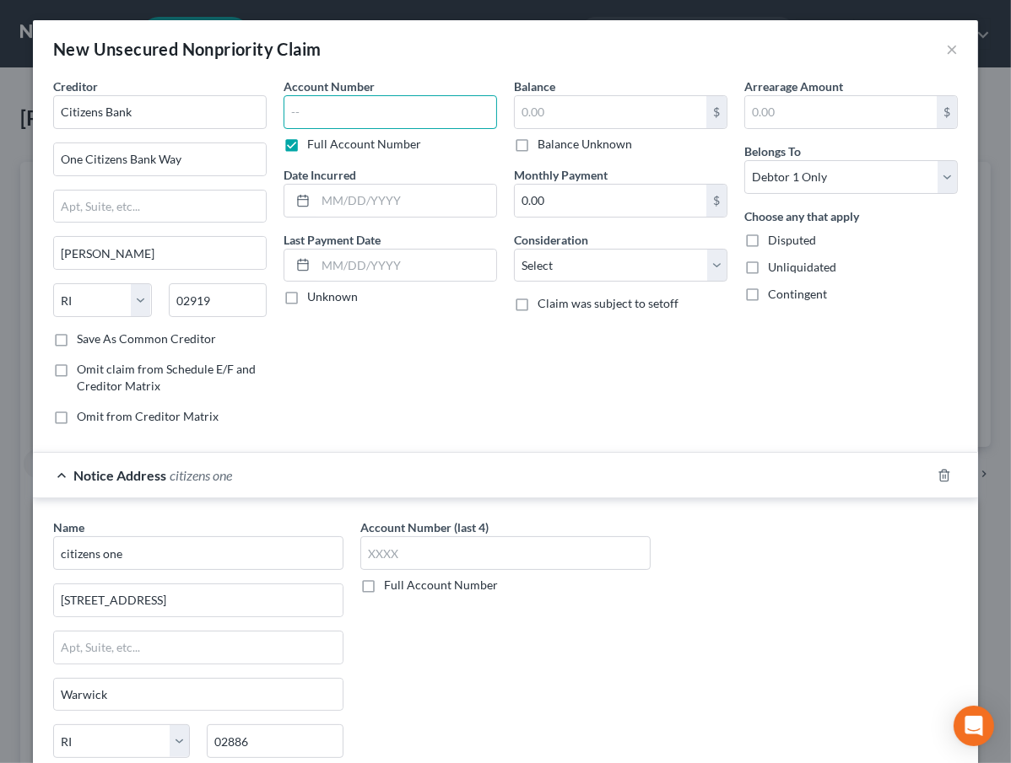
click at [340, 124] on input "text" at bounding box center [389, 112] width 213 height 34
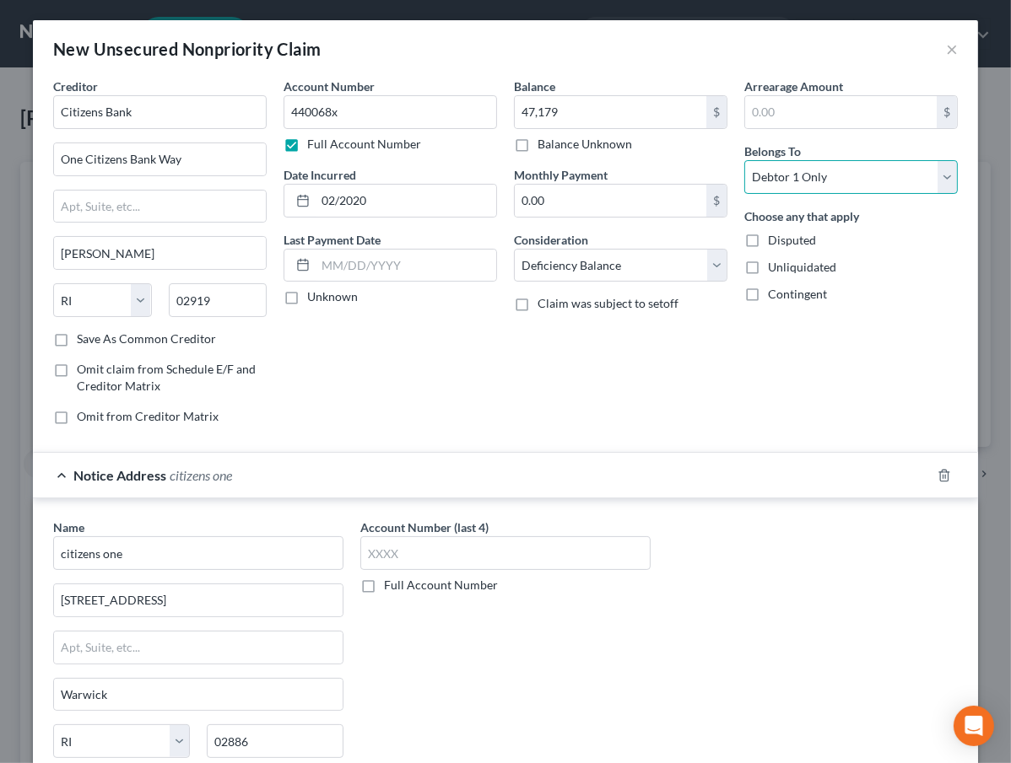
drag, startPoint x: 777, startPoint y: 170, endPoint x: 792, endPoint y: 192, distance: 26.7
click at [782, 176] on select "Select Debtor 1 Only Debtor 2 Only Debtor 1 And Debtor 2 Only At Least One Of T…" at bounding box center [850, 177] width 213 height 34
click at [744, 160] on select "Select Debtor 1 Only Debtor 2 Only Debtor 1 And Debtor 2 Only At Least One Of T…" at bounding box center [850, 177] width 213 height 34
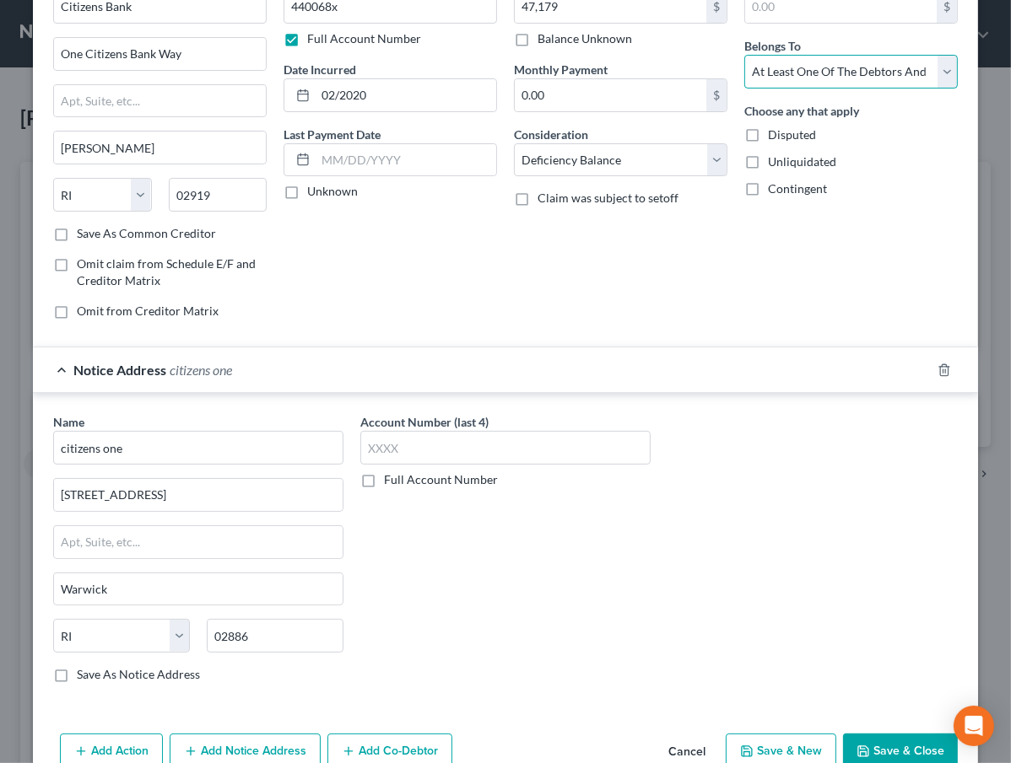
scroll to position [143, 0]
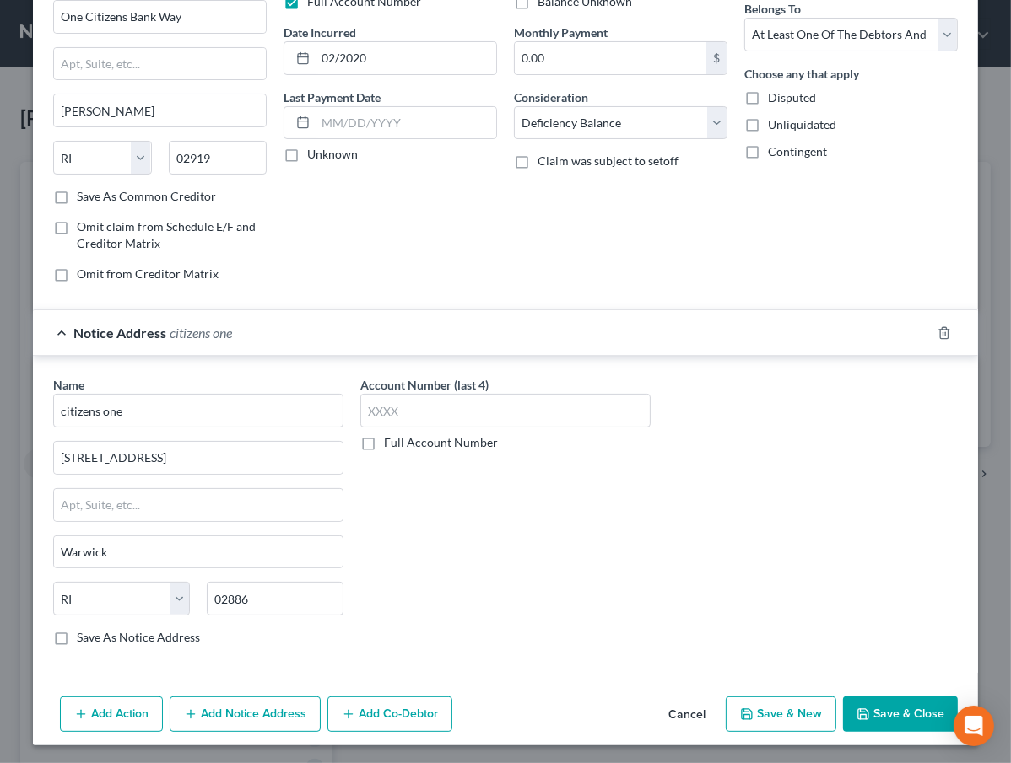
click at [229, 709] on button "Add Notice Address" at bounding box center [245, 714] width 151 height 35
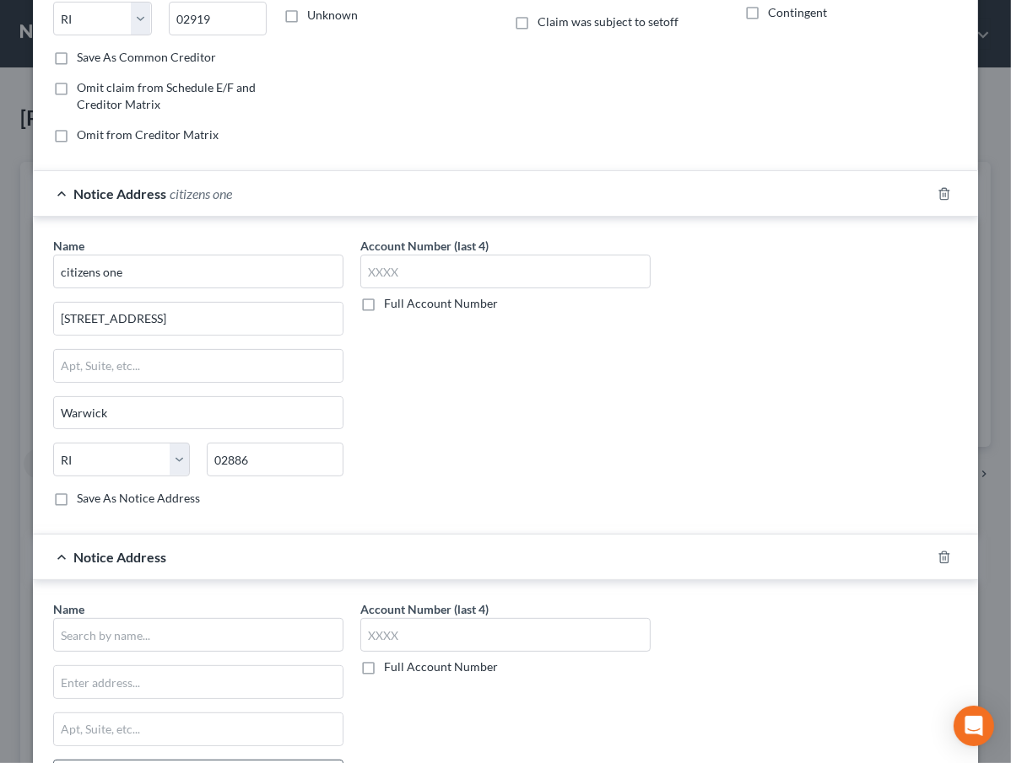
scroll to position [449, 0]
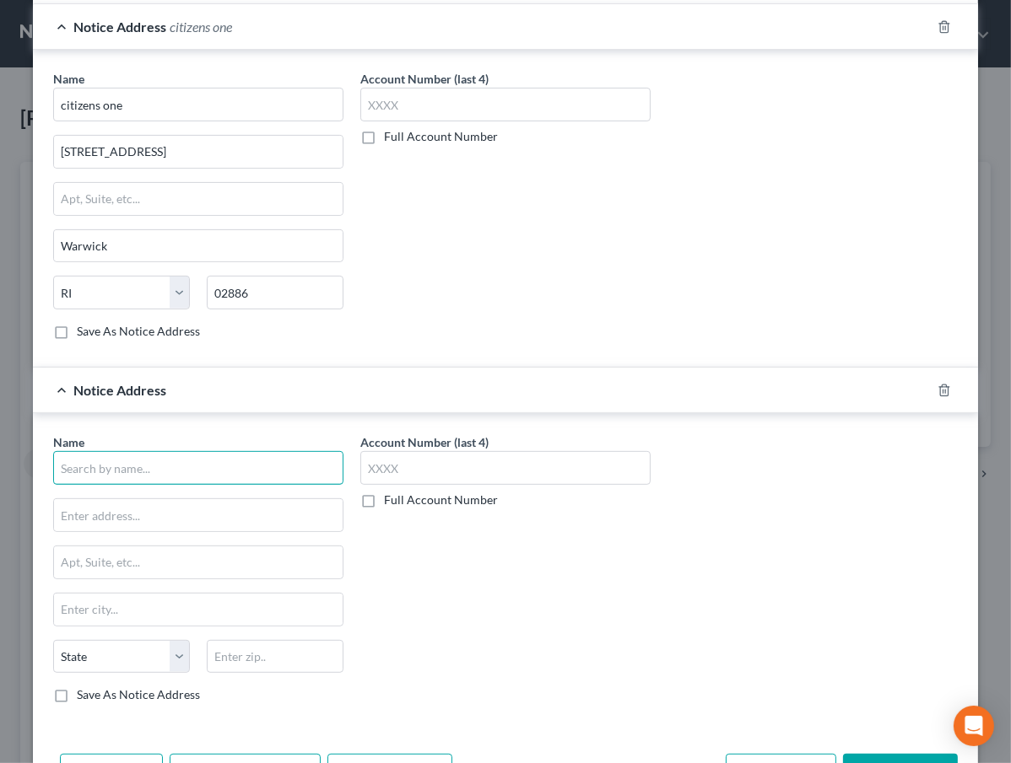
click at [134, 462] on input "text" at bounding box center [198, 468] width 290 height 34
drag, startPoint x: 466, startPoint y: 564, endPoint x: 240, endPoint y: 487, distance: 239.0
click at [450, 563] on div "Account Number (last 4) Full Account Number" at bounding box center [505, 575] width 307 height 283
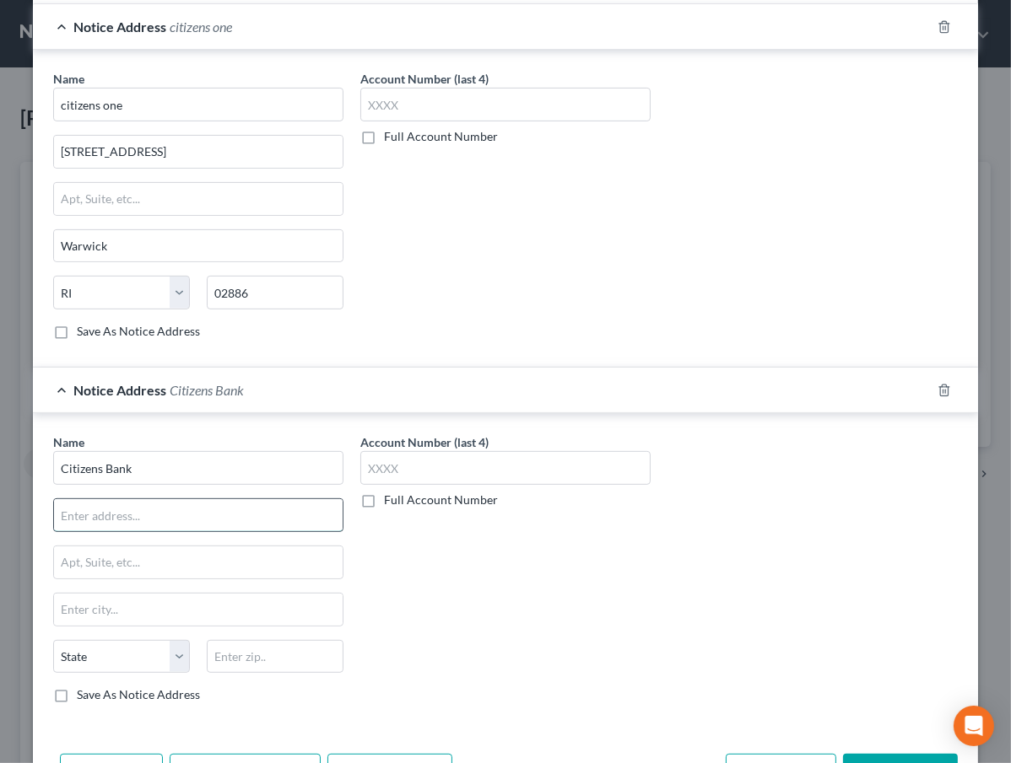
drag, startPoint x: 181, startPoint y: 518, endPoint x: 158, endPoint y: 522, distance: 24.0
click at [181, 519] on input "text" at bounding box center [198, 515] width 288 height 32
paste input "[STREET_ADDRESS]"
drag, startPoint x: 504, startPoint y: 680, endPoint x: 278, endPoint y: 596, distance: 241.3
click at [502, 679] on div "Account Number (last 4) Full Account Number" at bounding box center [505, 575] width 307 height 283
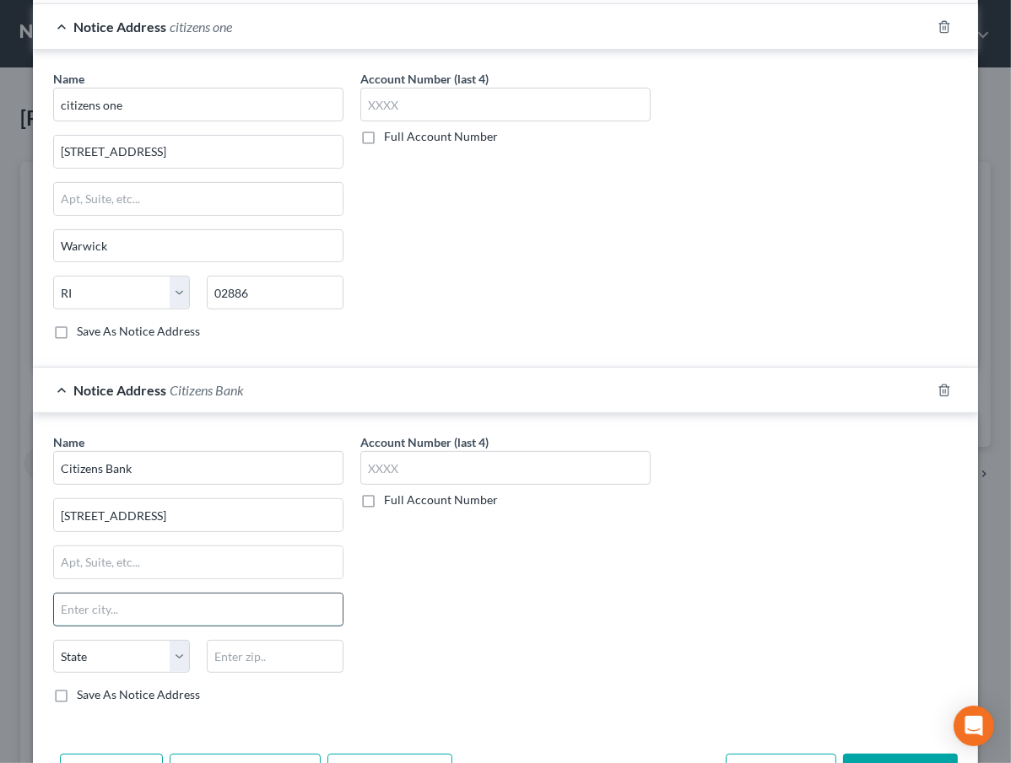
click at [129, 603] on input "text" at bounding box center [198, 610] width 288 height 32
paste input "02903"
click at [524, 649] on div "Account Number (last 4) Full Account Number" at bounding box center [505, 575] width 307 height 283
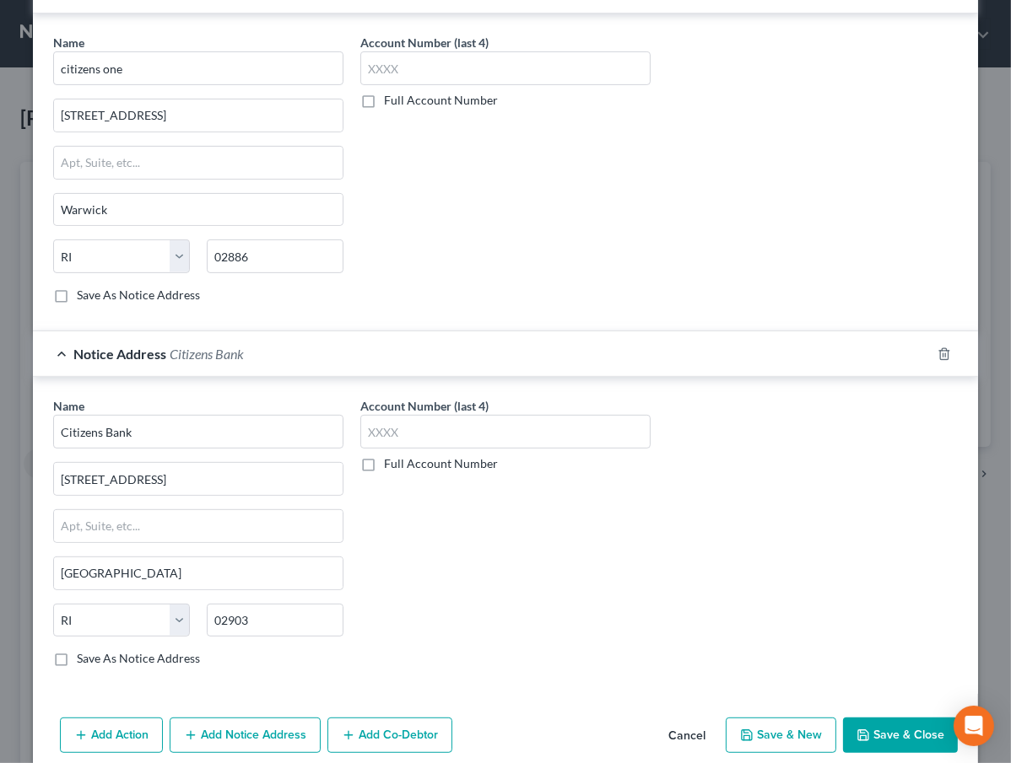
scroll to position [505, 0]
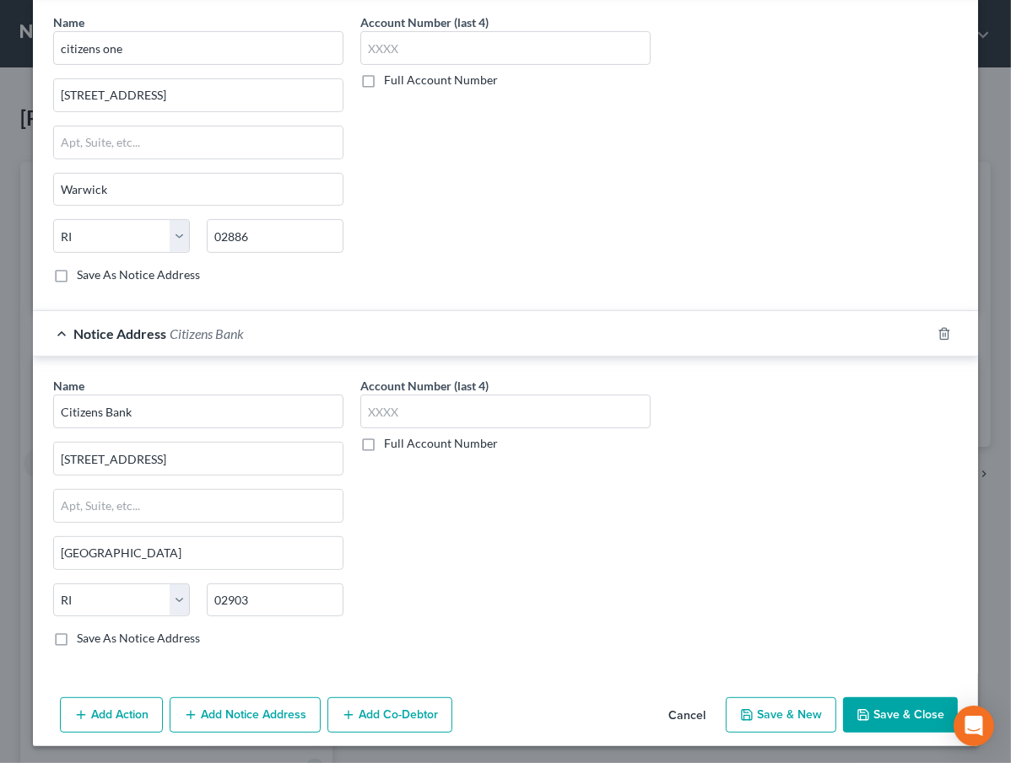
click at [886, 707] on button "Save & Close" at bounding box center [900, 715] width 115 height 35
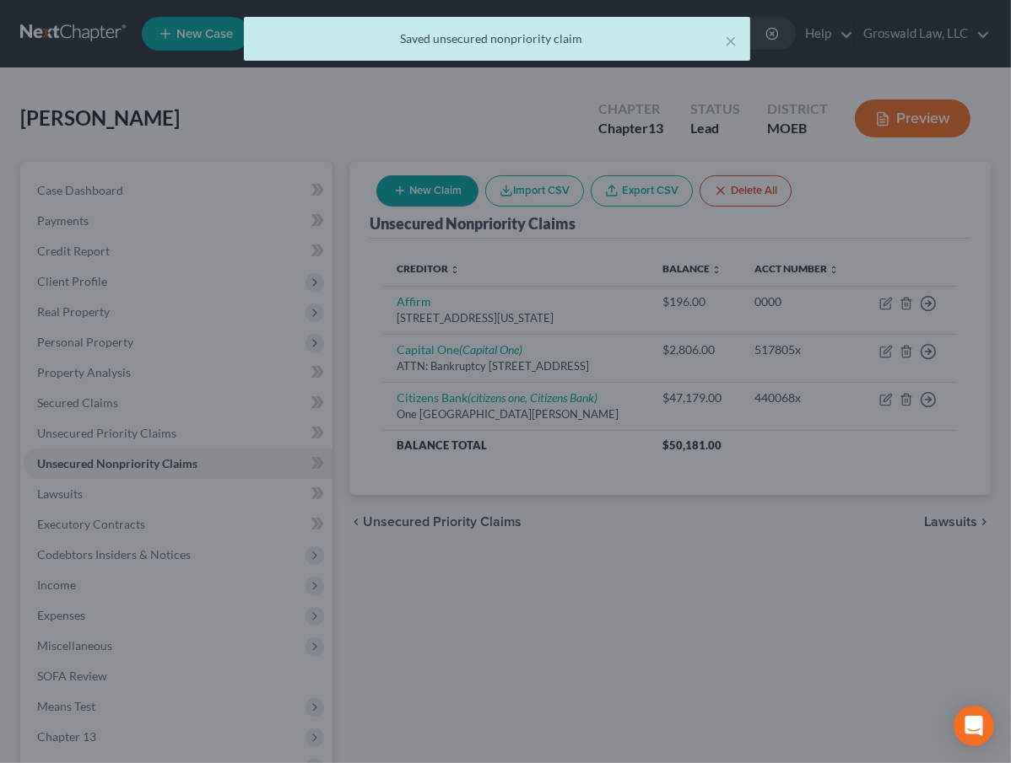
scroll to position [0, 0]
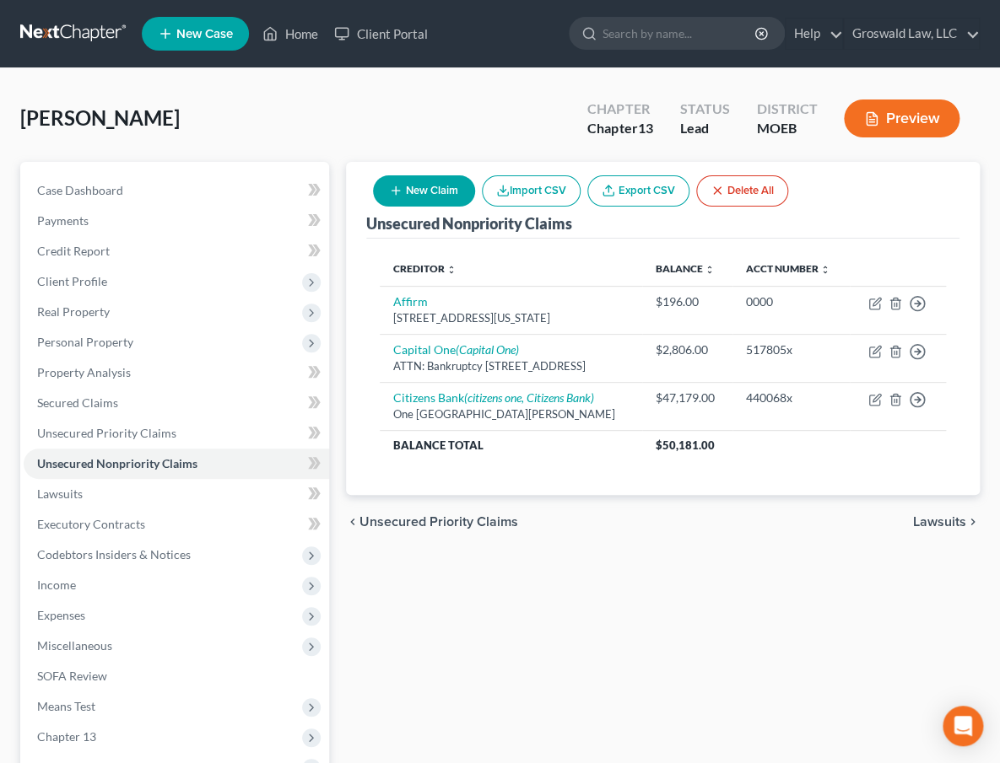
click at [453, 202] on button "New Claim" at bounding box center [424, 190] width 102 height 31
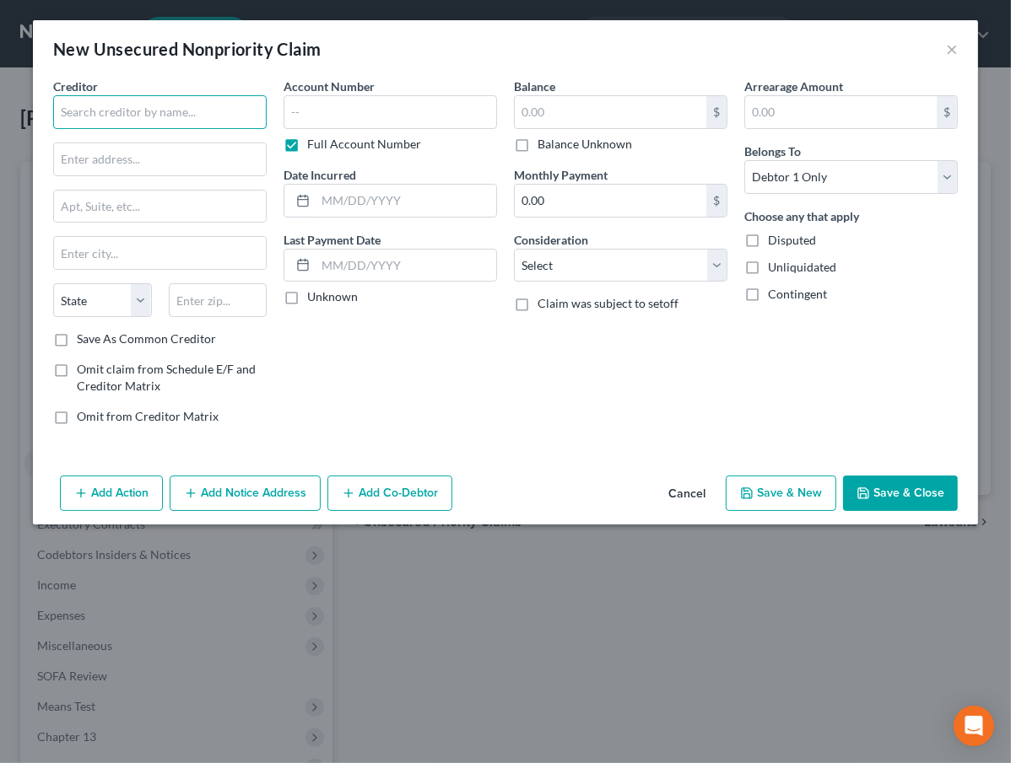
drag, startPoint x: 167, startPoint y: 114, endPoint x: 159, endPoint y: 102, distance: 14.5
click at [165, 110] on input "text" at bounding box center [159, 112] width 213 height 34
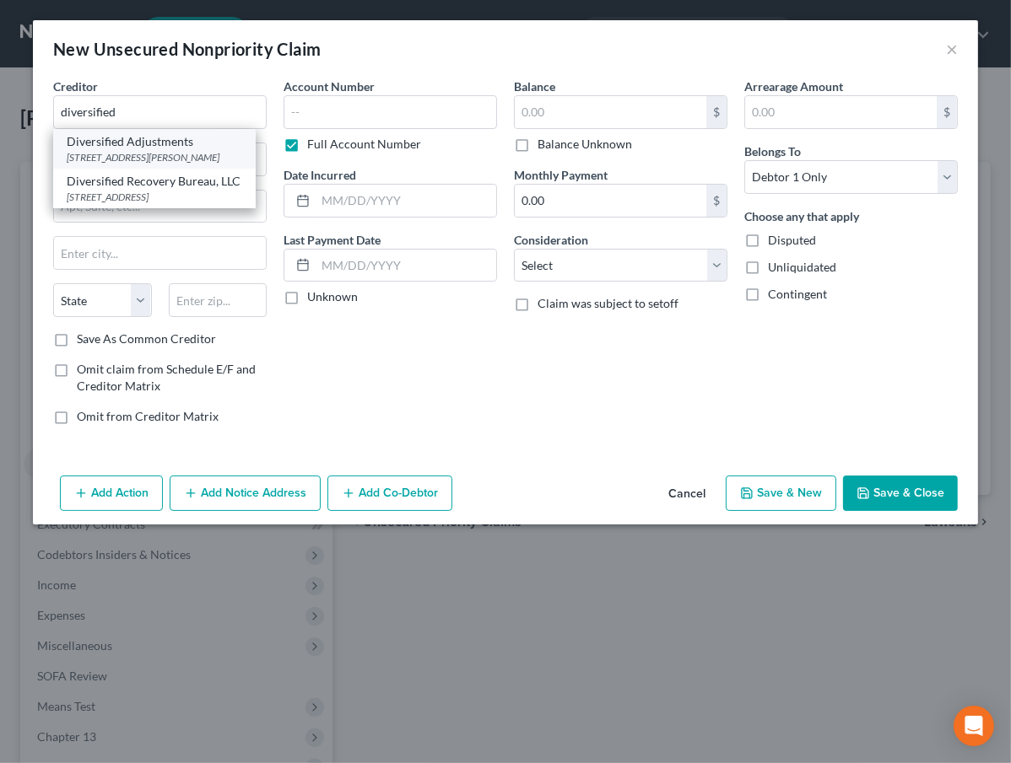
click at [128, 154] on div "[STREET_ADDRESS][PERSON_NAME]" at bounding box center [154, 157] width 175 height 14
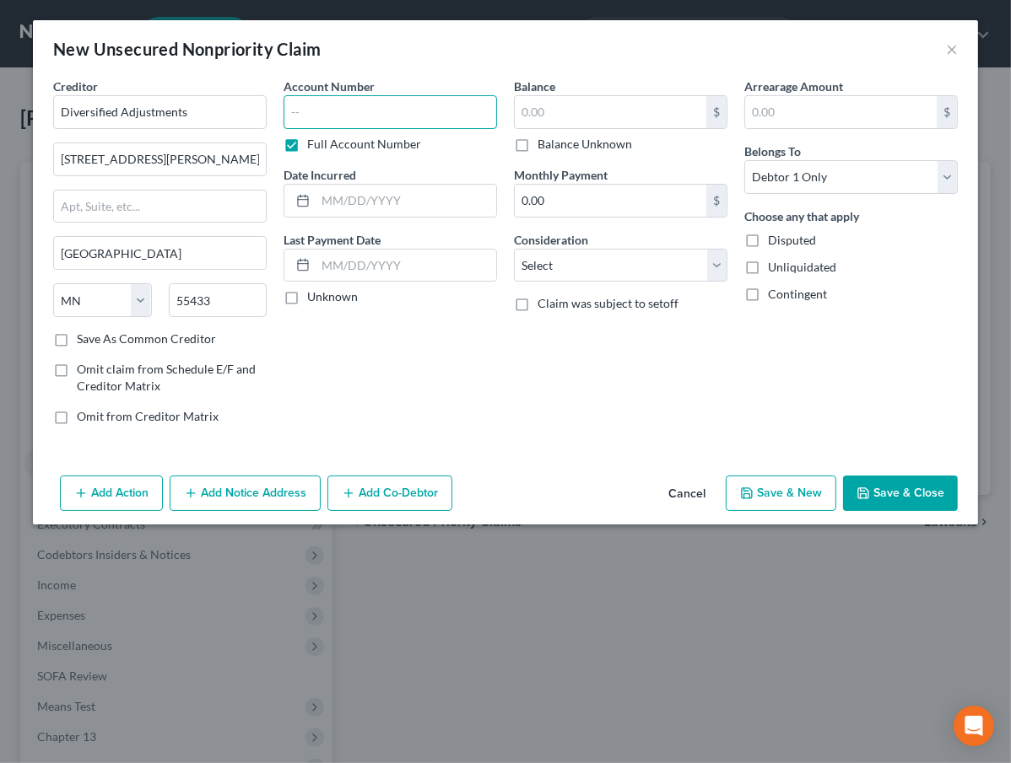
click at [375, 113] on input "text" at bounding box center [389, 112] width 213 height 34
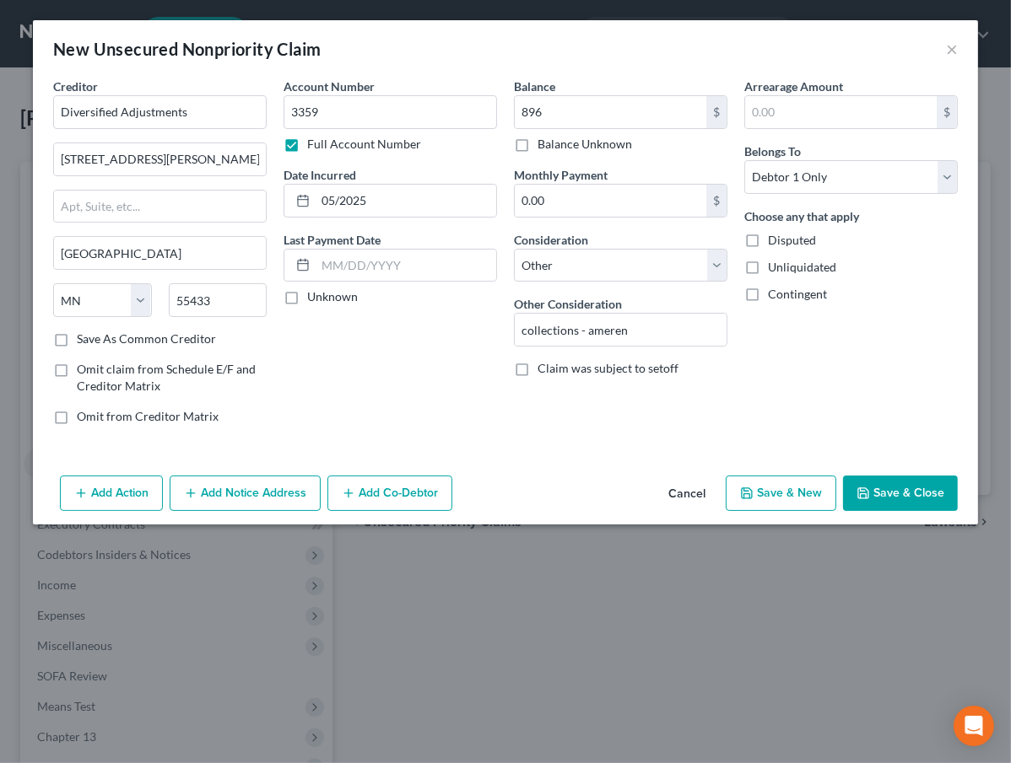
drag, startPoint x: 923, startPoint y: 494, endPoint x: 861, endPoint y: 445, distance: 79.2
click at [922, 493] on button "Save & Close" at bounding box center [900, 493] width 115 height 35
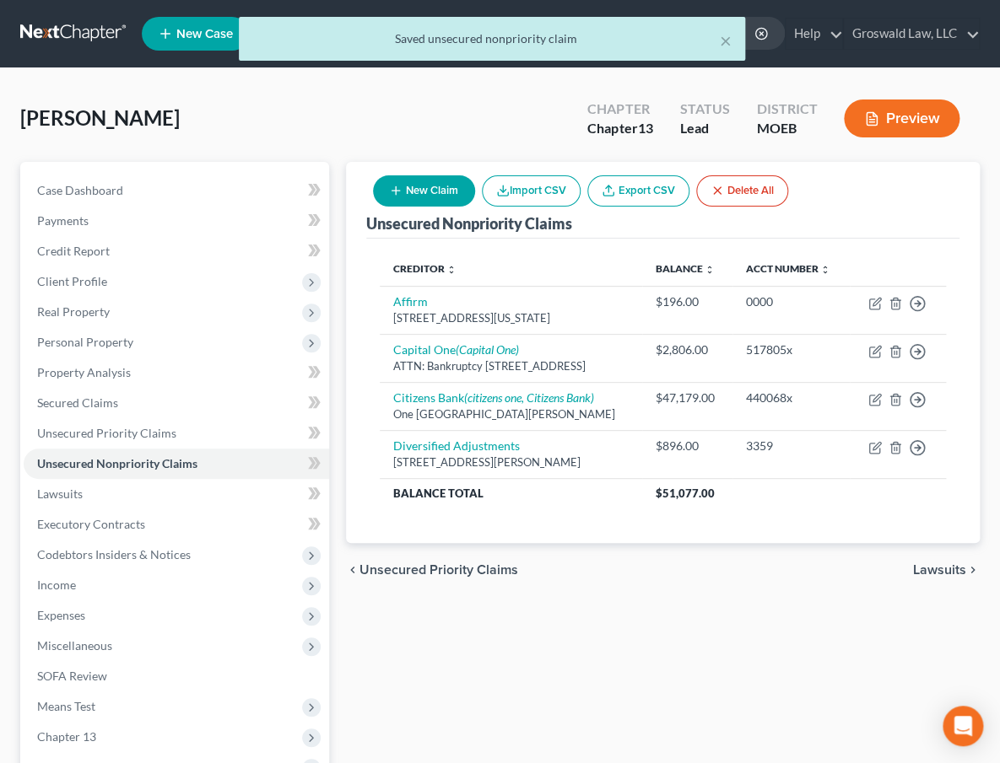
click at [427, 181] on button "New Claim" at bounding box center [424, 190] width 102 height 31
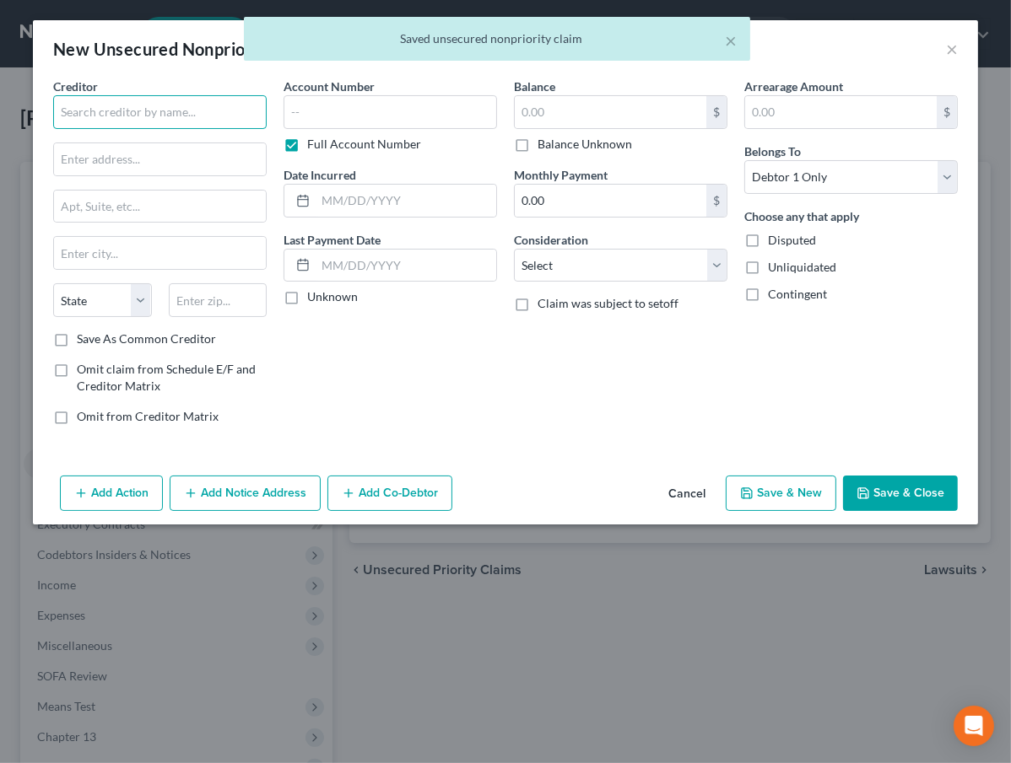
click at [169, 112] on input "text" at bounding box center [159, 112] width 213 height 34
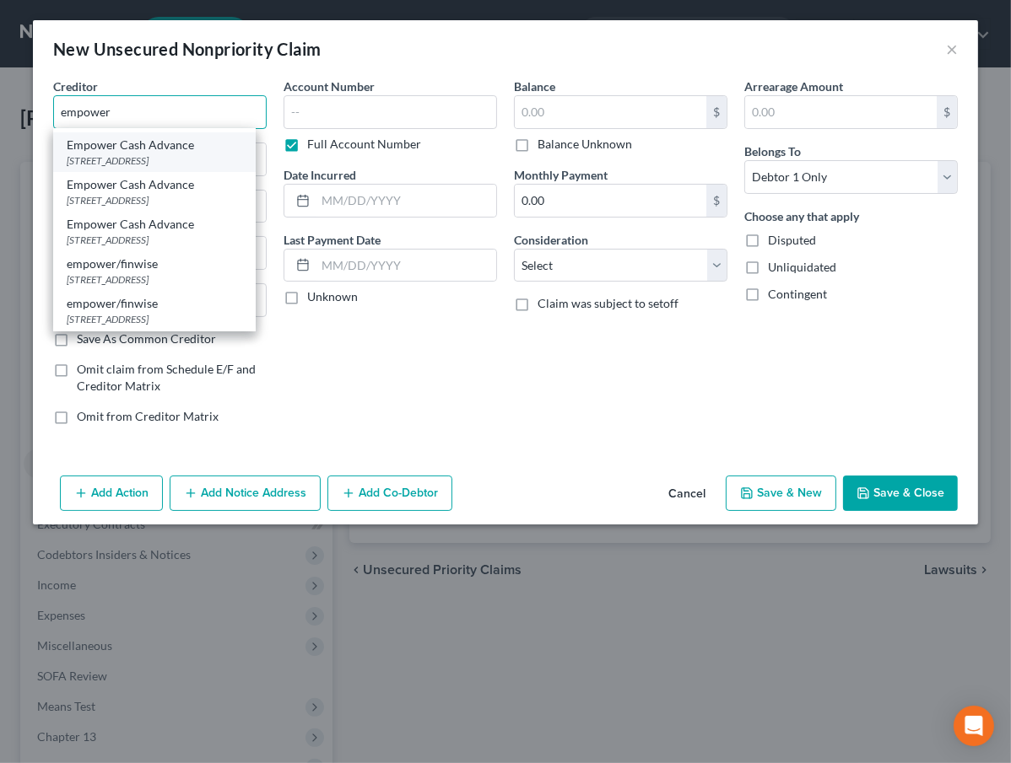
scroll to position [79, 0]
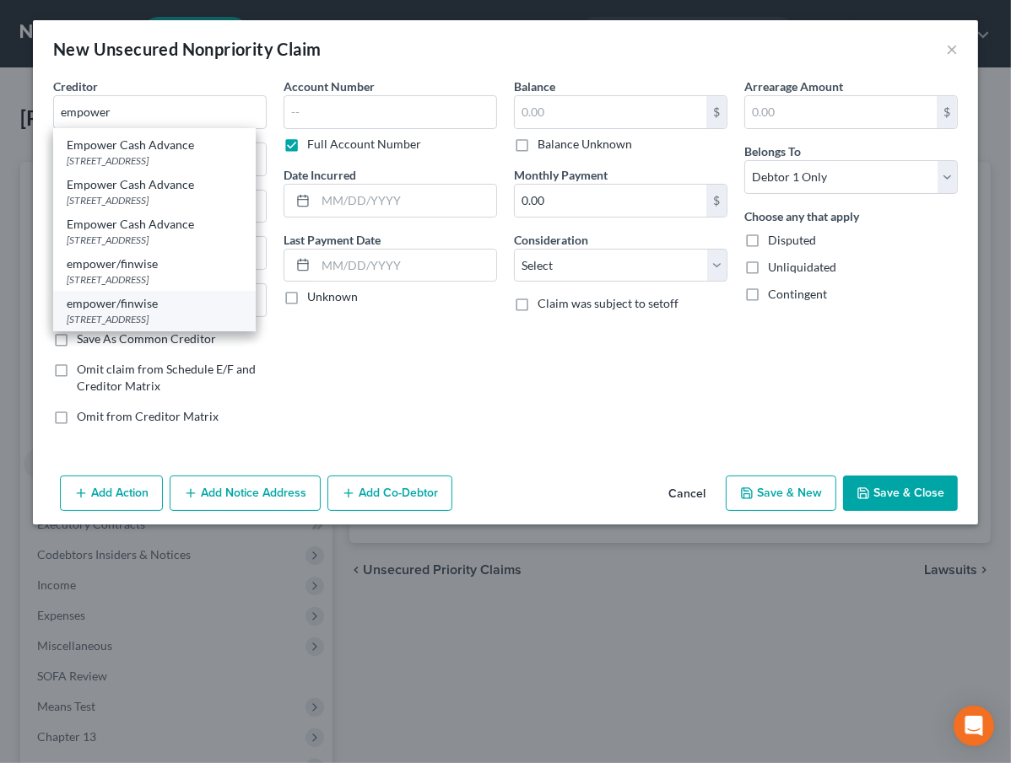
click at [147, 312] on div "[STREET_ADDRESS]" at bounding box center [154, 319] width 175 height 14
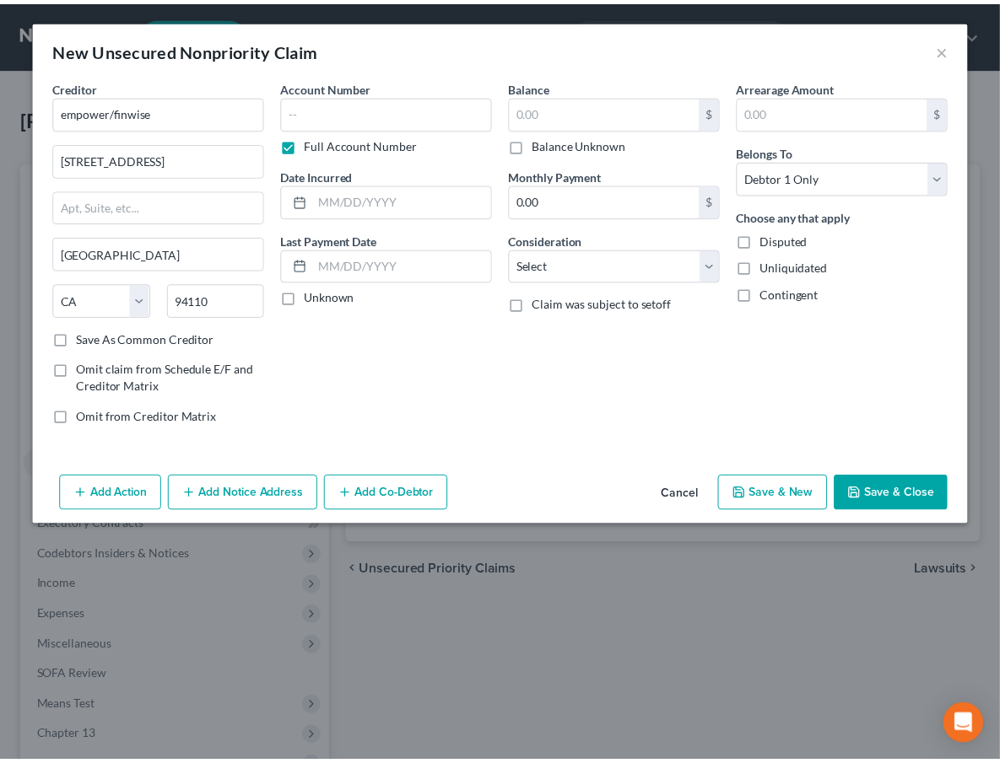
scroll to position [0, 0]
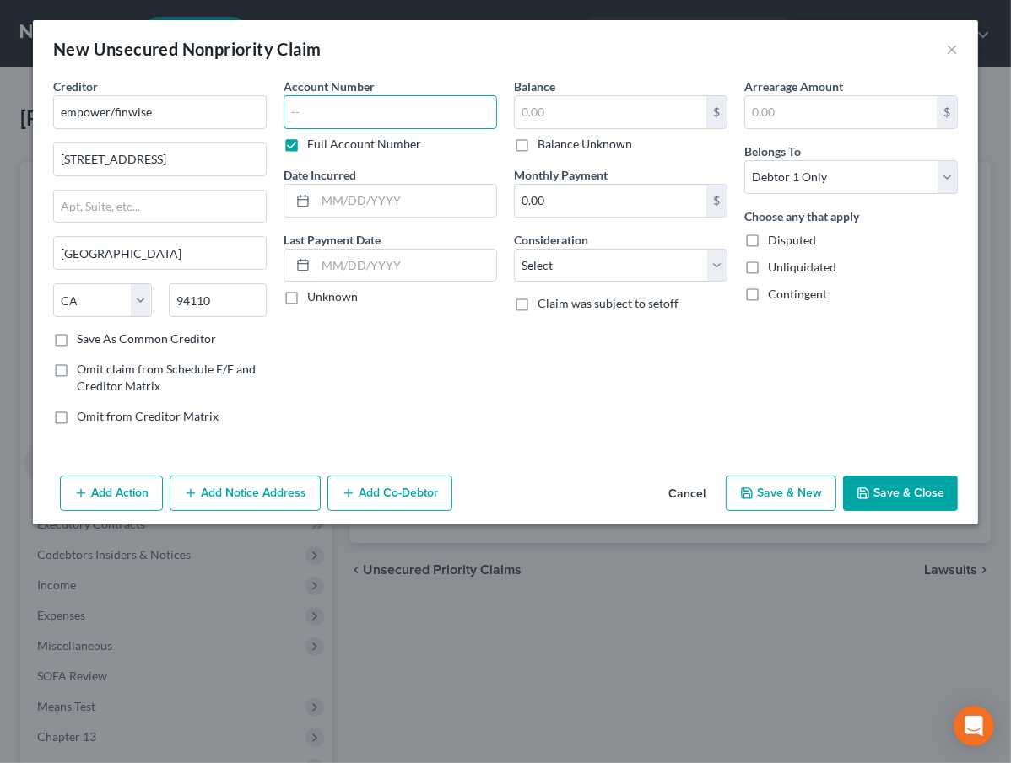
click at [375, 103] on input "text" at bounding box center [389, 112] width 213 height 34
click at [903, 493] on button "Save & Close" at bounding box center [900, 493] width 115 height 35
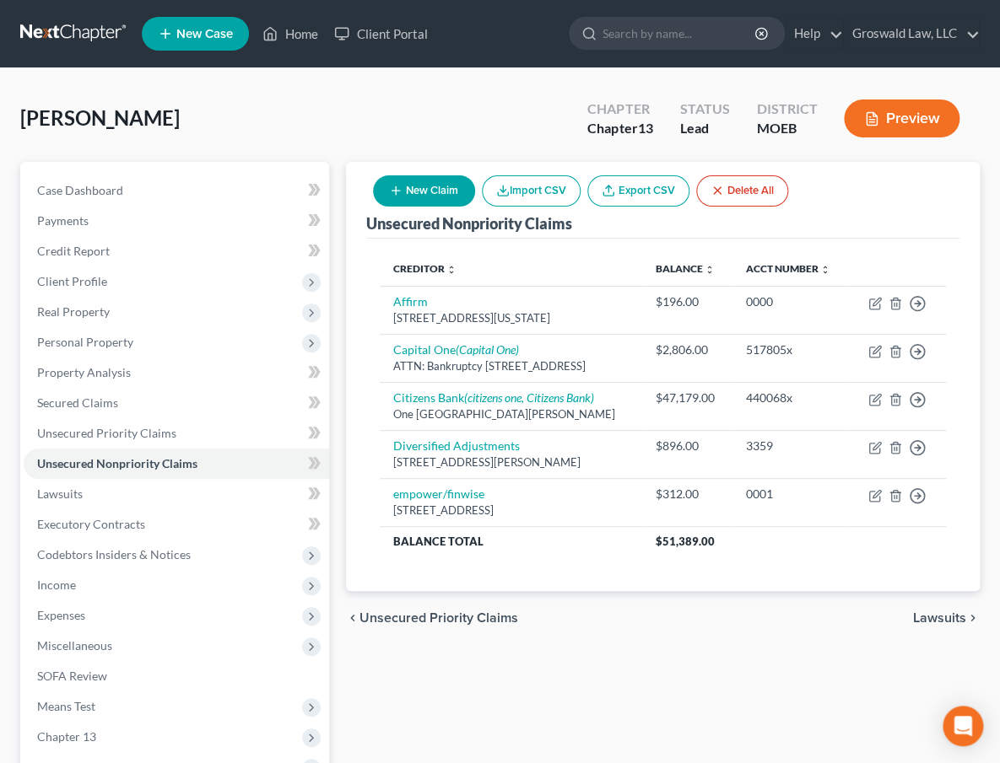
click at [460, 189] on button "New Claim" at bounding box center [424, 190] width 102 height 31
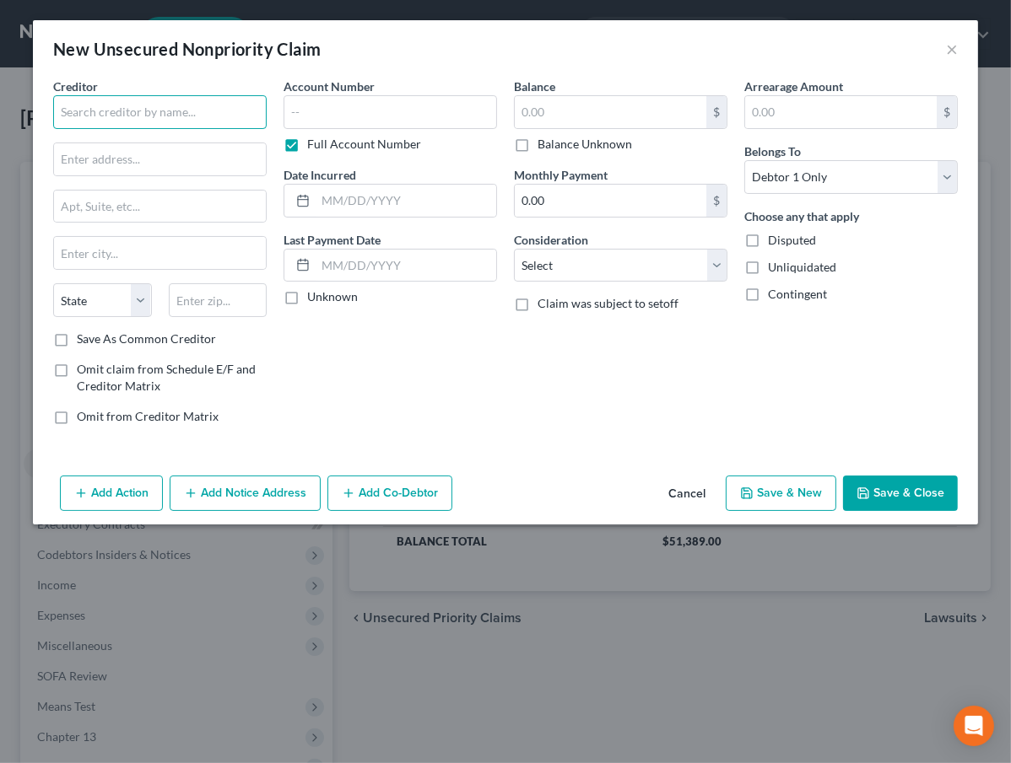
click at [165, 109] on input "text" at bounding box center [159, 112] width 213 height 34
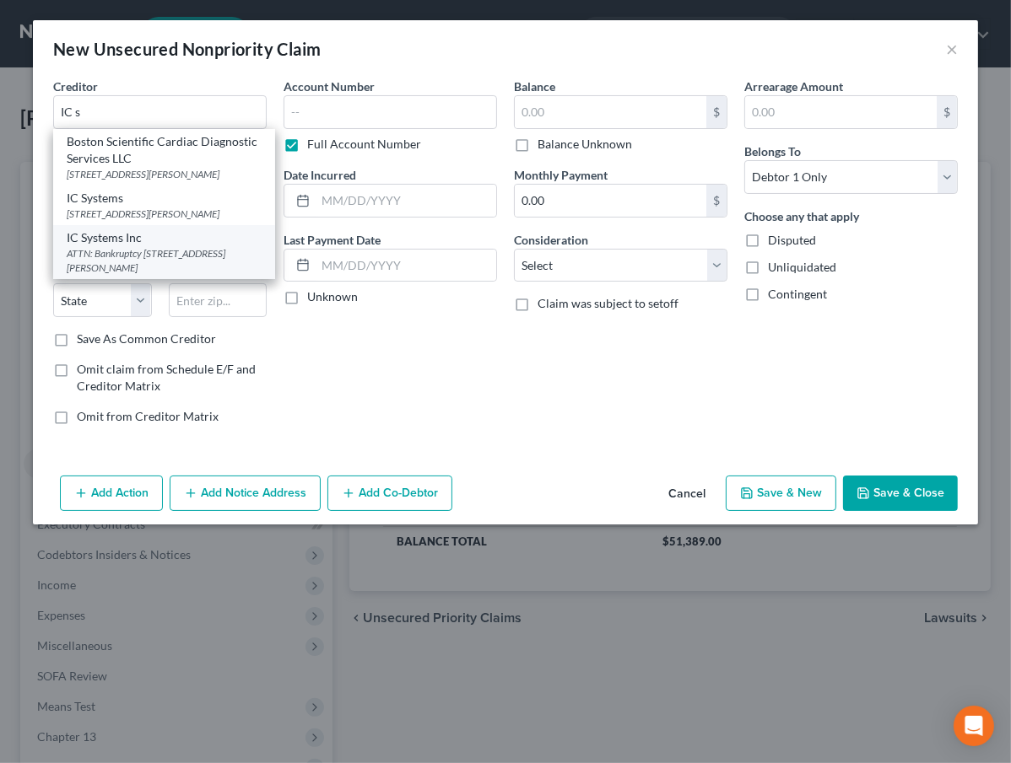
click at [152, 275] on div "ATTN: Bankruptcy [STREET_ADDRESS][PERSON_NAME]" at bounding box center [164, 260] width 195 height 29
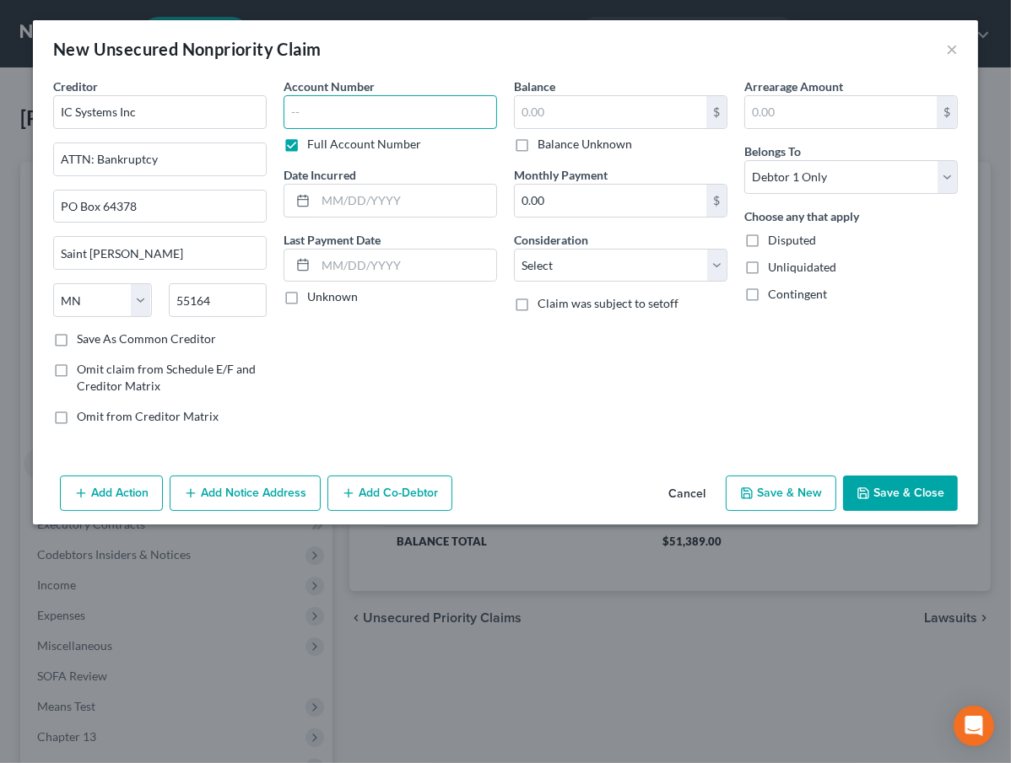
click at [407, 117] on input "text" at bounding box center [389, 112] width 213 height 34
click at [250, 495] on button "Add Notice Address" at bounding box center [245, 493] width 151 height 35
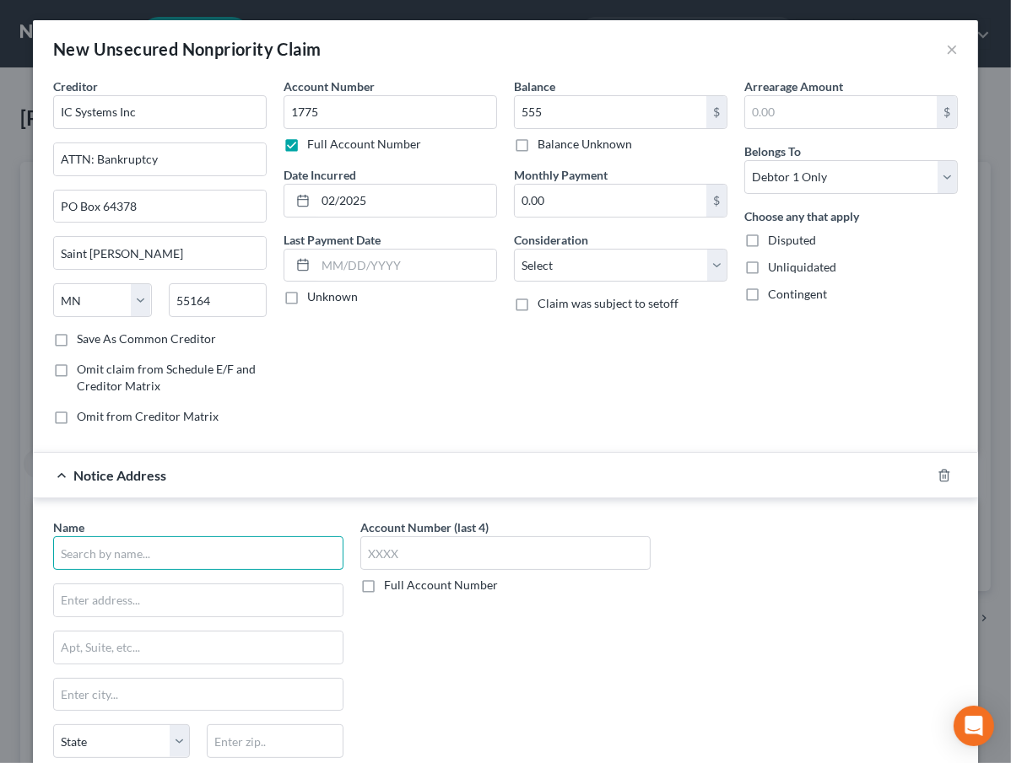
click at [95, 546] on input "text" at bounding box center [198, 553] width 290 height 34
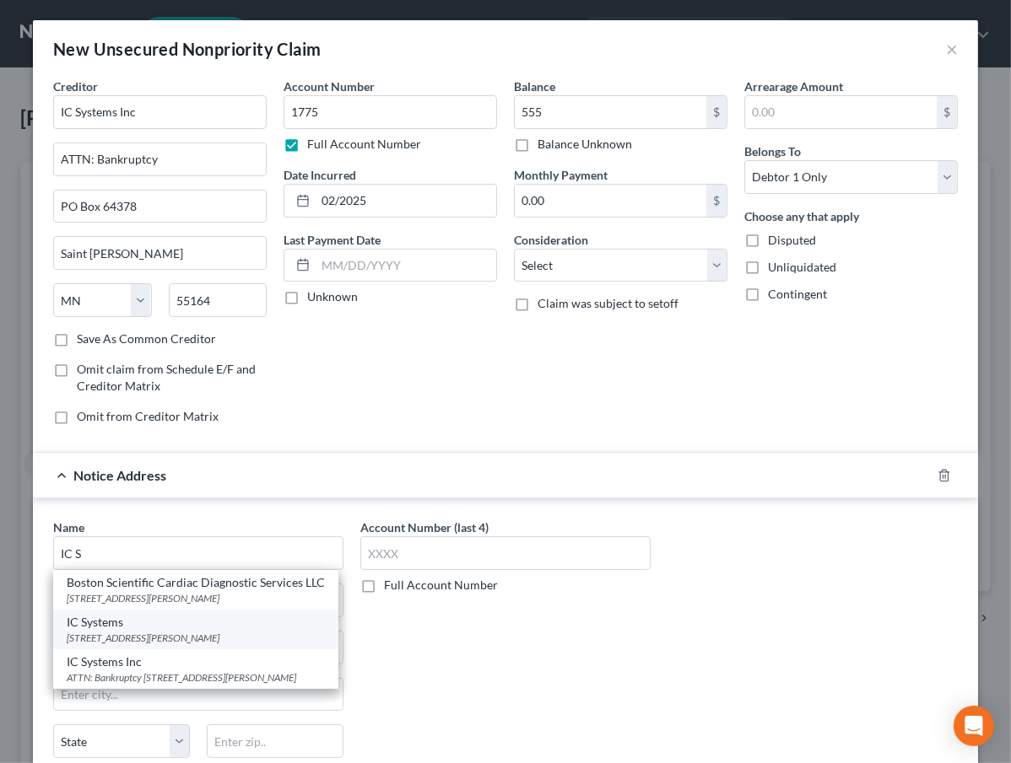
click at [203, 636] on div "[STREET_ADDRESS][PERSON_NAME]" at bounding box center [196, 638] width 258 height 14
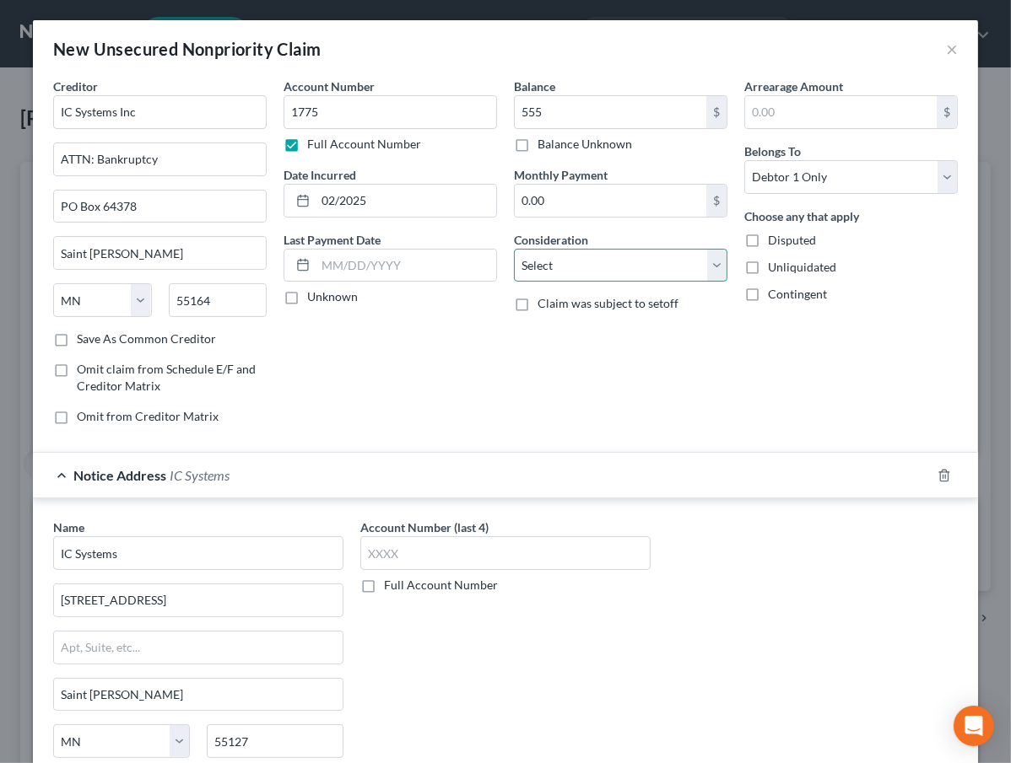
click at [581, 253] on select "Select Cable / Satellite Services Collection Agency Credit Card Debt Debt Couns…" at bounding box center [620, 266] width 213 height 34
click at [514, 249] on select "Select Cable / Satellite Services Collection Agency Credit Card Debt Debt Couns…" at bounding box center [620, 266] width 213 height 34
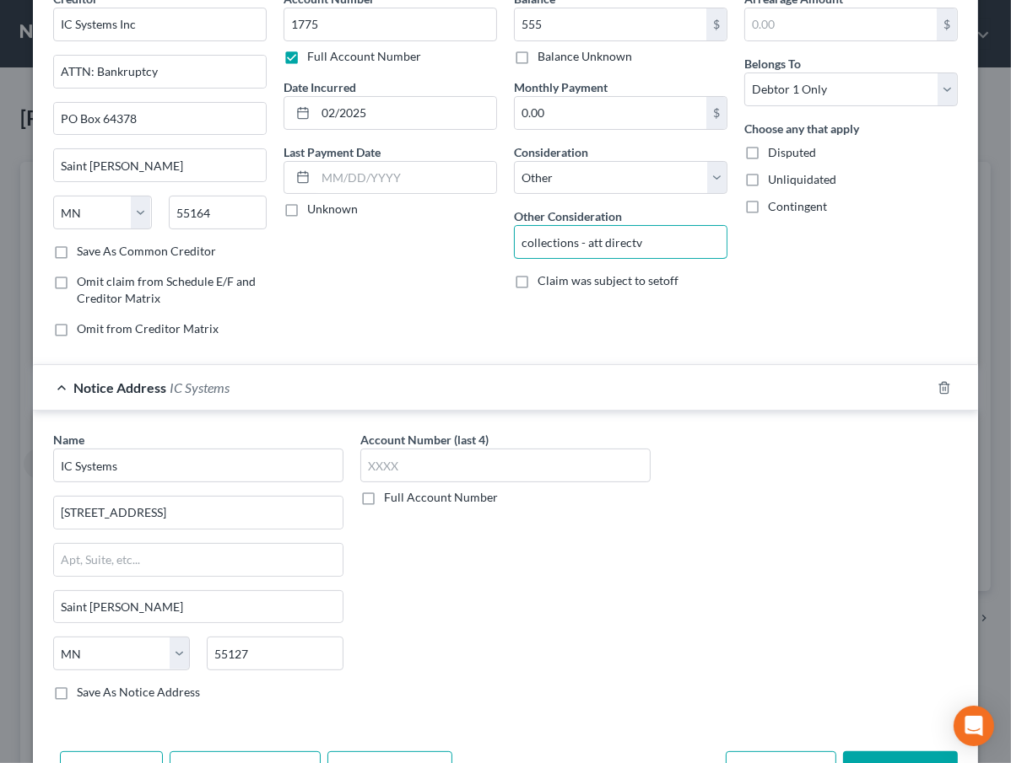
scroll to position [143, 0]
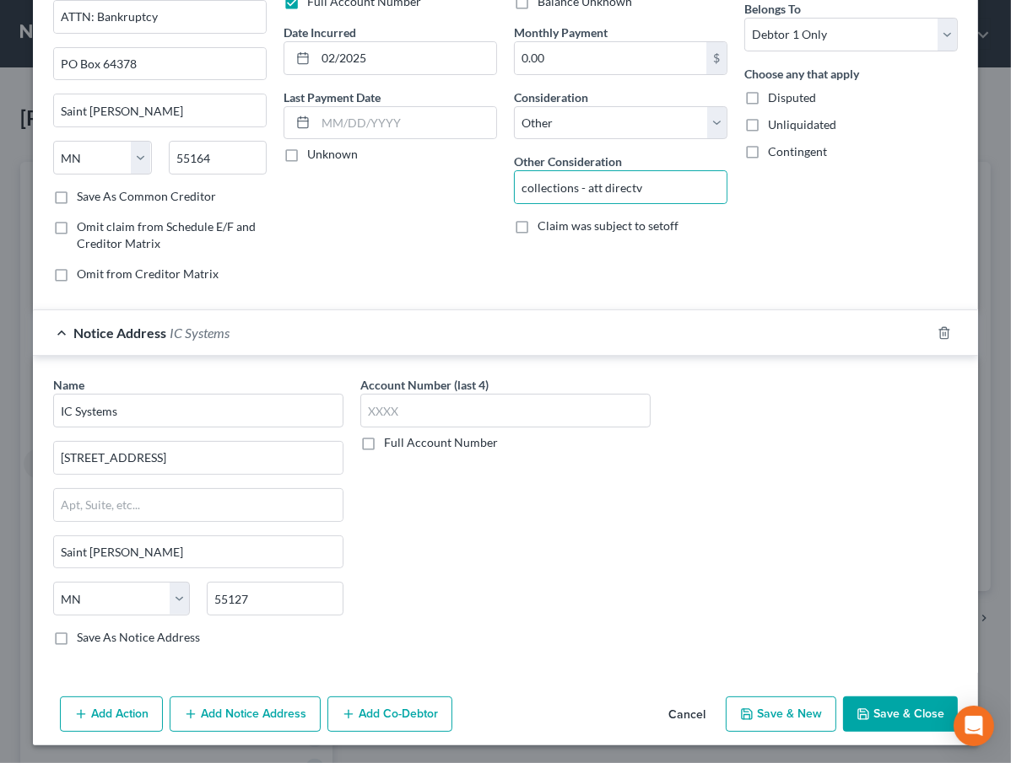
click at [753, 704] on button "Save & New" at bounding box center [780, 714] width 110 height 35
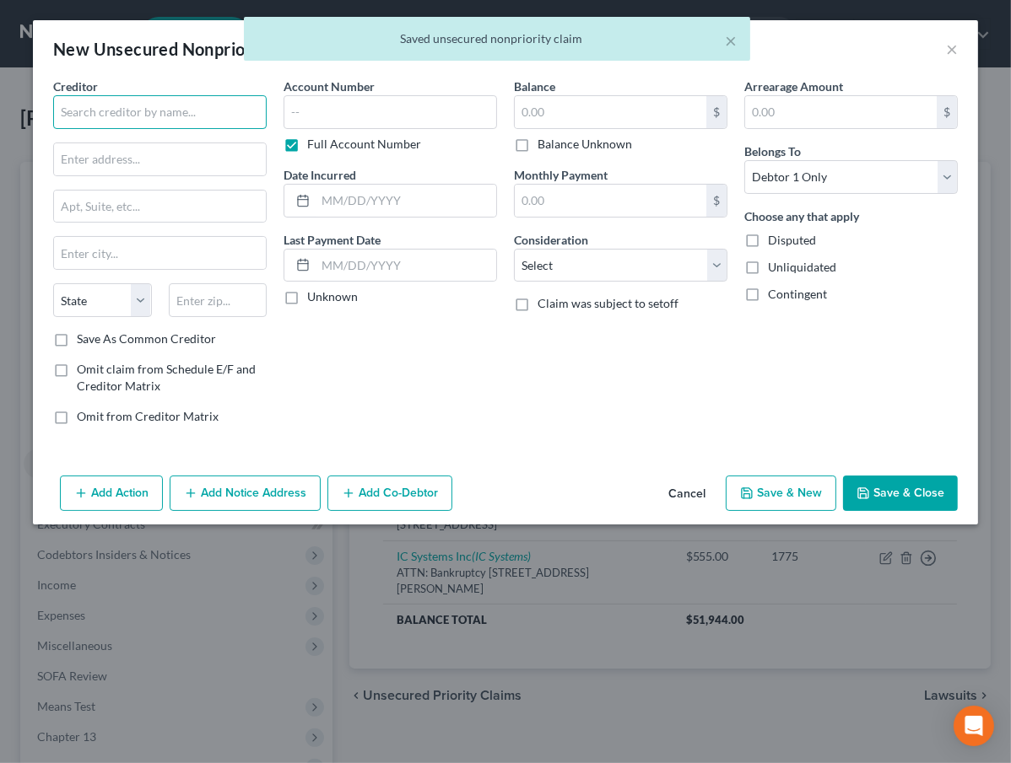
click at [126, 101] on input "text" at bounding box center [159, 112] width 213 height 34
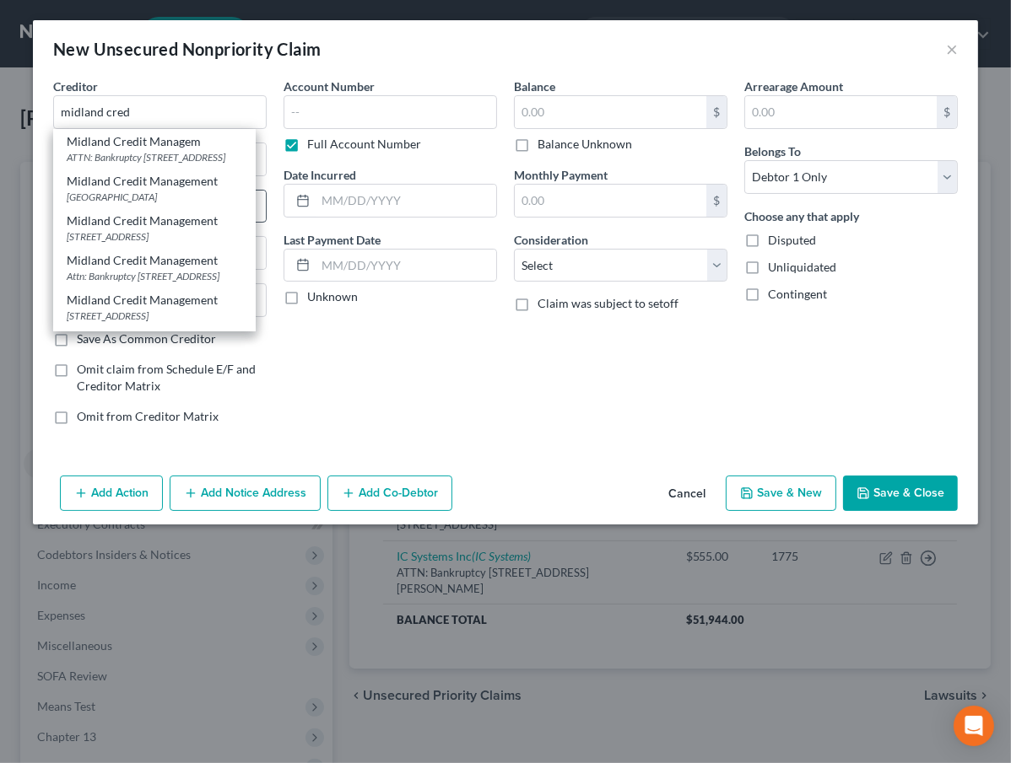
drag, startPoint x: 151, startPoint y: 156, endPoint x: 188, endPoint y: 213, distance: 67.6
click at [153, 156] on div "ATTN: Bankruptcy [STREET_ADDRESS]" at bounding box center [154, 157] width 175 height 14
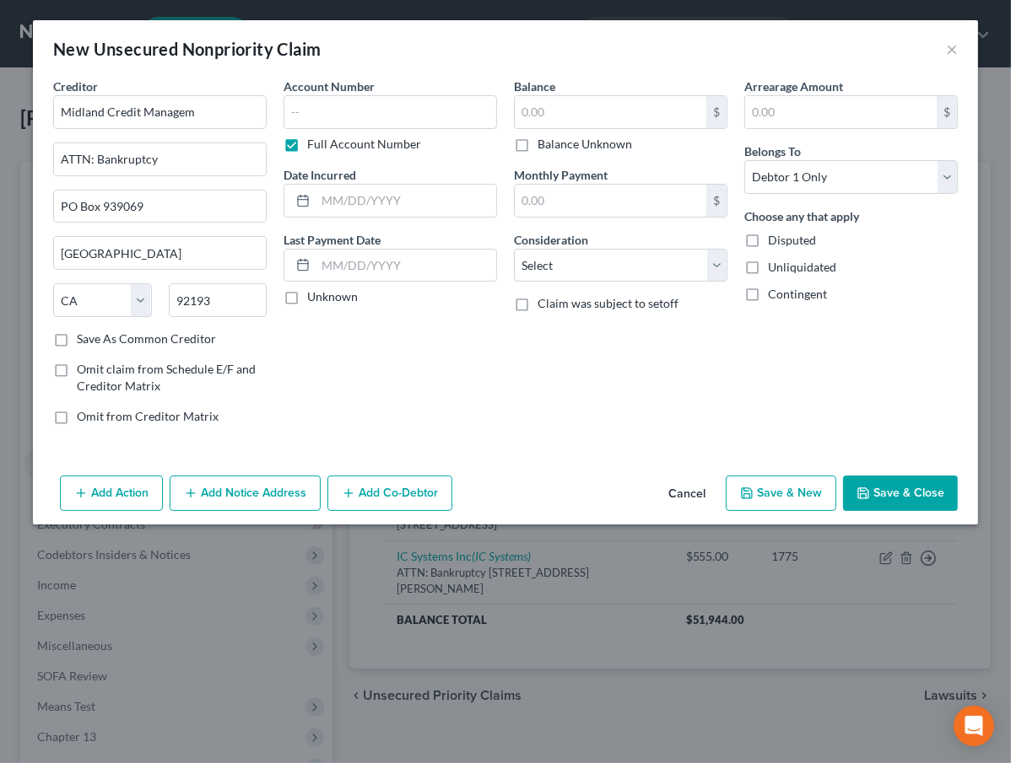
click at [224, 485] on button "Add Notice Address" at bounding box center [245, 493] width 151 height 35
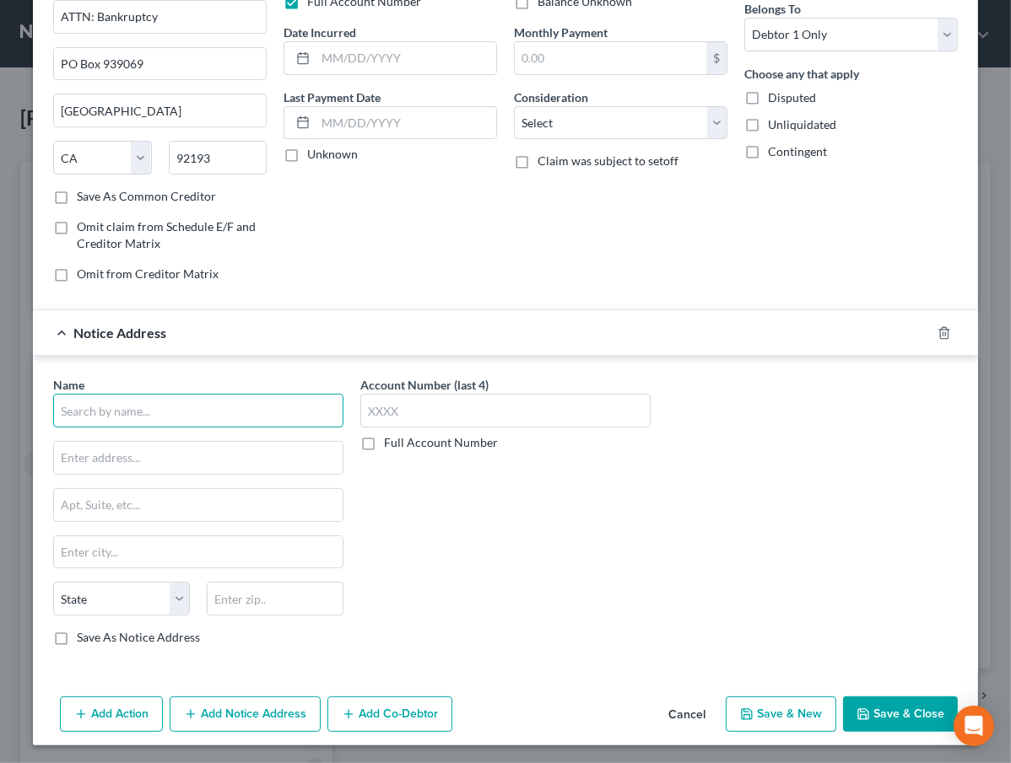
click at [143, 420] on input "text" at bounding box center [198, 411] width 290 height 34
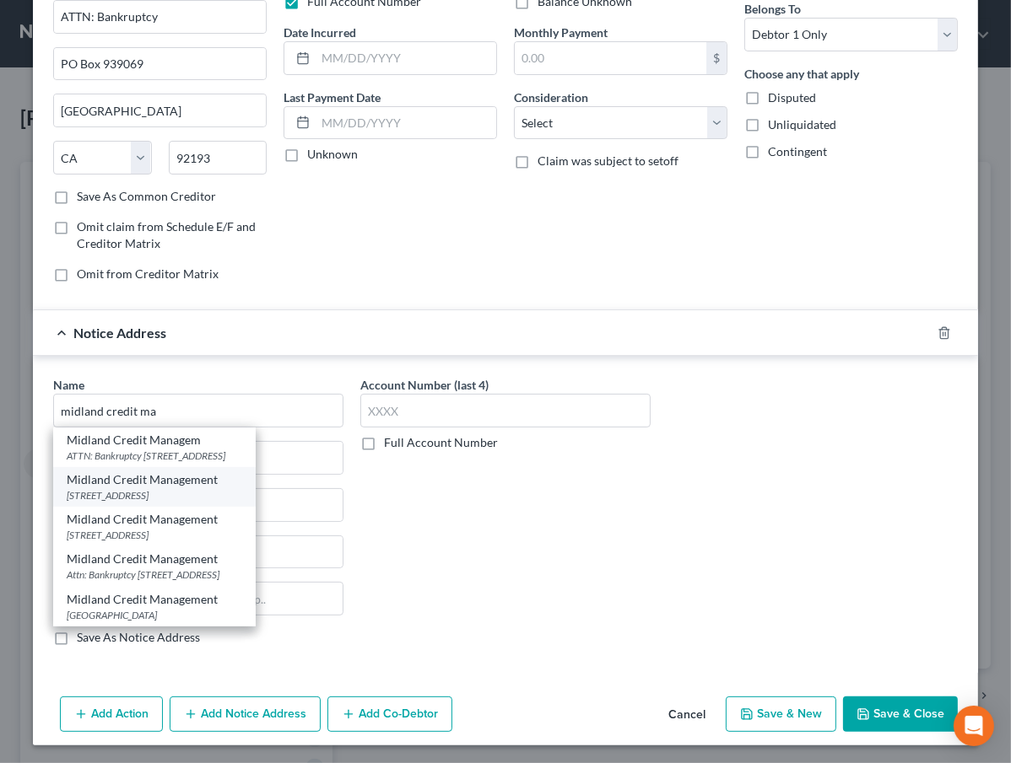
click at [175, 488] on div "[STREET_ADDRESS]" at bounding box center [154, 495] width 175 height 14
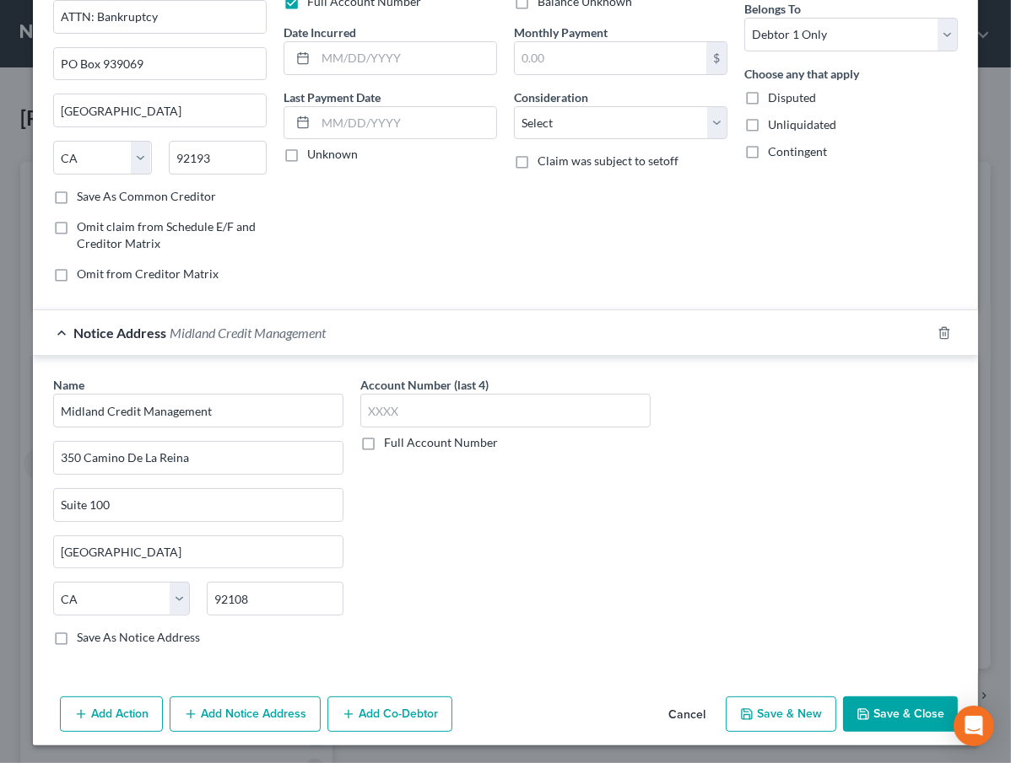
click at [254, 705] on button "Add Notice Address" at bounding box center [245, 714] width 151 height 35
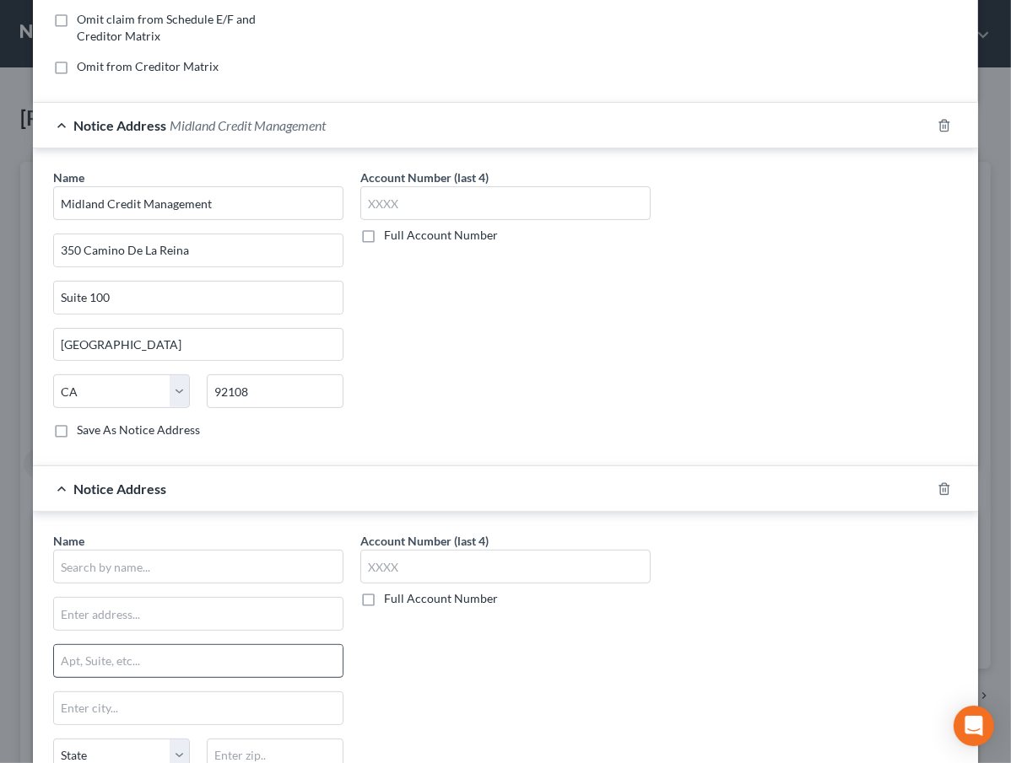
scroll to position [372, 0]
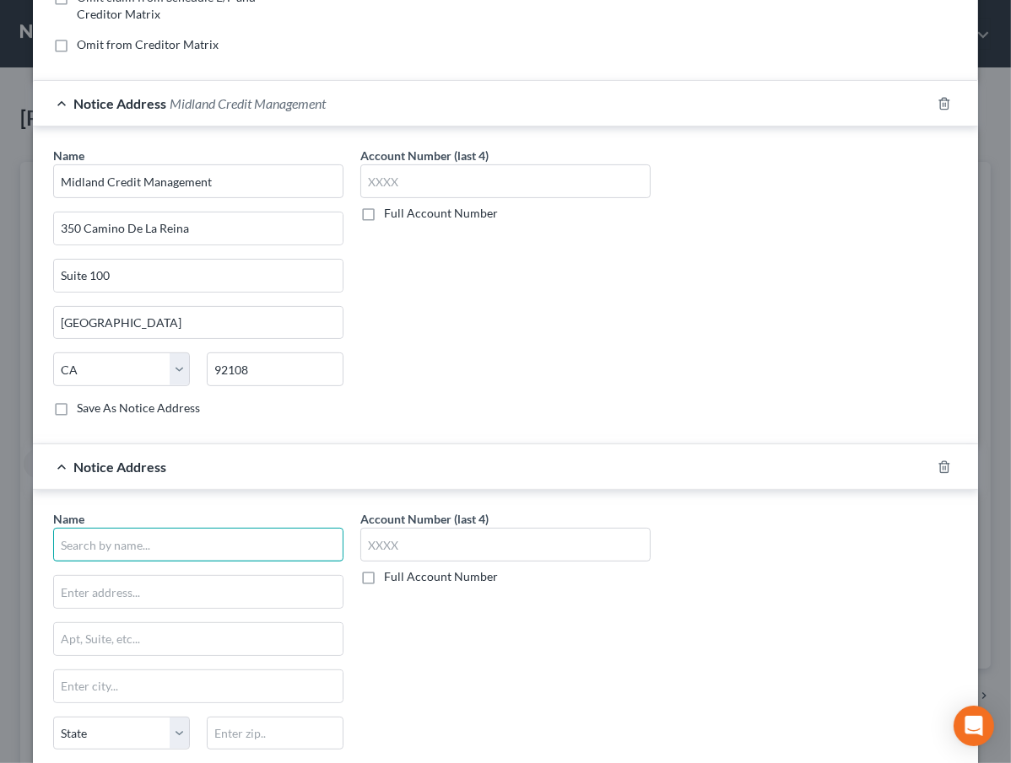
click at [209, 542] on input "text" at bounding box center [198, 545] width 290 height 34
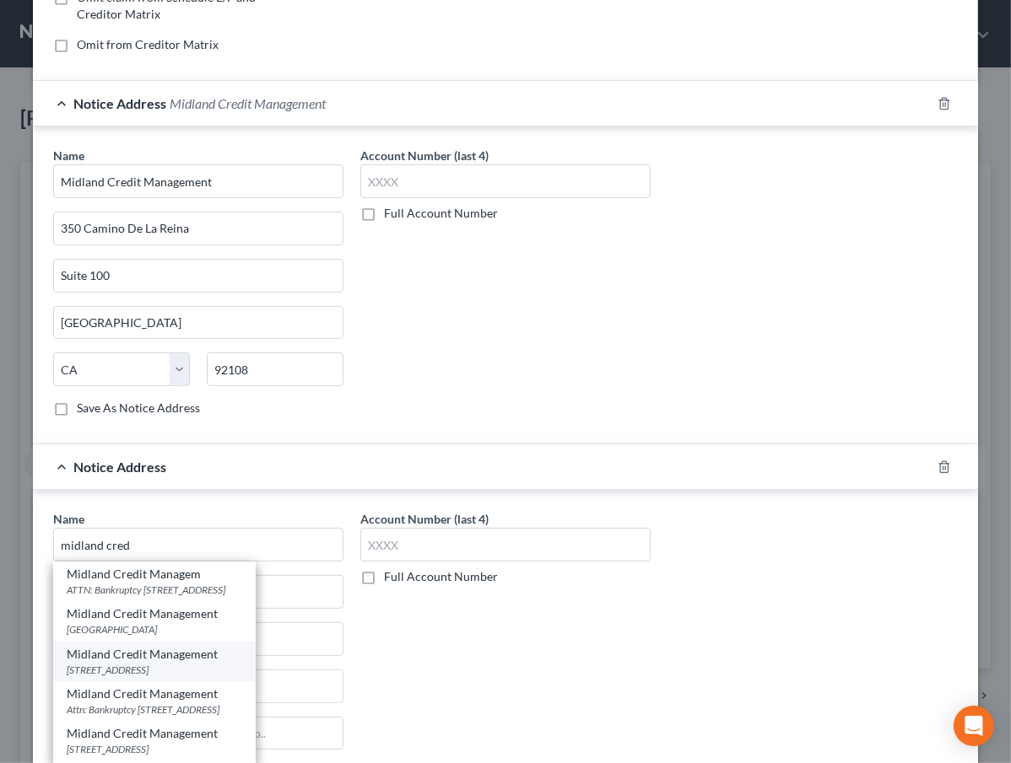
click at [205, 666] on div "[STREET_ADDRESS]" at bounding box center [154, 670] width 175 height 14
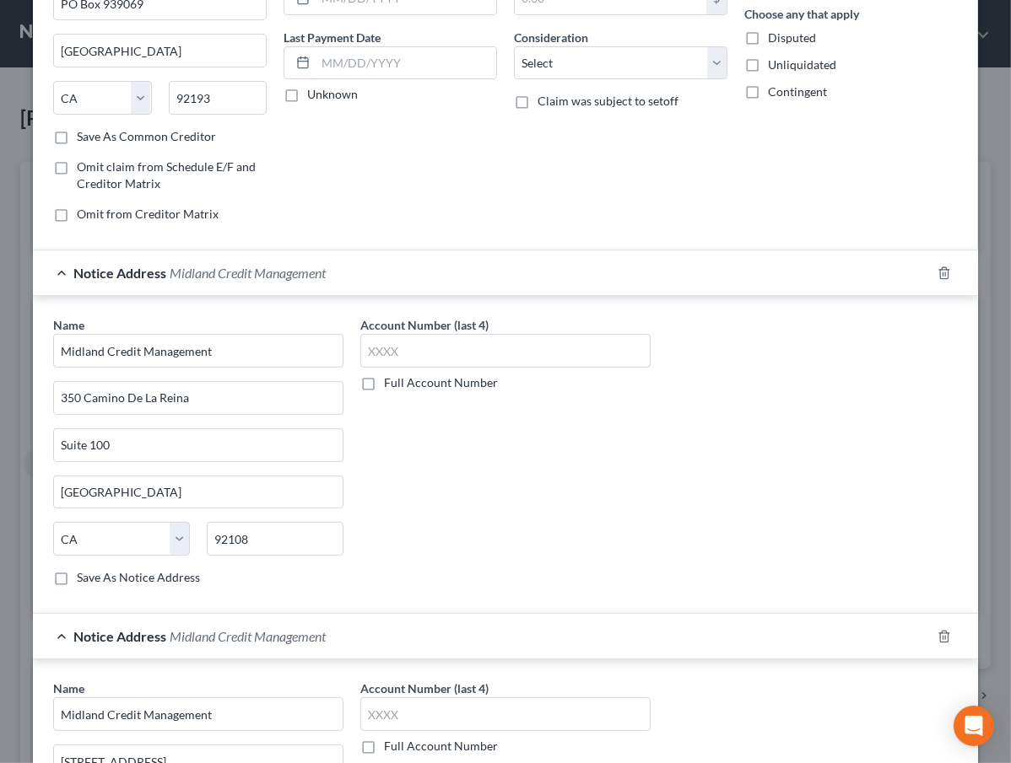
scroll to position [0, 0]
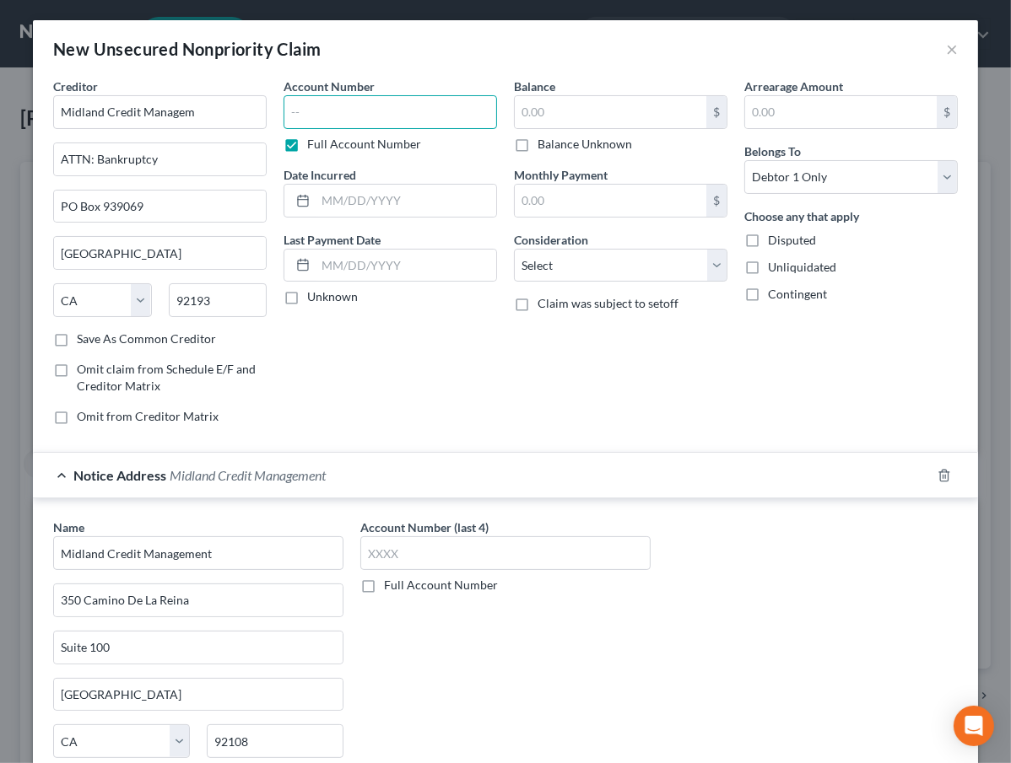
click at [377, 105] on input "text" at bounding box center [389, 112] width 213 height 34
drag, startPoint x: 615, startPoint y: 267, endPoint x: 608, endPoint y: 280, distance: 15.1
click at [615, 267] on select "Select Cable / Satellite Services Collection Agency Credit Card Debt Debt Couns…" at bounding box center [620, 266] width 213 height 34
click at [514, 249] on select "Select Cable / Satellite Services Collection Agency Credit Card Debt Debt Couns…" at bounding box center [620, 266] width 213 height 34
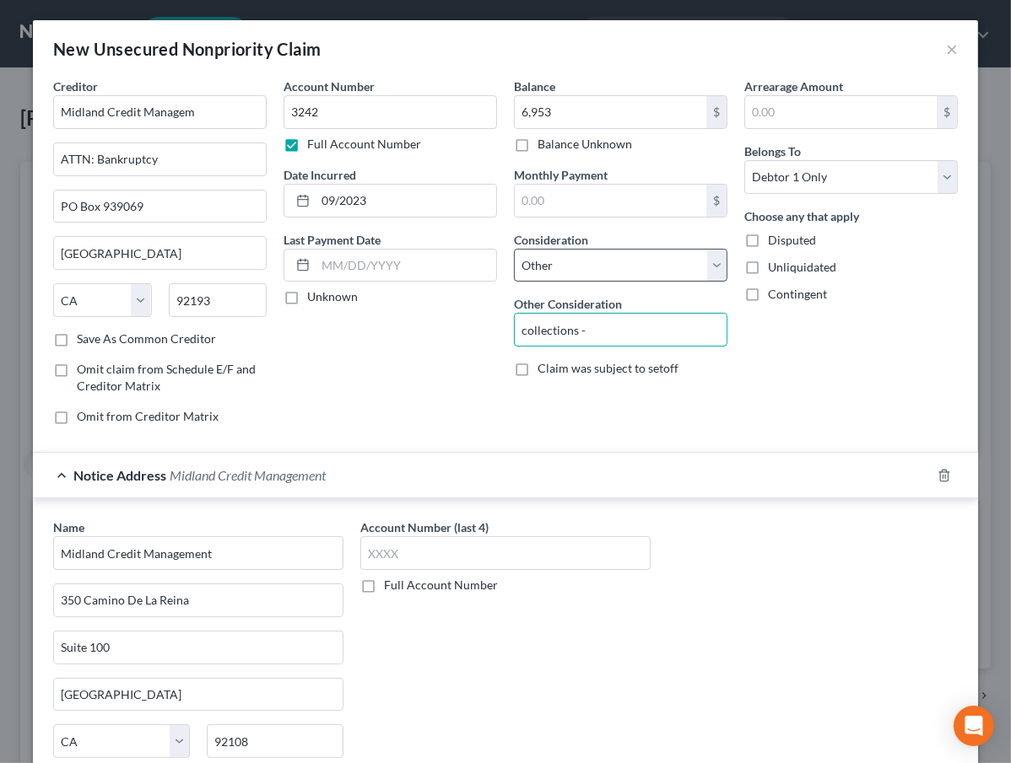
paste input "PAGAYA AI DEBT SELECTION GRANT"
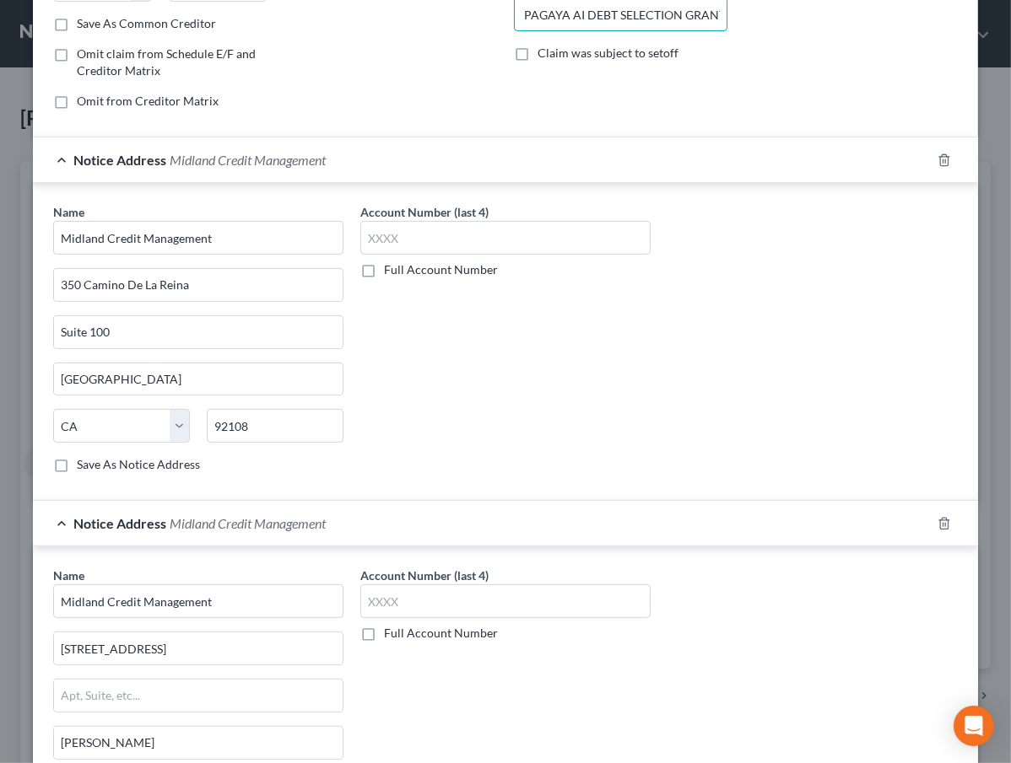
scroll to position [505, 0]
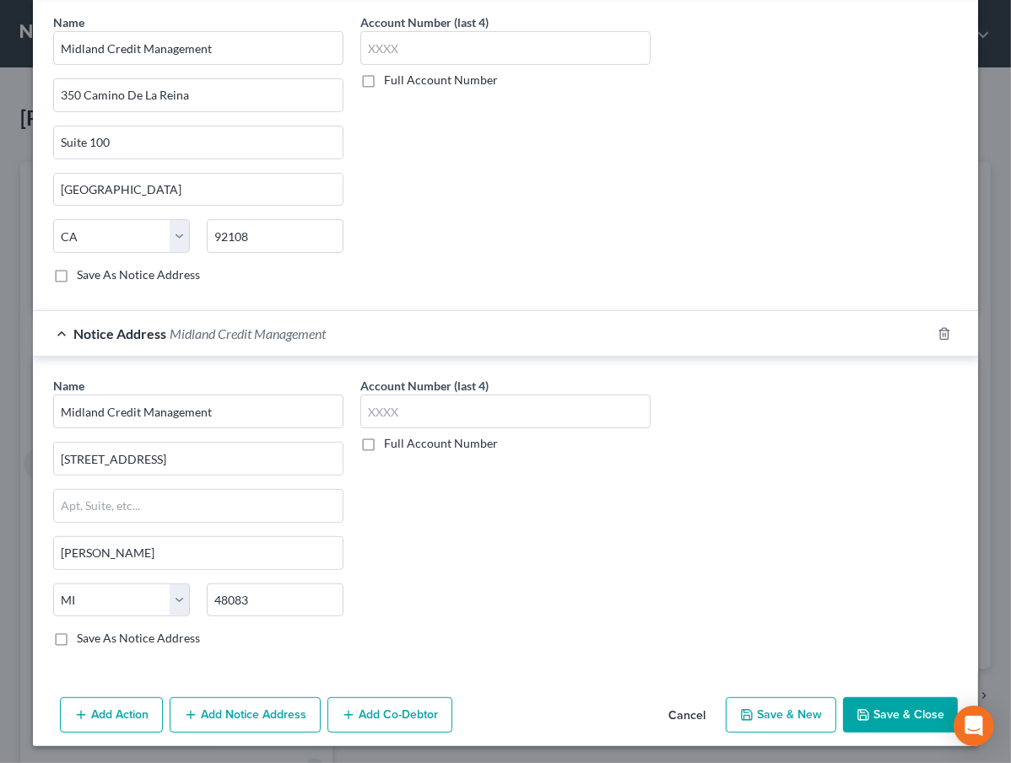
click at [896, 703] on button "Save & Close" at bounding box center [900, 715] width 115 height 35
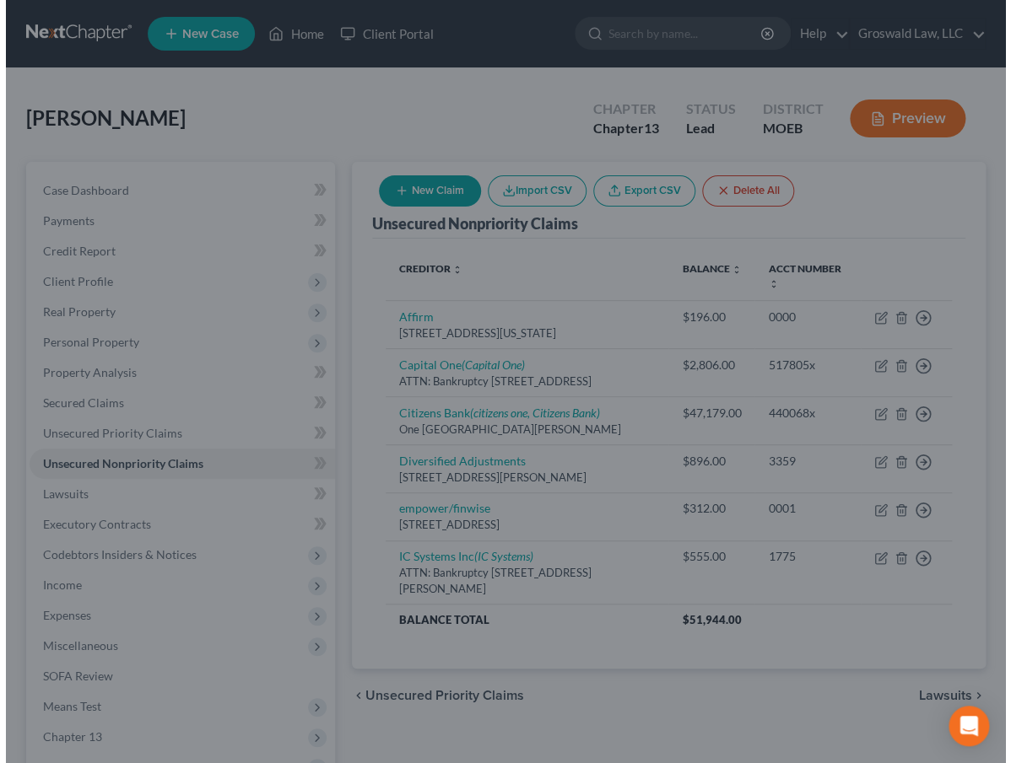
scroll to position [0, 0]
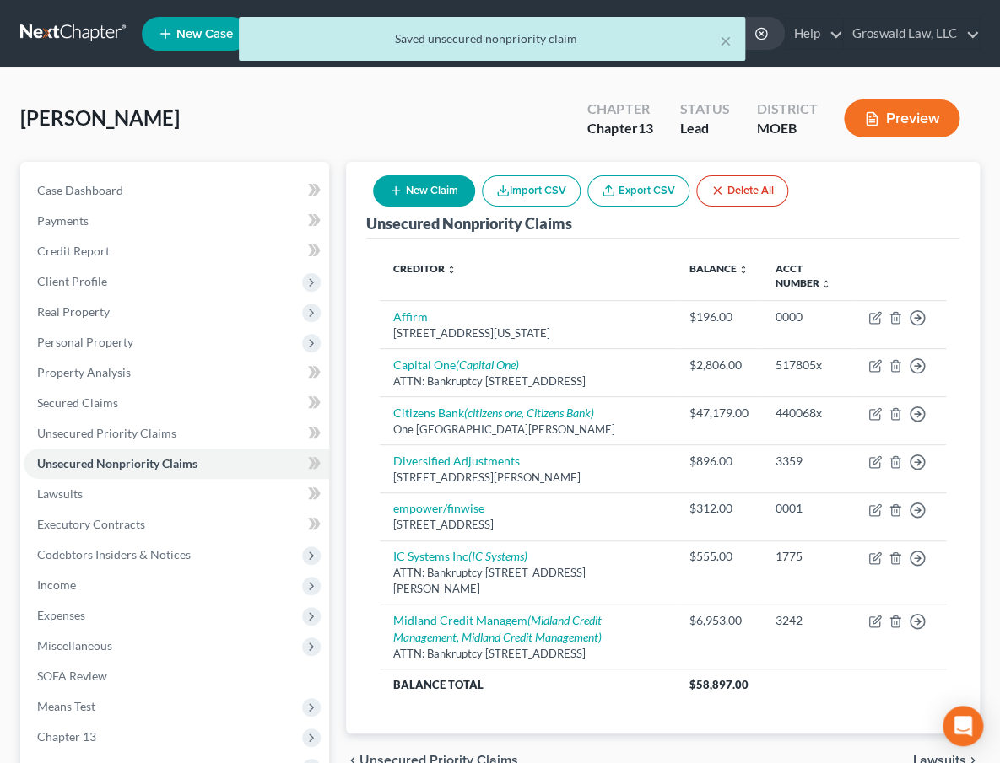
click at [447, 199] on button "New Claim" at bounding box center [424, 190] width 102 height 31
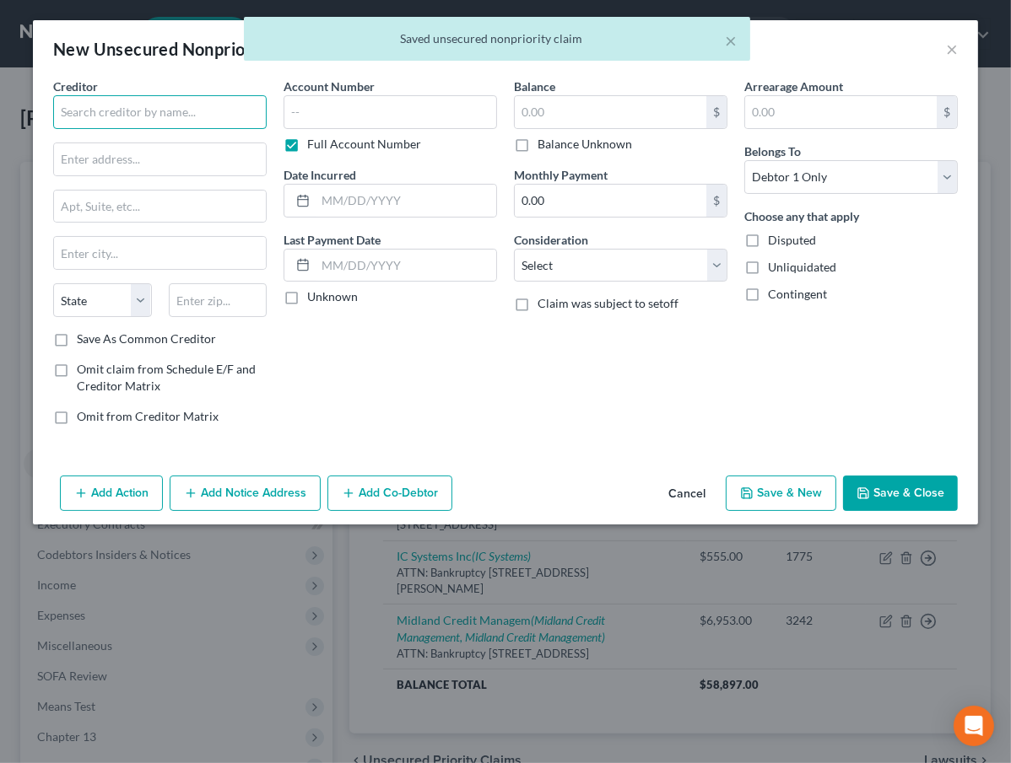
click at [207, 105] on input "text" at bounding box center [159, 112] width 213 height 34
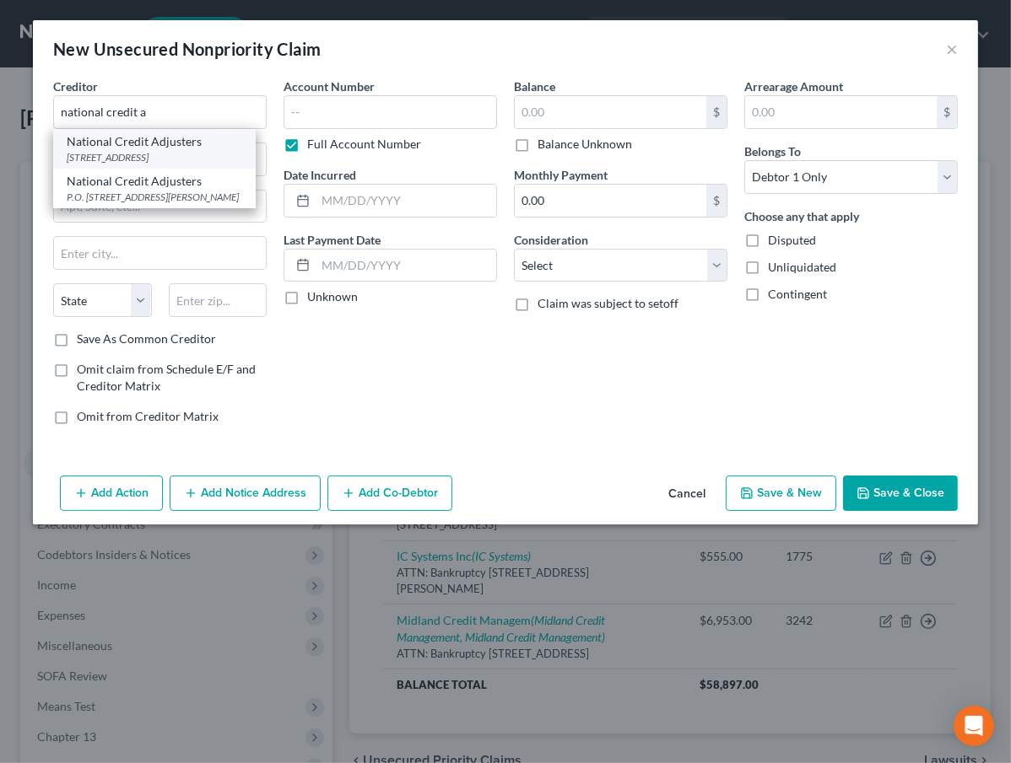
click at [185, 150] on div "[STREET_ADDRESS]" at bounding box center [154, 157] width 175 height 14
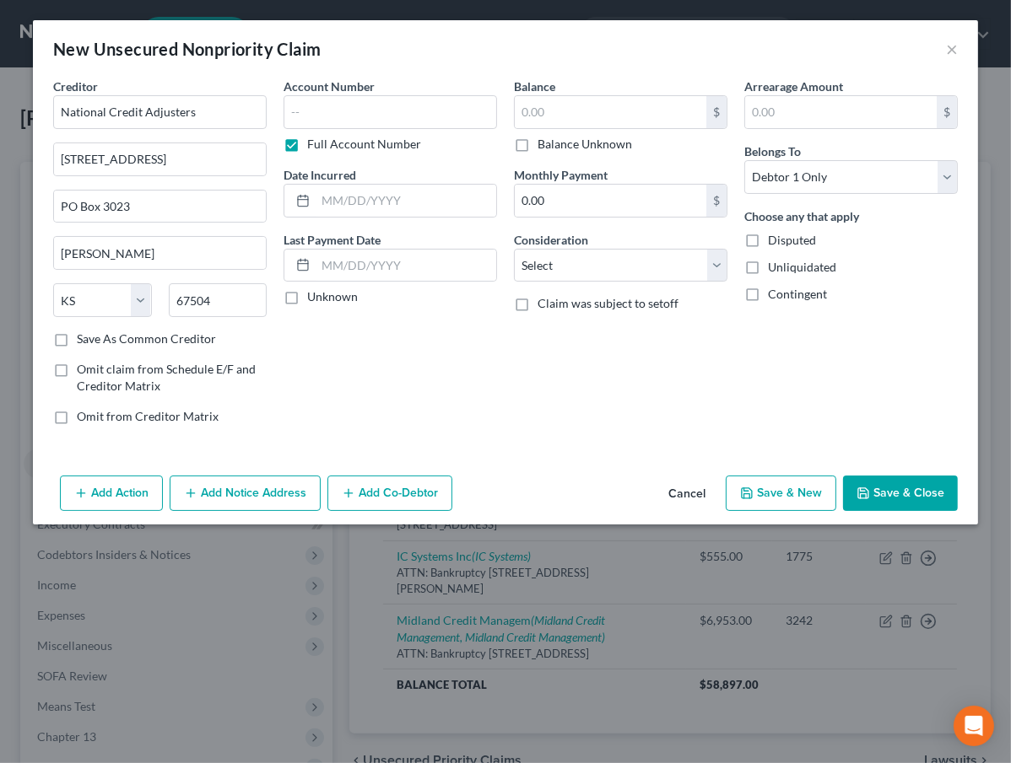
click at [213, 485] on button "Add Notice Address" at bounding box center [245, 493] width 151 height 35
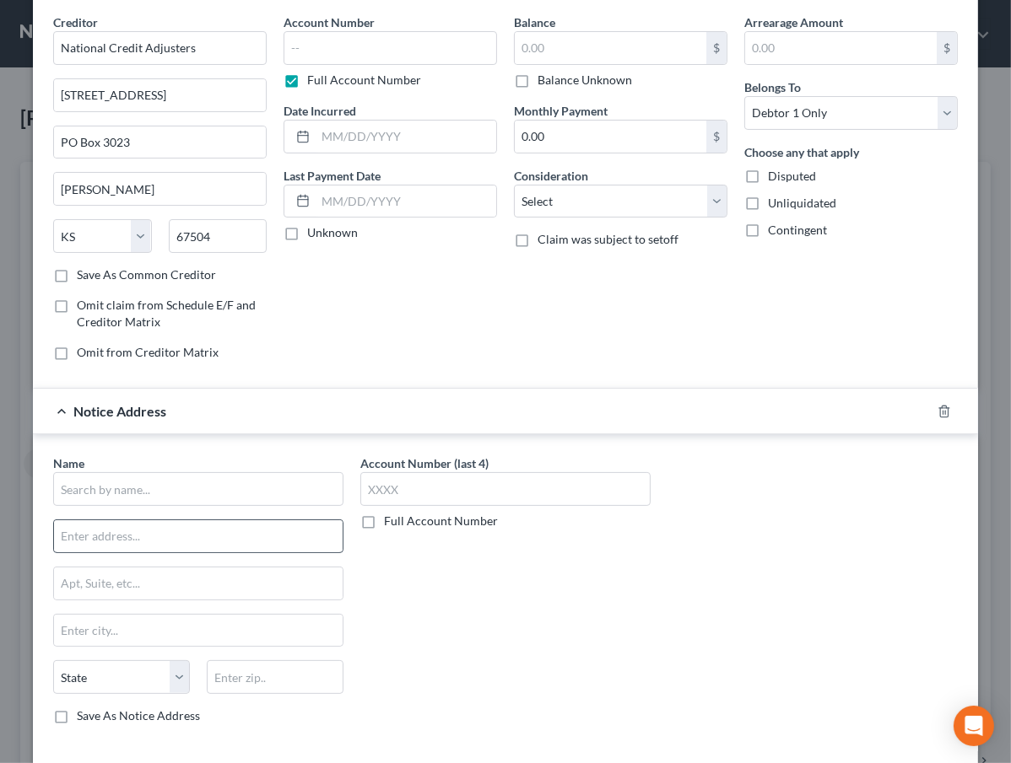
scroll to position [143, 0]
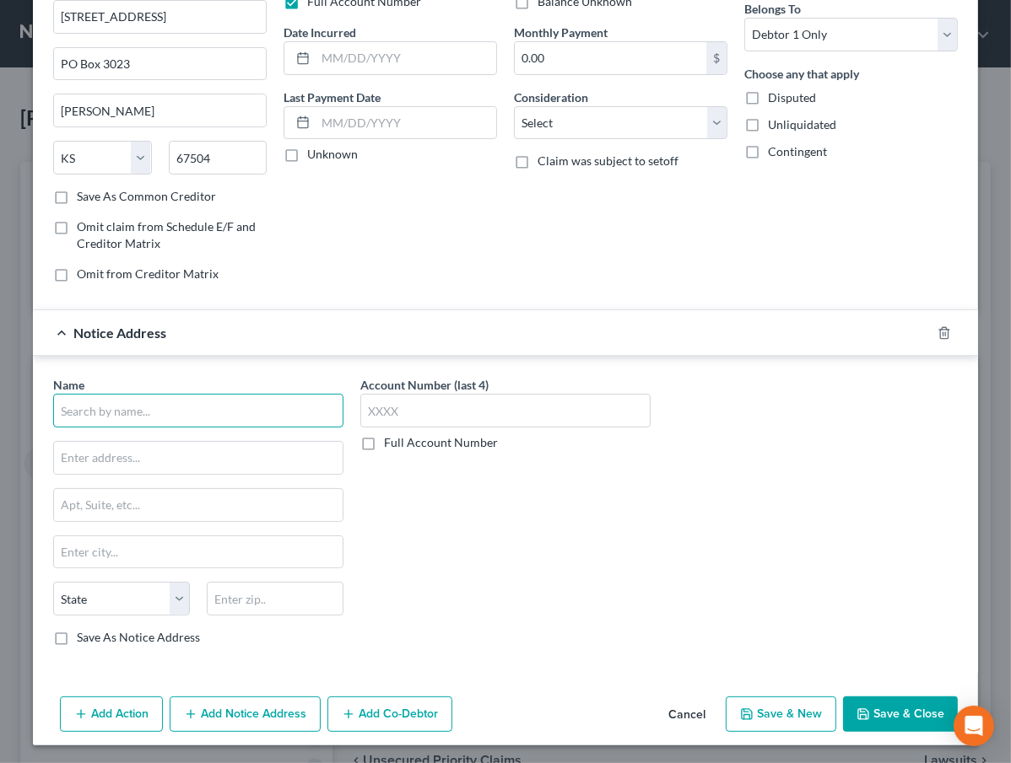
click at [170, 403] on input "text" at bounding box center [198, 411] width 290 height 34
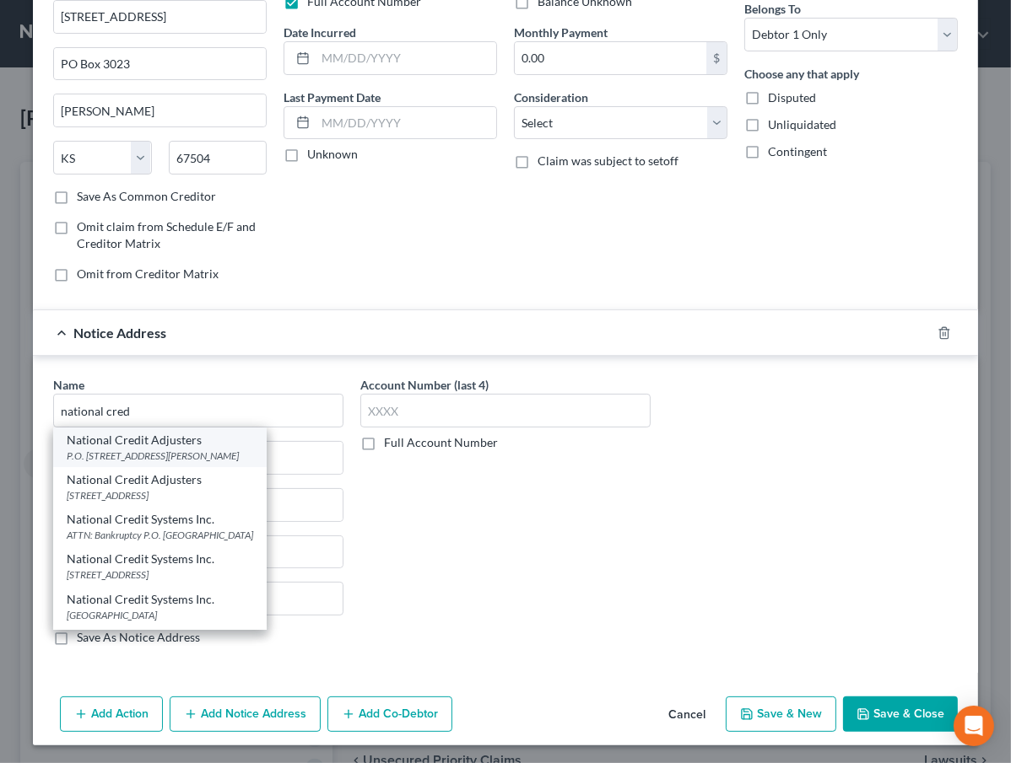
click at [166, 449] on div "P.O. [STREET_ADDRESS][PERSON_NAME]" at bounding box center [160, 456] width 186 height 14
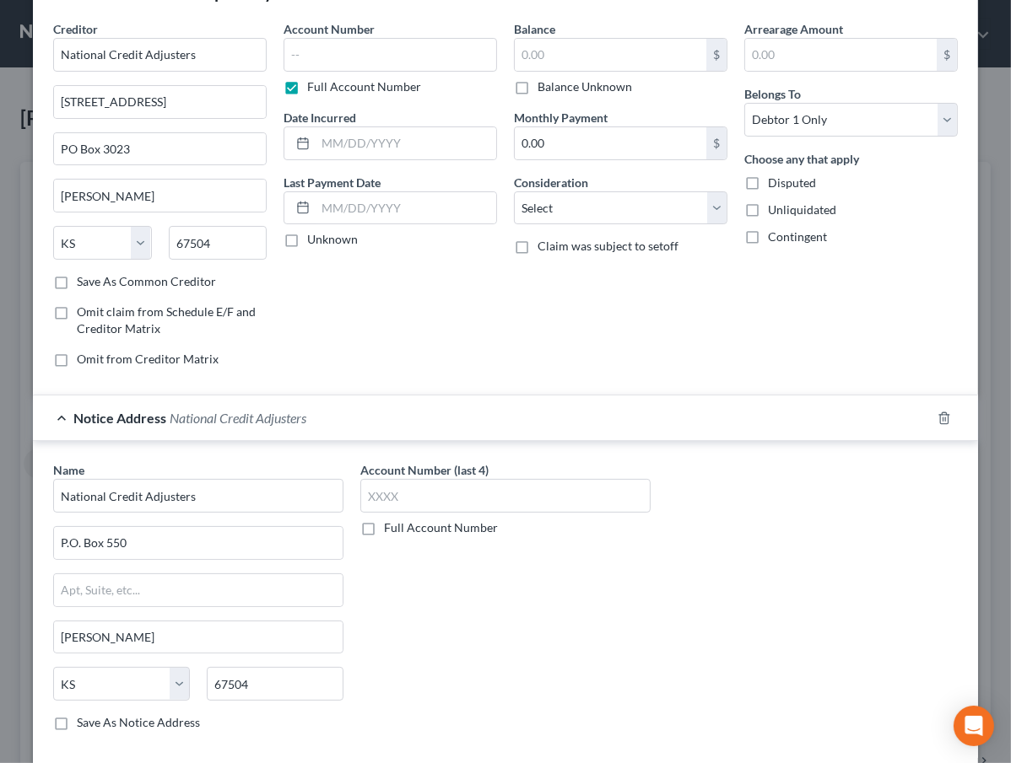
scroll to position [0, 0]
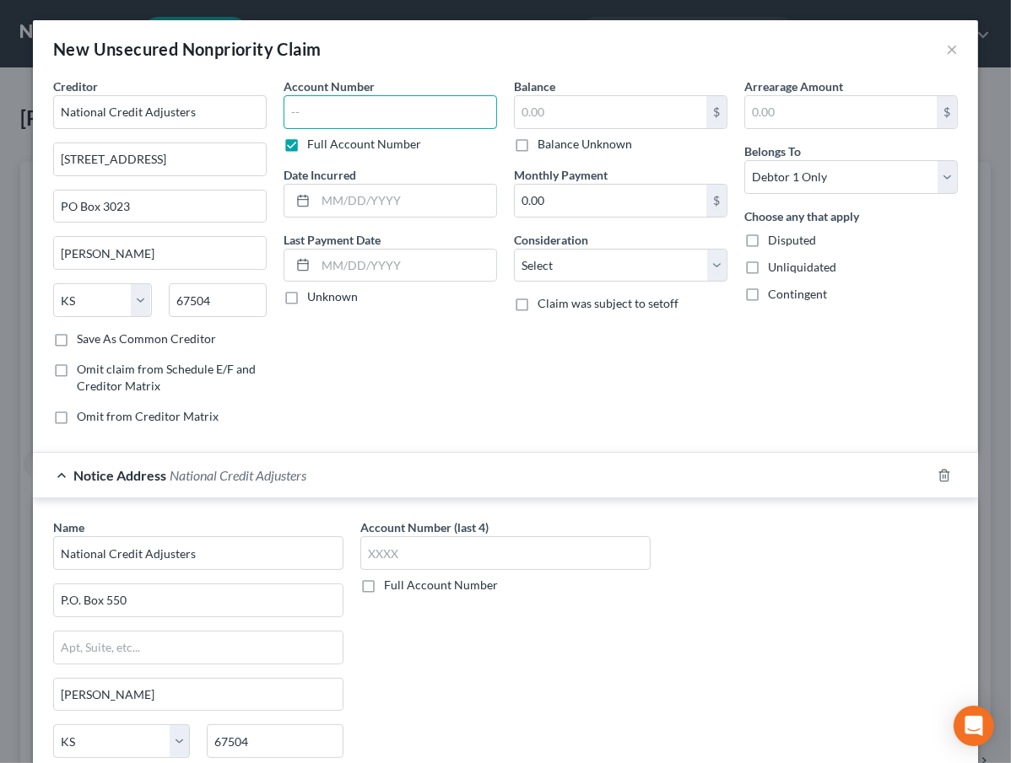
click at [403, 107] on input "text" at bounding box center [389, 112] width 213 height 34
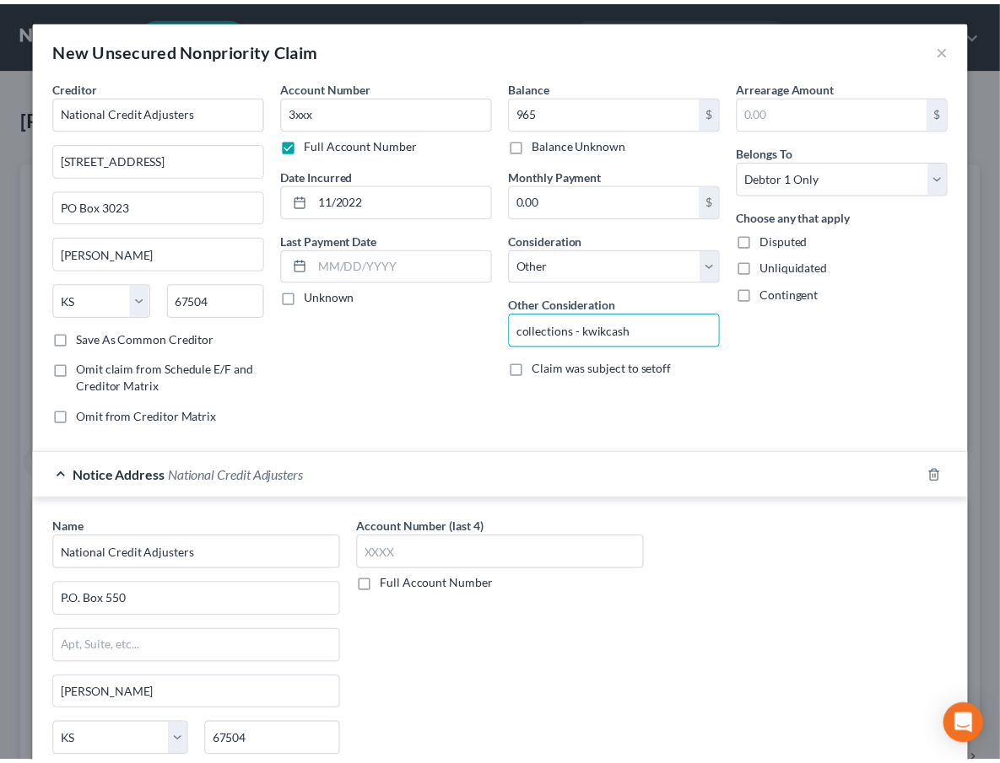
scroll to position [143, 0]
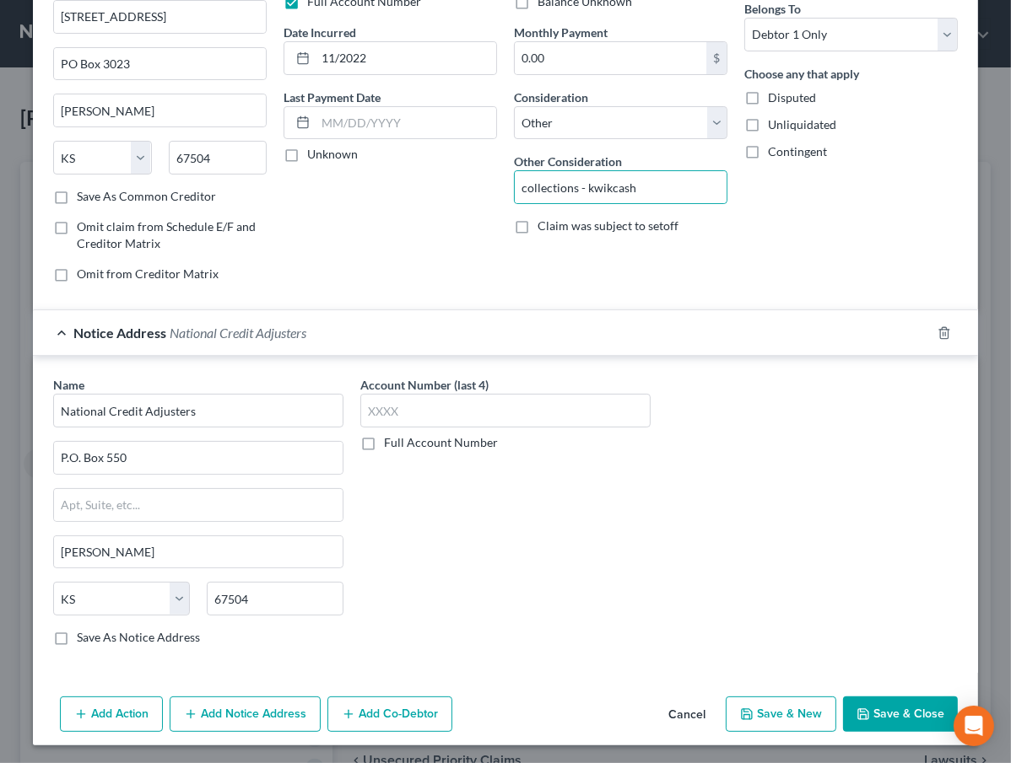
click at [883, 707] on button "Save & Close" at bounding box center [900, 714] width 115 height 35
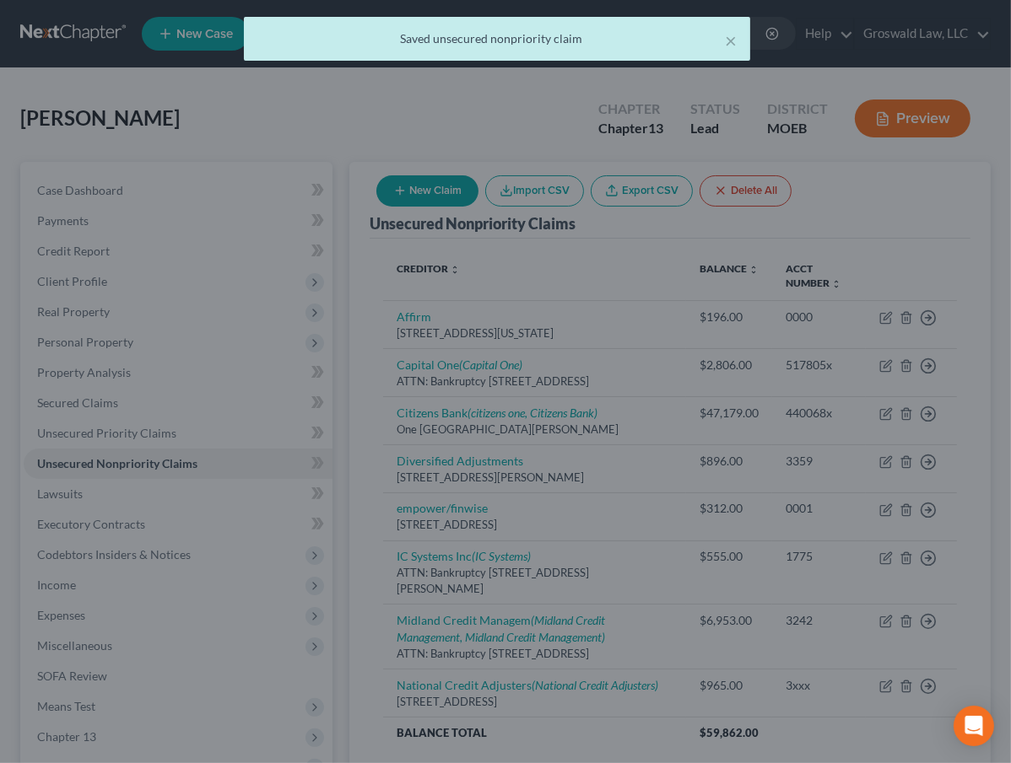
scroll to position [0, 0]
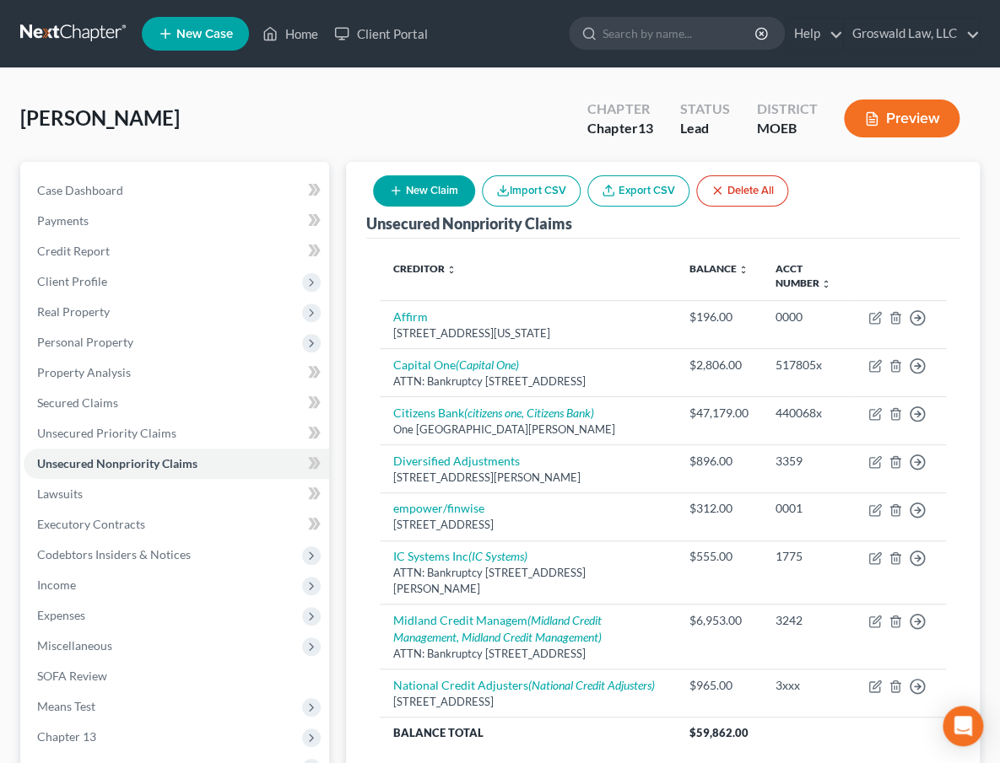
click at [429, 188] on button "New Claim" at bounding box center [424, 190] width 102 height 31
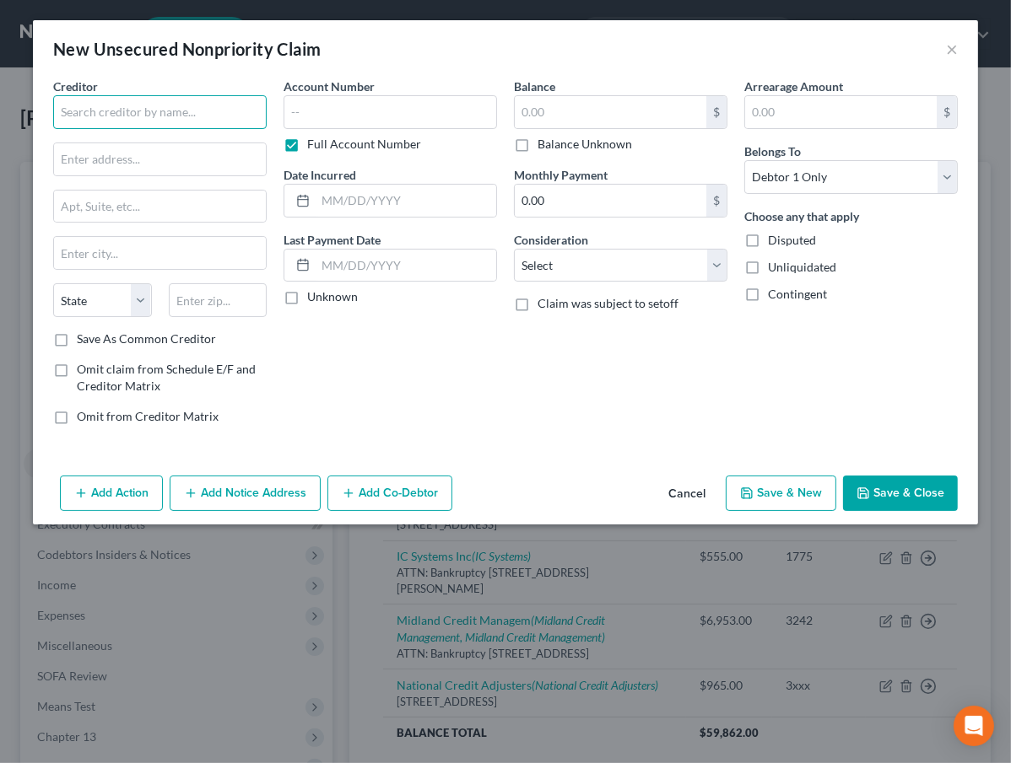
click at [169, 99] on input "text" at bounding box center [159, 112] width 213 height 34
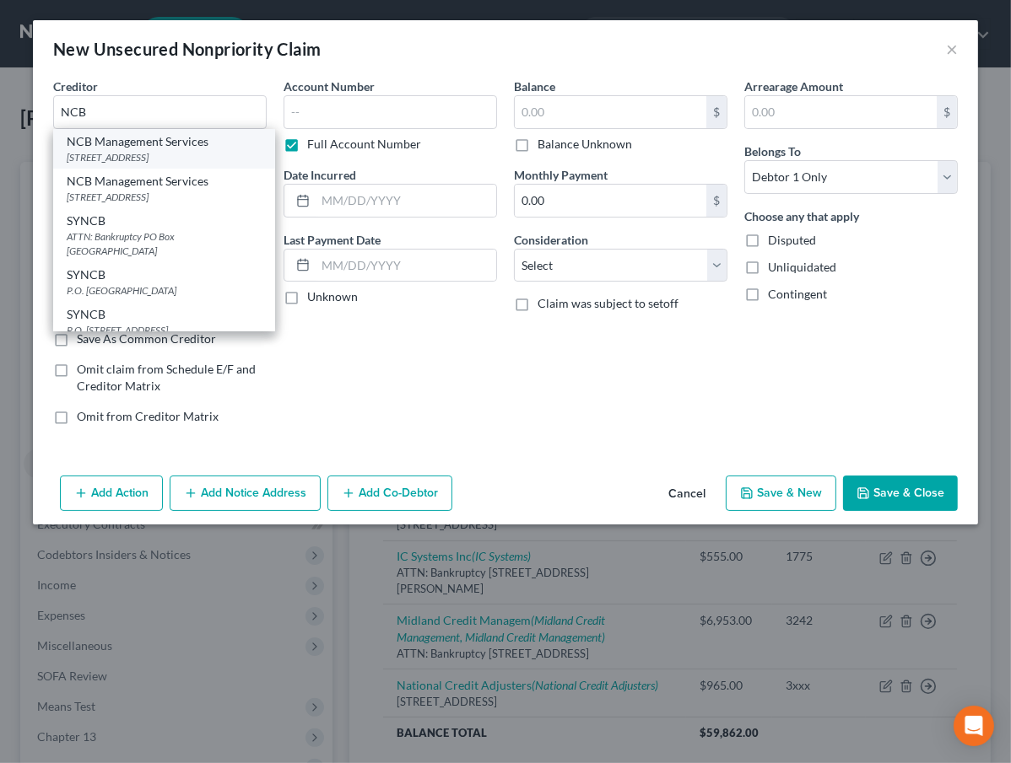
click at [166, 144] on div "NCB Management Services" at bounding box center [164, 141] width 195 height 17
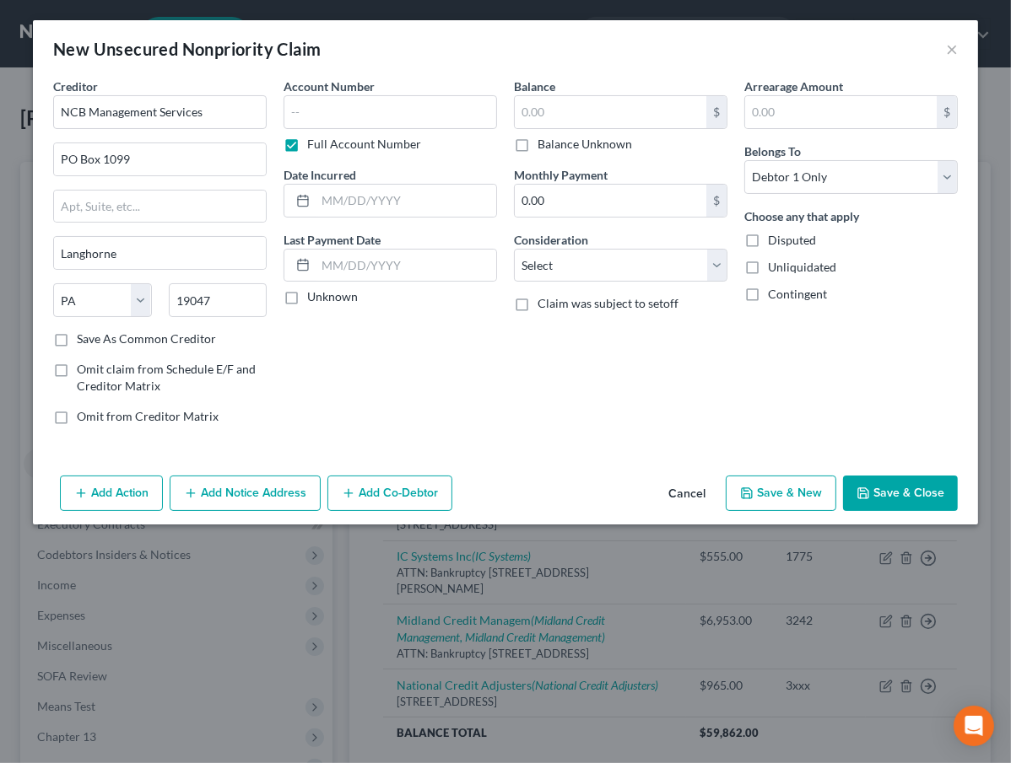
click at [214, 499] on button "Add Notice Address" at bounding box center [245, 493] width 151 height 35
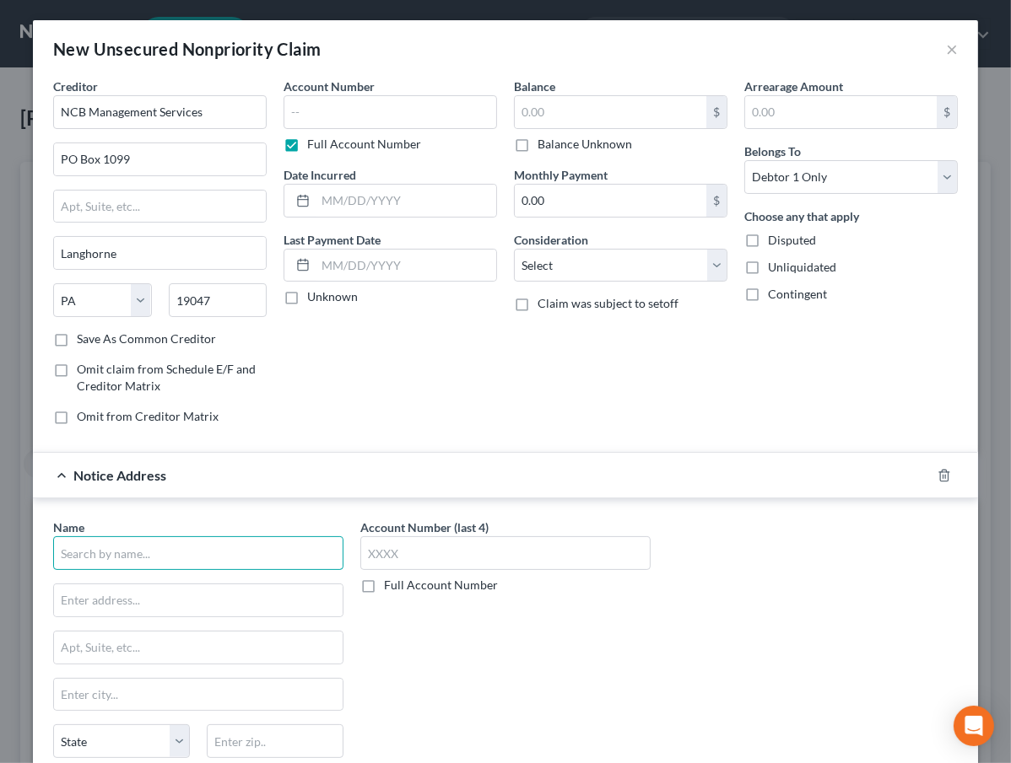
click at [98, 550] on input "text" at bounding box center [198, 553] width 290 height 34
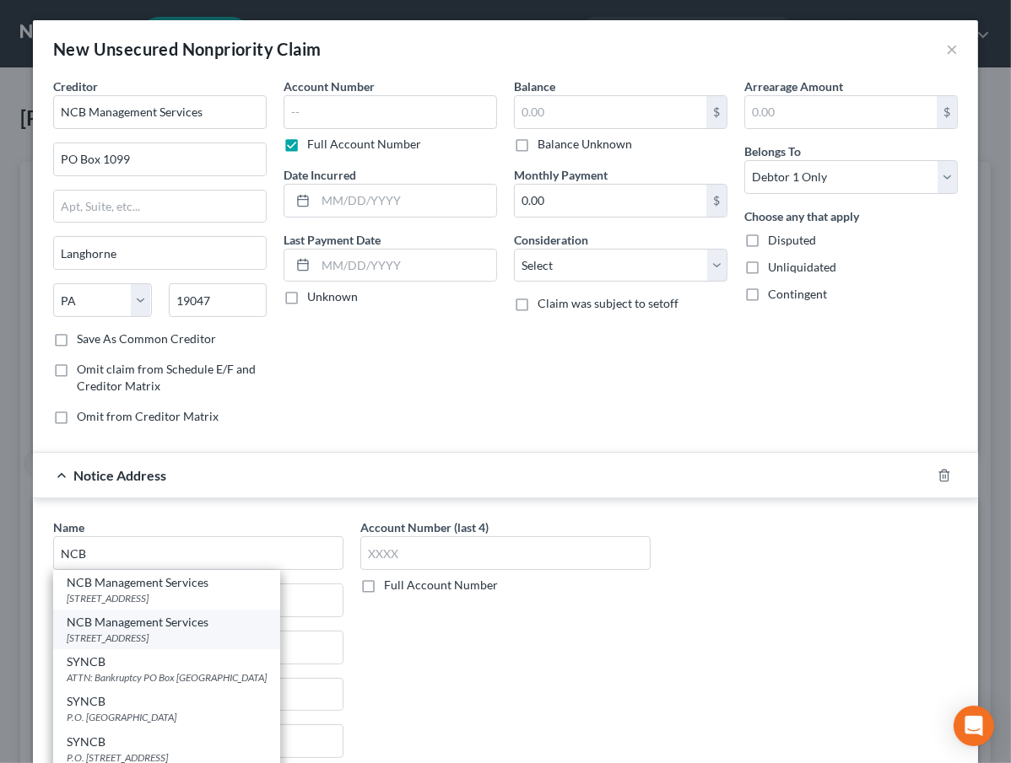
click at [114, 627] on div "NCB Management Services" at bounding box center [167, 622] width 200 height 17
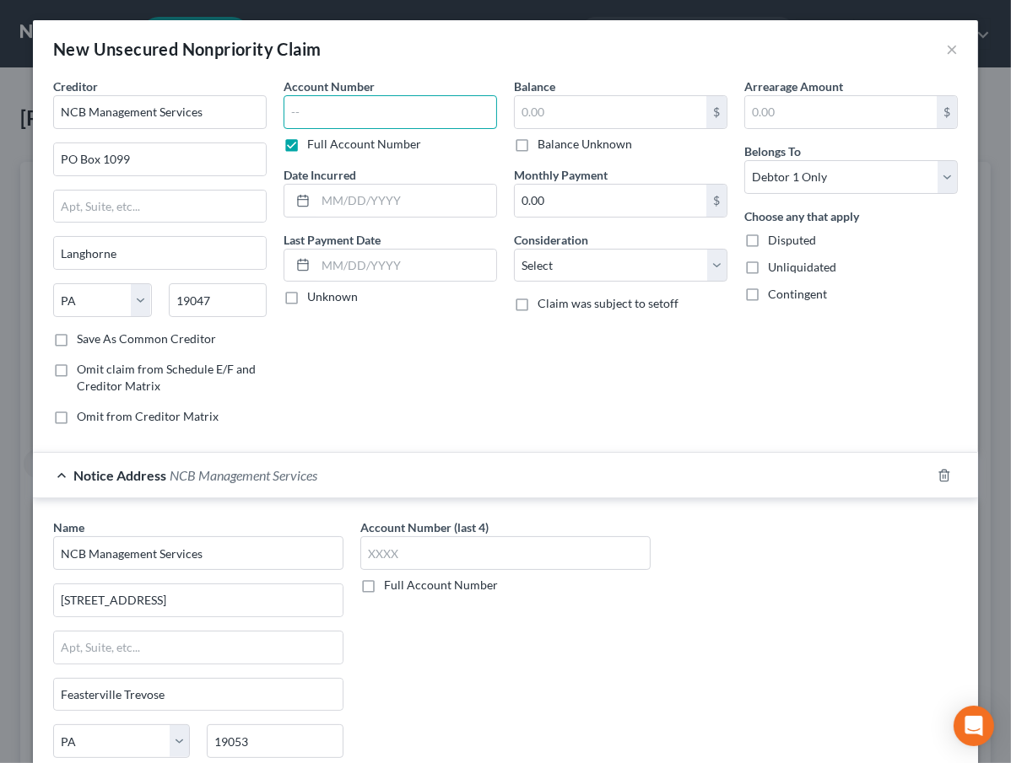
click at [411, 111] on input "text" at bounding box center [389, 112] width 213 height 34
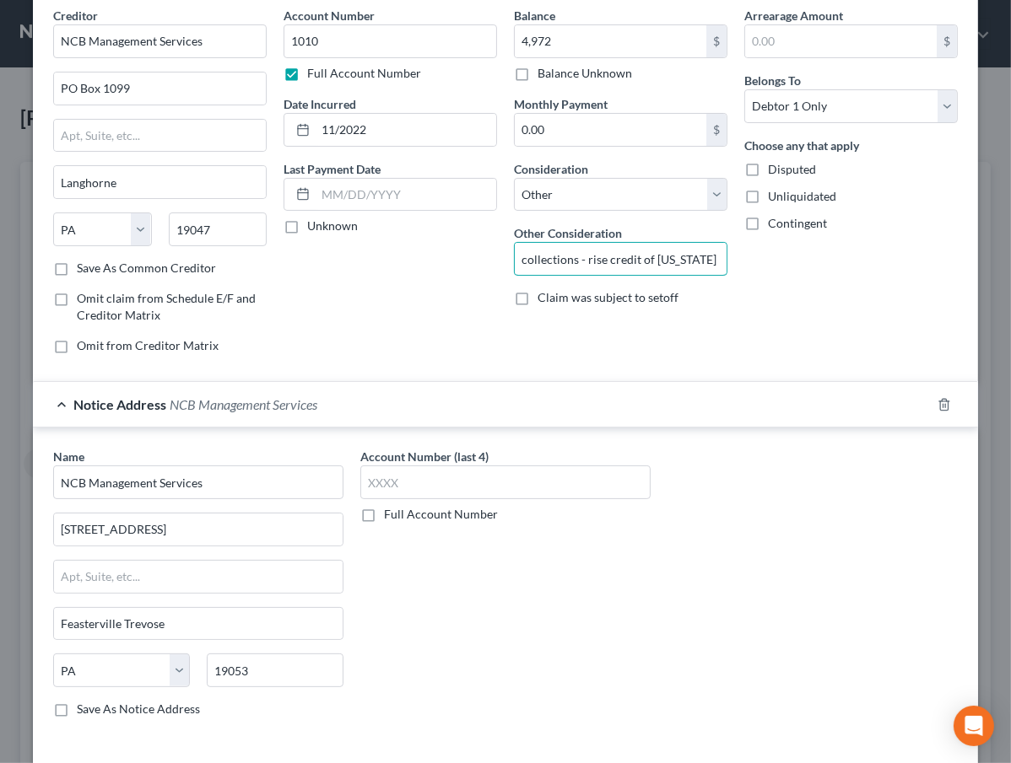
scroll to position [143, 0]
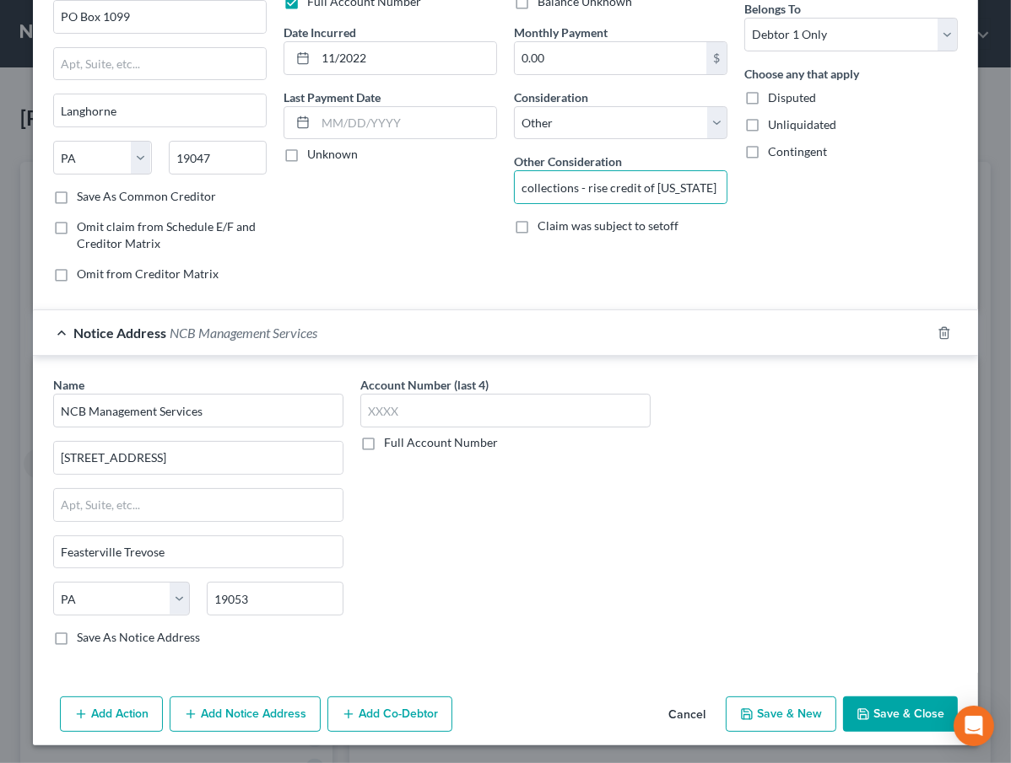
click at [899, 714] on button "Save & Close" at bounding box center [900, 714] width 115 height 35
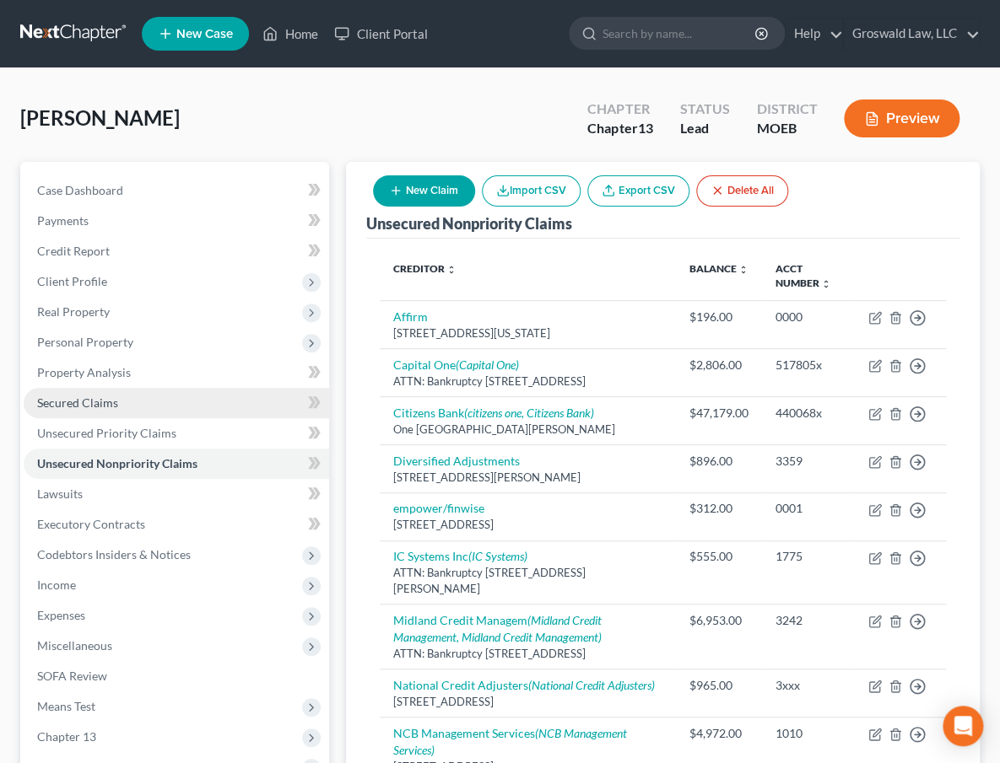
click at [140, 399] on link "Secured Claims" at bounding box center [176, 403] width 305 height 30
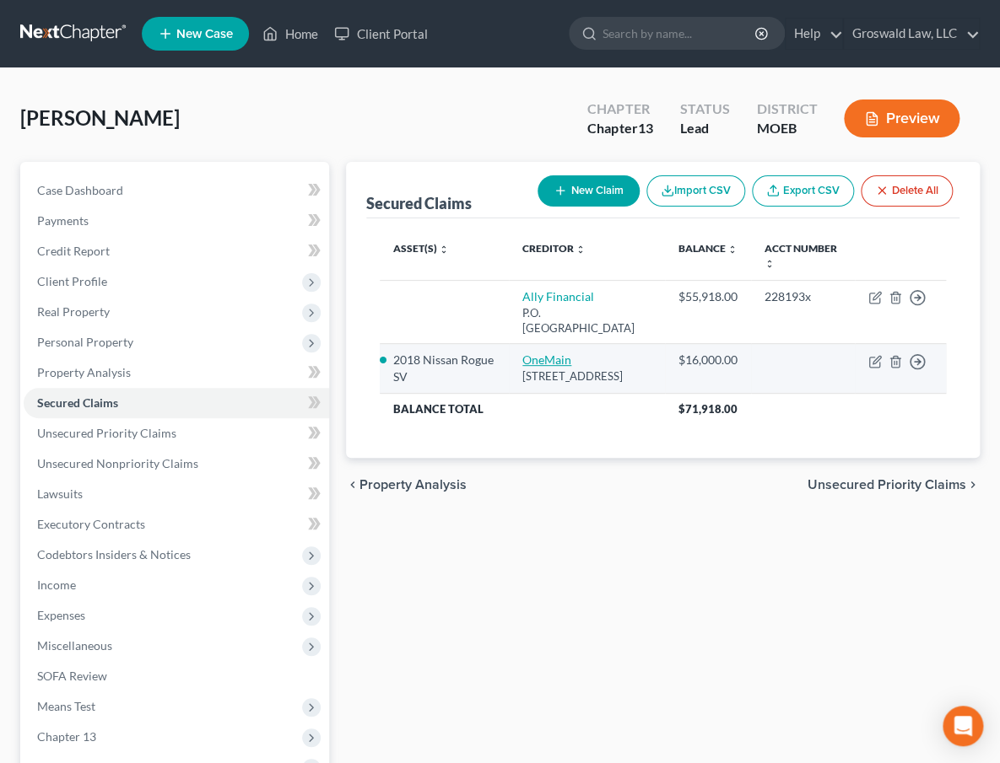
click at [522, 356] on link "OneMain" at bounding box center [546, 360] width 49 height 14
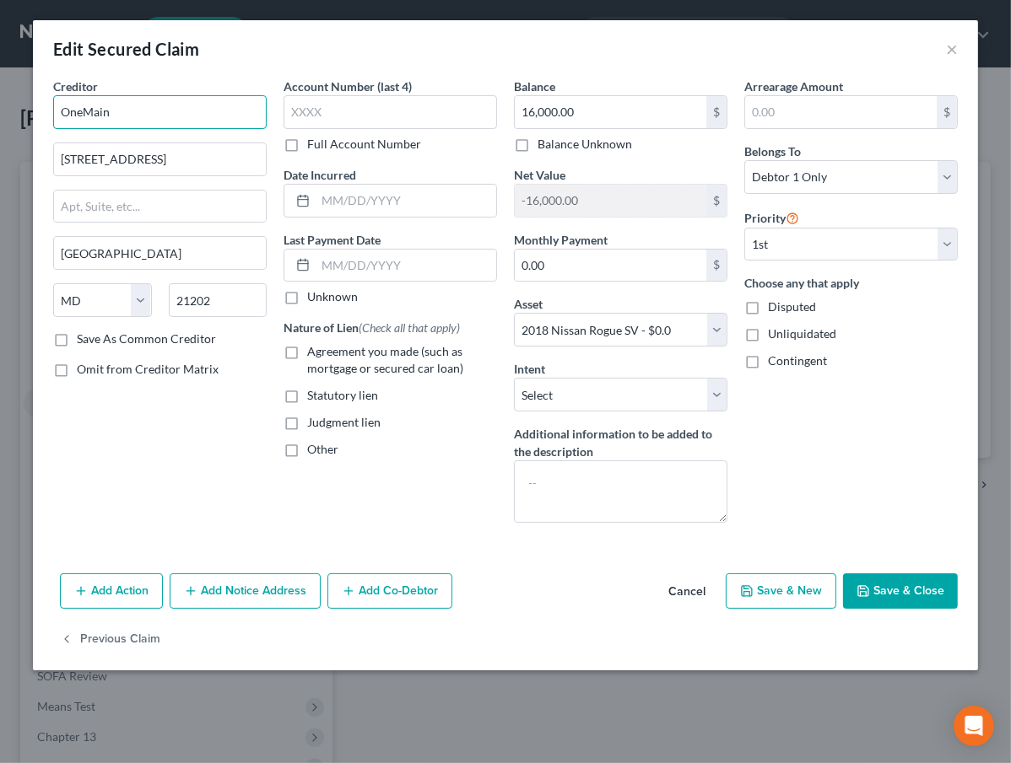
drag, startPoint x: 175, startPoint y: 118, endPoint x: -260, endPoint y: 112, distance: 434.4
click at [0, 112] on html "Home New Case Client Portal Groswald Law, LLC [PERSON_NAME][EMAIL_ADDRESS][DOMA…" at bounding box center [505, 502] width 1011 height 1005
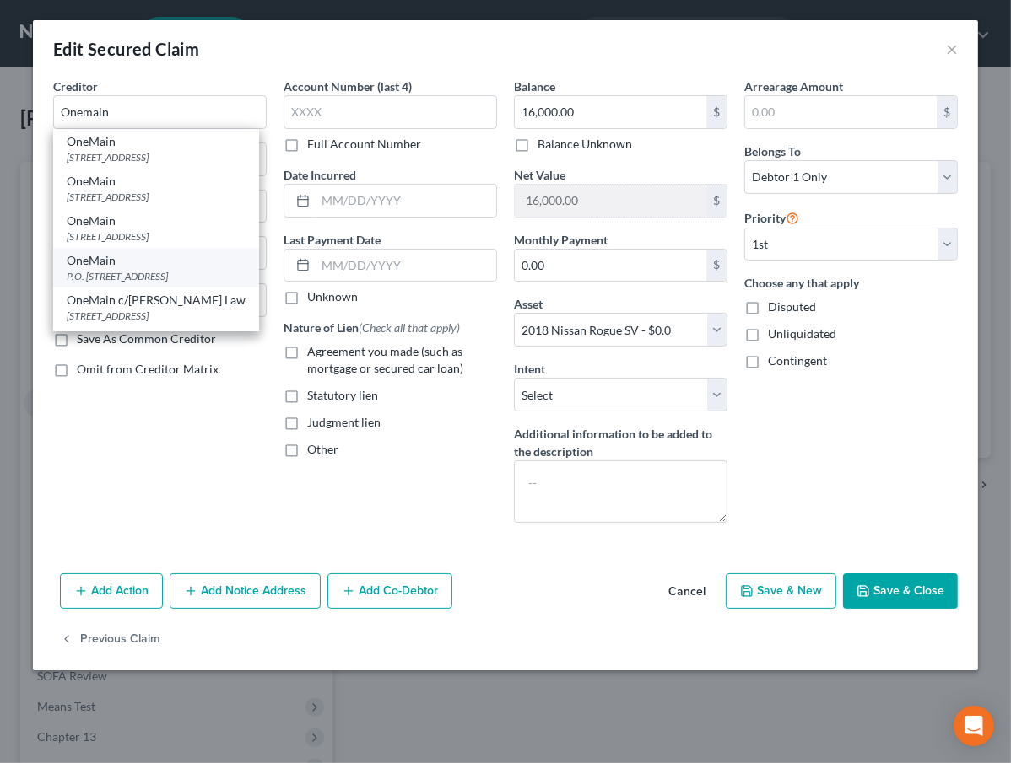
click at [132, 269] on div "OneMain" at bounding box center [156, 260] width 179 height 17
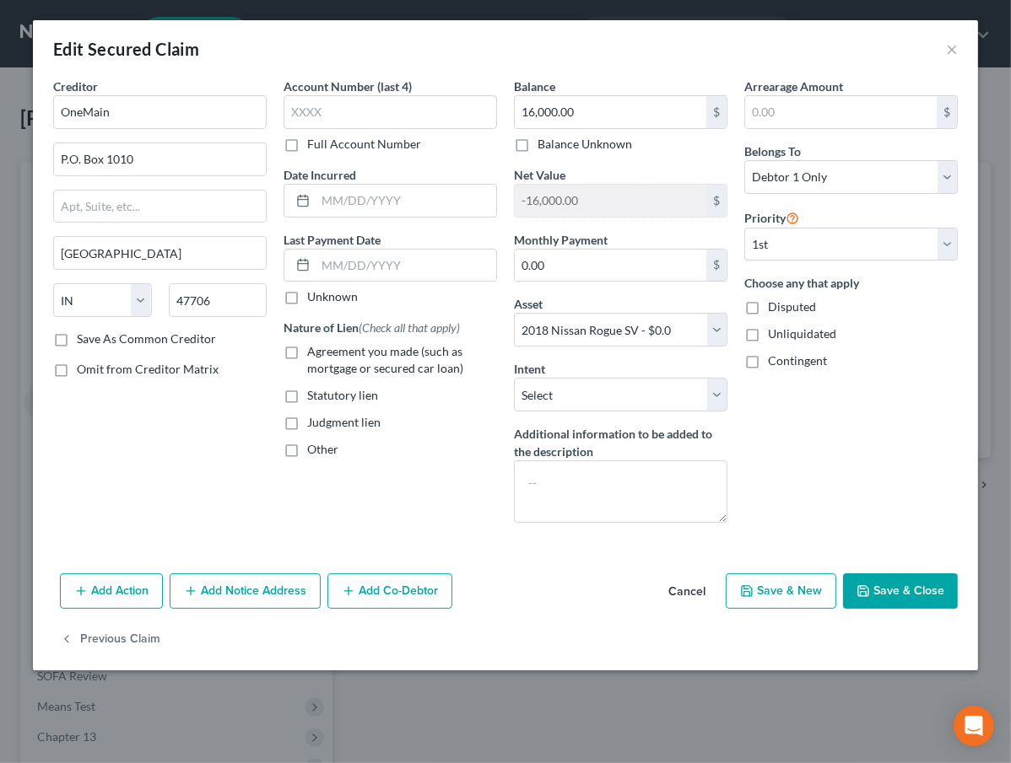
click at [233, 581] on button "Add Notice Address" at bounding box center [245, 591] width 151 height 35
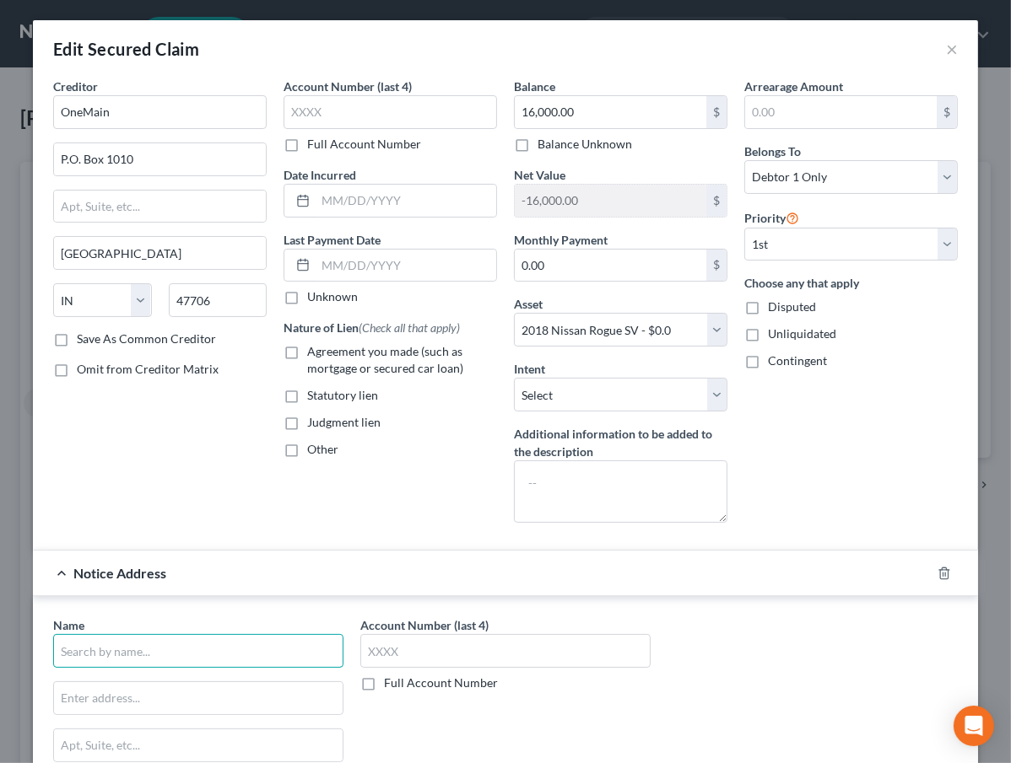
click at [159, 645] on input "text" at bounding box center [198, 651] width 290 height 34
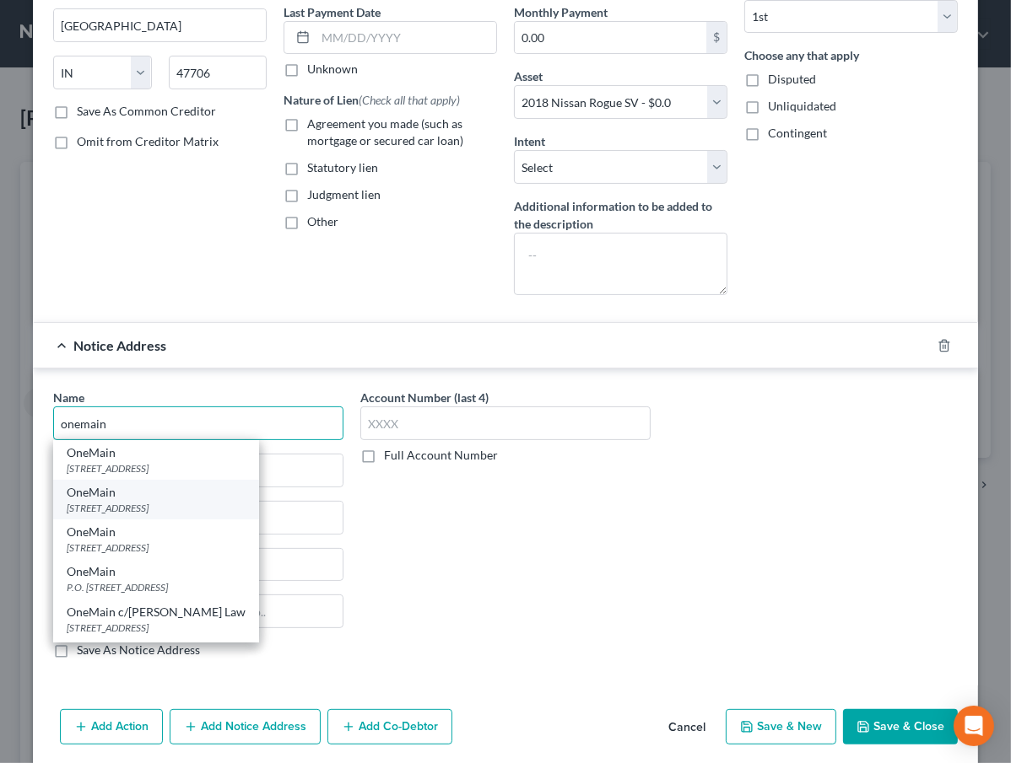
scroll to position [229, 0]
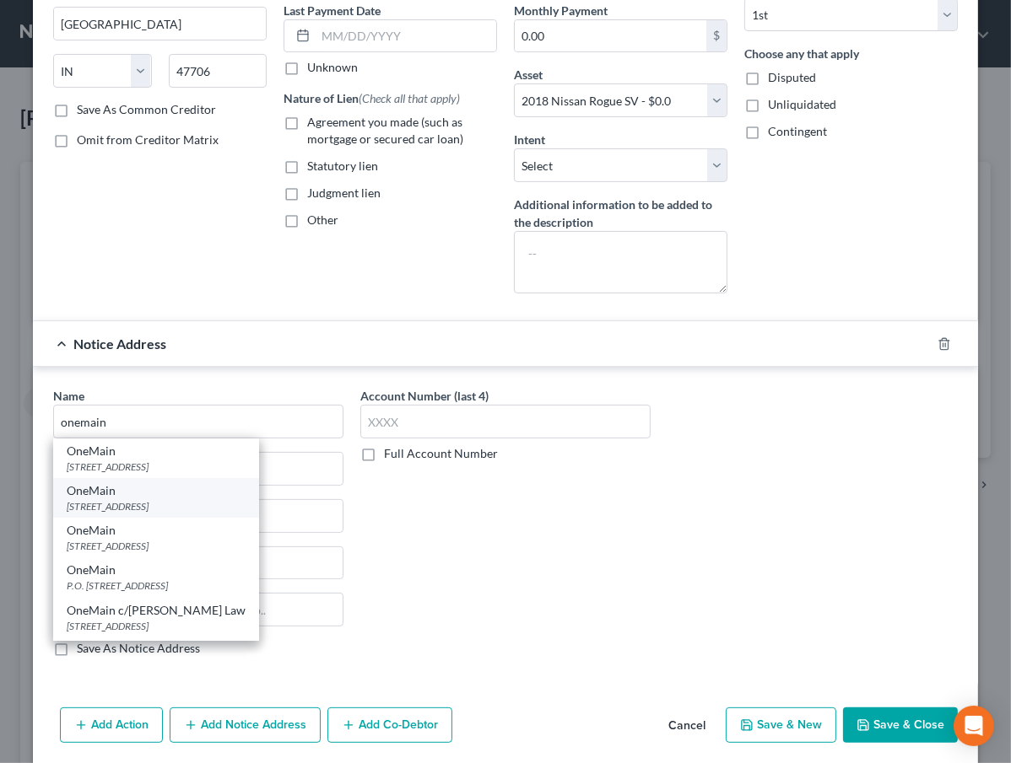
drag, startPoint x: 127, startPoint y: 513, endPoint x: 125, endPoint y: 523, distance: 10.3
click at [126, 513] on div "[STREET_ADDRESS]" at bounding box center [156, 506] width 179 height 14
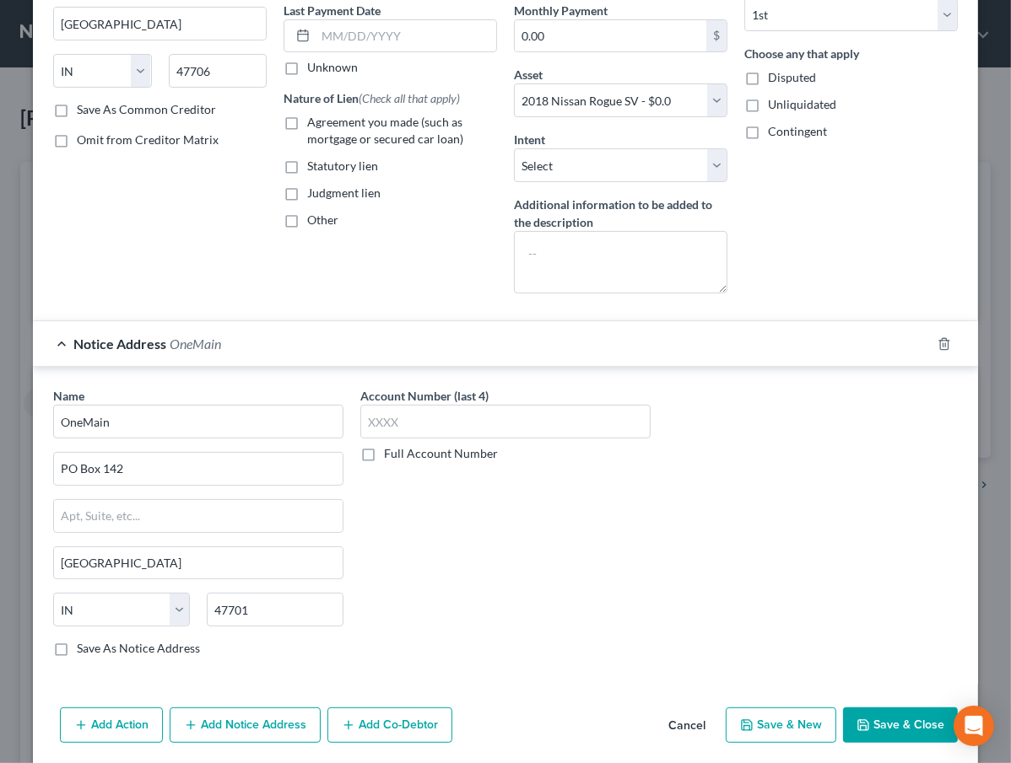
click at [217, 720] on button "Add Notice Address" at bounding box center [245, 725] width 151 height 35
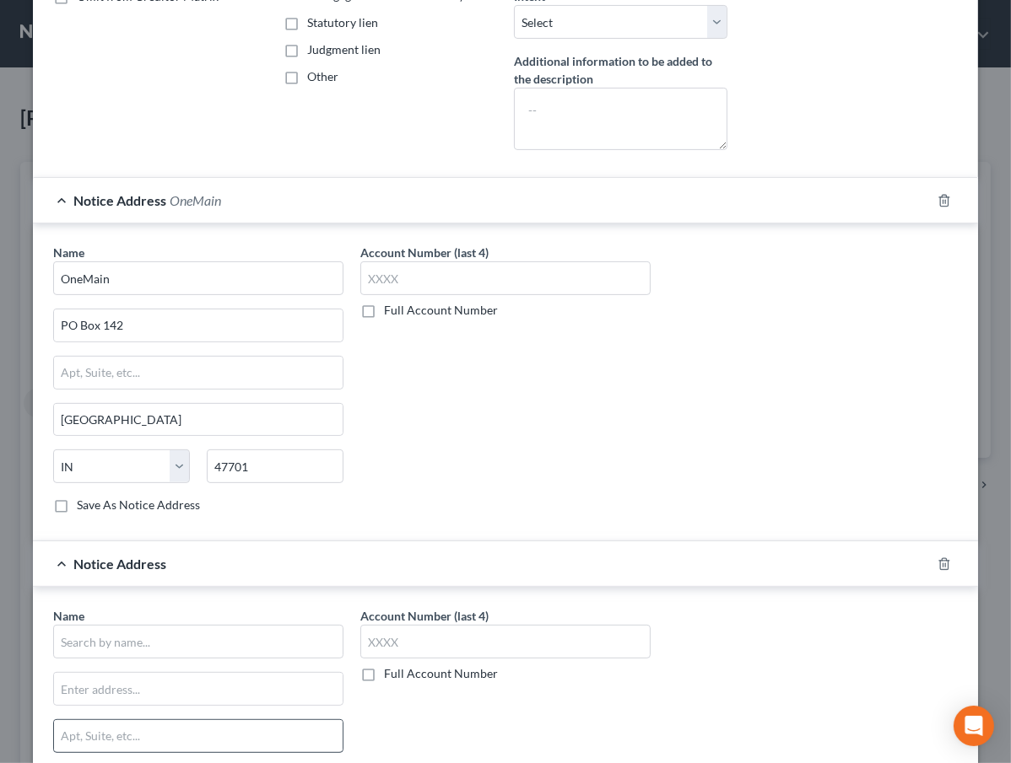
scroll to position [536, 0]
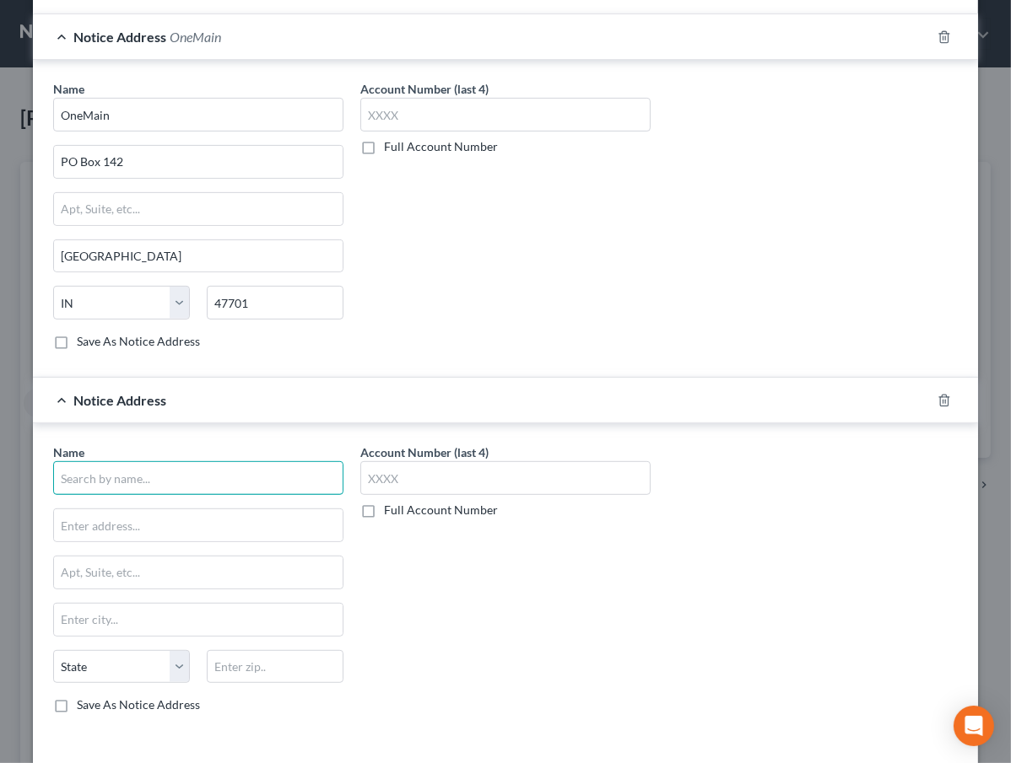
click at [125, 473] on input "text" at bounding box center [198, 478] width 290 height 34
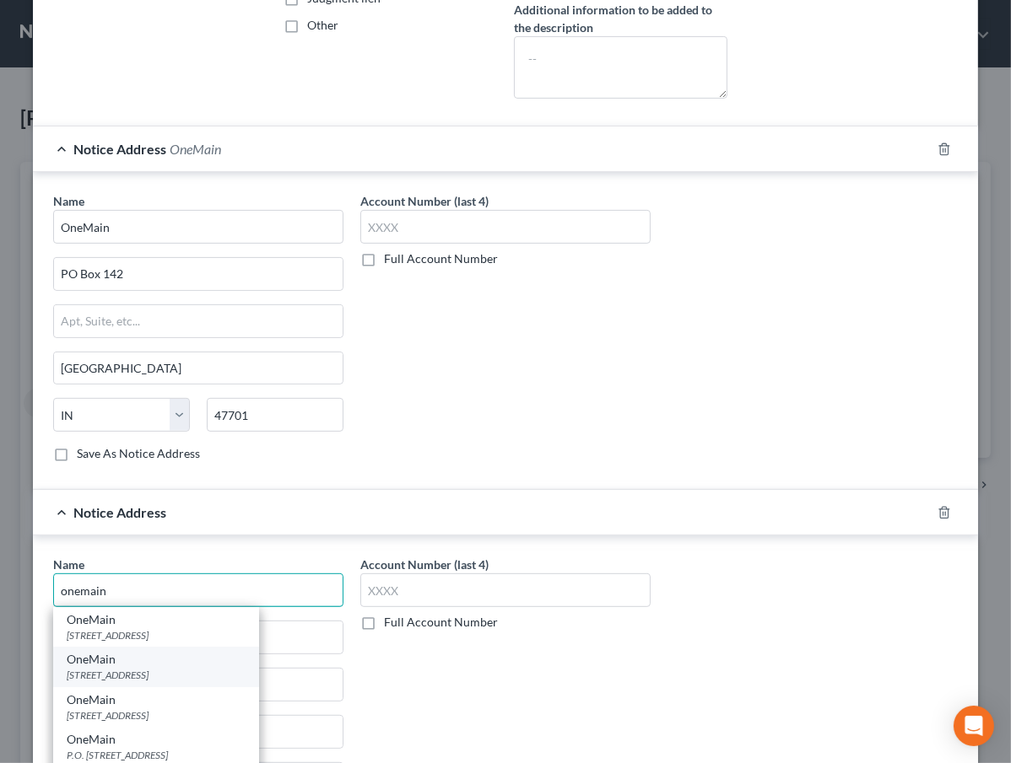
scroll to position [460, 0]
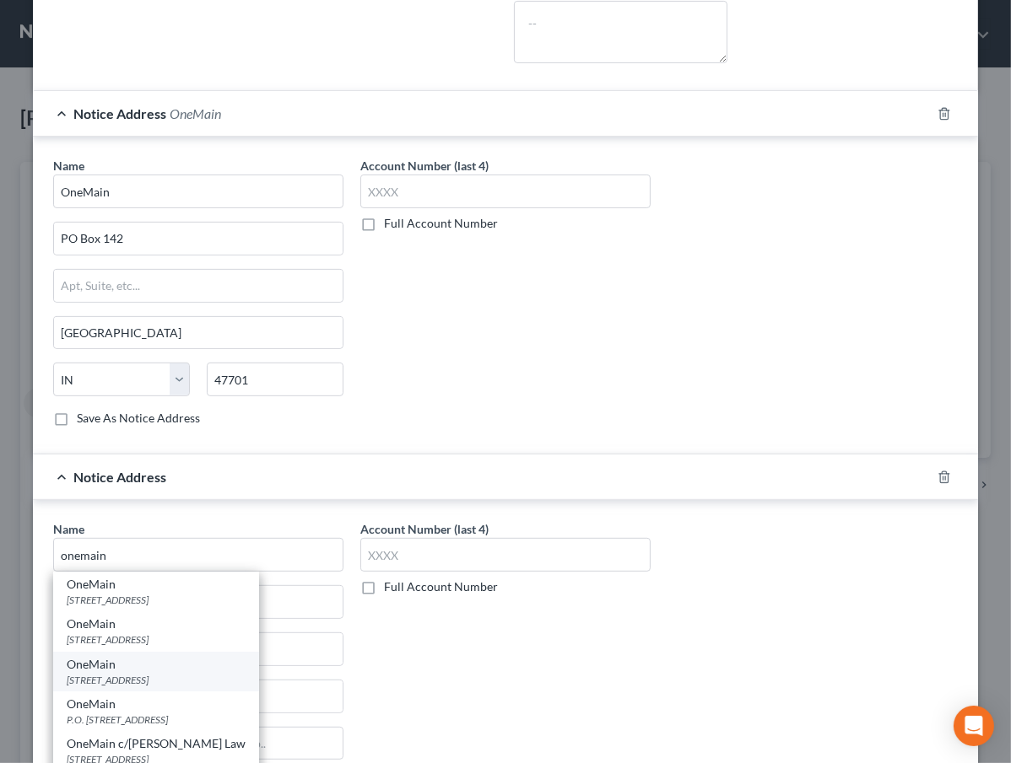
click at [155, 673] on div "OneMain" at bounding box center [156, 664] width 179 height 17
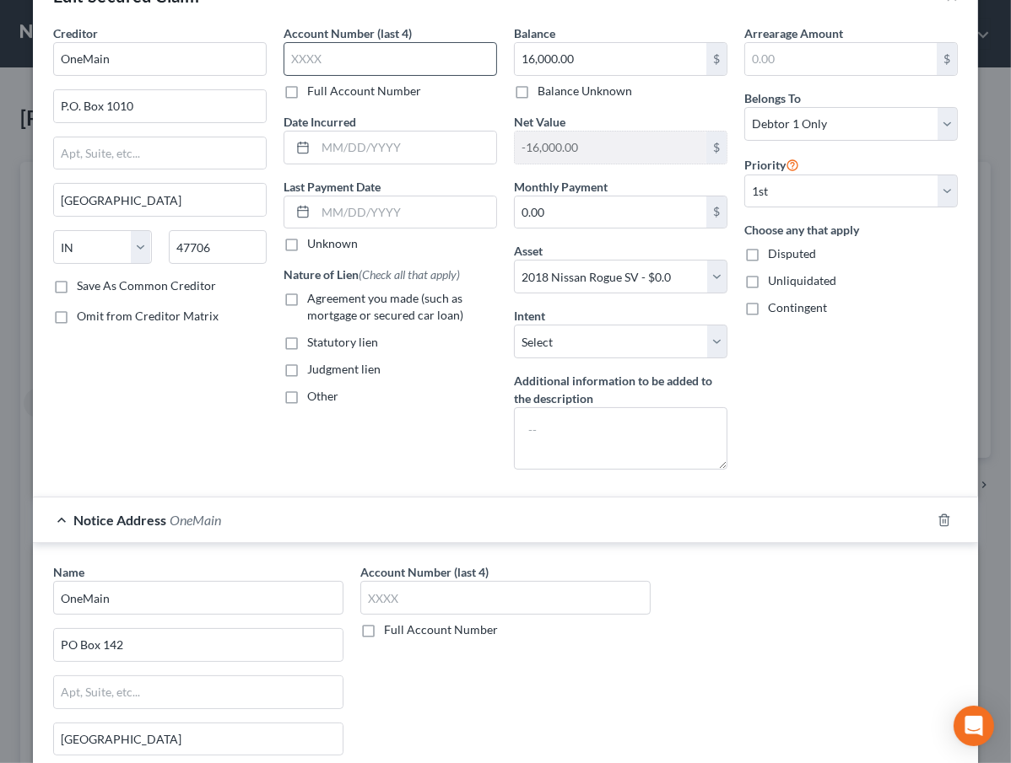
scroll to position [0, 0]
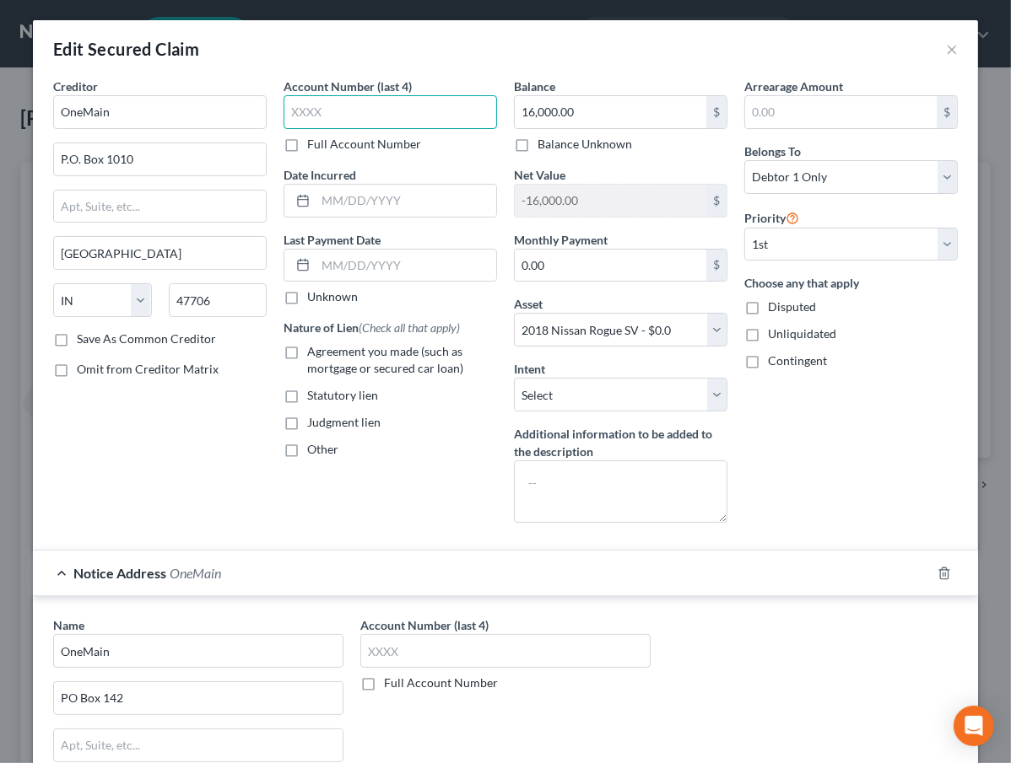
click at [333, 110] on input "text" at bounding box center [389, 112] width 213 height 34
click at [321, 451] on span "Other" at bounding box center [322, 449] width 31 height 14
click at [321, 451] on input "Other" at bounding box center [319, 446] width 11 height 11
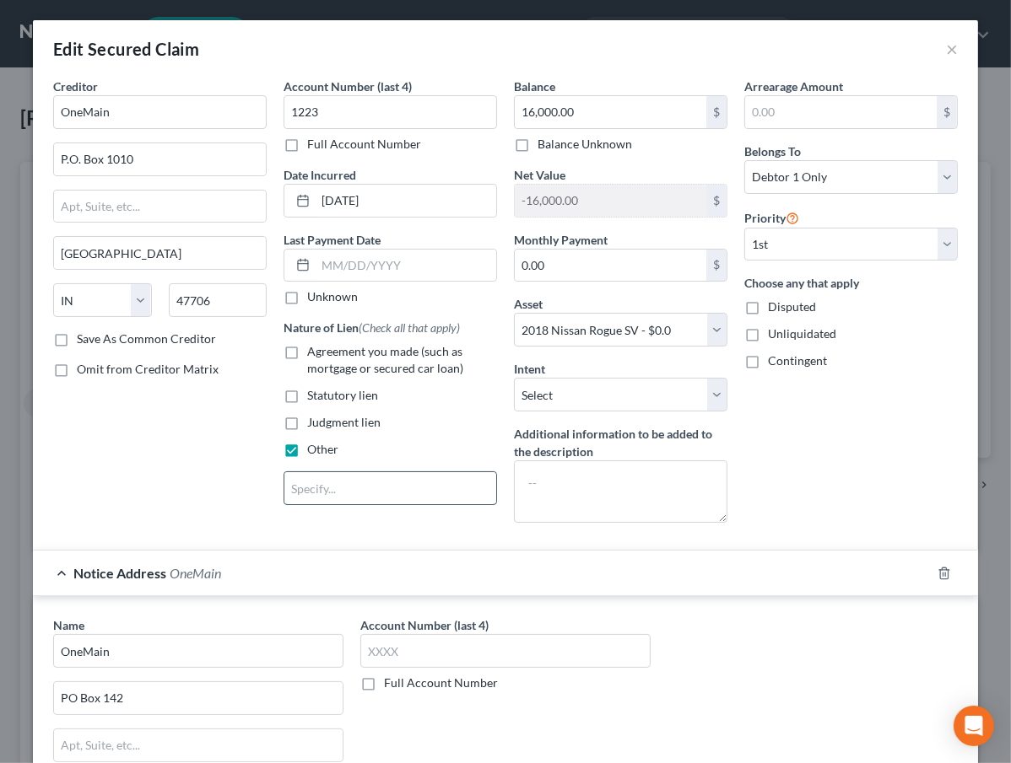
click at [331, 492] on input "text" at bounding box center [390, 488] width 212 height 32
click at [610, 110] on input "16,000.00" at bounding box center [610, 112] width 191 height 32
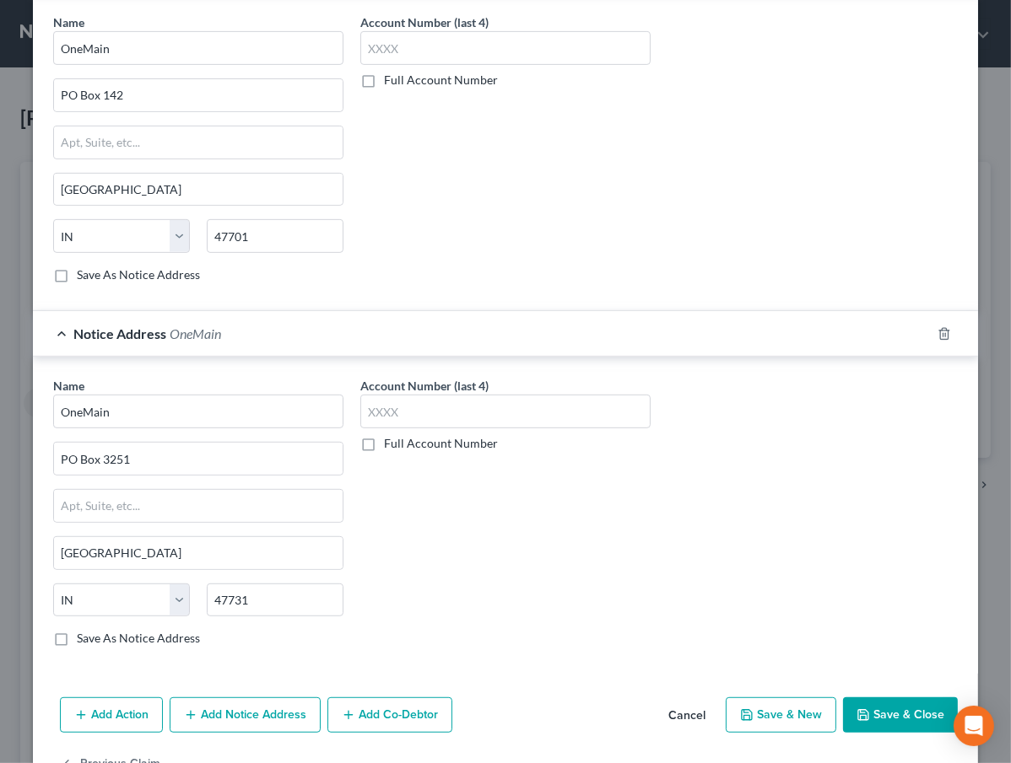
scroll to position [651, 0]
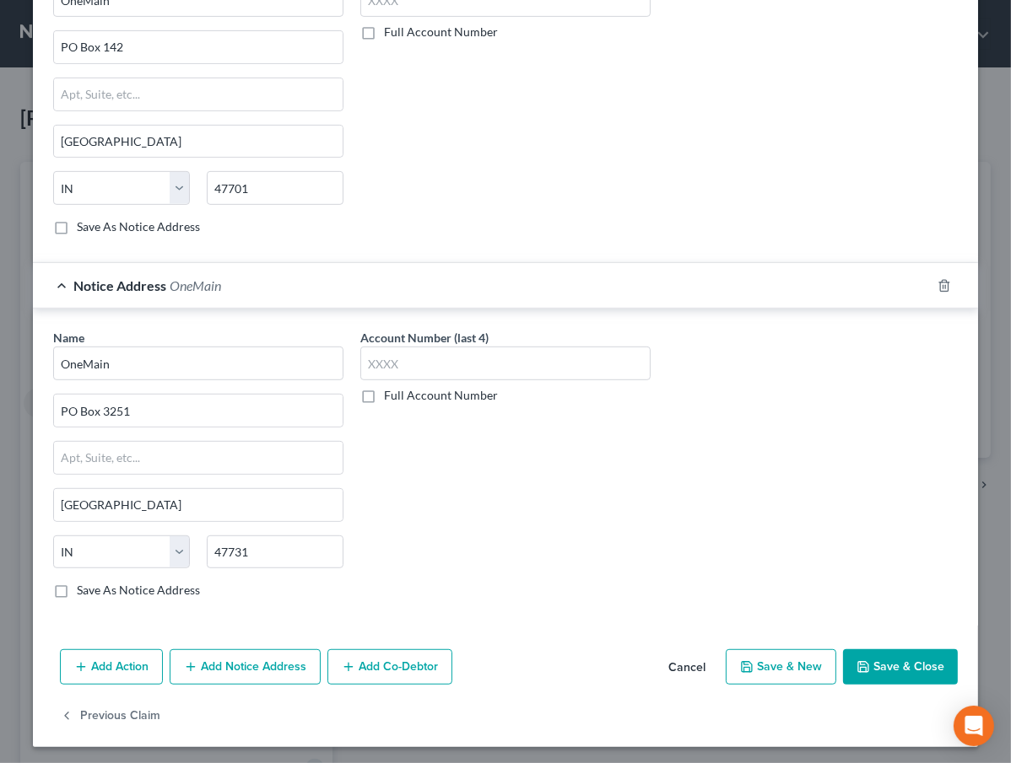
click at [887, 652] on button "Save & Close" at bounding box center [900, 666] width 115 height 35
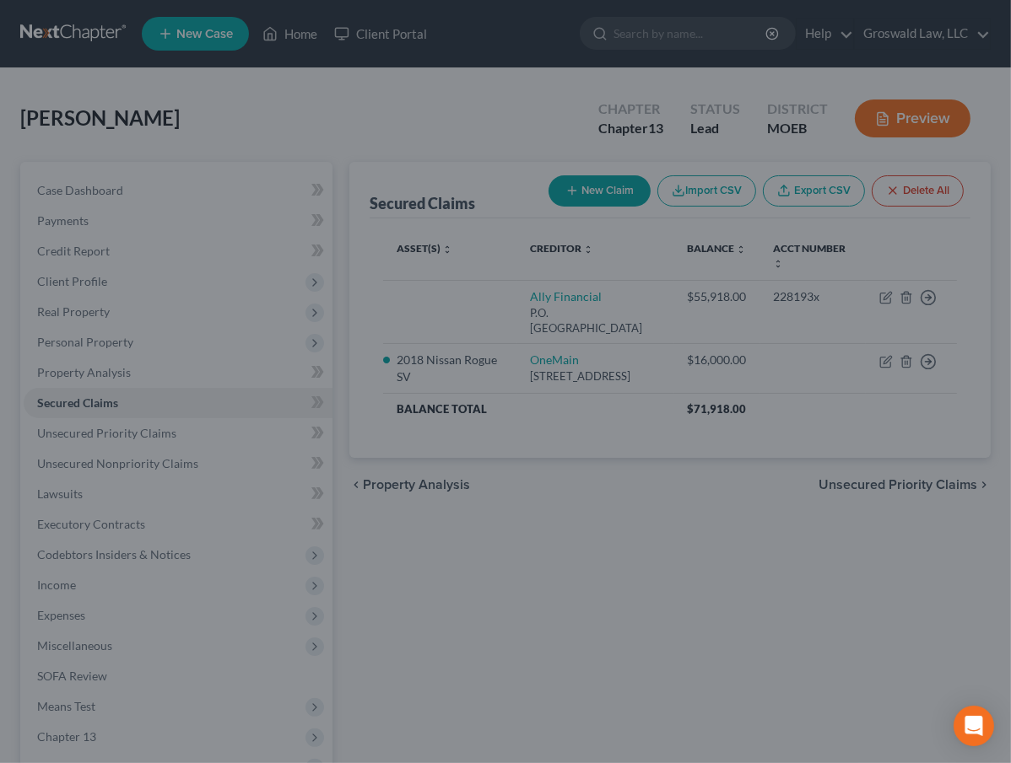
scroll to position [0, 0]
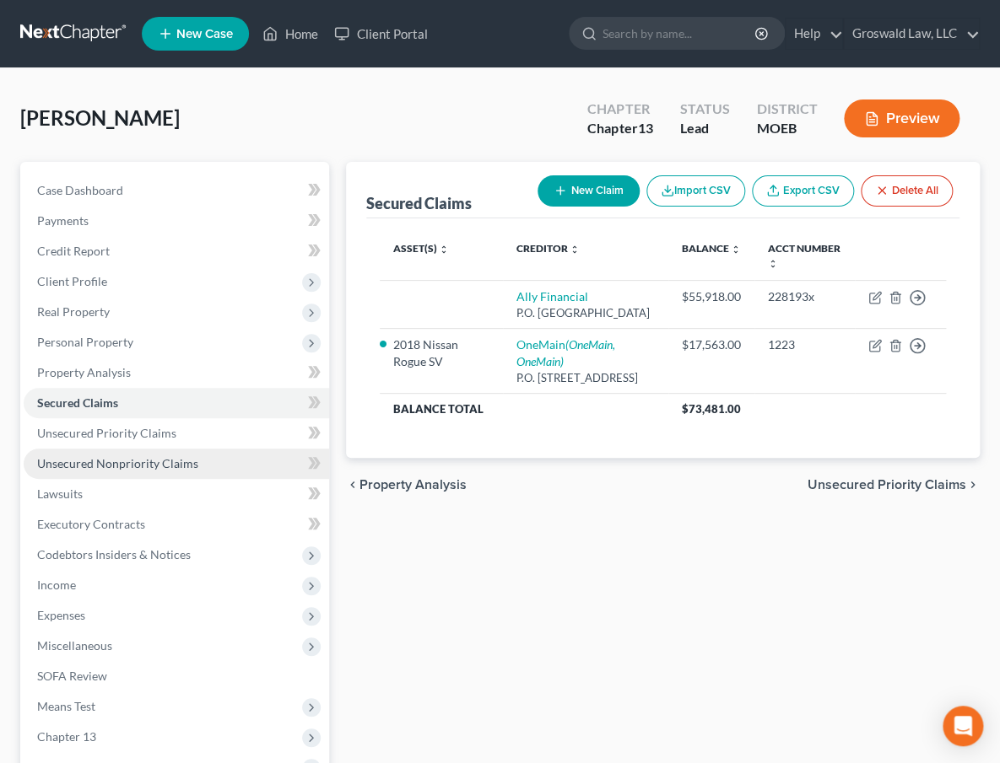
click at [161, 462] on span "Unsecured Nonpriority Claims" at bounding box center [117, 463] width 161 height 14
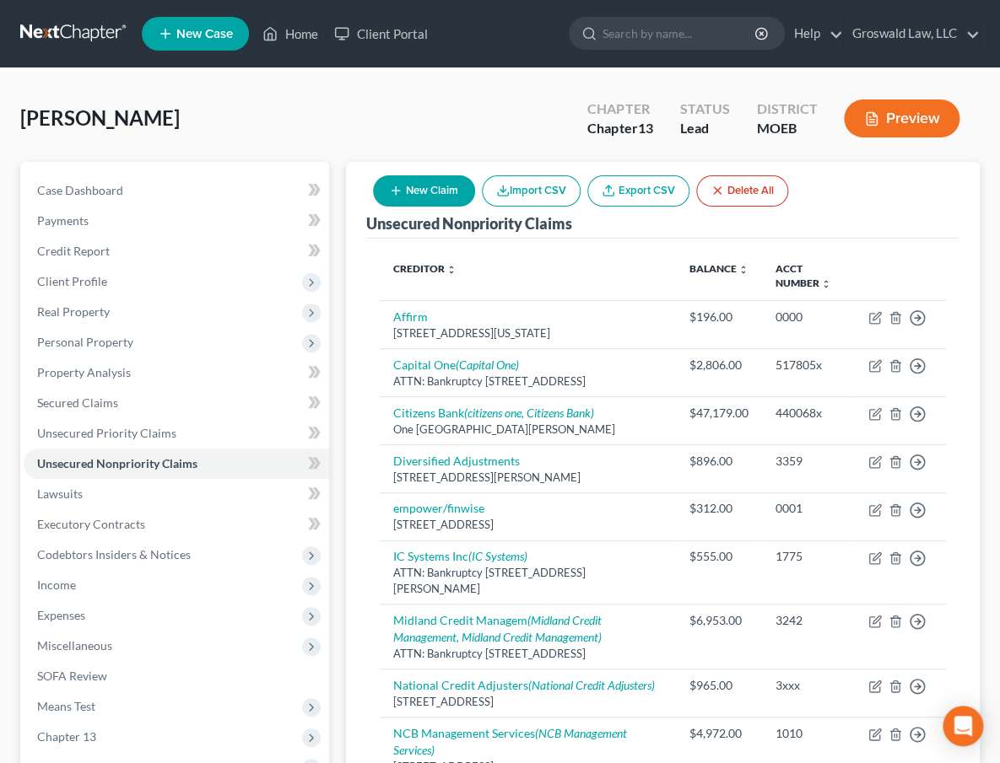
click at [399, 181] on button "New Claim" at bounding box center [424, 190] width 102 height 31
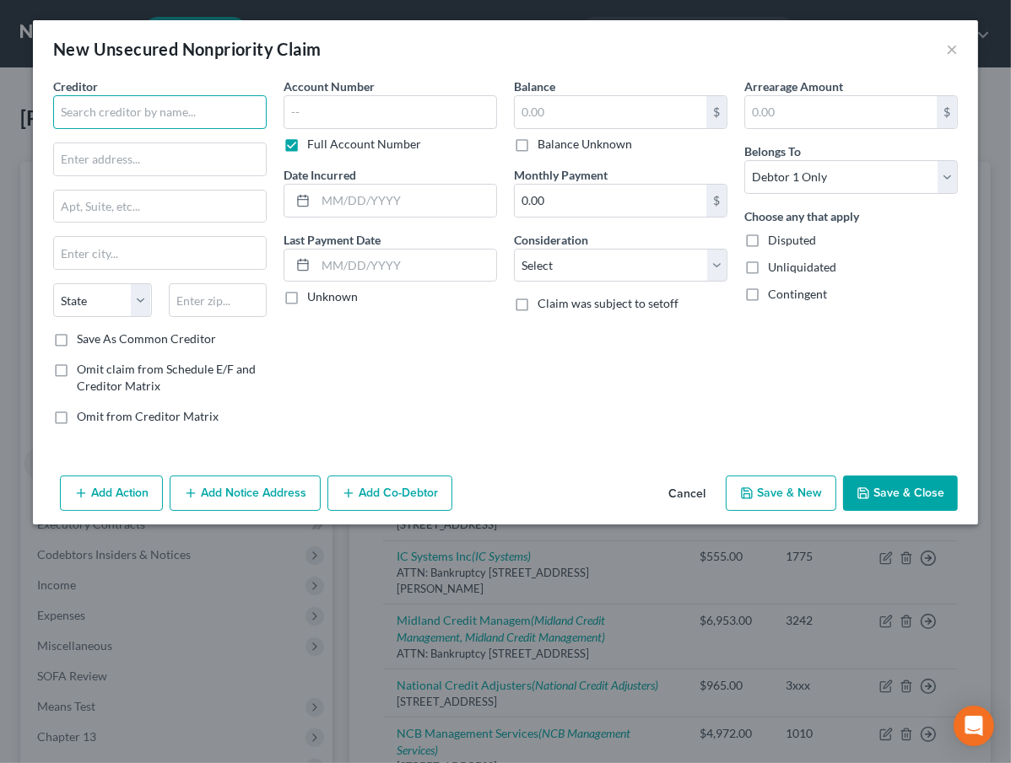
drag, startPoint x: 219, startPoint y: 121, endPoint x: 223, endPoint y: 112, distance: 9.9
click at [219, 119] on input "text" at bounding box center [159, 112] width 213 height 34
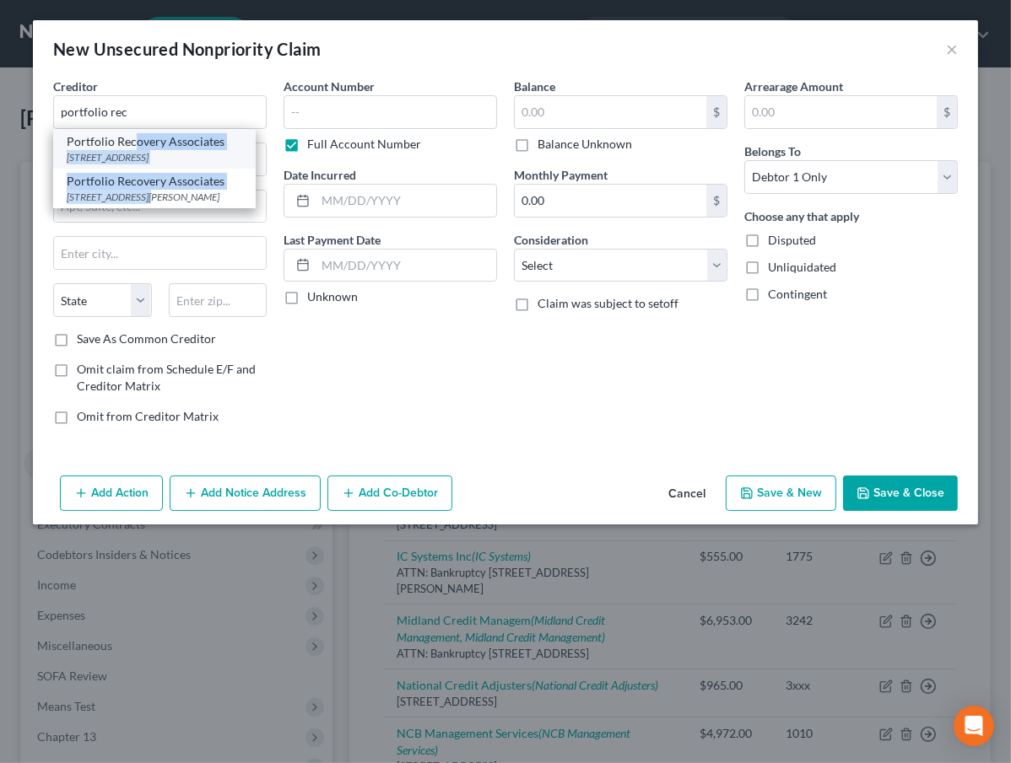
drag, startPoint x: 139, startPoint y: 213, endPoint x: 132, endPoint y: 137, distance: 76.3
click at [132, 137] on div "Portfolio Recovery Associates [STREET_ADDRESS] Portfolio Recovery Associates [S…" at bounding box center [154, 168] width 202 height 79
click at [133, 145] on div "Portfolio Recovery Associates" at bounding box center [154, 141] width 175 height 17
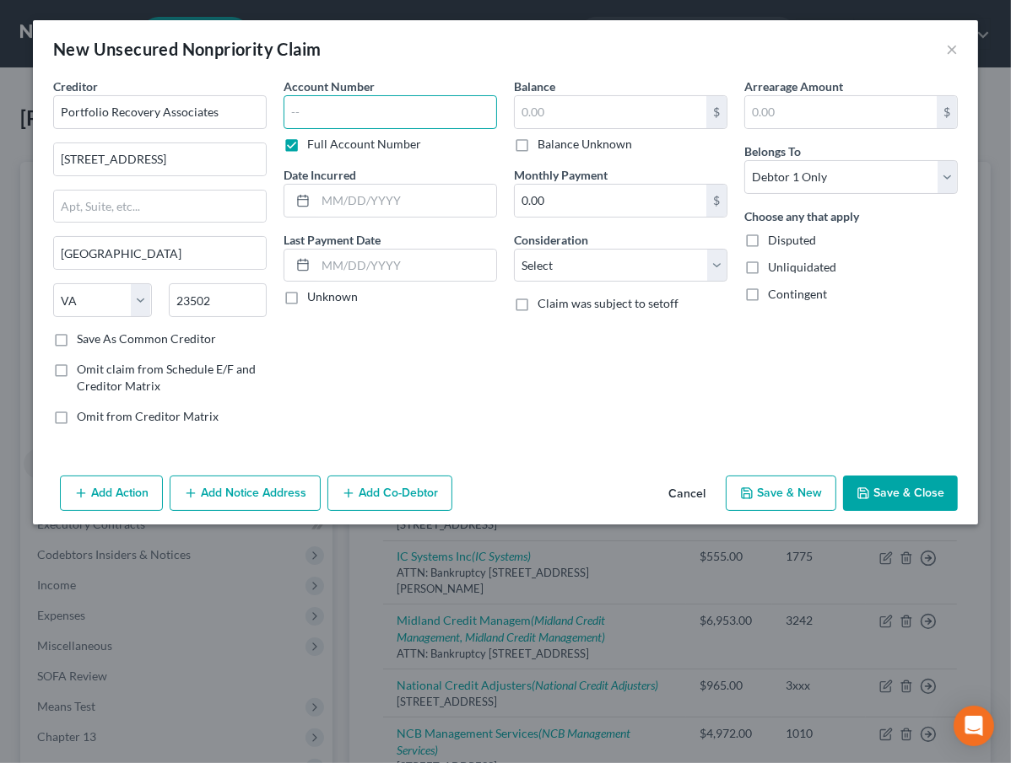
click at [391, 110] on input "text" at bounding box center [389, 112] width 213 height 34
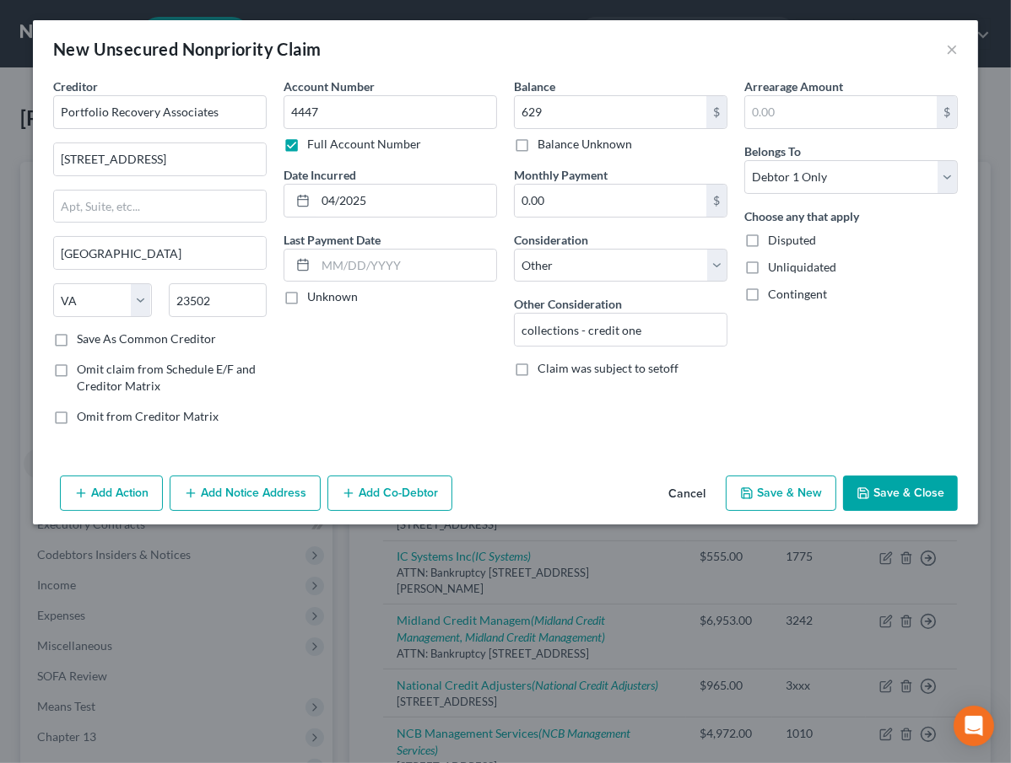
drag, startPoint x: 298, startPoint y: 418, endPoint x: 612, endPoint y: 454, distance: 316.6
click at [304, 418] on div "Account Number 4447 Full Account Number Date Incurred 04/2025 Last Payment Date…" at bounding box center [390, 258] width 230 height 361
click at [929, 496] on button "Save & Close" at bounding box center [900, 493] width 115 height 35
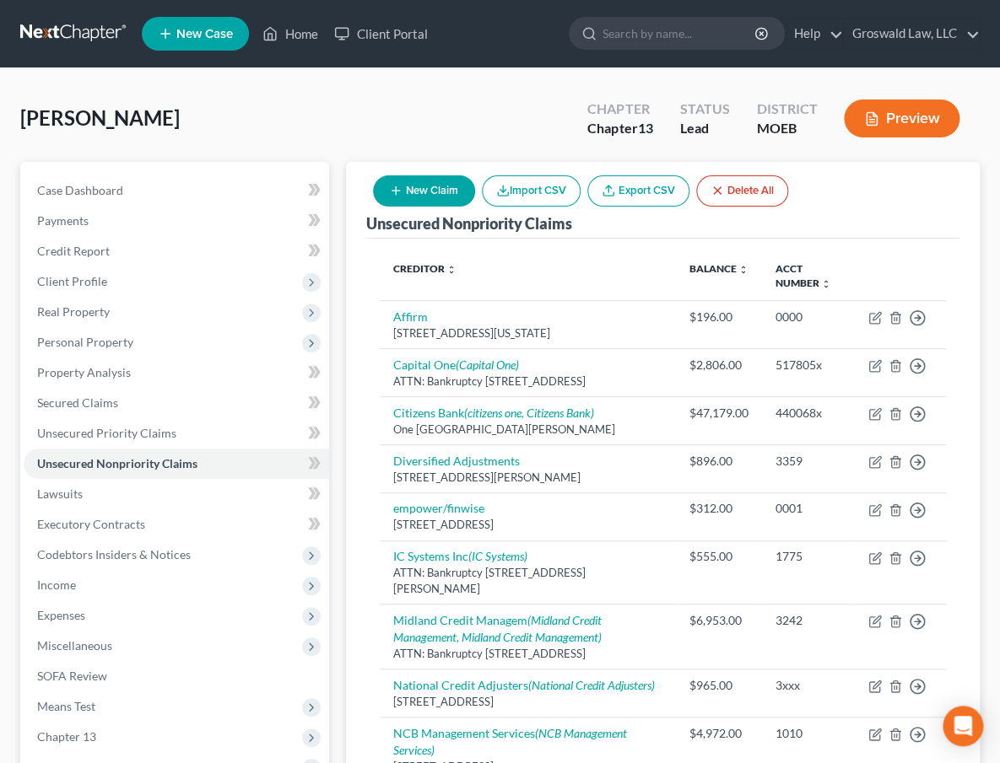
click at [424, 193] on button "New Claim" at bounding box center [424, 190] width 102 height 31
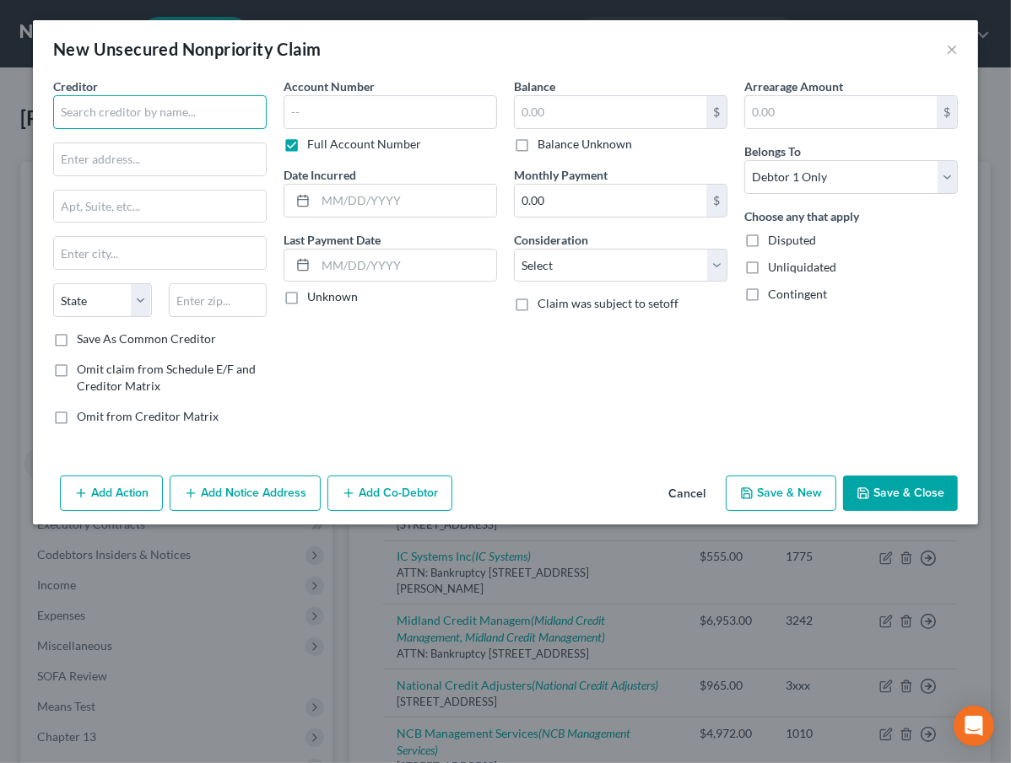
drag, startPoint x: 229, startPoint y: 114, endPoint x: 230, endPoint y: 95, distance: 18.6
click at [229, 106] on input "text" at bounding box center [159, 112] width 213 height 34
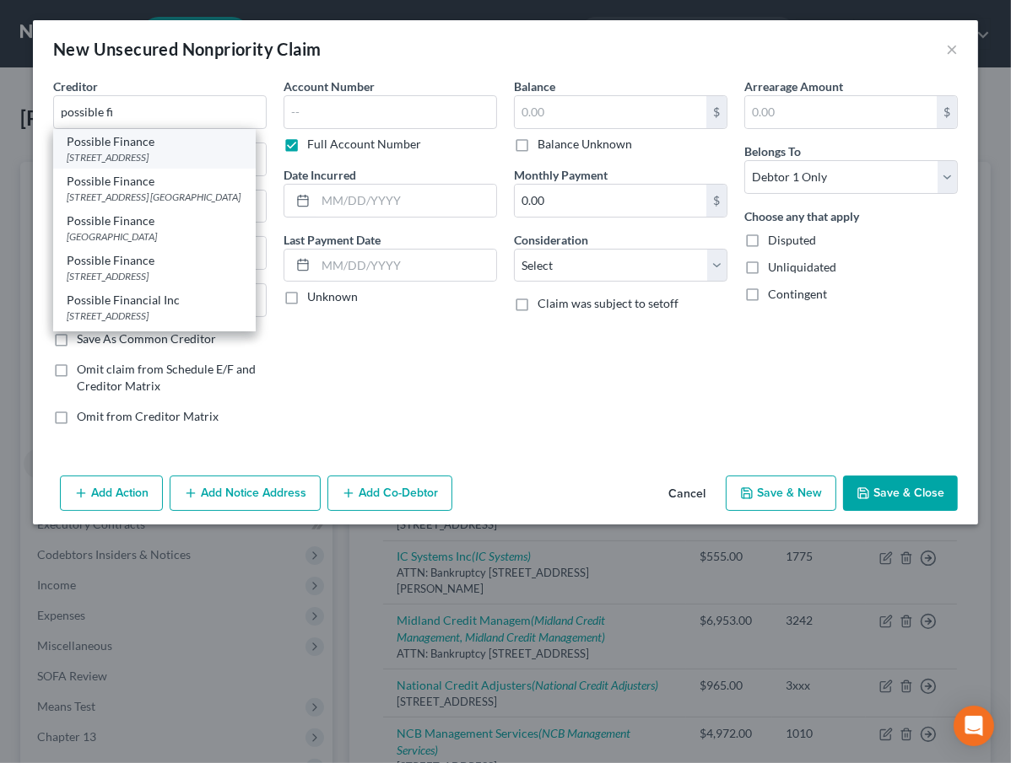
click at [193, 147] on div "Possible Finance" at bounding box center [154, 141] width 175 height 17
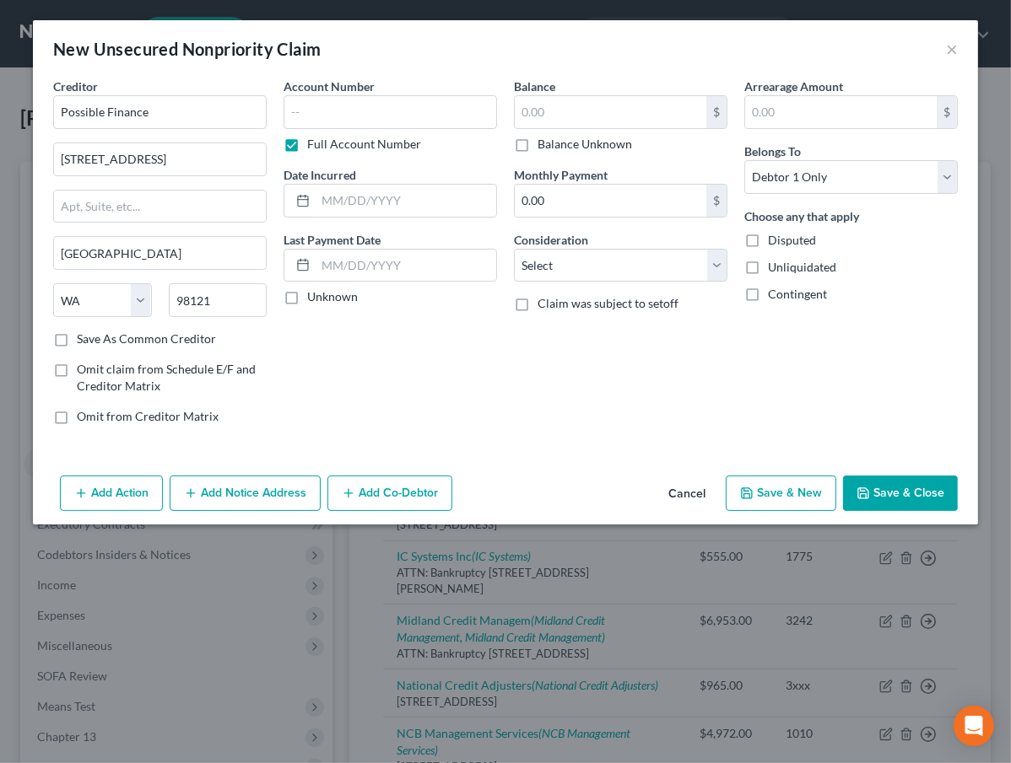
click at [237, 493] on button "Add Notice Address" at bounding box center [245, 493] width 151 height 35
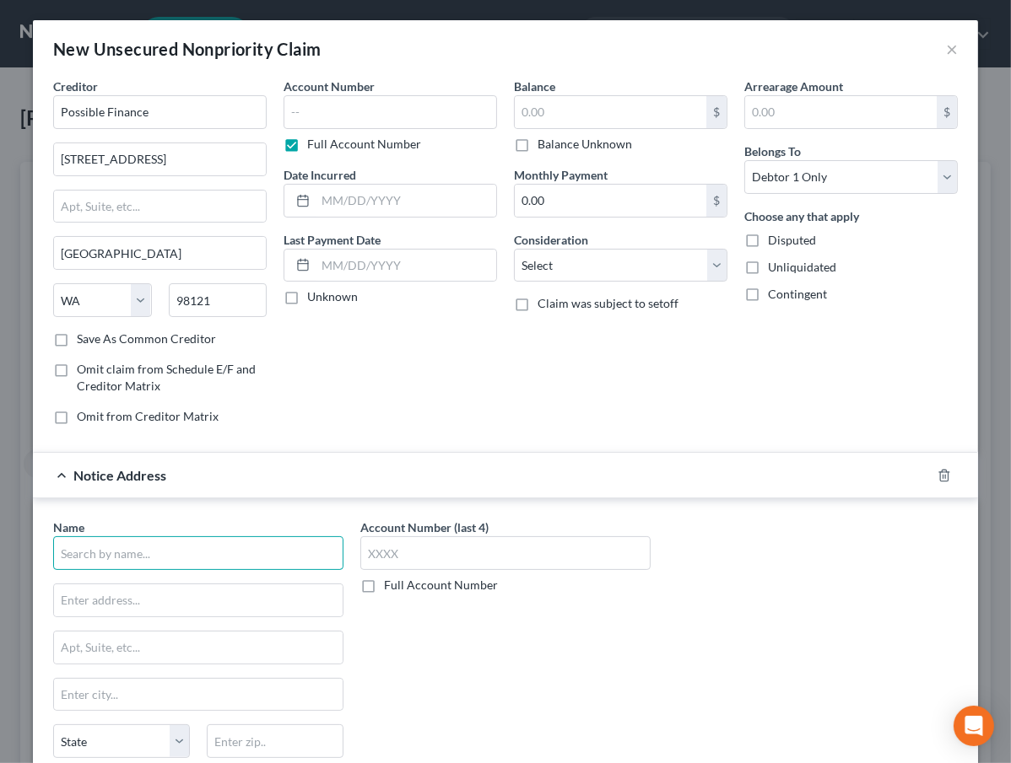
click at [150, 558] on input "text" at bounding box center [198, 553] width 290 height 34
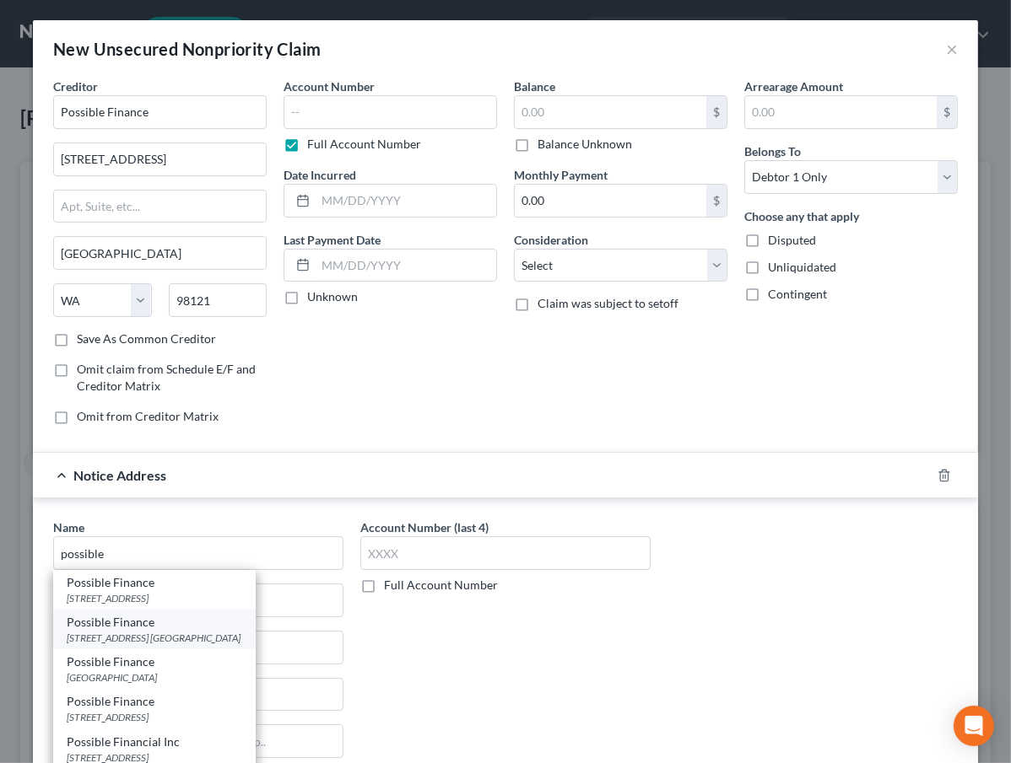
click at [137, 637] on div "[STREET_ADDRESS] [GEOGRAPHIC_DATA]" at bounding box center [154, 638] width 175 height 14
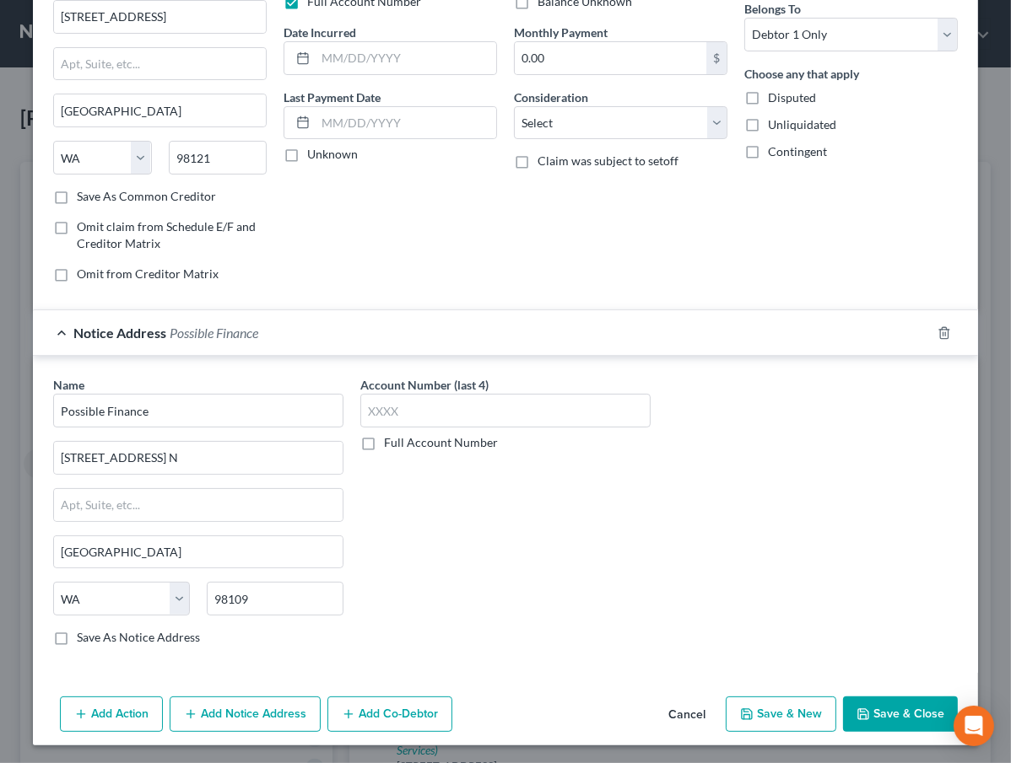
click at [205, 705] on button "Add Notice Address" at bounding box center [245, 714] width 151 height 35
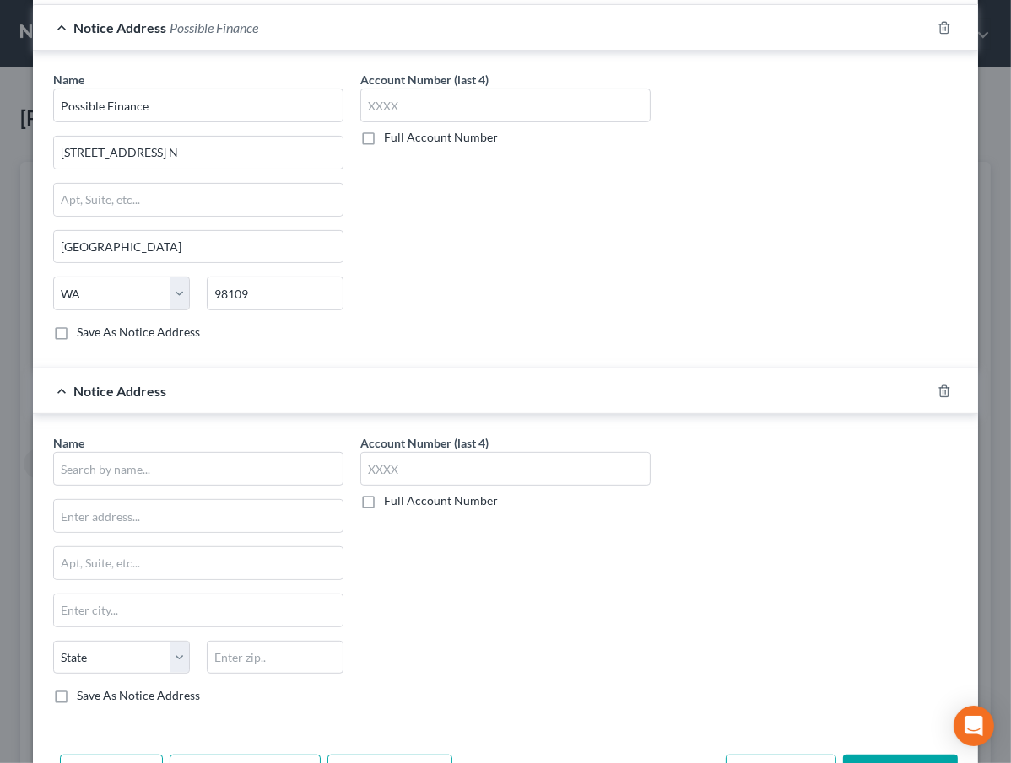
scroll to position [449, 0]
click at [129, 463] on input "text" at bounding box center [198, 468] width 290 height 34
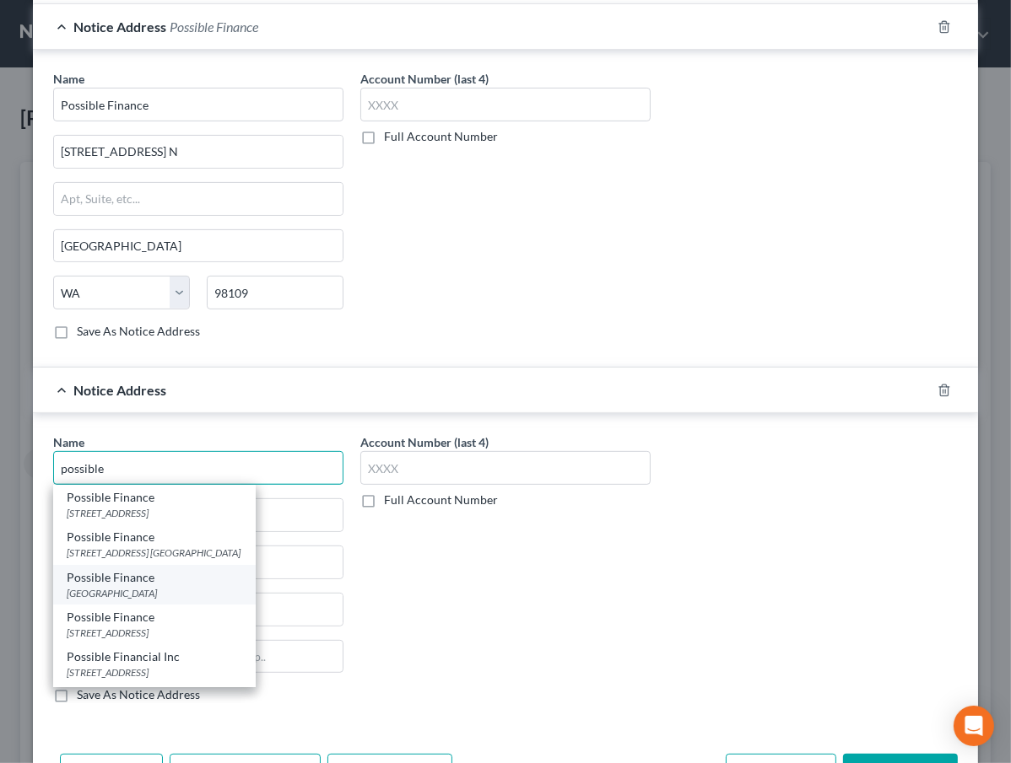
scroll to position [35, 0]
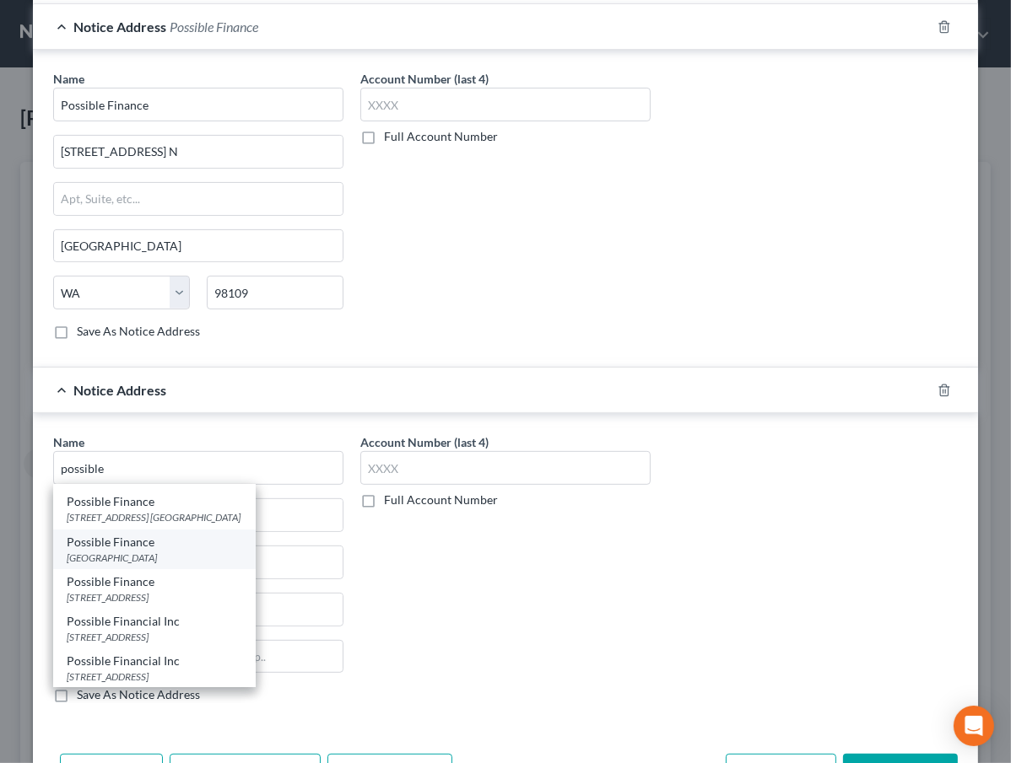
click at [121, 551] on div "[GEOGRAPHIC_DATA]" at bounding box center [154, 558] width 175 height 14
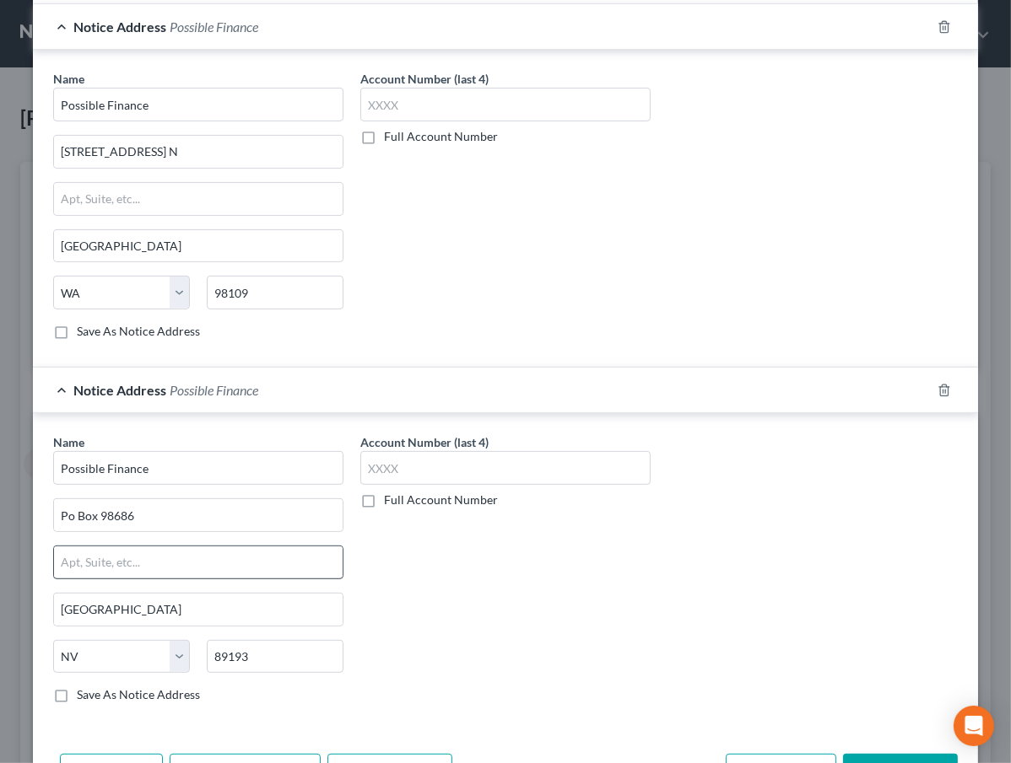
scroll to position [0, 0]
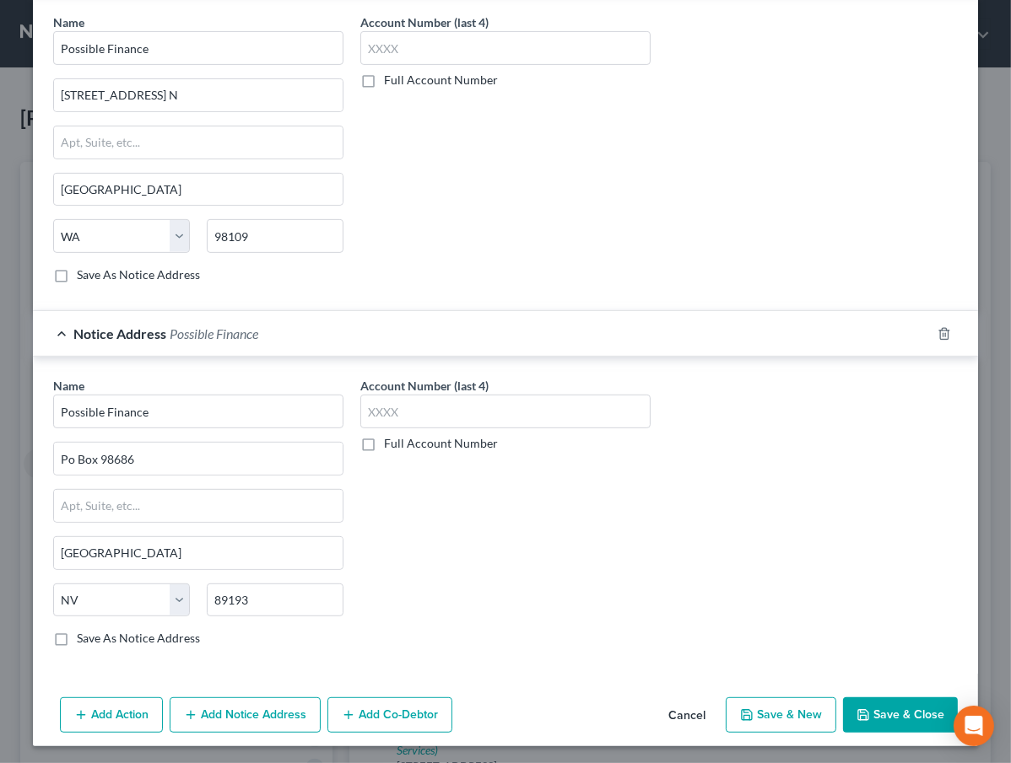
click at [256, 698] on button "Add Notice Address" at bounding box center [245, 715] width 151 height 35
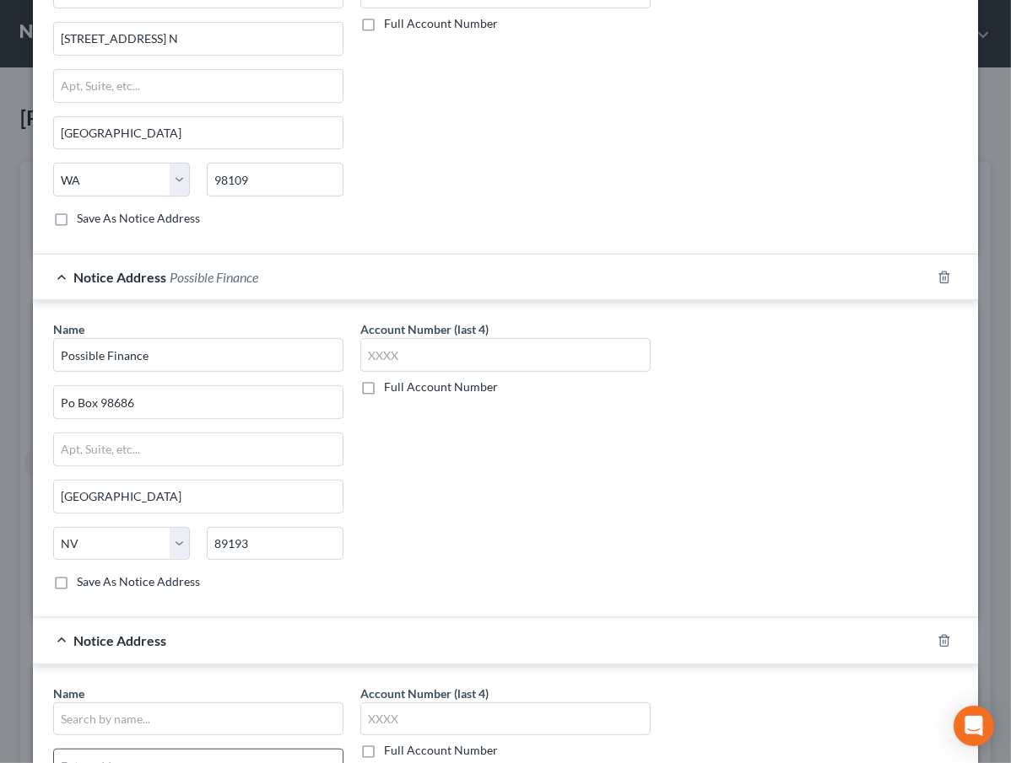
scroll to position [735, 0]
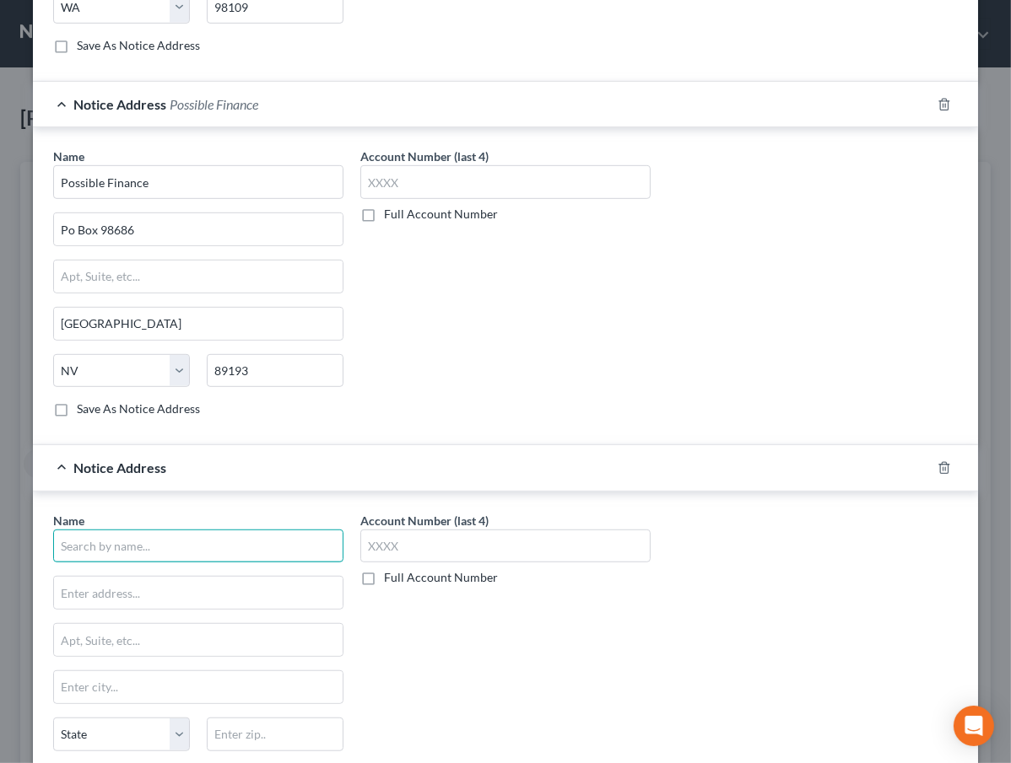
click at [159, 545] on input "text" at bounding box center [198, 547] width 290 height 34
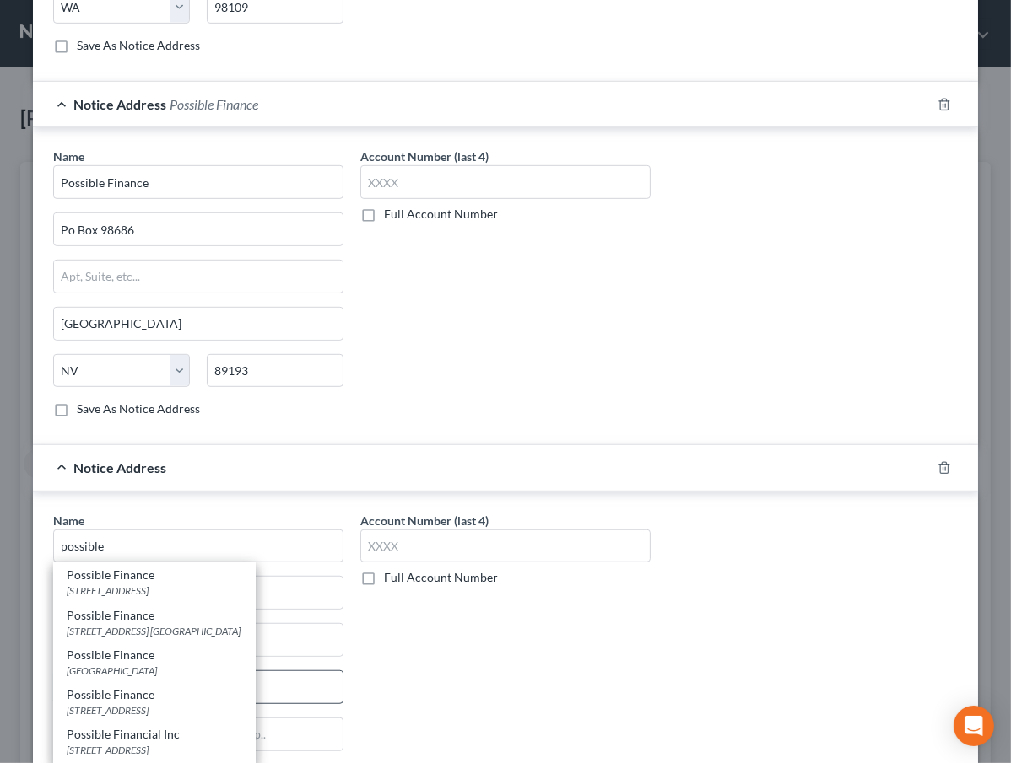
drag, startPoint x: 169, startPoint y: 692, endPoint x: 156, endPoint y: 673, distance: 22.5
click at [168, 692] on div "Possible Finance" at bounding box center [154, 695] width 175 height 17
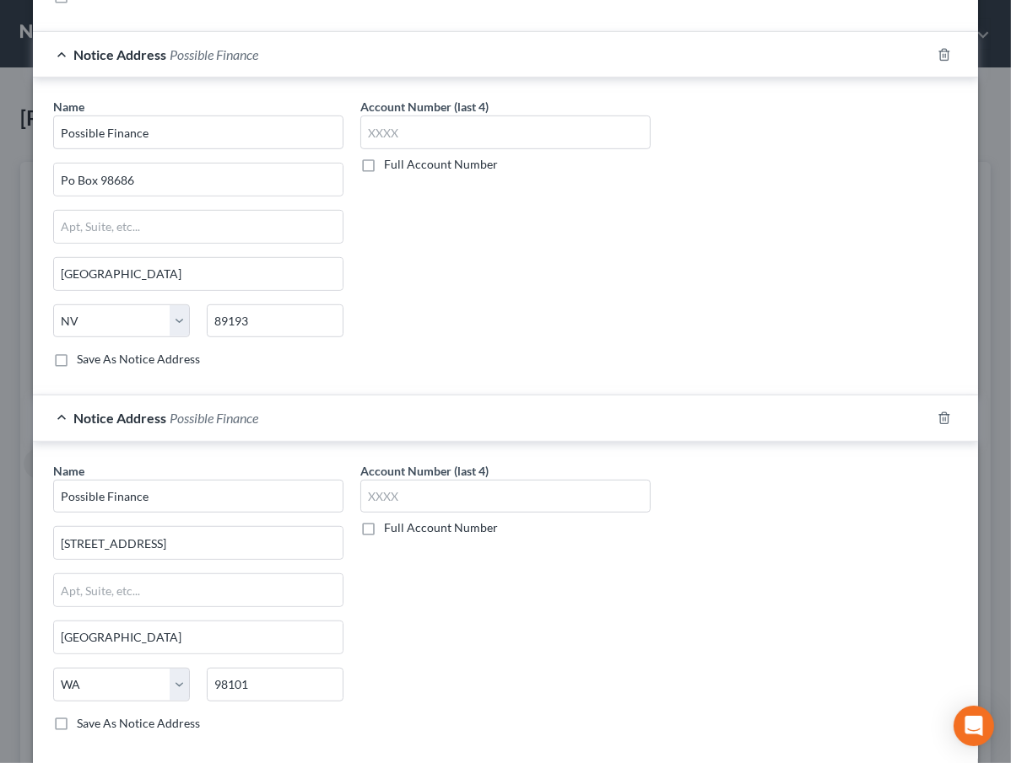
scroll to position [868, 0]
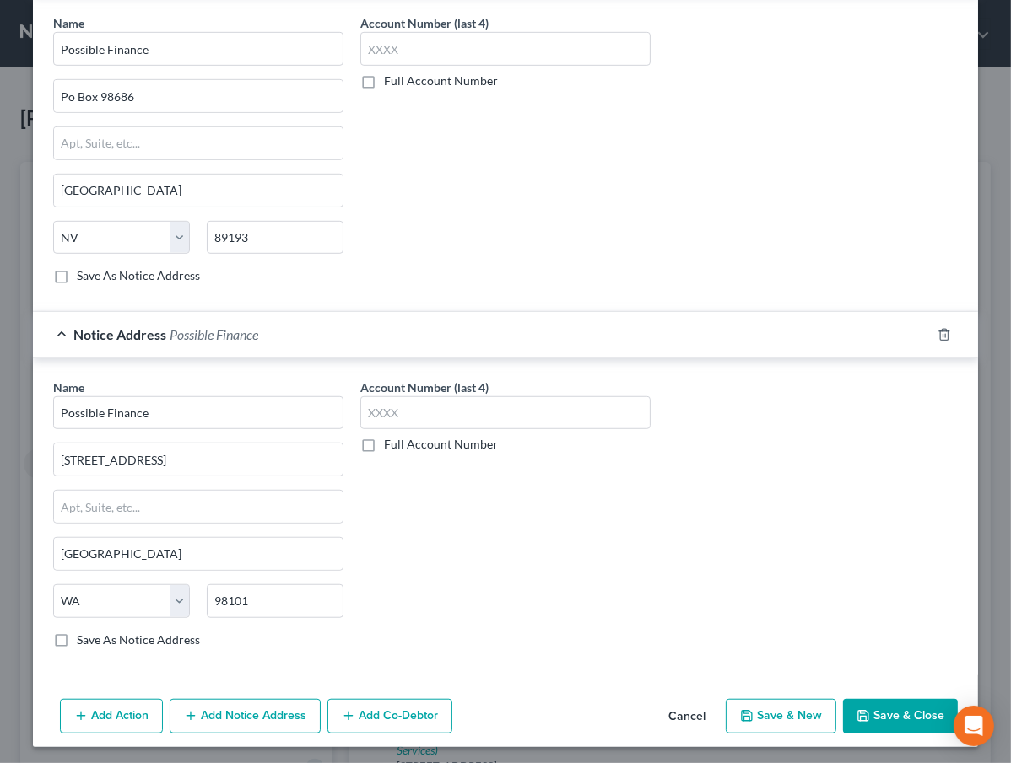
click at [270, 699] on button "Add Notice Address" at bounding box center [245, 716] width 151 height 35
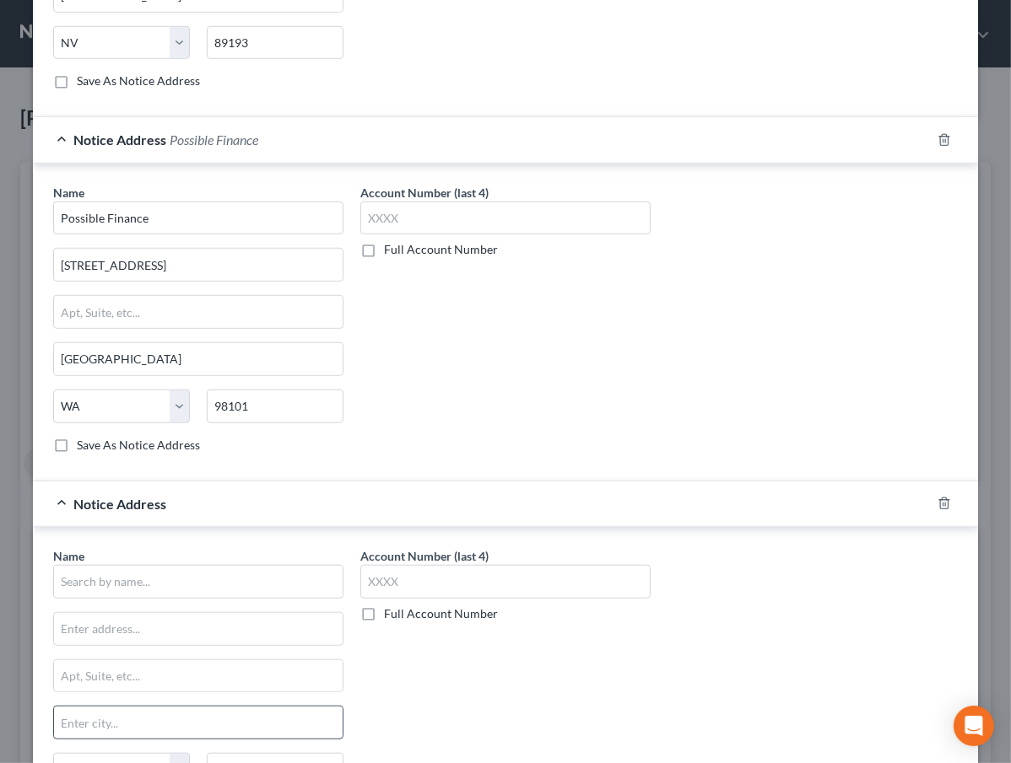
scroll to position [1174, 0]
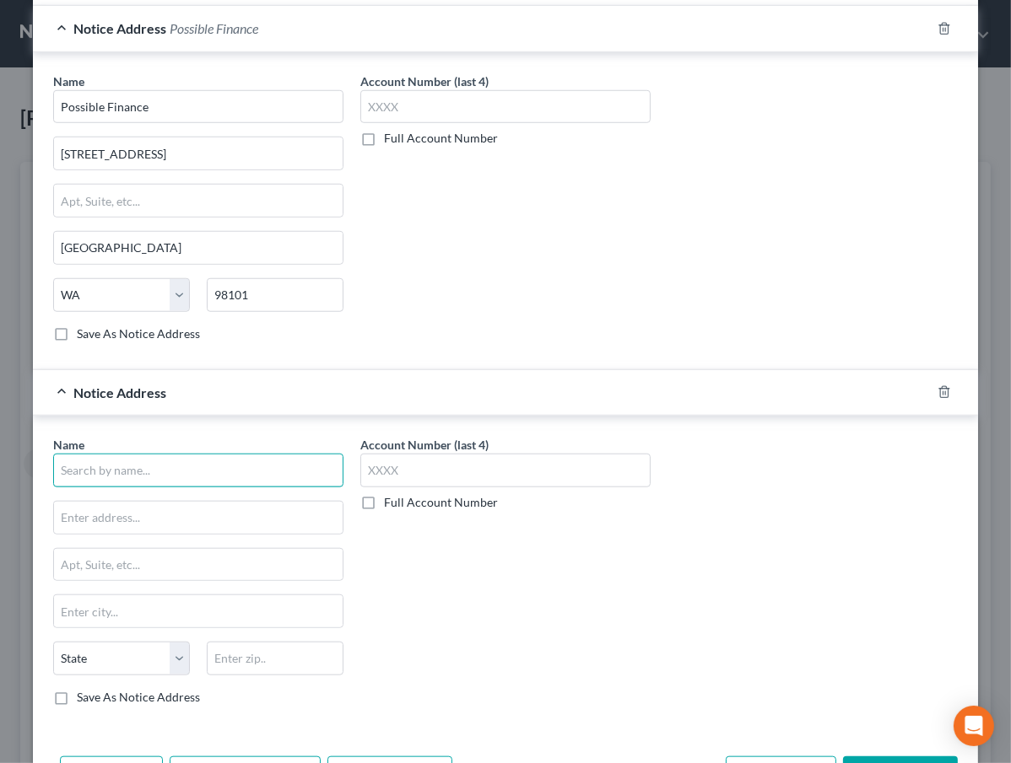
click at [160, 459] on input "text" at bounding box center [198, 471] width 290 height 34
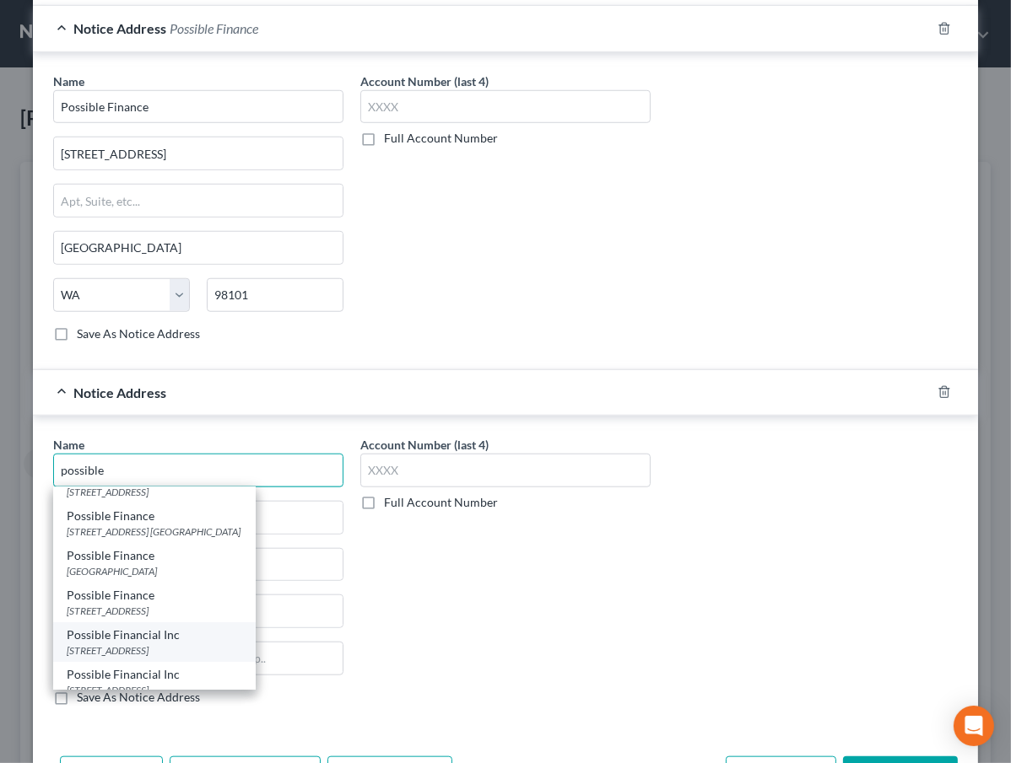
scroll to position [35, 0]
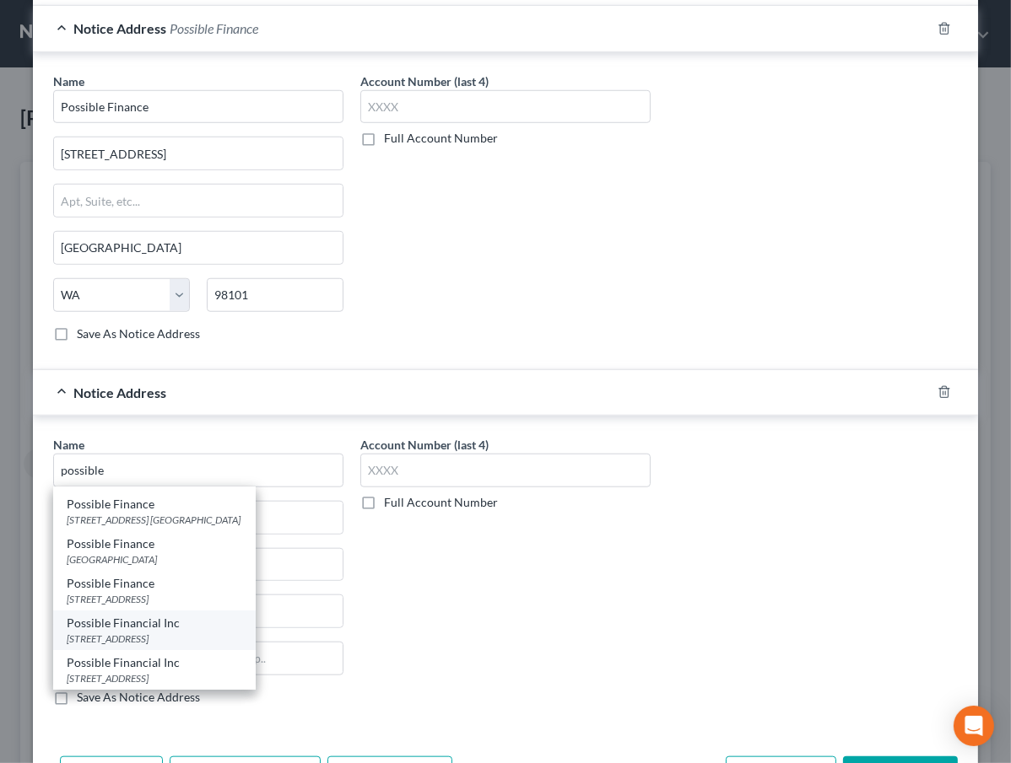
click at [141, 633] on div "[STREET_ADDRESS]" at bounding box center [154, 639] width 175 height 14
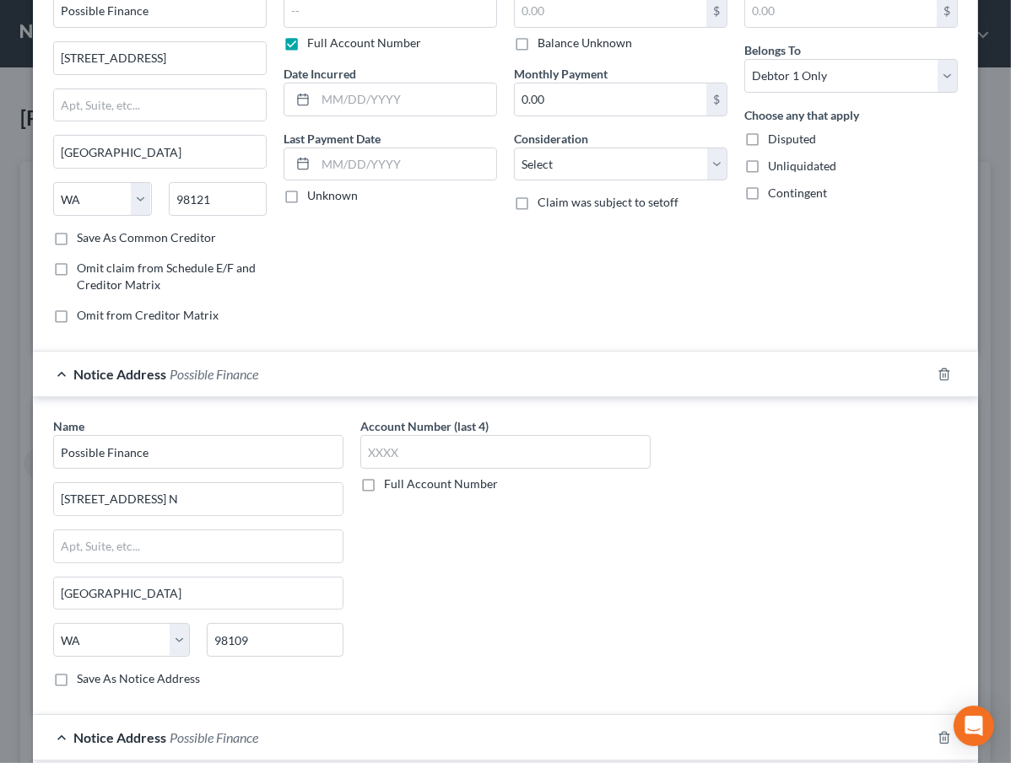
scroll to position [0, 0]
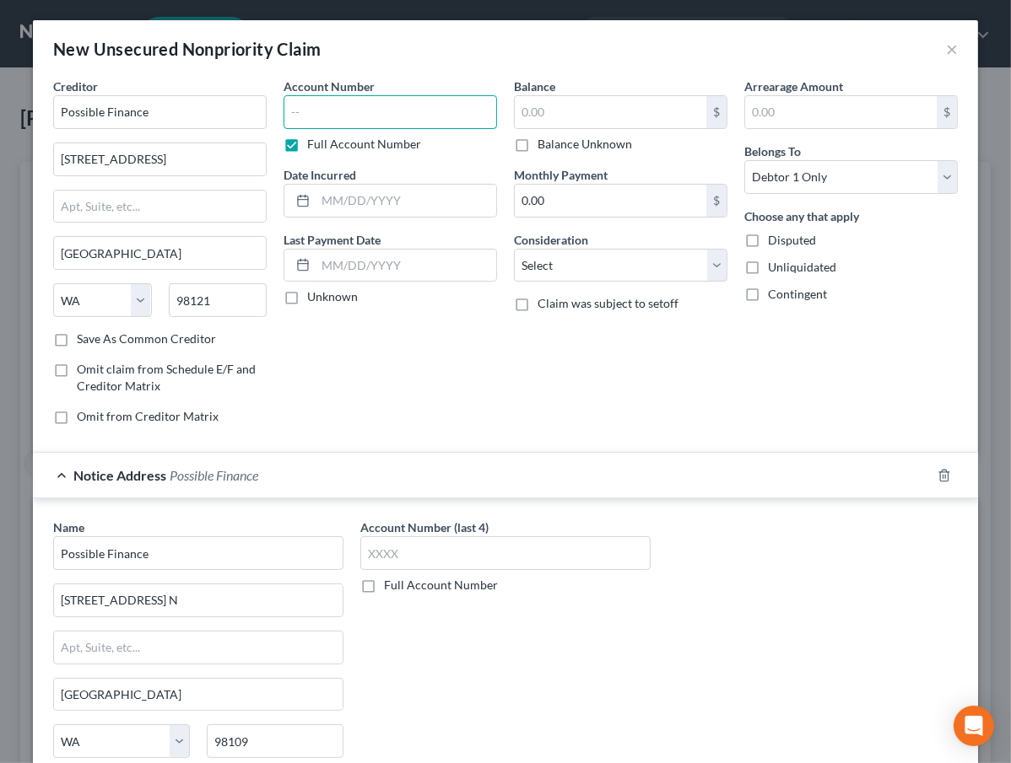
click at [378, 115] on input "text" at bounding box center [389, 112] width 213 height 34
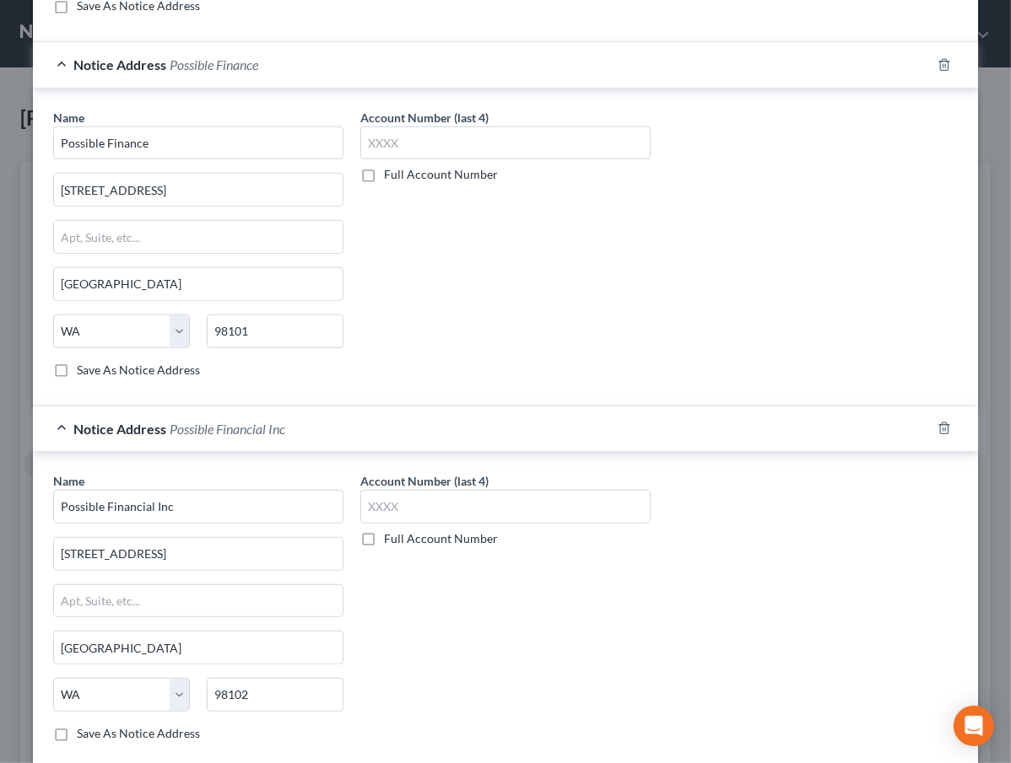
scroll to position [1231, 0]
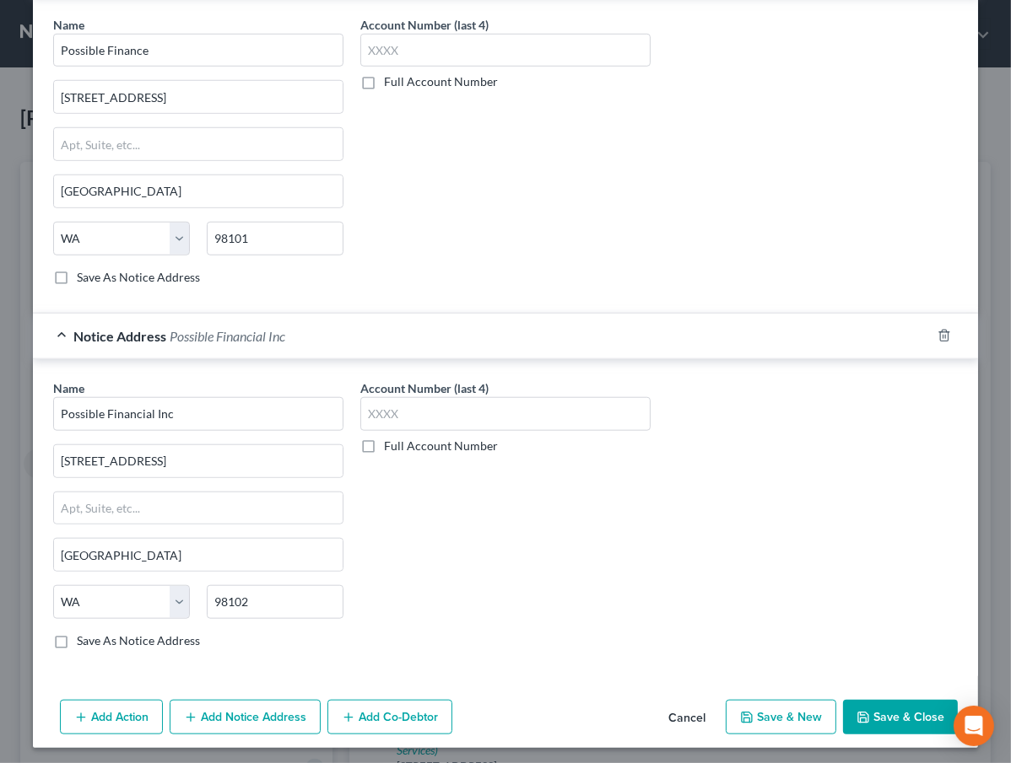
click at [748, 713] on icon "button" at bounding box center [746, 718] width 10 height 10
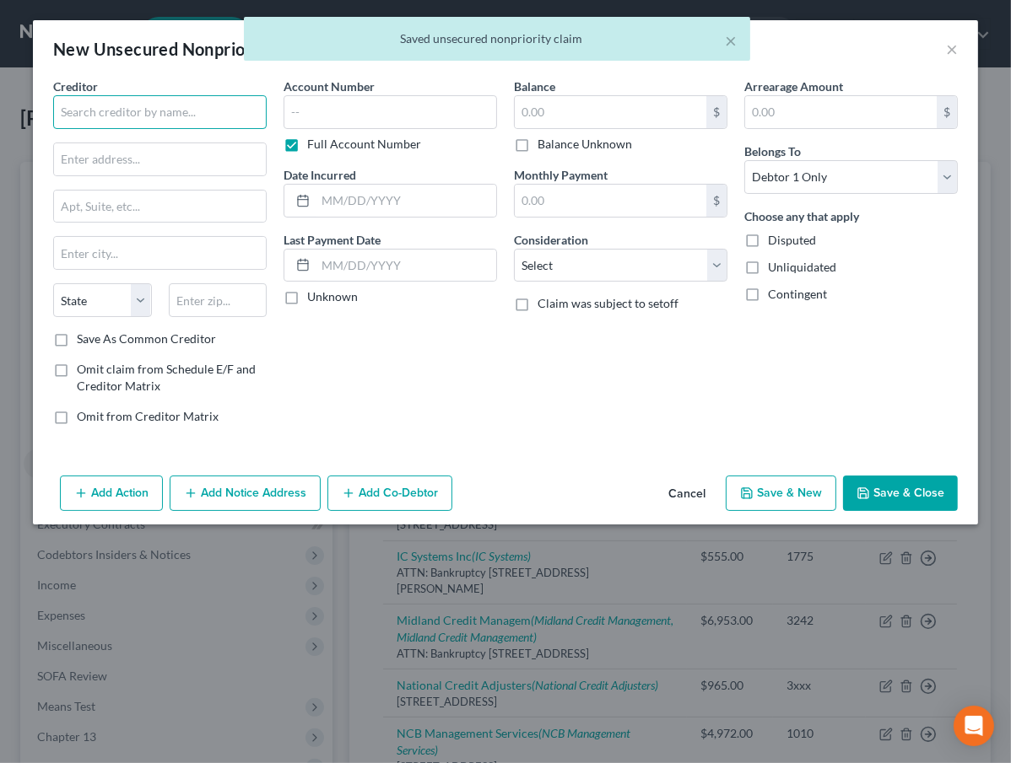
click at [118, 113] on input "text" at bounding box center [159, 112] width 213 height 34
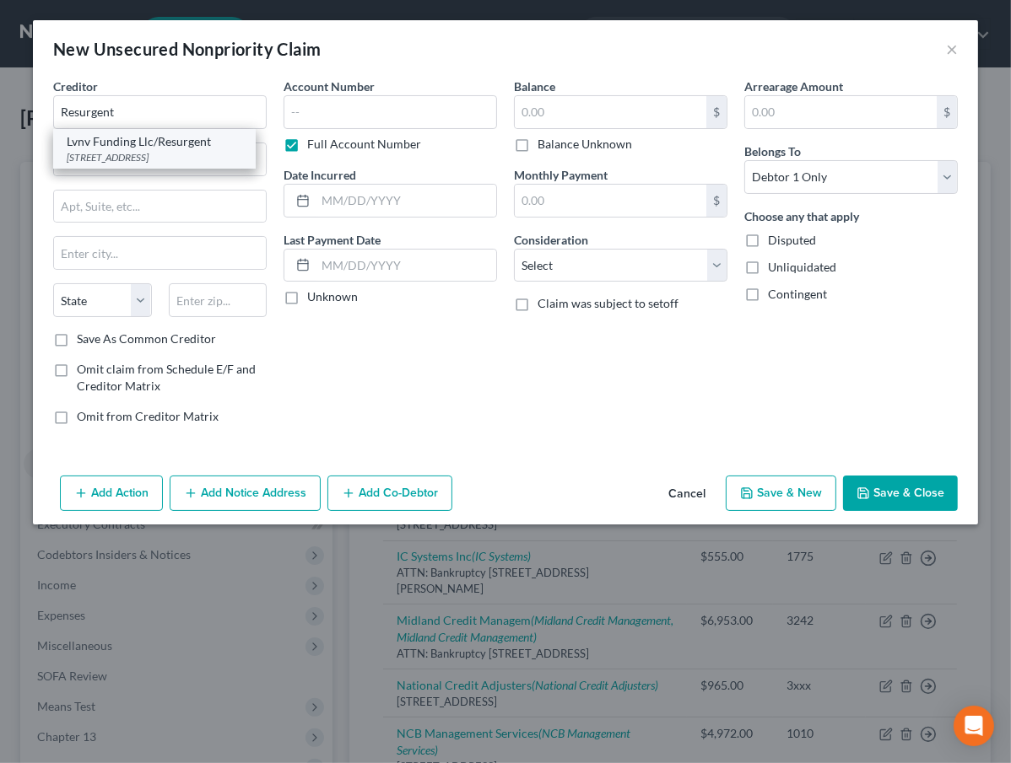
click at [114, 150] on div "[STREET_ADDRESS]" at bounding box center [154, 157] width 175 height 14
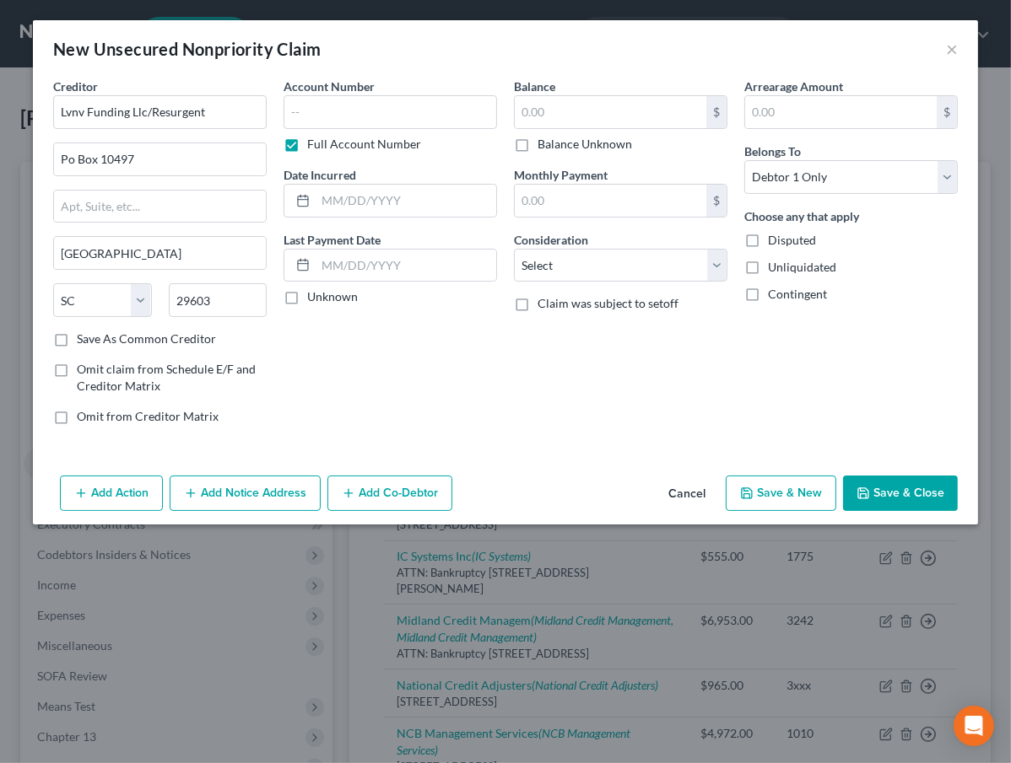
click at [219, 488] on button "Add Notice Address" at bounding box center [245, 493] width 151 height 35
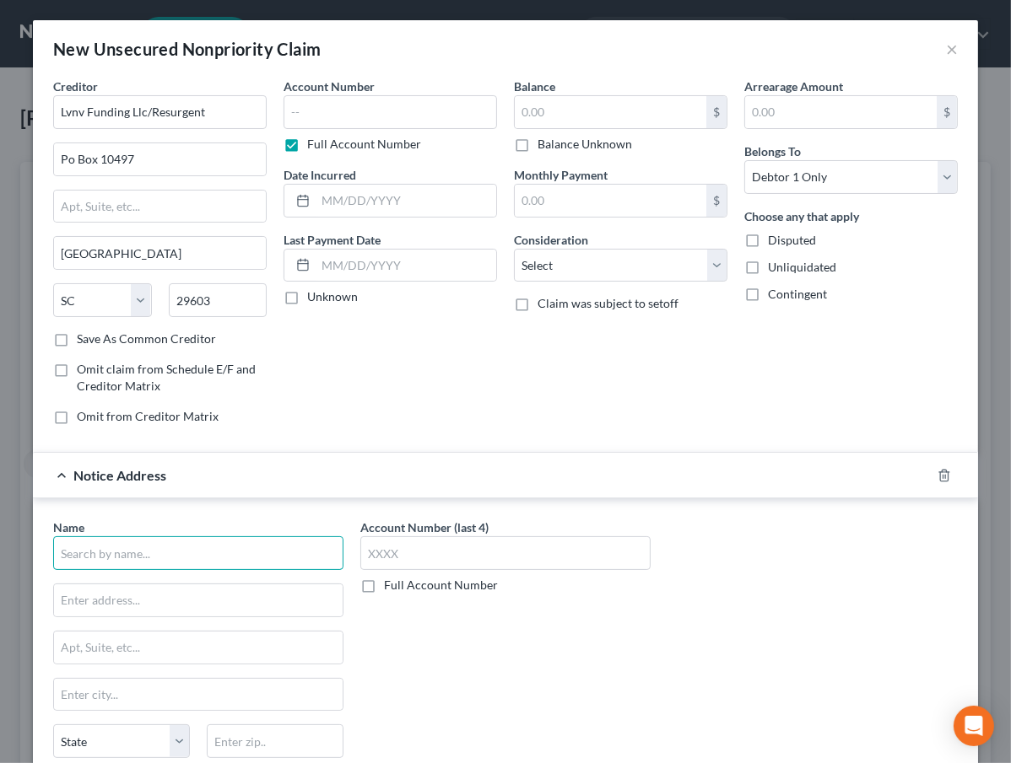
click at [155, 550] on input "text" at bounding box center [198, 553] width 290 height 34
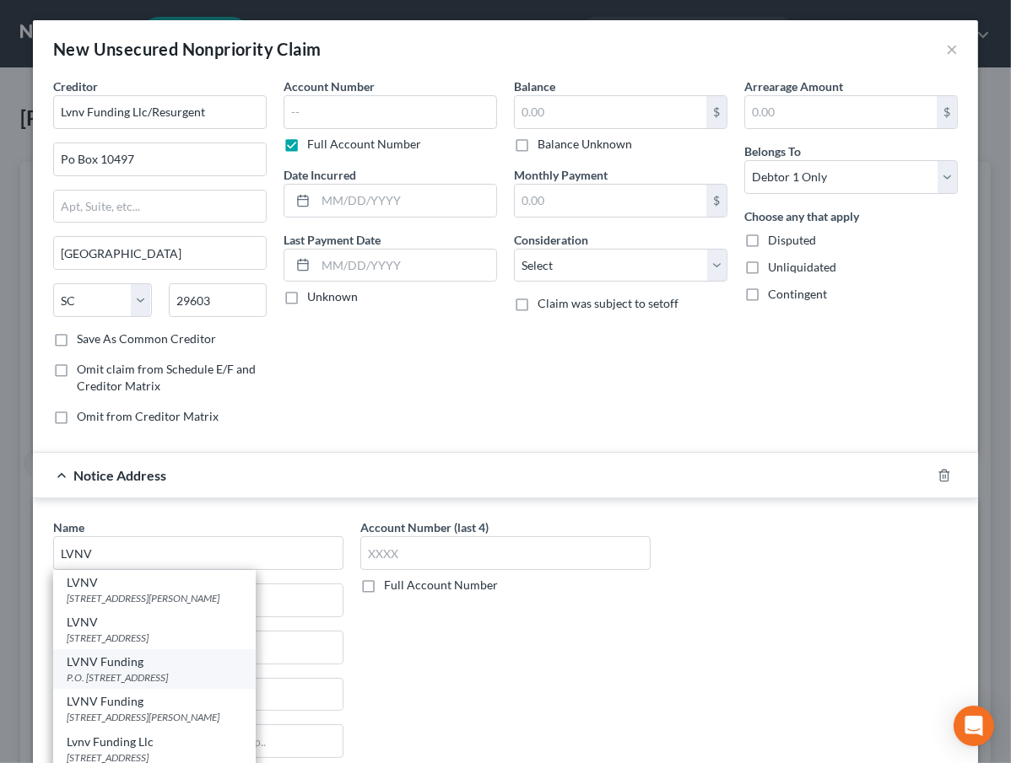
click at [173, 673] on div "P.O. [STREET_ADDRESS]" at bounding box center [154, 678] width 175 height 14
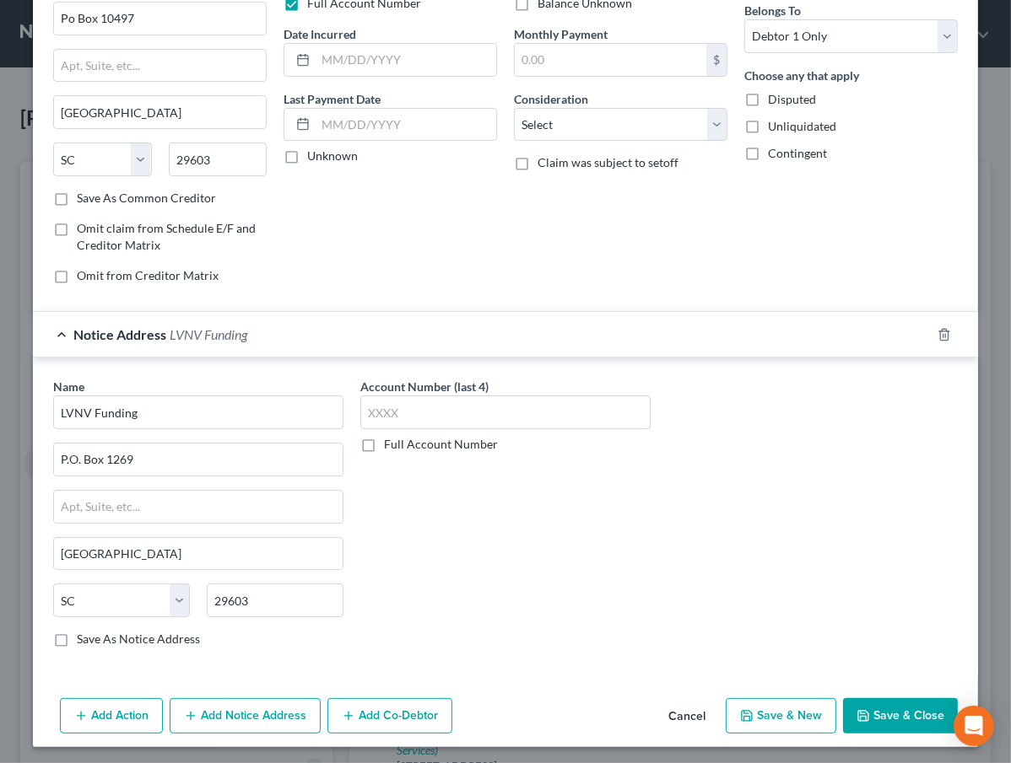
scroll to position [143, 0]
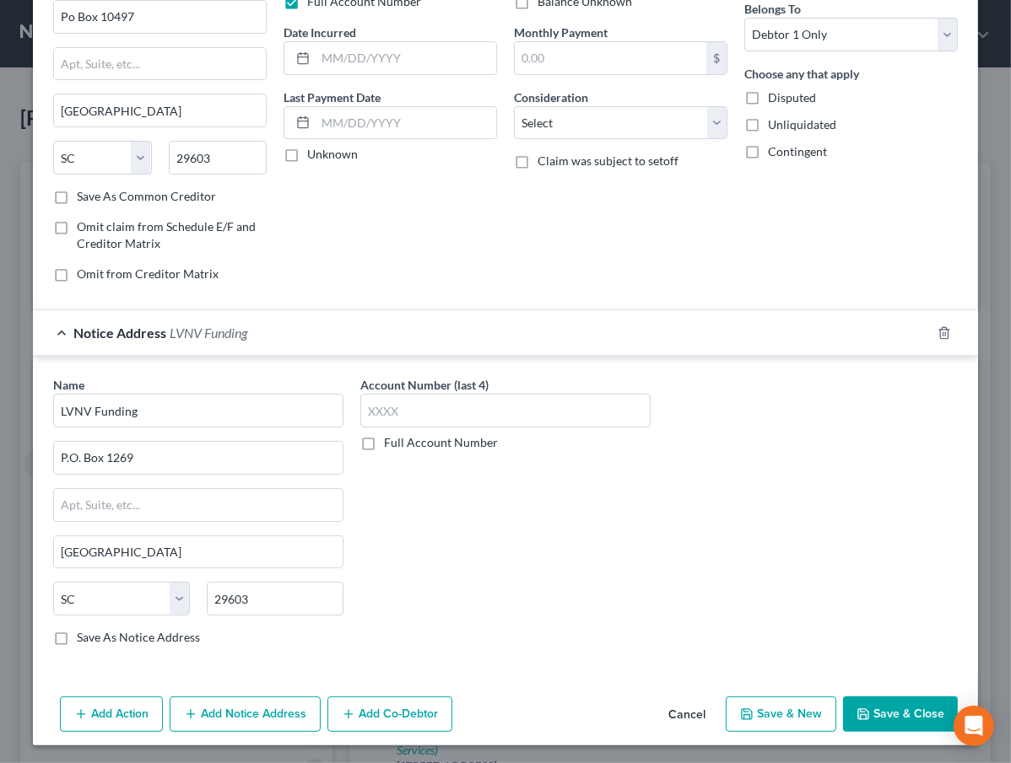
drag, startPoint x: 213, startPoint y: 725, endPoint x: 197, endPoint y: 636, distance: 89.9
click at [181, 644] on div "New Unsecured Nonpriority Claim × Creditor * Lvnv Funding Llc/Resurgent [GEOGRA…" at bounding box center [505, 312] width 945 height 868
click at [236, 713] on button "Add Notice Address" at bounding box center [245, 714] width 151 height 35
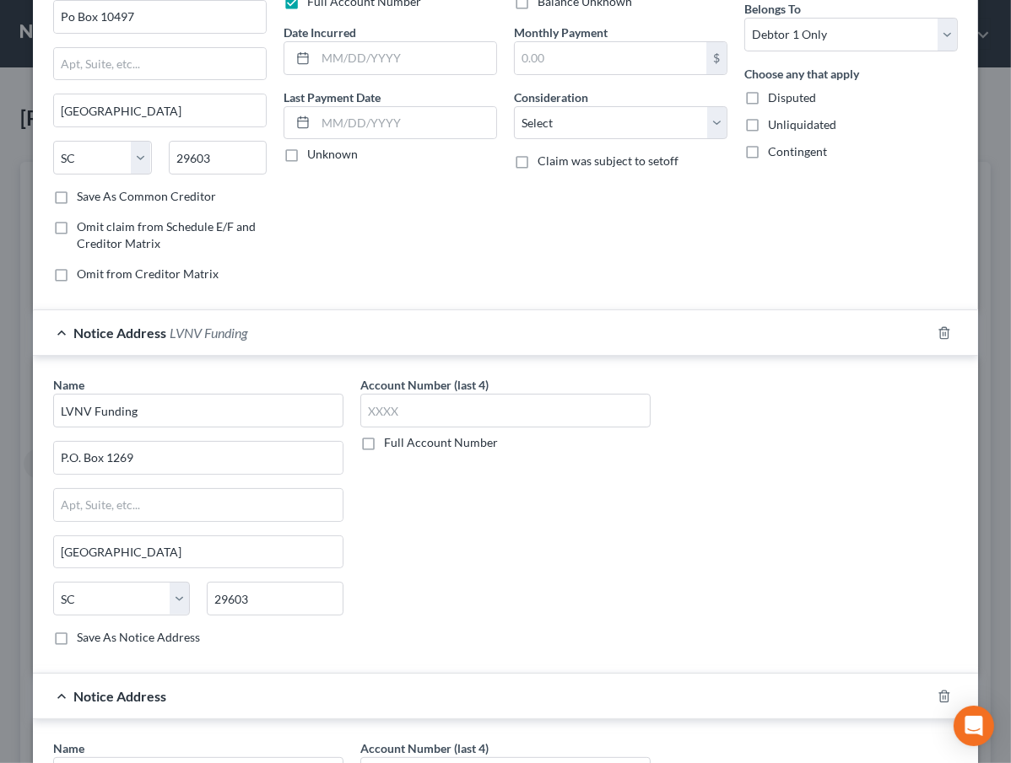
scroll to position [449, 0]
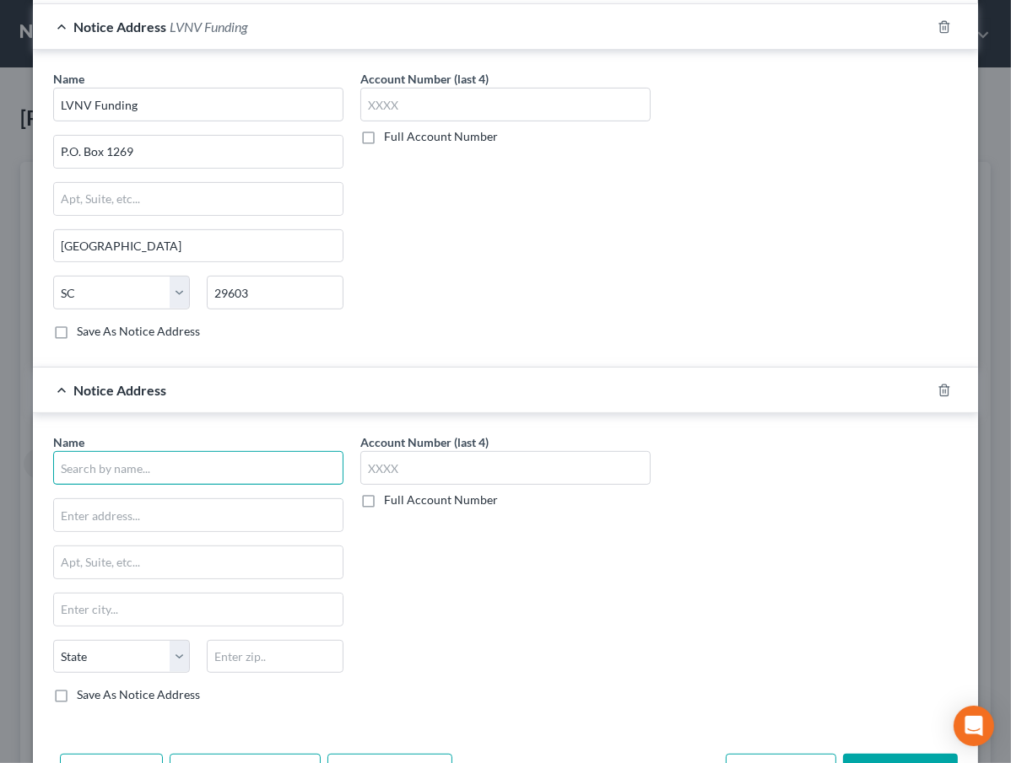
click at [126, 458] on input "text" at bounding box center [198, 468] width 290 height 34
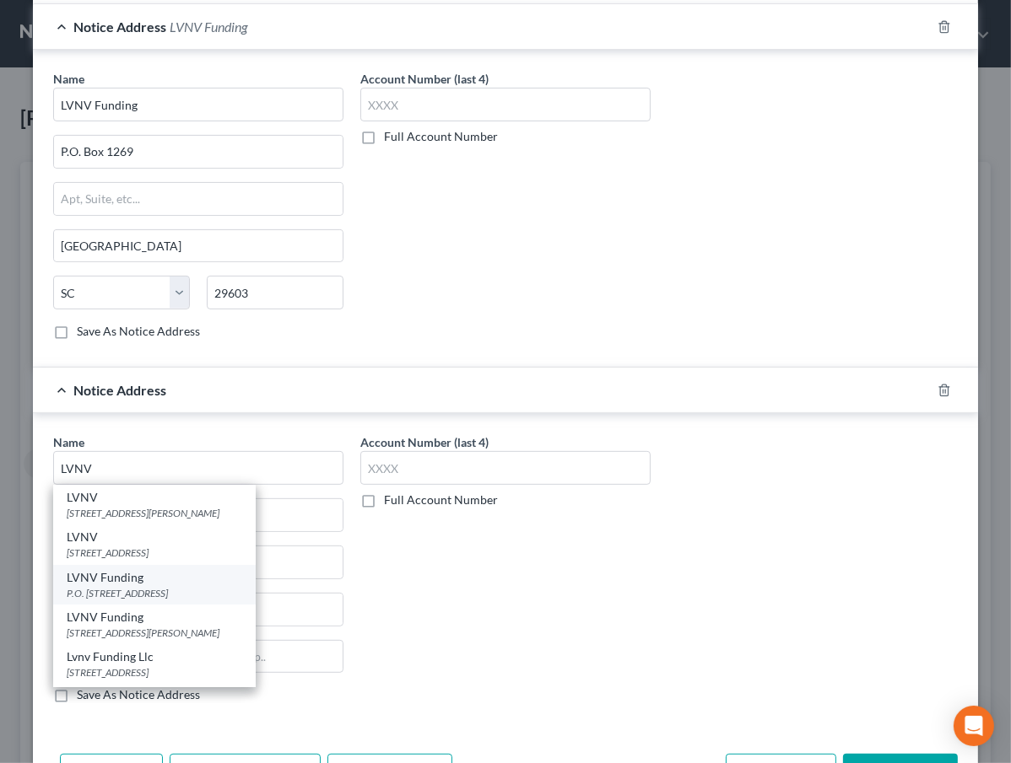
click at [171, 588] on div "P.O. [STREET_ADDRESS]" at bounding box center [154, 593] width 175 height 14
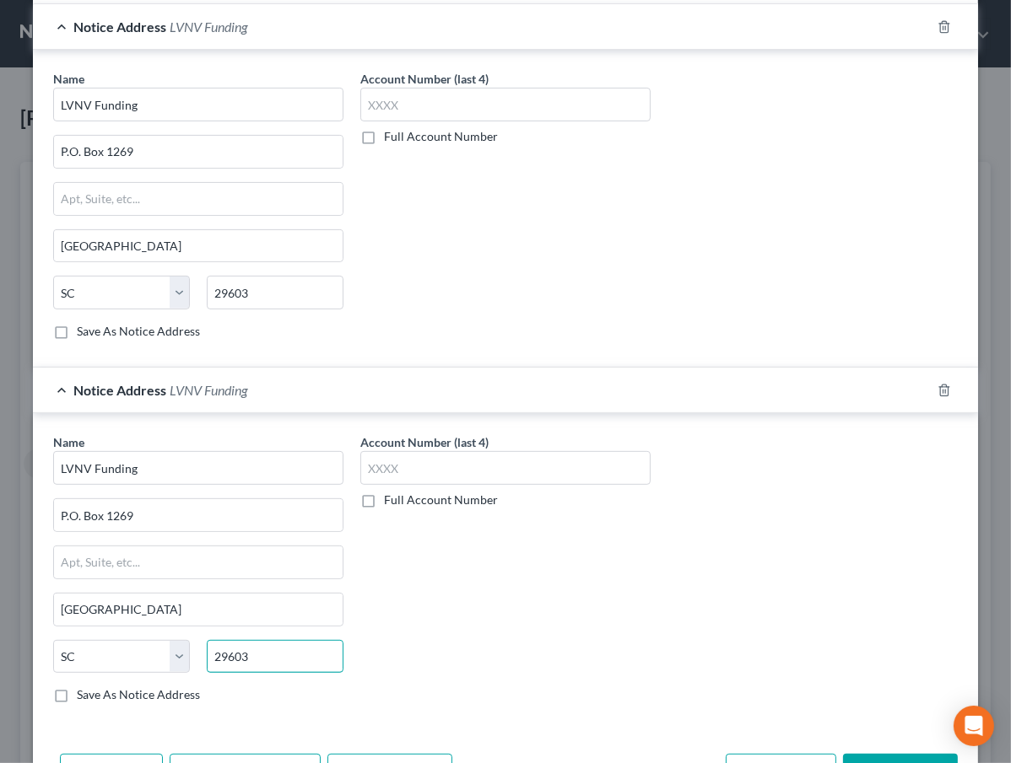
click at [281, 646] on input "29603" at bounding box center [275, 657] width 137 height 34
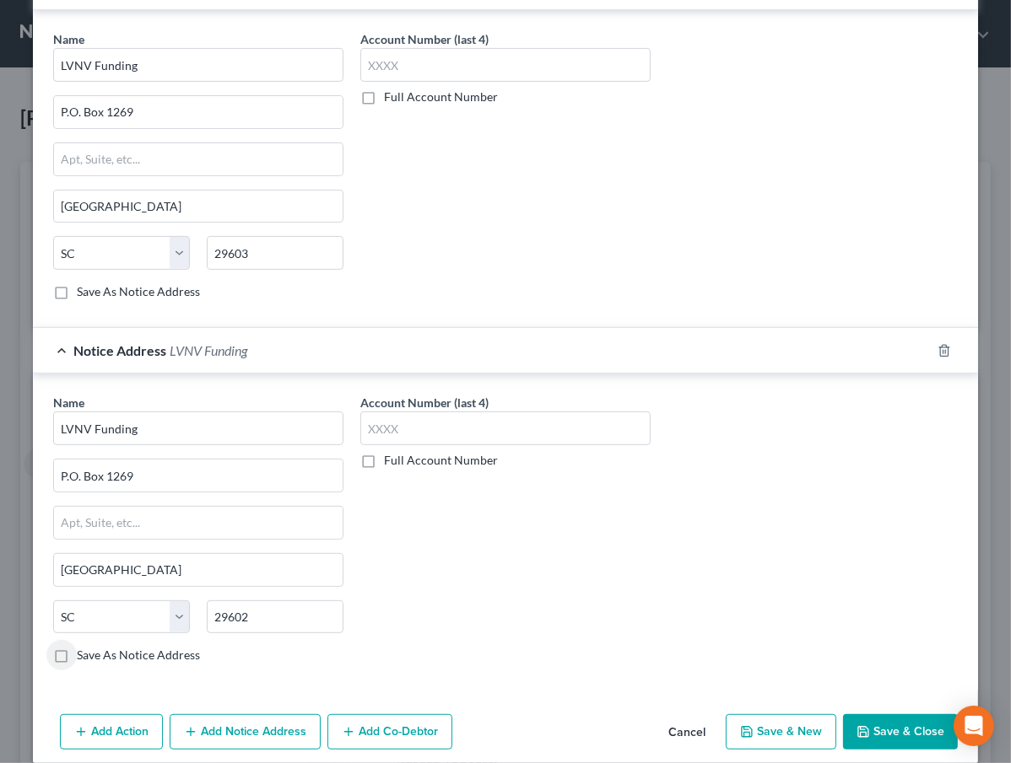
scroll to position [505, 0]
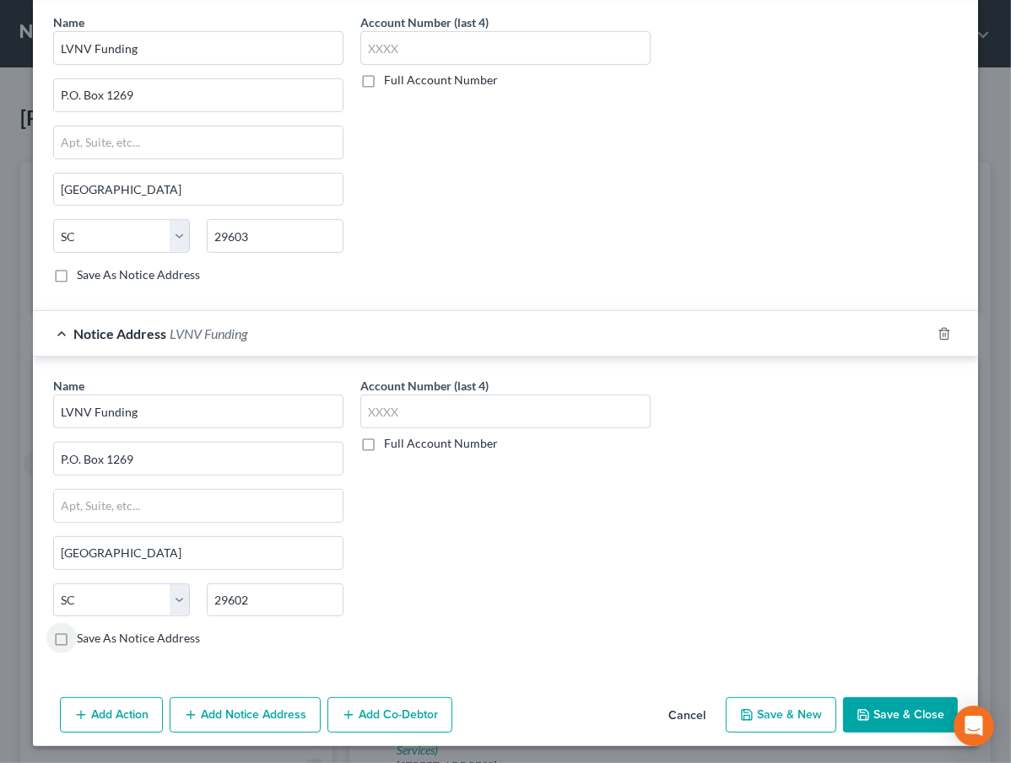
click at [255, 708] on button "Add Notice Address" at bounding box center [245, 715] width 151 height 35
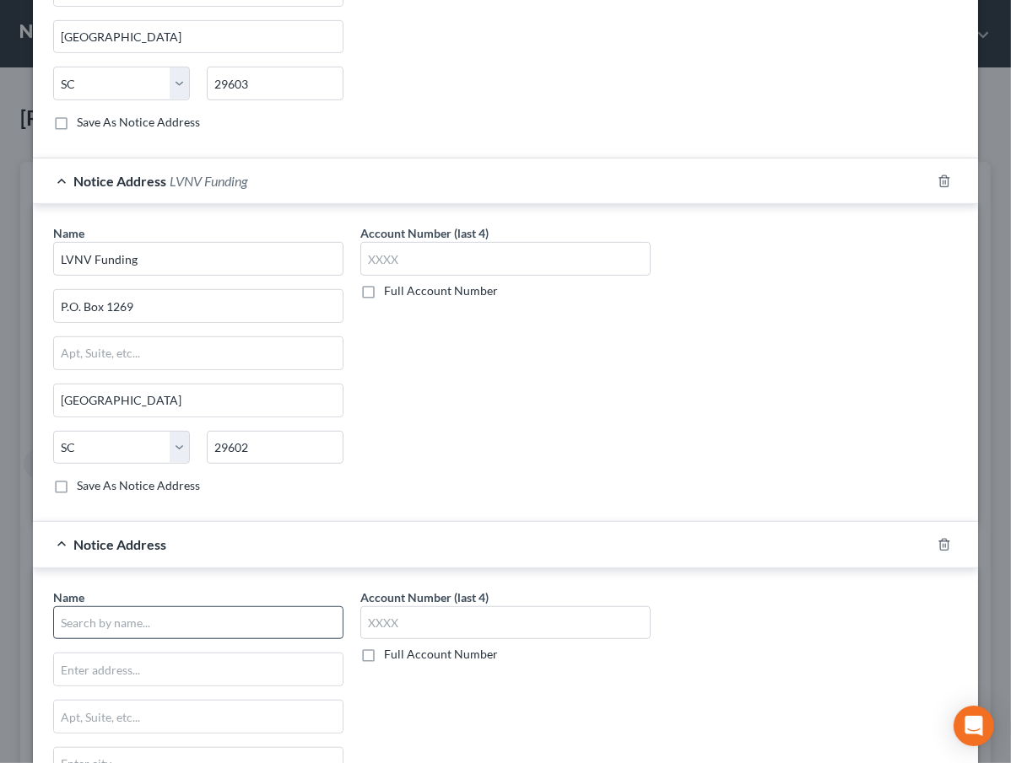
scroll to position [658, 0]
click at [120, 633] on input "text" at bounding box center [198, 623] width 290 height 34
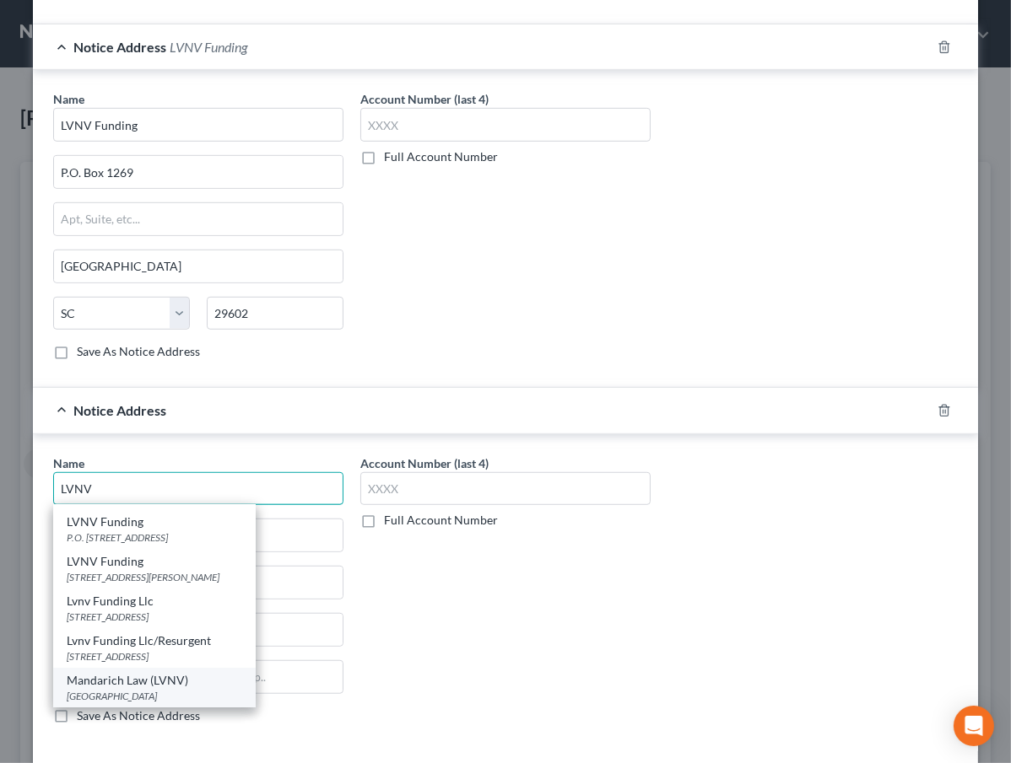
scroll to position [811, 0]
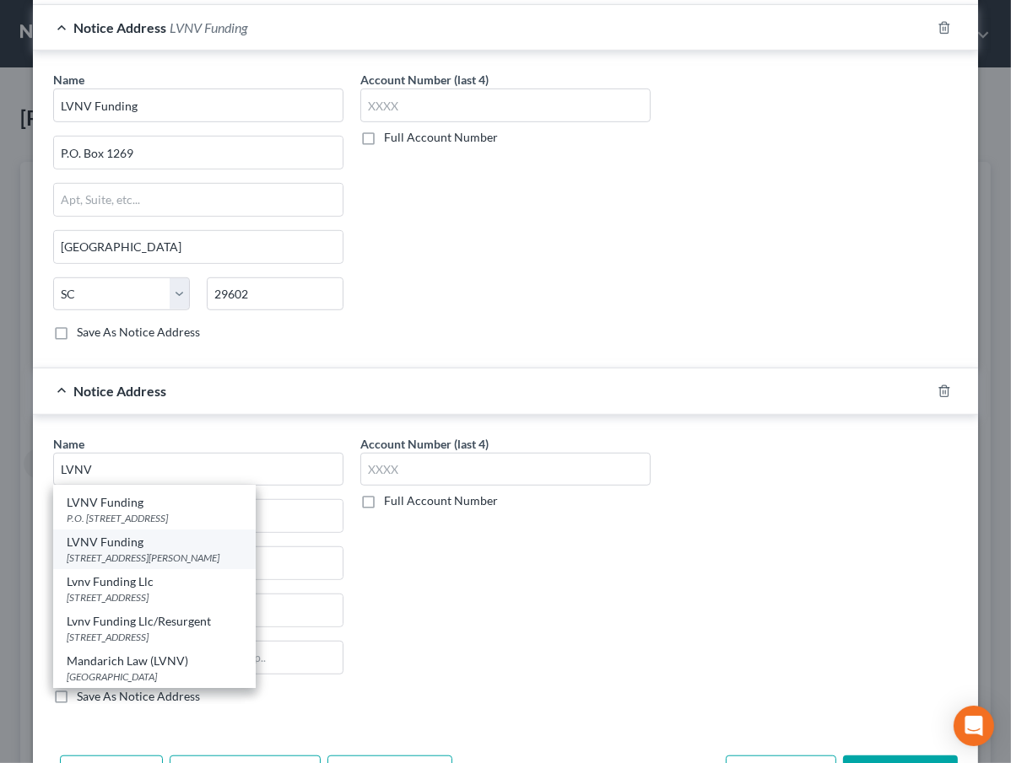
click at [105, 551] on div "[STREET_ADDRESS][PERSON_NAME]" at bounding box center [154, 558] width 175 height 14
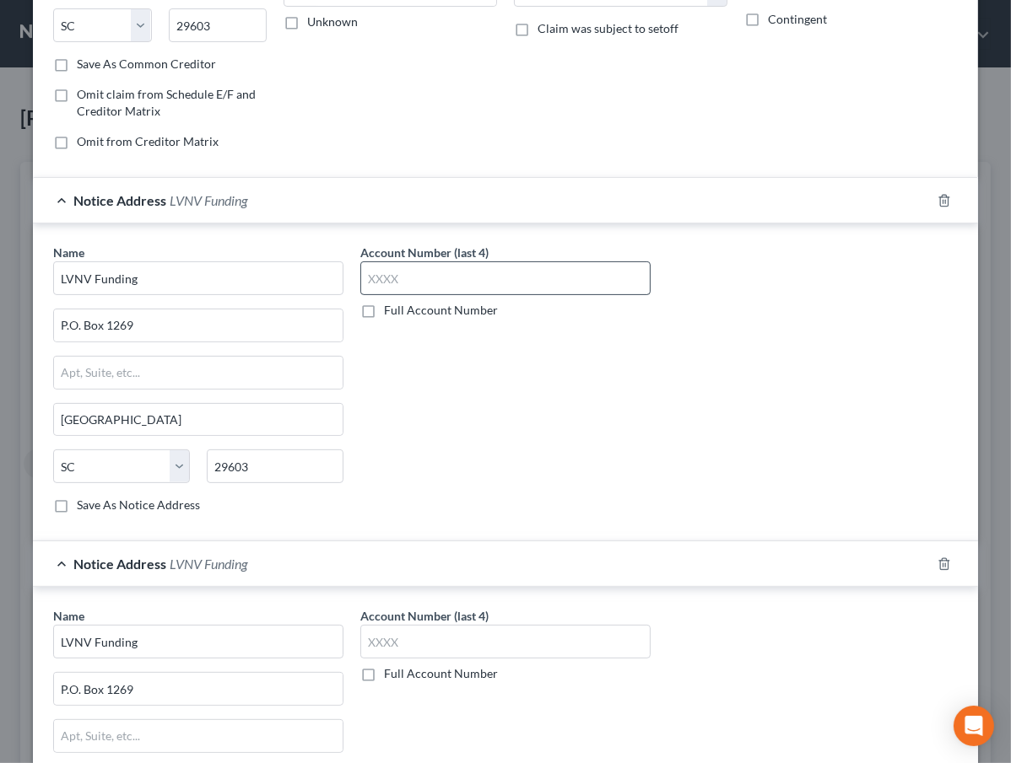
scroll to position [0, 0]
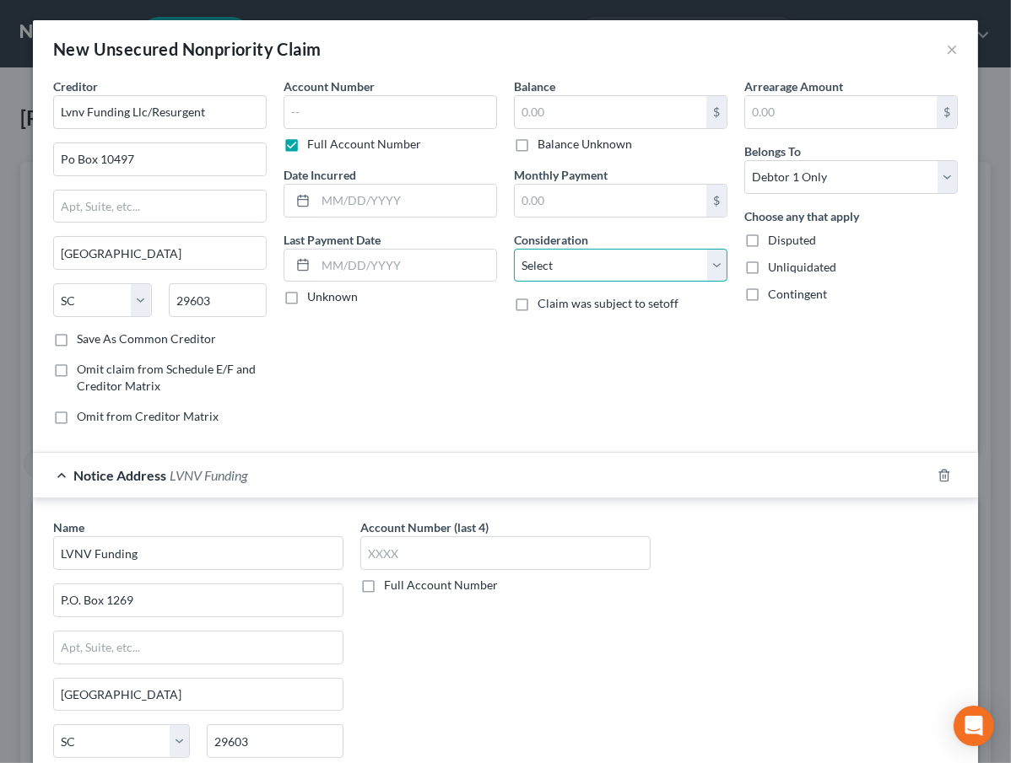
click at [552, 255] on select "Select Cable / Satellite Services Collection Agency Credit Card Debt Debt Couns…" at bounding box center [620, 266] width 213 height 34
click at [514, 249] on select "Select Cable / Satellite Services Collection Agency Credit Card Debt Debt Couns…" at bounding box center [620, 266] width 213 height 34
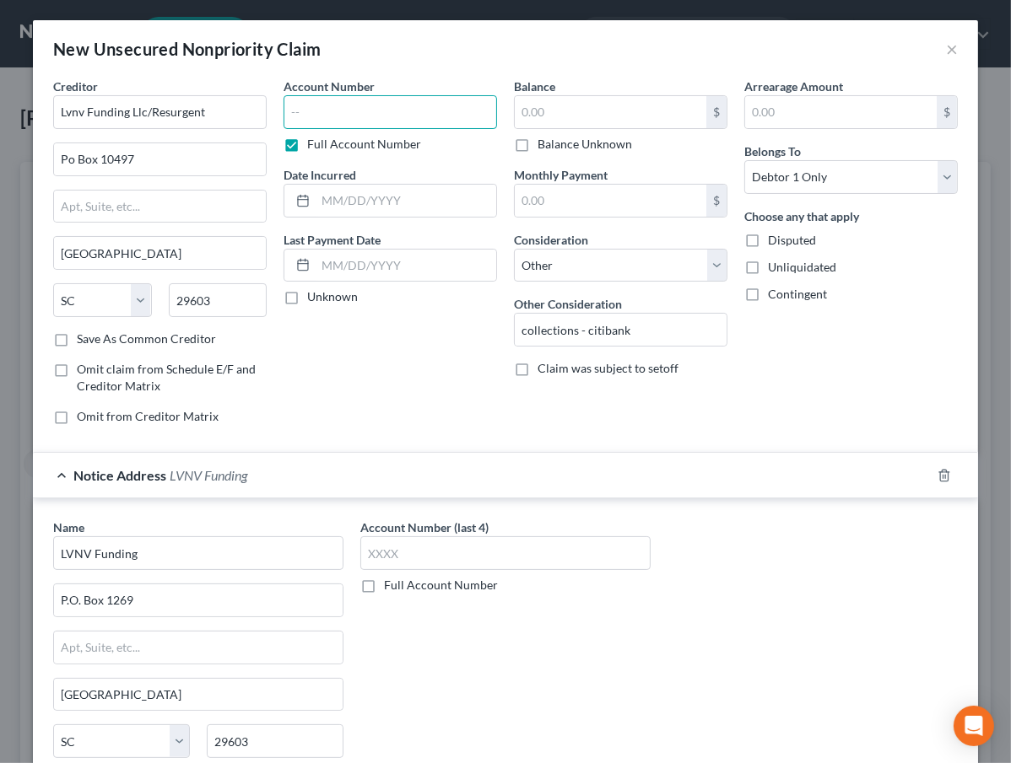
click at [317, 123] on input "text" at bounding box center [389, 112] width 213 height 34
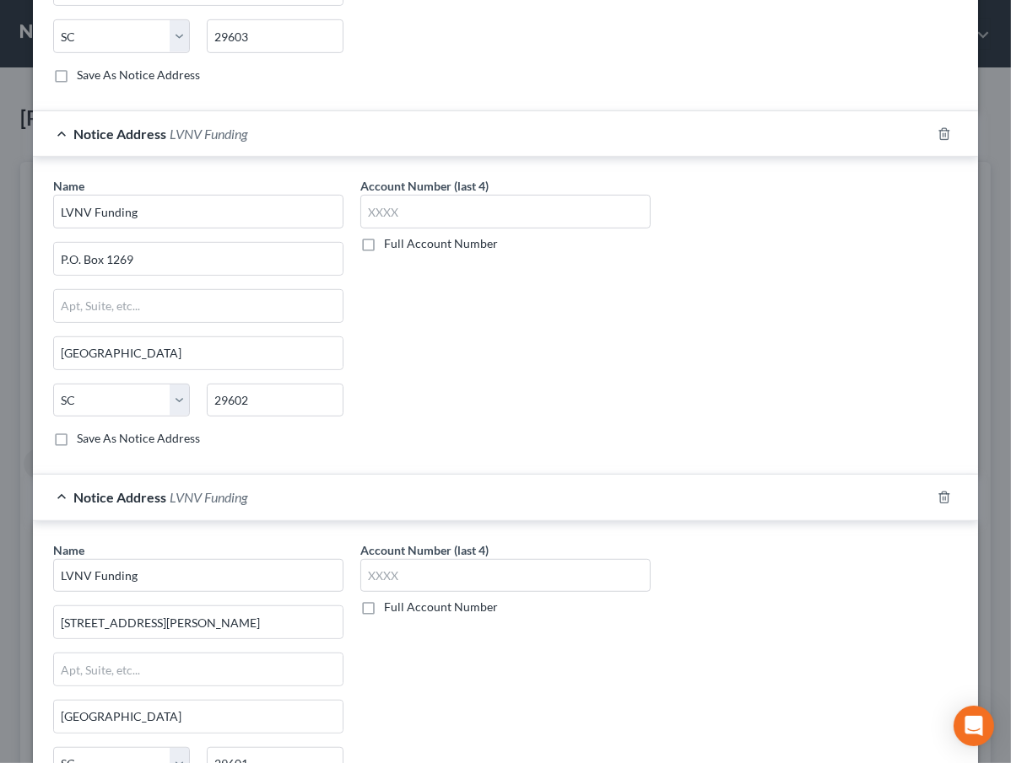
scroll to position [868, 0]
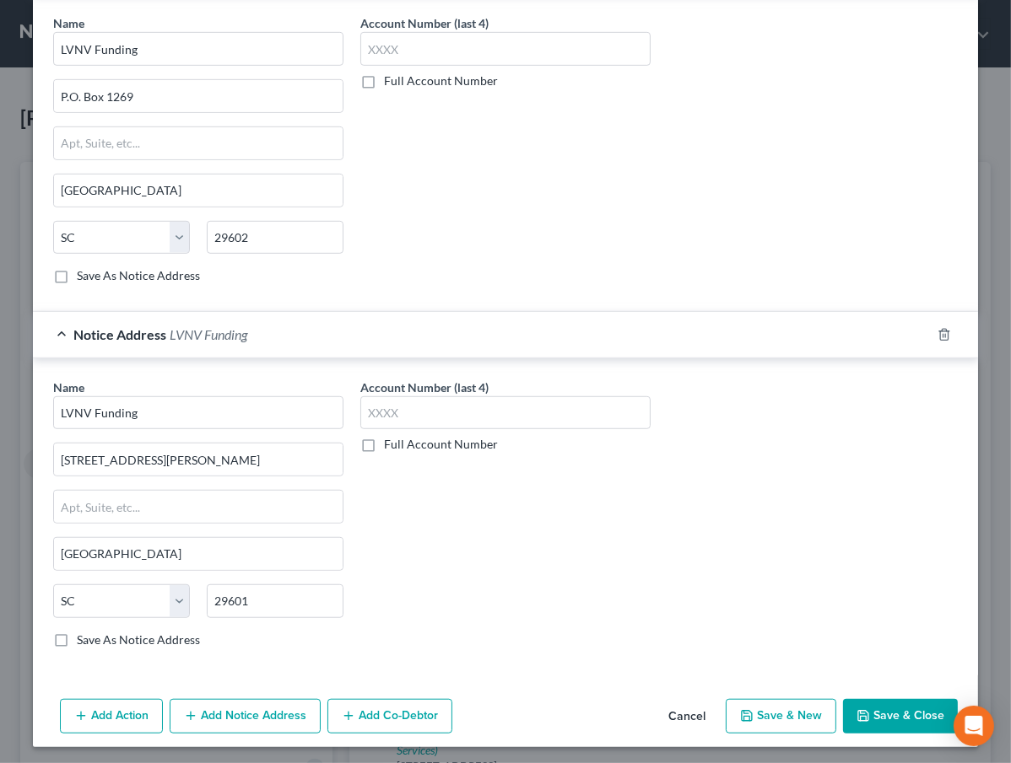
click at [865, 704] on button "Save & Close" at bounding box center [900, 716] width 115 height 35
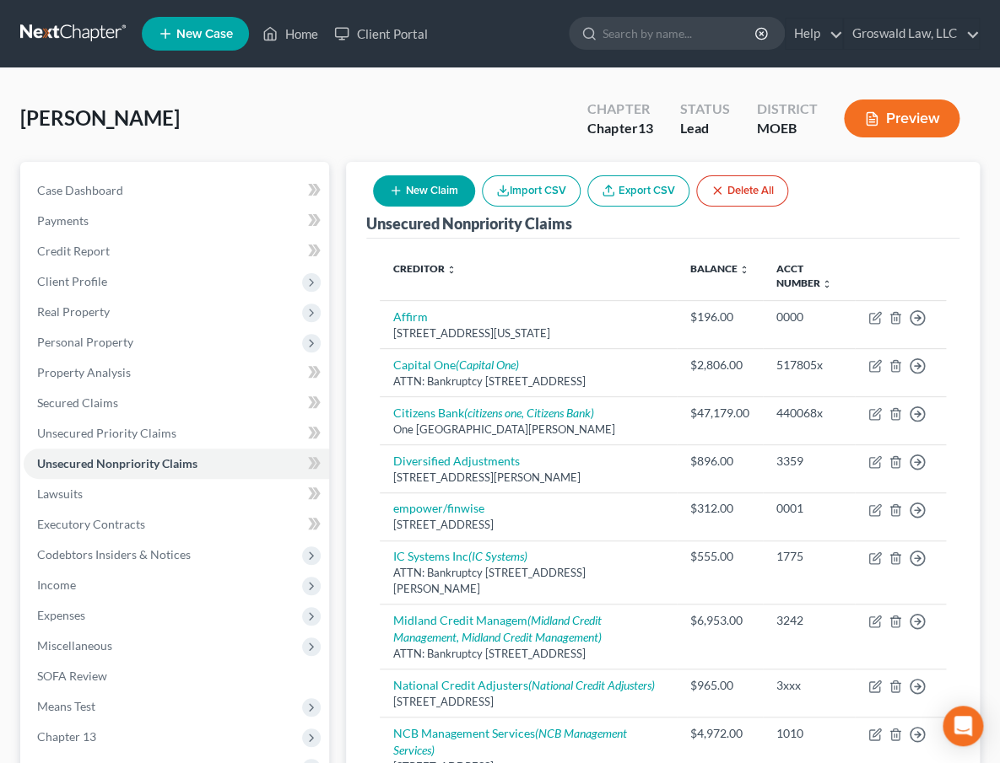
click at [407, 201] on button "New Claim" at bounding box center [424, 190] width 102 height 31
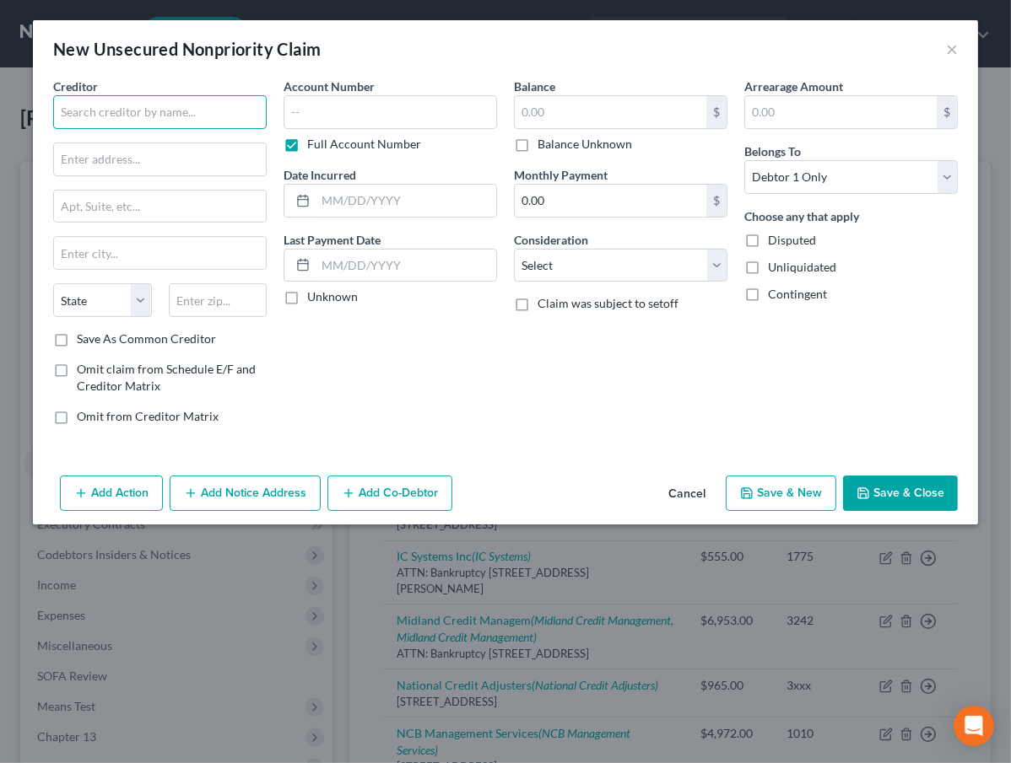
click at [152, 113] on input "text" at bounding box center [159, 112] width 213 height 34
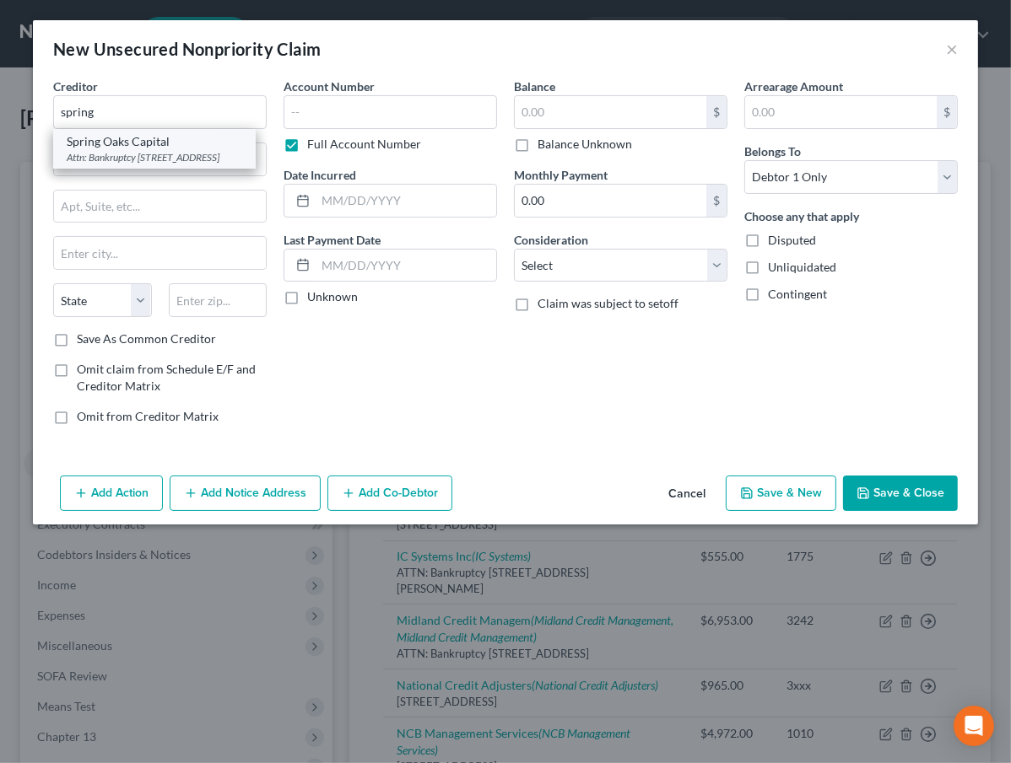
click at [129, 148] on div "Spring Oaks Capital" at bounding box center [154, 141] width 175 height 17
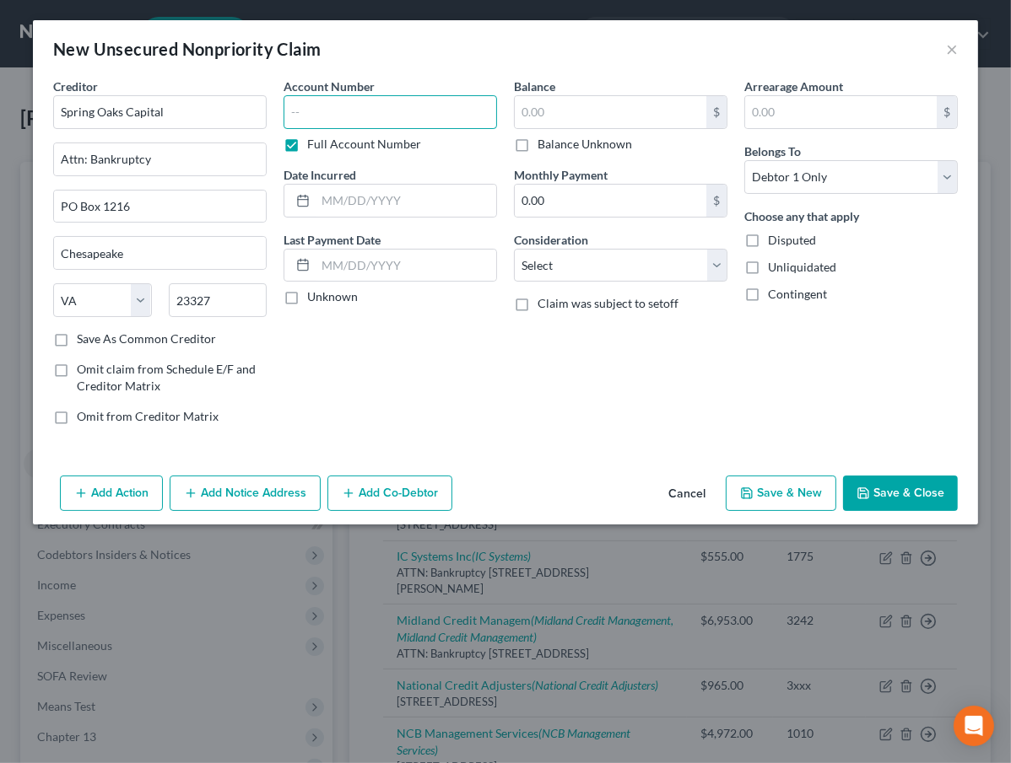
click at [363, 108] on input "text" at bounding box center [389, 112] width 213 height 34
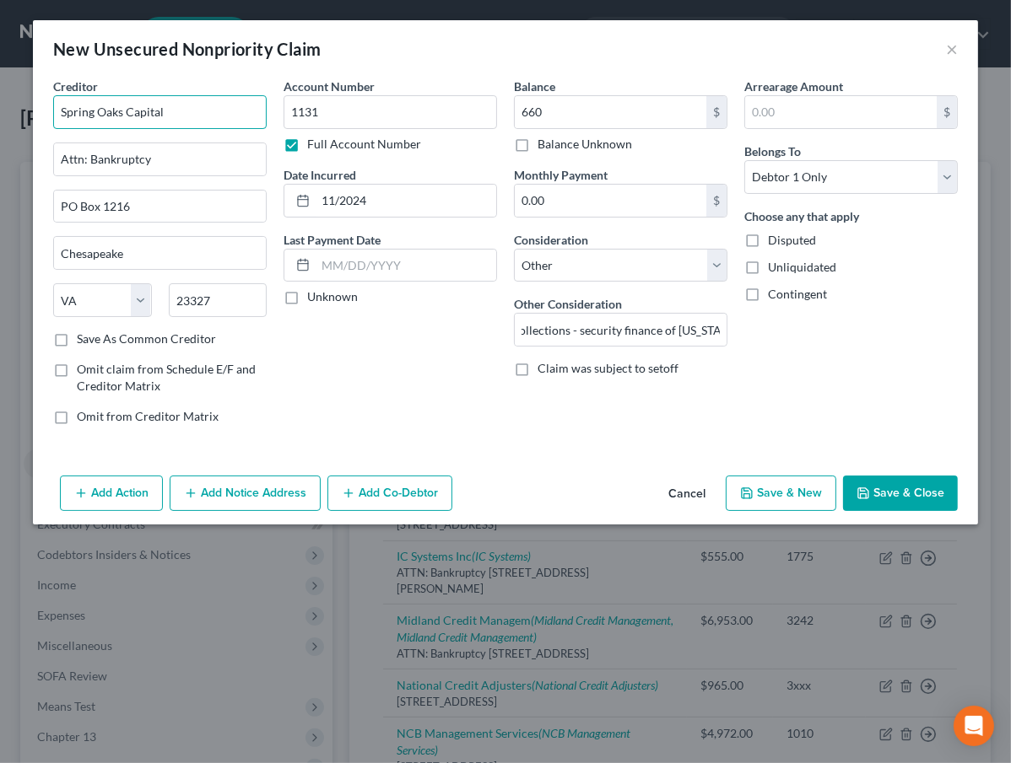
scroll to position [0, 0]
drag, startPoint x: 172, startPoint y: 114, endPoint x: -39, endPoint y: 124, distance: 211.1
click at [0, 124] on html "Home New Case Client Portal Groswald Law, LLC [PERSON_NAME][EMAIL_ADDRESS][DOMA…" at bounding box center [505, 595] width 1011 height 1190
click at [265, 482] on button "Add Notice Address" at bounding box center [245, 493] width 151 height 35
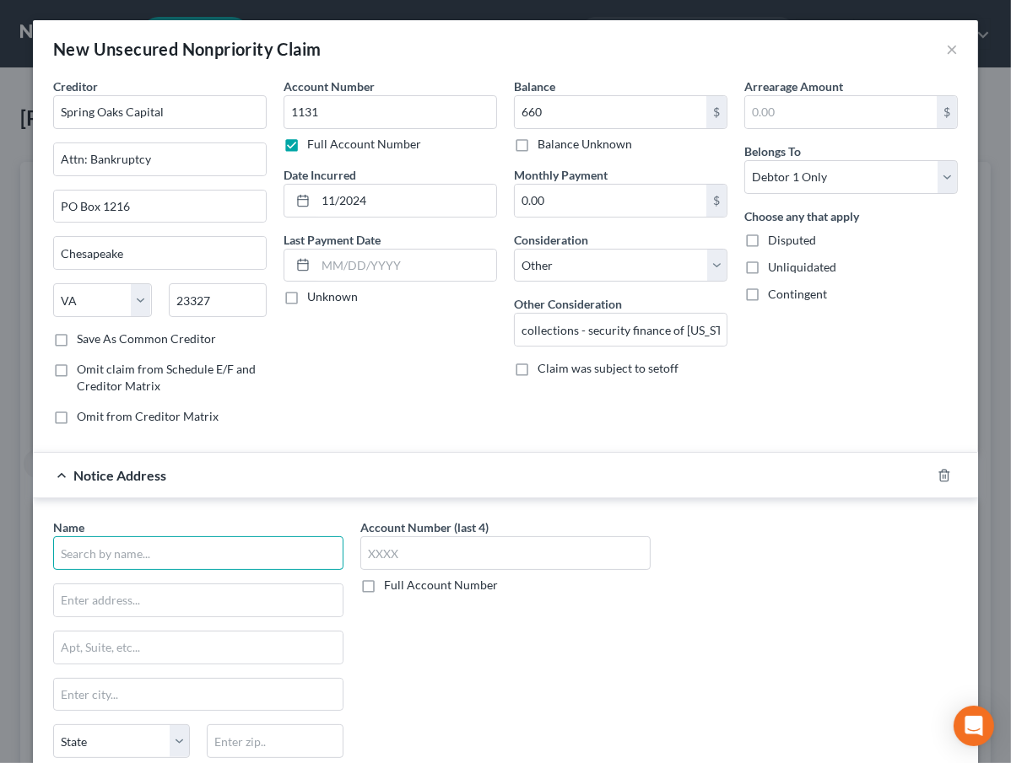
drag, startPoint x: 188, startPoint y: 553, endPoint x: 90, endPoint y: 578, distance: 100.9
click at [187, 553] on input "text" at bounding box center [198, 553] width 290 height 34
paste input "Spring Oaks Capital"
drag, startPoint x: 482, startPoint y: 671, endPoint x: 288, endPoint y: 591, distance: 208.8
click at [469, 660] on div "Account Number (last 4) Full Account Number" at bounding box center [505, 660] width 307 height 283
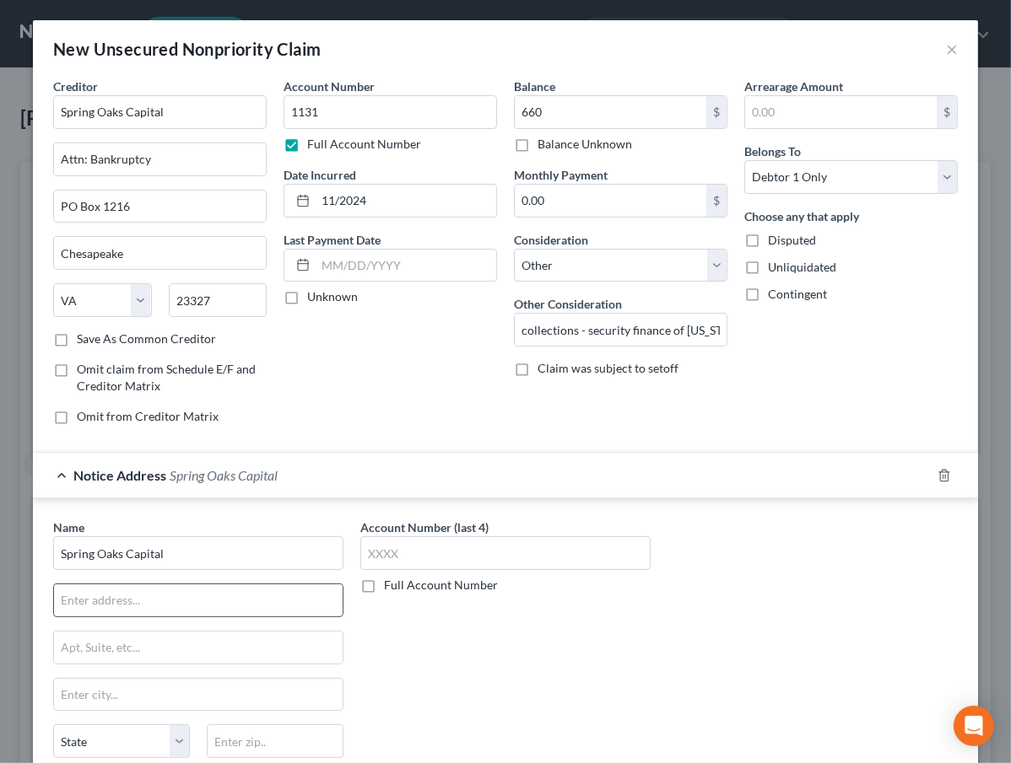
click at [287, 590] on input "text" at bounding box center [198, 601] width 288 height 32
paste input "[STREET_ADDRESS]"
drag, startPoint x: 522, startPoint y: 687, endPoint x: 451, endPoint y: 696, distance: 71.5
click at [522, 687] on div "Account Number (last 4) Full Account Number" at bounding box center [505, 660] width 307 height 283
click at [240, 735] on input "text" at bounding box center [275, 742] width 137 height 34
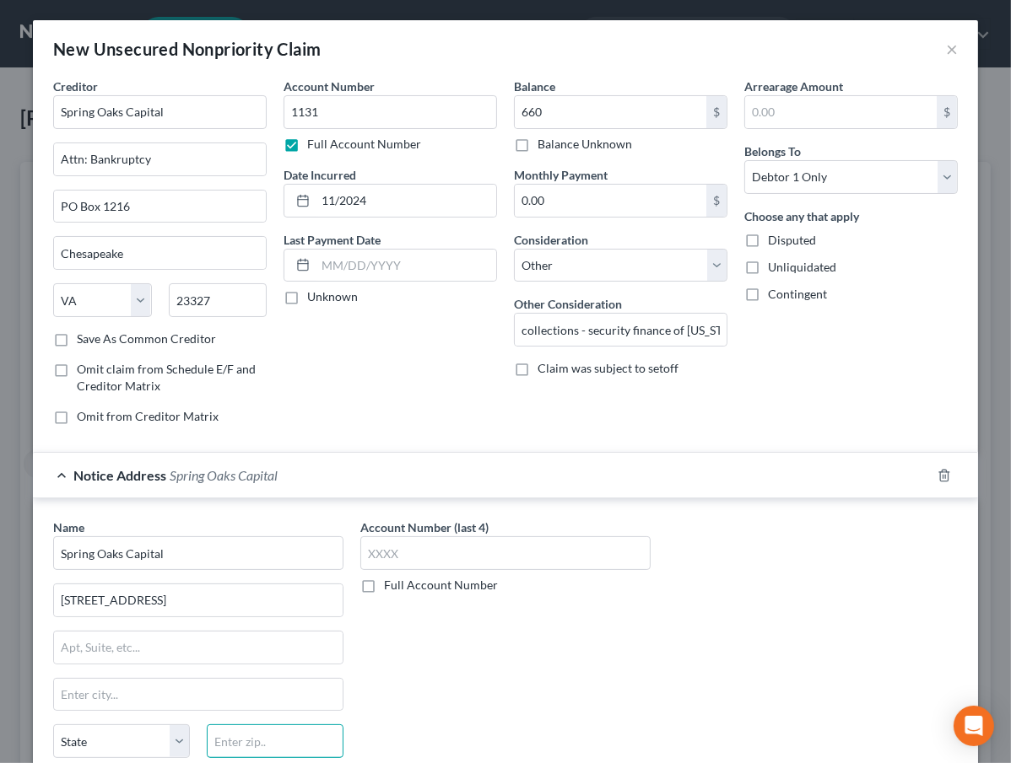
paste input "23320"
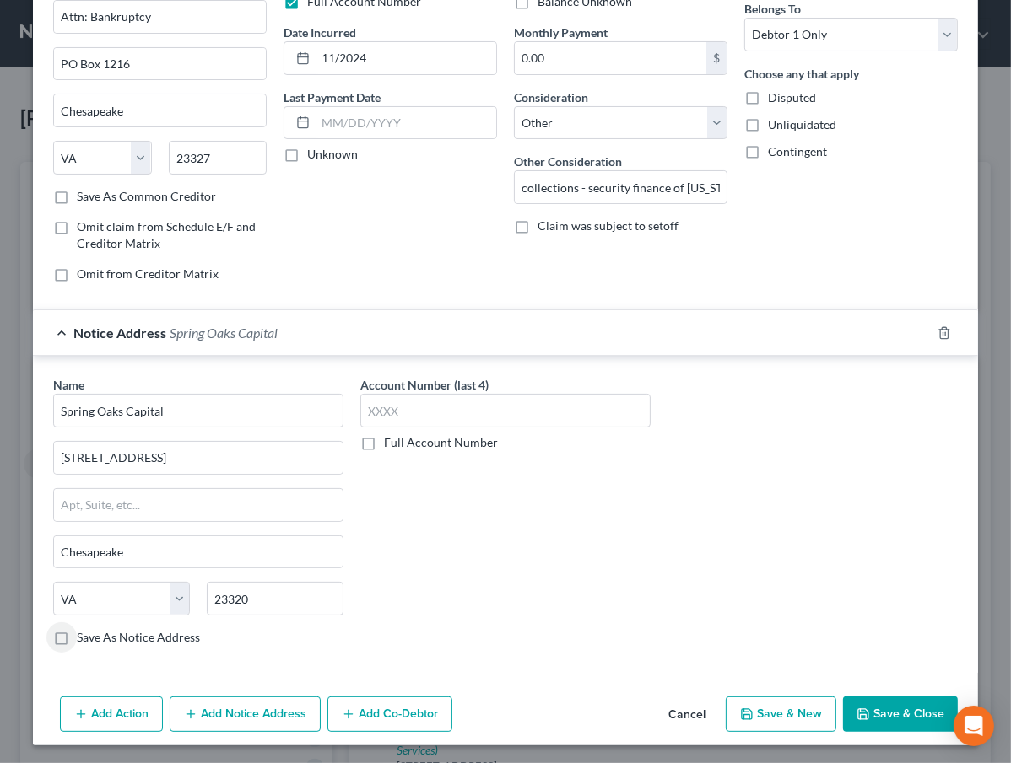
click at [77, 641] on label "Save As Notice Address" at bounding box center [138, 637] width 123 height 17
click at [84, 640] on input "Save As Notice Address" at bounding box center [89, 634] width 11 height 11
click at [905, 699] on button "Save & Close" at bounding box center [900, 714] width 115 height 35
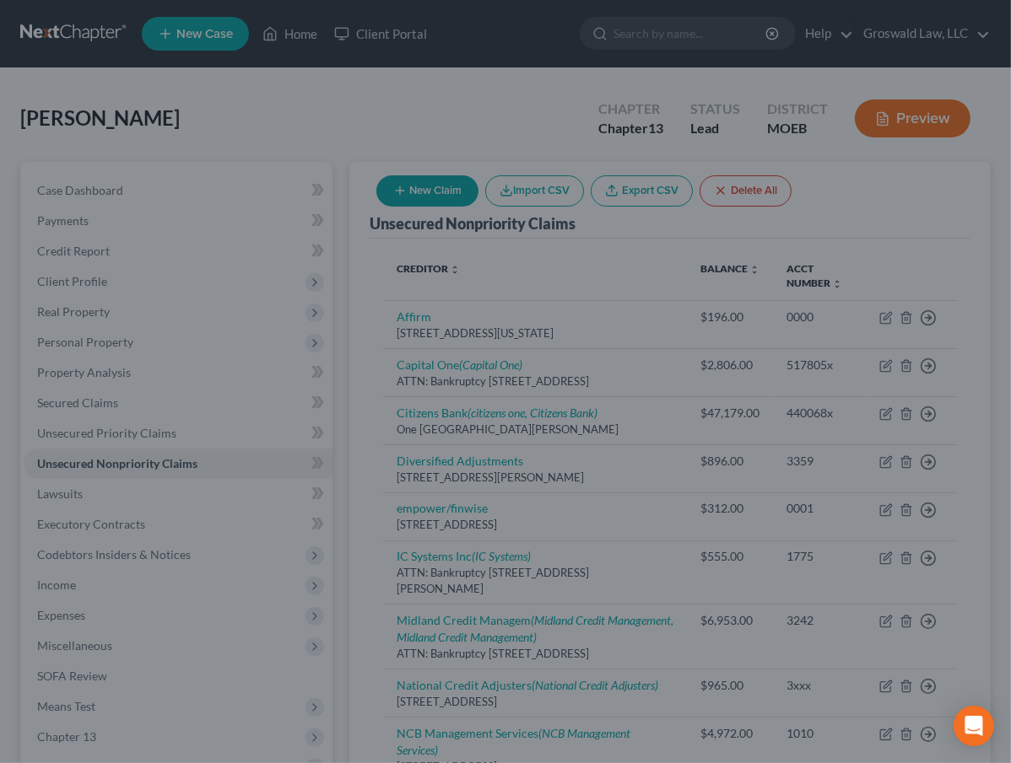
scroll to position [0, 0]
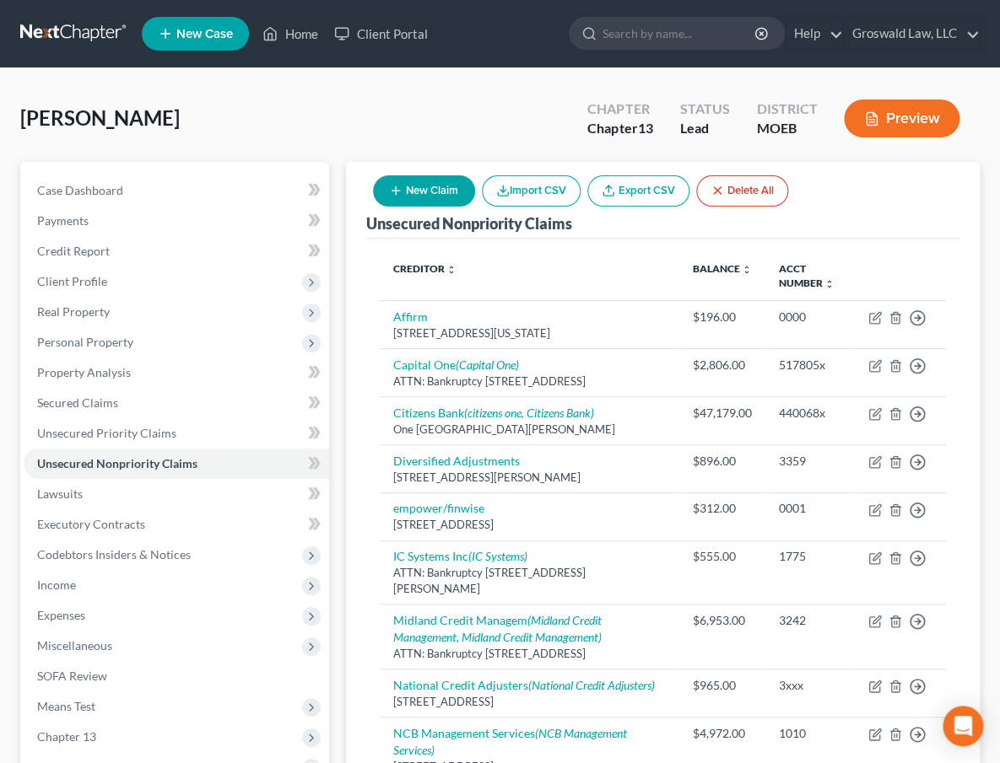
click at [433, 196] on button "New Claim" at bounding box center [424, 190] width 102 height 31
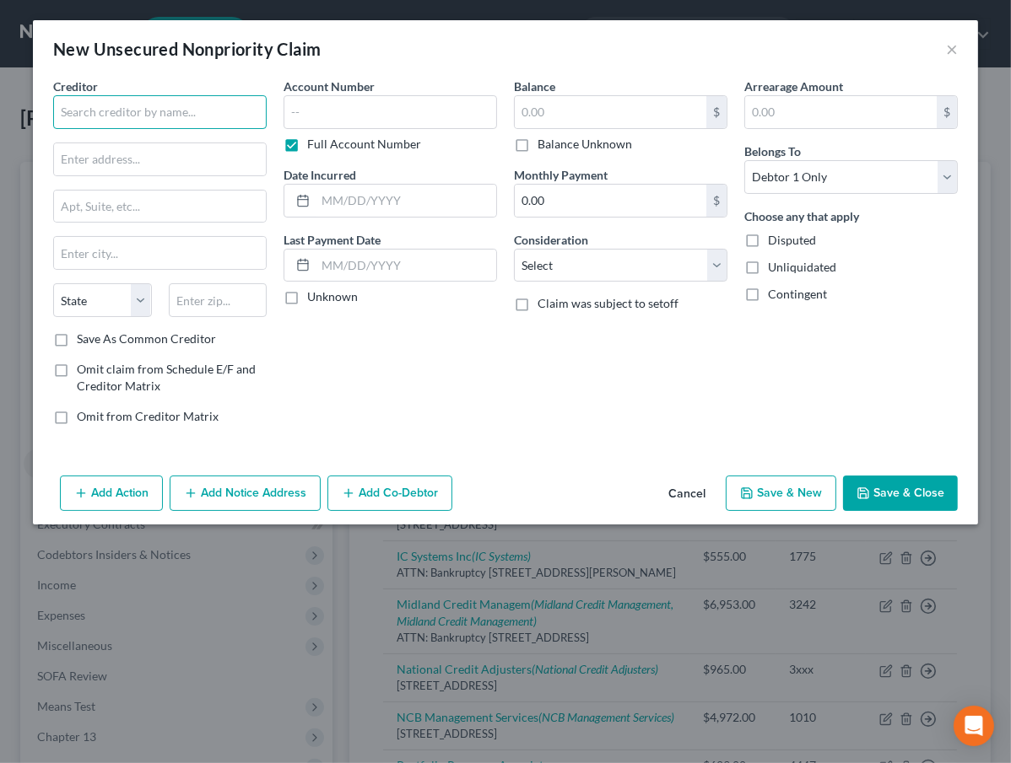
click at [92, 117] on input "text" at bounding box center [159, 112] width 213 height 34
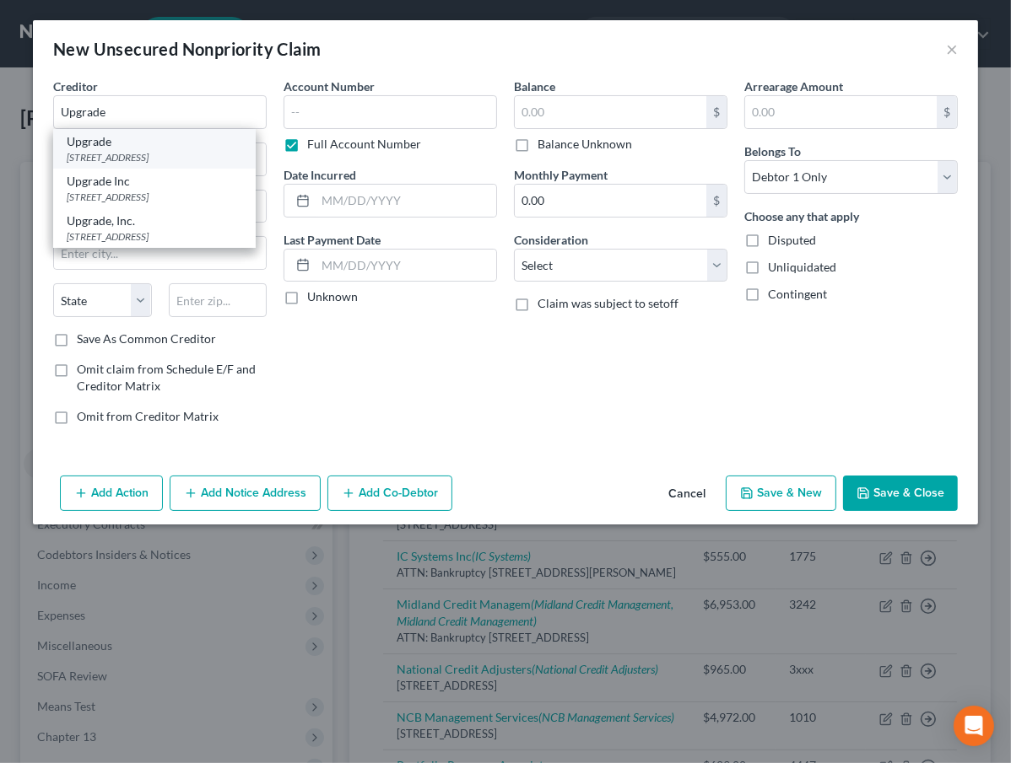
click at [113, 162] on div "[STREET_ADDRESS]" at bounding box center [154, 157] width 175 height 14
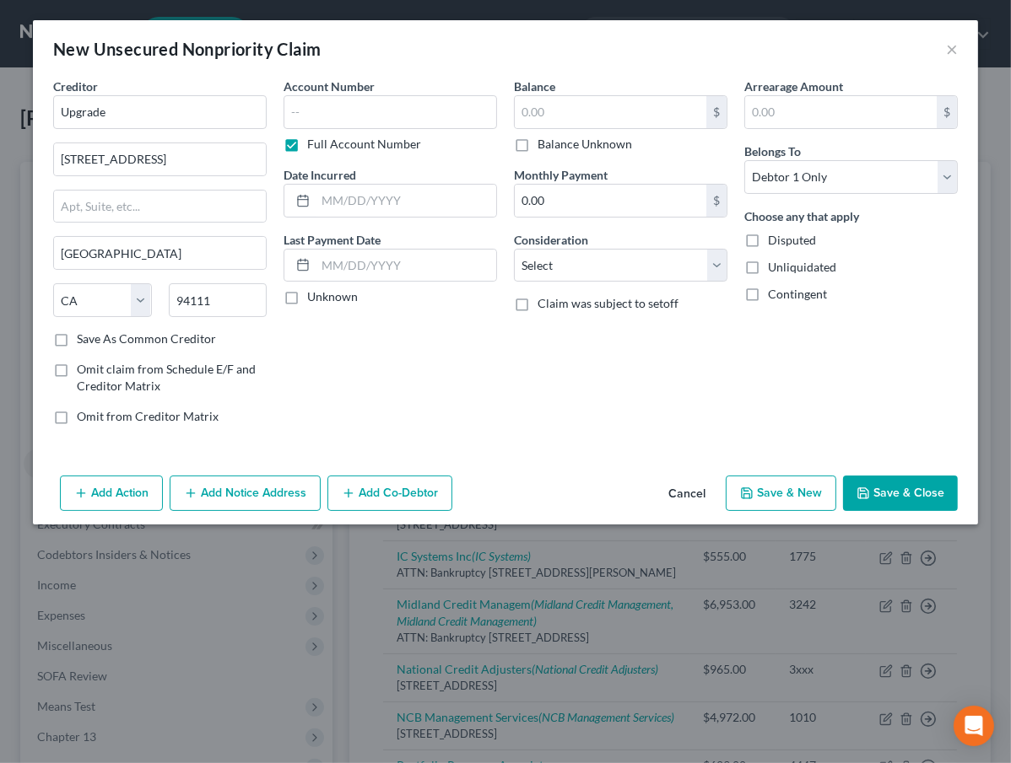
click at [236, 489] on button "Add Notice Address" at bounding box center [245, 493] width 151 height 35
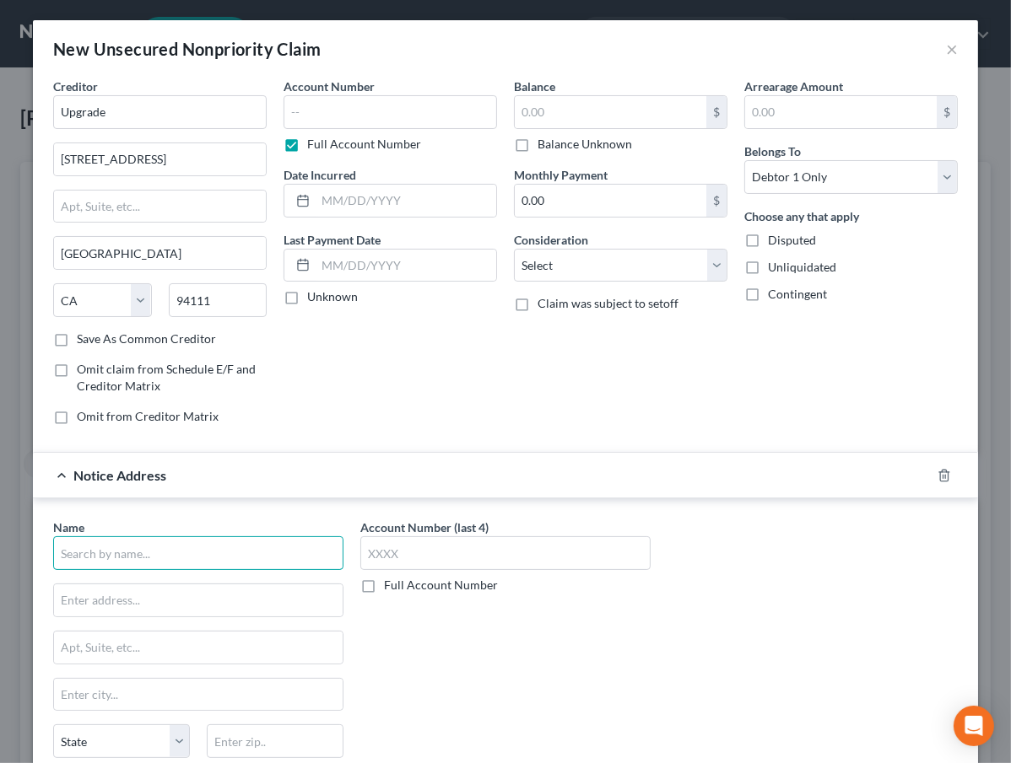
click at [110, 548] on input "text" at bounding box center [198, 553] width 290 height 34
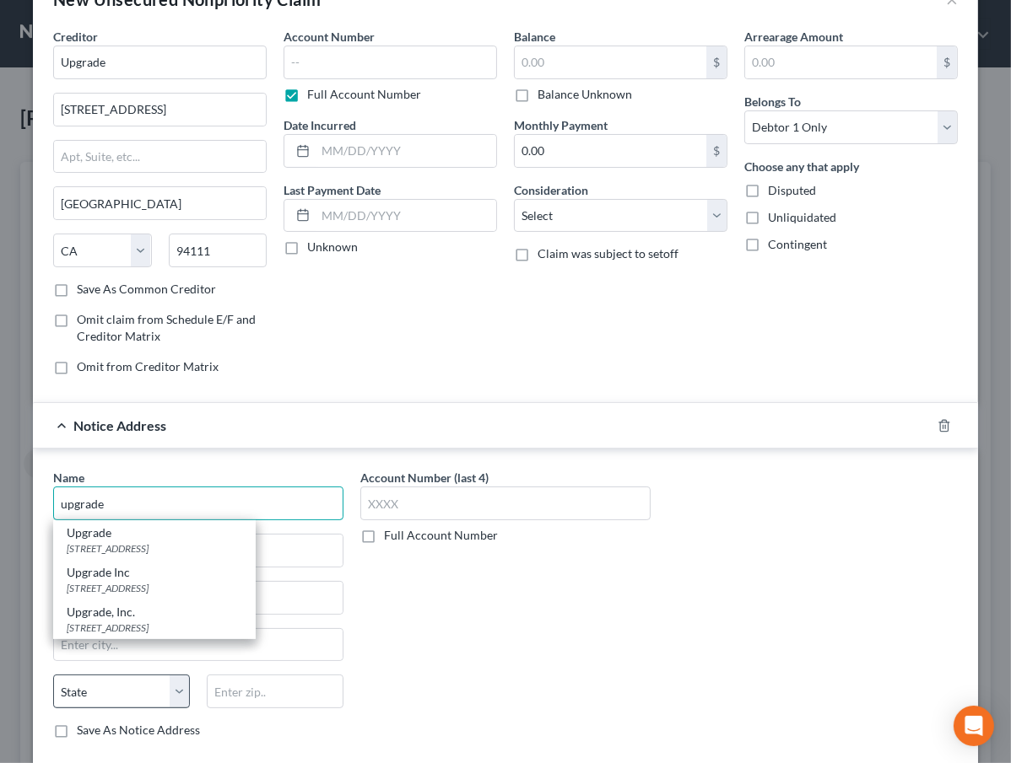
scroll to position [76, 0]
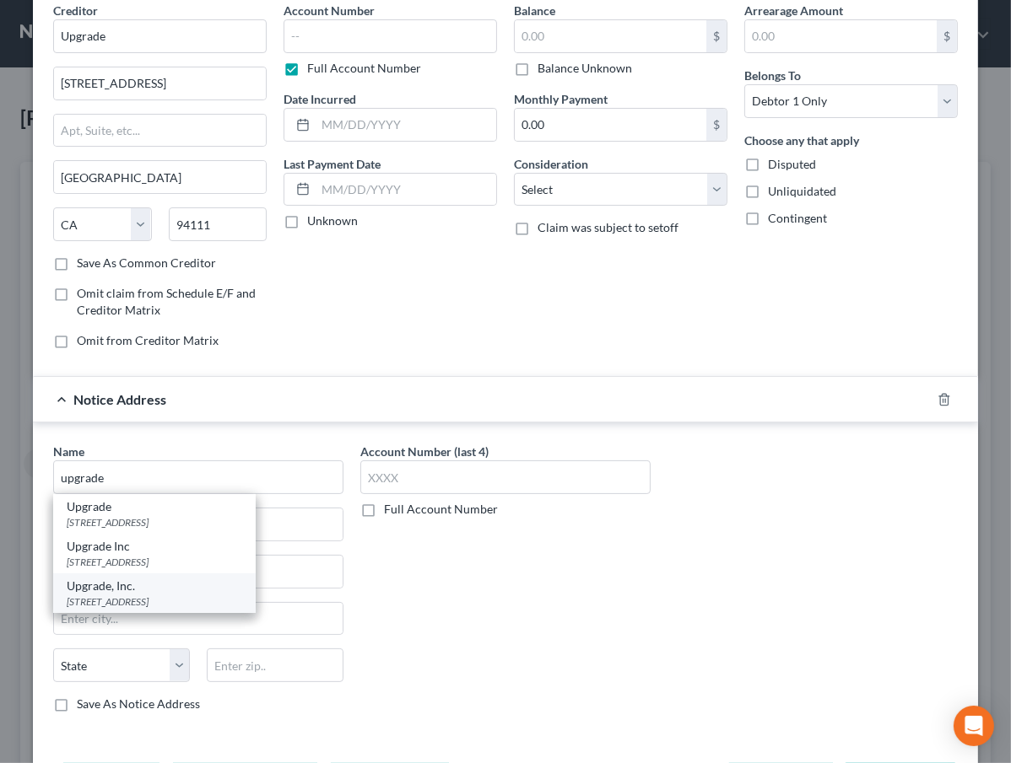
click at [153, 604] on div "[STREET_ADDRESS]" at bounding box center [154, 602] width 175 height 14
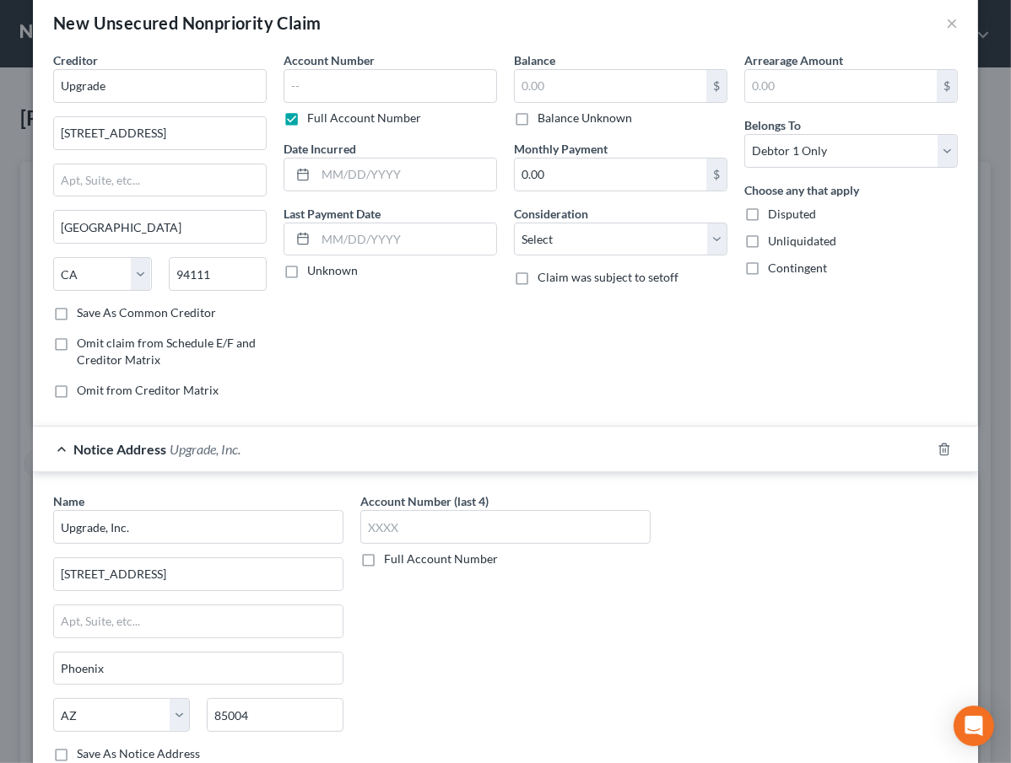
scroll to position [0, 0]
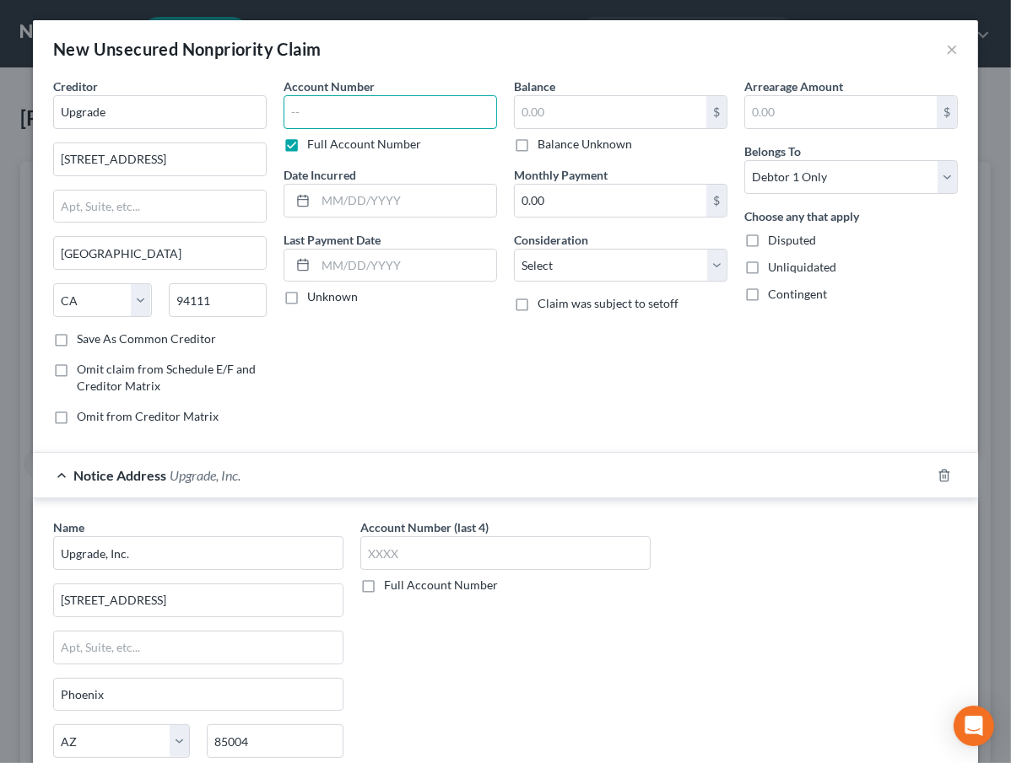
click at [412, 110] on input "text" at bounding box center [389, 112] width 213 height 34
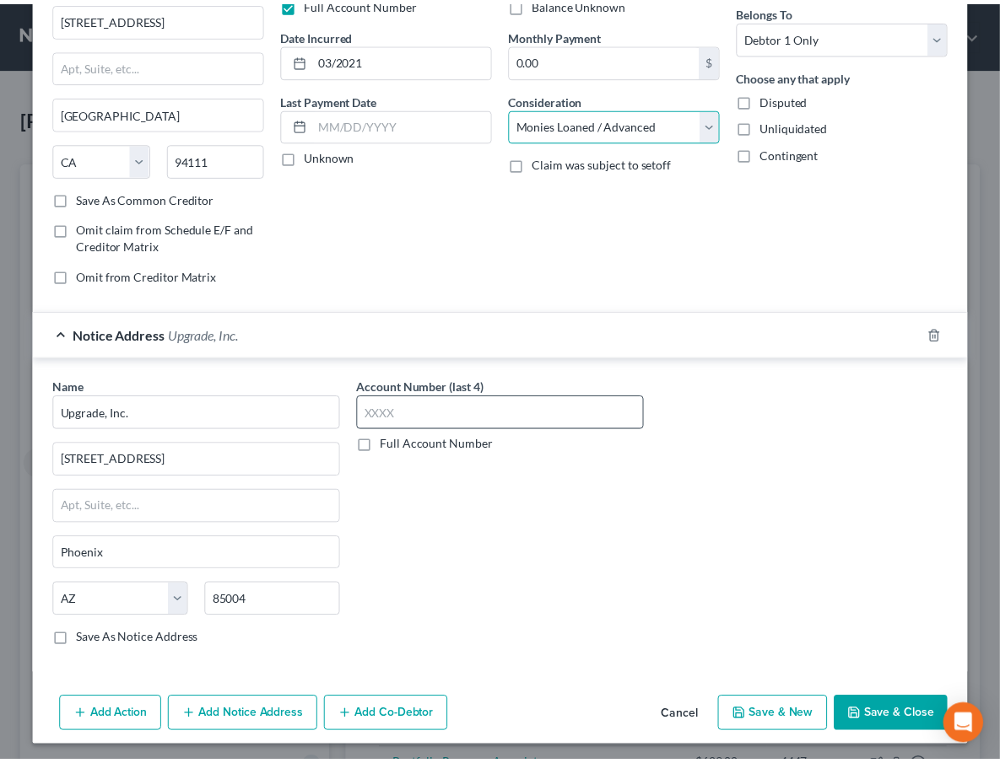
scroll to position [143, 0]
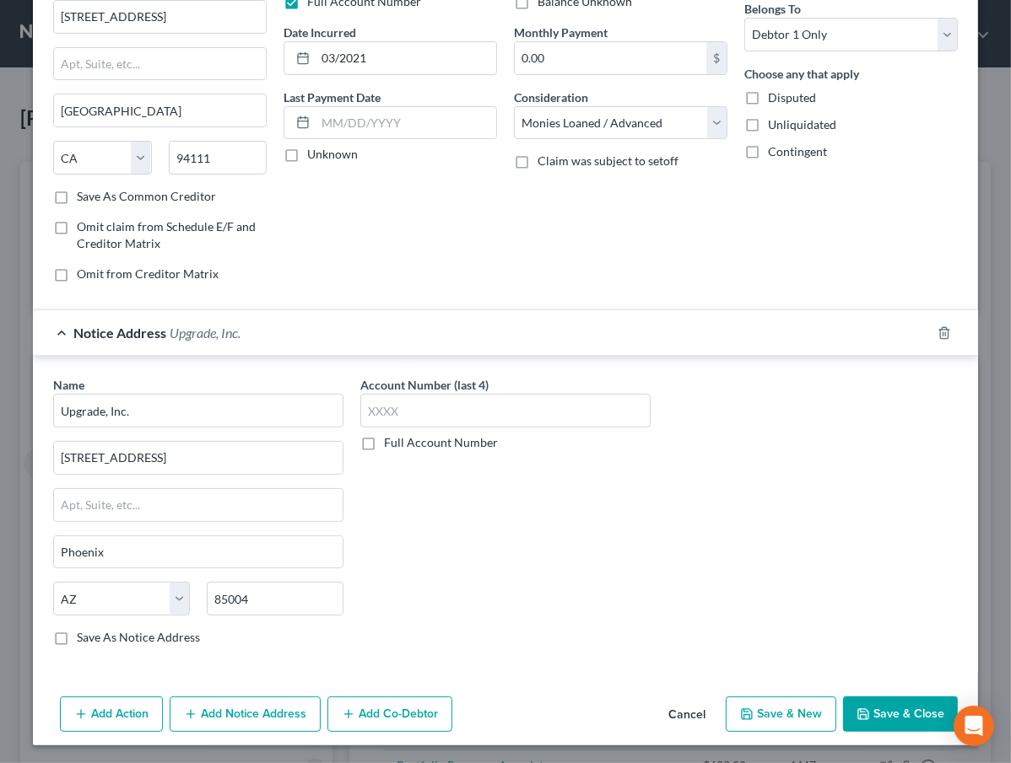
click at [894, 720] on button "Save & Close" at bounding box center [900, 714] width 115 height 35
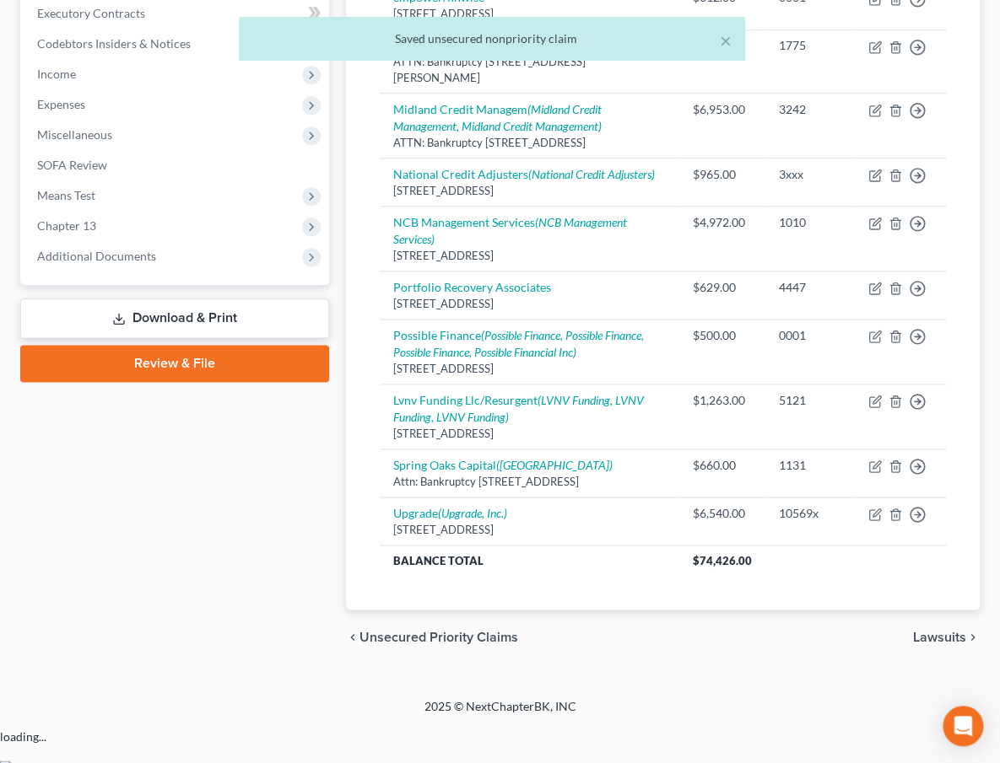
scroll to position [520, 0]
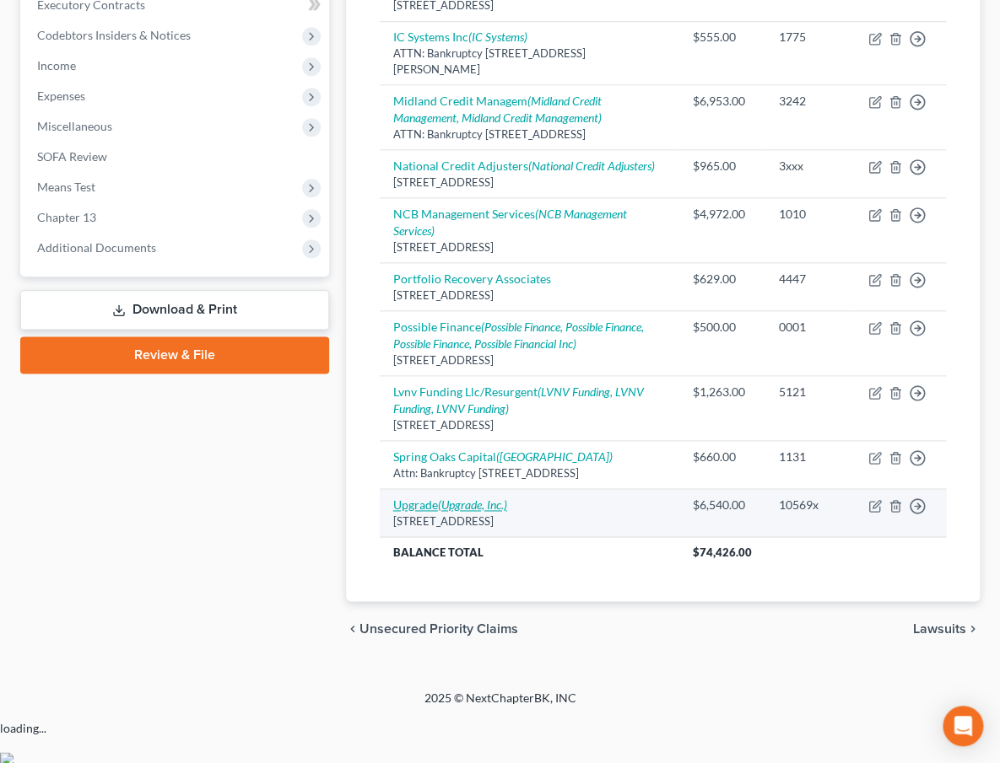
click at [455, 512] on icon "(Upgrade, Inc.)" at bounding box center [472, 505] width 69 height 14
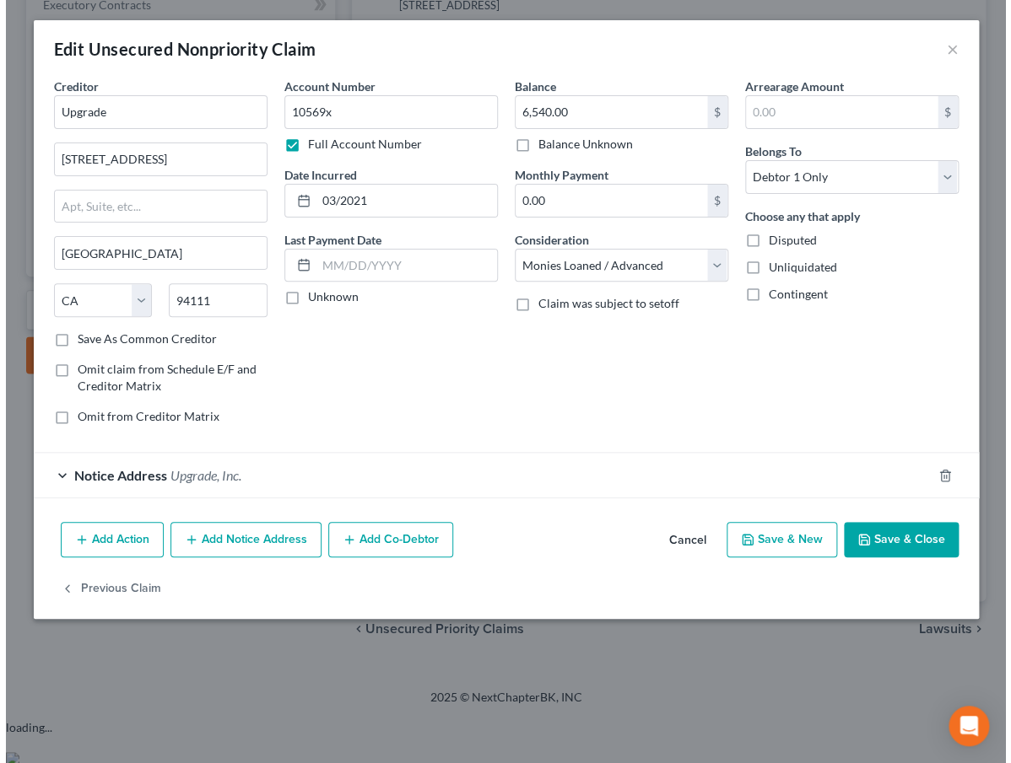
scroll to position [488, 0]
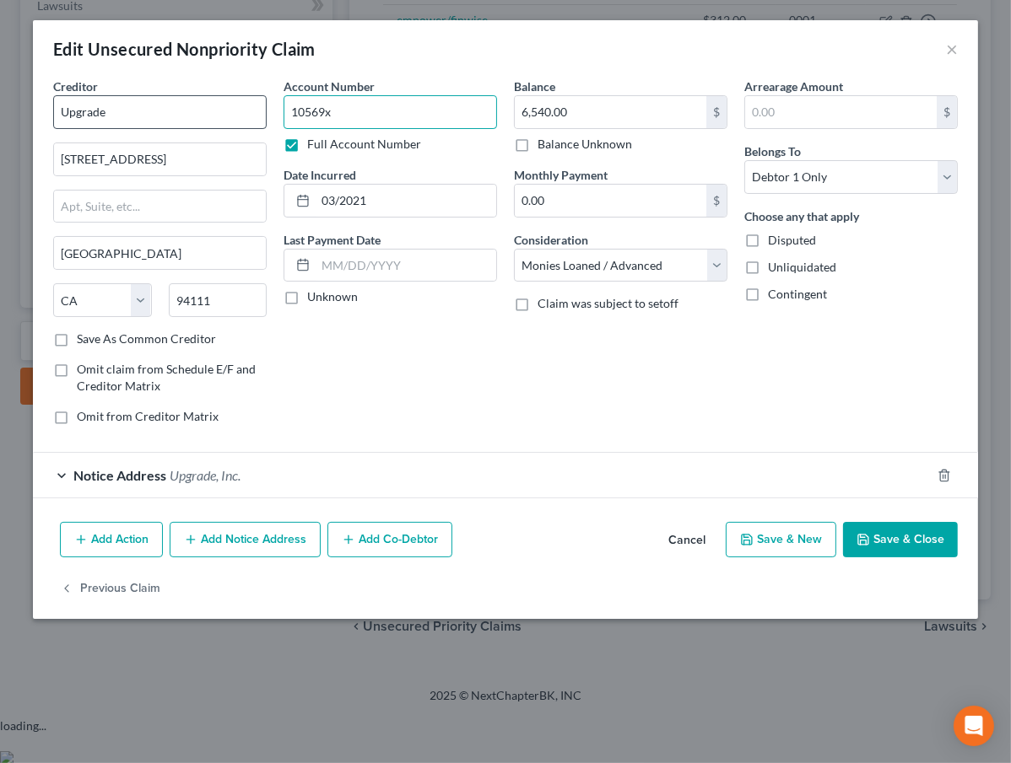
drag, startPoint x: 164, startPoint y: 116, endPoint x: 152, endPoint y: 120, distance: 13.1
click at [155, 116] on div "Creditor * Upgrade [GEOGRAPHIC_DATA] [GEOGRAPHIC_DATA] [US_STATE][GEOGRAPHIC_DA…" at bounding box center [505, 258] width 921 height 361
click at [942, 472] on icon "button" at bounding box center [943, 475] width 13 height 13
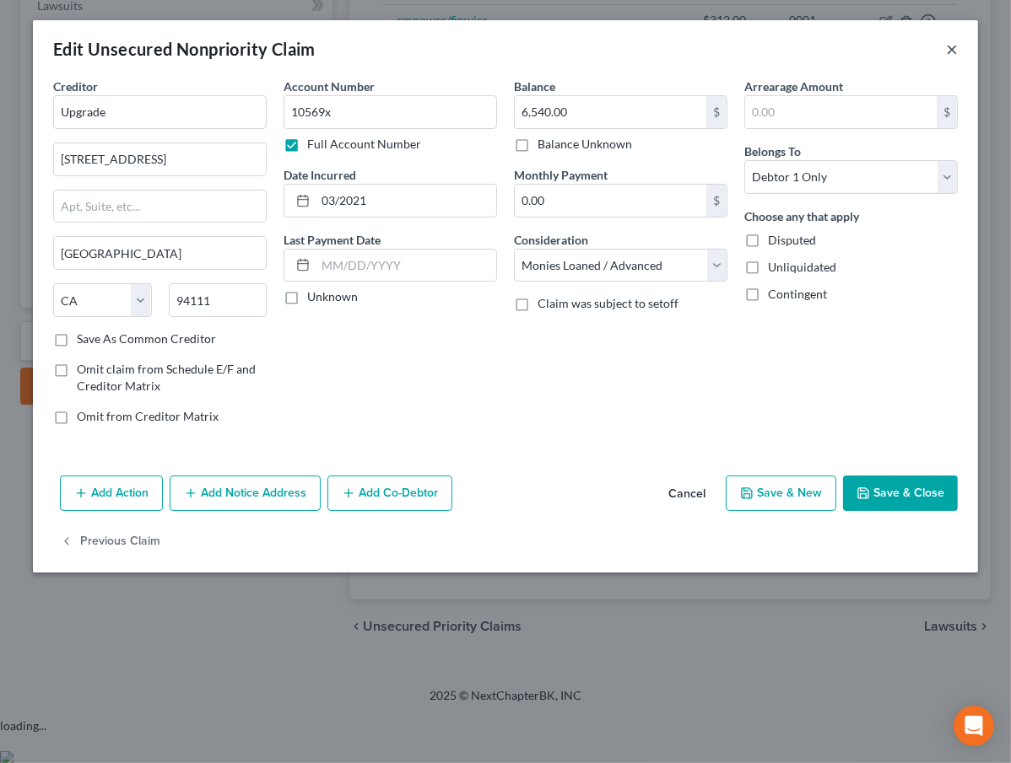
click at [950, 52] on button "×" at bounding box center [952, 49] width 12 height 20
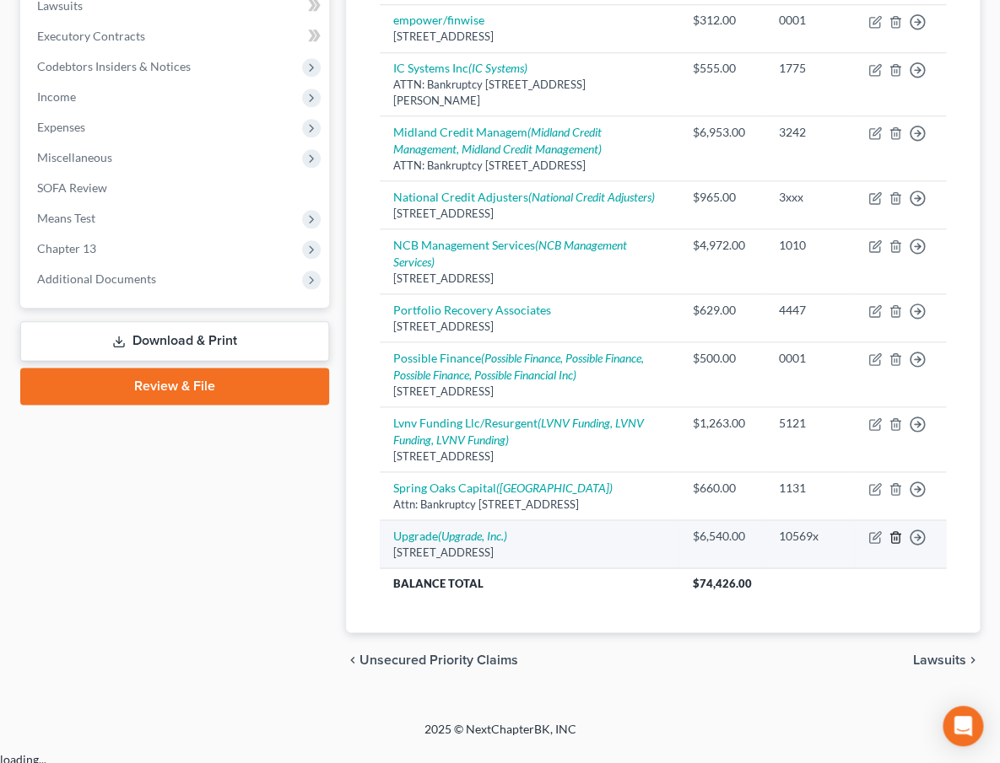
click at [894, 544] on icon "button" at bounding box center [894, 537] width 13 height 13
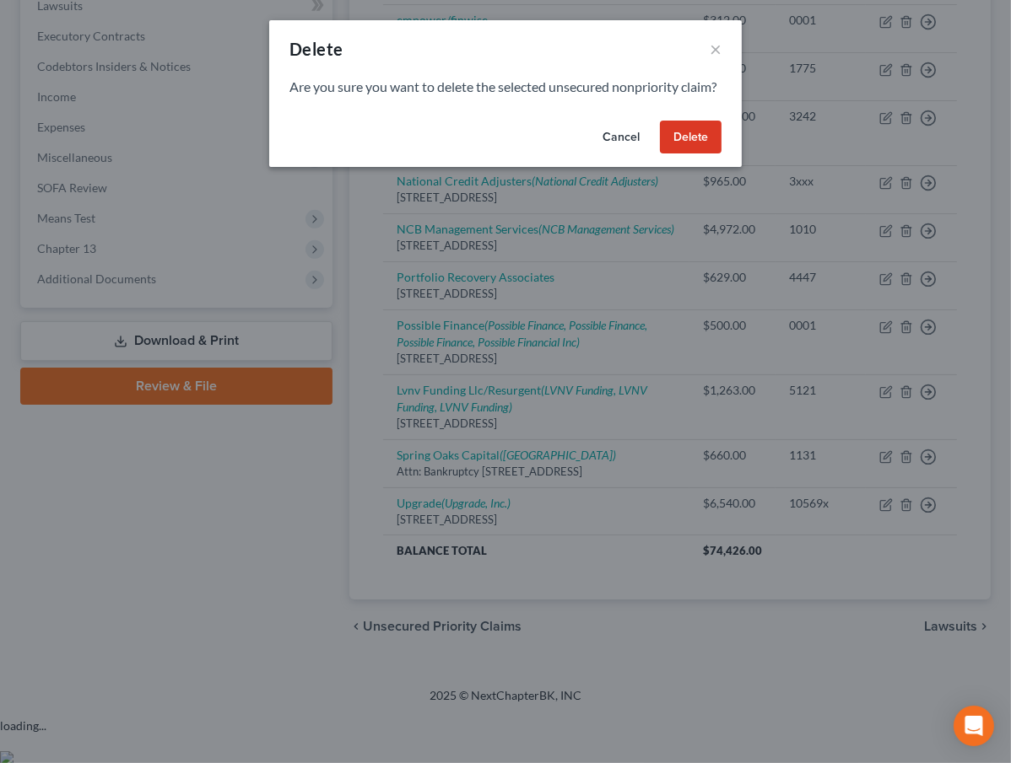
click at [616, 154] on button "Cancel" at bounding box center [621, 138] width 64 height 34
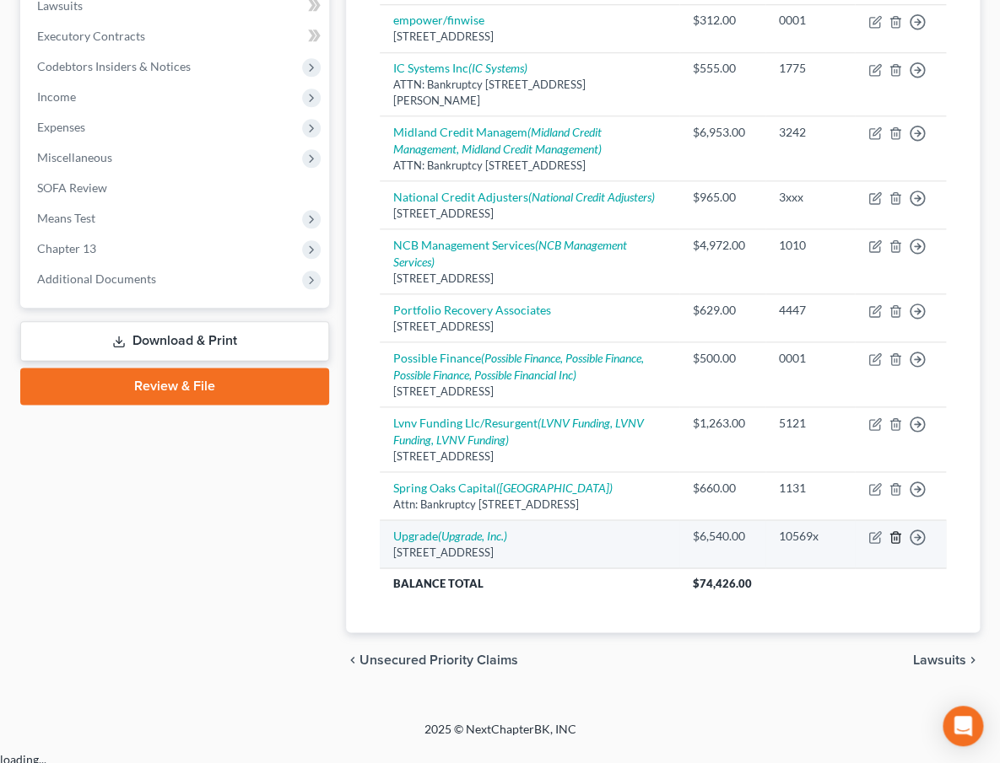
click at [892, 544] on icon "button" at bounding box center [894, 537] width 13 height 13
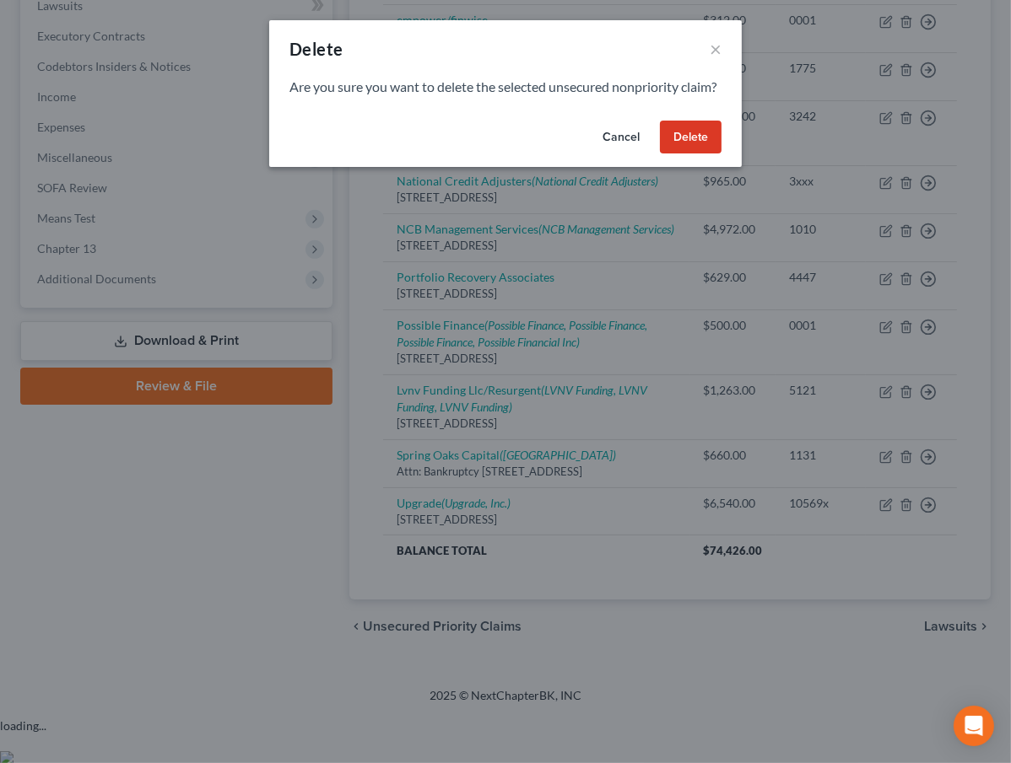
click at [683, 151] on button "Delete" at bounding box center [691, 138] width 62 height 34
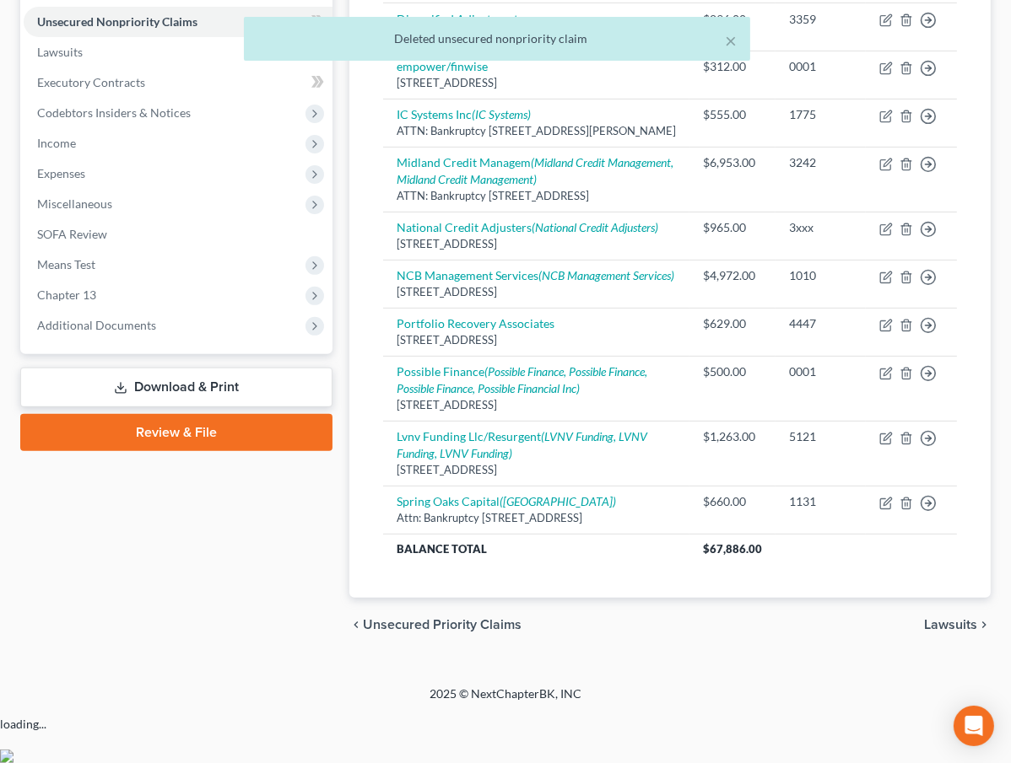
scroll to position [440, 0]
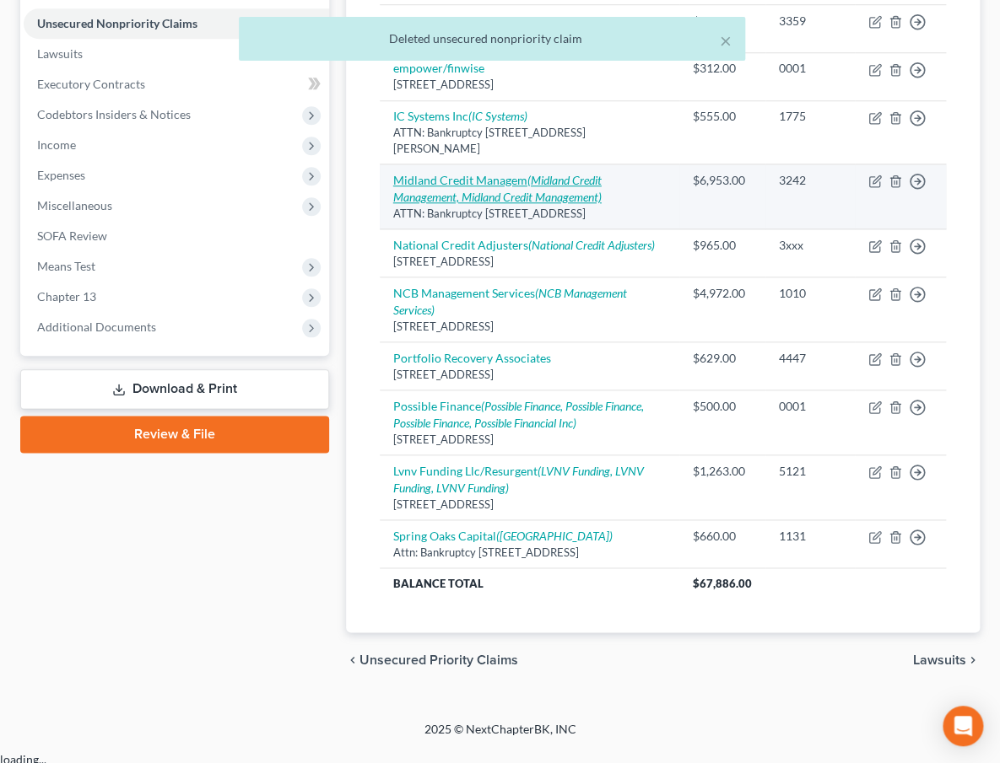
click at [469, 198] on link "Midland Credit Managem (Midland Credit Management, Midland Credit Management)" at bounding box center [497, 188] width 208 height 31
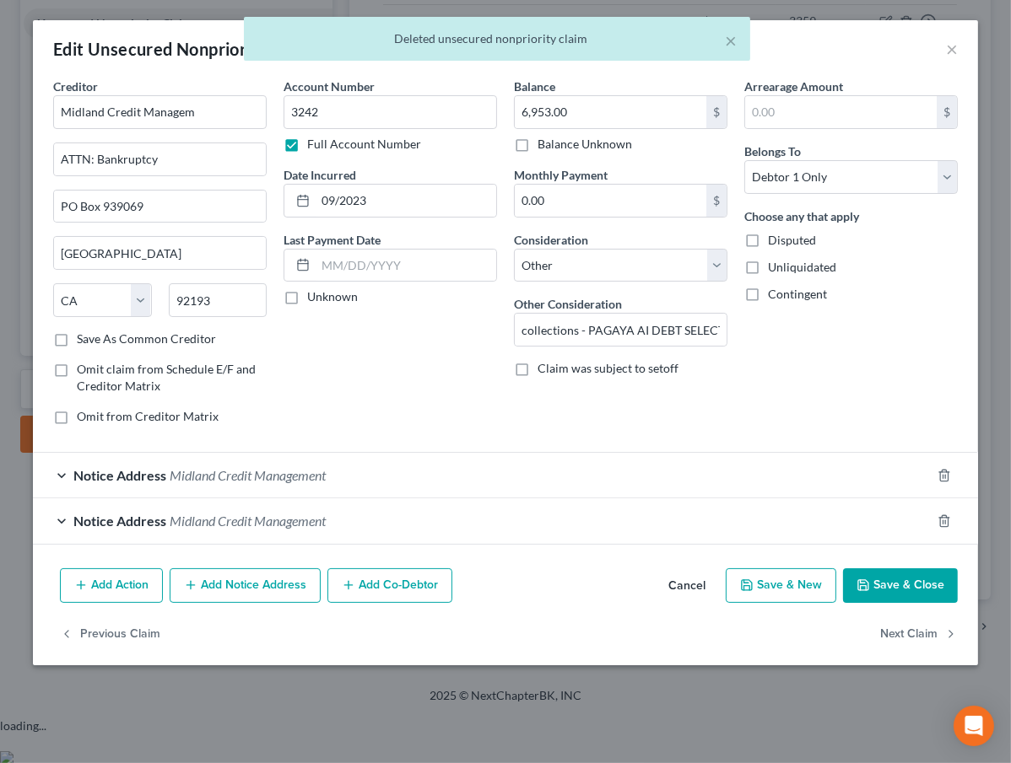
click at [239, 583] on button "Add Notice Address" at bounding box center [245, 586] width 151 height 35
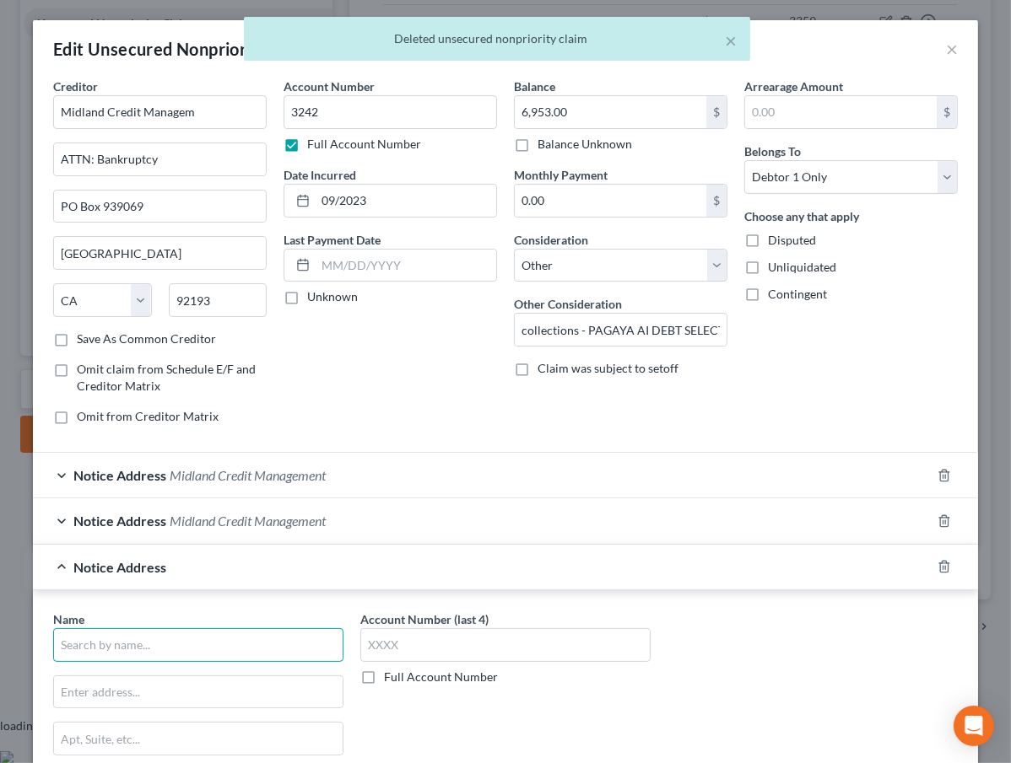
click at [116, 642] on input "text" at bounding box center [198, 645] width 290 height 34
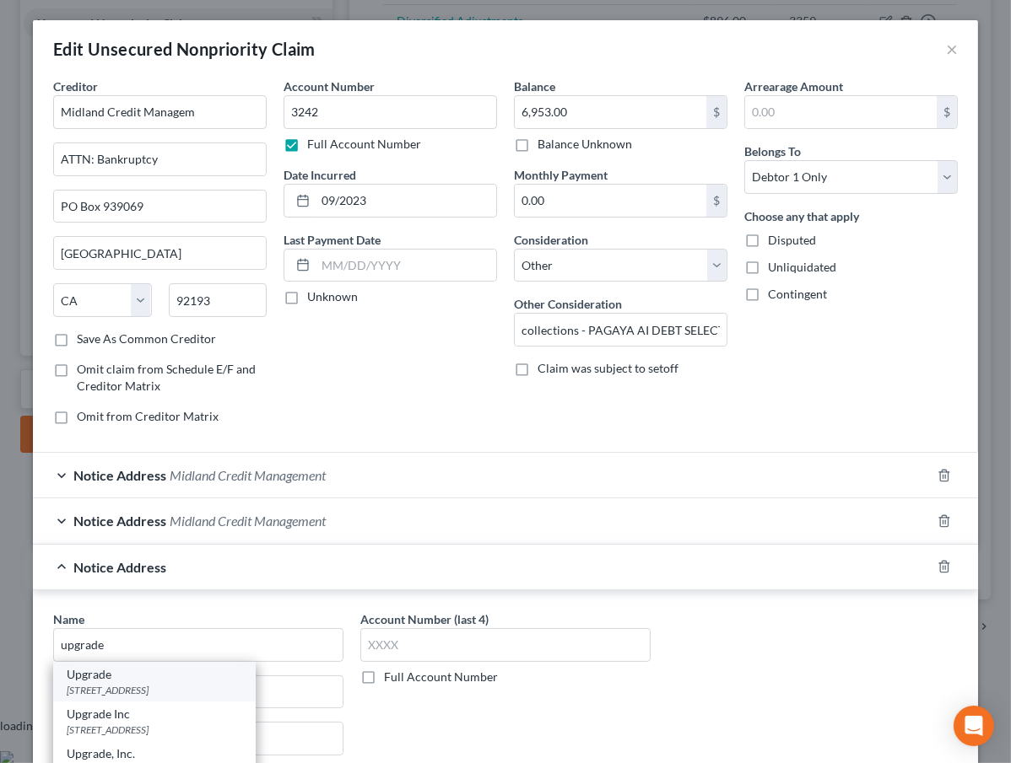
click at [179, 687] on div "[STREET_ADDRESS]" at bounding box center [154, 690] width 175 height 14
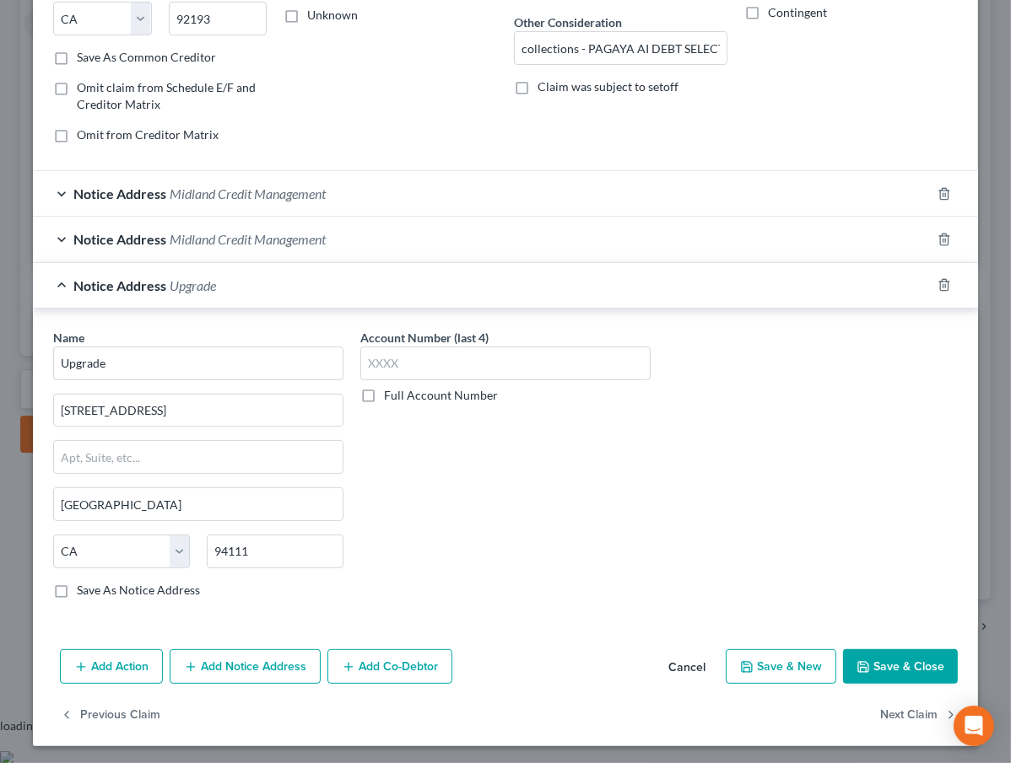
scroll to position [283, 0]
click at [224, 664] on button "Add Notice Address" at bounding box center [245, 666] width 151 height 35
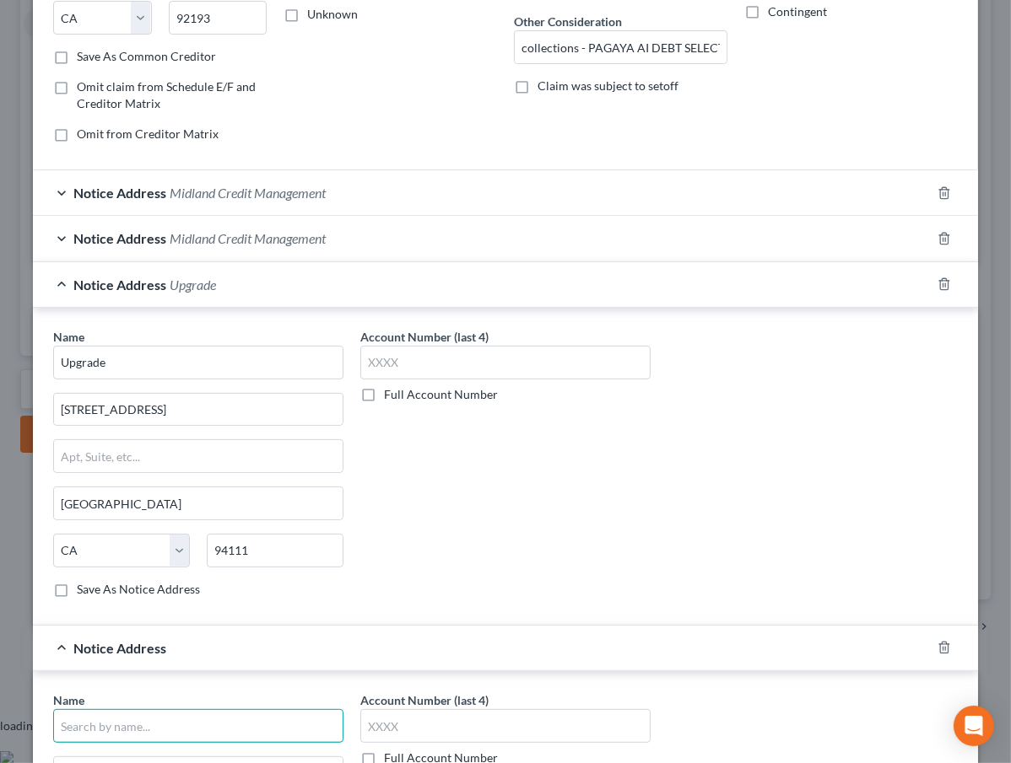
click at [151, 726] on input "text" at bounding box center [198, 726] width 290 height 34
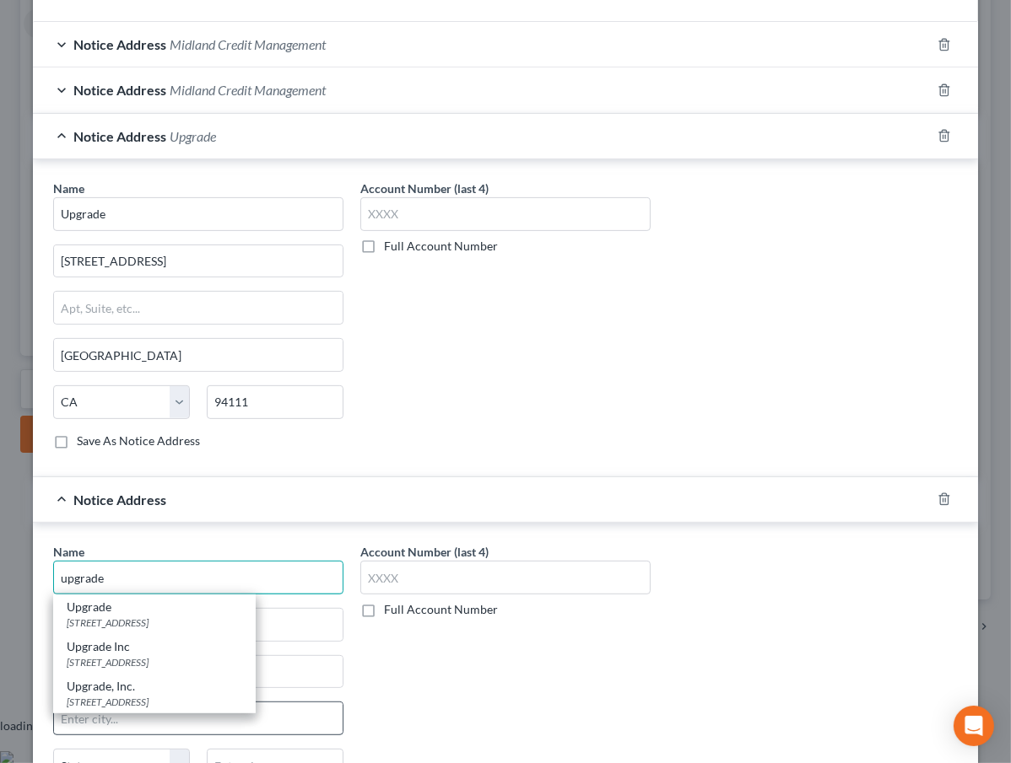
scroll to position [436, 0]
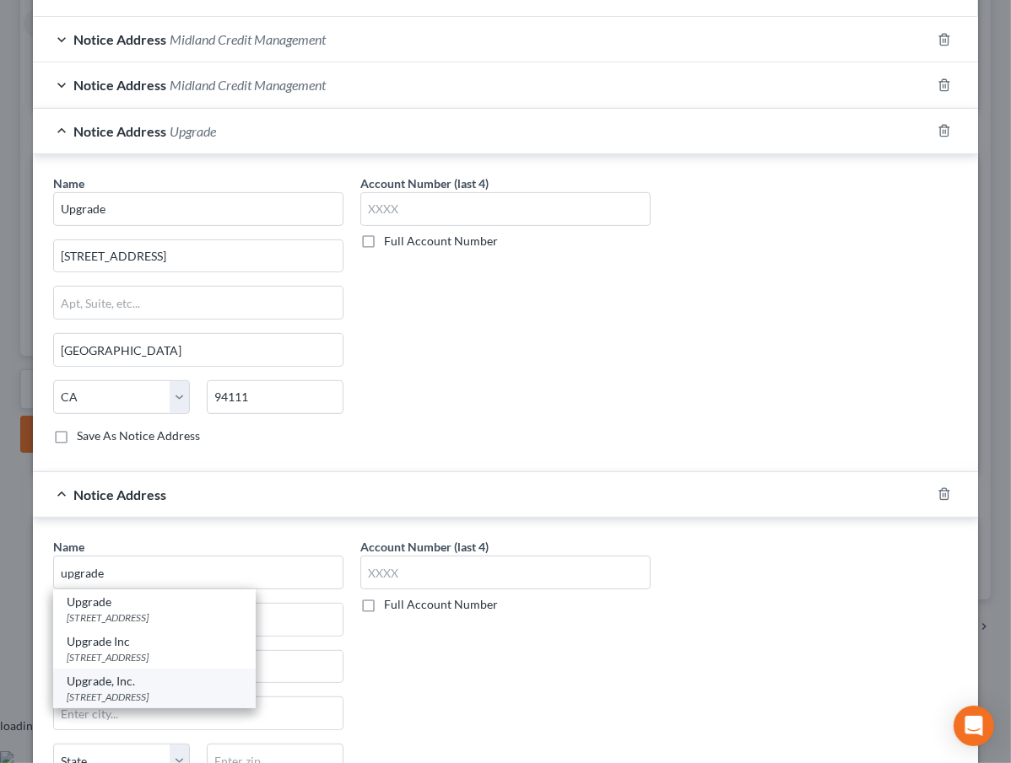
click at [148, 693] on div "[STREET_ADDRESS]" at bounding box center [154, 697] width 175 height 14
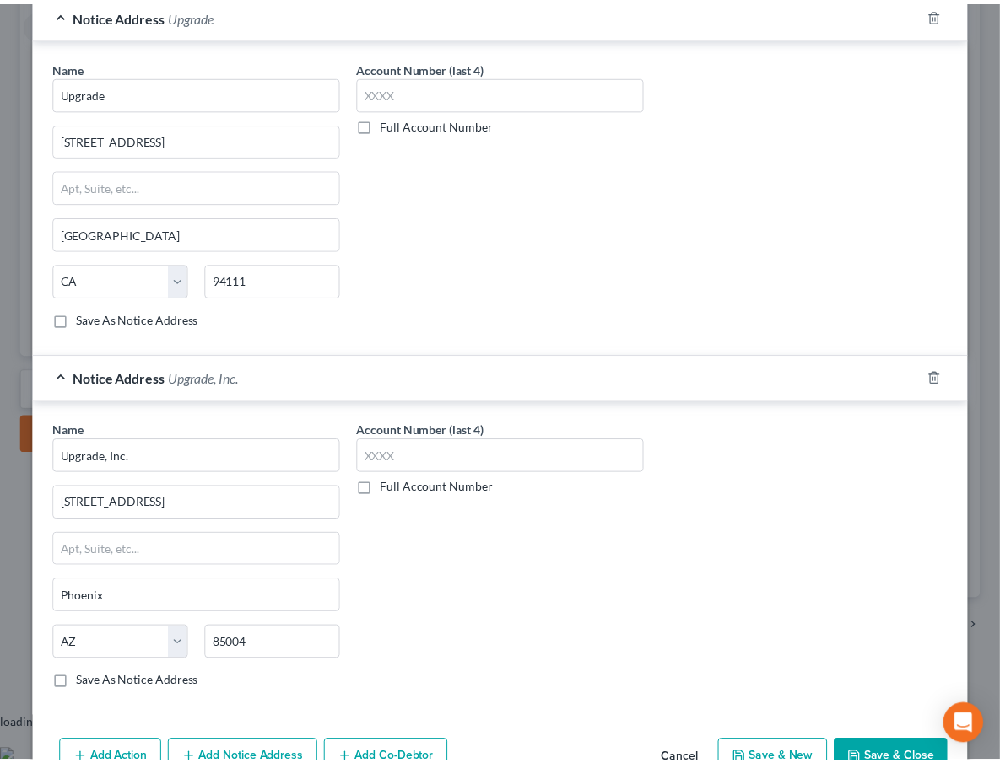
scroll to position [645, 0]
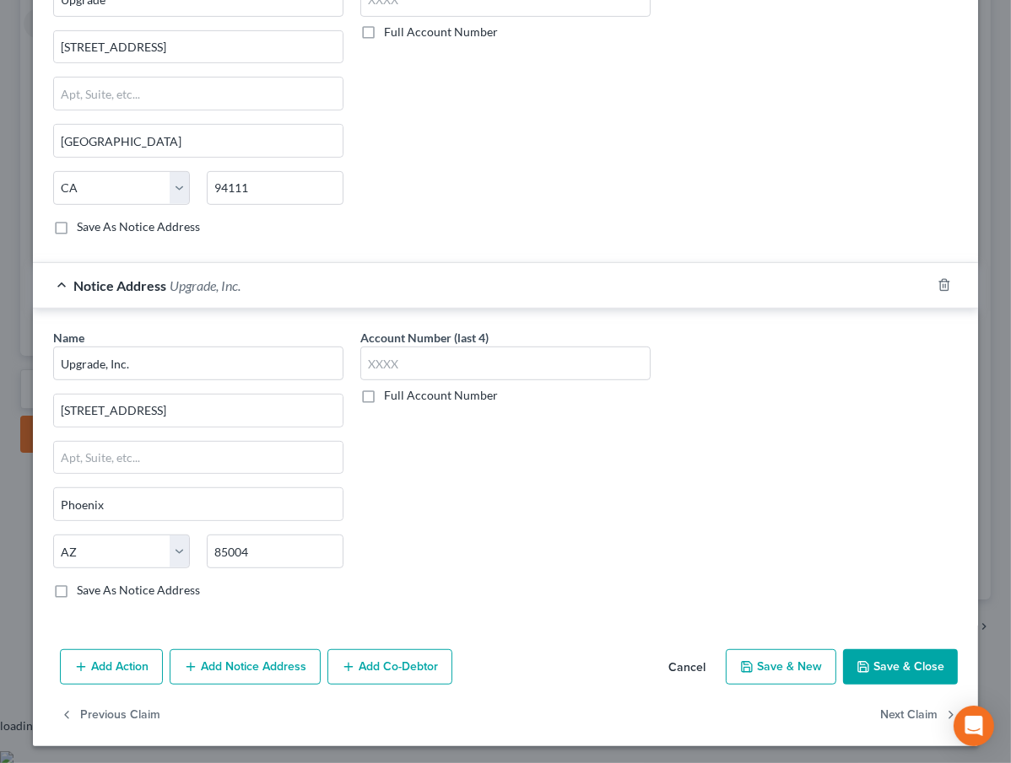
click at [863, 644] on div "Add Action Add Notice Address Add Co-Debtor Cancel Save & New Save & Close" at bounding box center [505, 671] width 945 height 56
click at [876, 661] on button "Save & Close" at bounding box center [900, 666] width 115 height 35
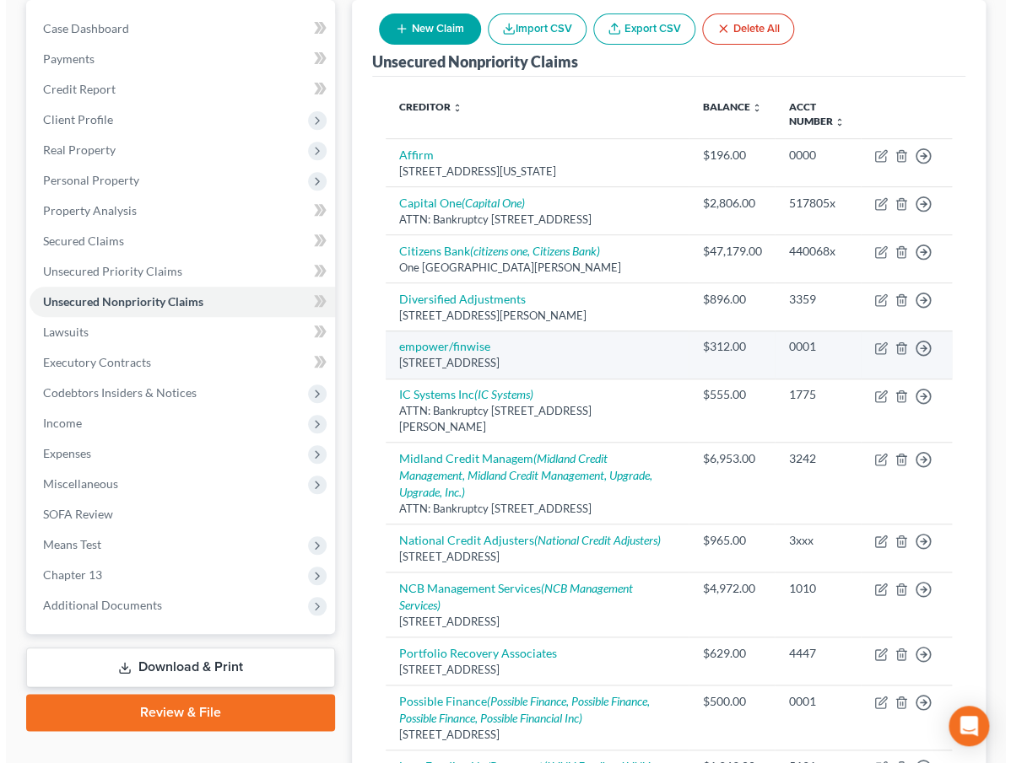
scroll to position [0, 0]
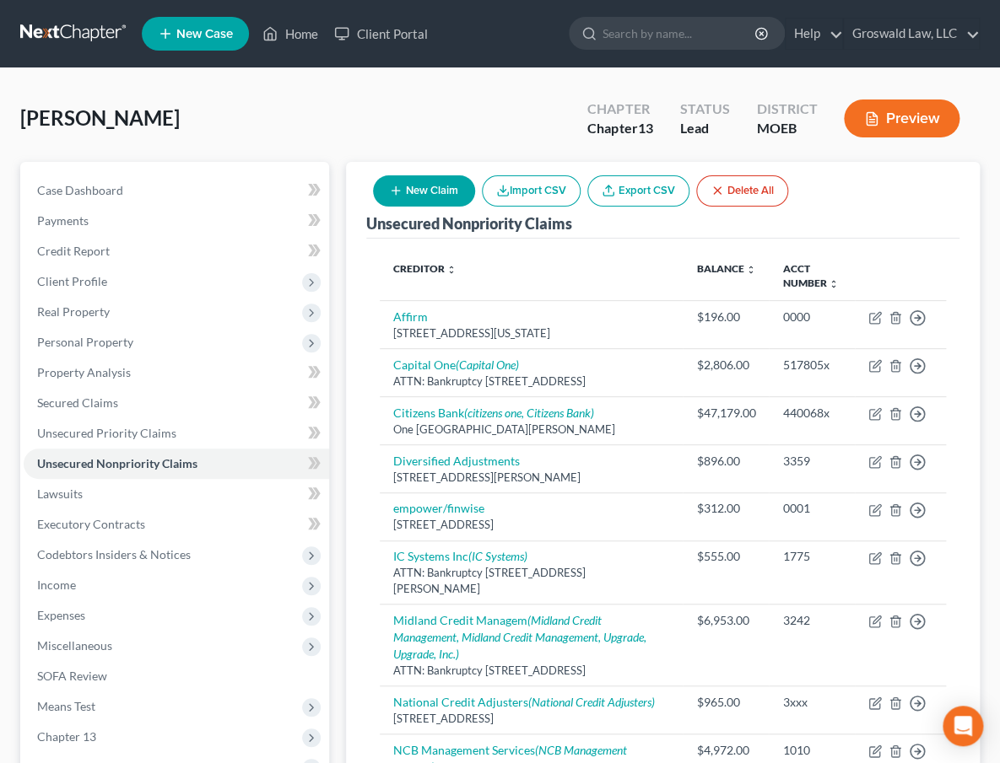
click at [410, 193] on button "New Claim" at bounding box center [424, 190] width 102 height 31
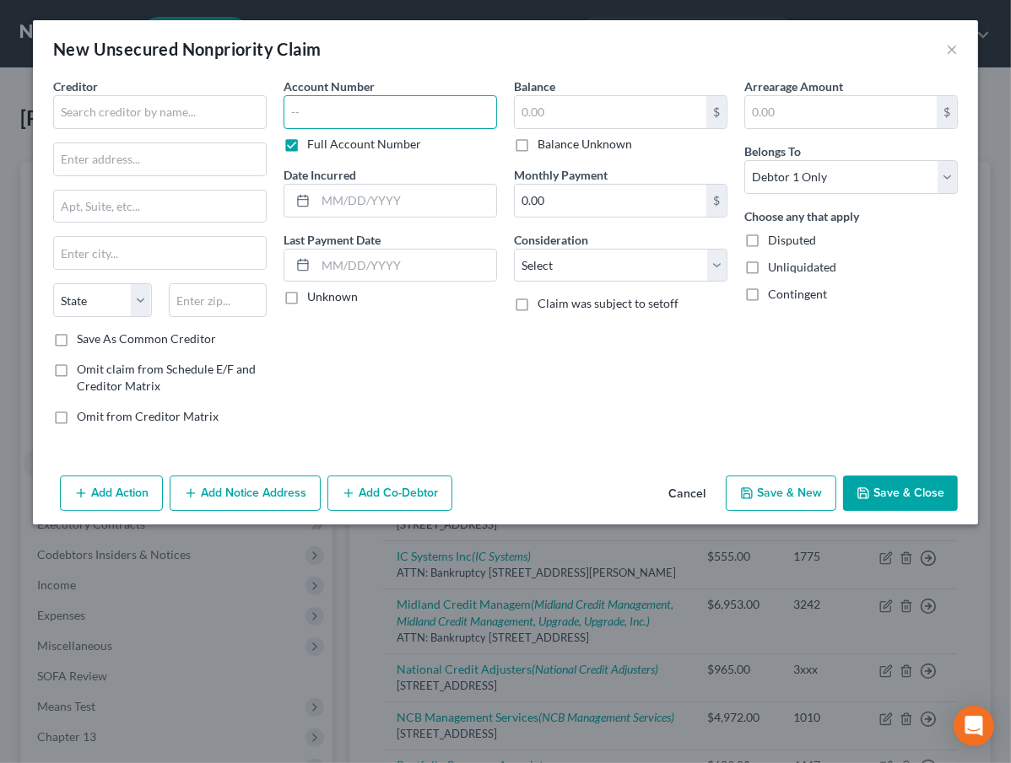
drag, startPoint x: 358, startPoint y: 106, endPoint x: 174, endPoint y: 114, distance: 184.9
click at [358, 107] on input "text" at bounding box center [389, 112] width 213 height 34
click at [160, 114] on input "text" at bounding box center [159, 112] width 213 height 34
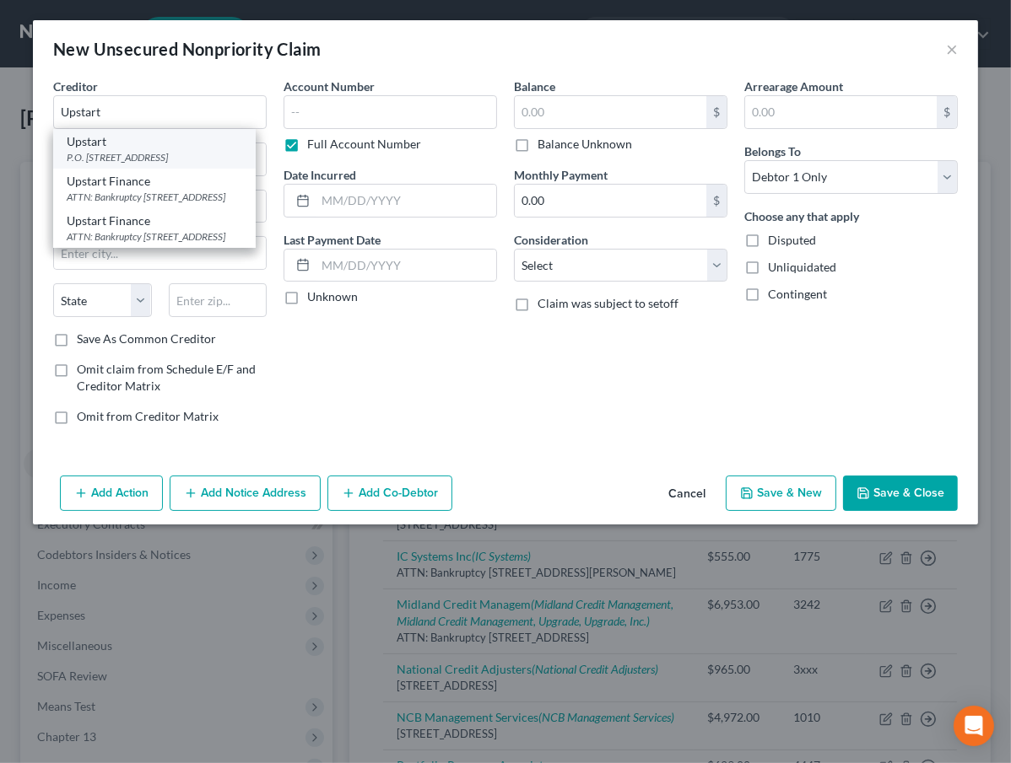
click at [143, 156] on div "P.O. [STREET_ADDRESS]" at bounding box center [154, 157] width 175 height 14
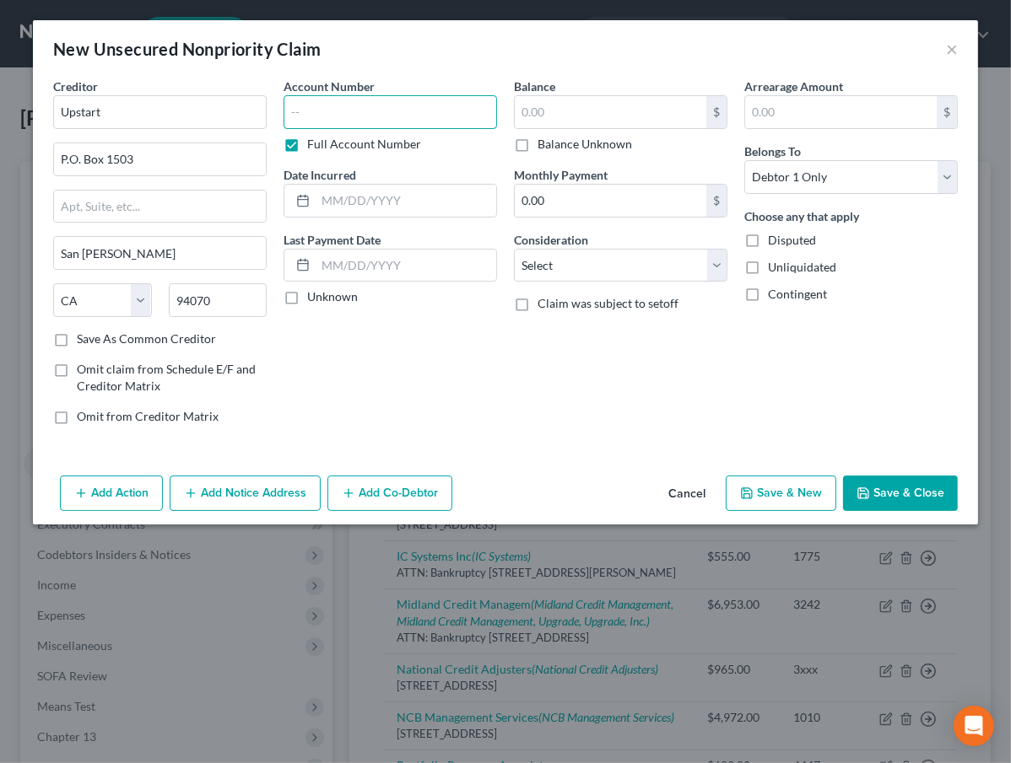
click at [324, 112] on input "text" at bounding box center [389, 112] width 213 height 34
click at [250, 485] on button "Add Notice Address" at bounding box center [245, 493] width 151 height 35
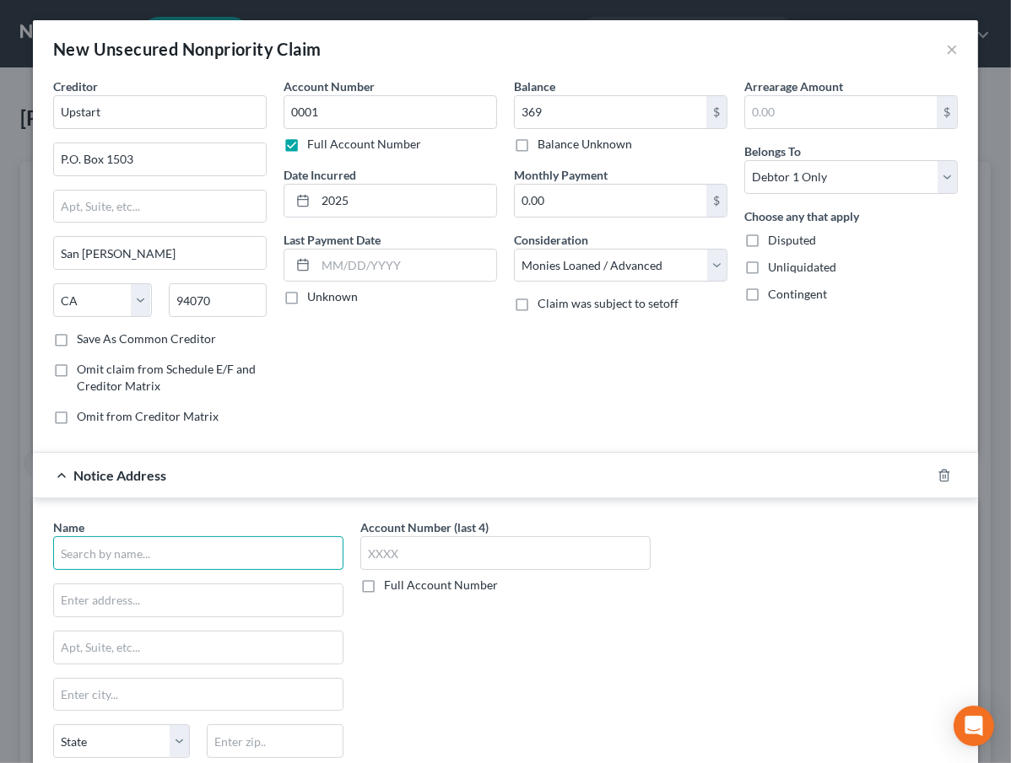
click at [121, 550] on input "text" at bounding box center [198, 553] width 290 height 34
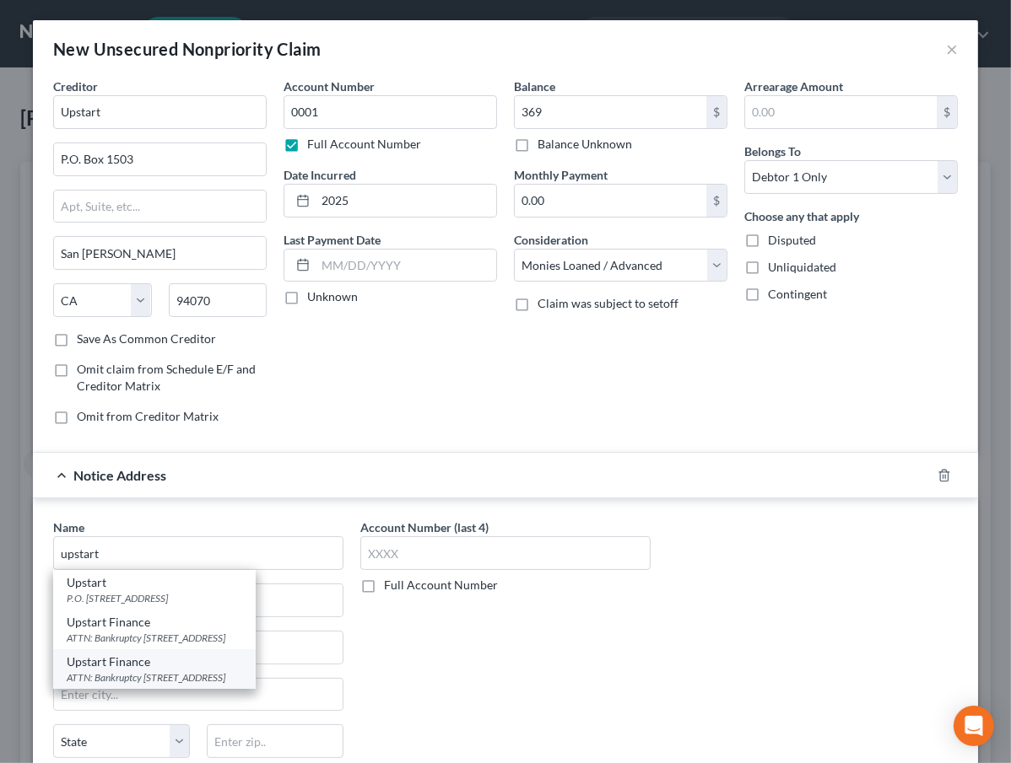
click at [221, 671] on div "ATTN: Bankruptcy [STREET_ADDRESS]" at bounding box center [154, 678] width 175 height 14
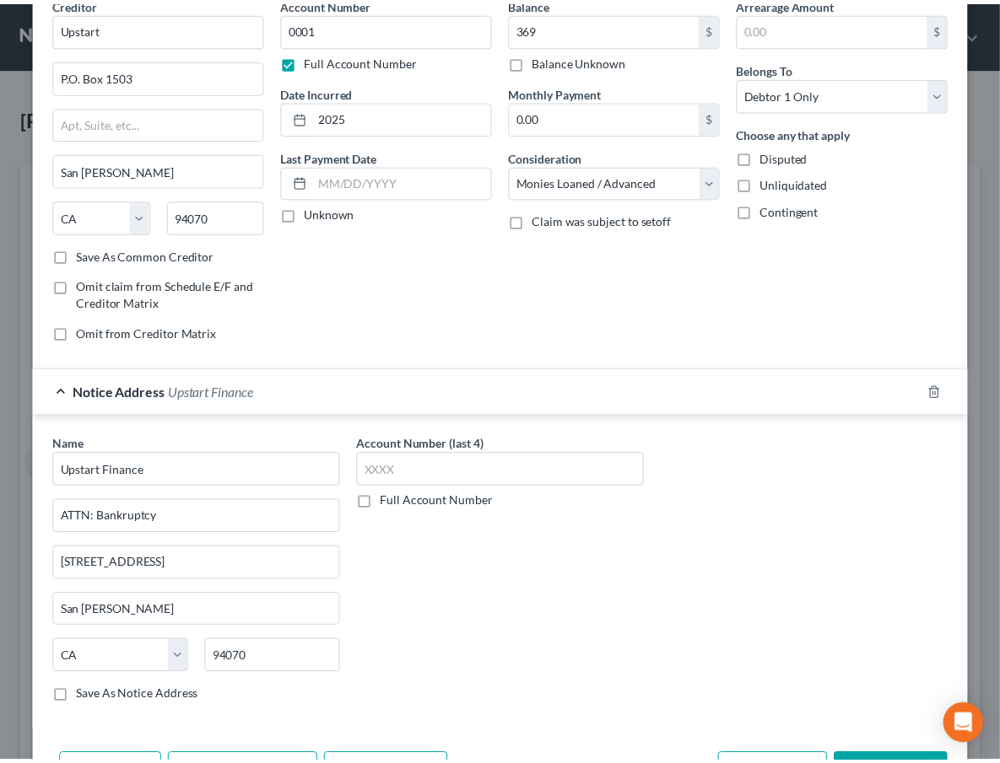
scroll to position [143, 0]
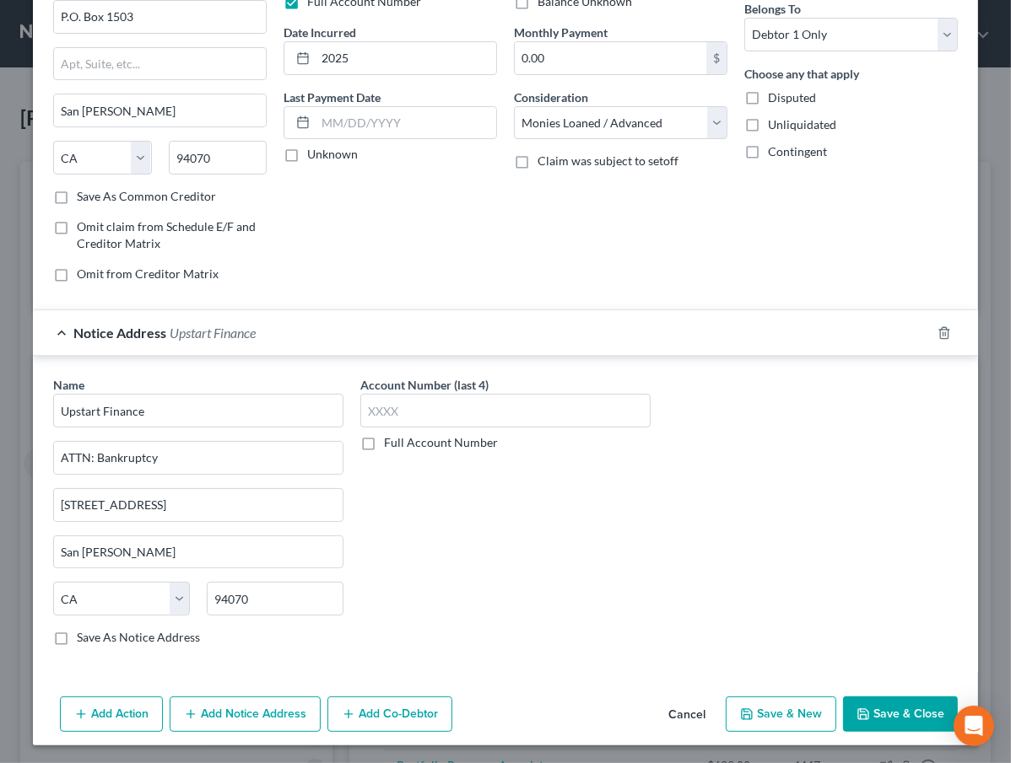
click at [874, 709] on button "Save & Close" at bounding box center [900, 714] width 115 height 35
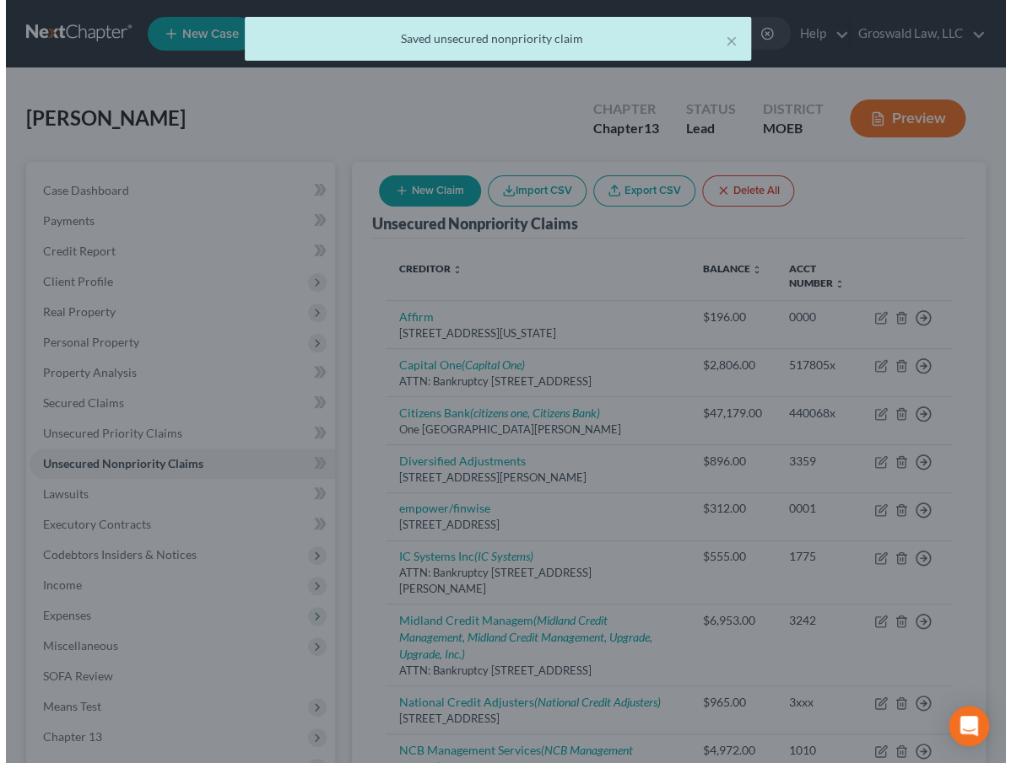
scroll to position [0, 0]
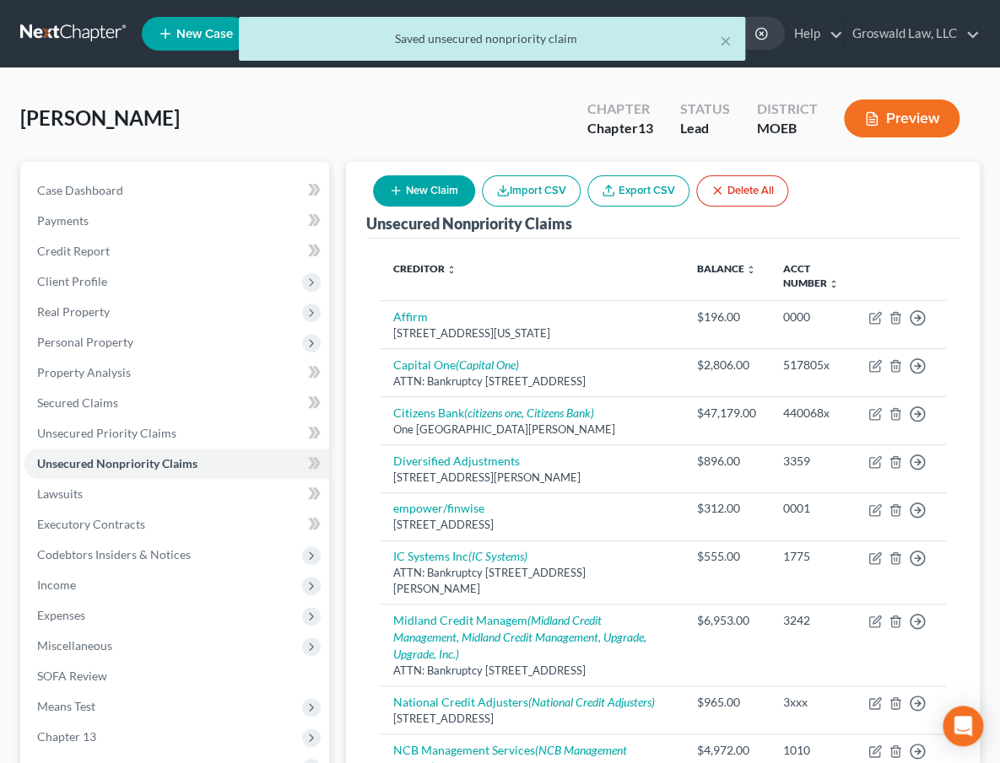
click at [422, 188] on button "New Claim" at bounding box center [424, 190] width 102 height 31
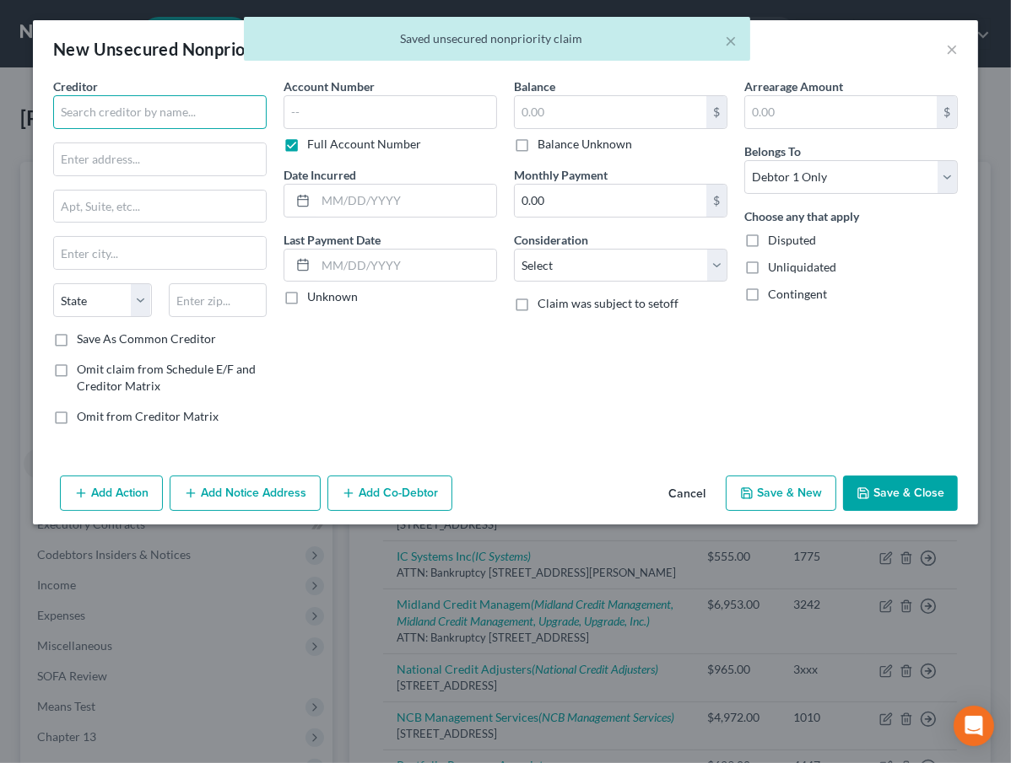
click at [169, 106] on input "text" at bounding box center [159, 112] width 213 height 34
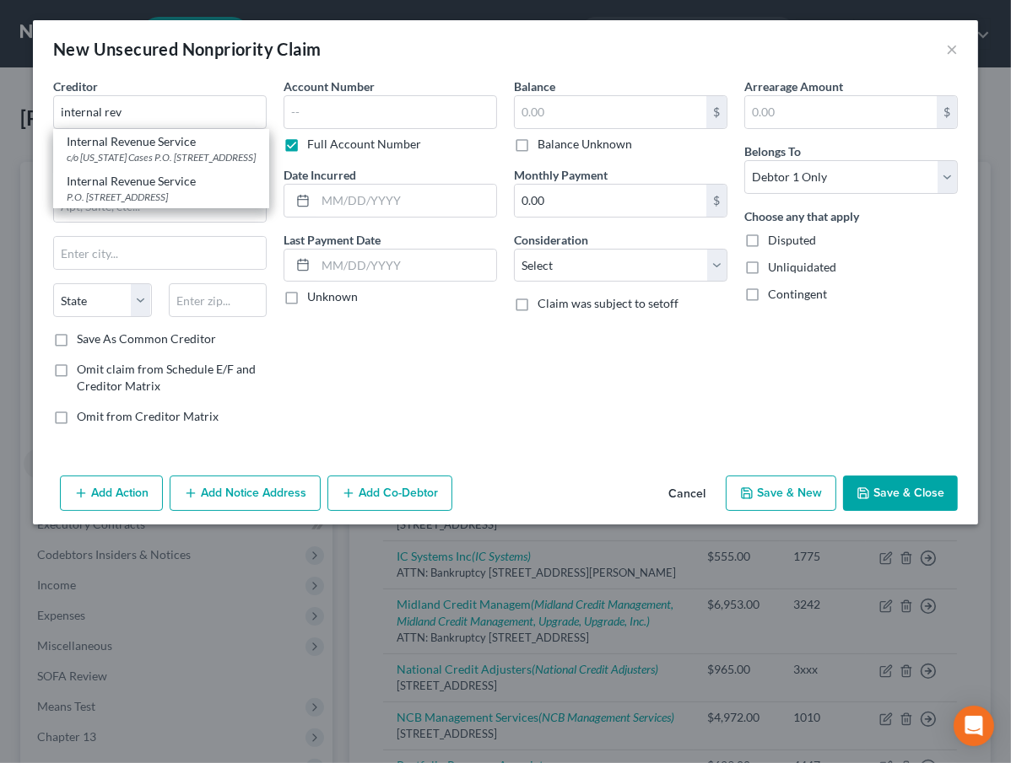
drag, startPoint x: 135, startPoint y: 202, endPoint x: 238, endPoint y: 151, distance: 114.7
click at [135, 190] on div "Internal Revenue Service" at bounding box center [161, 181] width 189 height 17
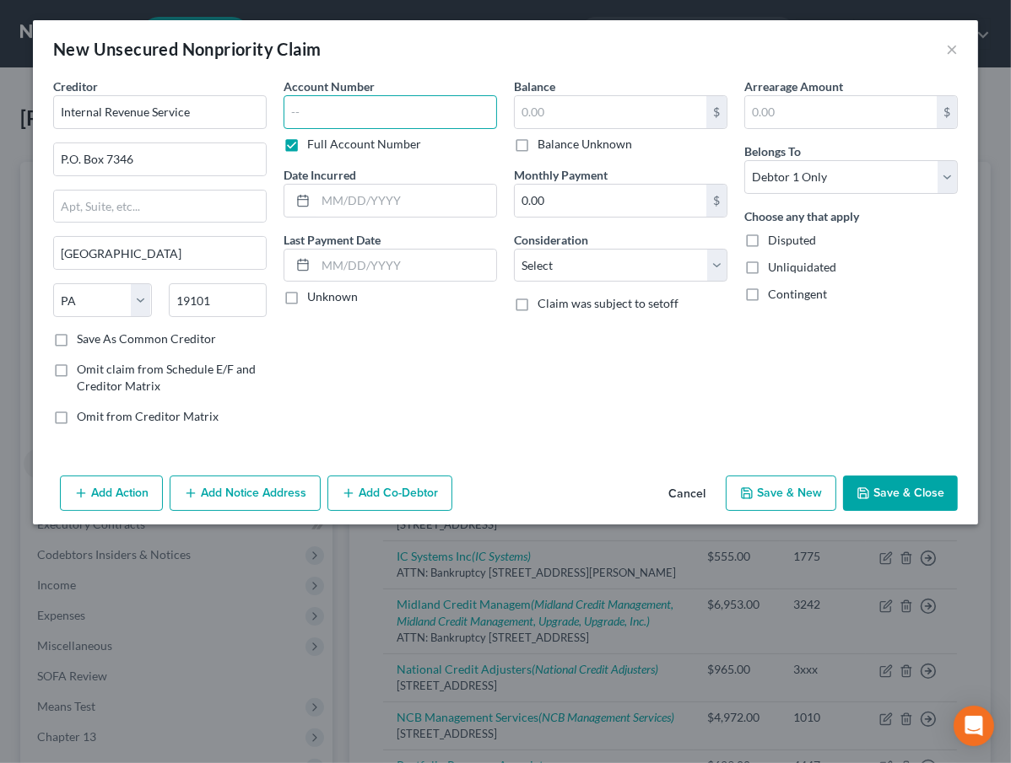
click at [331, 112] on input "text" at bounding box center [389, 112] width 213 height 34
click at [583, 268] on select "Select Cable / Satellite Services Collection Agency Credit Card Debt Debt Couns…" at bounding box center [620, 266] width 213 height 34
click at [514, 249] on select "Select Cable / Satellite Services Collection Agency Credit Card Debt Debt Couns…" at bounding box center [620, 266] width 213 height 34
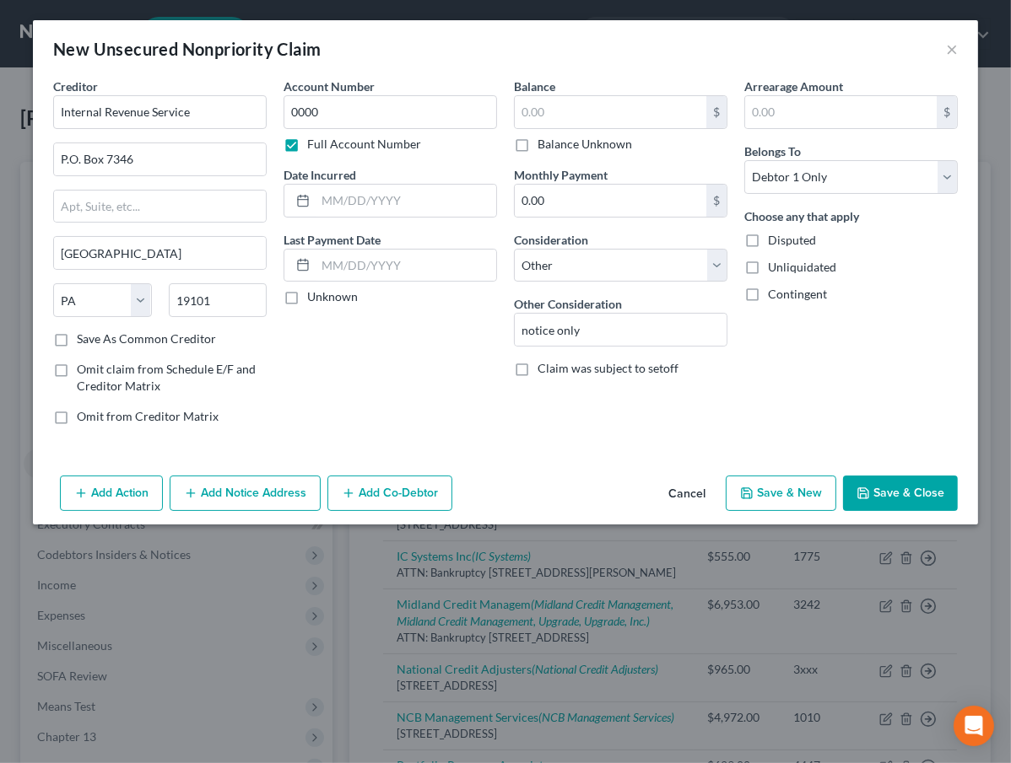
drag, startPoint x: 245, startPoint y: 489, endPoint x: 762, endPoint y: 456, distance: 518.1
click at [354, 400] on div "New Unsecured Nonpriority Claim × Creditor * Internal Revenue Service P.O. [GEO…" at bounding box center [505, 272] width 945 height 504
click at [773, 488] on button "Save & New" at bounding box center [780, 493] width 110 height 35
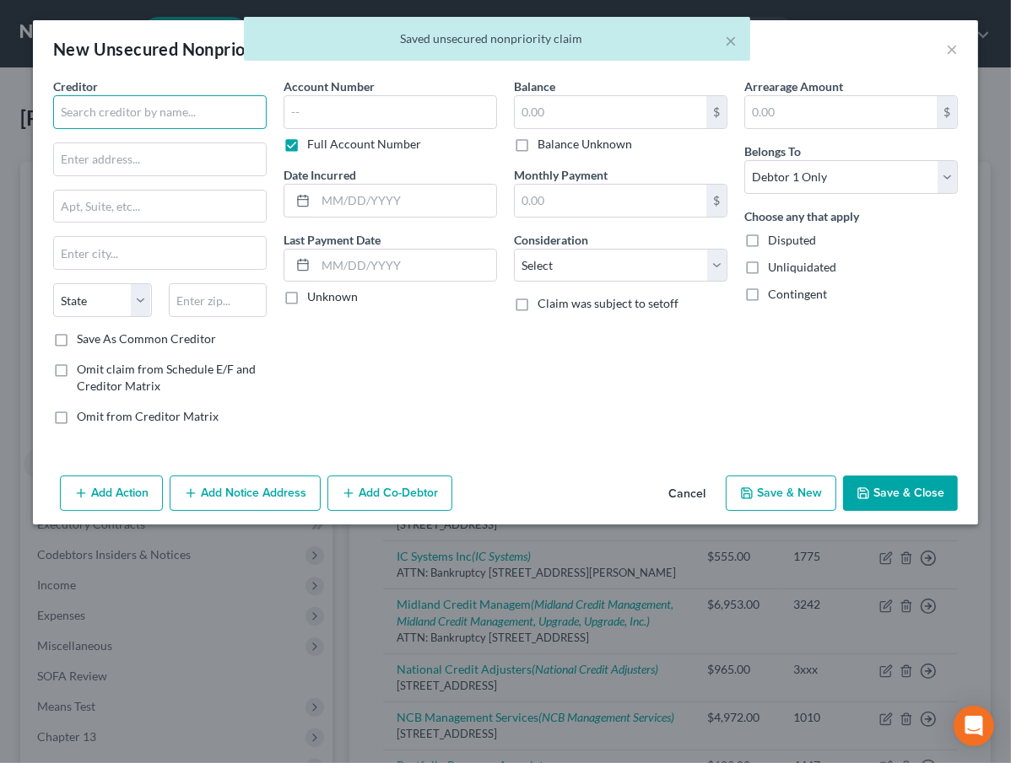
click at [142, 103] on input "text" at bounding box center [159, 112] width 213 height 34
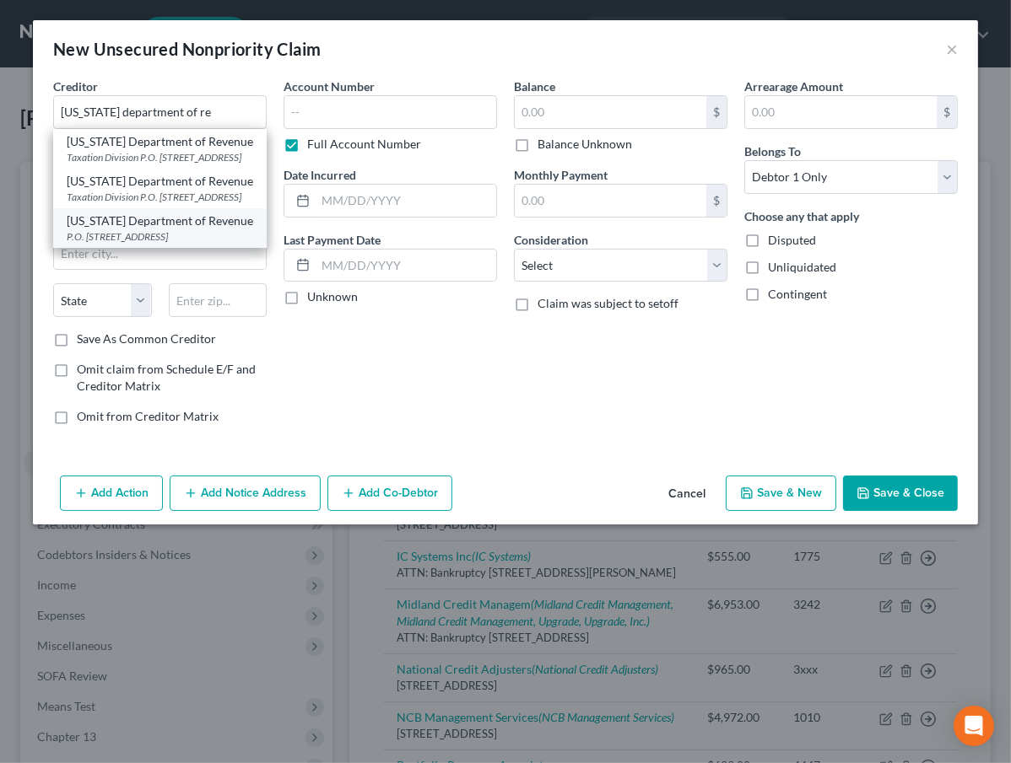
click at [162, 244] on div "P.O. [STREET_ADDRESS]" at bounding box center [160, 236] width 186 height 14
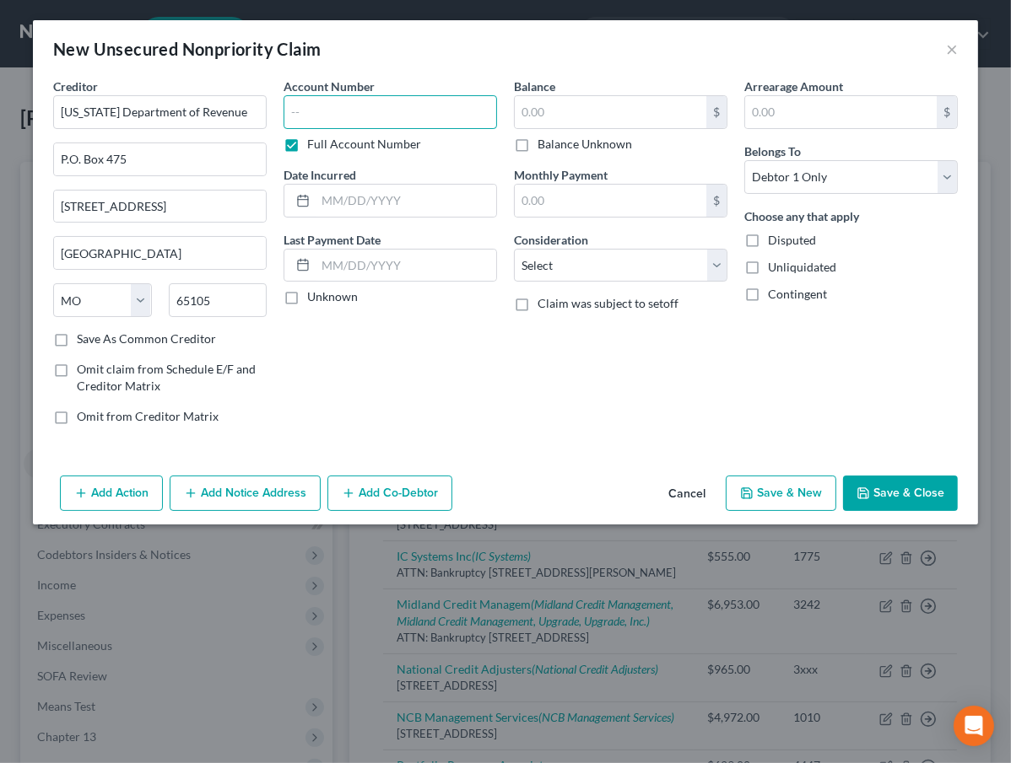
click at [325, 117] on input "text" at bounding box center [389, 112] width 213 height 34
click at [569, 268] on select "Select Cable / Satellite Services Collection Agency Credit Card Debt Debt Couns…" at bounding box center [620, 266] width 213 height 34
click at [514, 249] on select "Select Cable / Satellite Services Collection Agency Credit Card Debt Debt Couns…" at bounding box center [620, 266] width 213 height 34
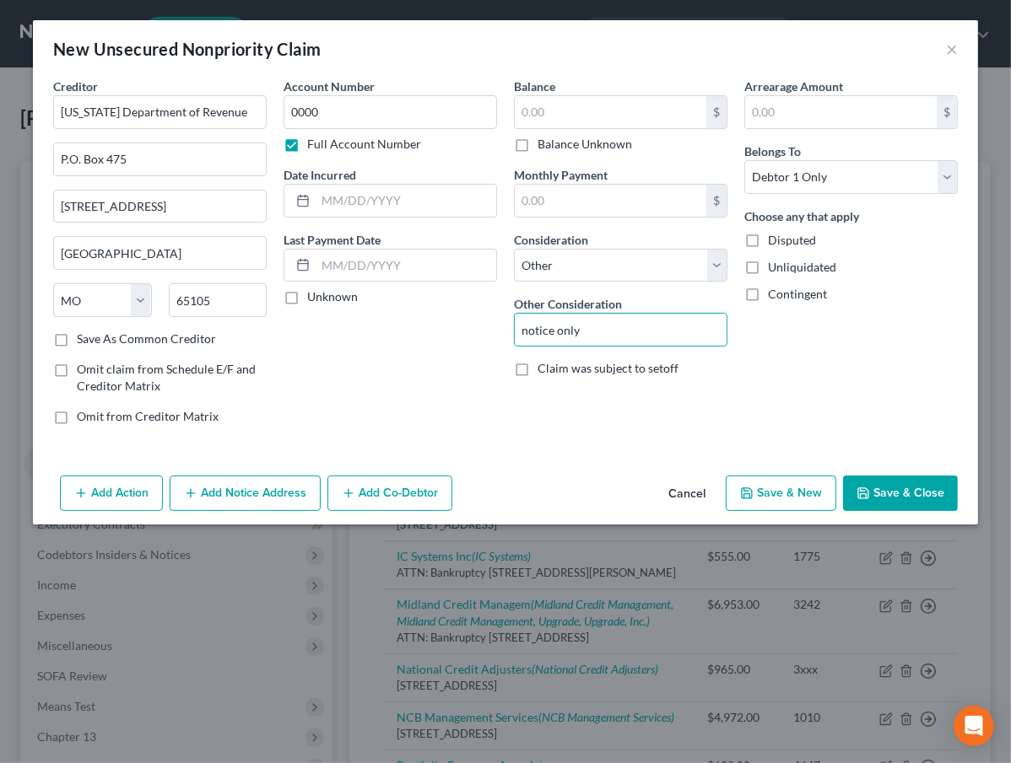
click at [230, 480] on button "Add Notice Address" at bounding box center [245, 493] width 151 height 35
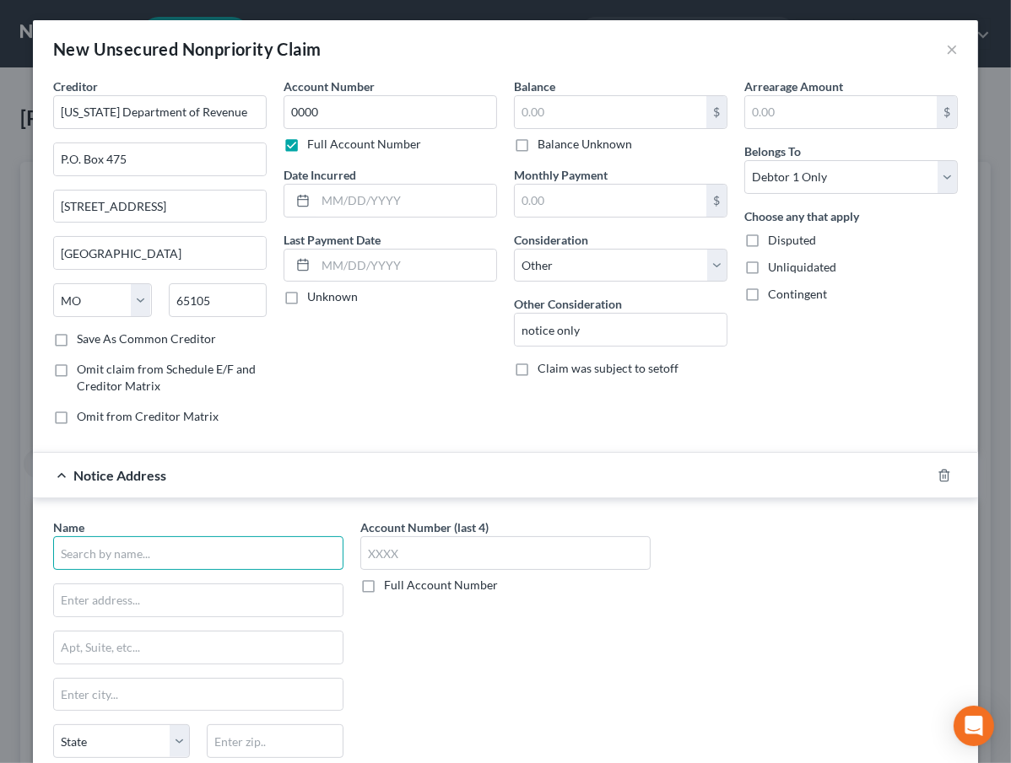
click at [154, 546] on input "text" at bounding box center [198, 553] width 290 height 34
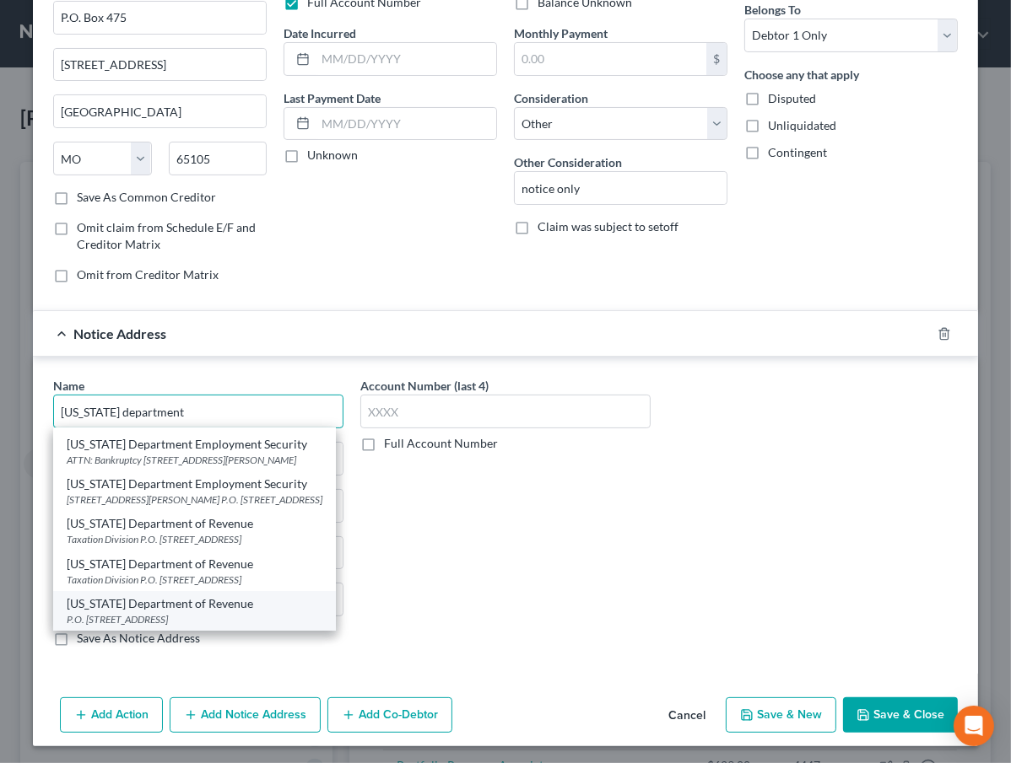
scroll to position [143, 0]
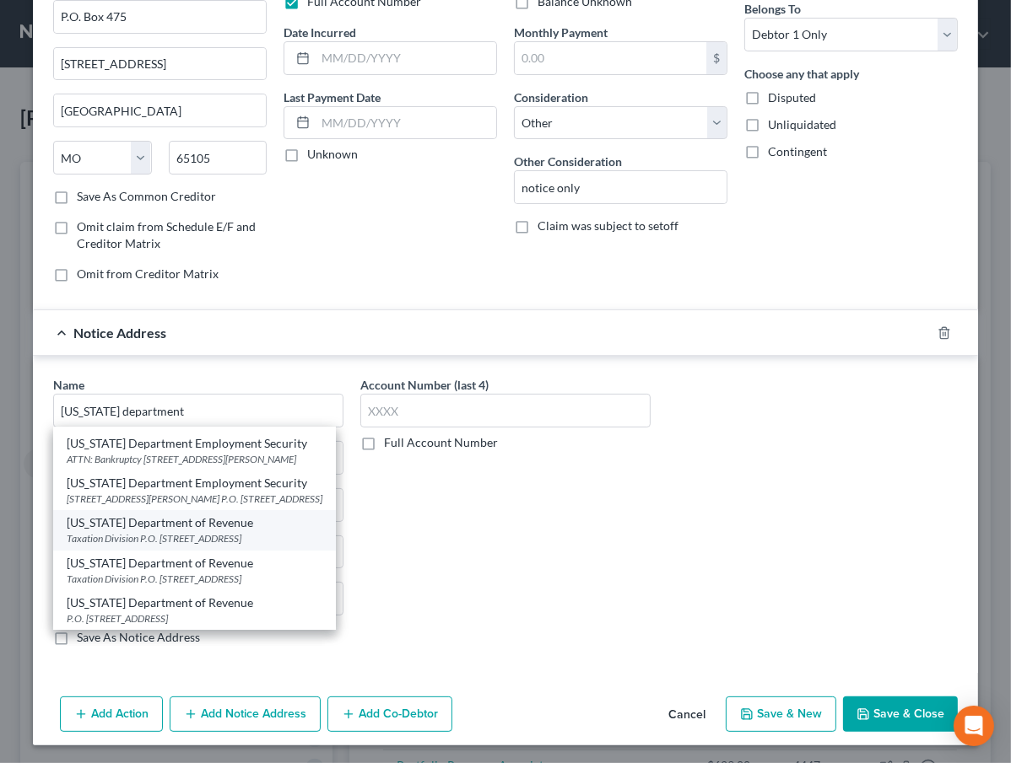
click at [228, 543] on div "Taxation Division P.O. [STREET_ADDRESS]" at bounding box center [195, 538] width 256 height 14
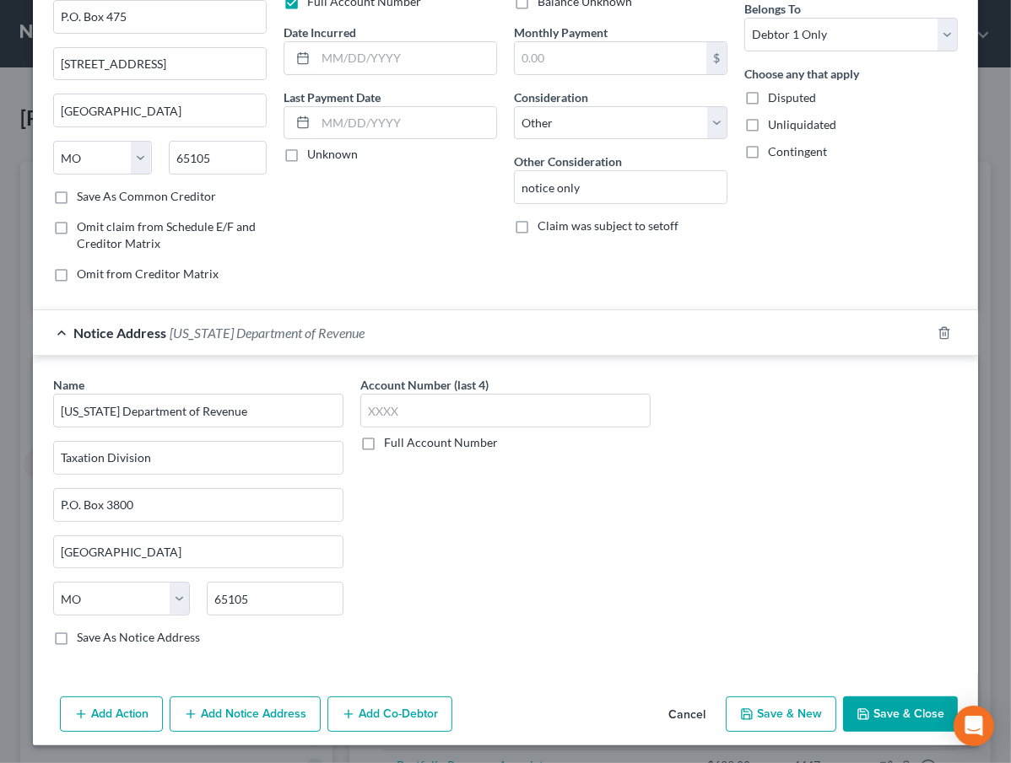
click at [801, 719] on button "Save & New" at bounding box center [780, 714] width 110 height 35
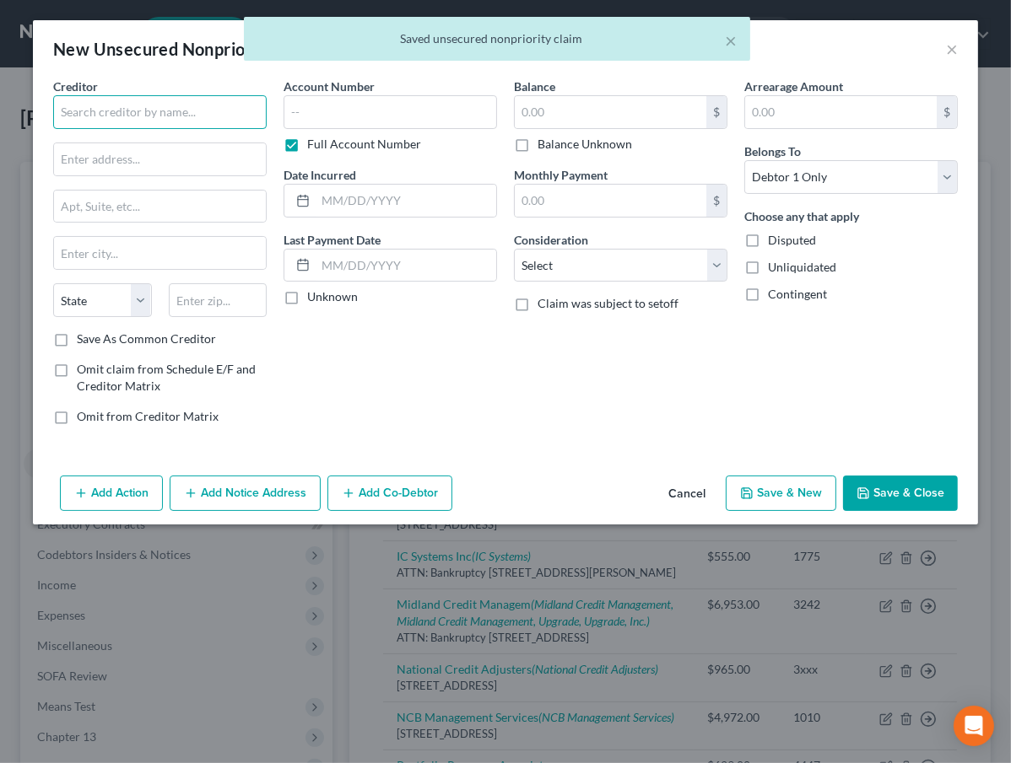
click at [140, 112] on input "text" at bounding box center [159, 112] width 213 height 34
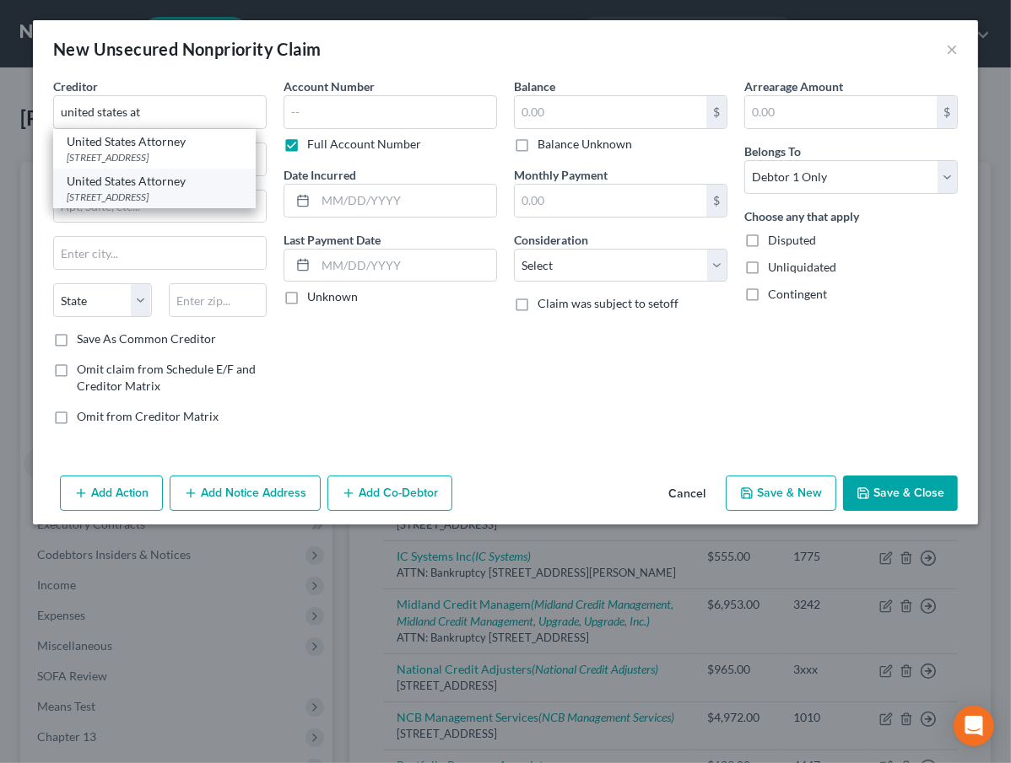
drag, startPoint x: 173, startPoint y: 213, endPoint x: 299, endPoint y: 143, distance: 144.6
click at [175, 204] on div "[STREET_ADDRESS]" at bounding box center [154, 197] width 175 height 14
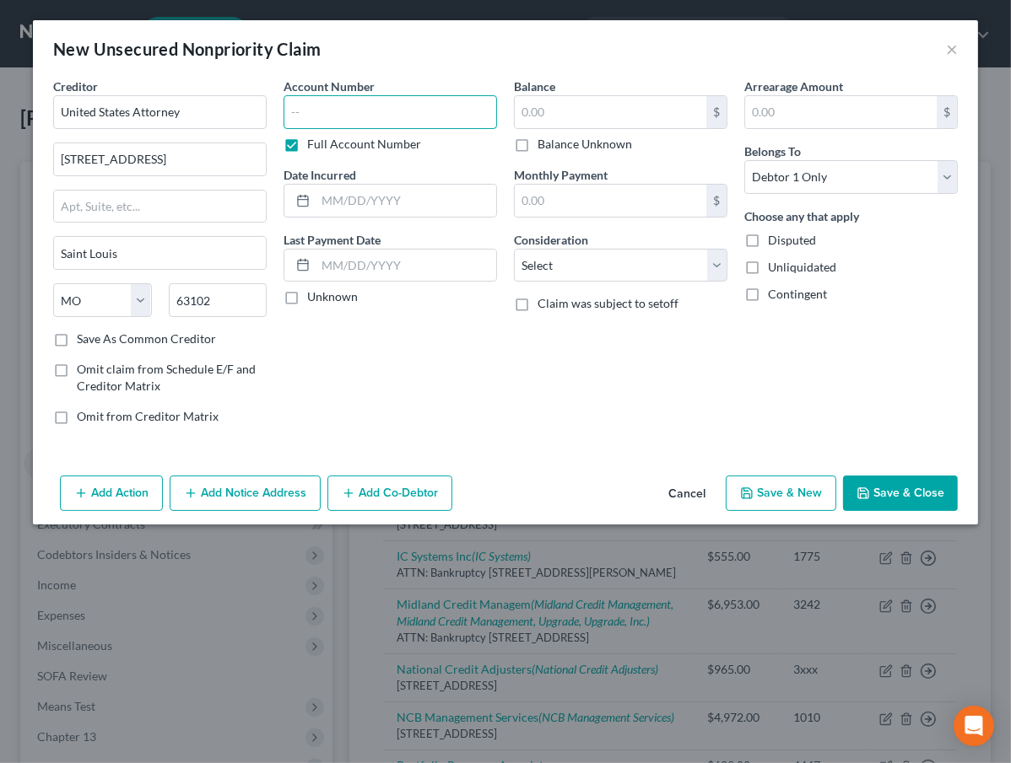
click at [335, 111] on input "text" at bounding box center [389, 112] width 213 height 34
click at [578, 261] on select "Select Cable / Satellite Services Collection Agency Credit Card Debt Debt Couns…" at bounding box center [620, 266] width 213 height 34
click at [514, 249] on select "Select Cable / Satellite Services Collection Agency Credit Card Debt Debt Couns…" at bounding box center [620, 266] width 213 height 34
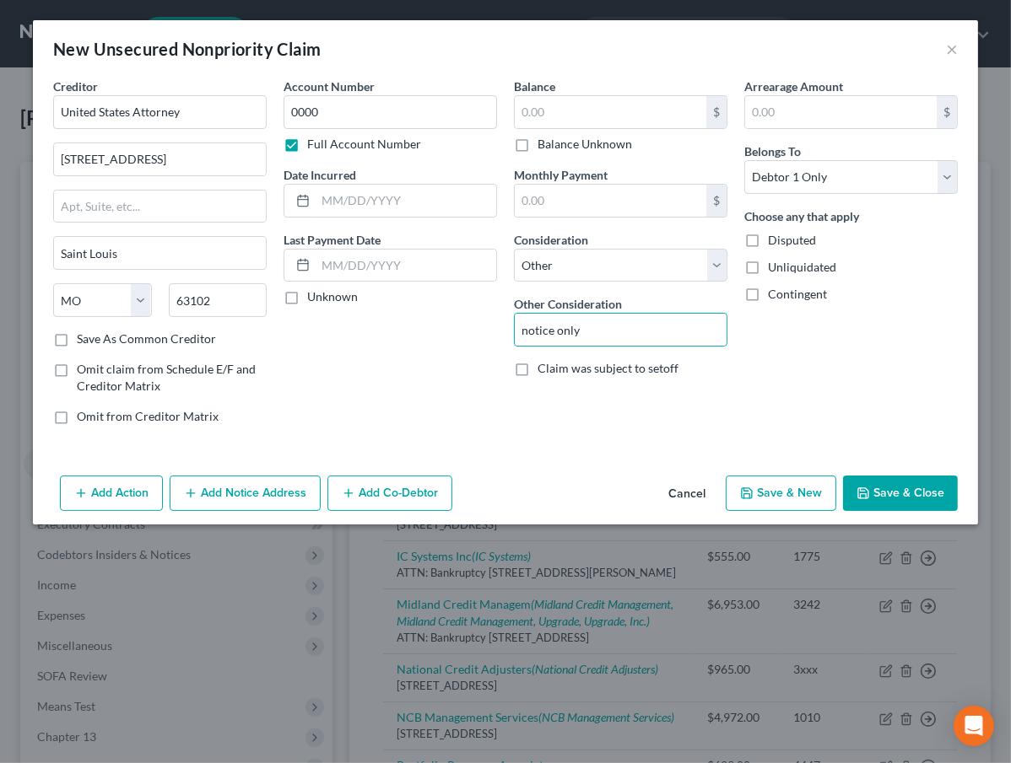
click at [919, 494] on button "Save & Close" at bounding box center [900, 493] width 115 height 35
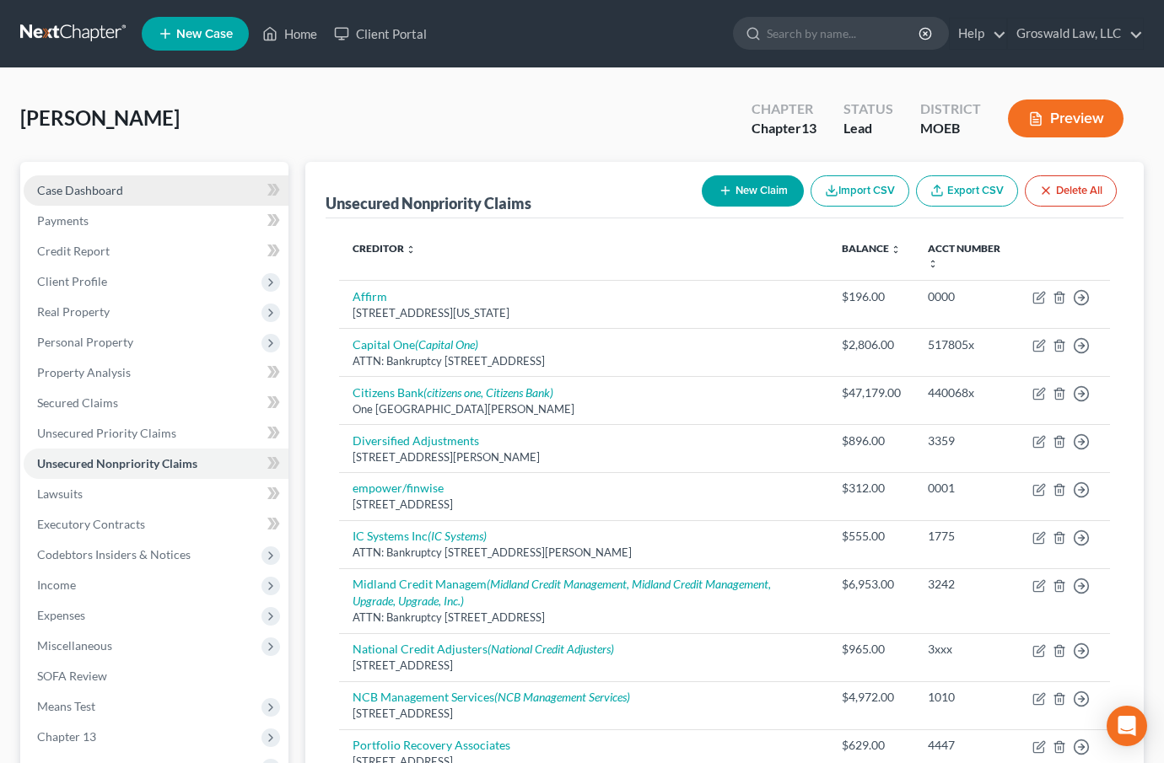
drag, startPoint x: 135, startPoint y: 175, endPoint x: 143, endPoint y: 191, distance: 17.4
click at [135, 175] on link "Case Dashboard" at bounding box center [156, 190] width 265 height 30
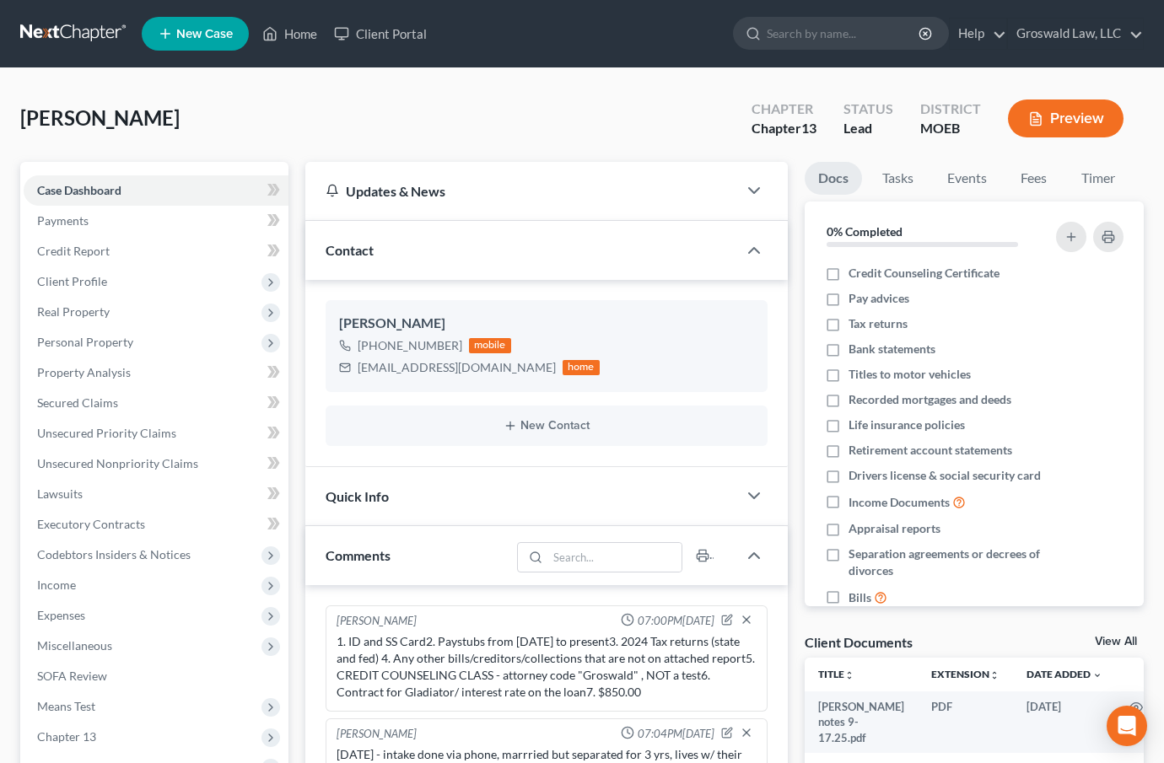
drag, startPoint x: 346, startPoint y: 122, endPoint x: 14, endPoint y: 265, distance: 360.8
click at [346, 122] on div "[PERSON_NAME] Upgraded Chapter Chapter 13 Status Lead District MOEB Preview" at bounding box center [582, 125] width 1124 height 73
click at [100, 279] on span "Client Profile" at bounding box center [72, 281] width 70 height 14
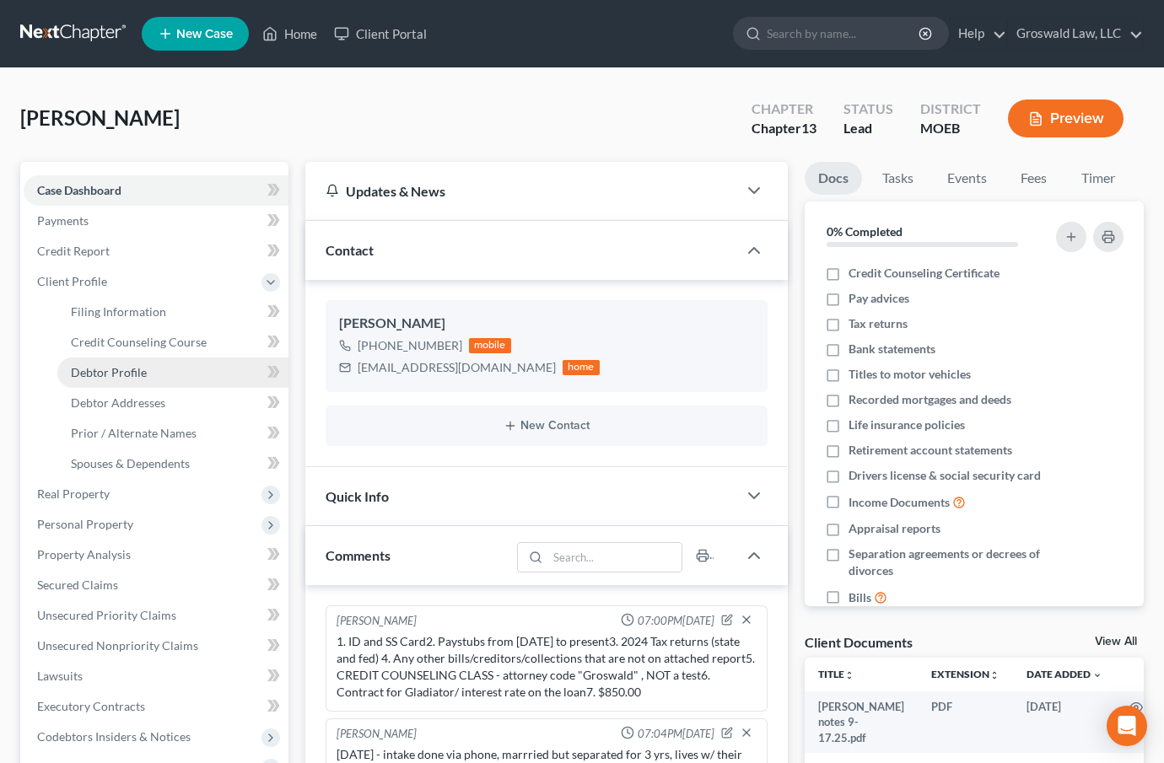
click at [97, 360] on link "Debtor Profile" at bounding box center [172, 373] width 231 height 30
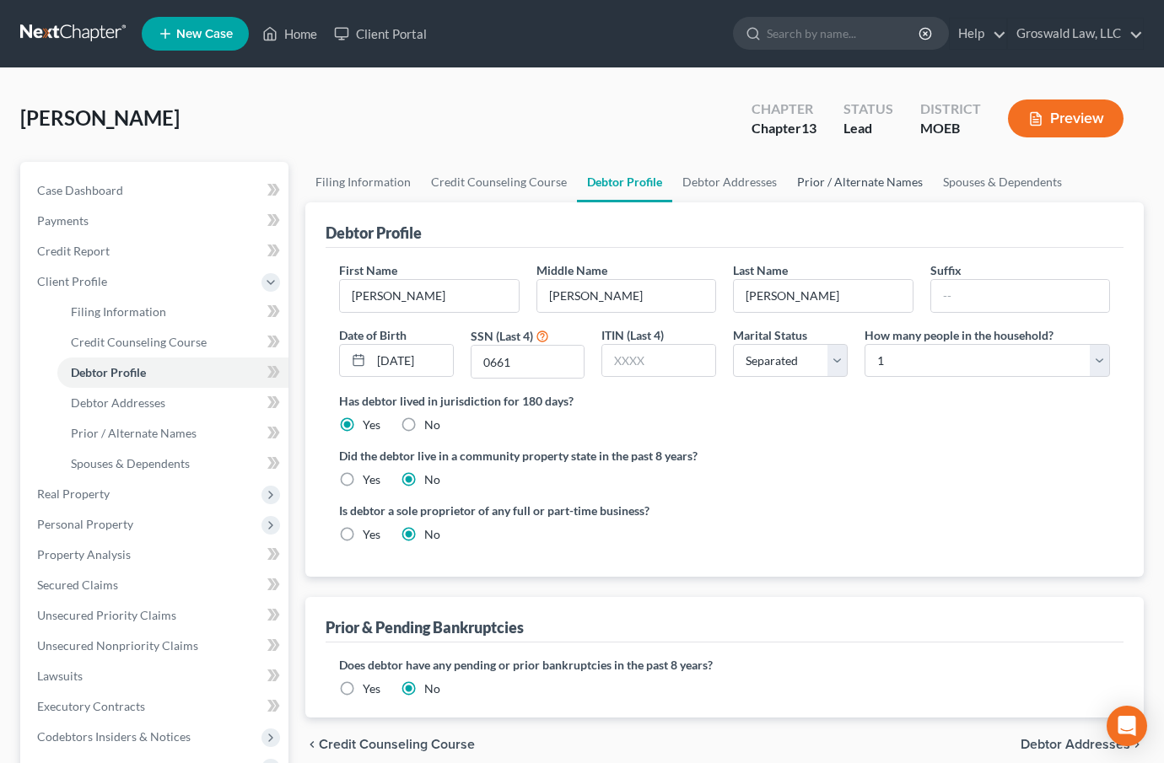
click at [831, 181] on link "Prior / Alternate Names" at bounding box center [860, 182] width 146 height 40
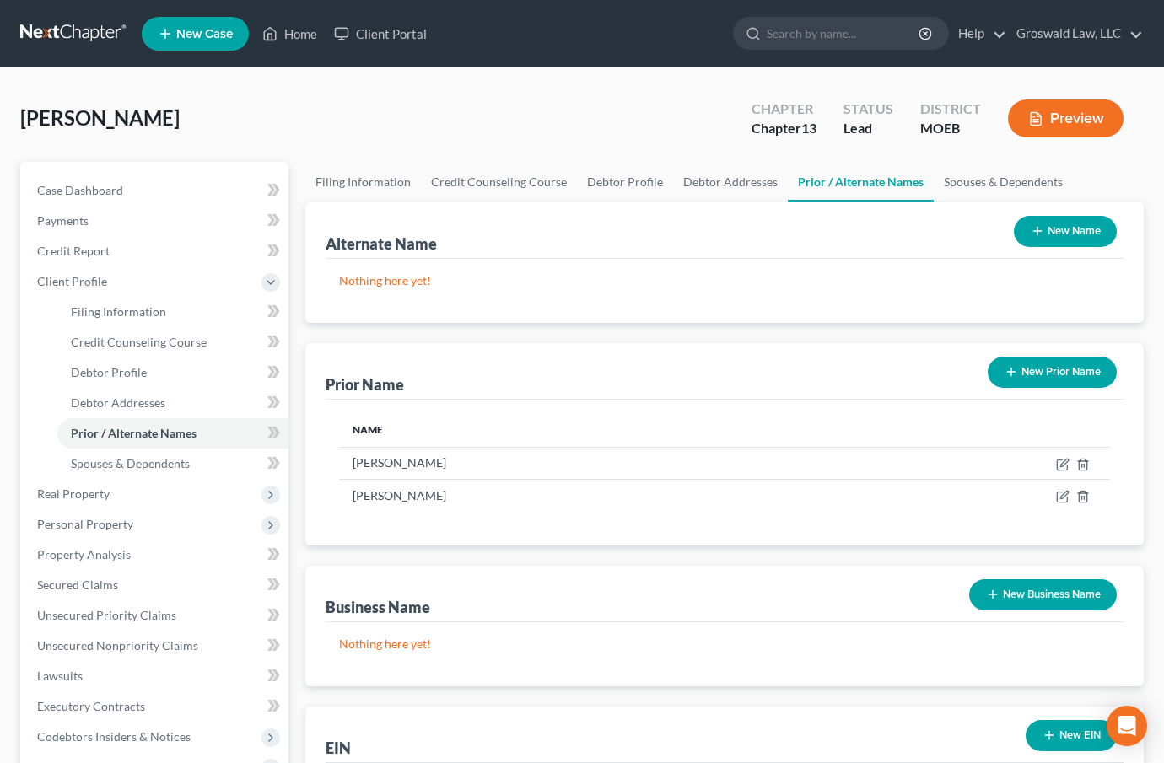
click at [834, 700] on div "Alternate Name New Name Nothing here yet! Prior Name New Prior Name Name [PERSO…" at bounding box center [724, 514] width 838 height 625
click at [130, 191] on link "Case Dashboard" at bounding box center [156, 190] width 265 height 30
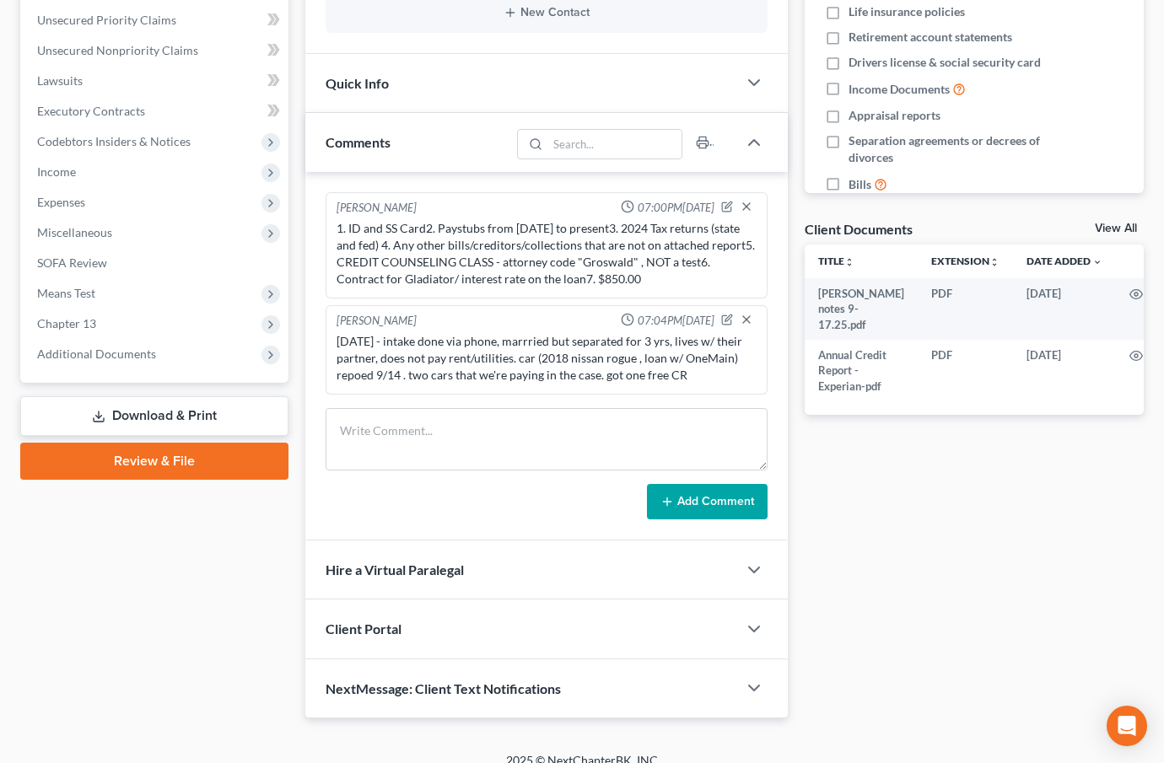
scroll to position [429, 0]
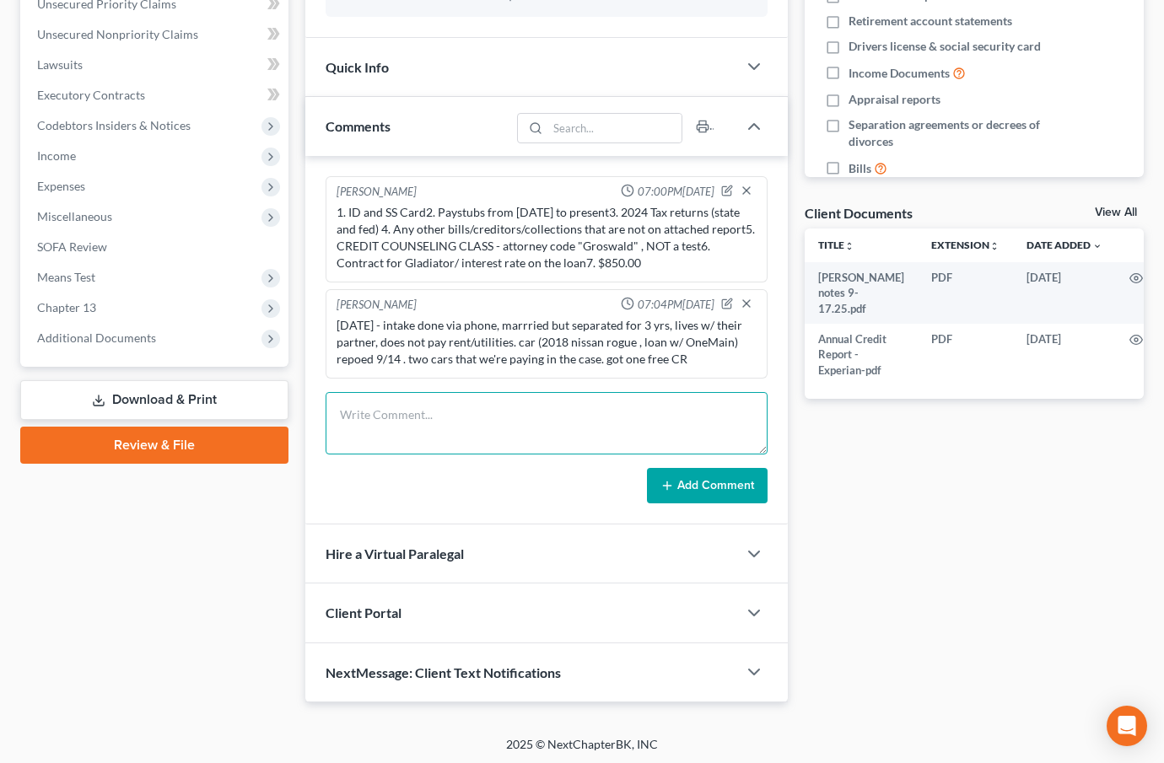
click at [439, 421] on textarea at bounding box center [547, 423] width 442 height 62
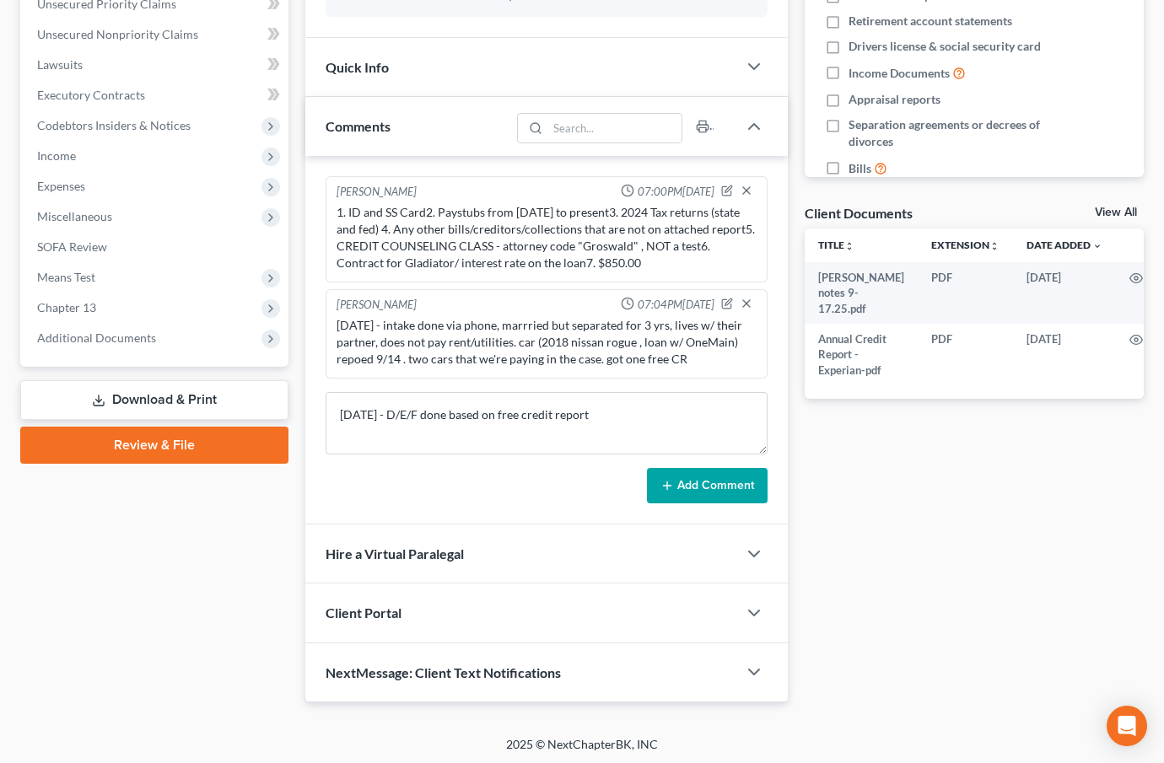
click at [675, 472] on button "Add Comment" at bounding box center [707, 485] width 121 height 35
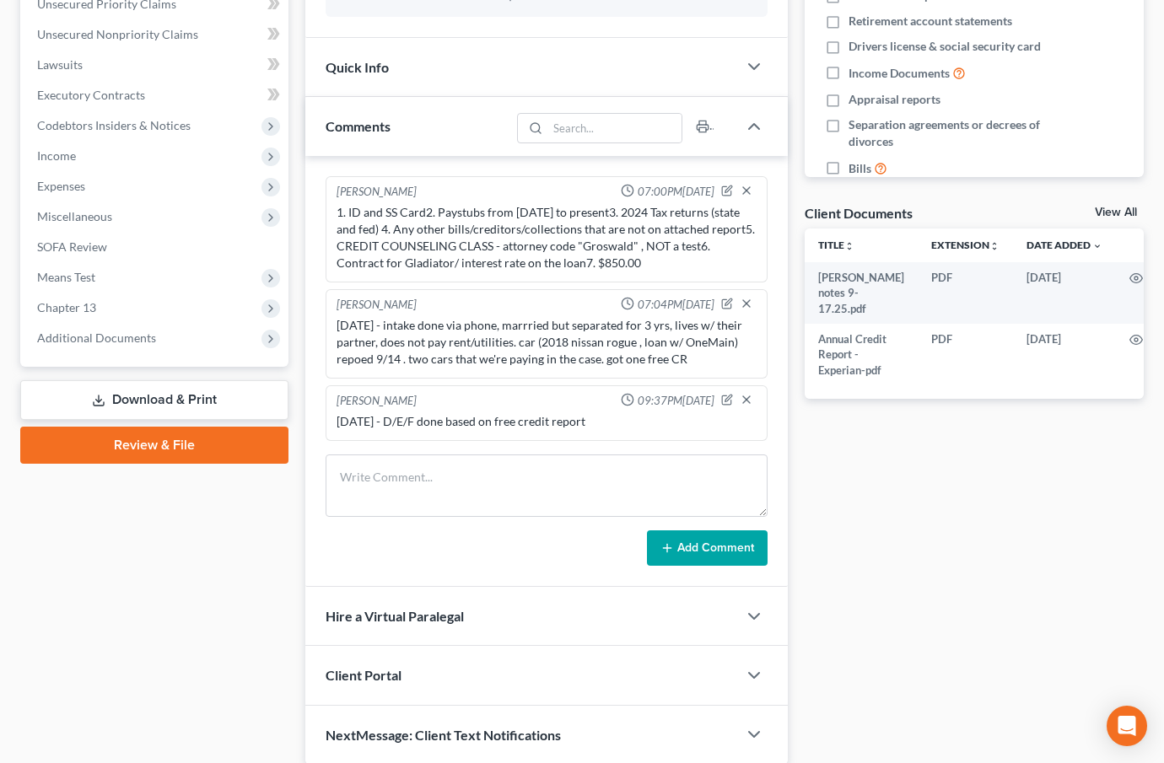
click at [926, 577] on div "Docs Tasks Events Fees Timer 0% Completed Nothing here yet! Credit Counseling C…" at bounding box center [974, 249] width 357 height 1032
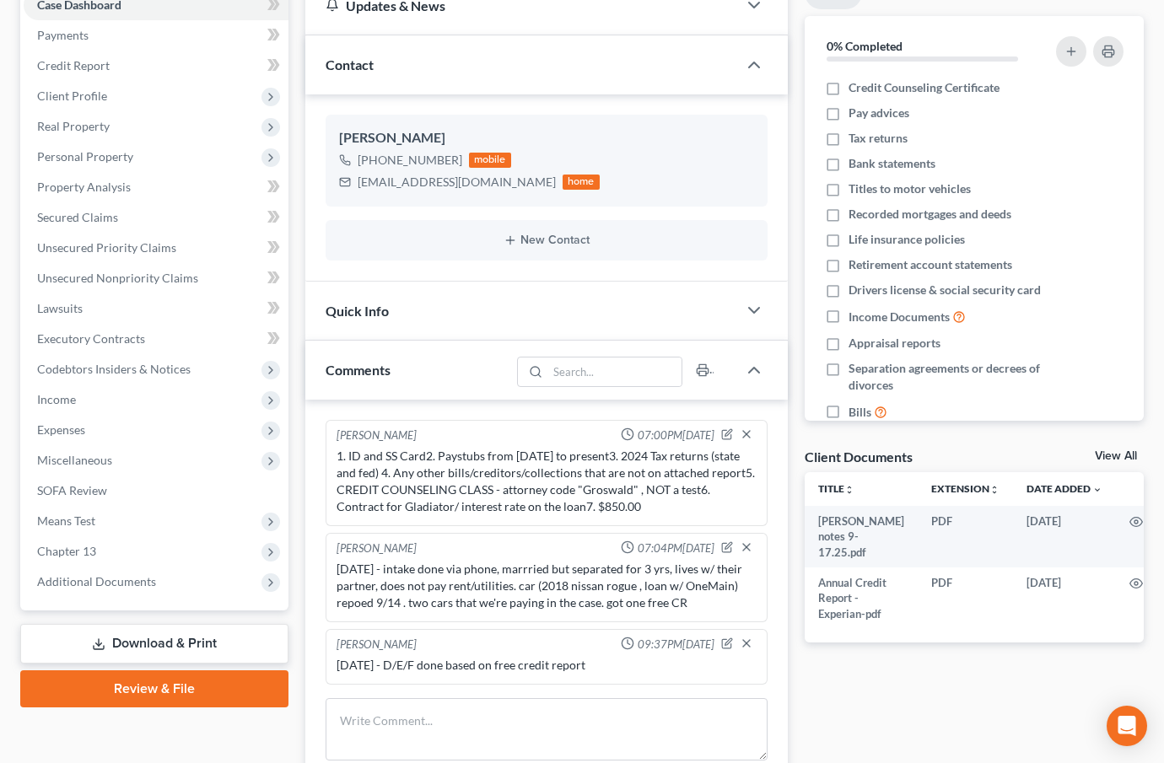
scroll to position [0, 0]
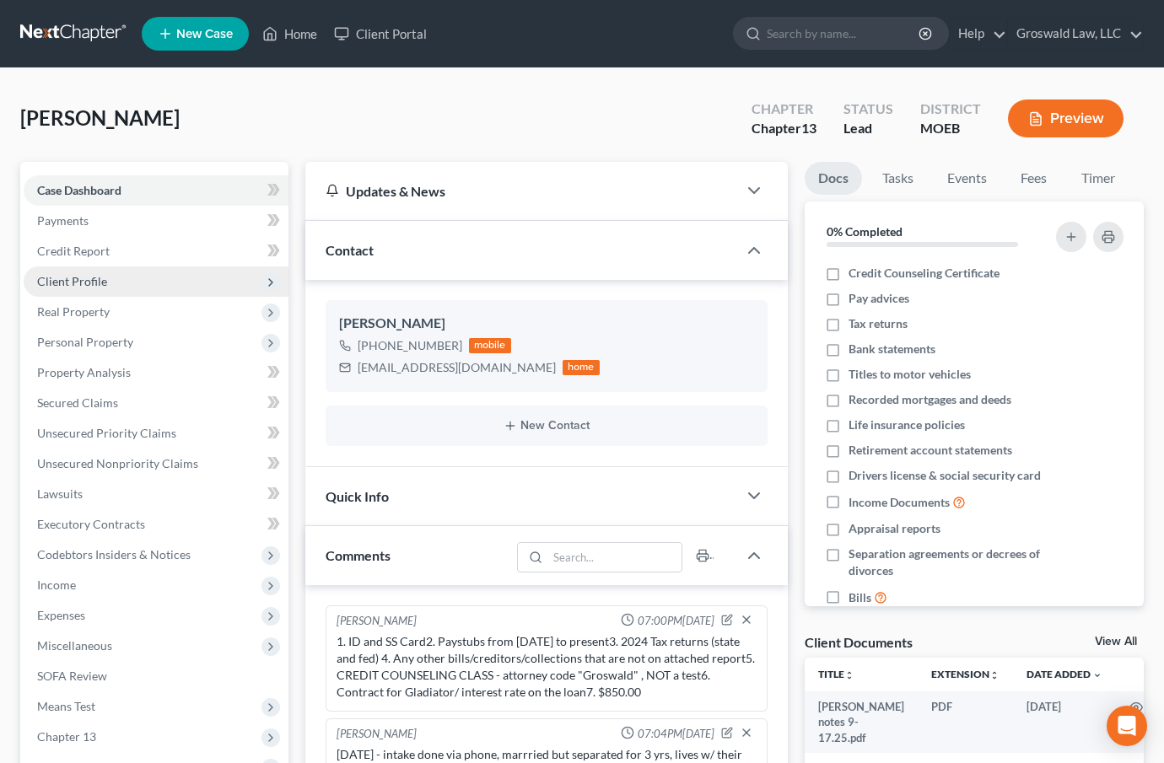
click at [78, 278] on span "Client Profile" at bounding box center [72, 281] width 70 height 14
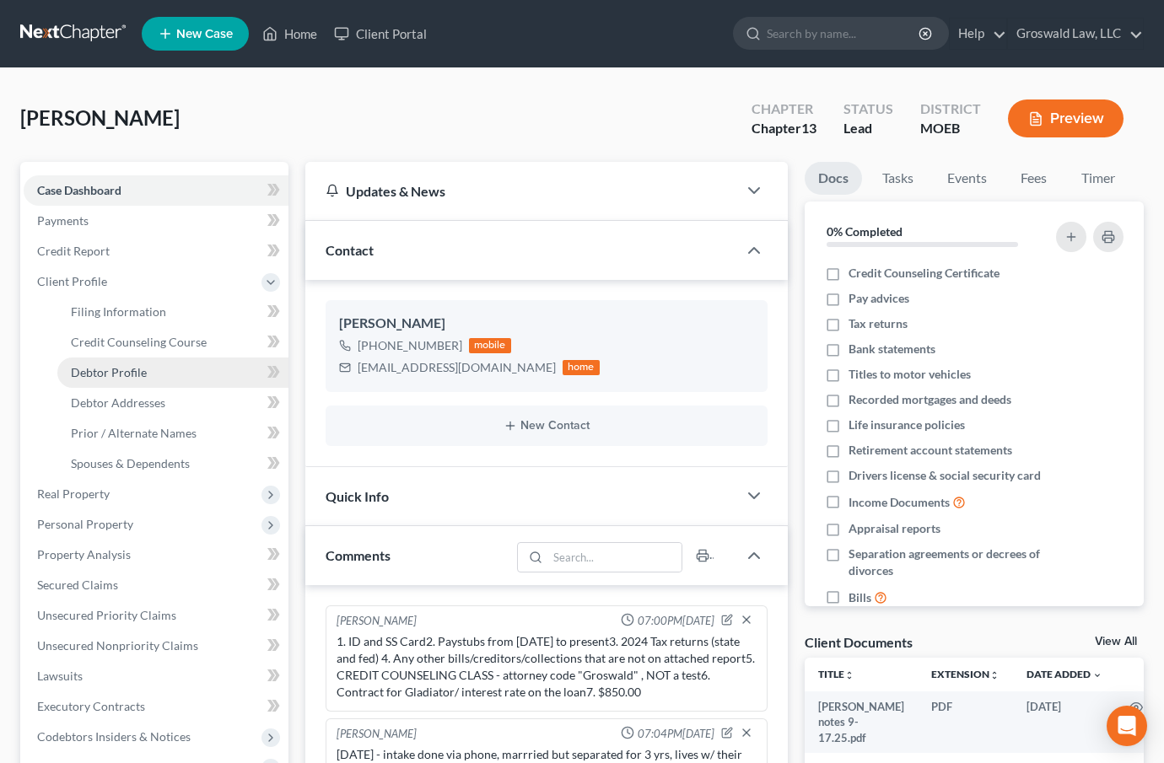
click at [118, 370] on span "Debtor Profile" at bounding box center [109, 372] width 76 height 14
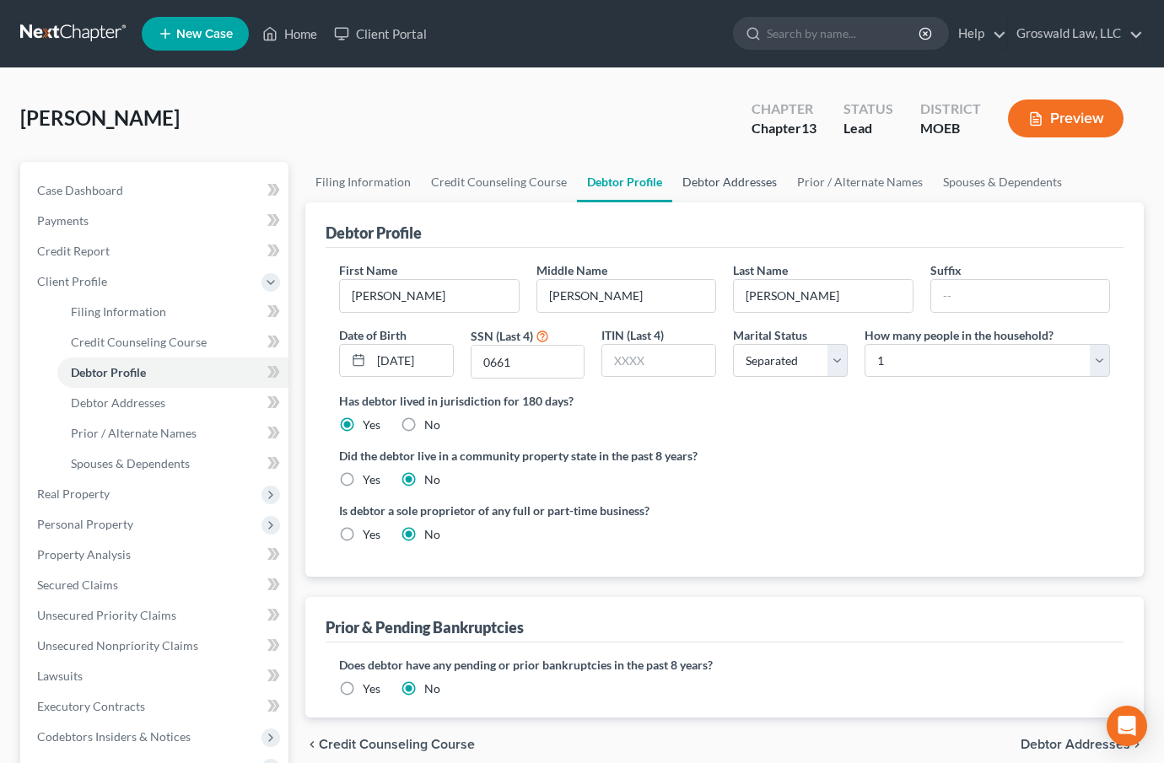
click at [702, 176] on link "Debtor Addresses" at bounding box center [729, 182] width 115 height 40
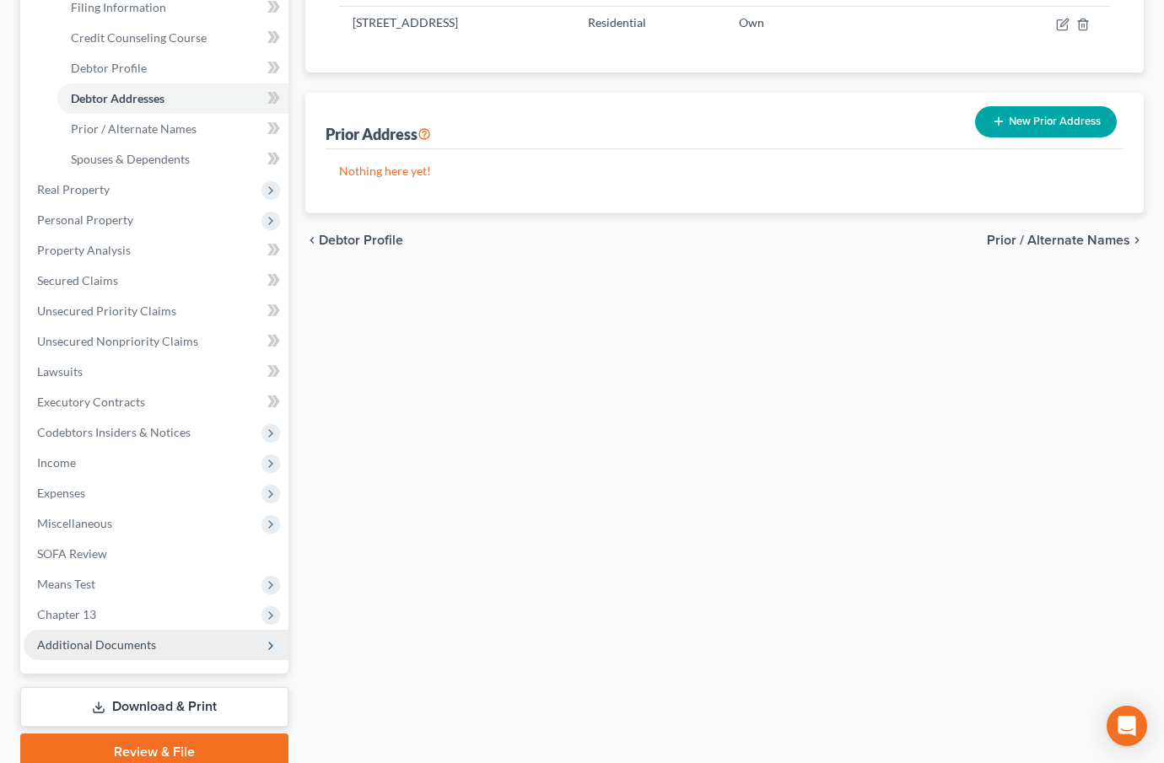
scroll to position [306, 0]
drag, startPoint x: 125, startPoint y: 649, endPoint x: 154, endPoint y: 644, distance: 29.8
click at [127, 649] on span "Additional Documents" at bounding box center [156, 643] width 265 height 30
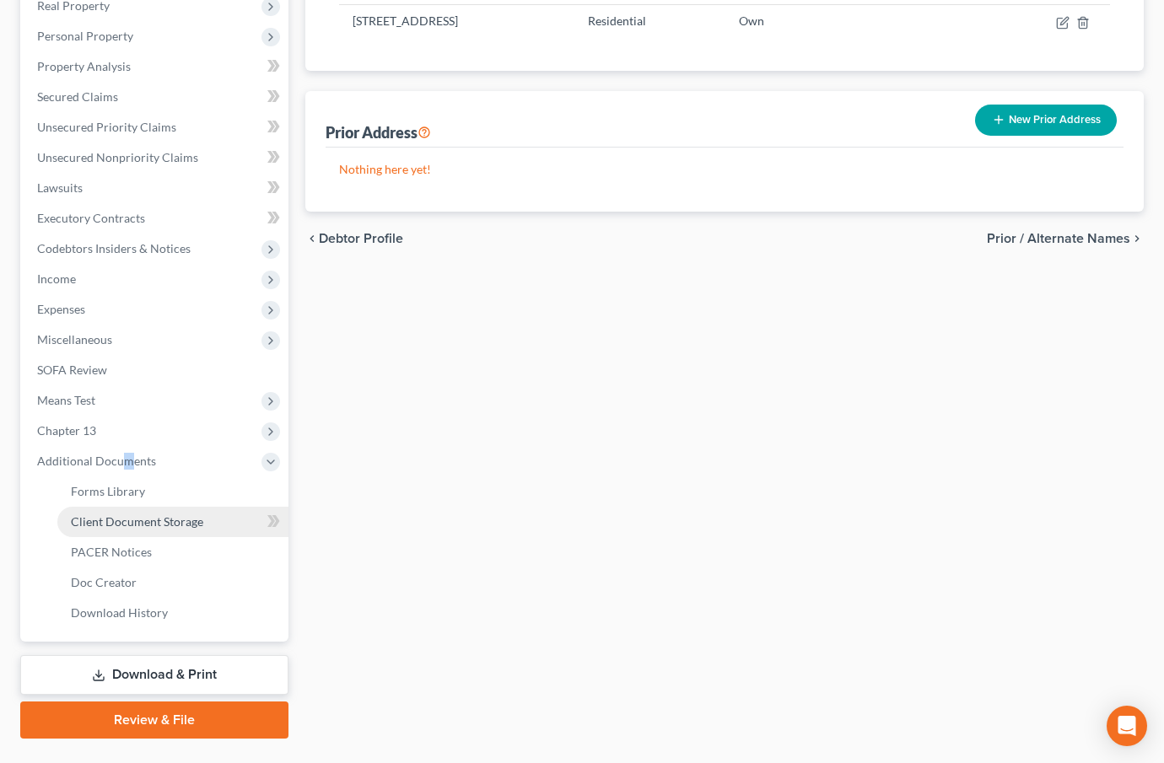
click at [179, 520] on span "Client Document Storage" at bounding box center [137, 522] width 132 height 14
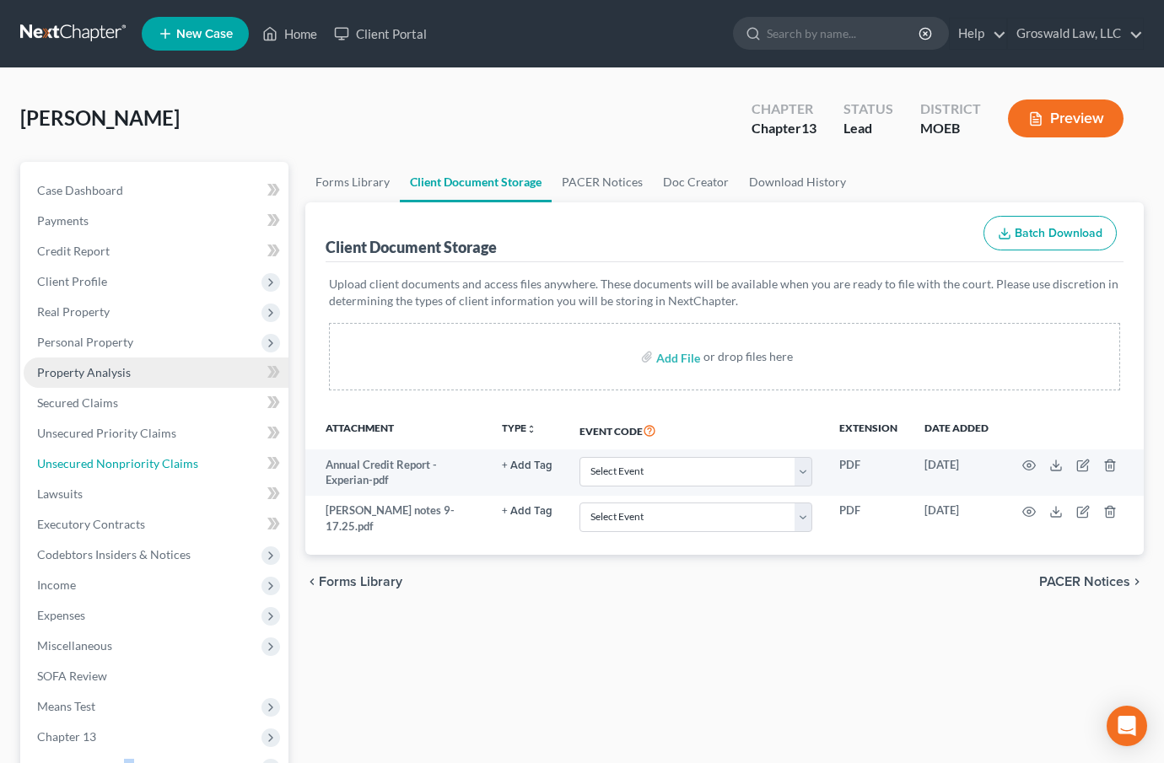
drag, startPoint x: 153, startPoint y: 466, endPoint x: 24, endPoint y: 370, distance: 160.3
click at [153, 466] on span "Unsecured Nonpriority Claims" at bounding box center [117, 463] width 161 height 14
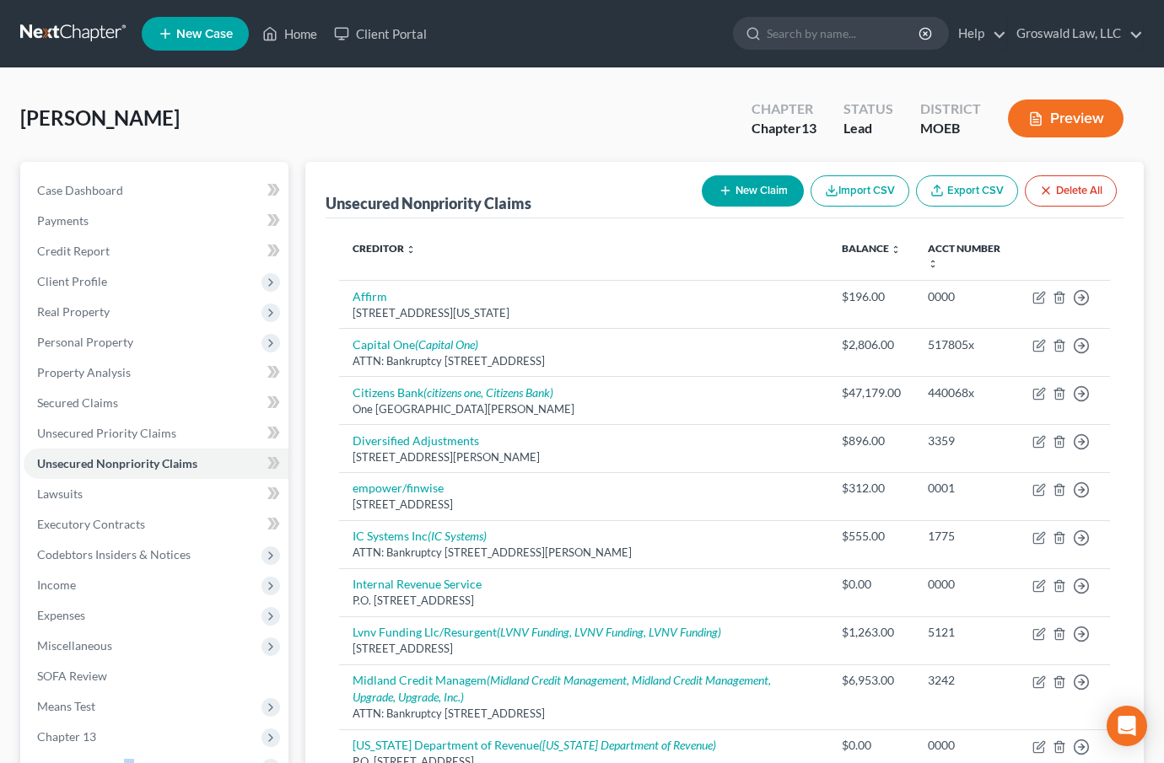
click at [723, 194] on icon "button" at bounding box center [725, 190] width 13 height 13
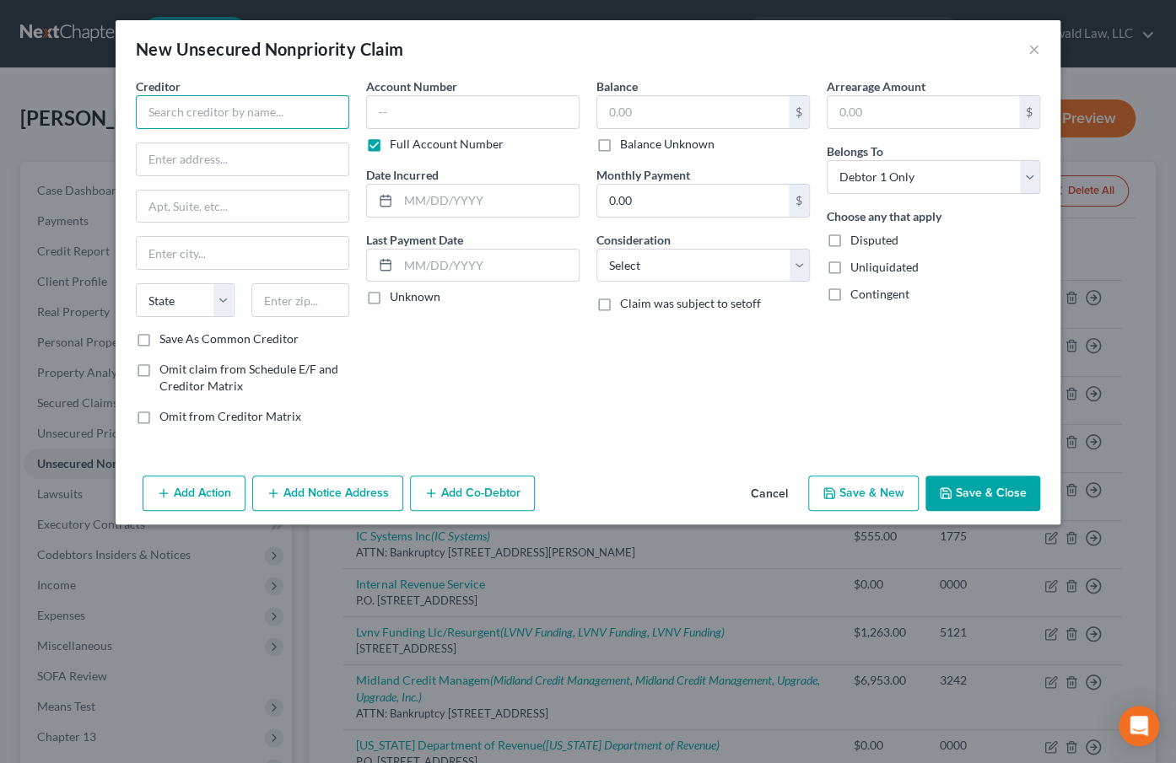
click at [186, 116] on input "text" at bounding box center [242, 112] width 213 height 34
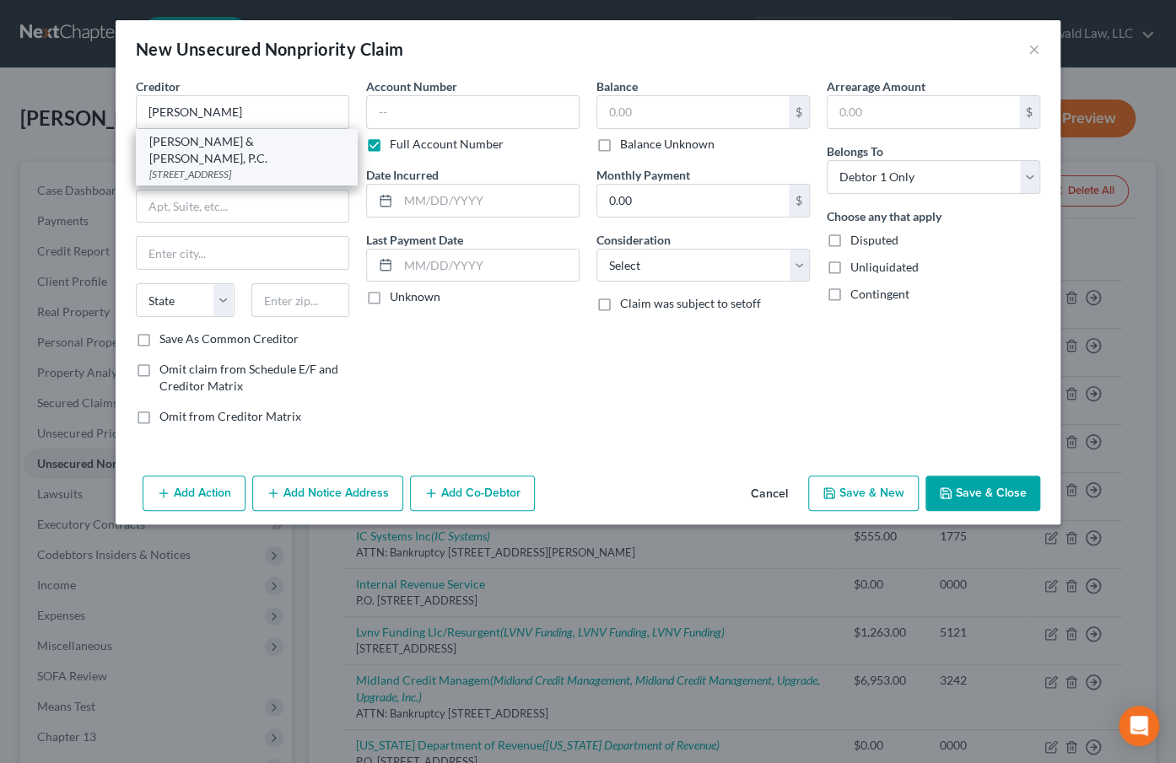
click at [233, 167] on div "[STREET_ADDRESS]" at bounding box center [246, 174] width 195 height 14
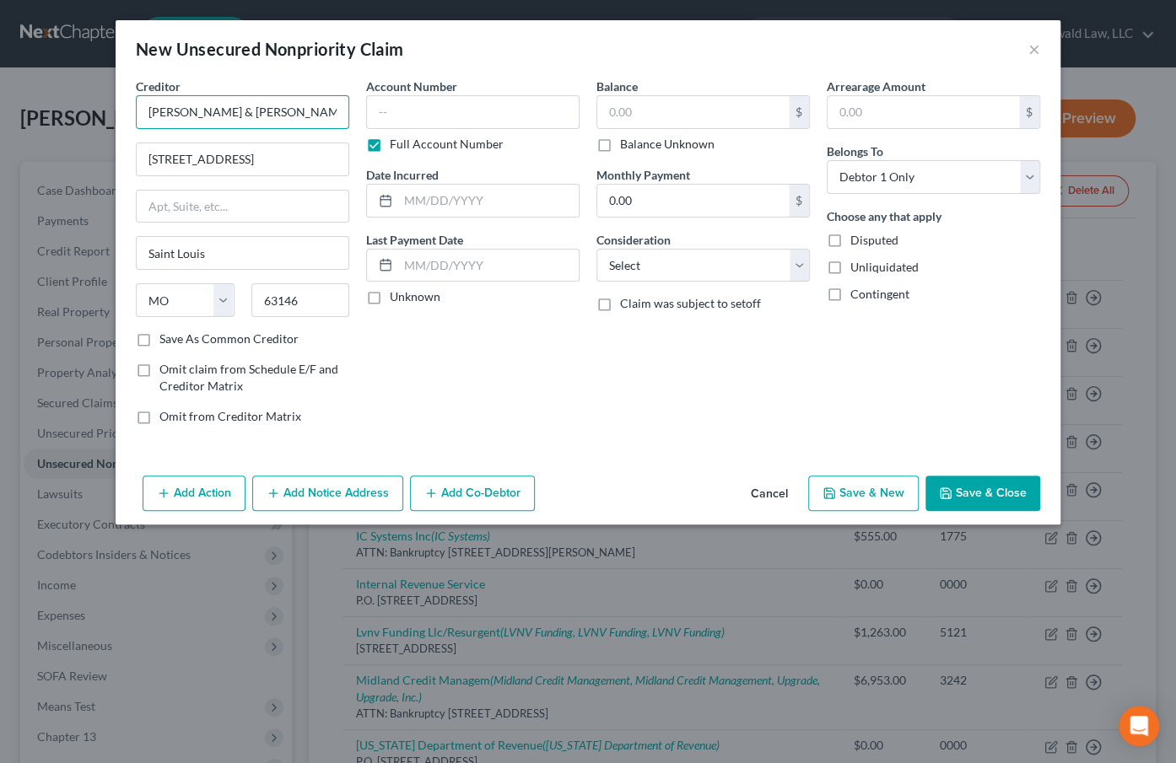
click at [280, 113] on input "[PERSON_NAME] & [PERSON_NAME], P.C." at bounding box center [242, 112] width 213 height 34
click at [556, 105] on input "text" at bounding box center [472, 112] width 213 height 34
paste input "25WA-AC00448"
click at [461, 207] on input "text" at bounding box center [488, 201] width 181 height 32
drag, startPoint x: 662, startPoint y: 116, endPoint x: 537, endPoint y: 115, distance: 124.8
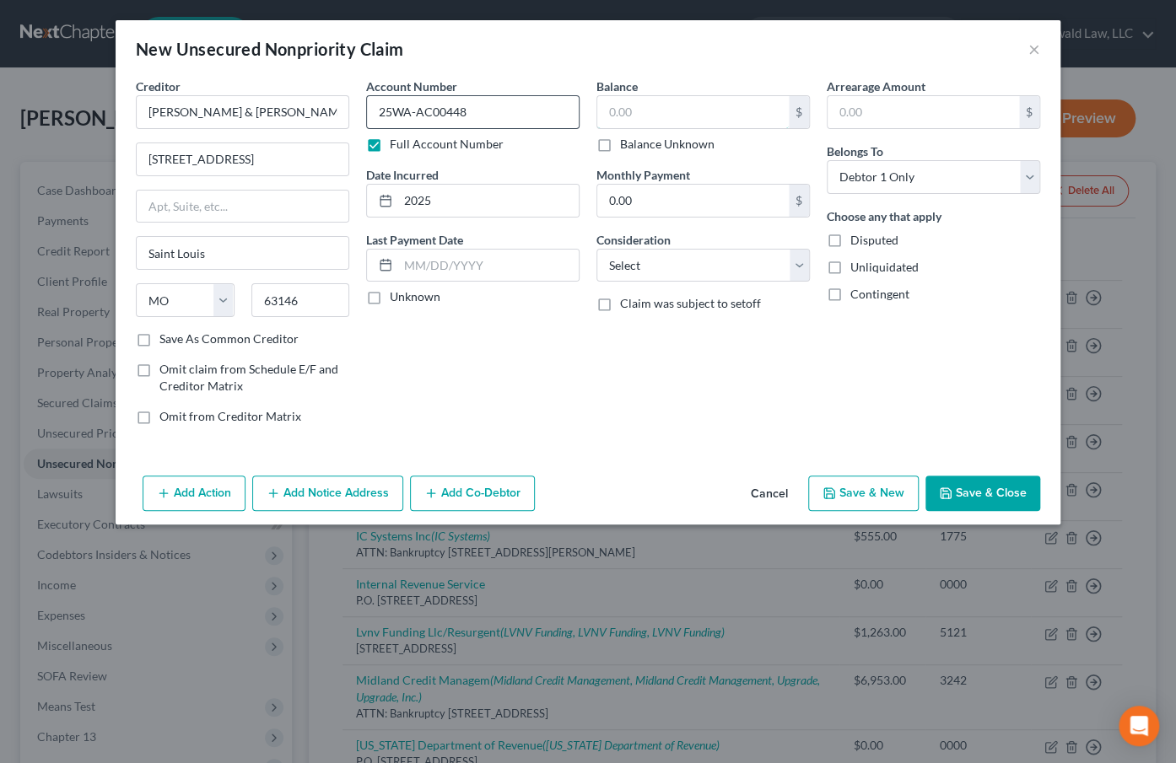
click at [662, 116] on input "text" at bounding box center [692, 112] width 191 height 32
click at [697, 261] on select "Select Cable / Satellite Services Collection Agency Credit Card Debt Debt Couns…" at bounding box center [702, 266] width 213 height 34
click at [596, 249] on select "Select Cable / Satellite Services Collection Agency Credit Card Debt Debt Couns…" at bounding box center [702, 266] width 213 height 34
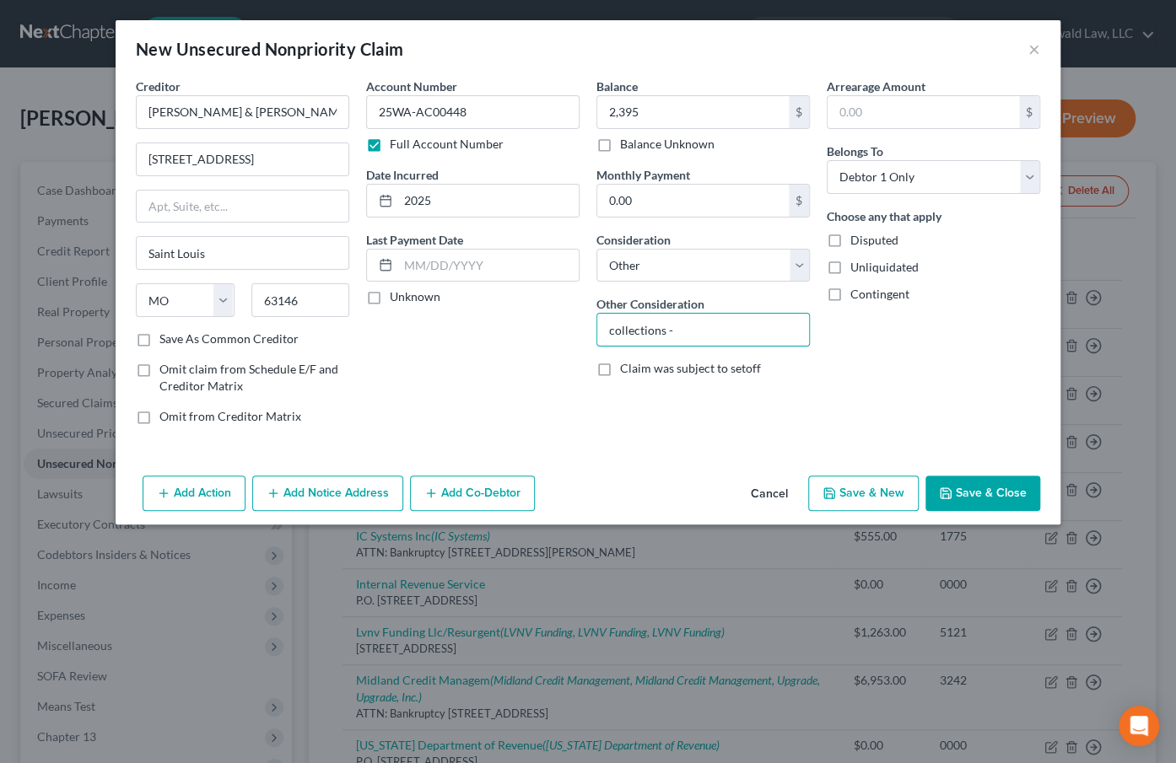
paste input "Direct Cash LLC"
click at [984, 489] on button "Save & Close" at bounding box center [982, 493] width 115 height 35
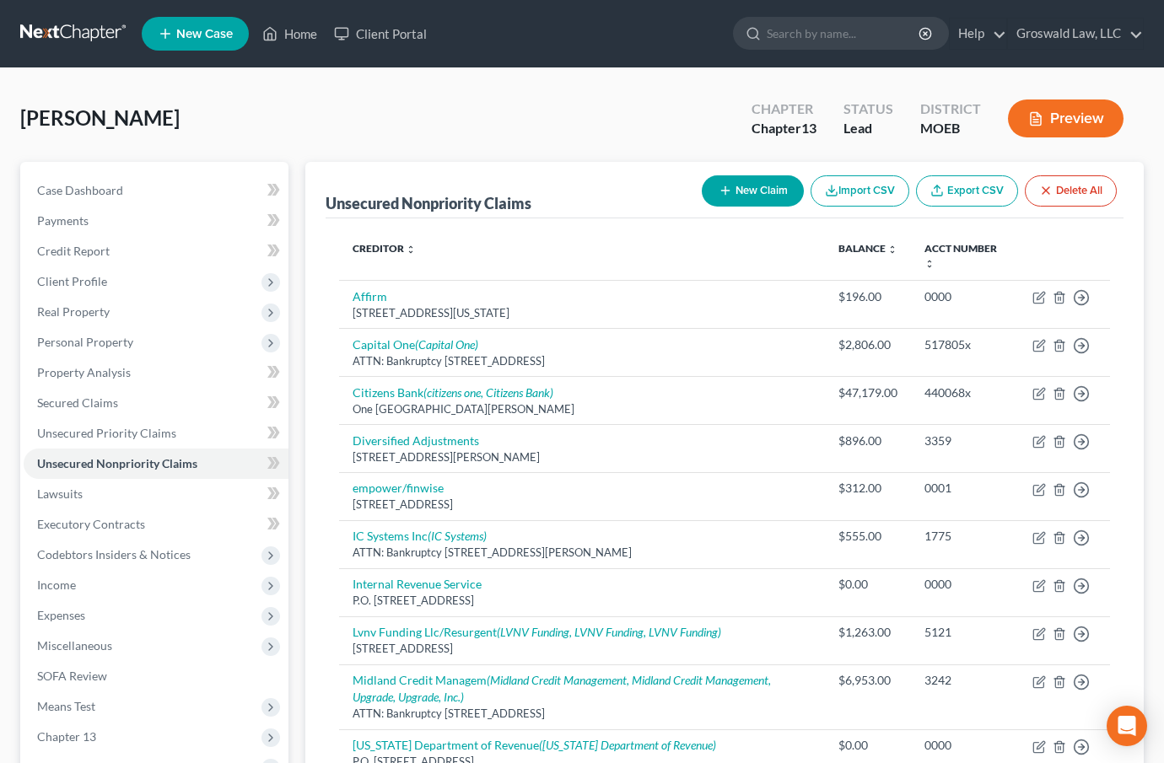
click at [642, 142] on div "[PERSON_NAME] Upgraded Chapter Chapter 13 Status Lead District MOEB Preview" at bounding box center [582, 125] width 1124 height 73
click at [82, 491] on span "Lawsuits" at bounding box center [60, 494] width 46 height 14
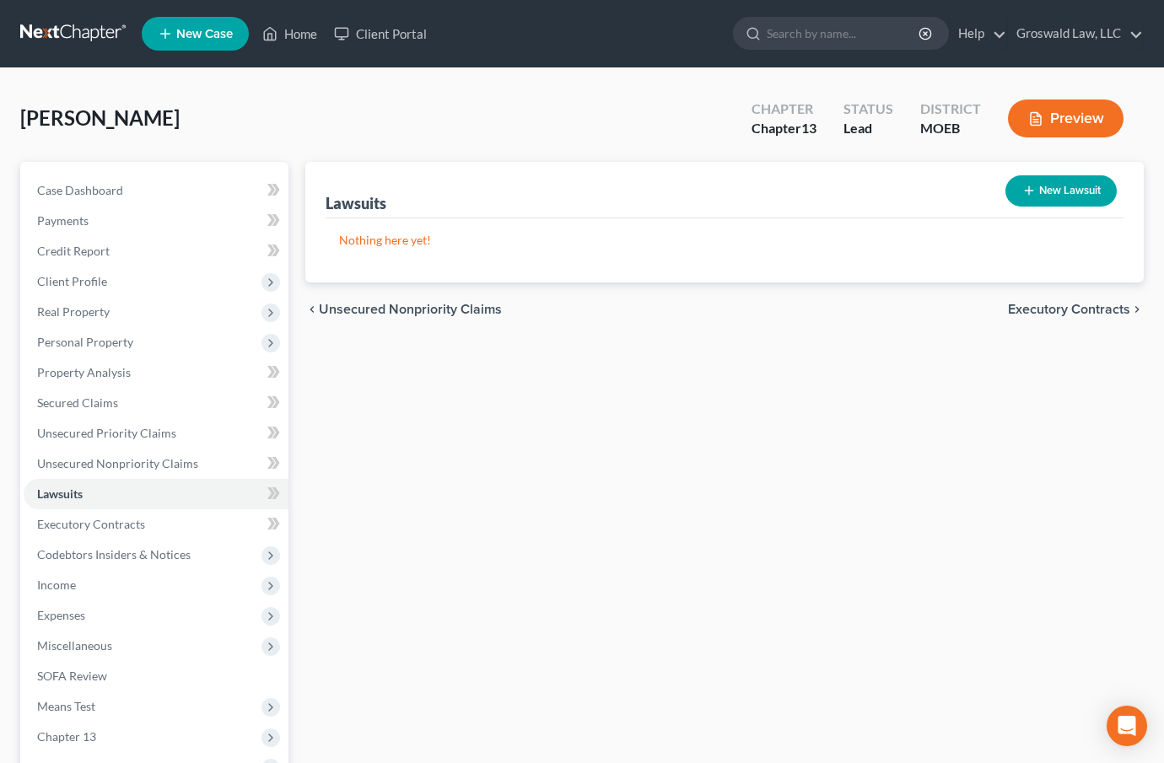
click at [1031, 193] on icon "button" at bounding box center [1028, 190] width 13 height 13
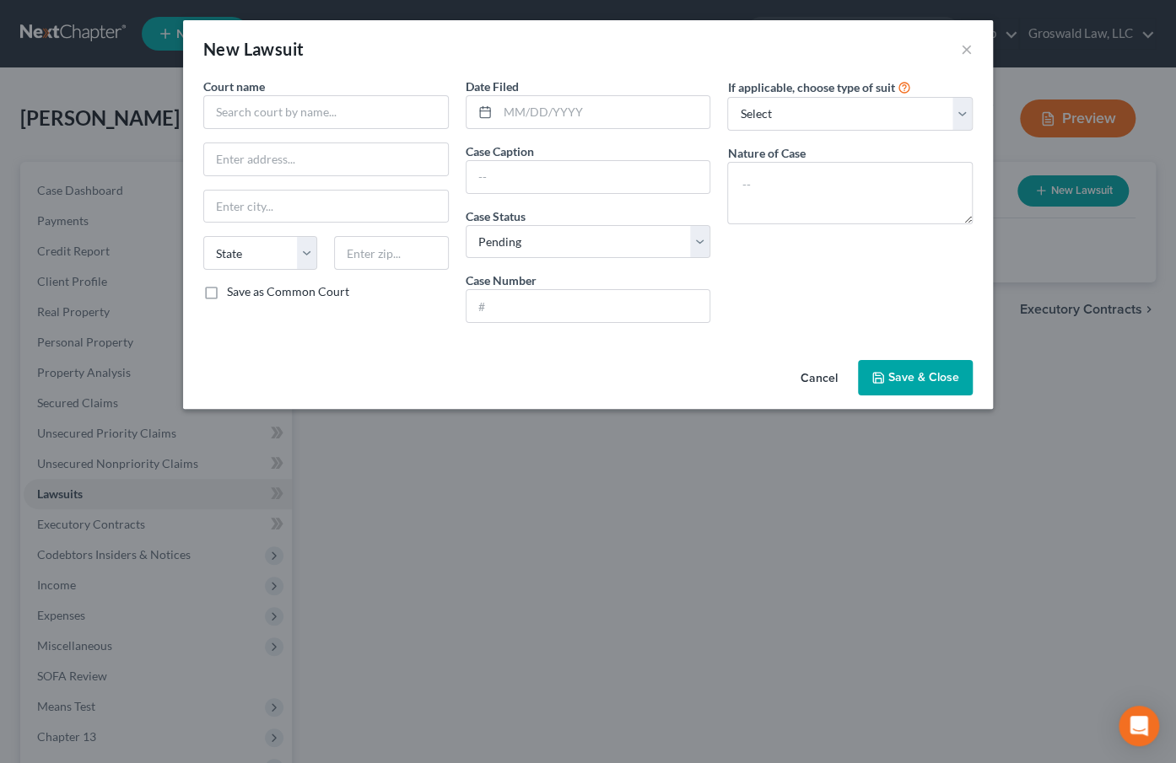
drag, startPoint x: 633, startPoint y: 364, endPoint x: 607, endPoint y: 355, distance: 27.5
click at [633, 364] on div "Cancel Save & Close" at bounding box center [588, 381] width 810 height 56
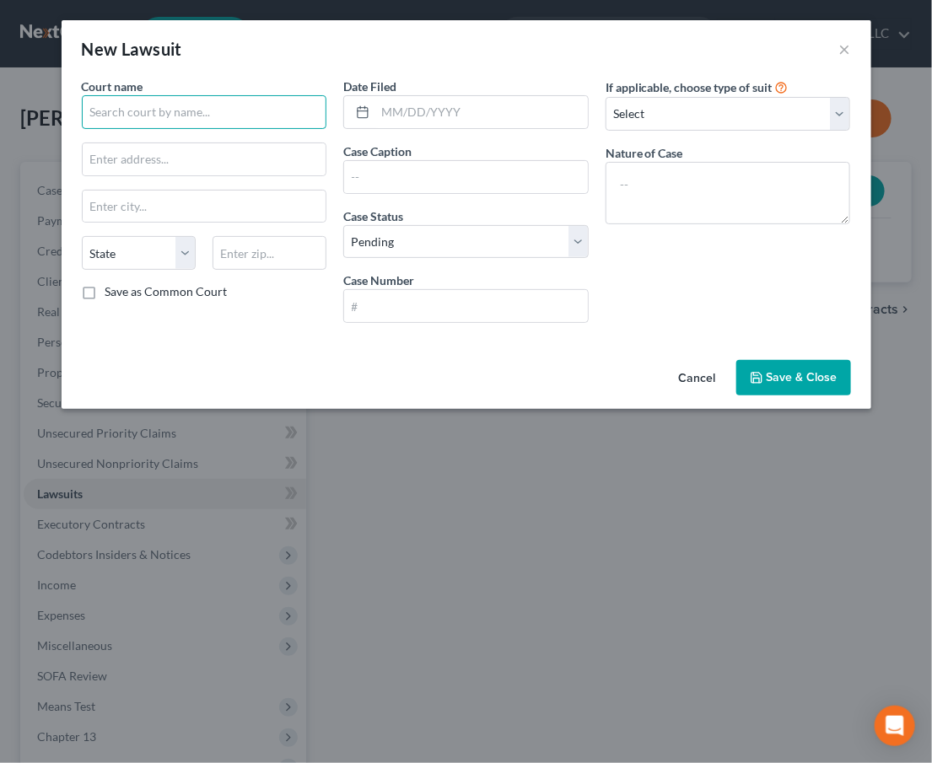
click at [183, 105] on input "text" at bounding box center [204, 112] width 245 height 34
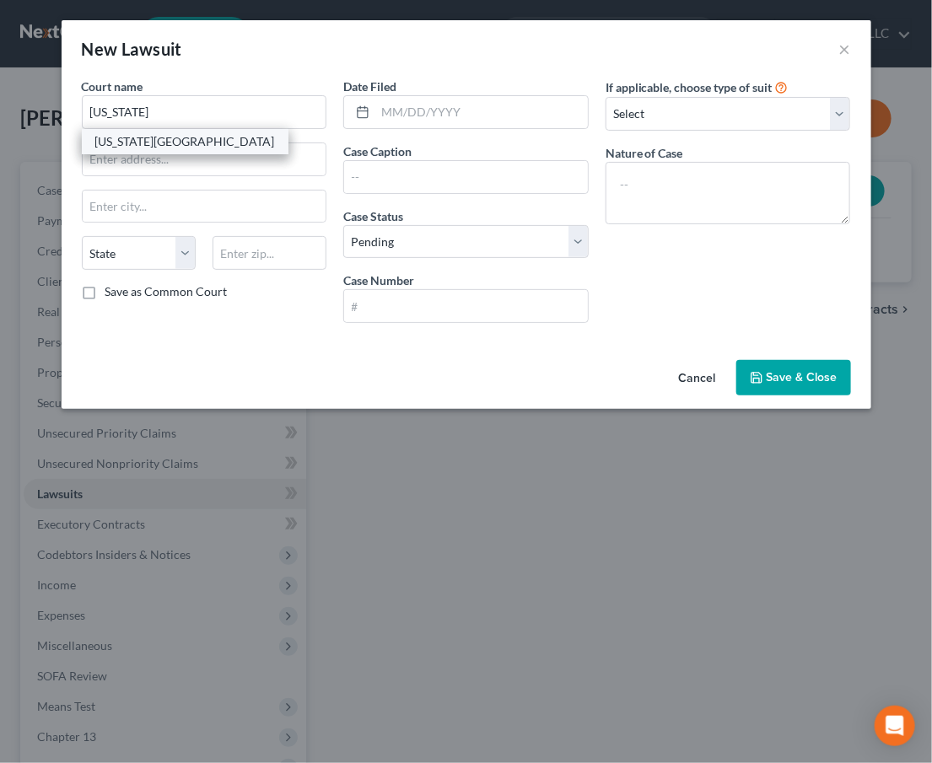
click at [181, 143] on div "[US_STATE][GEOGRAPHIC_DATA]" at bounding box center [185, 141] width 180 height 17
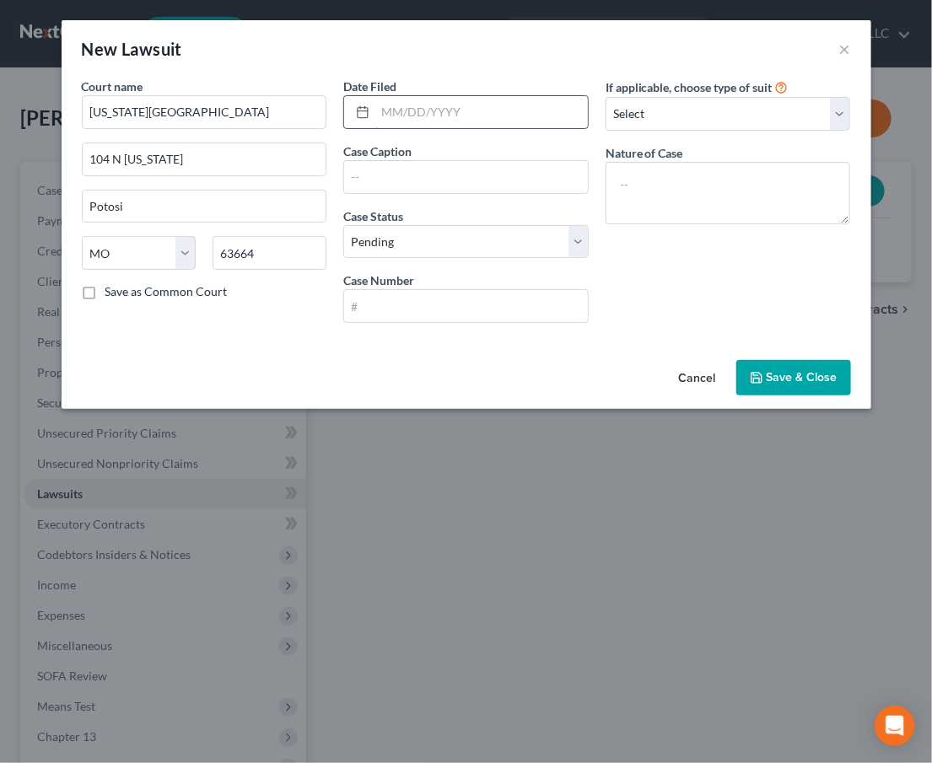
drag, startPoint x: 534, startPoint y: 112, endPoint x: 524, endPoint y: 116, distance: 10.7
click at [535, 112] on input "text" at bounding box center [481, 112] width 213 height 32
click at [482, 175] on input "text" at bounding box center [466, 177] width 244 height 32
paste input "DUKE CAPITAL, LLC V [PERSON_NAME]"
drag, startPoint x: 475, startPoint y: 287, endPoint x: 469, endPoint y: 305, distance: 19.5
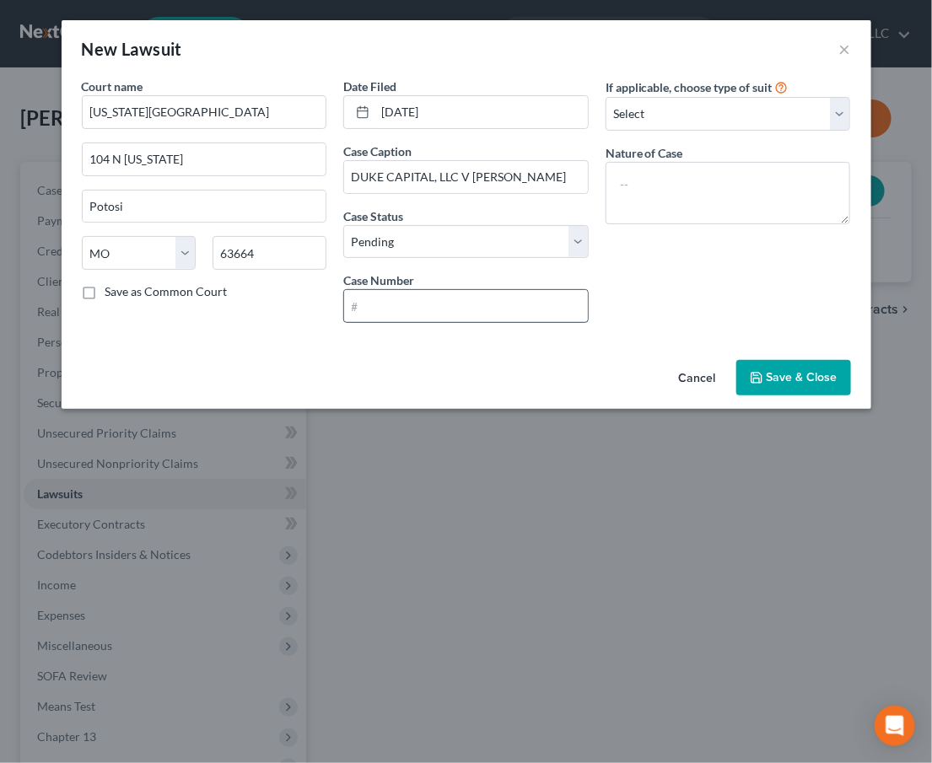
click at [477, 290] on div "Case Number" at bounding box center [465, 297] width 245 height 51
click at [464, 305] on input "text" at bounding box center [466, 306] width 244 height 32
paste input "25WA-AC00448"
drag, startPoint x: 645, startPoint y: 185, endPoint x: 627, endPoint y: 185, distance: 18.6
click at [645, 185] on textarea at bounding box center [728, 193] width 245 height 62
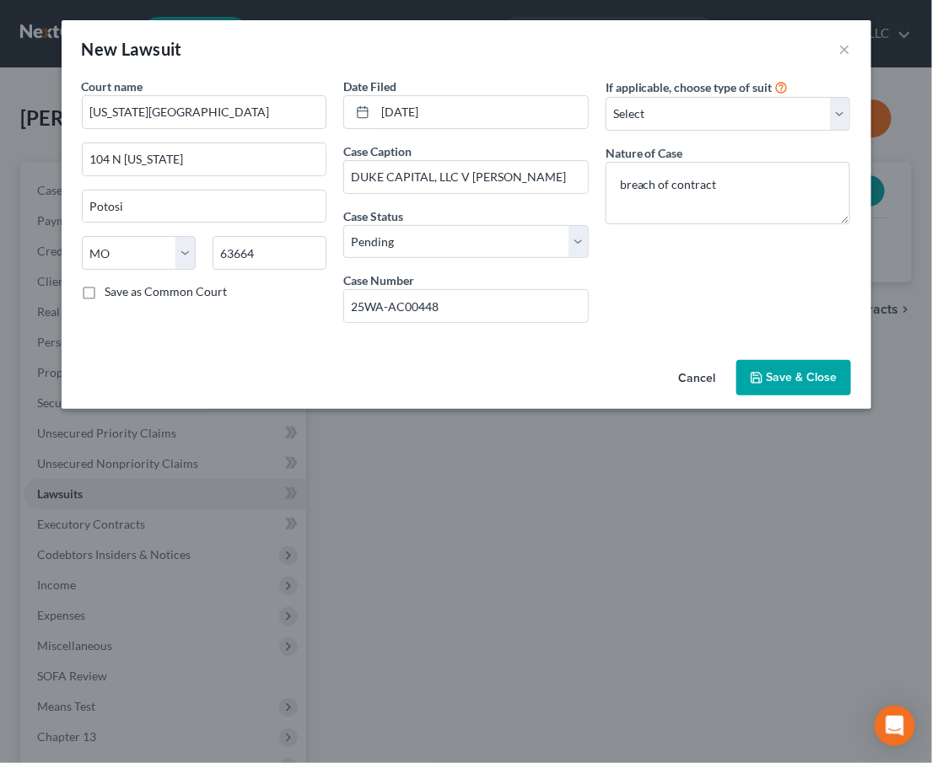
click at [804, 370] on span "Save & Close" at bounding box center [802, 377] width 71 height 14
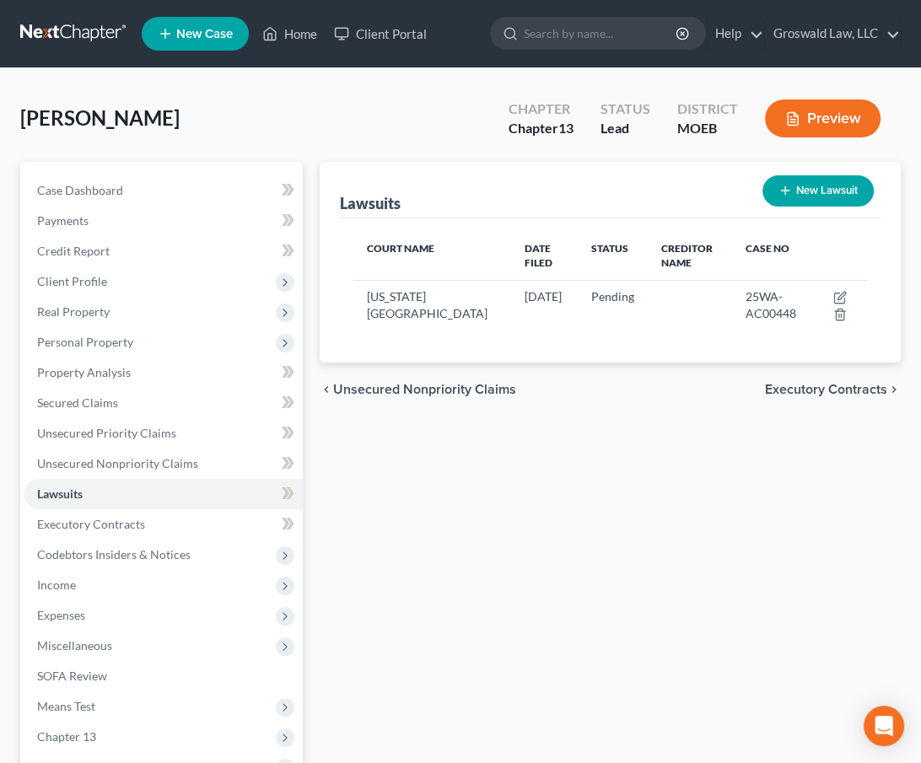
drag, startPoint x: 569, startPoint y: 497, endPoint x: 453, endPoint y: 418, distance: 140.8
click at [569, 497] on div "Lawsuits New Lawsuit Court Name Date Filed Status Creditor Name Case No [US_STA…" at bounding box center [610, 527] width 598 height 731
click at [65, 192] on span "Case Dashboard" at bounding box center [80, 190] width 86 height 14
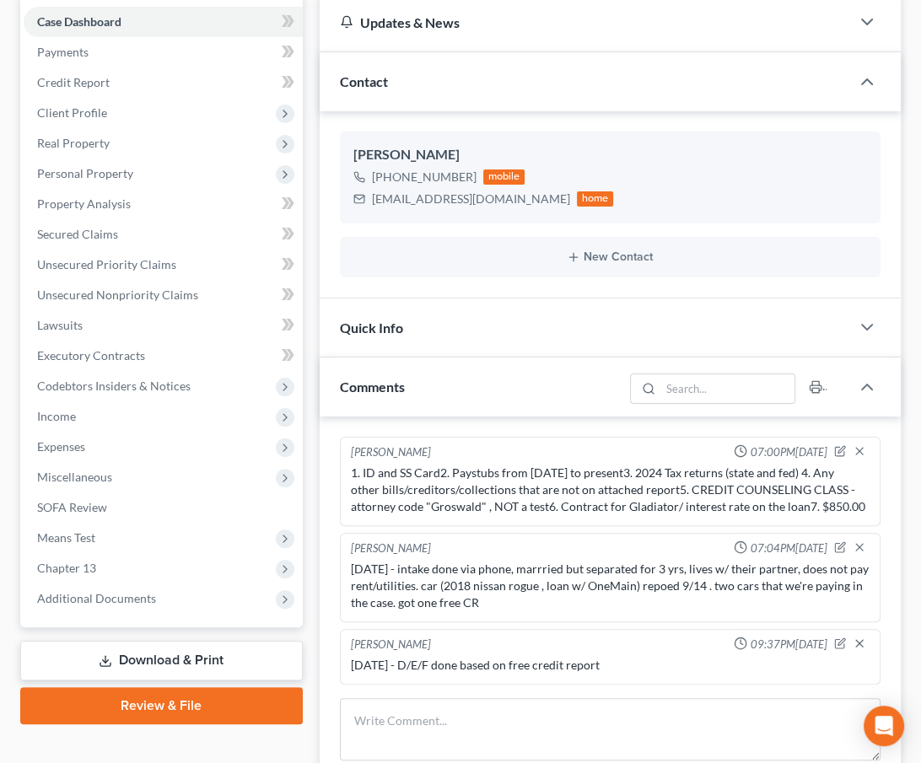
scroll to position [460, 0]
